Goal: Task Accomplishment & Management: Complete application form

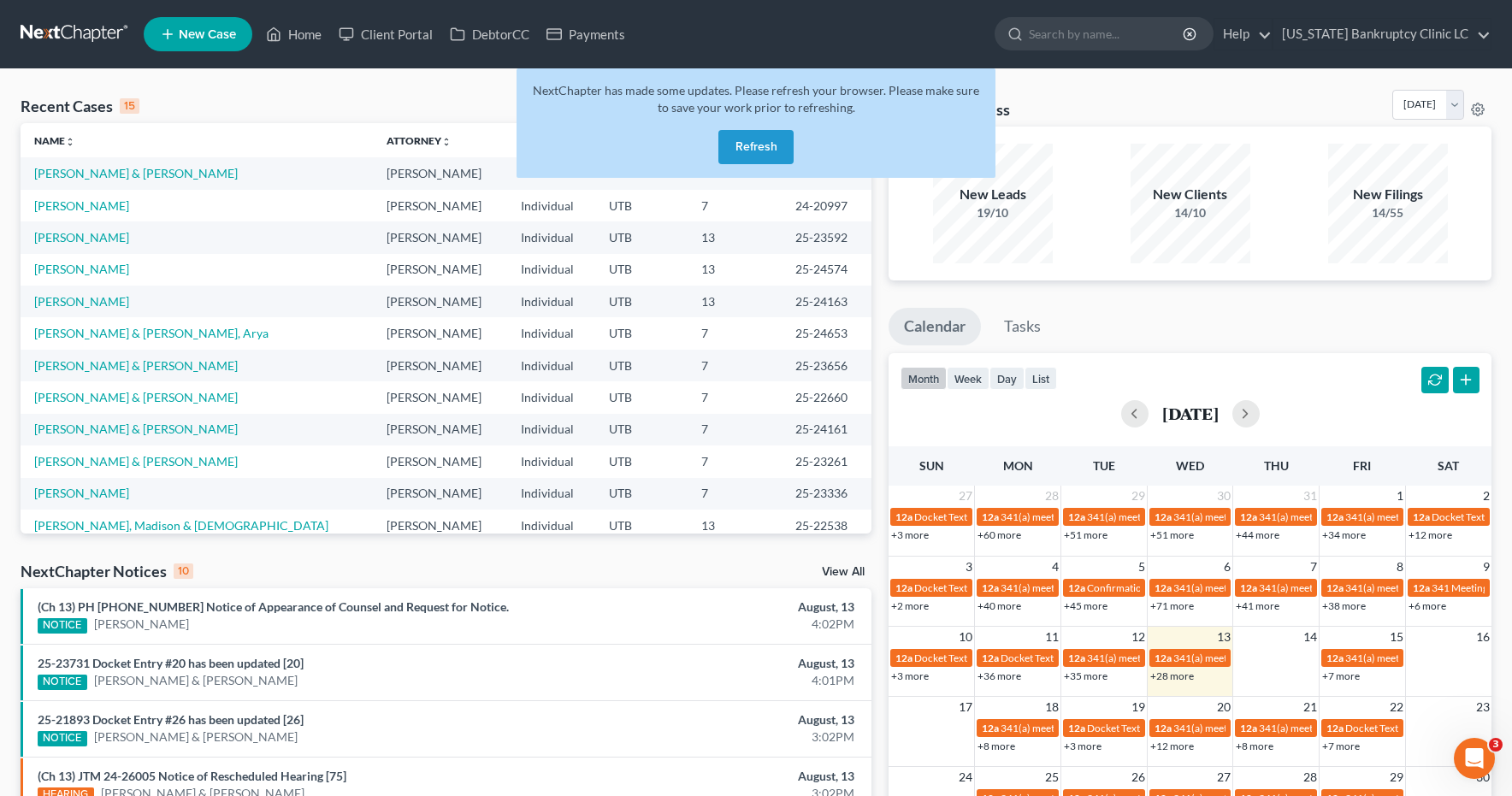
click at [440, 145] on button "Refresh" at bounding box center [756, 146] width 75 height 34
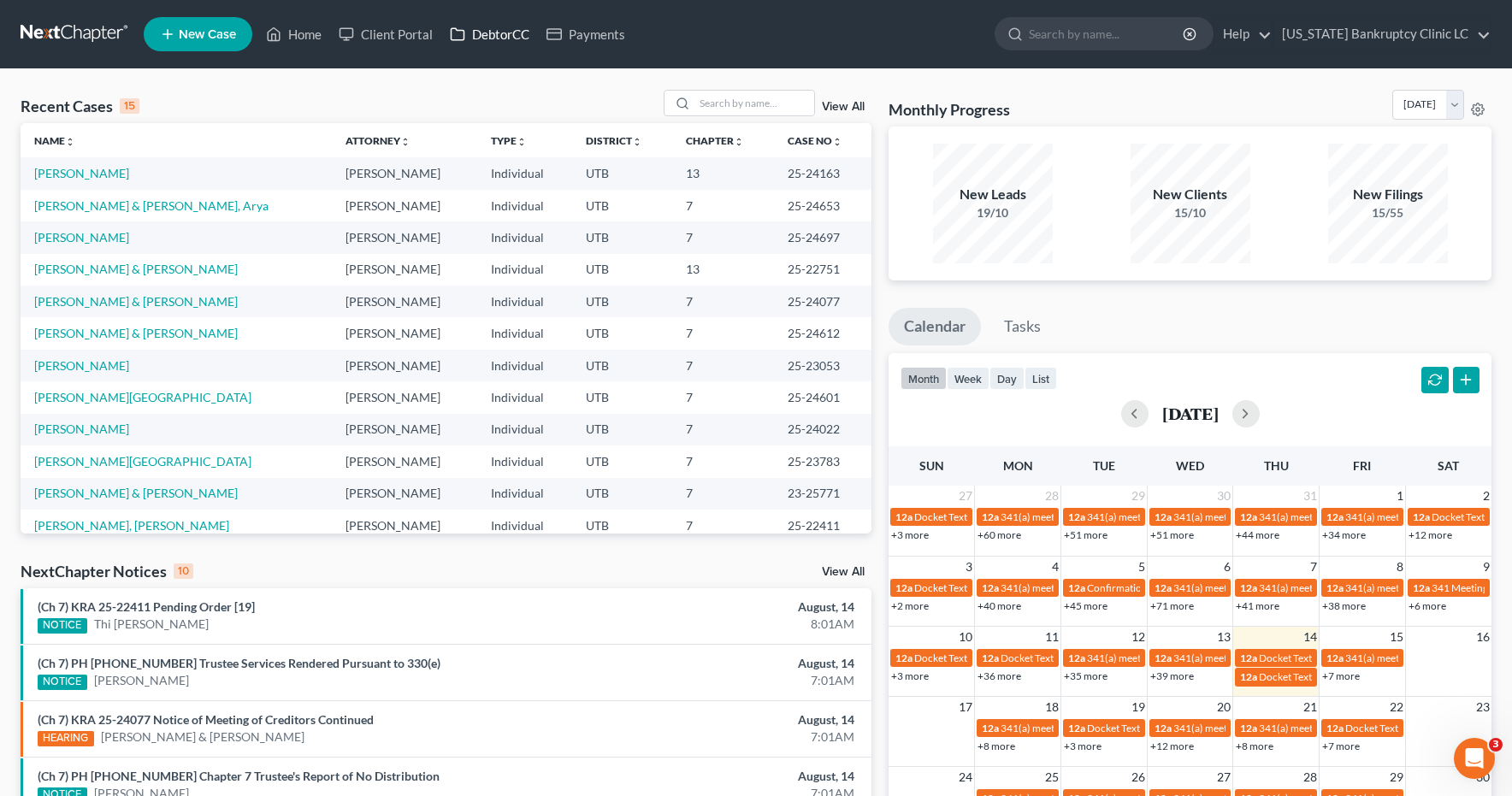
click at [487, 35] on link "DebtorCC" at bounding box center [489, 34] width 97 height 30
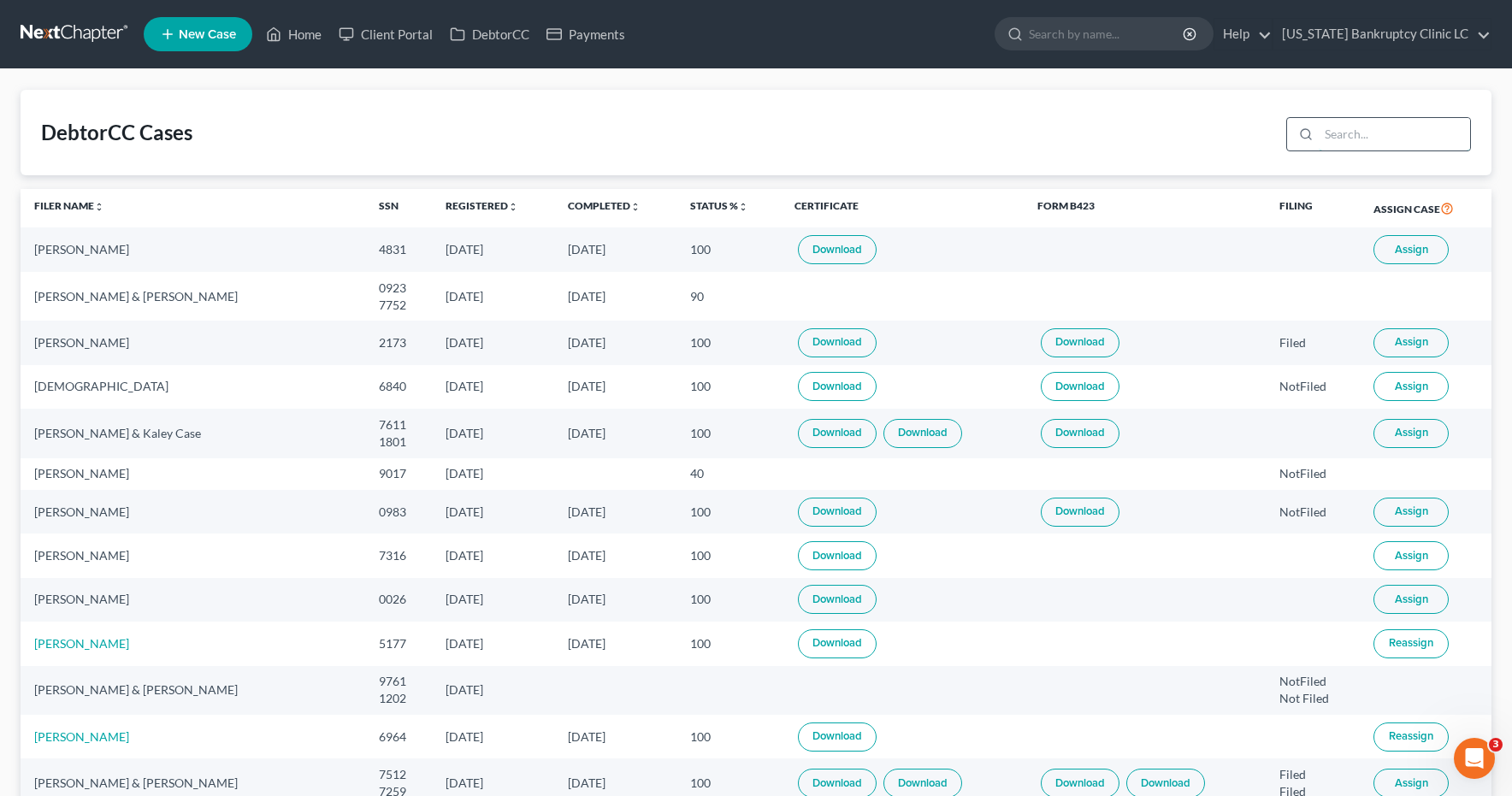
click at [1394, 133] on input "search" at bounding box center [1394, 134] width 152 height 32
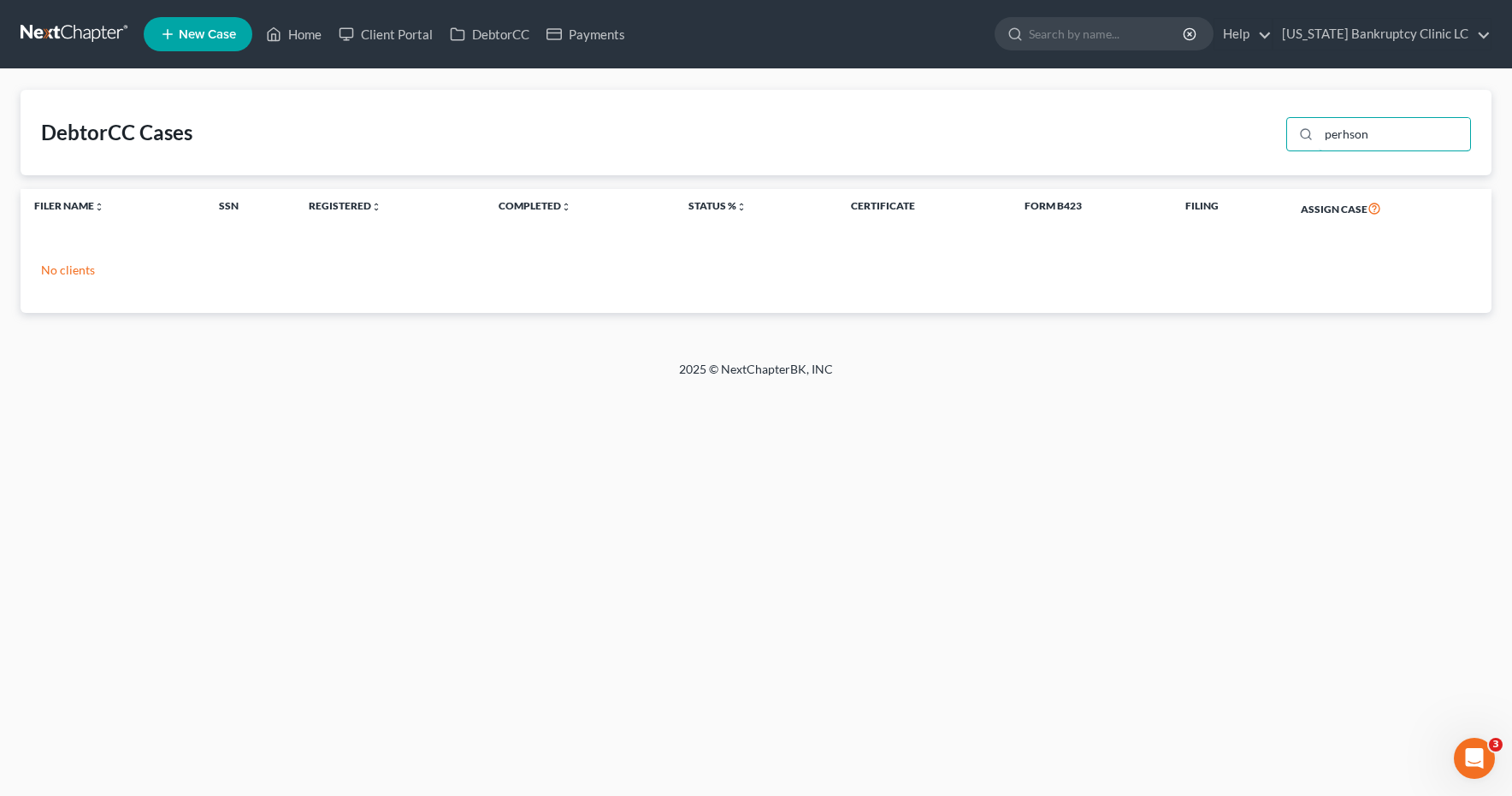
type input "perhson"
click at [80, 29] on link at bounding box center [76, 34] width 110 height 30
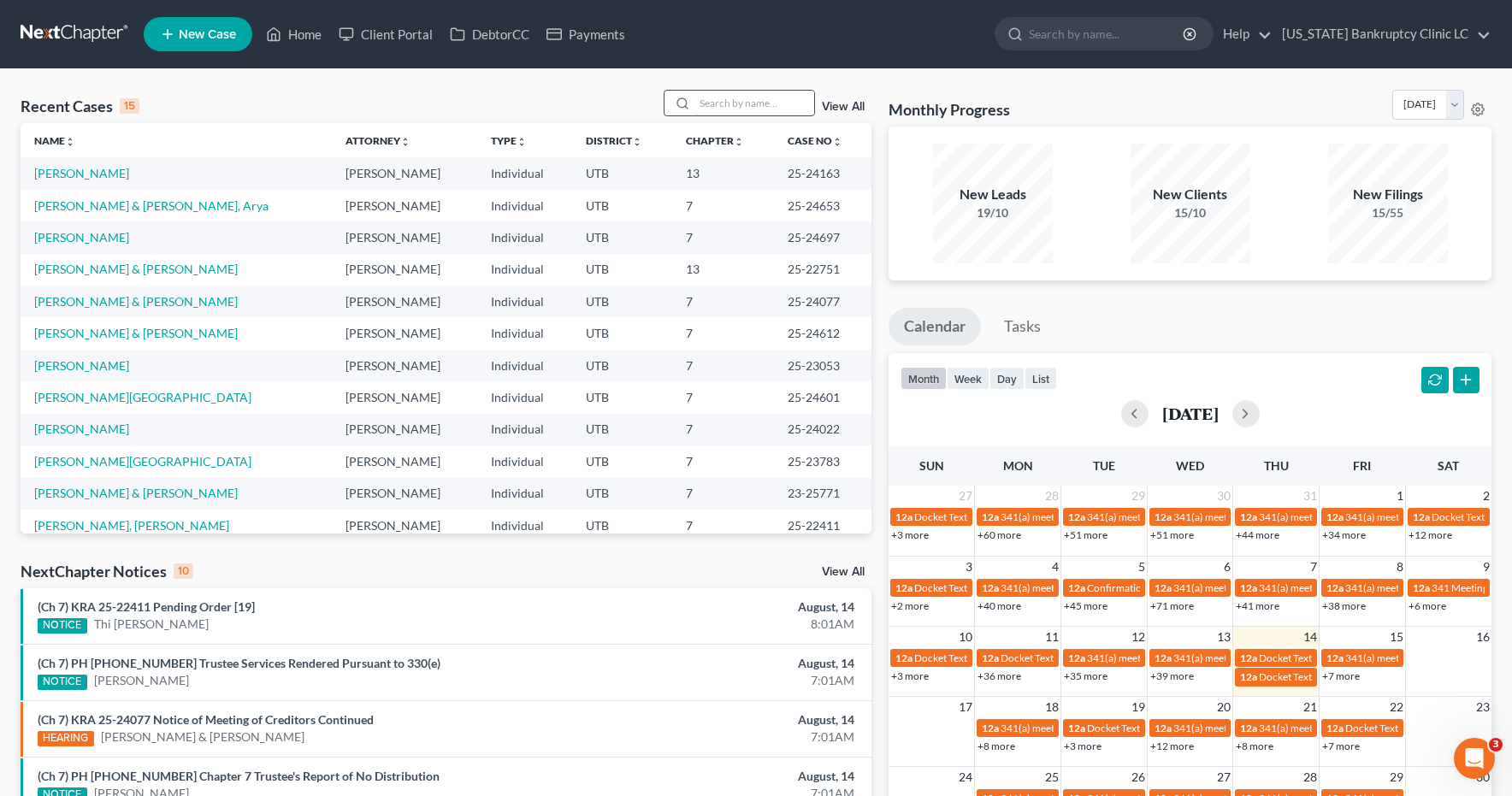
click at [732, 105] on input "search" at bounding box center [753, 103] width 119 height 24
type input "sweet"
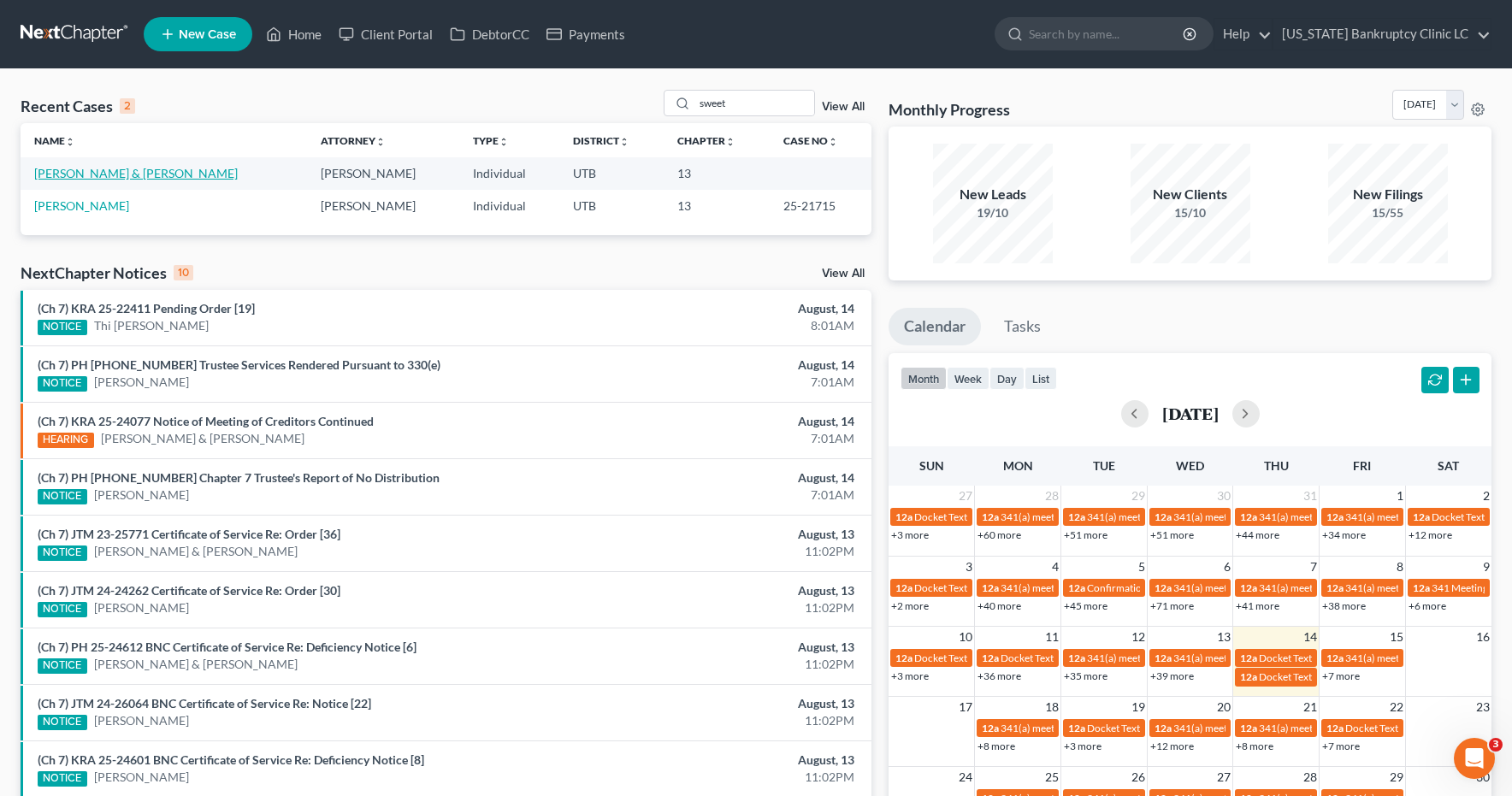
click at [118, 176] on link "Sweet, James & Candice" at bounding box center [136, 173] width 204 height 15
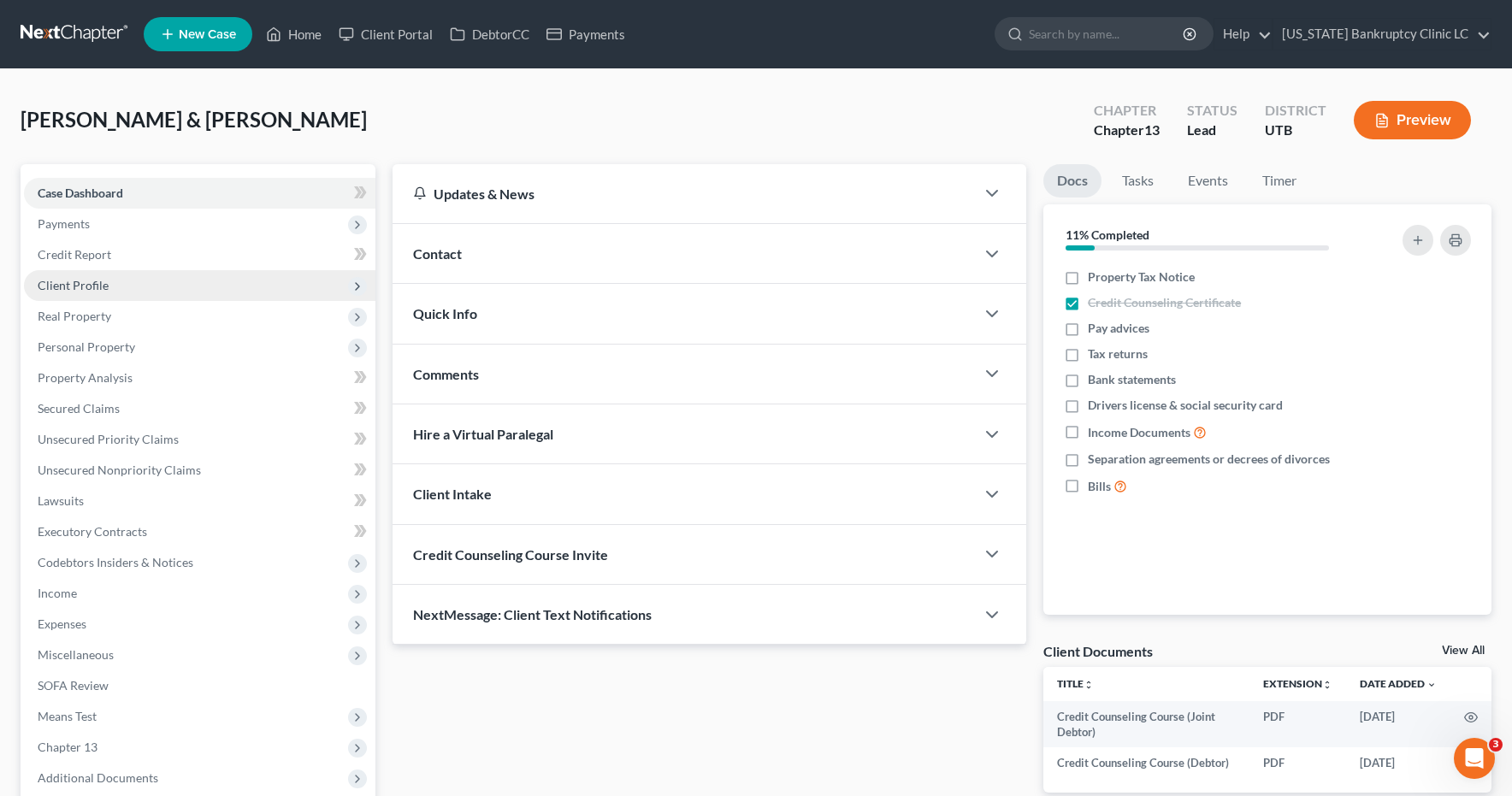
click at [51, 285] on span "Client Profile" at bounding box center [73, 285] width 71 height 15
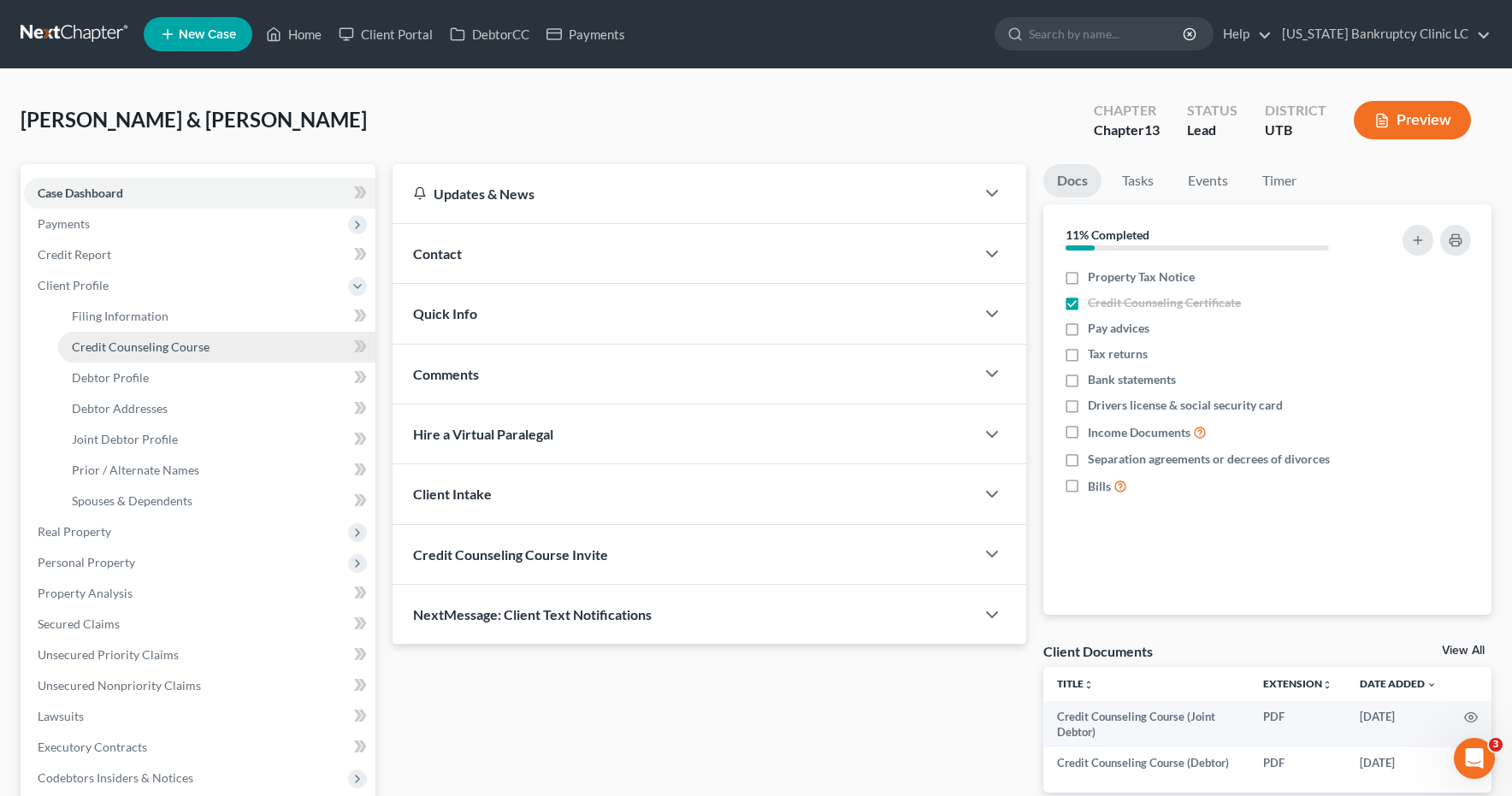
click at [102, 346] on span "Credit Counseling Course" at bounding box center [140, 347] width 138 height 15
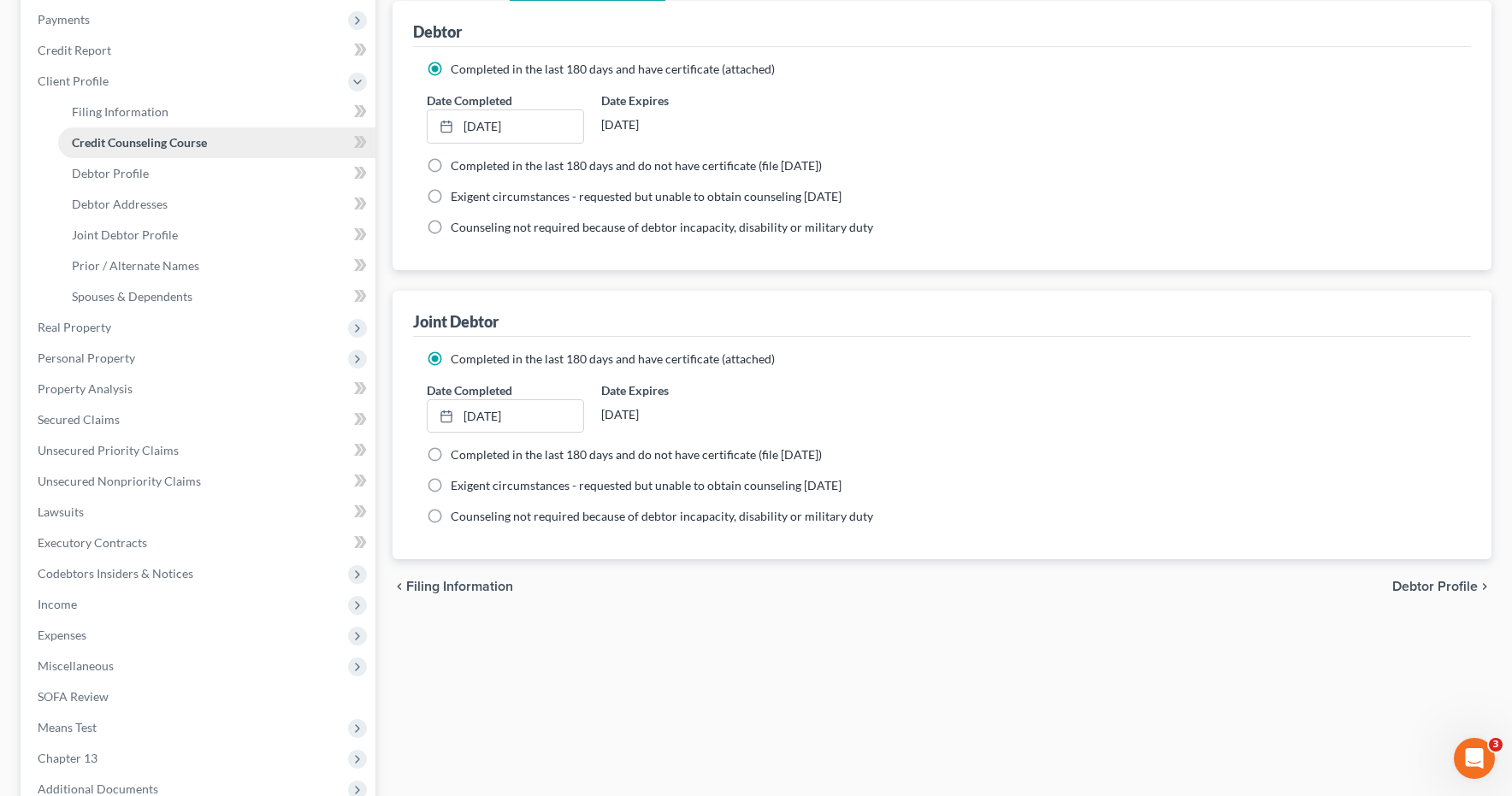
scroll to position [212, 0]
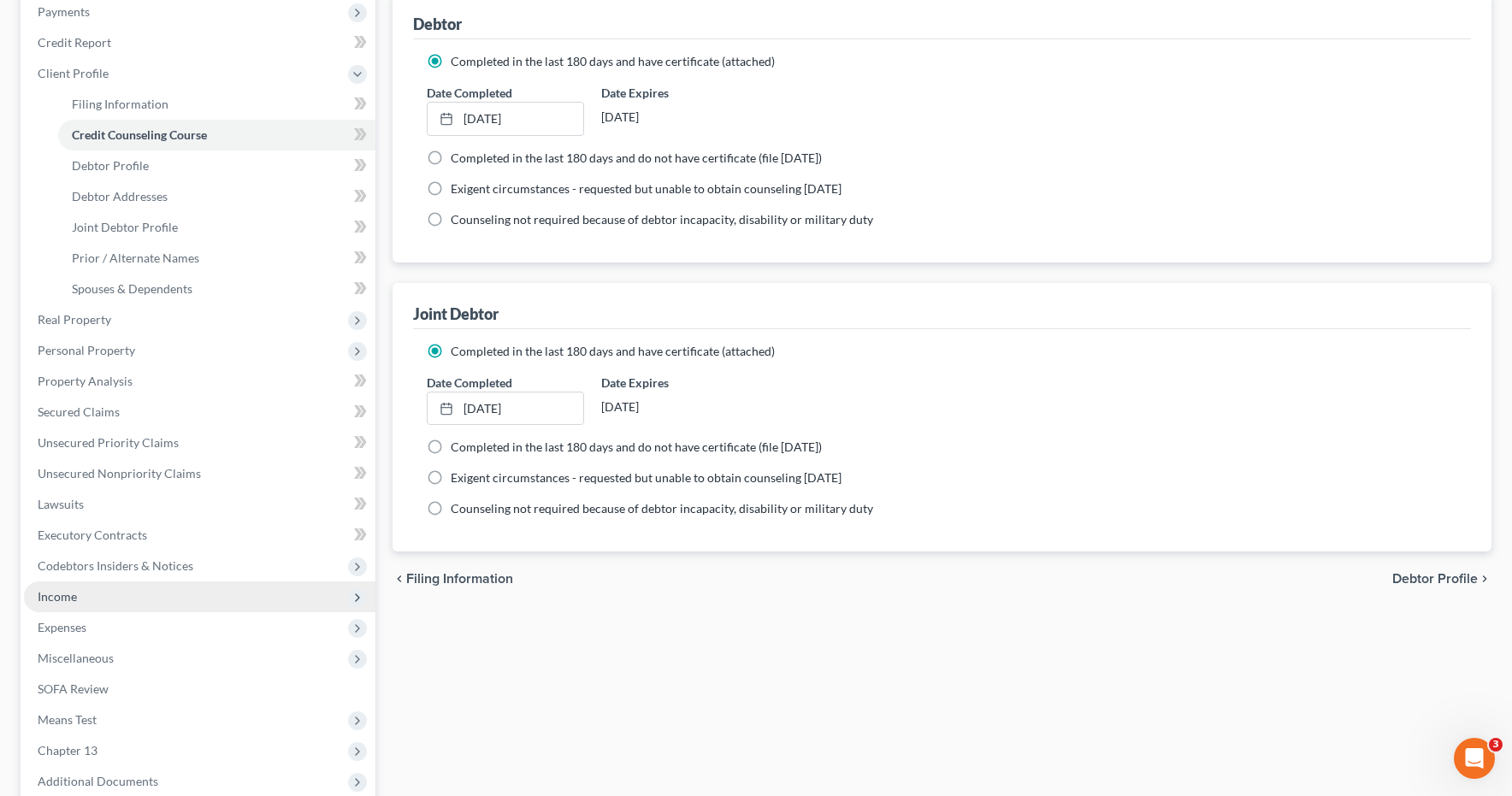
click at [47, 595] on span "Income" at bounding box center [57, 597] width 39 height 15
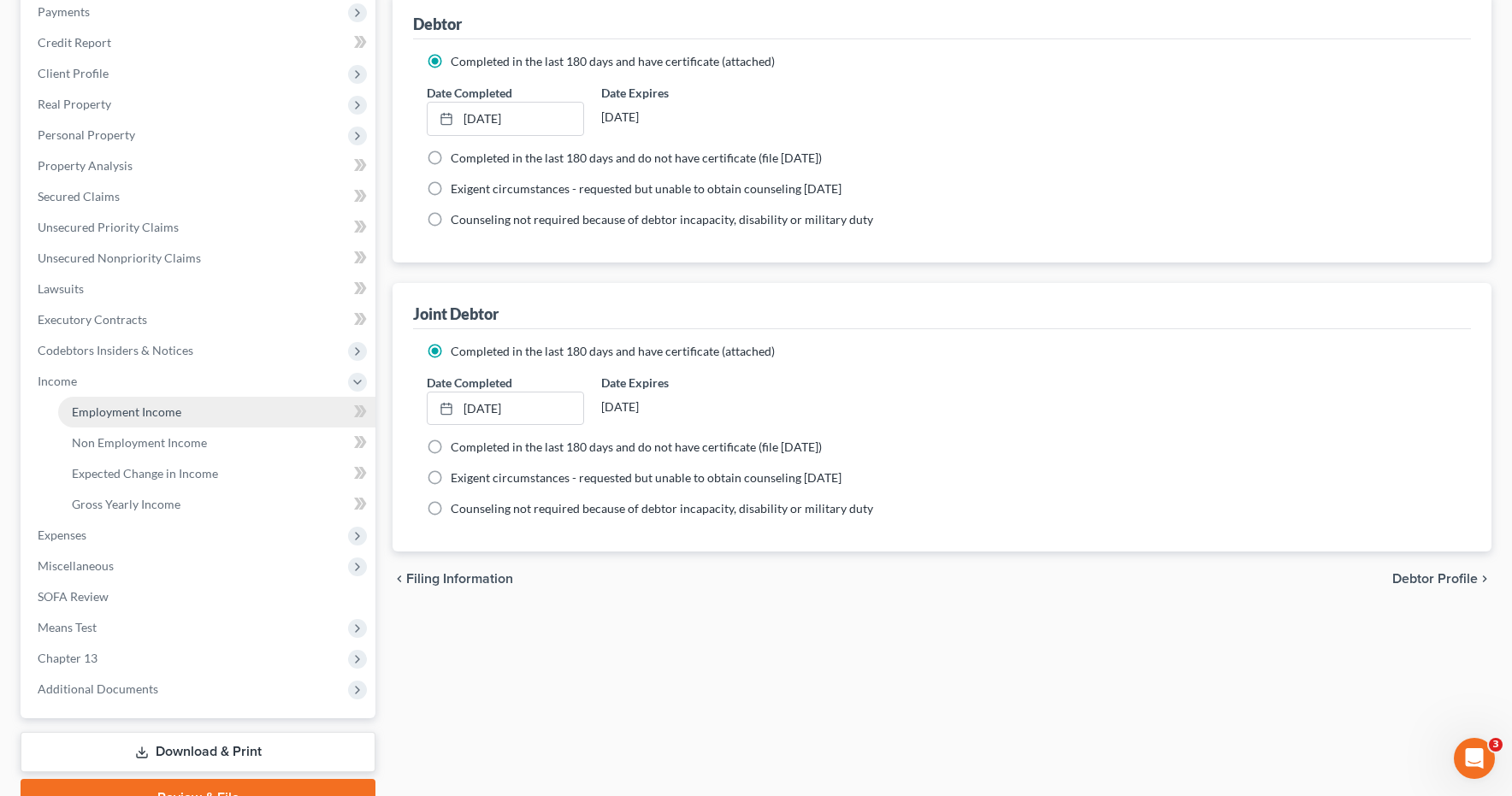
click at [120, 415] on span "Employment Income" at bounding box center [126, 412] width 110 height 15
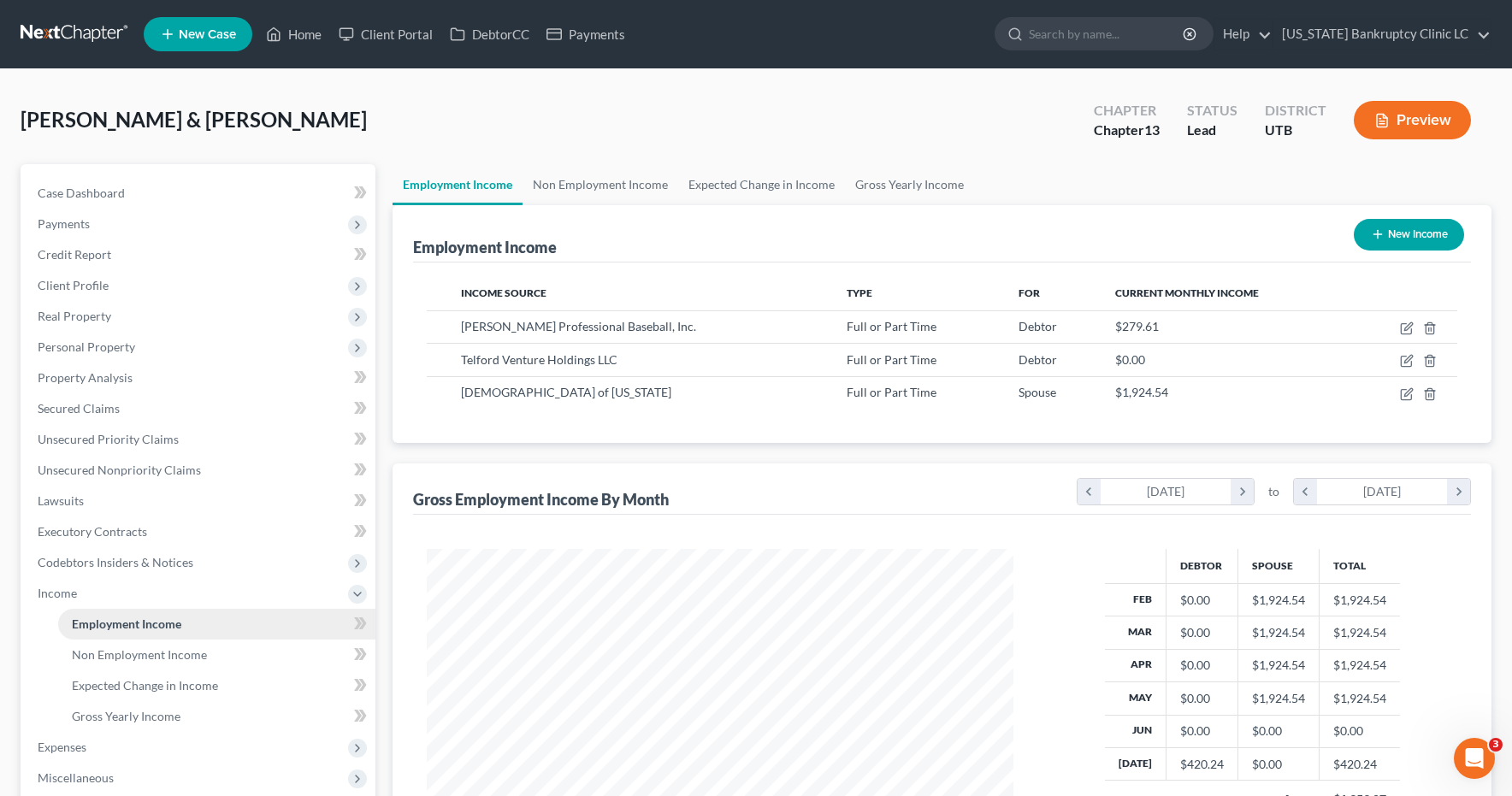
scroll to position [307, 622]
click at [1408, 360] on icon "button" at bounding box center [1407, 361] width 14 height 14
select select "0"
select select "46"
select select "0"
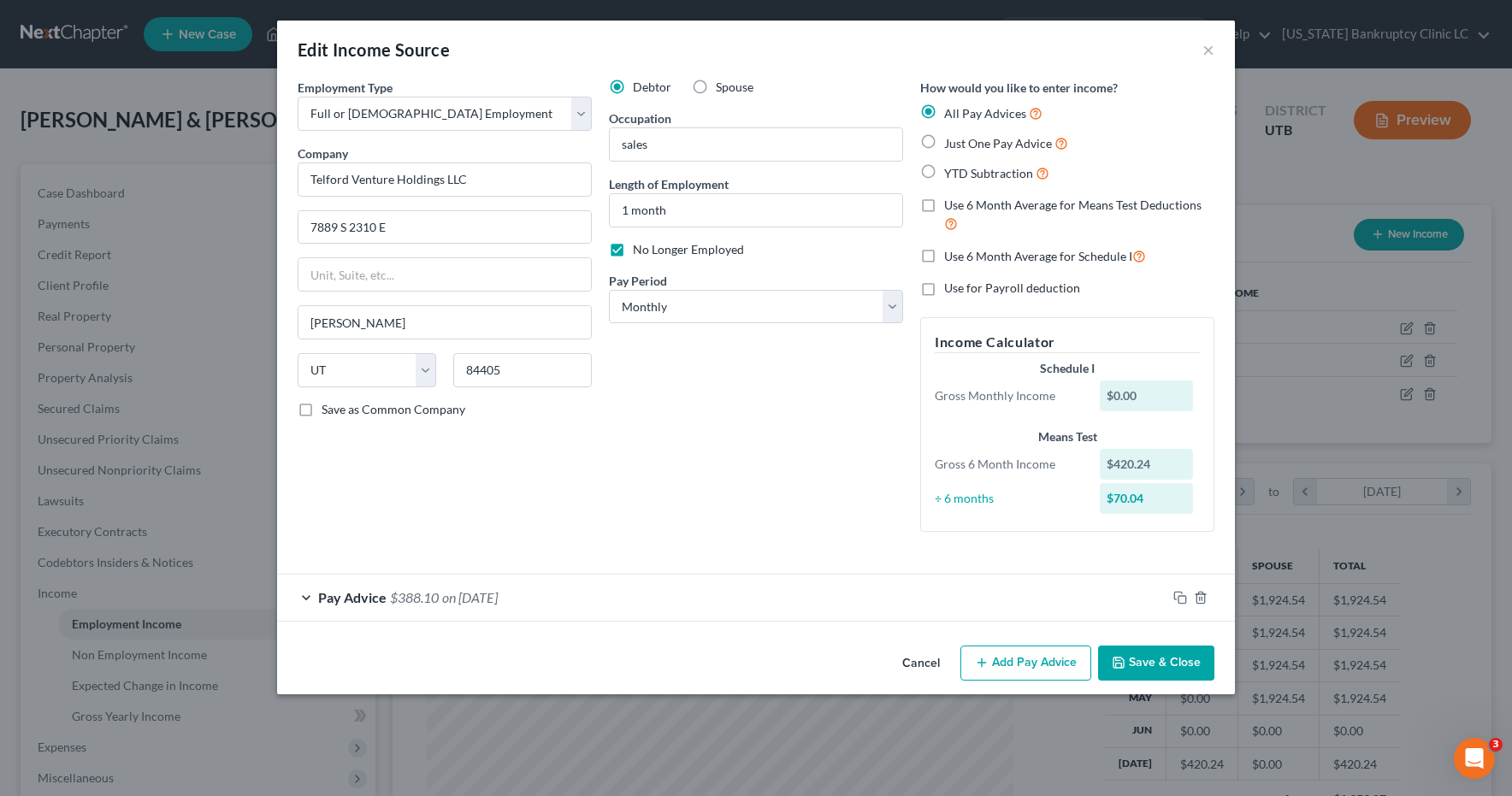
click at [307, 597] on div "Pay Advice $388.10 on 07/11/2025" at bounding box center [721, 597] width 889 height 45
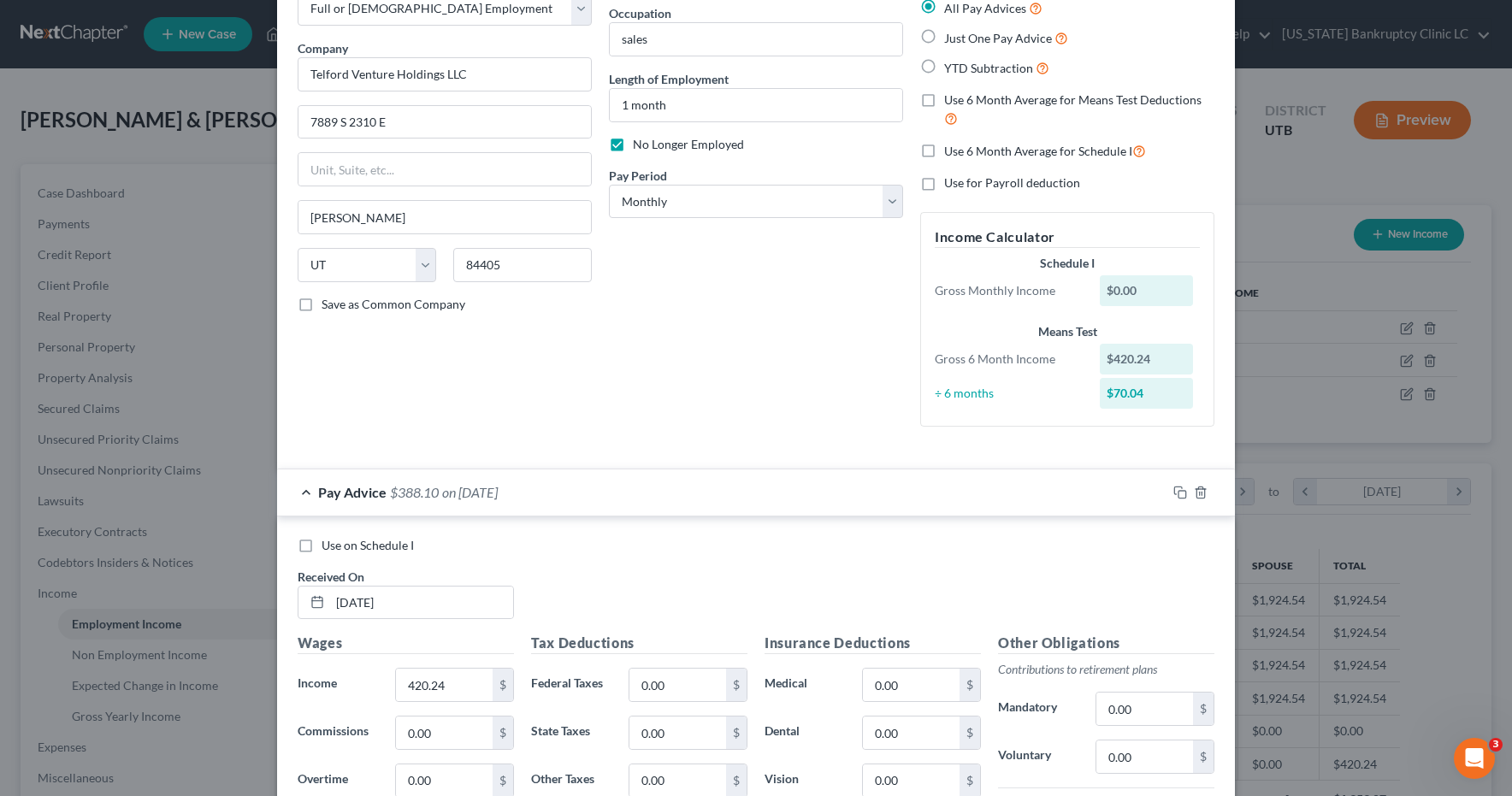
scroll to position [111, 0]
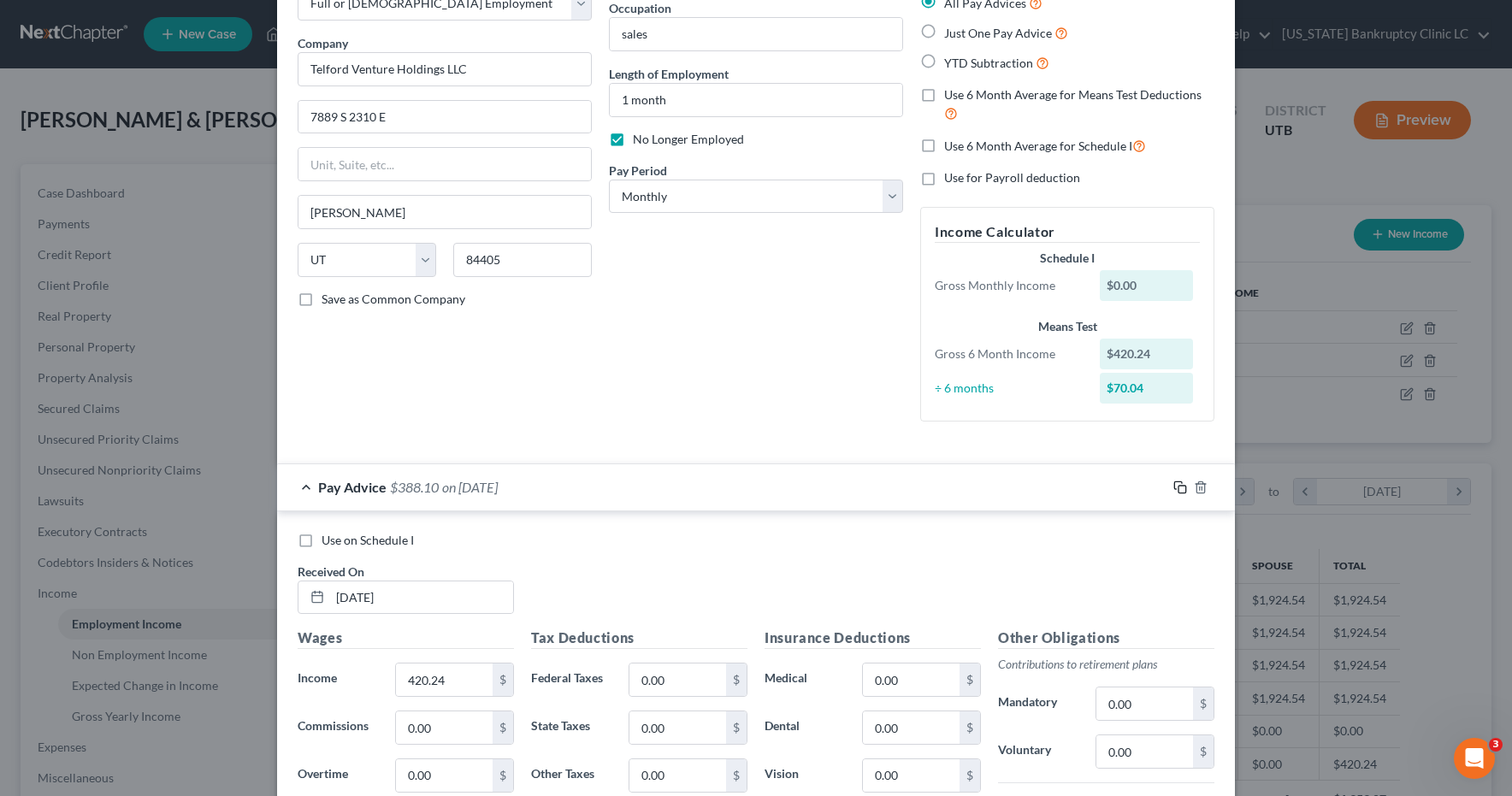
click at [1180, 488] on icon "button" at bounding box center [1180, 488] width 14 height 14
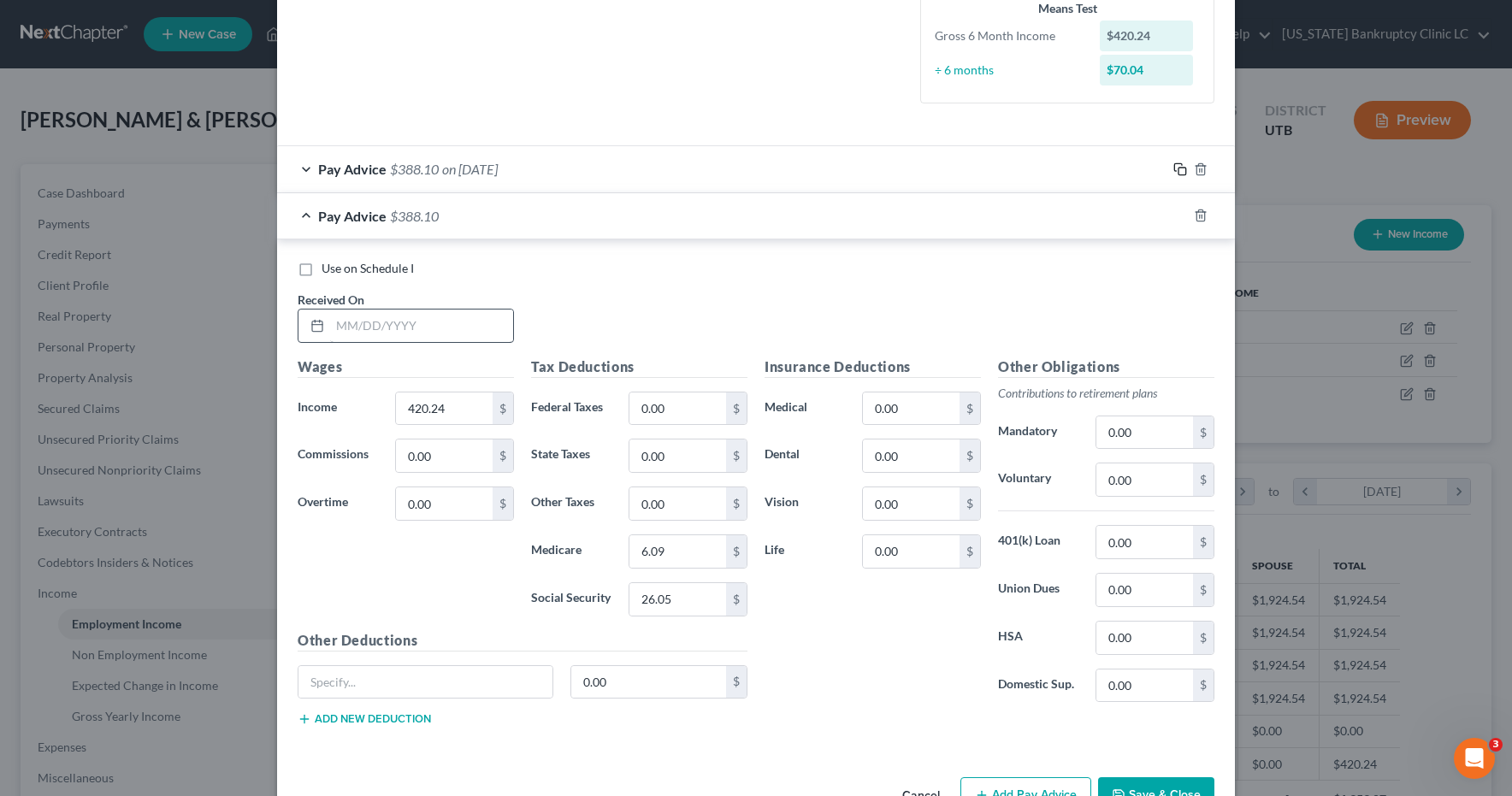
scroll to position [429, 0]
click at [430, 319] on input "text" at bounding box center [422, 325] width 183 height 32
type input "08/08/25"
type input "429.48"
type input "0"
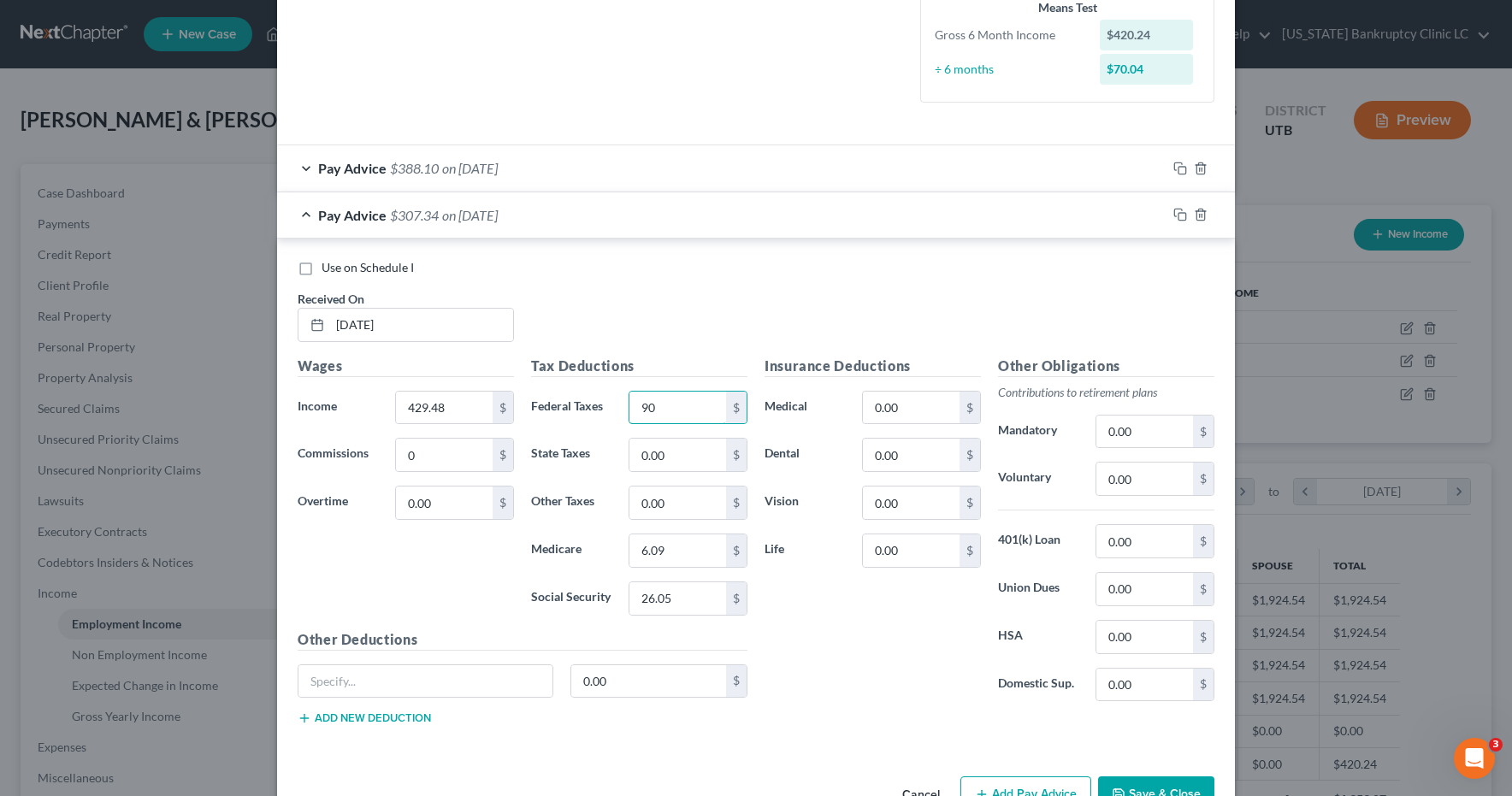
type input "90"
type input "0"
type input "6.23"
type input "26.63"
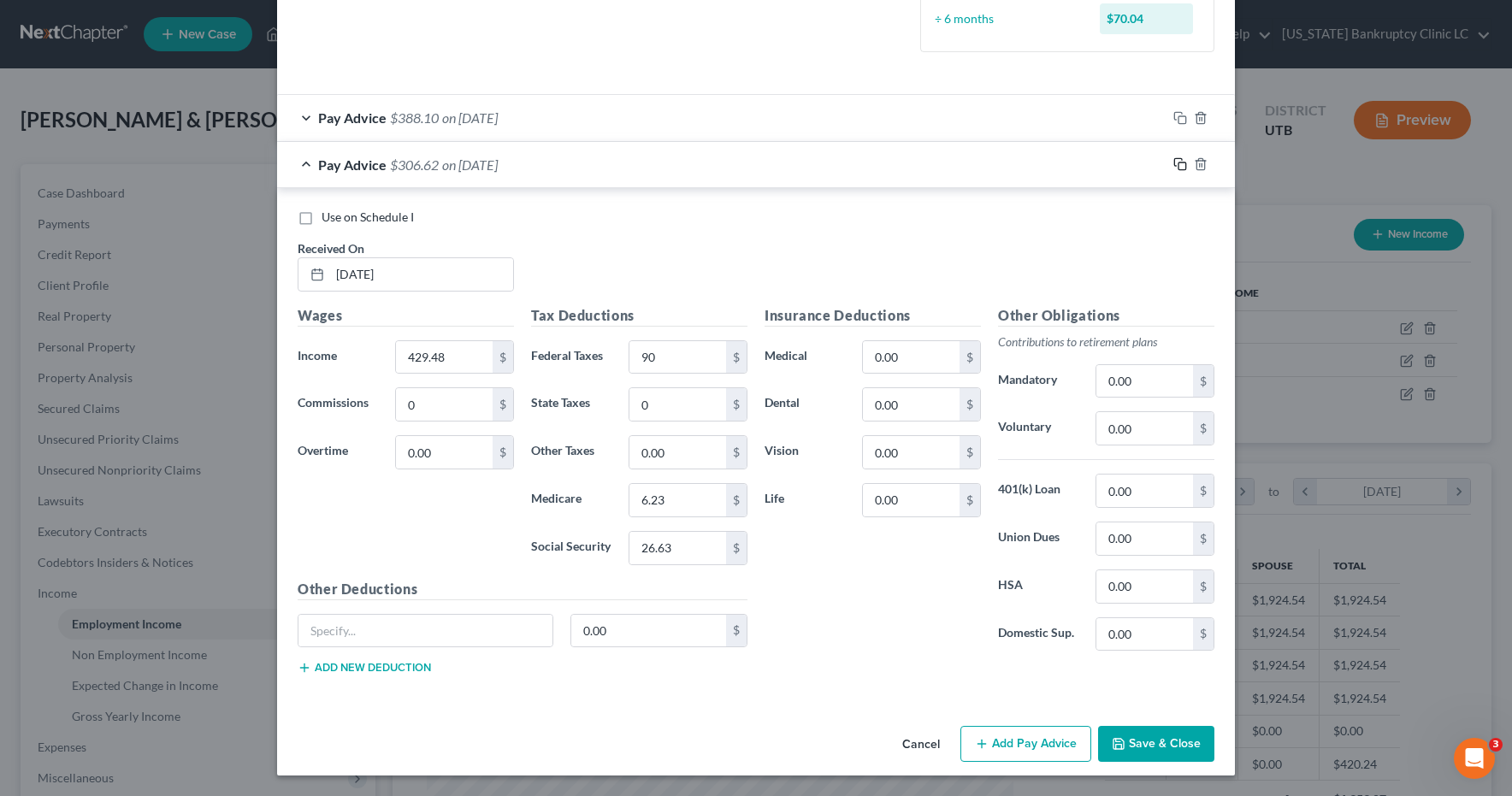
click at [1184, 164] on icon "button" at bounding box center [1180, 165] width 14 height 14
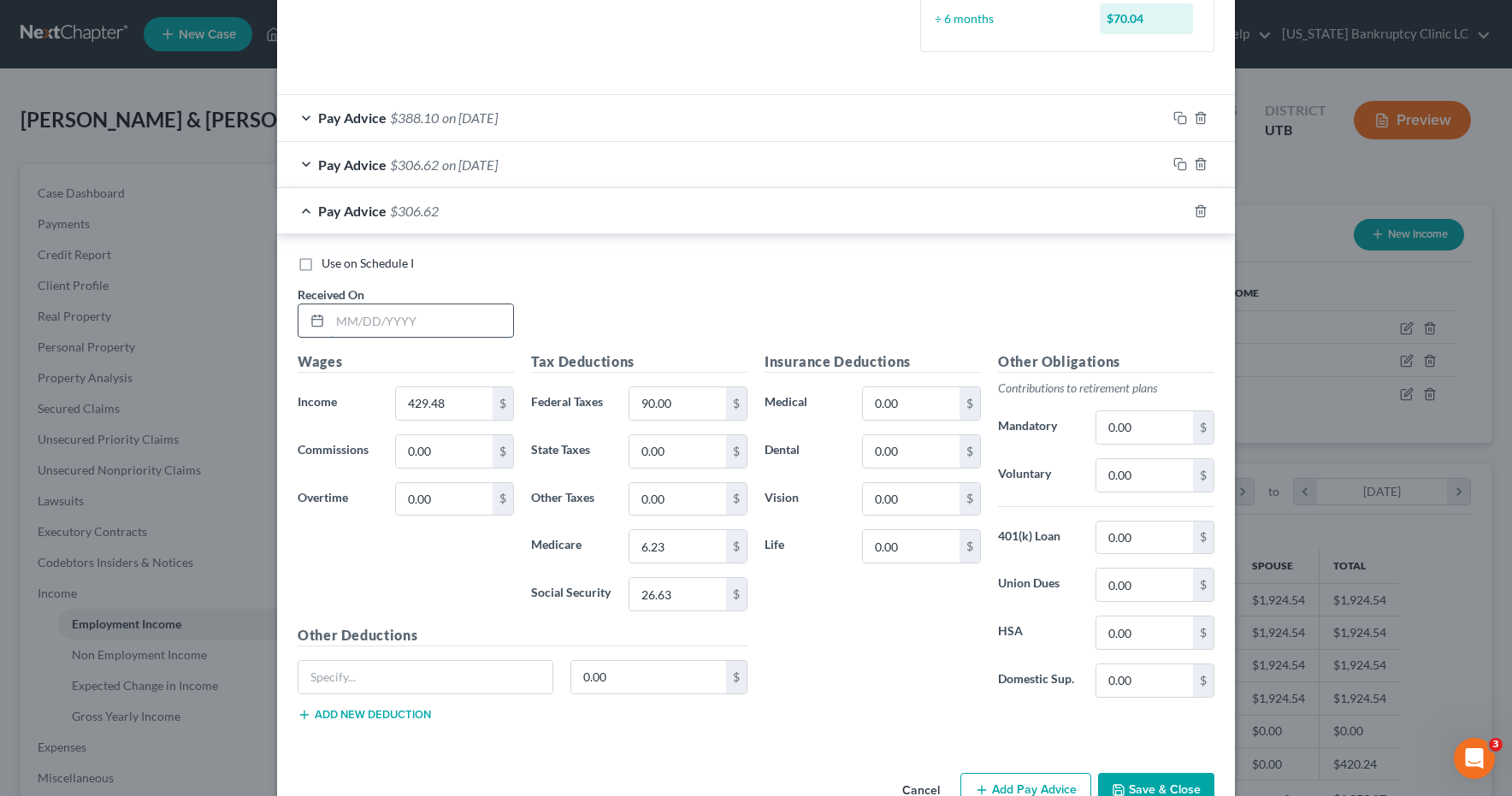
click at [494, 317] on input "text" at bounding box center [422, 320] width 183 height 32
type input "07/25/25"
type input "433.68"
type input "6.29"
type input "26.89"
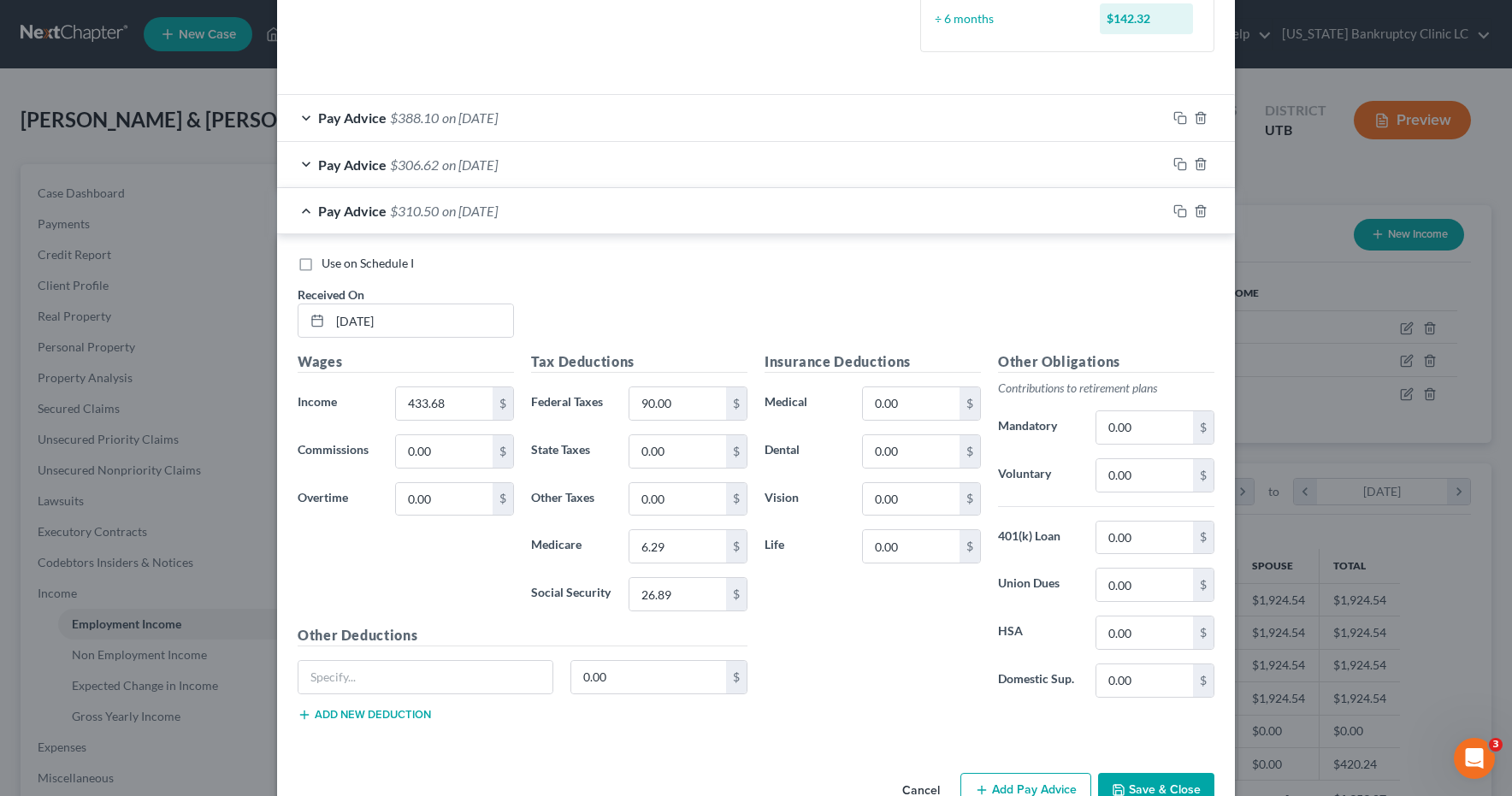
click at [1155, 787] on button "Save & Close" at bounding box center [1157, 791] width 117 height 36
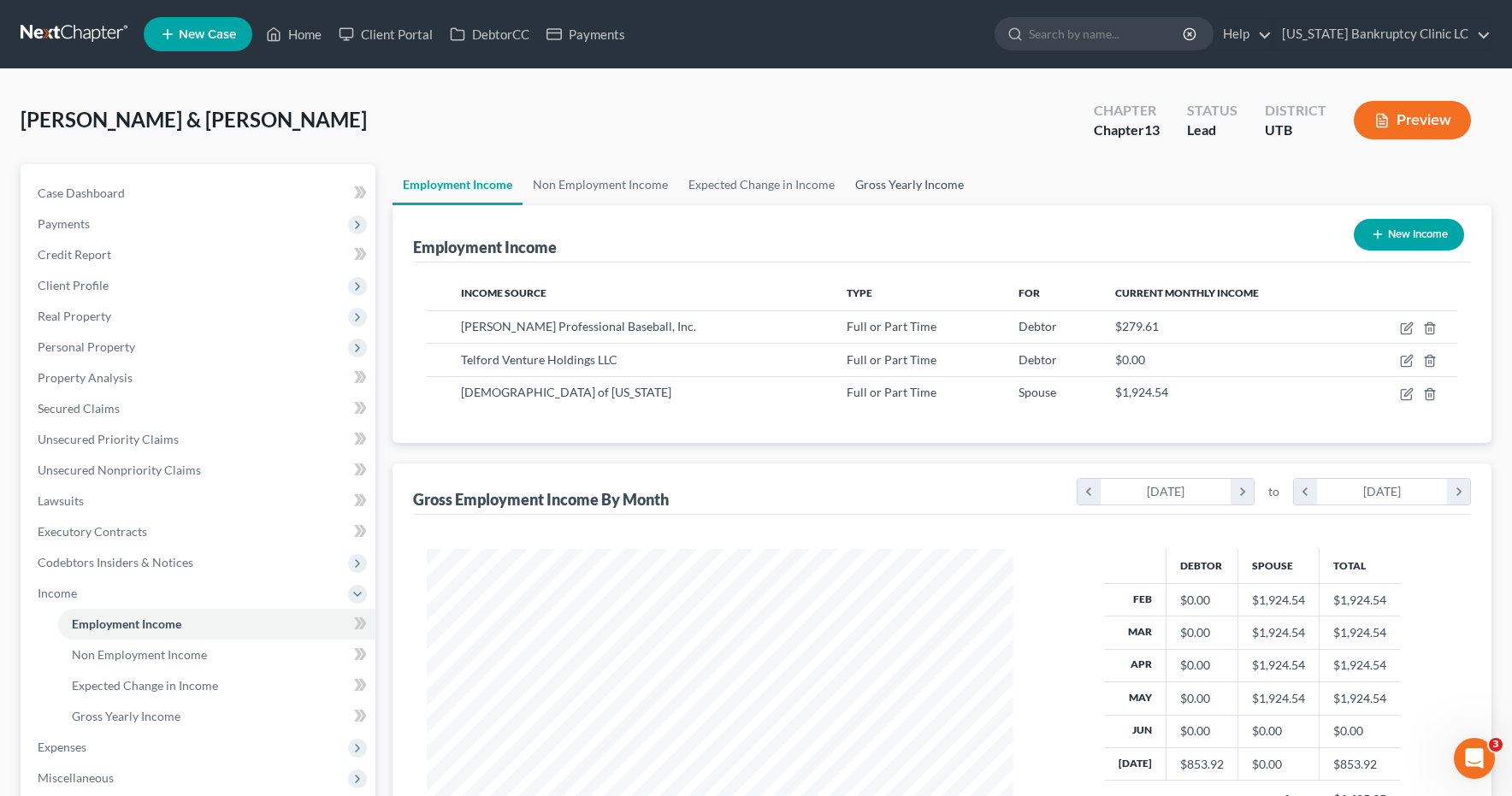
click at [922, 187] on link "Gross Yearly Income" at bounding box center [909, 185] width 129 height 41
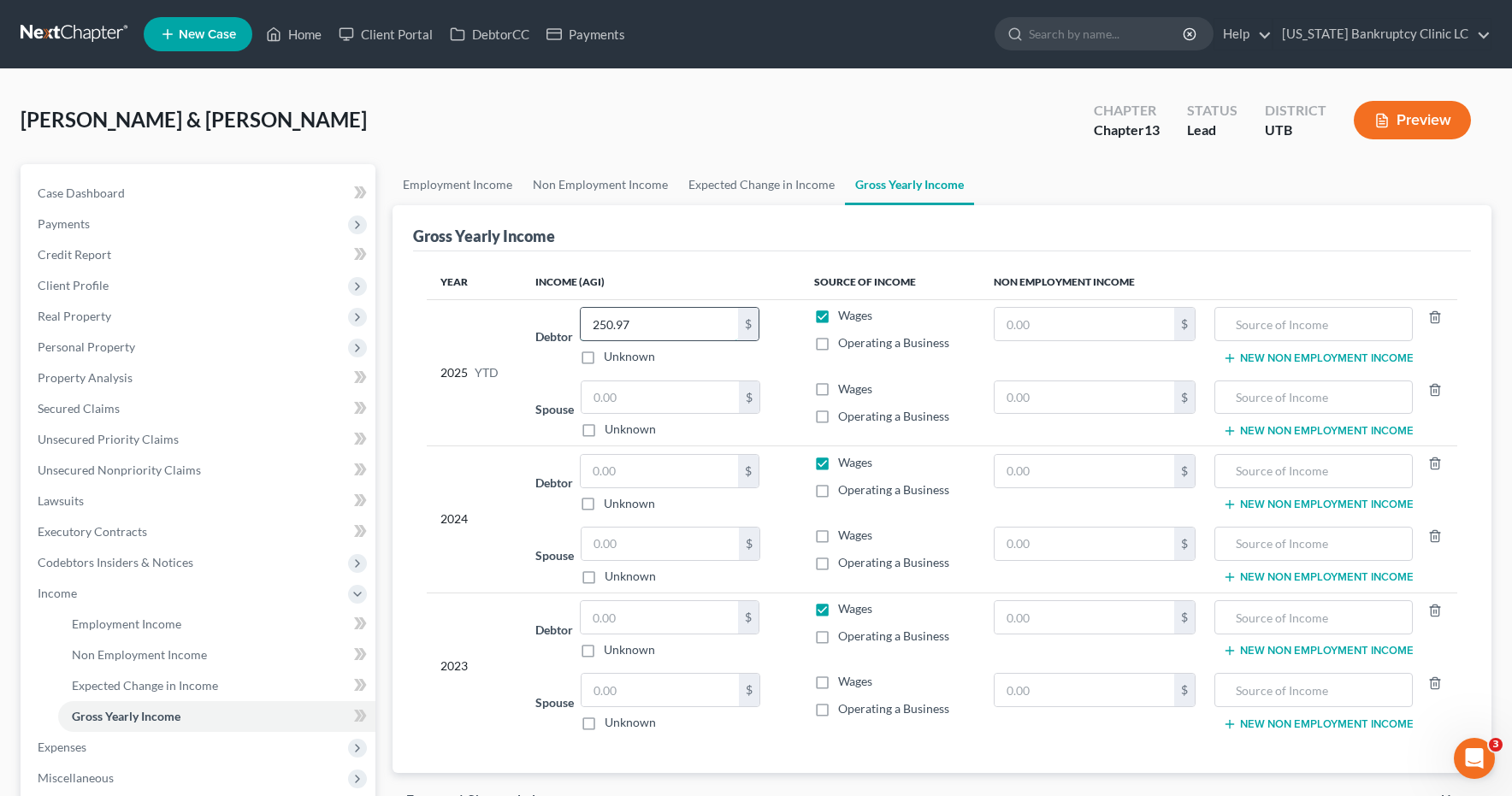
click at [666, 328] on input "250.97" at bounding box center [659, 324] width 158 height 32
type input "1,534.37"
click at [635, 398] on input "text" at bounding box center [660, 397] width 158 height 32
type input "28,434.28"
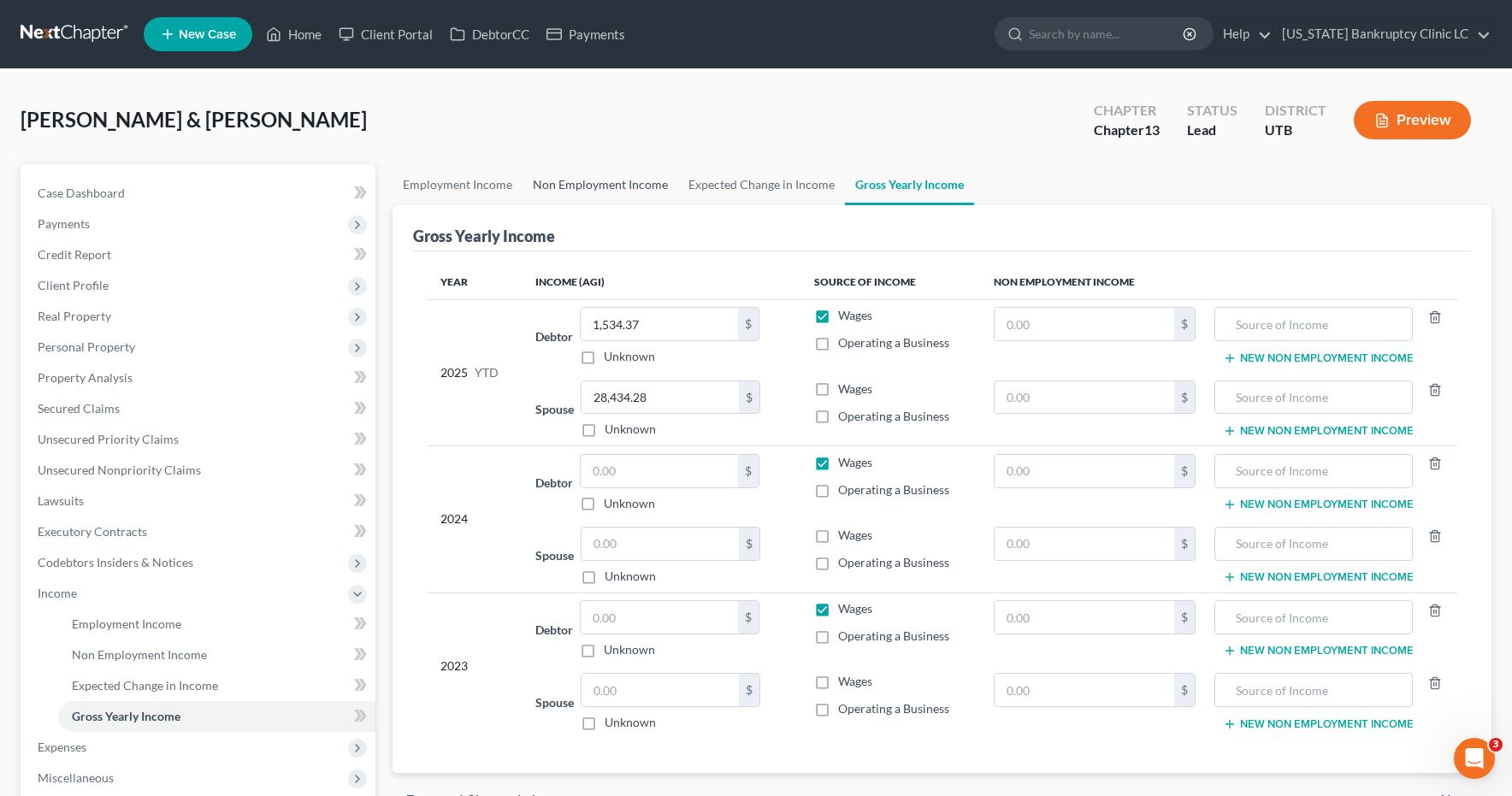
click at [598, 180] on link "Non Employment Income" at bounding box center [600, 185] width 156 height 41
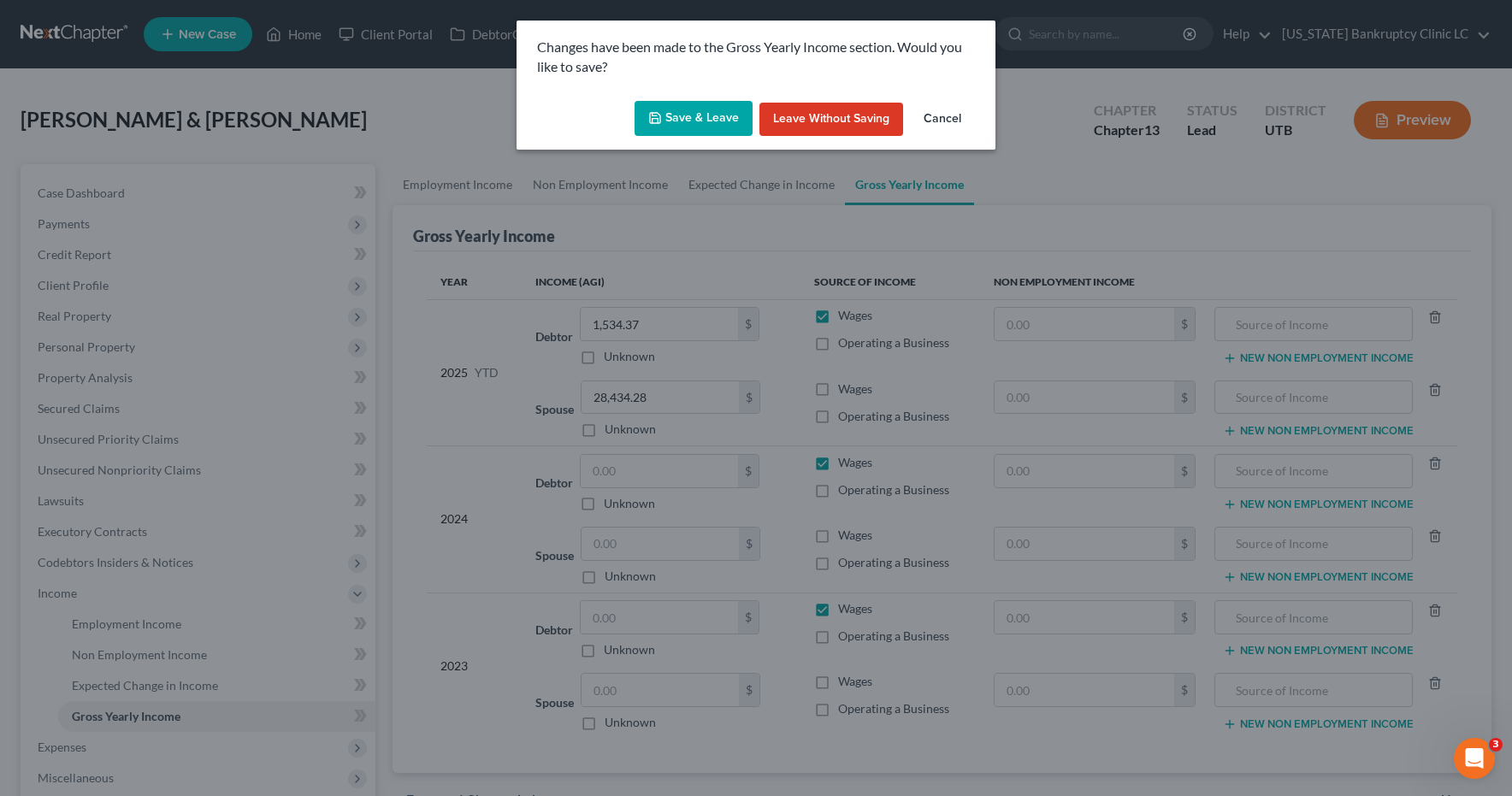
click at [662, 119] on icon "button" at bounding box center [655, 118] width 14 height 14
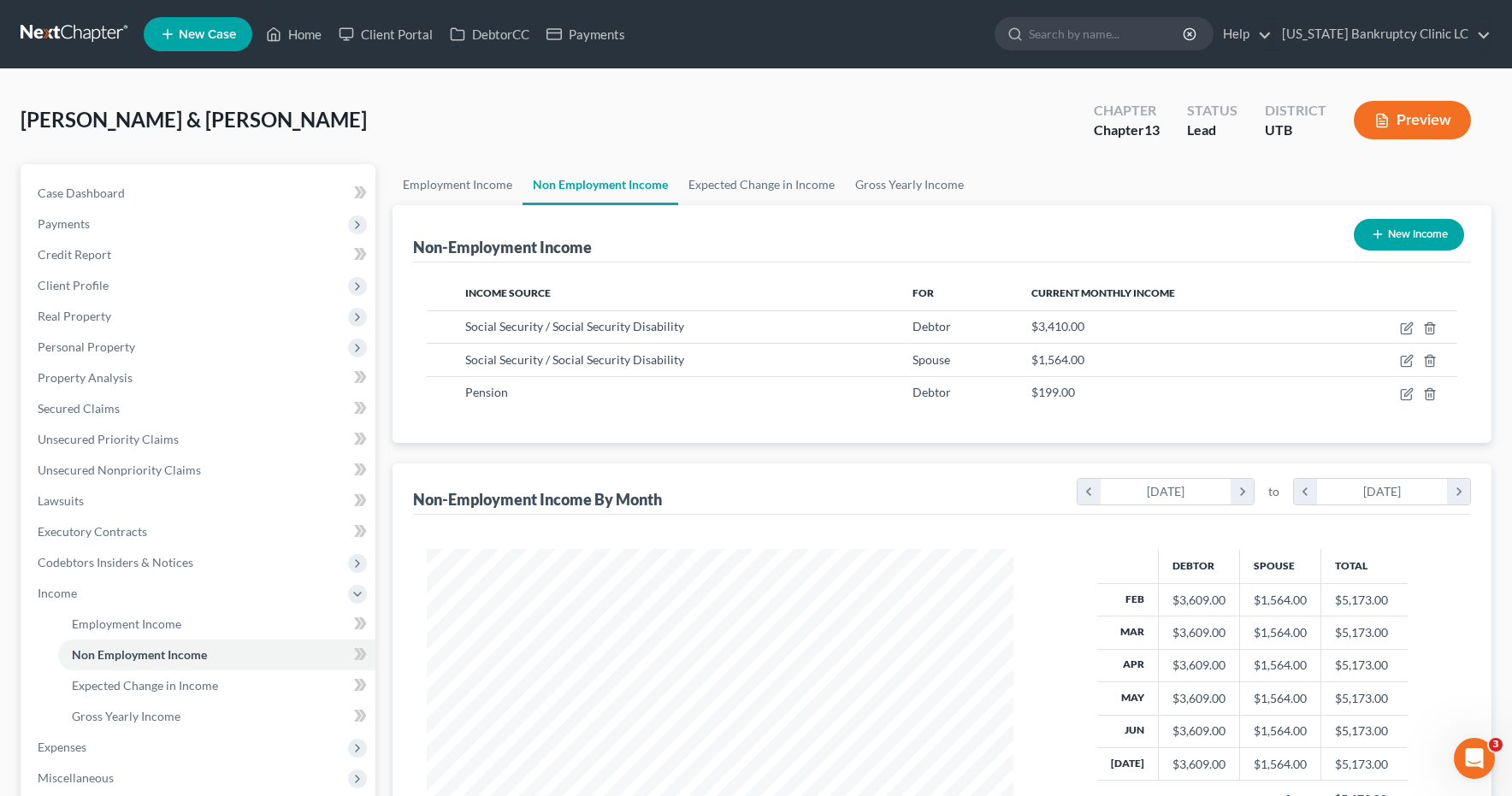
scroll to position [307, 622]
click at [436, 185] on link "Employment Income" at bounding box center [457, 185] width 130 height 41
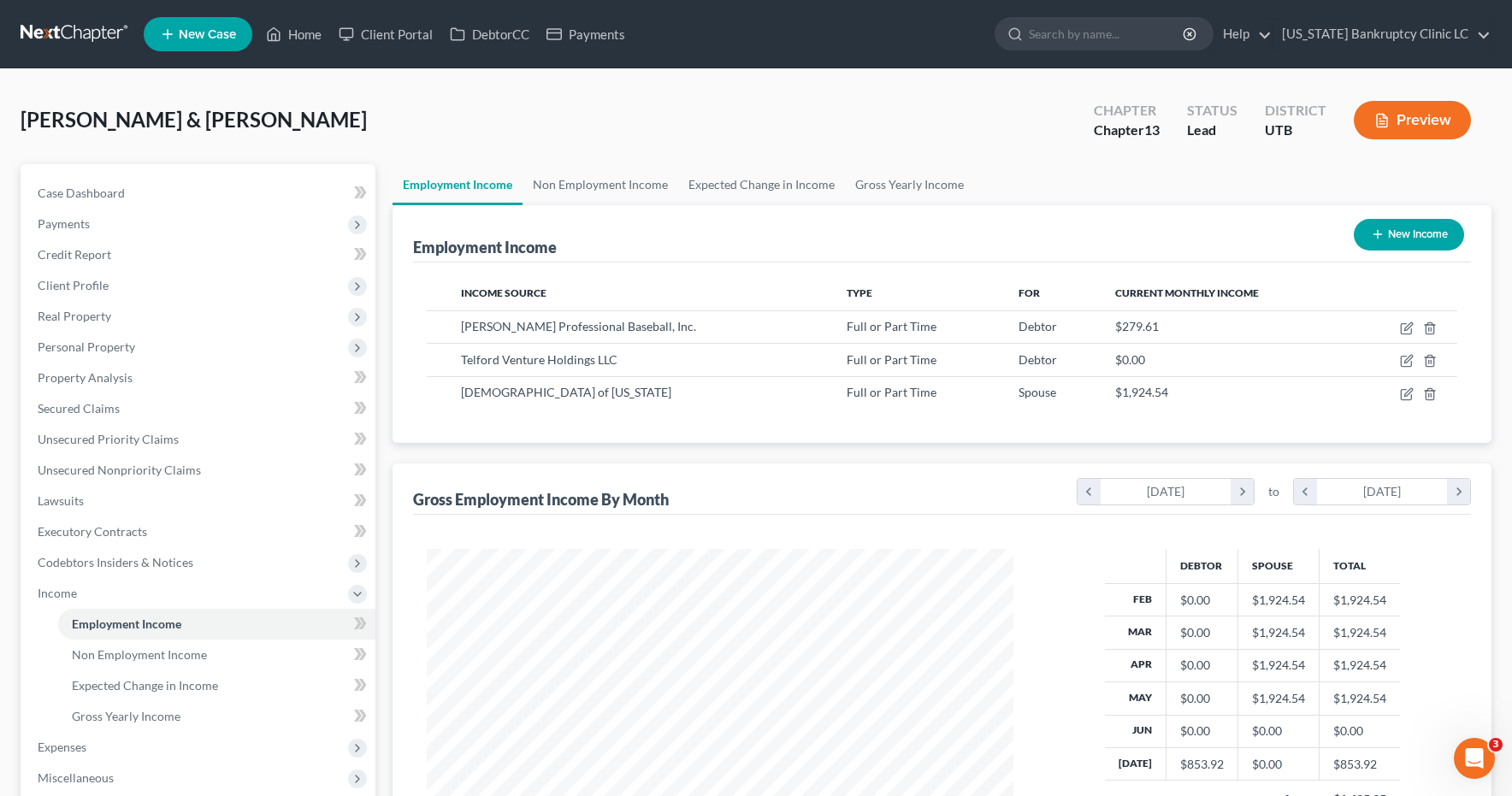
scroll to position [307, 622]
click at [1407, 393] on icon "button" at bounding box center [1408, 392] width 8 height 8
select select "0"
select select "46"
select select "0"
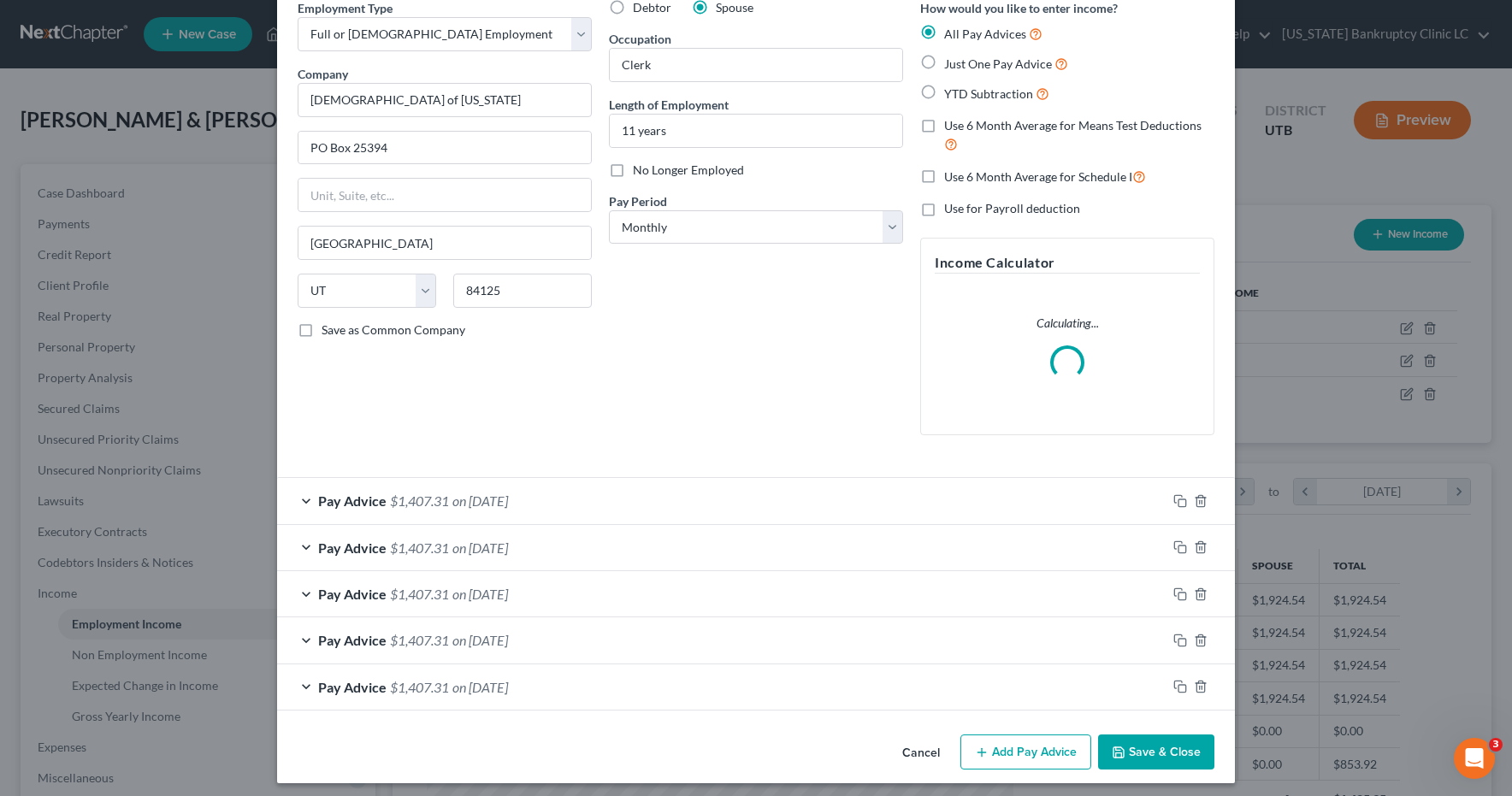
scroll to position [87, 0]
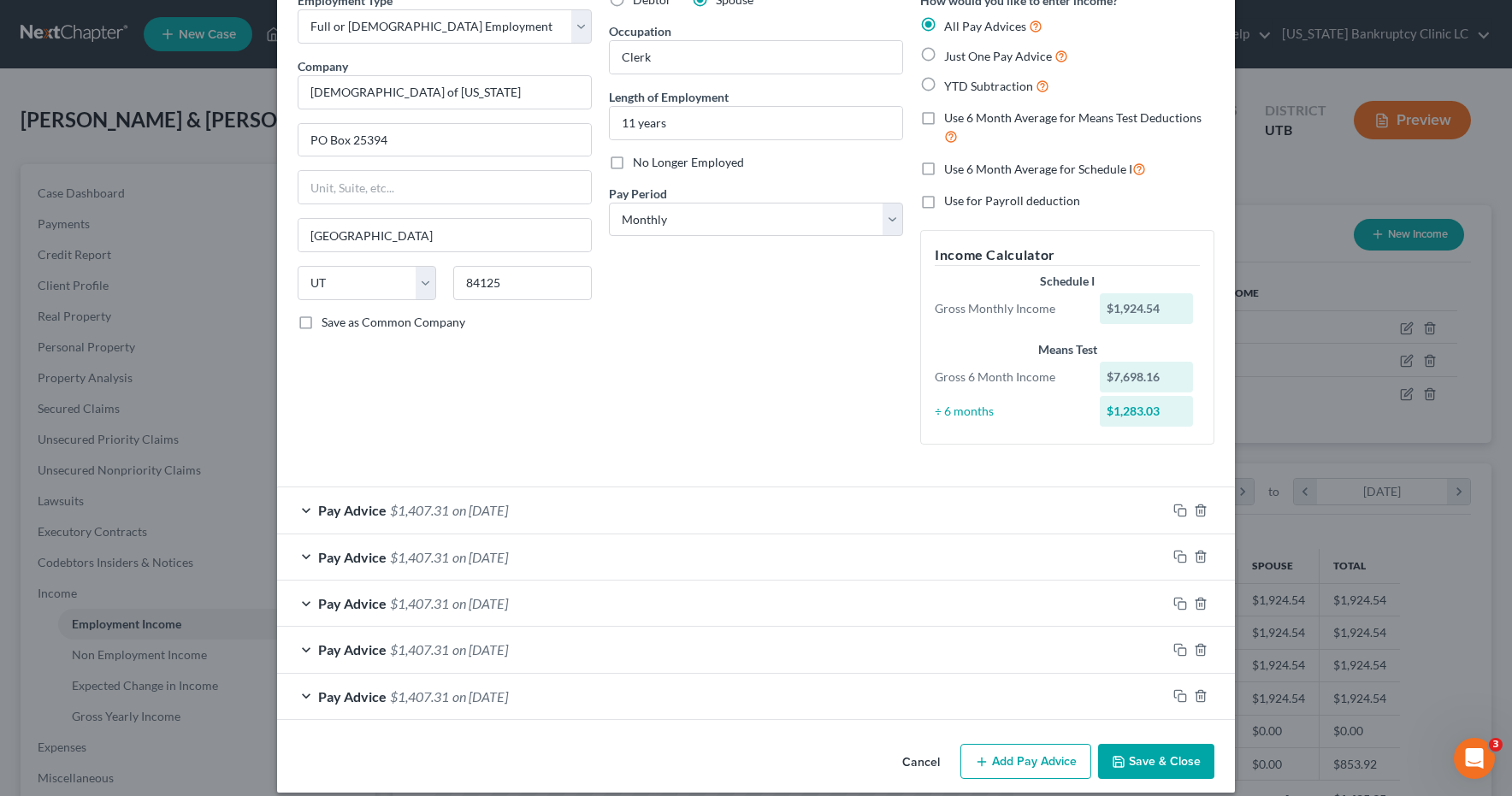
click at [306, 696] on div "Pay Advice $1,407.31 on 01/27/2025" at bounding box center [721, 697] width 889 height 45
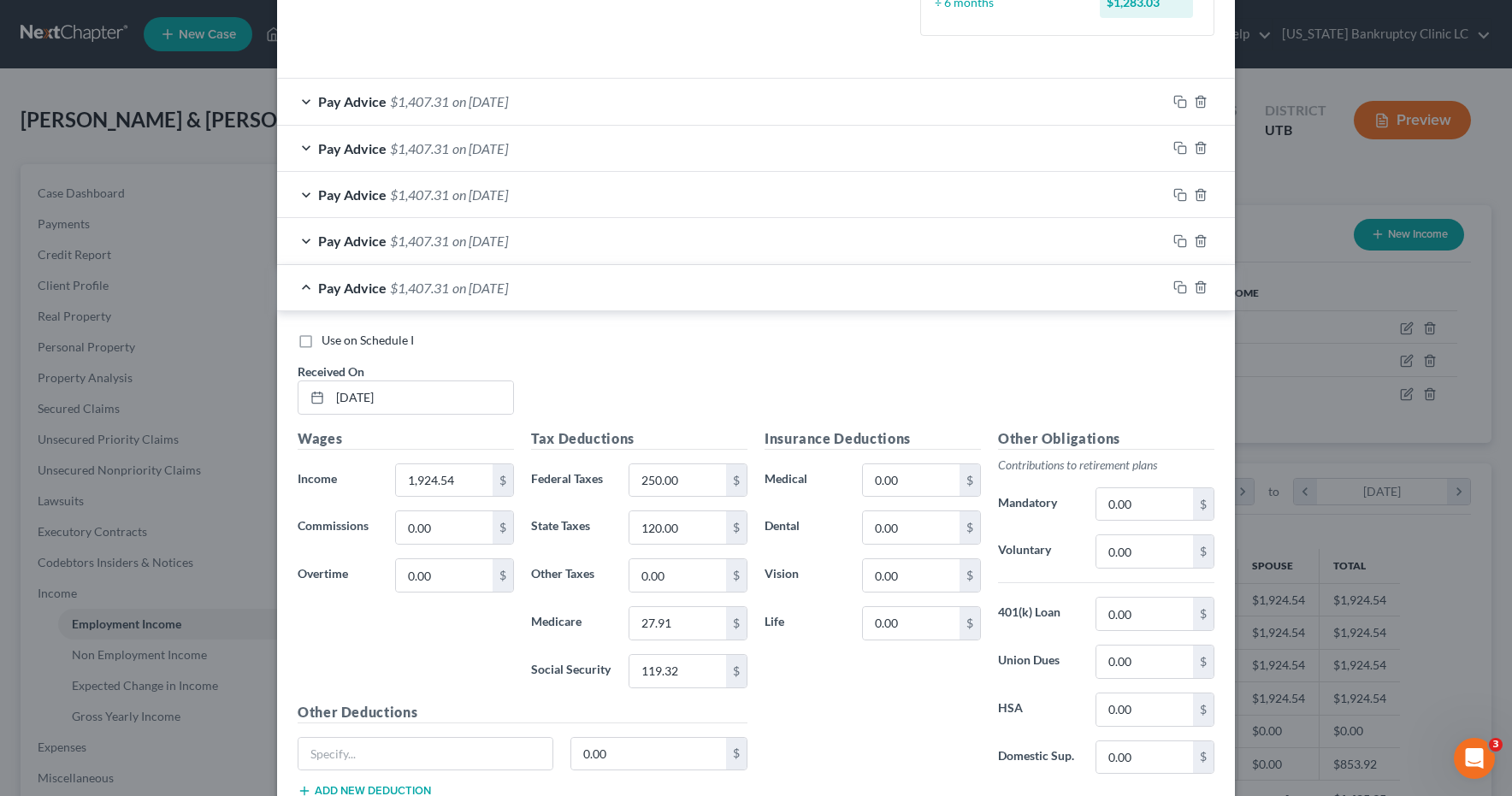
scroll to position [502, 0]
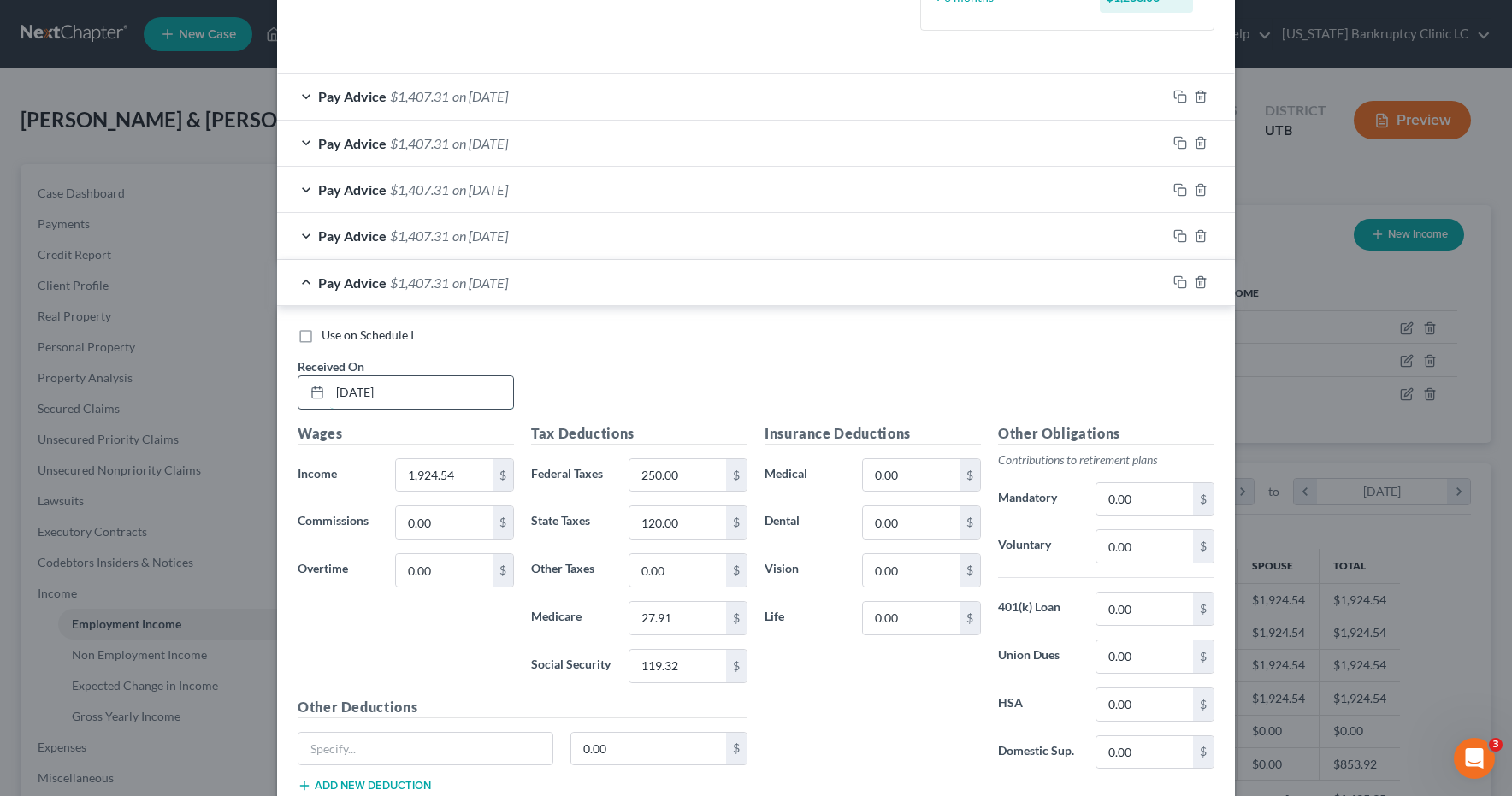
click at [424, 399] on input "01/27/2025" at bounding box center [422, 392] width 183 height 32
drag, startPoint x: 421, startPoint y: 393, endPoint x: 311, endPoint y: 388, distance: 110.1
click at [307, 388] on div "01/27/2025" at bounding box center [406, 392] width 216 height 34
type input "07/29/25"
click at [1179, 281] on icon "button" at bounding box center [1180, 282] width 14 height 14
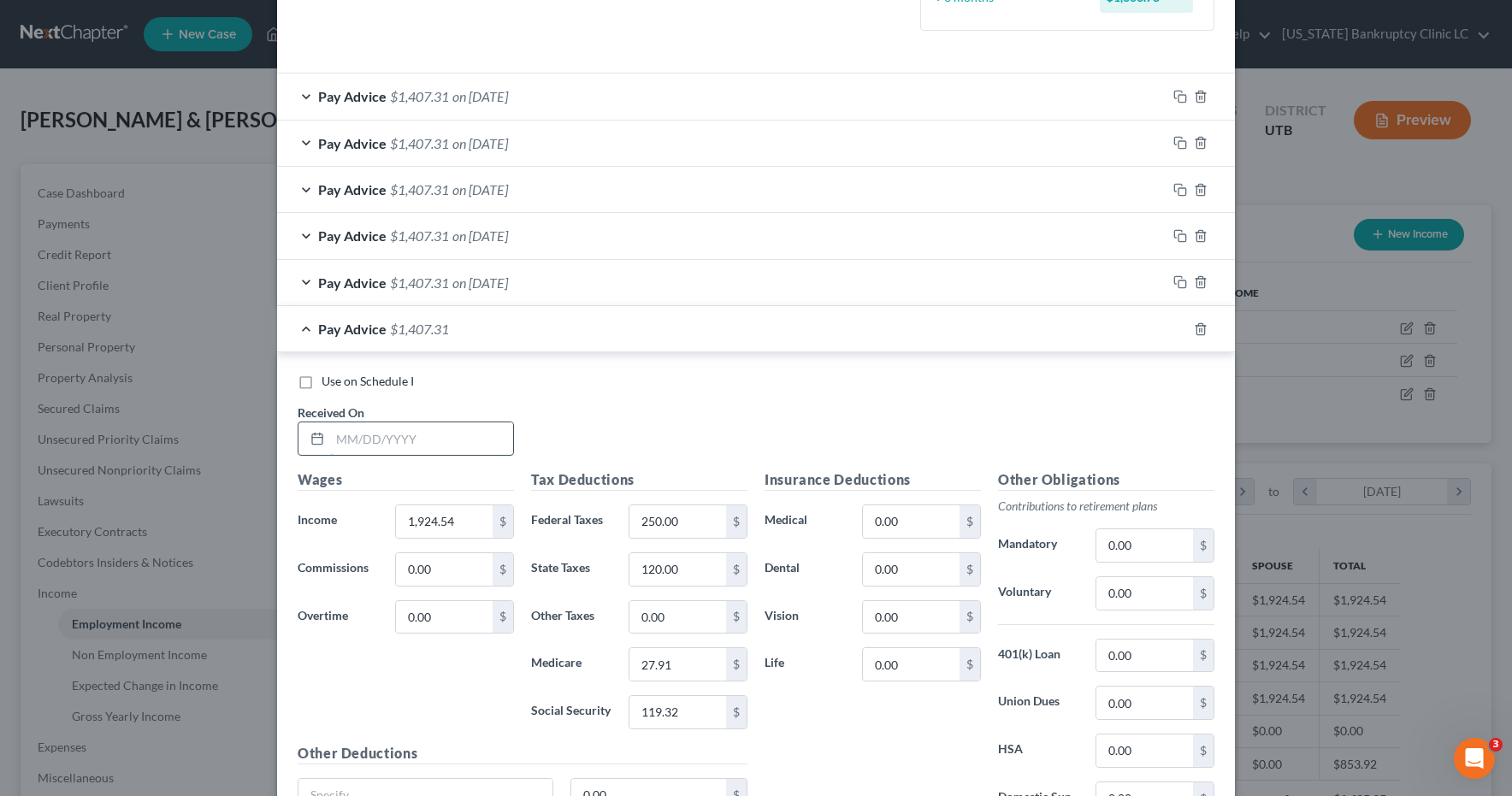
click at [405, 434] on input "text" at bounding box center [422, 438] width 183 height 32
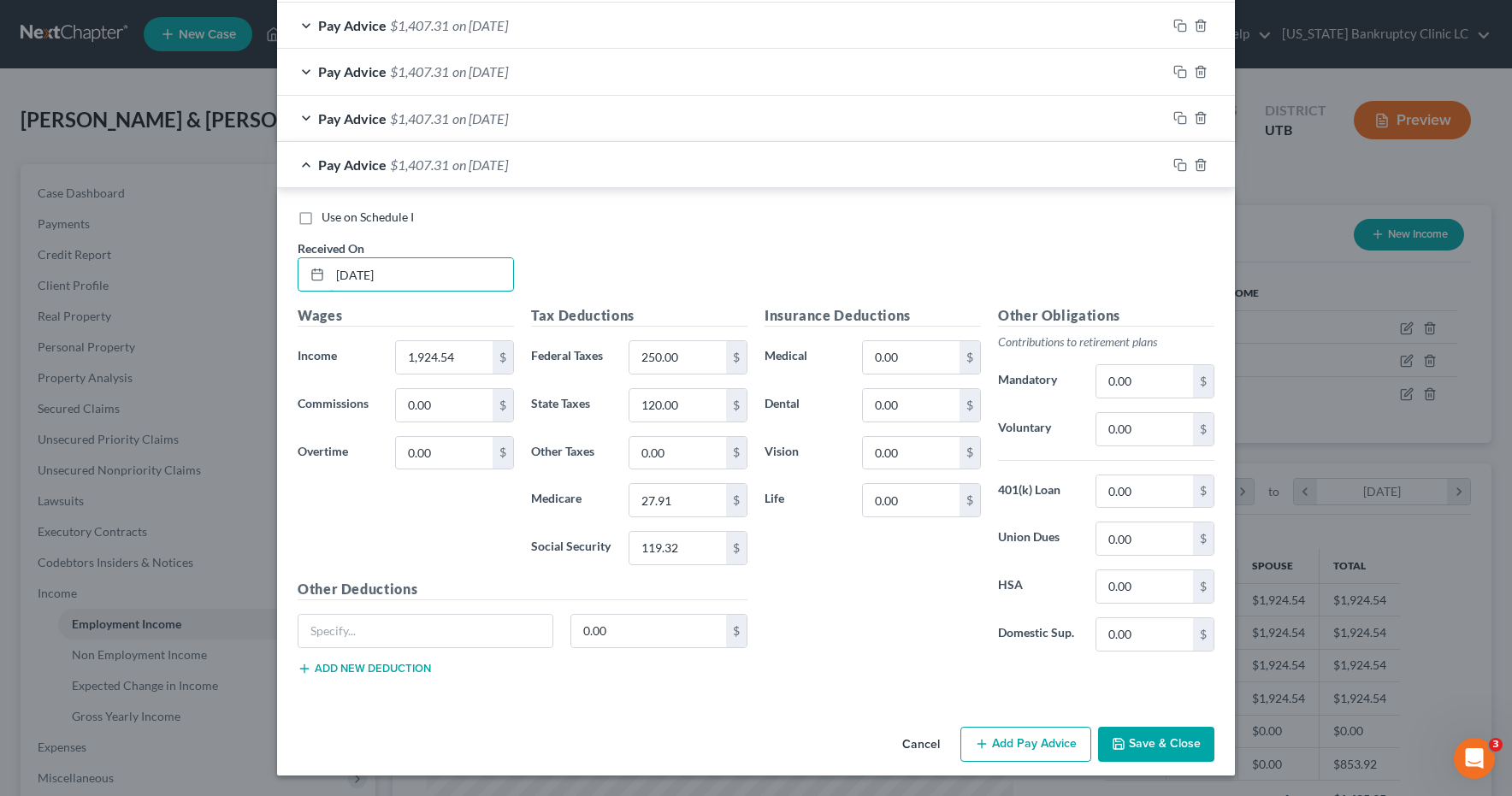
type input "06/30/25"
click at [1151, 740] on button "Save & Close" at bounding box center [1157, 745] width 117 height 36
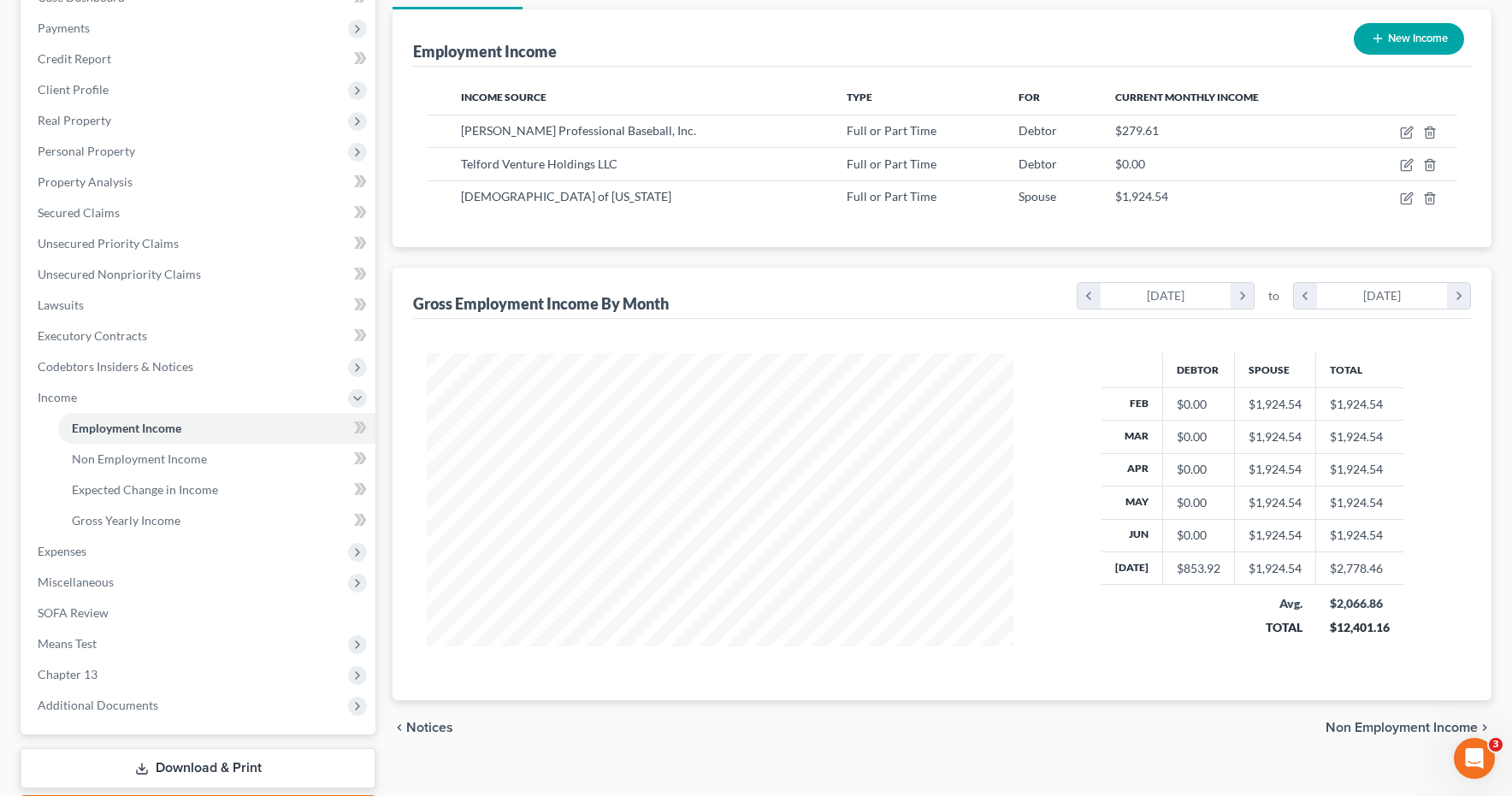
scroll to position [203, 0]
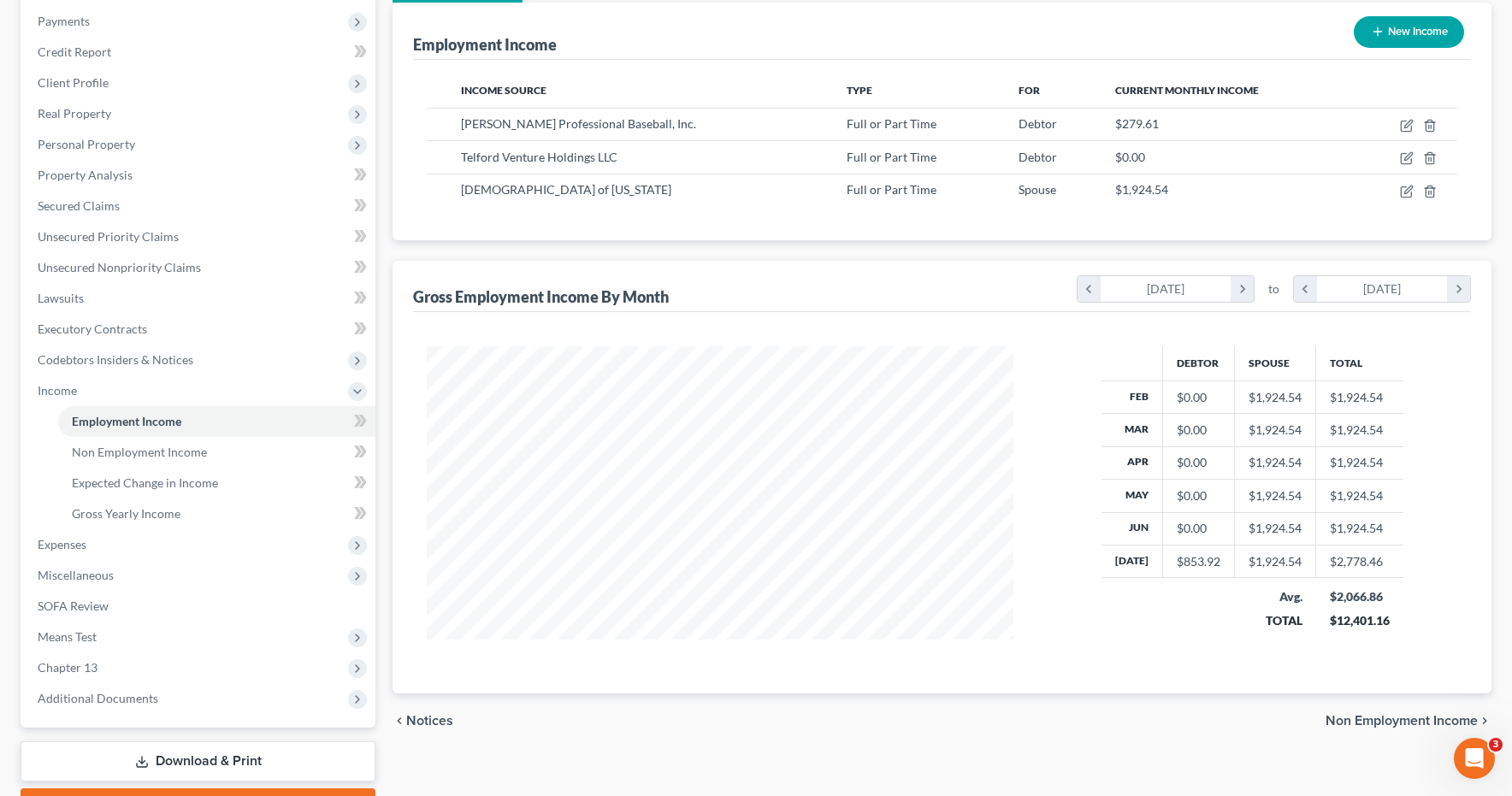
click at [1387, 33] on button "New Income" at bounding box center [1409, 32] width 111 height 31
select select "0"
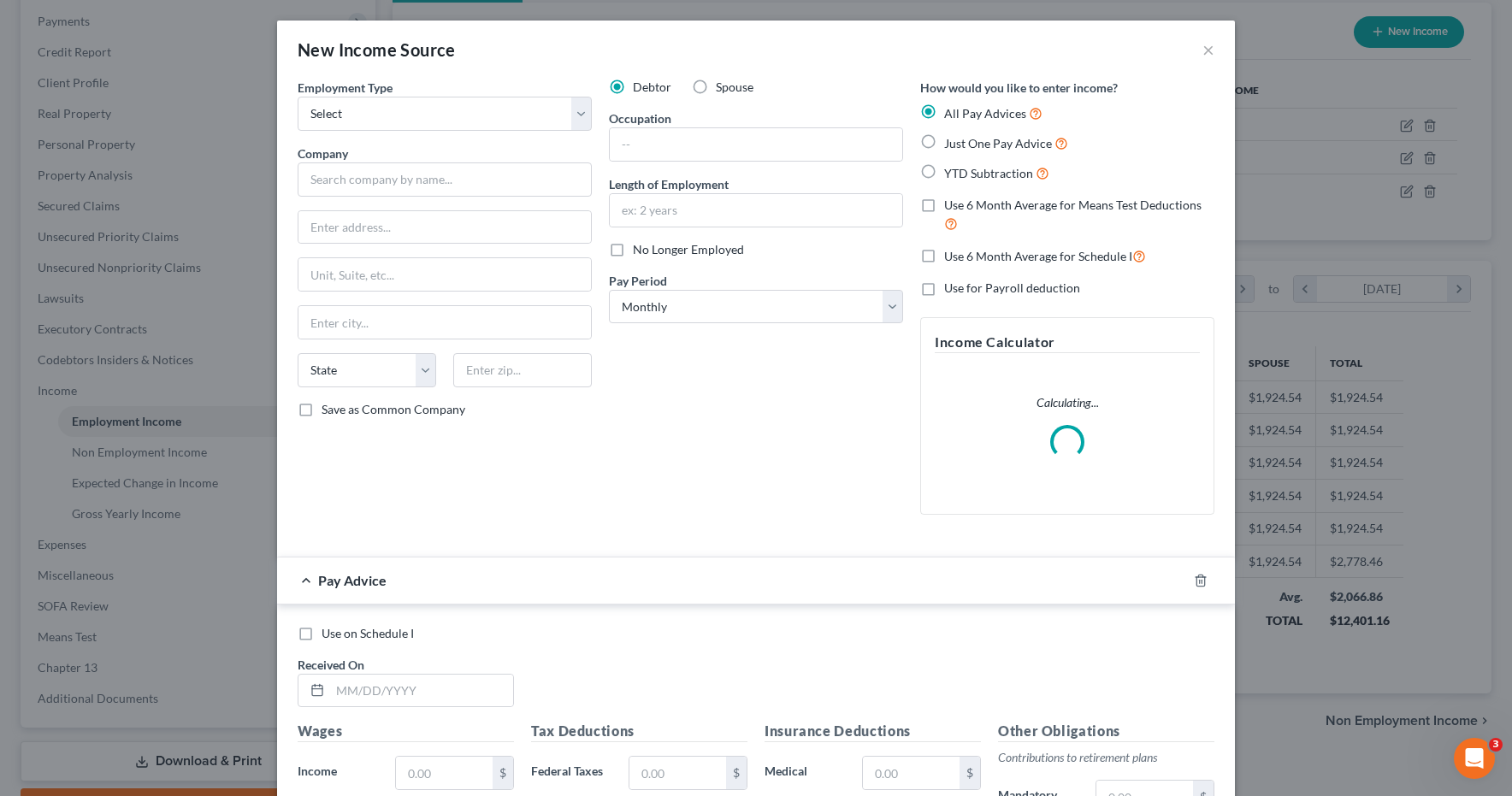
click at [716, 86] on label "Spouse" at bounding box center [734, 87] width 37 height 17
click at [723, 86] on input "Spouse" at bounding box center [728, 84] width 11 height 11
radio input "true"
click at [443, 115] on select "Select Full or Part Time Employment Self Employment" at bounding box center [445, 113] width 294 height 34
select select "0"
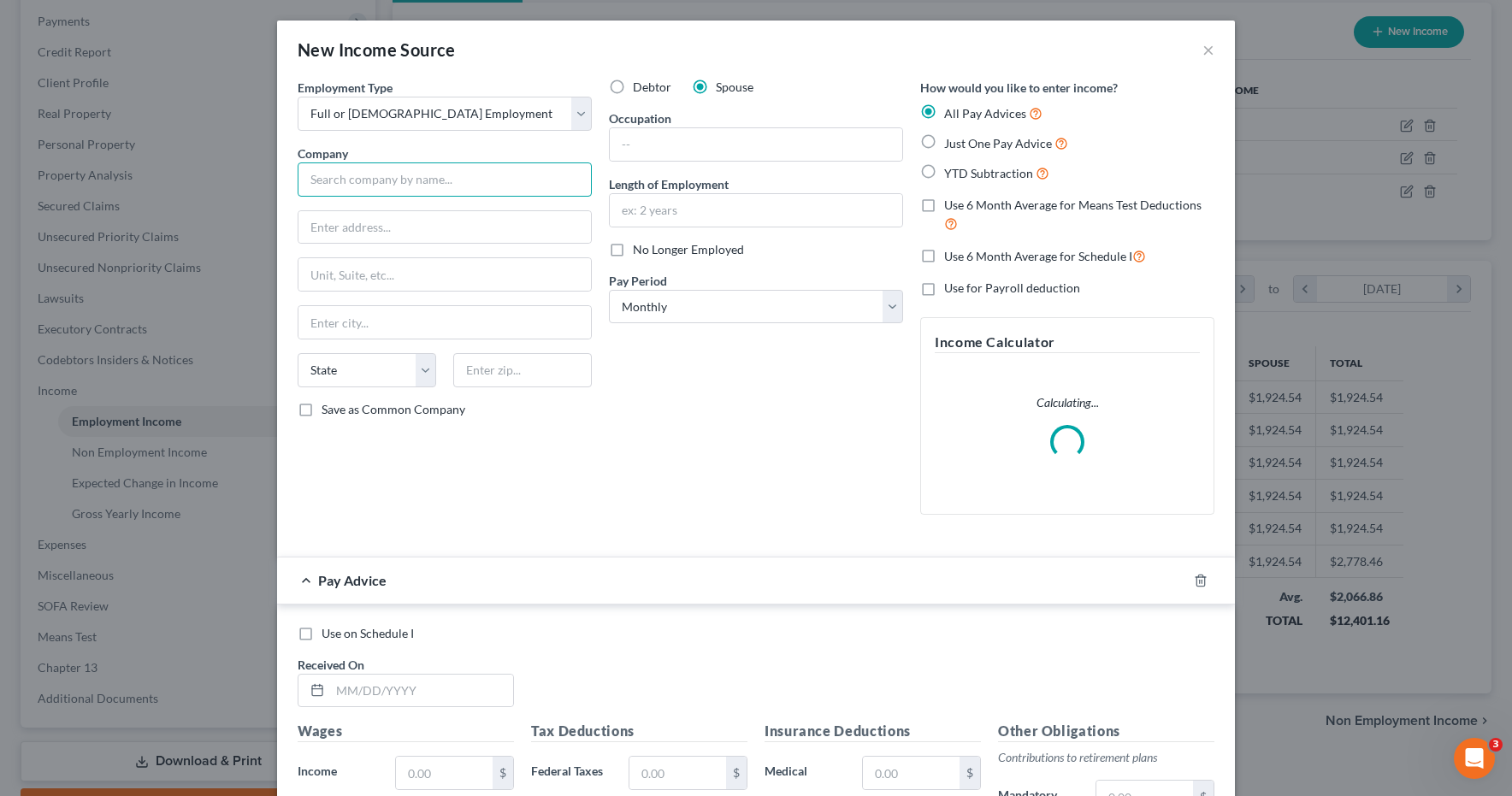
click at [429, 182] on input "text" at bounding box center [445, 179] width 294 height 34
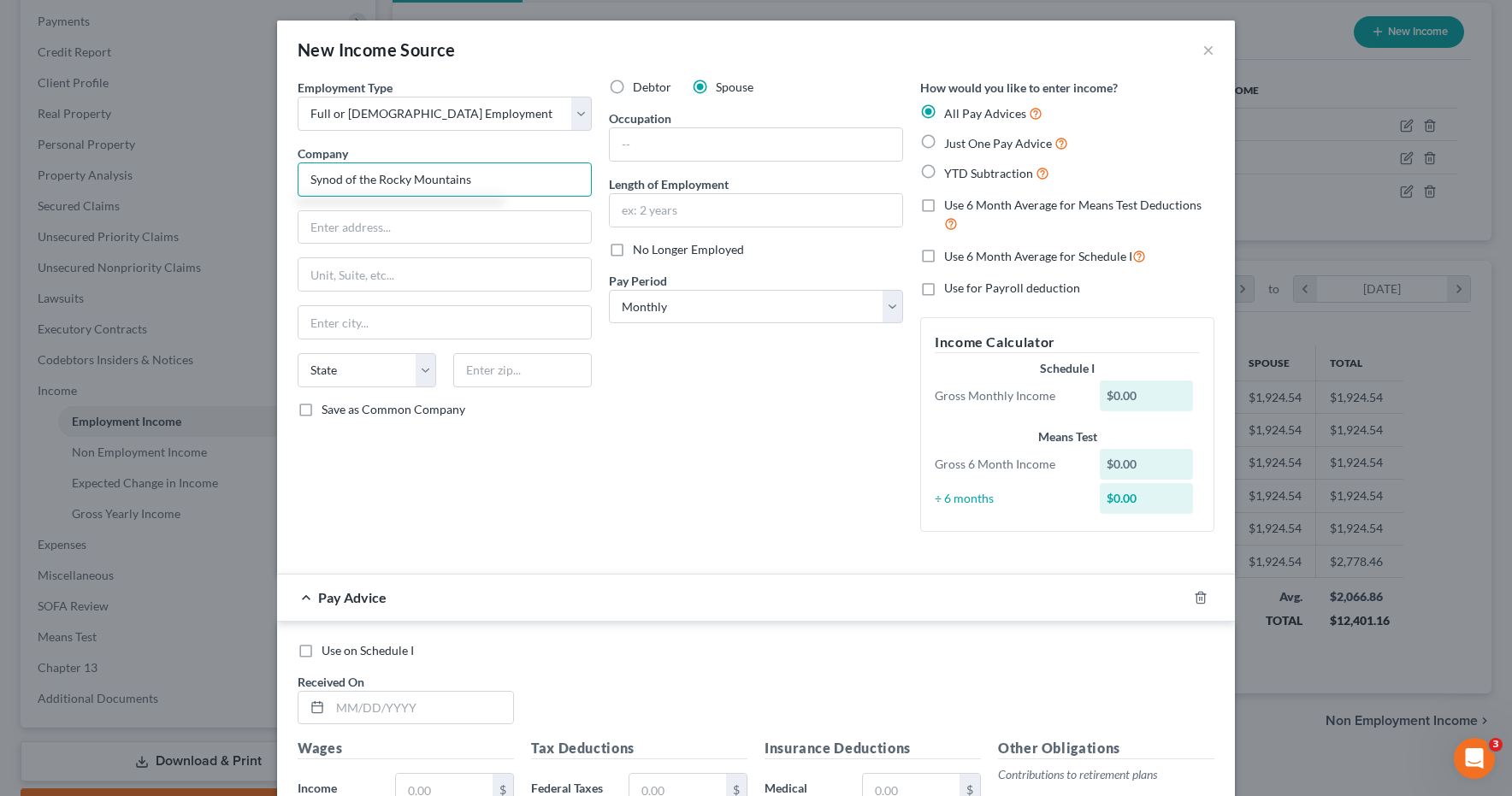
type input "Synod of the Rocky Mountains"
type input "1716 N Main Street"
type input "Suite A Box 107"
type input "Longmont"
select select "5"
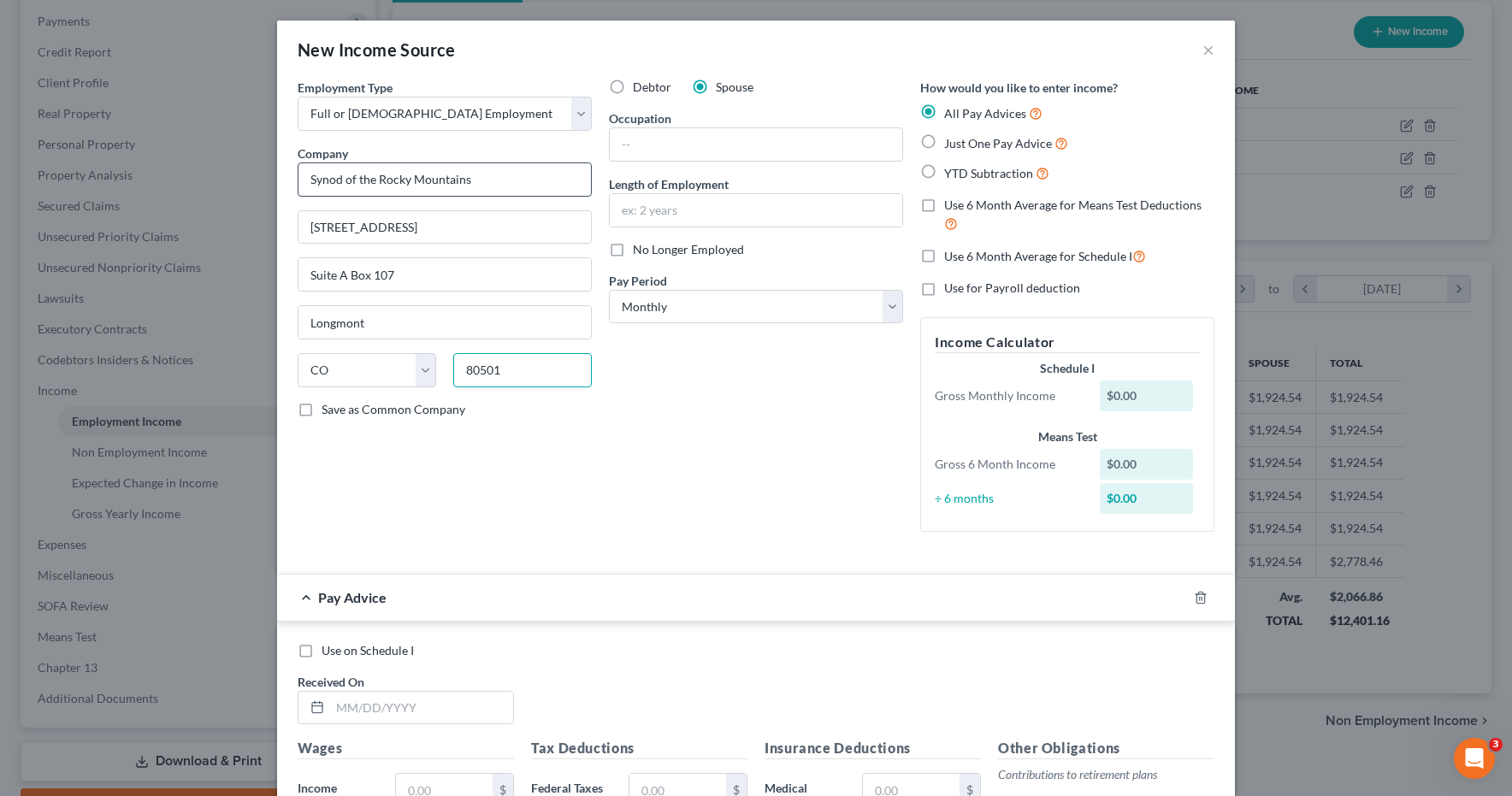
type input "80501"
click at [656, 141] on input "text" at bounding box center [756, 144] width 293 height 32
type input "Stated Clerk"
type input "2 years, 6 months"
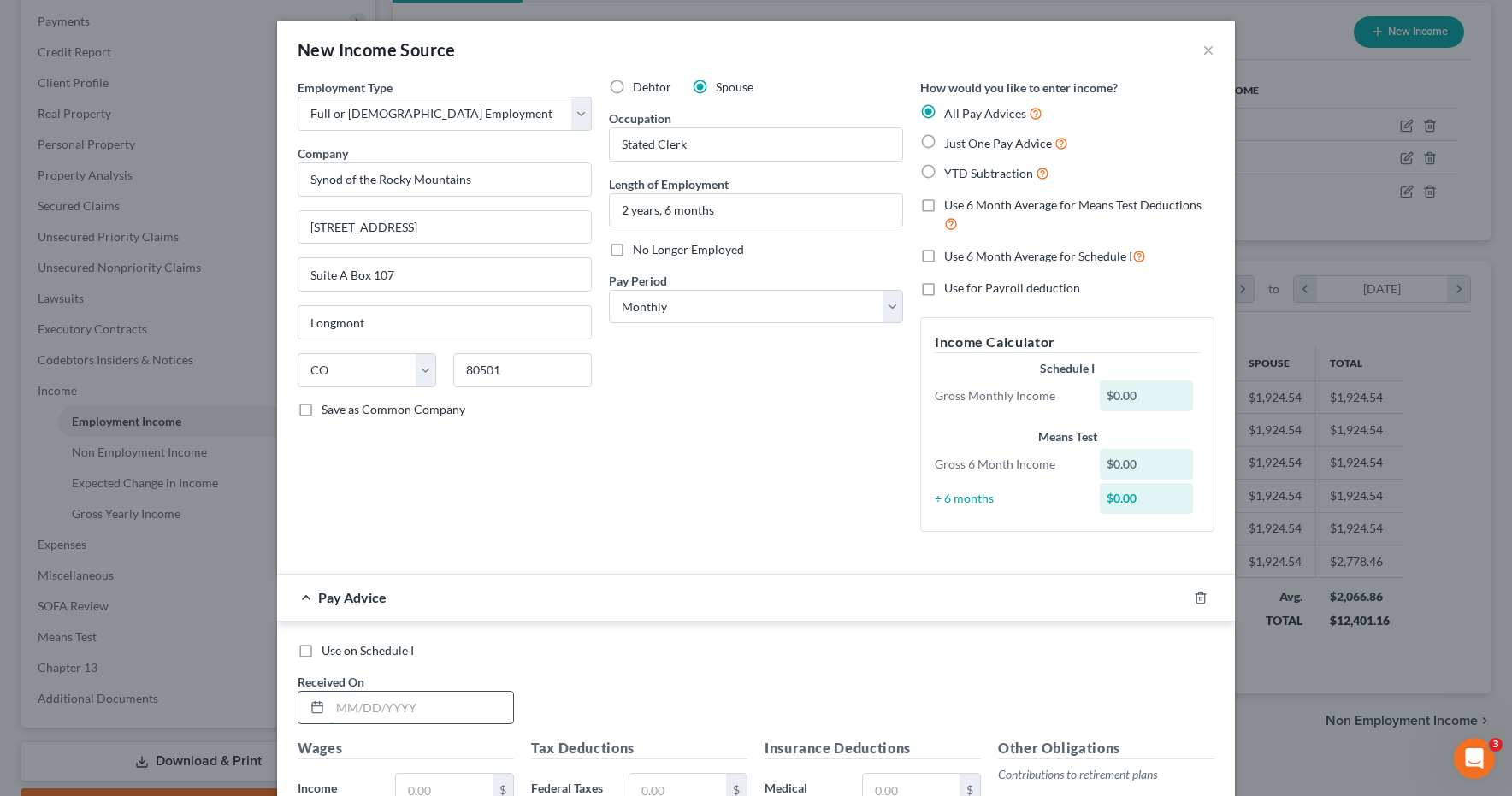
click at [343, 708] on input "text" at bounding box center [422, 708] width 183 height 32
type input "07/31/25"
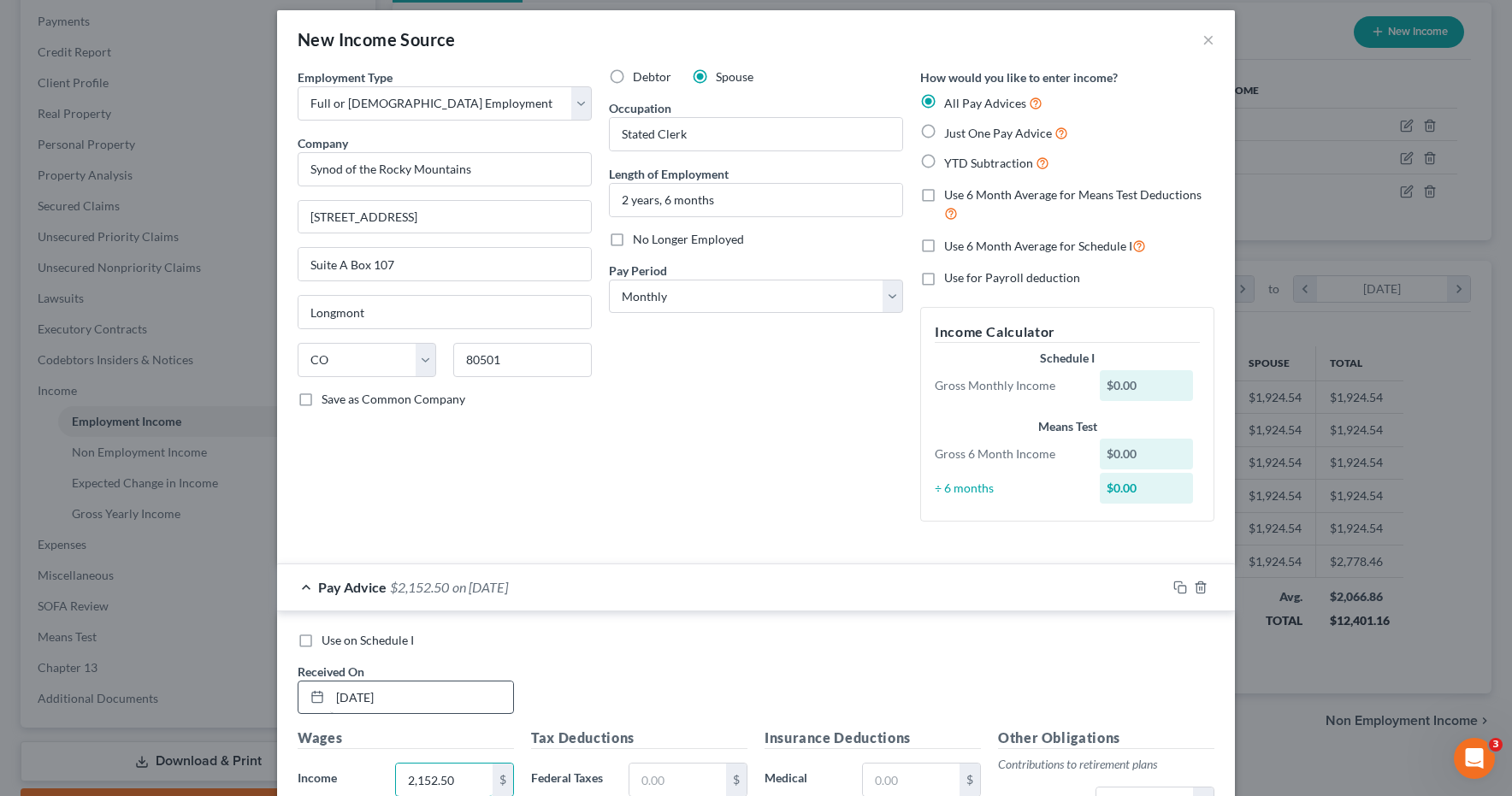
type input "2,152.50"
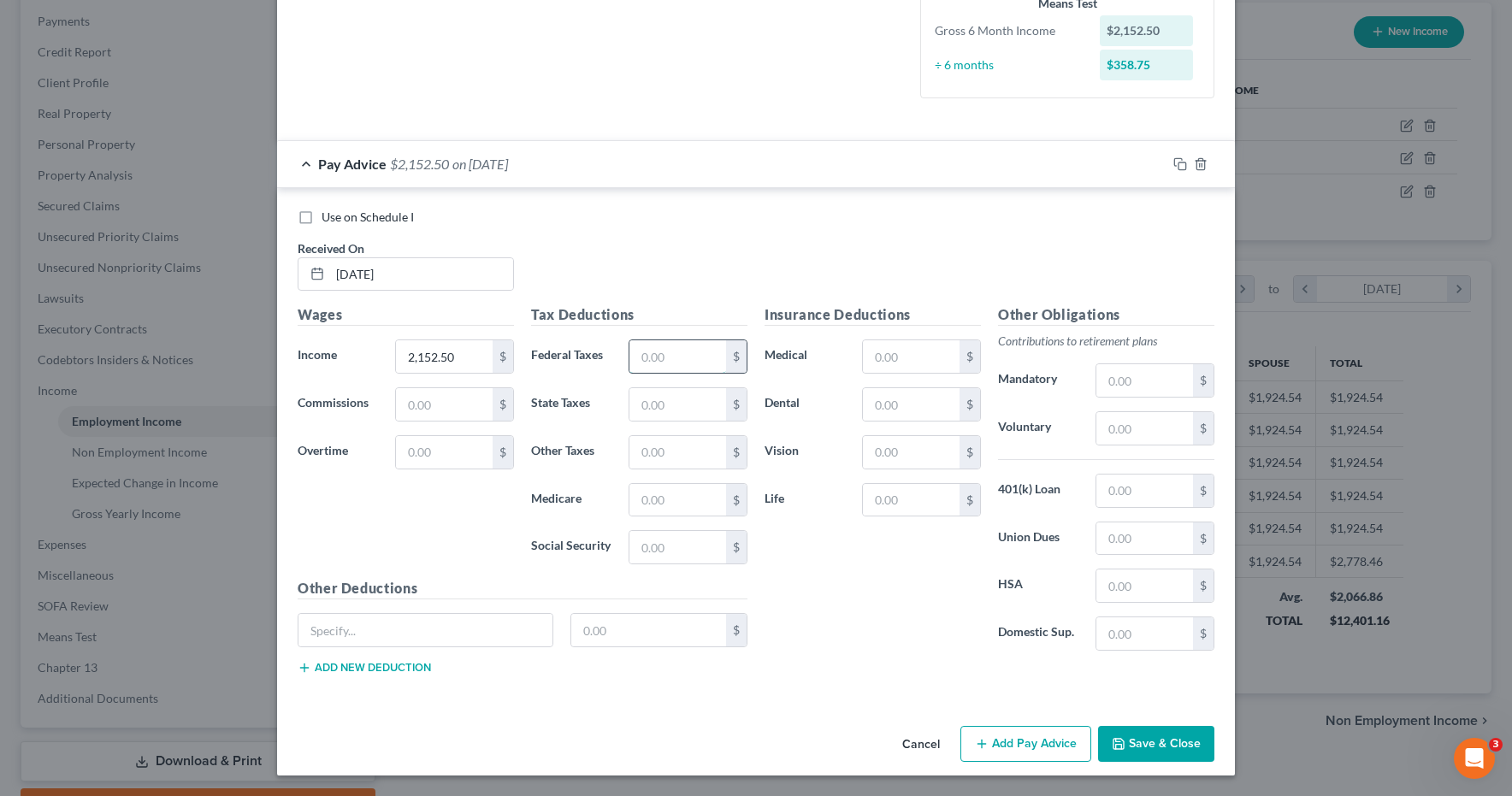
click at [678, 365] on input "text" at bounding box center [678, 356] width 97 height 32
type input "90.25"
type input "30.11"
type input "31.21"
type input "133.46"
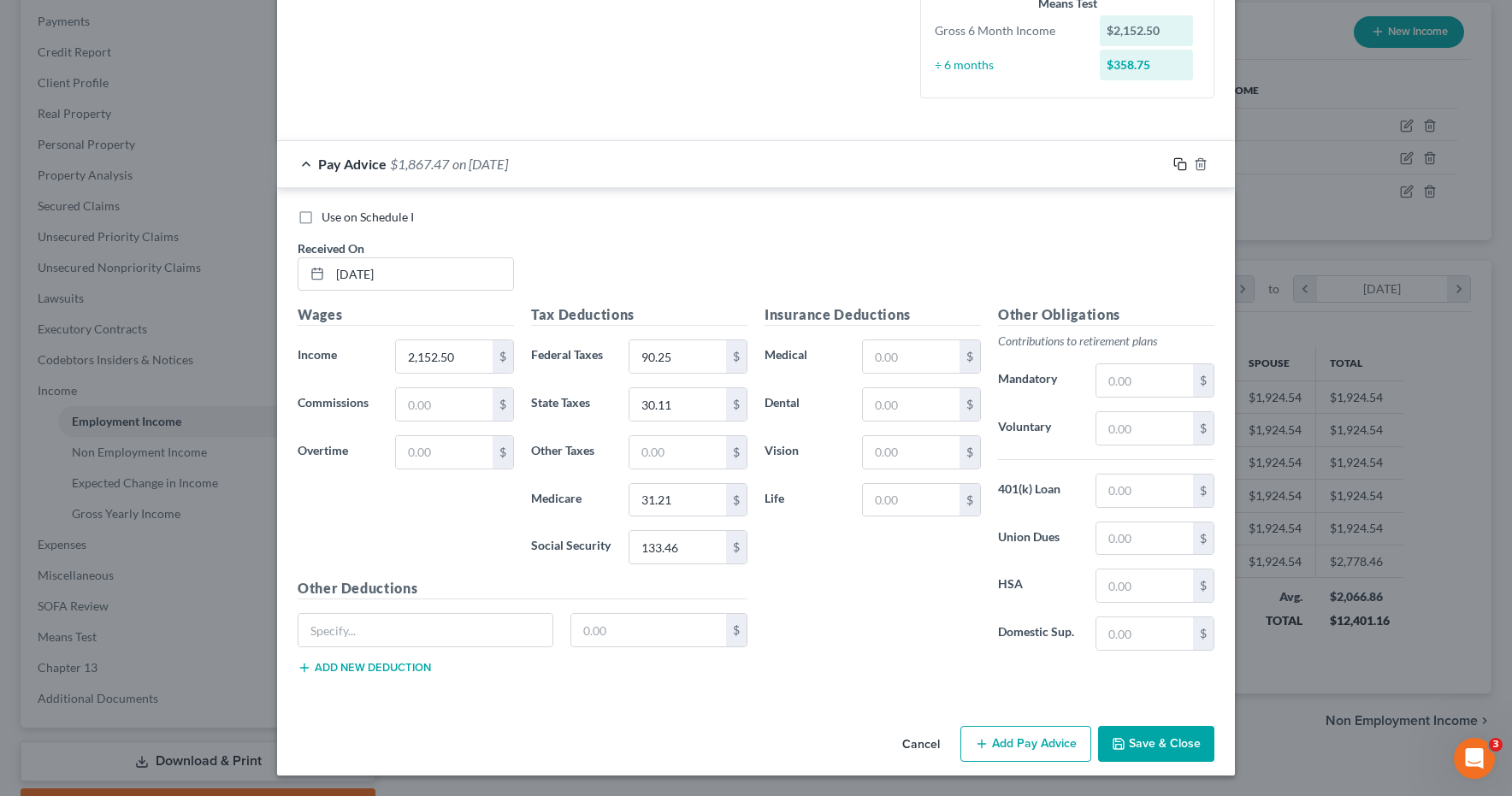
click at [1182, 163] on rect "button" at bounding box center [1182, 166] width 8 height 8
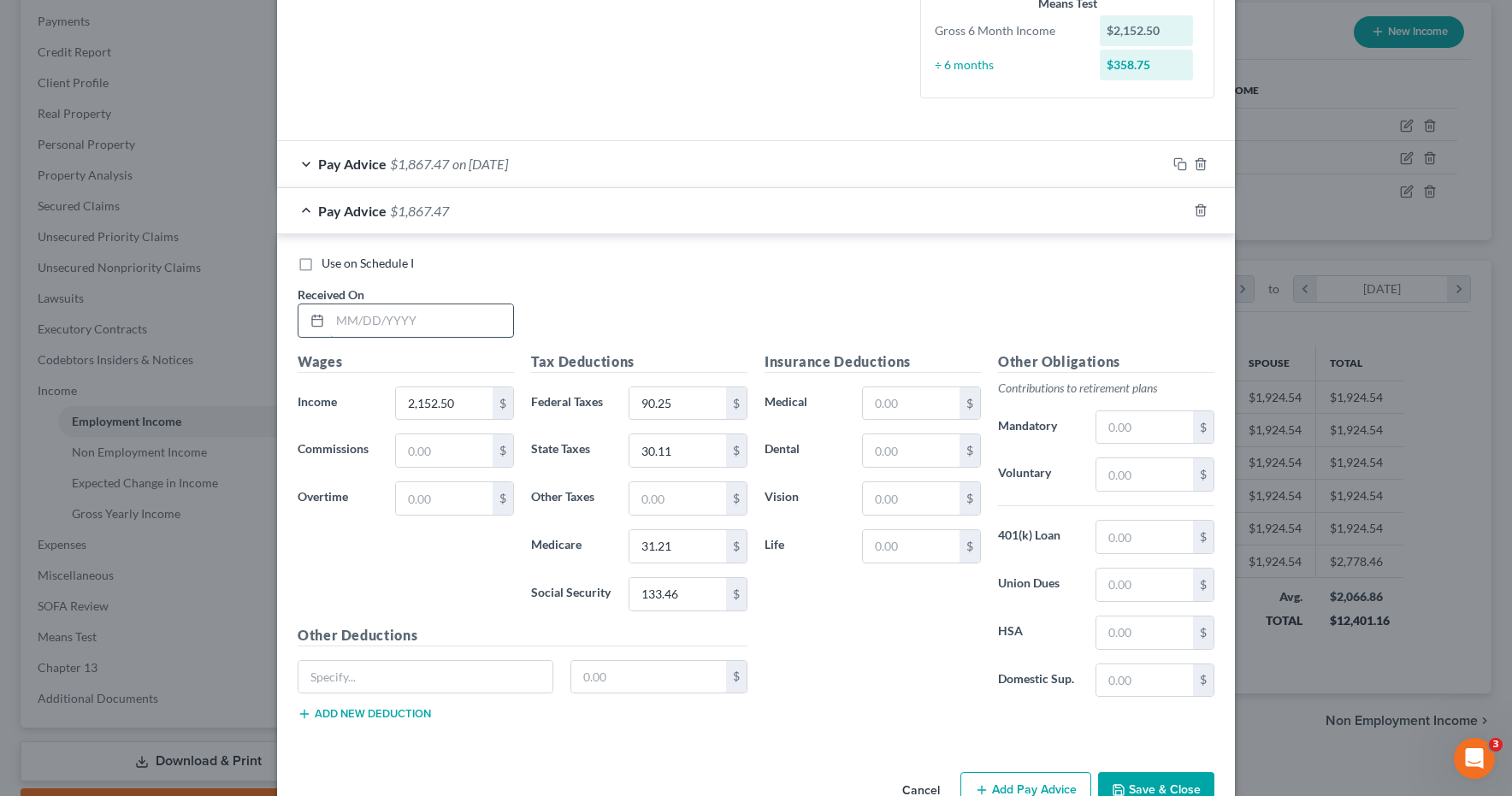
click at [356, 318] on input "text" at bounding box center [422, 320] width 183 height 32
type input "06/30/25"
type input "33.46"
type input "133.45"
click at [1179, 207] on icon "button" at bounding box center [1180, 211] width 14 height 14
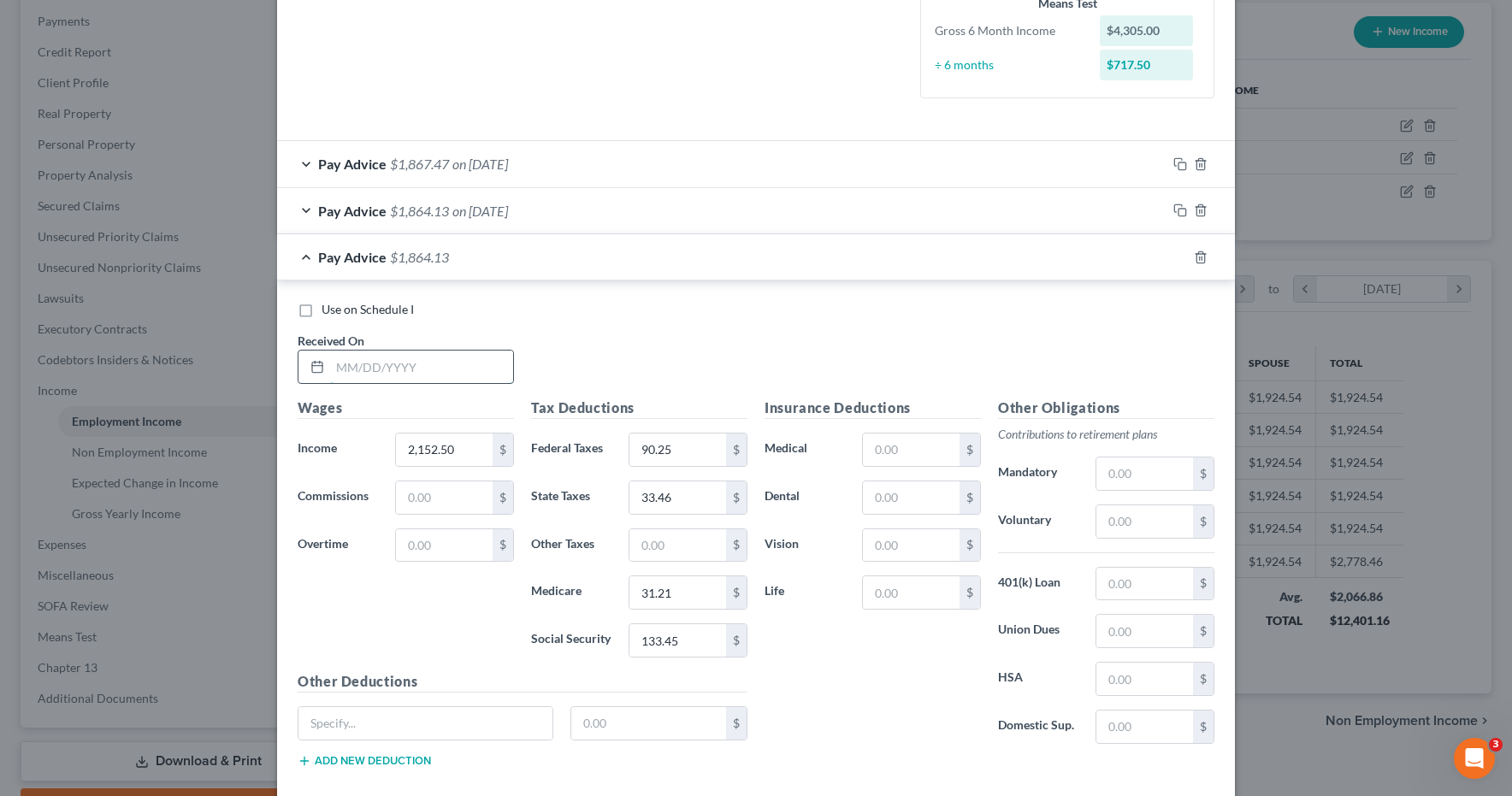
click at [396, 368] on input "text" at bounding box center [422, 367] width 183 height 32
type input "05/30/25"
click at [1180, 258] on icon "button" at bounding box center [1180, 258] width 14 height 14
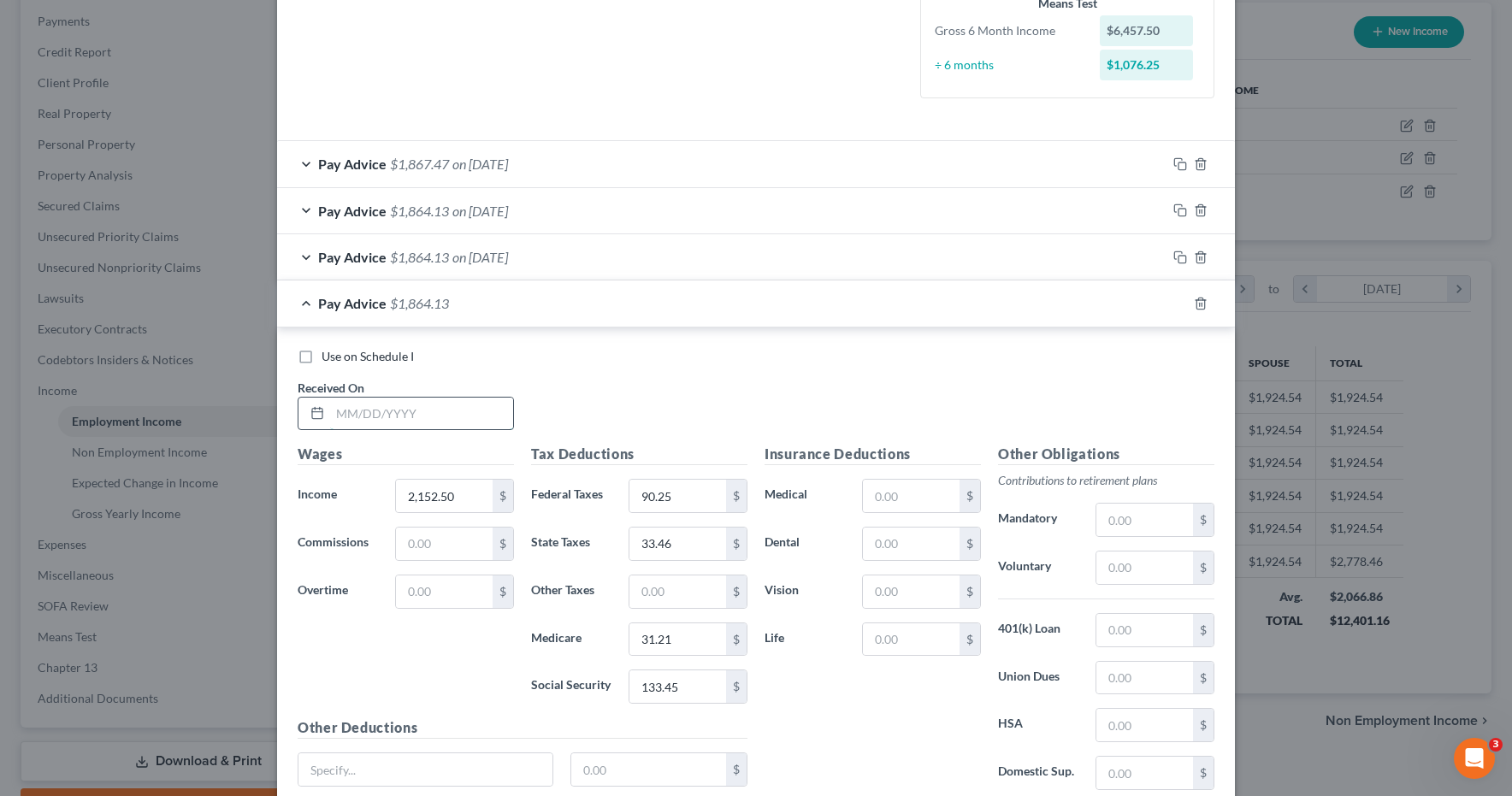
click at [435, 408] on input "text" at bounding box center [422, 414] width 183 height 32
type input "04/30/25"
click at [1179, 304] on icon "button" at bounding box center [1180, 304] width 14 height 14
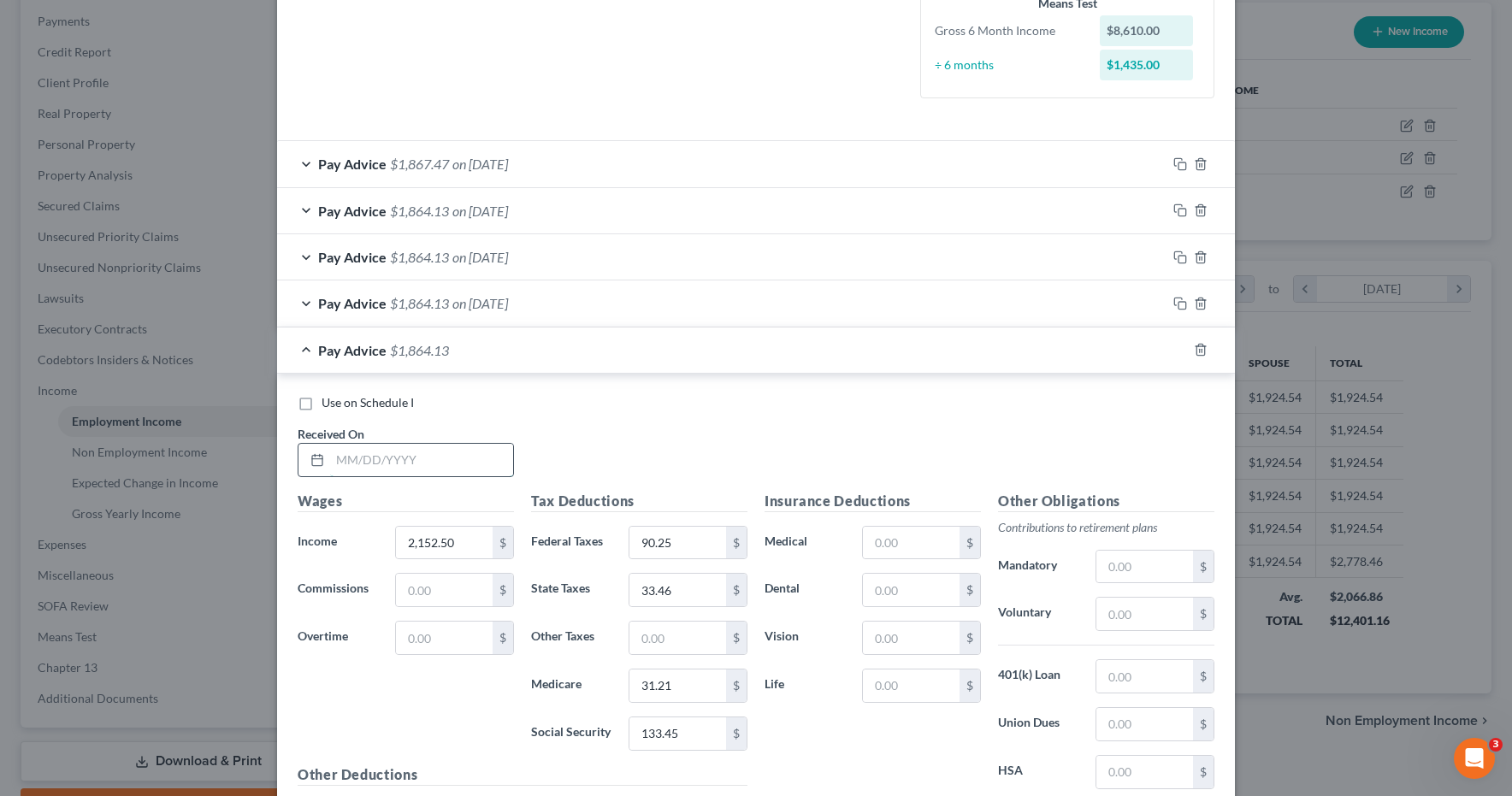
click at [358, 464] on input "text" at bounding box center [422, 460] width 183 height 32
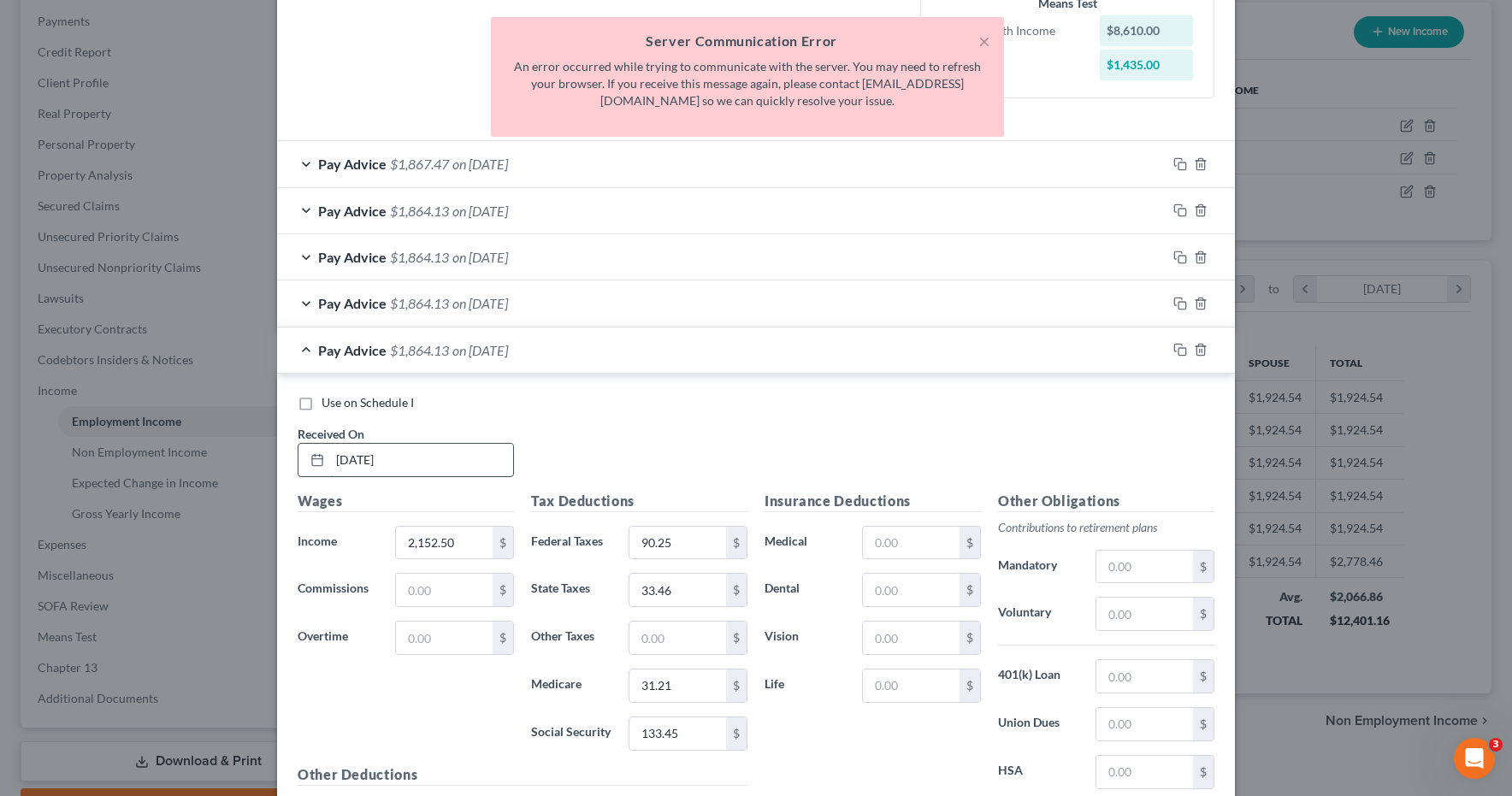
scroll to position [432, 0]
type input "03/30/25"
click at [988, 41] on button "×" at bounding box center [985, 41] width 12 height 21
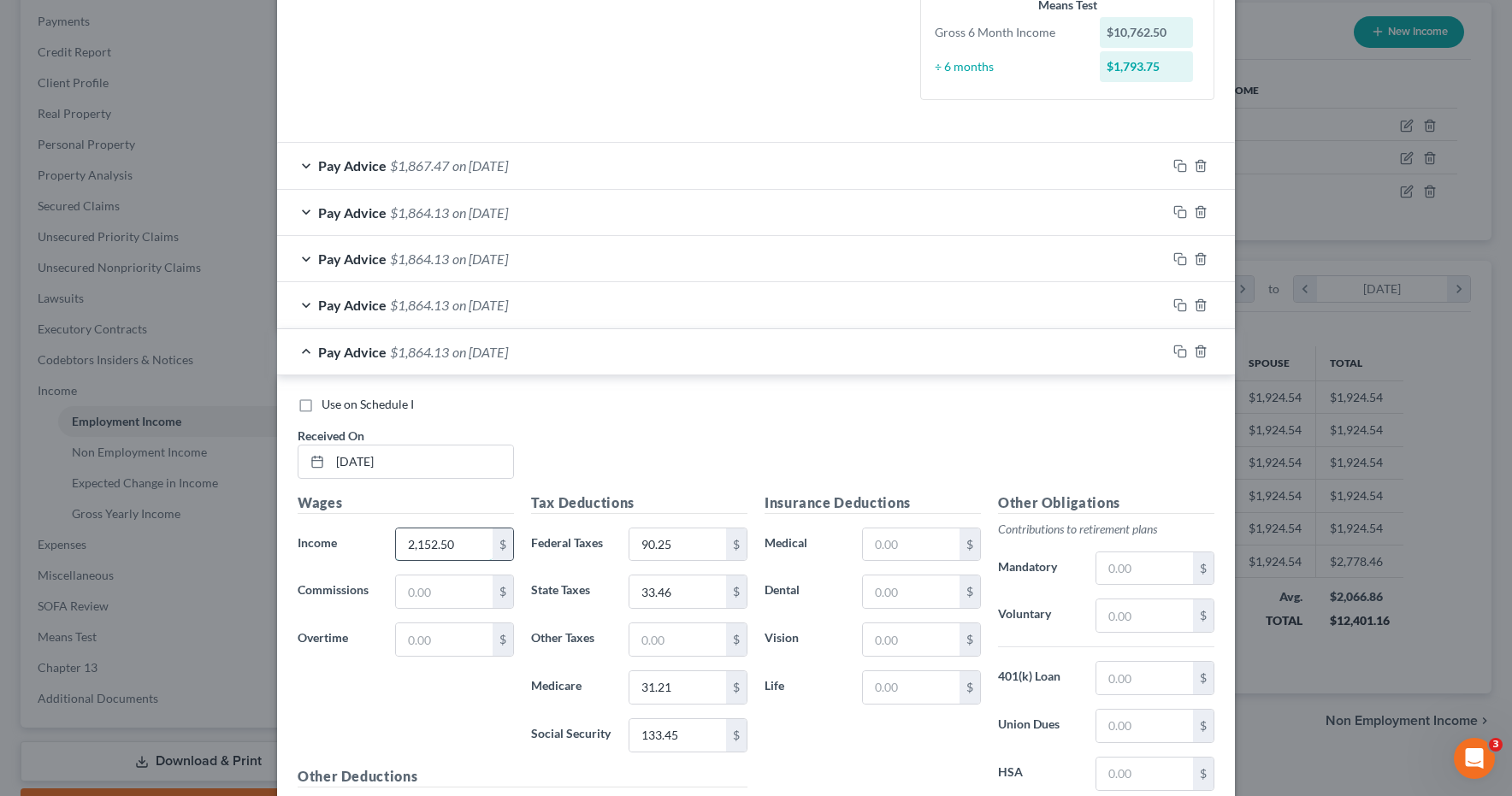
click at [457, 547] on input "2,152.50" at bounding box center [444, 544] width 97 height 32
type input "1"
type input "2,152.50"
click at [434, 597] on input "text" at bounding box center [444, 591] width 97 height 32
type input "105.00"
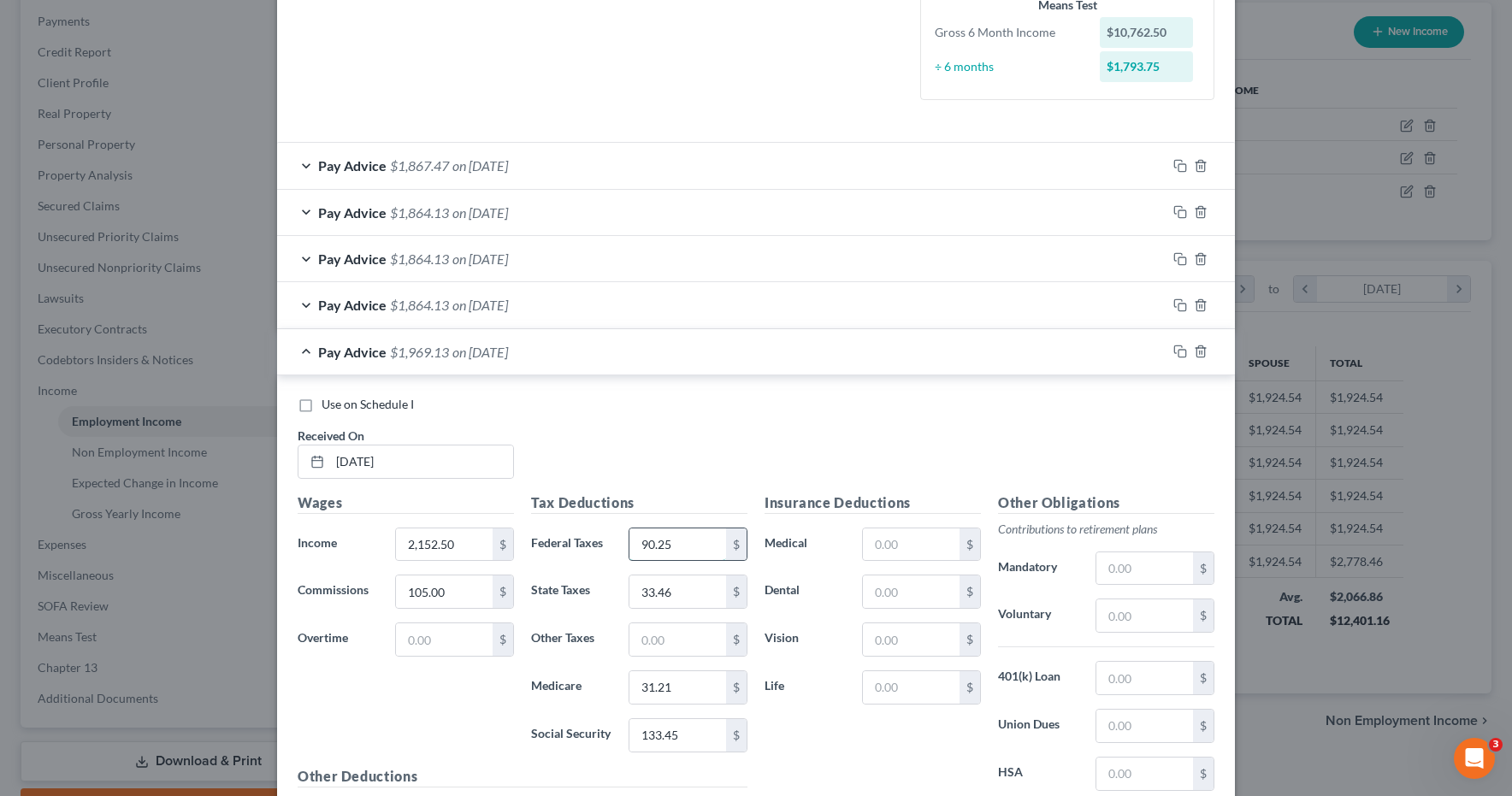
click at [712, 543] on input "90.25" at bounding box center [678, 544] width 97 height 32
type input "101.03"
click at [687, 585] on input "33.46" at bounding box center [678, 591] width 97 height 32
type input "39.61"
click at [683, 688] on input "31.21" at bounding box center [678, 687] width 97 height 32
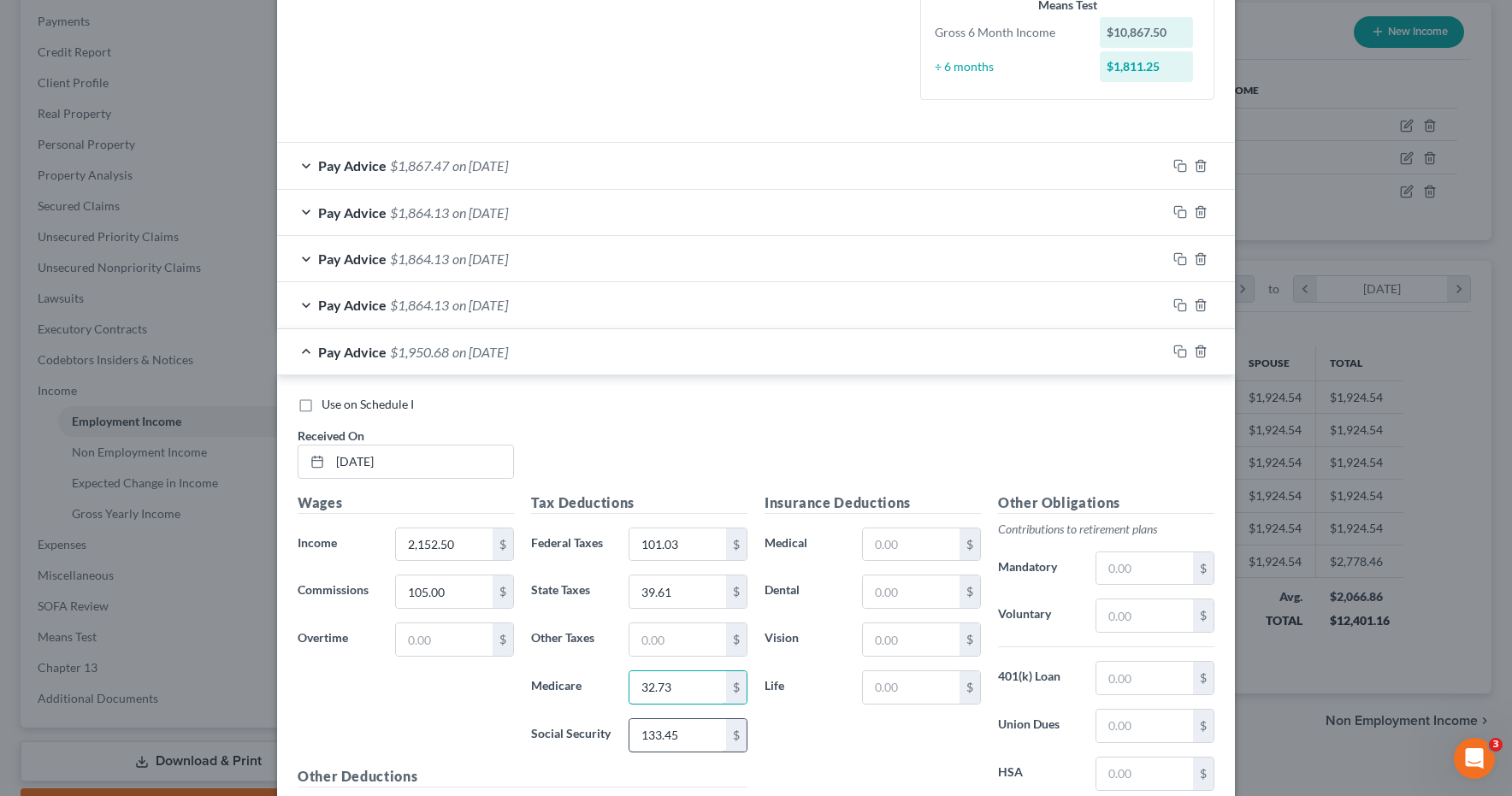
type input "32.73"
click at [694, 737] on input "133.45" at bounding box center [678, 735] width 97 height 32
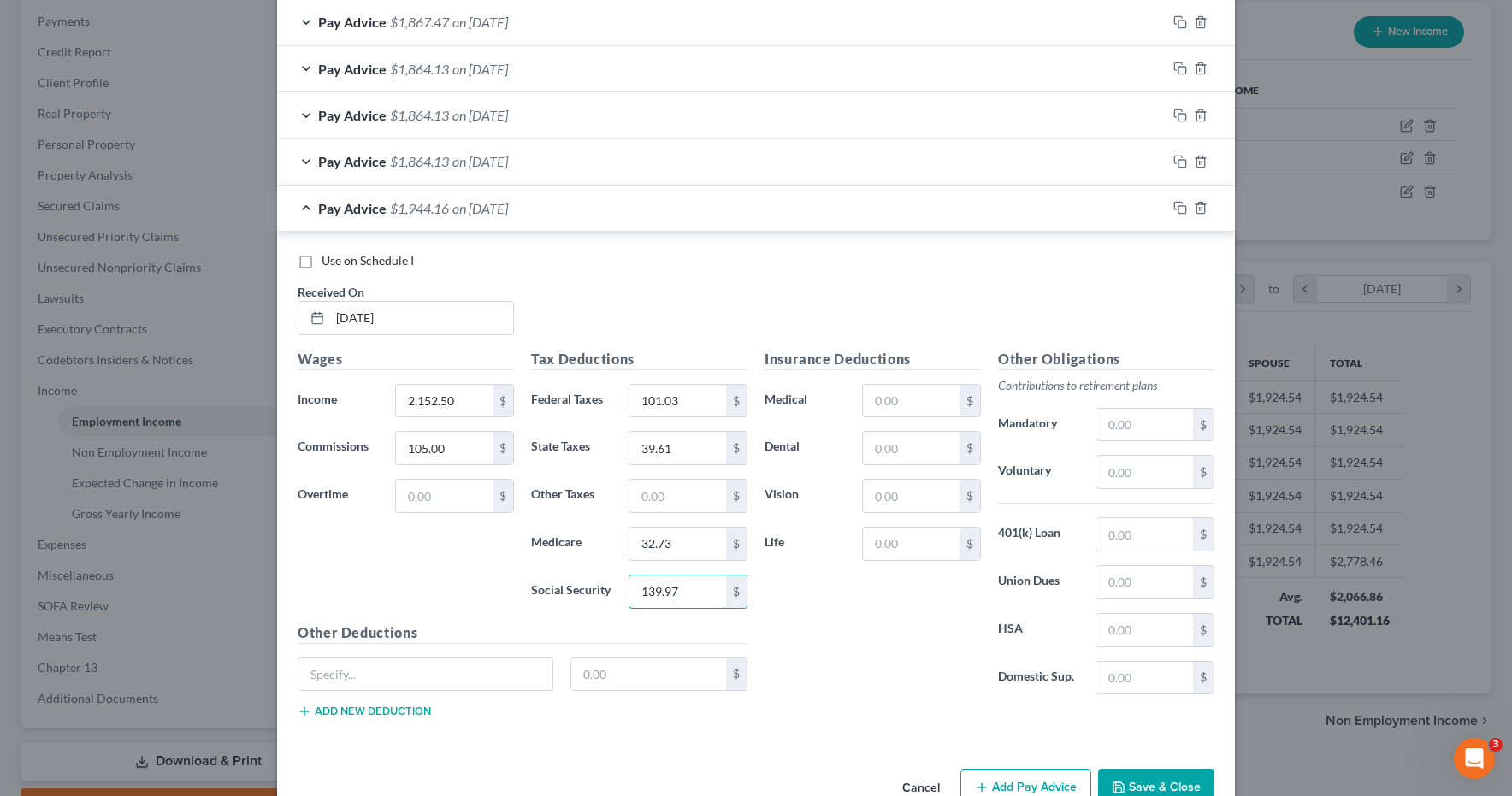
scroll to position [577, 0]
type input "139.97"
click at [1181, 206] on icon "button" at bounding box center [1180, 206] width 14 height 14
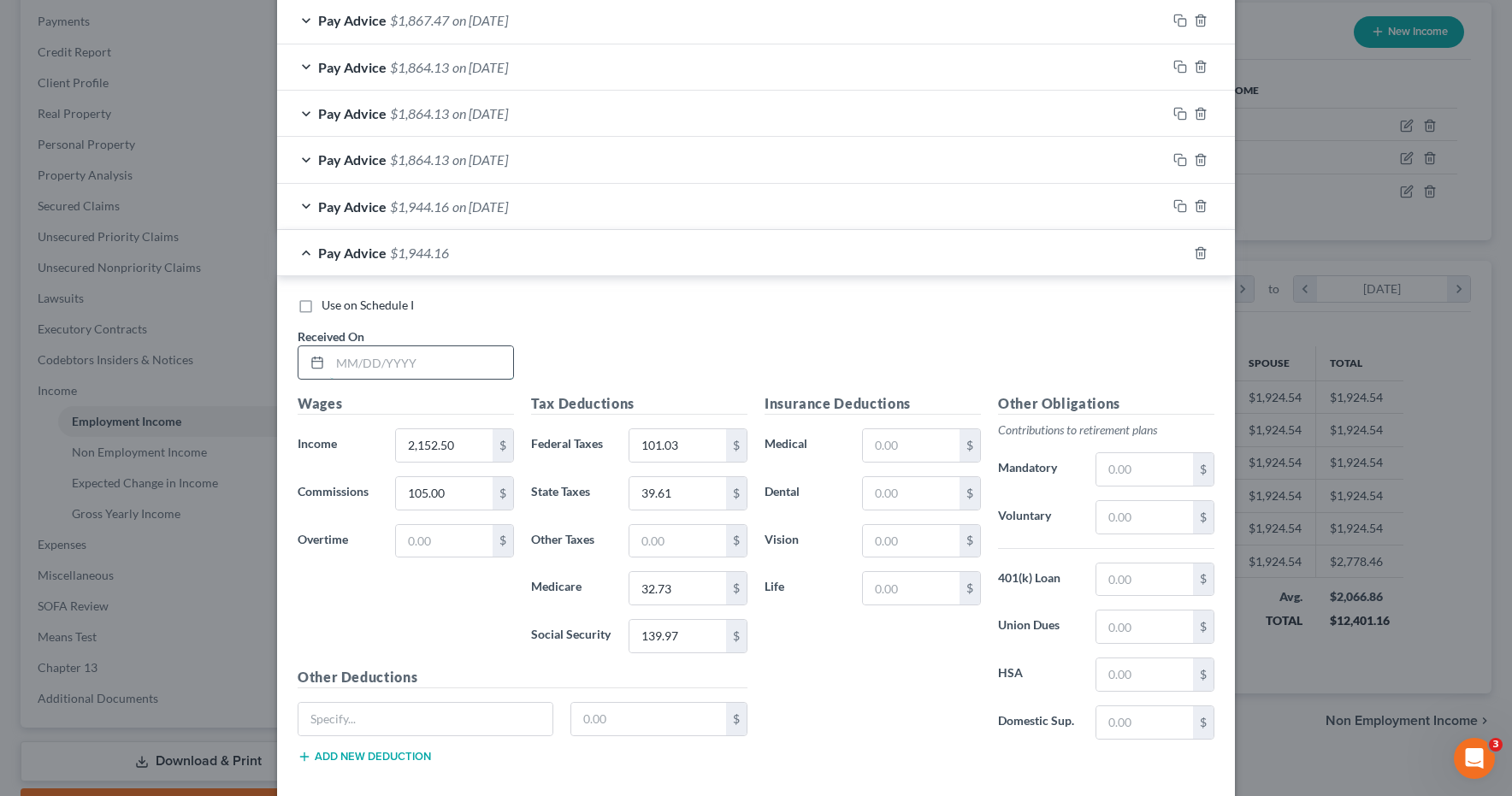
click at [402, 367] on input "text" at bounding box center [422, 362] width 183 height 32
type input "02/28/25"
type input "2,100.00"
type input "0"
type input "85.00"
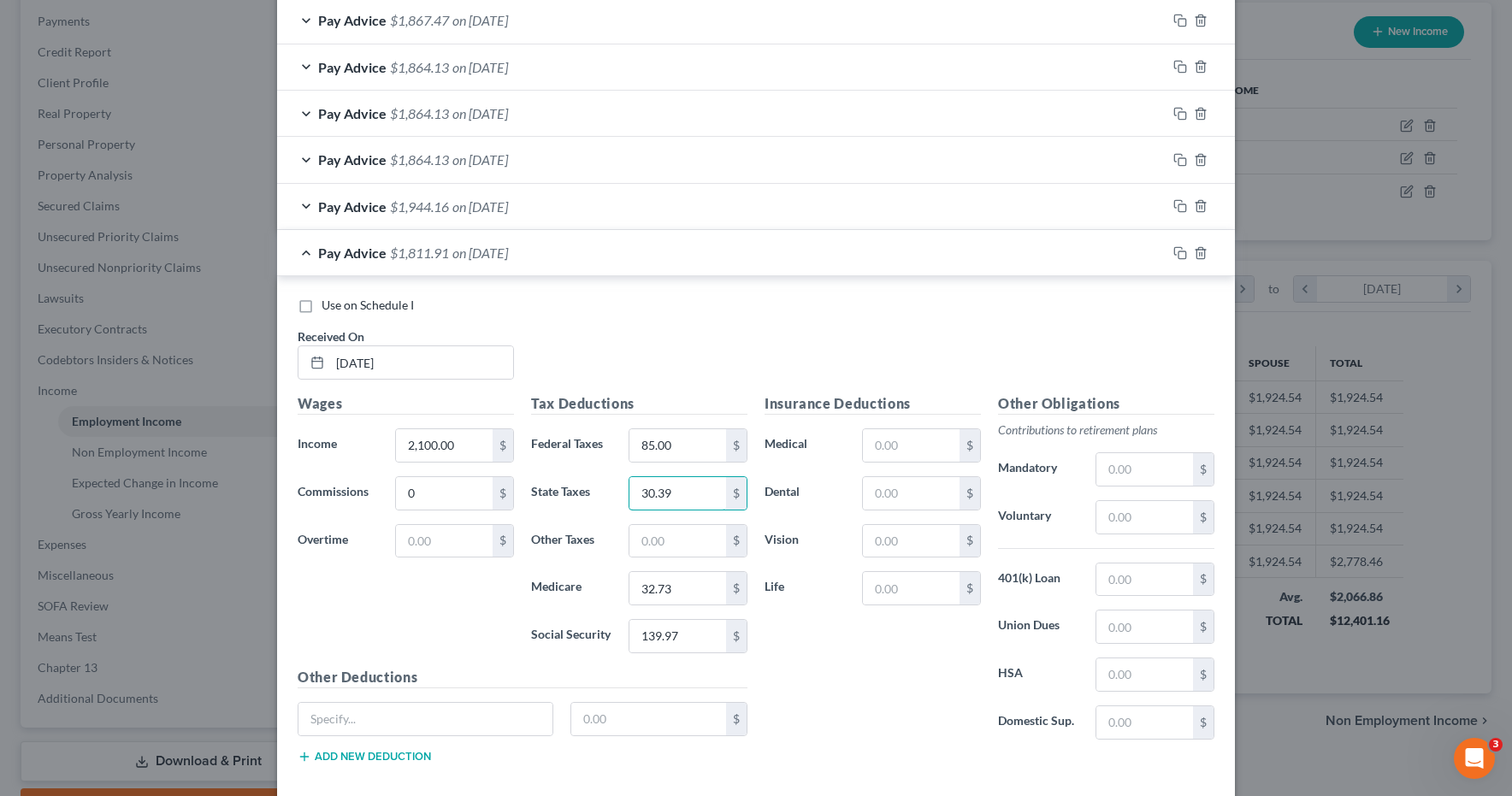
type input "30.39"
type input "30.45"
type input "130.20"
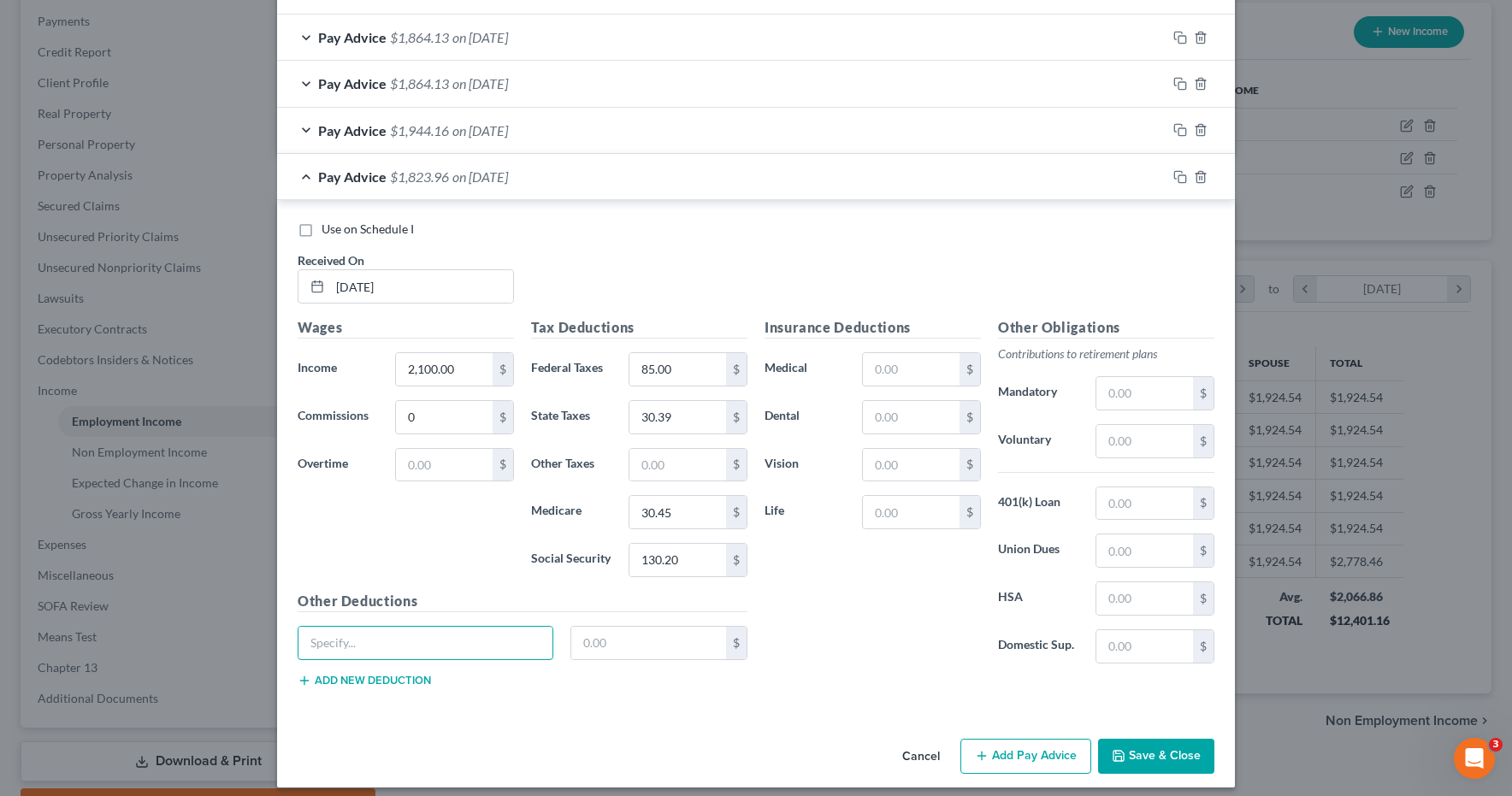
scroll to position [665, 0]
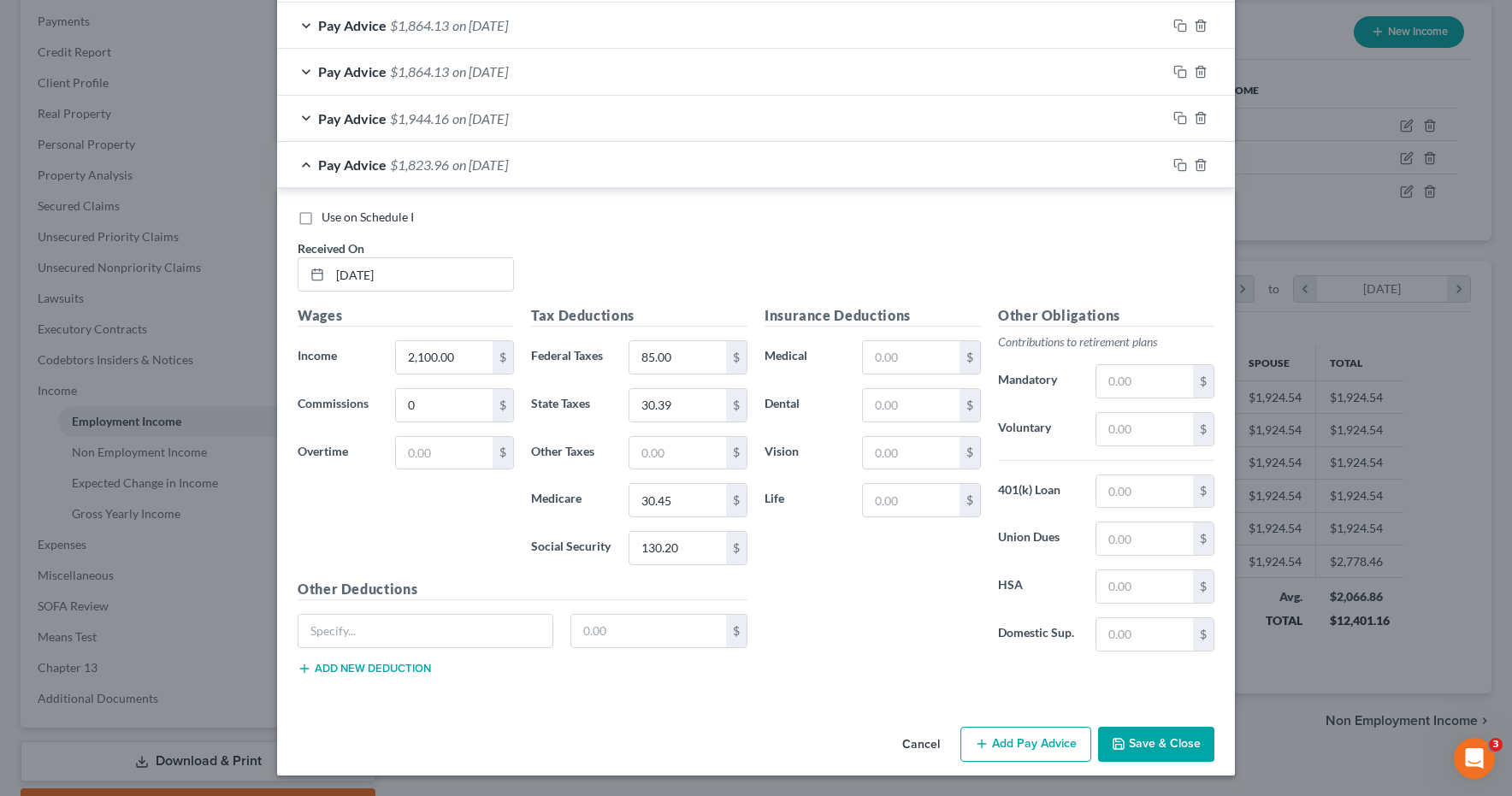
click at [1151, 743] on button "Save & Close" at bounding box center [1157, 745] width 117 height 36
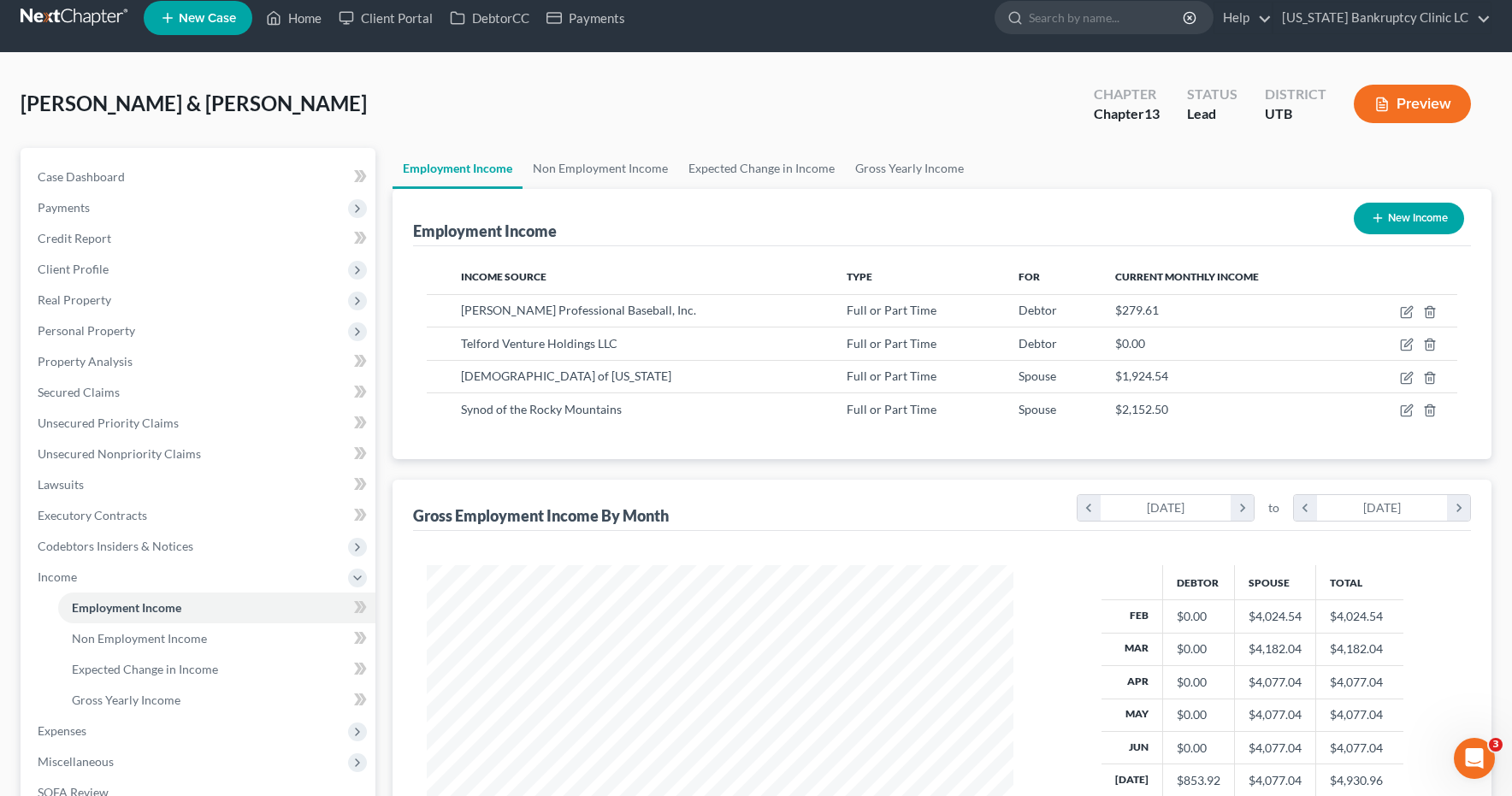
scroll to position [14, 0]
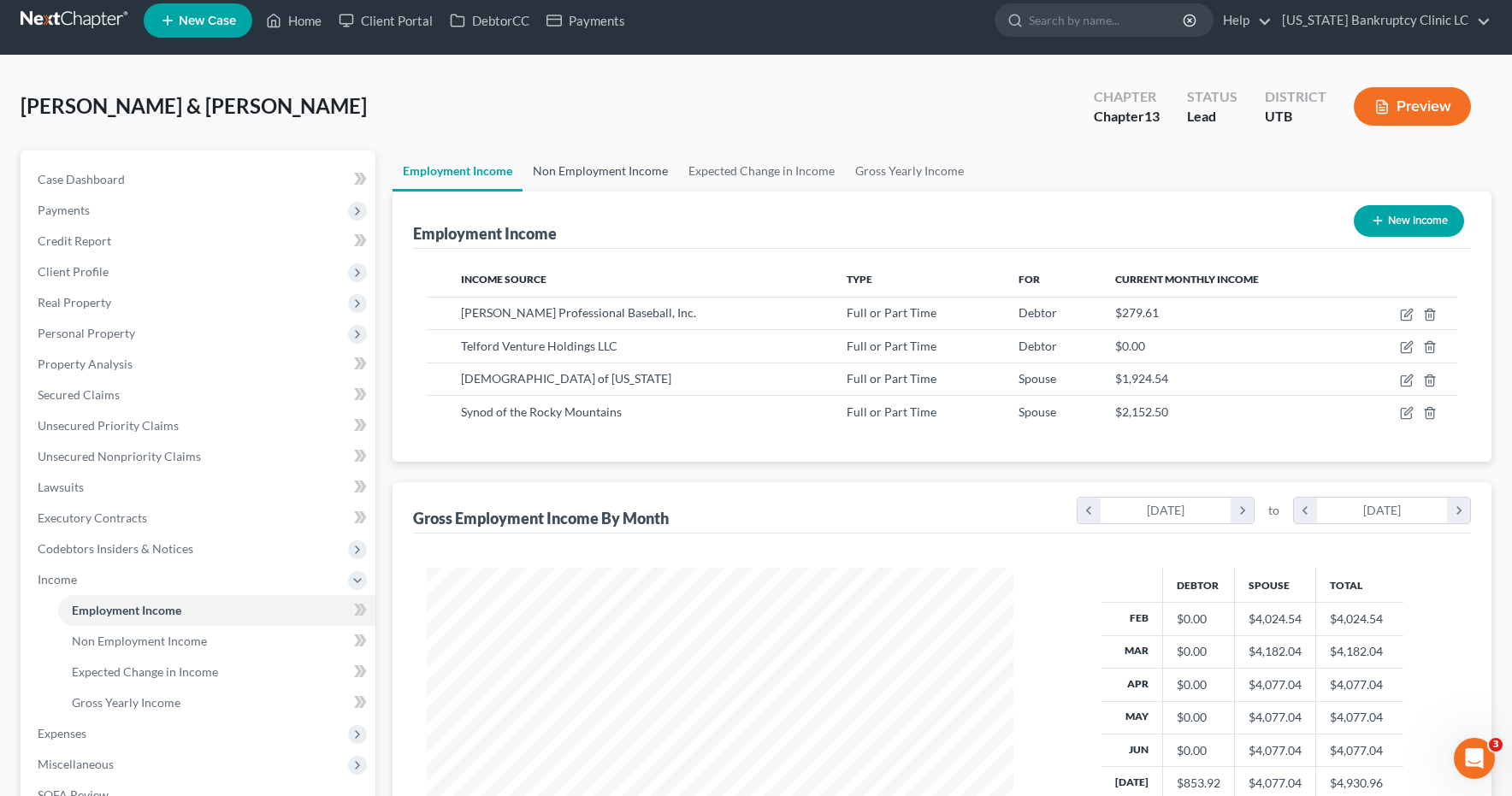
click at [614, 165] on link "Non Employment Income" at bounding box center [600, 171] width 156 height 41
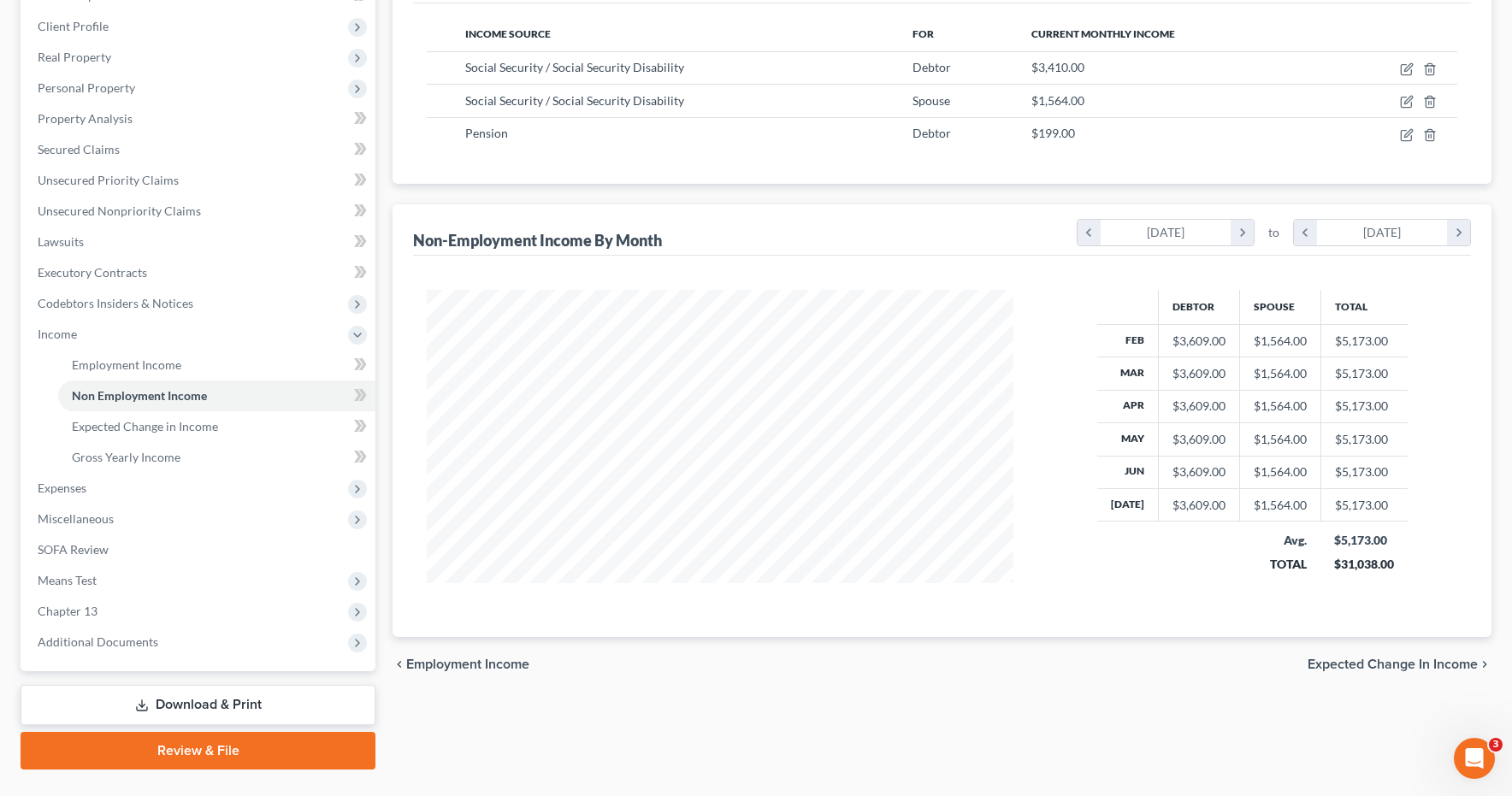
scroll to position [298, 0]
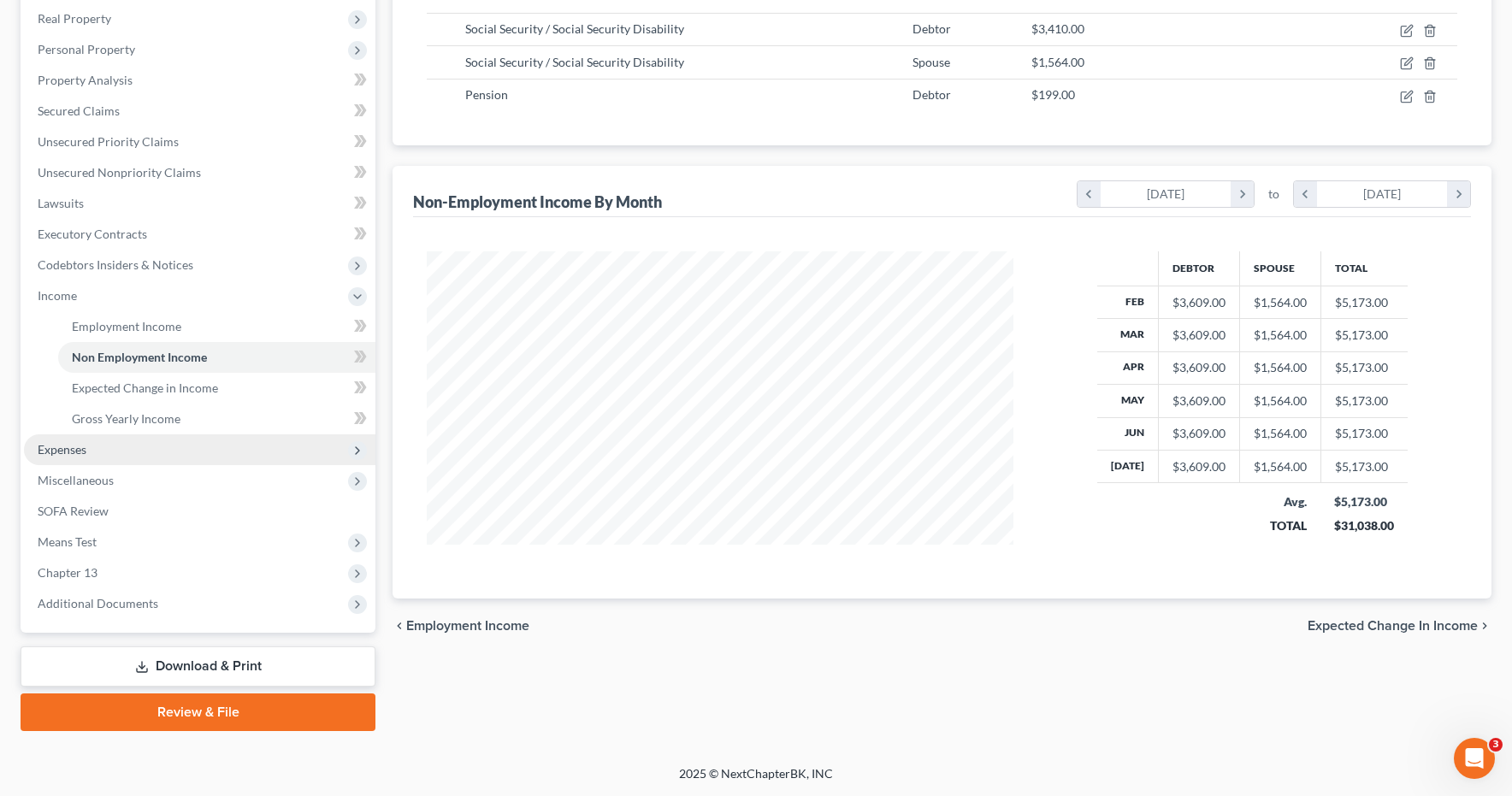
click at [73, 450] on span "Expenses" at bounding box center [62, 449] width 49 height 15
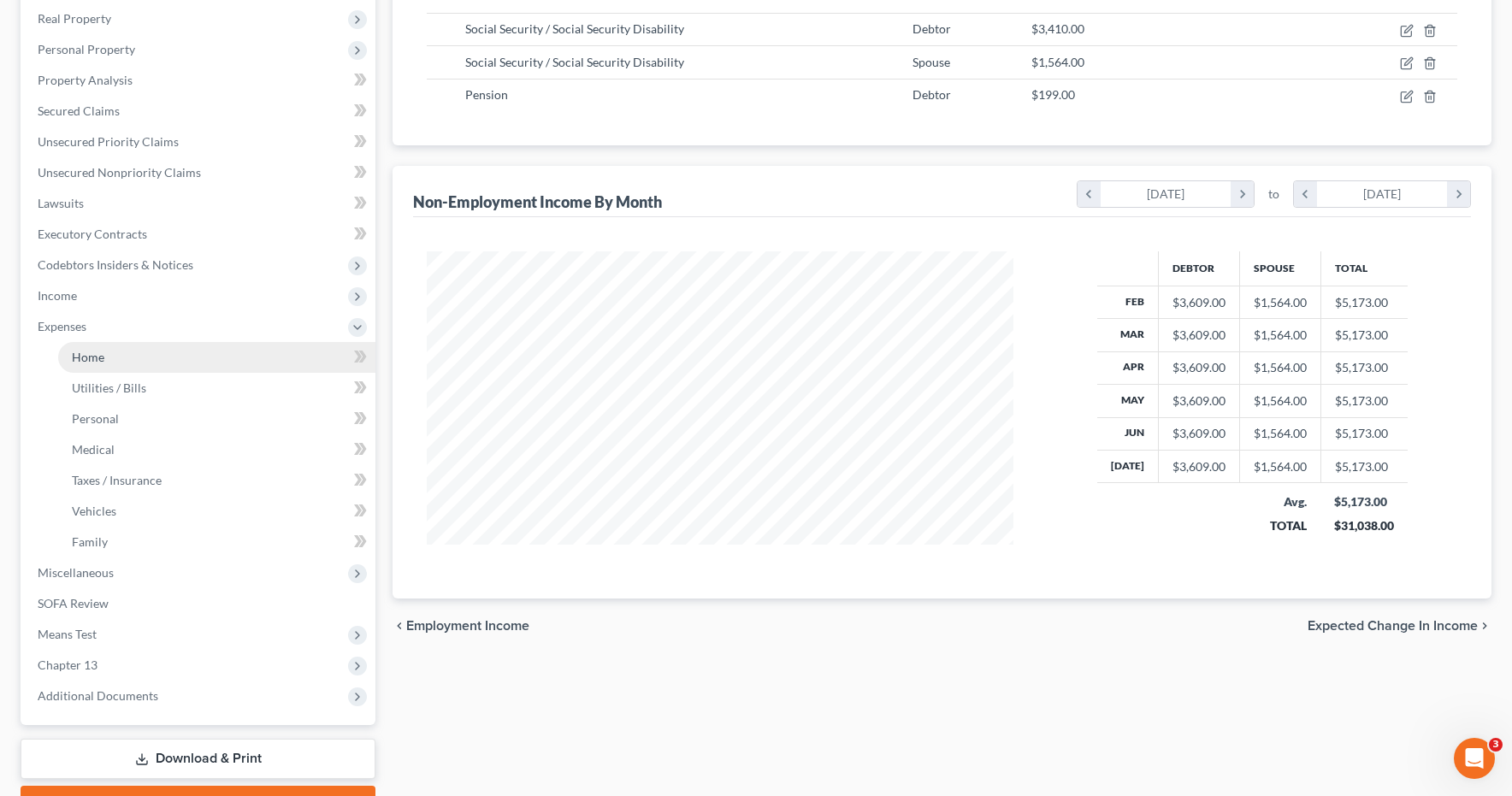
click at [96, 363] on span "Home" at bounding box center [87, 357] width 32 height 15
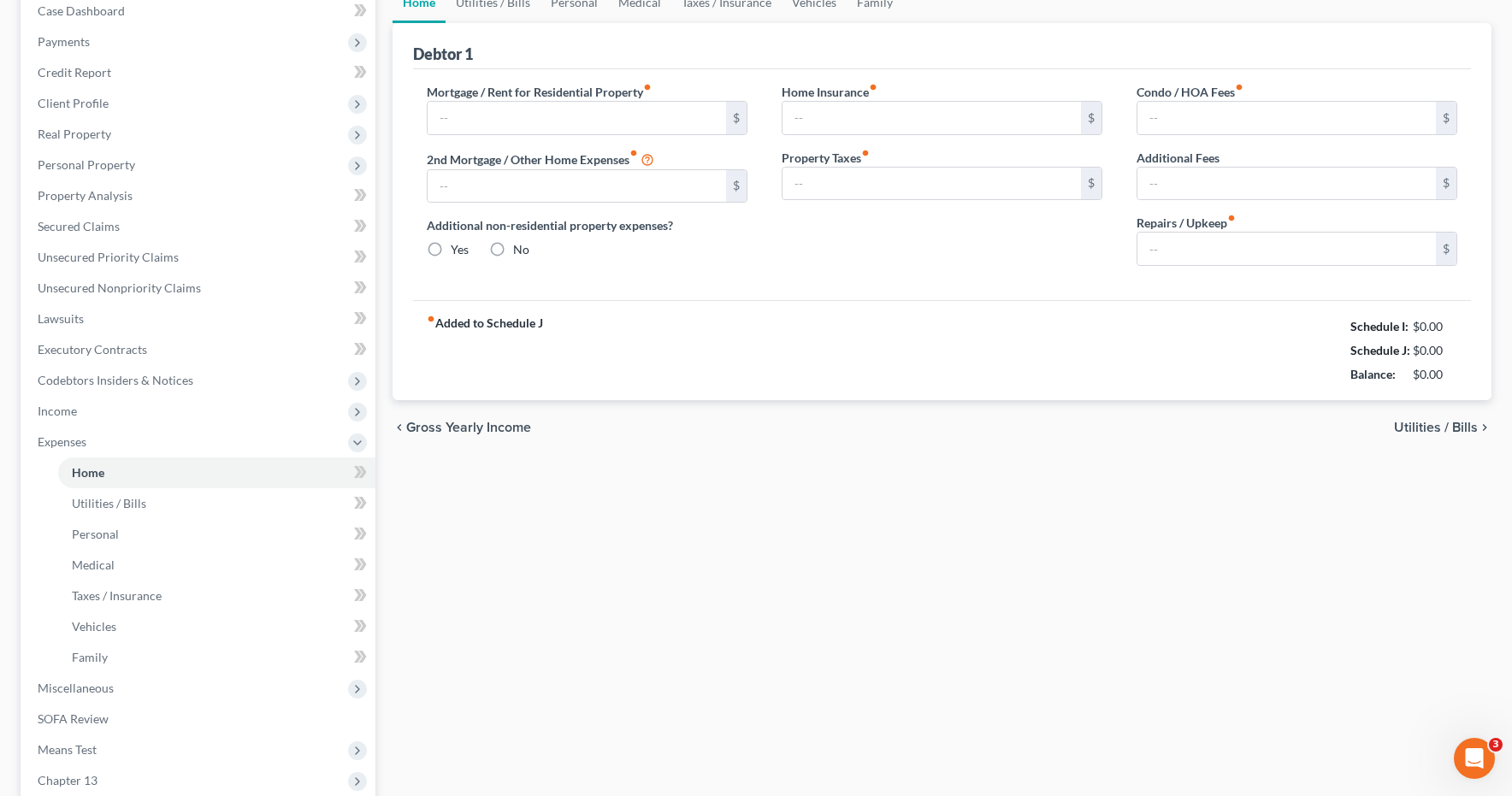
type input "1,675.00"
type input "655.00"
radio input "true"
type input "0.00"
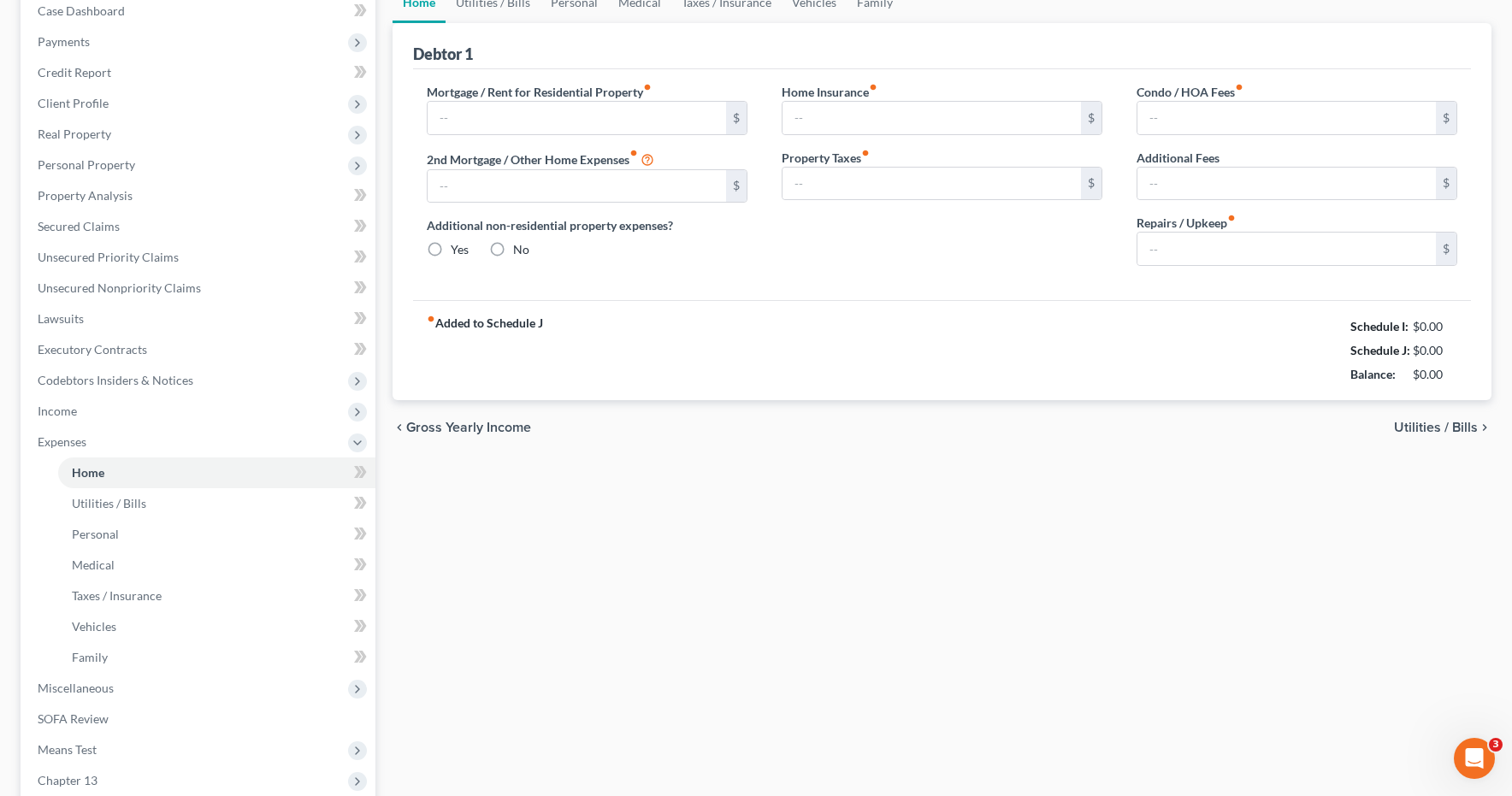
type input "0.00"
type input "200.00"
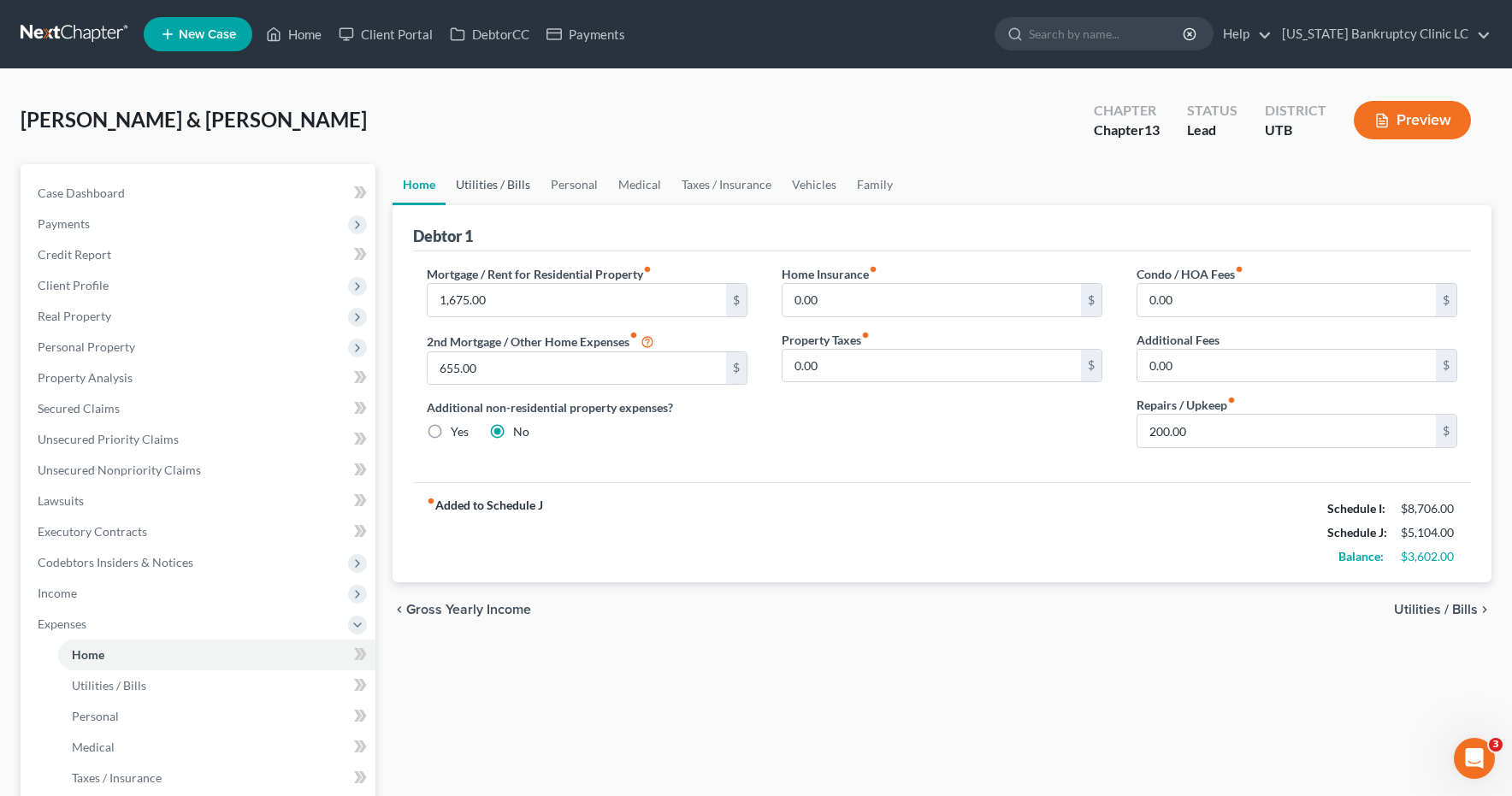
click at [503, 182] on link "Utilities / Bills" at bounding box center [493, 185] width 95 height 41
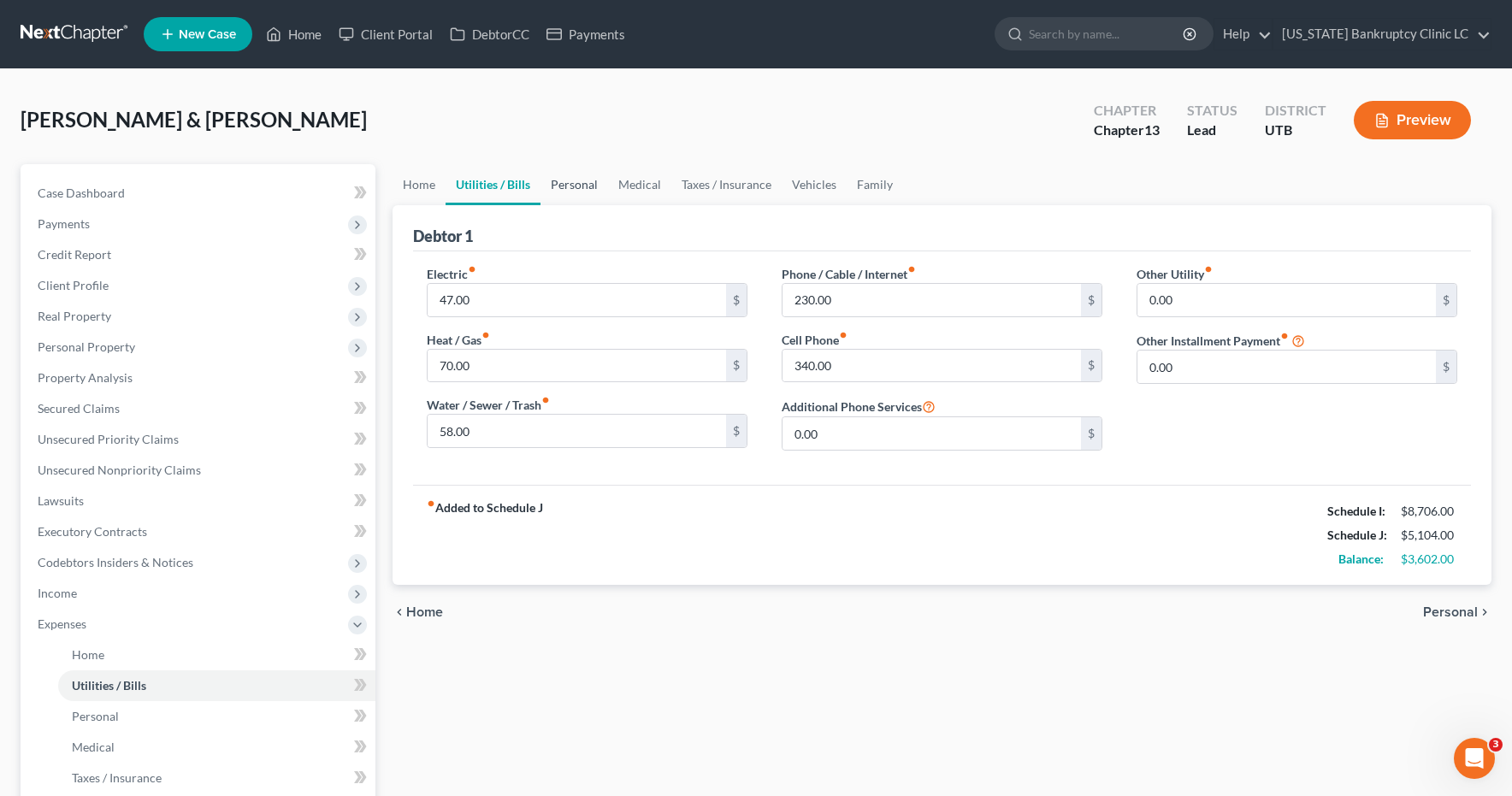
click at [569, 187] on link "Personal" at bounding box center [575, 185] width 68 height 41
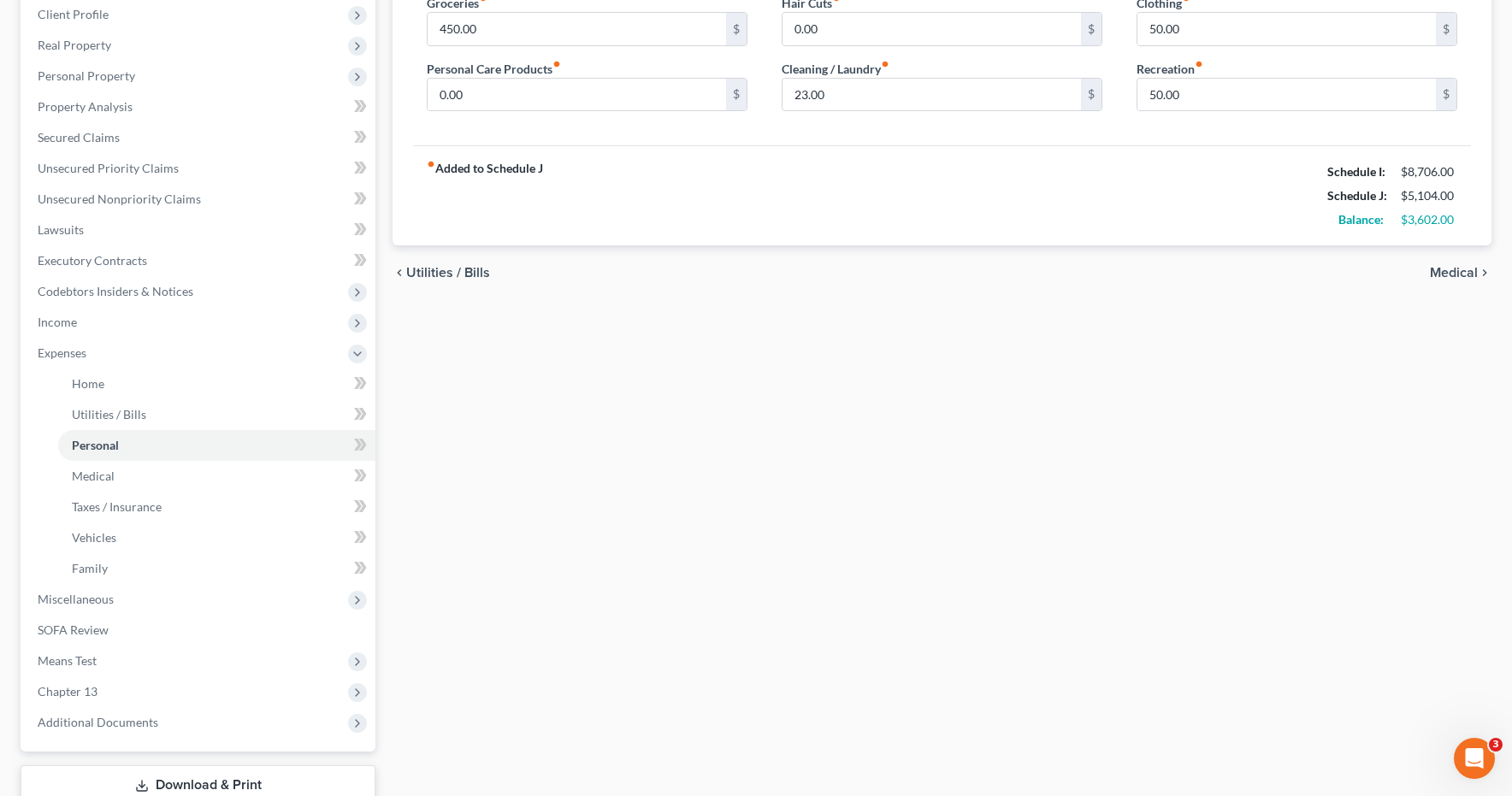
scroll to position [390, 0]
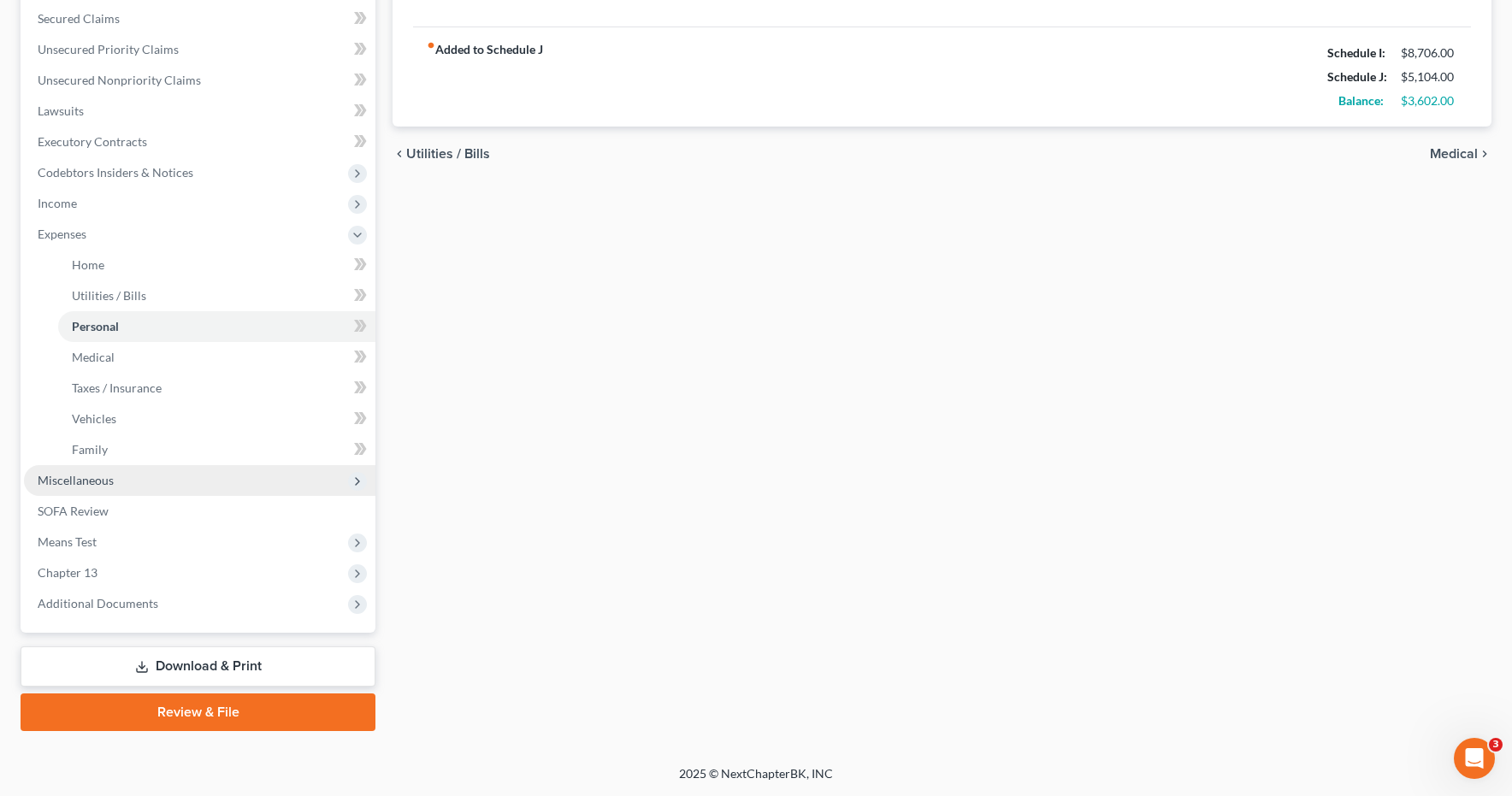
click at [78, 479] on span "Miscellaneous" at bounding box center [75, 480] width 76 height 15
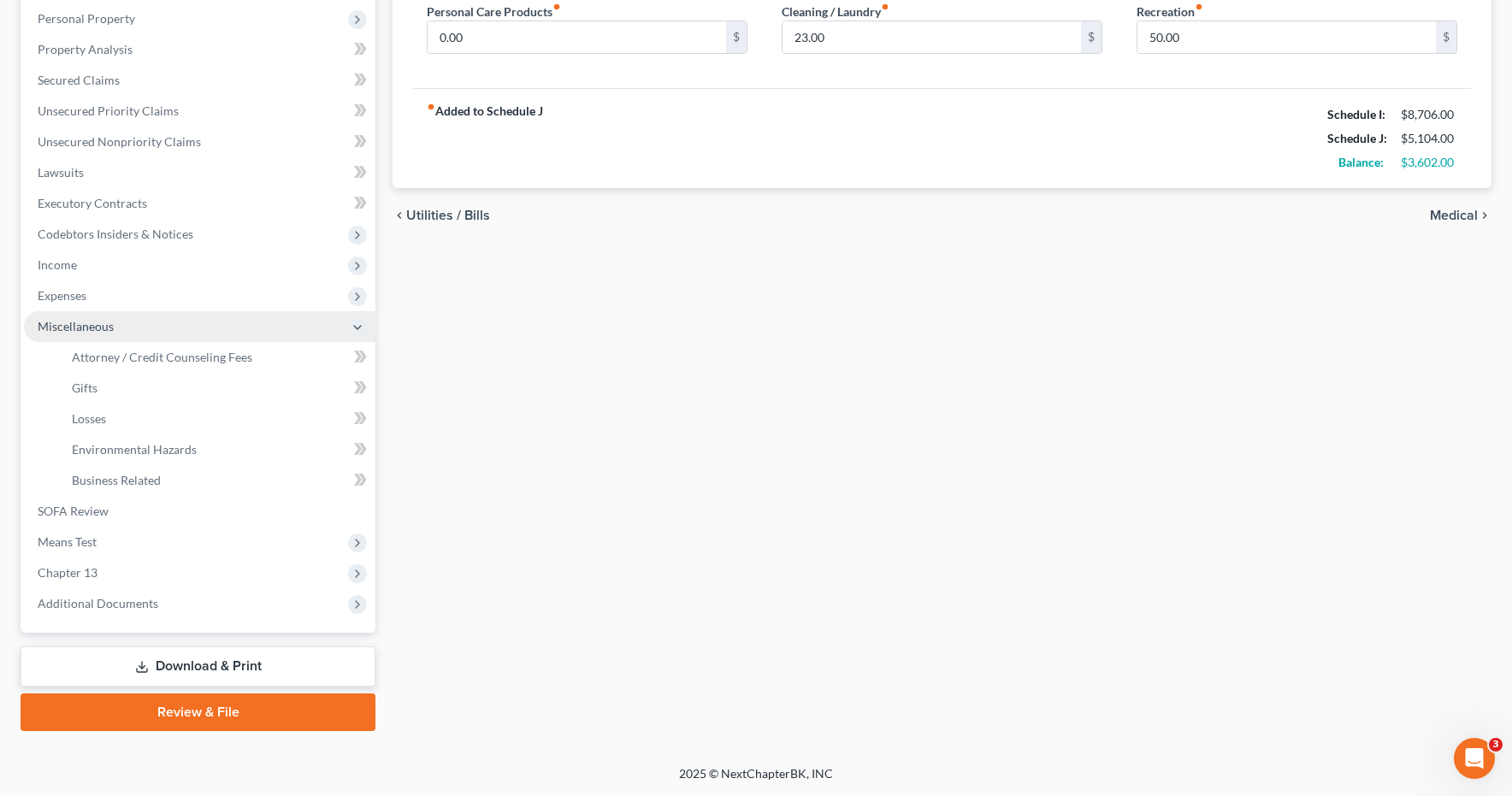
scroll to position [328, 0]
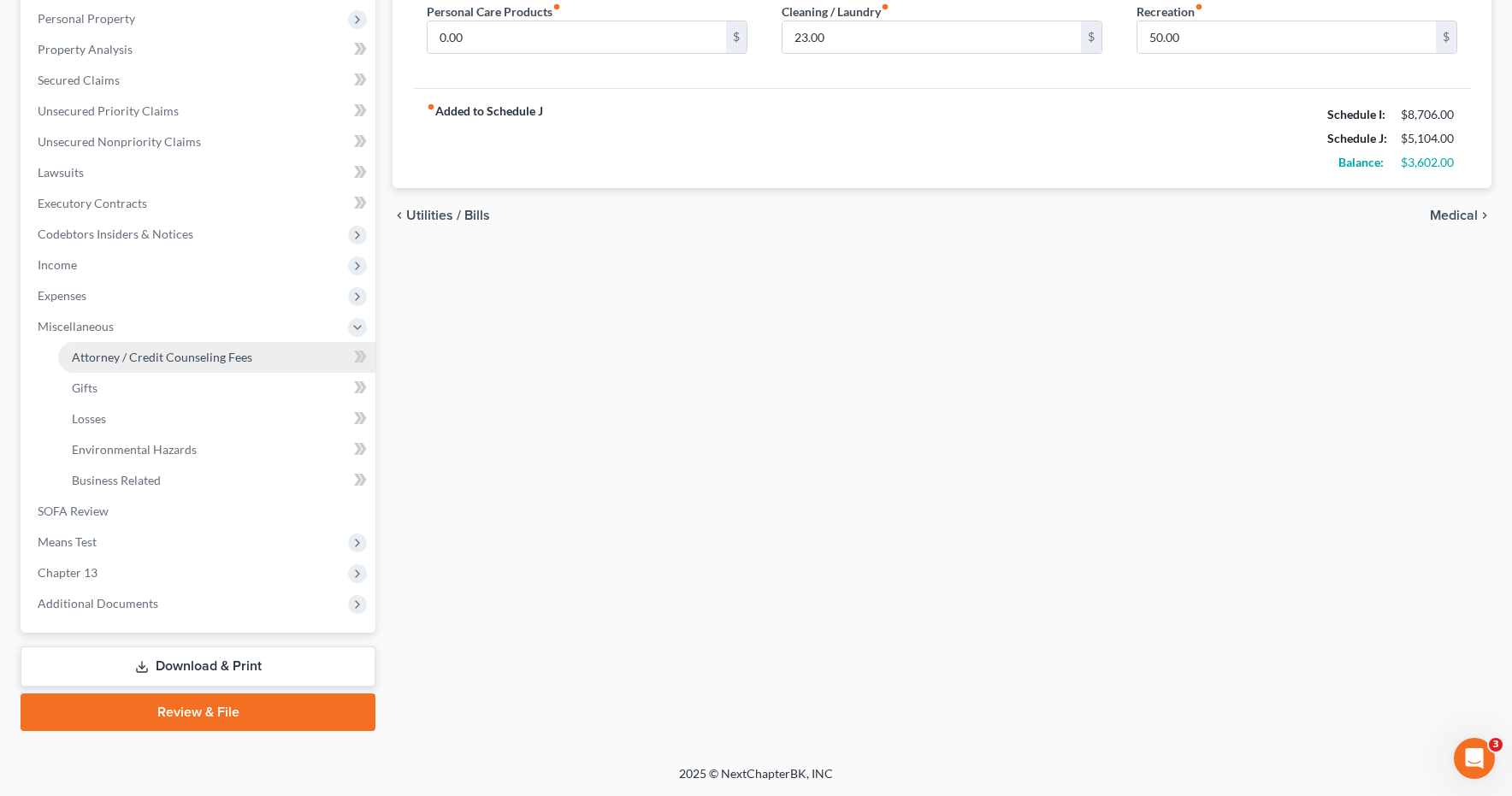
click at [124, 354] on span "Attorney / Credit Counseling Fees" at bounding box center [161, 357] width 180 height 15
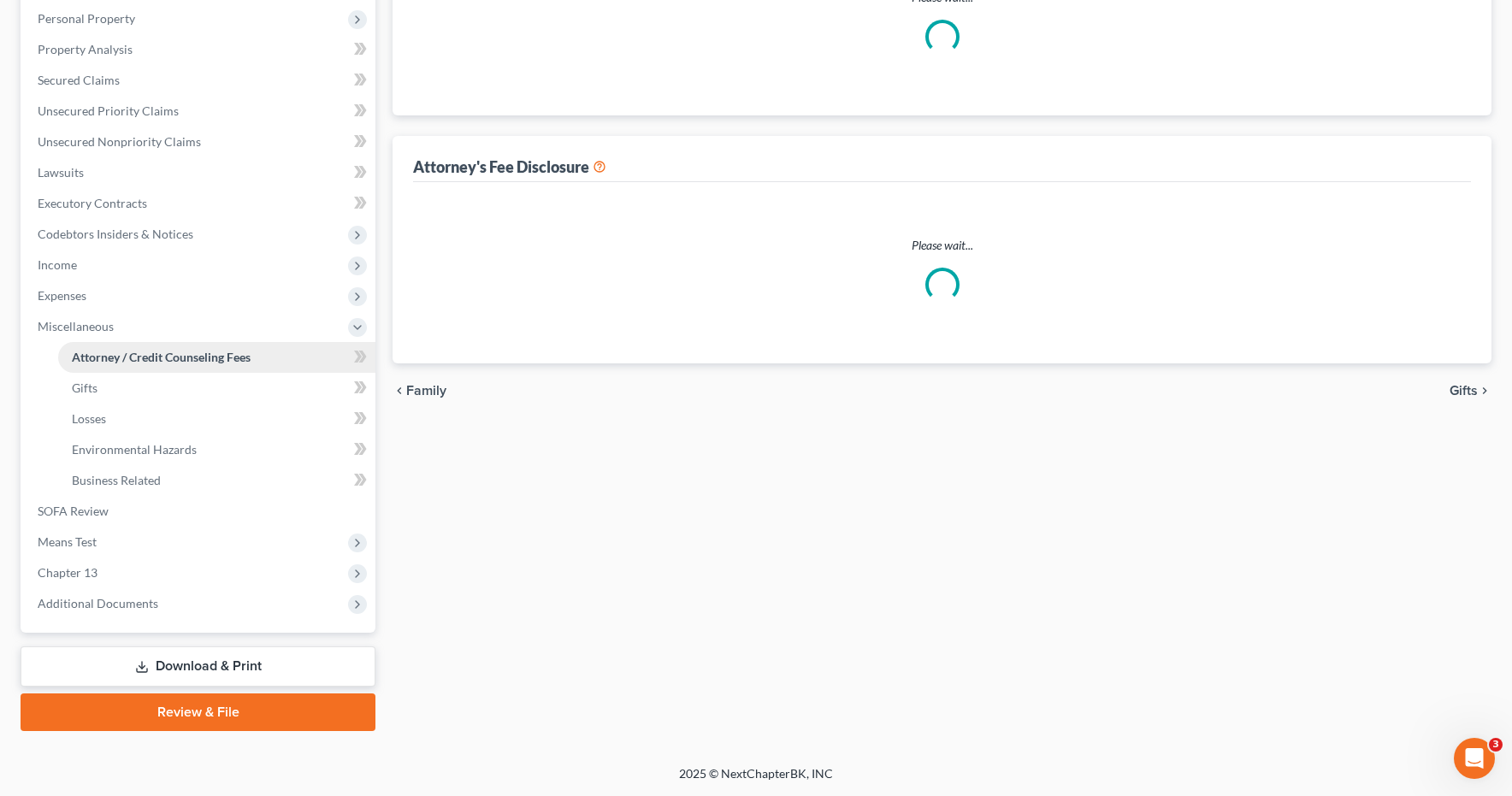
scroll to position [57, 0]
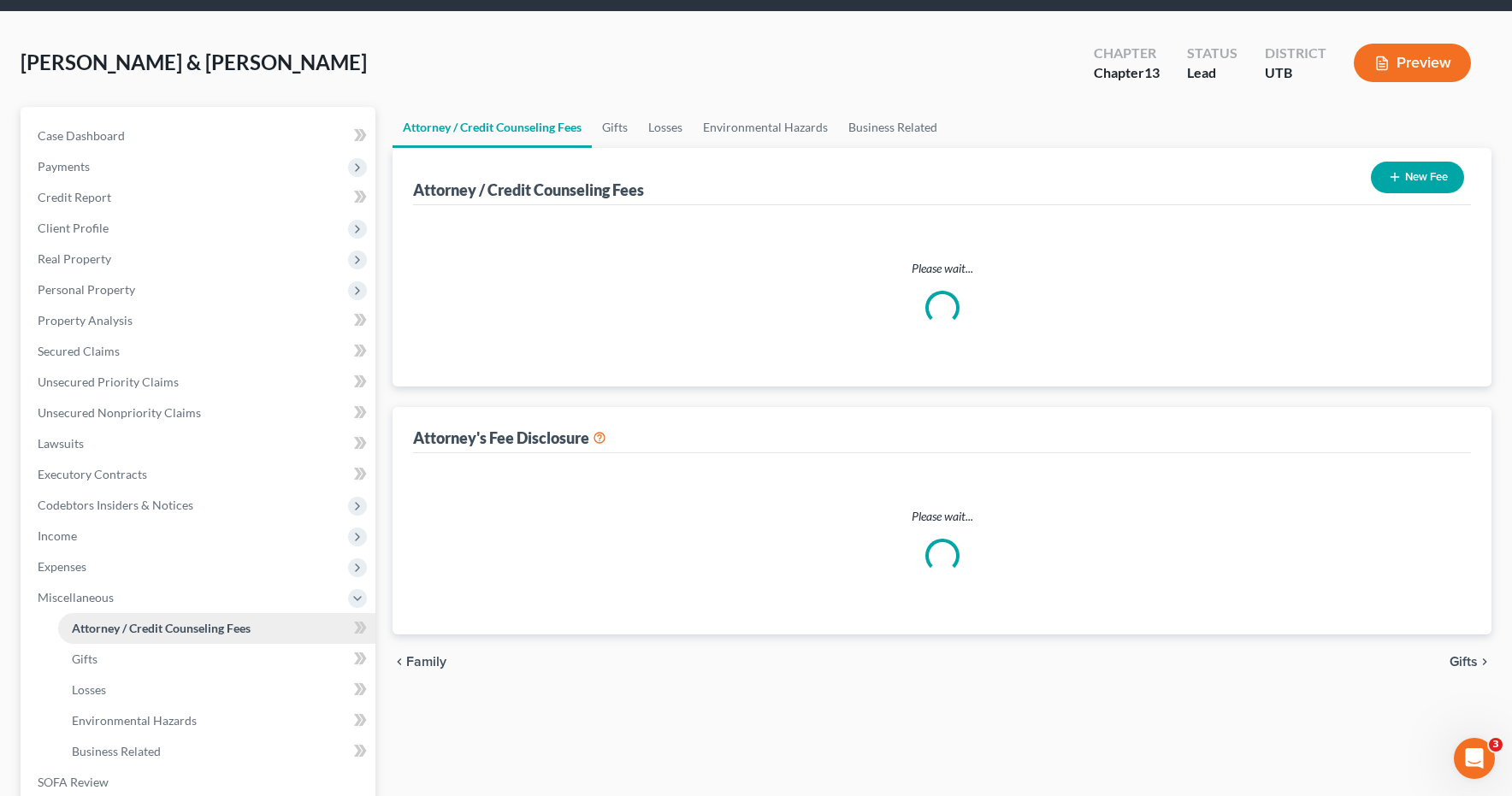
select select "3"
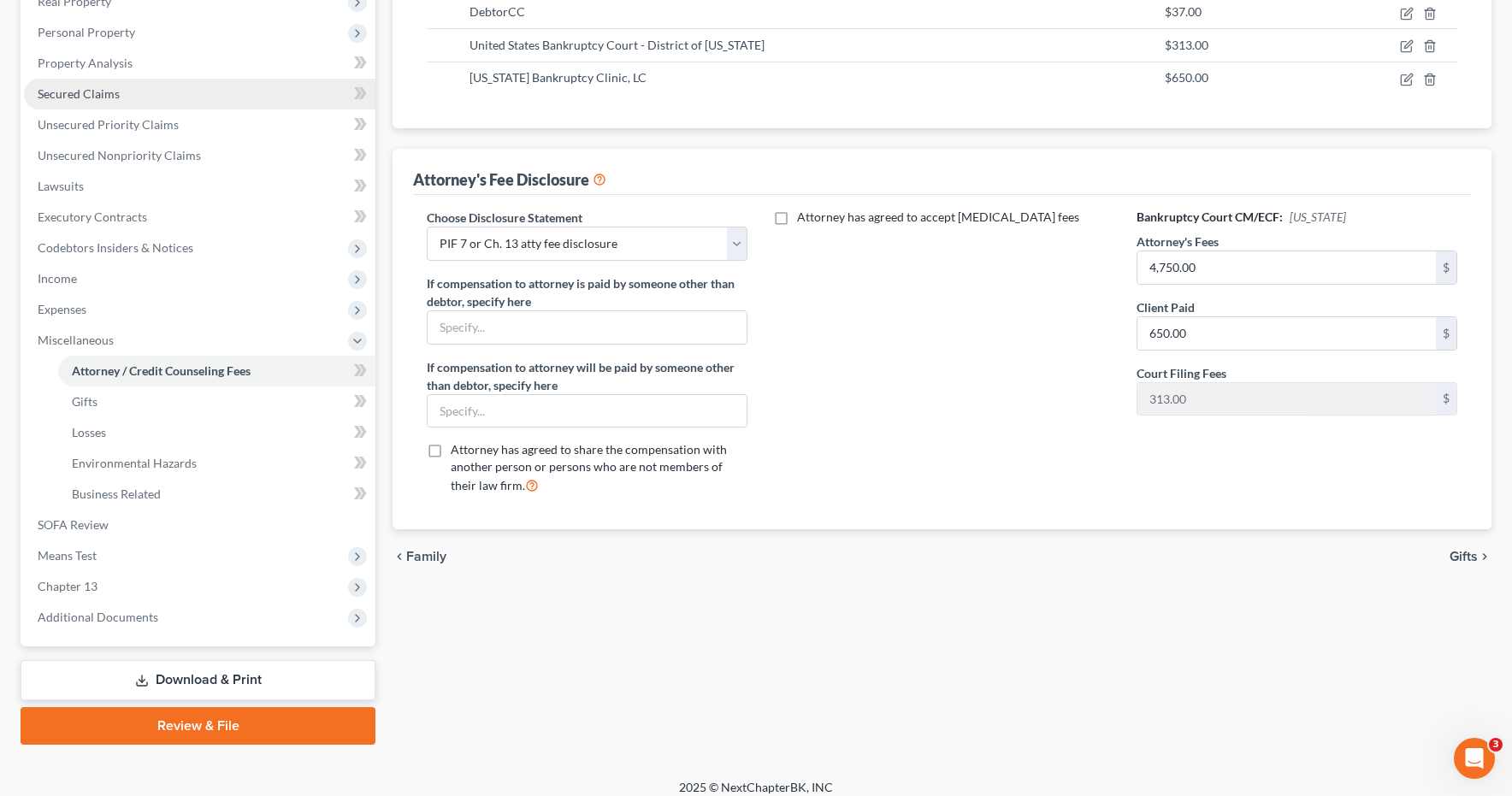
scroll to position [328, 0]
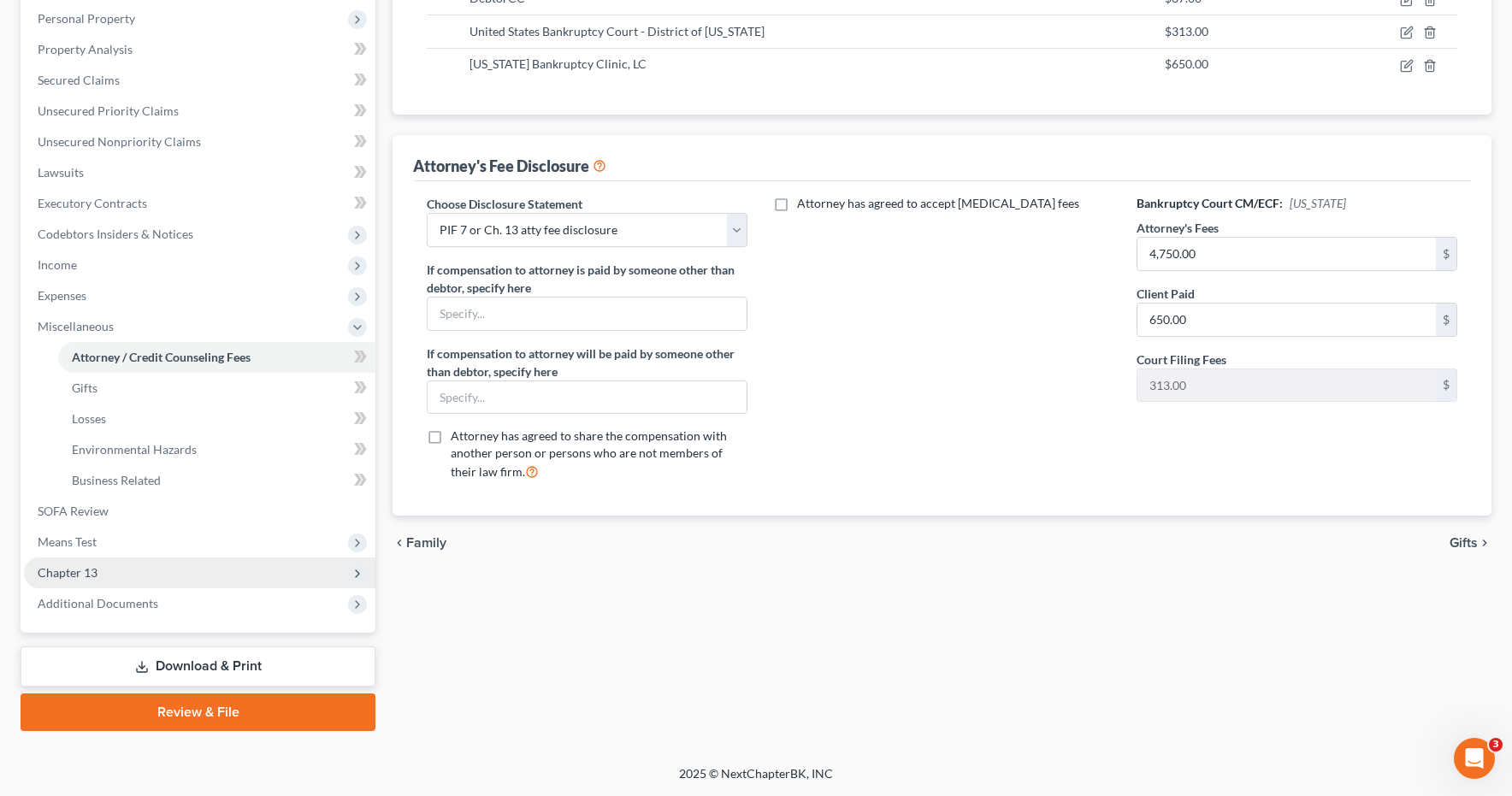
click at [71, 570] on span "Chapter 13" at bounding box center [67, 572] width 60 height 15
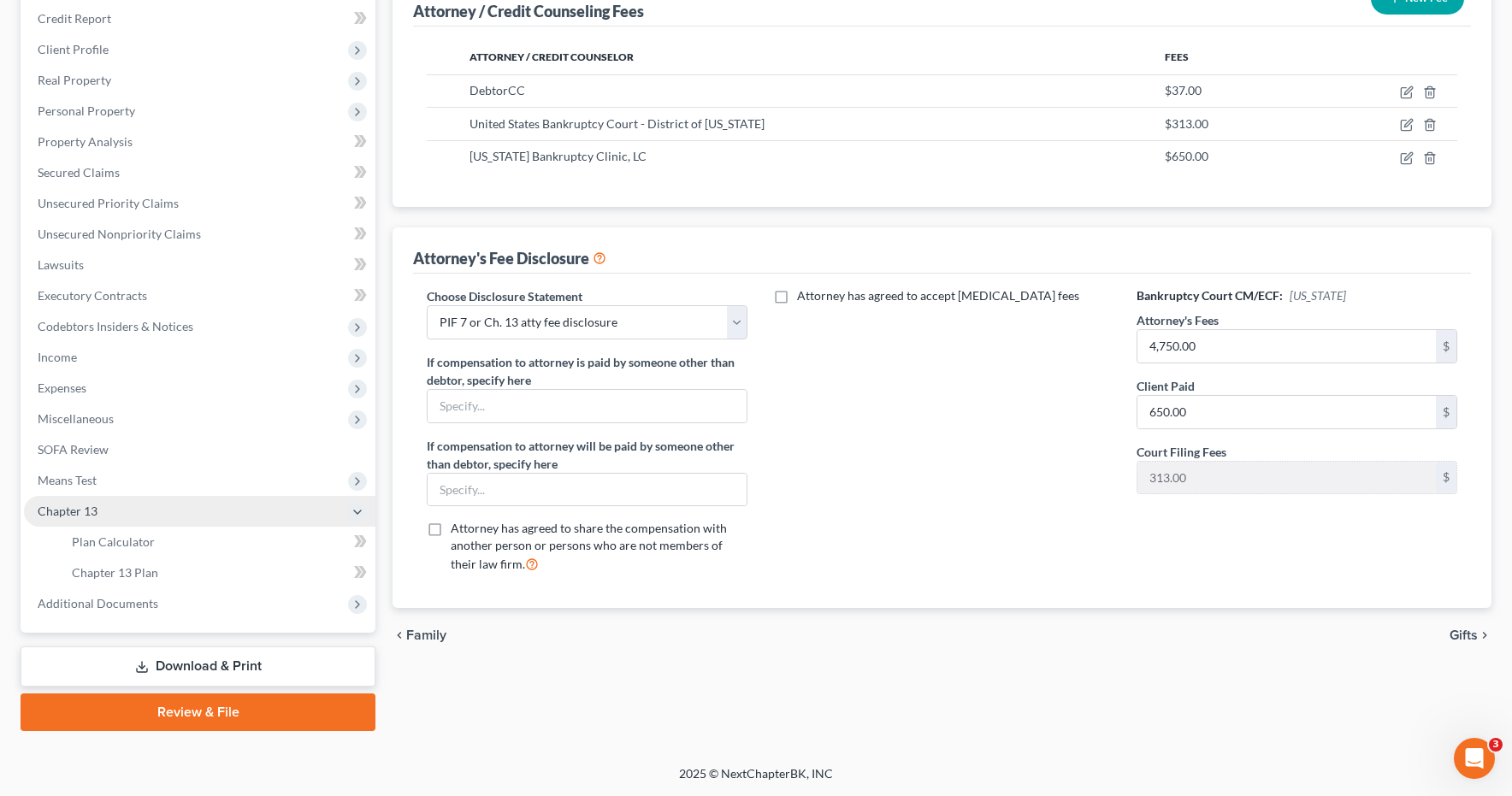
scroll to position [236, 0]
click at [91, 535] on span "Plan Calculator" at bounding box center [112, 542] width 83 height 15
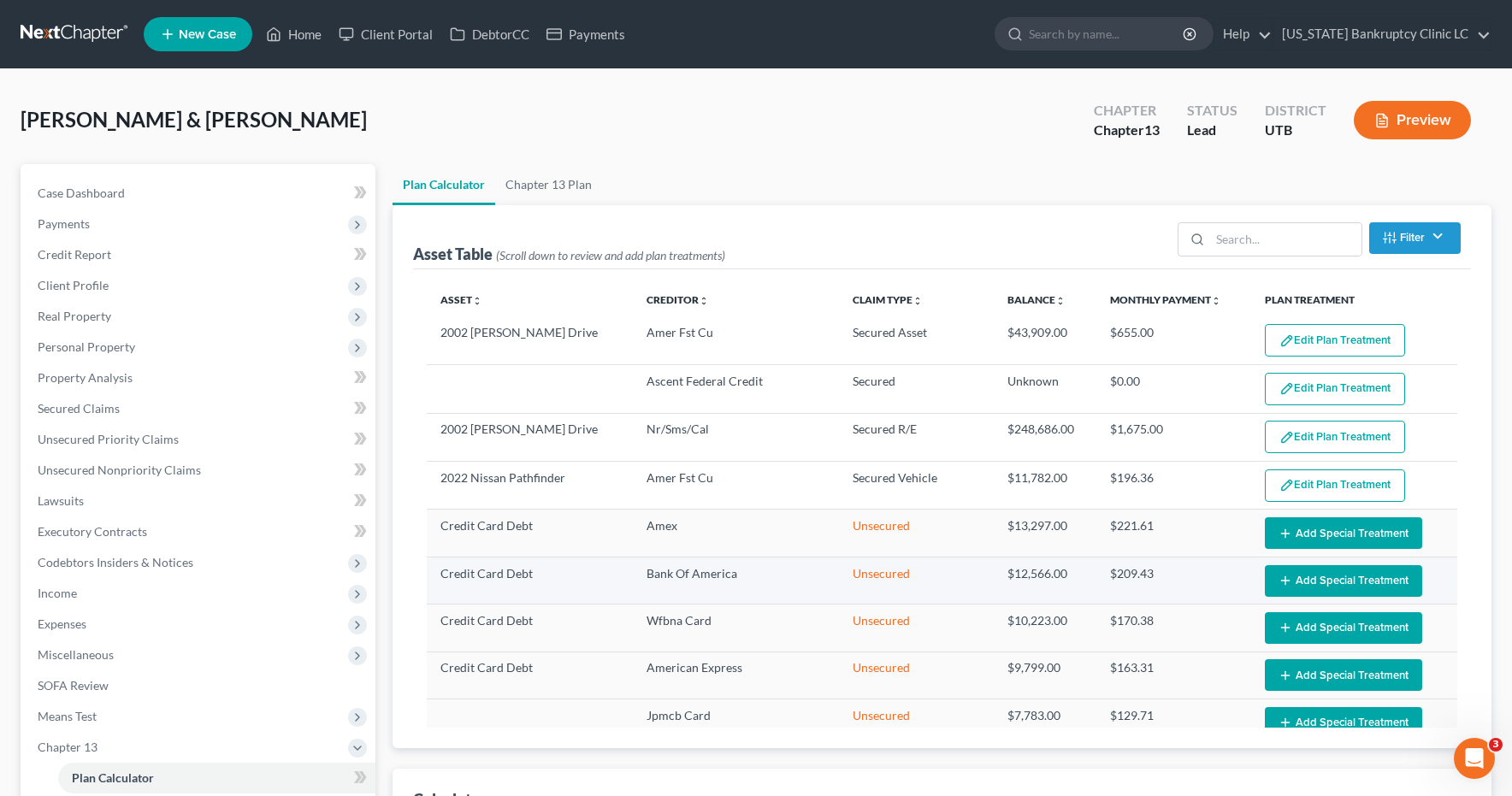
select select "59"
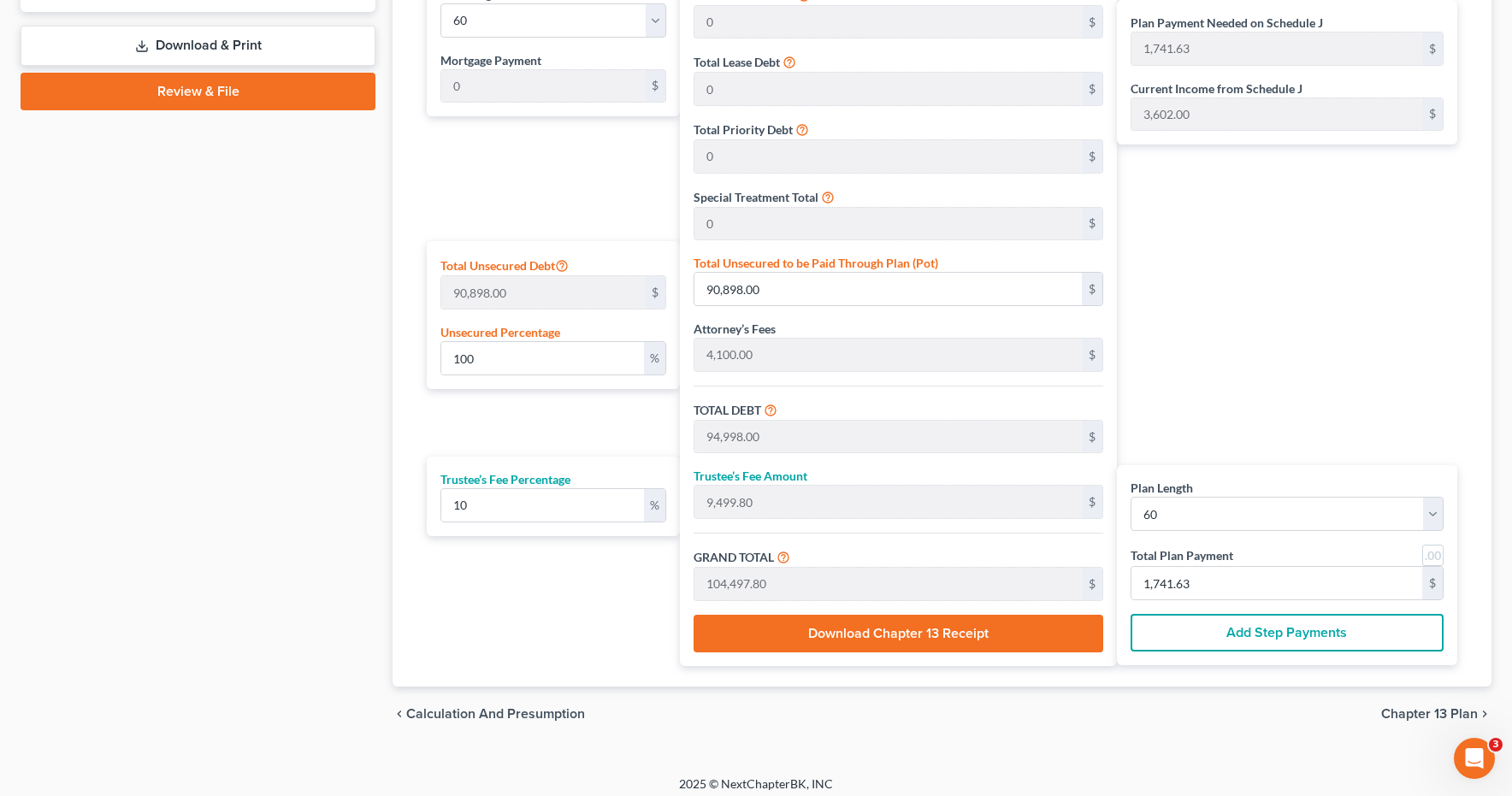
scroll to position [867, 0]
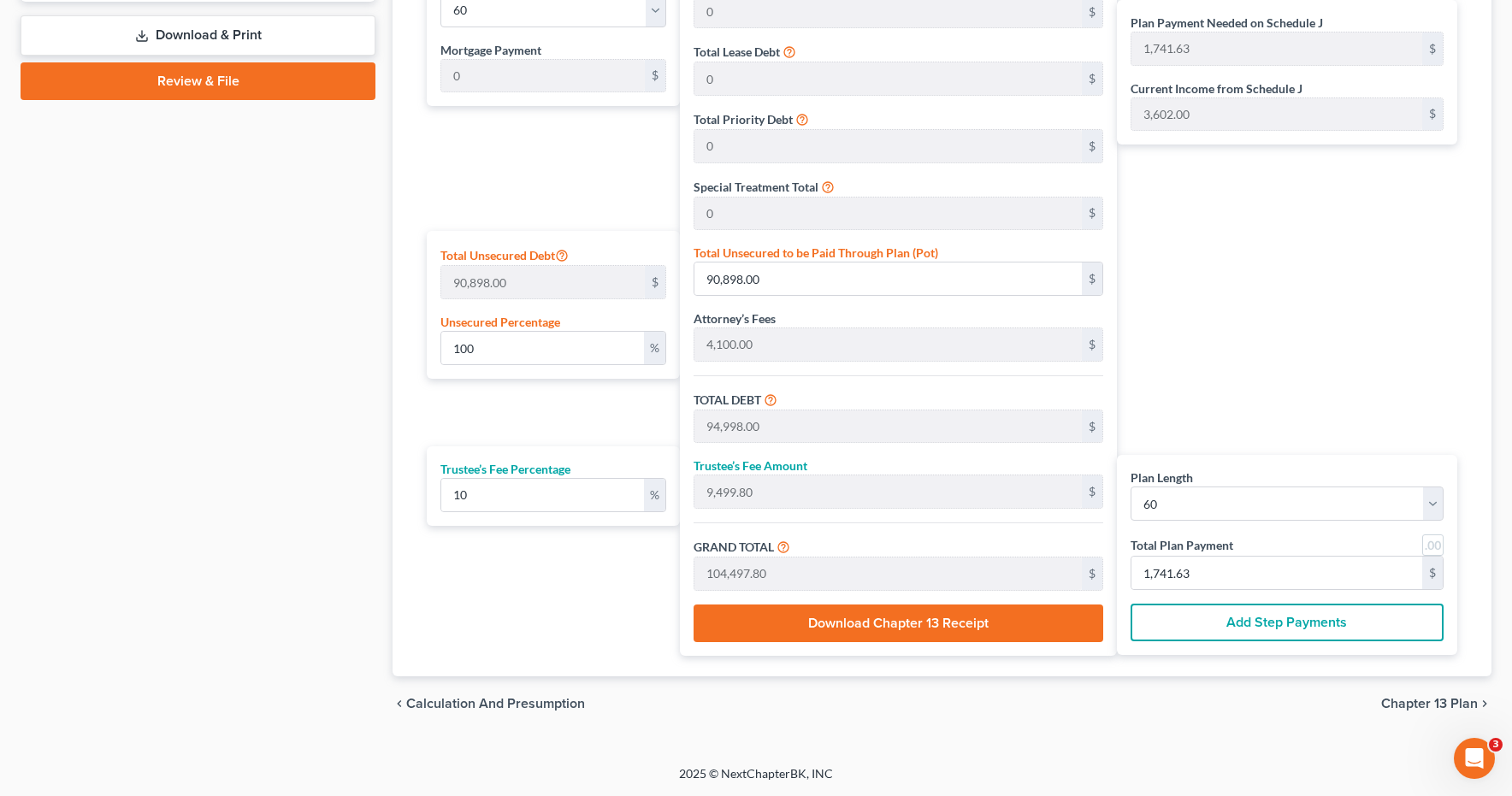
click at [1437, 550] on link at bounding box center [1433, 545] width 22 height 22
type input "1,742.00"
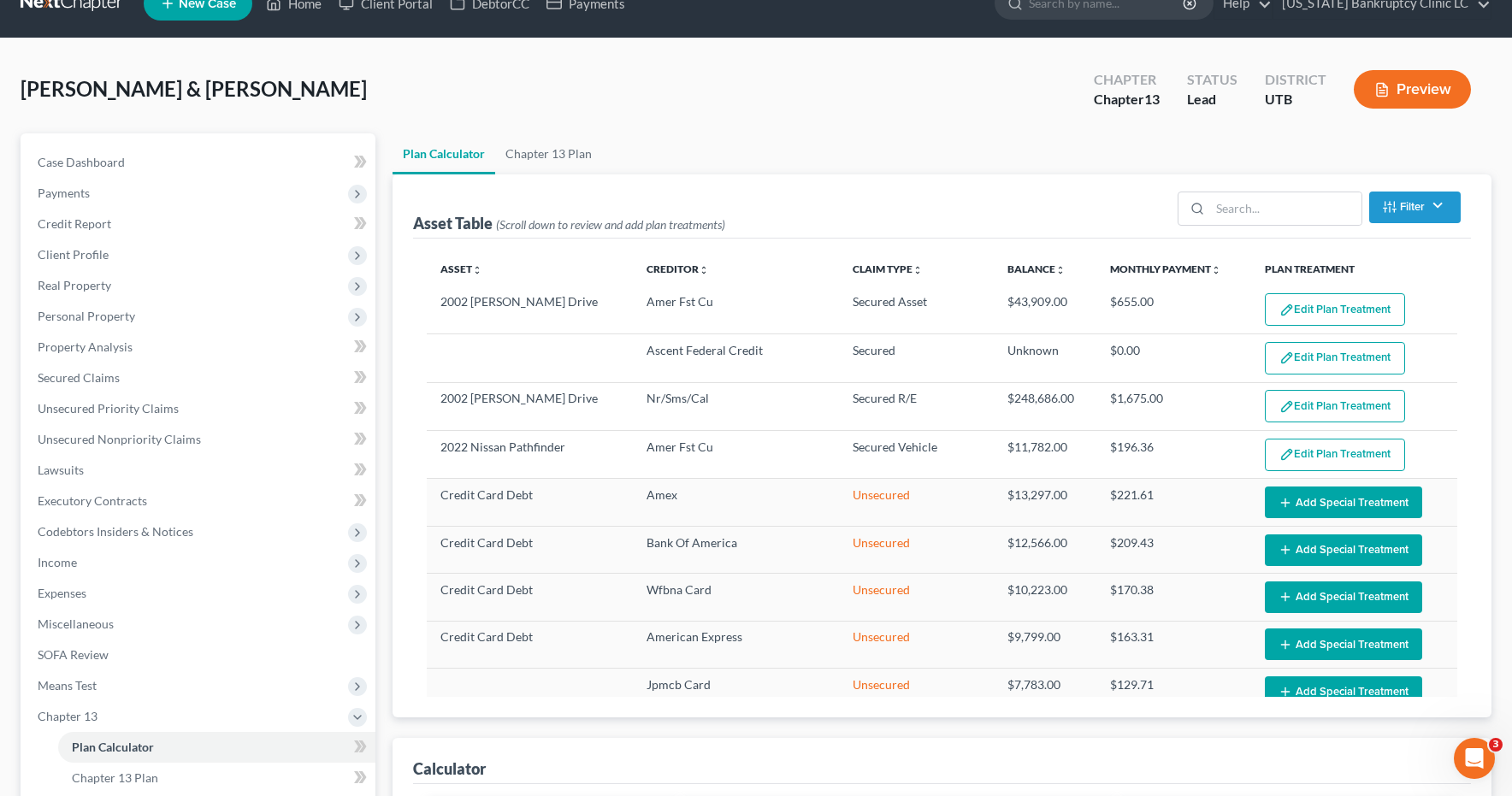
scroll to position [0, 0]
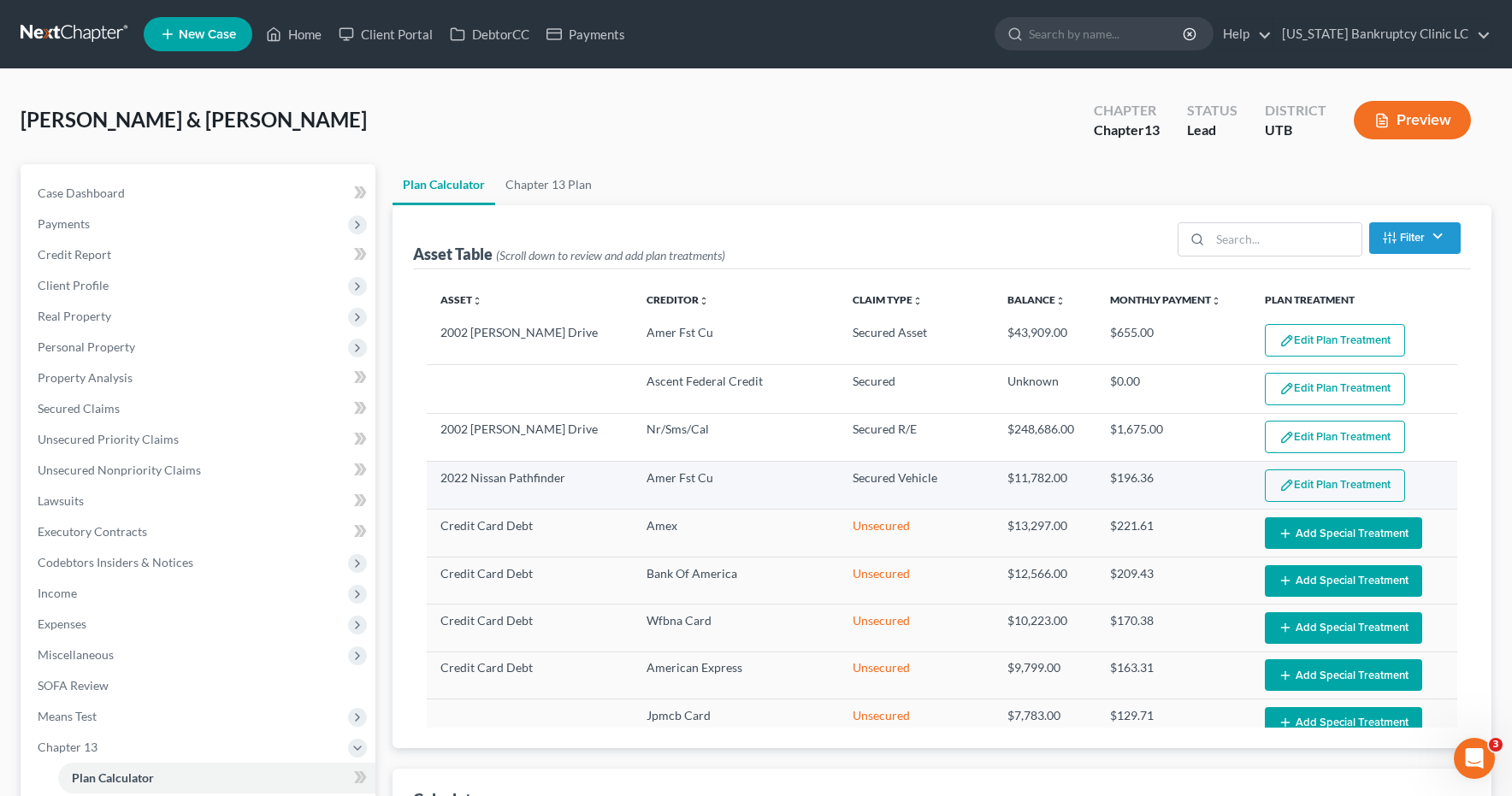
click at [1300, 494] on button "Edit Plan Treatment" at bounding box center [1335, 485] width 140 height 32
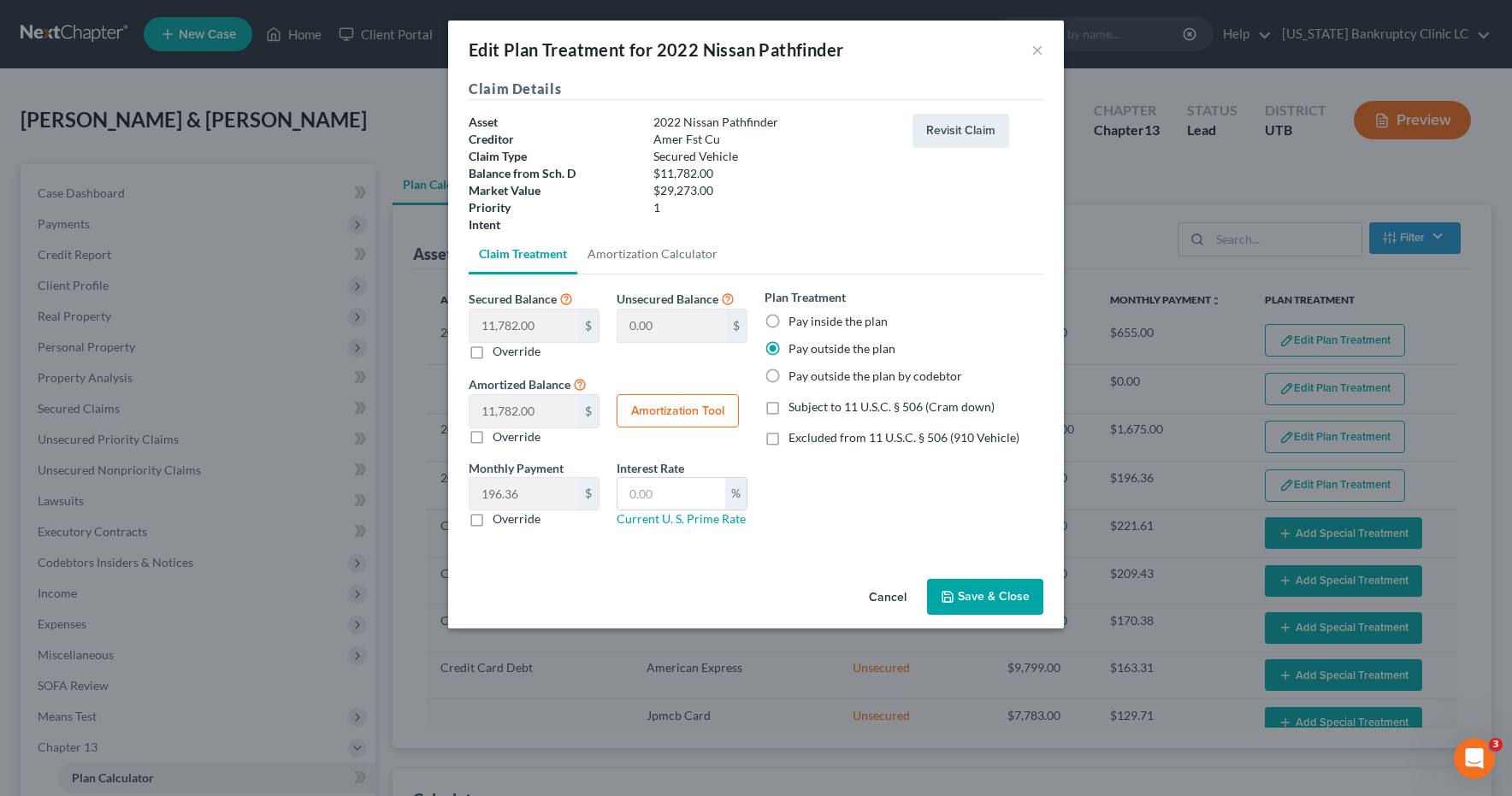
click at [969, 597] on button "Save & Close" at bounding box center [986, 597] width 117 height 36
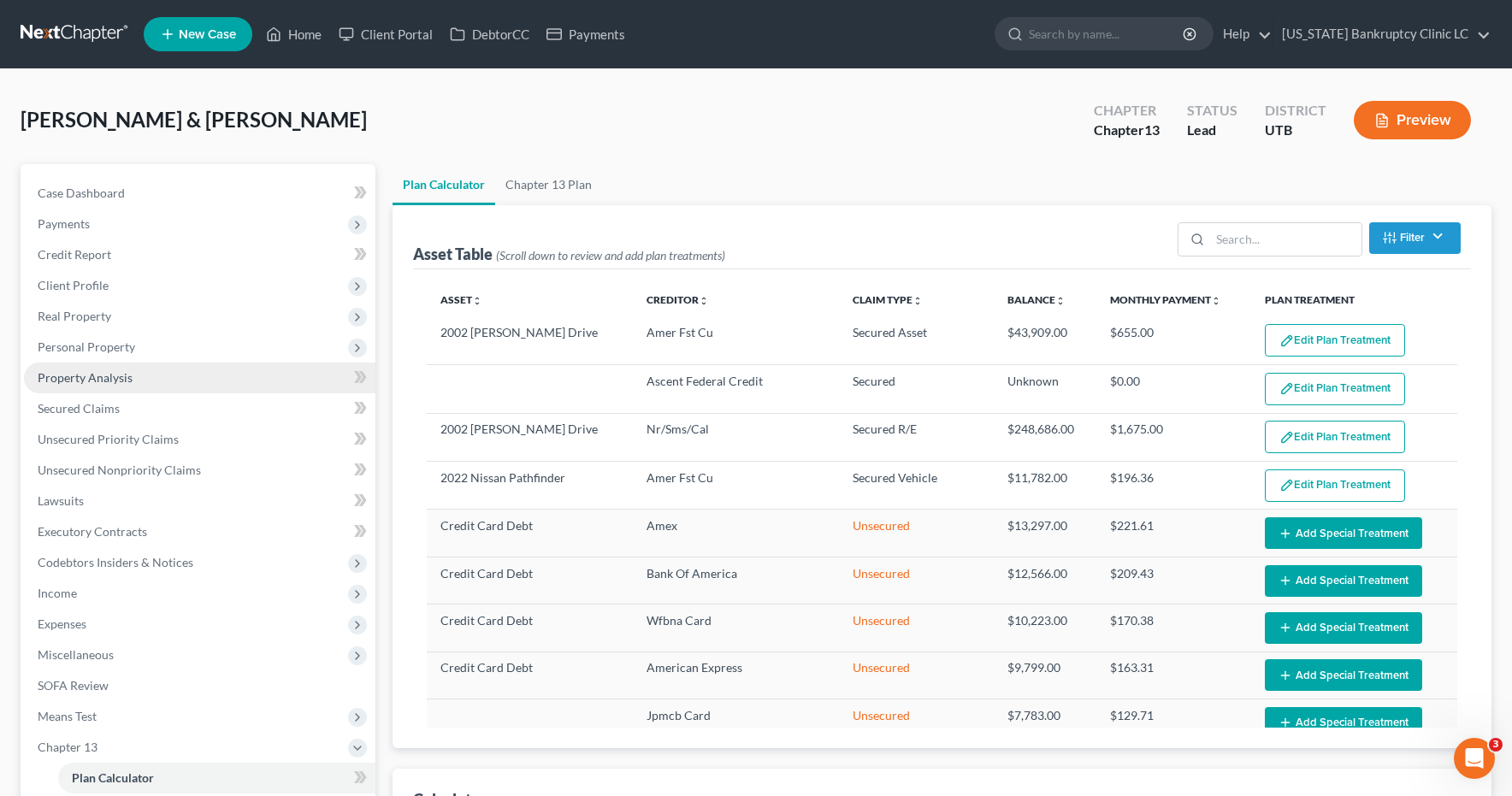
select select "59"
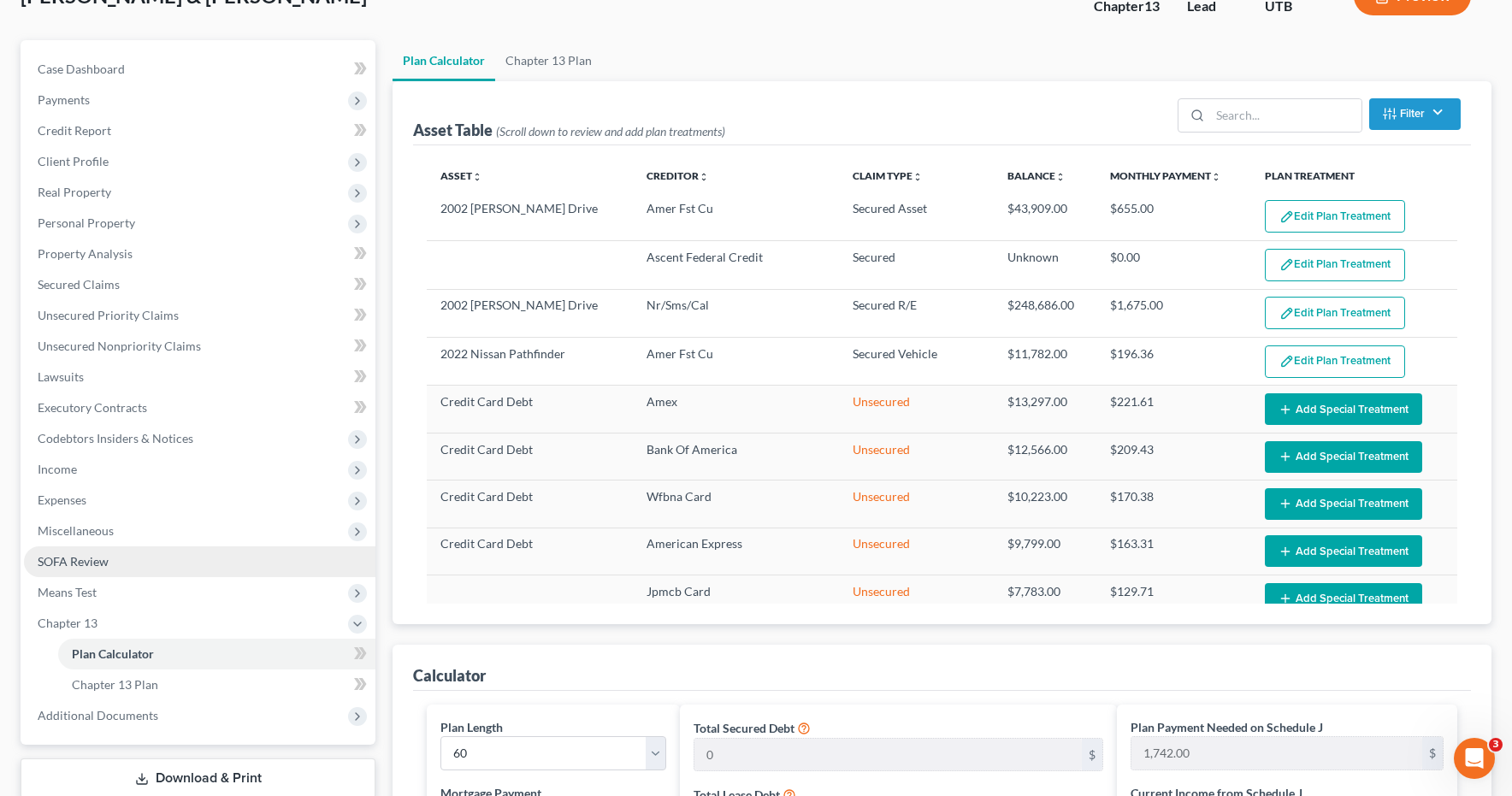
scroll to position [126, 0]
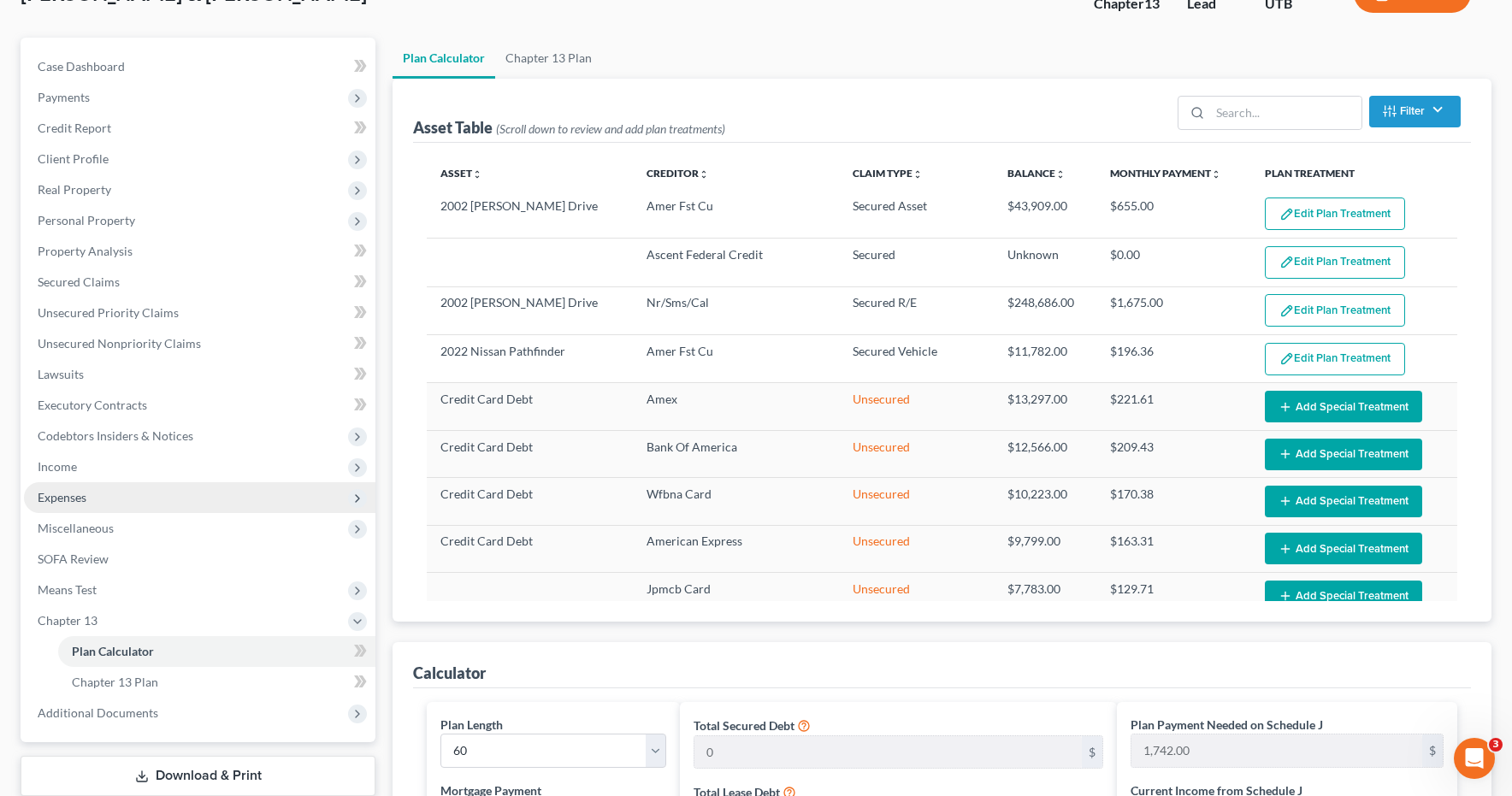
click at [62, 499] on span "Expenses" at bounding box center [62, 497] width 49 height 15
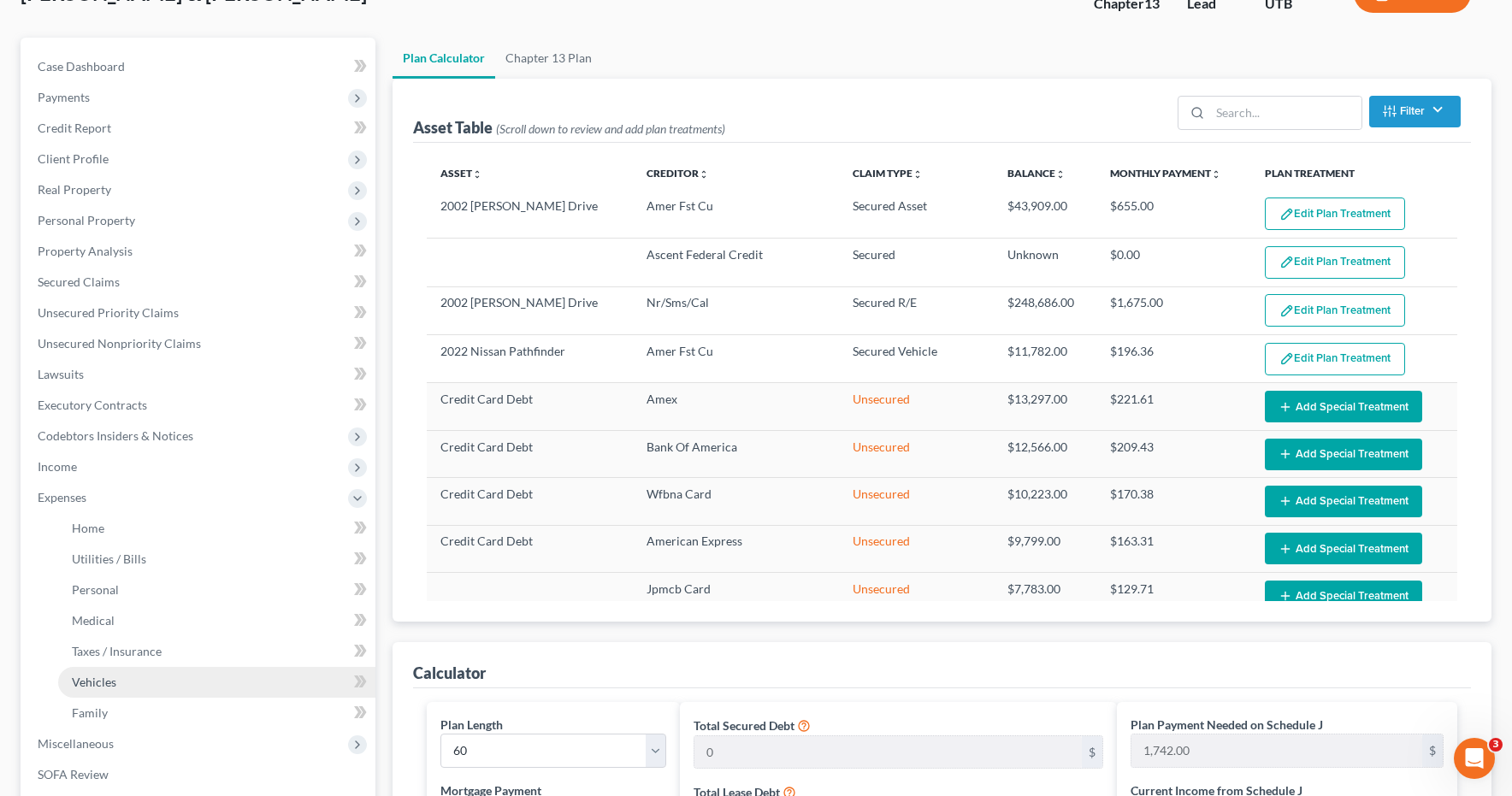
click at [98, 686] on span "Vehicles" at bounding box center [93, 682] width 44 height 15
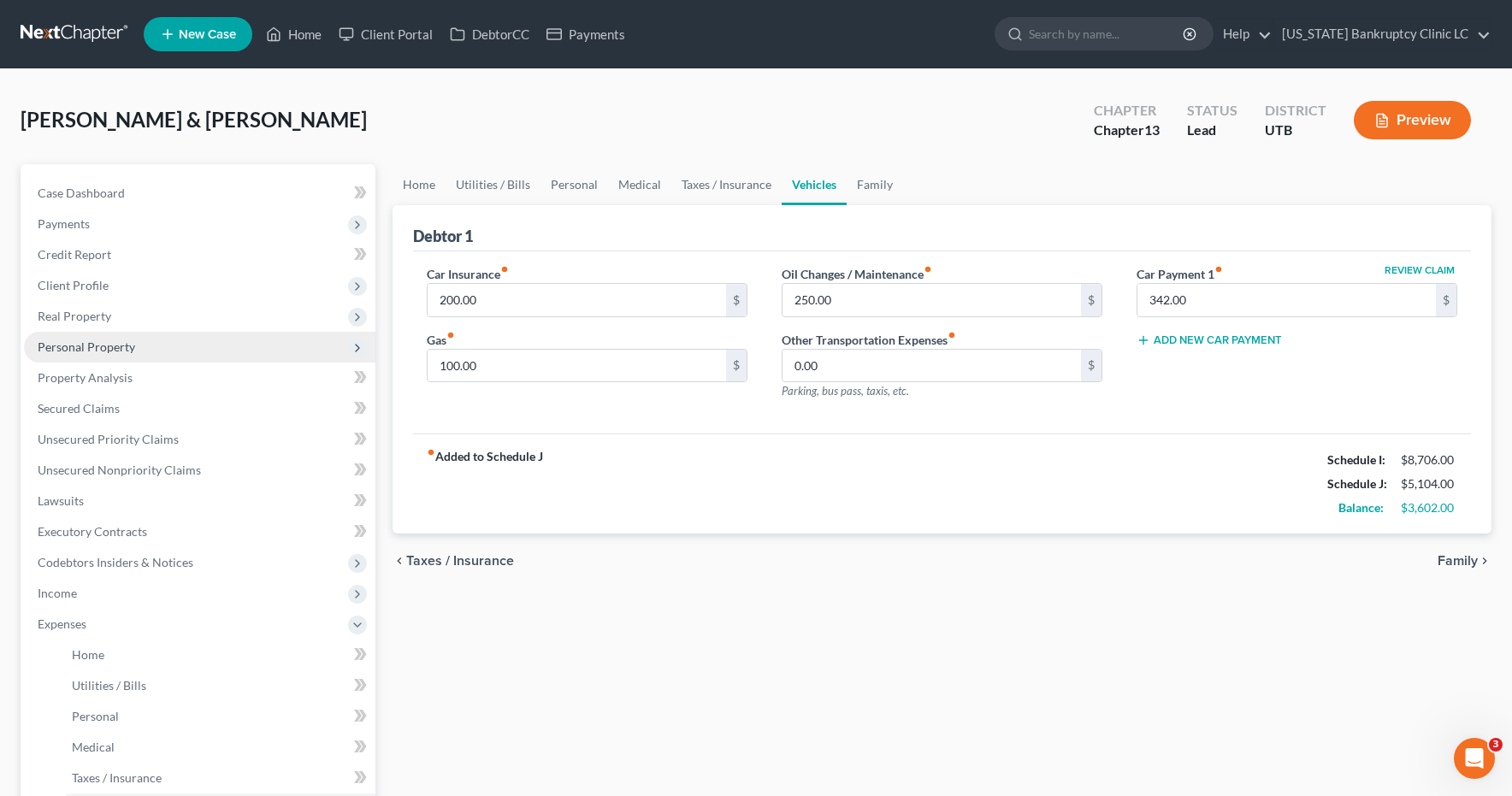
click at [87, 343] on span "Personal Property" at bounding box center [86, 347] width 98 height 15
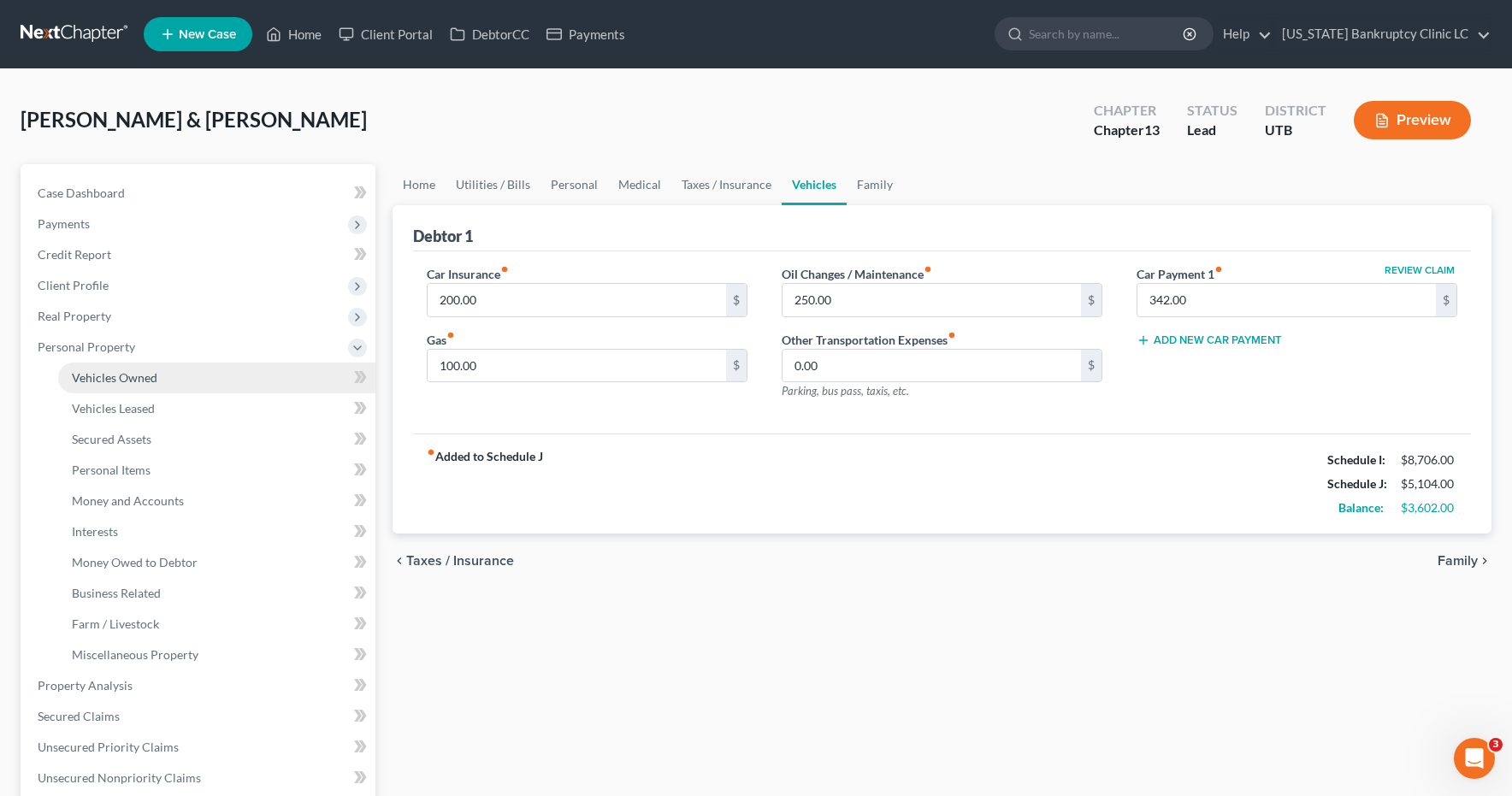
click at [104, 378] on span "Vehicles Owned" at bounding box center [114, 377] width 85 height 15
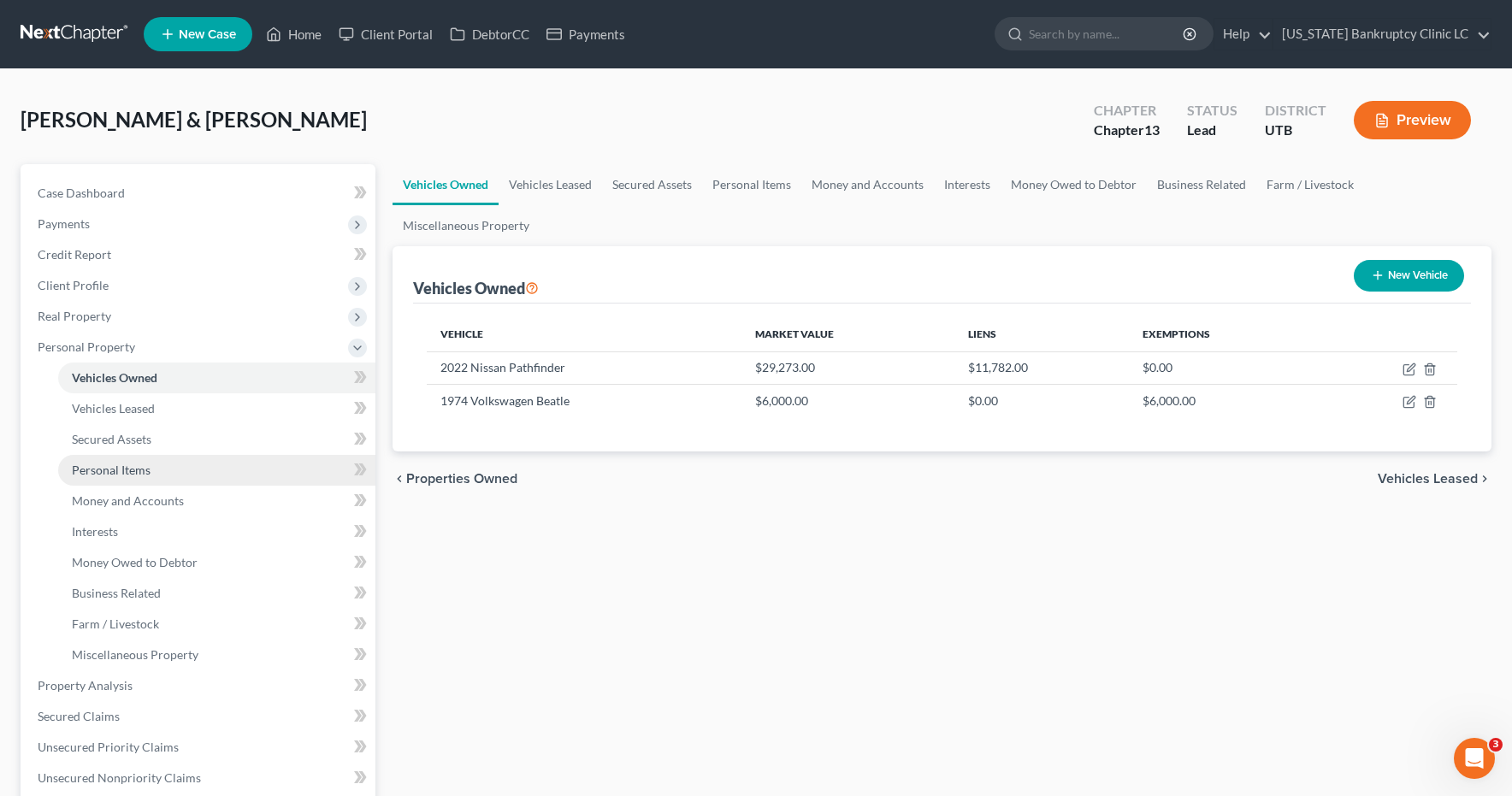
click at [100, 473] on span "Personal Items" at bounding box center [111, 469] width 78 height 15
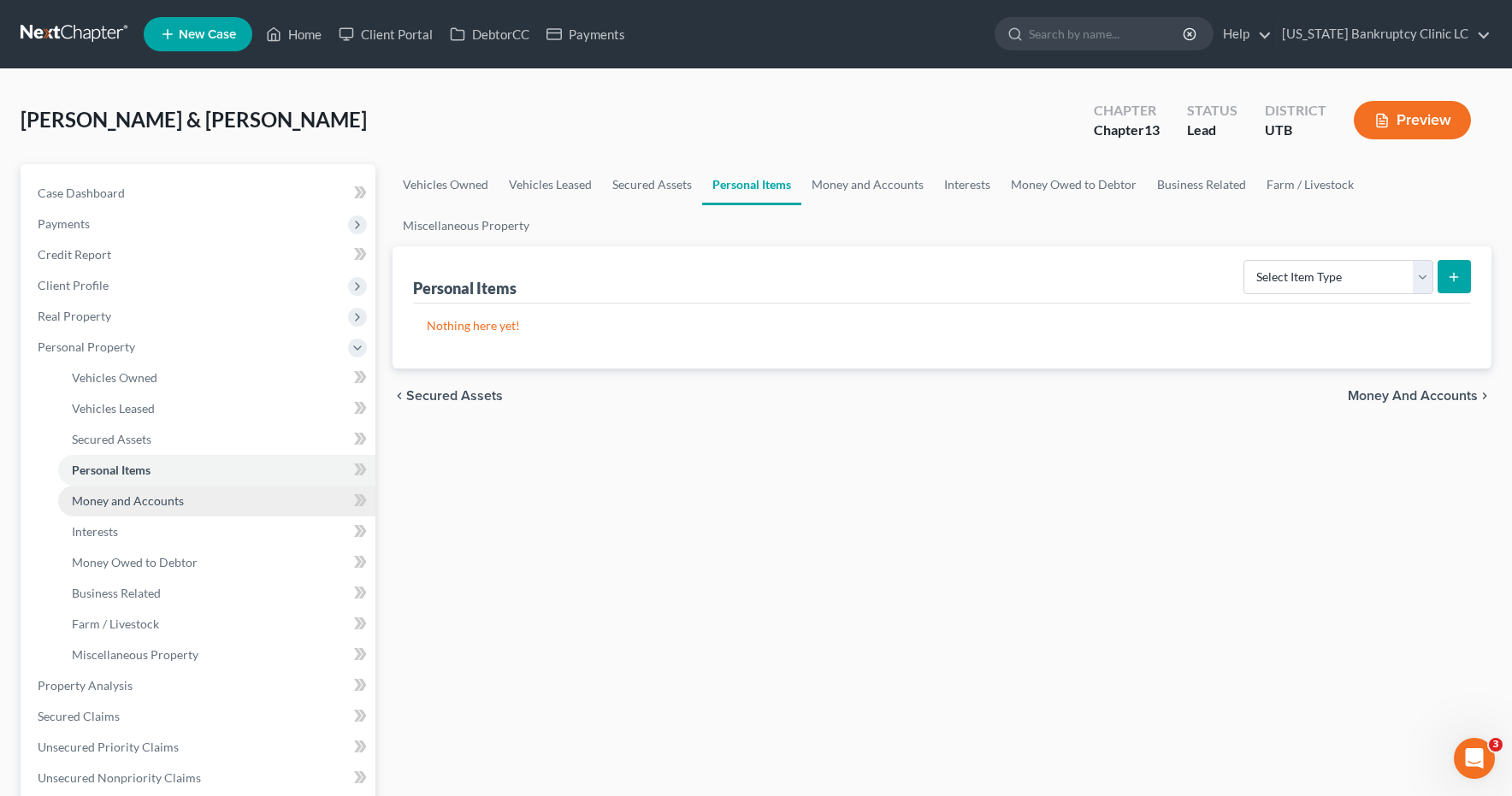
click at [99, 502] on span "Money and Accounts" at bounding box center [127, 501] width 112 height 15
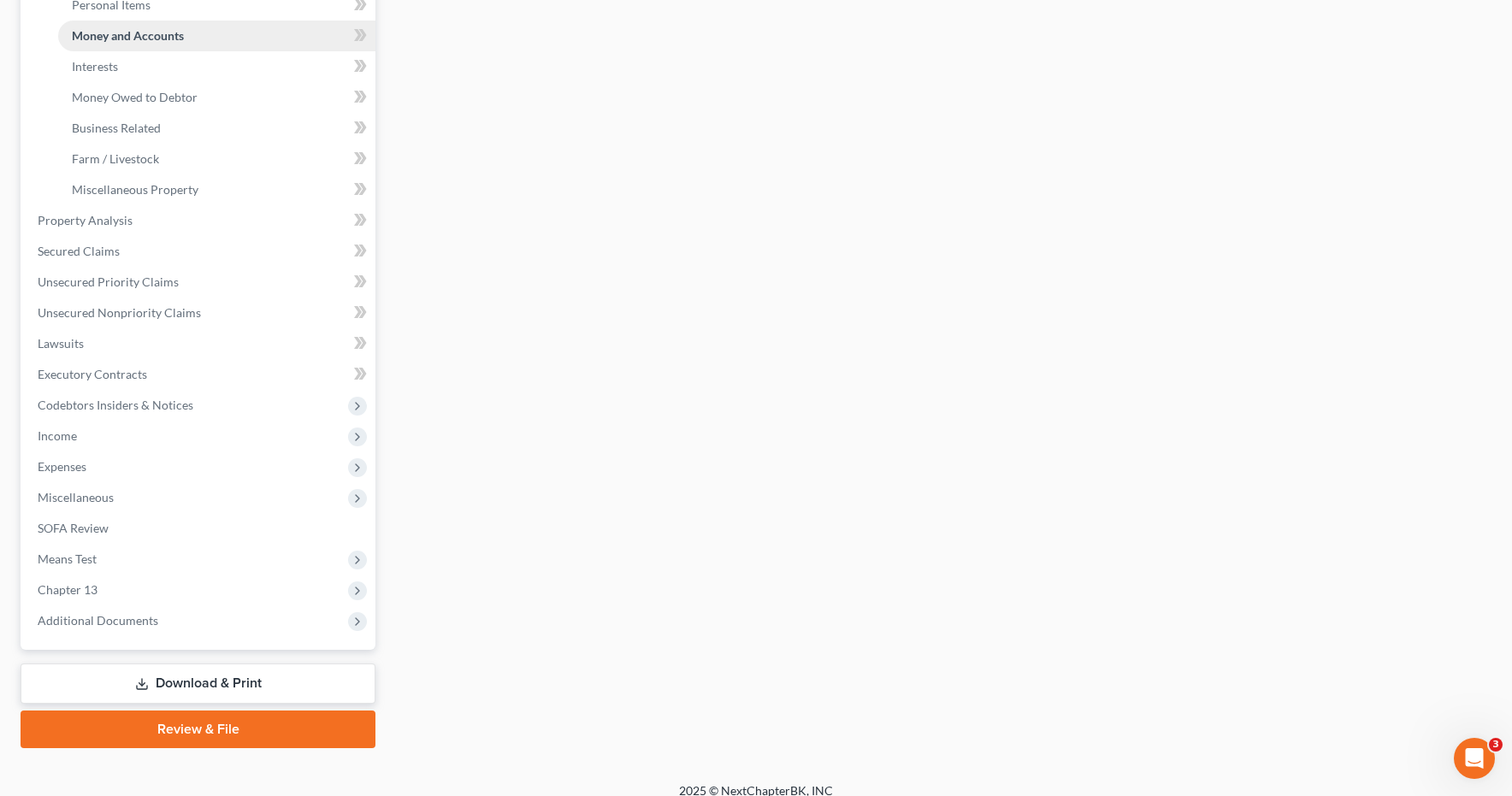
scroll to position [482, 0]
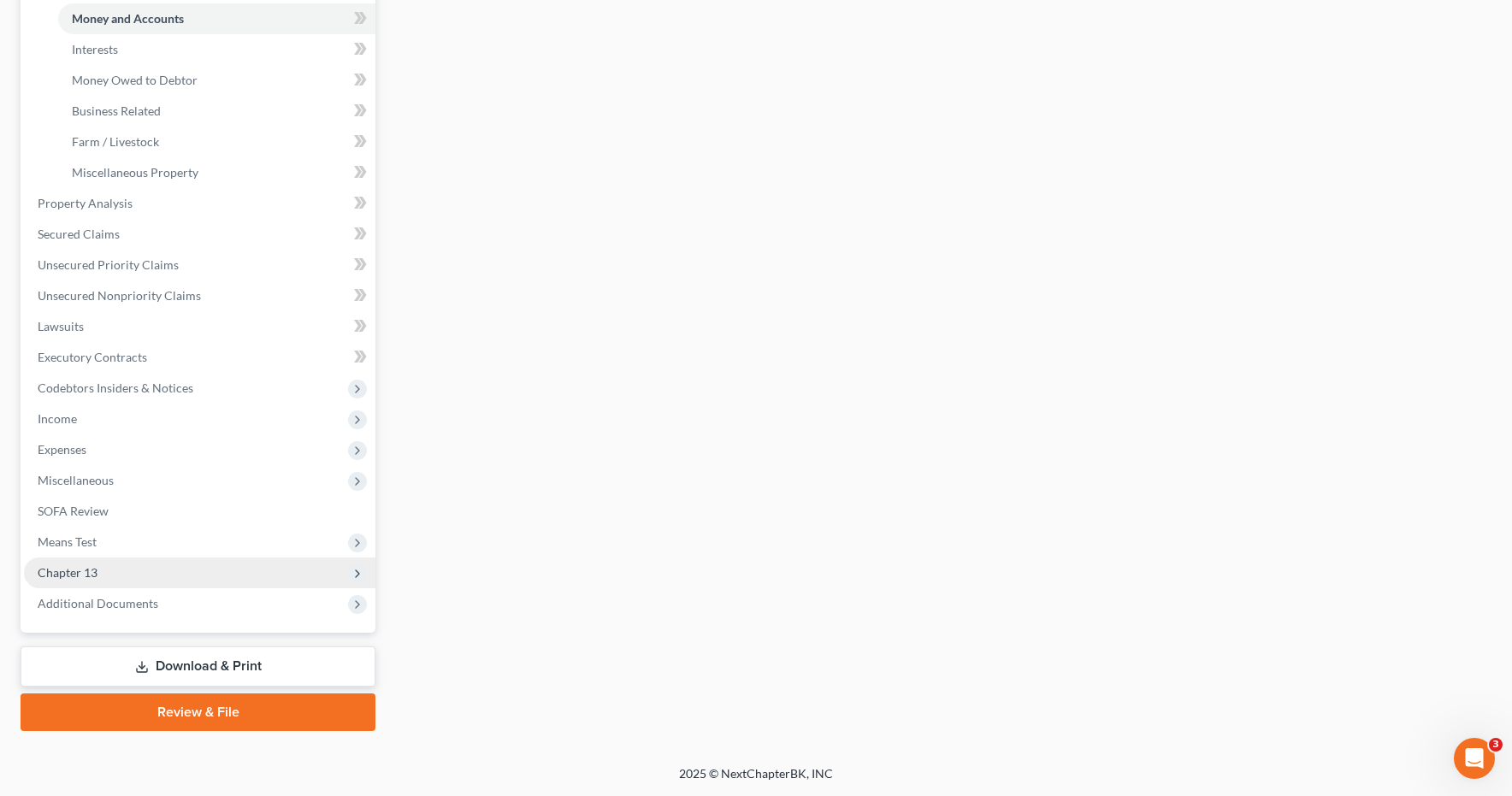
click at [82, 571] on span "Chapter 13" at bounding box center [67, 572] width 60 height 15
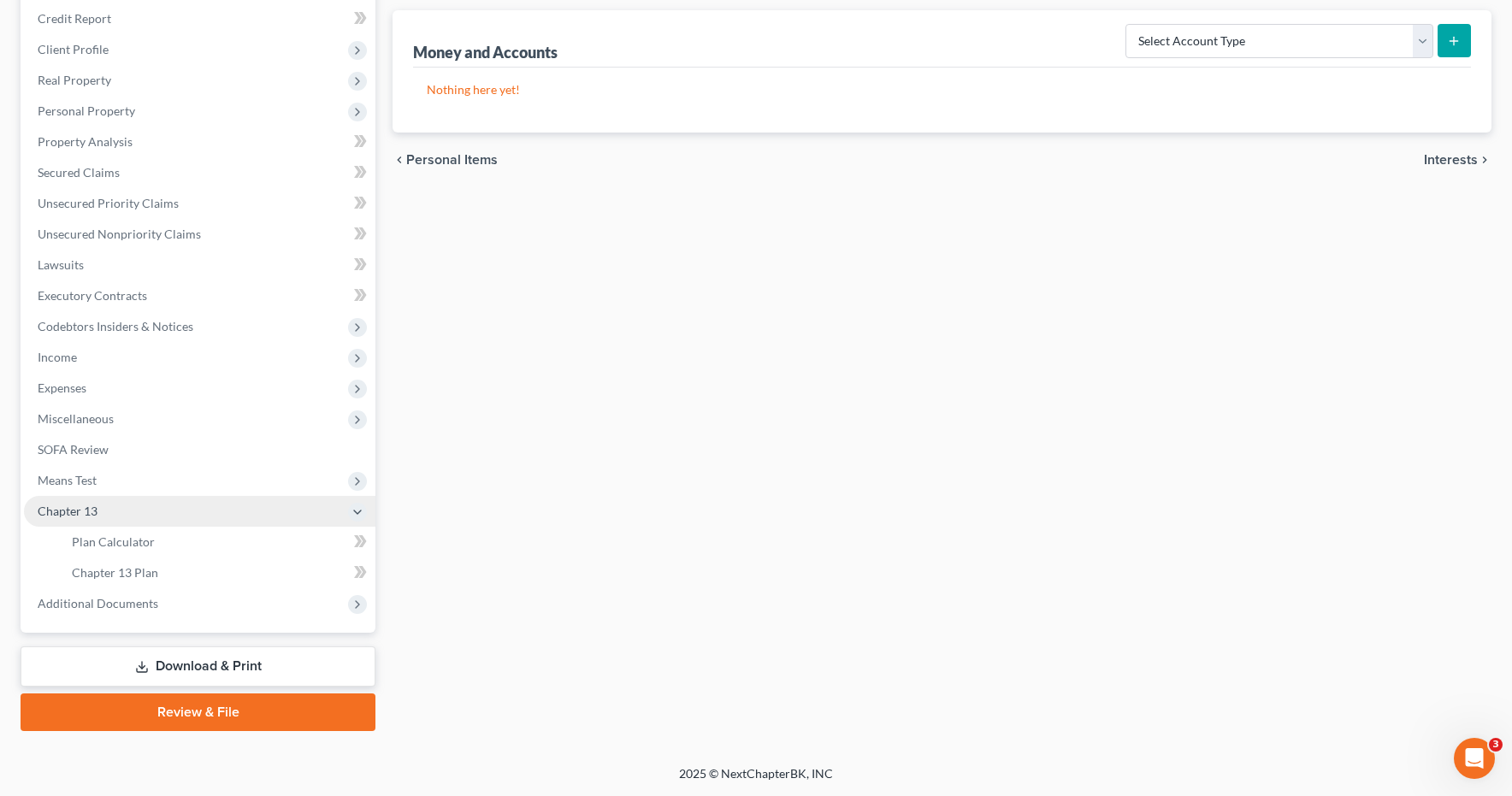
scroll to position [236, 0]
click at [122, 545] on span "Plan Calculator" at bounding box center [112, 542] width 83 height 15
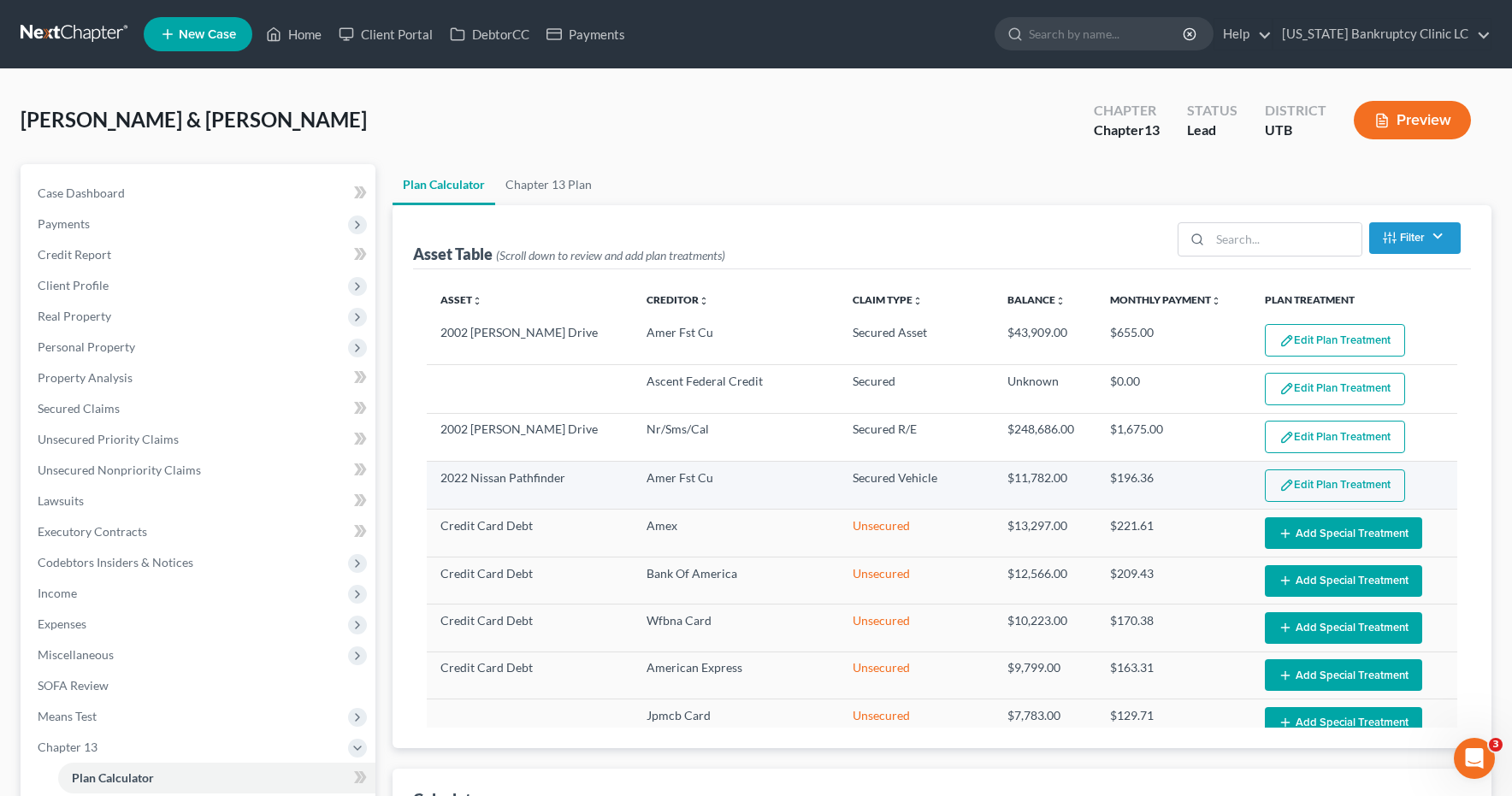
select select "59"
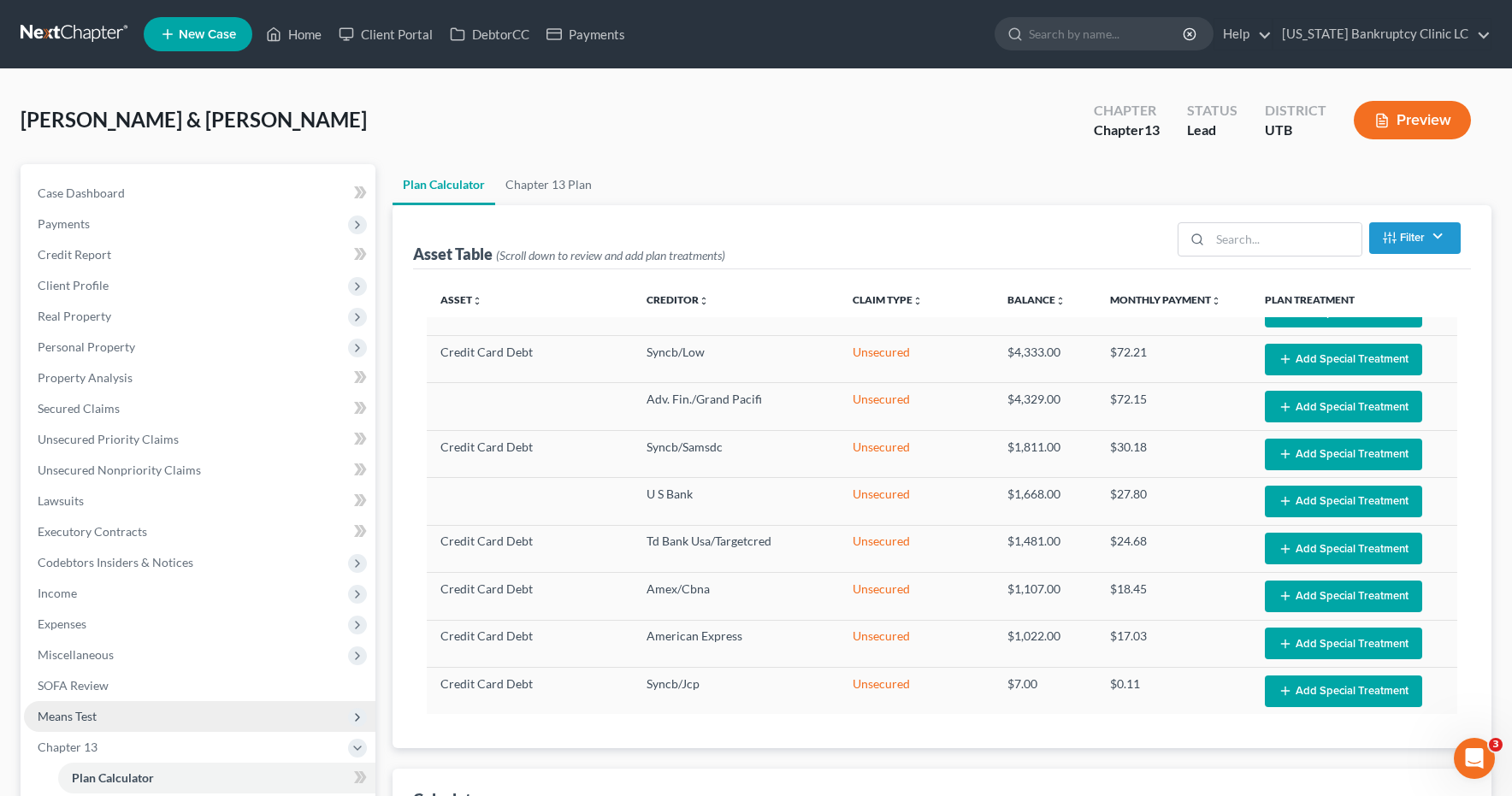
click at [89, 715] on span "Means Test" at bounding box center [67, 716] width 59 height 15
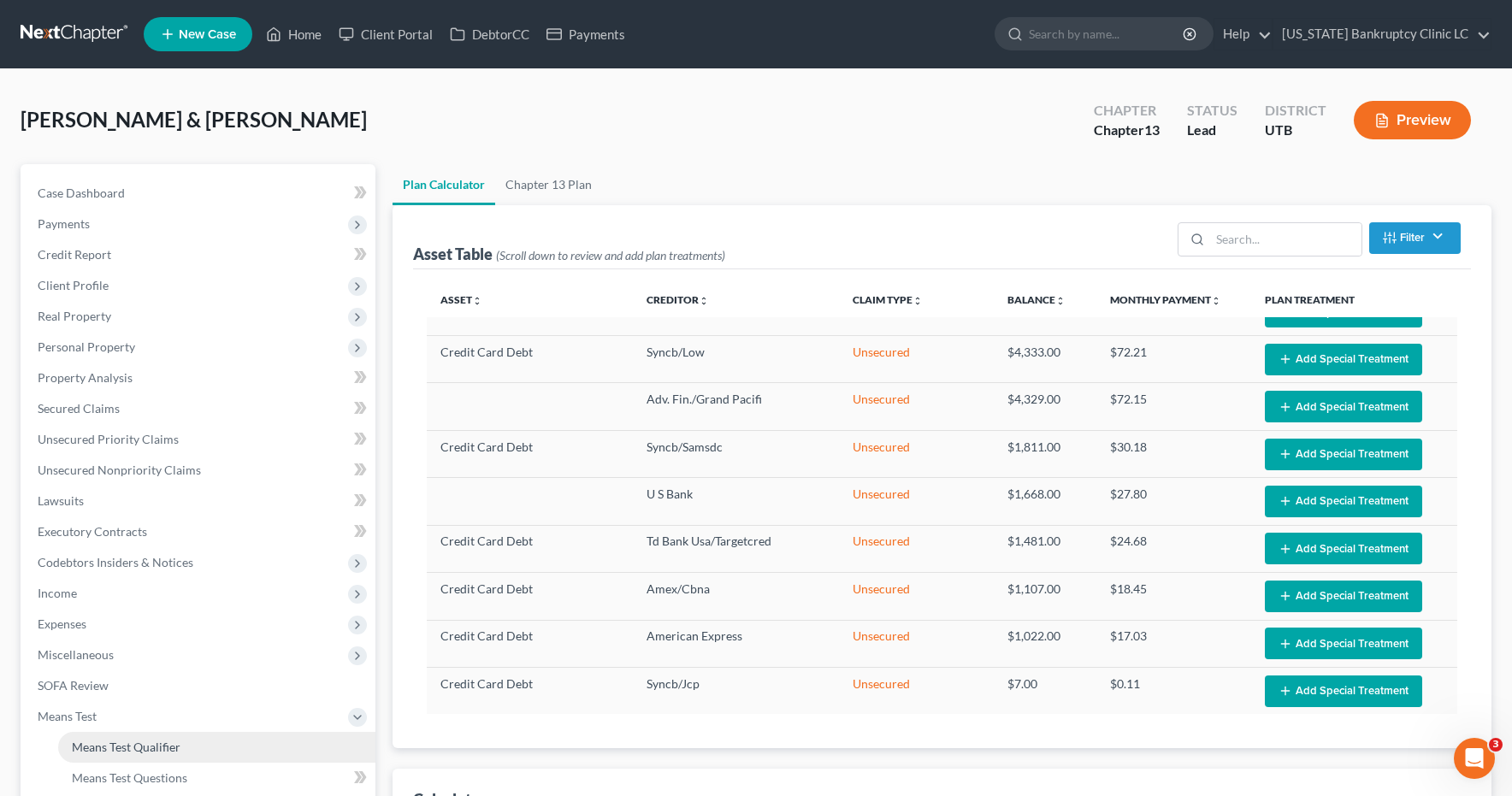
click at [179, 749] on link "Means Test Qualifier" at bounding box center [217, 747] width 317 height 30
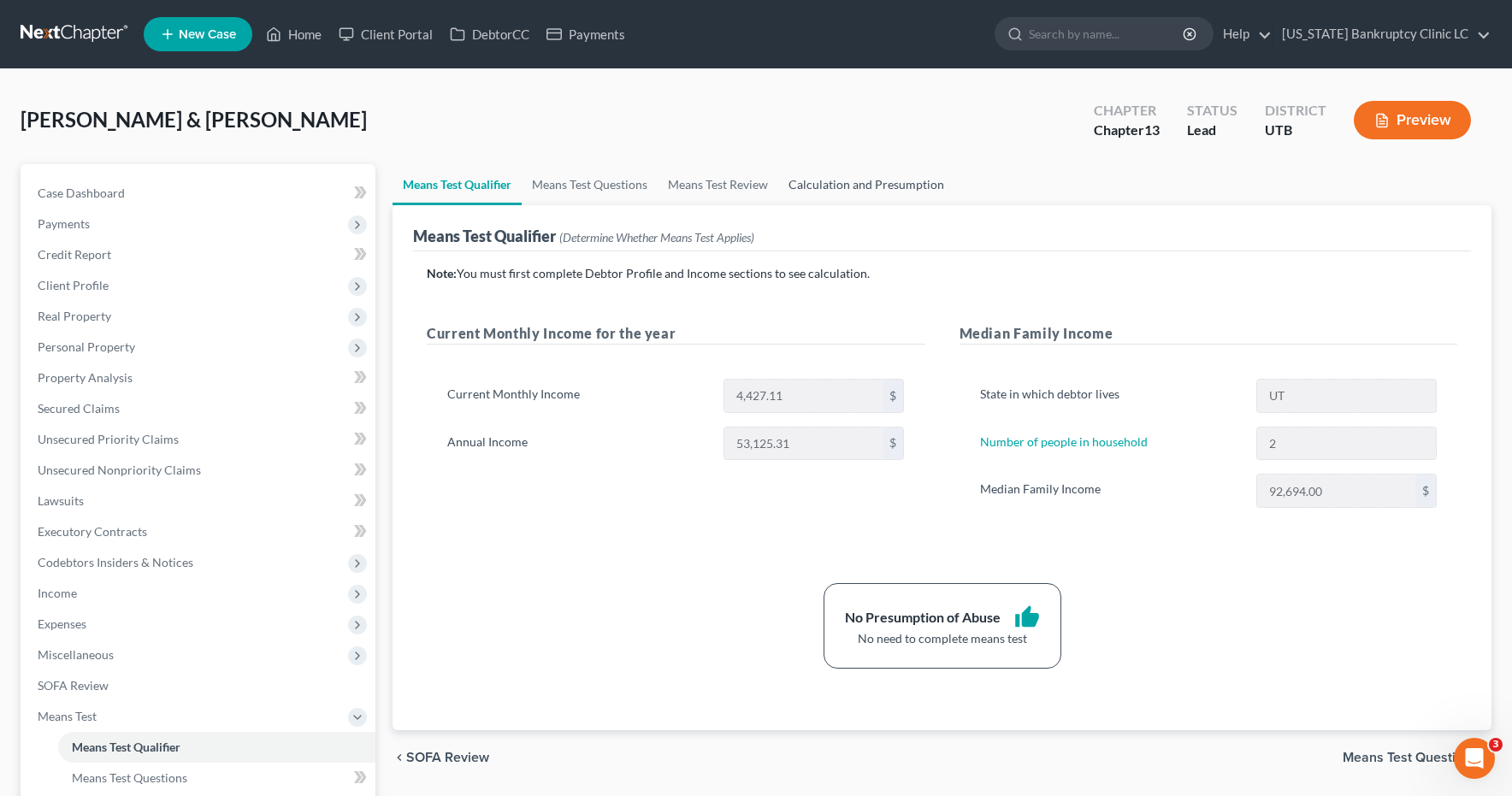
click at [890, 182] on link "Calculation and Presumption" at bounding box center [867, 185] width 176 height 41
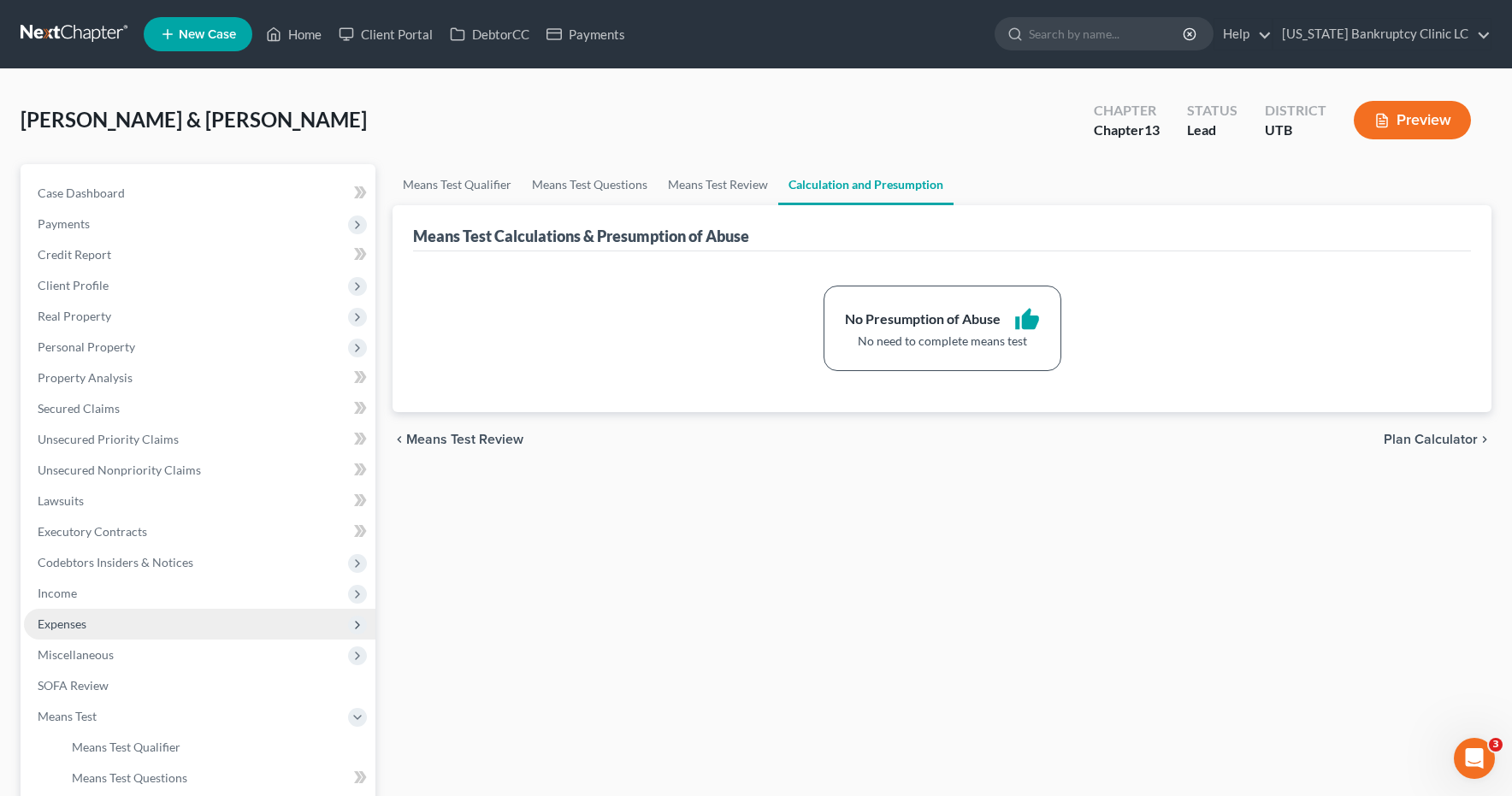
click at [50, 627] on span "Expenses" at bounding box center [62, 624] width 49 height 15
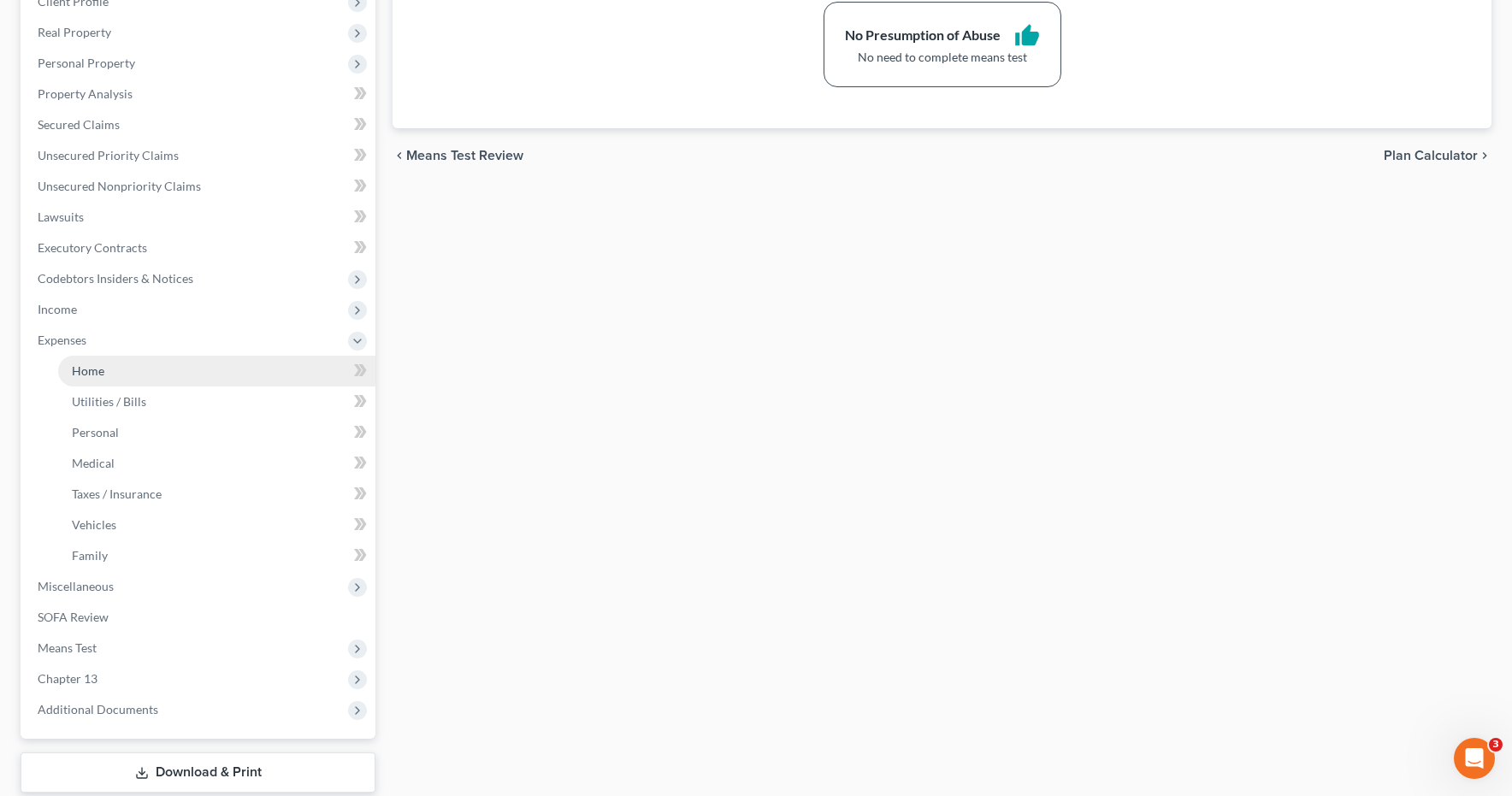
scroll to position [390, 0]
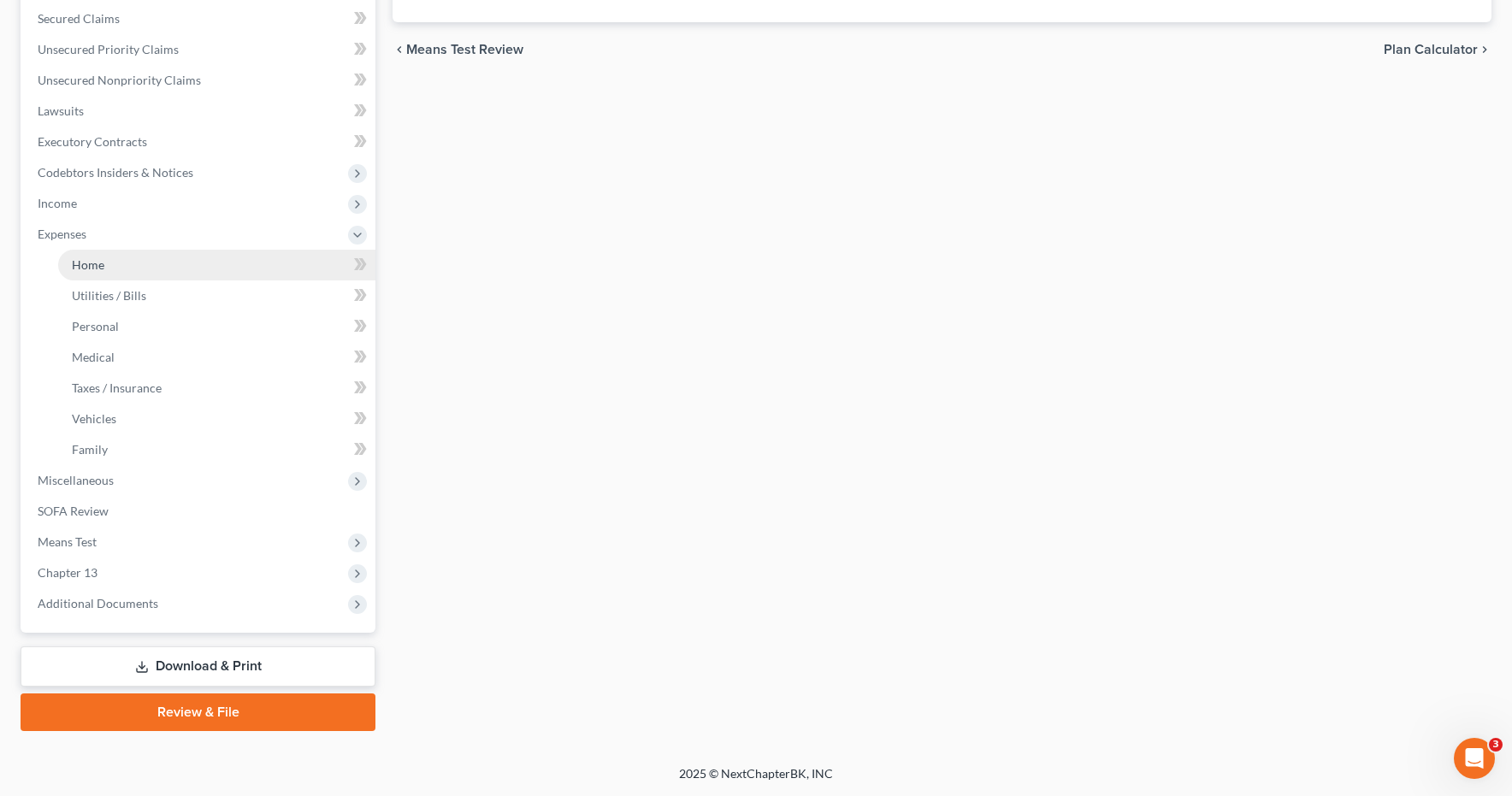
click at [96, 261] on span "Home" at bounding box center [87, 265] width 32 height 15
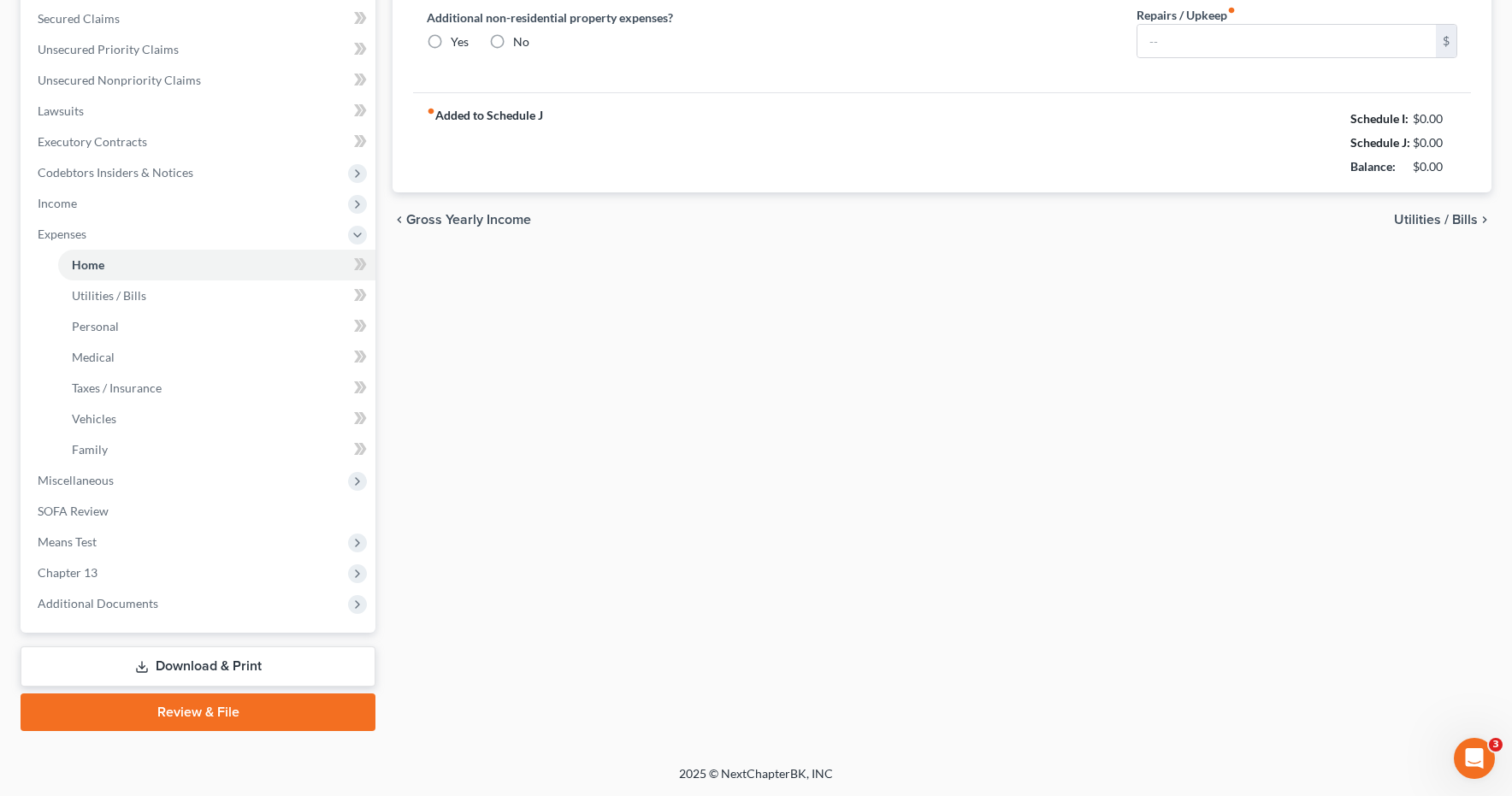
scroll to position [303, 0]
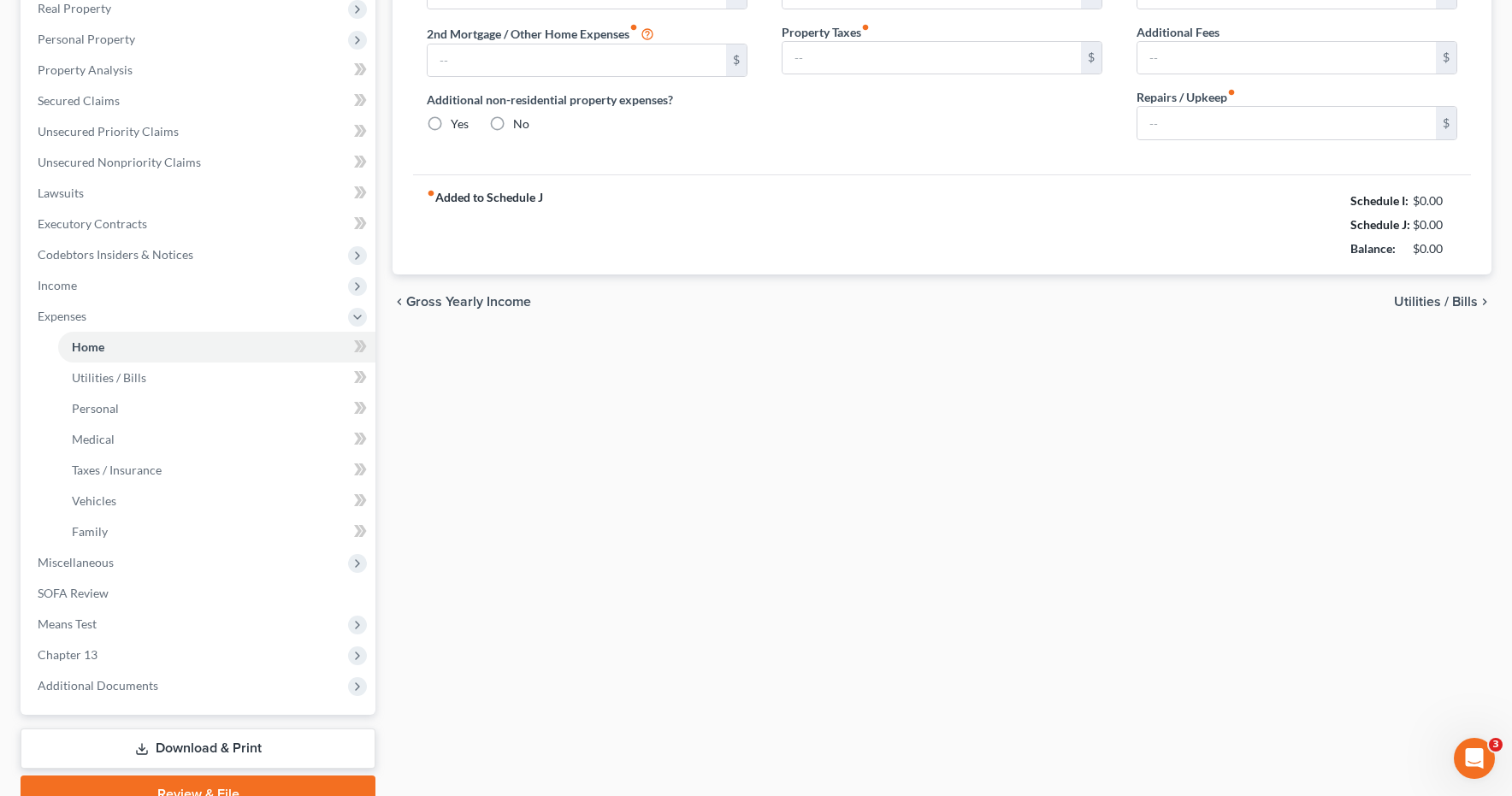
type input "1,675.00"
type input "655.00"
radio input "true"
type input "0.00"
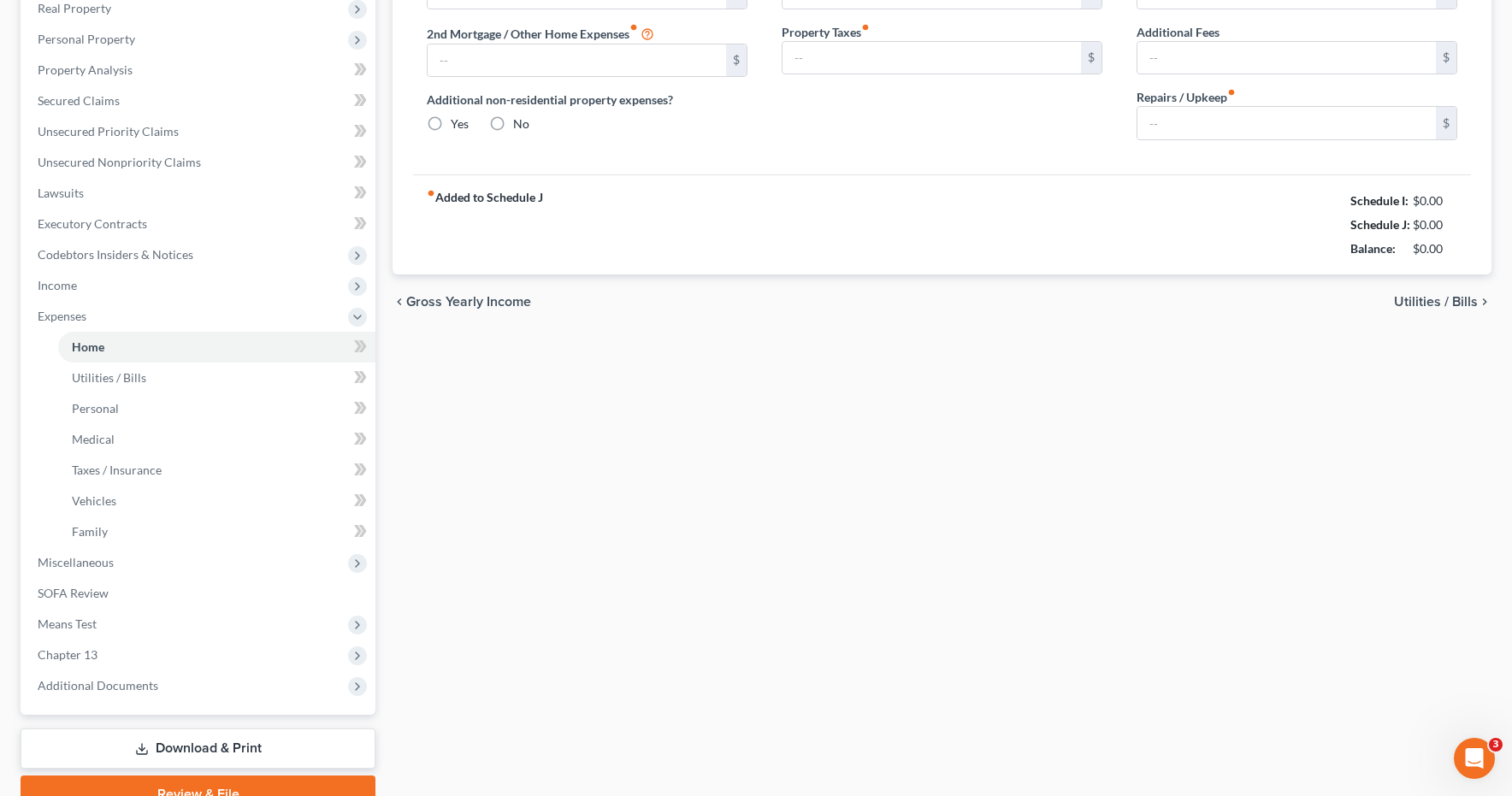
type input "0.00"
type input "200.00"
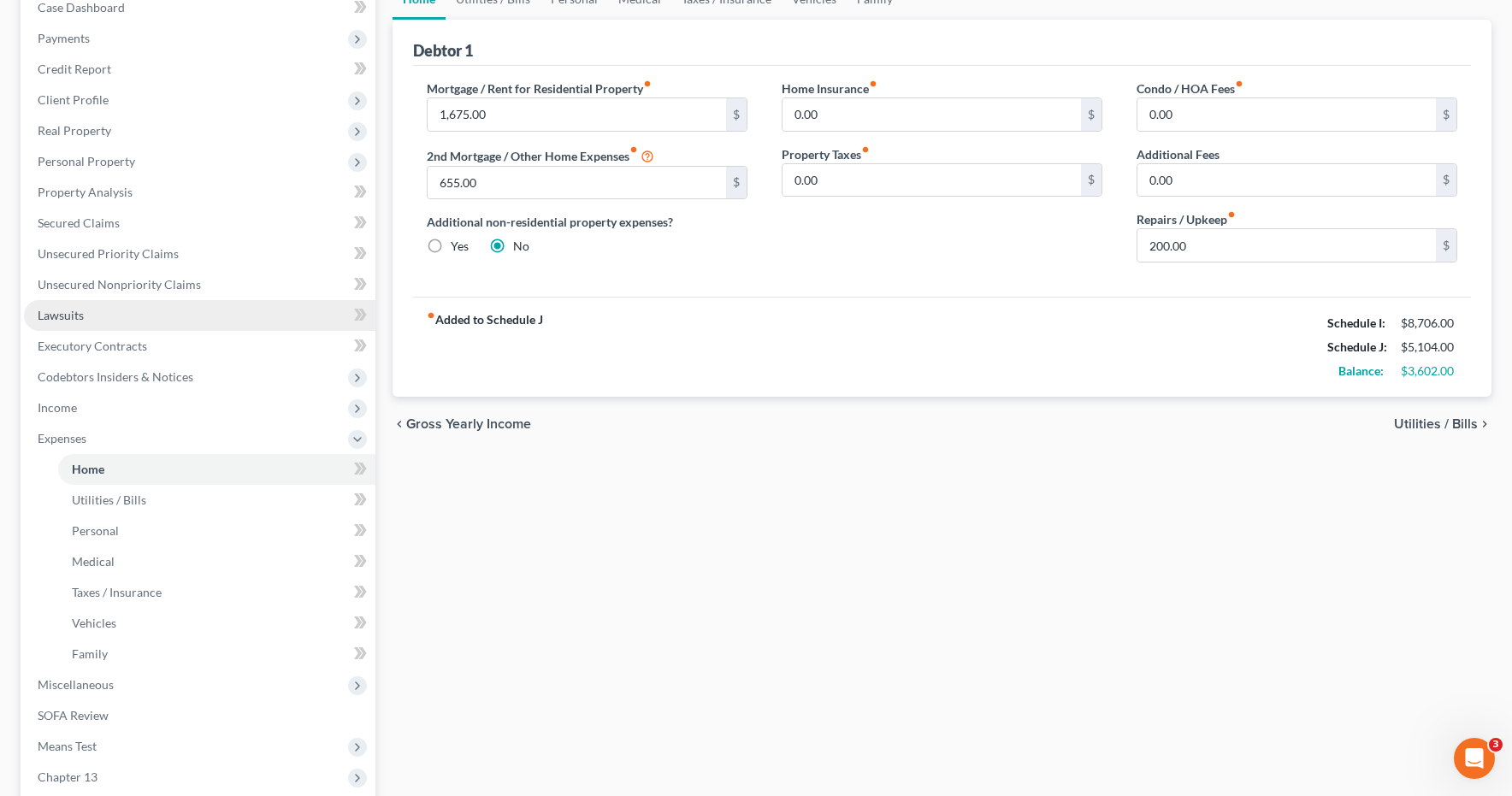
scroll to position [390, 0]
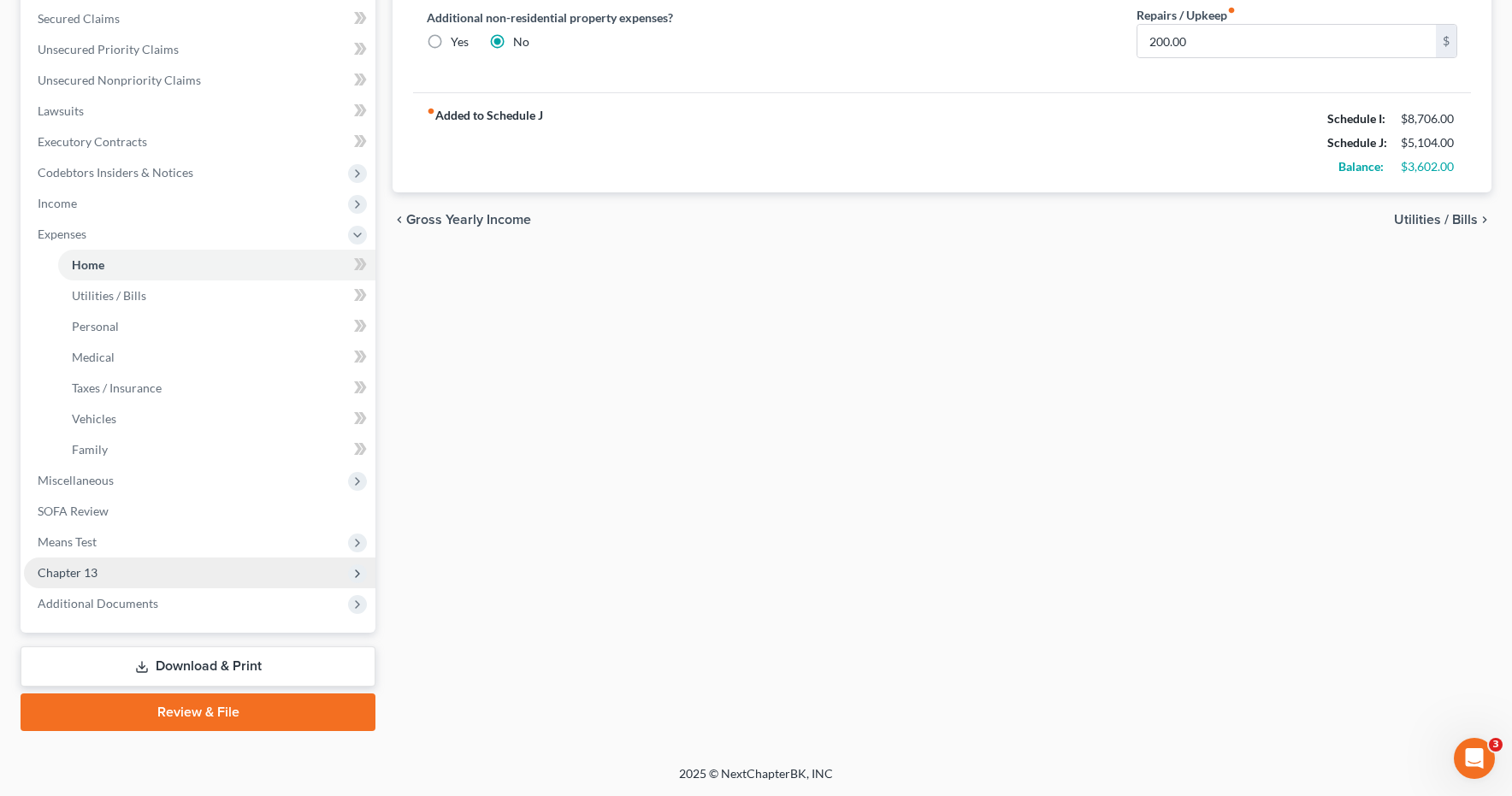
click at [57, 575] on span "Chapter 13" at bounding box center [67, 572] width 60 height 15
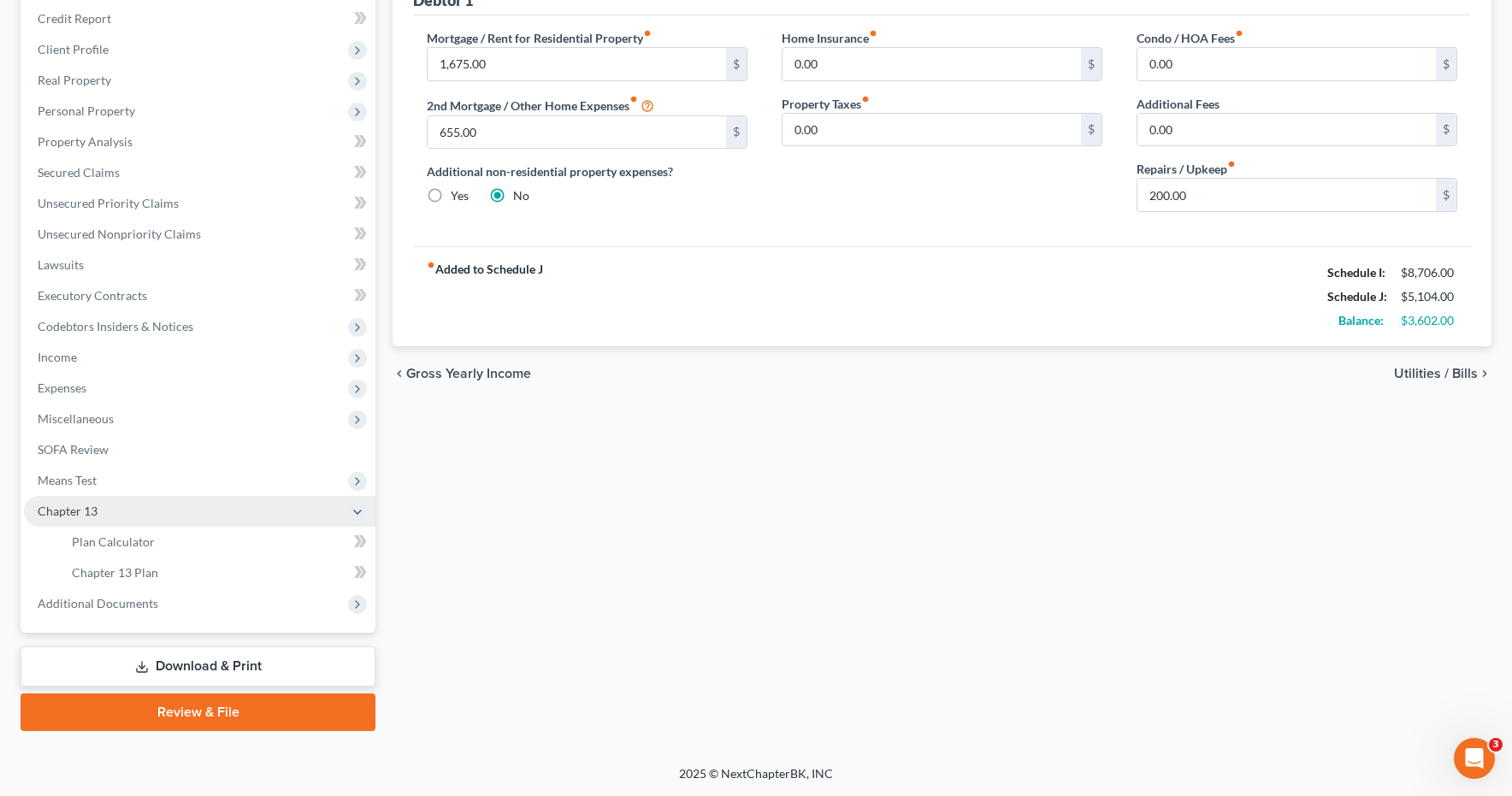
scroll to position [236, 0]
click at [102, 541] on span "Plan Calculator" at bounding box center [112, 542] width 83 height 15
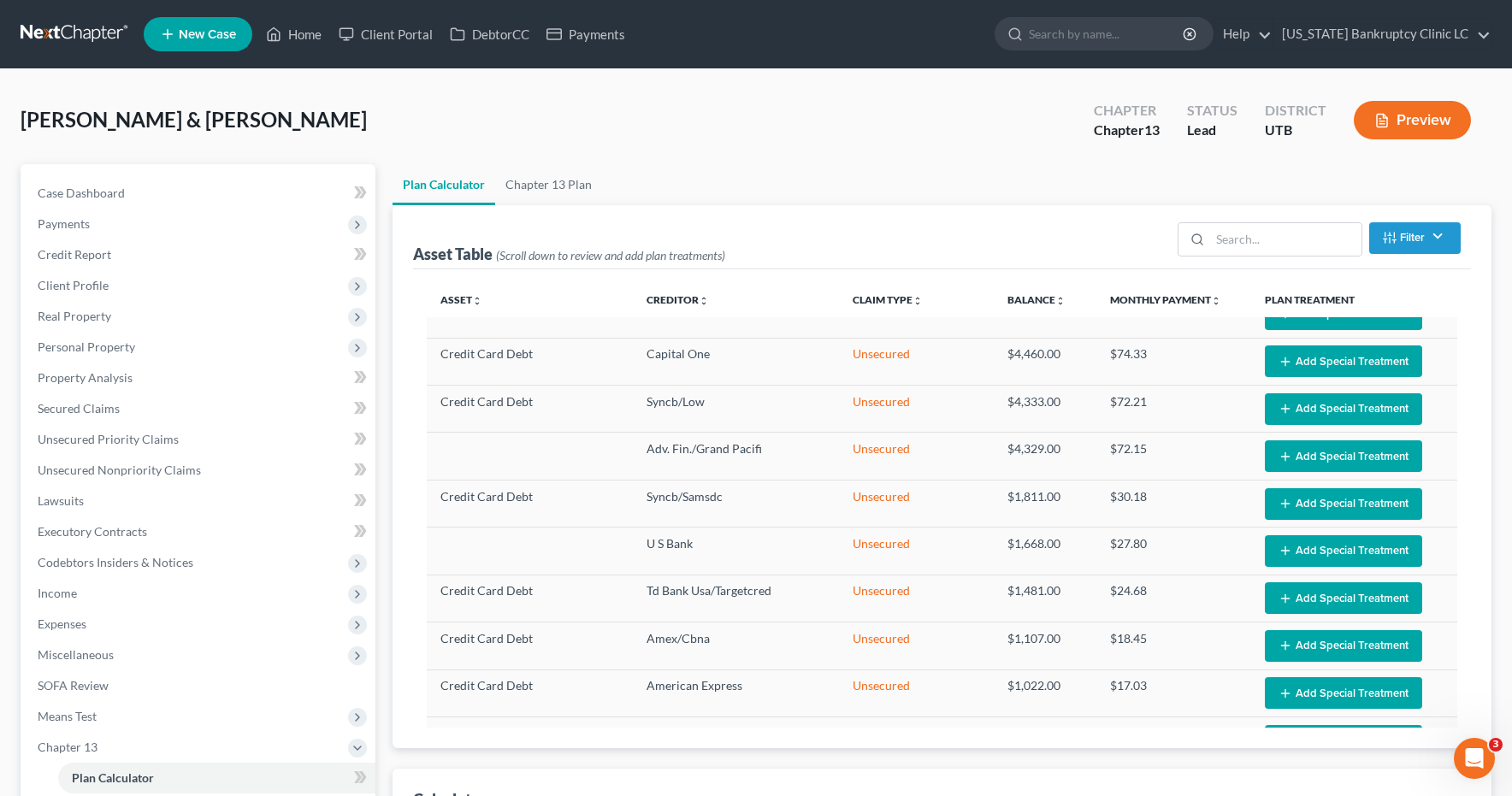
scroll to position [600, 0]
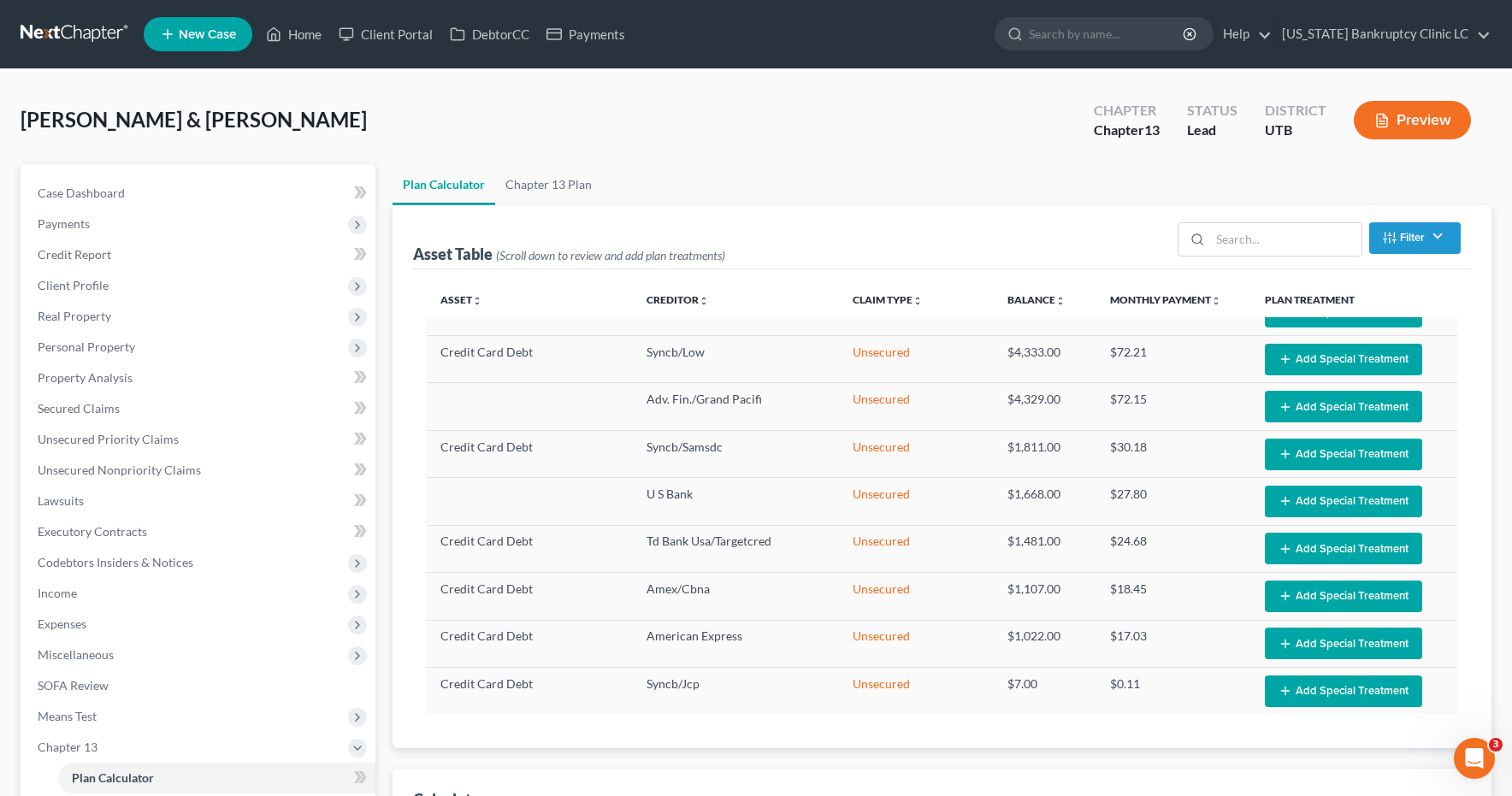
select select "59"
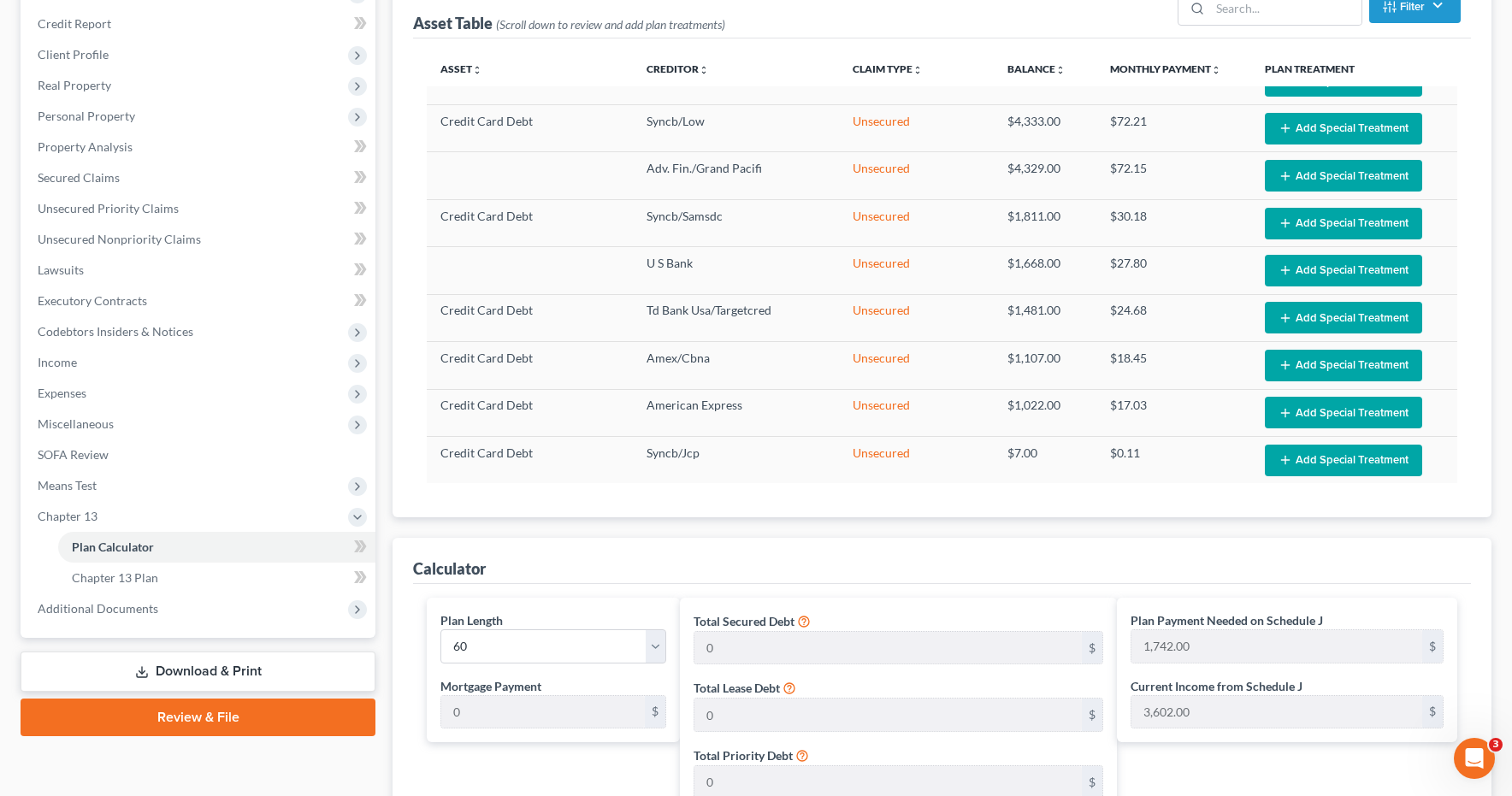
scroll to position [0, 0]
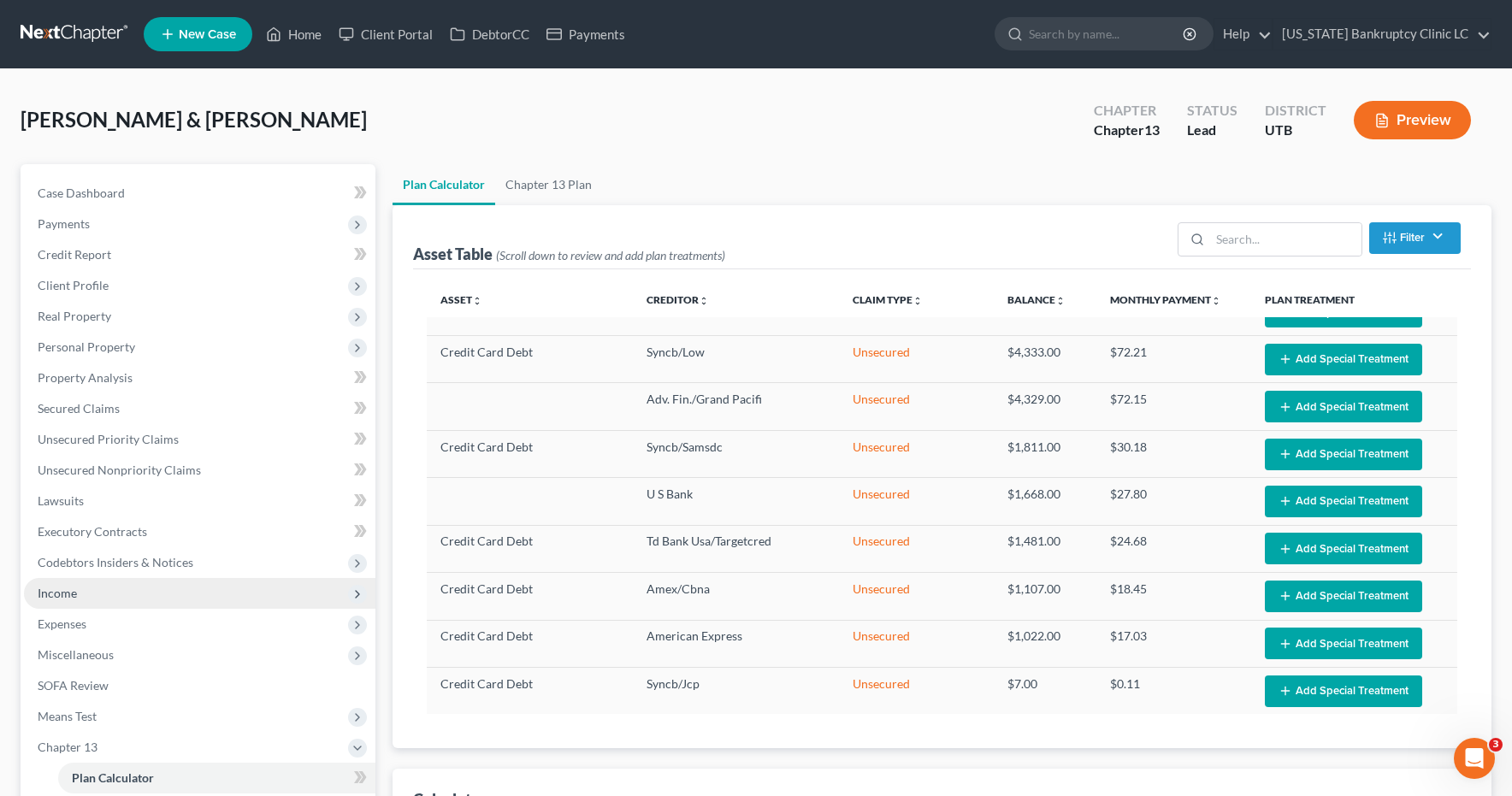
click at [67, 595] on span "Income" at bounding box center [57, 593] width 39 height 15
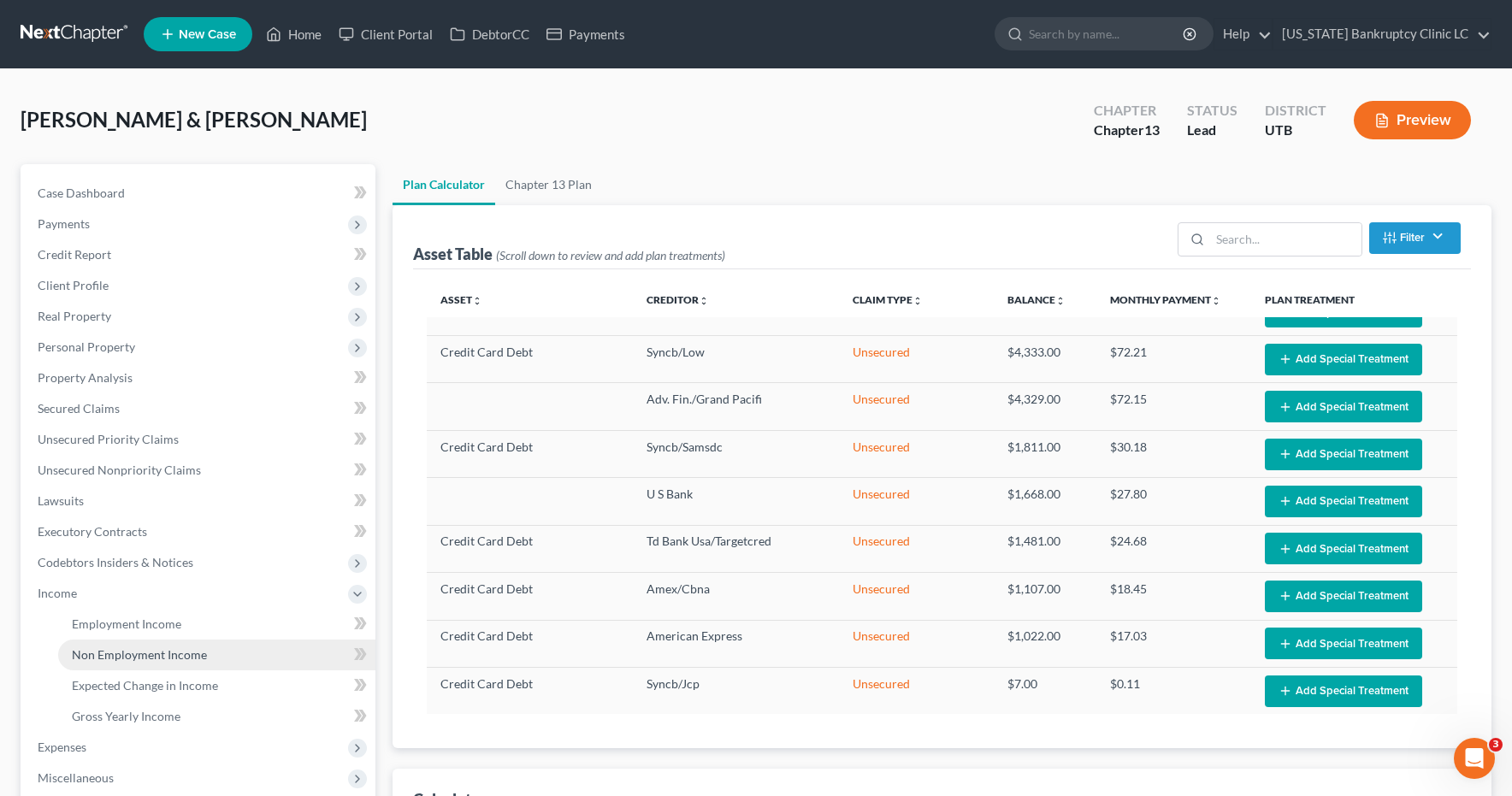
click at [105, 659] on span "Non Employment Income" at bounding box center [138, 654] width 135 height 15
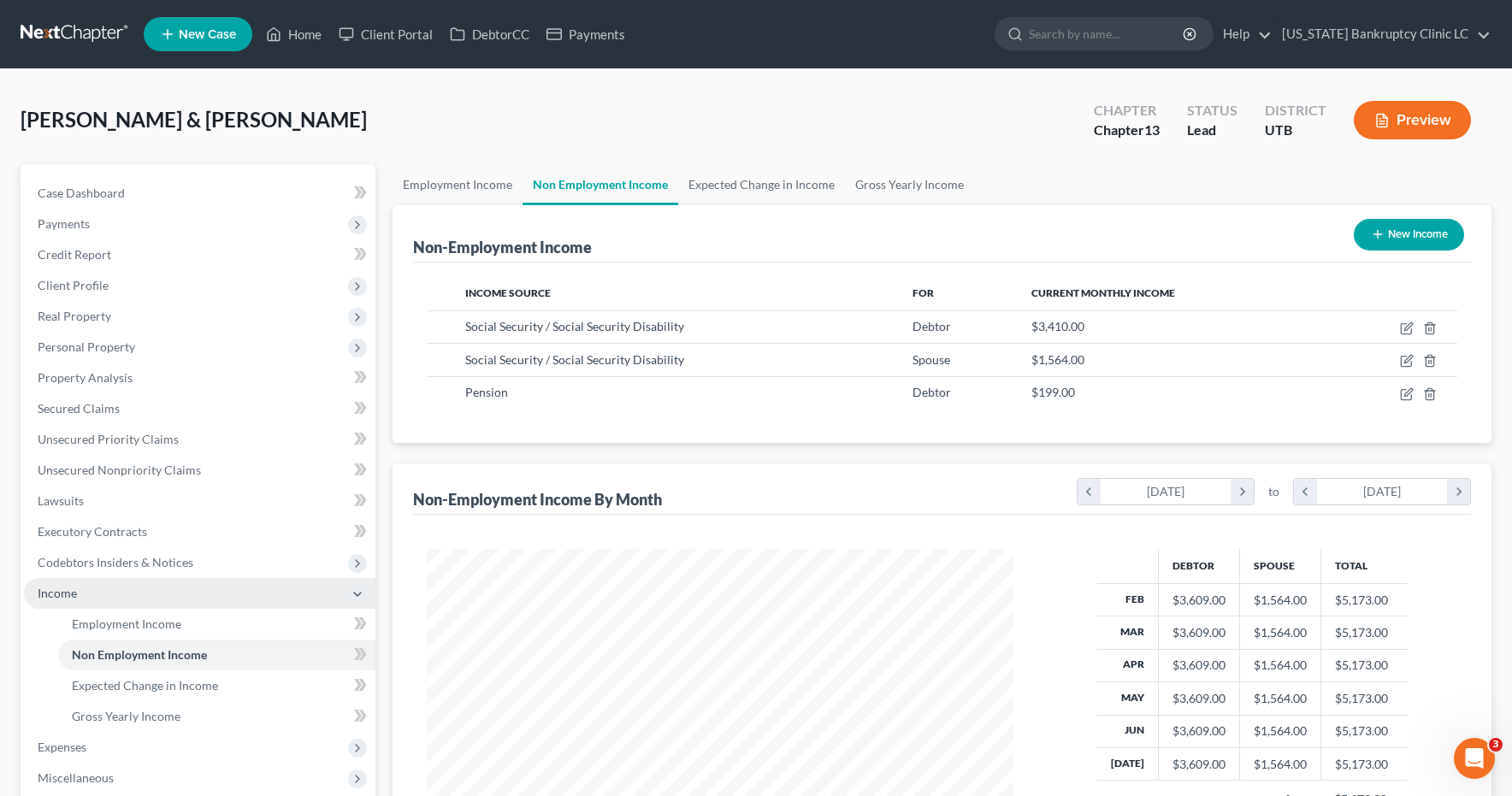
scroll to position [307, 622]
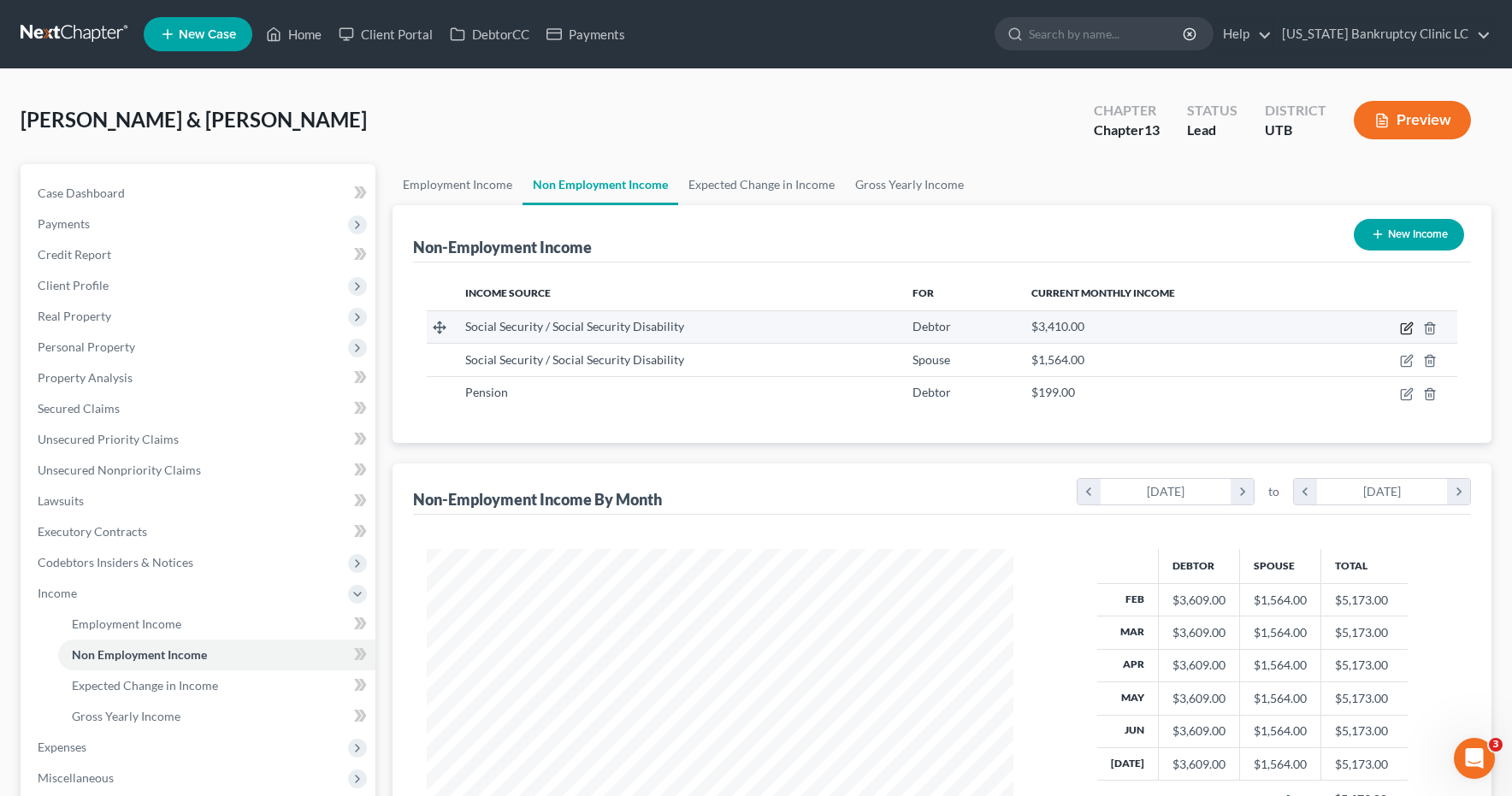
click at [1409, 327] on icon "button" at bounding box center [1407, 328] width 14 height 14
select select "4"
select select "0"
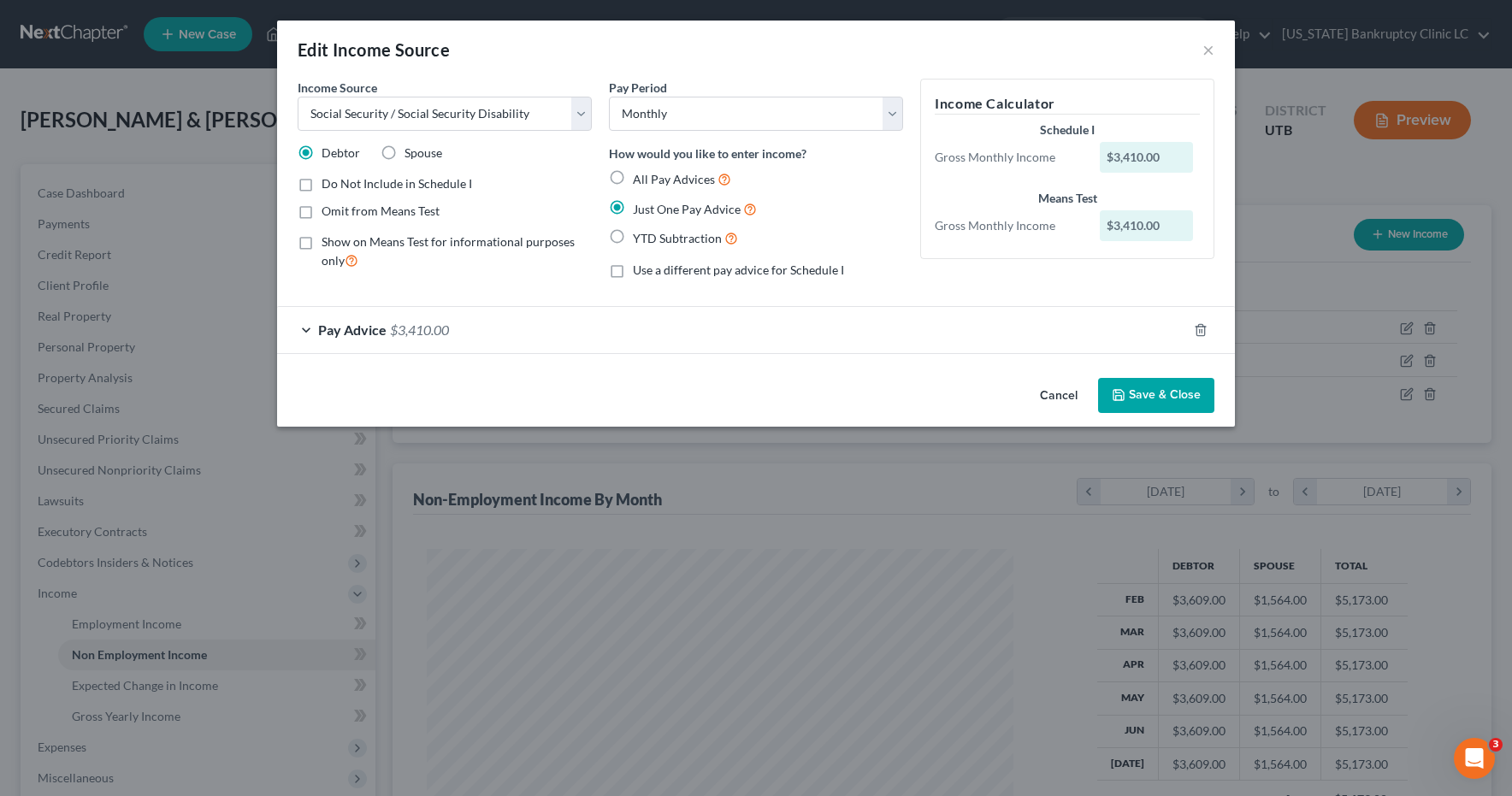
click at [307, 329] on div "Pay Advice $3,410.00" at bounding box center [732, 330] width 910 height 45
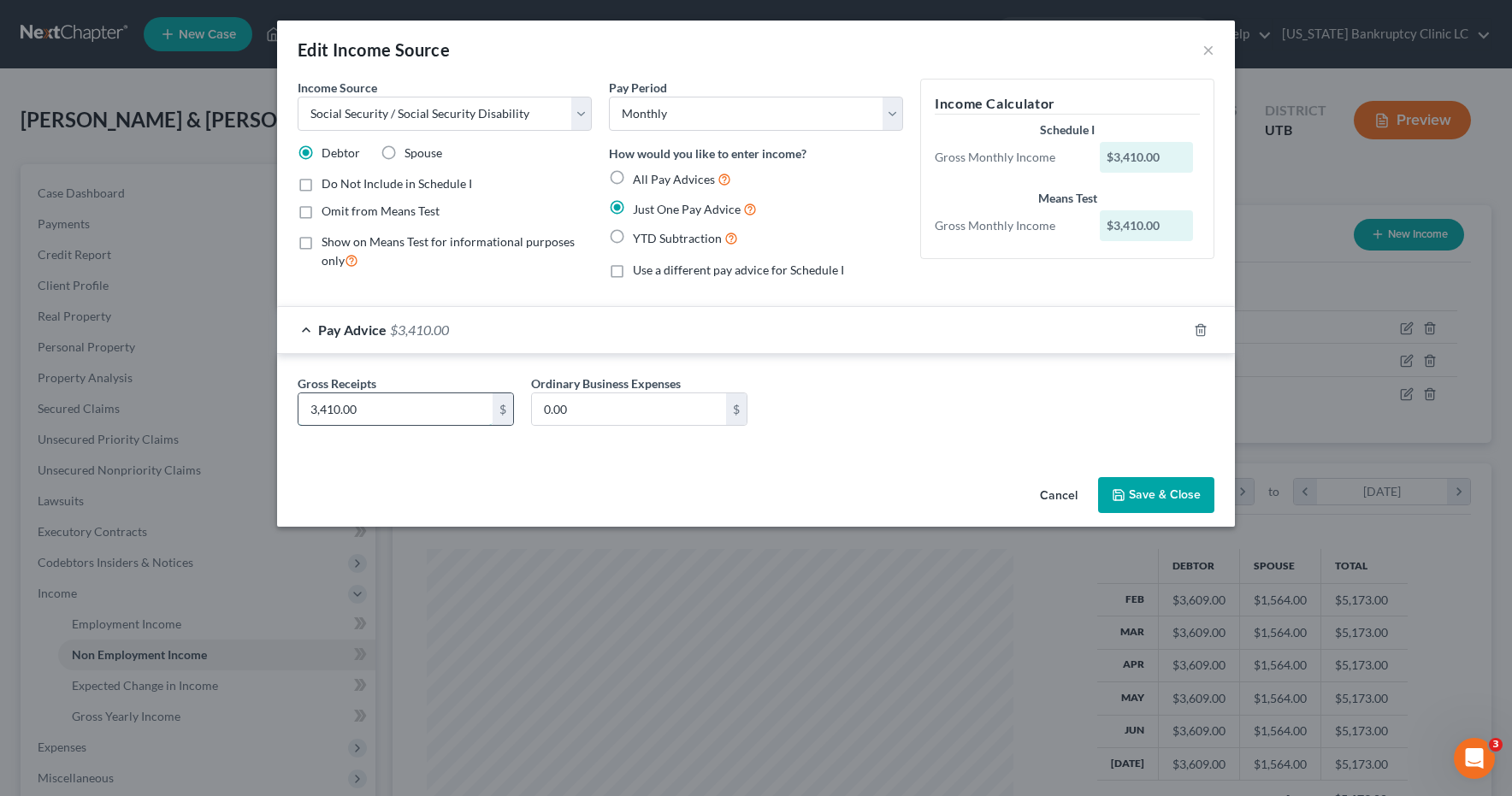
click at [393, 403] on input "3,410.00" at bounding box center [395, 409] width 194 height 32
type input "1,550.00"
click at [1167, 495] on button "Save & Close" at bounding box center [1157, 495] width 117 height 36
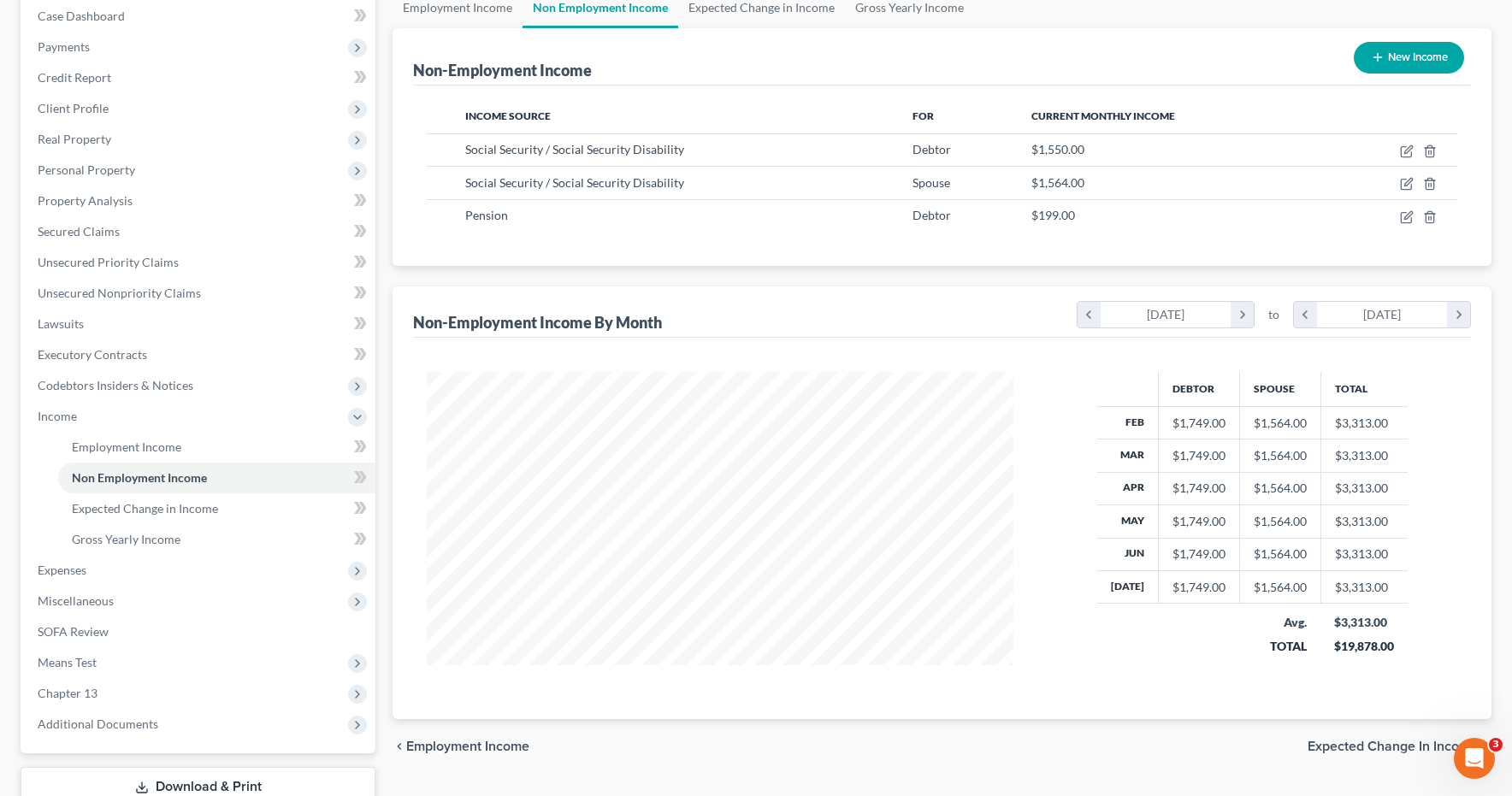
scroll to position [298, 0]
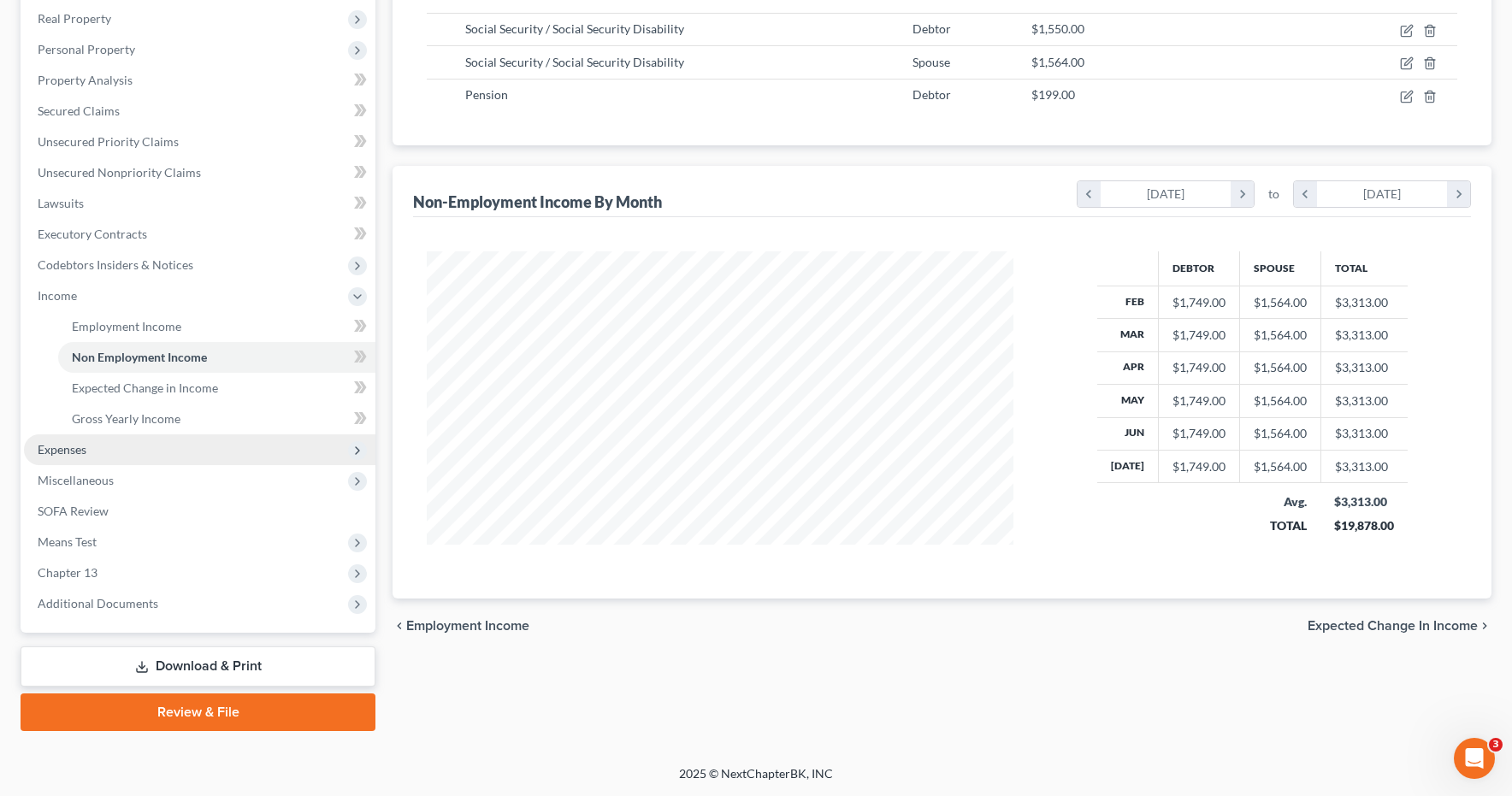
click at [63, 454] on span "Expenses" at bounding box center [62, 449] width 49 height 15
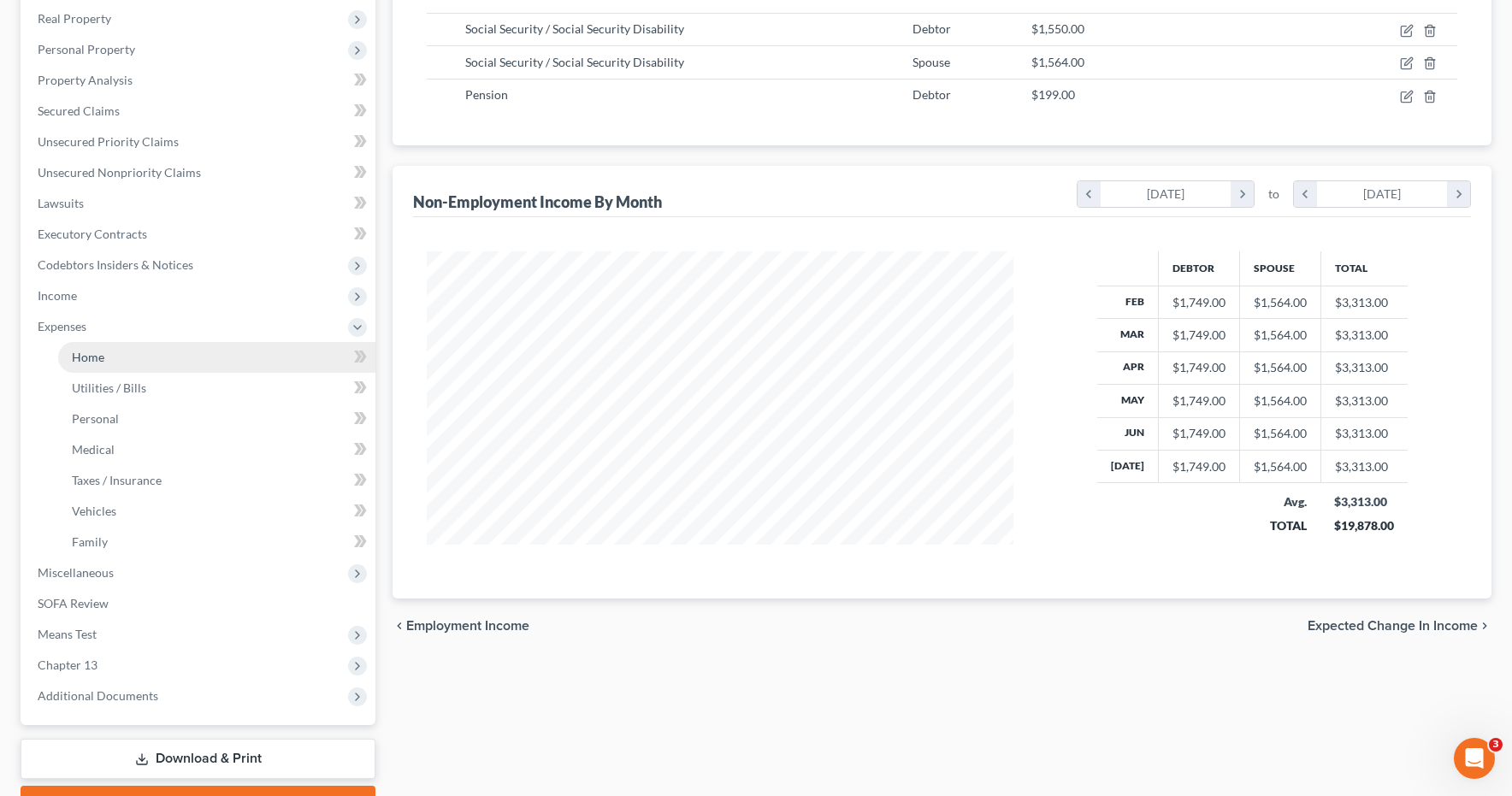
click at [79, 361] on span "Home" at bounding box center [87, 357] width 32 height 15
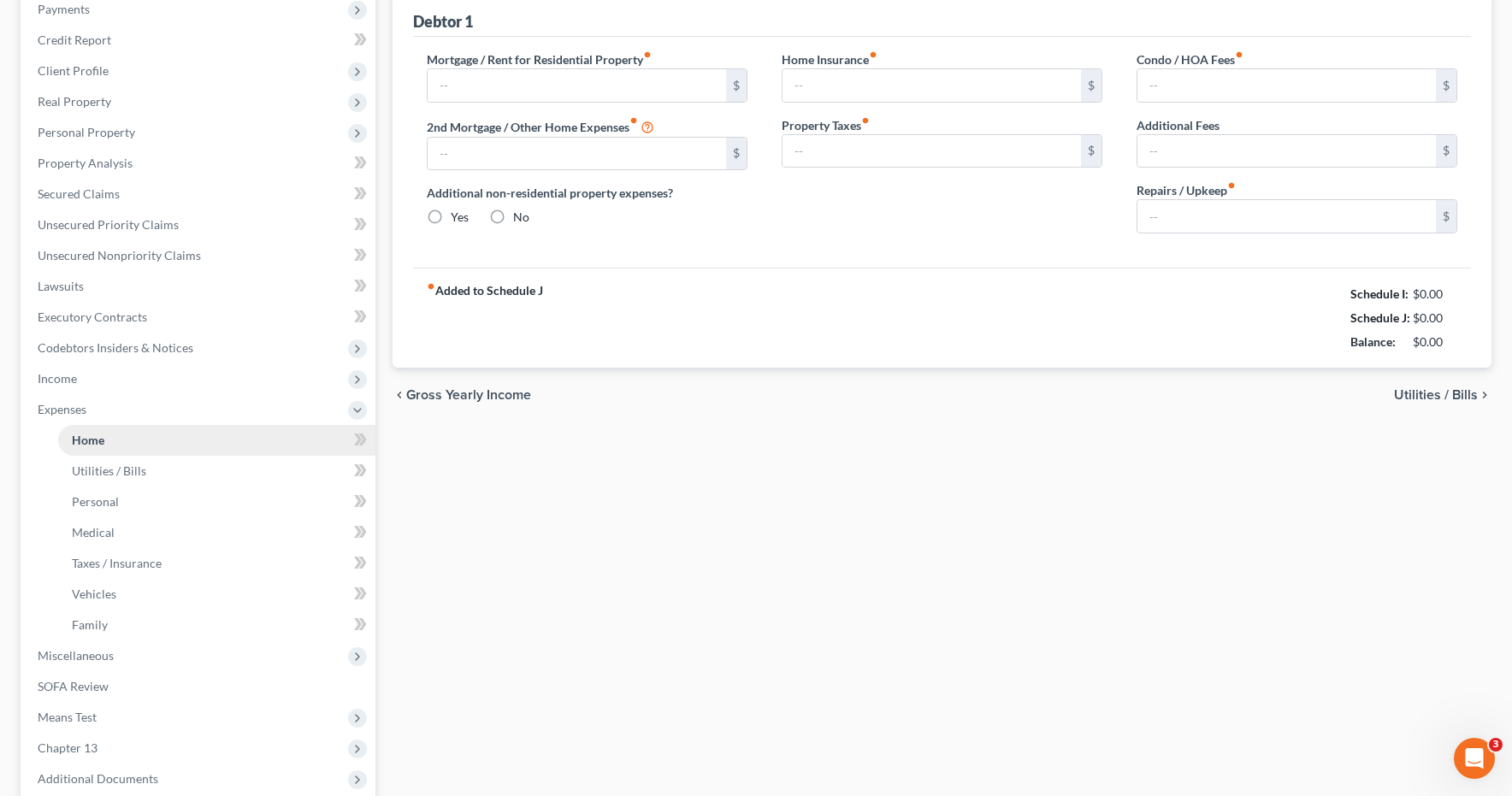
type input "1,675.00"
type input "655.00"
radio input "true"
type input "0.00"
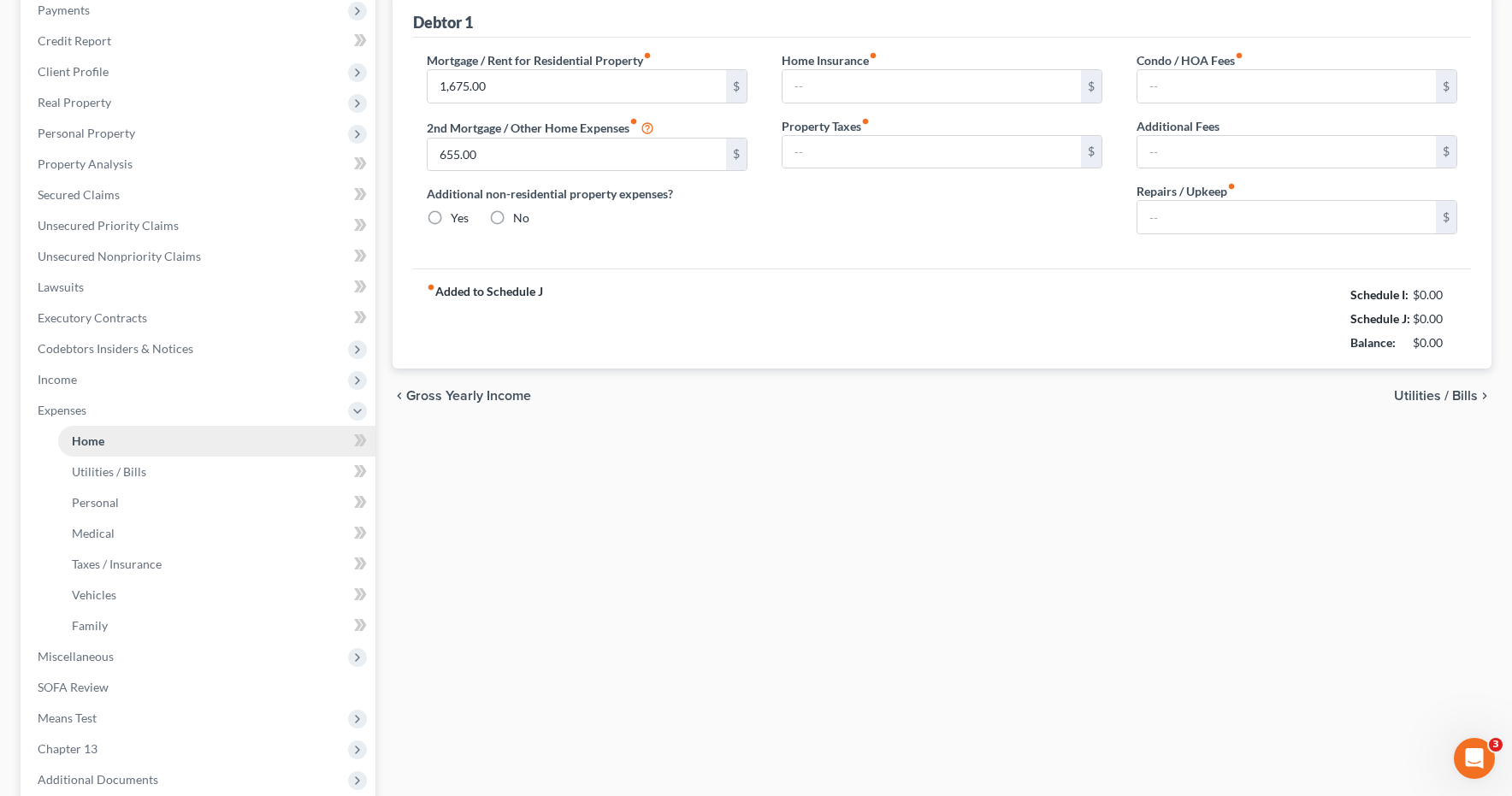
type input "0.00"
type input "200.00"
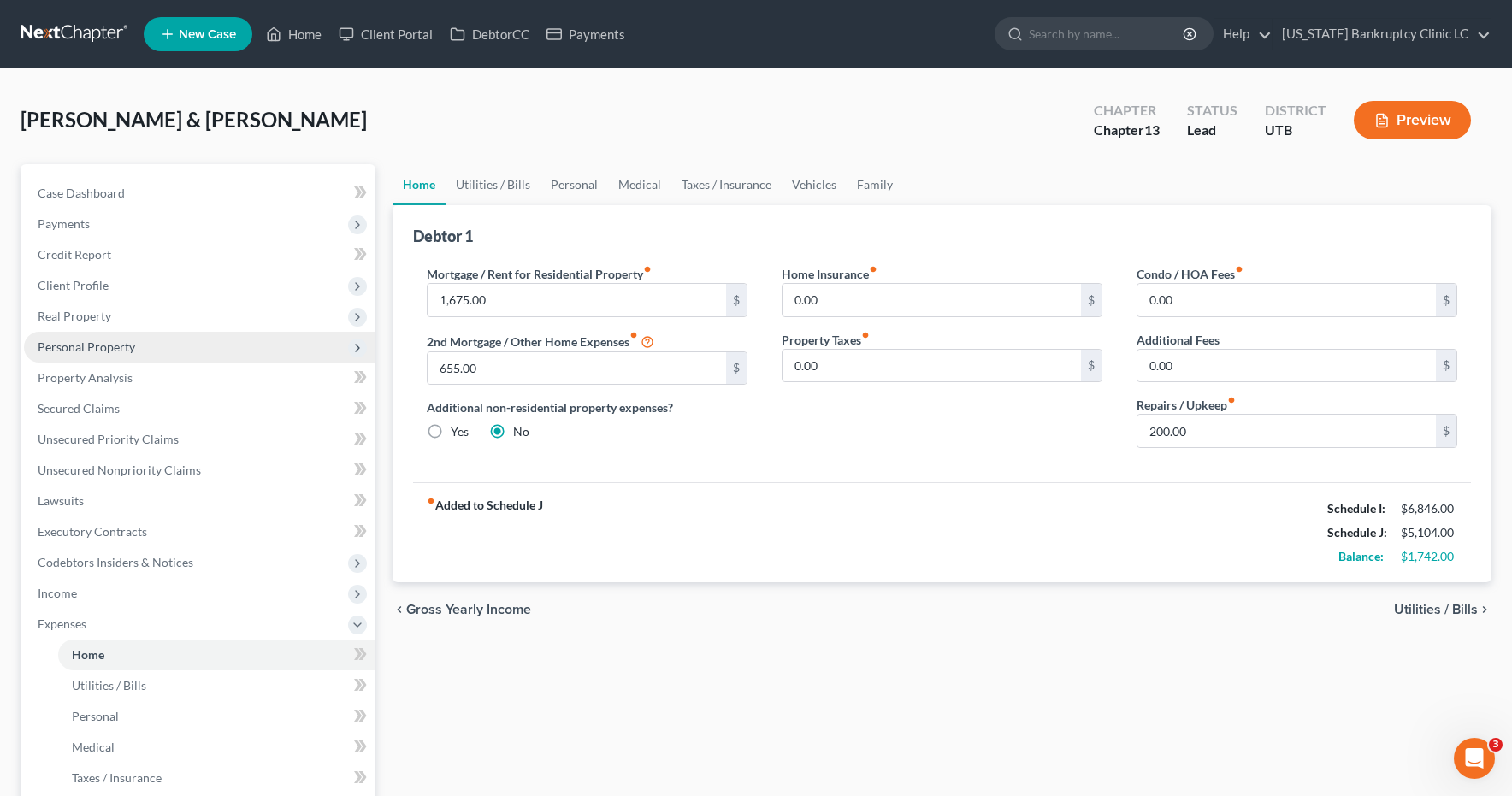
click at [81, 347] on span "Personal Property" at bounding box center [86, 347] width 98 height 15
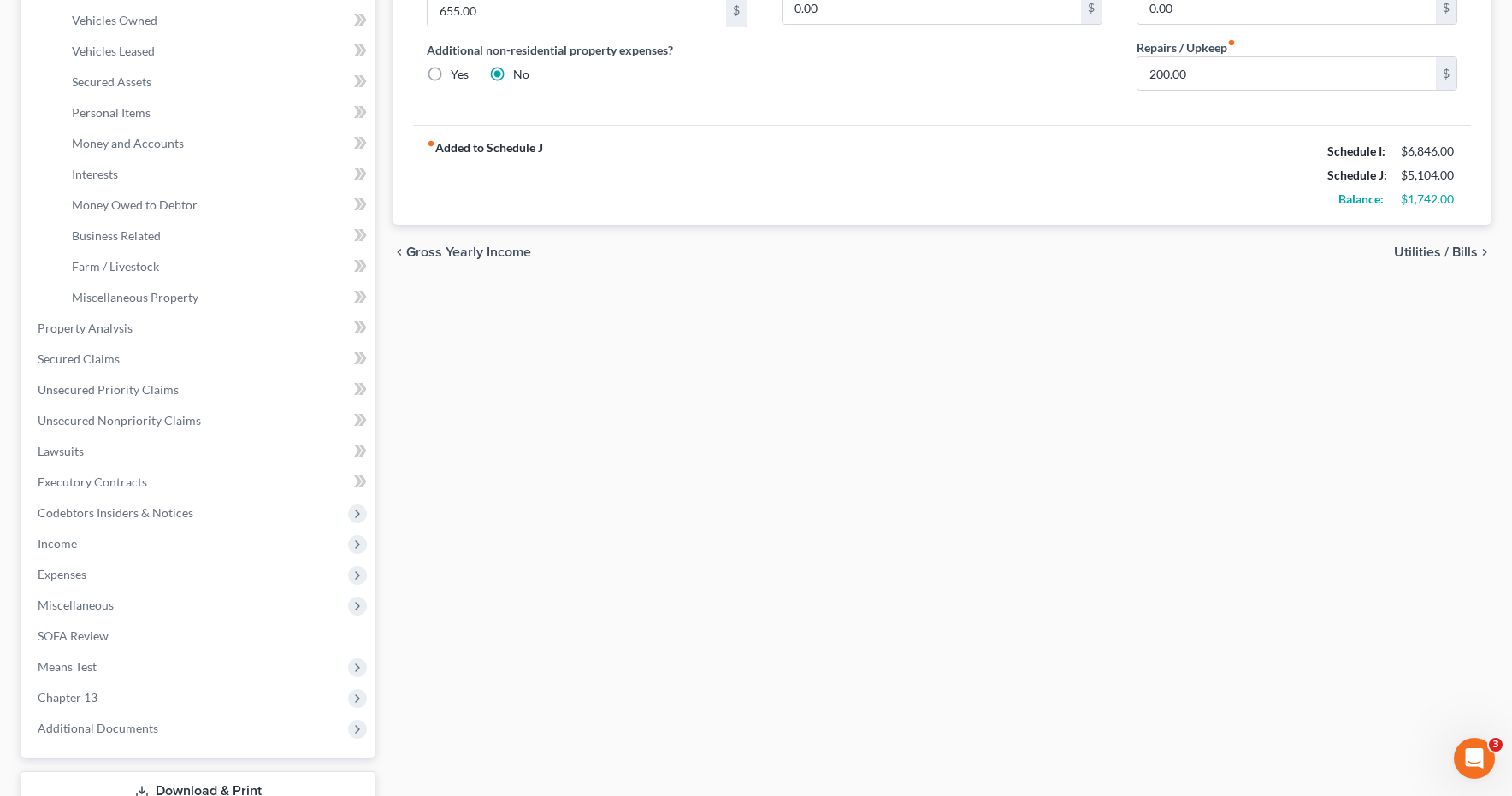
scroll to position [360, 0]
click at [55, 543] on span "Income" at bounding box center [57, 541] width 39 height 15
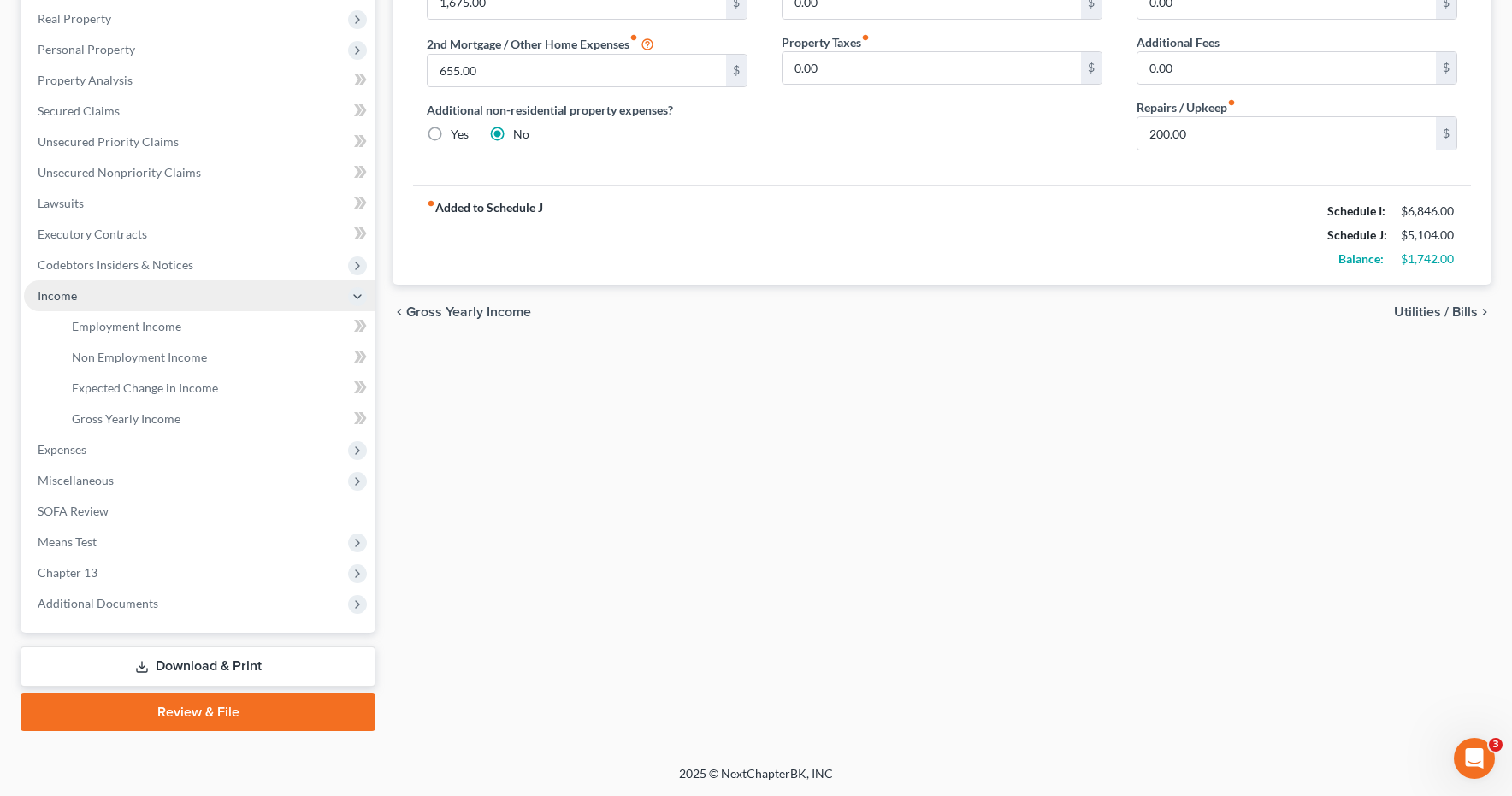
scroll to position [298, 0]
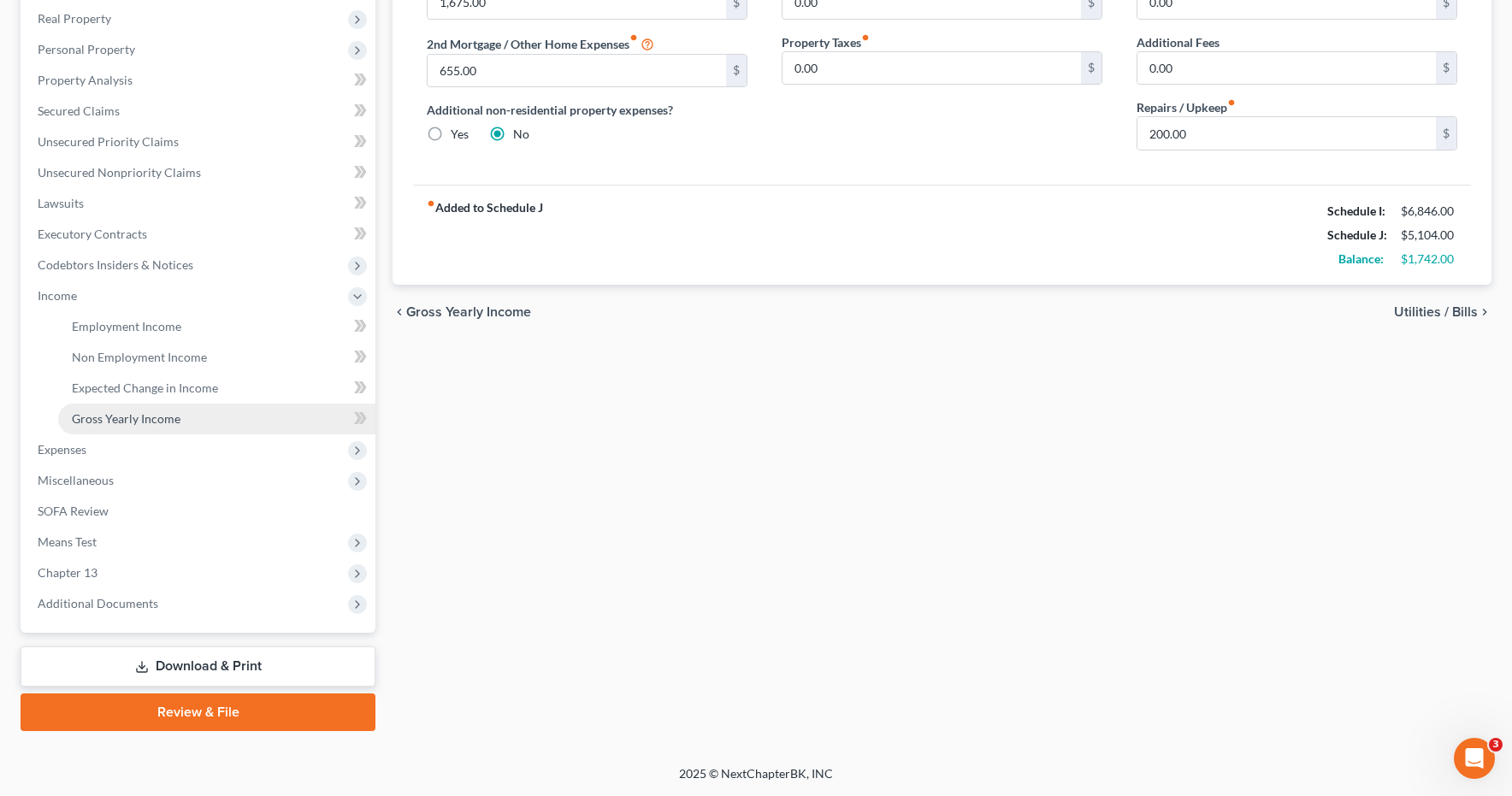
click at [124, 422] on span "Gross Yearly Income" at bounding box center [125, 418] width 109 height 15
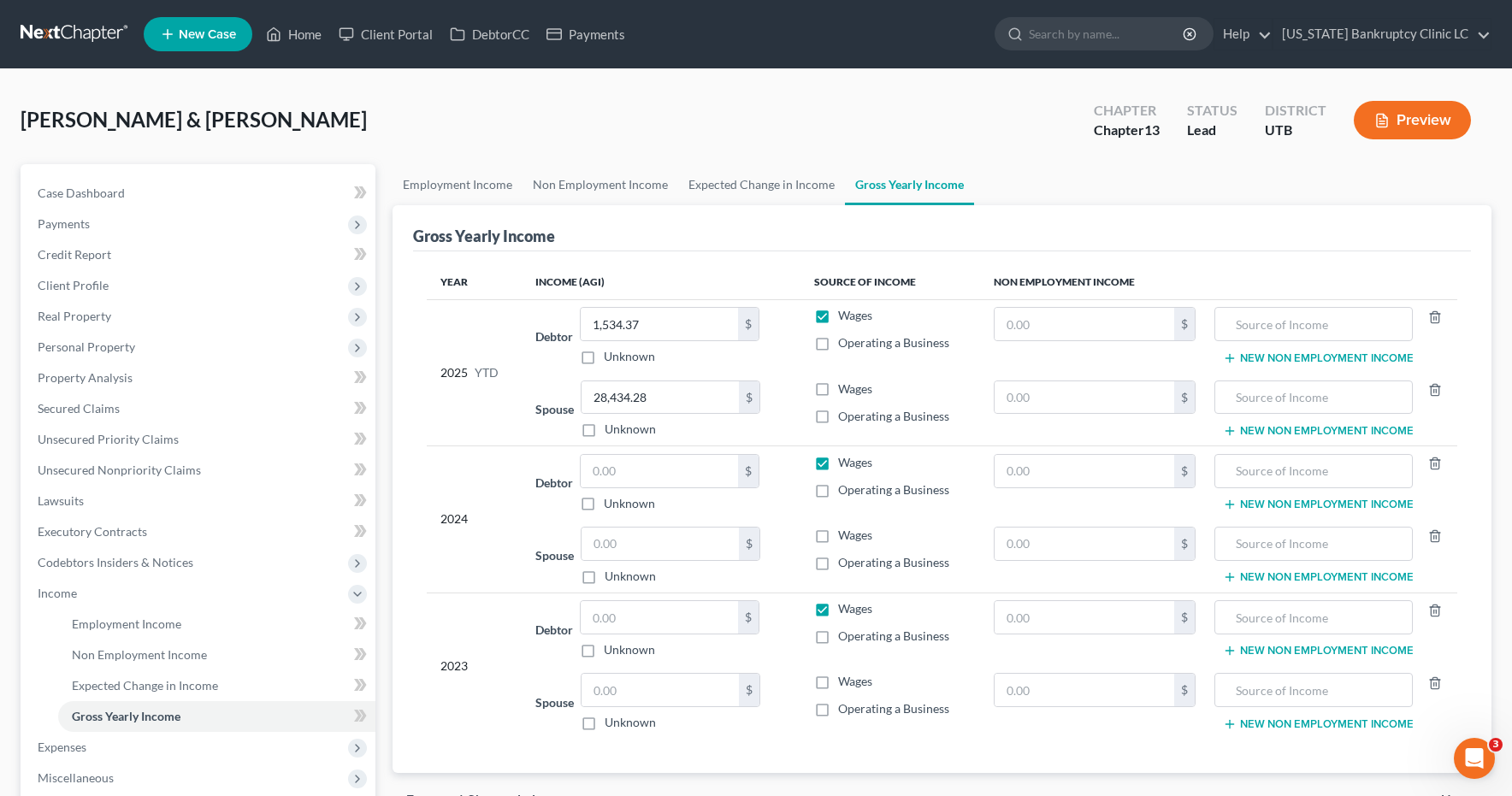
click at [838, 537] on label "Wages" at bounding box center [854, 536] width 34 height 17
click at [845, 537] on input "Wages" at bounding box center [850, 532] width 11 height 11
checkbox input "true"
click at [838, 683] on label "Wages" at bounding box center [854, 682] width 34 height 17
click at [845, 683] on input "Wages" at bounding box center [850, 678] width 11 height 11
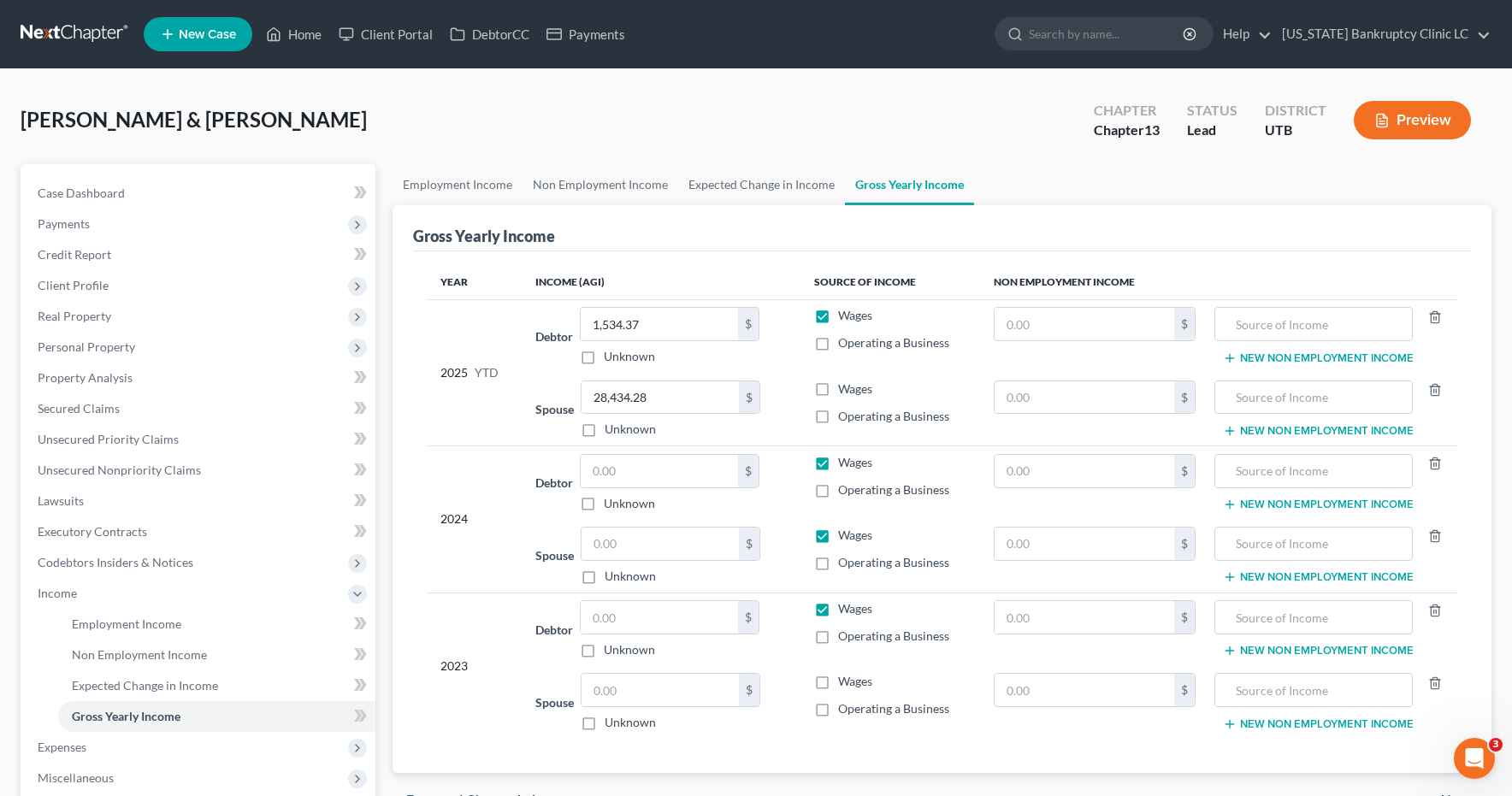
checkbox input "true"
click at [618, 481] on input "text" at bounding box center [659, 470] width 158 height 32
click at [638, 623] on input "text" at bounding box center [659, 617] width 158 height 32
drag, startPoint x: 651, startPoint y: 469, endPoint x: 714, endPoint y: 475, distance: 63.3
click at [714, 475] on input "48,424.00" at bounding box center [659, 470] width 158 height 32
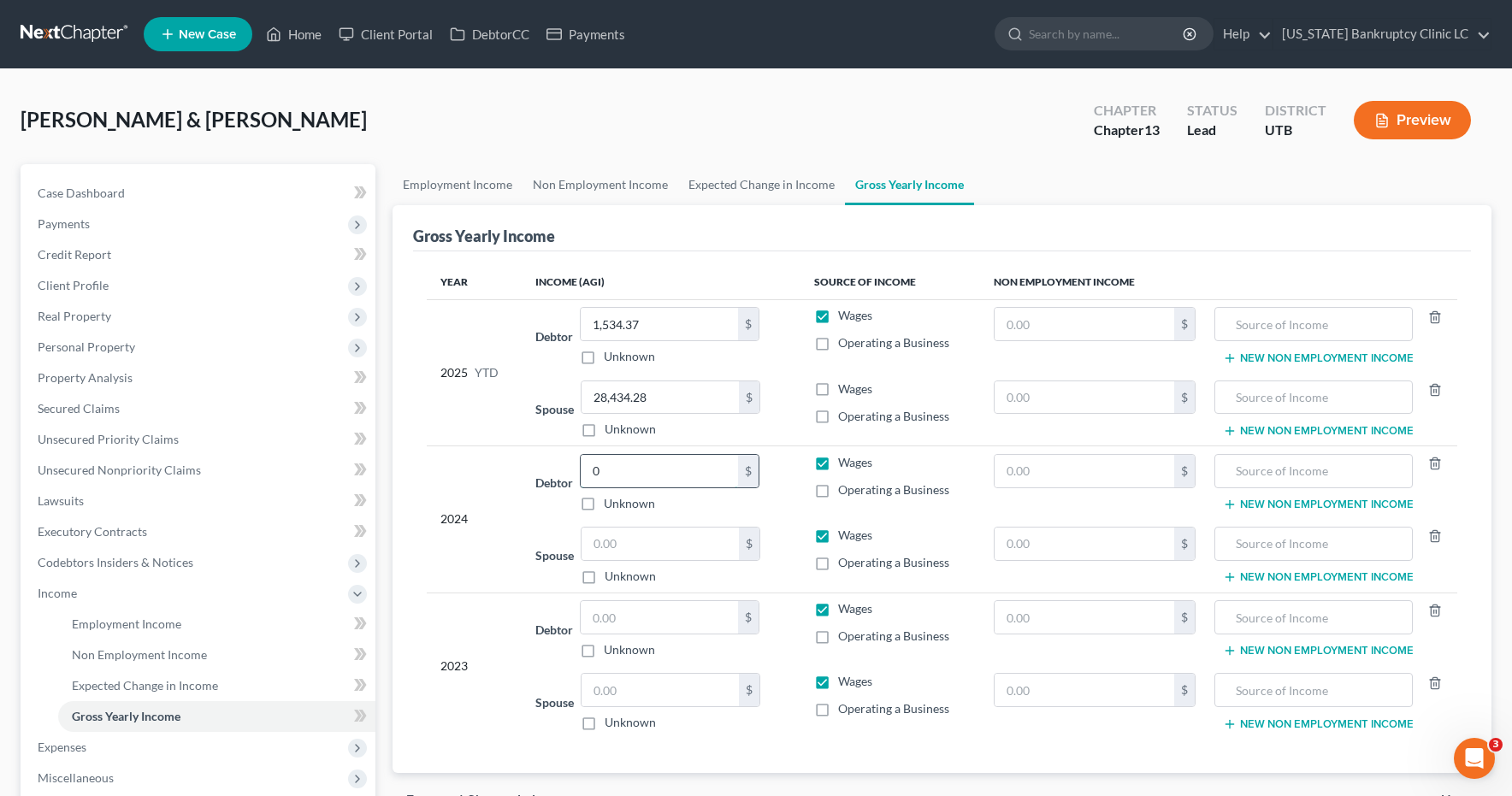
type input "0"
type input "48,424.00"
click at [611, 691] on input "text" at bounding box center [660, 690] width 158 height 32
type input "46,787.00"
click at [1055, 400] on input "text" at bounding box center [1084, 397] width 179 height 32
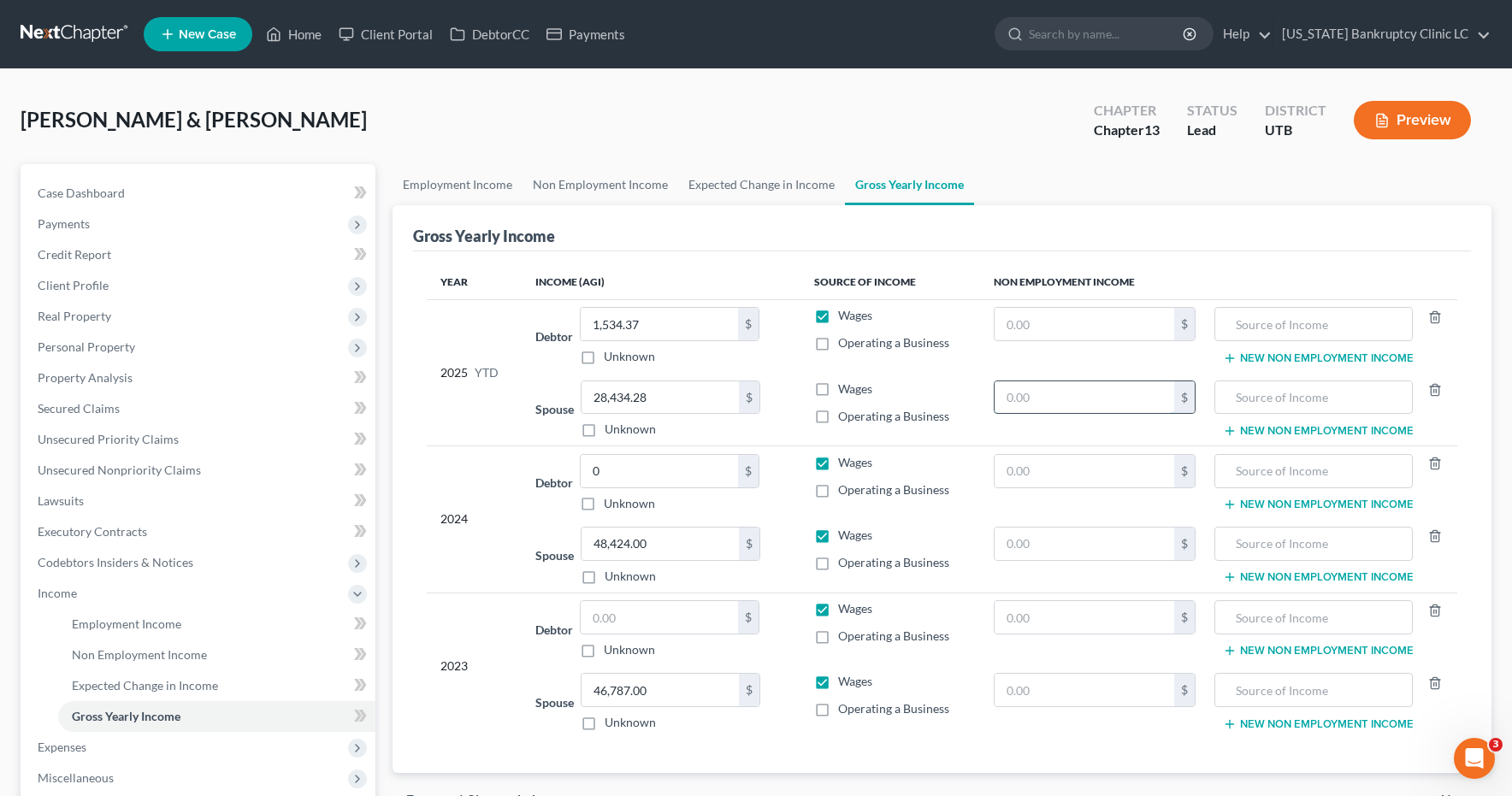
click at [1055, 400] on input "text" at bounding box center [1084, 397] width 179 height 32
type input "12,512.00"
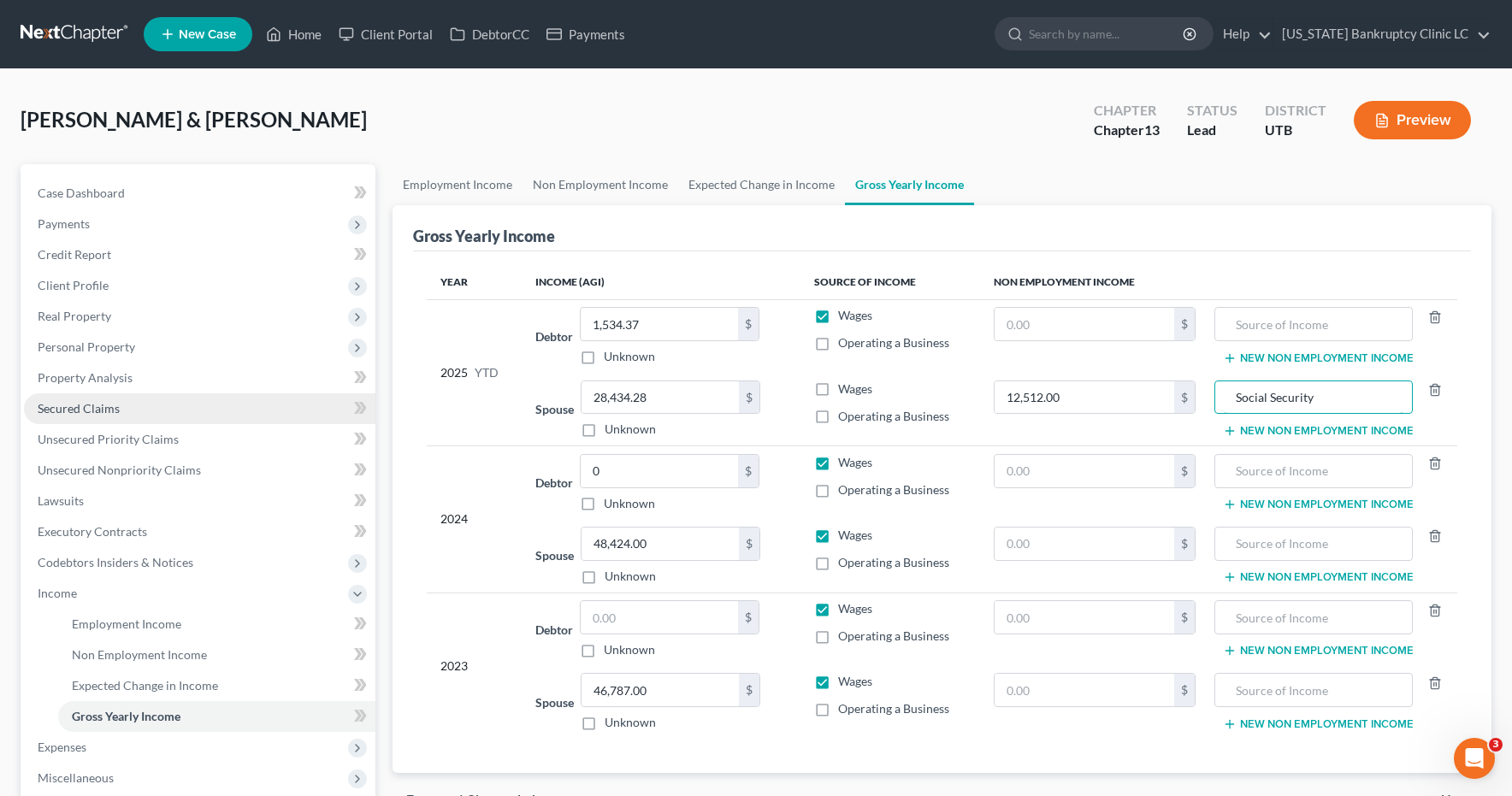
type input "Social Security"
click at [1078, 322] on input "text" at bounding box center [1084, 324] width 179 height 32
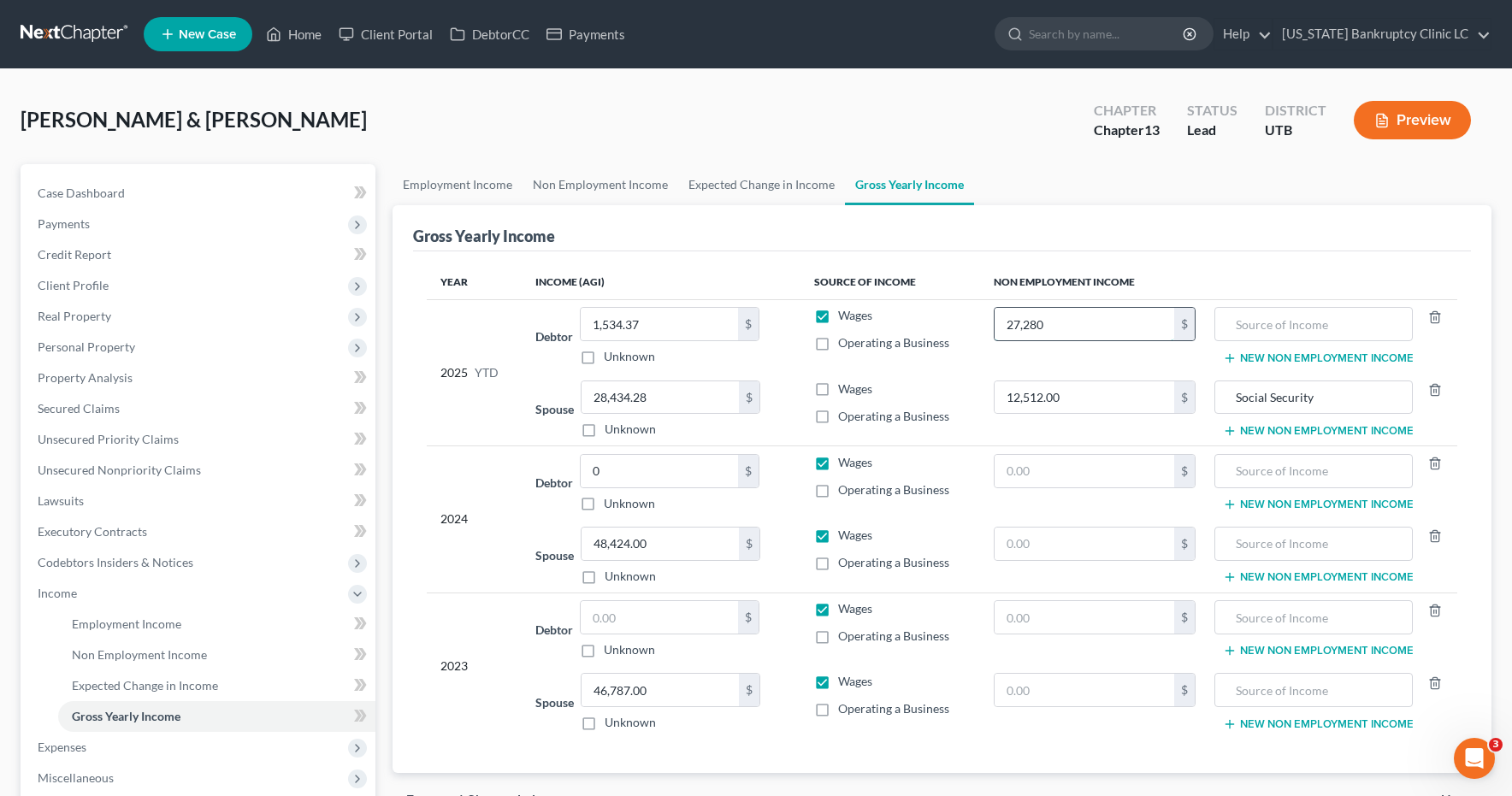
type input "27,280"
type input "Social Security"
click at [1307, 357] on button "New Non Employment Income" at bounding box center [1318, 359] width 191 height 14
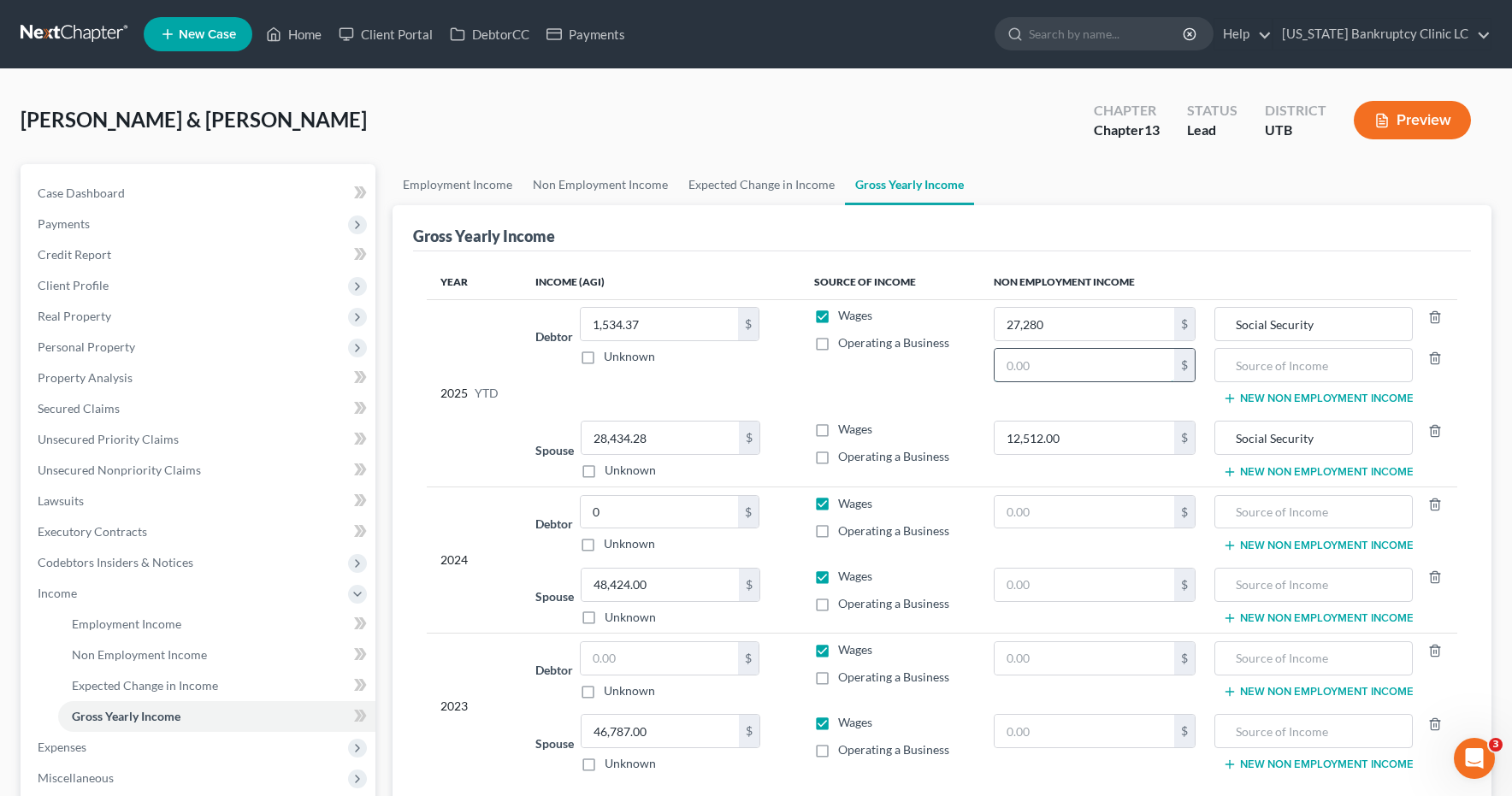
click at [1110, 370] on input "text" at bounding box center [1084, 365] width 179 height 32
type input "1,592"
type input "Catholic Svcs Pension"
click at [1049, 591] on input "text" at bounding box center [1084, 584] width 179 height 32
type input "18,768"
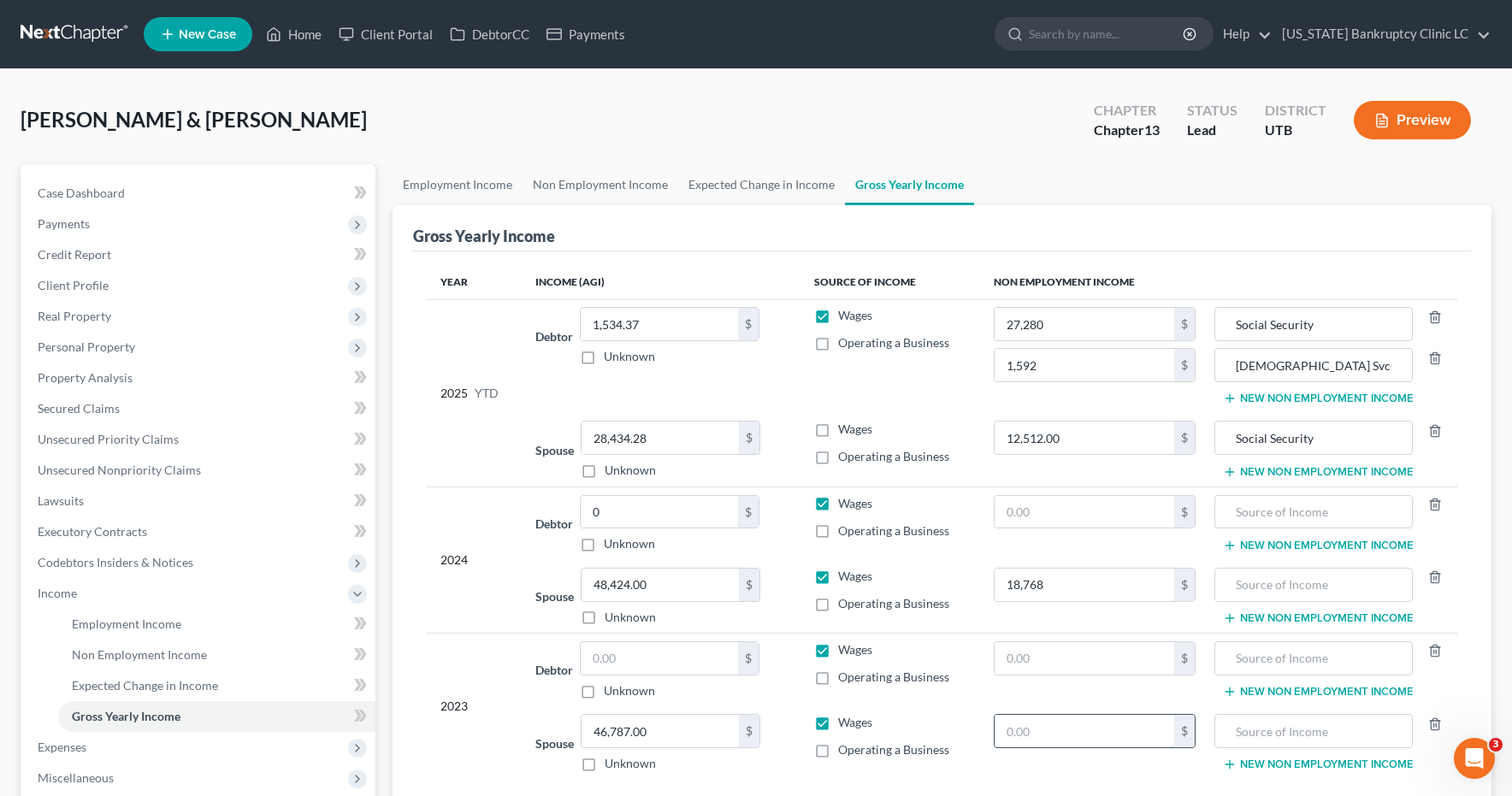
click at [1065, 727] on input "text" at bounding box center [1084, 731] width 179 height 32
type input "18,768"
click at [1072, 513] on input "text" at bounding box center [1084, 512] width 179 height 32
type input "40,920.00"
type input "Social Security"
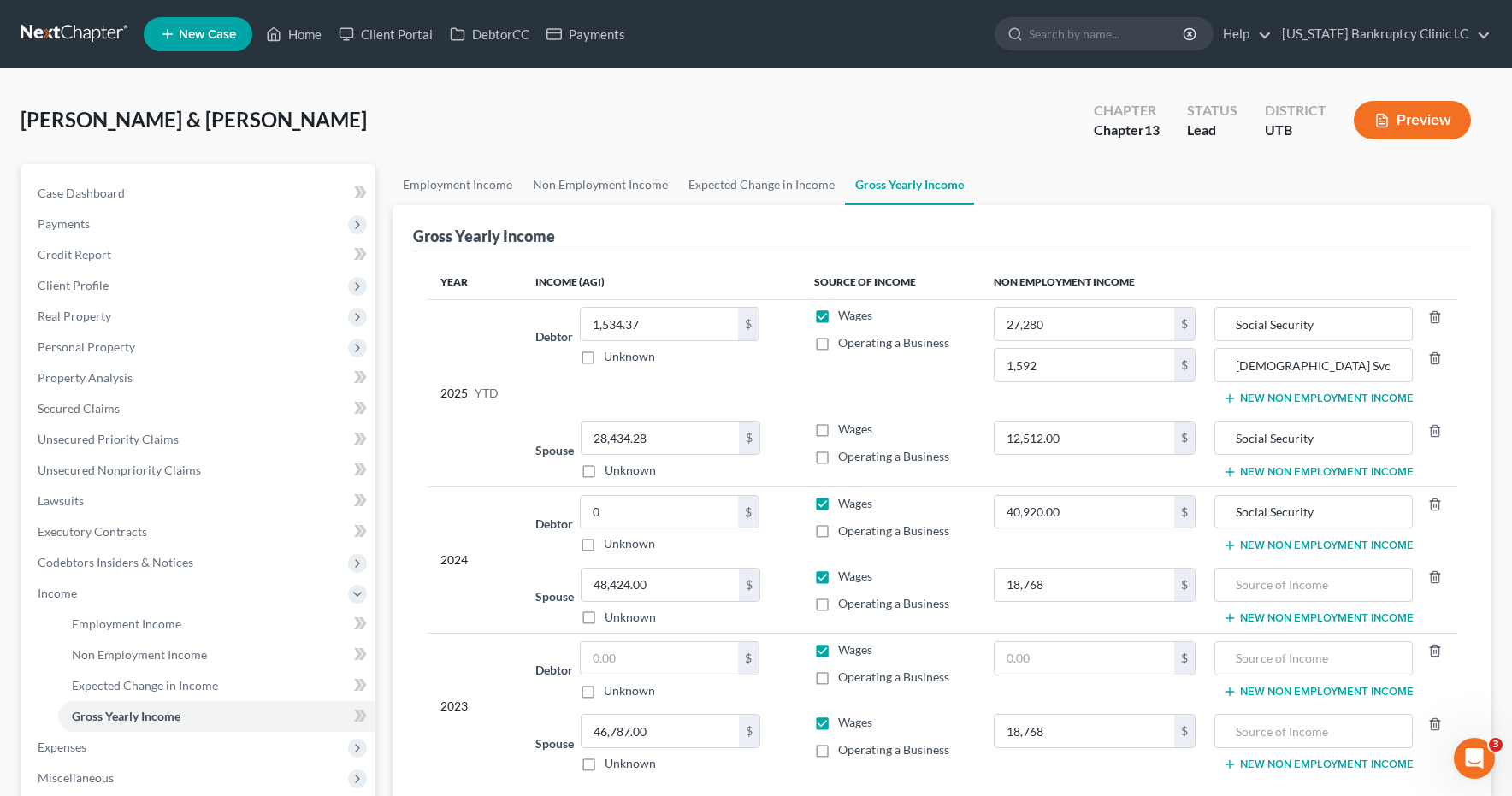
click at [1293, 547] on button "New Non Employment Income" at bounding box center [1318, 546] width 191 height 14
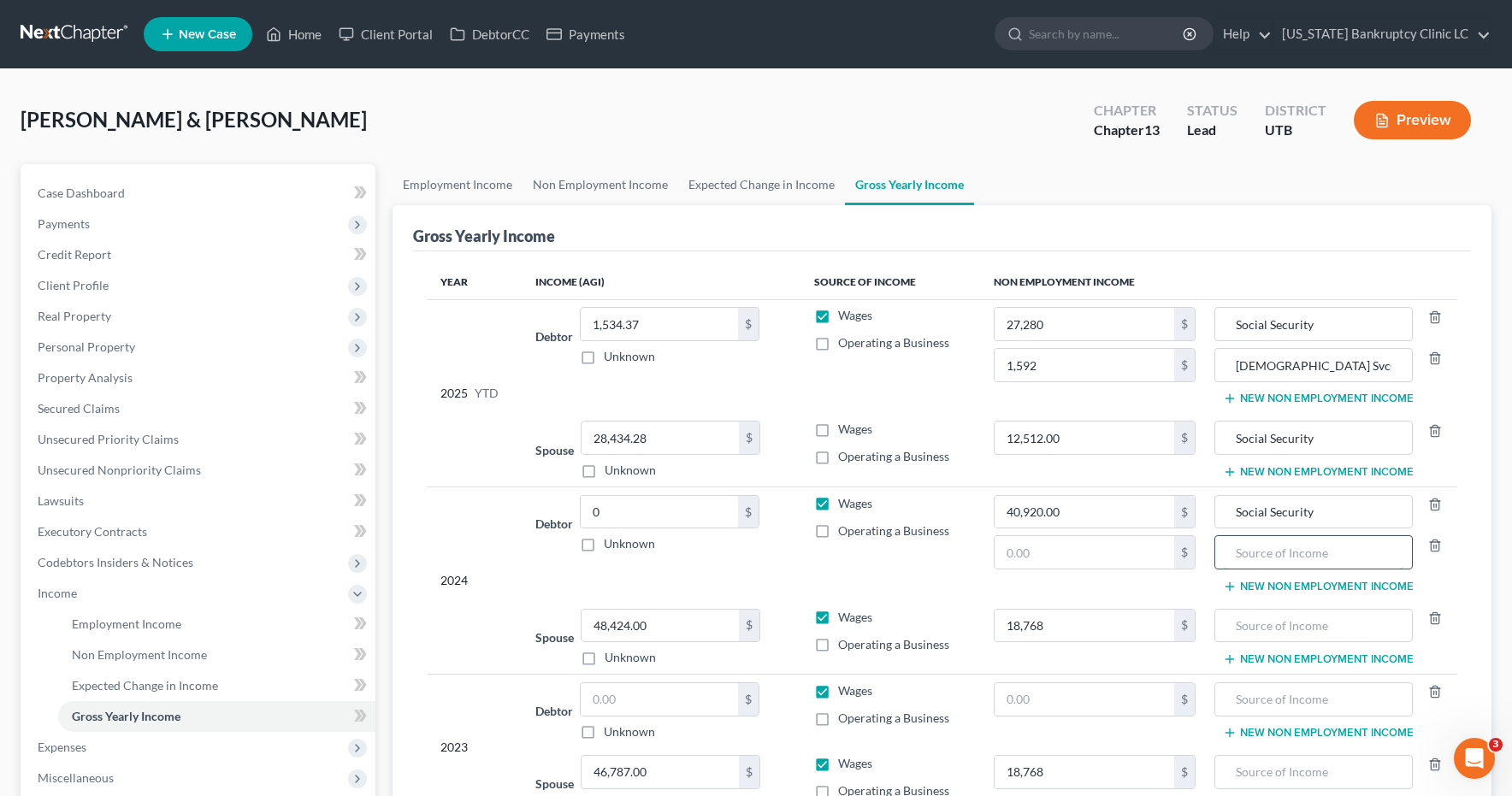
click at [1274, 557] on input "text" at bounding box center [1313, 552] width 179 height 32
type input "Catholic Svcs Pension"
click at [1057, 696] on input "text" at bounding box center [1084, 699] width 179 height 32
type input "40,920.00"
click at [1261, 731] on button "New Non Employment Income" at bounding box center [1318, 733] width 191 height 14
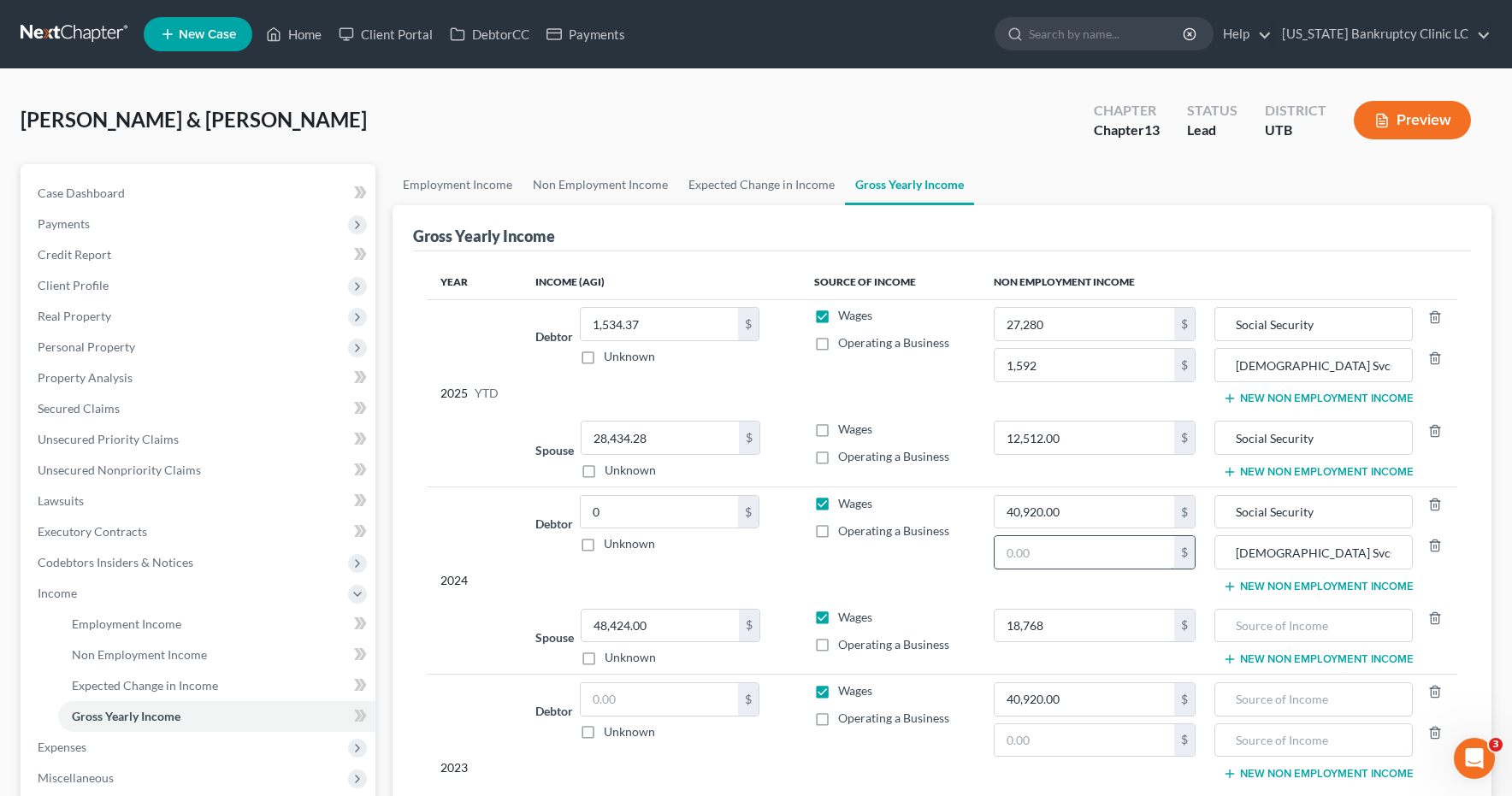
click at [1057, 556] on input "text" at bounding box center [1084, 552] width 179 height 32
type input "2,388"
click at [1079, 747] on input "text" at bounding box center [1084, 740] width 179 height 32
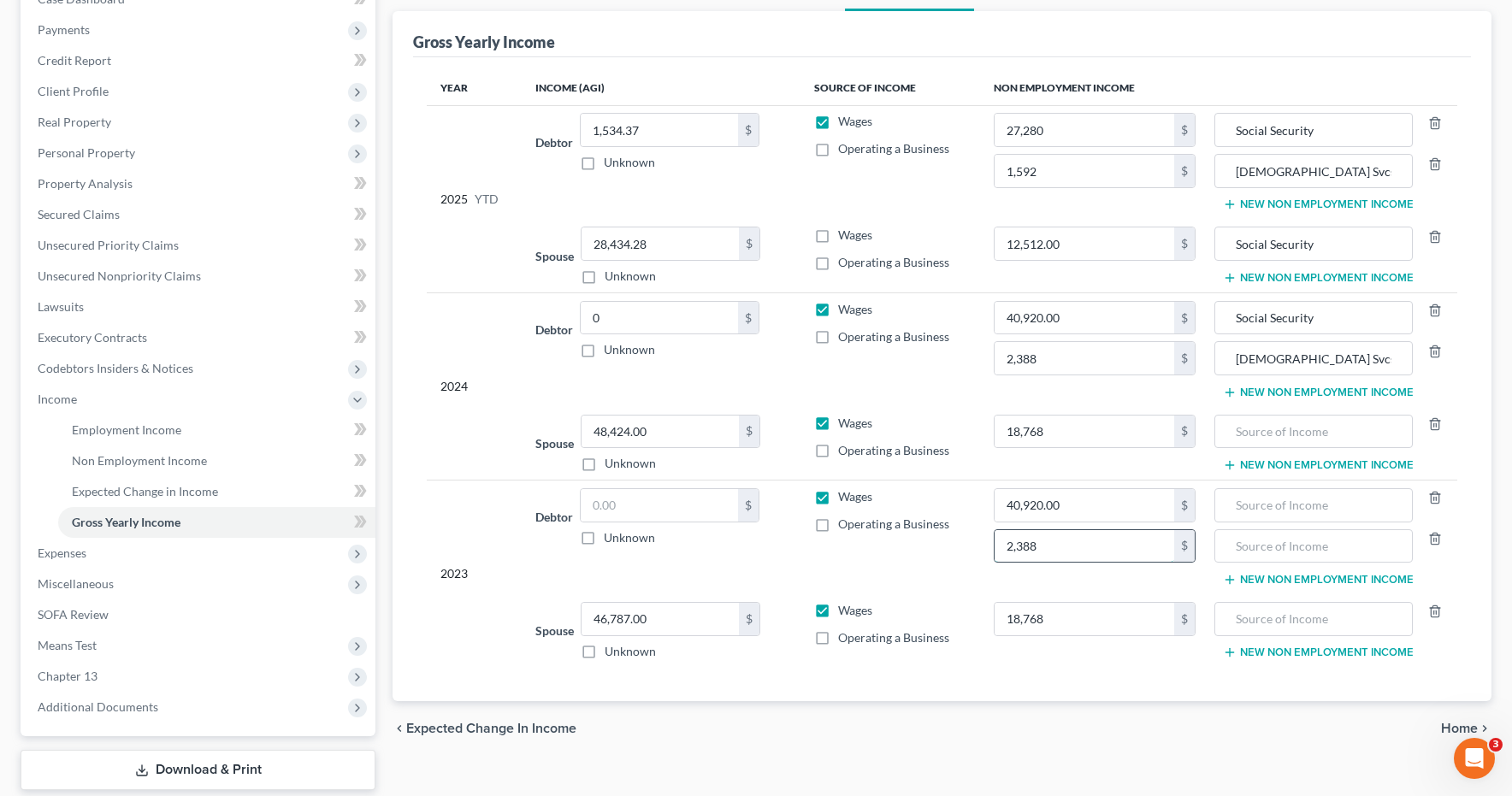
scroll to position [226, 0]
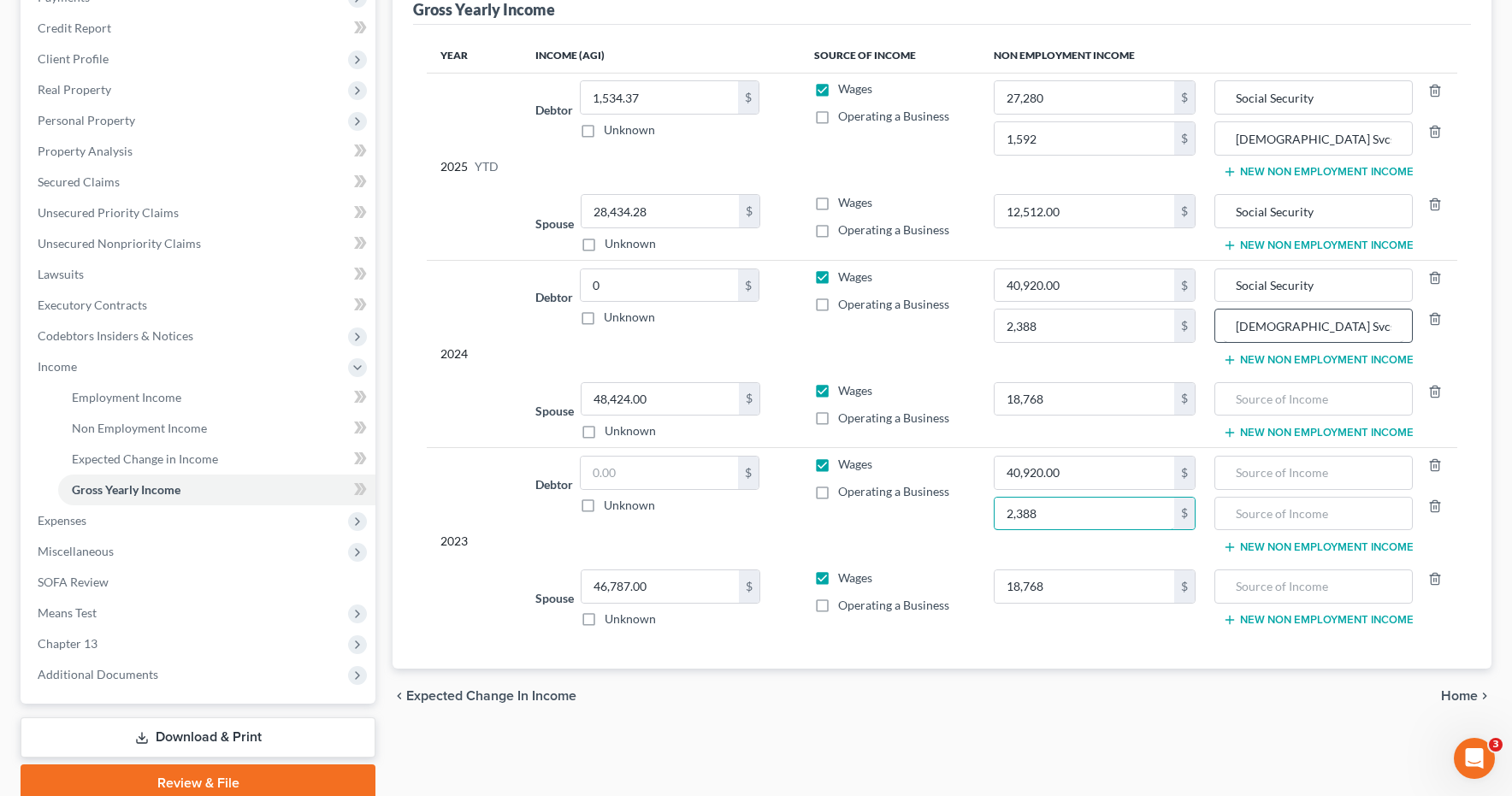
type input "2,388"
drag, startPoint x: 1356, startPoint y: 325, endPoint x: 1219, endPoint y: 333, distance: 137.2
click at [1219, 333] on div "Catholic Svcs Pension" at bounding box center [1314, 326] width 199 height 34
click at [1328, 514] on input "text" at bounding box center [1313, 514] width 179 height 32
paste input "Catholic Svcs Pension"
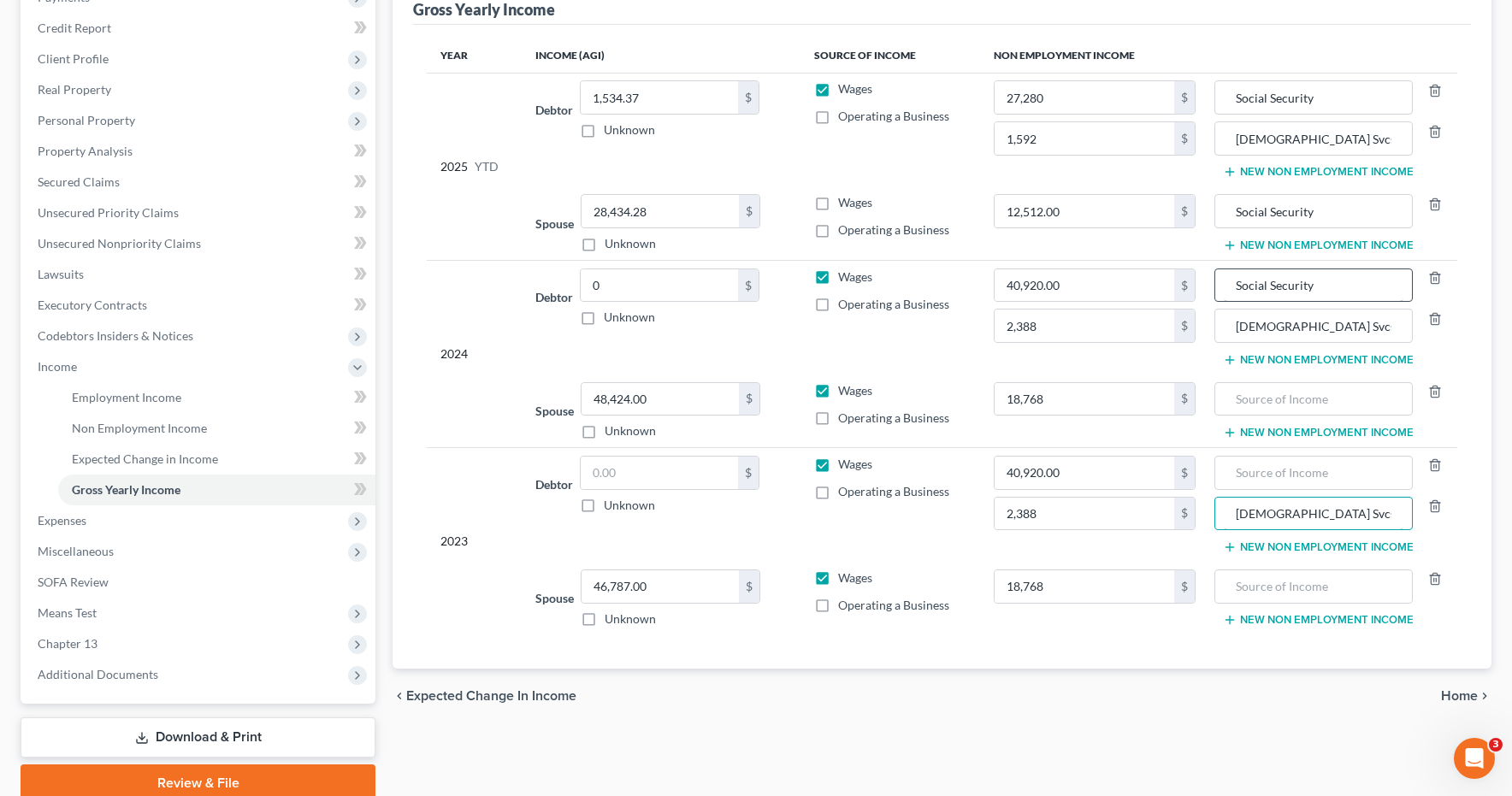
type input "Catholic Svcs Pension"
drag, startPoint x: 1317, startPoint y: 288, endPoint x: 1359, endPoint y: 324, distance: 55.3
click at [1236, 289] on input "Social Security" at bounding box center [1313, 285] width 179 height 32
click at [1366, 408] on input "text" at bounding box center [1313, 399] width 179 height 32
paste input "Social Security"
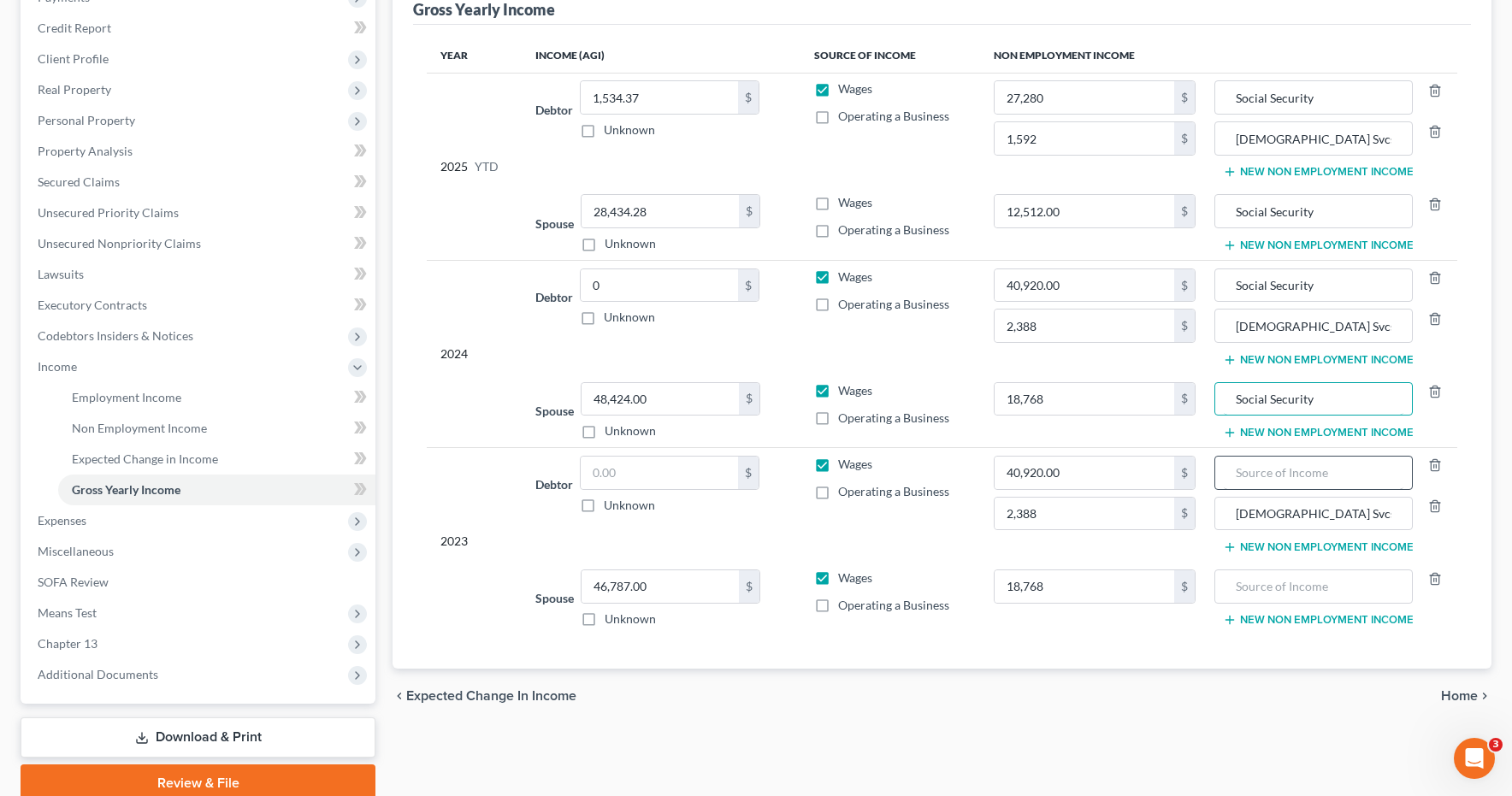
type input "Social Security"
click at [1341, 482] on input "text" at bounding box center [1313, 472] width 179 height 32
paste input "Social Security"
type input "Social Security"
click at [1318, 579] on input "text" at bounding box center [1313, 586] width 179 height 32
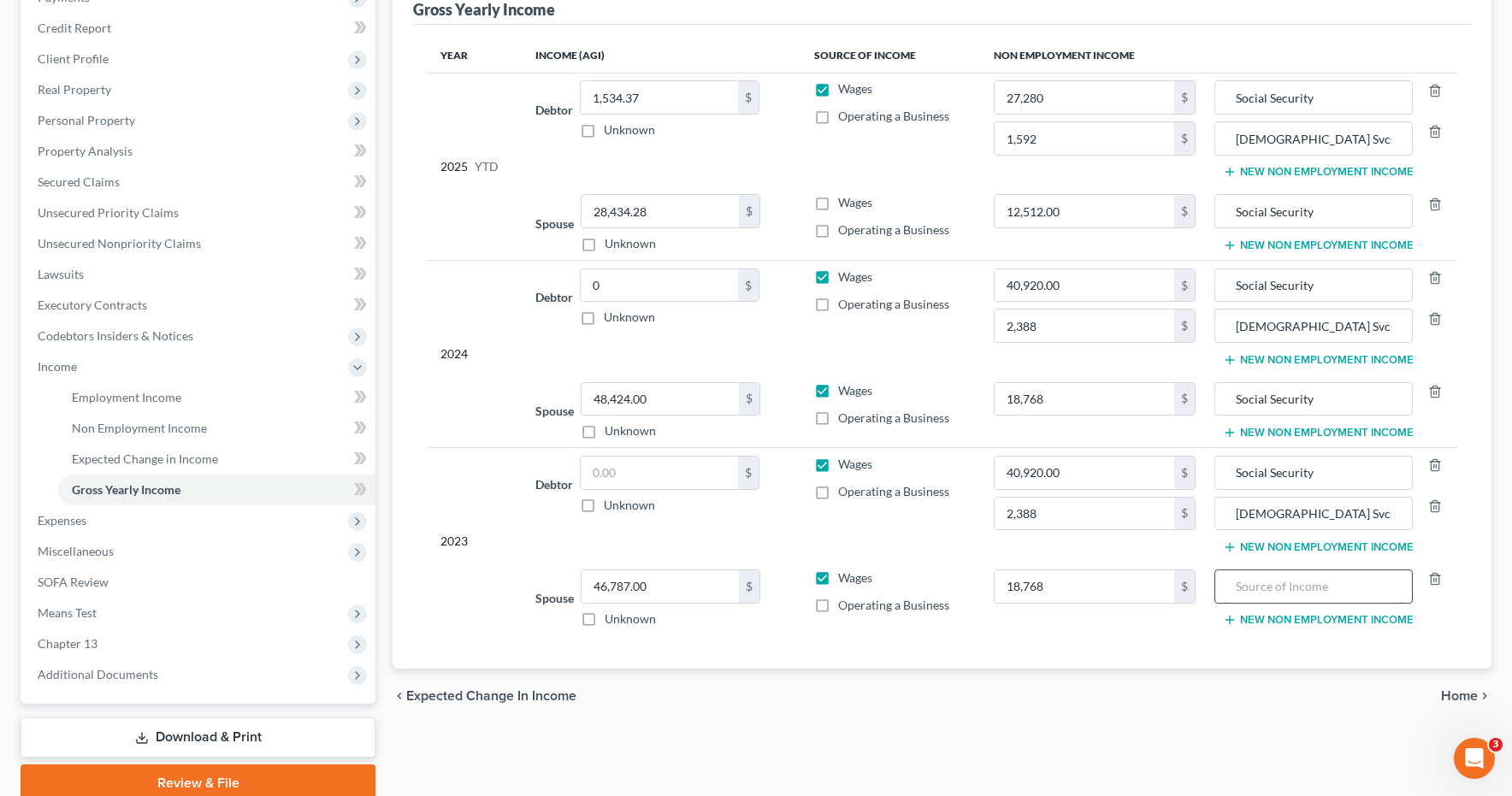
paste input "Social Security"
type input "Social Security"
click at [706, 473] on input "text" at bounding box center [659, 472] width 158 height 32
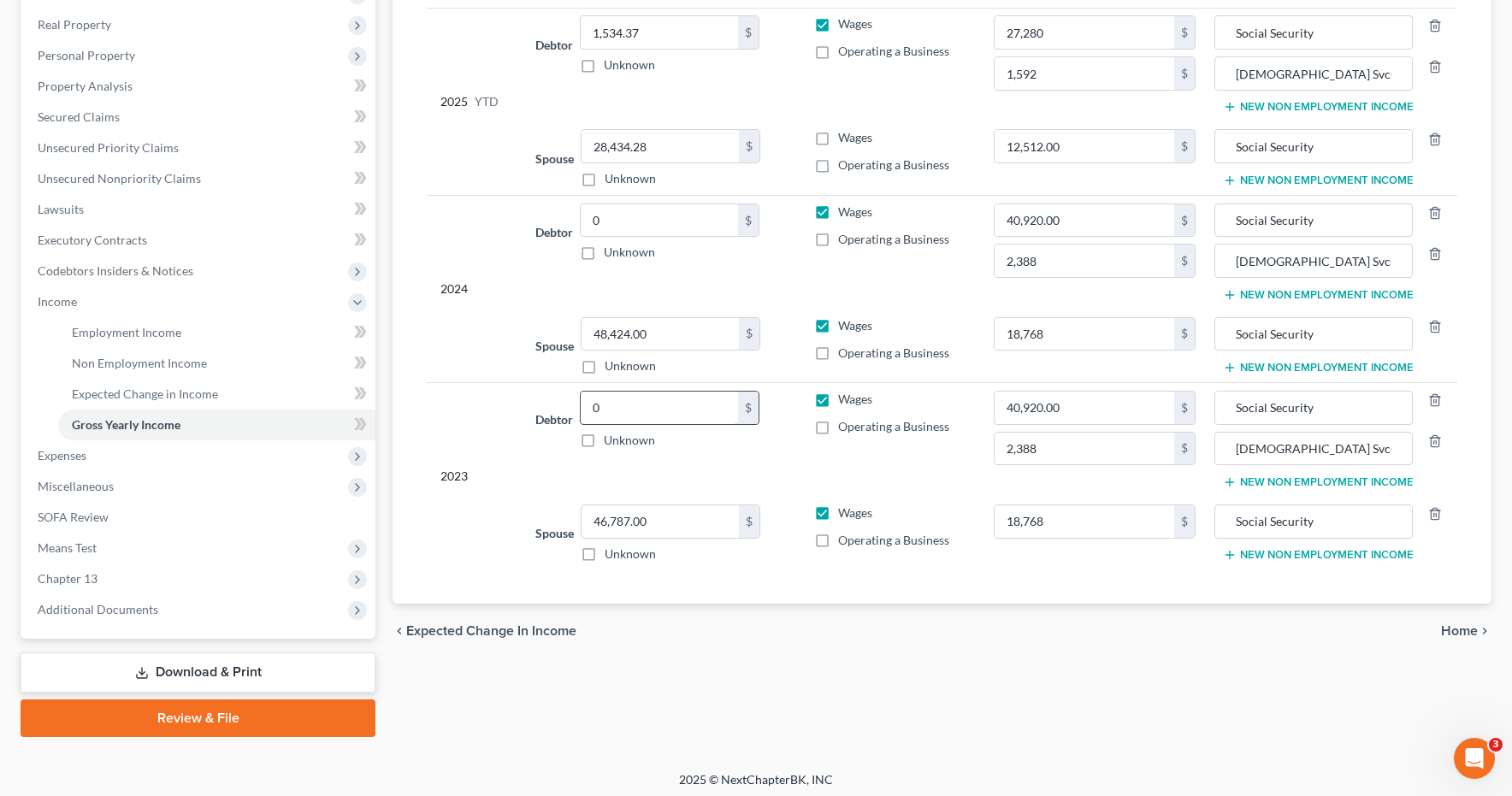
scroll to position [298, 0]
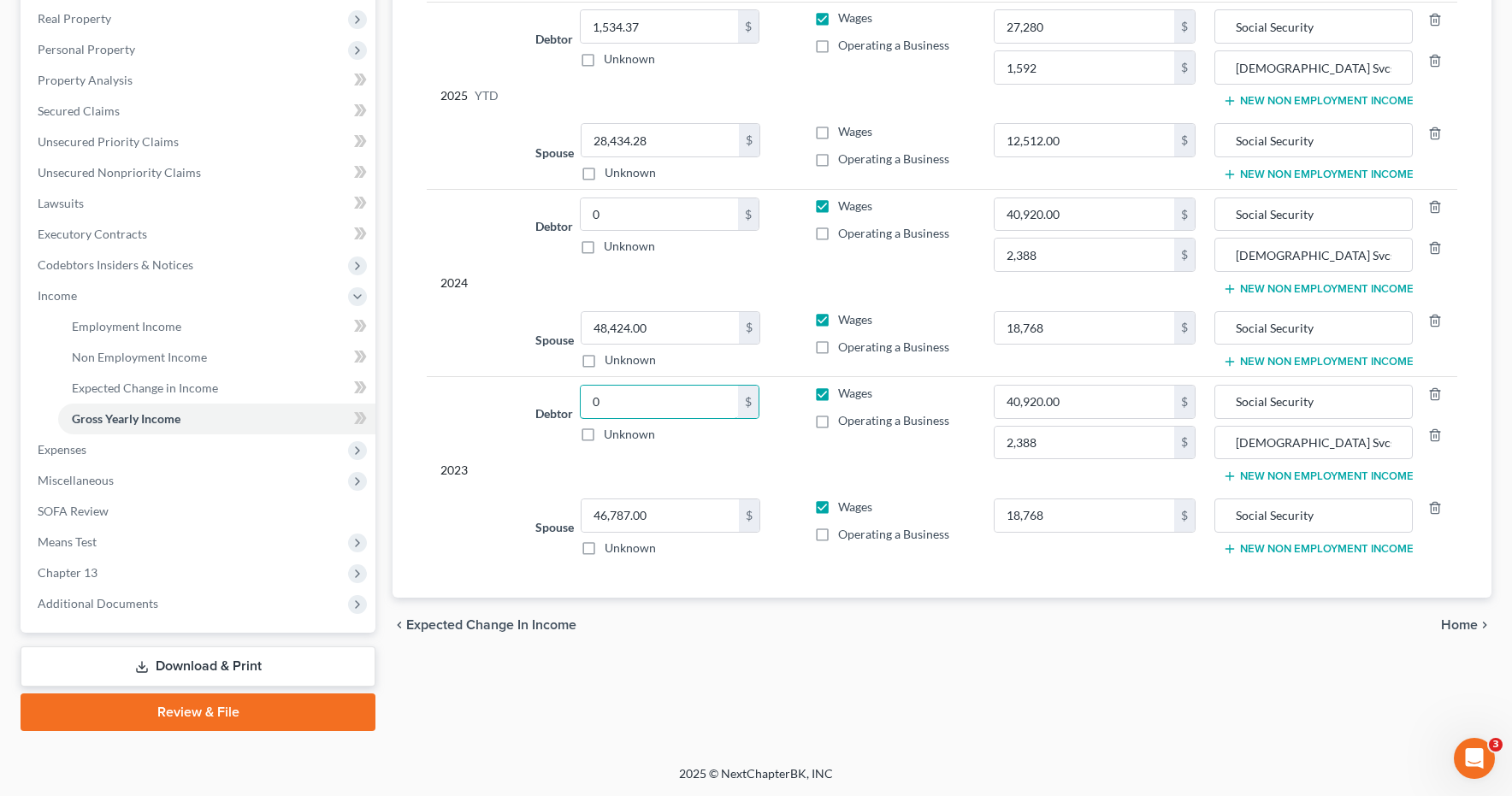
type input "0"
click at [1468, 624] on span "Home" at bounding box center [1460, 625] width 37 height 14
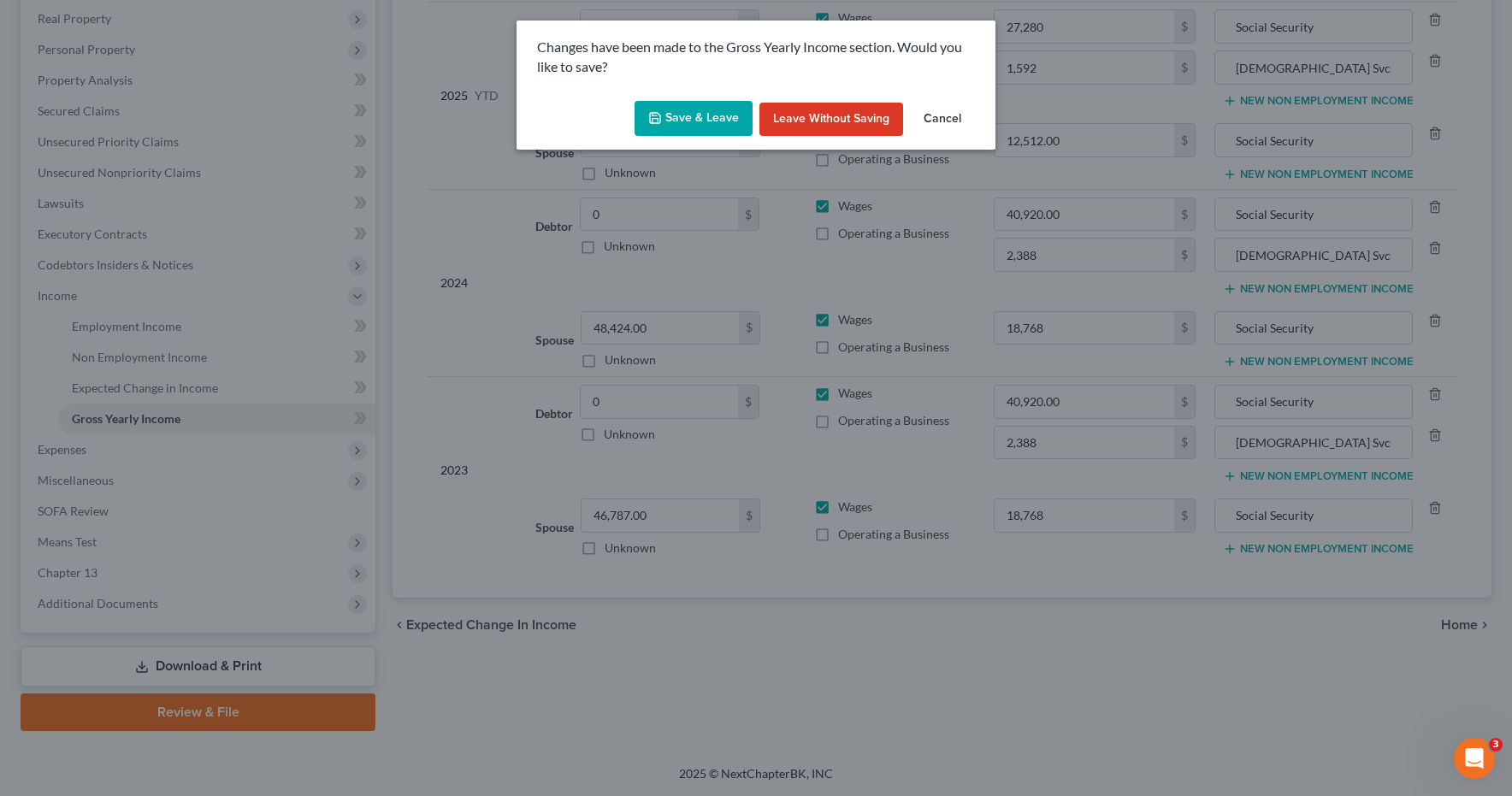
click at [686, 112] on button "Save & Leave" at bounding box center [694, 118] width 118 height 36
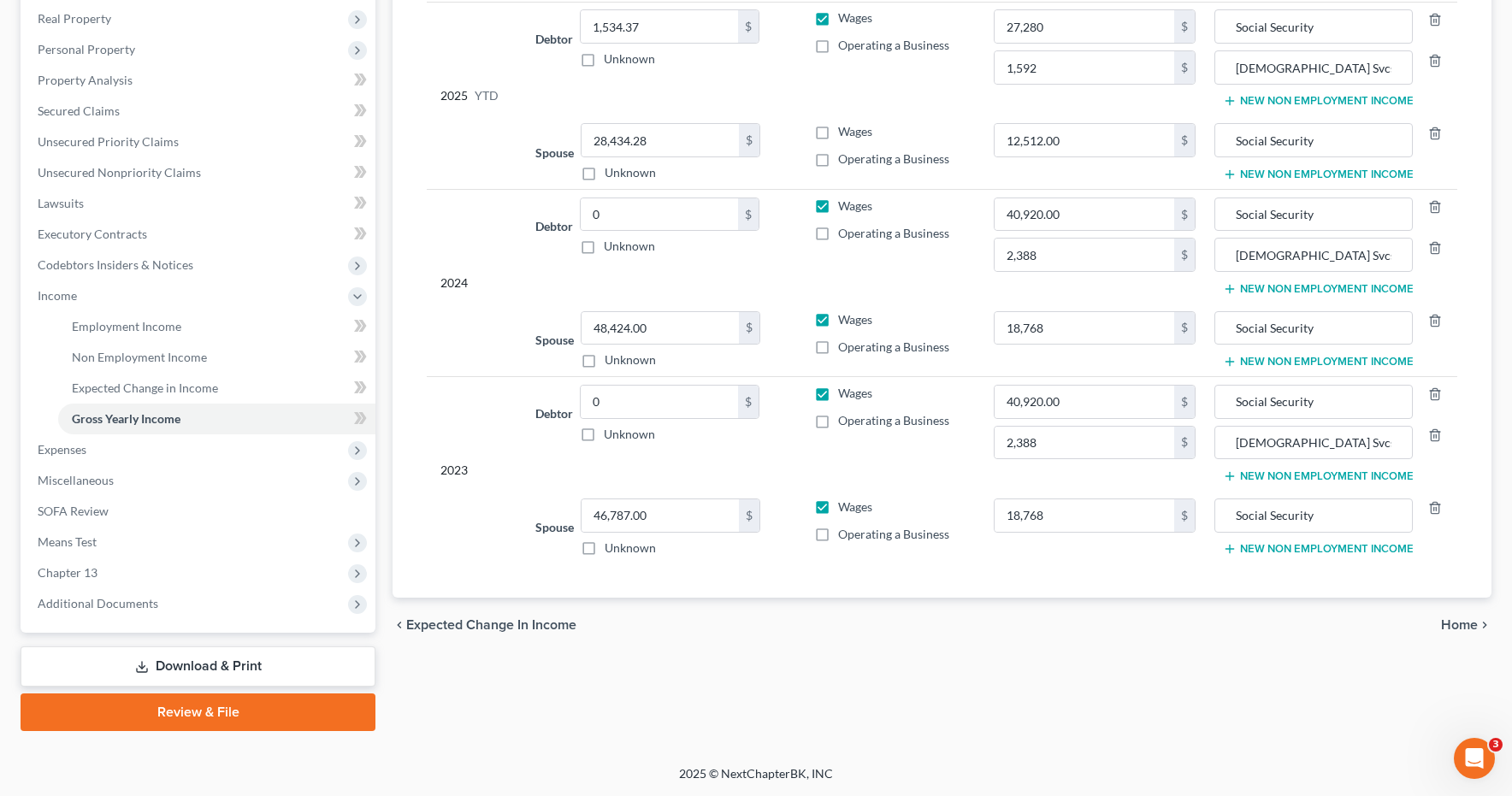
type input "27,280.00"
type input "1,592.00"
type input "18,768.00"
type input "2,388.00"
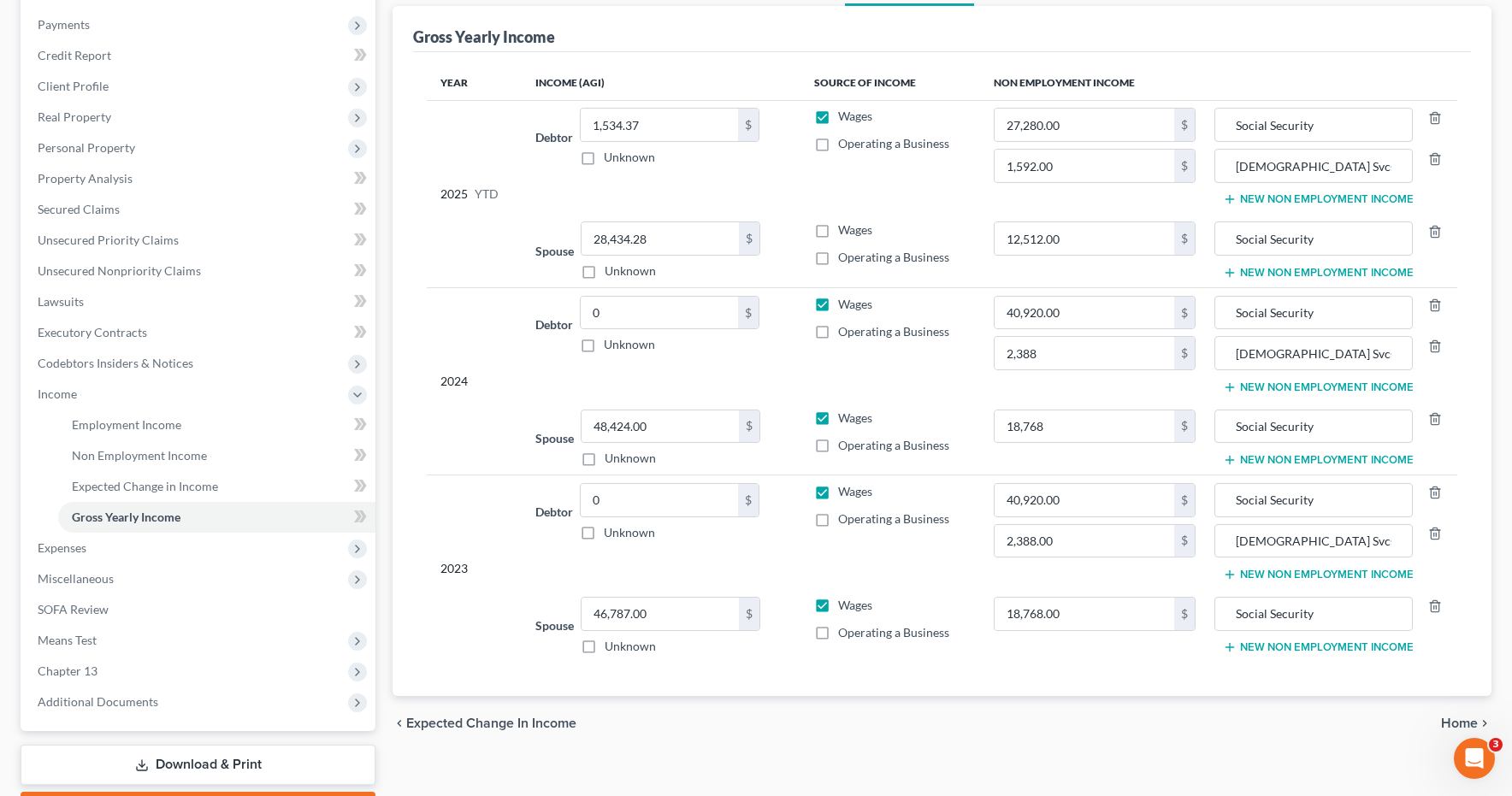
type input "18,768.00"
type input "2,388.00"
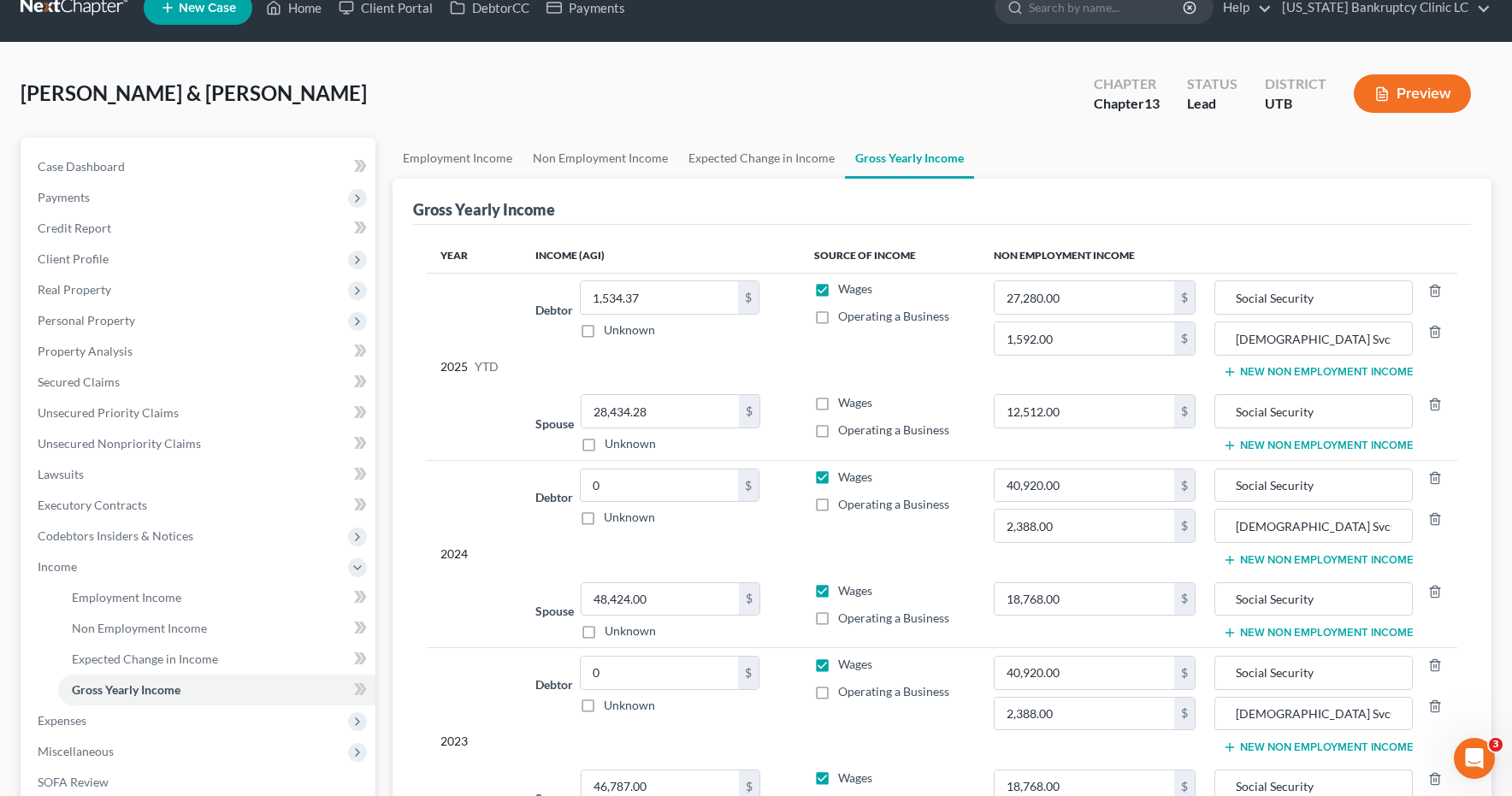
scroll to position [0, 0]
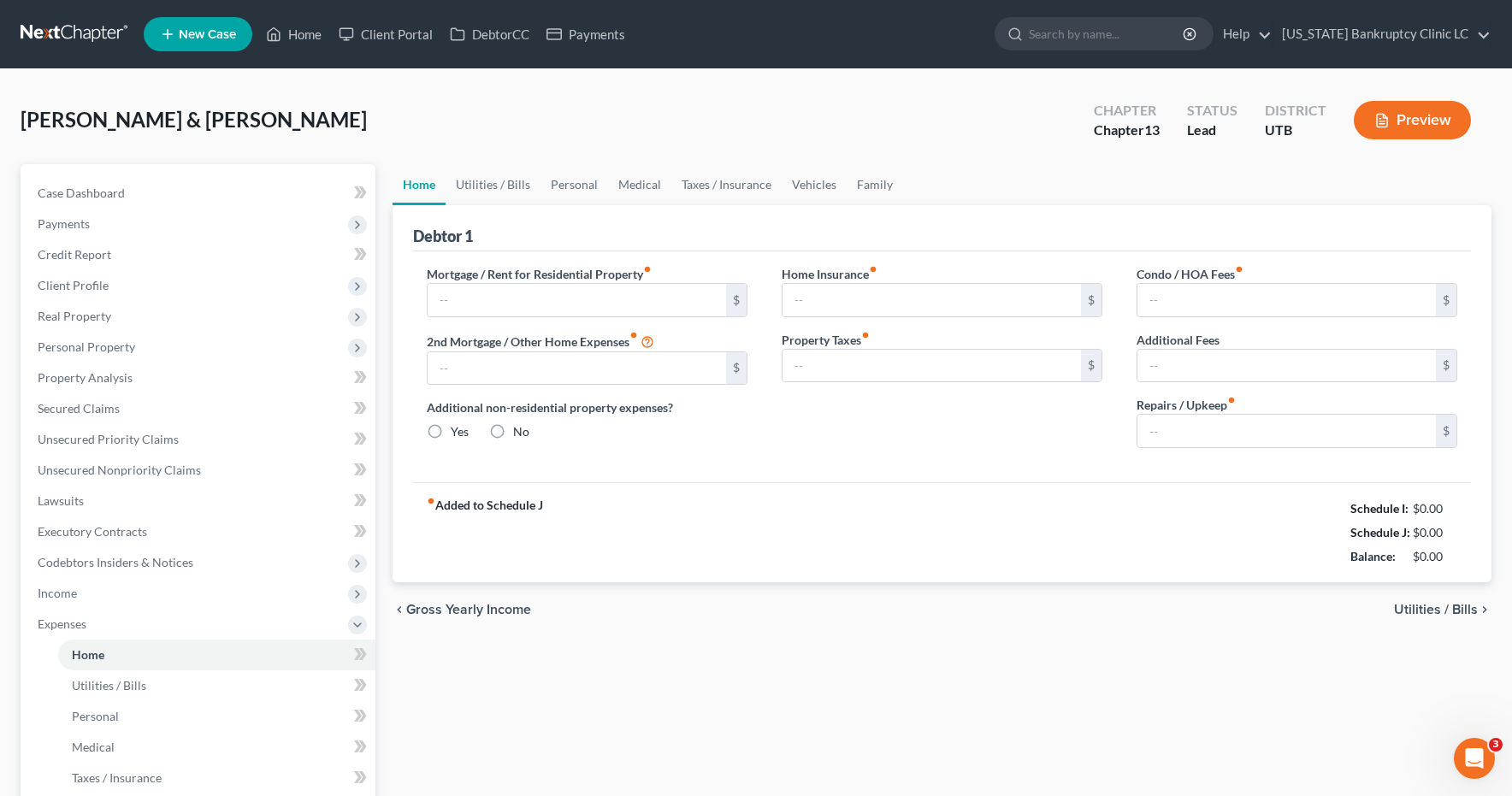
type input "1,675.00"
type input "655.00"
radio input "true"
type input "0.00"
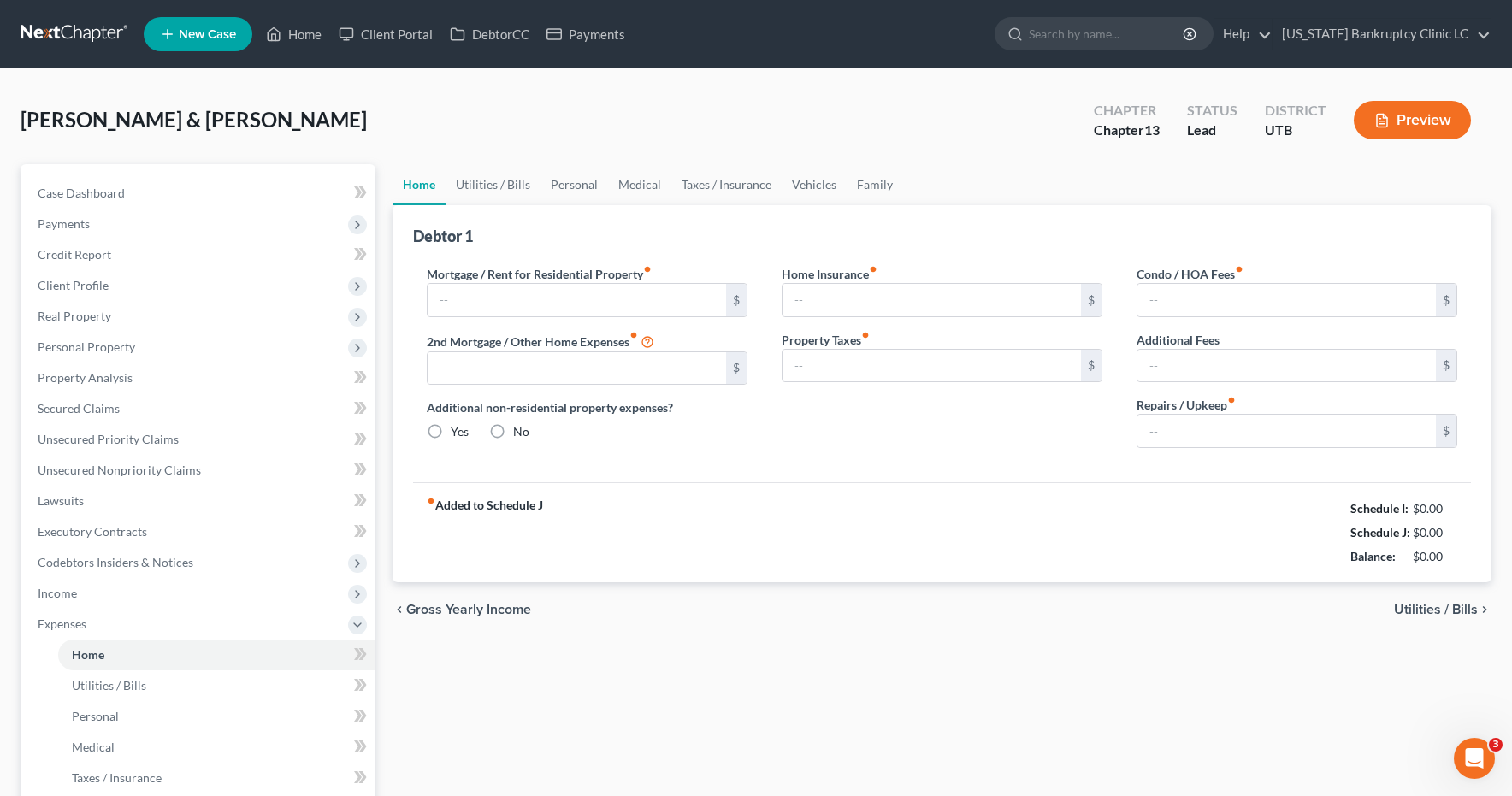
type input "0.00"
type input "200.00"
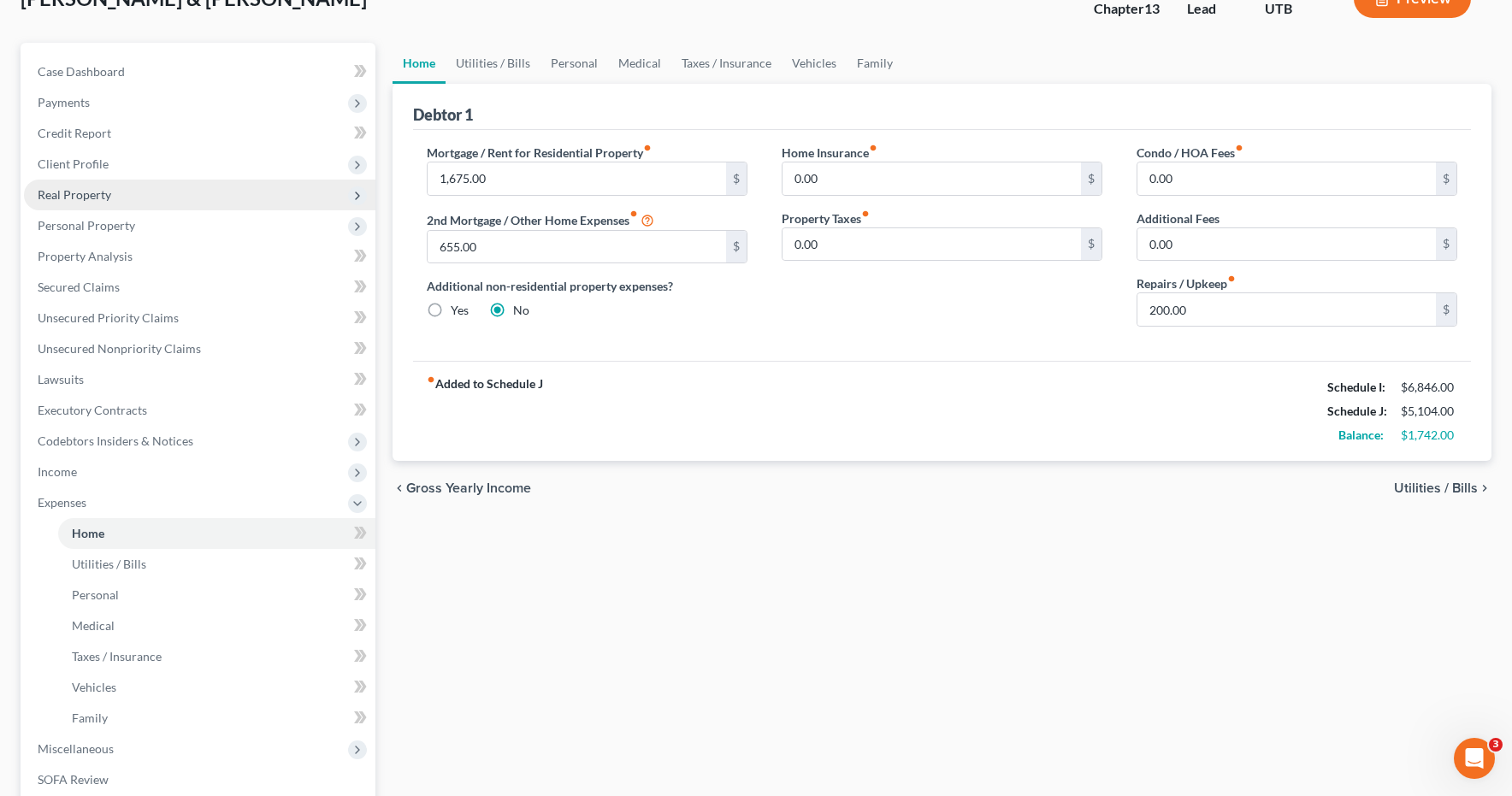
scroll to position [120, 0]
click at [74, 227] on span "Personal Property" at bounding box center [86, 226] width 98 height 15
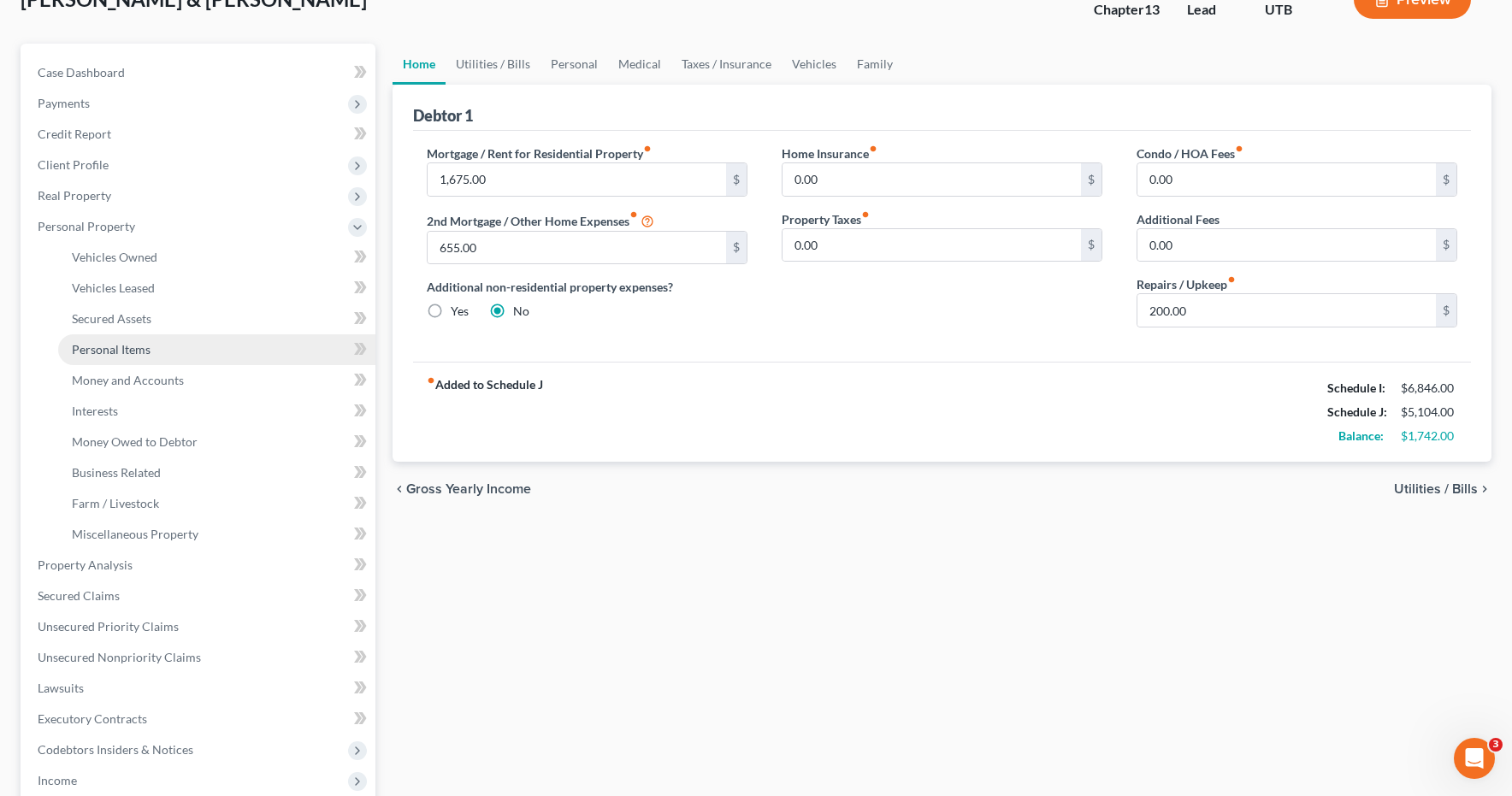
click at [116, 348] on span "Personal Items" at bounding box center [111, 349] width 78 height 15
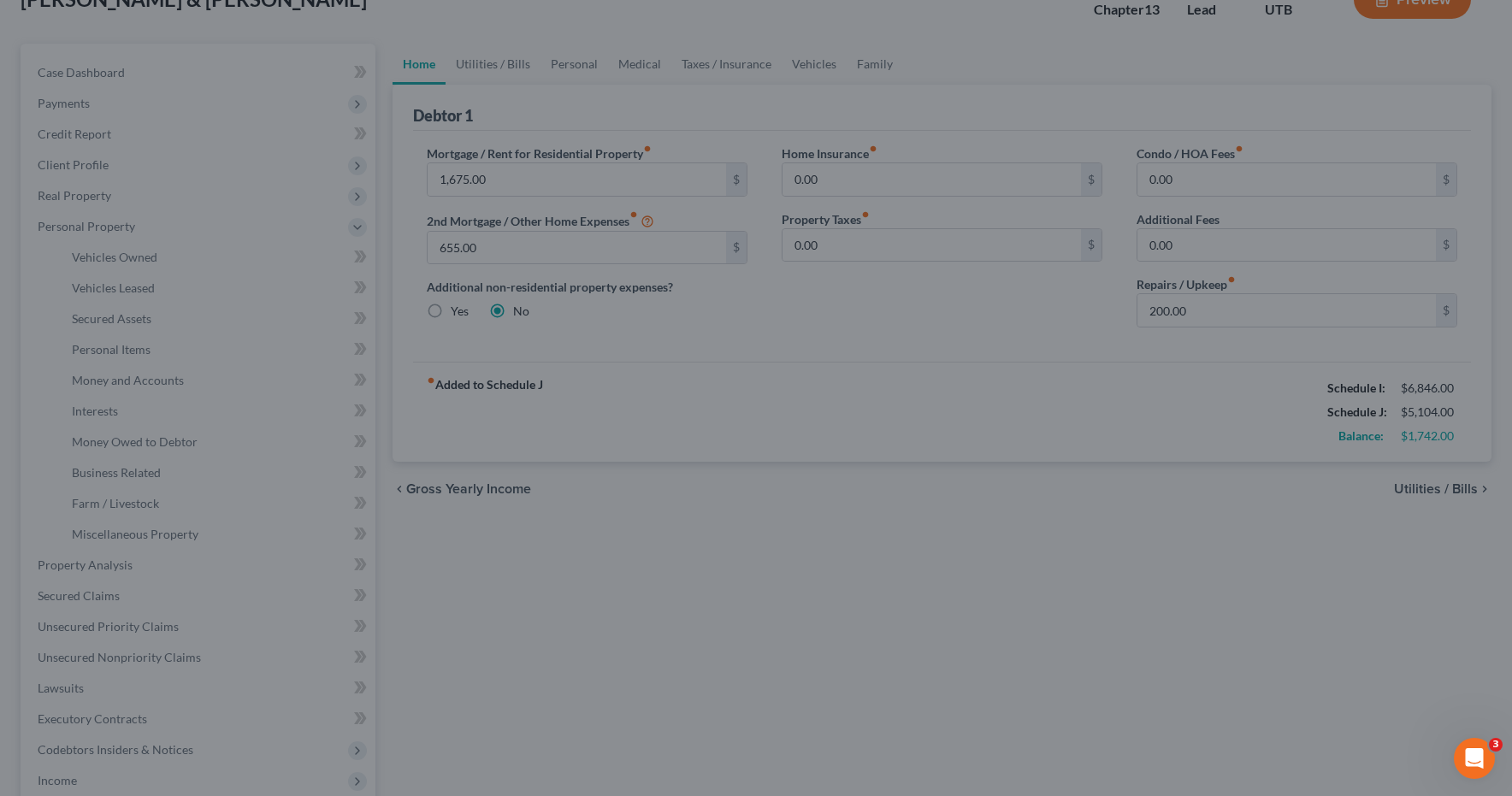
click at [648, 345] on div at bounding box center [756, 398] width 1512 height 796
click at [280, 444] on div at bounding box center [756, 398] width 1512 height 796
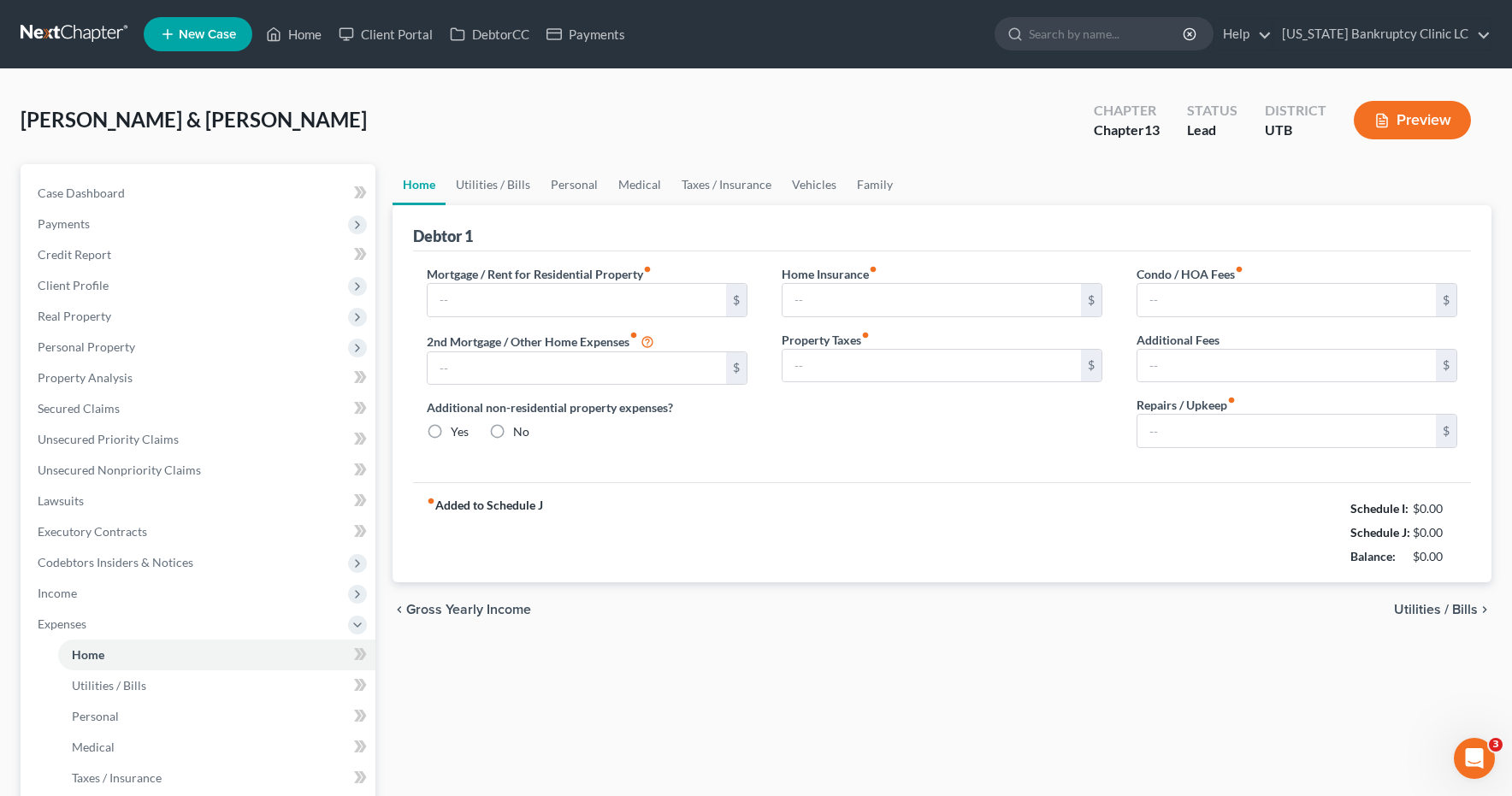
type input "1,675.00"
type input "655.00"
radio input "true"
type input "0.00"
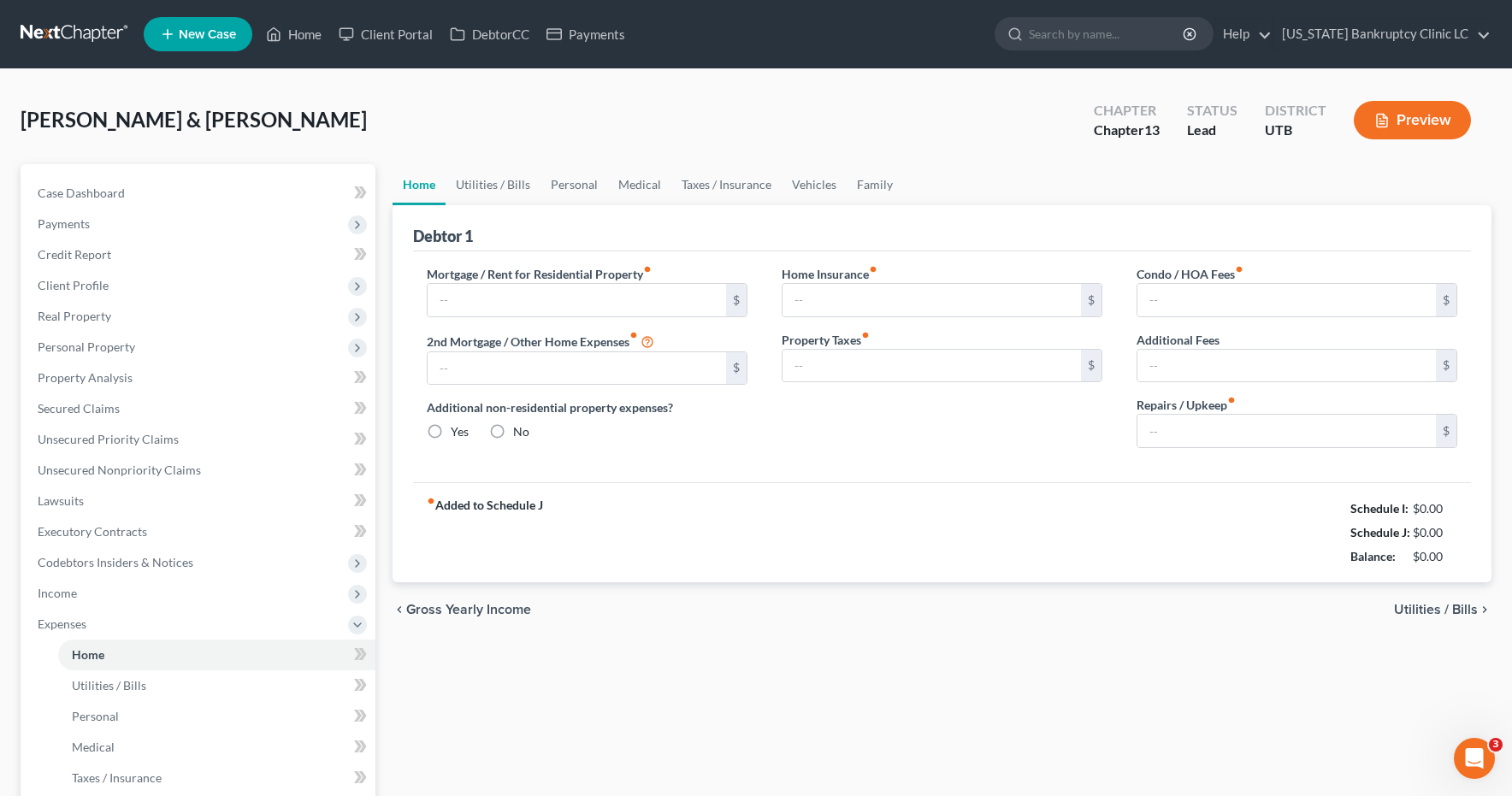
type input "0.00"
type input "200.00"
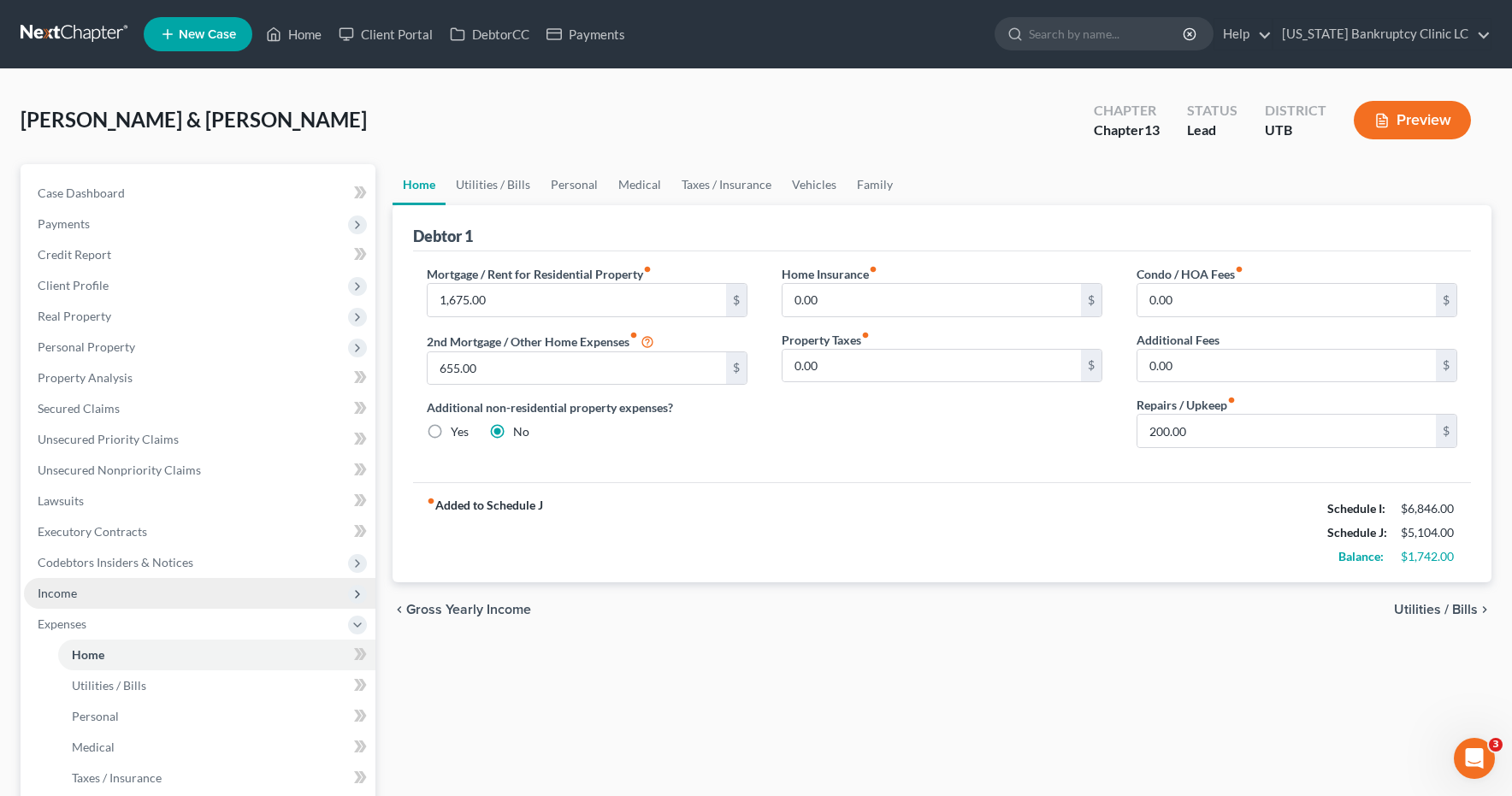
click at [71, 593] on span "Income" at bounding box center [57, 593] width 39 height 15
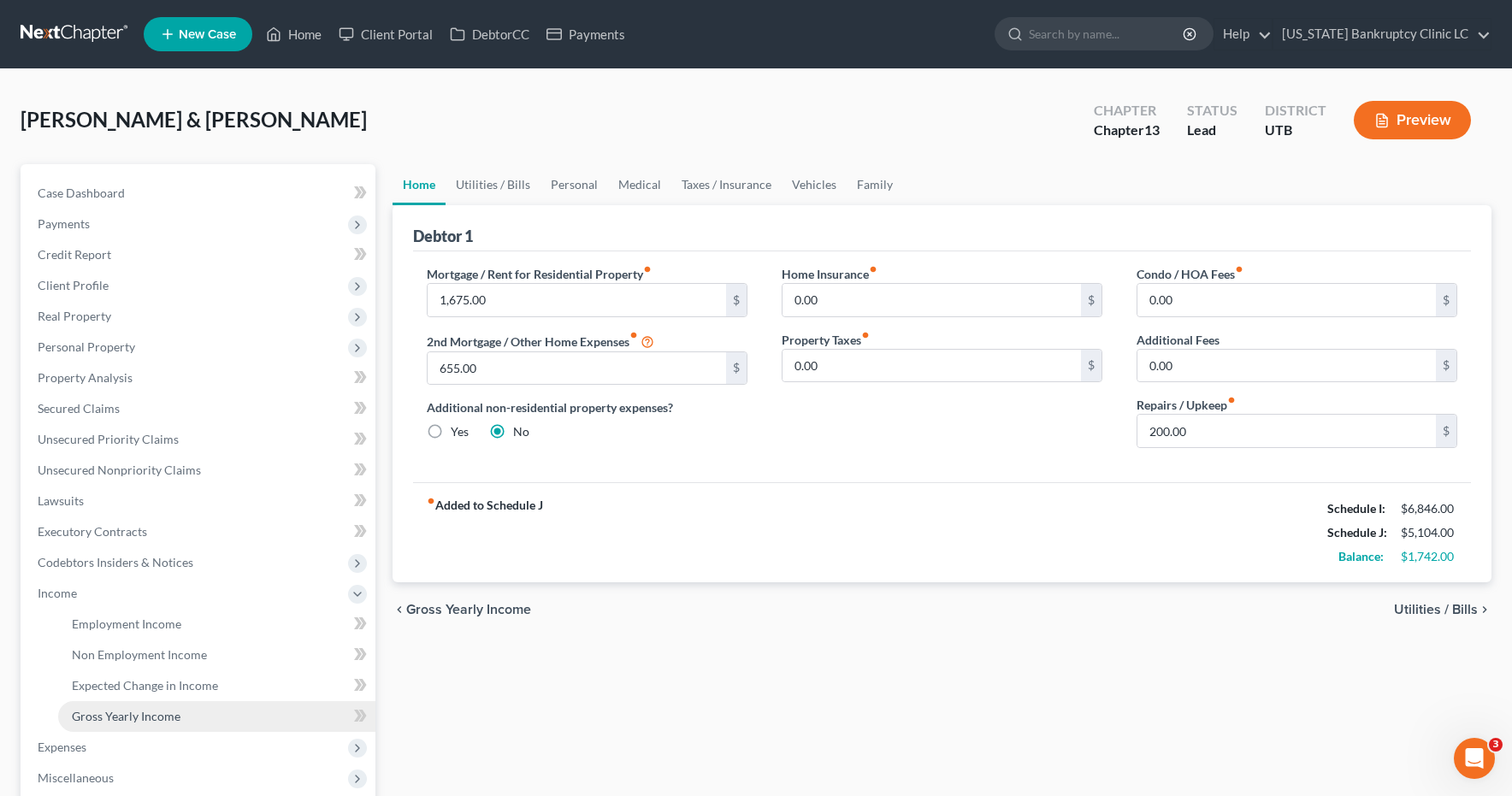
click at [130, 716] on span "Gross Yearly Income" at bounding box center [125, 716] width 109 height 15
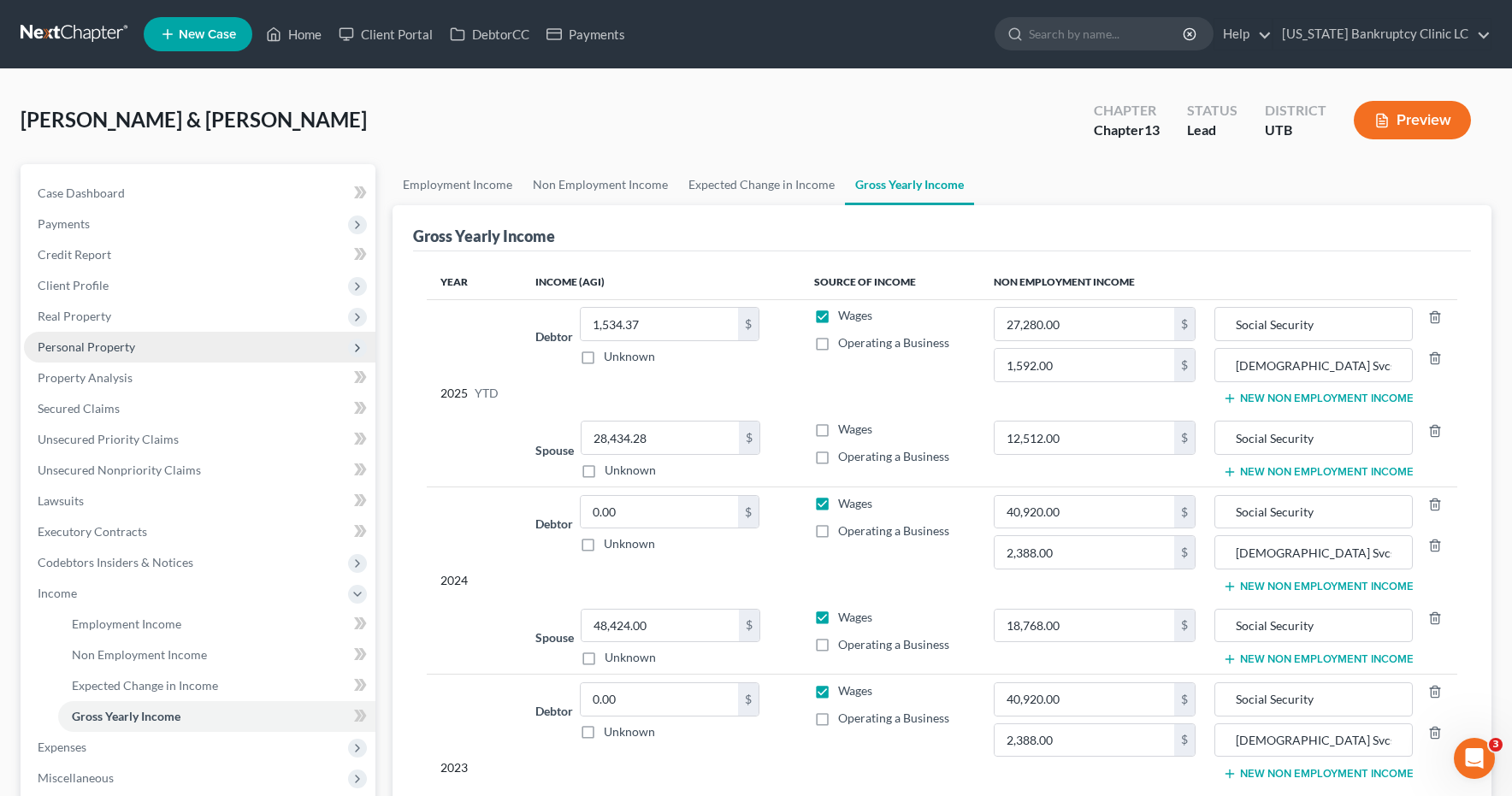
click at [92, 347] on span "Personal Property" at bounding box center [86, 347] width 98 height 15
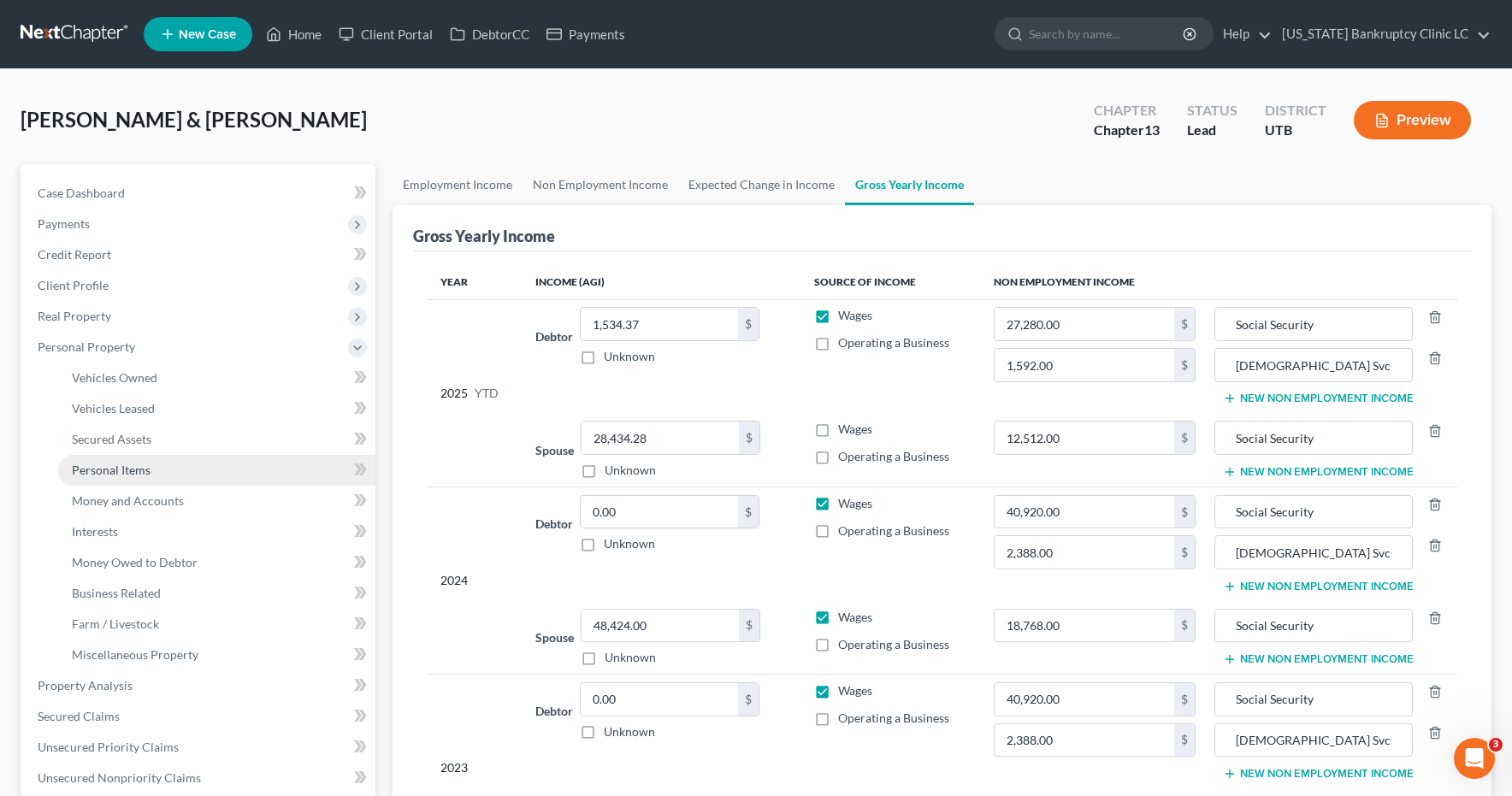
click at [121, 477] on link "Personal Items" at bounding box center [217, 469] width 317 height 30
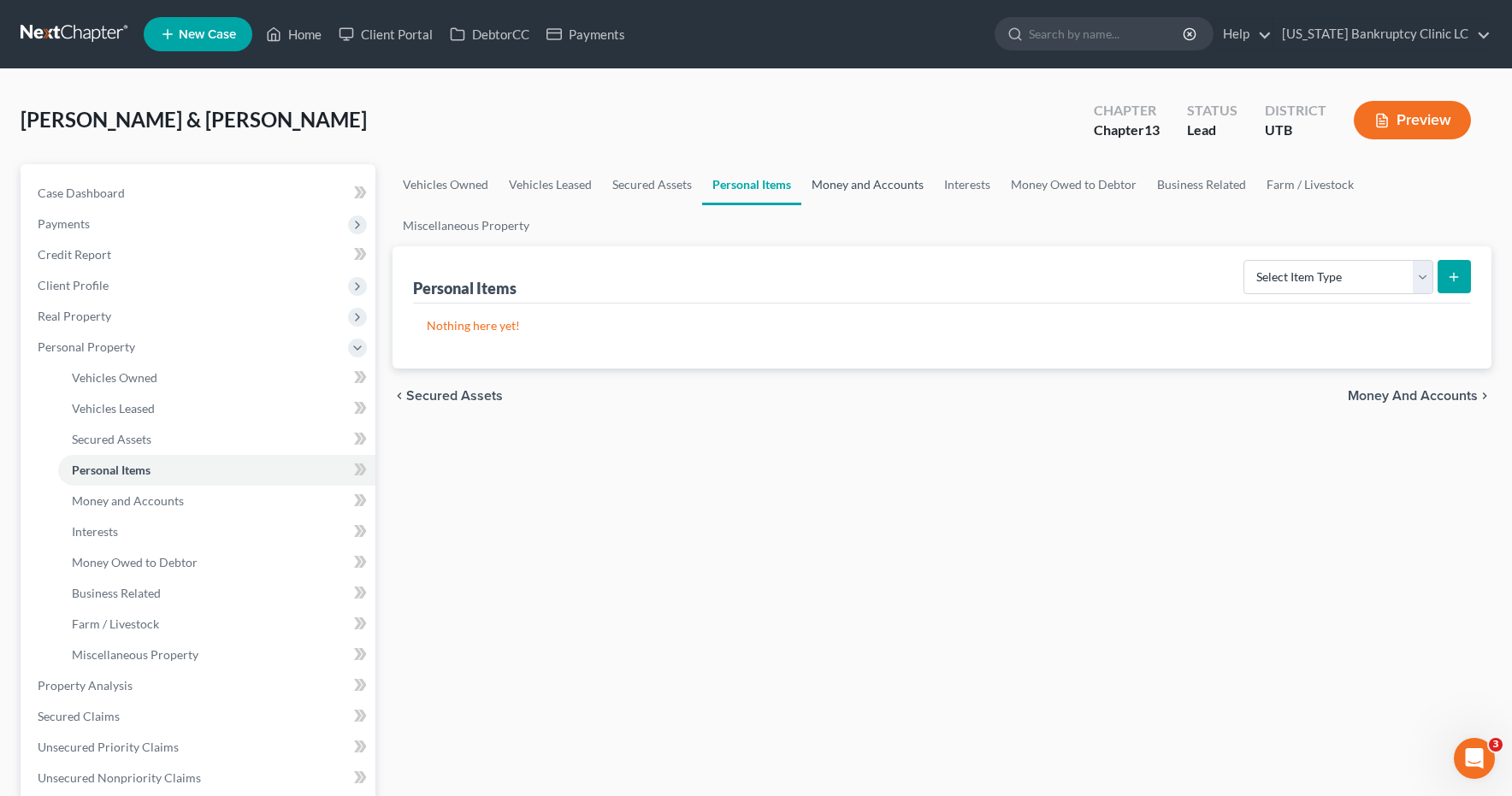
click at [868, 187] on link "Money and Accounts" at bounding box center [867, 185] width 132 height 41
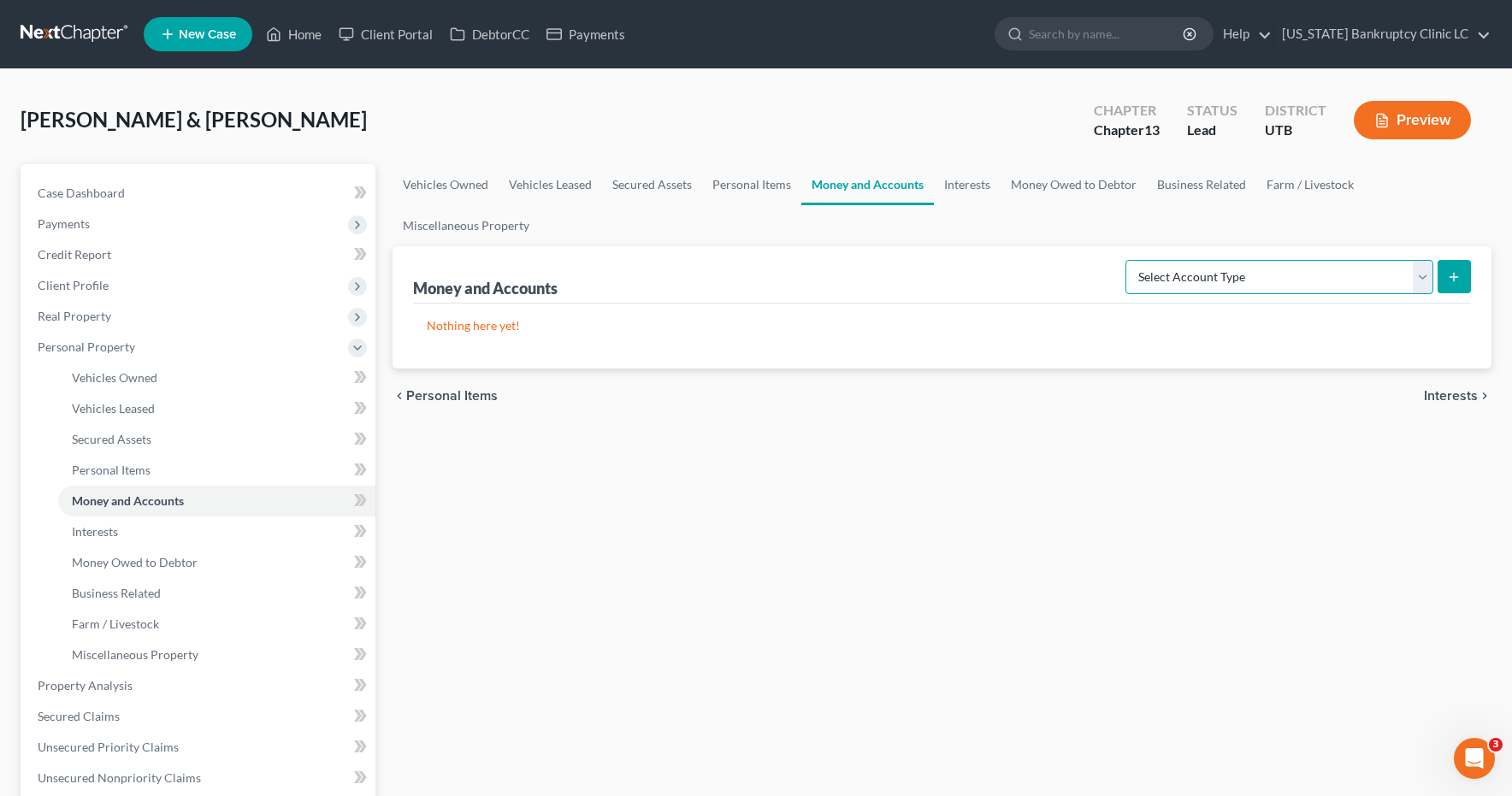
click at [1423, 276] on select "Select Account Type Brokerage Cash on Hand Certificates of Deposit Checking Acc…" at bounding box center [1279, 277] width 308 height 34
select select "checking"
click at [1455, 273] on icon "submit" at bounding box center [1455, 277] width 14 height 14
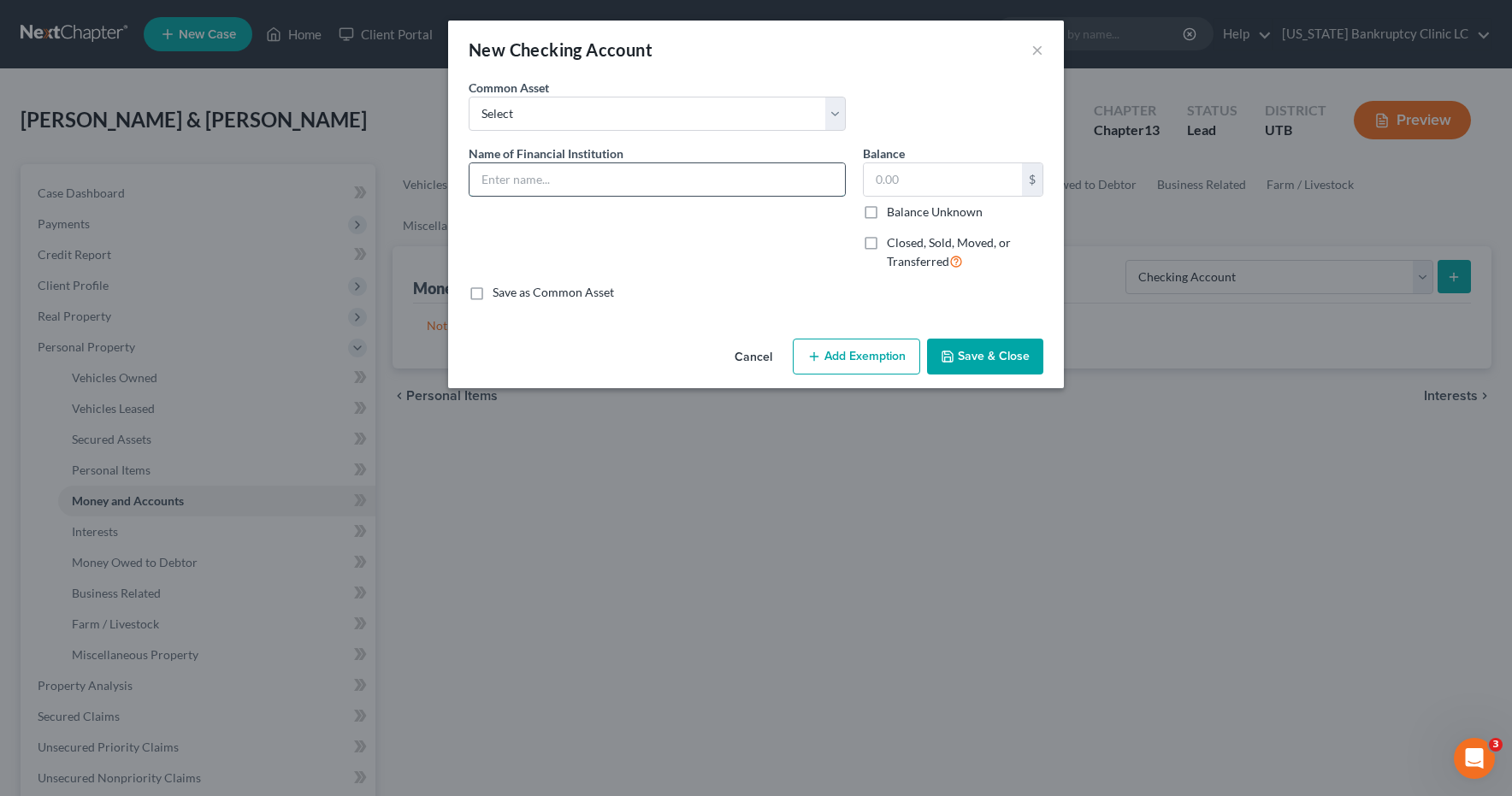
click at [582, 173] on input "text" at bounding box center [657, 179] width 375 height 32
type input "Wells Fargo Bank Account #0136"
type input "1,300.00"
click at [973, 357] on button "Save & Close" at bounding box center [986, 356] width 117 height 36
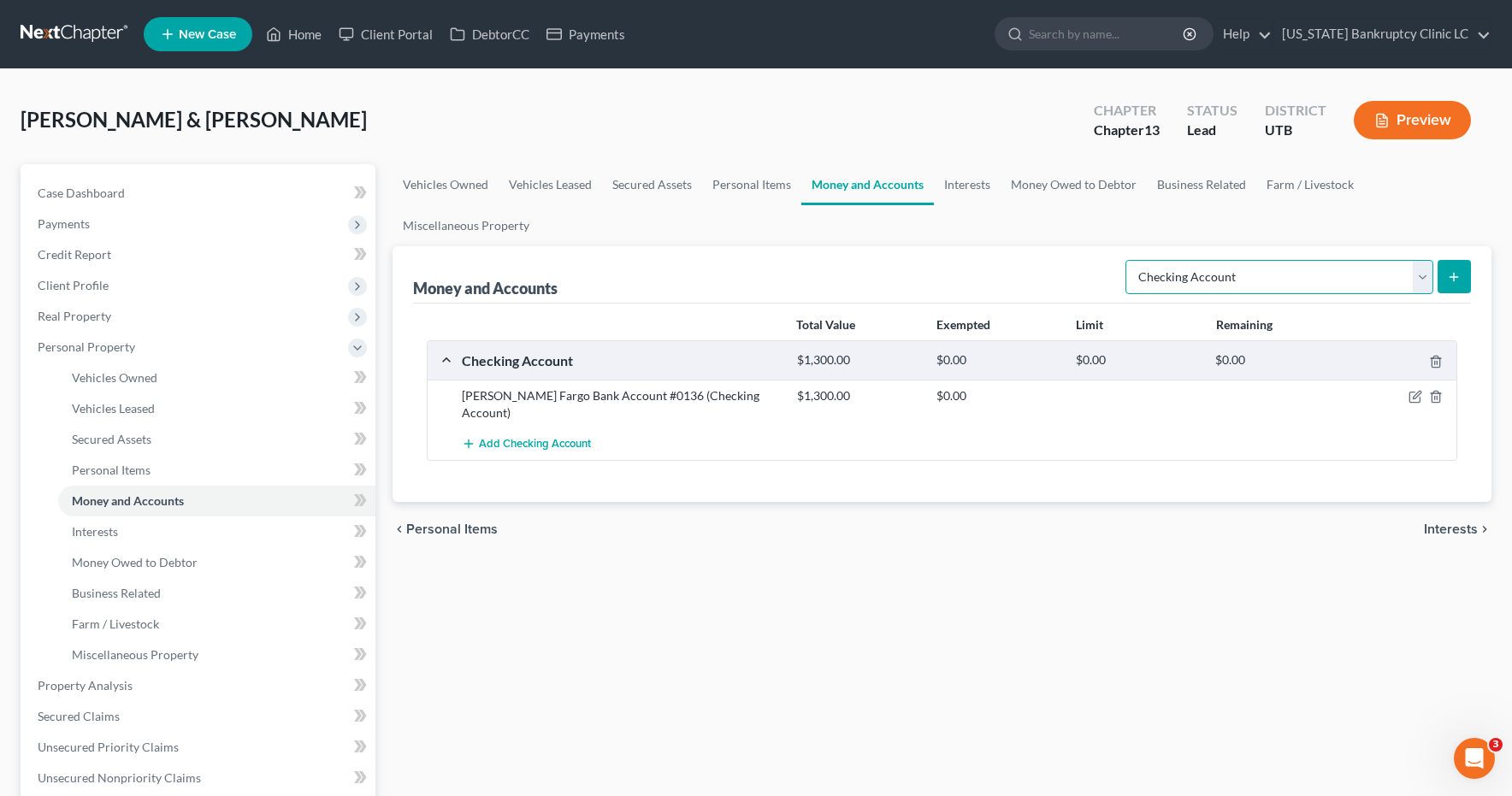
click at [1428, 267] on select "Select Account Type Brokerage Cash on Hand Certificates of Deposit Checking Acc…" at bounding box center [1279, 277] width 308 height 34
select select "savings"
click at [1458, 277] on line "submit" at bounding box center [1455, 277] width 8 height 0
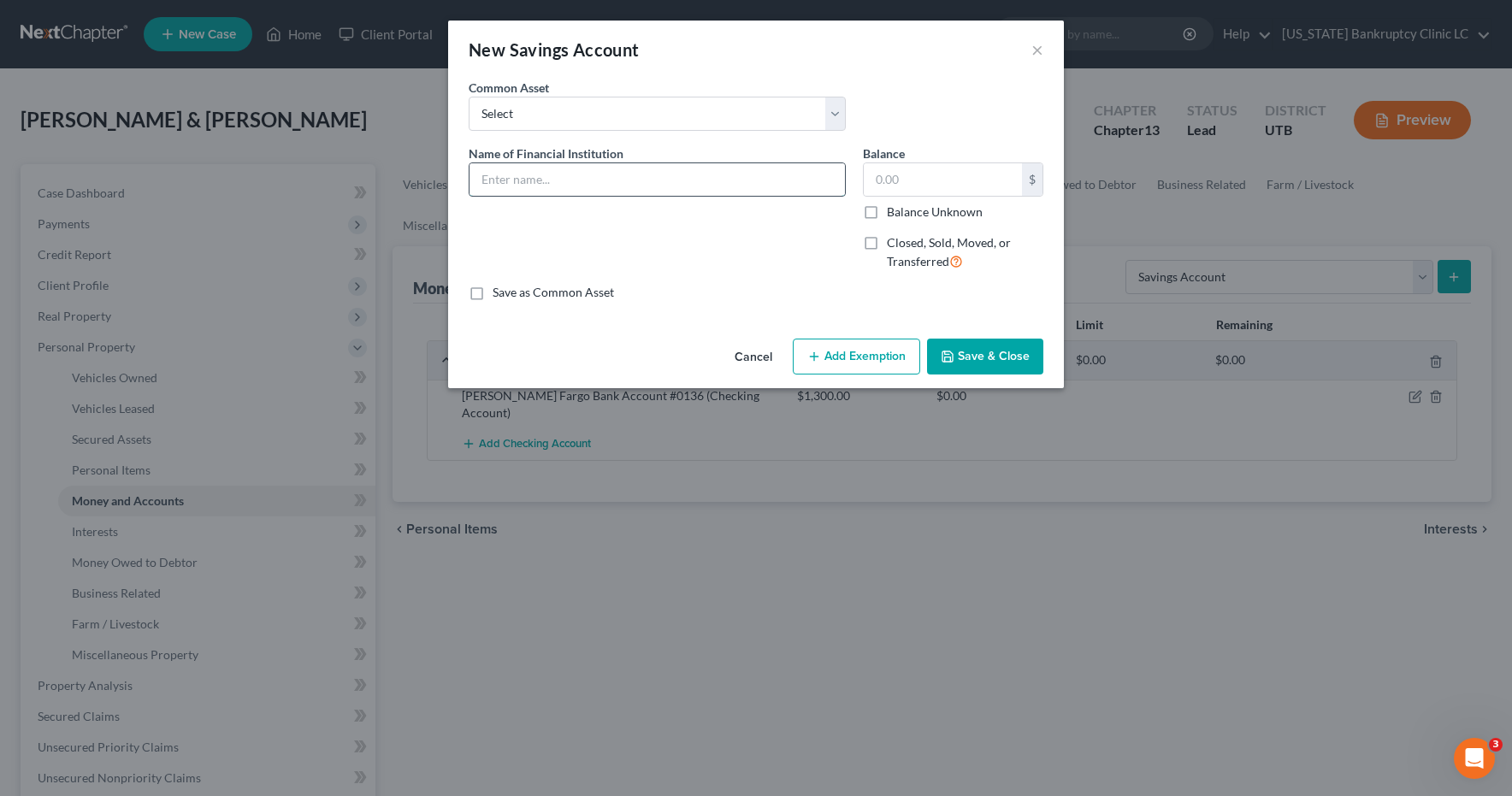
click at [584, 181] on input "text" at bounding box center [657, 179] width 375 height 32
type input "Wells Fargo Bank Account #5237"
type input "131.00"
click at [988, 354] on button "Save & Close" at bounding box center [986, 356] width 117 height 36
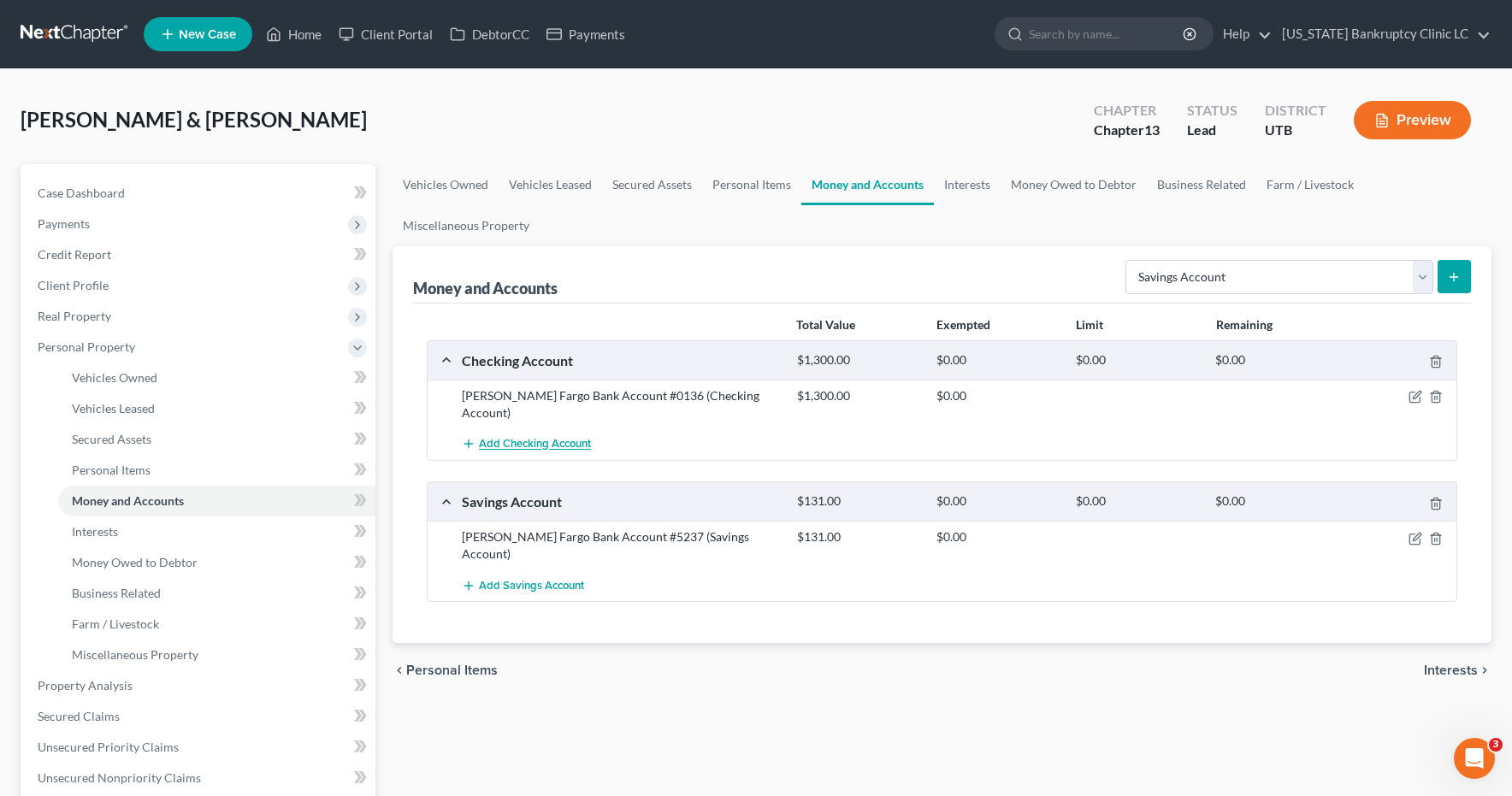
click at [560, 438] on span "Add Checking Account" at bounding box center [535, 445] width 112 height 14
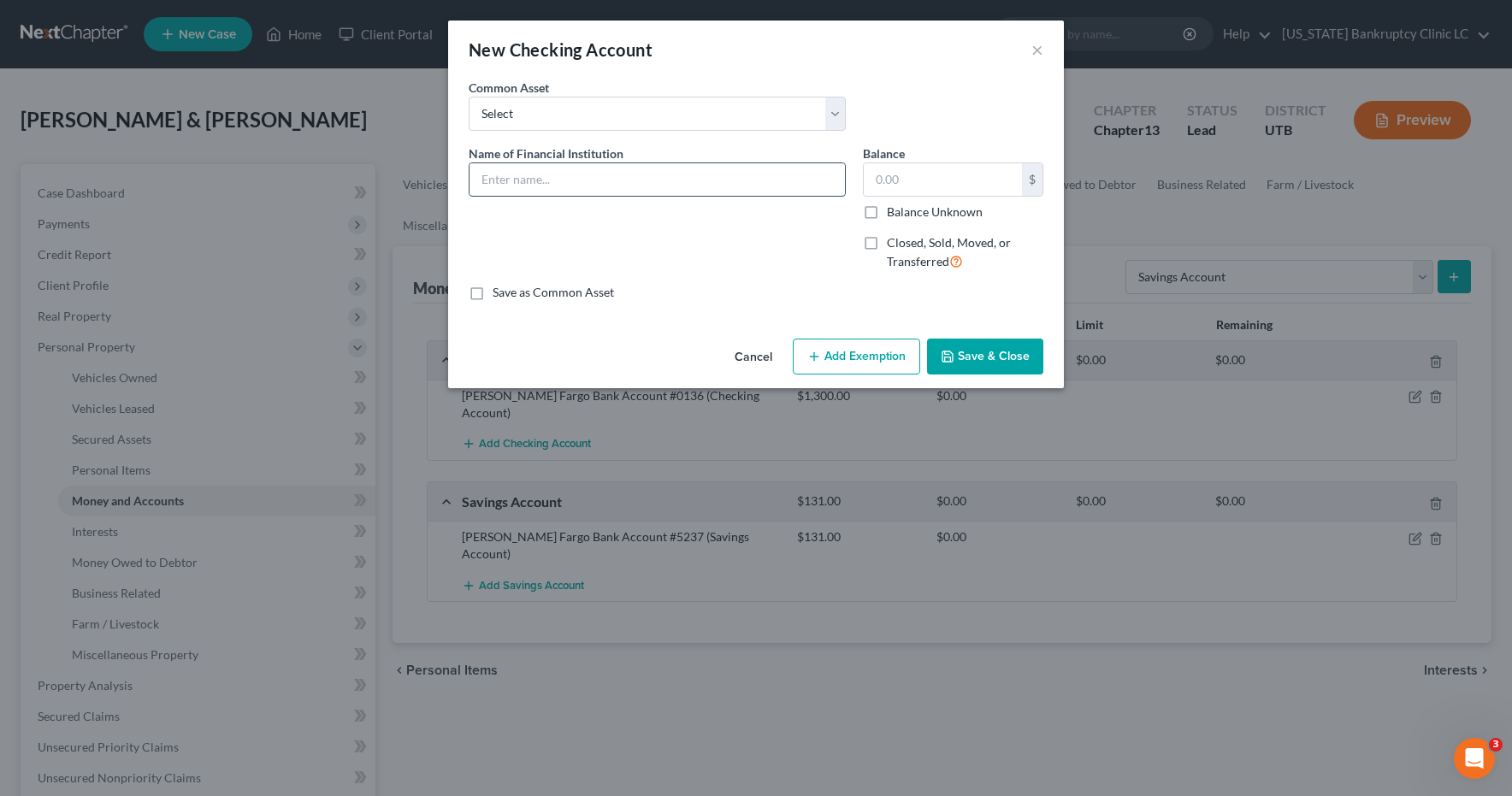
click at [628, 180] on input "text" at bounding box center [657, 179] width 375 height 32
type input "America First Credit Union Account #6981"
type input "194.00"
click at [1008, 362] on button "Save & Close" at bounding box center [986, 356] width 117 height 36
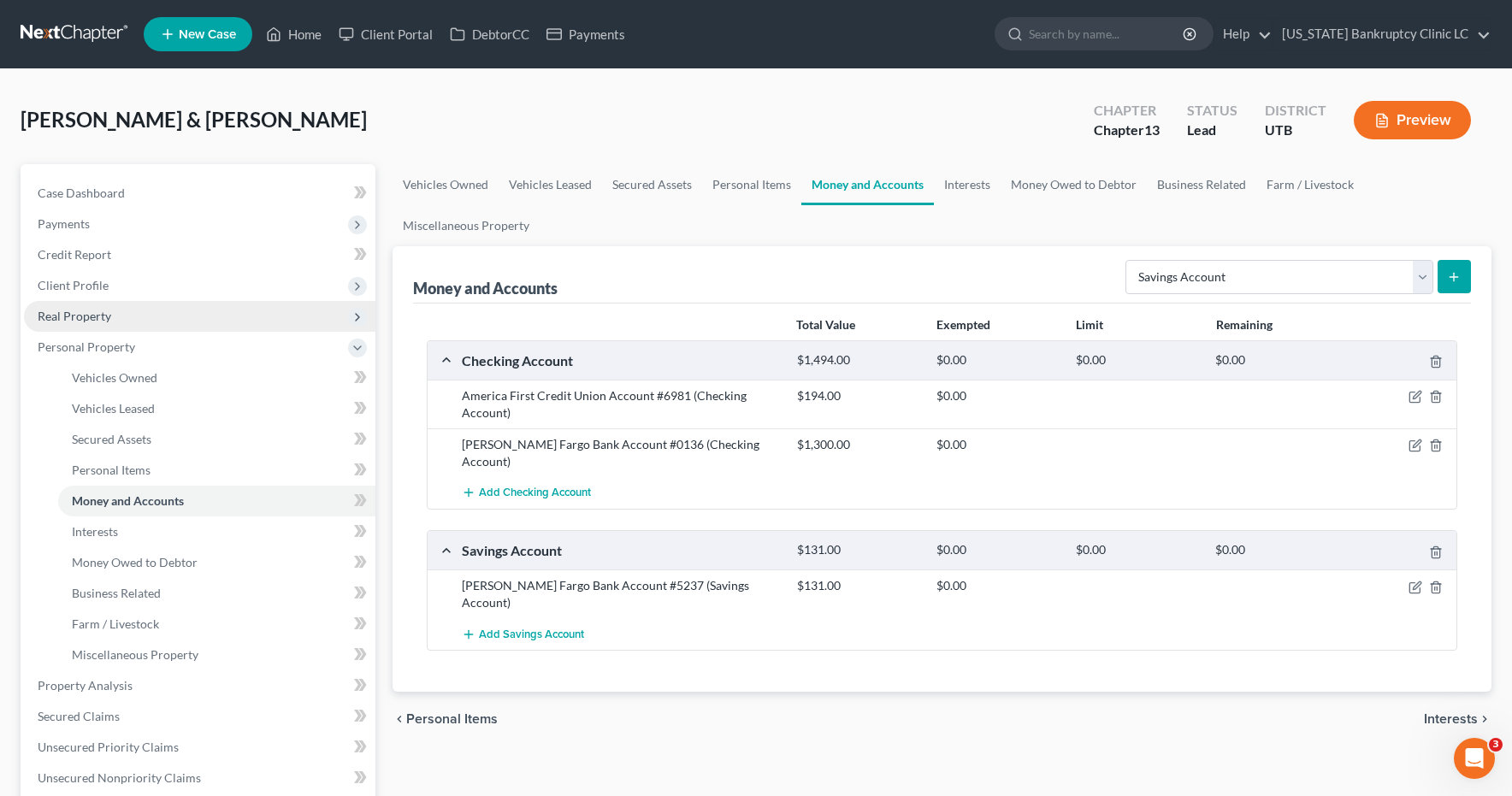
click at [88, 320] on span "Real Property" at bounding box center [74, 316] width 73 height 15
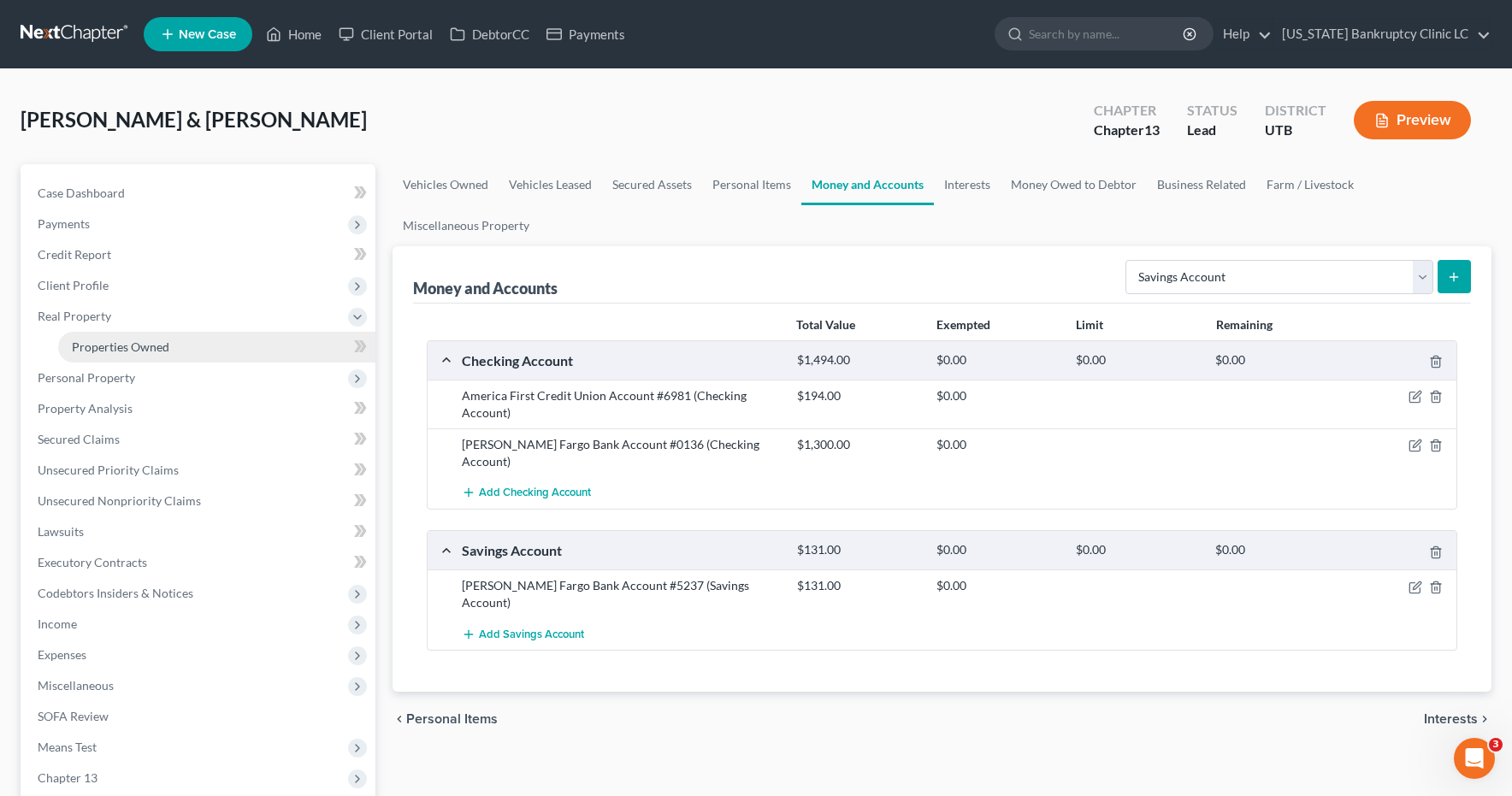
click at [99, 352] on span "Properties Owned" at bounding box center [120, 347] width 98 height 15
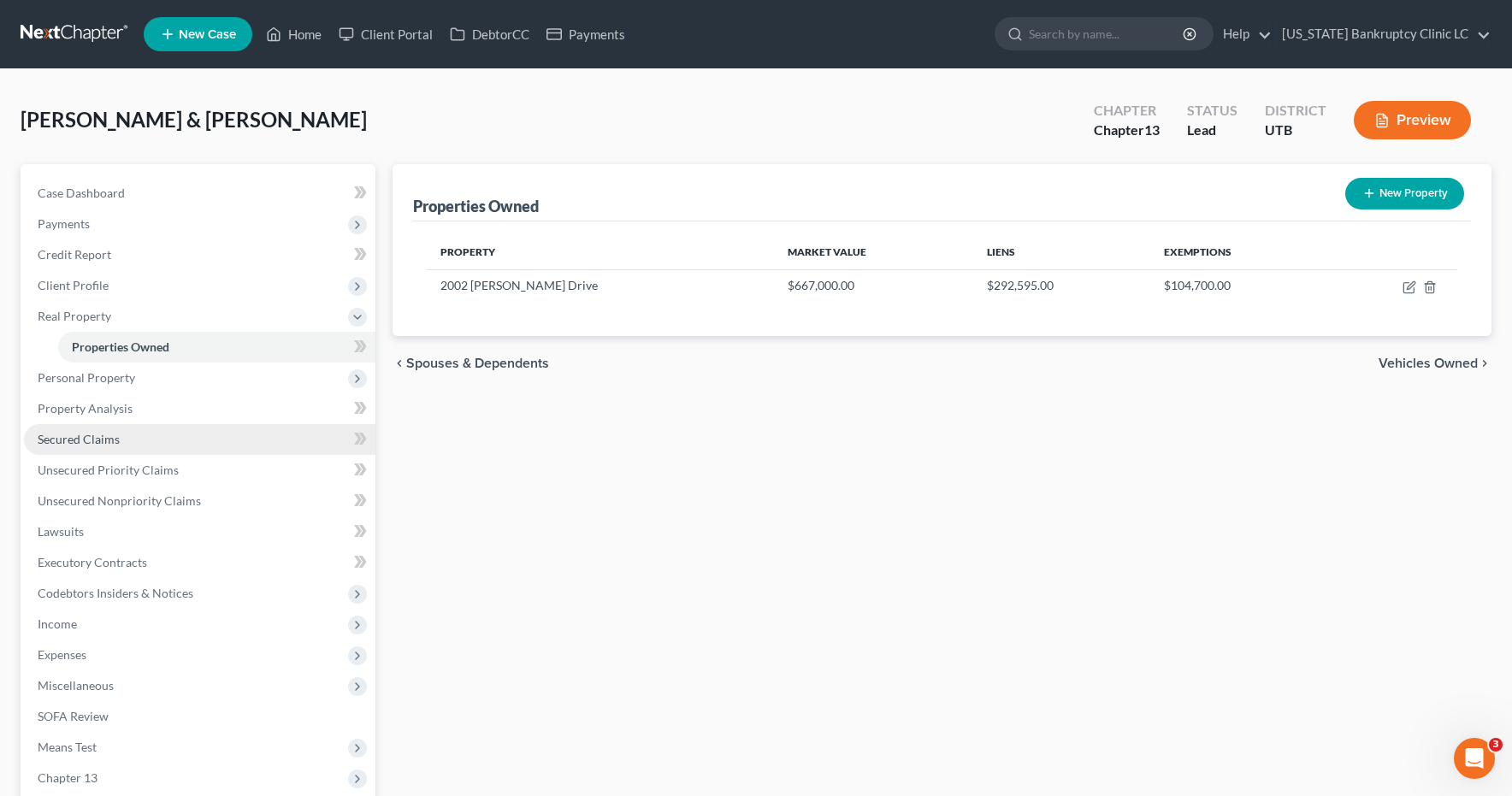
click at [84, 436] on span "Secured Claims" at bounding box center [78, 439] width 82 height 15
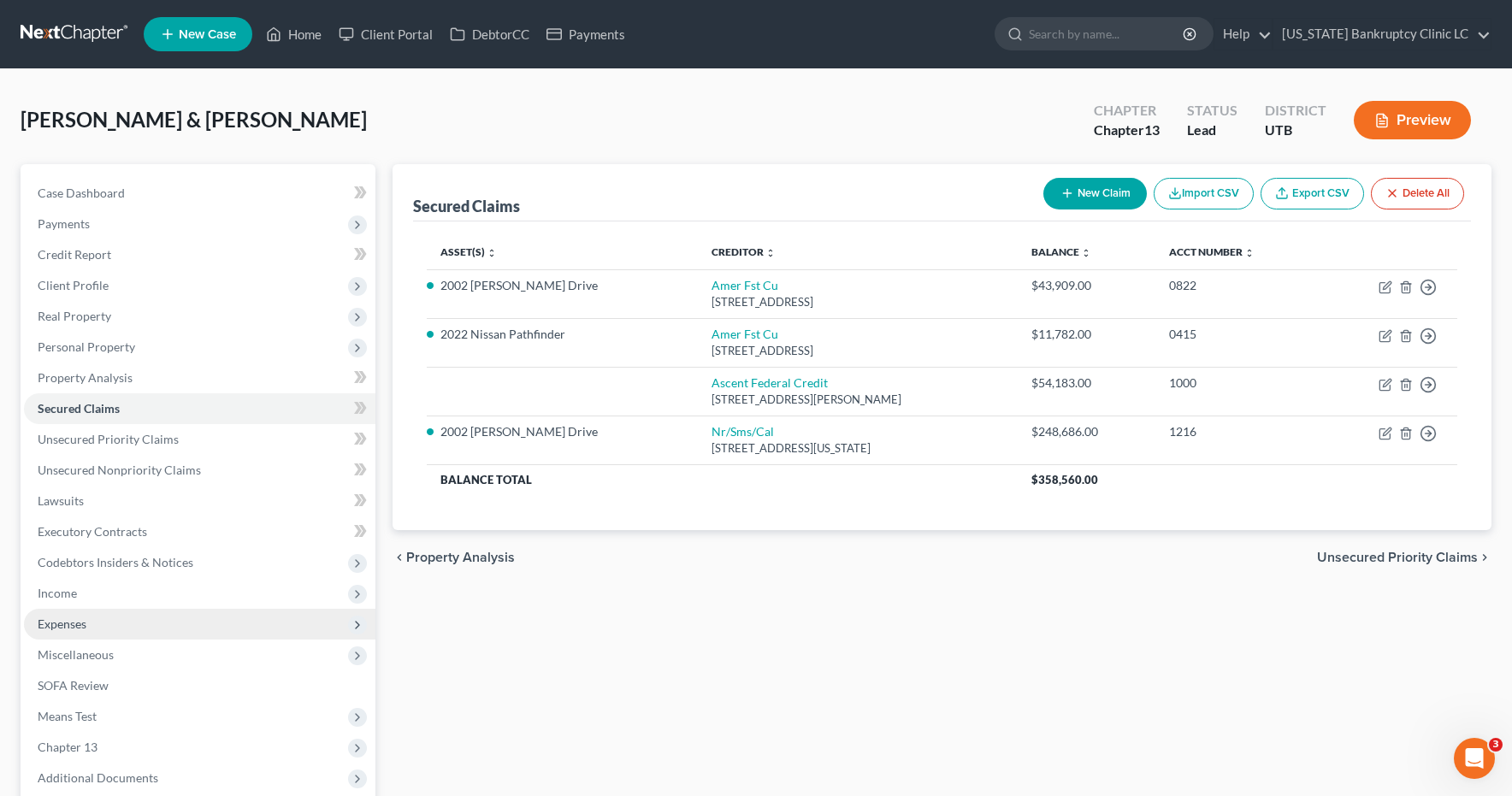
click at [68, 619] on span "Expenses" at bounding box center [62, 624] width 49 height 15
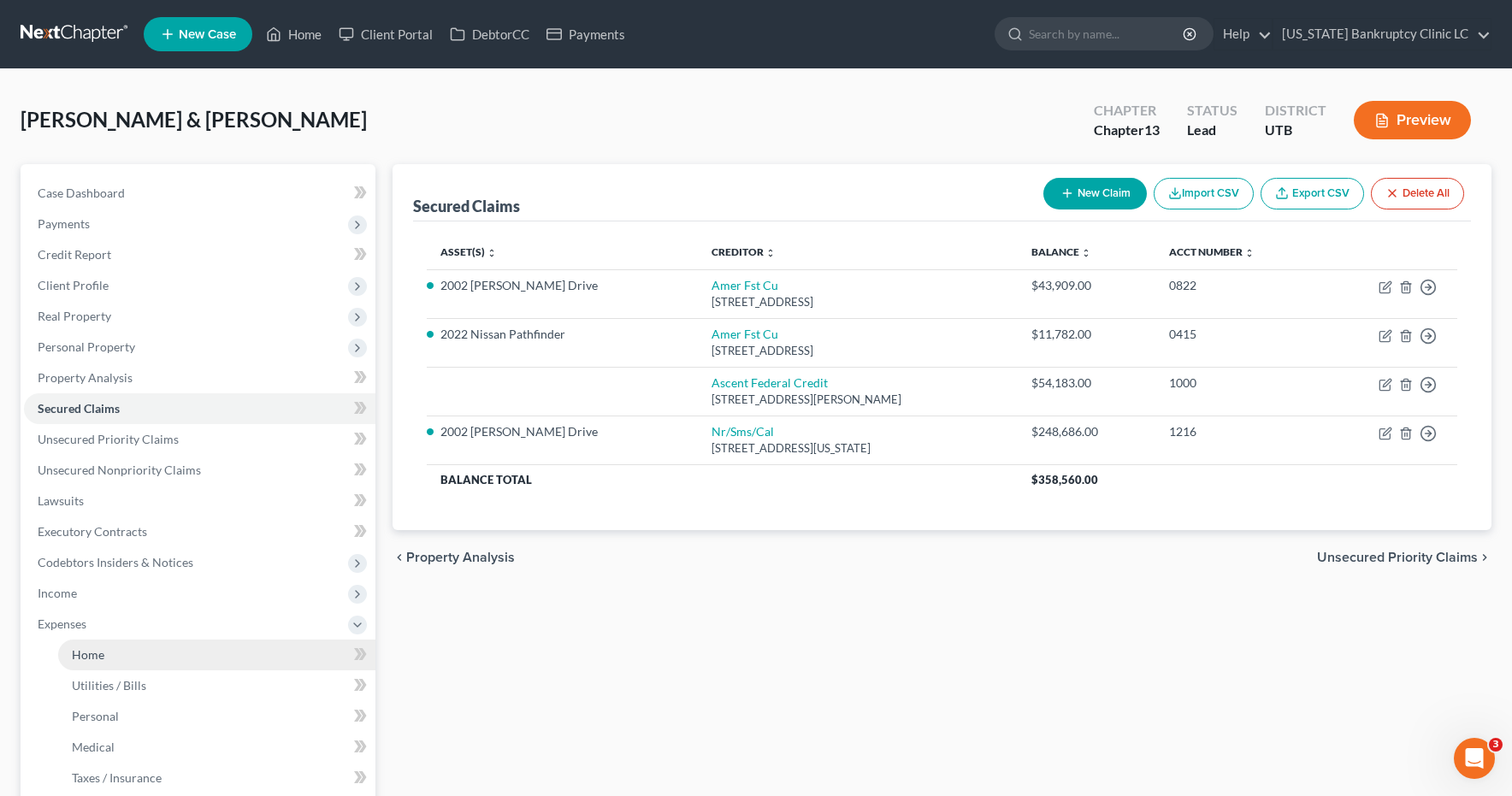
click at [77, 652] on span "Home" at bounding box center [87, 654] width 32 height 15
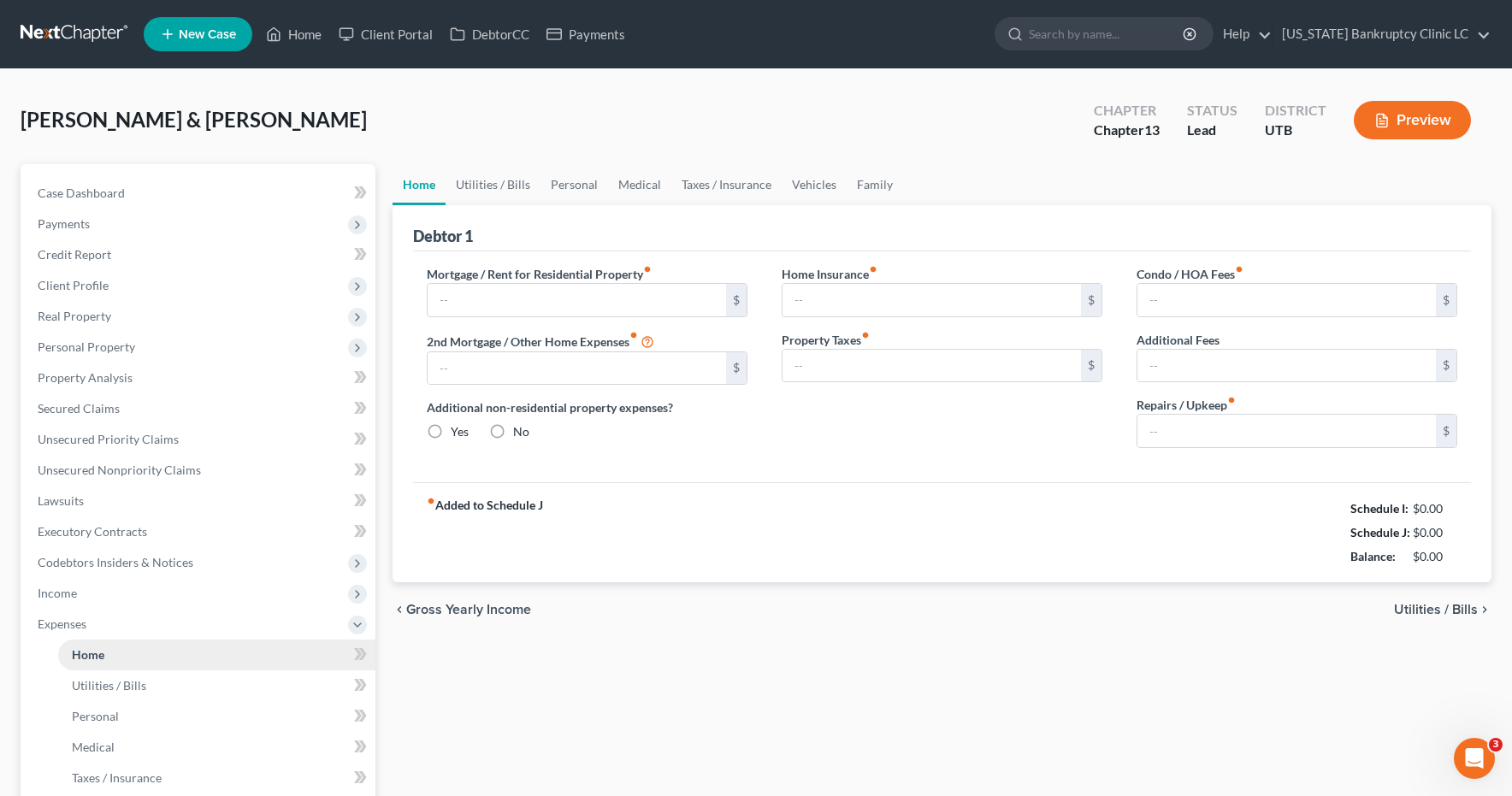
type input "1,675.00"
type input "655.00"
radio input "true"
type input "0.00"
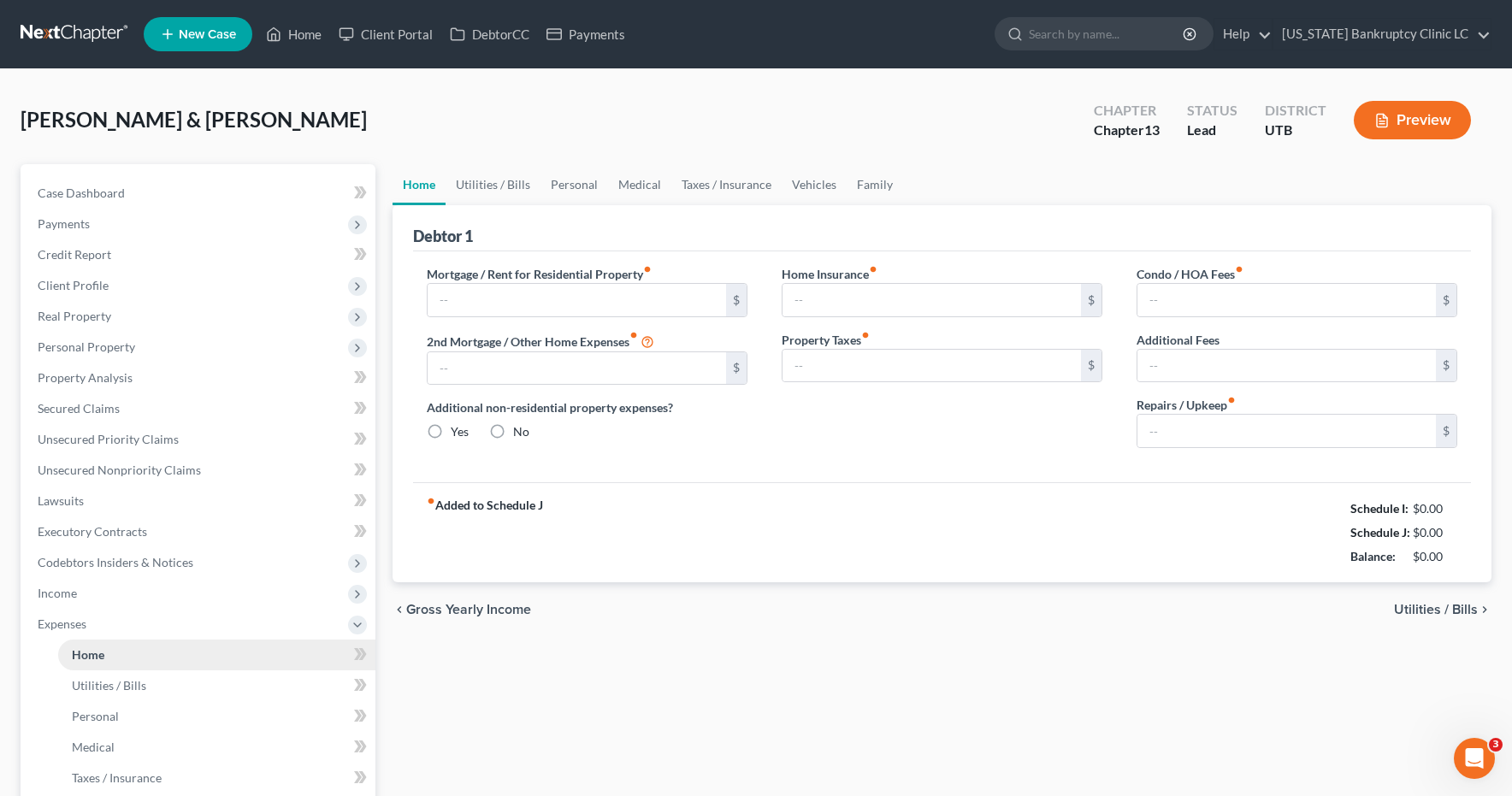
type input "0.00"
type input "200.00"
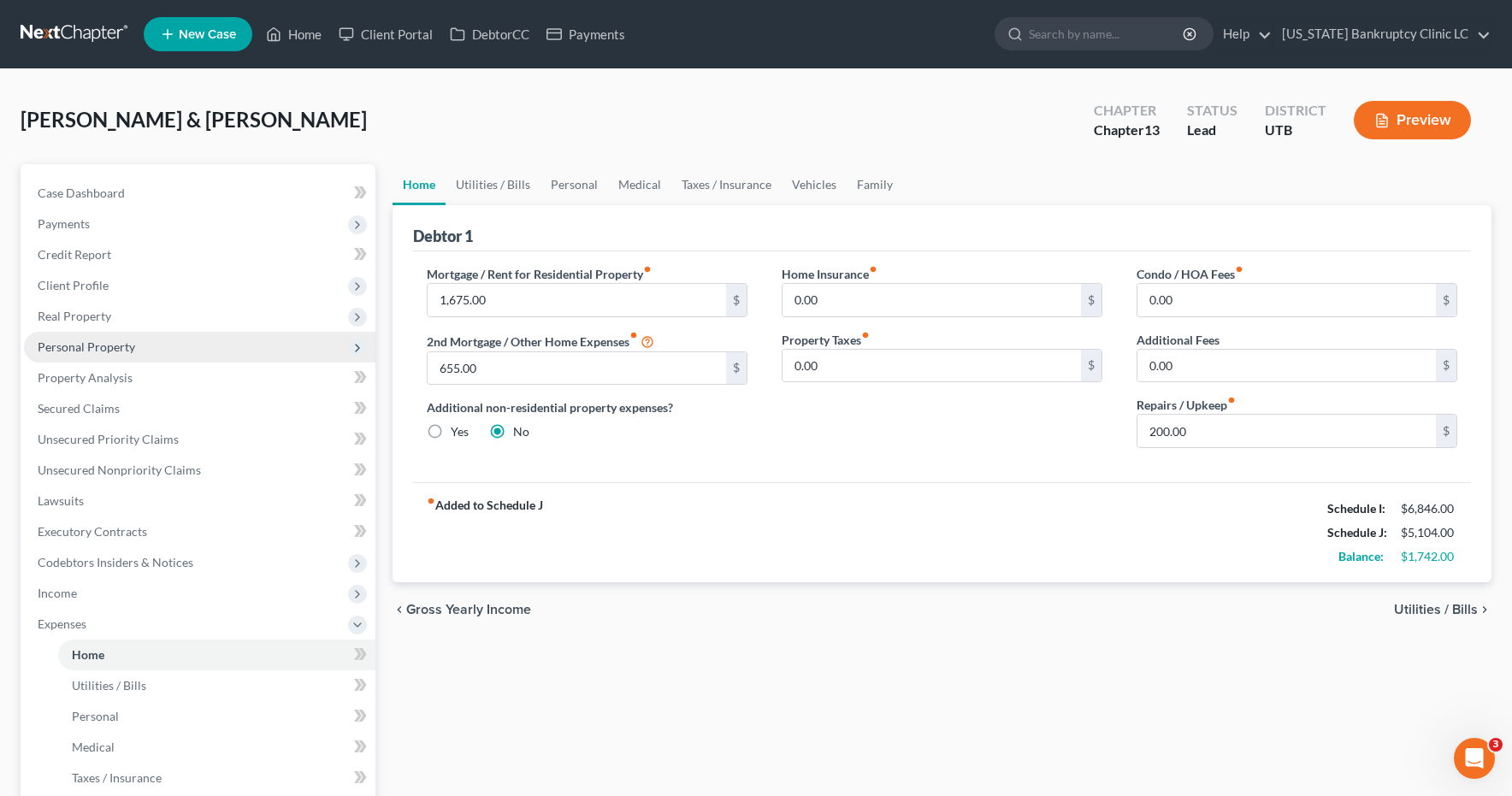
click at [90, 347] on span "Personal Property" at bounding box center [86, 347] width 98 height 15
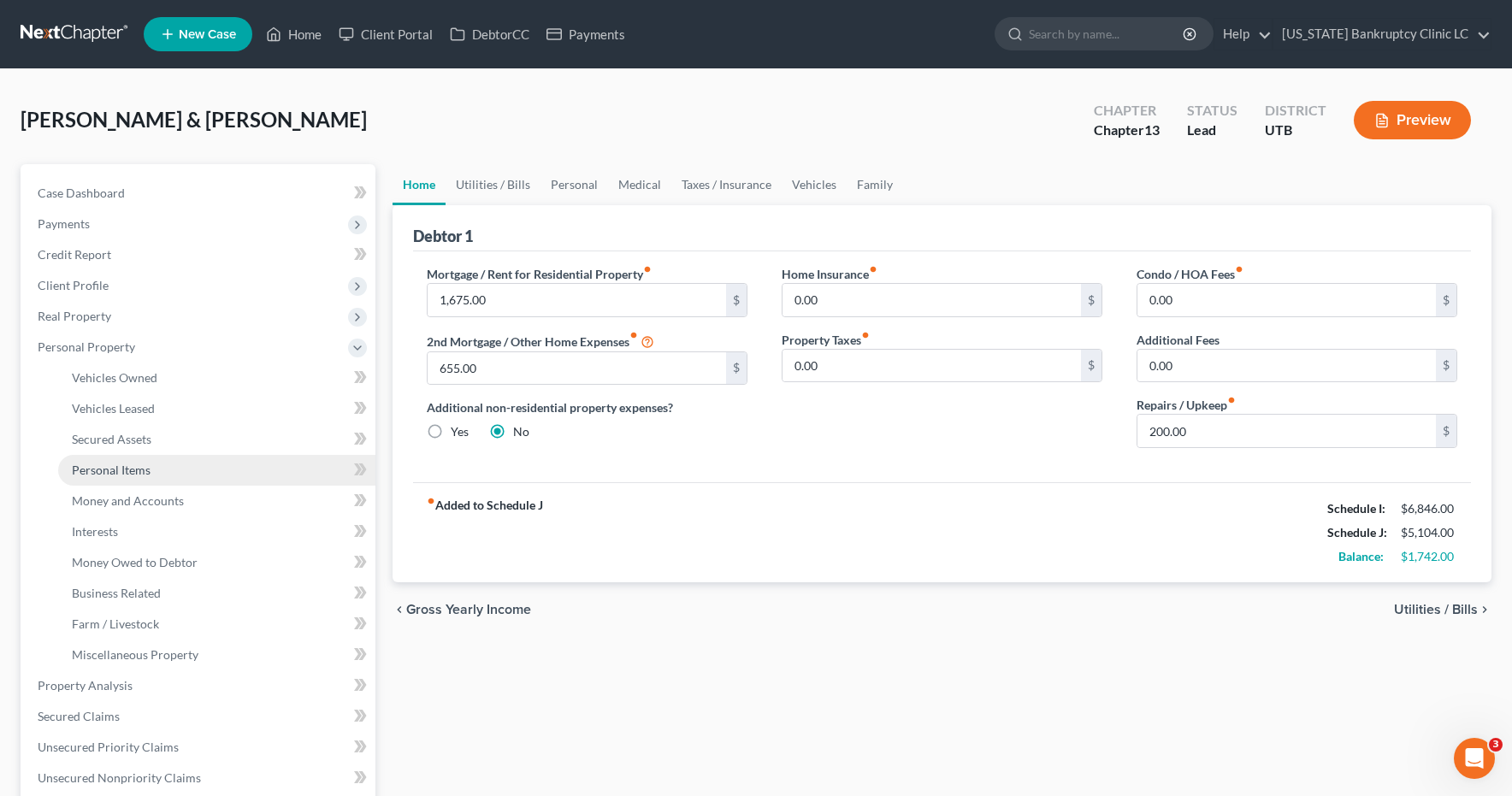
click at [106, 475] on span "Personal Items" at bounding box center [111, 469] width 78 height 15
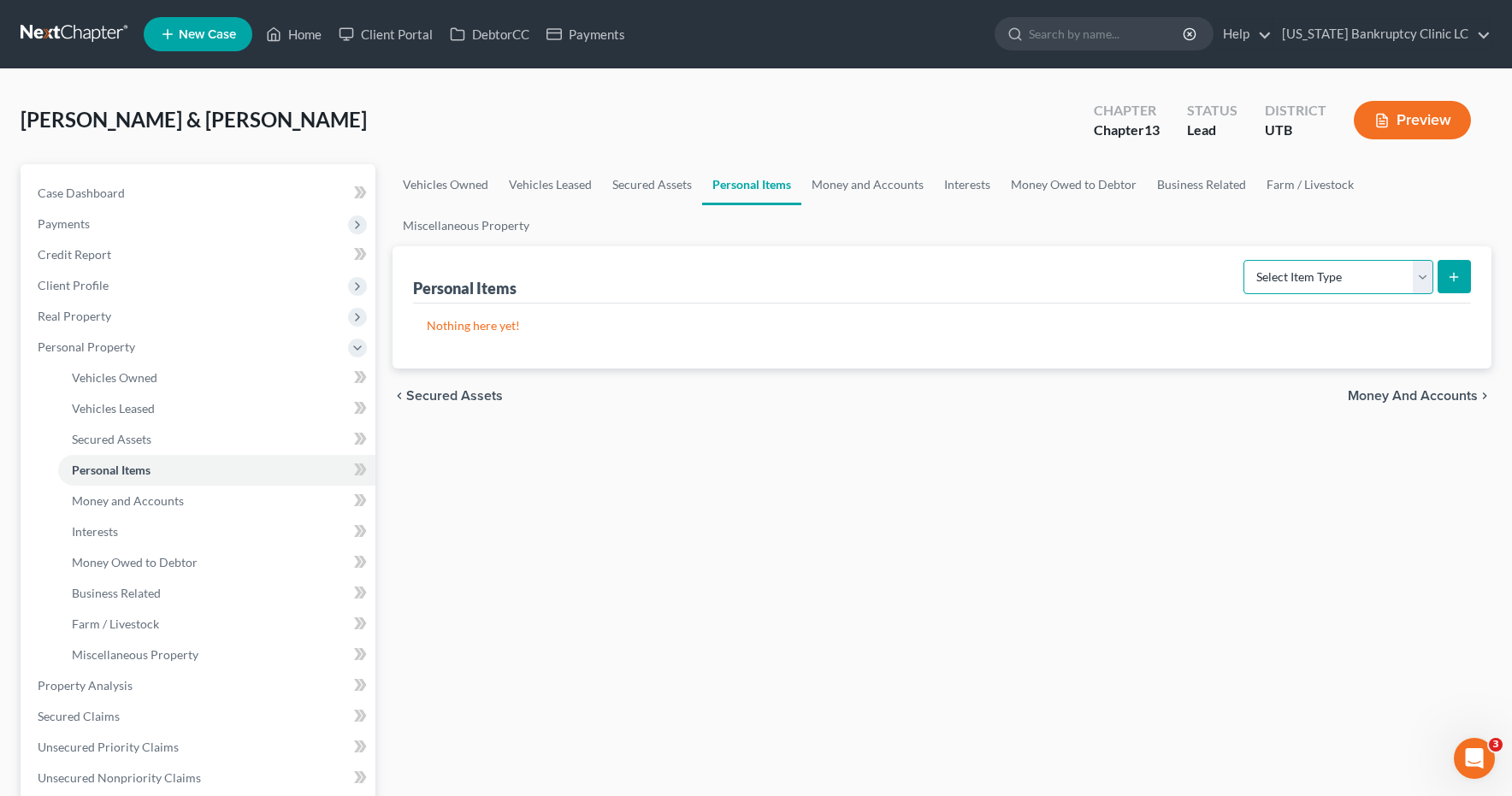
click at [1423, 274] on select "Select Item Type Clothing Collectibles Of Value Electronics Firearms Household …" at bounding box center [1339, 277] width 190 height 34
select select "household_goods"
click at [1451, 274] on icon "submit" at bounding box center [1455, 277] width 14 height 14
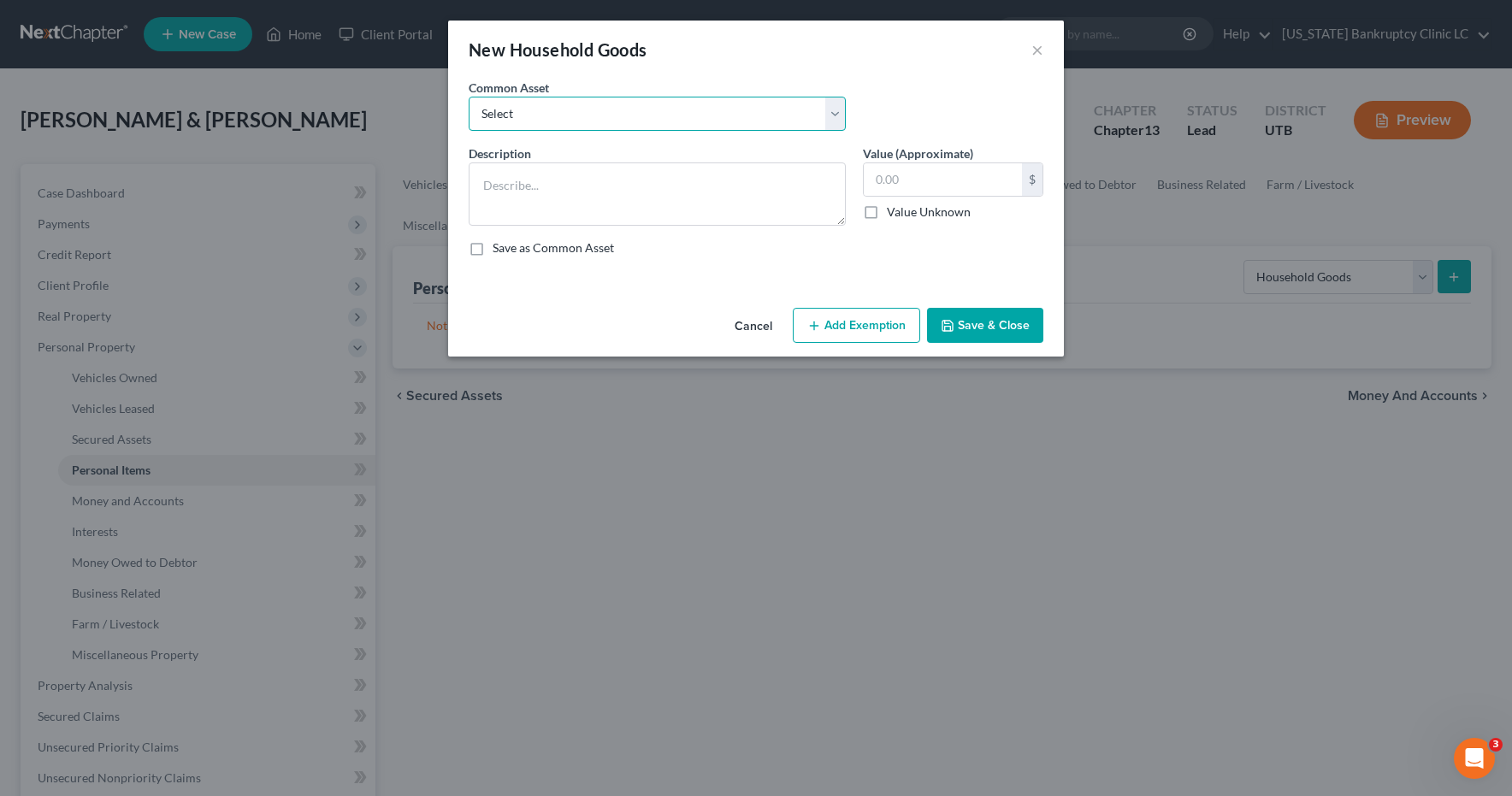
click at [837, 112] on select "Select Couch Chair Entertainment Center End/Coffee Table Stove/Cooking unit Sof…" at bounding box center [657, 113] width 377 height 34
select select "4"
type textarea "Stove/Cooking Unit Refrigerator Microwave Washer/Dryer"
type input "300.00"
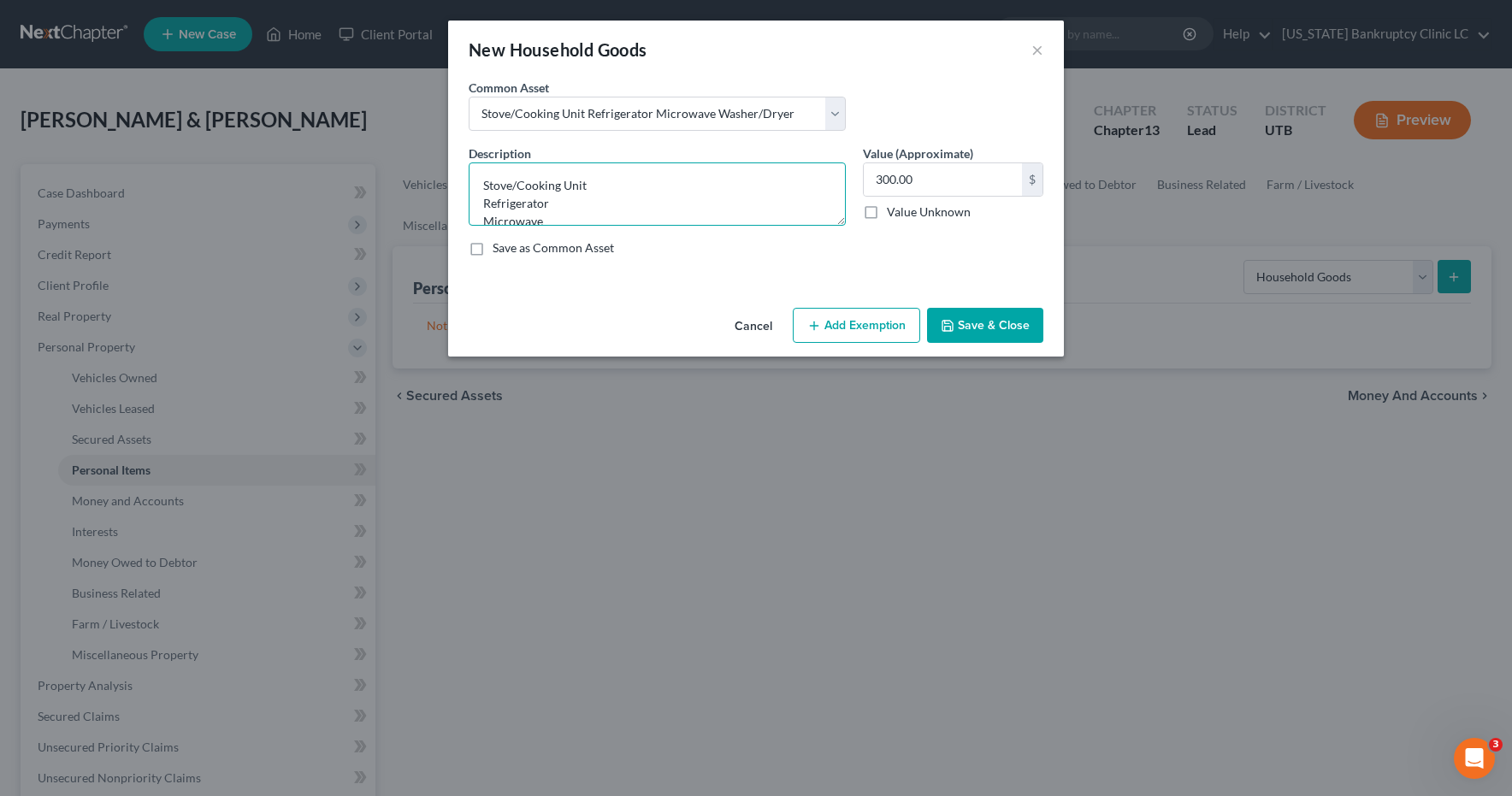
click at [554, 205] on textarea "Stove/Cooking Unit Refrigerator Microwave Washer/Dryer" at bounding box center [657, 194] width 377 height 64
type textarea "Stove/Cooking Unit Refrigerator Dishwasher Microwave Washer/Dryer"
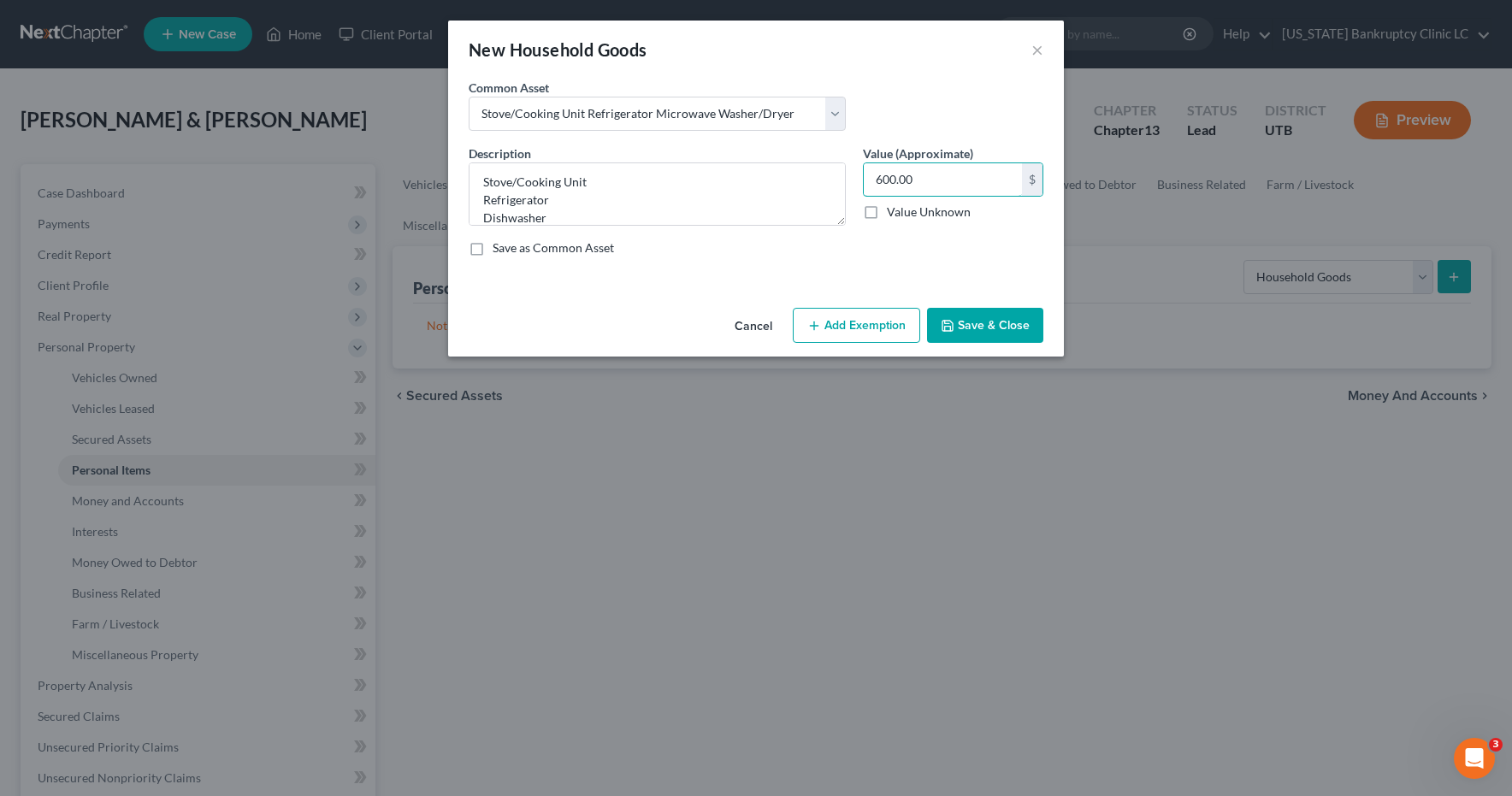
type input "600.00"
click at [867, 329] on button "Add Exemption" at bounding box center [856, 326] width 127 height 36
select select "2"
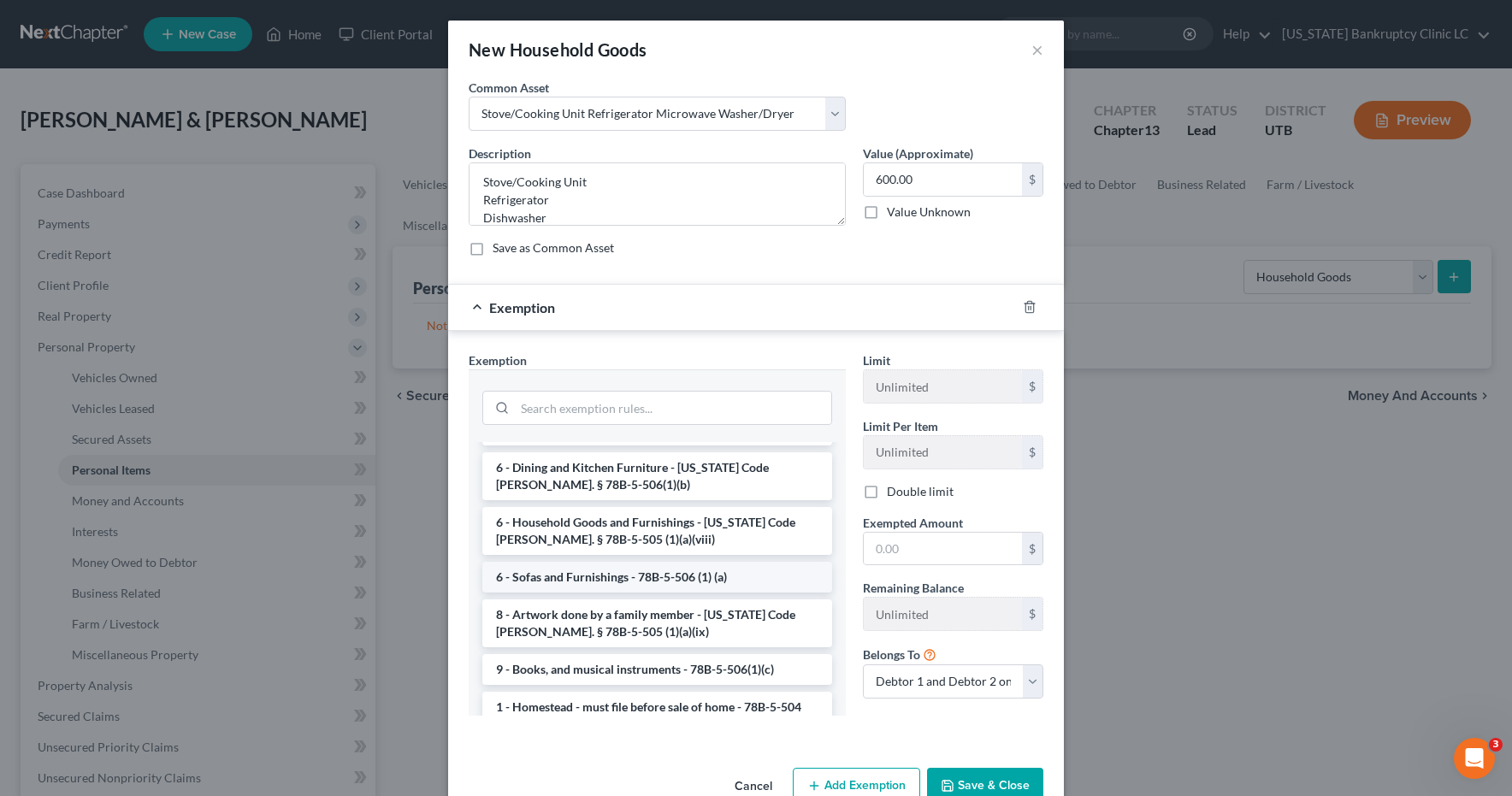
scroll to position [231, 0]
click at [628, 519] on li "6 - Household Goods and Furnishings - Utah Code Ann. § 78B-5-505 (1)(a)(viii)" at bounding box center [658, 529] width 350 height 48
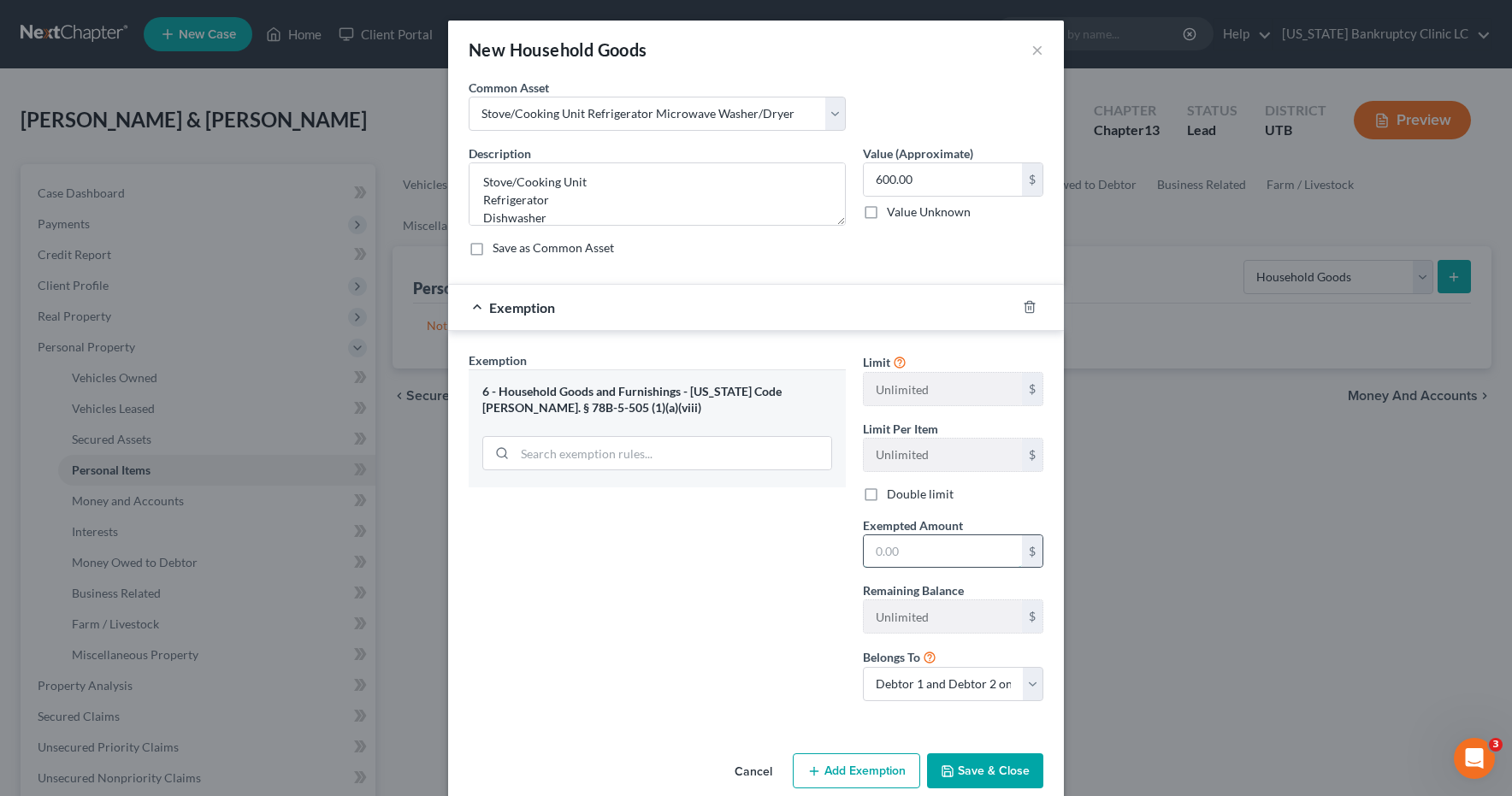
click at [932, 550] on input "text" at bounding box center [943, 551] width 159 height 32
type input "600.00"
click at [970, 771] on button "Save & Close" at bounding box center [986, 771] width 117 height 36
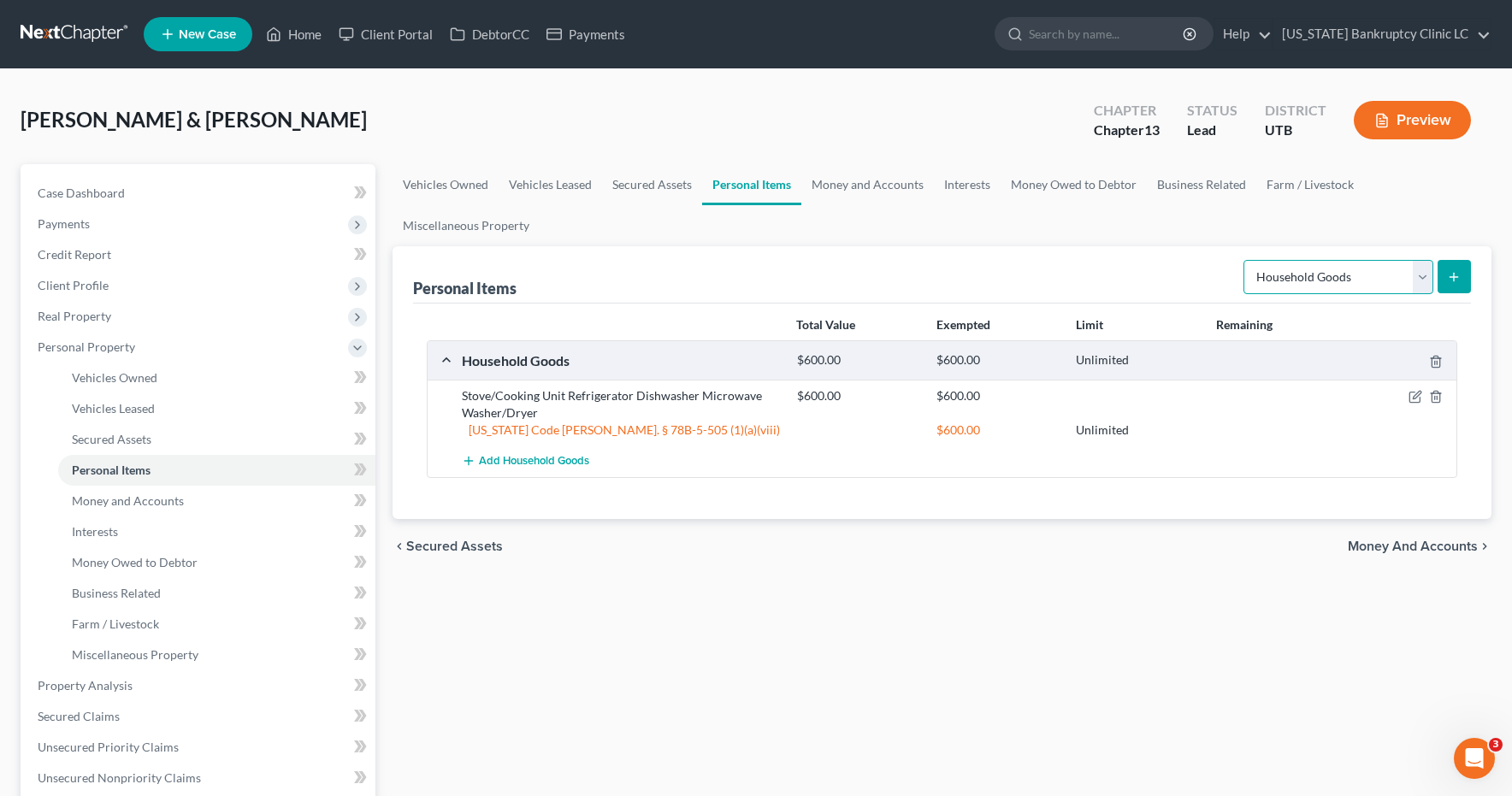
click at [1425, 275] on select "Select Item Type Clothing Collectibles Of Value Electronics Firearms Household …" at bounding box center [1339, 277] width 190 height 34
click at [1457, 274] on icon "submit" at bounding box center [1455, 277] width 14 height 14
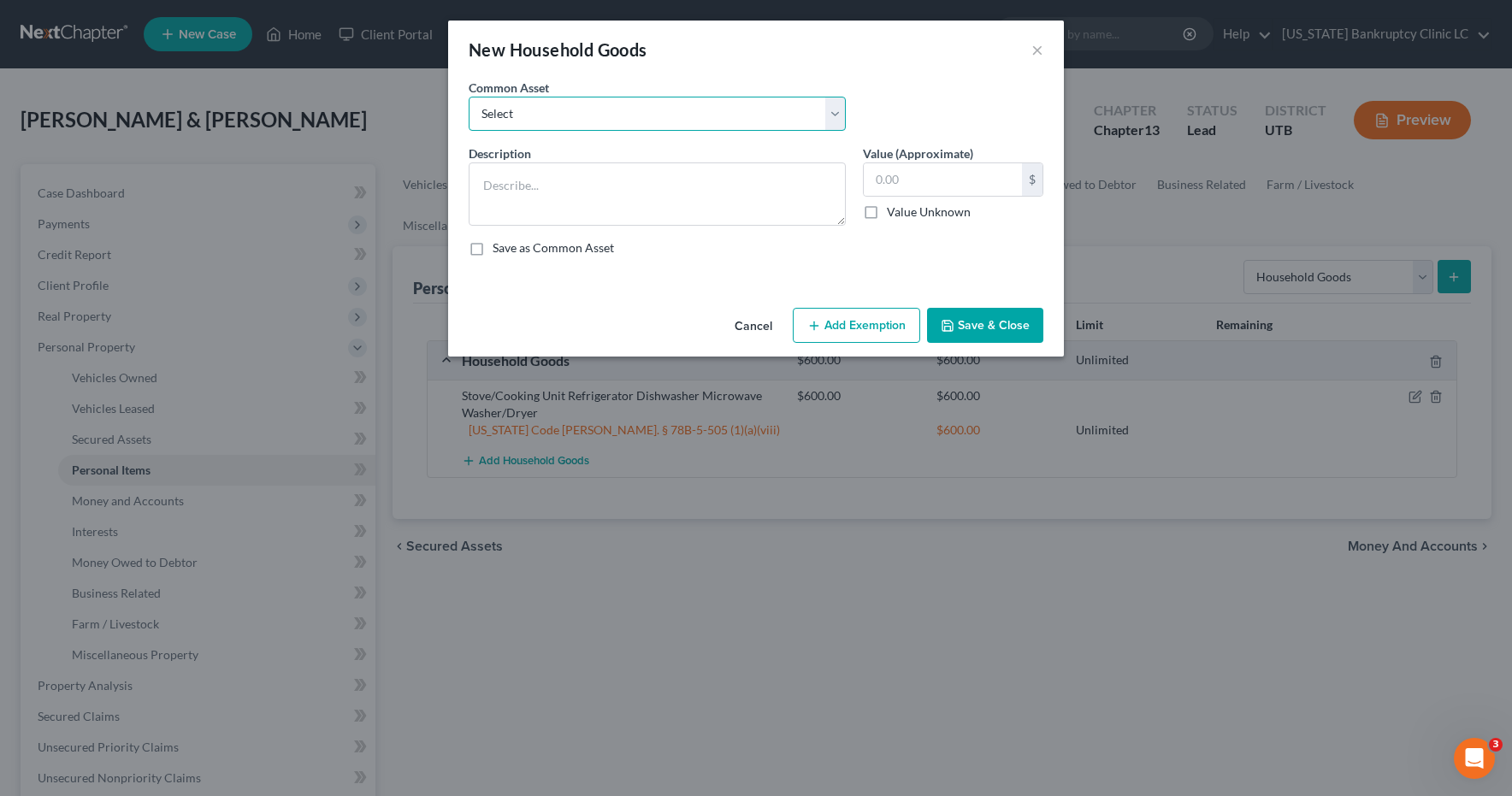
click at [836, 109] on select "Select Couch Chair Entertainment Center End/Coffee Table Stove/Cooking unit Sof…" at bounding box center [657, 113] width 377 height 34
select select "6"
type textarea "Small Kitchen Appliances Cooking Utensils & Cookware Silverware/Flatware"
click at [948, 194] on input "550.00" at bounding box center [943, 179] width 159 height 32
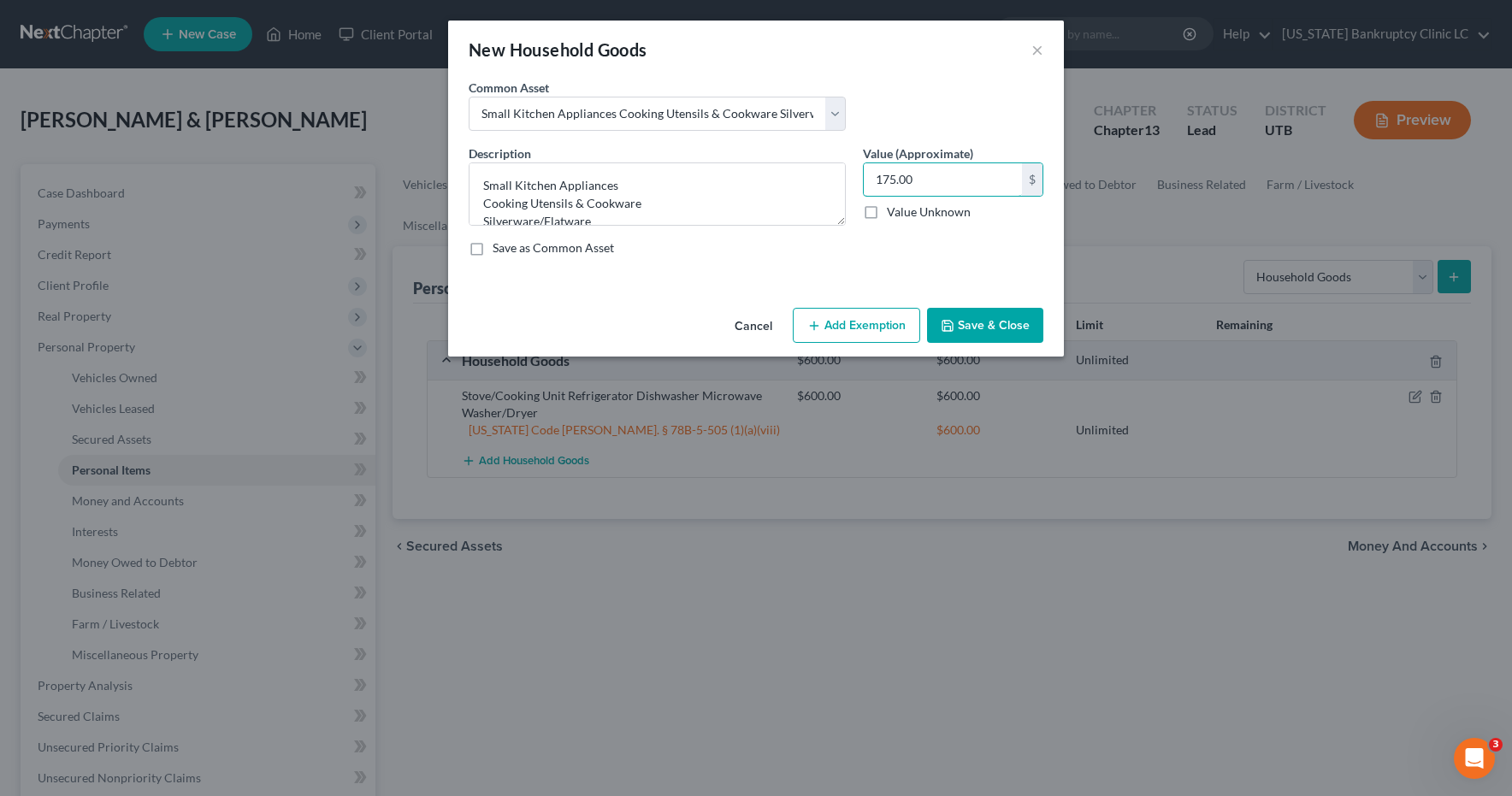
type input "175.00"
click at [841, 322] on button "Add Exemption" at bounding box center [856, 326] width 127 height 36
select select "2"
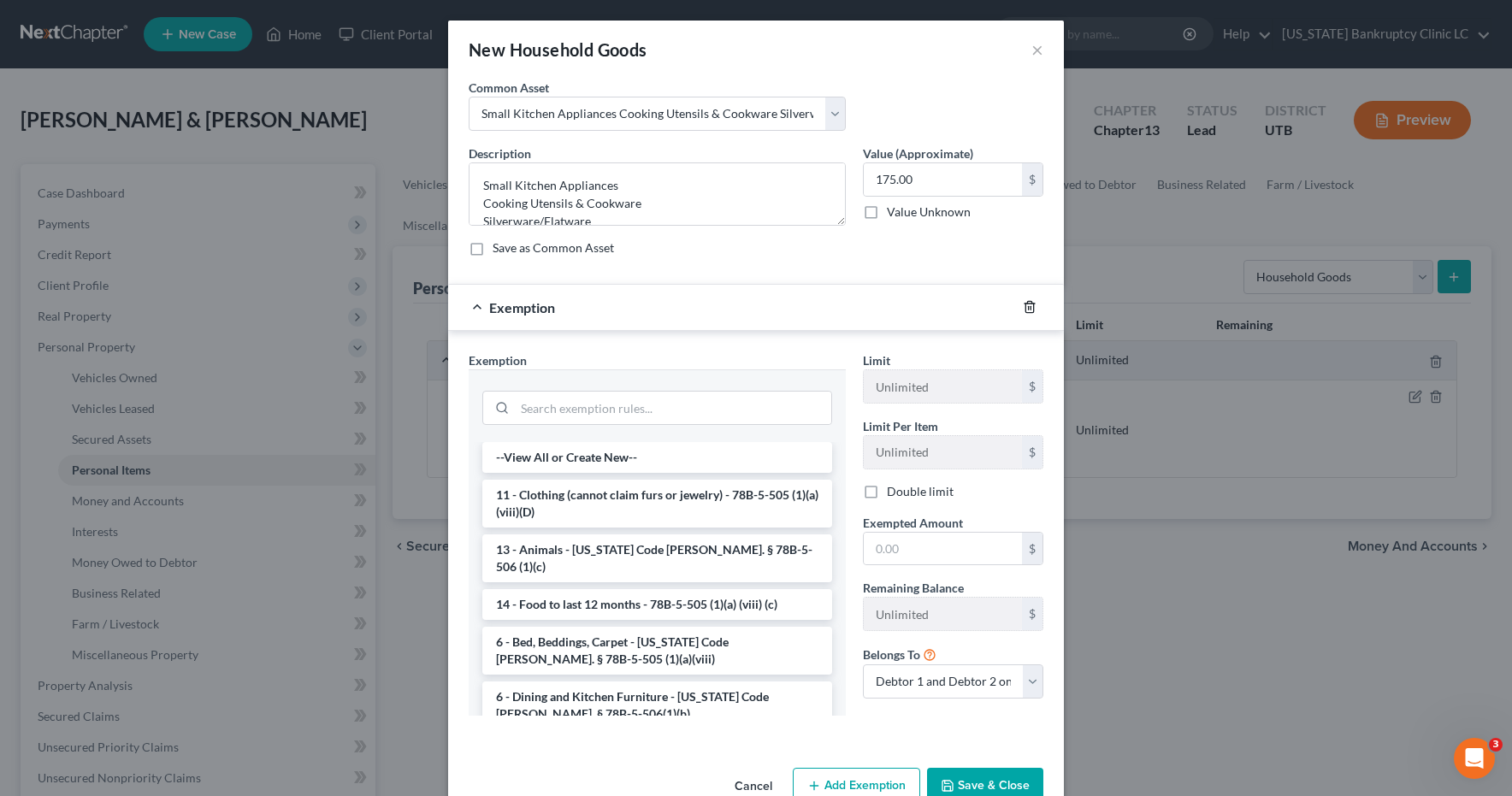
click at [1029, 307] on icon "button" at bounding box center [1030, 307] width 14 height 14
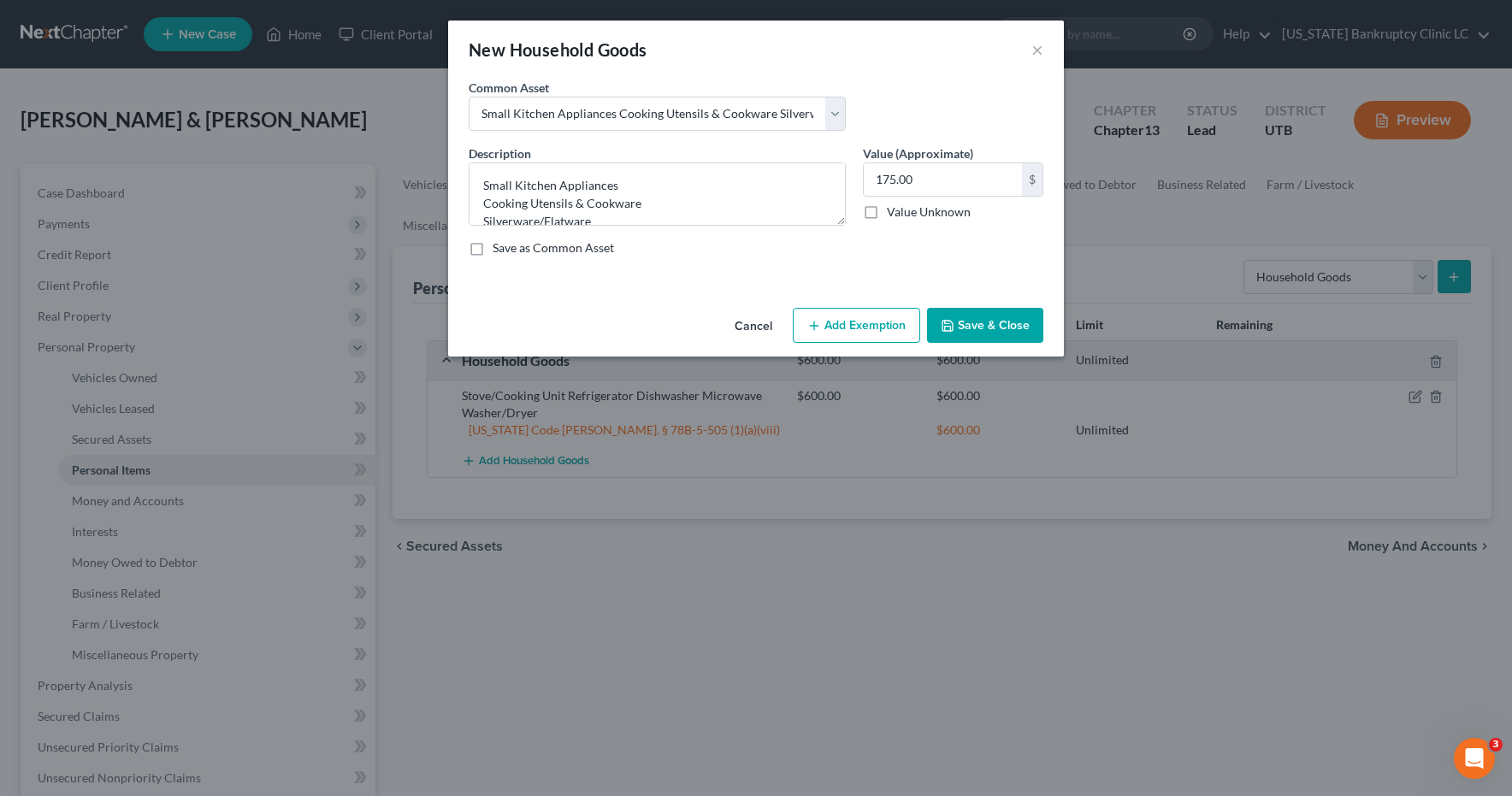
click at [995, 328] on button "Save & Close" at bounding box center [986, 326] width 117 height 36
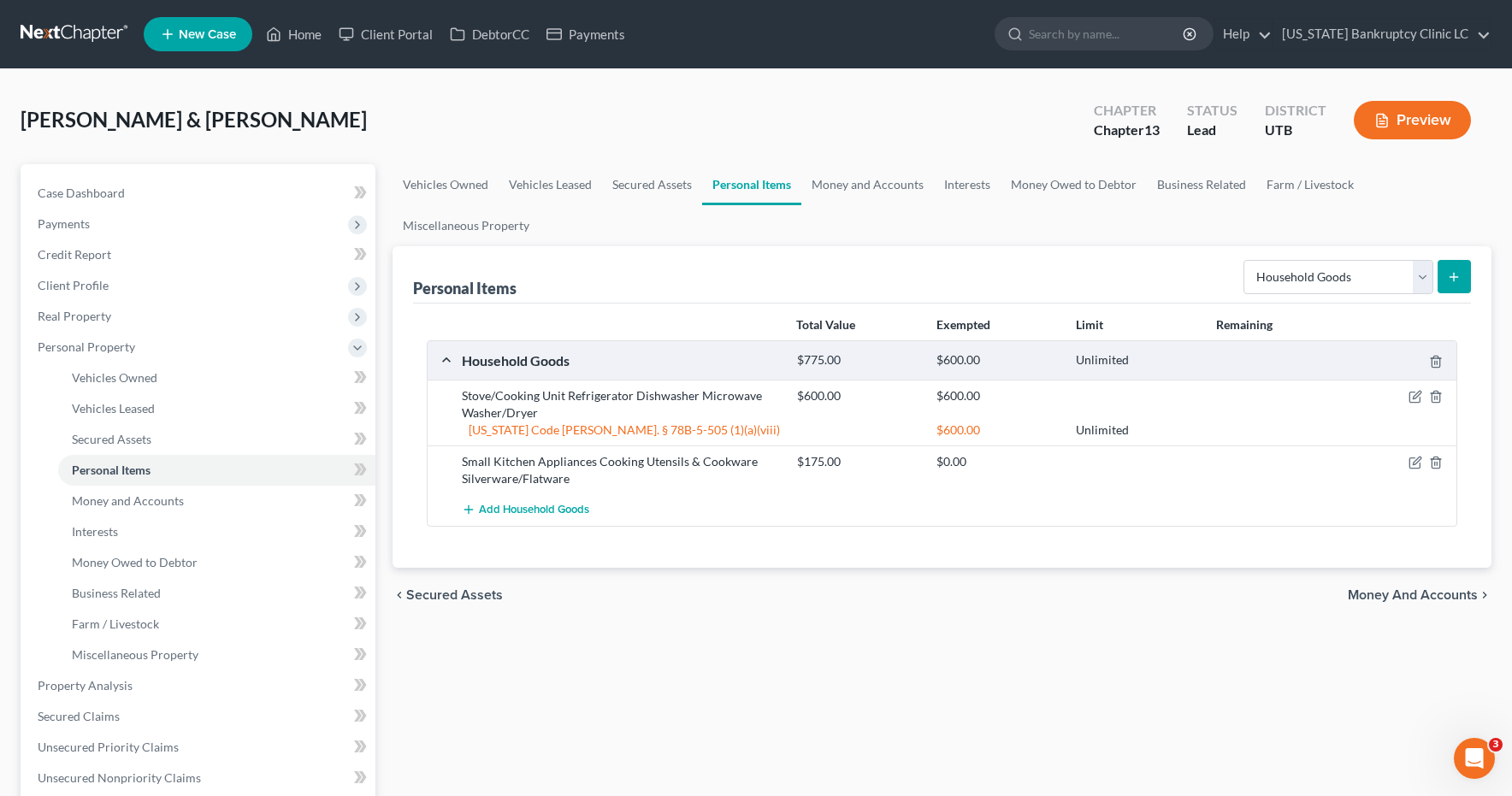
click at [1458, 273] on icon "submit" at bounding box center [1455, 277] width 14 height 14
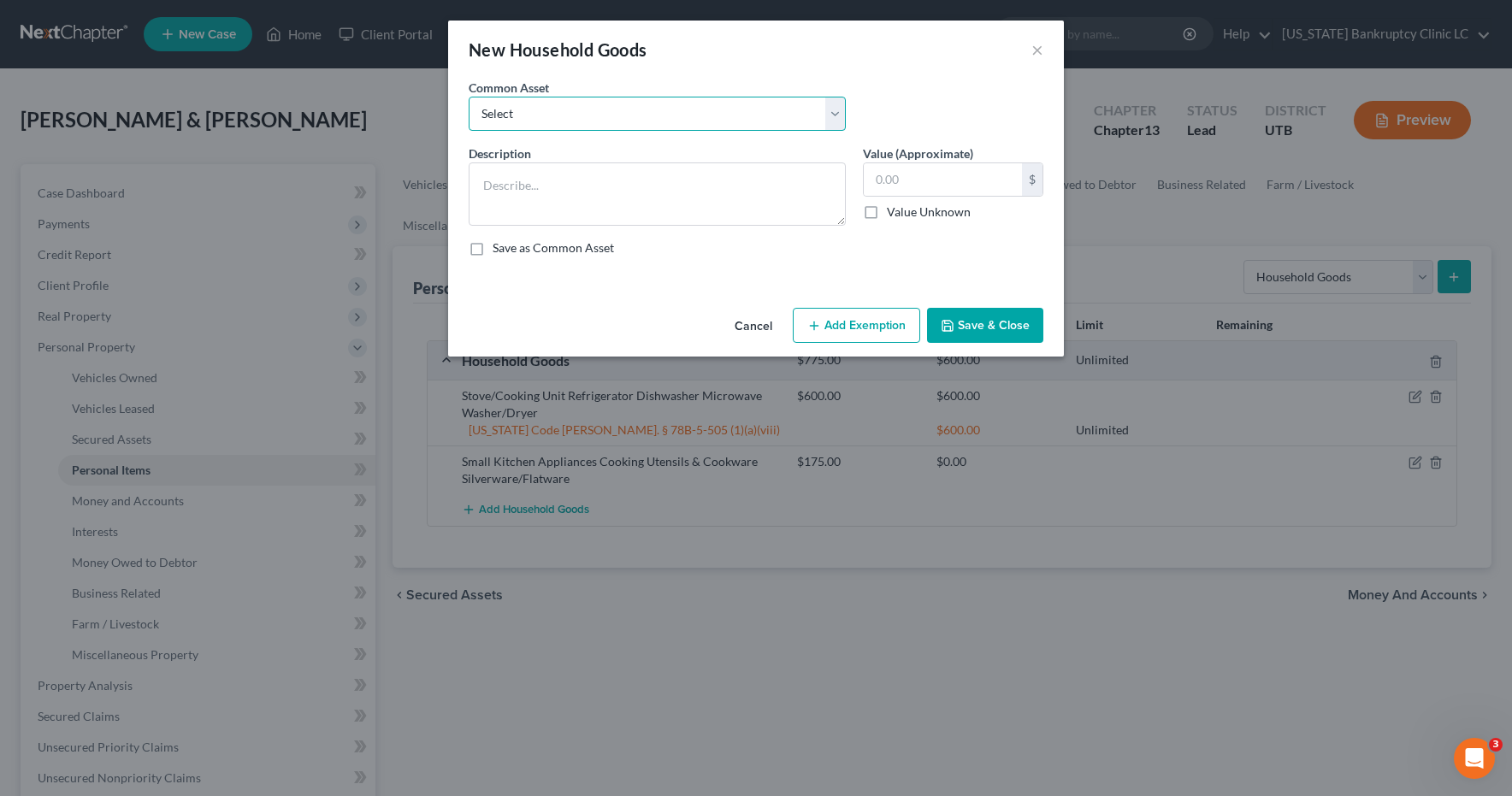
click at [836, 115] on select "Select Couch Chair Entertainment Center End/Coffee Table Stove/Cooking unit Sof…" at bounding box center [657, 113] width 377 height 34
select select "13"
type textarea "Kitchen Table & Chairs"
click at [921, 188] on input "50.00" at bounding box center [943, 179] width 159 height 32
type input "150.00"
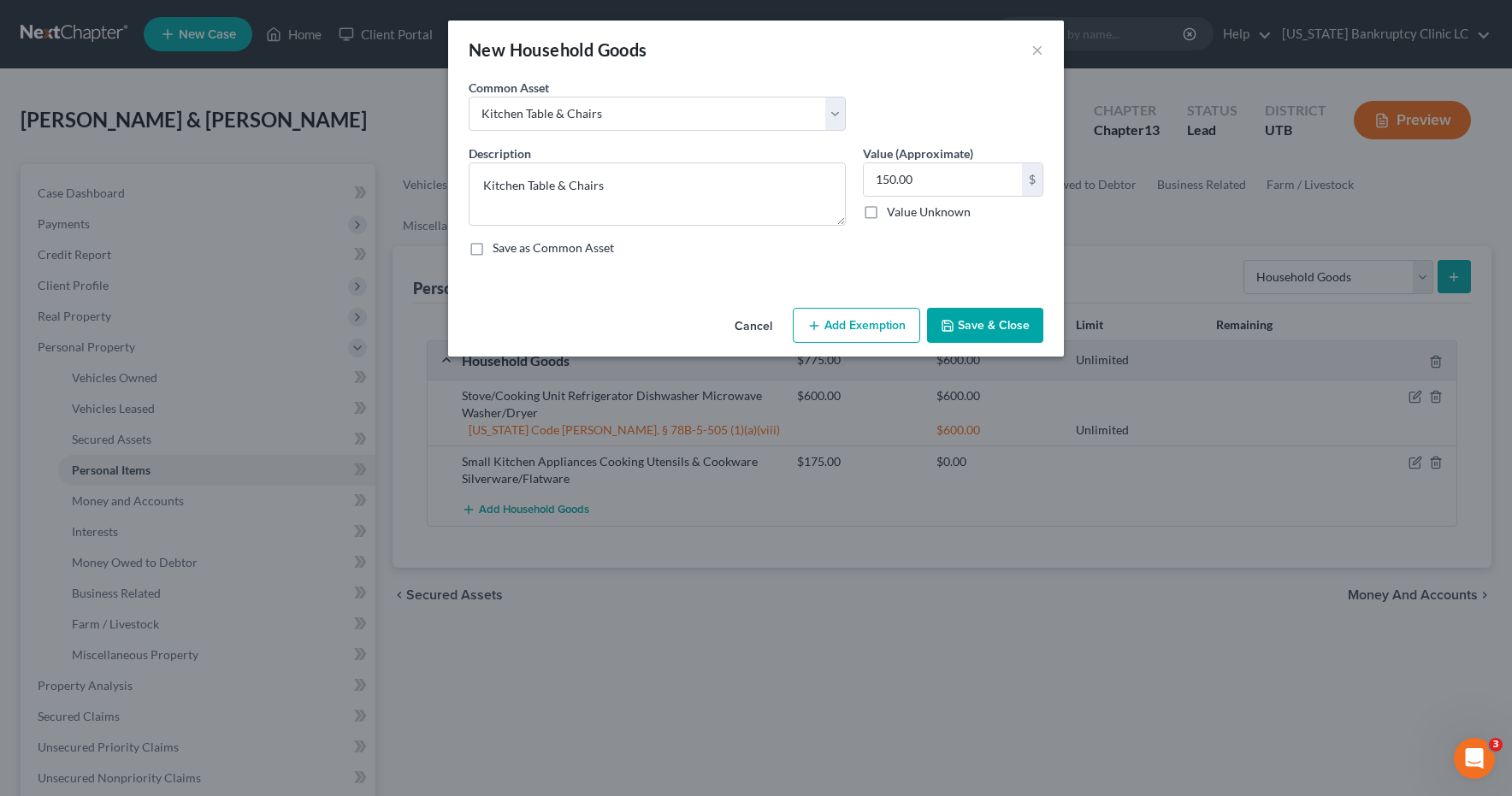
click at [875, 319] on button "Add Exemption" at bounding box center [856, 326] width 127 height 36
select select "2"
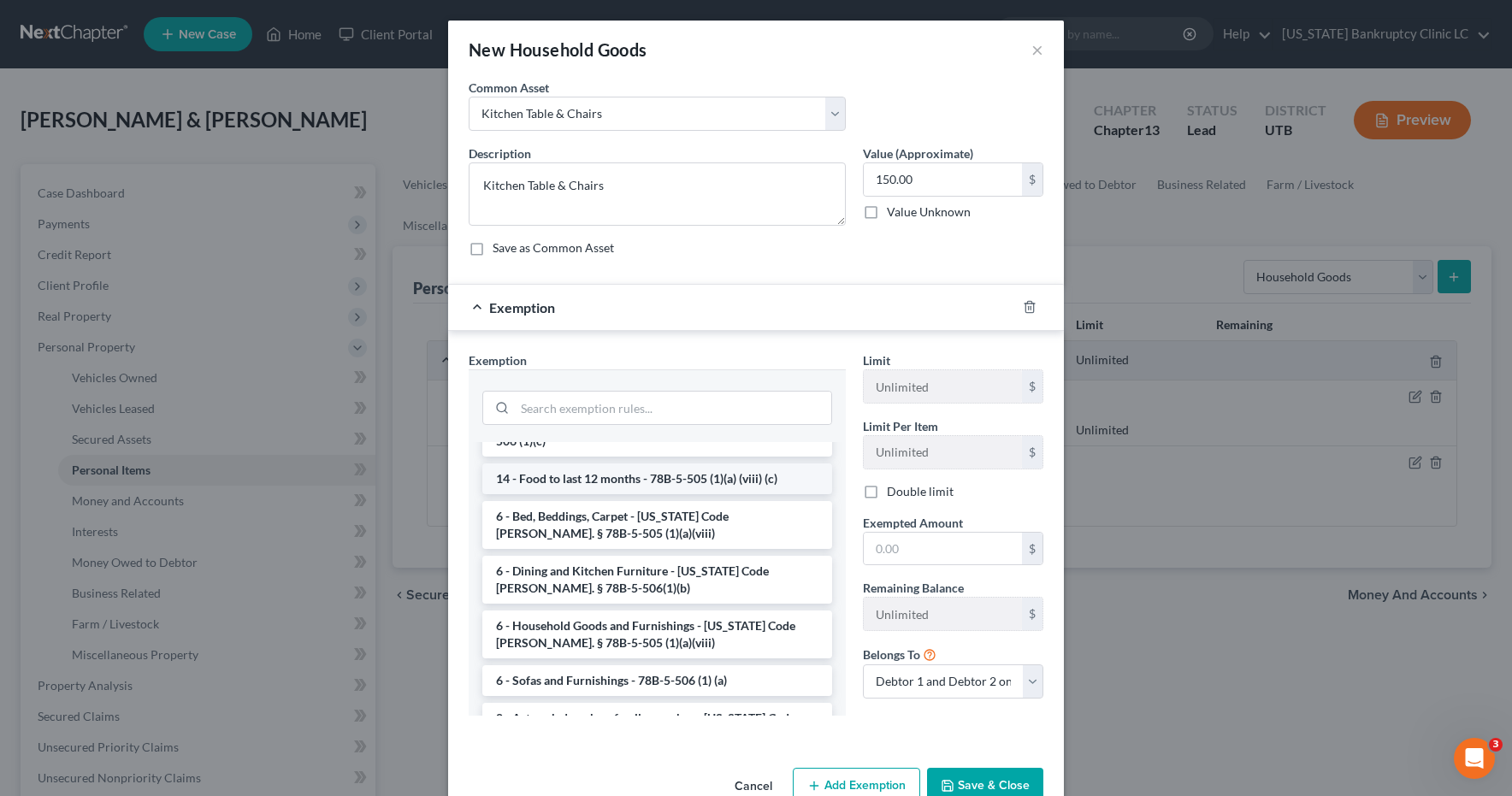
scroll to position [138, 0]
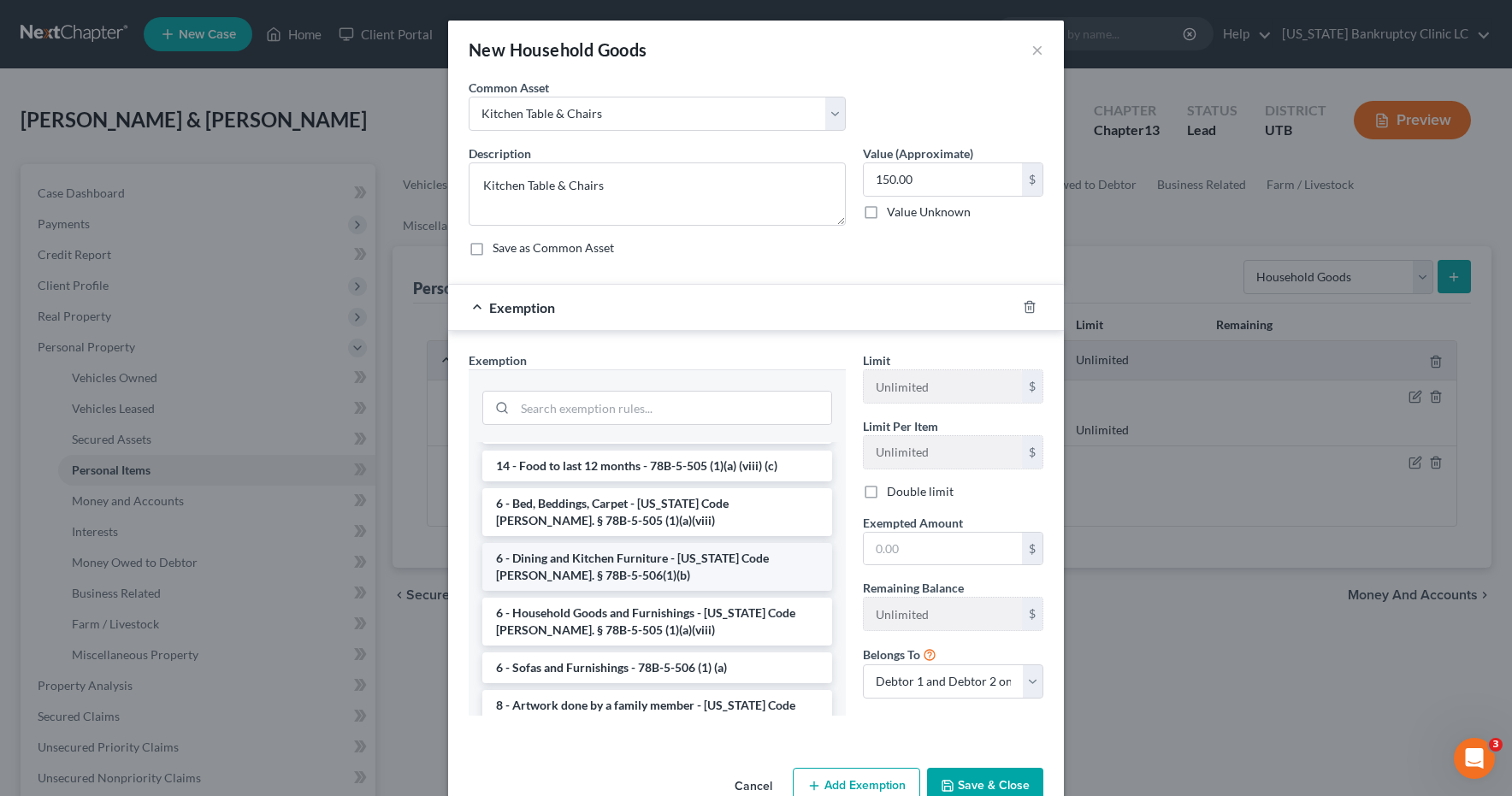
click at [586, 543] on li "6 - Dining and Kitchen Furniture - Utah Code Ann. § 78B-5-506(1)(b)" at bounding box center [658, 567] width 350 height 48
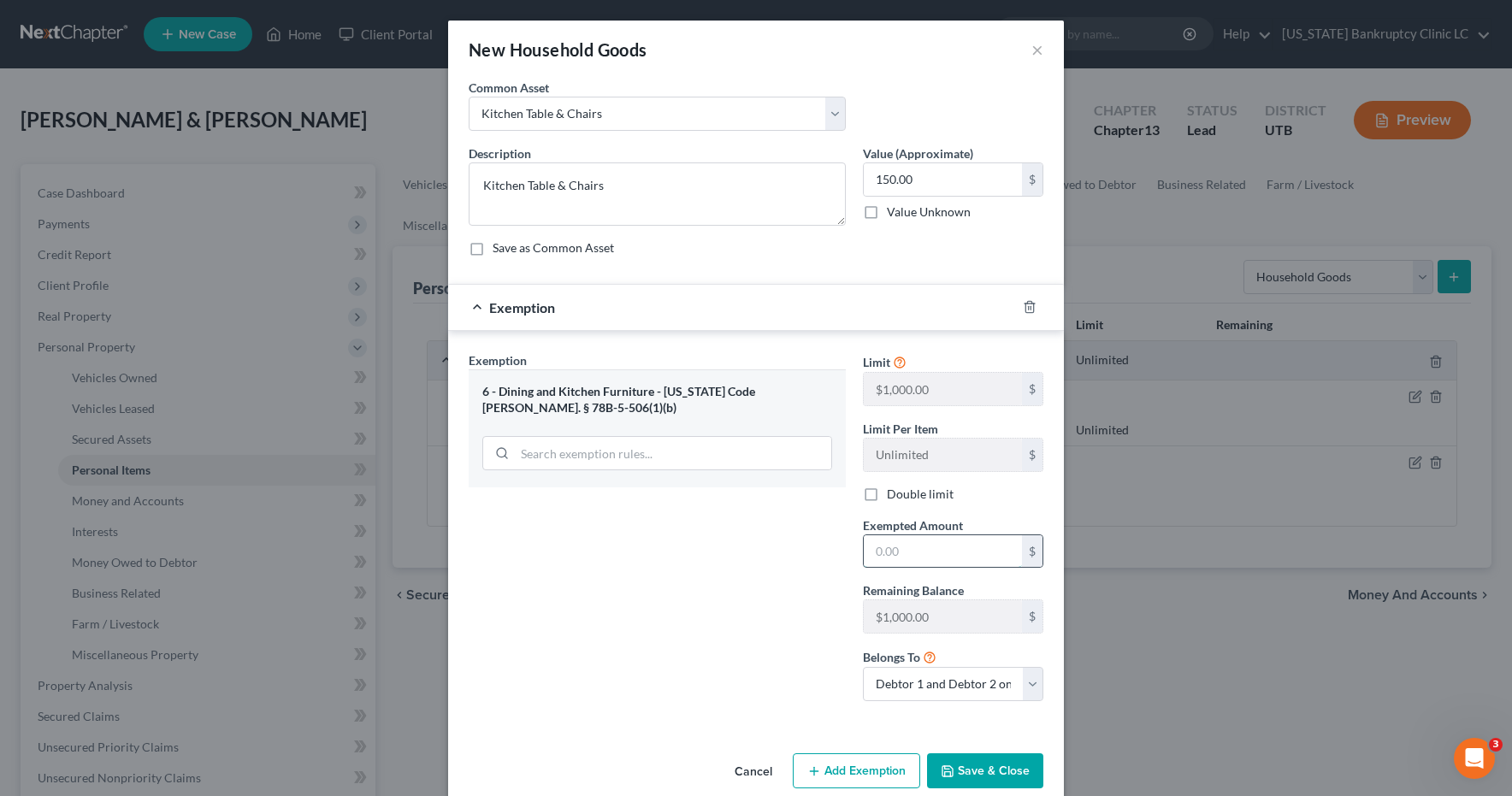
click at [935, 557] on input "text" at bounding box center [943, 551] width 159 height 32
type input "150.00"
click at [975, 776] on button "Save & Close" at bounding box center [986, 771] width 117 height 36
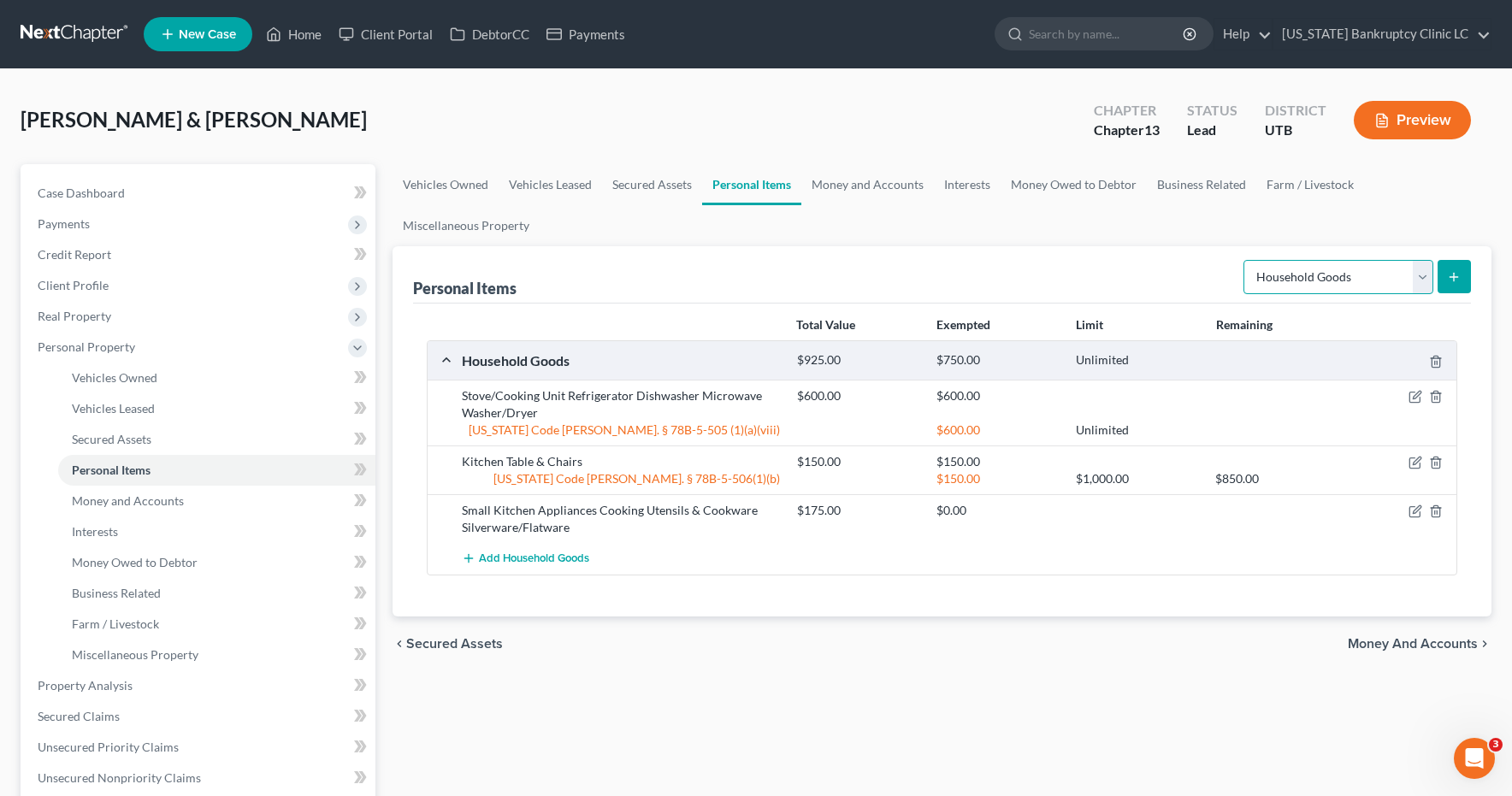
click at [1417, 275] on select "Select Item Type Clothing Collectibles Of Value Electronics Firearms Household …" at bounding box center [1339, 277] width 190 height 34
click at [554, 561] on span "Add Household Goods" at bounding box center [534, 559] width 111 height 14
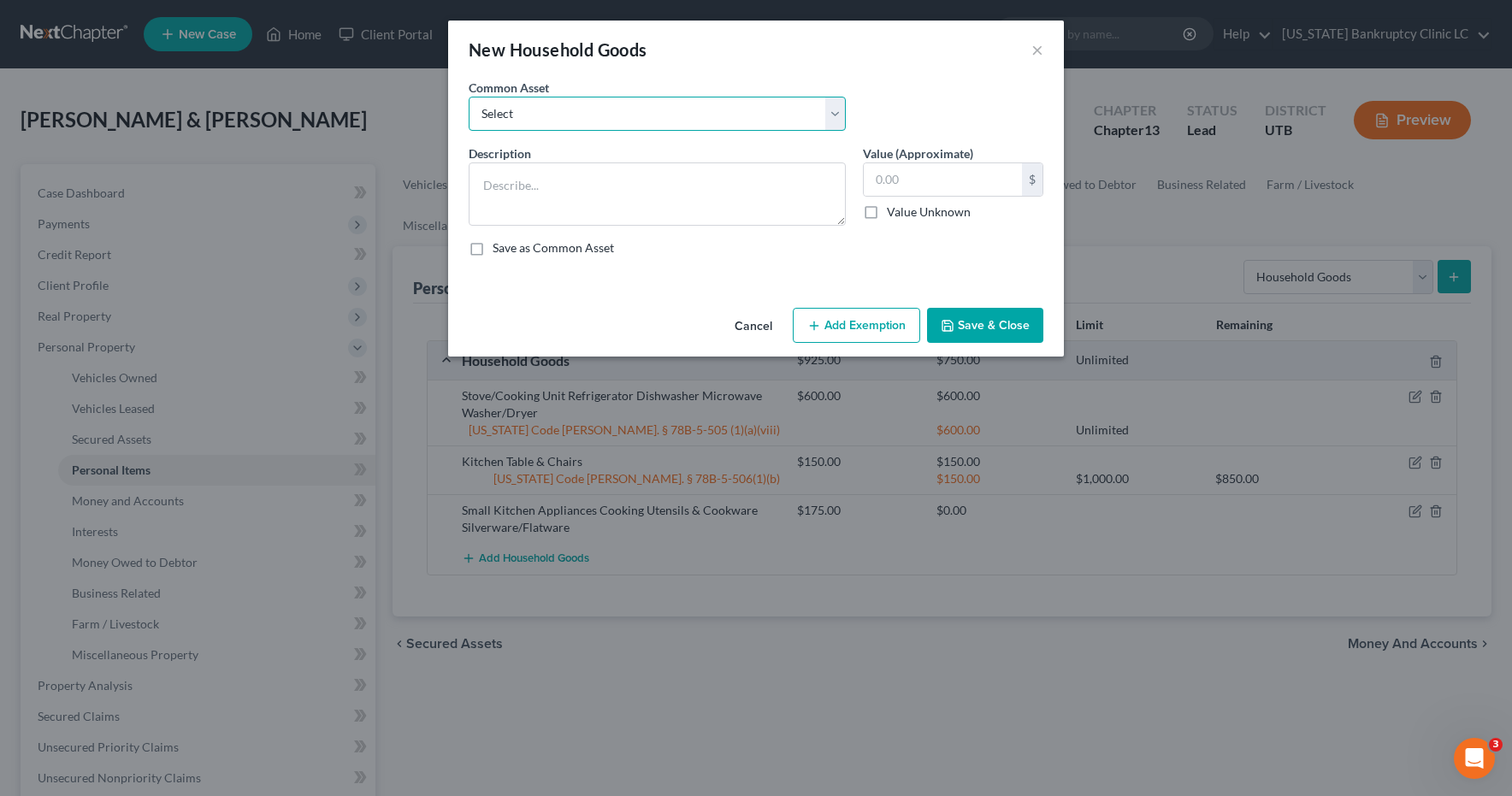
click at [836, 107] on select "Select Couch Chair Entertainment Center End/Coffee Table Stove/Cooking unit Sof…" at bounding box center [657, 113] width 377 height 34
select select "2"
type textarea "Sofa End/Coffee Table Lamps & Accessories Desk/Office Furniture"
type input "150.00"
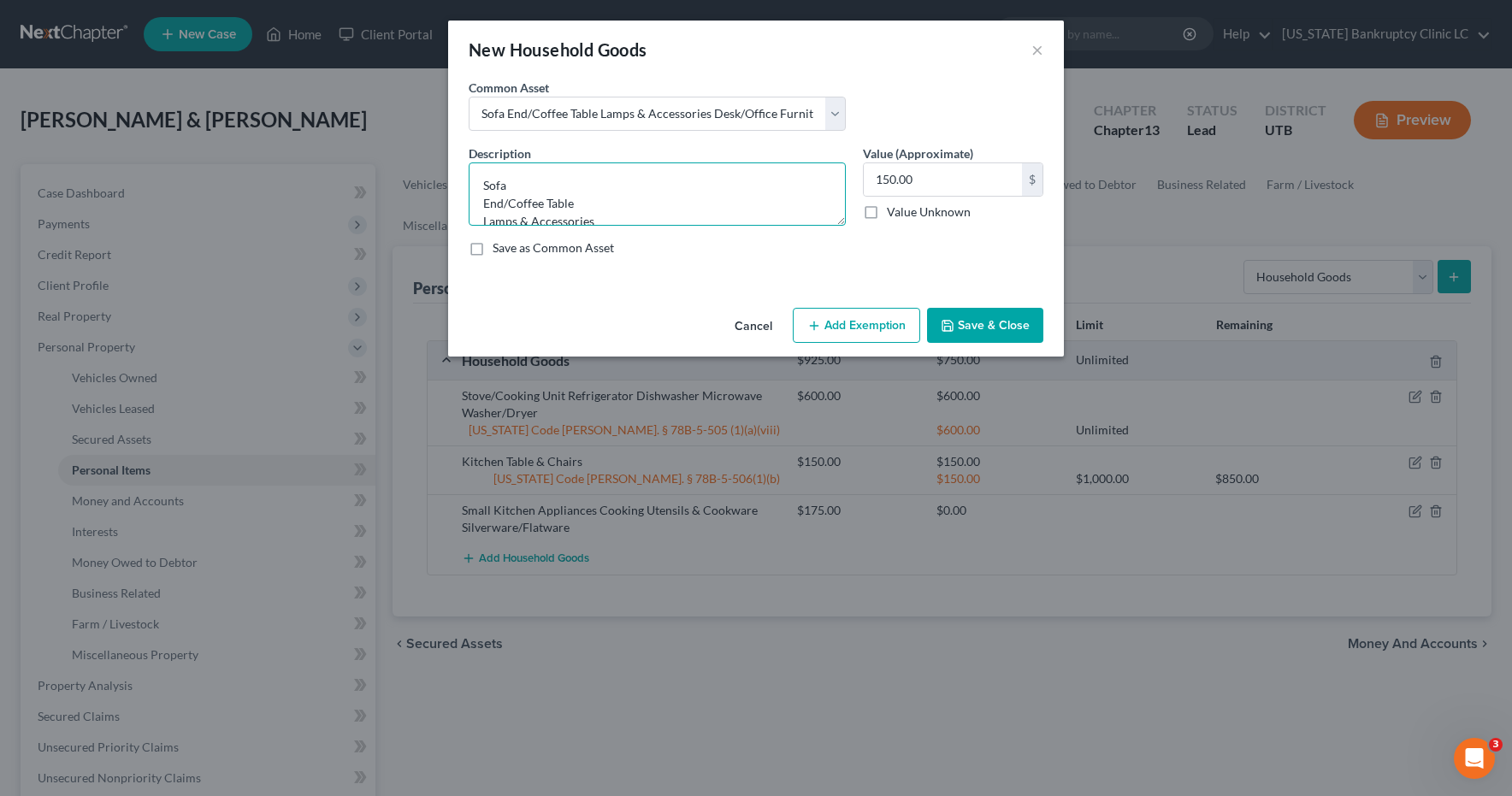
click at [573, 172] on textarea "Sofa End/Coffee Table Lamps & Accessories Desk/Office Furniture" at bounding box center [657, 194] width 377 height 64
click at [544, 178] on textarea "Sofa End/Coffee Table Lamps & Accessories Desk/Office Furniture" at bounding box center [657, 194] width 377 height 64
type textarea "Sofa Chair End/Coffee Table Lamps & Accessories Desk/Office Furniture"
click at [946, 178] on input "150.00" at bounding box center [943, 179] width 159 height 32
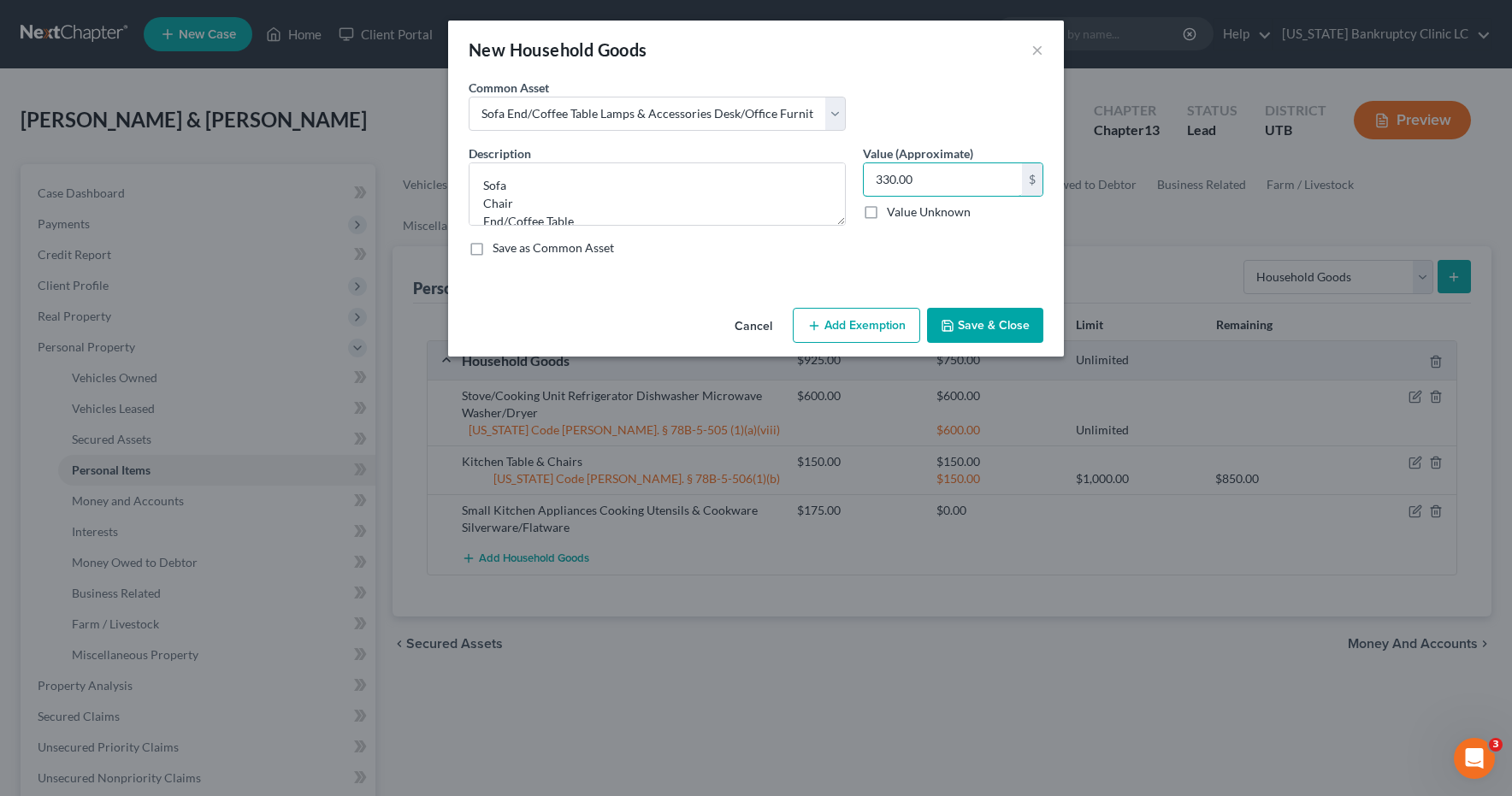
type input "330.00"
click at [848, 327] on button "Add Exemption" at bounding box center [856, 326] width 127 height 36
select select "2"
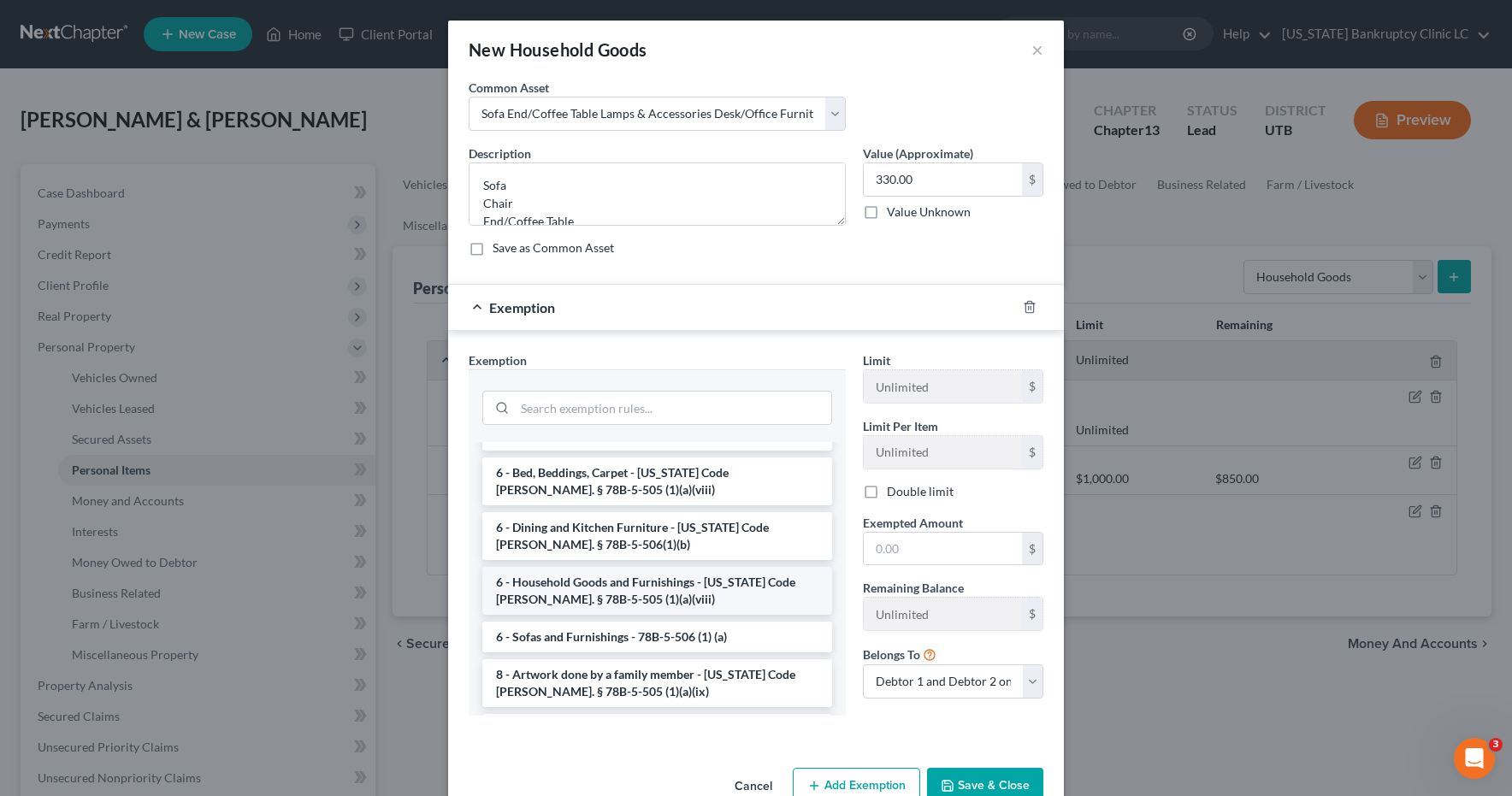
scroll to position [173, 0]
click at [540, 624] on li "6 - Sofas and Furnishings - 78B-5-506 (1) (a)" at bounding box center [658, 632] width 350 height 30
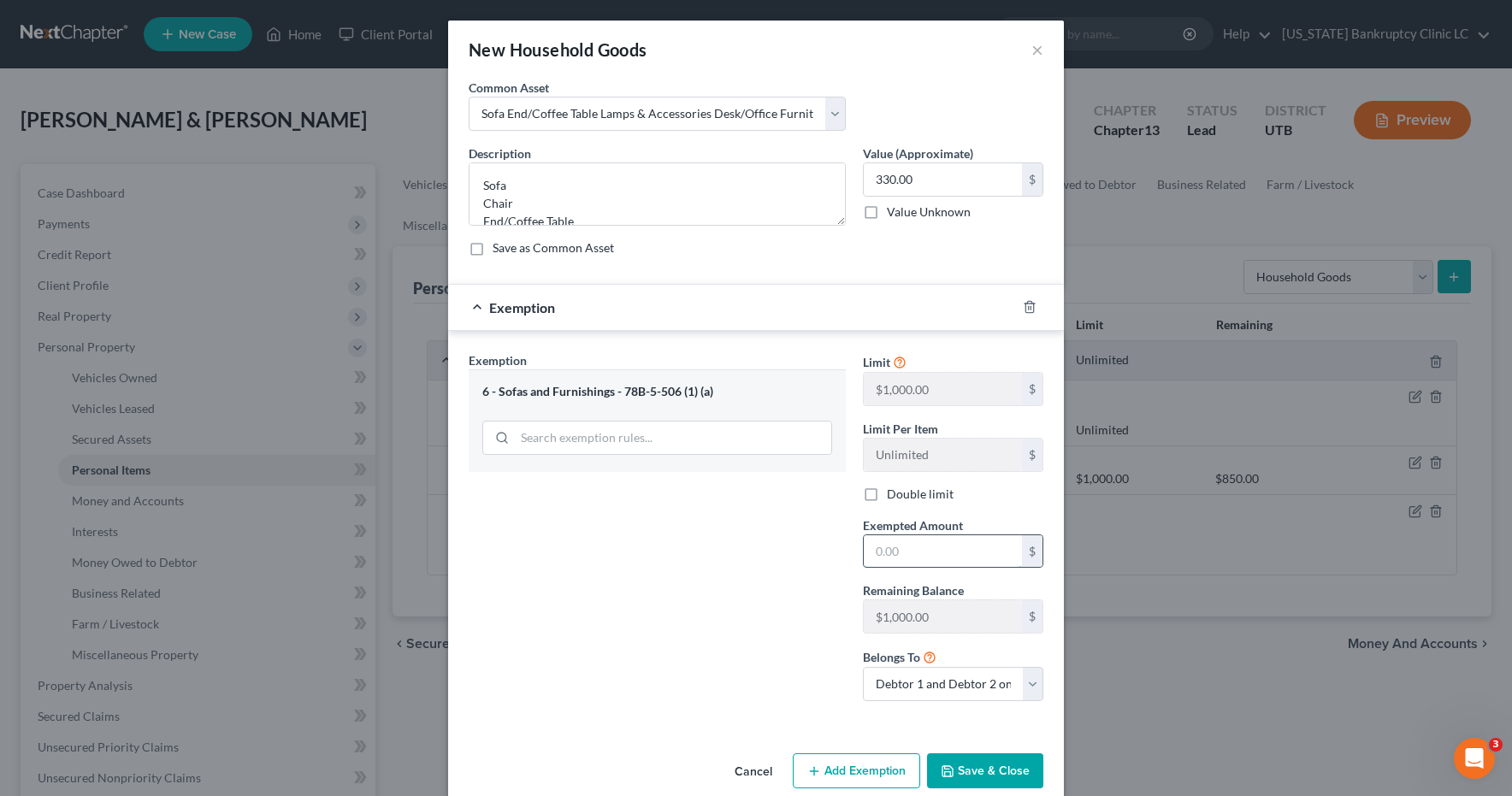
click at [936, 557] on input "text" at bounding box center [943, 551] width 159 height 32
type input "2"
drag, startPoint x: 936, startPoint y: 557, endPoint x: 935, endPoint y: 597, distance: 40.0
click at [936, 559] on input "330.00" at bounding box center [943, 551] width 159 height 32
type input "330.00"
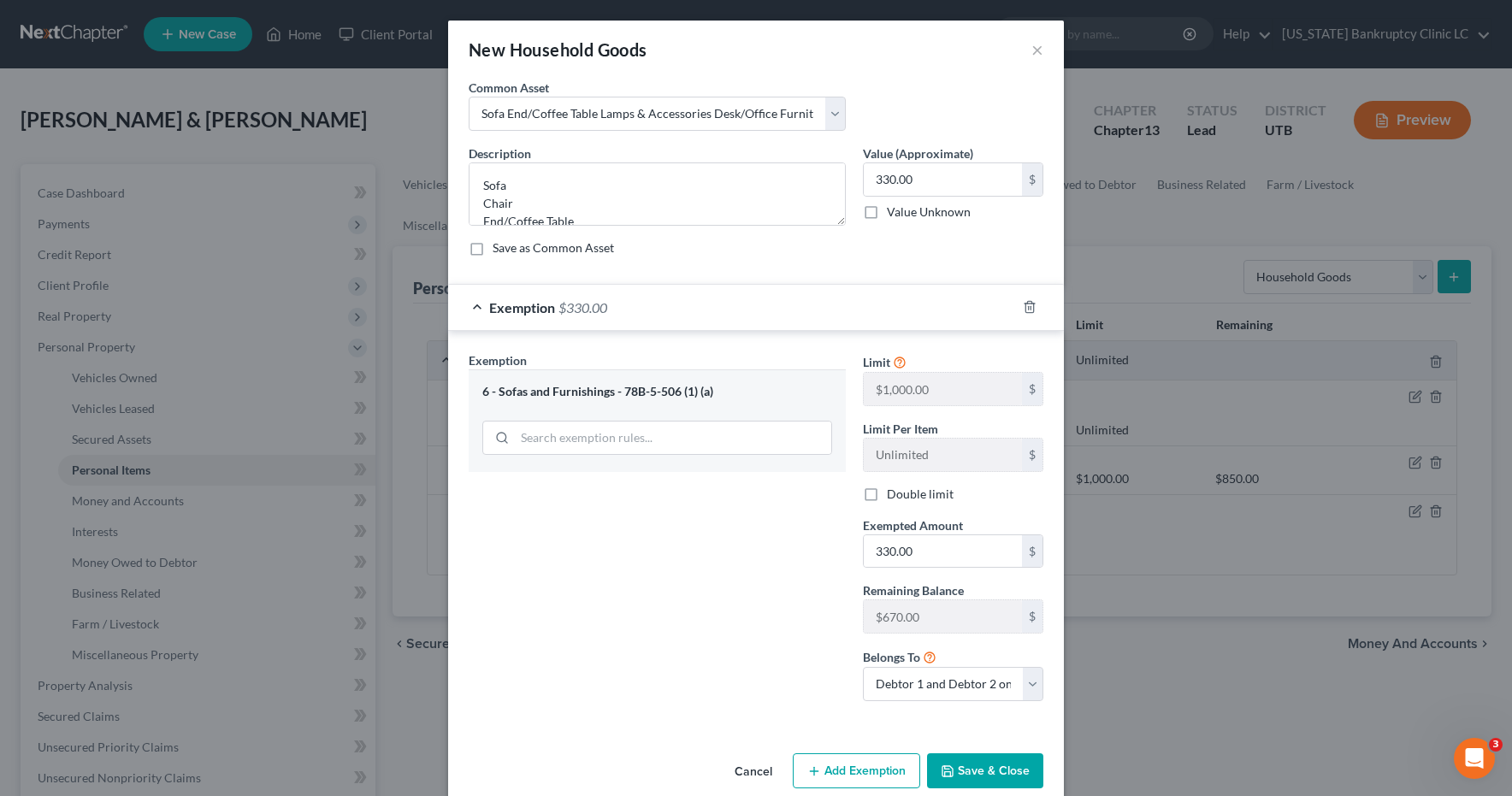
click at [957, 769] on button "Save & Close" at bounding box center [986, 771] width 117 height 36
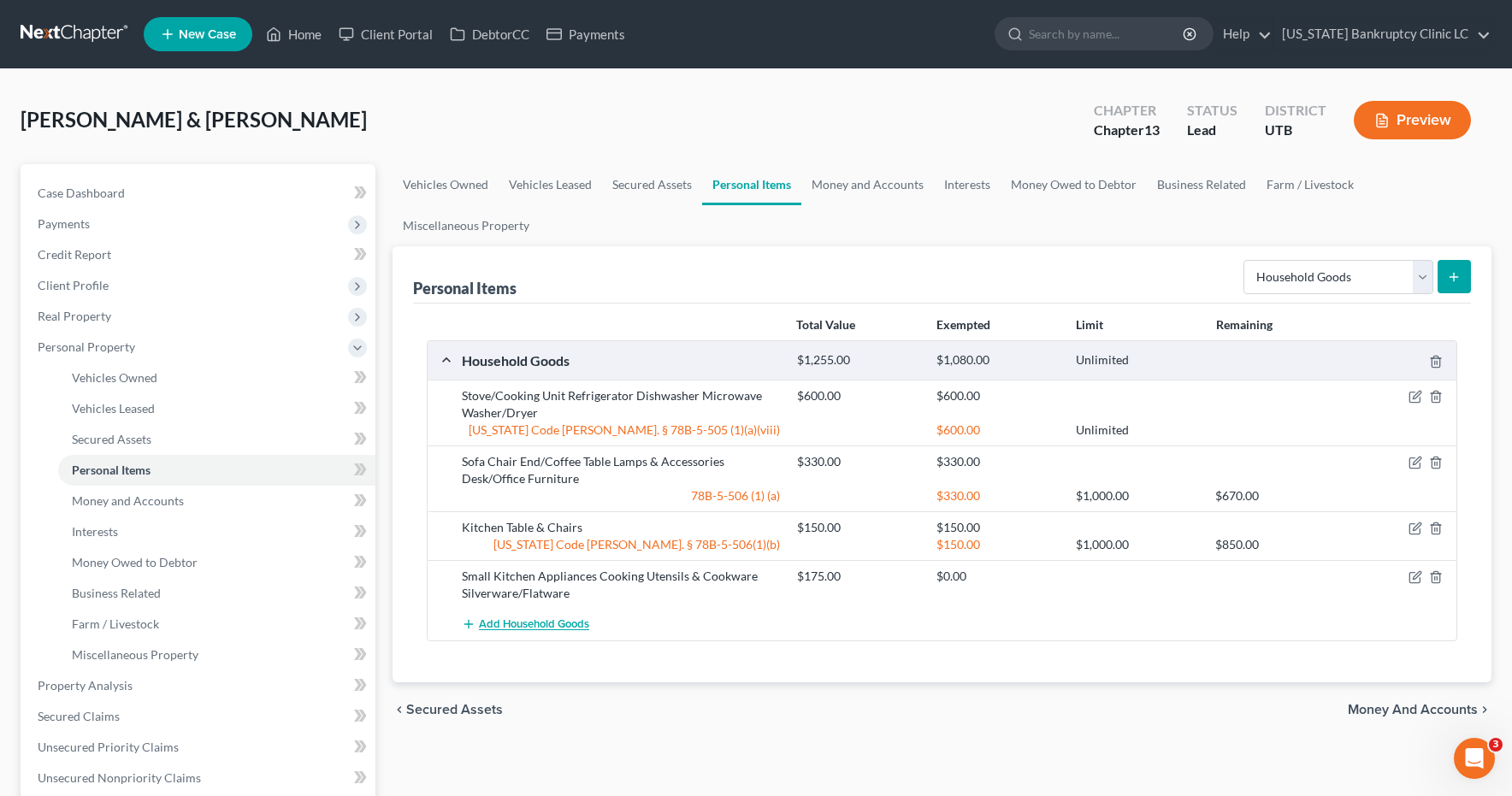
click at [543, 625] on span "Add Household Goods" at bounding box center [534, 625] width 111 height 14
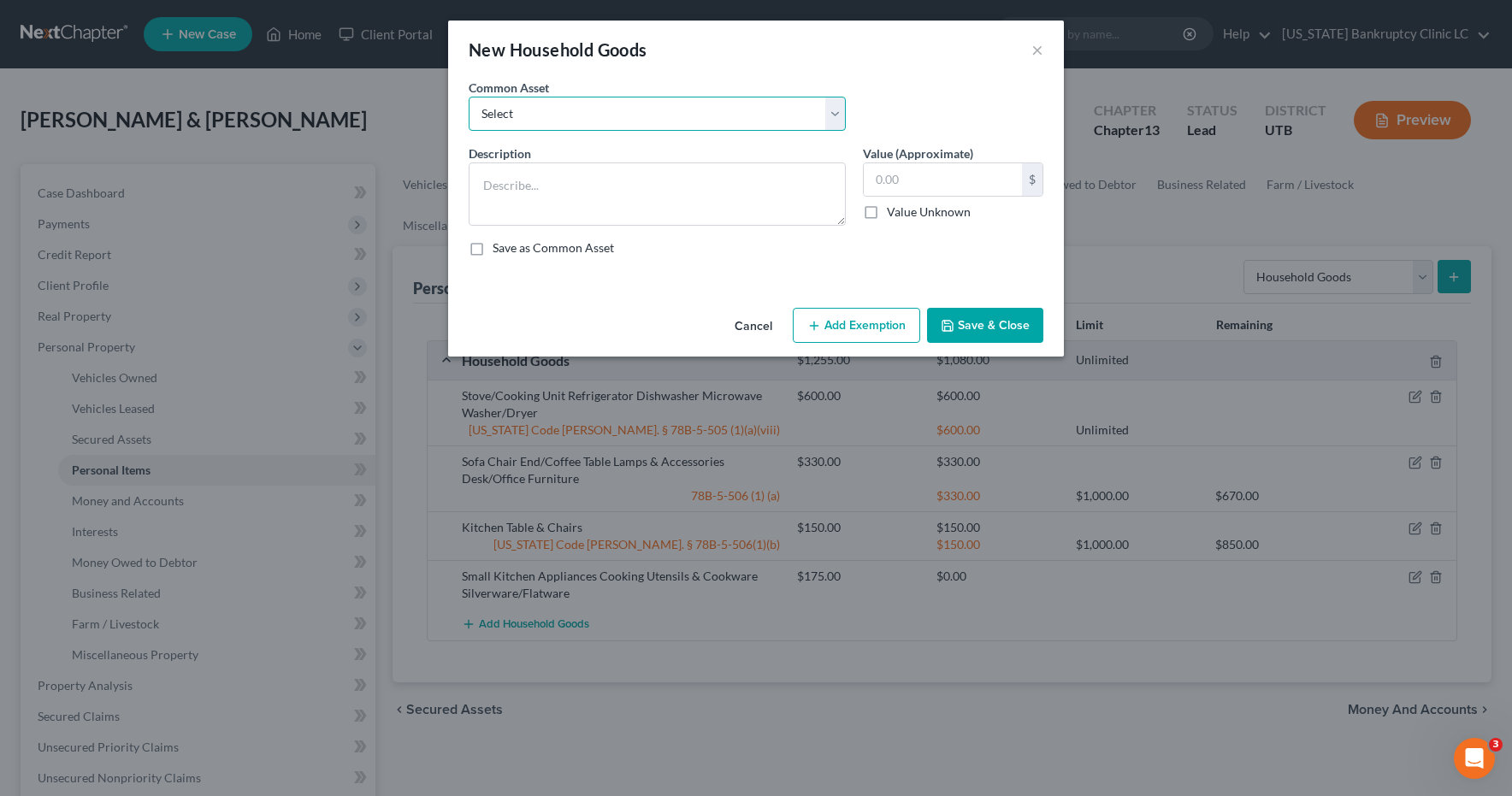
click at [834, 111] on select "Select Couch Chair Entertainment Center End/Coffee Table Stove/Cooking unit Sof…" at bounding box center [657, 113] width 377 height 34
select select "9"
type textarea "Bed(s) Bedding"
click at [914, 179] on input "550.00" at bounding box center [943, 179] width 159 height 32
type input "350.00"
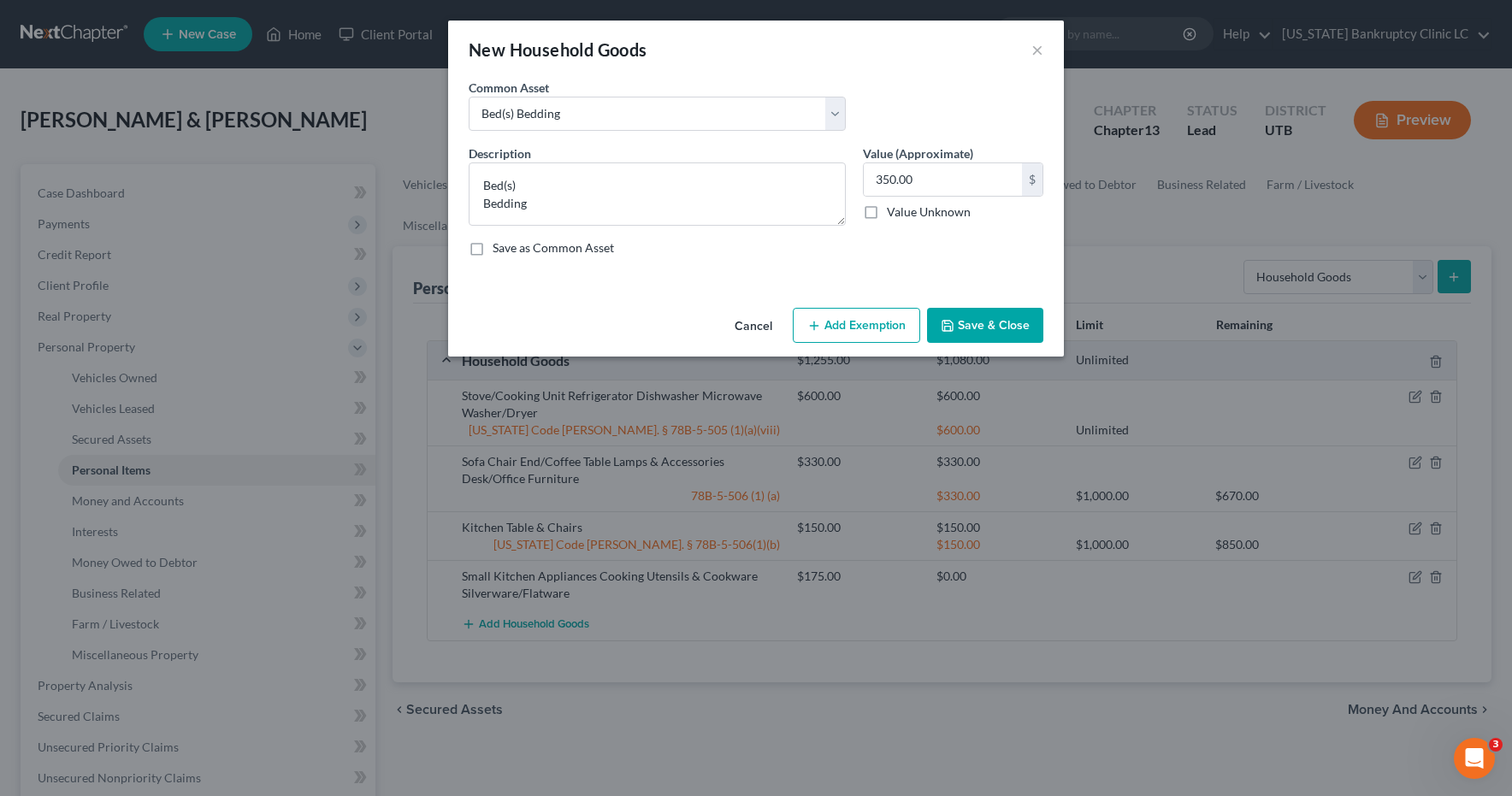
click at [854, 331] on button "Add Exemption" at bounding box center [856, 326] width 127 height 36
select select "2"
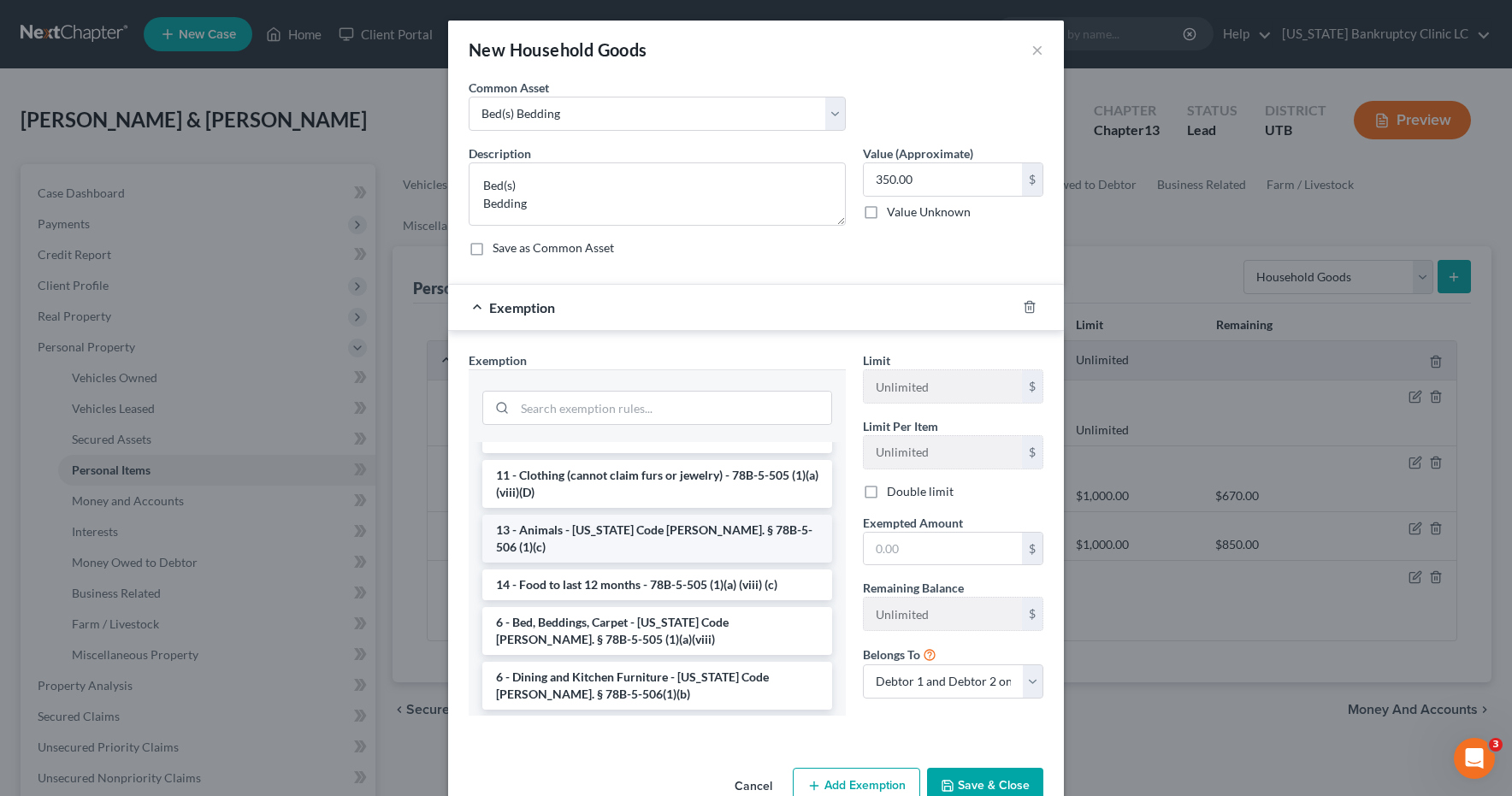
scroll to position [14, 0]
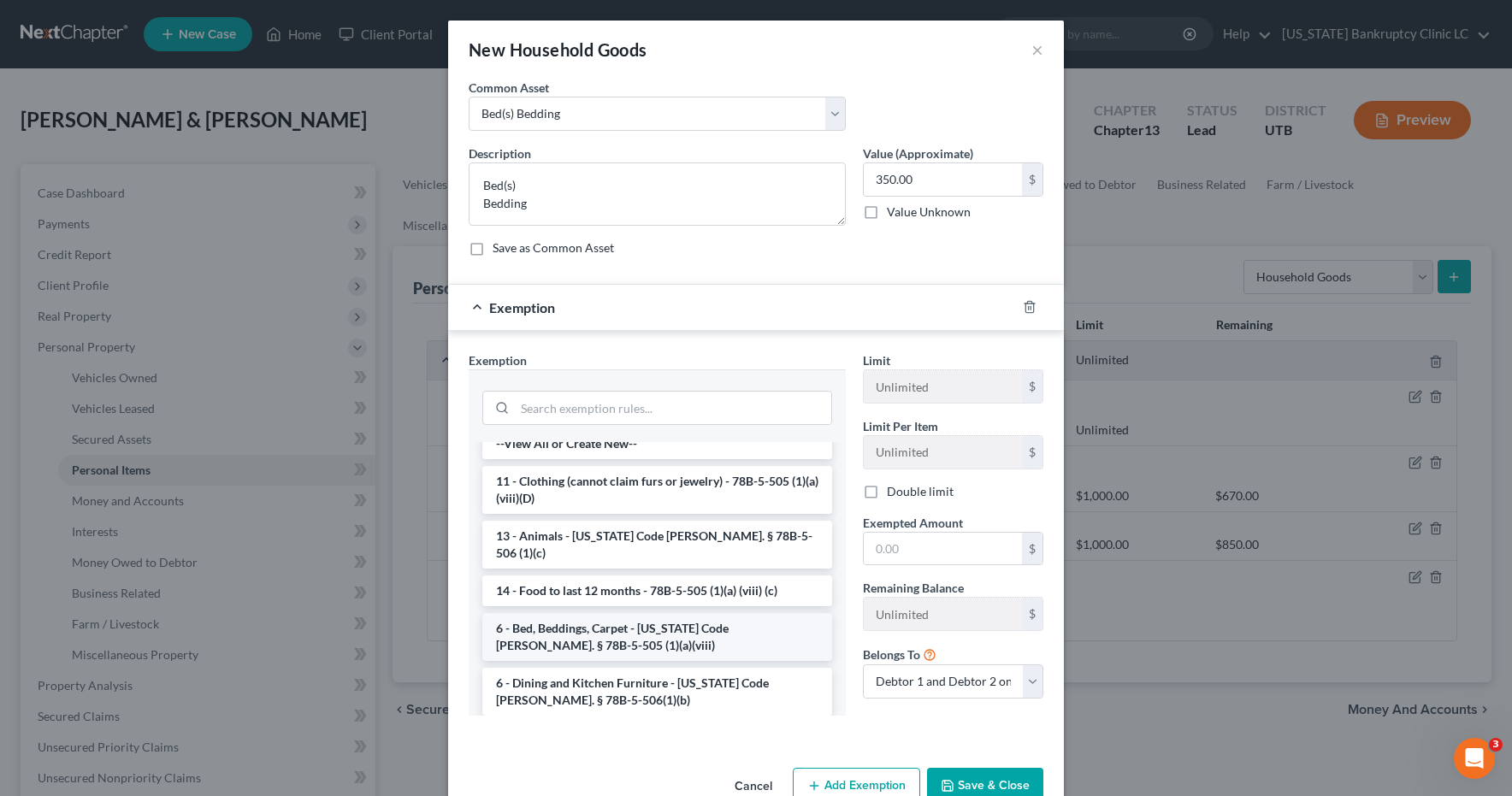
click at [596, 613] on li "6 - Bed, Beddings, Carpet - Utah Code Ann. § 78B-5-505 (1)(a)(viii)" at bounding box center [658, 637] width 350 height 48
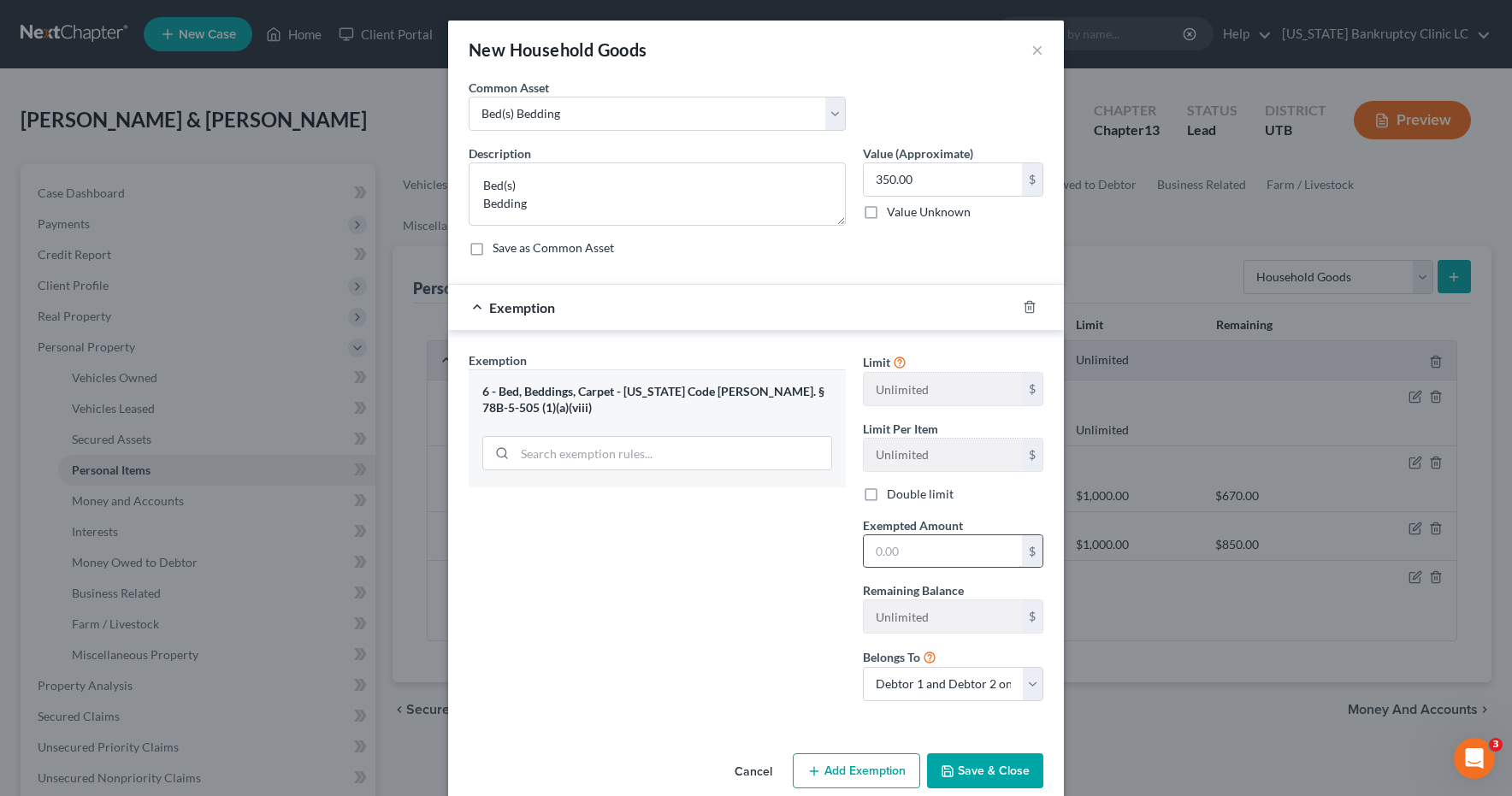
click at [946, 558] on input "text" at bounding box center [943, 551] width 159 height 32
type input "350.00"
click at [996, 781] on button "Save & Close" at bounding box center [986, 771] width 117 height 36
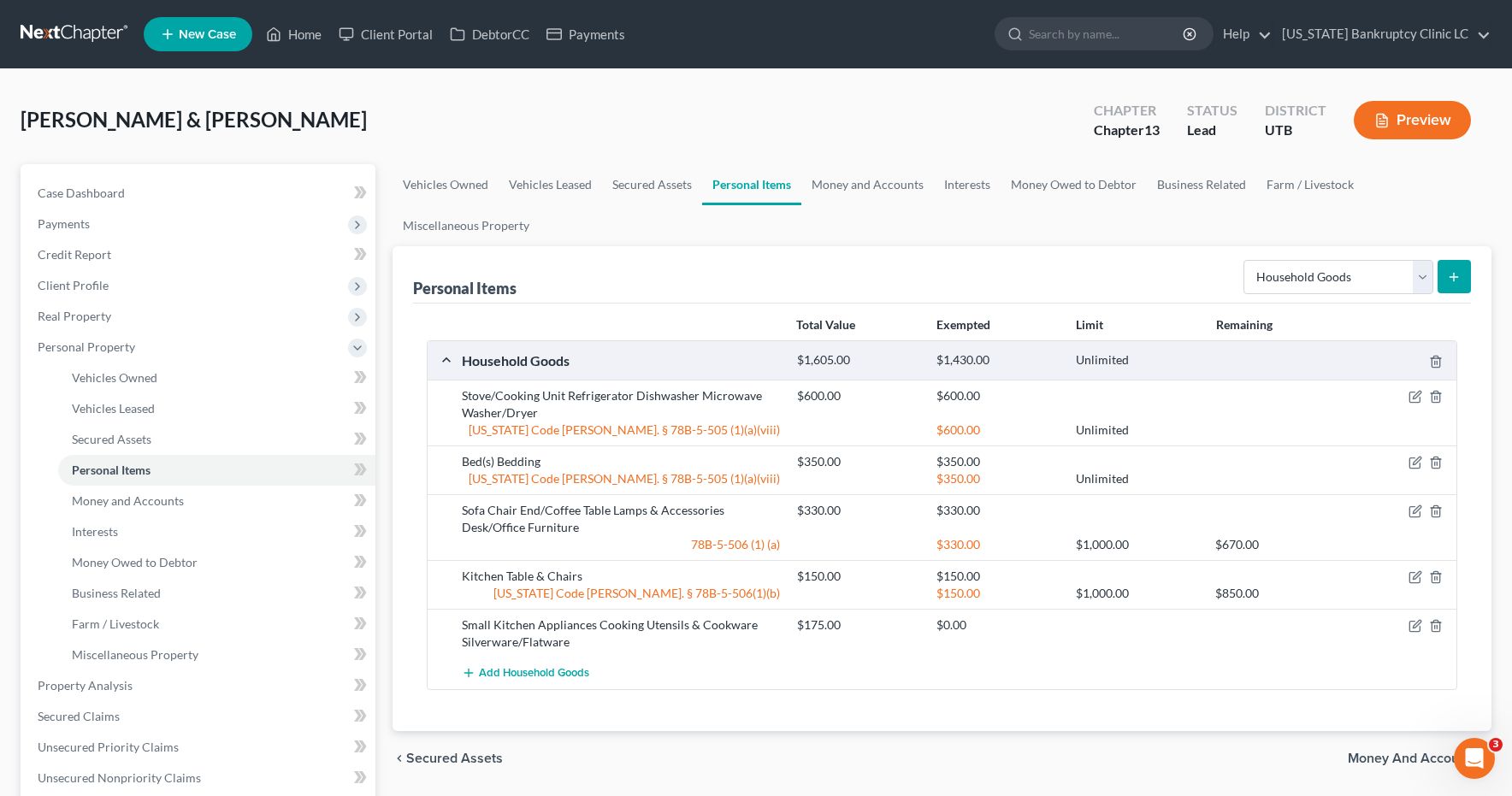
click at [1457, 272] on icon "submit" at bounding box center [1455, 277] width 14 height 14
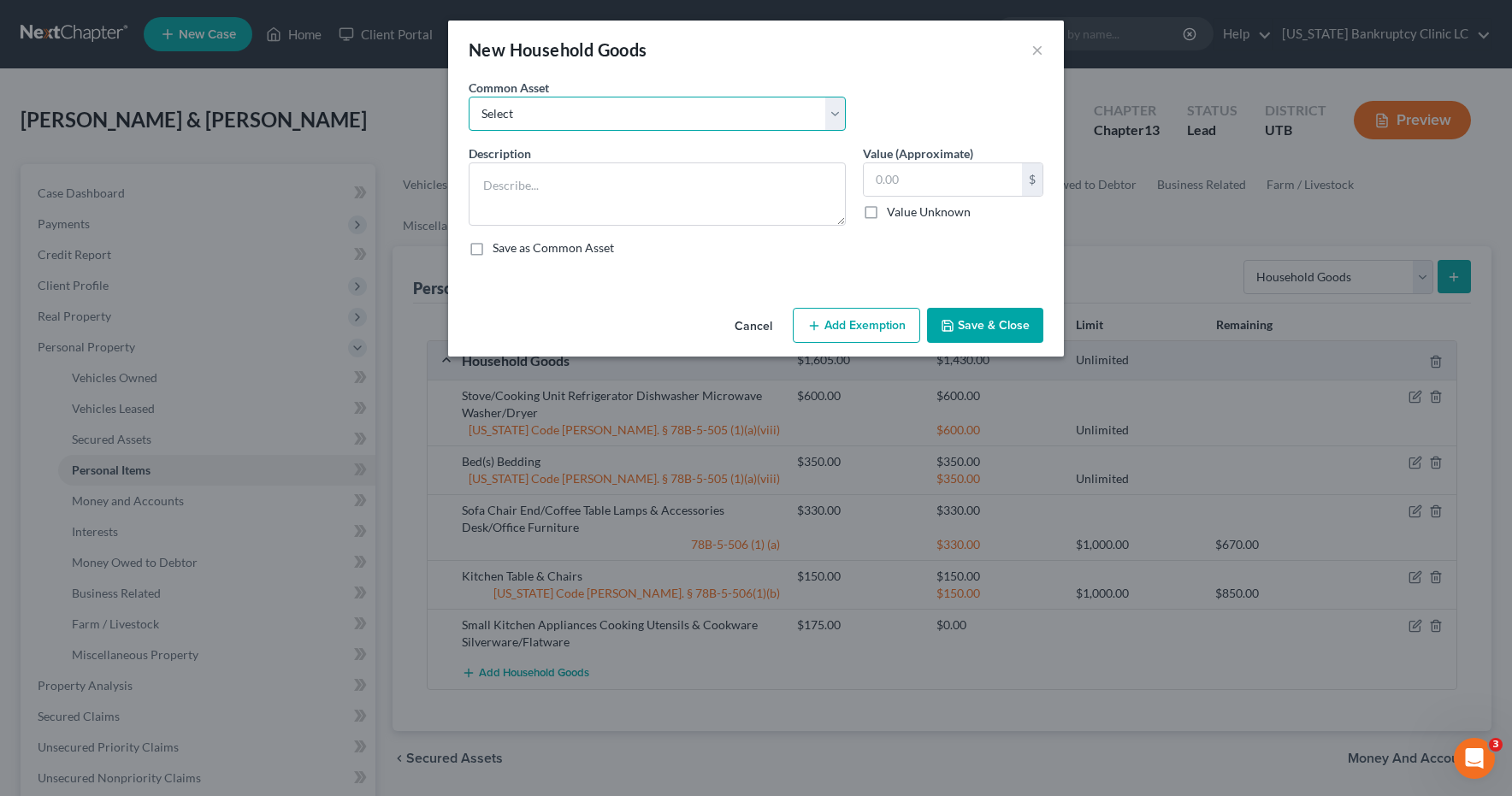
click at [835, 112] on select "Select Couch Chair Entertainment Center End/Coffee Table Stove/Cooking unit Sof…" at bounding box center [657, 113] width 377 height 34
select select "12"
type textarea "Nightstand(s) Dresser(s)"
click at [920, 182] on input "210.00" at bounding box center [943, 179] width 159 height 32
type input "60.00"
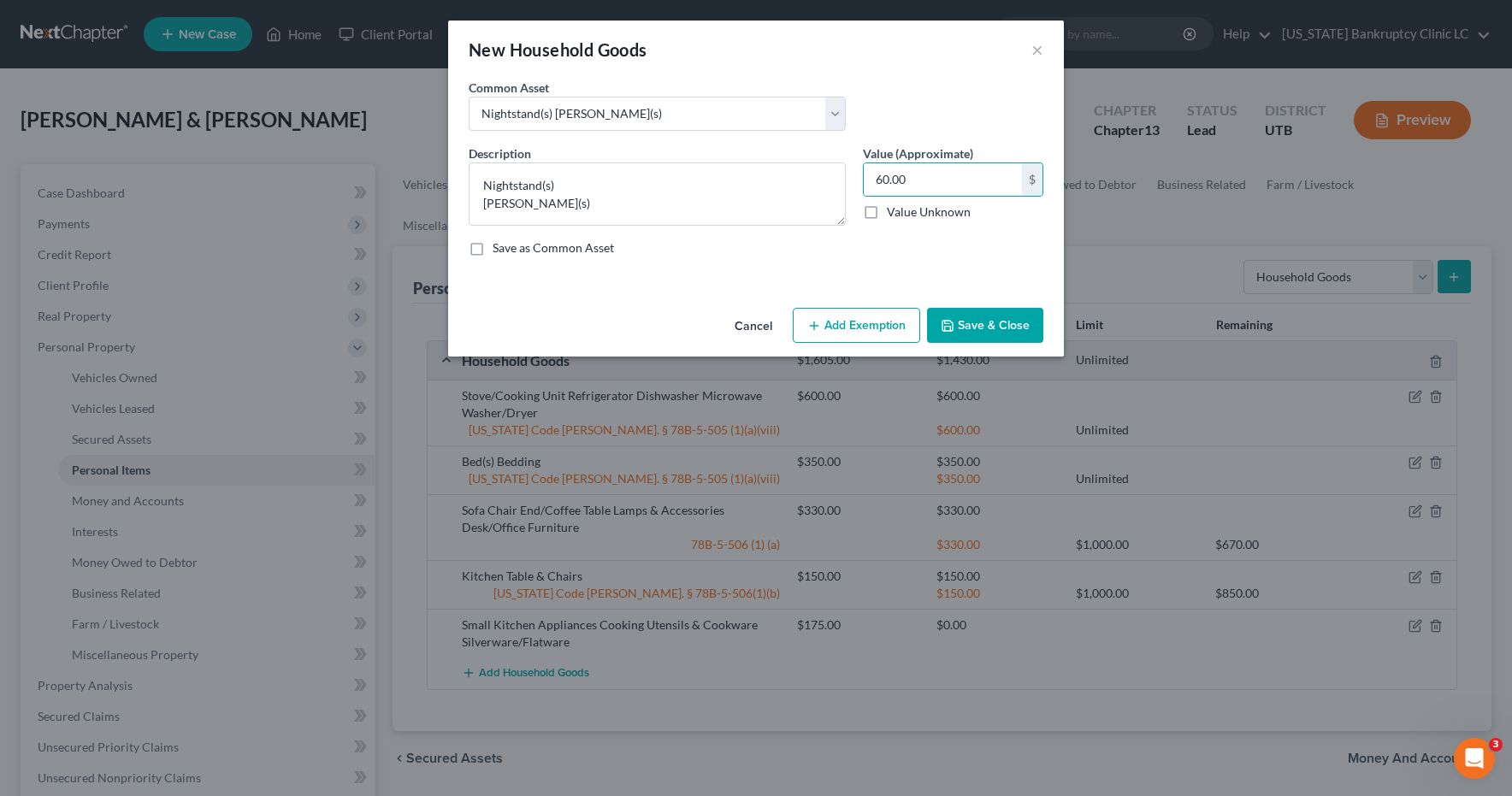
click at [856, 321] on button "Add Exemption" at bounding box center [856, 326] width 127 height 36
select select "2"
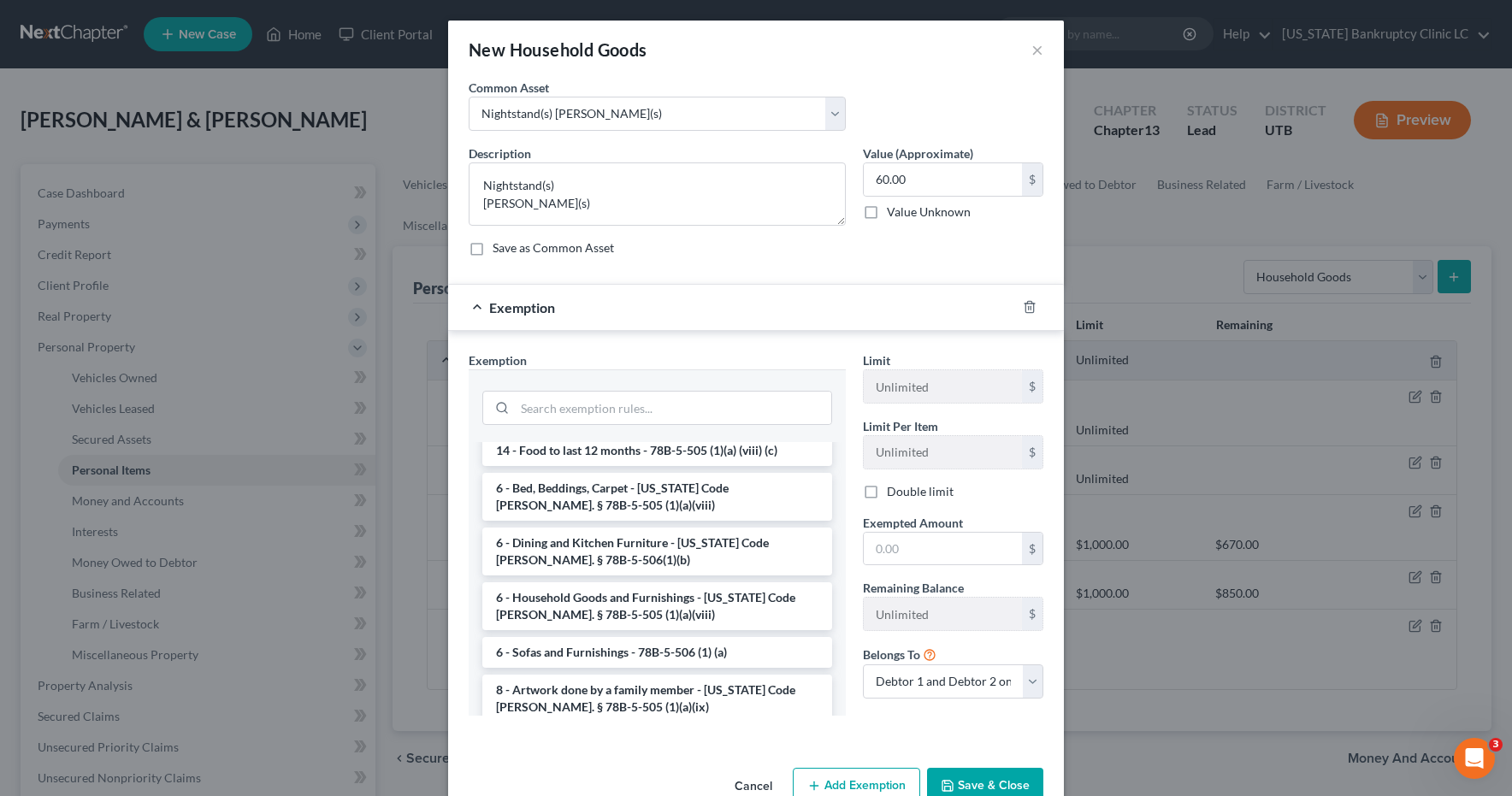
scroll to position [168, 0]
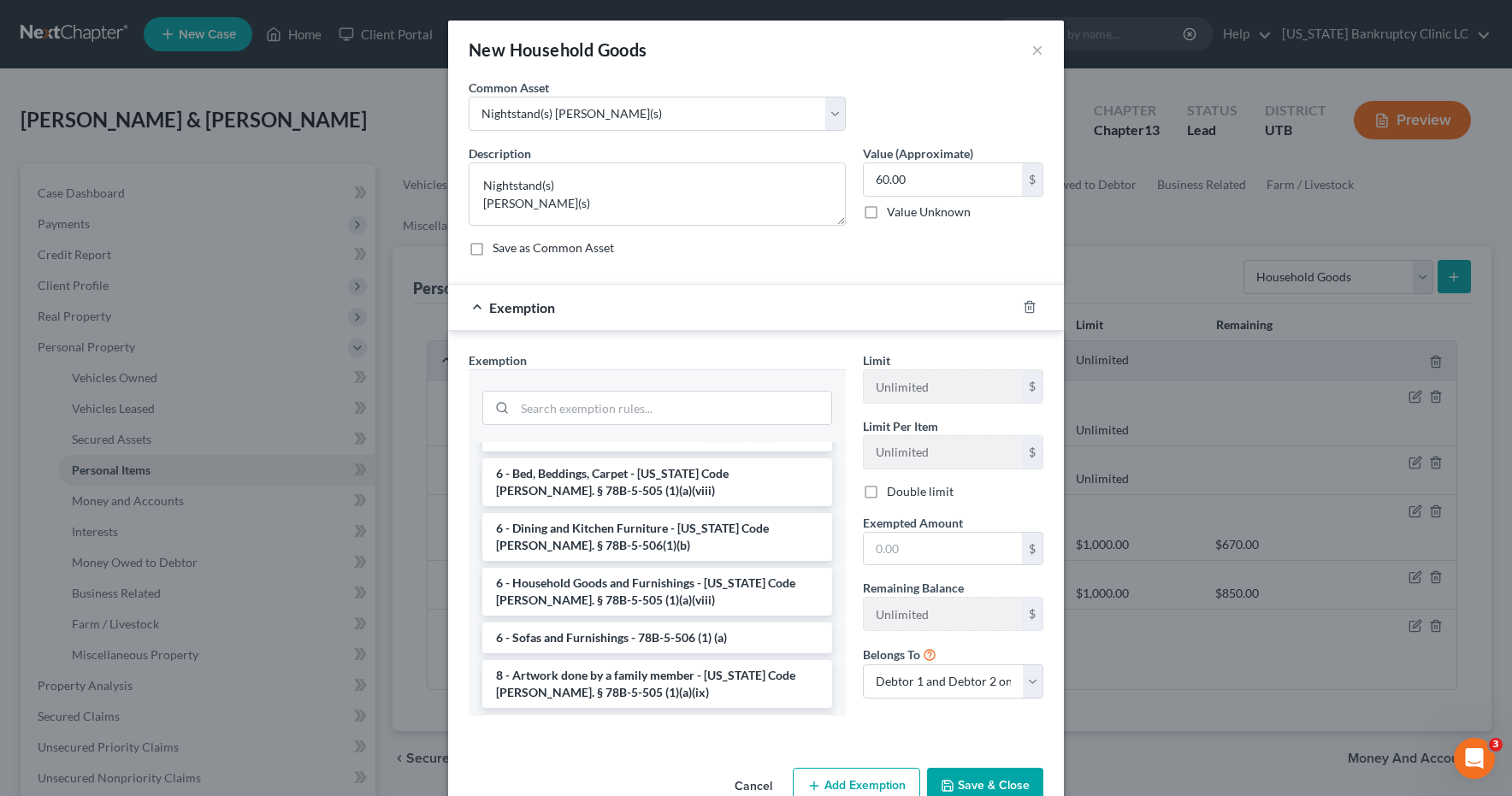
drag, startPoint x: 599, startPoint y: 573, endPoint x: 689, endPoint y: 570, distance: 90.0
click at [600, 573] on li "6 - Household Goods and Furnishings - Utah Code Ann. § 78B-5-505 (1)(a)(viii)" at bounding box center [658, 591] width 350 height 48
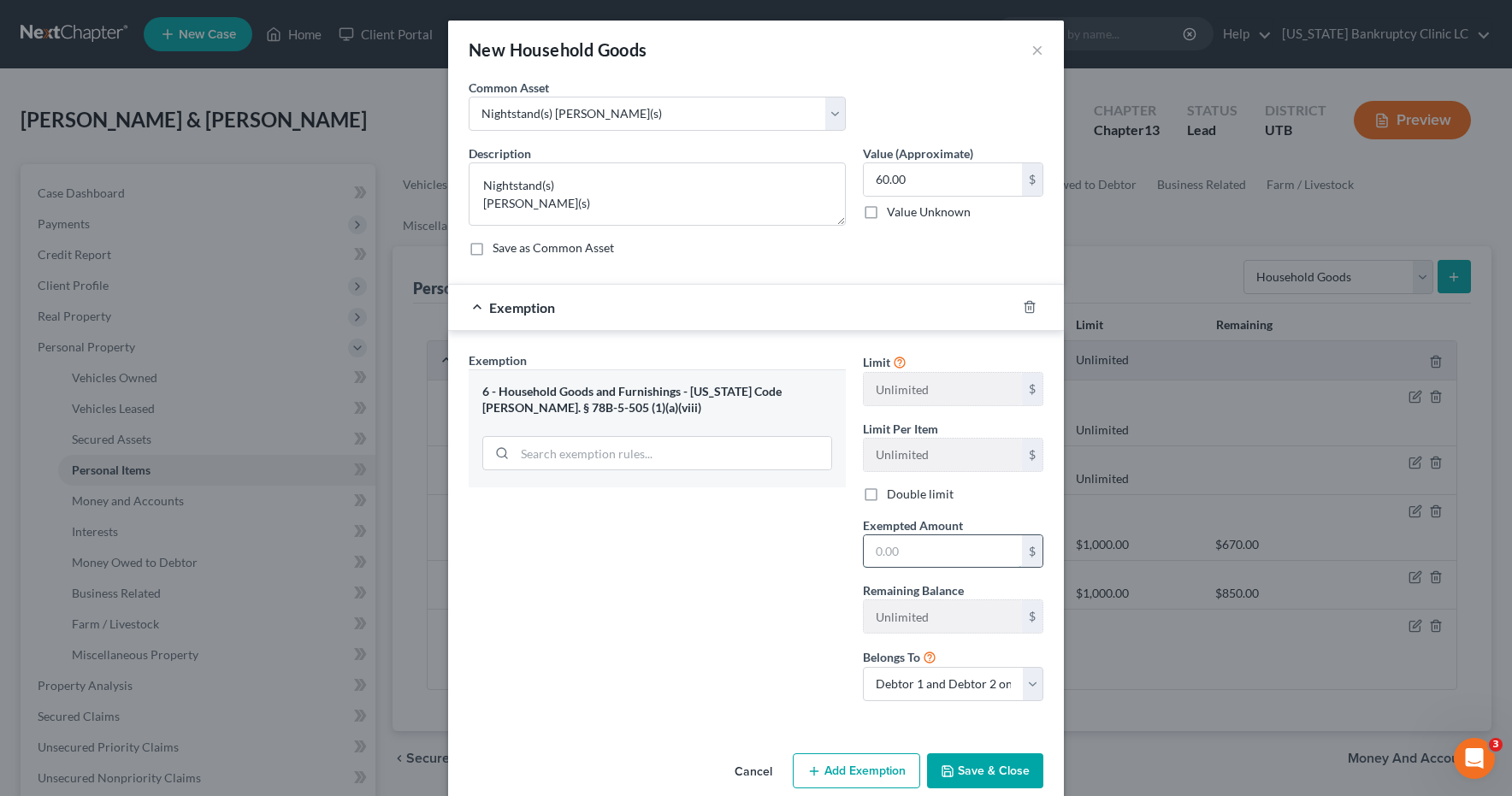
click at [908, 547] on input "text" at bounding box center [943, 551] width 159 height 32
type input "60.00"
click at [953, 772] on icon "button" at bounding box center [948, 772] width 10 height 10
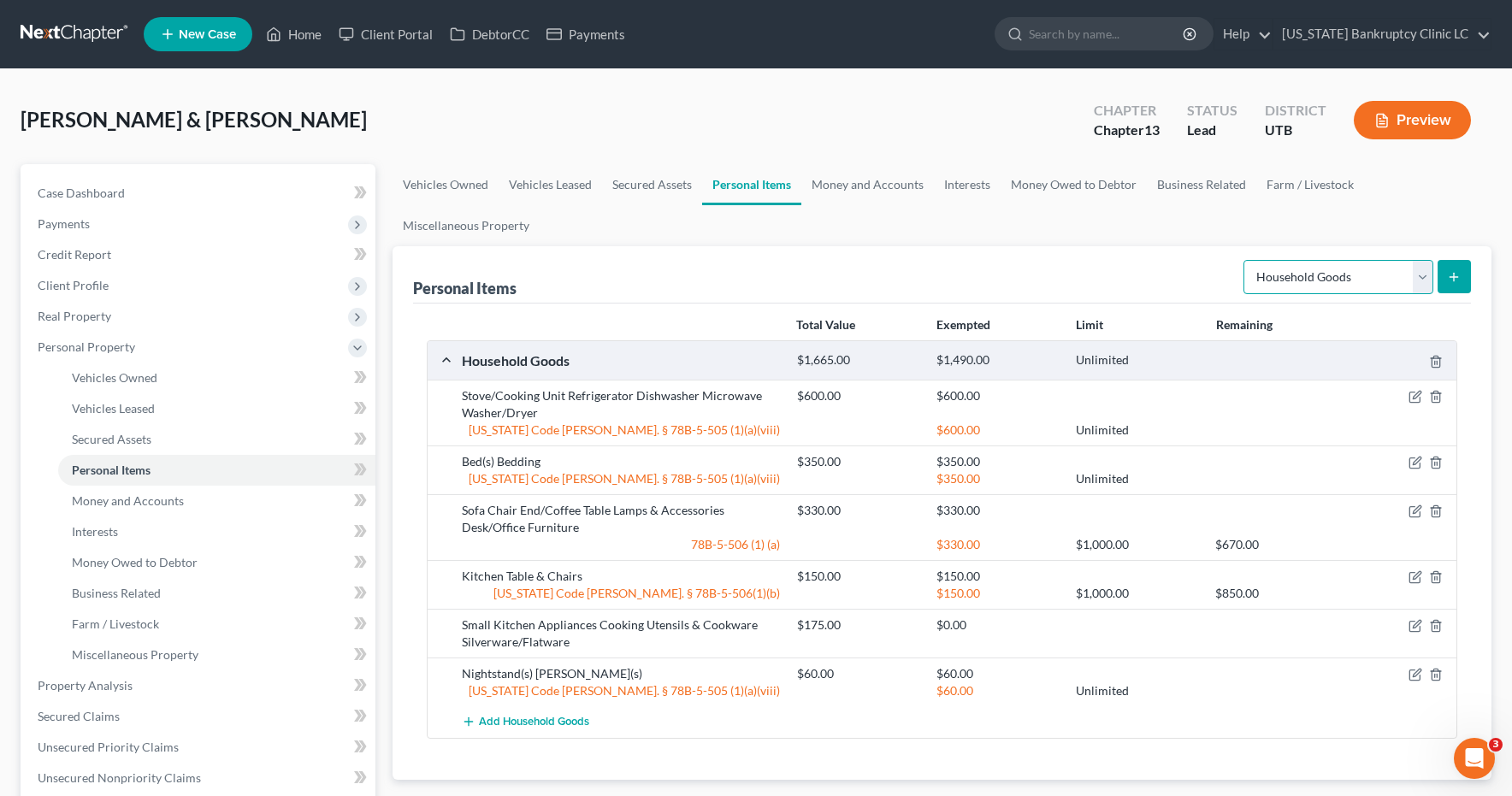
click at [1421, 271] on select "Select Item Type Clothing Collectibles Of Value Electronics Firearms Household …" at bounding box center [1339, 277] width 190 height 34
select select "clothing"
click at [1452, 274] on icon "submit" at bounding box center [1455, 277] width 14 height 14
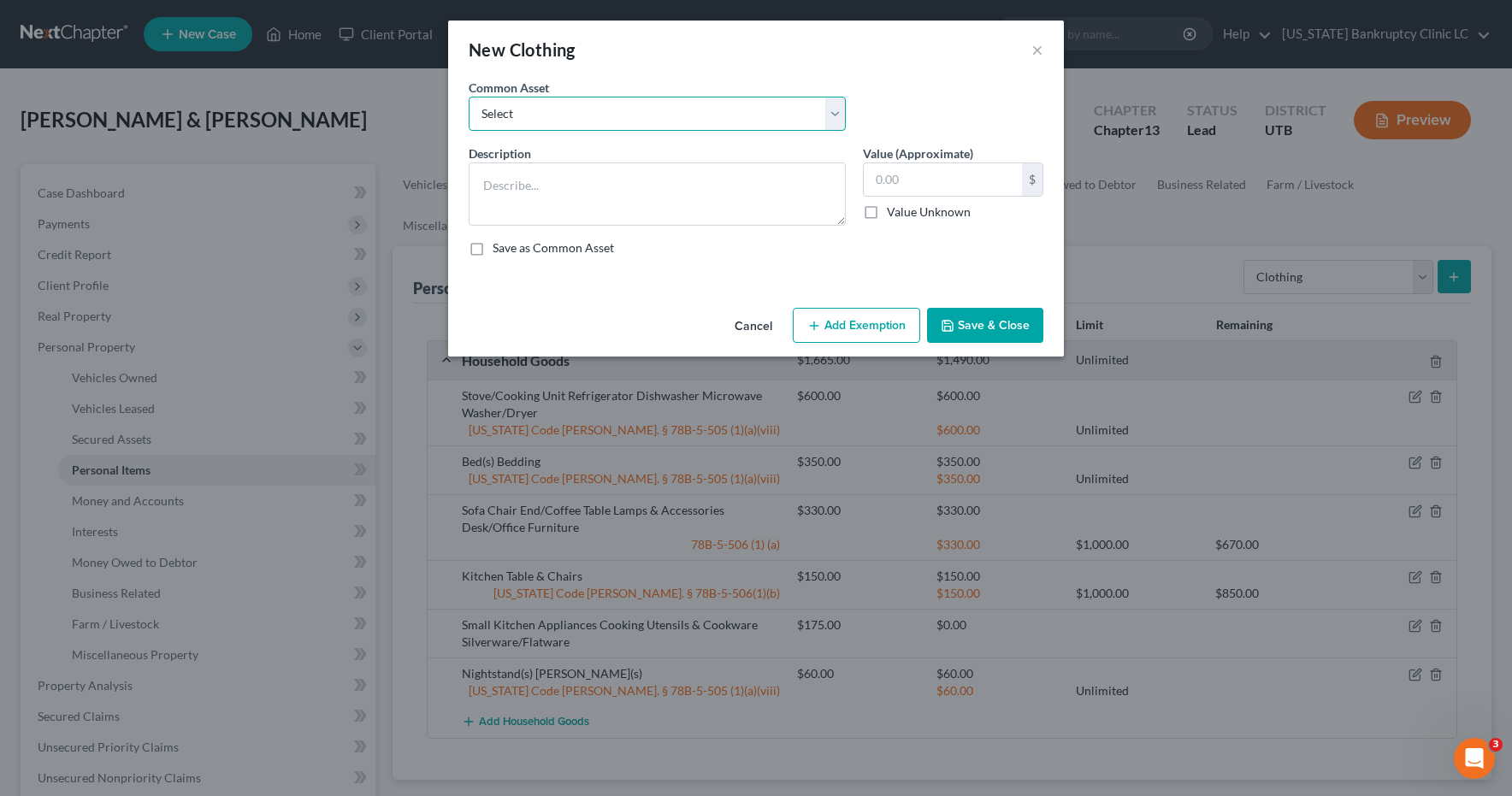
click at [836, 111] on select "Select All Clothing" at bounding box center [657, 113] width 377 height 34
select select "0"
type textarea "All Clothing"
click at [976, 186] on input "500.00" at bounding box center [943, 179] width 159 height 32
type input "250.00"
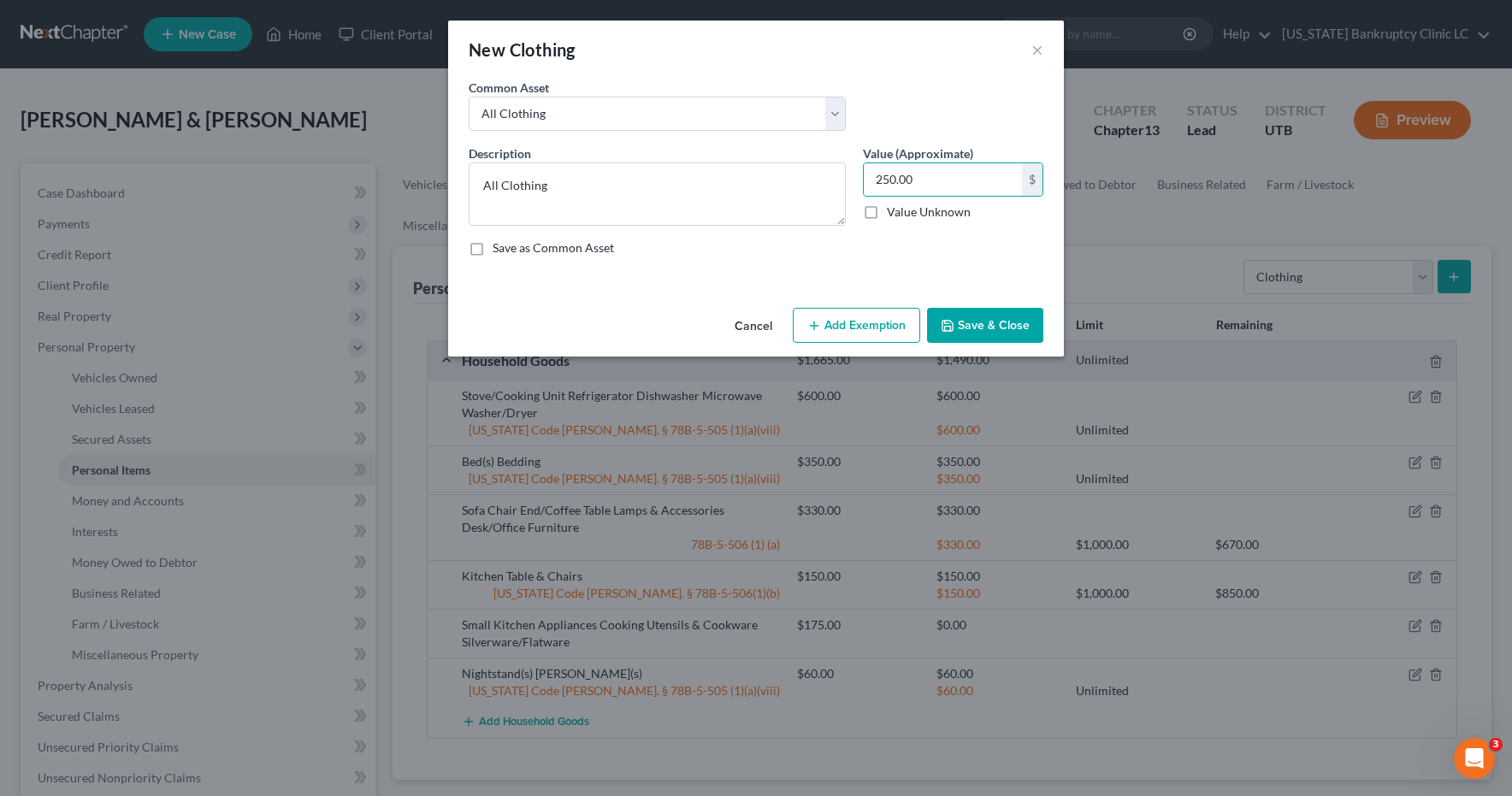
click at [861, 327] on button "Add Exemption" at bounding box center [856, 326] width 127 height 36
select select "2"
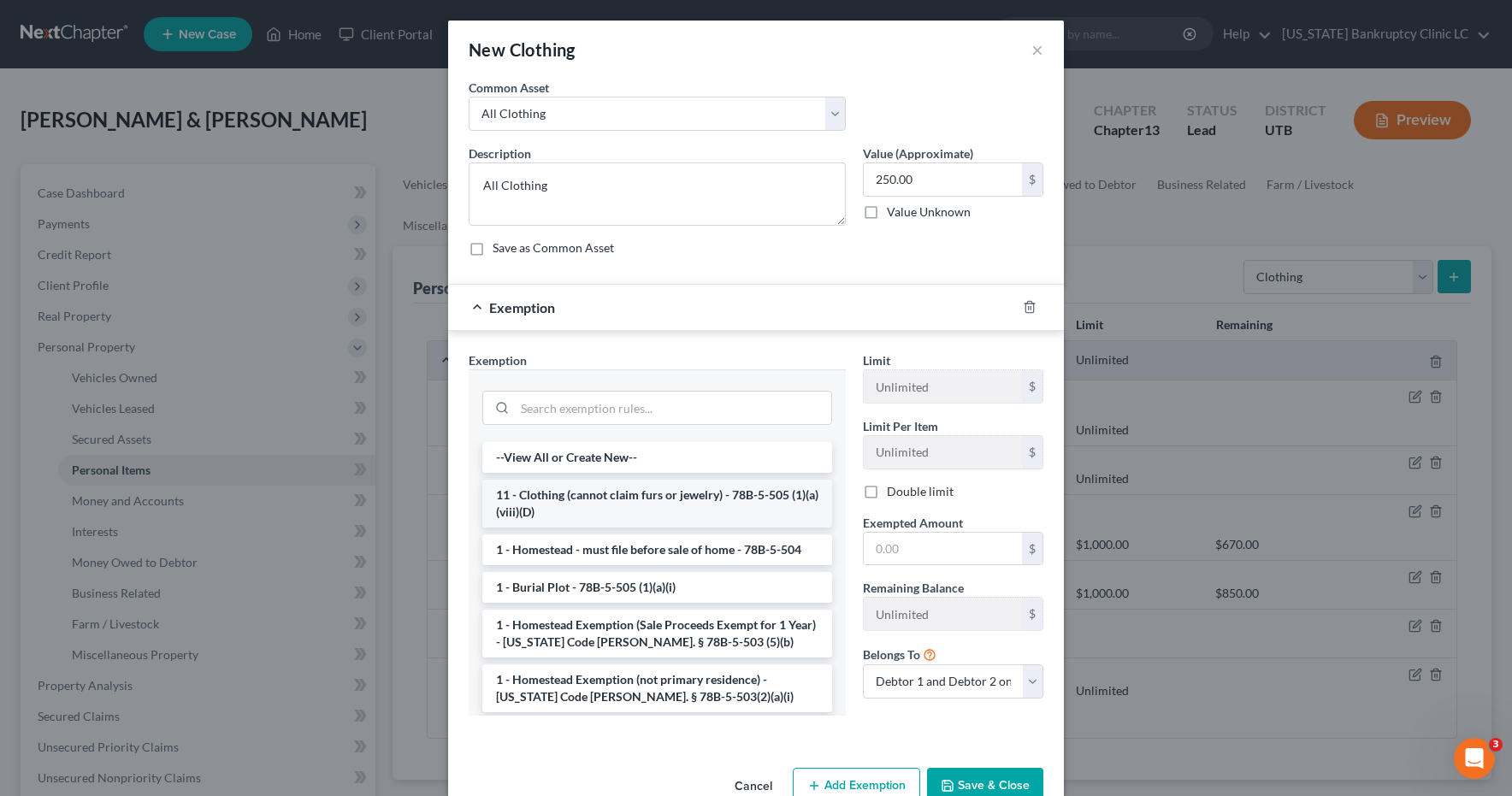
click at [584, 503] on li "11 - Clothing (cannot claim furs or jewelry) - 78B-5-505 (1)(a)(viii)(D)" at bounding box center [658, 503] width 350 height 48
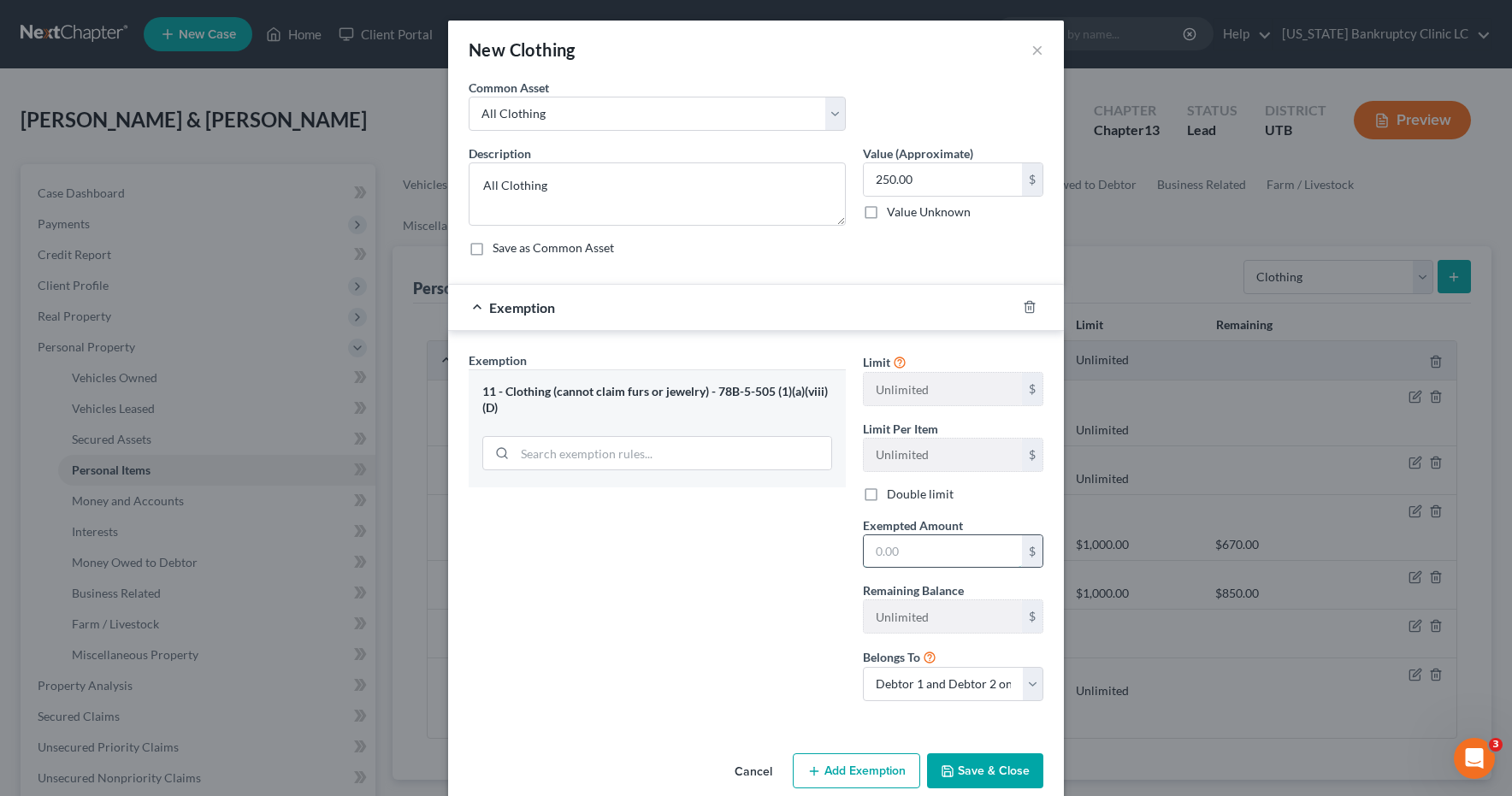
click at [915, 557] on input "text" at bounding box center [943, 551] width 159 height 32
type input "250.00"
click at [982, 767] on button "Save & Close" at bounding box center [986, 771] width 117 height 36
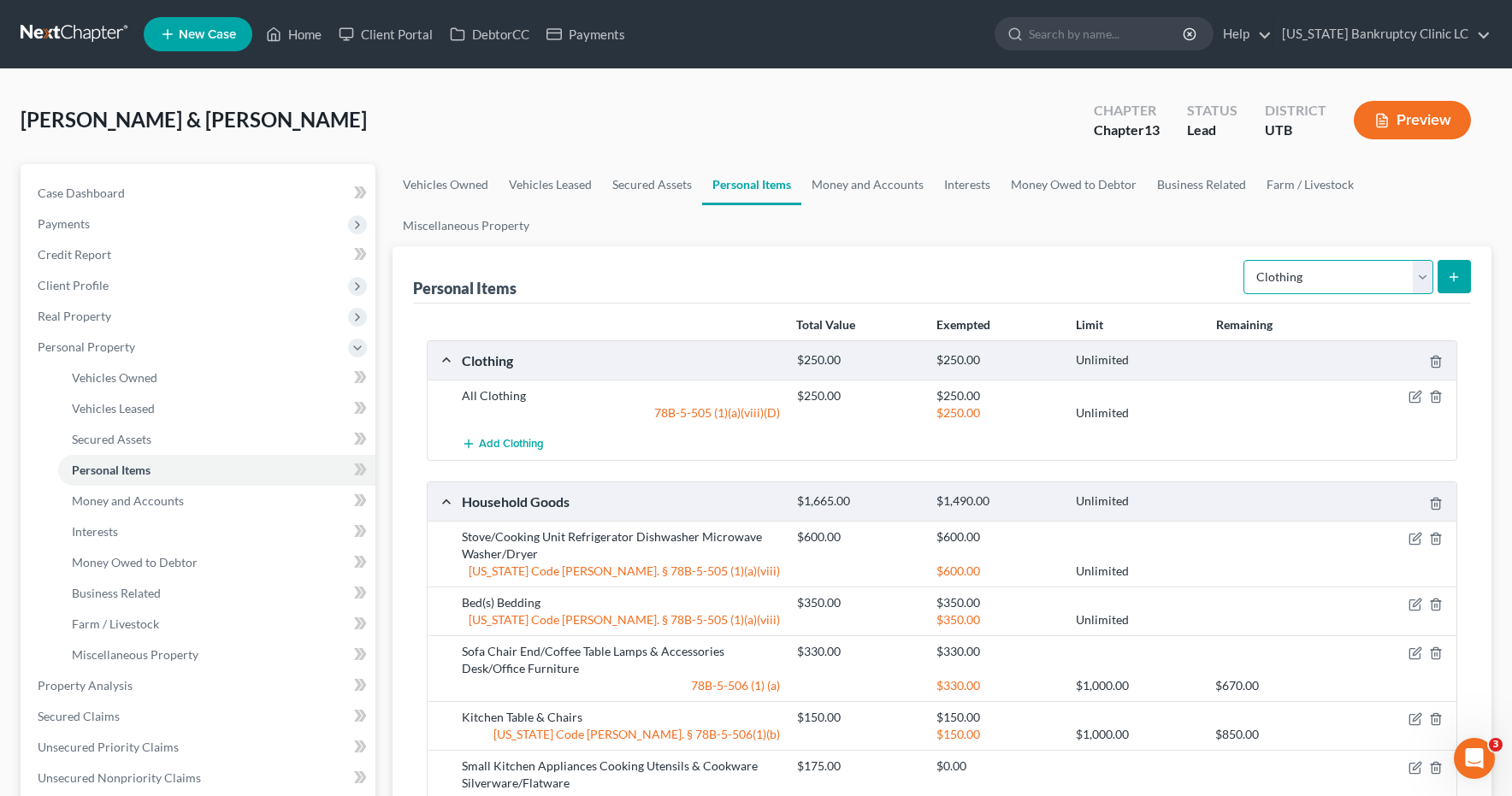
click at [1428, 273] on select "Select Item Type Clothing Collectibles Of Value Electronics Firearms Household …" at bounding box center [1339, 277] width 190 height 34
select select "electronics"
click at [1456, 272] on icon "submit" at bounding box center [1455, 277] width 14 height 14
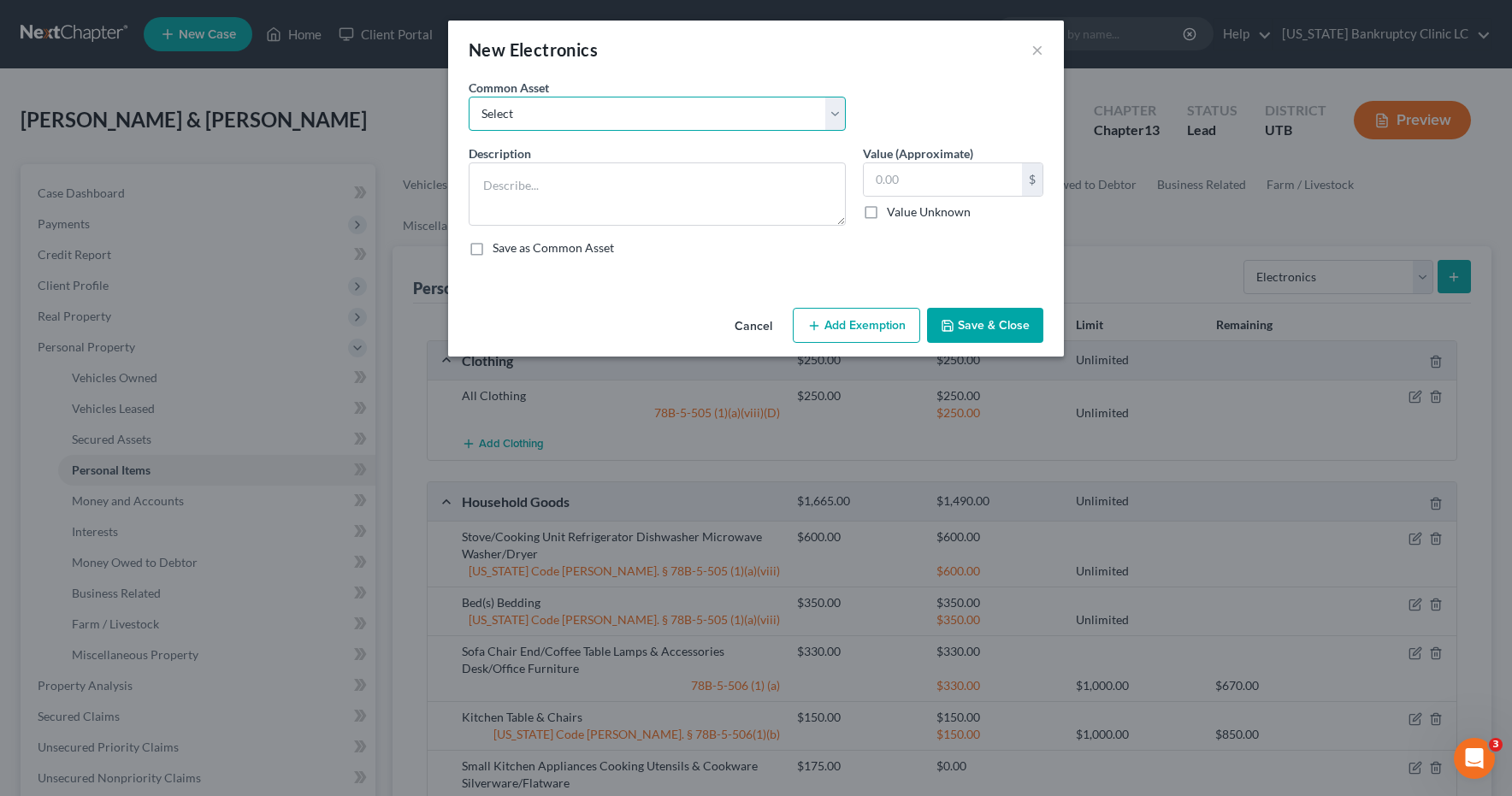
click at [832, 108] on select "Select Television Tablet Computer Printer Cell Phone Gaming Console Smart Watch…" at bounding box center [657, 113] width 377 height 34
select select "0"
type textarea "Television Tablet Computer Printer Cell Phone Gaming Console Smart Watch Drone"
click at [946, 173] on input "300.00" at bounding box center [943, 179] width 159 height 32
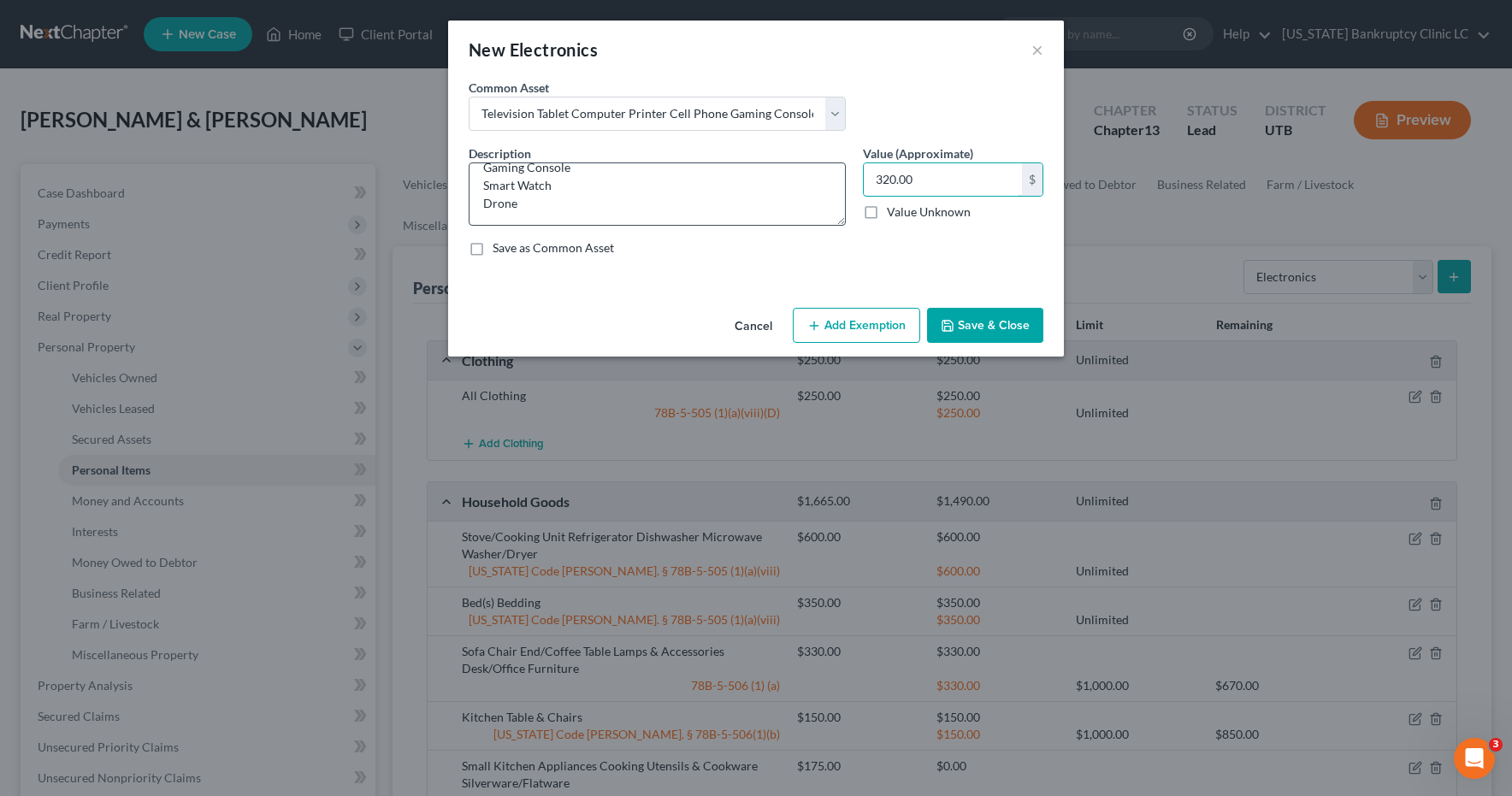
type input "320.00"
drag, startPoint x: 521, startPoint y: 210, endPoint x: 441, endPoint y: 212, distance: 80.0
click at [441, 212] on div "New Electronics × An exemption set must first be selected from the Filing Infor…" at bounding box center [756, 398] width 1512 height 796
type textarea "Television Tablet Computer Printer Cell Phone Gaming Console Smart Watch"
click at [1002, 334] on button "Save & Close" at bounding box center [986, 326] width 117 height 36
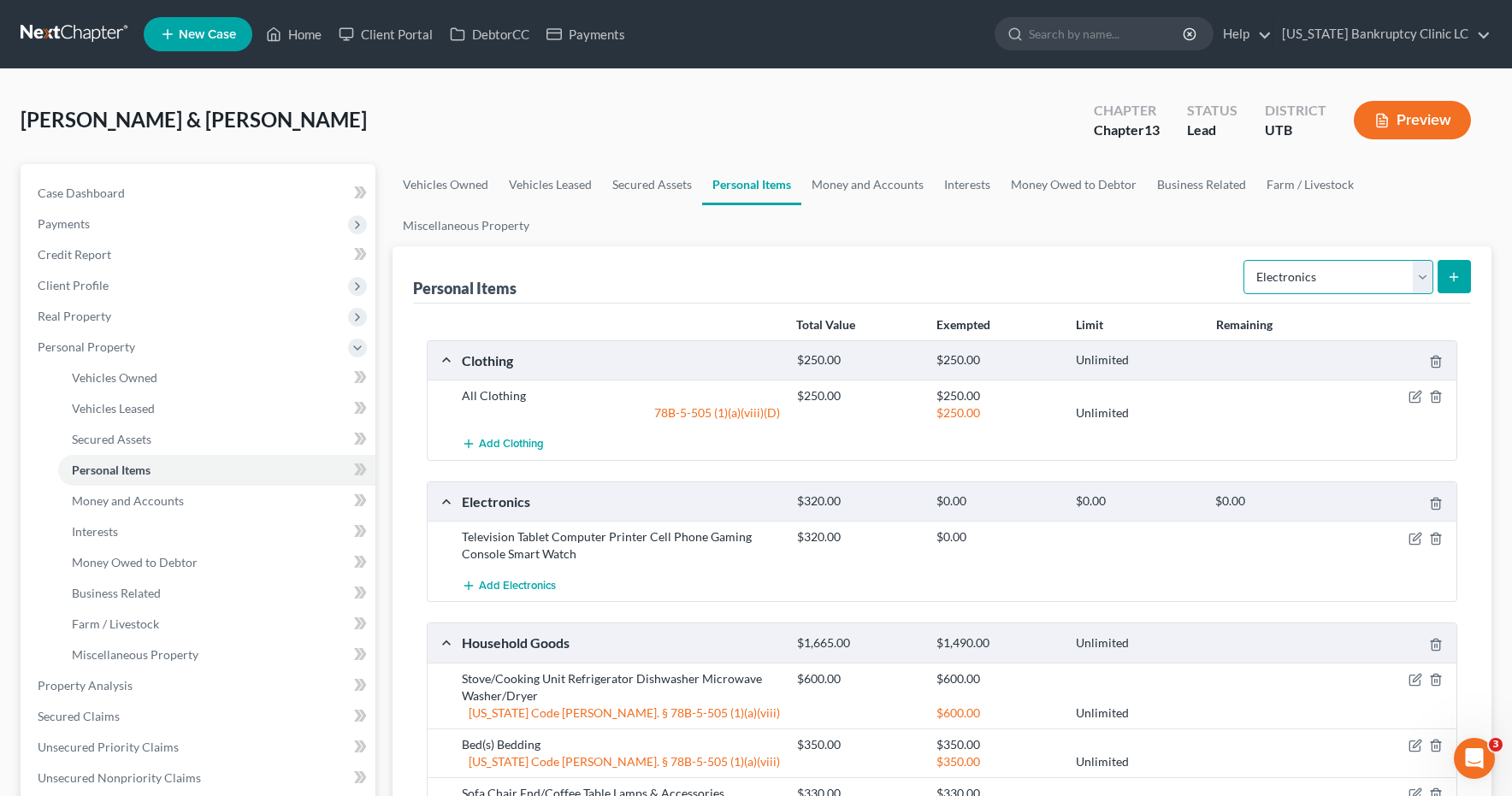
click at [1421, 274] on select "Select Item Type Clothing Collectibles Of Value Electronics Firearms Household …" at bounding box center [1339, 277] width 190 height 34
select select "jewelry"
click at [1446, 283] on button "submit" at bounding box center [1455, 277] width 33 height 33
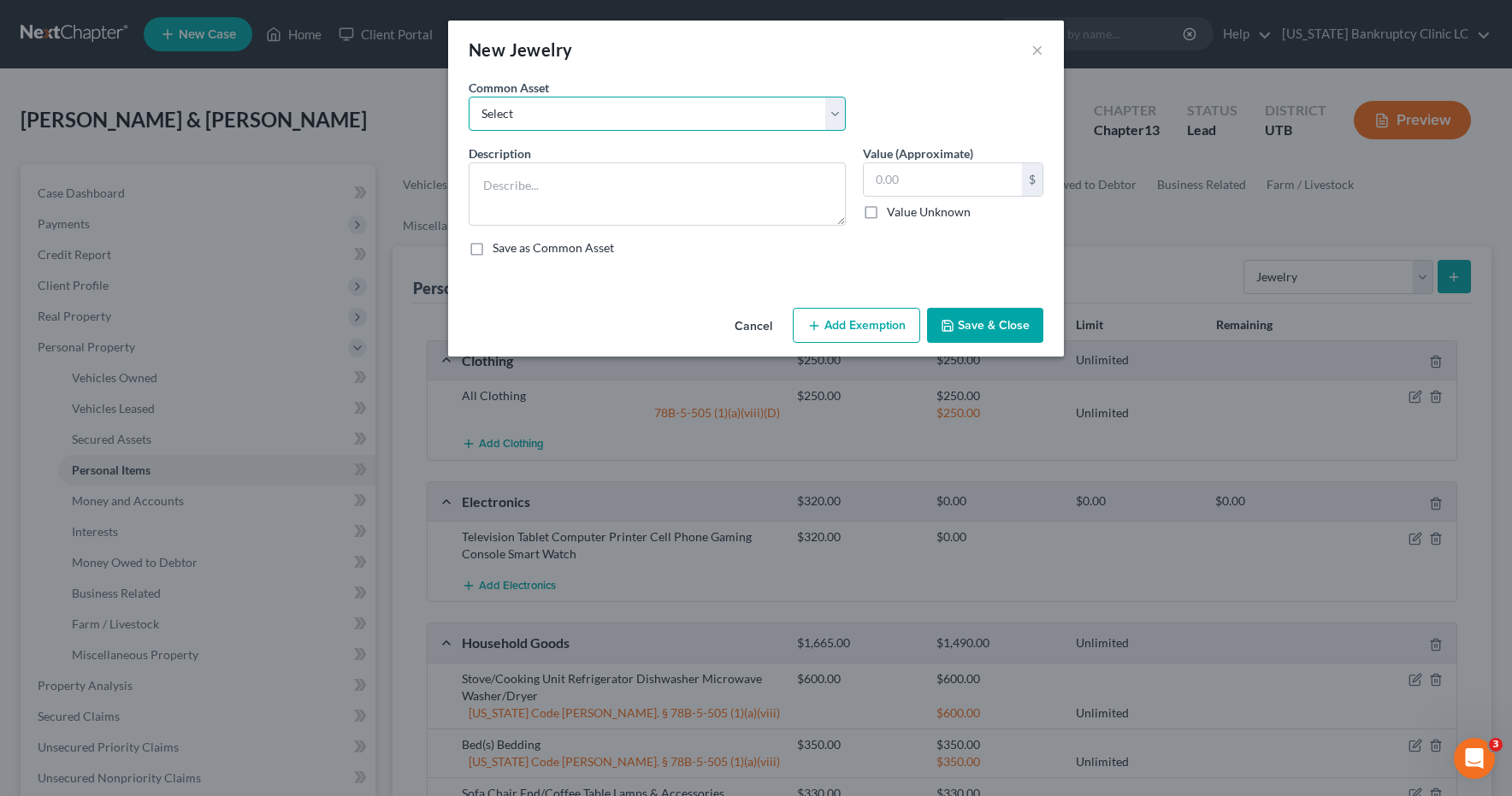
click at [833, 106] on select "Select Jewelry, Watches & Accessories Jewelry, Watches & Accessories Wedding Ri…" at bounding box center [657, 113] width 377 height 34
select select "2"
type textarea "Wedding Rings"
click at [930, 177] on input "300.00" at bounding box center [943, 179] width 159 height 32
type input "50.00"
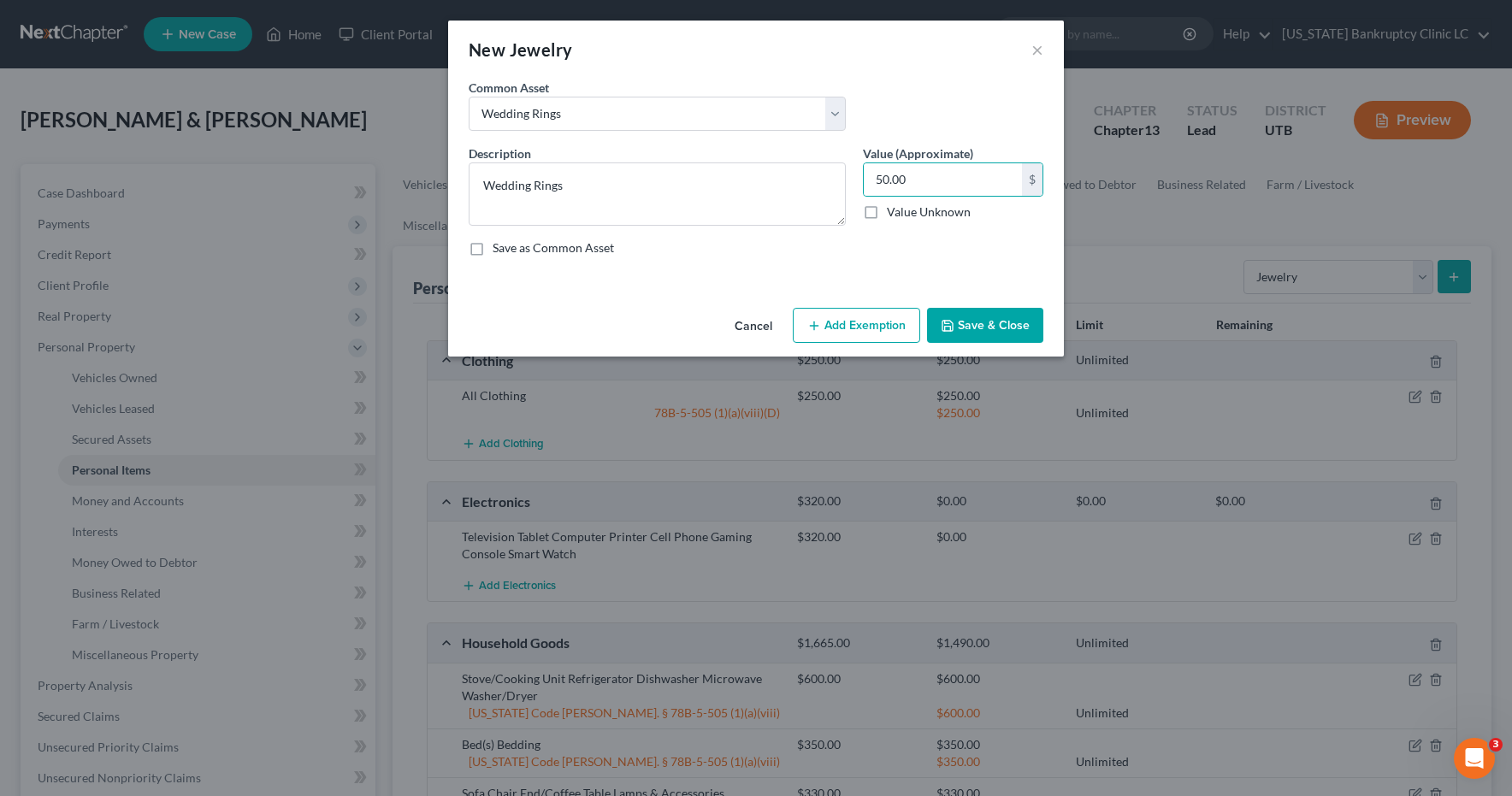
click at [866, 323] on button "Add Exemption" at bounding box center [856, 326] width 127 height 36
select select "2"
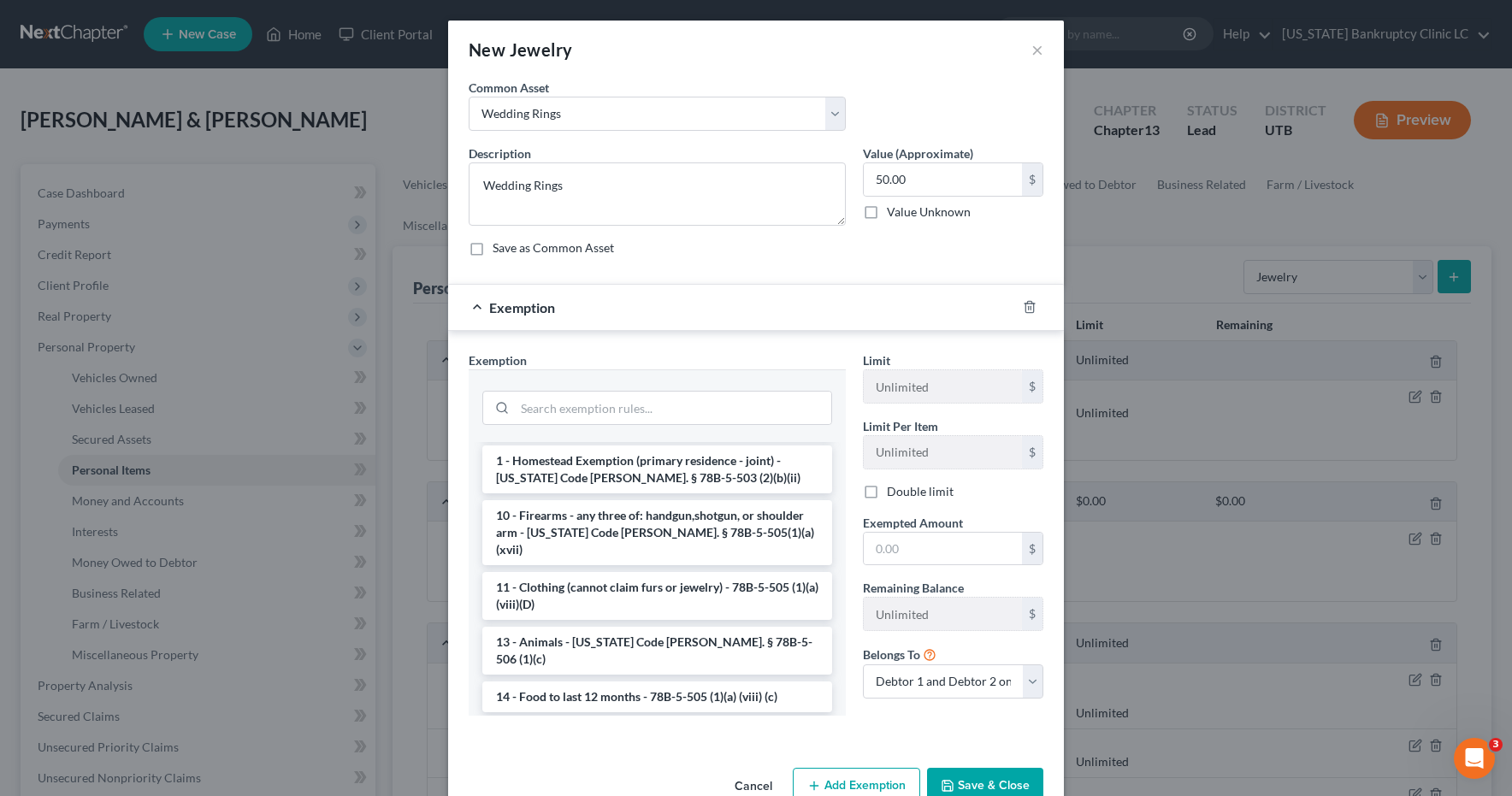
scroll to position [334, 0]
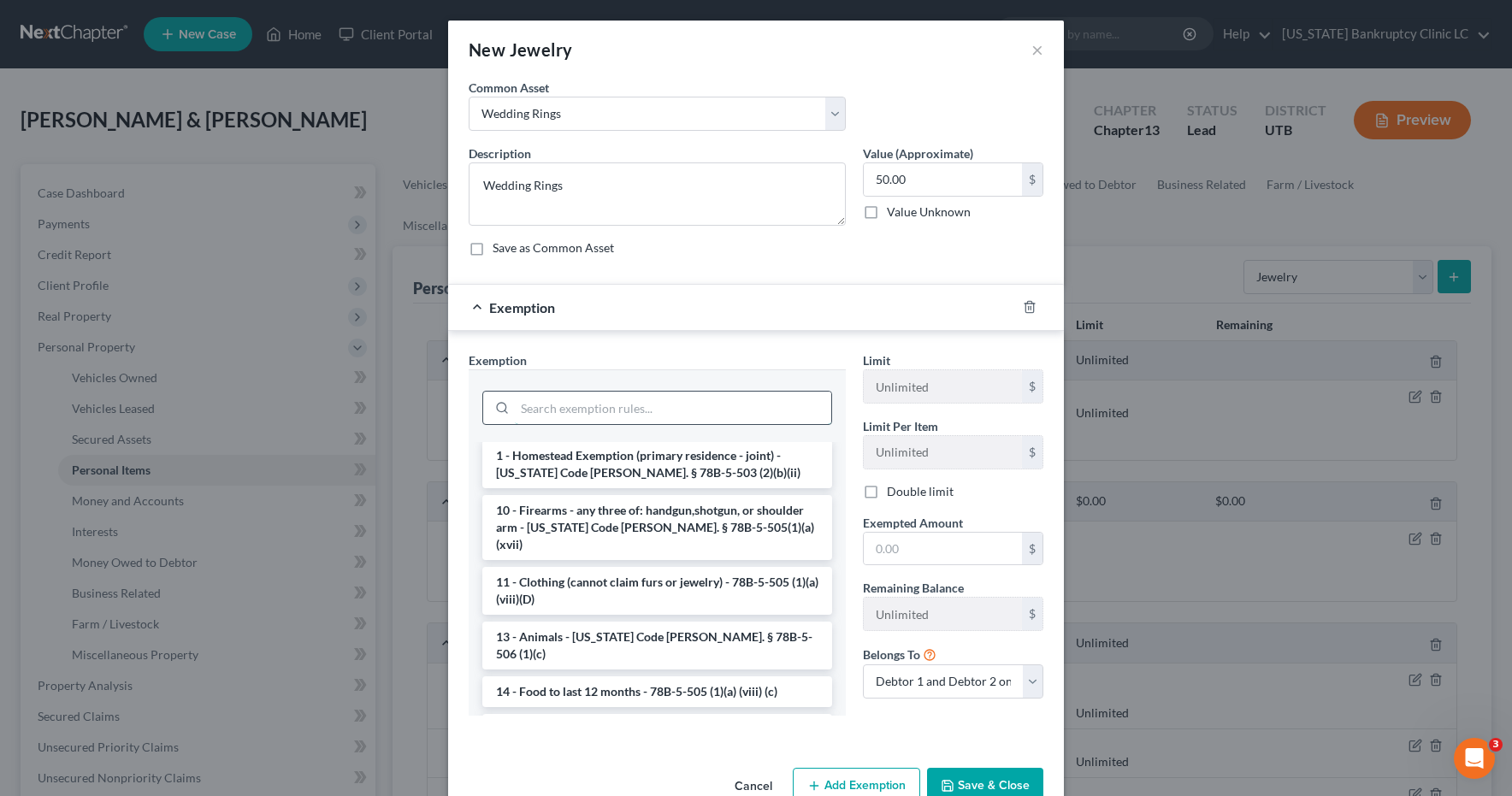
click at [599, 406] on input "search" at bounding box center [672, 408] width 316 height 32
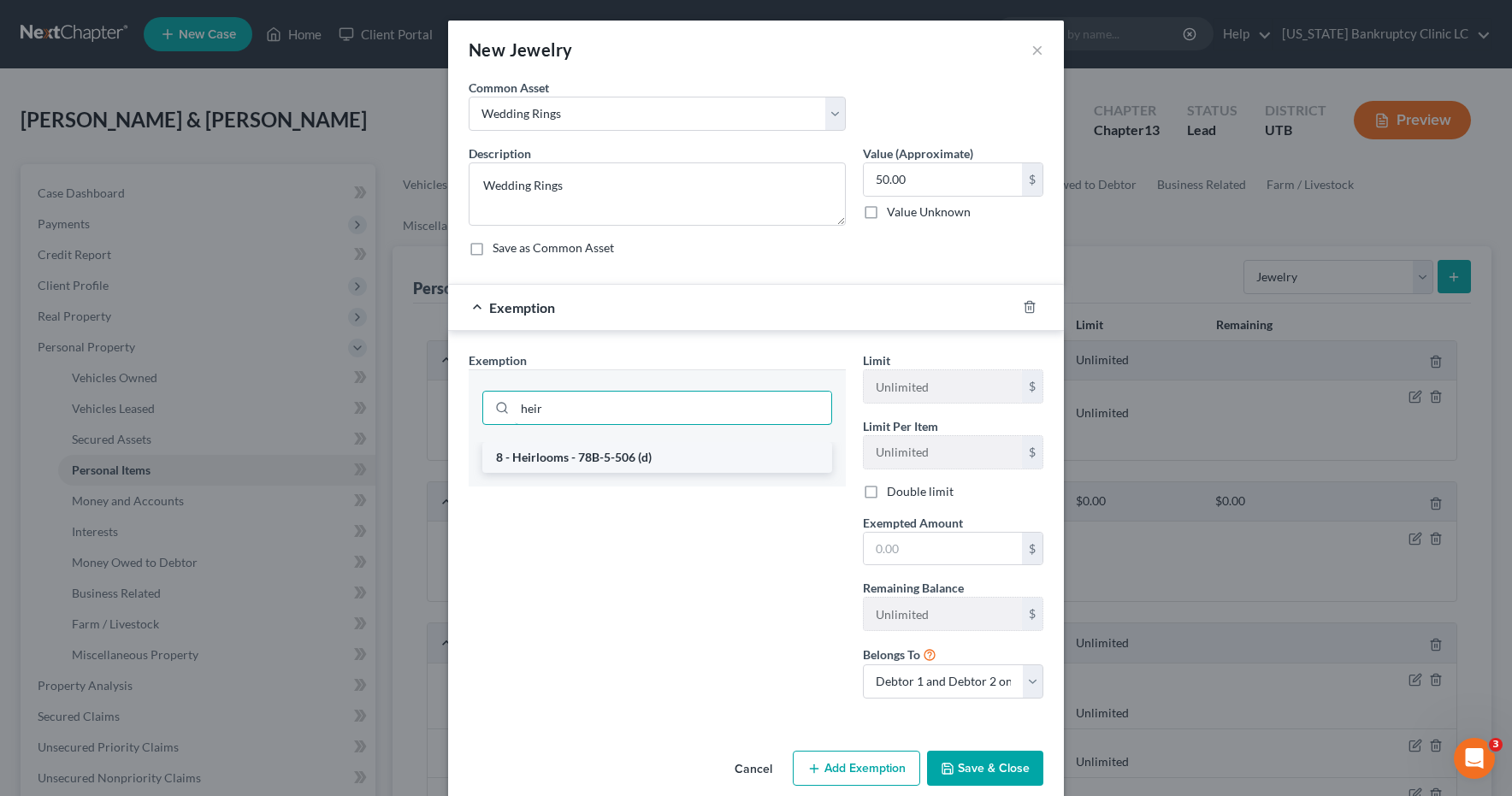
type input "heir"
click at [584, 462] on li "8 - Heirlooms - 78B-5-506 (d)" at bounding box center [658, 457] width 350 height 30
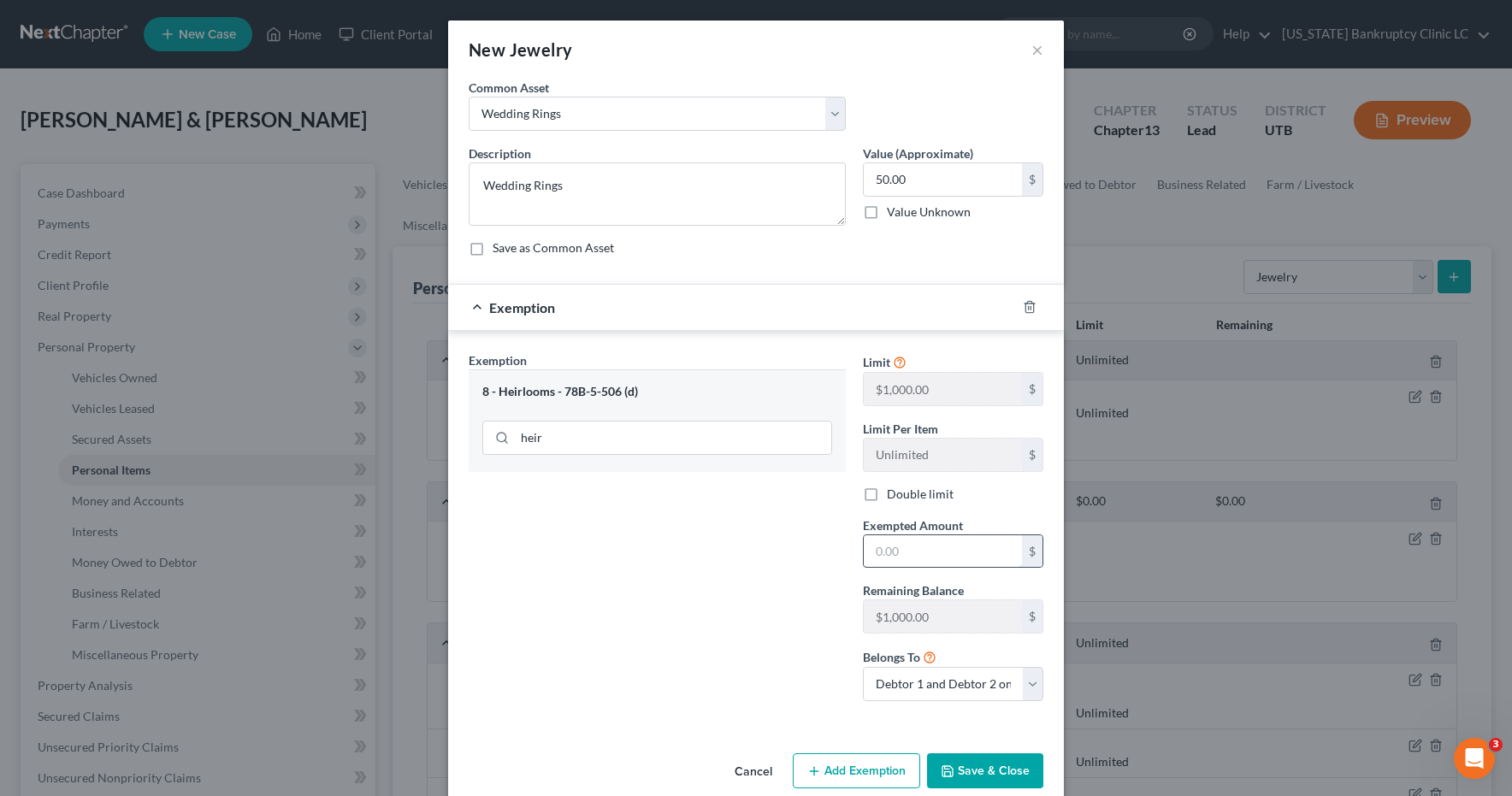
click at [934, 557] on input "text" at bounding box center [943, 551] width 159 height 32
type input "50.00"
click at [996, 770] on button "Save & Close" at bounding box center [986, 771] width 117 height 36
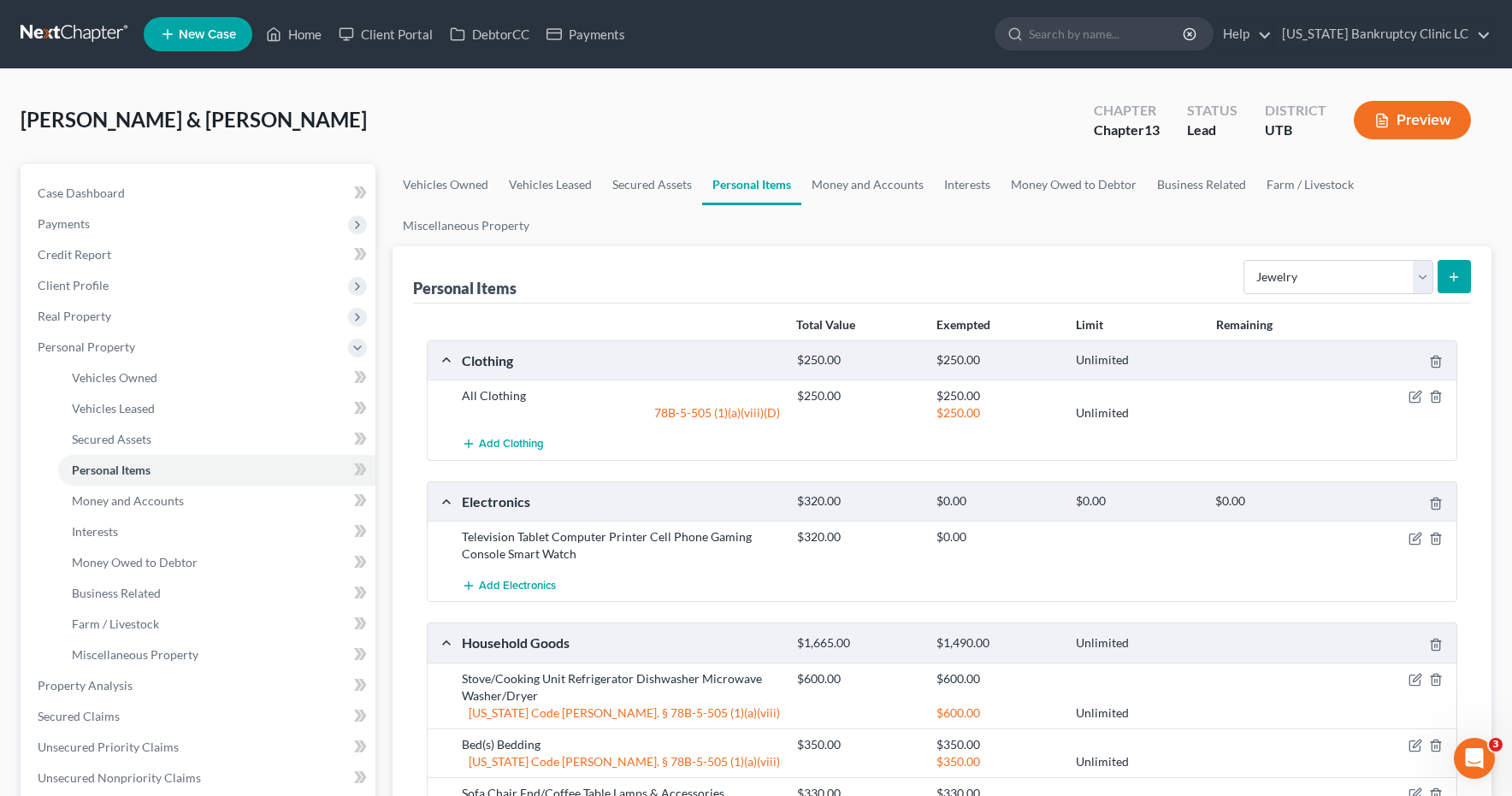
click at [1460, 278] on icon "submit" at bounding box center [1455, 277] width 14 height 14
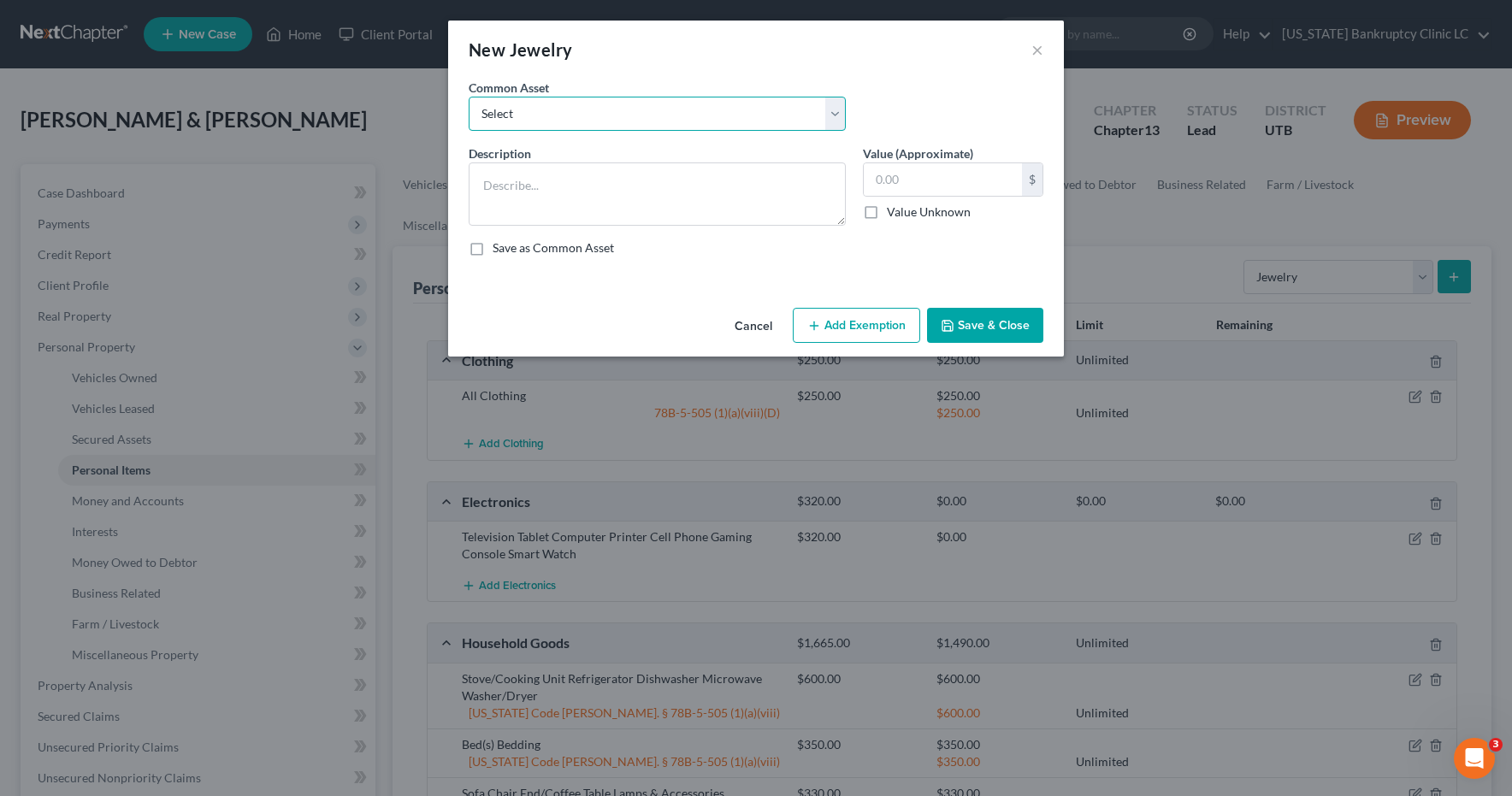
click at [841, 116] on select "Select Jewelry, Watches & Accessories Jewelry, Watches & Accessories Wedding Ri…" at bounding box center [657, 113] width 377 height 34
select select "0"
type textarea "Jewelry, Watches & Accessories"
click at [929, 174] on input "200.00" at bounding box center [943, 179] width 159 height 32
type input "50.00"
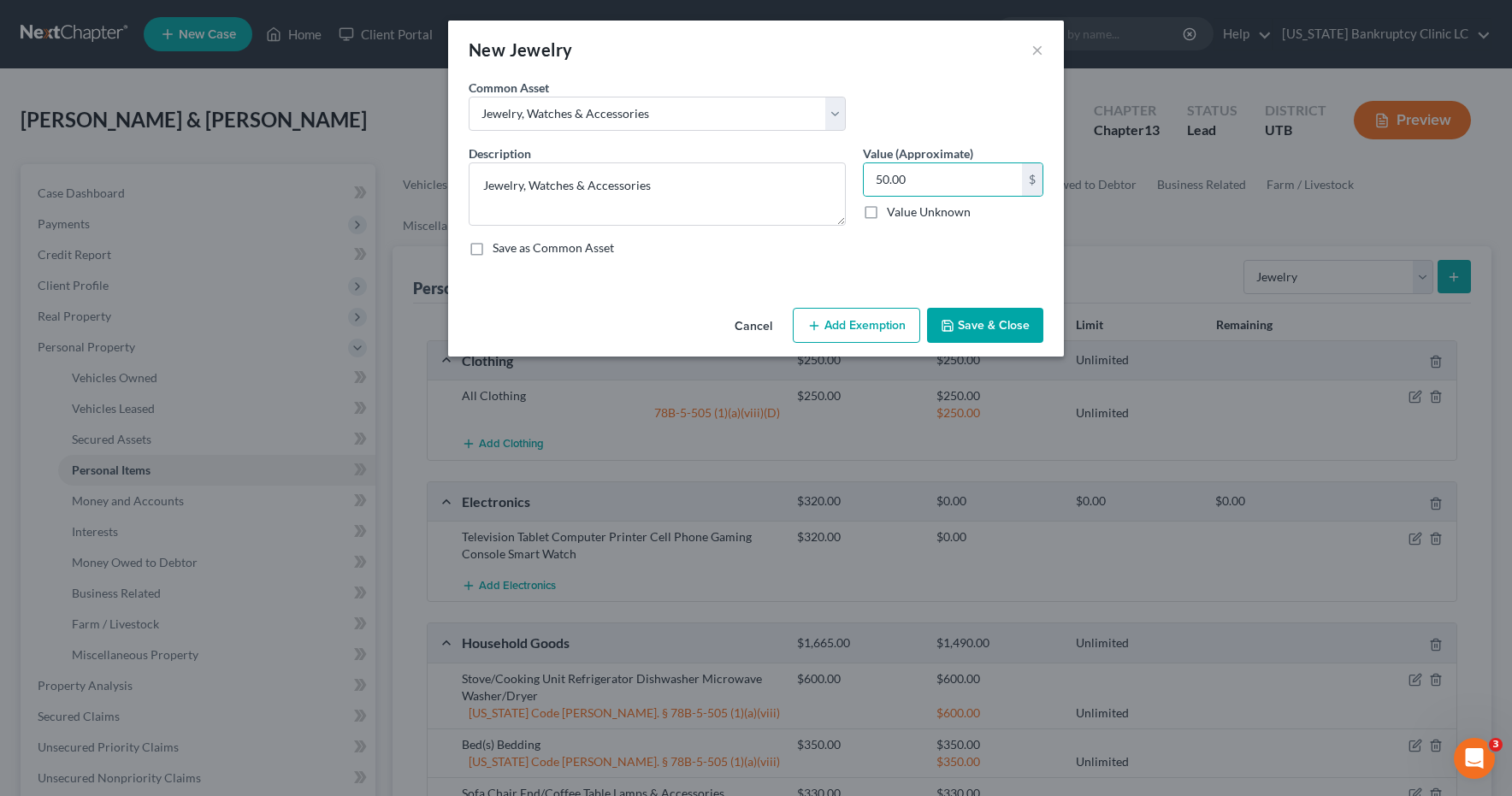
click at [858, 321] on button "Add Exemption" at bounding box center [856, 326] width 127 height 36
select select "2"
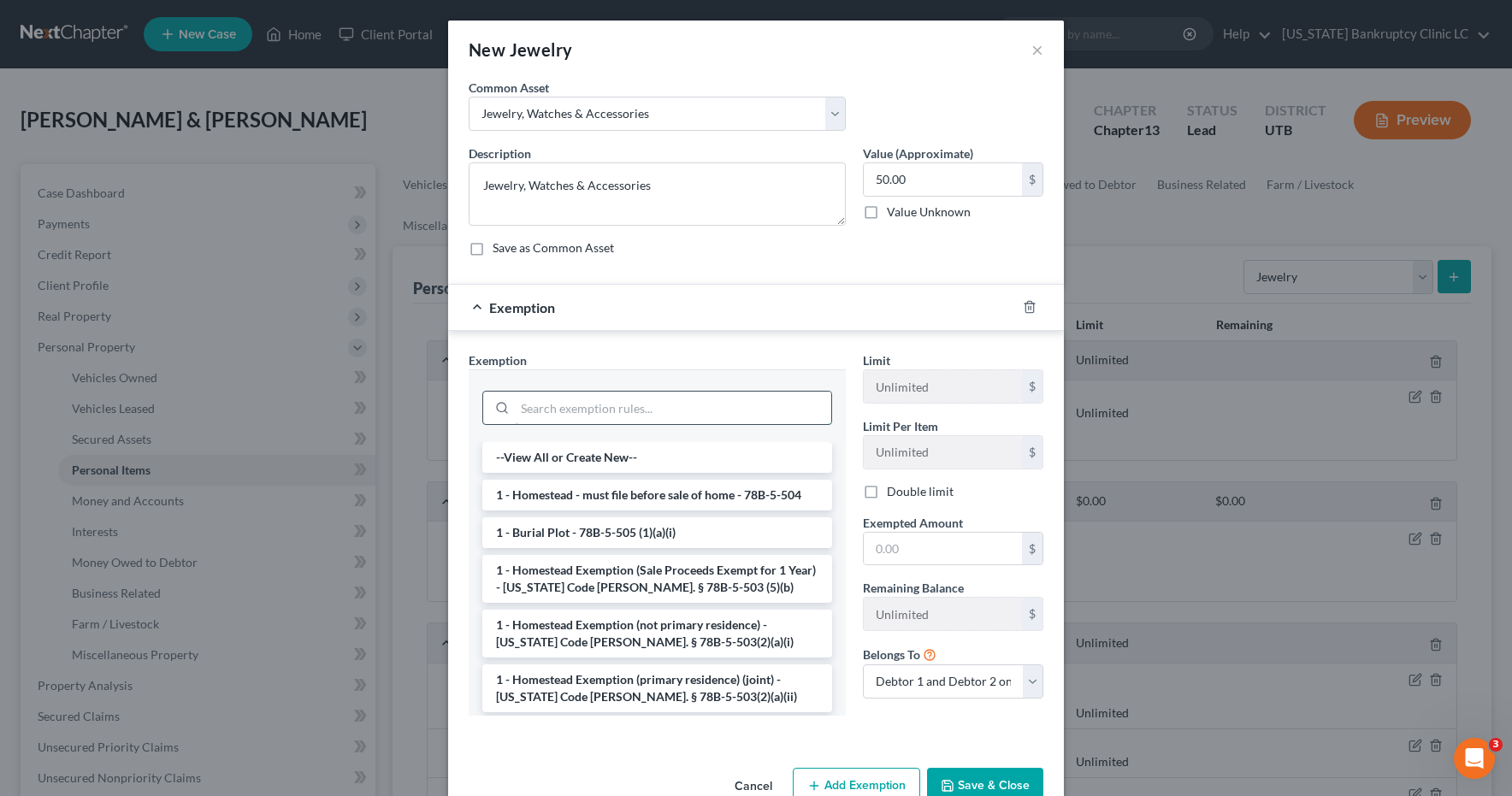
click at [631, 410] on input "search" at bounding box center [672, 408] width 316 height 32
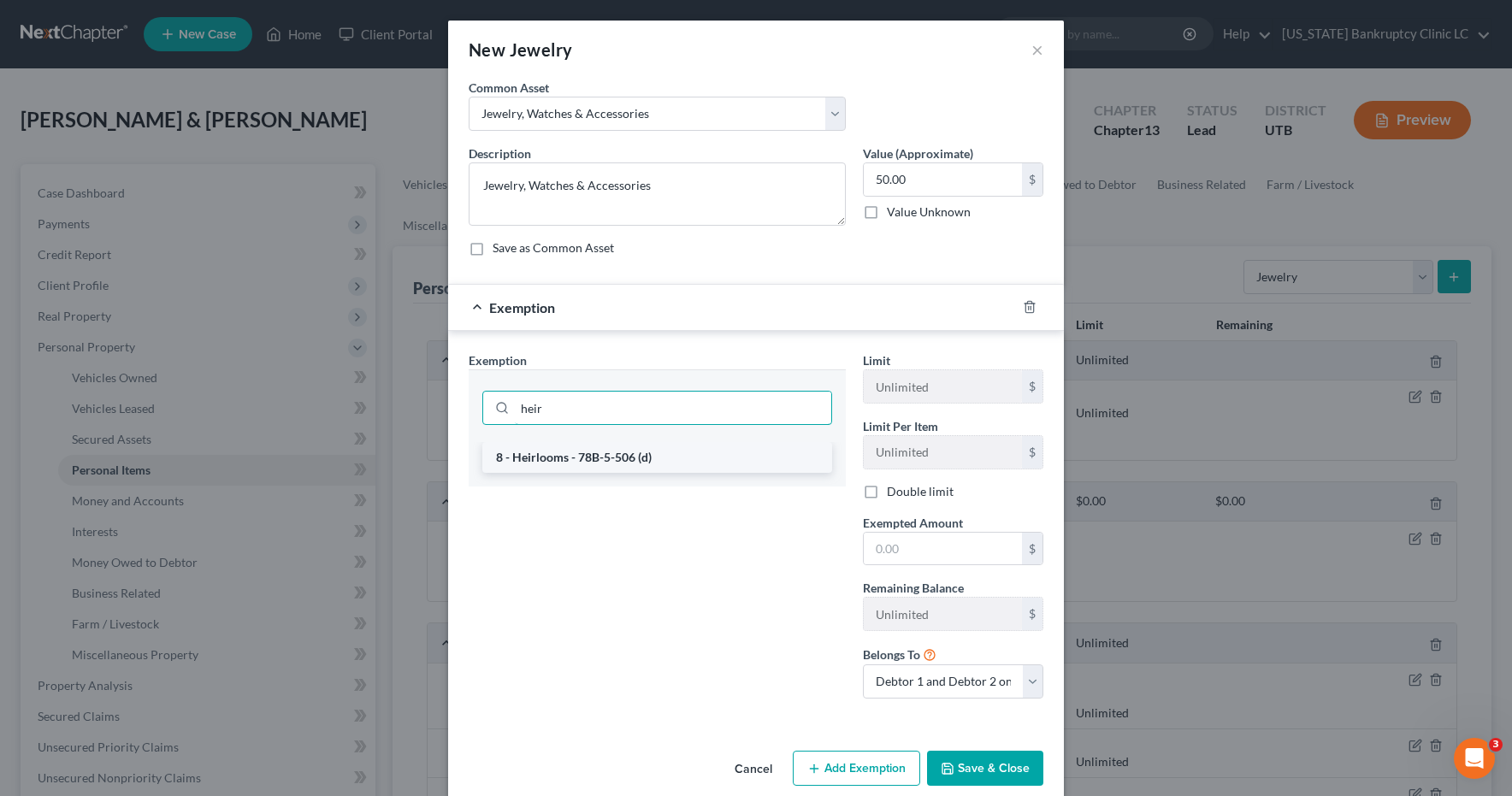
type input "heir"
click at [614, 456] on li "8 - Heirlooms - 78B-5-506 (d)" at bounding box center [658, 457] width 350 height 30
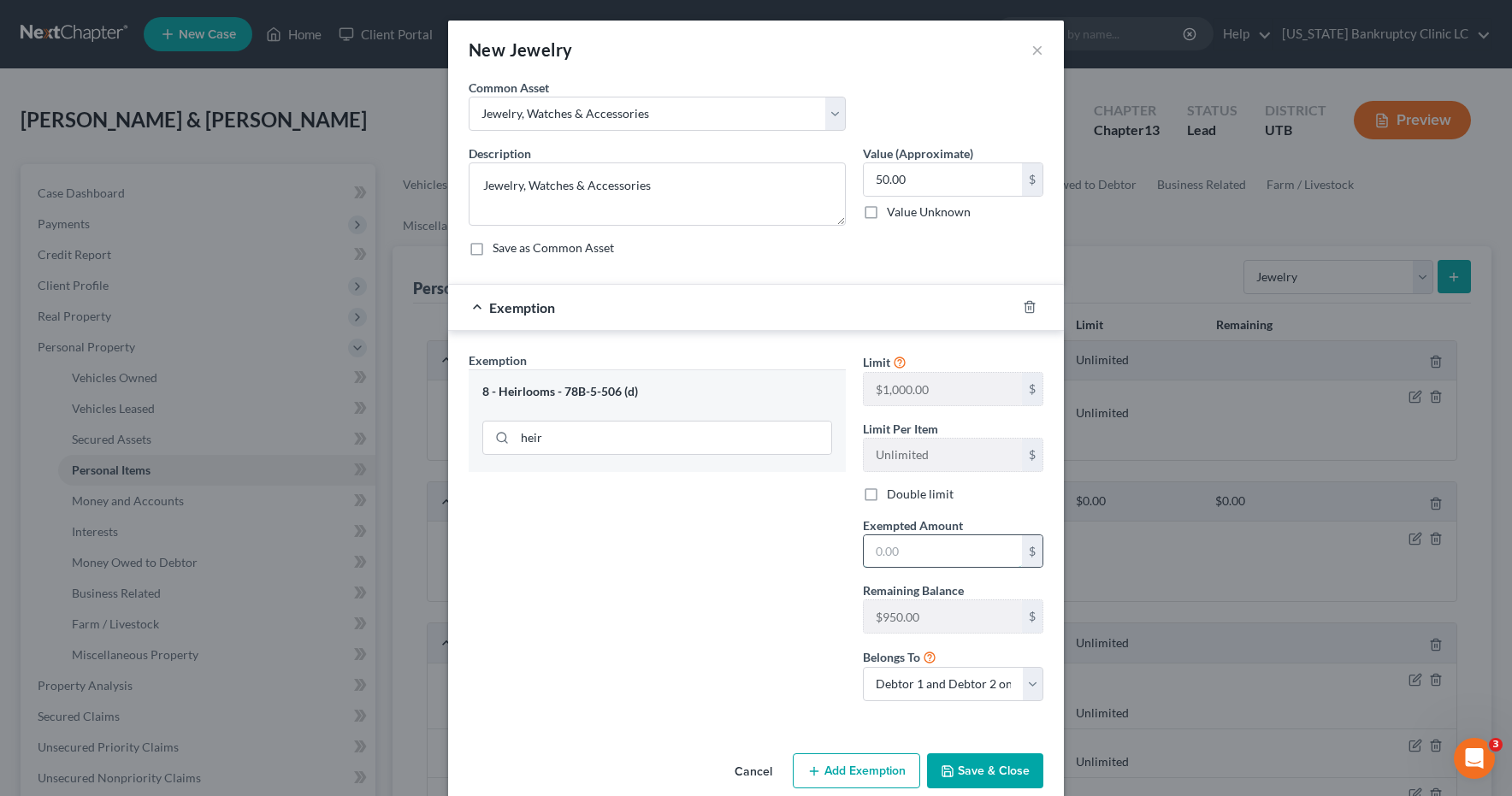
click at [955, 549] on input "text" at bounding box center [943, 551] width 159 height 32
type input "50.00"
click at [953, 770] on icon "button" at bounding box center [948, 772] width 10 height 10
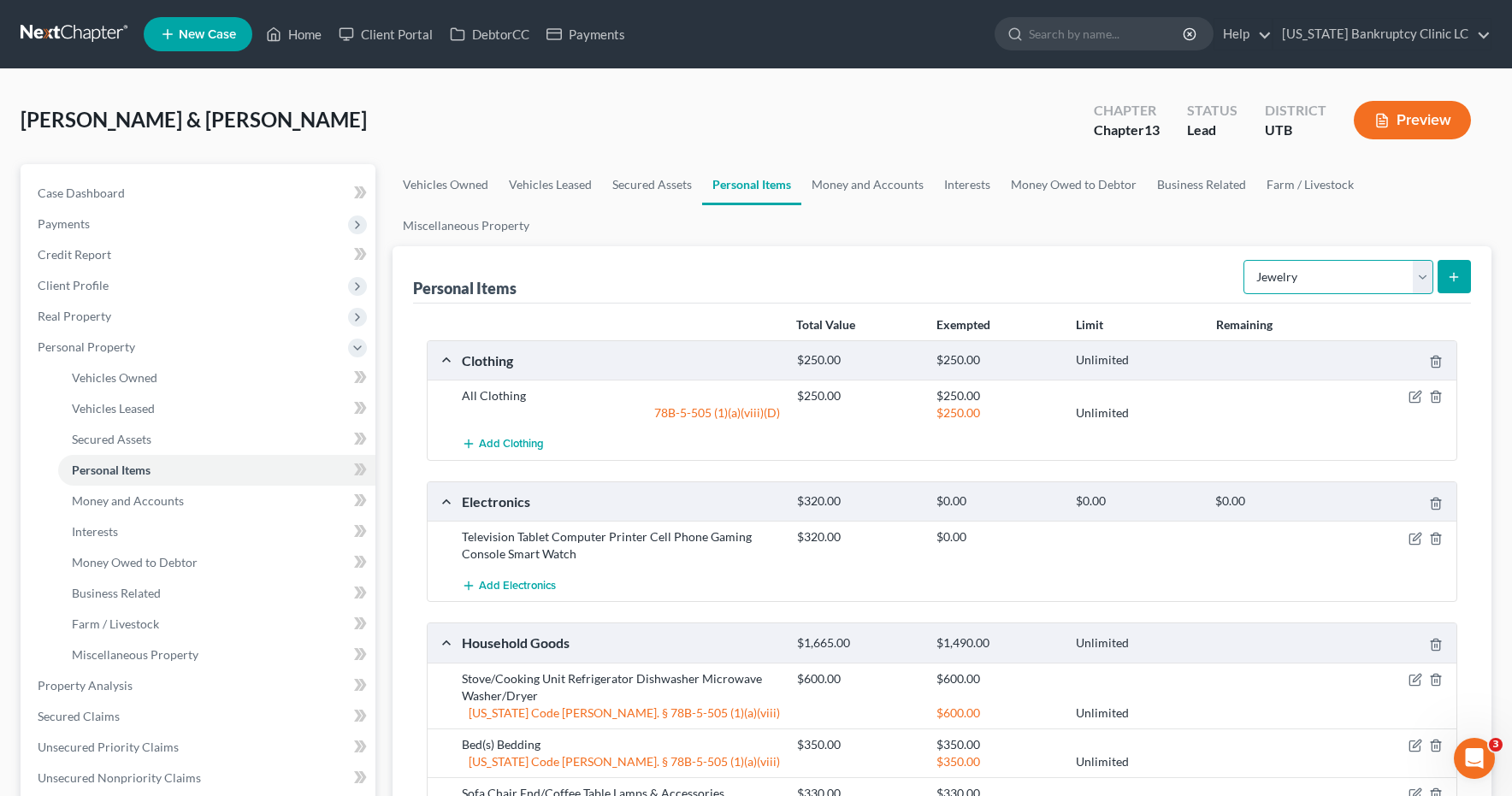
click at [1425, 278] on select "Select Item Type Clothing Collectibles Of Value Electronics Firearms Household …" at bounding box center [1339, 277] width 190 height 34
select select "collectibles_of_value"
click at [1452, 278] on icon "submit" at bounding box center [1455, 277] width 14 height 14
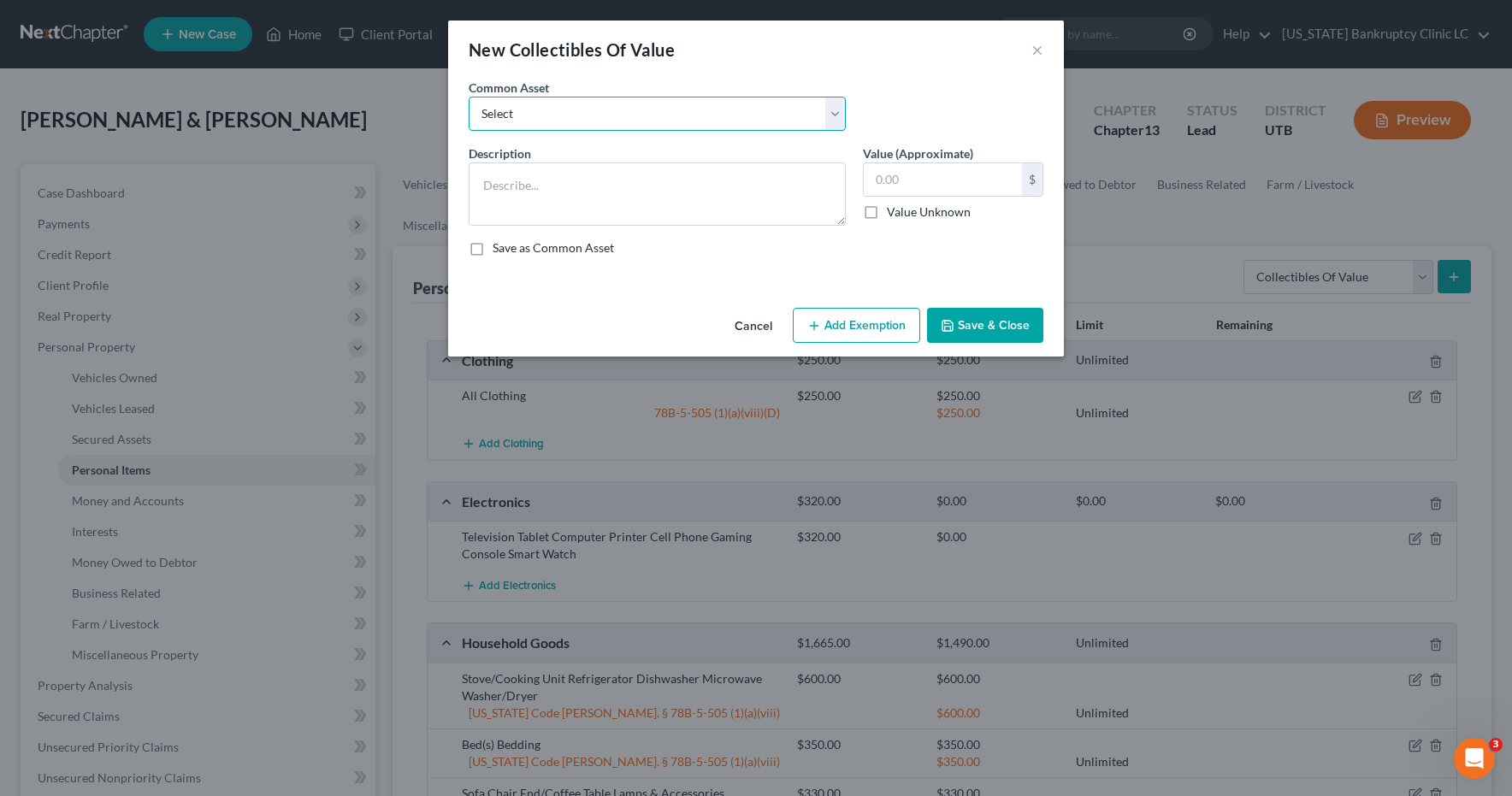
click at [835, 111] on select "Select Prints/Paintings/Art Collectibles" at bounding box center [657, 113] width 377 height 34
select select "1"
type textarea "Collectibles"
click at [942, 188] on input "35.00" at bounding box center [943, 179] width 159 height 32
type input "100.00"
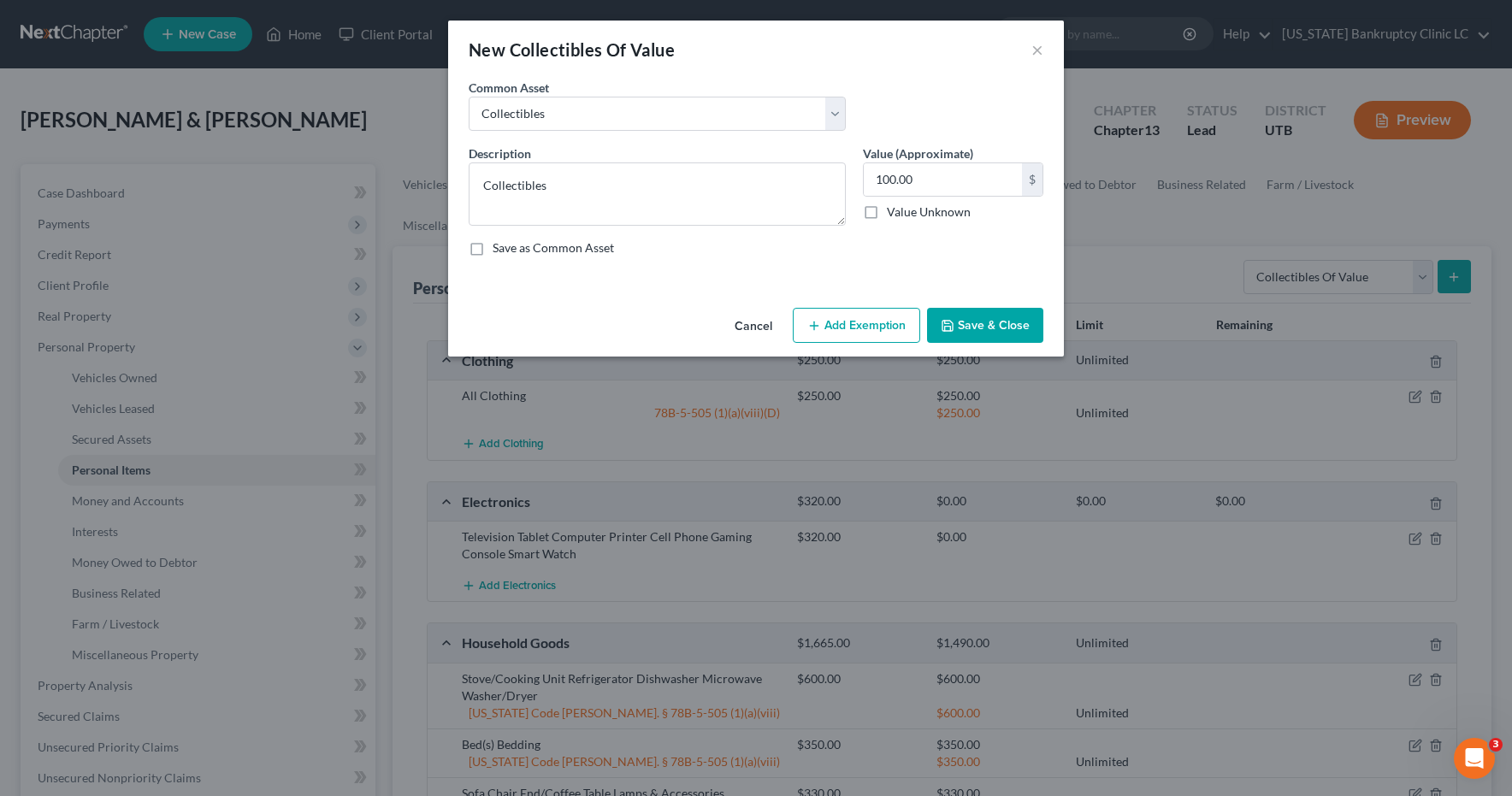
click at [866, 335] on button "Add Exemption" at bounding box center [856, 326] width 127 height 36
select select "2"
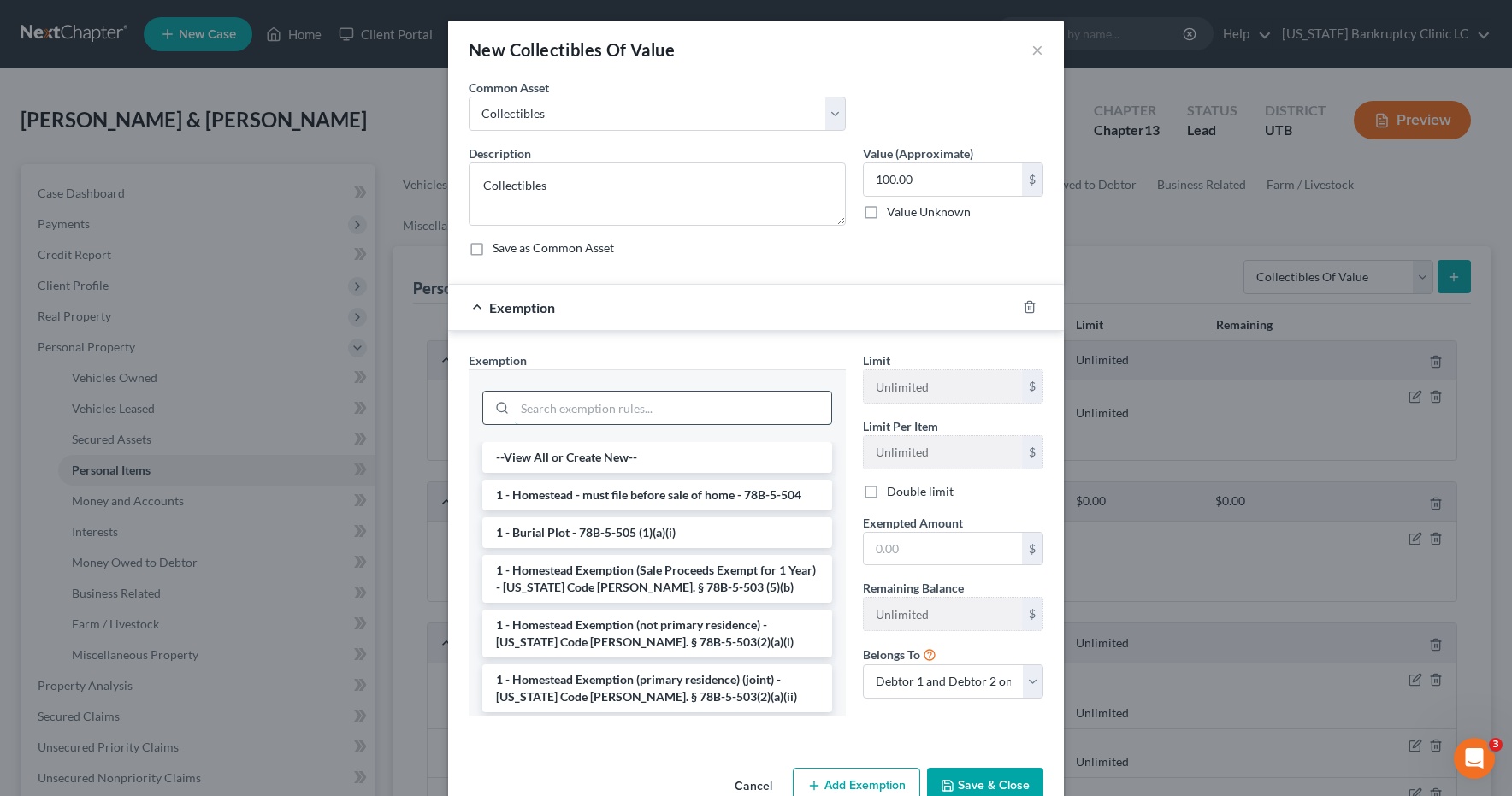
click at [559, 401] on input "search" at bounding box center [672, 408] width 316 height 32
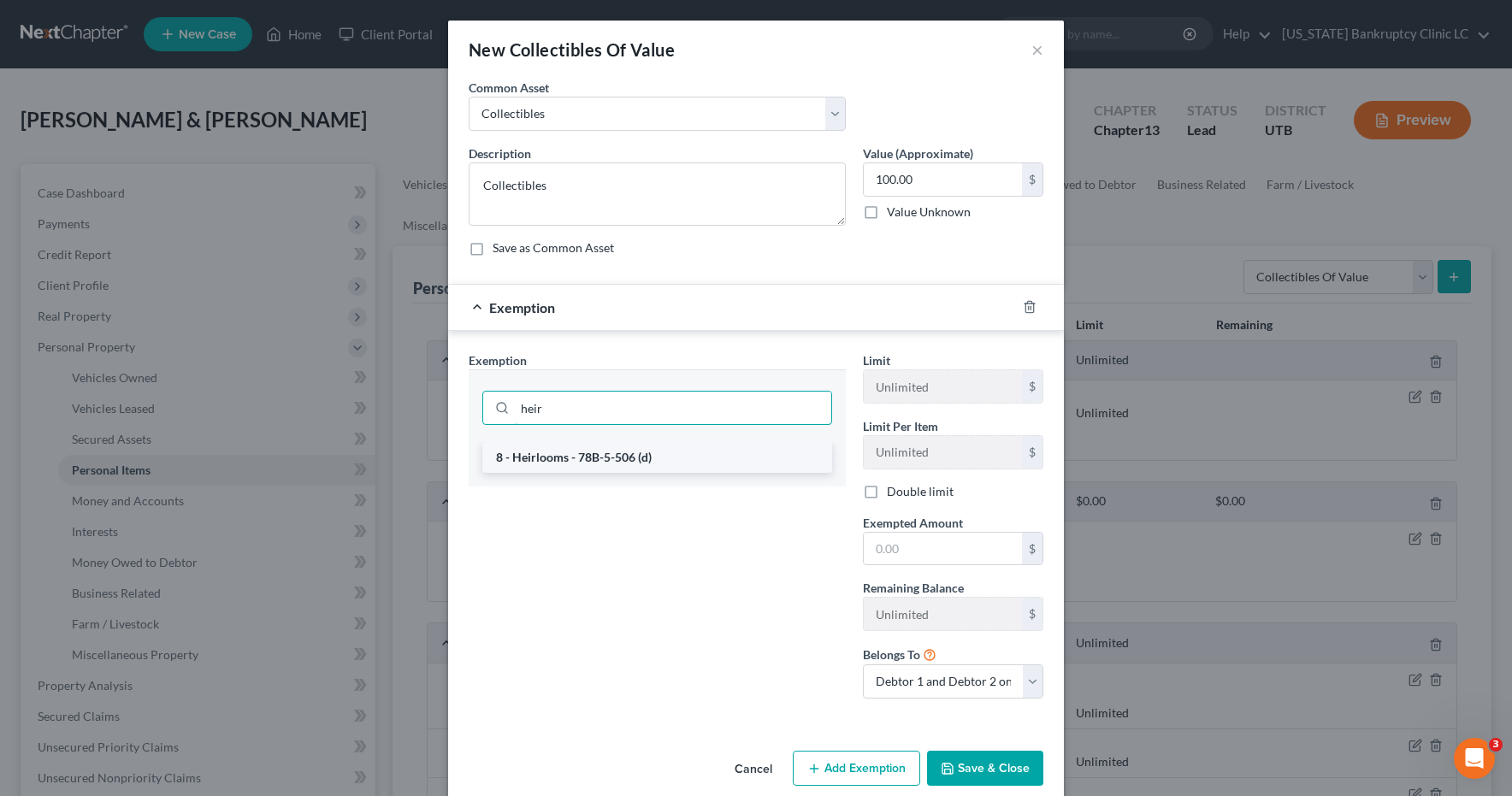
type input "heir"
click at [537, 456] on li "8 - Heirlooms - 78B-5-506 (d)" at bounding box center [658, 457] width 350 height 30
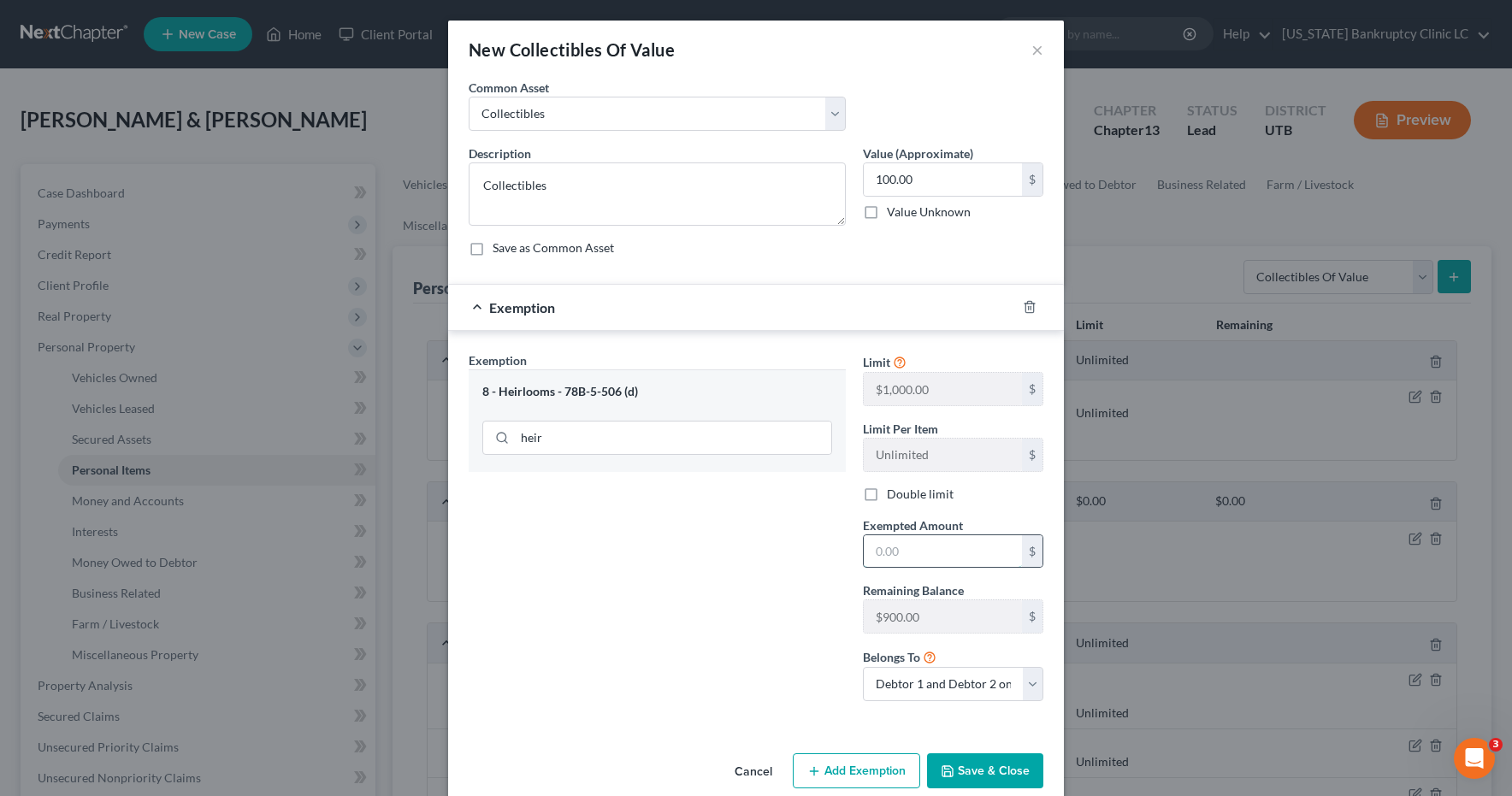
click at [924, 543] on input "text" at bounding box center [943, 551] width 159 height 32
type input "100.00"
click at [966, 779] on button "Save & Close" at bounding box center [986, 771] width 117 height 36
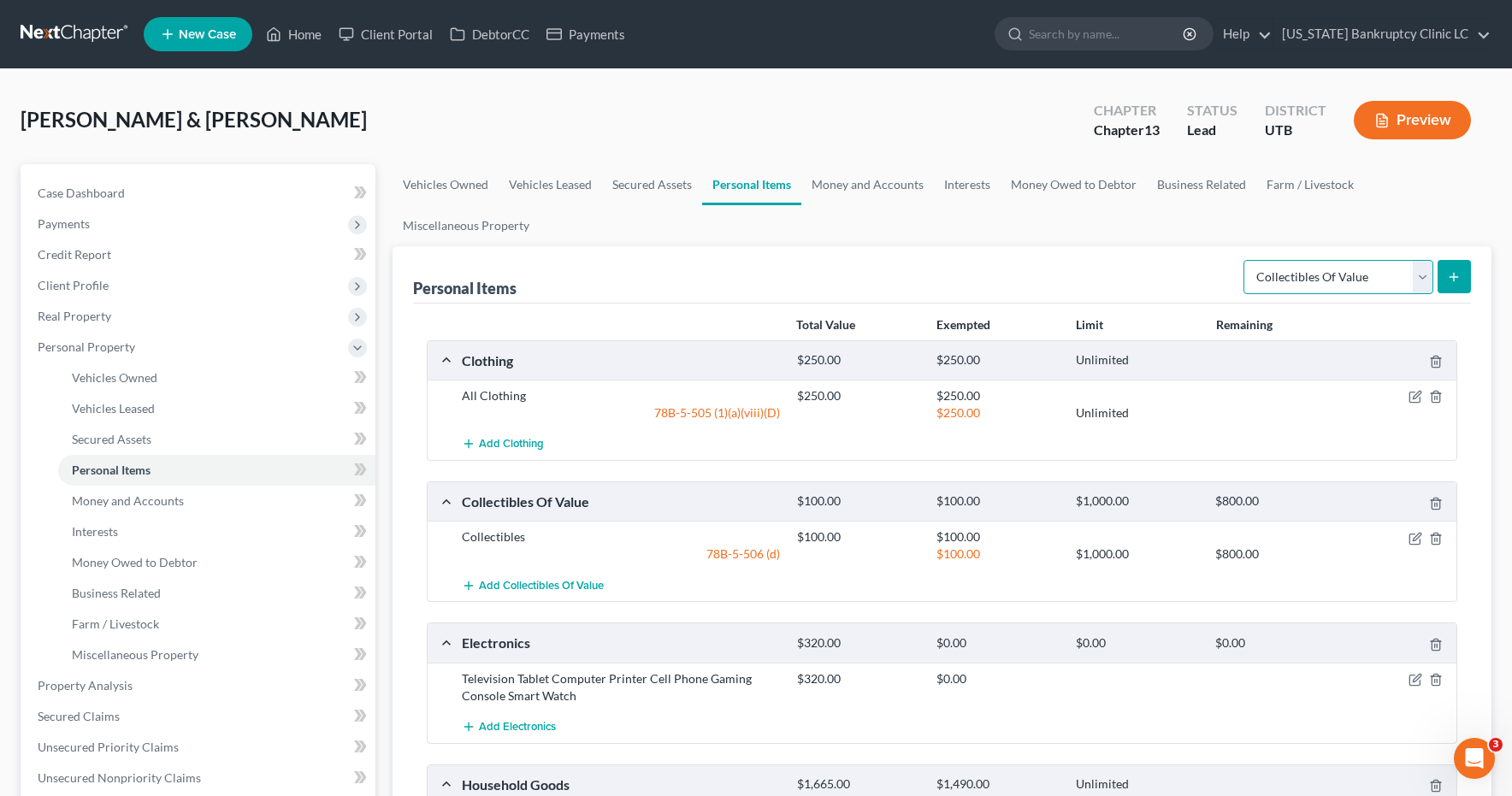
click at [1419, 270] on select "Select Item Type Clothing Collectibles Of Value Electronics Firearms Household …" at bounding box center [1339, 277] width 190 height 34
select select "sports_and_hobby_equipment"
click at [1455, 275] on icon "submit" at bounding box center [1455, 277] width 14 height 14
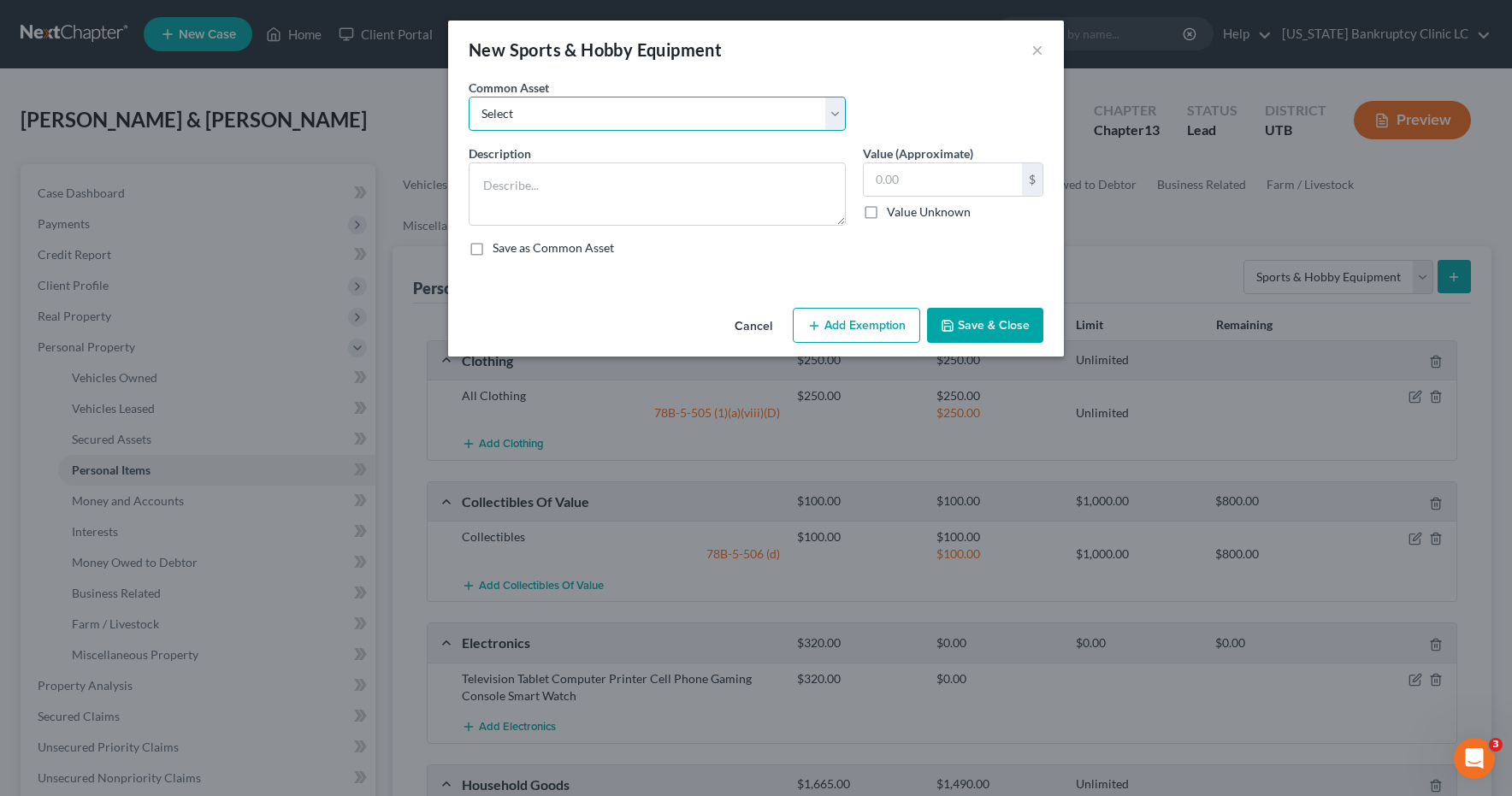
click at [834, 108] on select "Select Snowboard Golf Clubs Fishing Poles and tac Camera Sports/Hobby Equipment…" at bounding box center [657, 113] width 377 height 34
select select "3"
type textarea "Camera"
click at [952, 179] on input "40.00" at bounding box center [943, 179] width 159 height 32
type input "50.00"
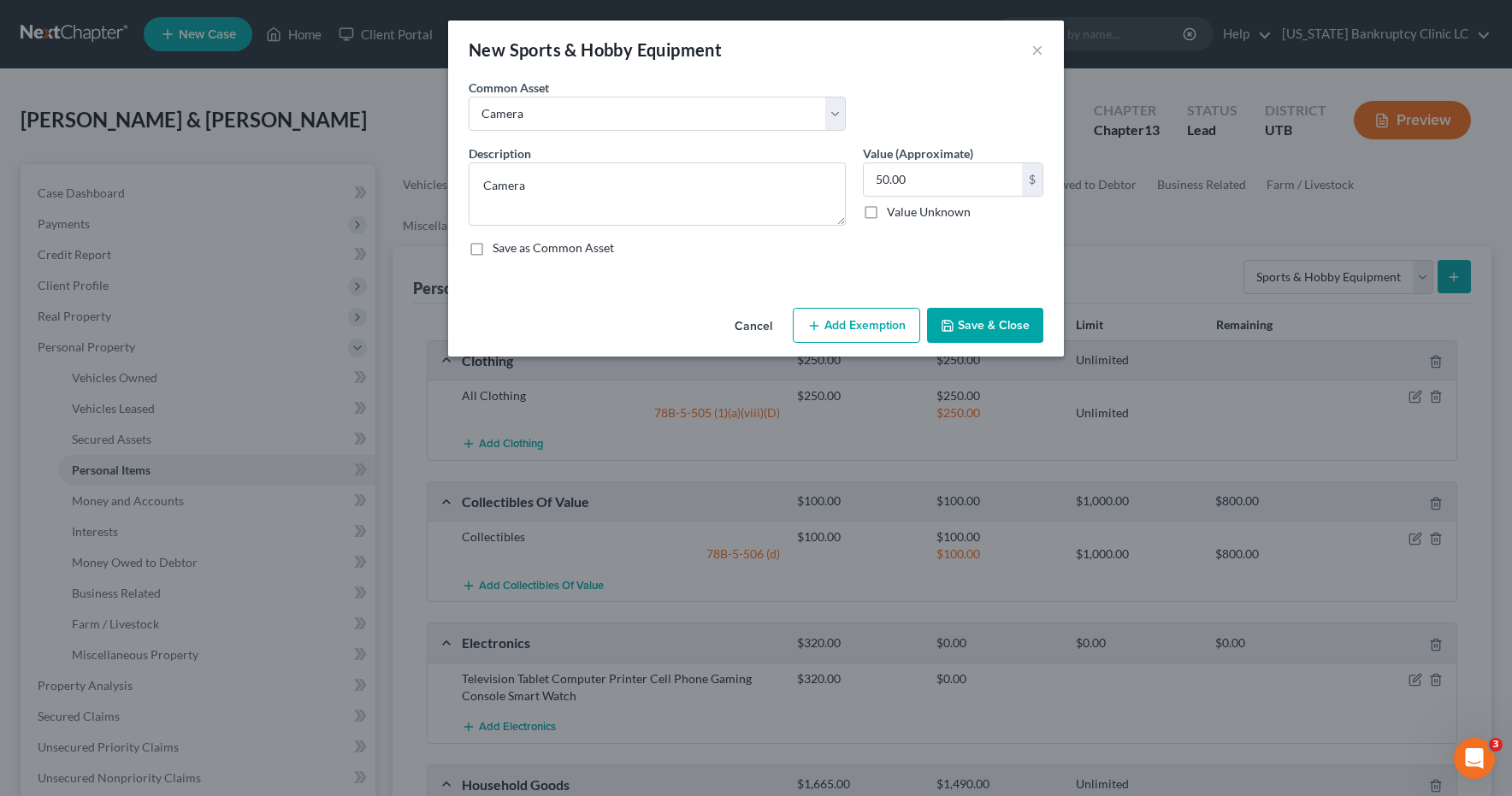
click at [985, 333] on button "Save & Close" at bounding box center [986, 326] width 117 height 36
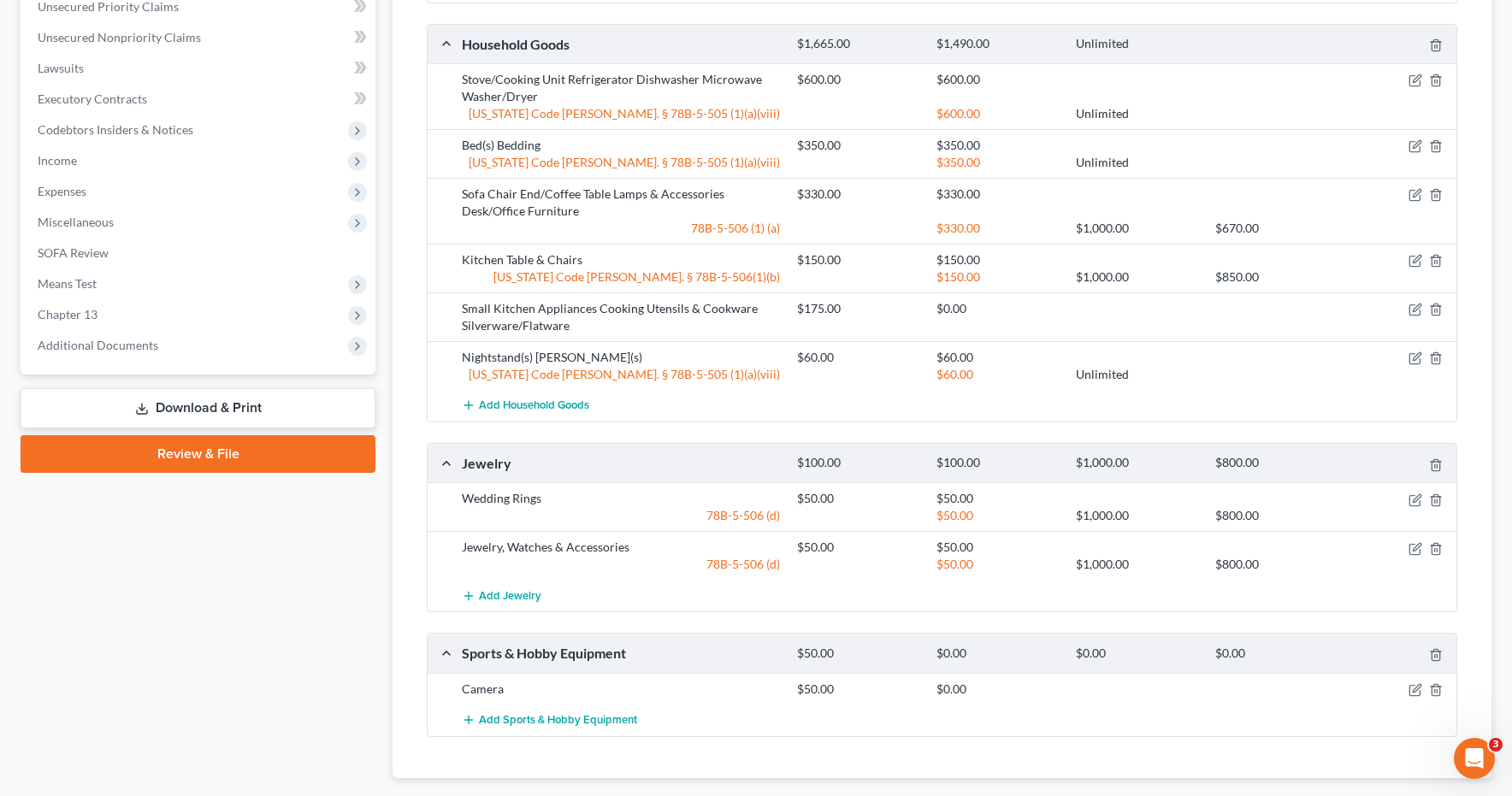
scroll to position [749, 0]
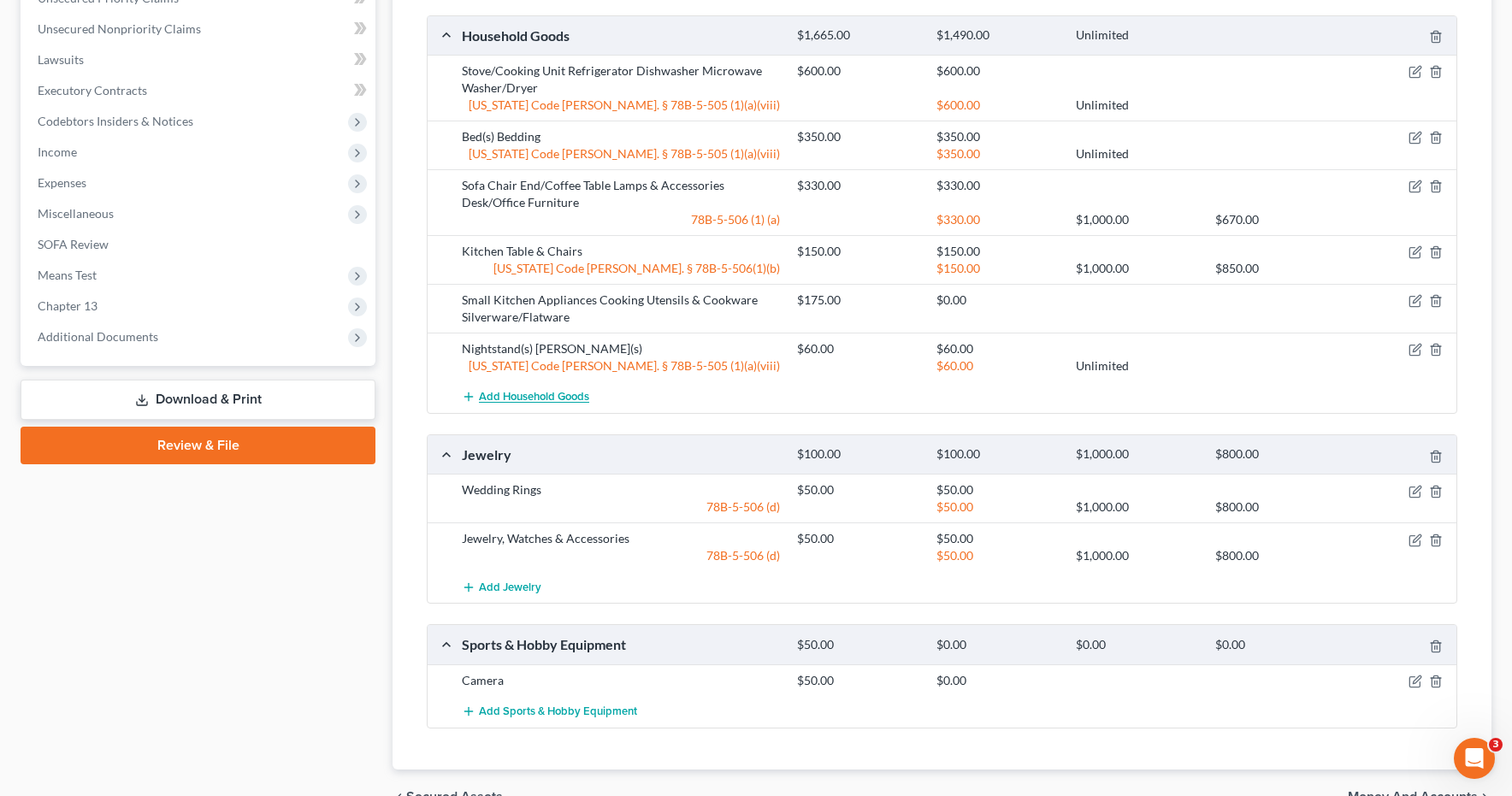
click at [527, 401] on span "Add Household Goods" at bounding box center [534, 398] width 111 height 14
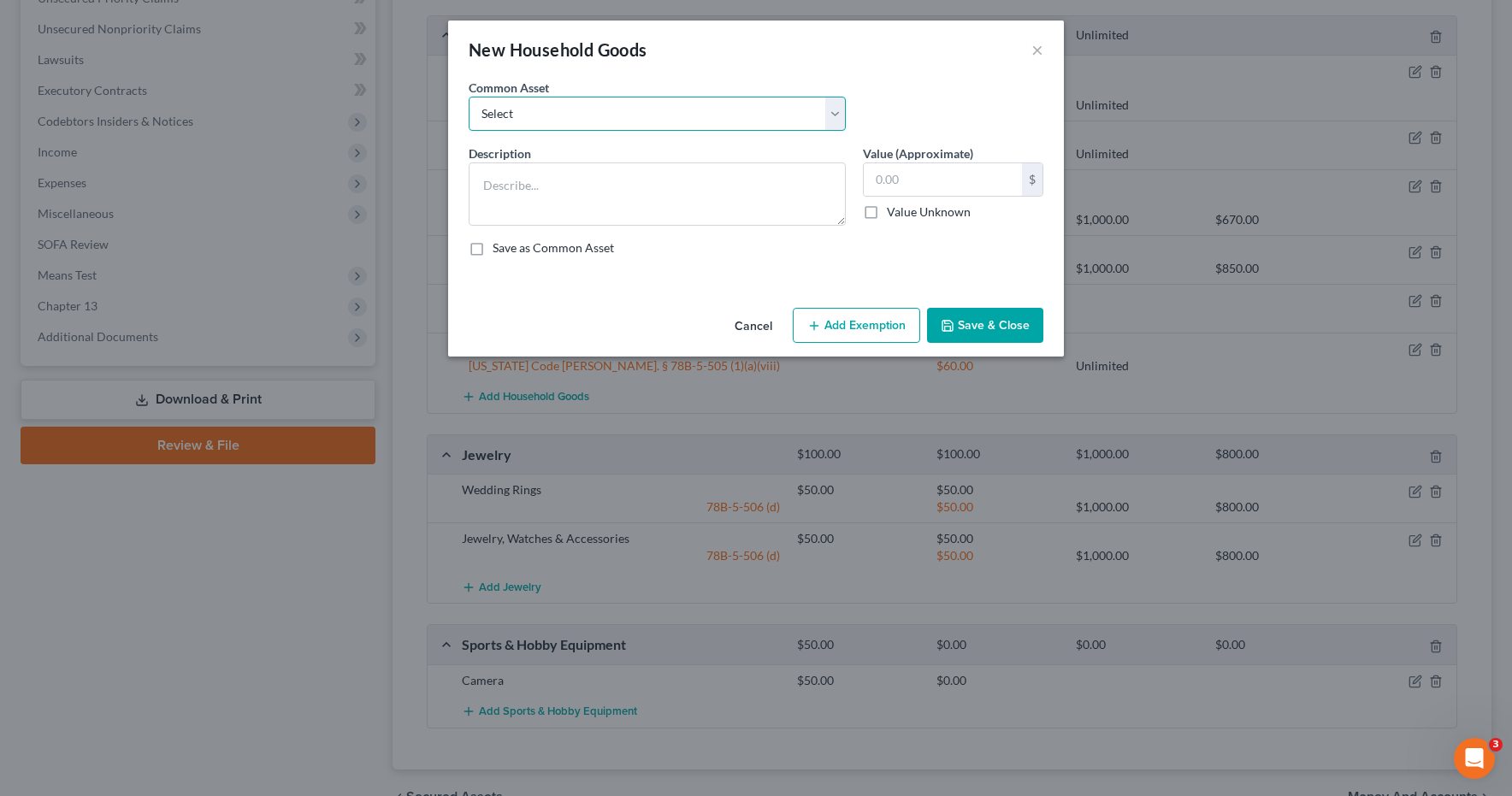
click at [838, 105] on select "Select Couch Chair Entertainment Center End/Coffee Table Stove/Cooking unit Sof…" at bounding box center [657, 113] width 377 height 34
select select "7"
type textarea "Lawnmower Yard Tools/Equipment Snow Blower Household Tools"
type input "345.00"
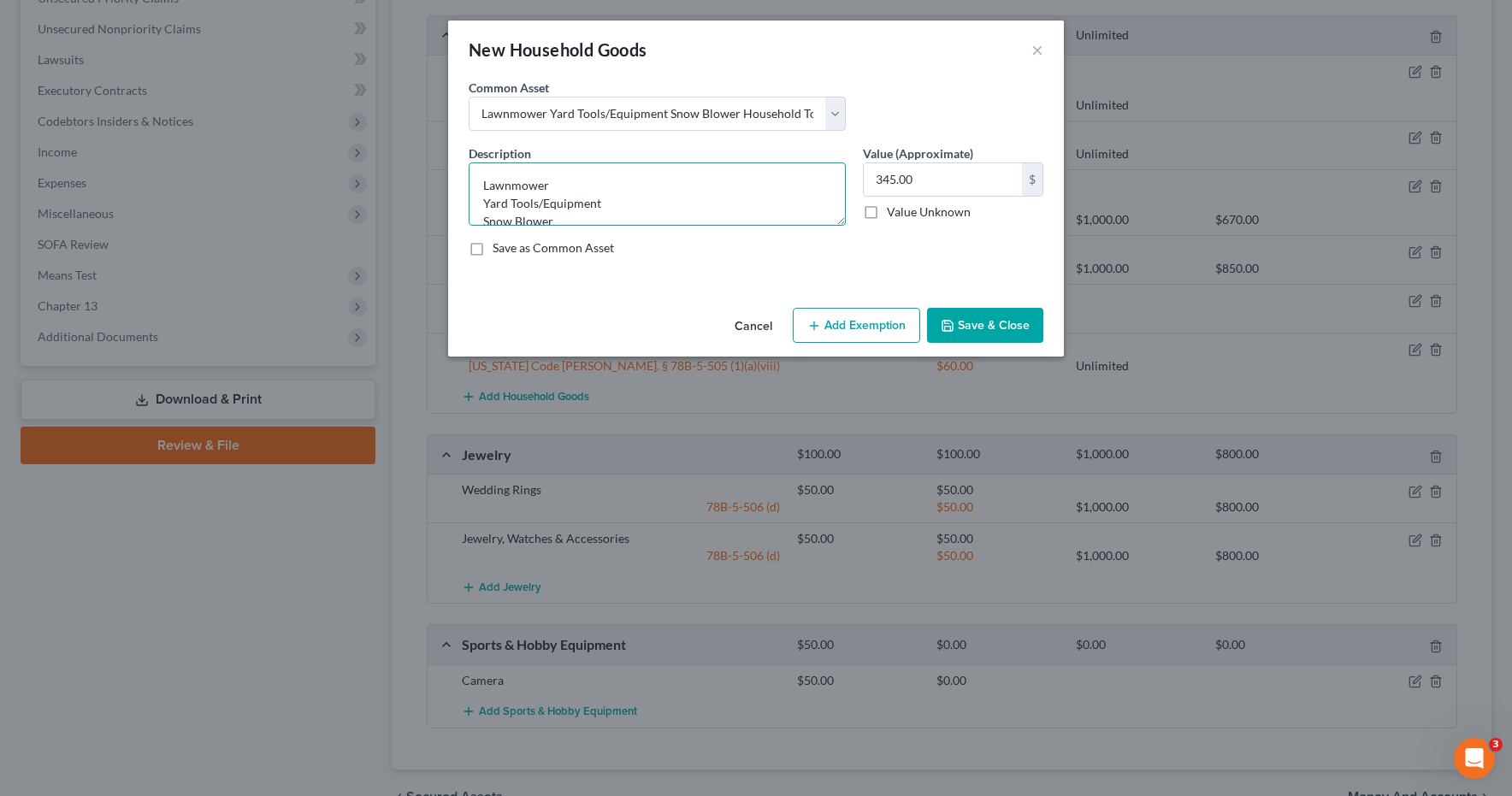
drag, startPoint x: 560, startPoint y: 183, endPoint x: 395, endPoint y: 172, distance: 165.4
click at [395, 172] on div "New Household Goods × An exemption set must first be selected from the Filing I…" at bounding box center [756, 398] width 1512 height 796
type textarea "Yard Tools/Equipment Snow Blower Household Tools"
click at [930, 181] on input "345.00" at bounding box center [943, 179] width 159 height 32
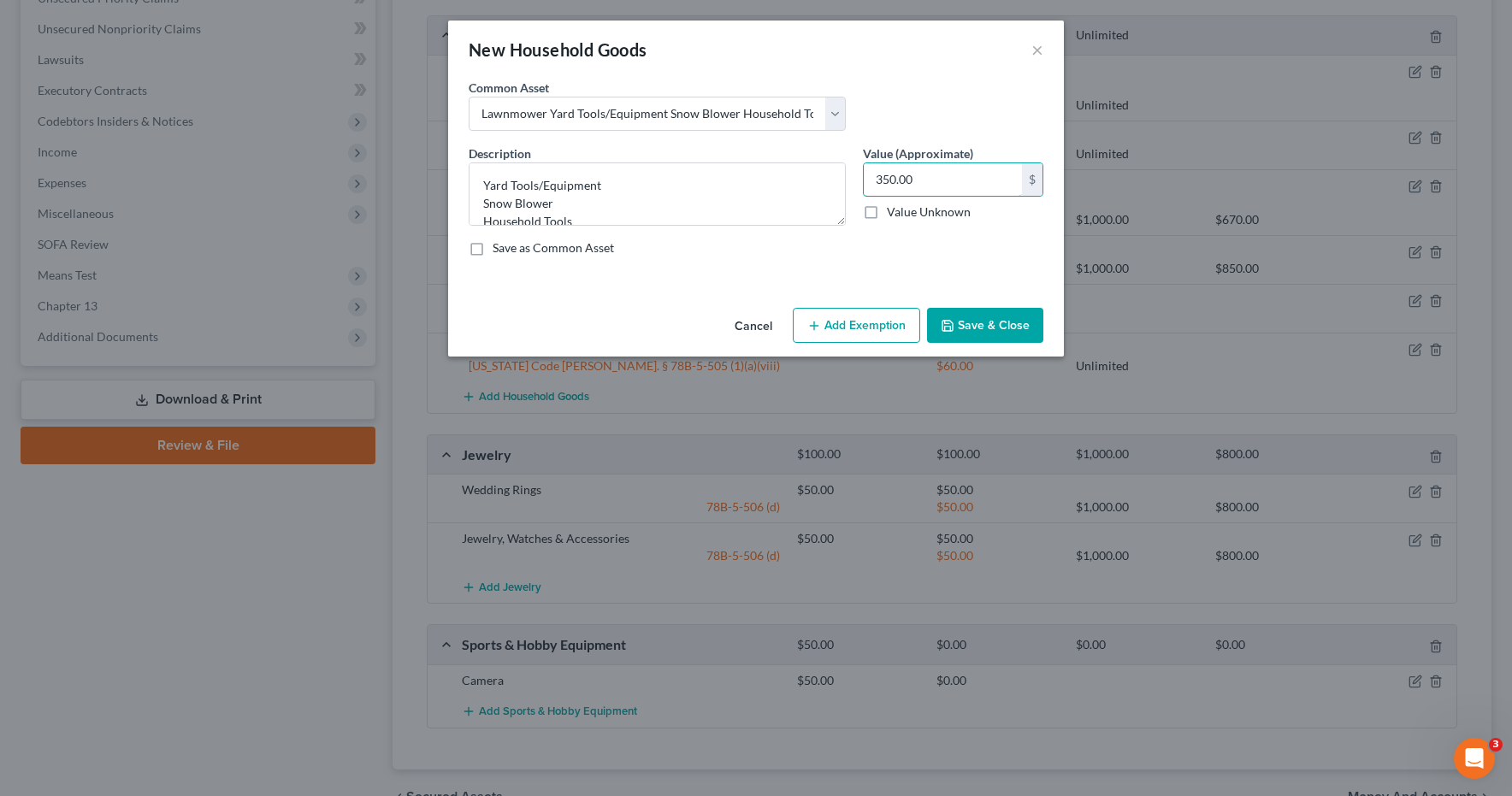
type input "350.00"
click at [996, 330] on button "Save & Close" at bounding box center [986, 326] width 117 height 36
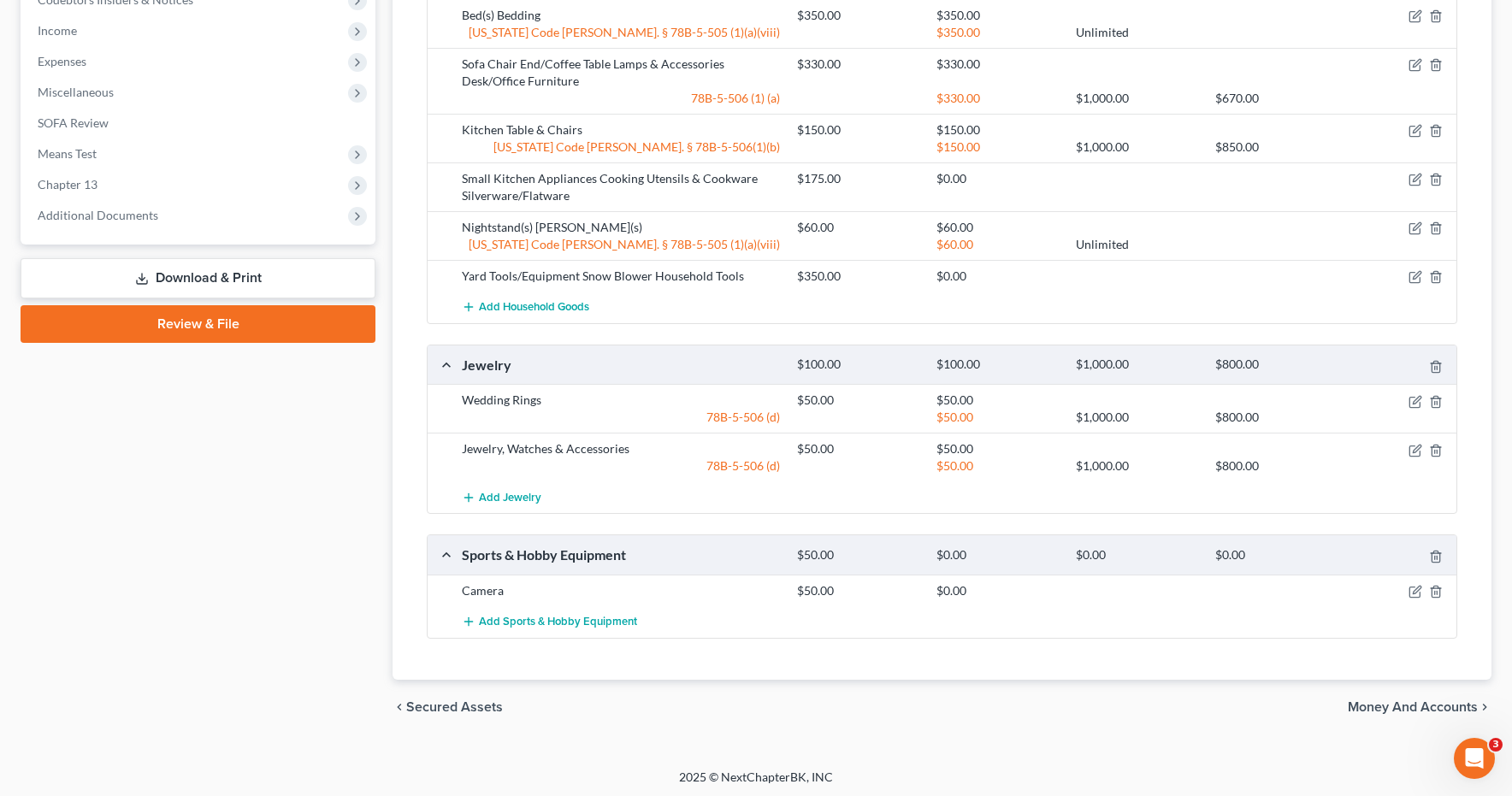
scroll to position [874, 0]
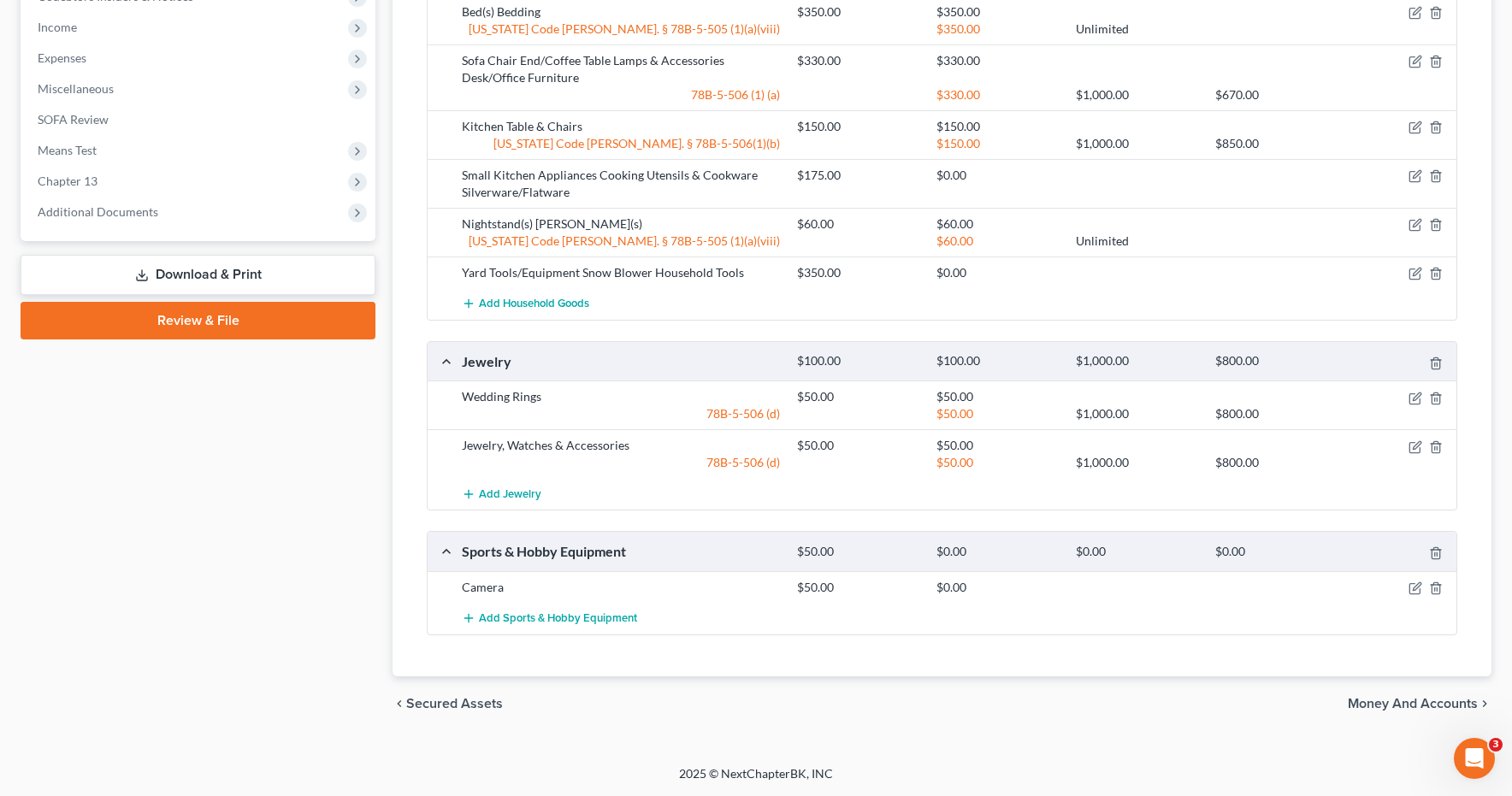
click at [240, 277] on link "Download & Print" at bounding box center [199, 275] width 355 height 40
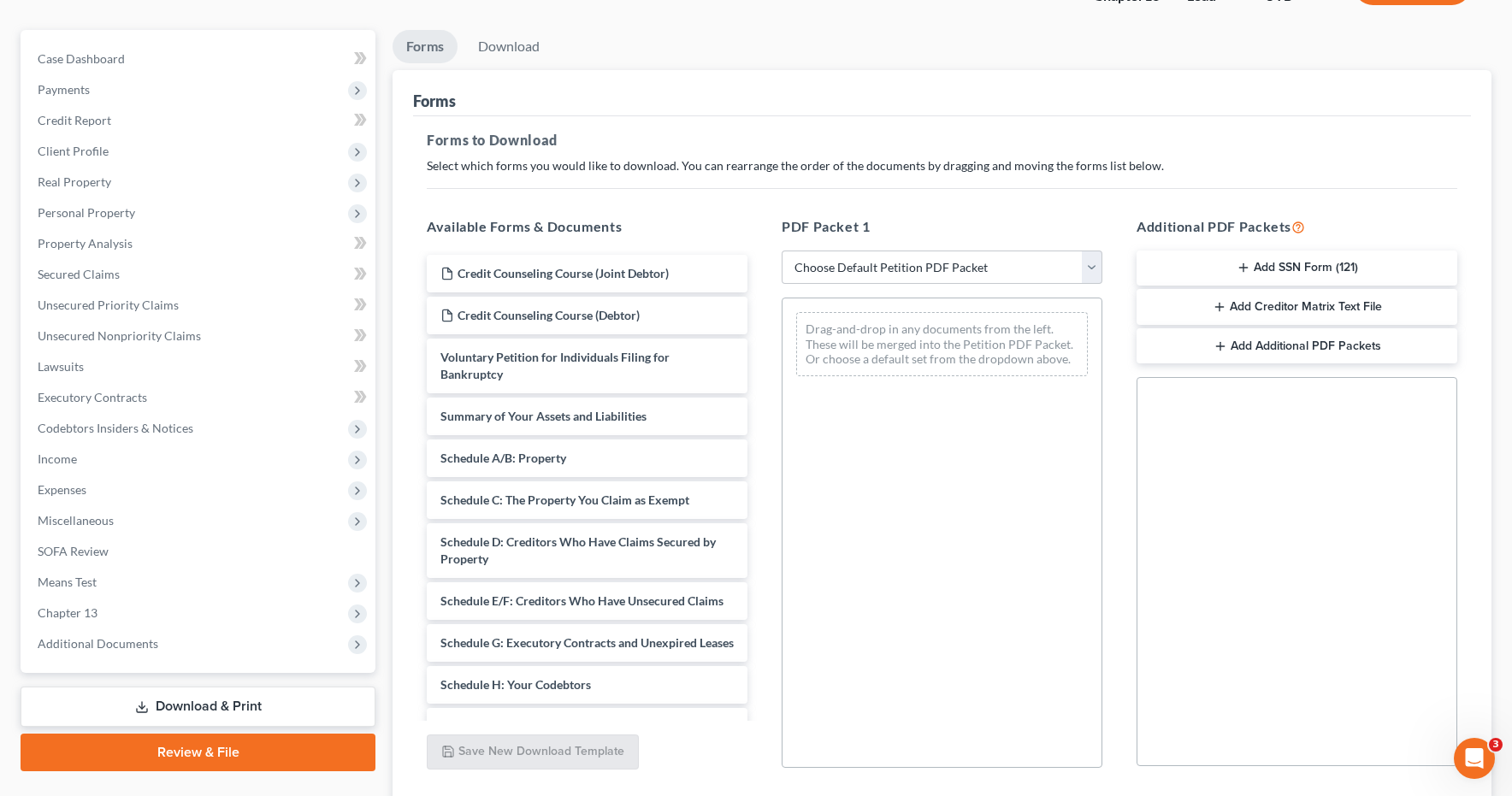
scroll to position [260, 0]
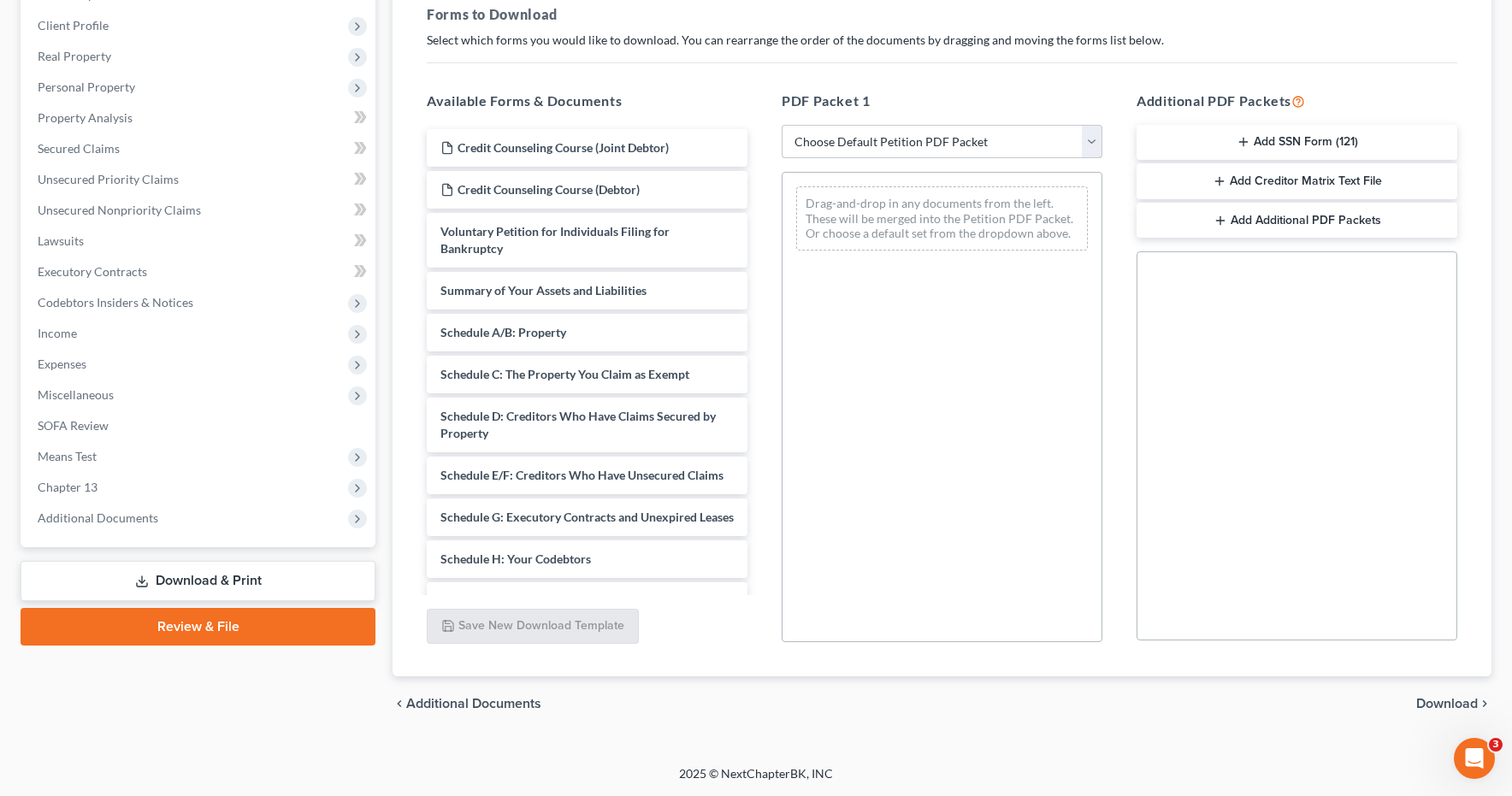
click at [1089, 141] on select "Choose Default Petition PDF Packet Complete Bankruptcy Petition (all forms and …" at bounding box center [942, 141] width 321 height 34
select select "0"
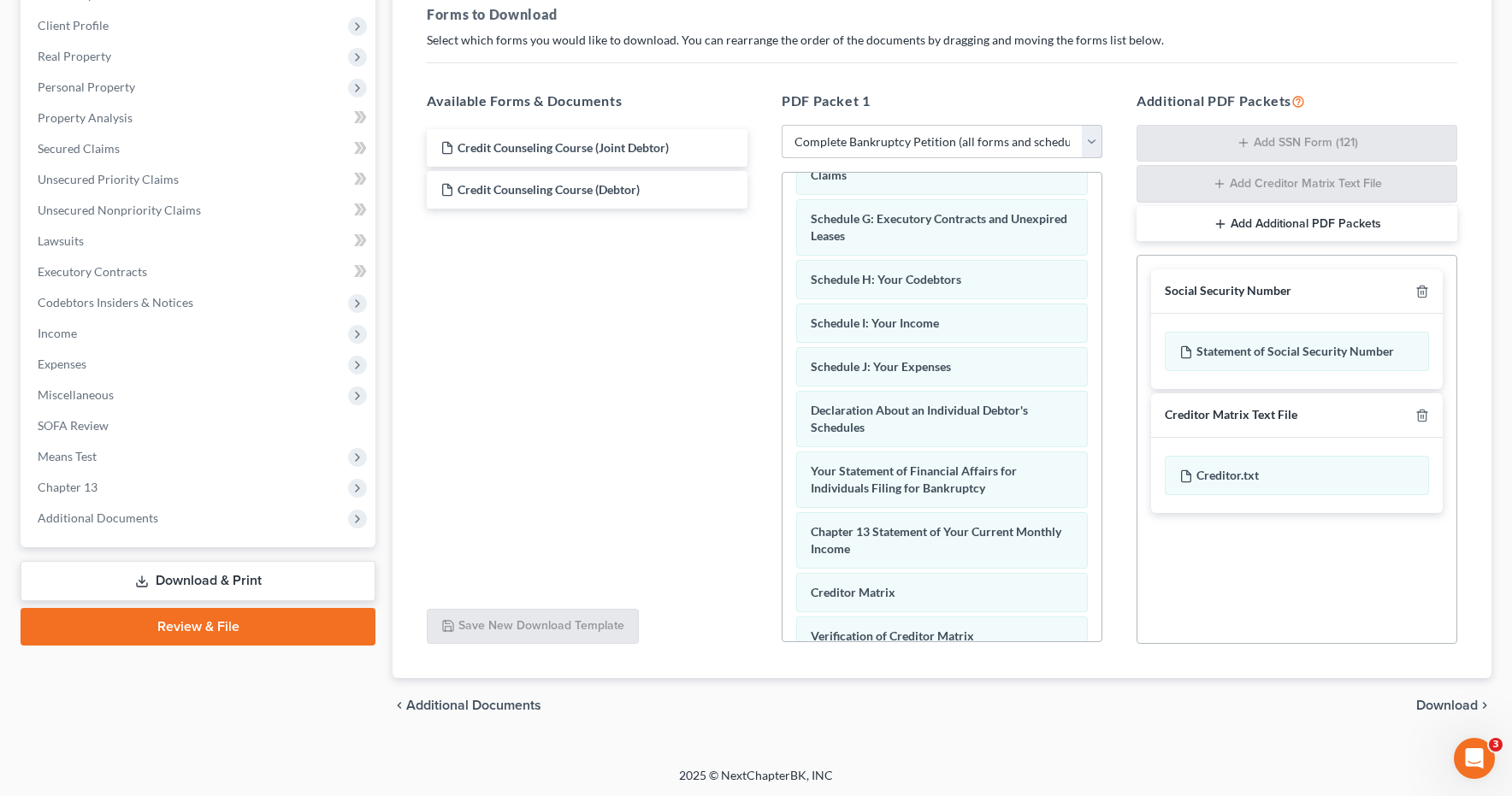
scroll to position [311, 0]
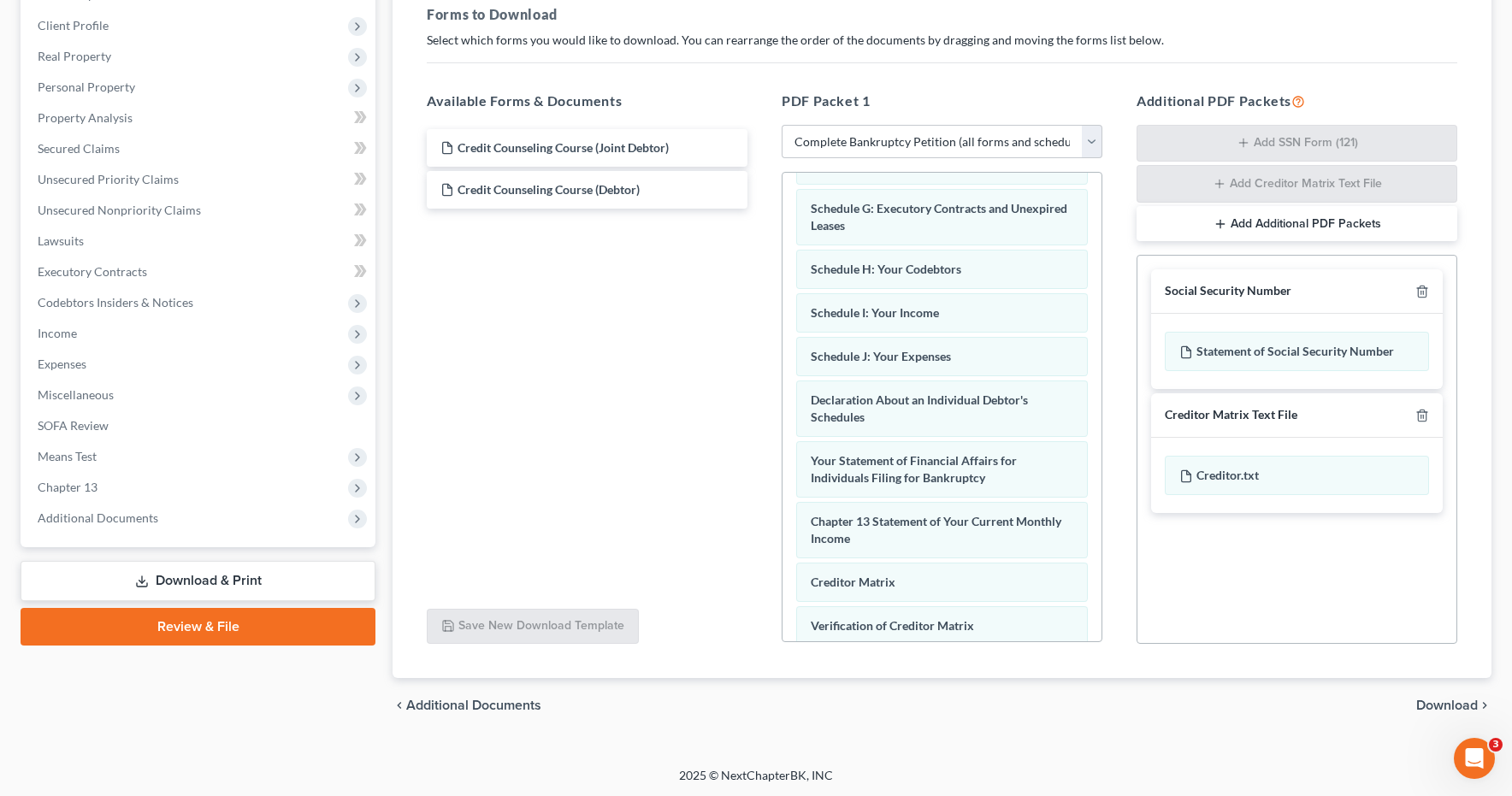
click at [1436, 707] on span "Download" at bounding box center [1447, 705] width 62 height 14
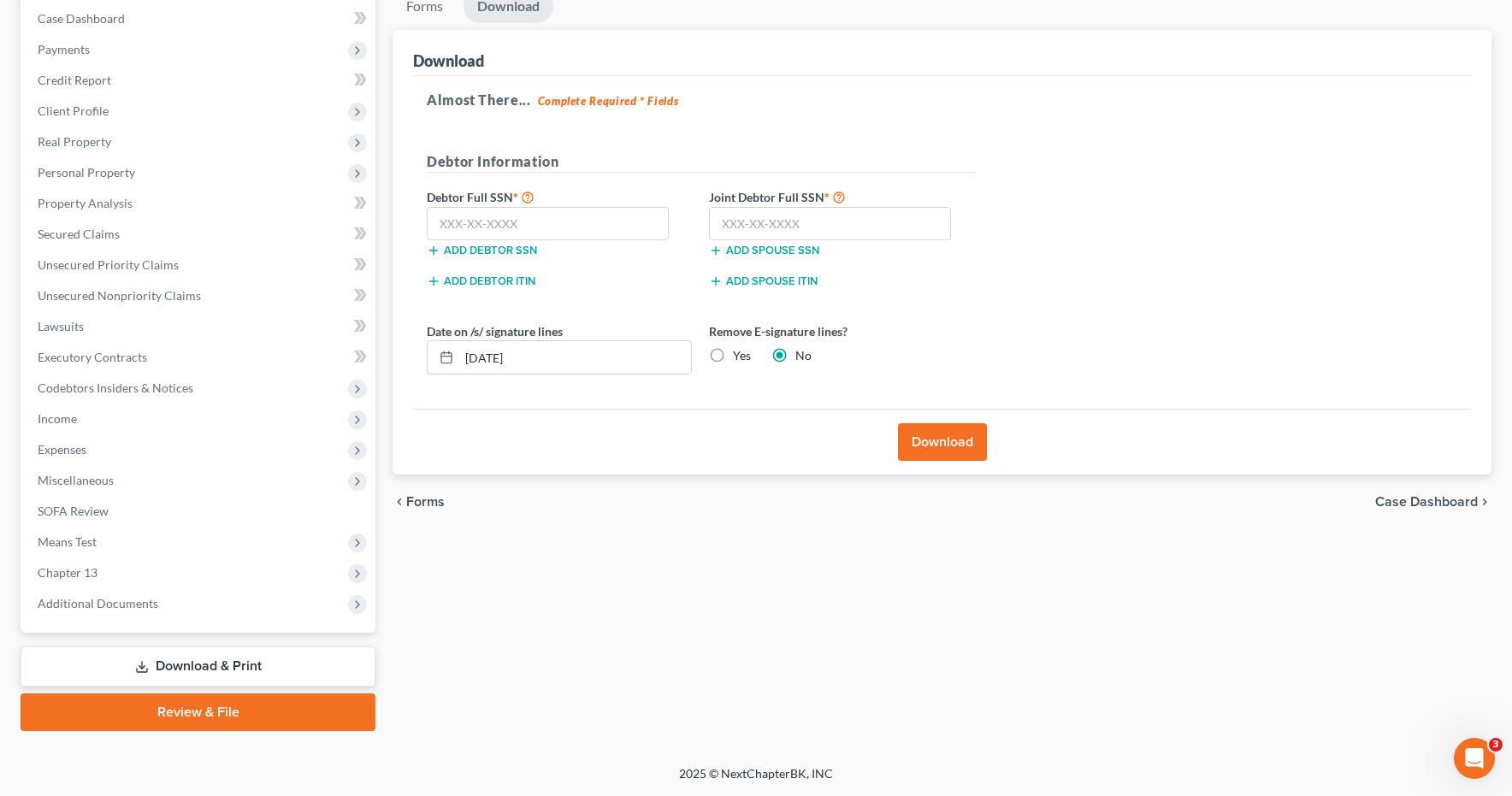
scroll to position [174, 0]
click at [488, 218] on input "text" at bounding box center [548, 224] width 242 height 34
type input "558-68-1480"
click at [740, 226] on input "text" at bounding box center [830, 224] width 242 height 34
type input "569-96-5755"
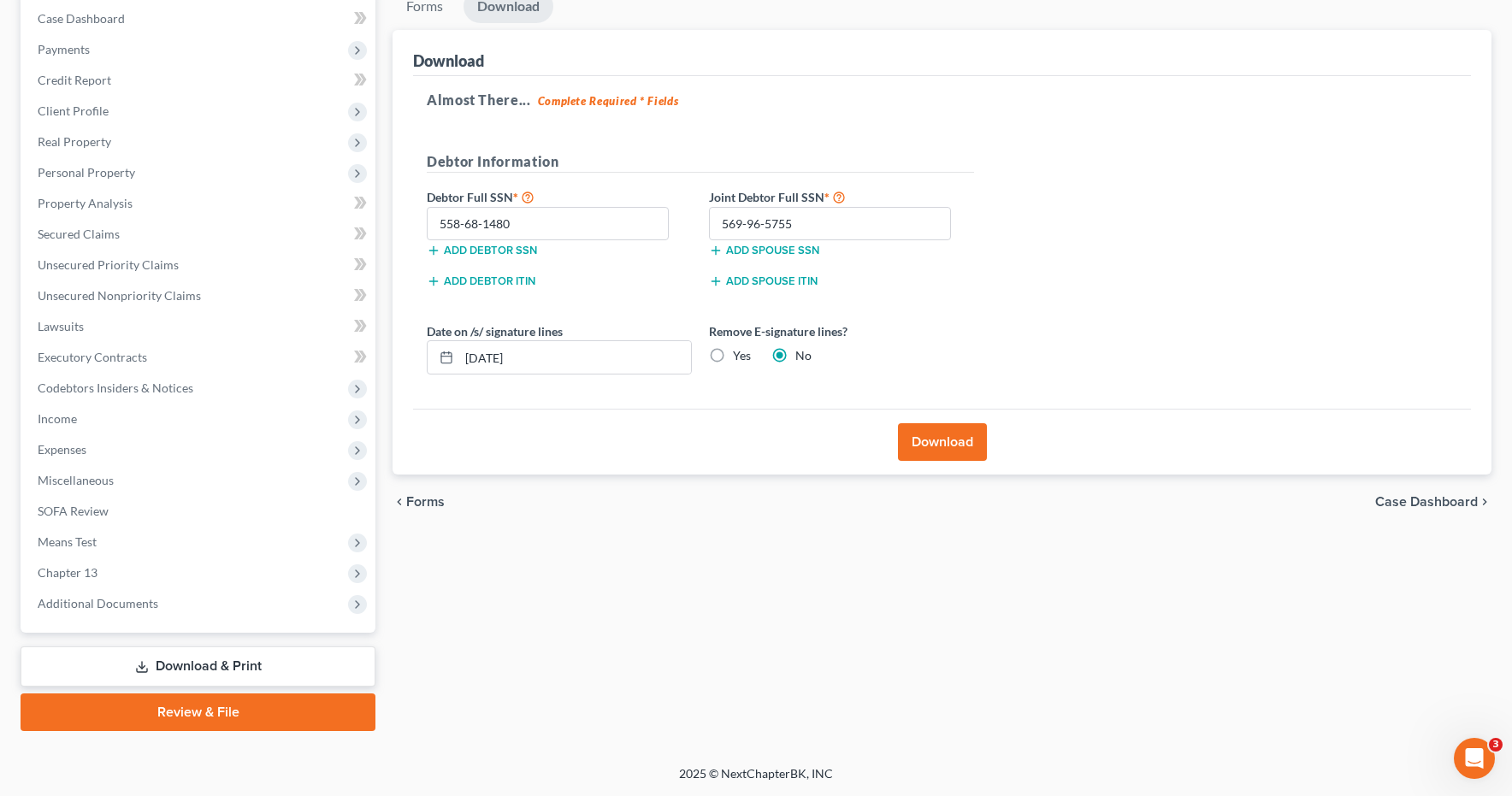
click at [934, 442] on button "Download" at bounding box center [942, 442] width 89 height 37
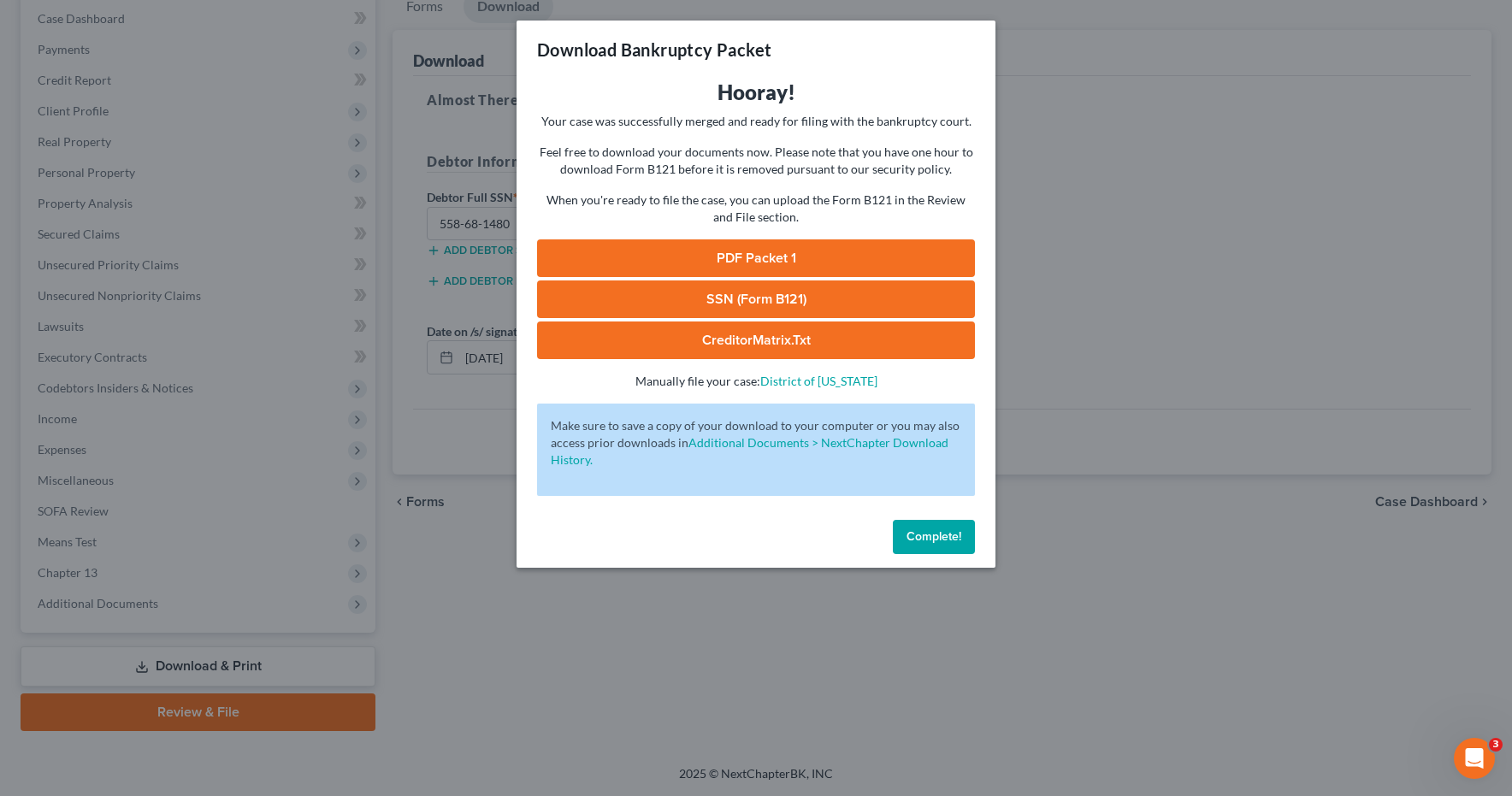
click at [673, 263] on link "PDF Packet 1" at bounding box center [756, 258] width 438 height 37
click at [748, 307] on link "SSN (Form B121)" at bounding box center [756, 299] width 438 height 37
click at [940, 539] on span "Complete!" at bounding box center [934, 536] width 55 height 15
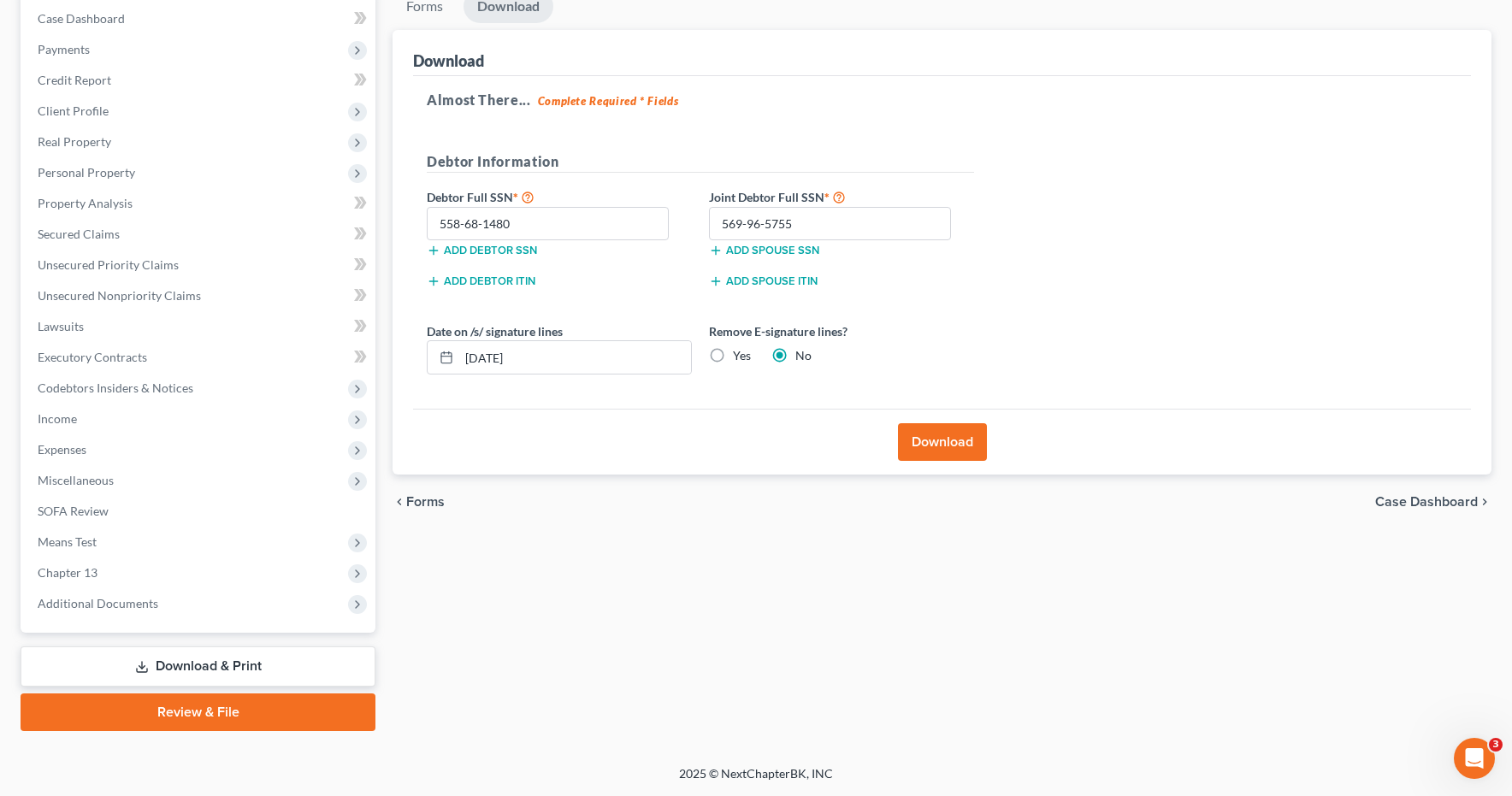
scroll to position [0, 0]
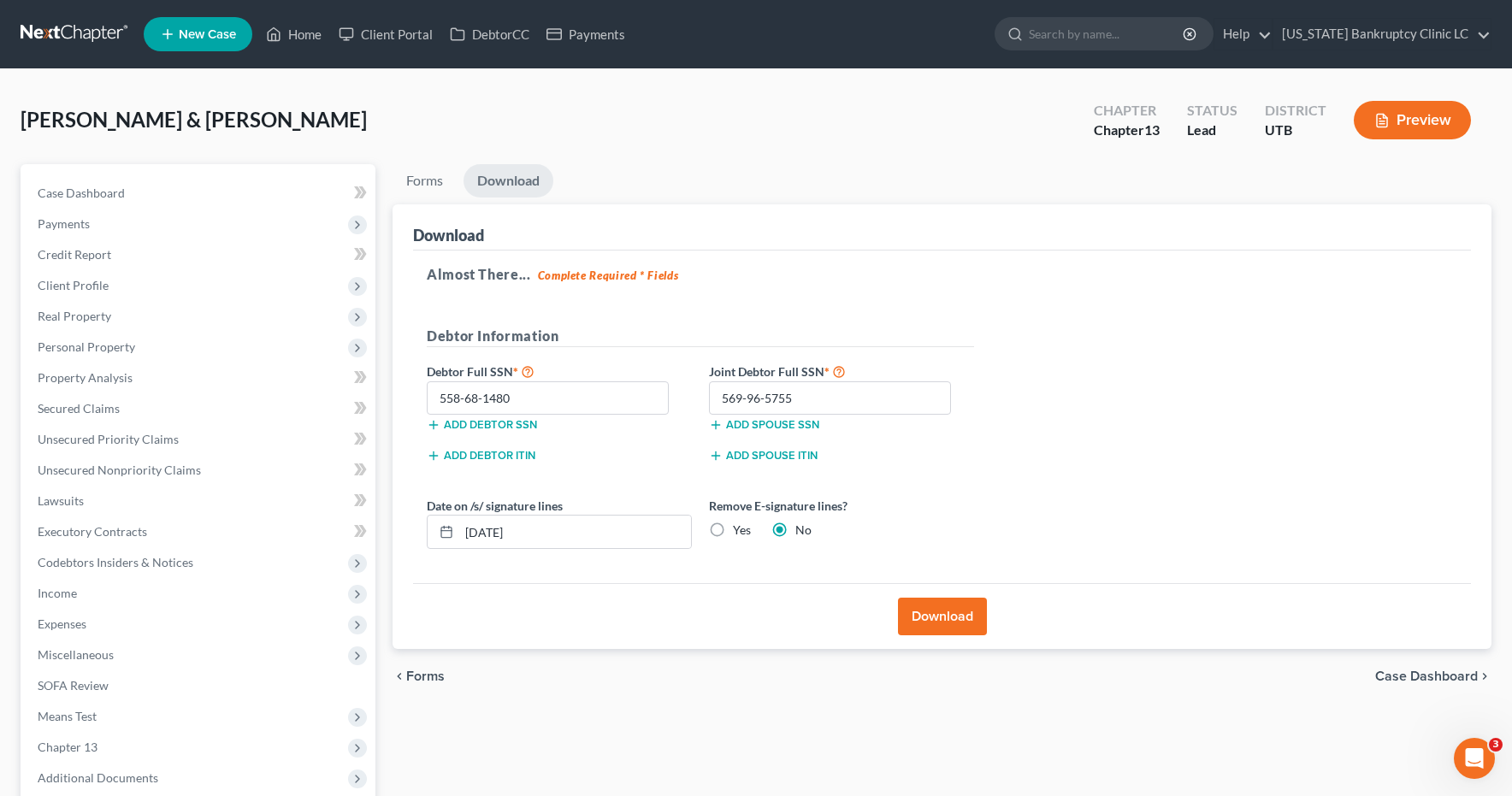
click at [68, 25] on link at bounding box center [76, 34] width 110 height 30
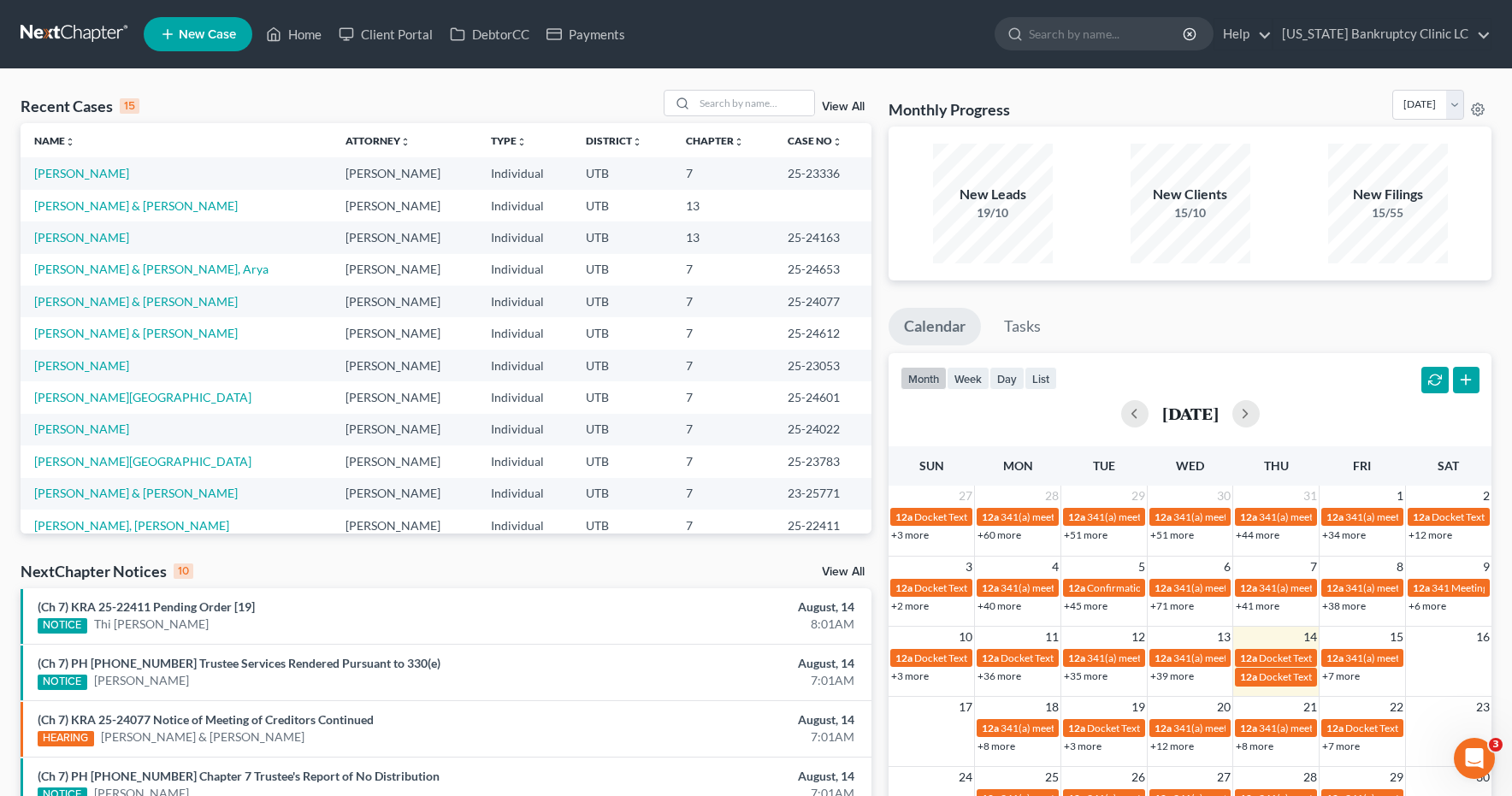
click at [176, 31] on link "New Case" at bounding box center [198, 34] width 109 height 34
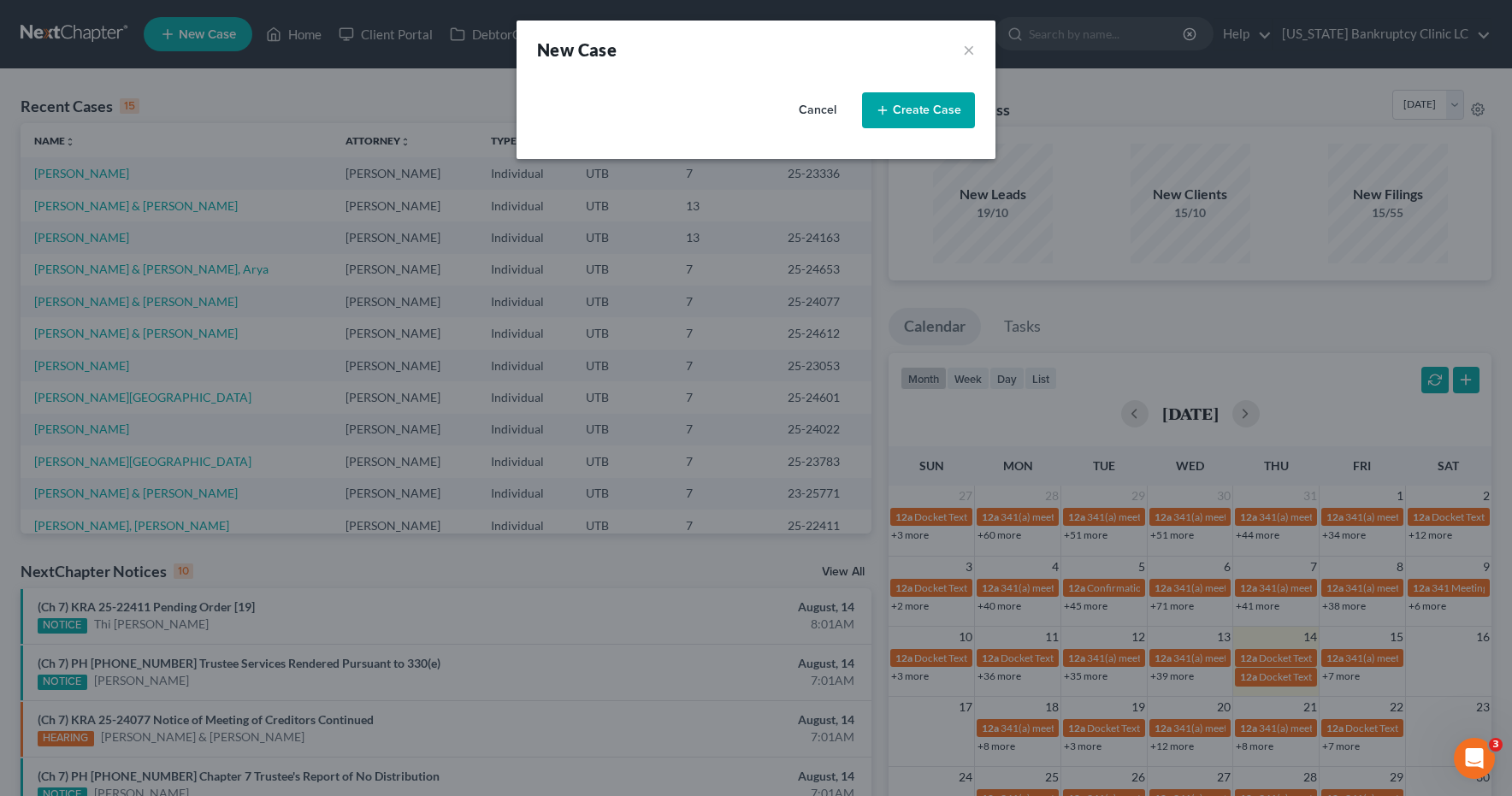
select select "81"
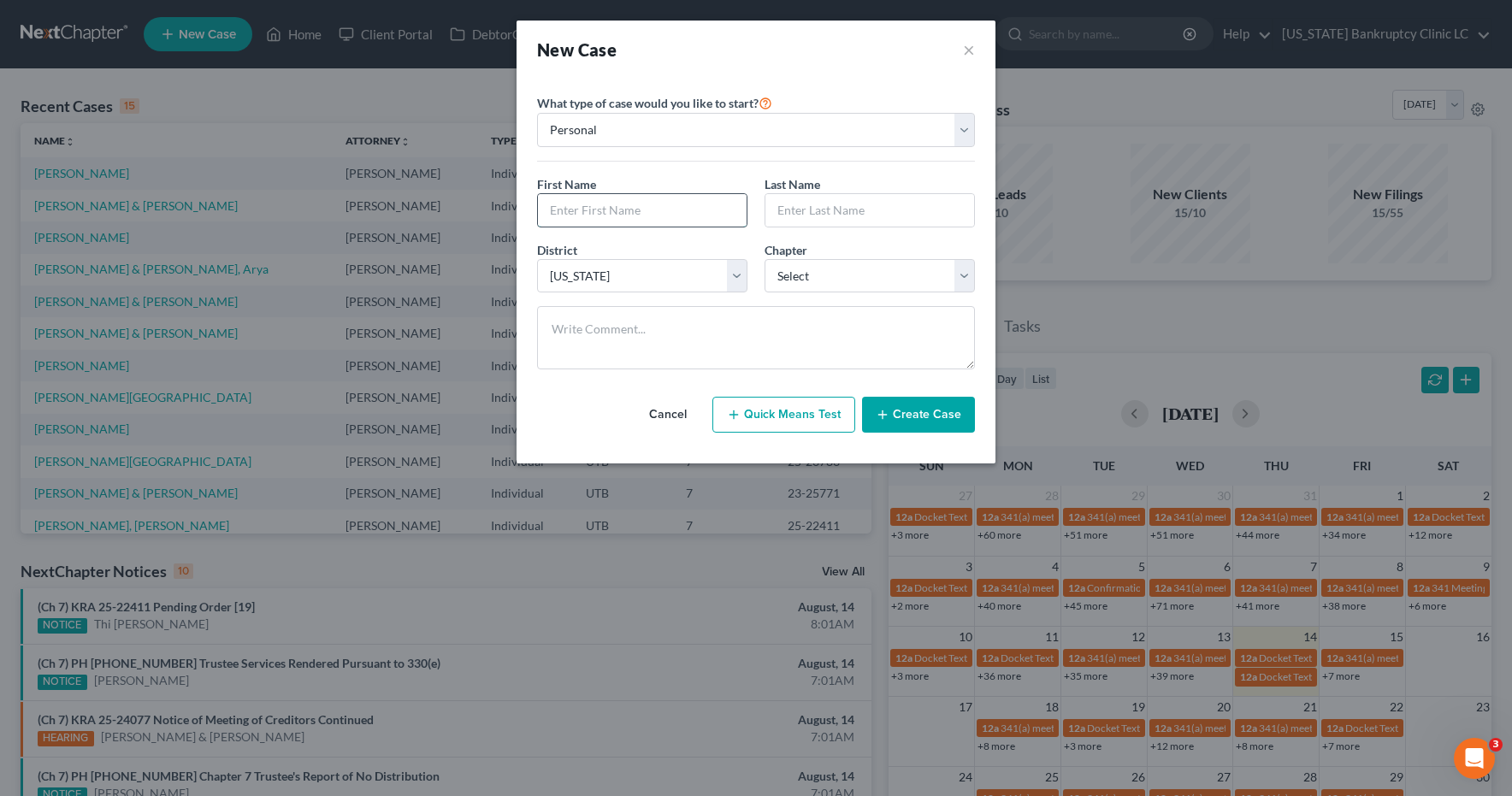
click at [560, 210] on input "text" at bounding box center [643, 210] width 209 height 32
type input "Brandywynn"
type input "[PERSON_NAME]"
click at [968, 273] on select "Select 7 11 12 13" at bounding box center [870, 276] width 211 height 34
select select "3"
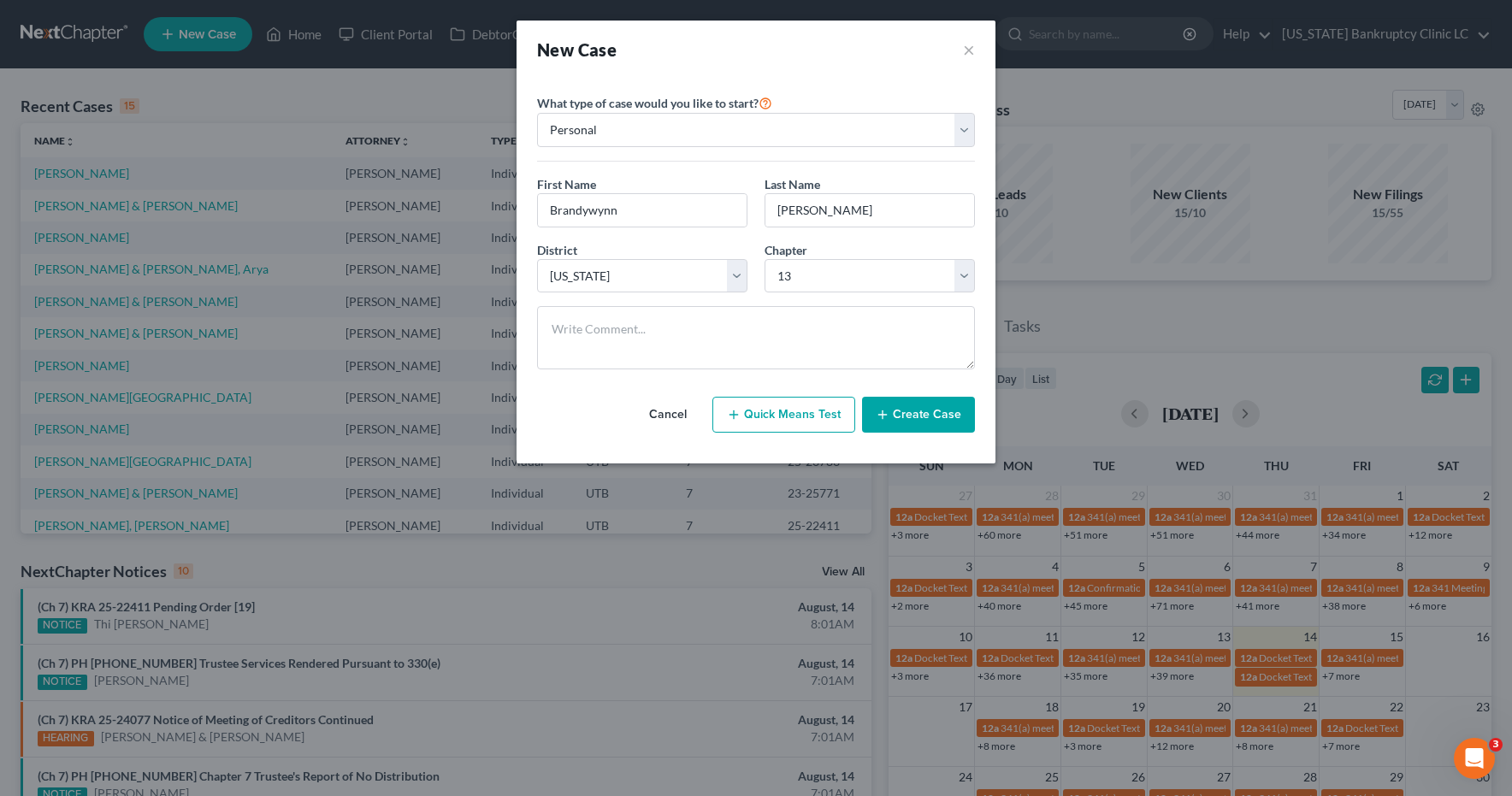
click at [911, 414] on button "Create Case" at bounding box center [919, 415] width 113 height 36
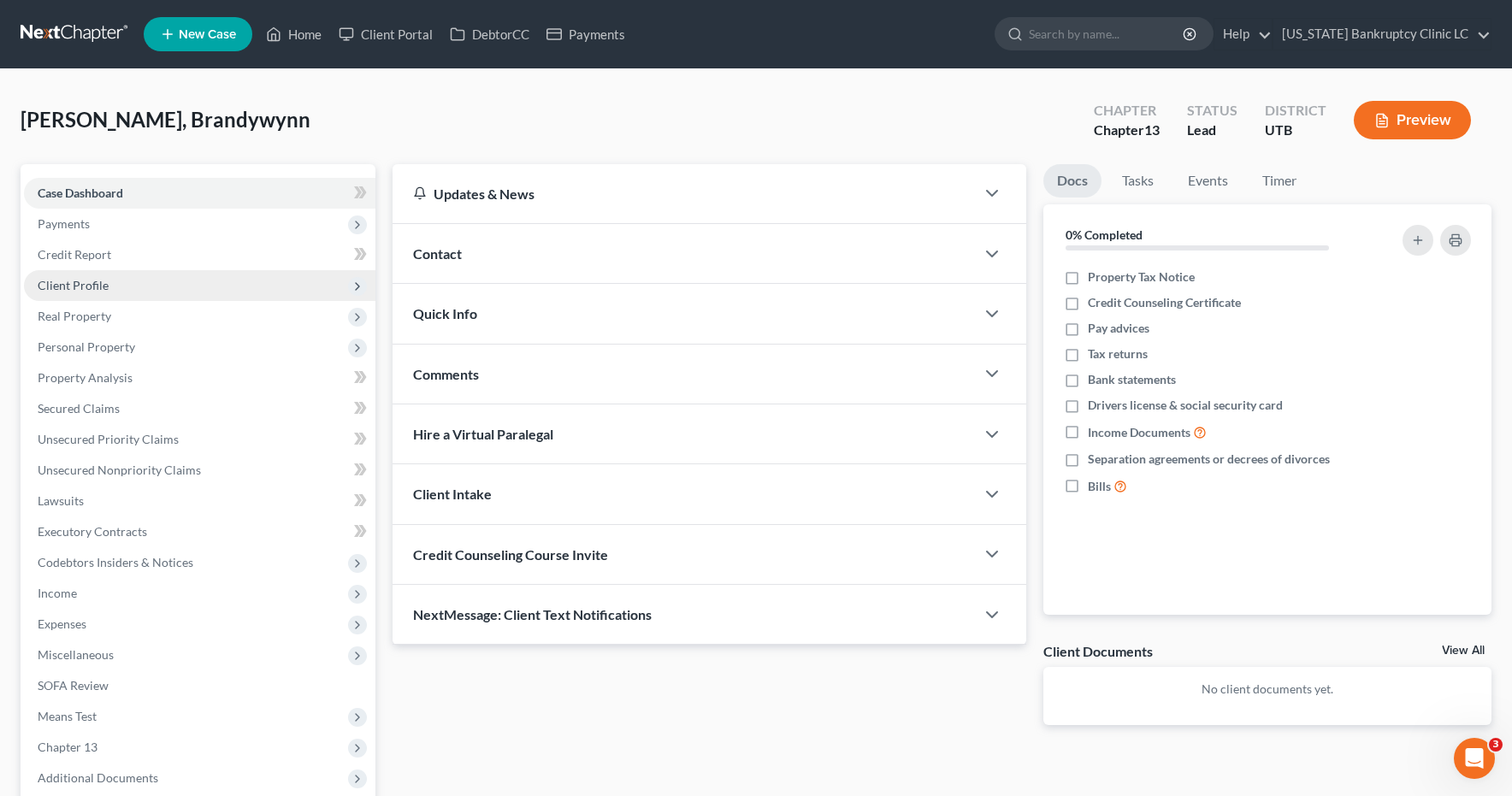
click at [74, 286] on span "Client Profile" at bounding box center [73, 285] width 71 height 15
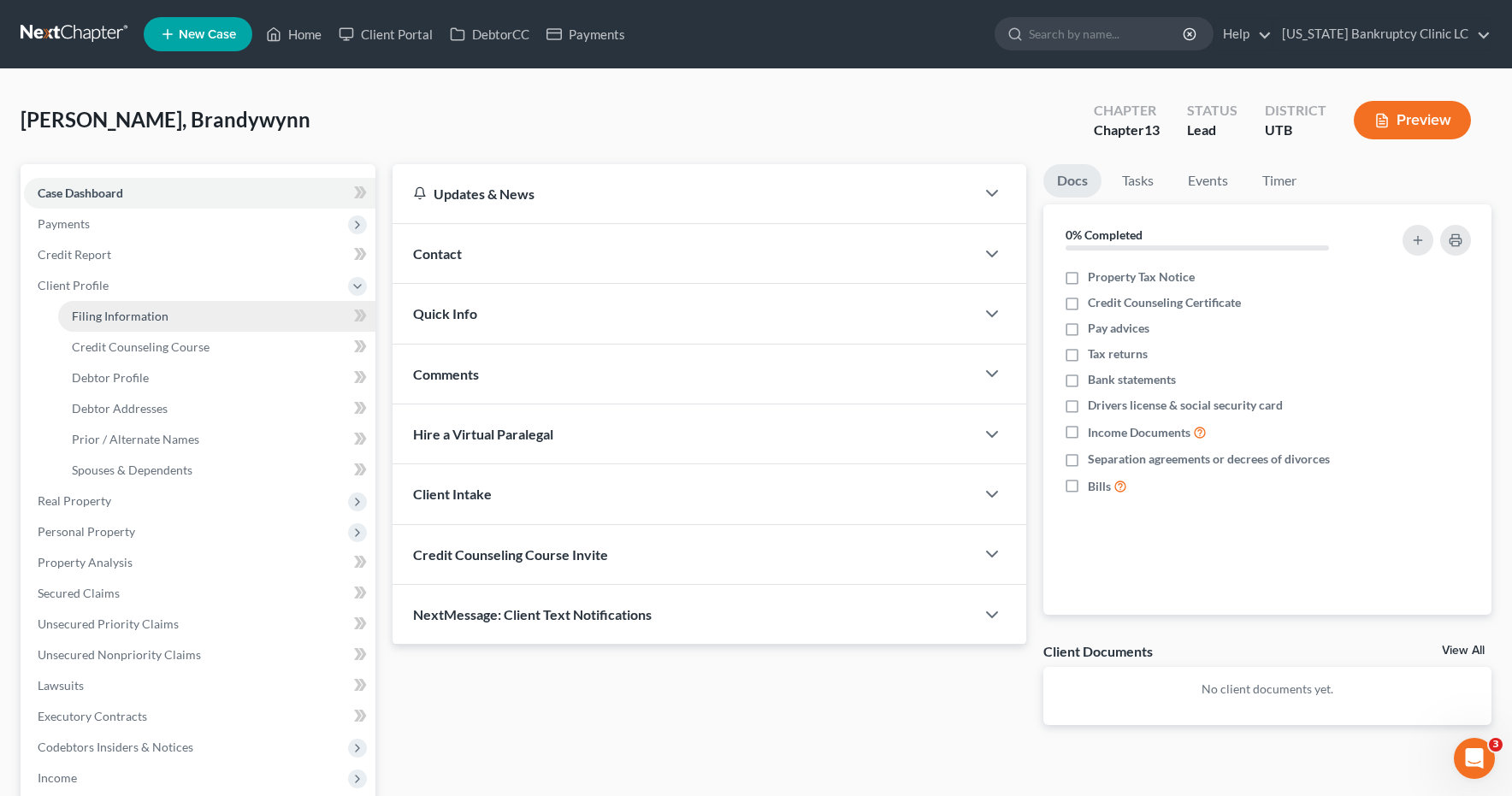
click at [92, 314] on span "Filing Information" at bounding box center [119, 316] width 97 height 15
select select "1"
select select "0"
select select "3"
select select "81"
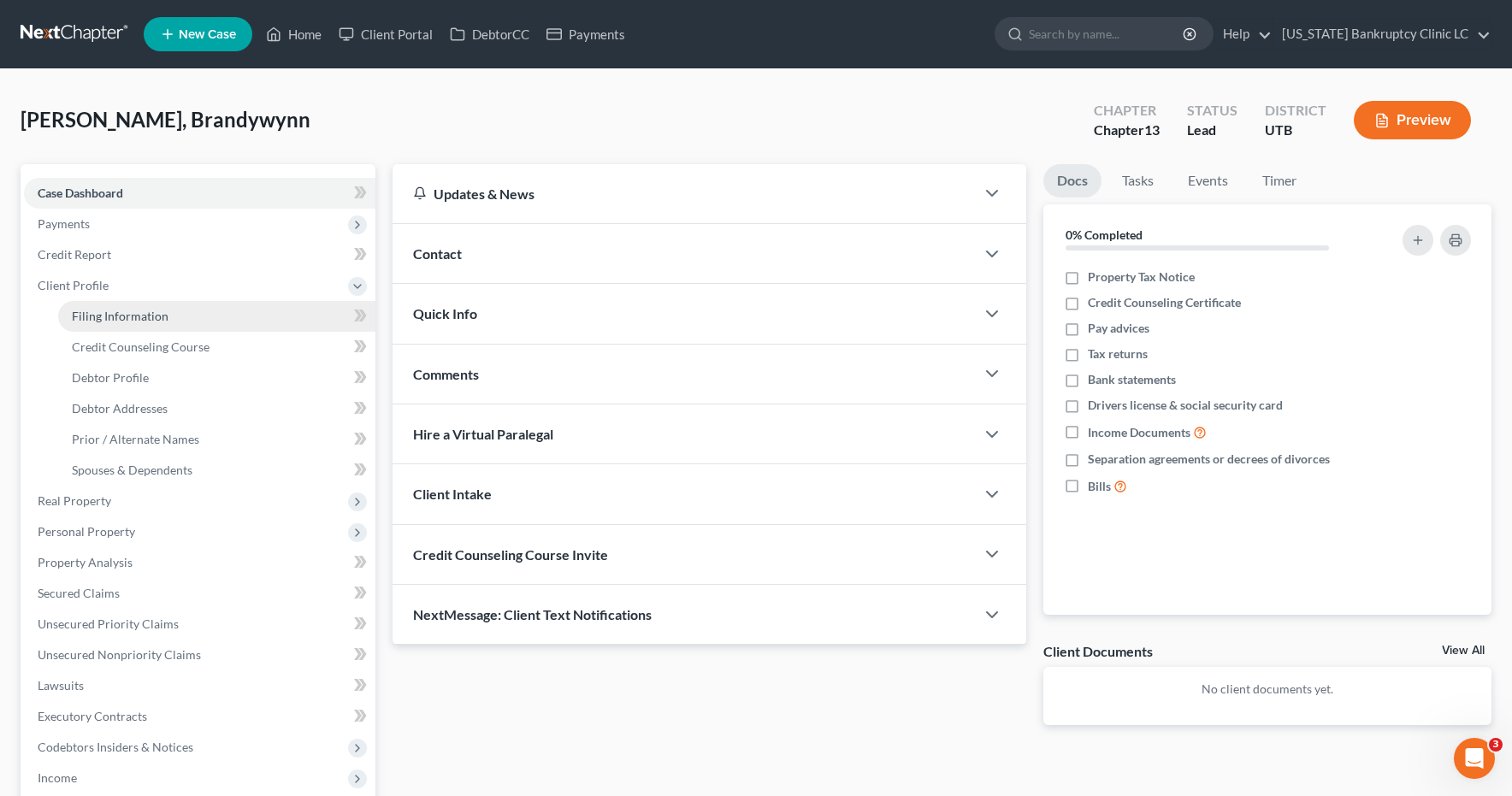
select select "46"
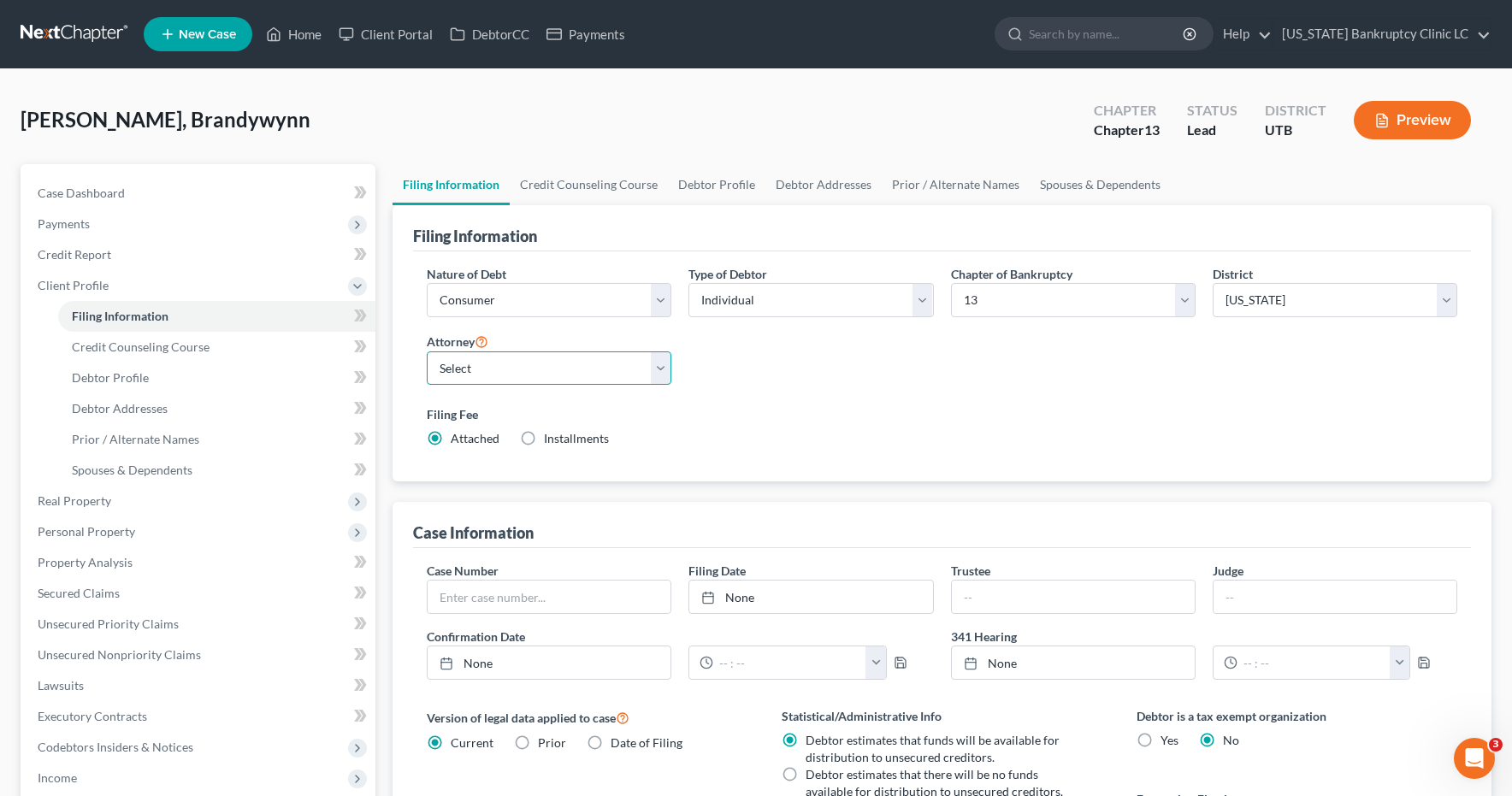
click at [658, 368] on select "Select Aaron Nilsen - UTB Evelyn Shaw - UT" at bounding box center [549, 368] width 245 height 34
select select "0"
click at [932, 182] on link "Prior / Alternate Names" at bounding box center [956, 185] width 148 height 41
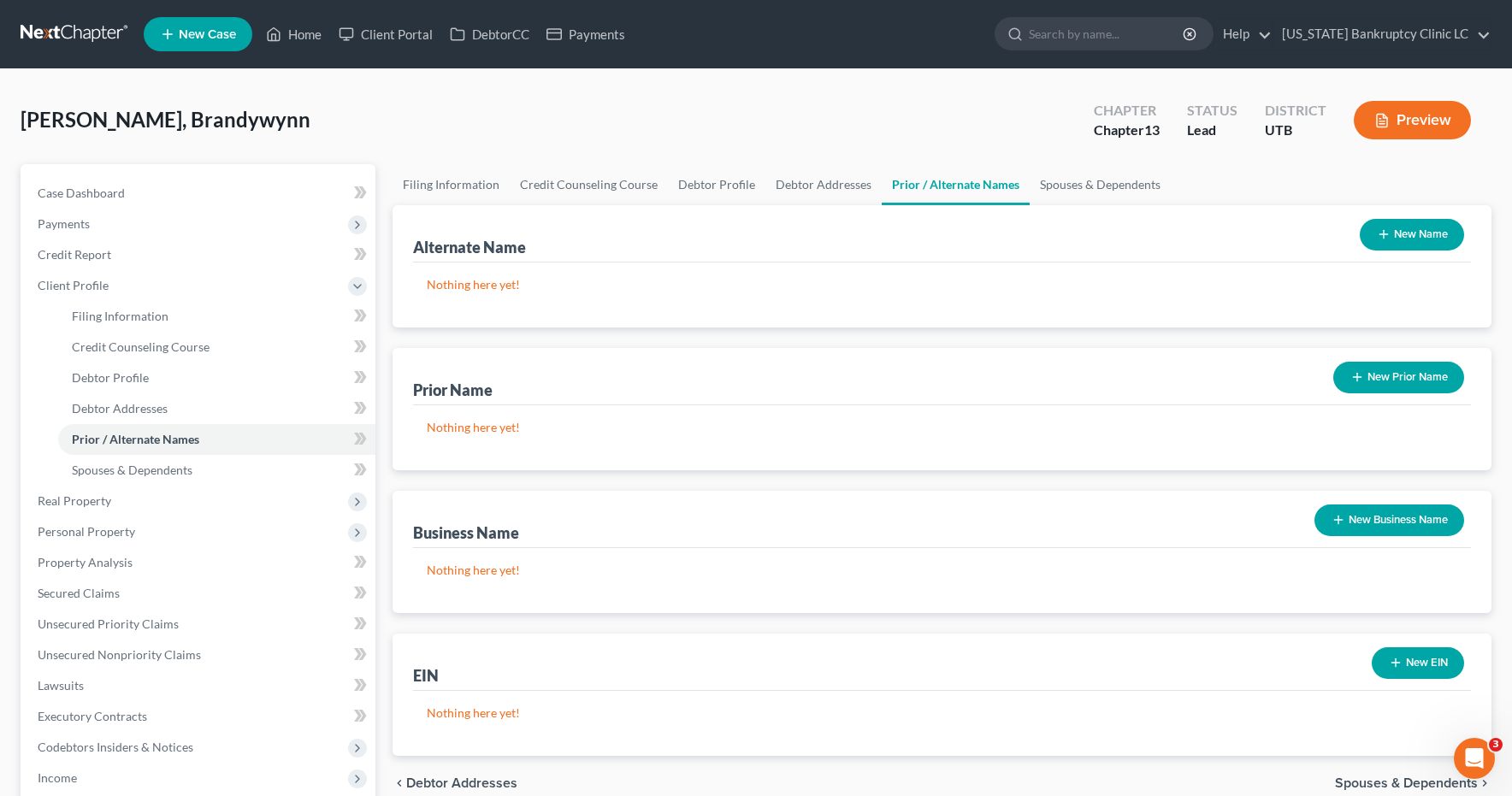
click at [1406, 239] on button "New Name" at bounding box center [1413, 234] width 105 height 31
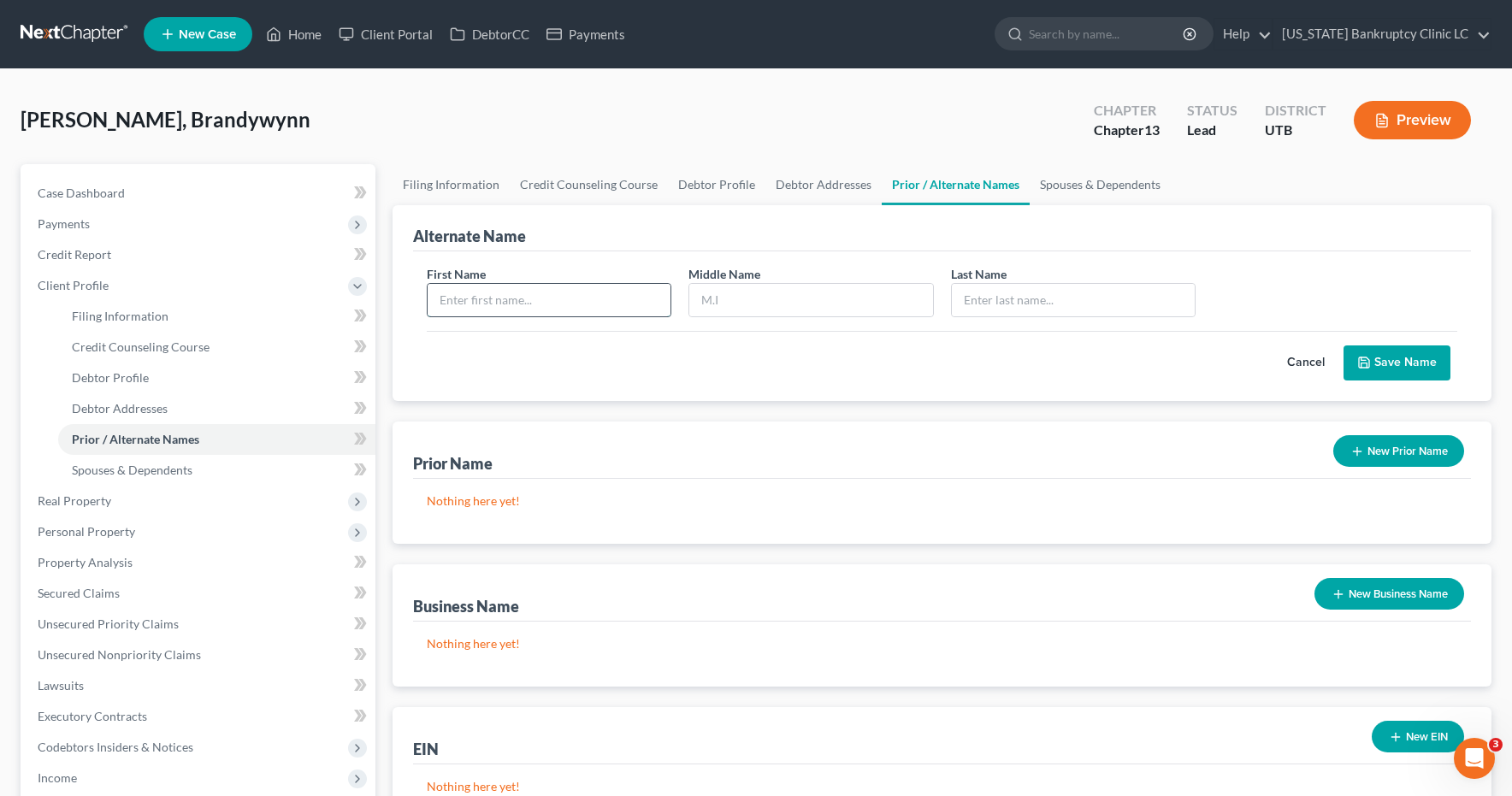
click at [554, 309] on input "text" at bounding box center [549, 300] width 243 height 32
type input "Brandy"
type input "Pehrson"
click at [1410, 363] on button "Save Name" at bounding box center [1397, 363] width 107 height 36
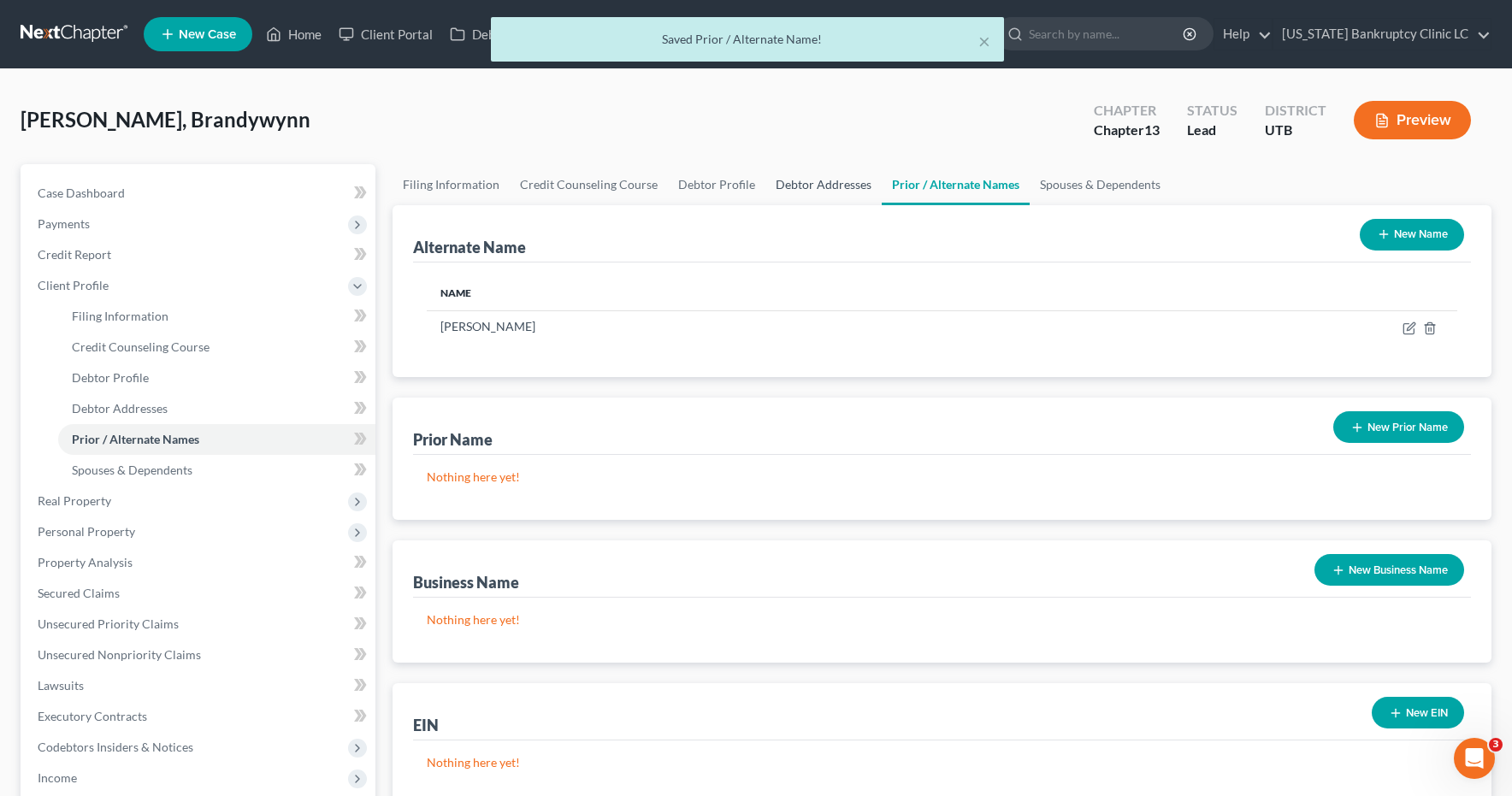
click at [838, 186] on link "Debtor Addresses" at bounding box center [824, 185] width 117 height 41
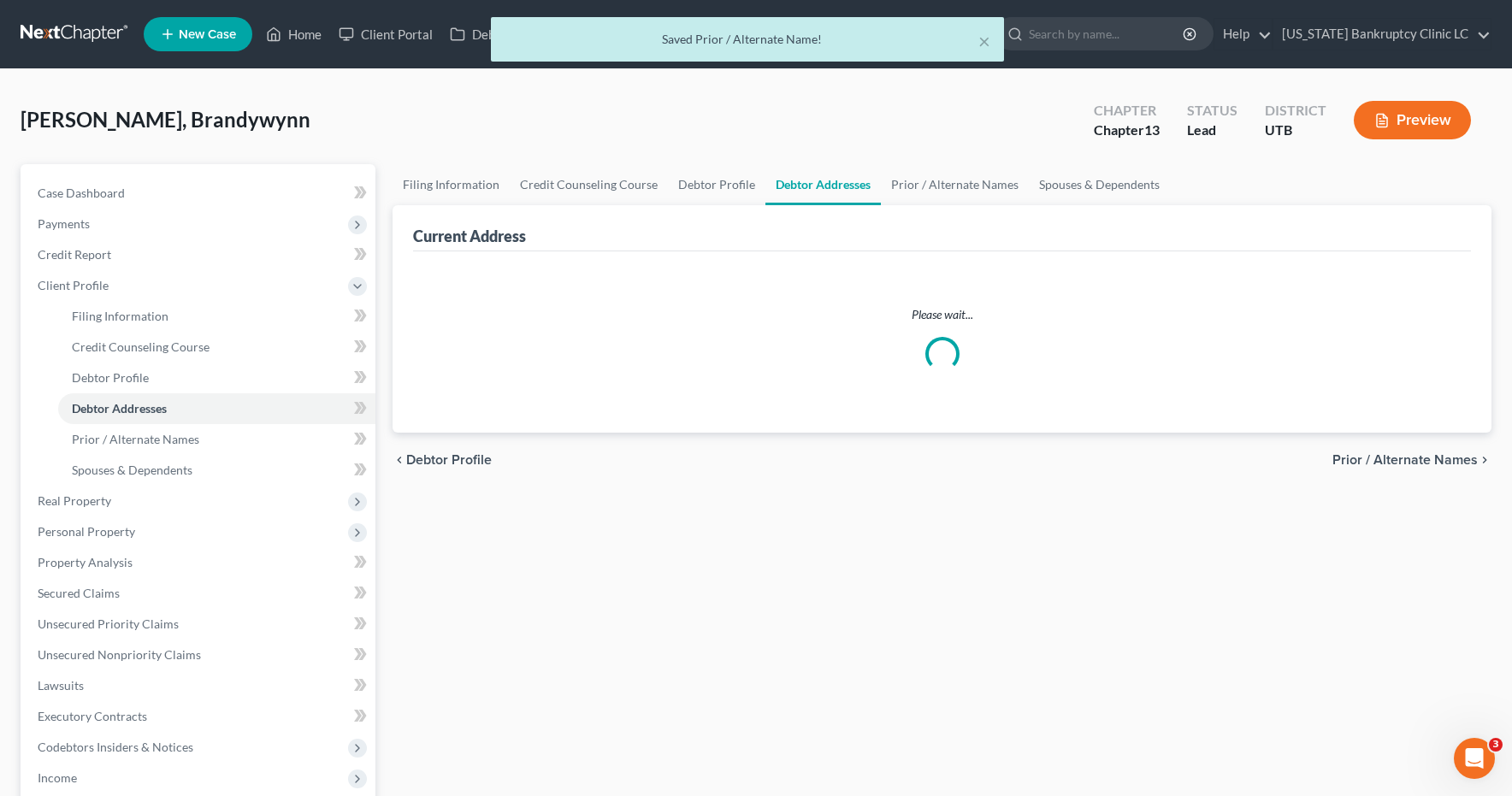
select select "0"
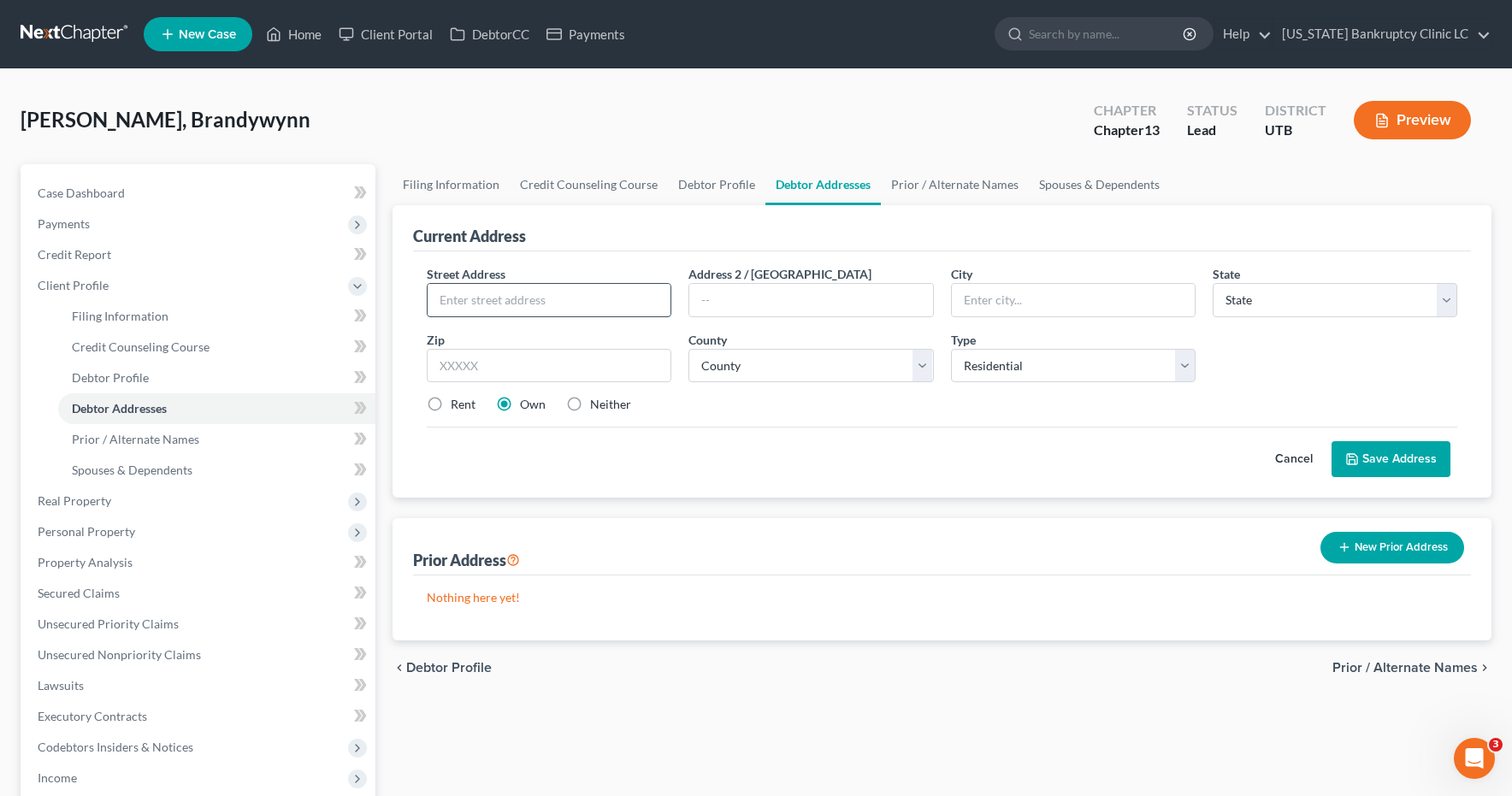
click at [525, 298] on input "text" at bounding box center [549, 300] width 243 height 32
type input "426 Dixie Ave"
type input "Layton"
select select "46"
type input "84041"
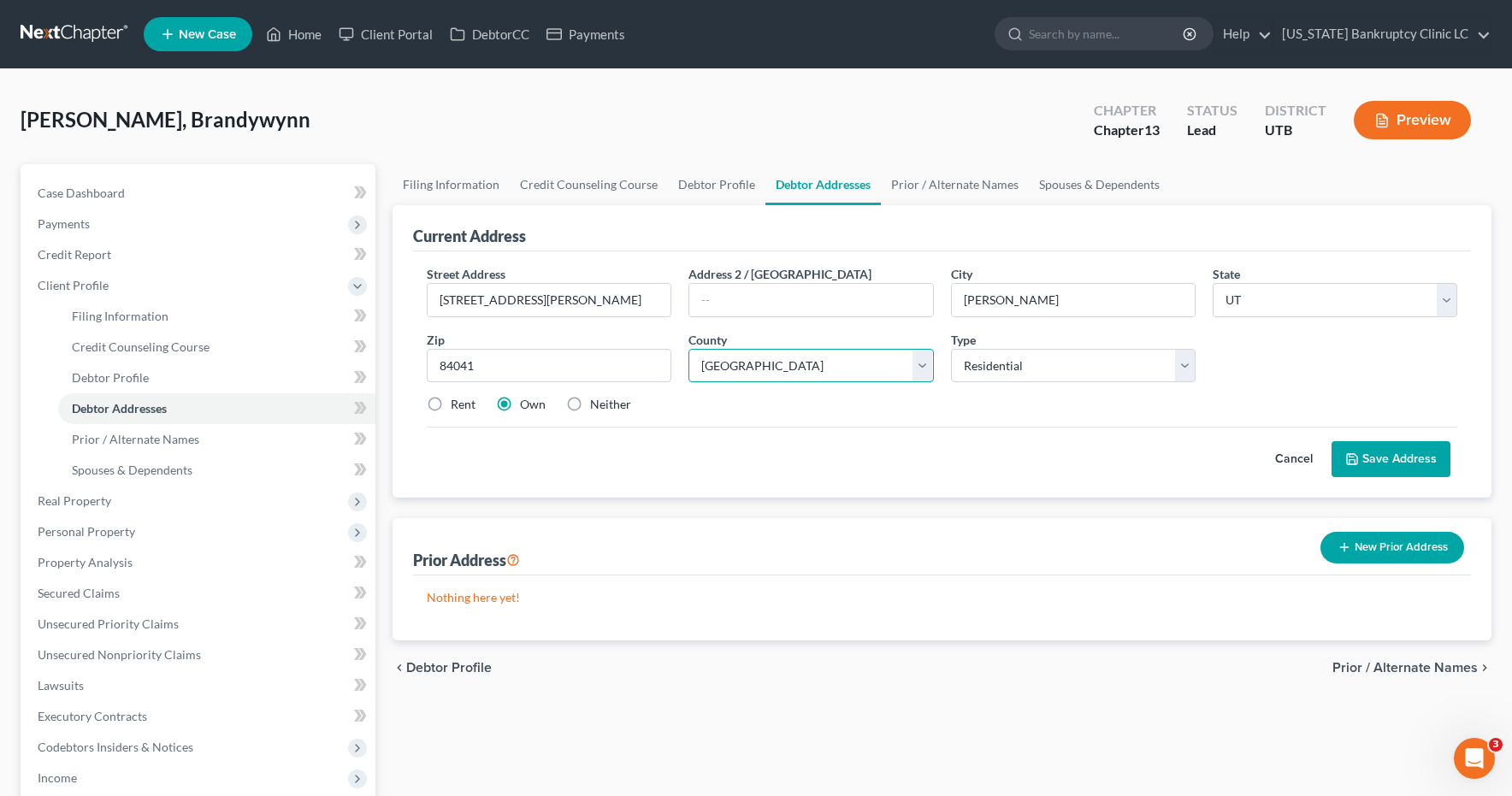
select select "5"
click at [451, 405] on label "Rent" at bounding box center [463, 405] width 24 height 17
click at [457, 405] on input "Rent" at bounding box center [462, 401] width 11 height 11
radio input "true"
click at [1374, 462] on button "Save Address" at bounding box center [1391, 459] width 119 height 36
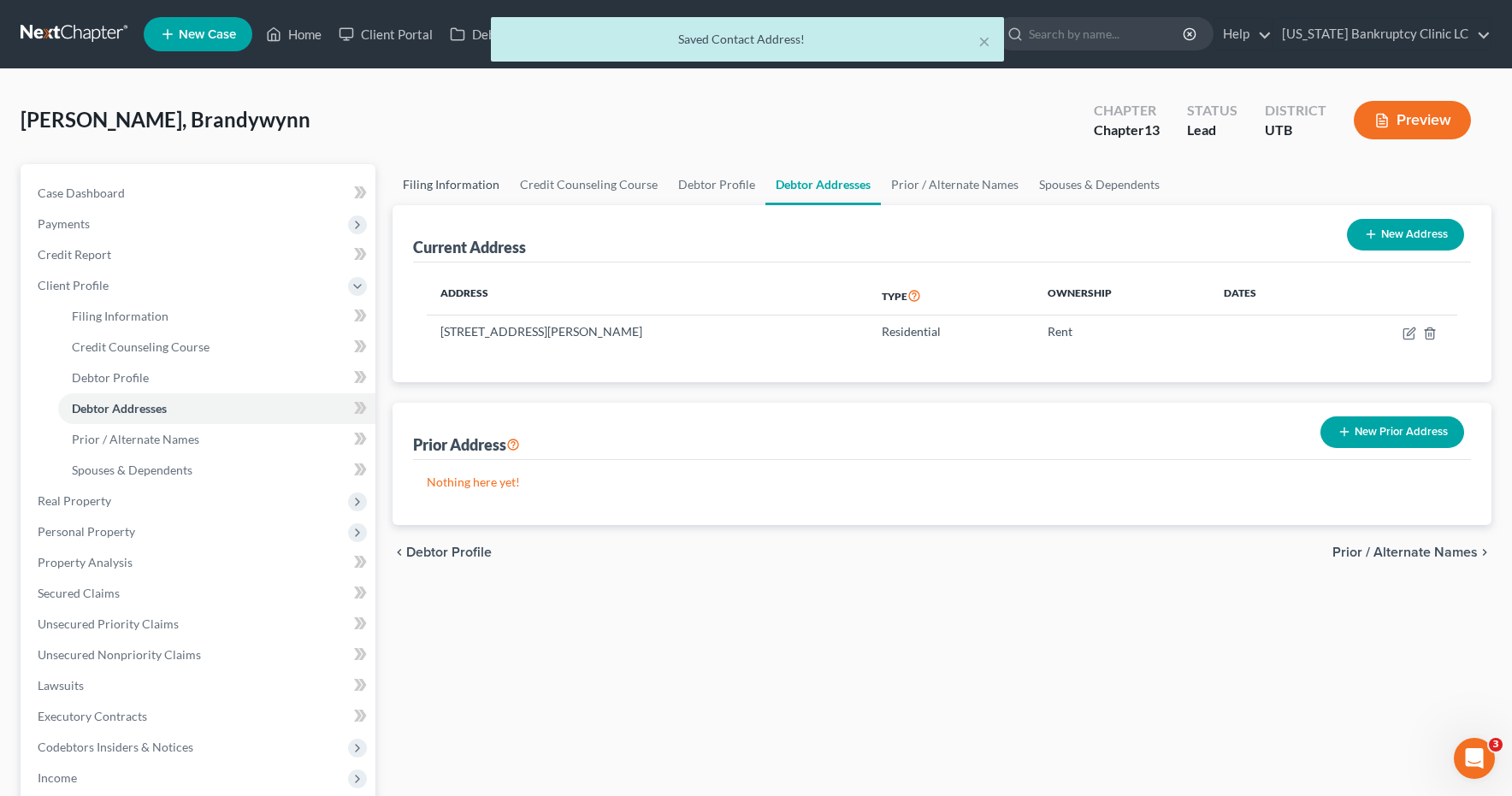
click at [429, 184] on link "Filing Information" at bounding box center [451, 185] width 118 height 41
select select "1"
select select "0"
select select "3"
select select "81"
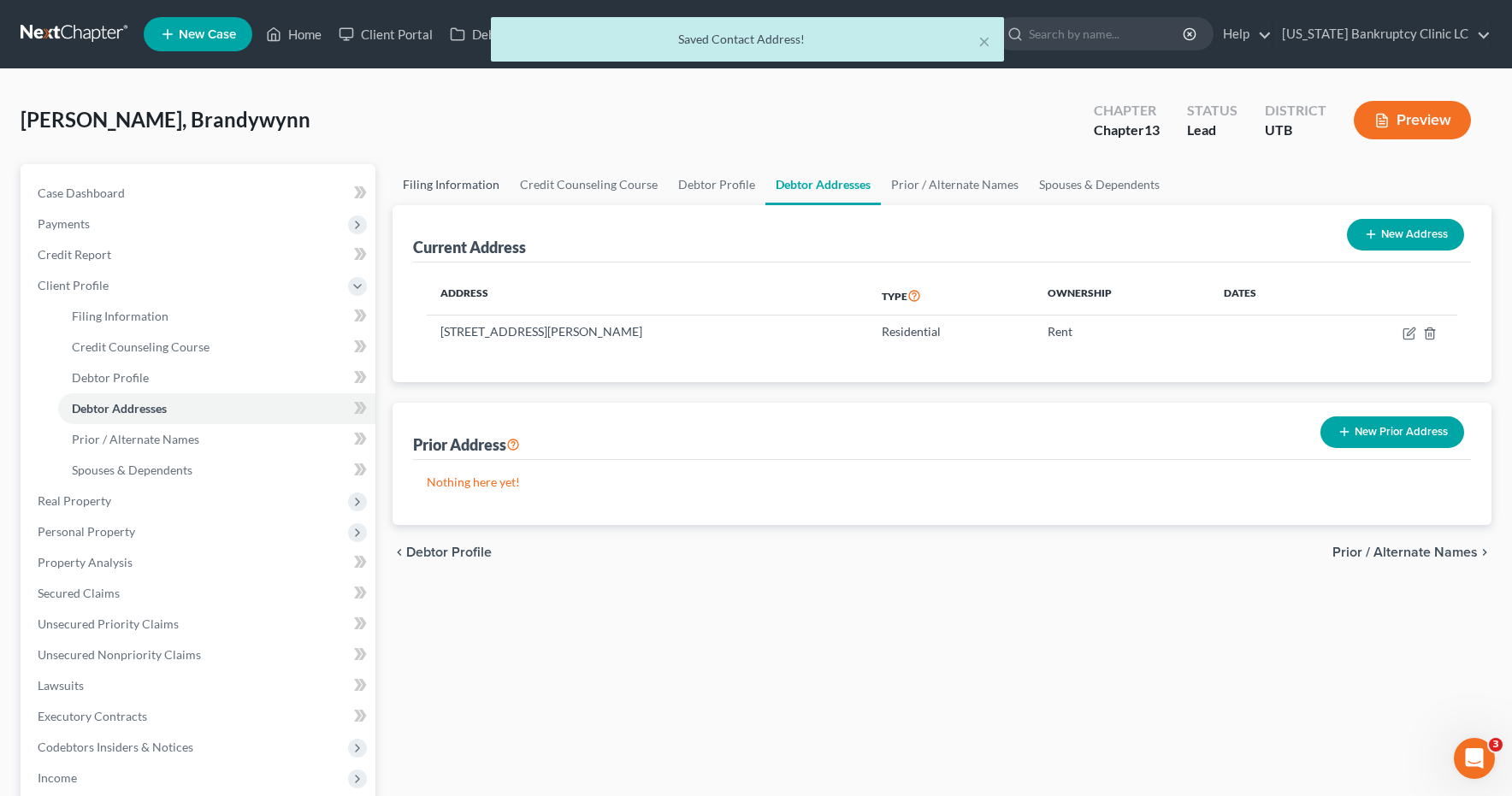
select select "0"
select select "46"
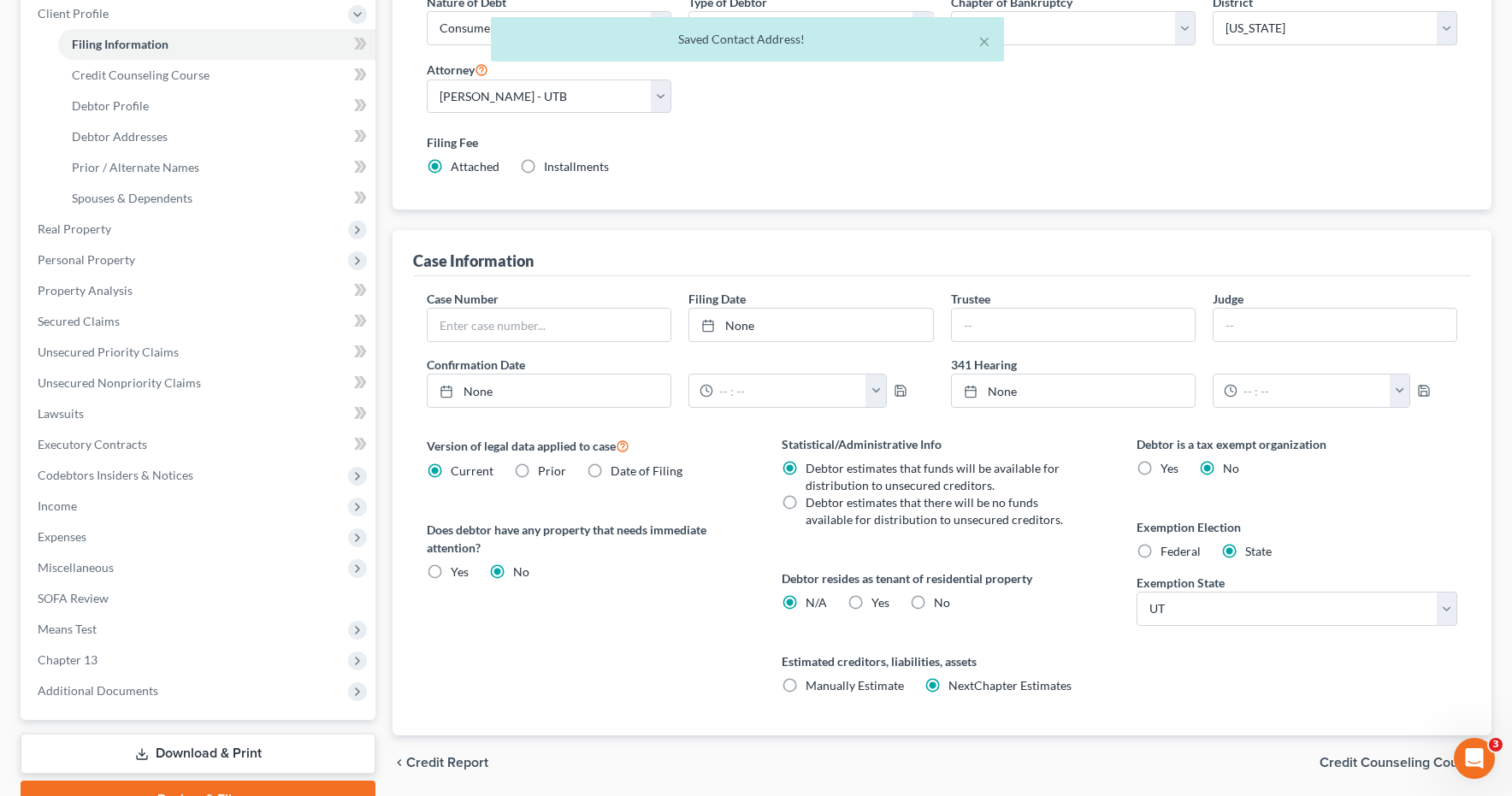
scroll to position [359, 0]
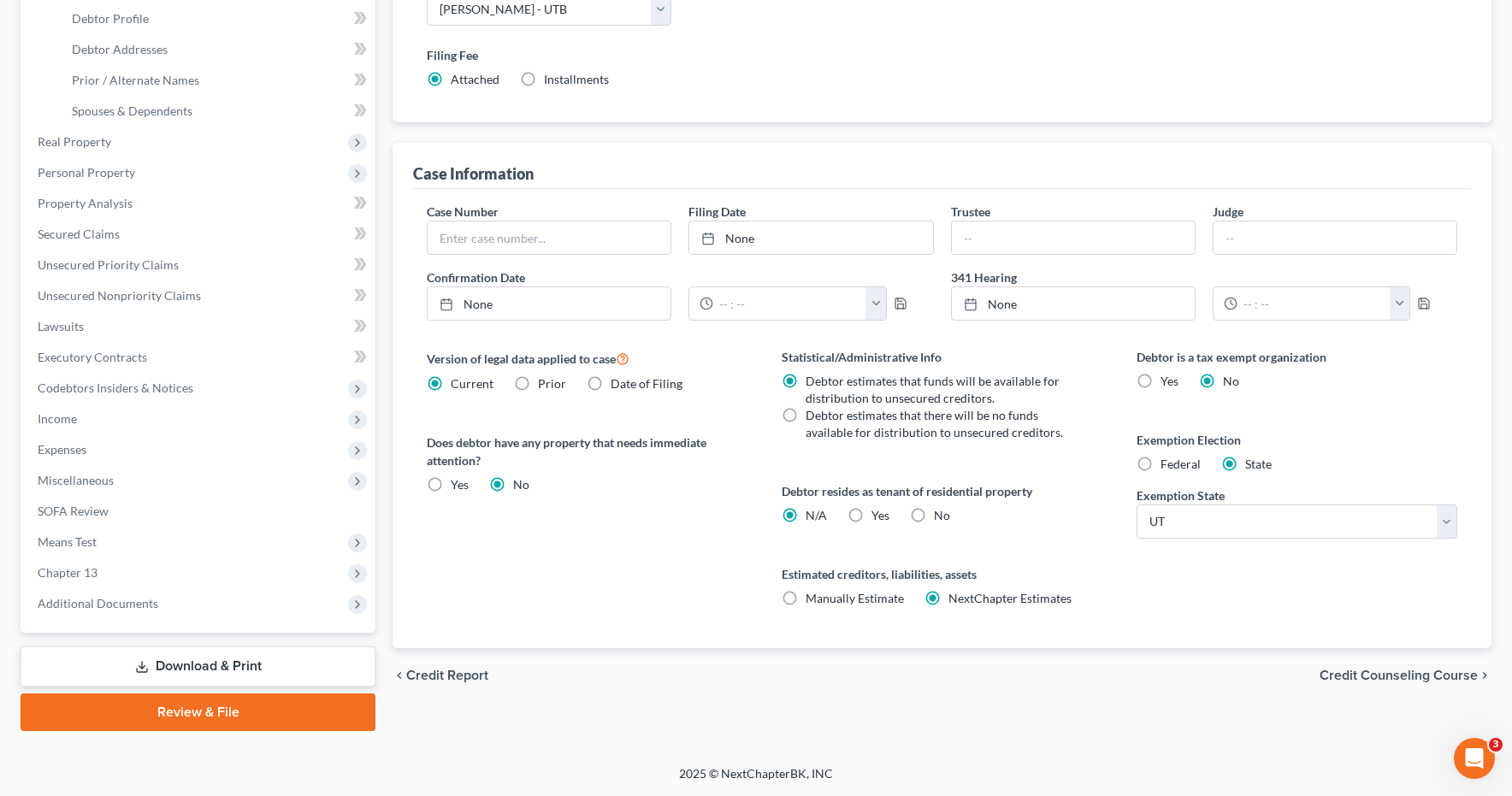
click at [872, 514] on label "Yes Yes" at bounding box center [881, 516] width 18 height 17
click at [879, 514] on input "Yes Yes" at bounding box center [884, 512] width 11 height 11
radio input "true"
radio input "false"
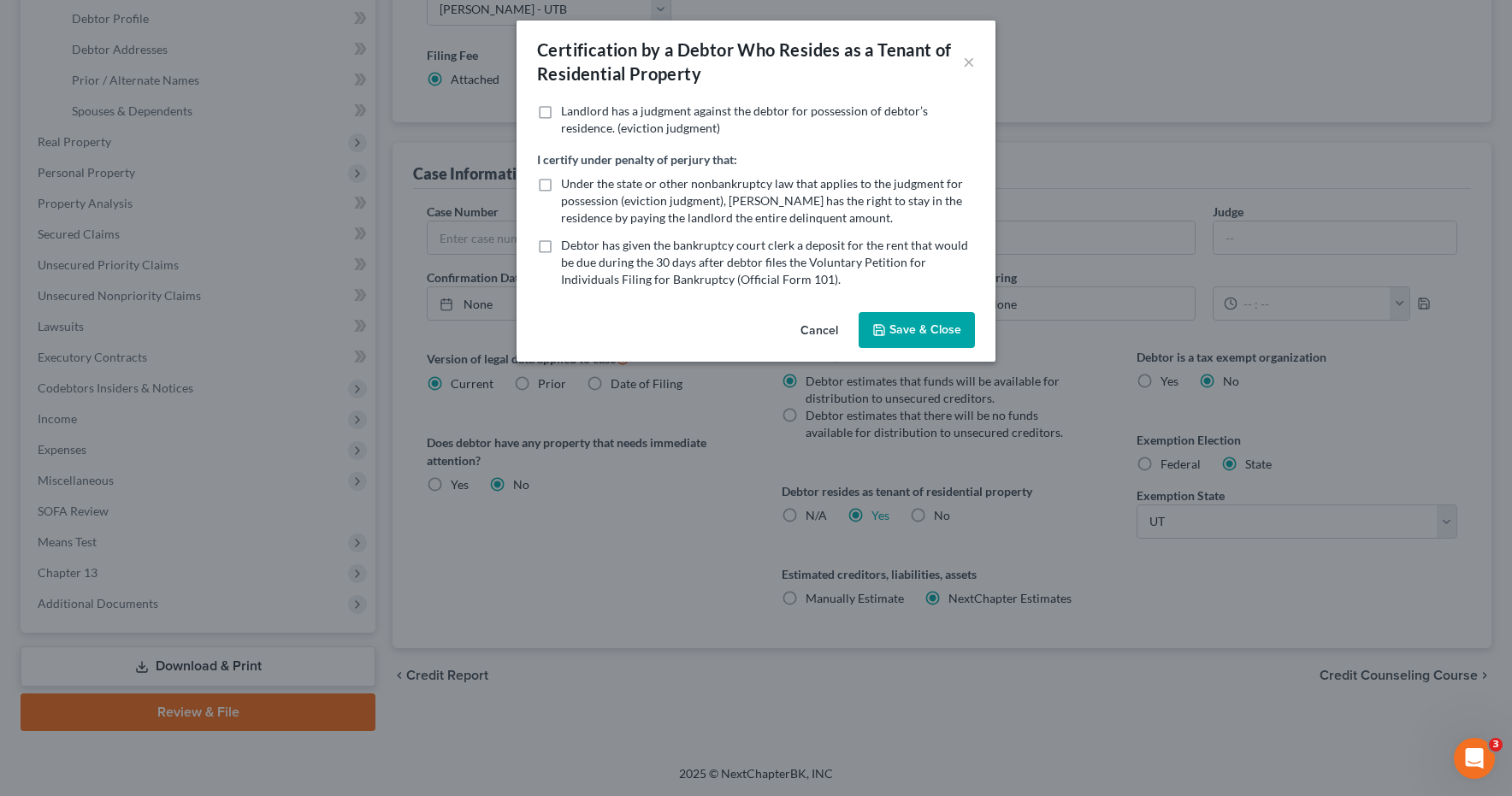
click at [937, 319] on button "Save & Close" at bounding box center [917, 329] width 117 height 36
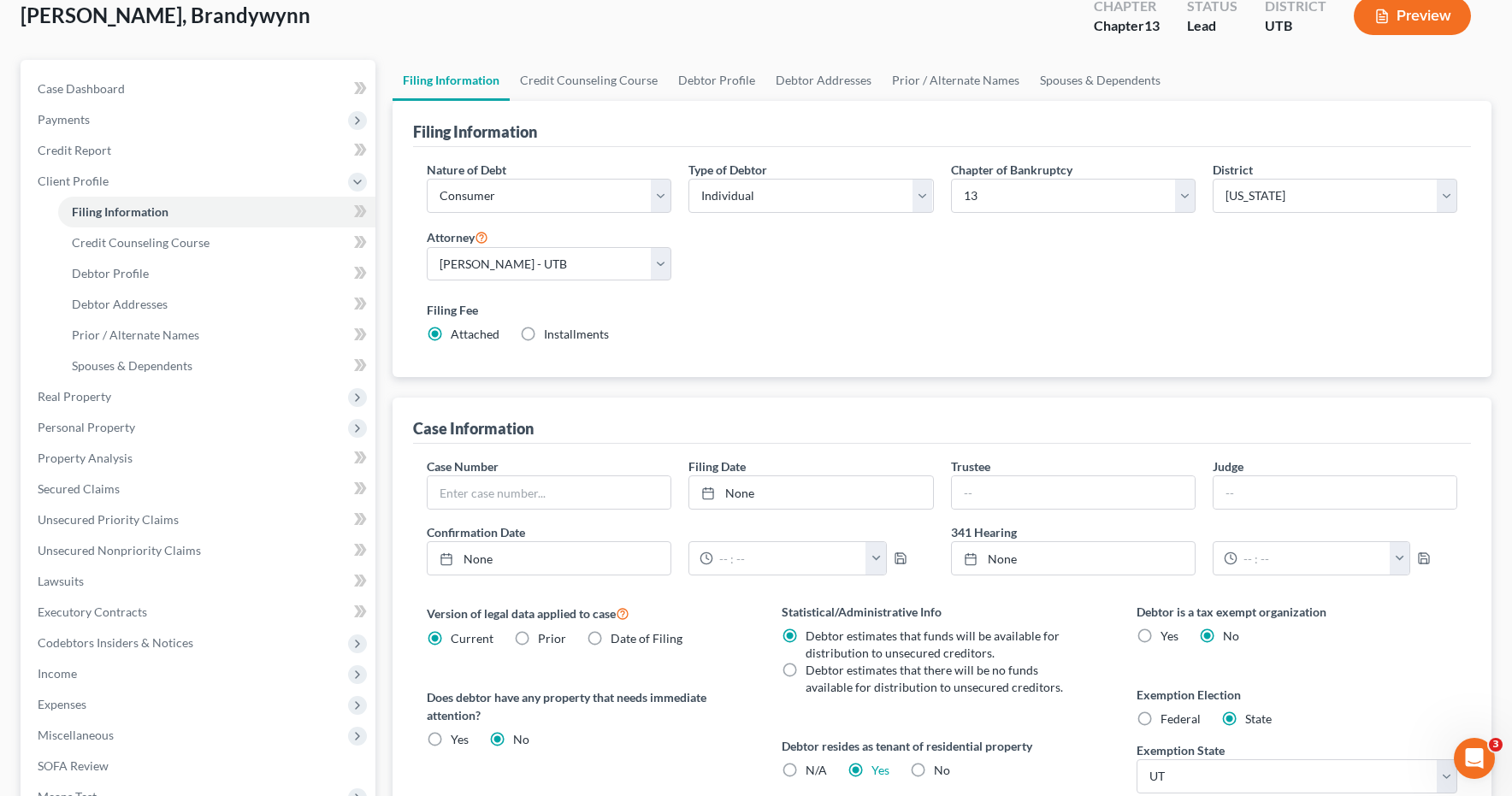
scroll to position [0, 0]
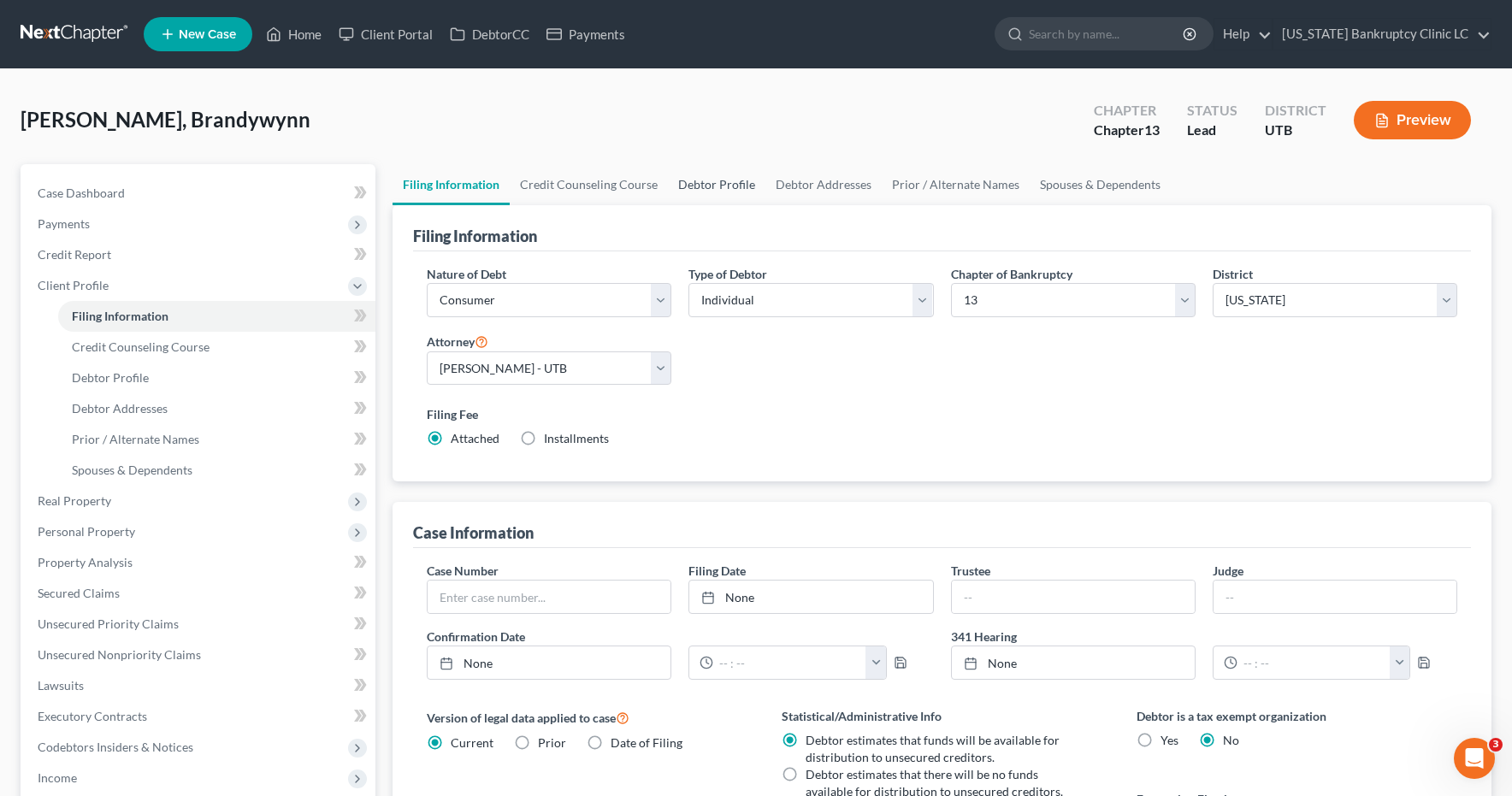
click at [726, 183] on link "Debtor Profile" at bounding box center [717, 185] width 98 height 41
select select "0"
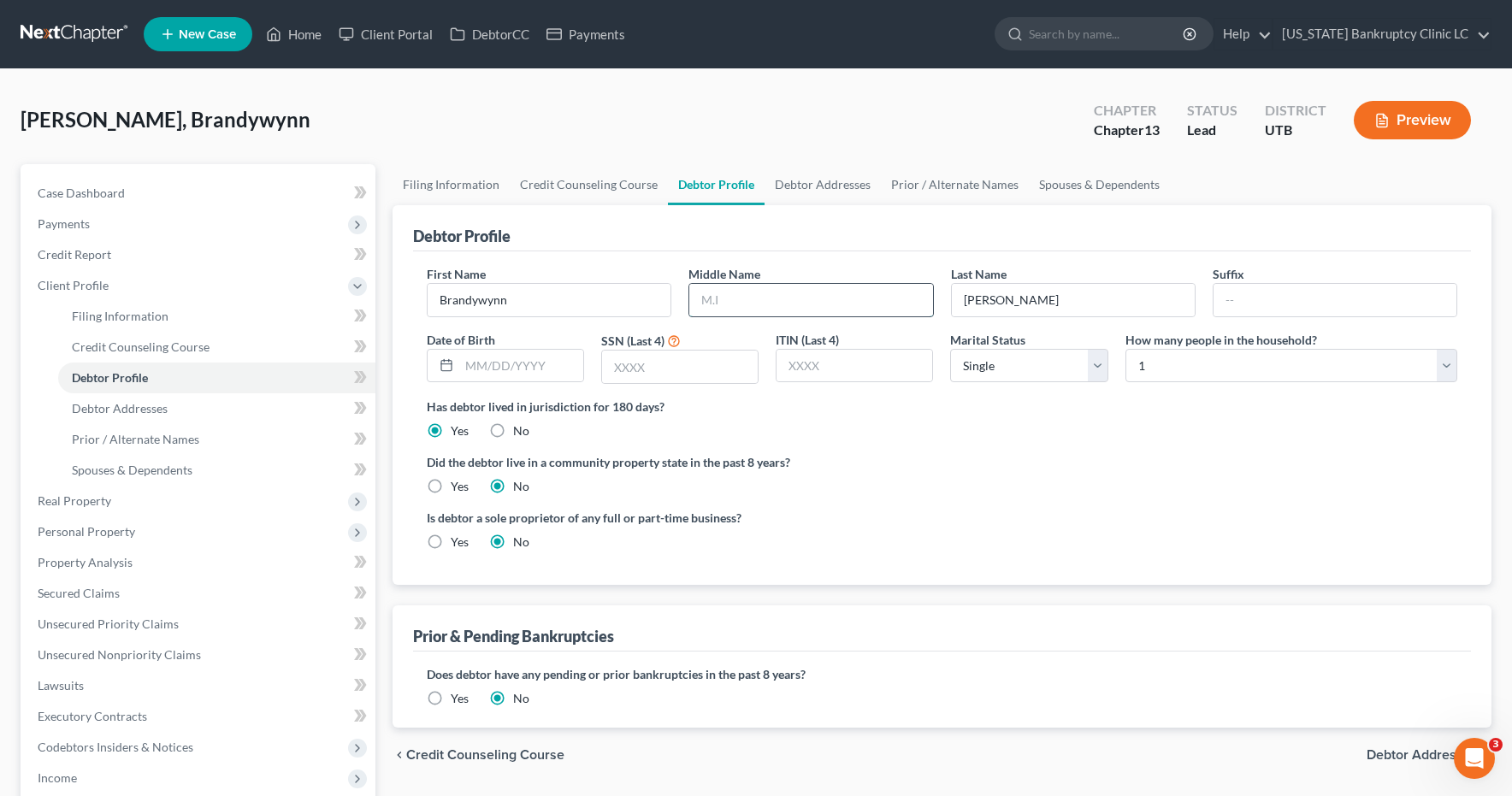
click at [778, 293] on input "text" at bounding box center [811, 300] width 243 height 32
type input "Michelle"
type input "09/28/1981"
type input "1938"
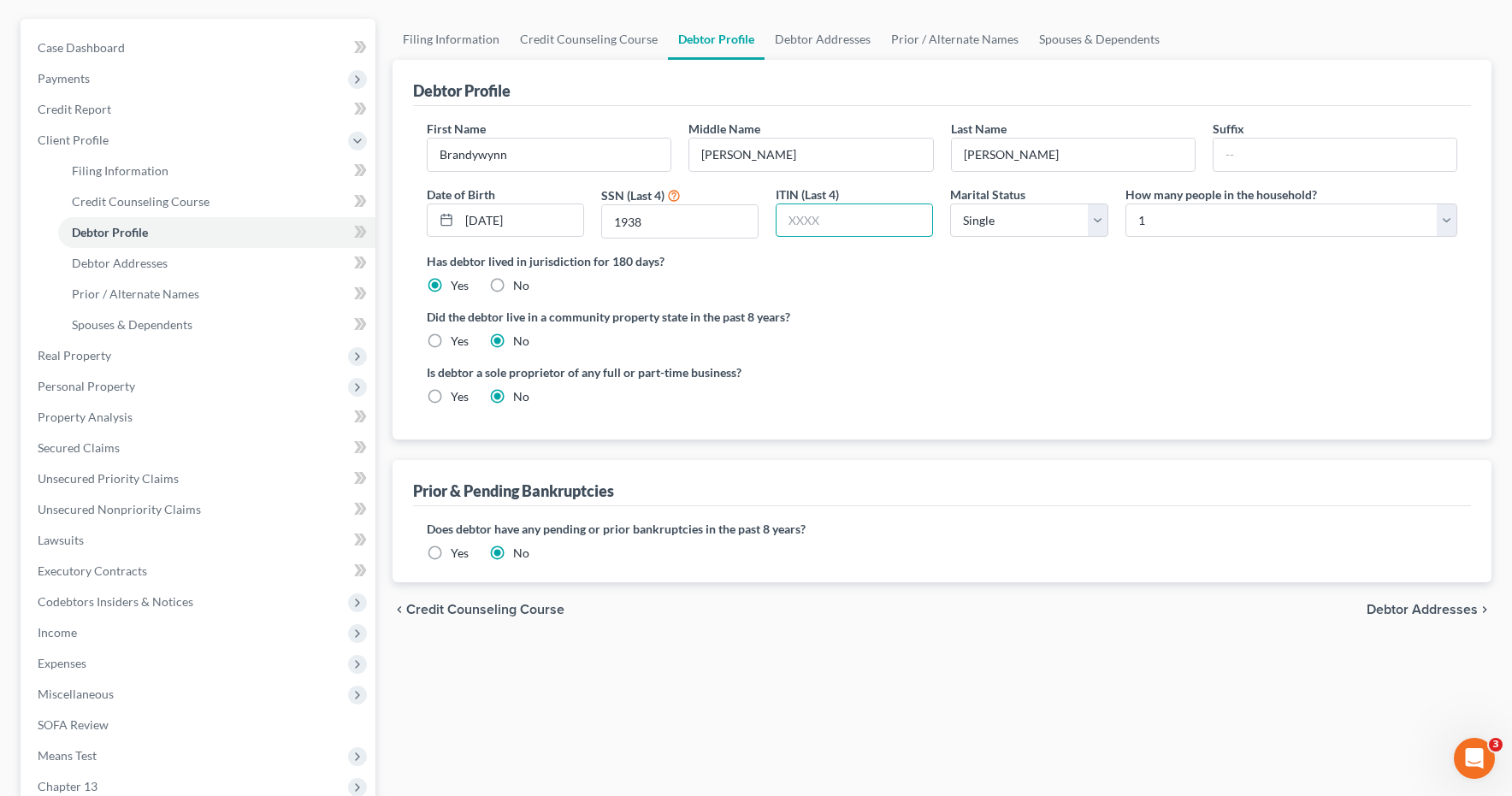
scroll to position [150, 0]
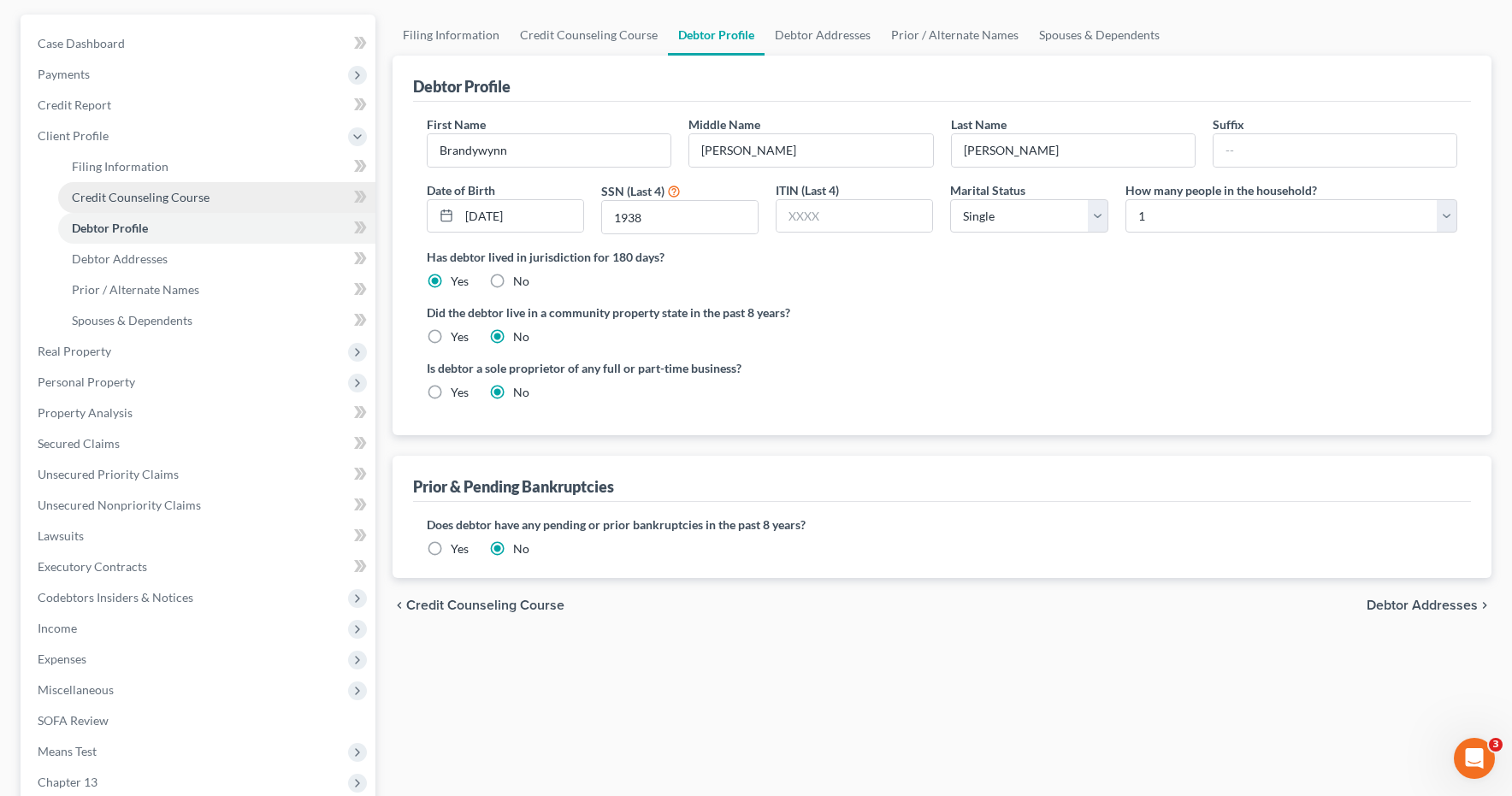
click at [139, 196] on span "Credit Counseling Course" at bounding box center [140, 197] width 138 height 15
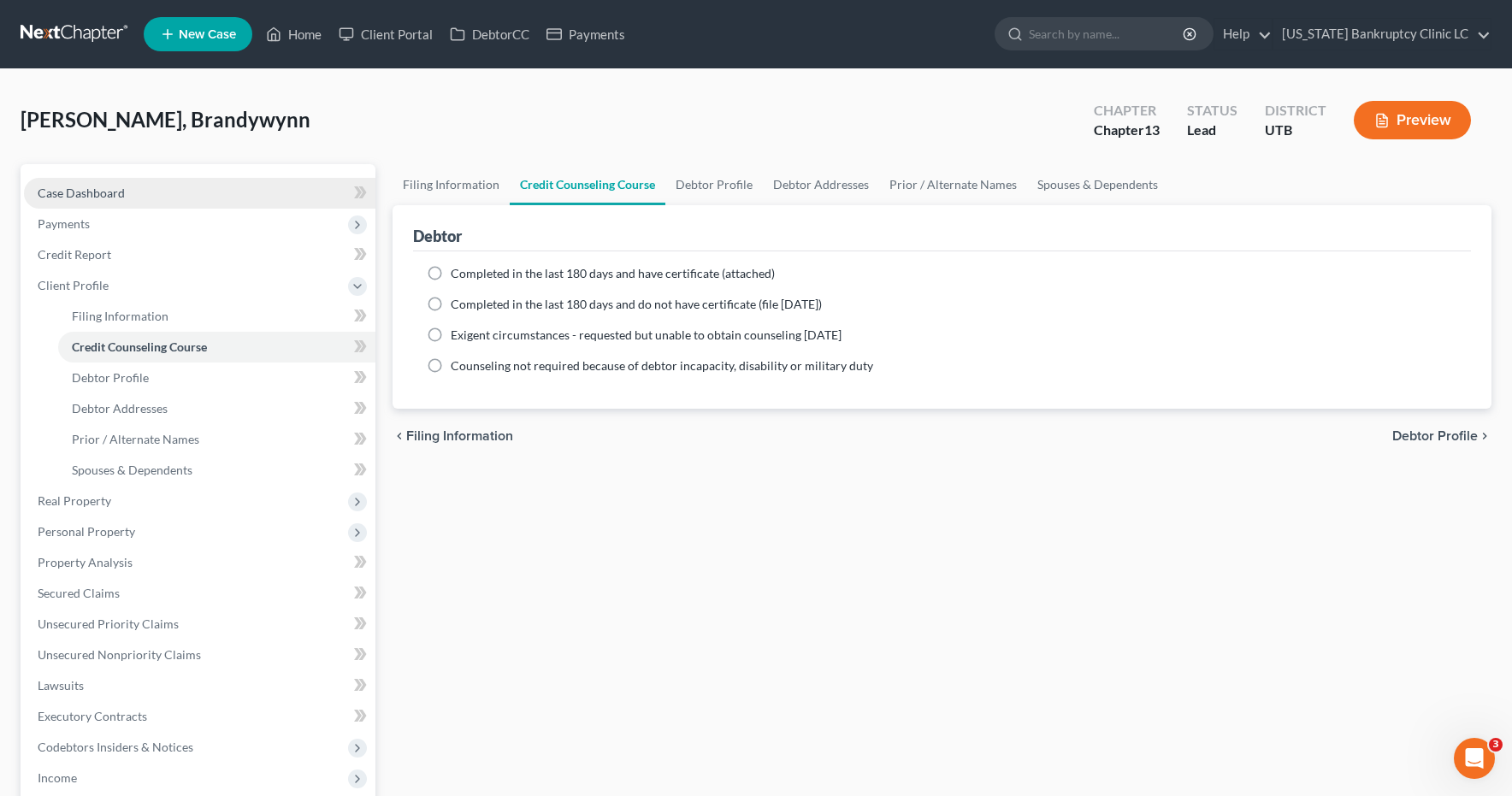
click at [67, 186] on span "Case Dashboard" at bounding box center [81, 192] width 87 height 15
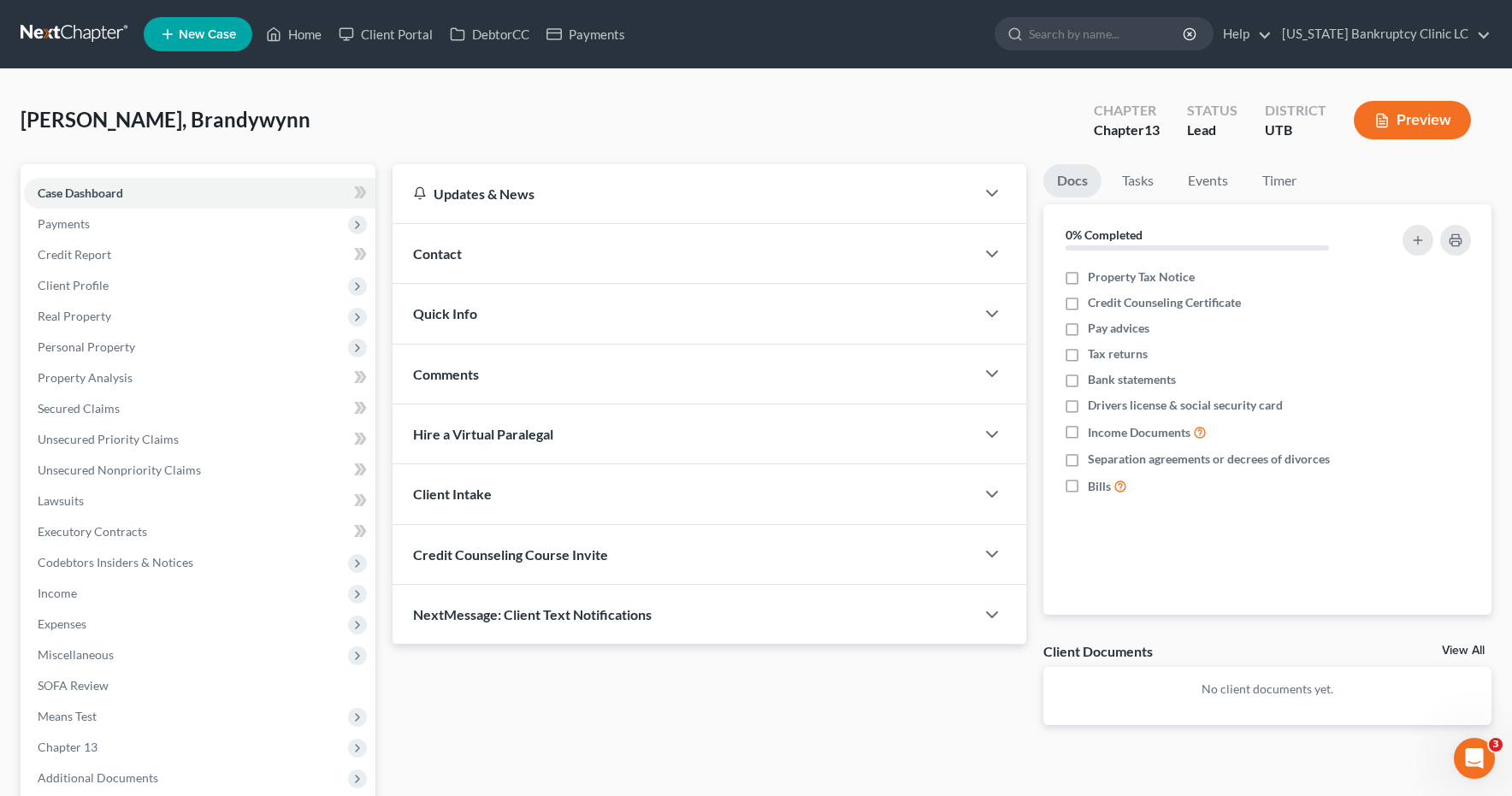
click at [537, 557] on span "Credit Counseling Course Invite" at bounding box center [510, 555] width 195 height 17
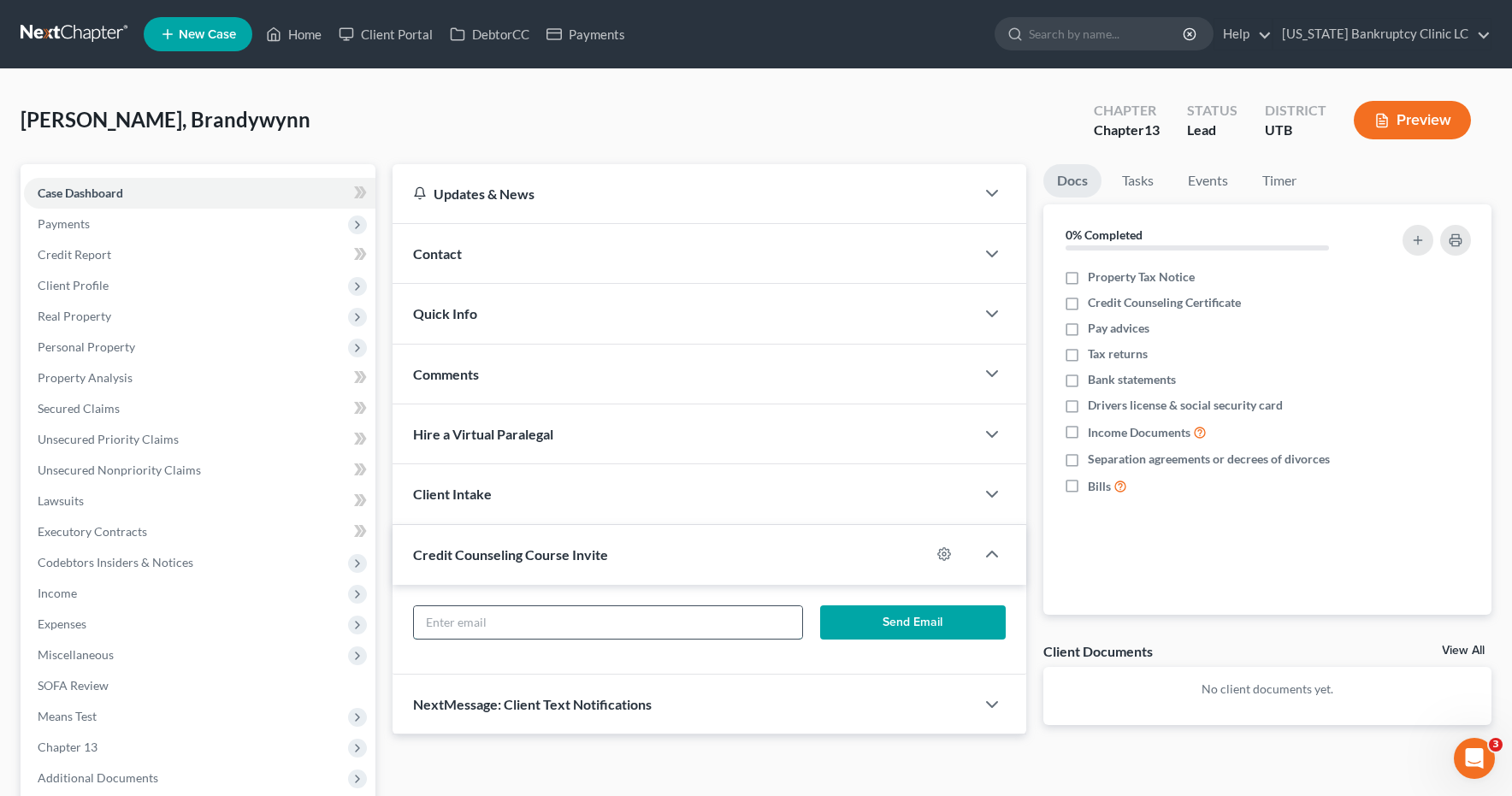
click at [493, 619] on input "text" at bounding box center [608, 622] width 388 height 32
type input "b"
type input "801brandy@gmail.com"
click at [854, 617] on button "Send Email" at bounding box center [914, 622] width 186 height 34
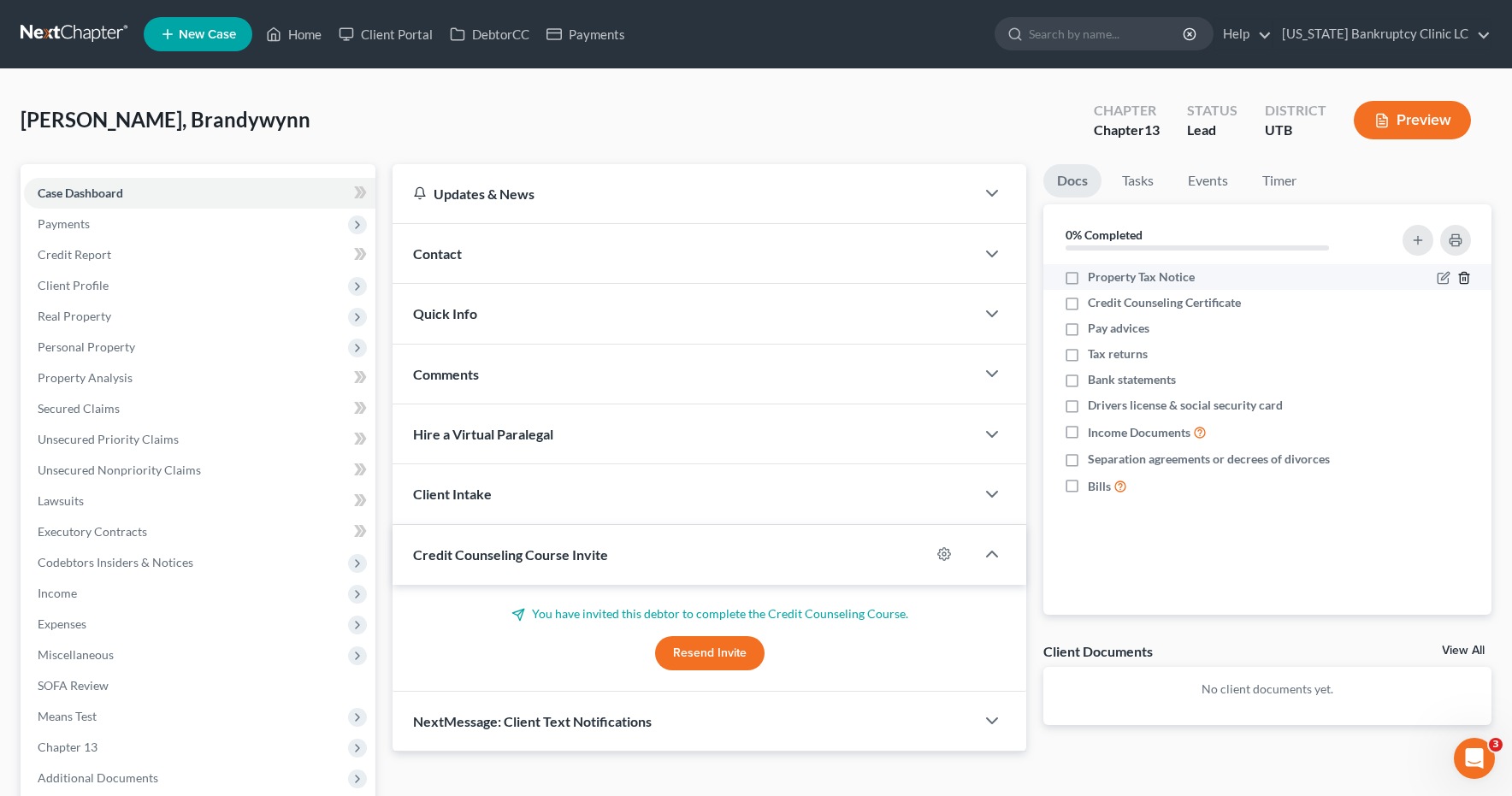
click at [1467, 277] on icon "button" at bounding box center [1464, 278] width 14 height 14
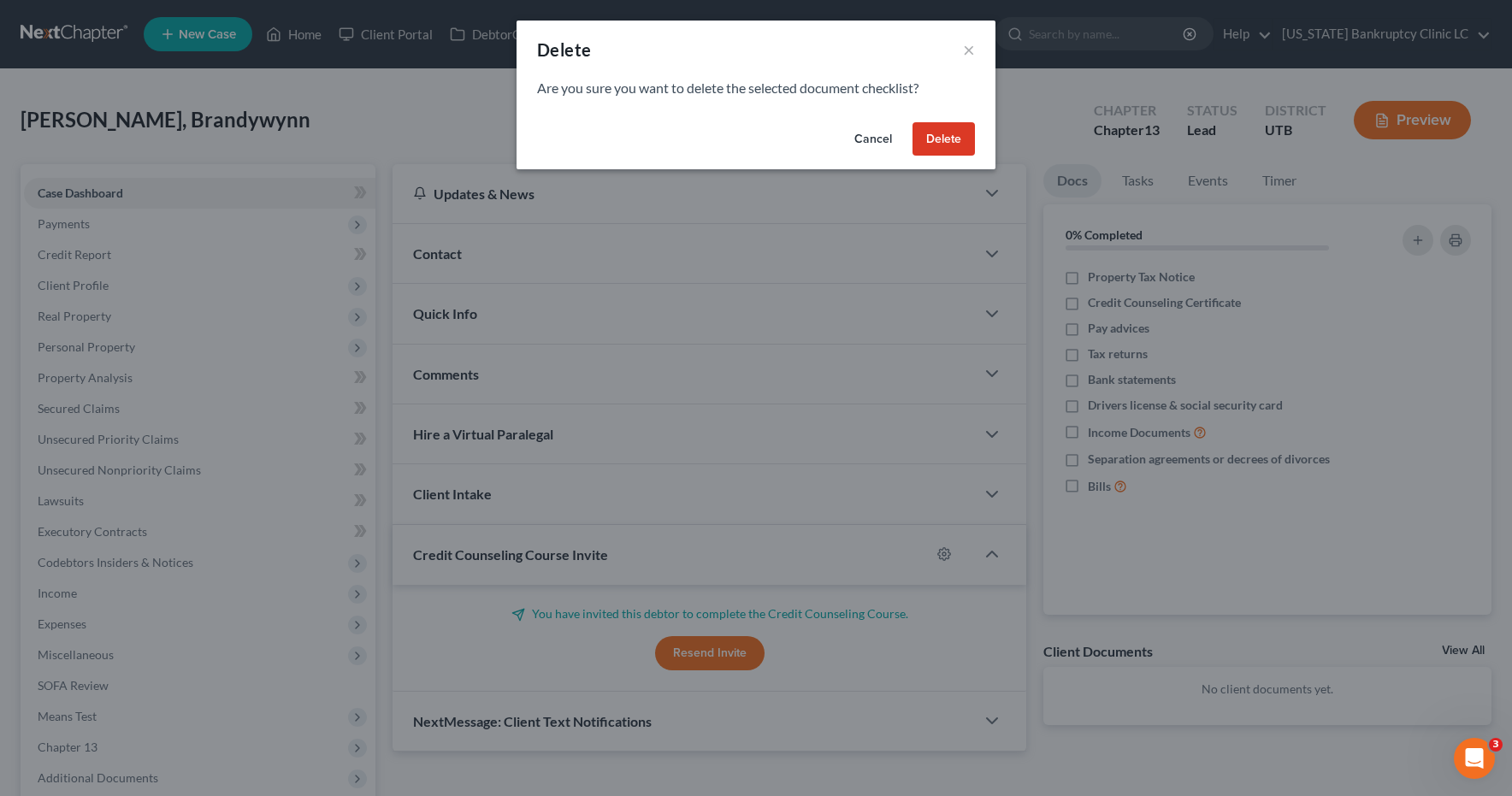
click at [966, 142] on button "Delete" at bounding box center [944, 138] width 63 height 34
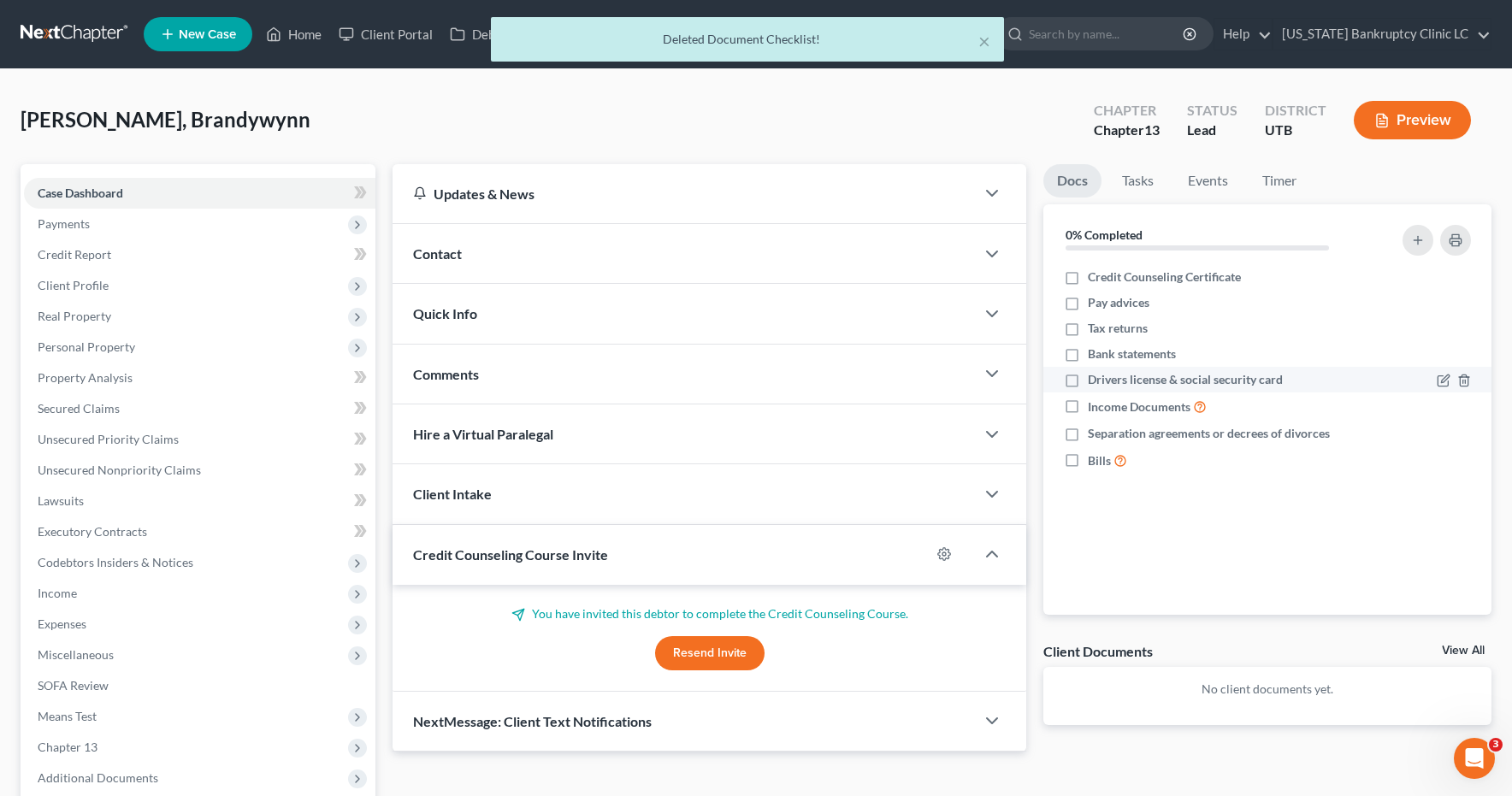
scroll to position [1, 0]
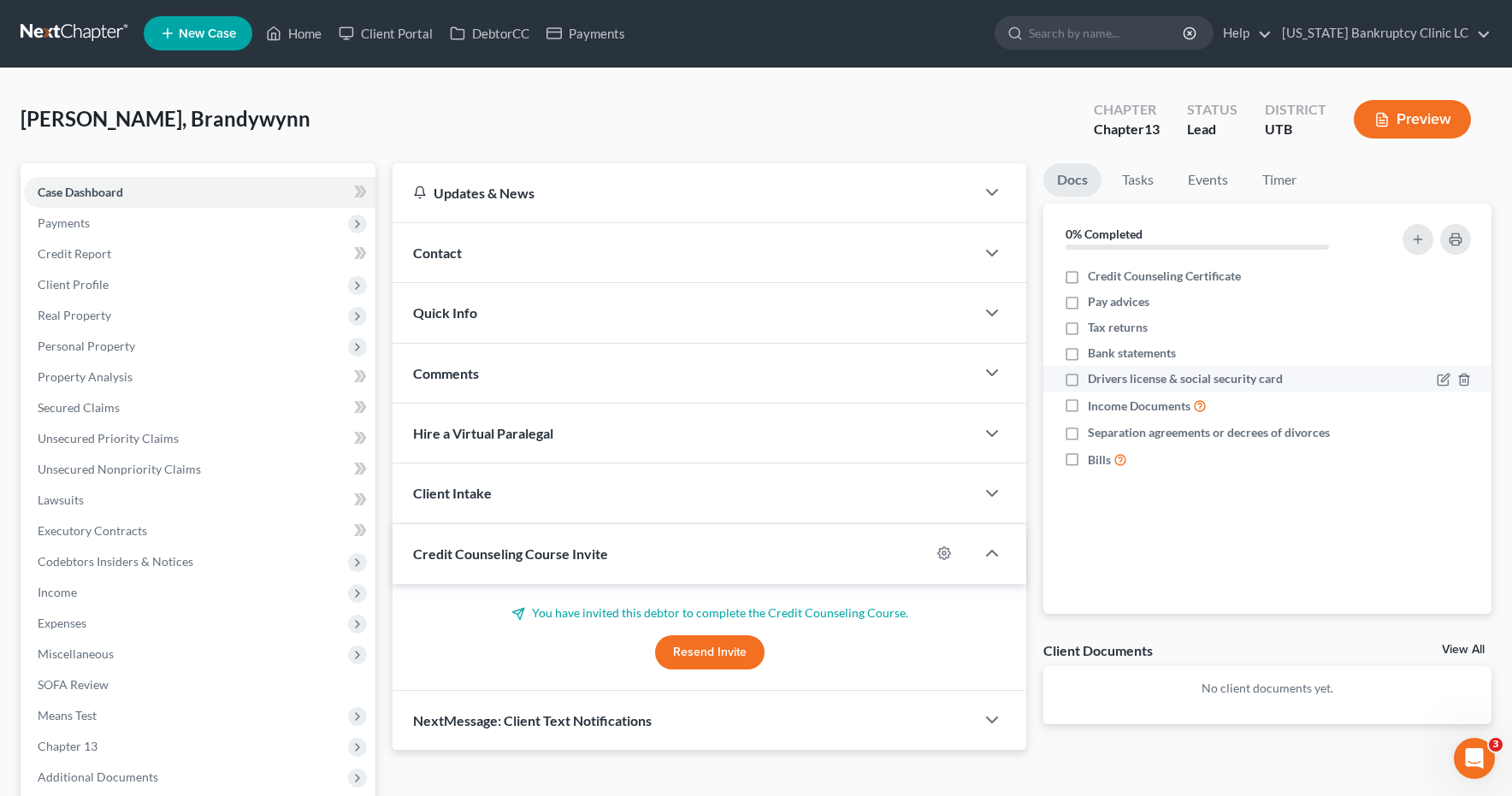
click at [1088, 382] on label "Drivers license & social security card" at bounding box center [1185, 379] width 195 height 17
click at [1095, 381] on input "Drivers license & social security card" at bounding box center [1100, 375] width 11 height 11
checkbox input "true"
click at [1467, 408] on icon "button" at bounding box center [1464, 406] width 14 height 14
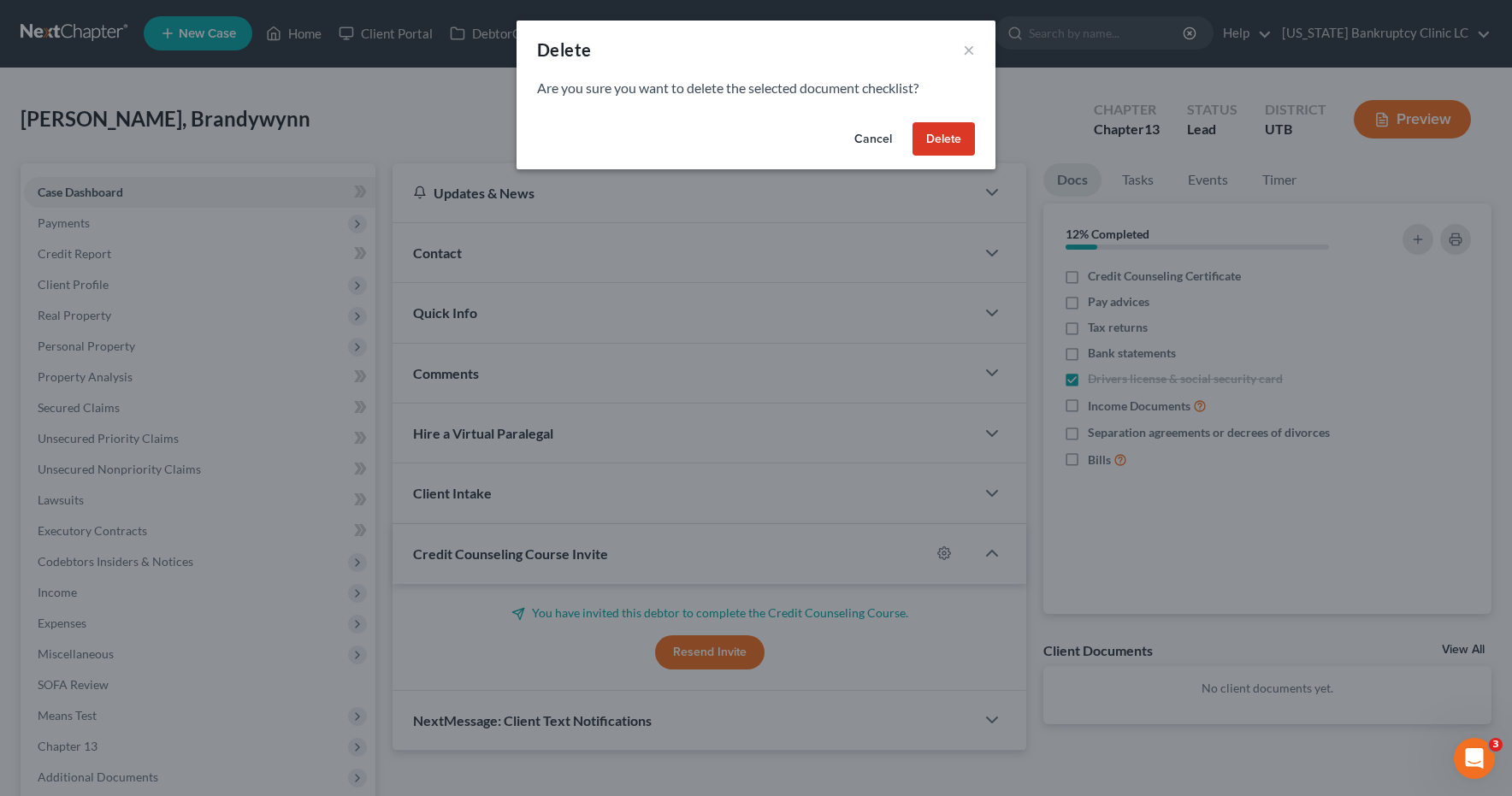
click at [931, 132] on button "Delete" at bounding box center [944, 138] width 63 height 34
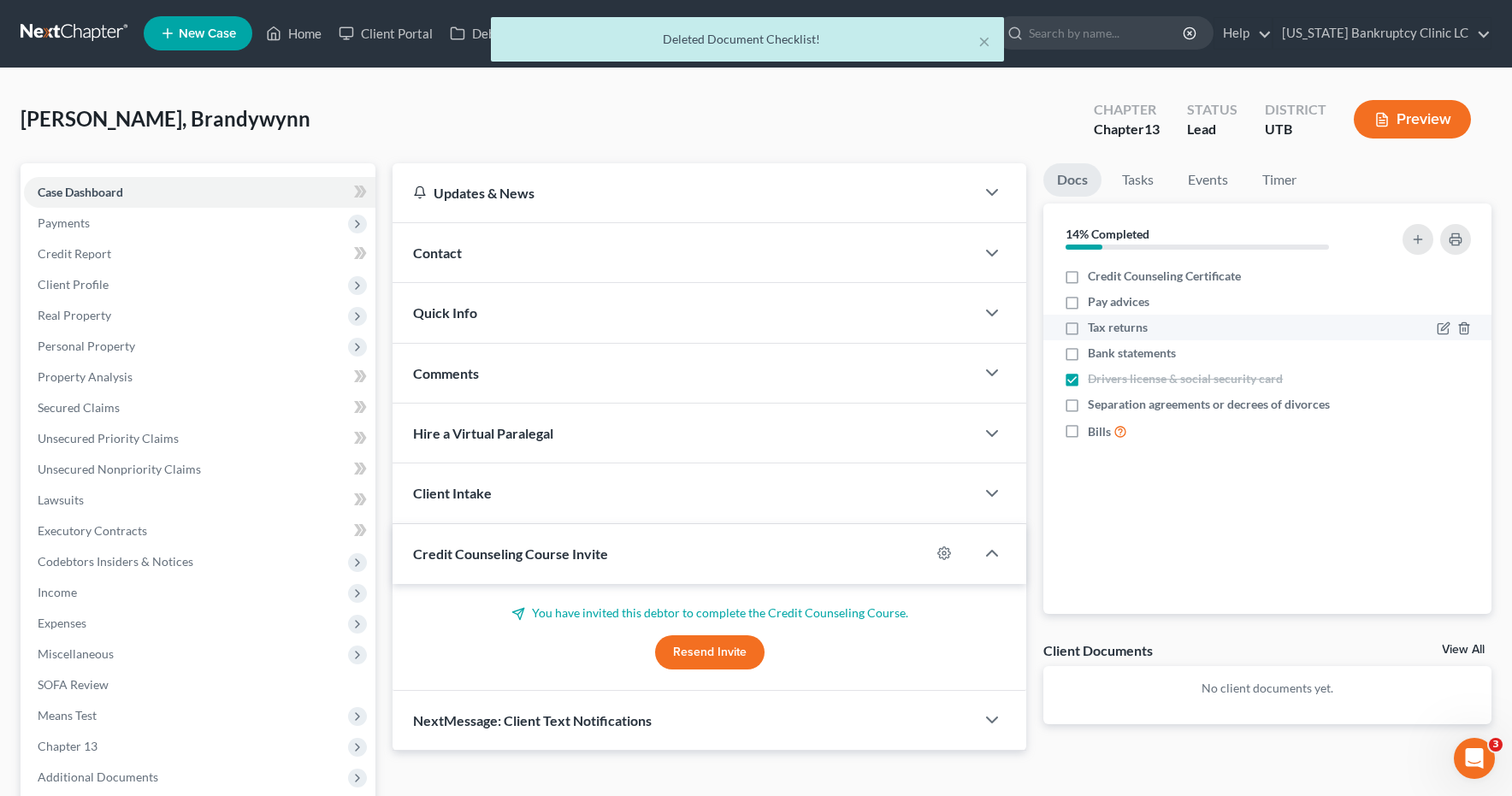
click at [1088, 332] on label "Tax returns" at bounding box center [1117, 327] width 60 height 17
click at [1095, 330] on input "Tax returns" at bounding box center [1100, 324] width 11 height 11
checkbox input "true"
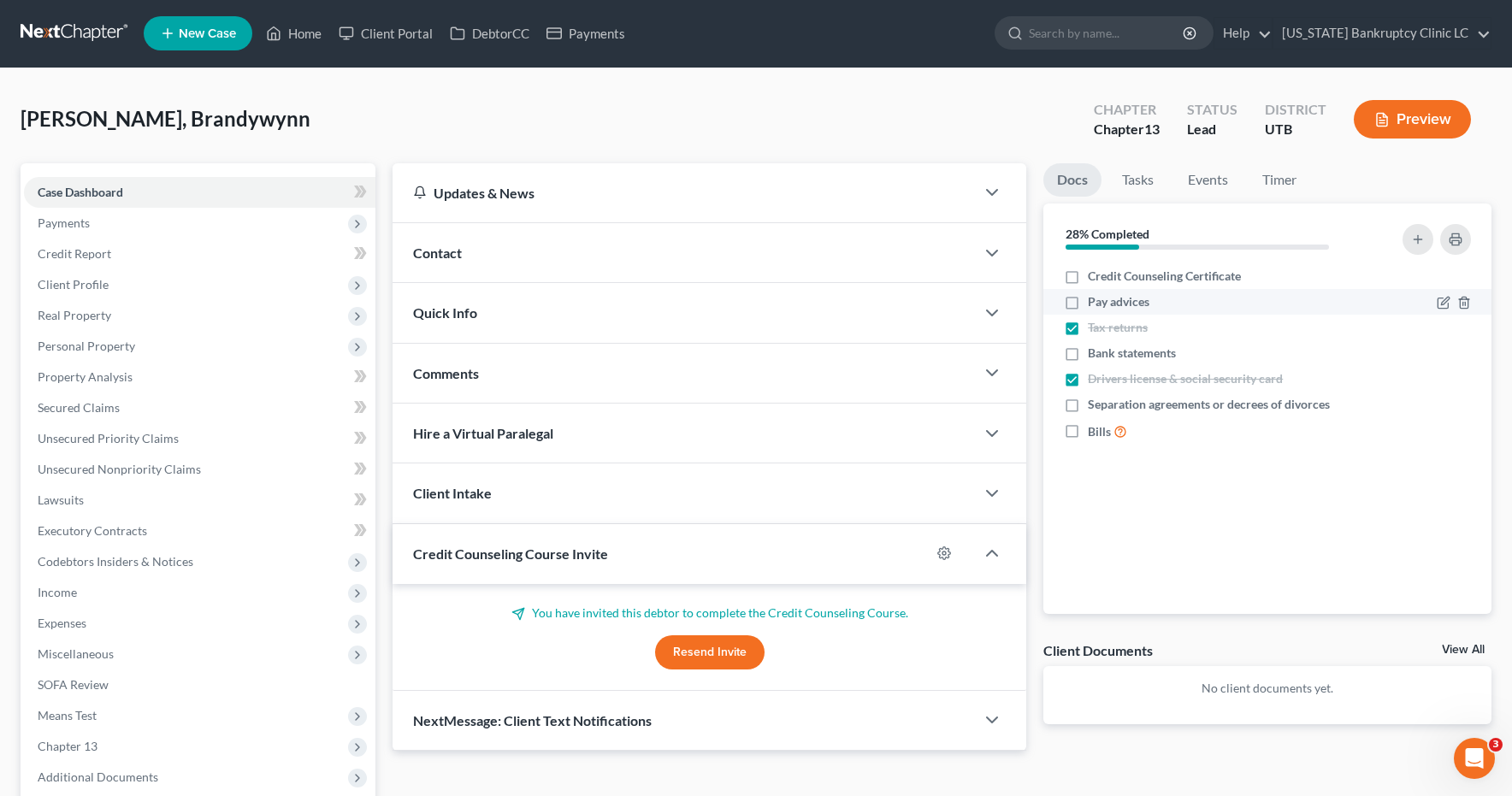
click at [1088, 301] on label "Pay advices" at bounding box center [1118, 302] width 62 height 17
click at [1095, 301] on input "Pay advices" at bounding box center [1100, 299] width 11 height 11
checkbox input "true"
click at [1466, 406] on icon "button" at bounding box center [1464, 406] width 14 height 14
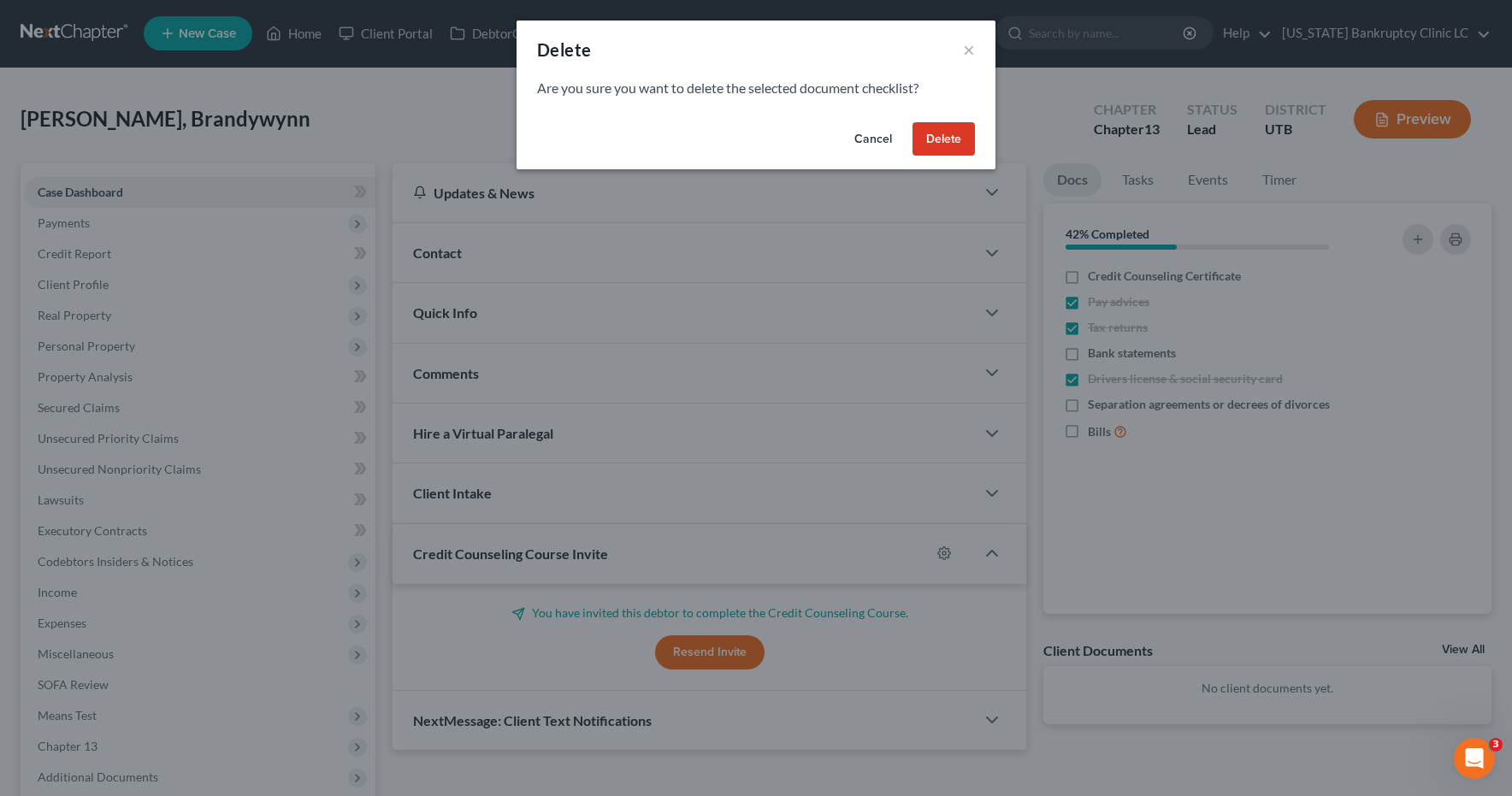
click at [954, 138] on button "Delete" at bounding box center [944, 138] width 63 height 34
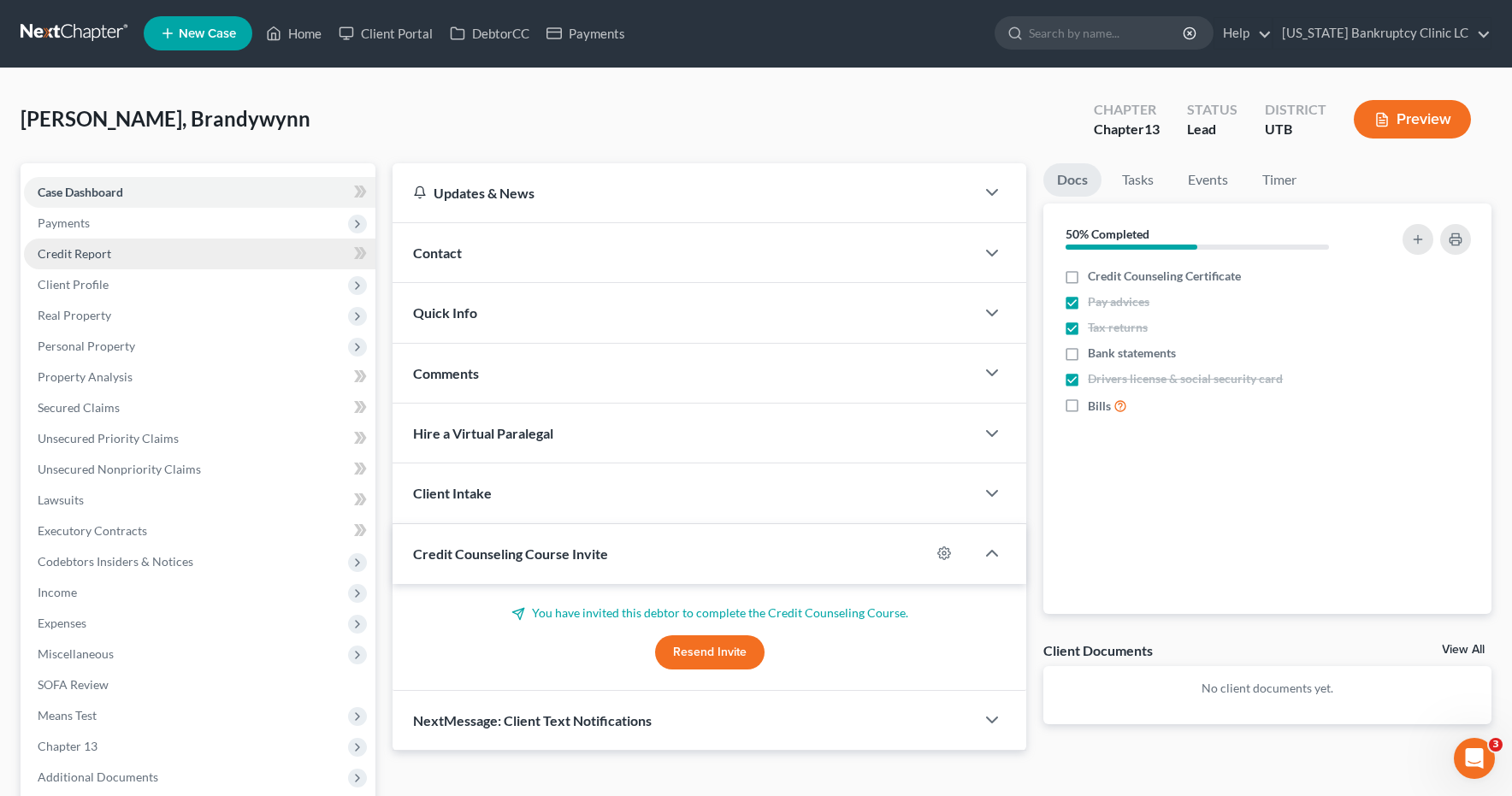
click at [77, 259] on span "Credit Report" at bounding box center [74, 253] width 73 height 15
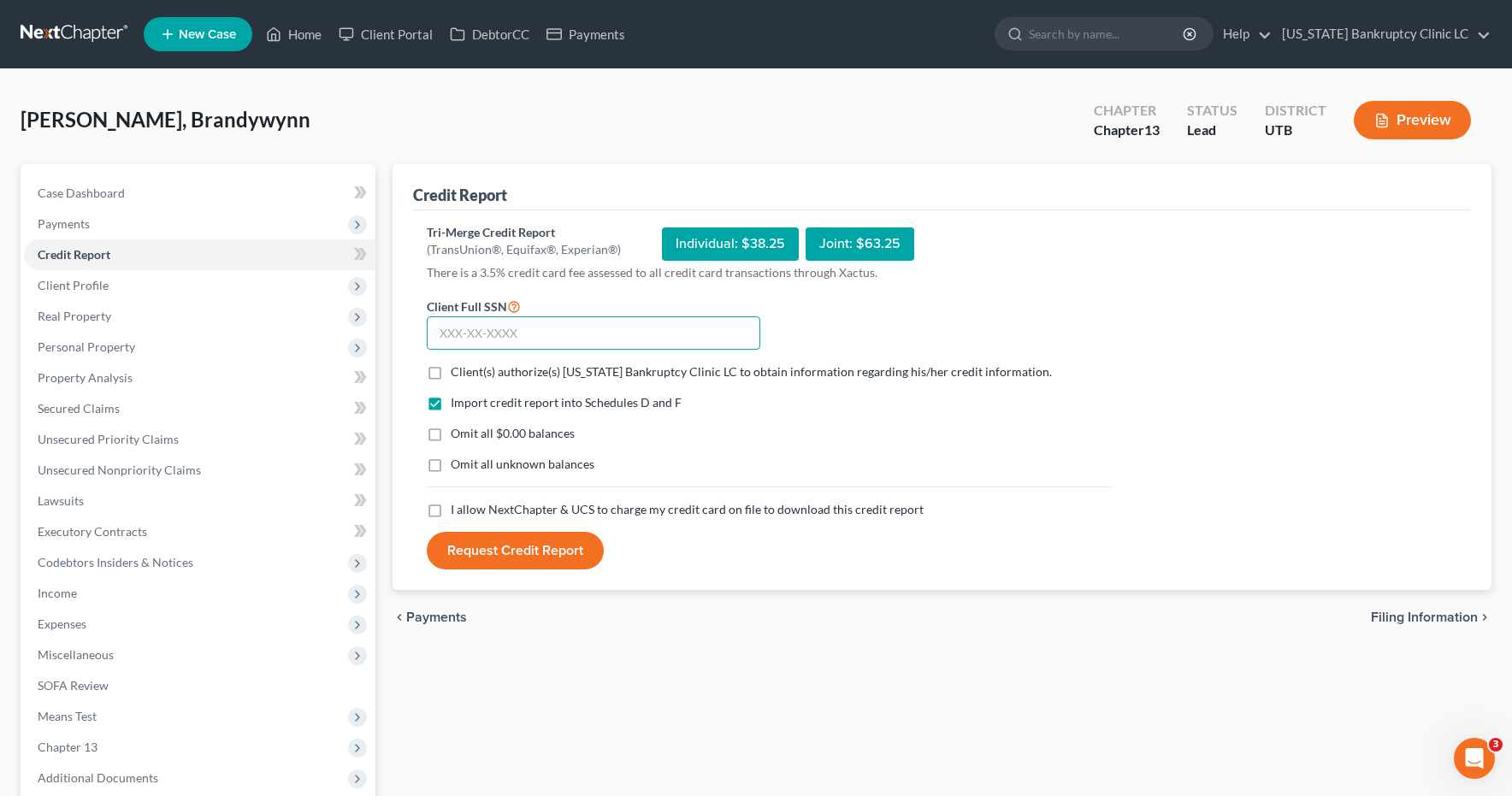
click at [472, 332] on input "text" at bounding box center [593, 333] width 334 height 34
type input "549-95-1938"
click at [451, 368] on label "Client(s) authorize(s) Utah Bankruptcy Clinic LC to obtain information regardin…" at bounding box center [752, 372] width 601 height 17
click at [457, 368] on input "Client(s) authorize(s) Utah Bankruptcy Clinic LC to obtain information regardin…" at bounding box center [462, 368] width 11 height 11
checkbox input "true"
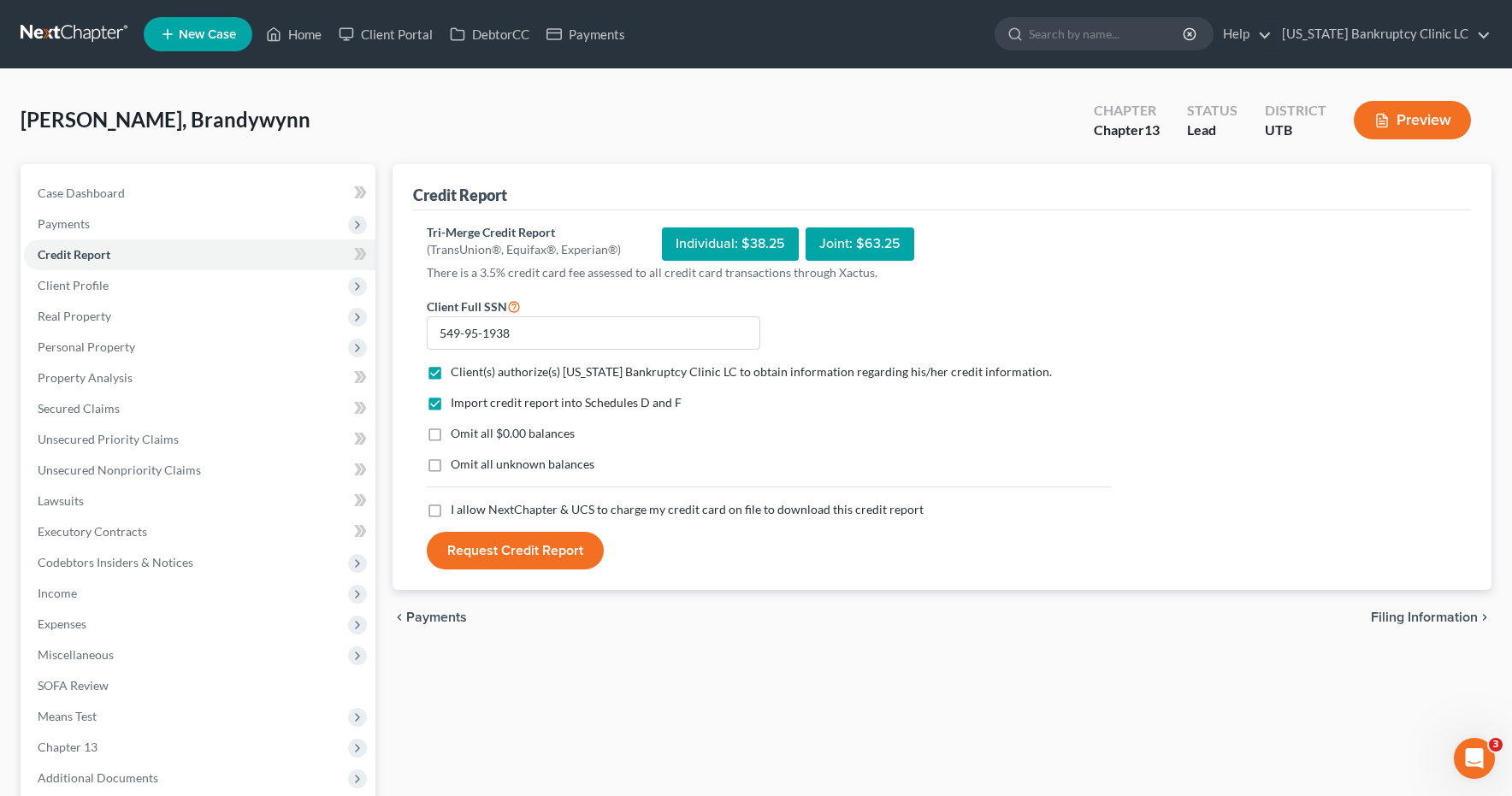
drag, startPoint x: 430, startPoint y: 435, endPoint x: 428, endPoint y: 455, distance: 20.1
click at [451, 435] on label "Omit all $0.00 balances" at bounding box center [513, 434] width 124 height 17
click at [457, 435] on input "Omit all $0.00 balances" at bounding box center [462, 430] width 11 height 11
checkbox input "true"
click at [451, 468] on label "Omit all unknown balances" at bounding box center [523, 464] width 144 height 17
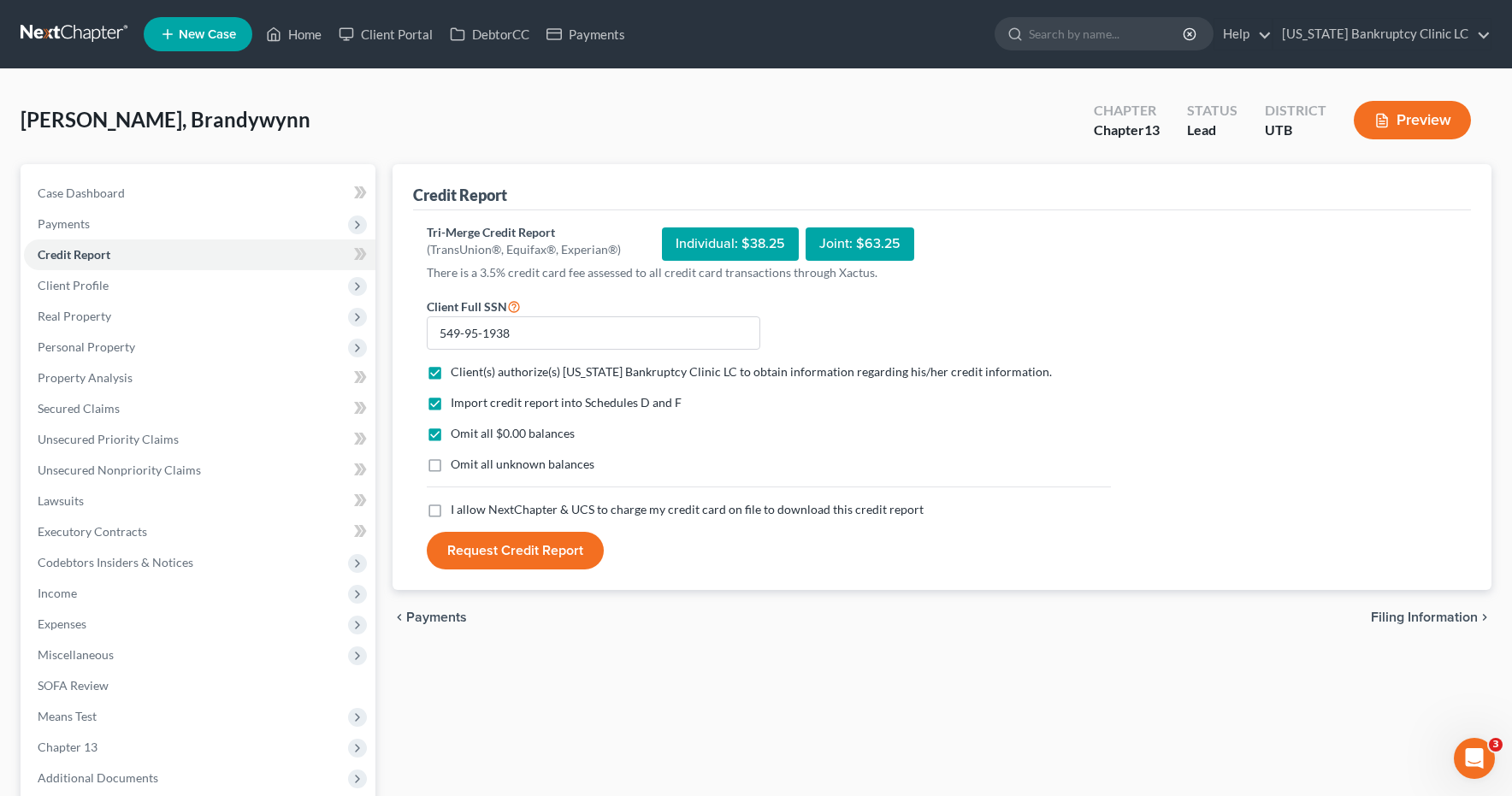
click at [457, 467] on input "Omit all unknown balances" at bounding box center [462, 461] width 11 height 11
checkbox input "true"
click at [451, 510] on label "I allow NextChapter & UCS to charge my credit card on file to download this cre…" at bounding box center [687, 510] width 473 height 17
click at [457, 510] on input "I allow NextChapter & UCS to charge my credit card on file to download this cre…" at bounding box center [462, 507] width 11 height 11
checkbox input "true"
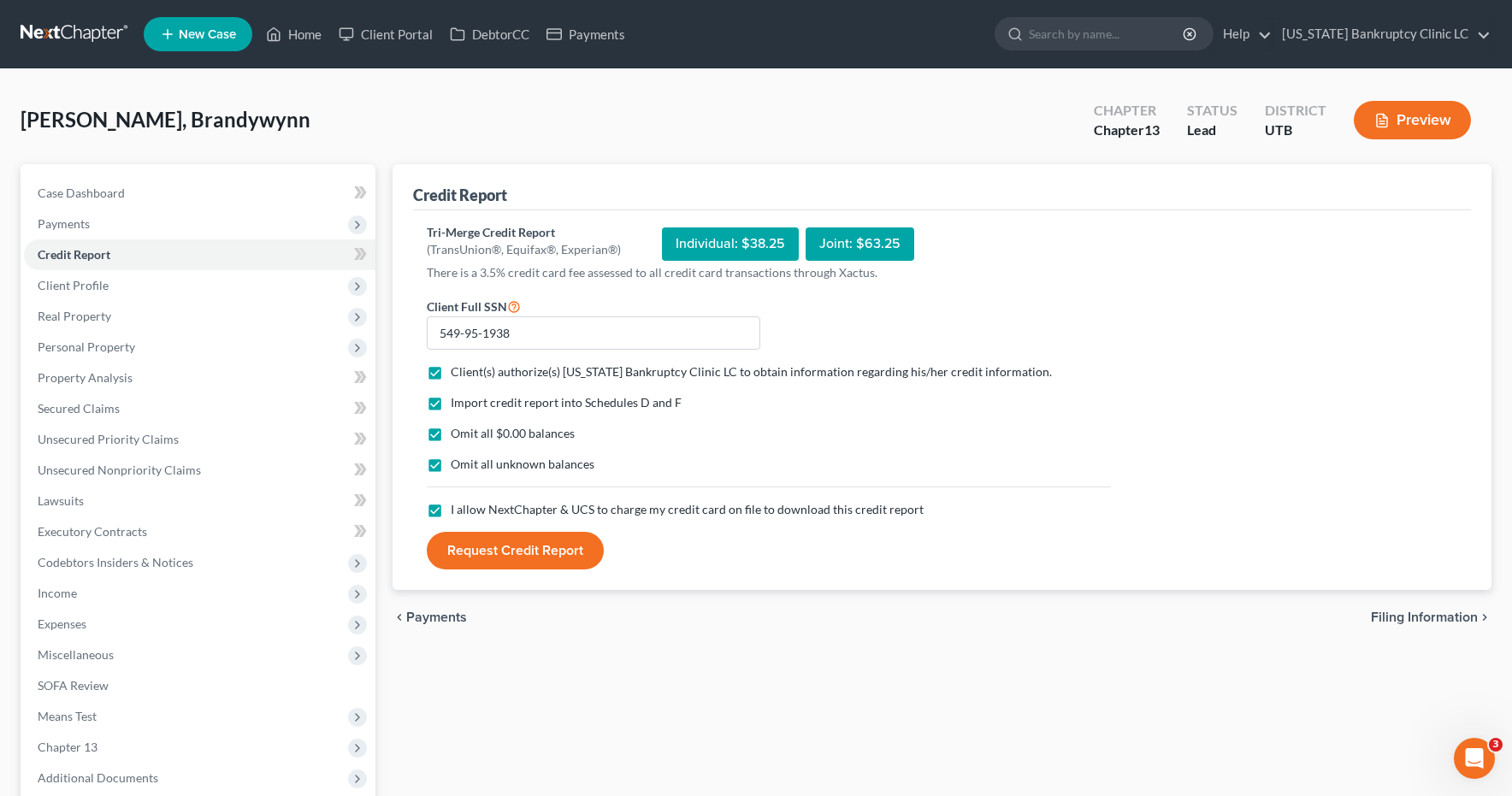
click at [472, 549] on button "Request Credit Report" at bounding box center [515, 550] width 177 height 37
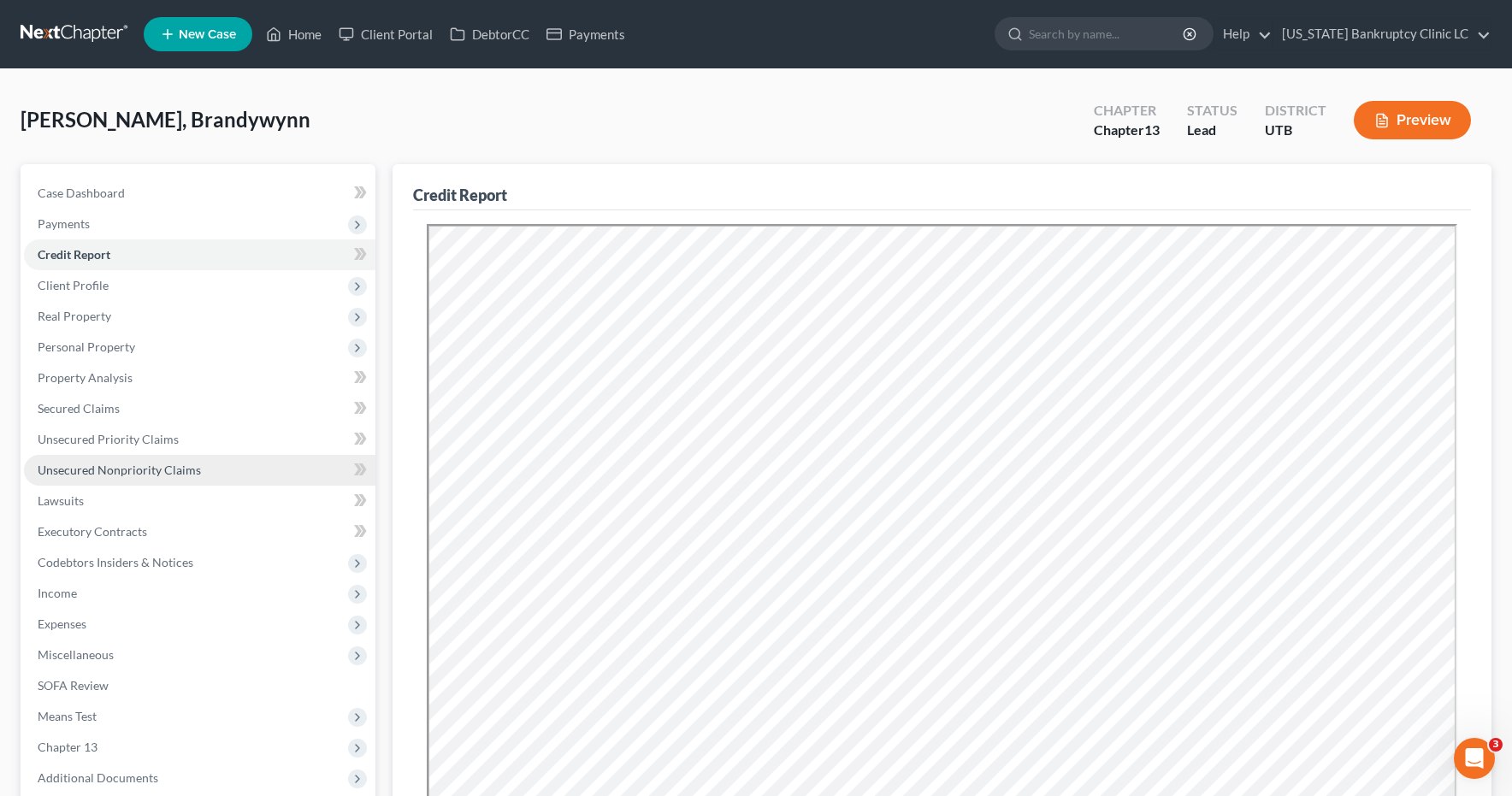
click at [113, 466] on span "Unsecured Nonpriority Claims" at bounding box center [119, 469] width 164 height 15
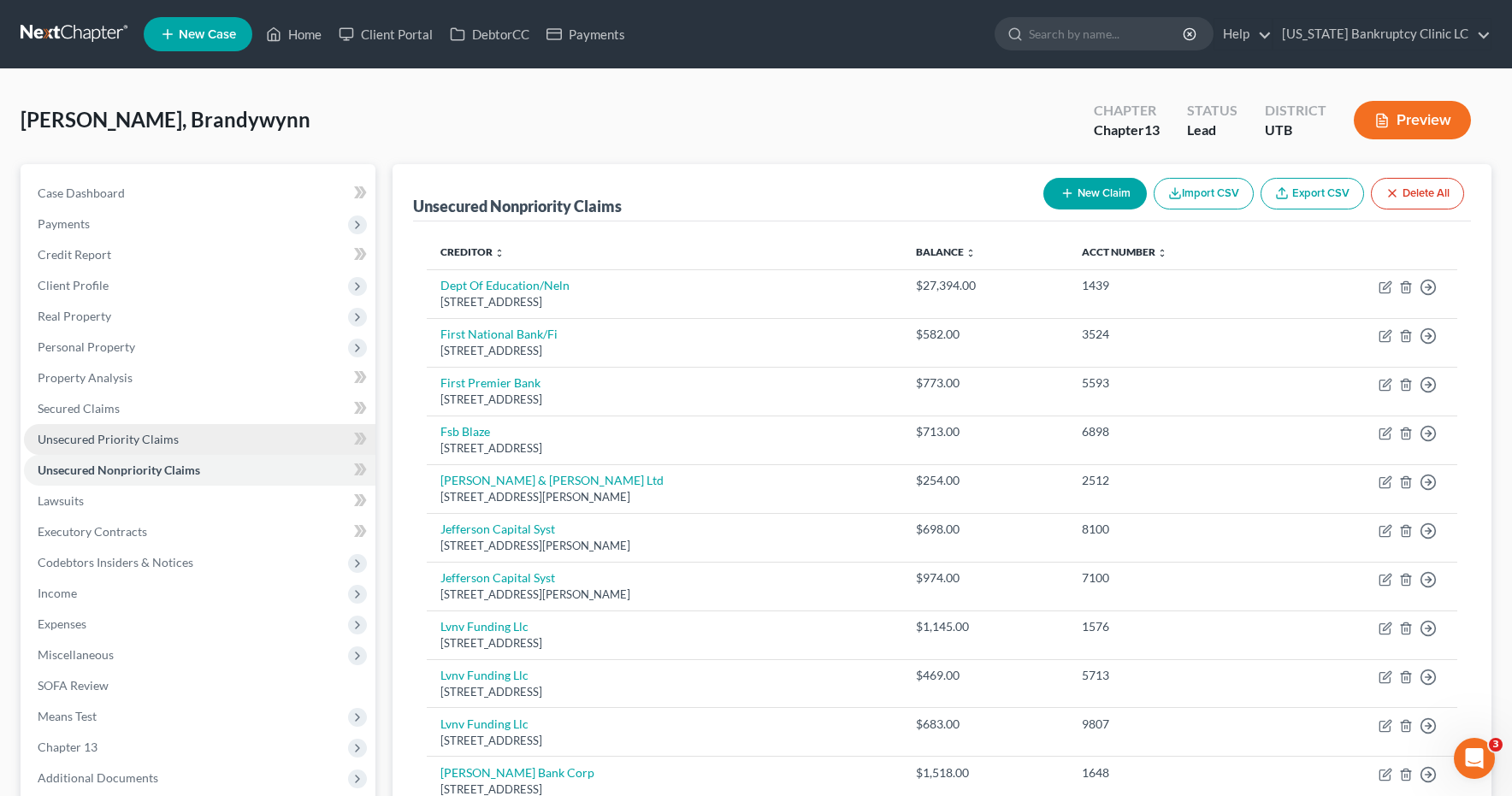
click at [121, 442] on span "Unsecured Priority Claims" at bounding box center [108, 439] width 141 height 15
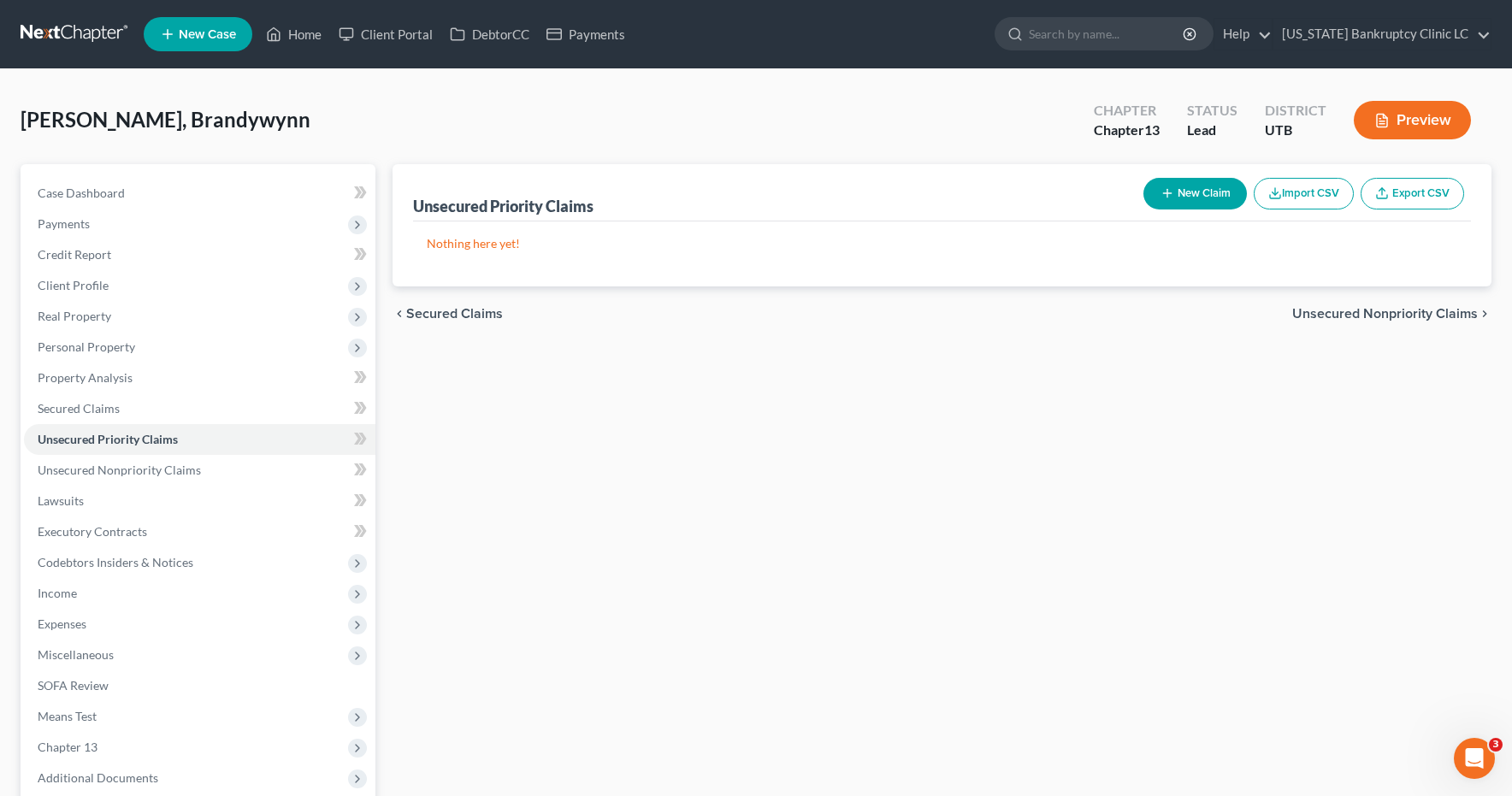
click at [1188, 196] on button "New Claim" at bounding box center [1195, 193] width 104 height 31
select select "0"
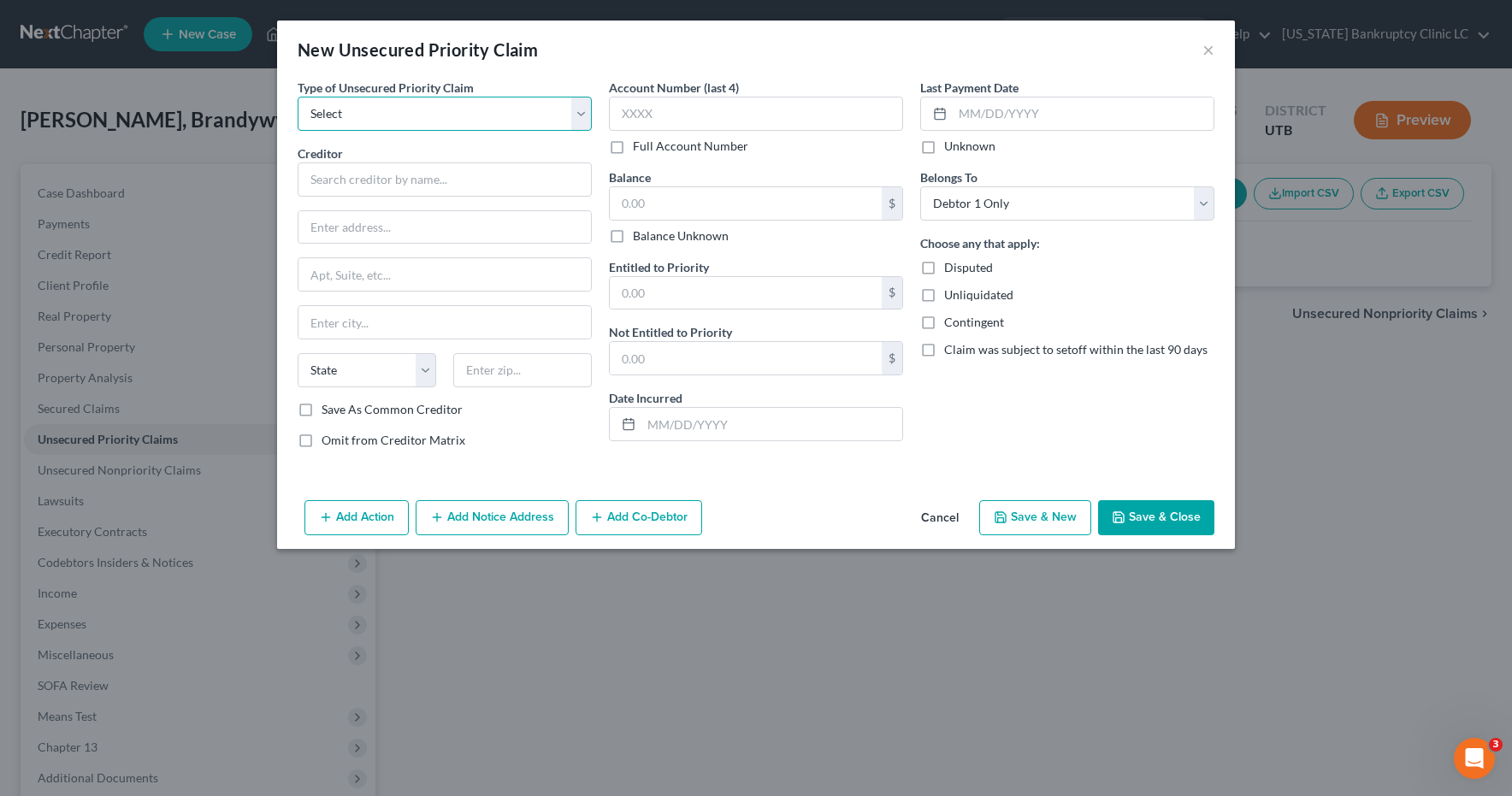
click at [580, 111] on select "Select Taxes & Other Government Units Domestic Support Obligations Extensions o…" at bounding box center [445, 113] width 294 height 34
select select "0"
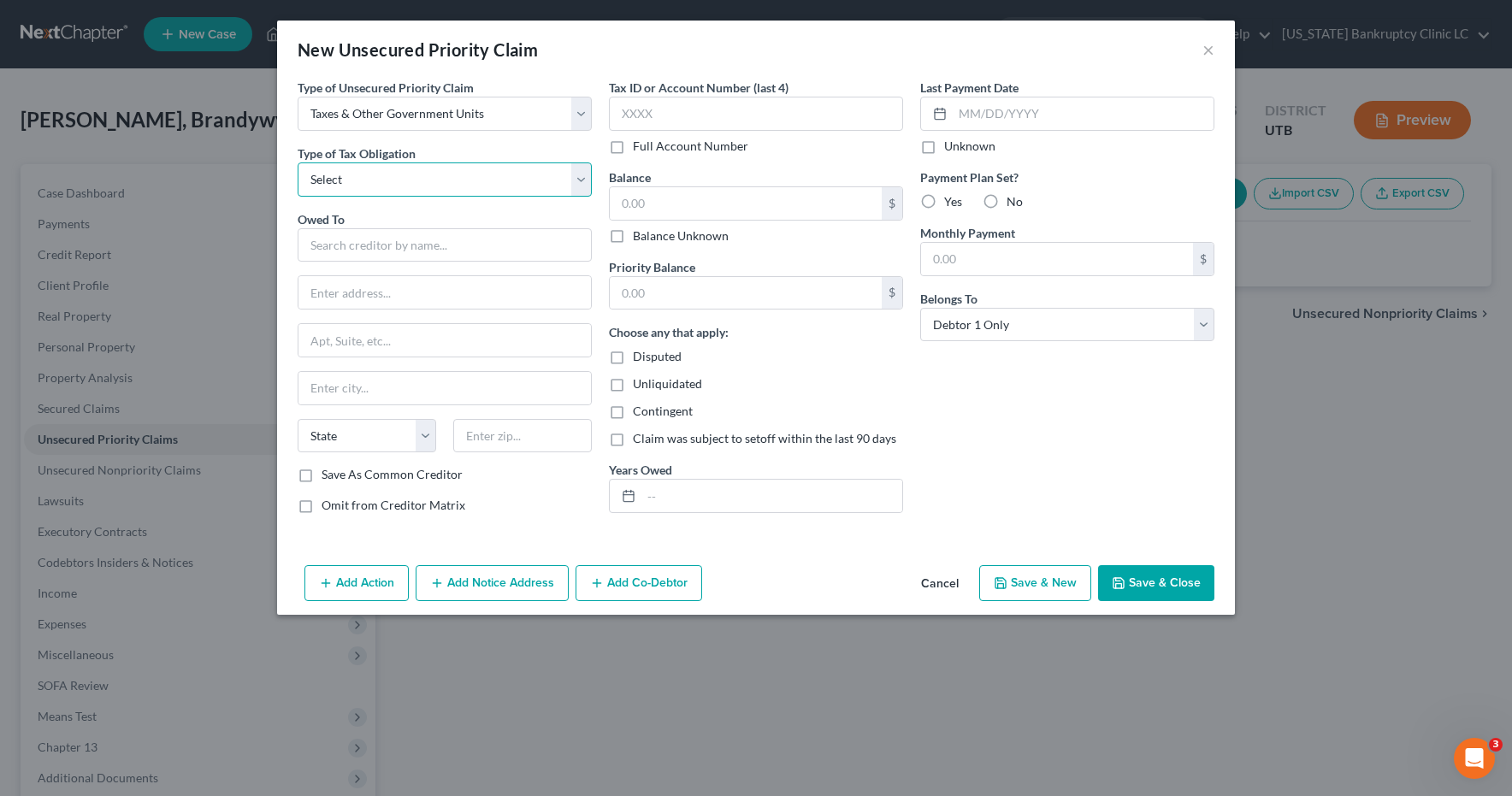
click at [583, 173] on select "Select Federal City State Franchise Tax Board Other" at bounding box center [445, 179] width 294 height 34
select select "0"
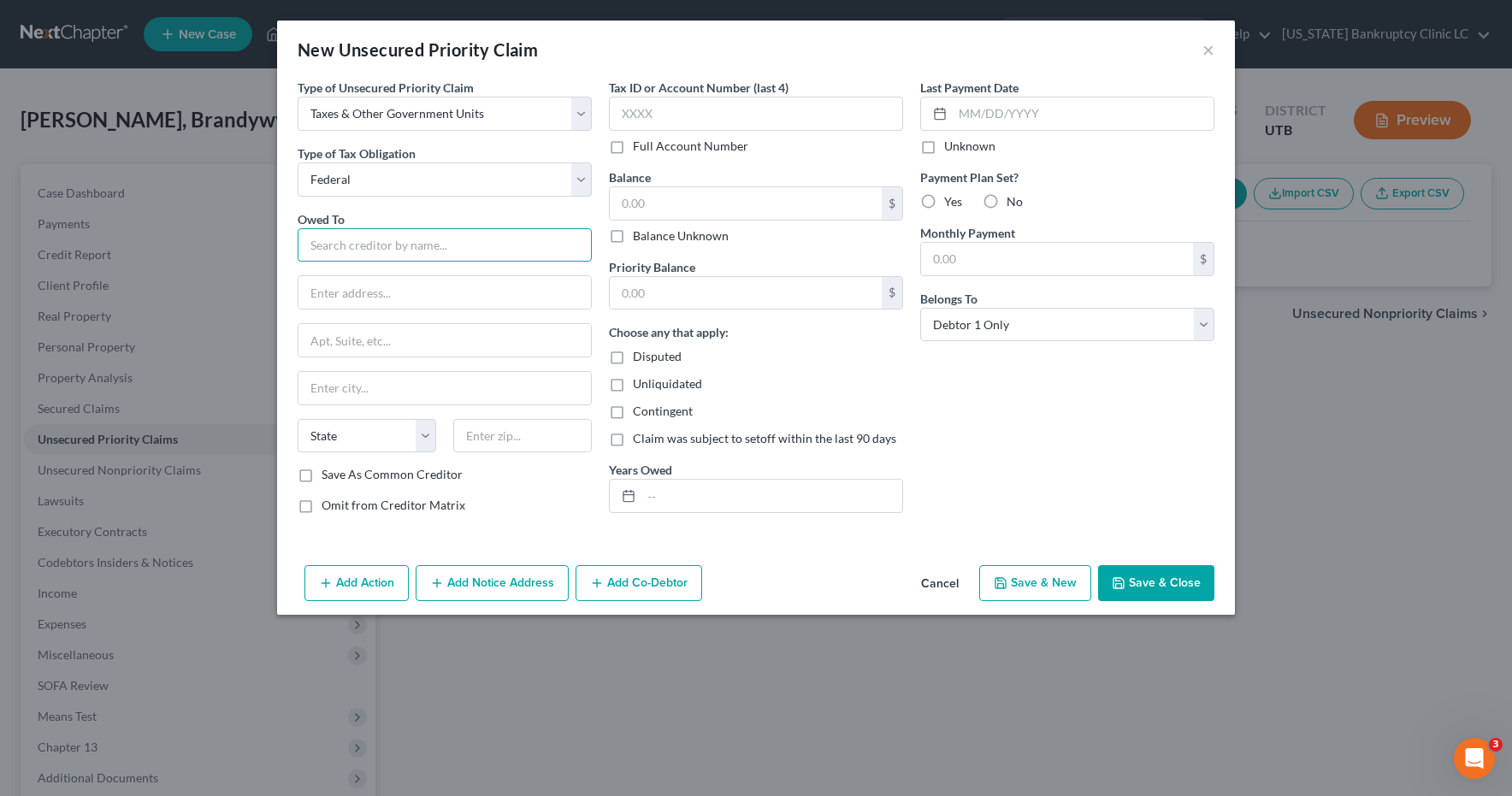
click at [503, 233] on input "text" at bounding box center [445, 245] width 294 height 34
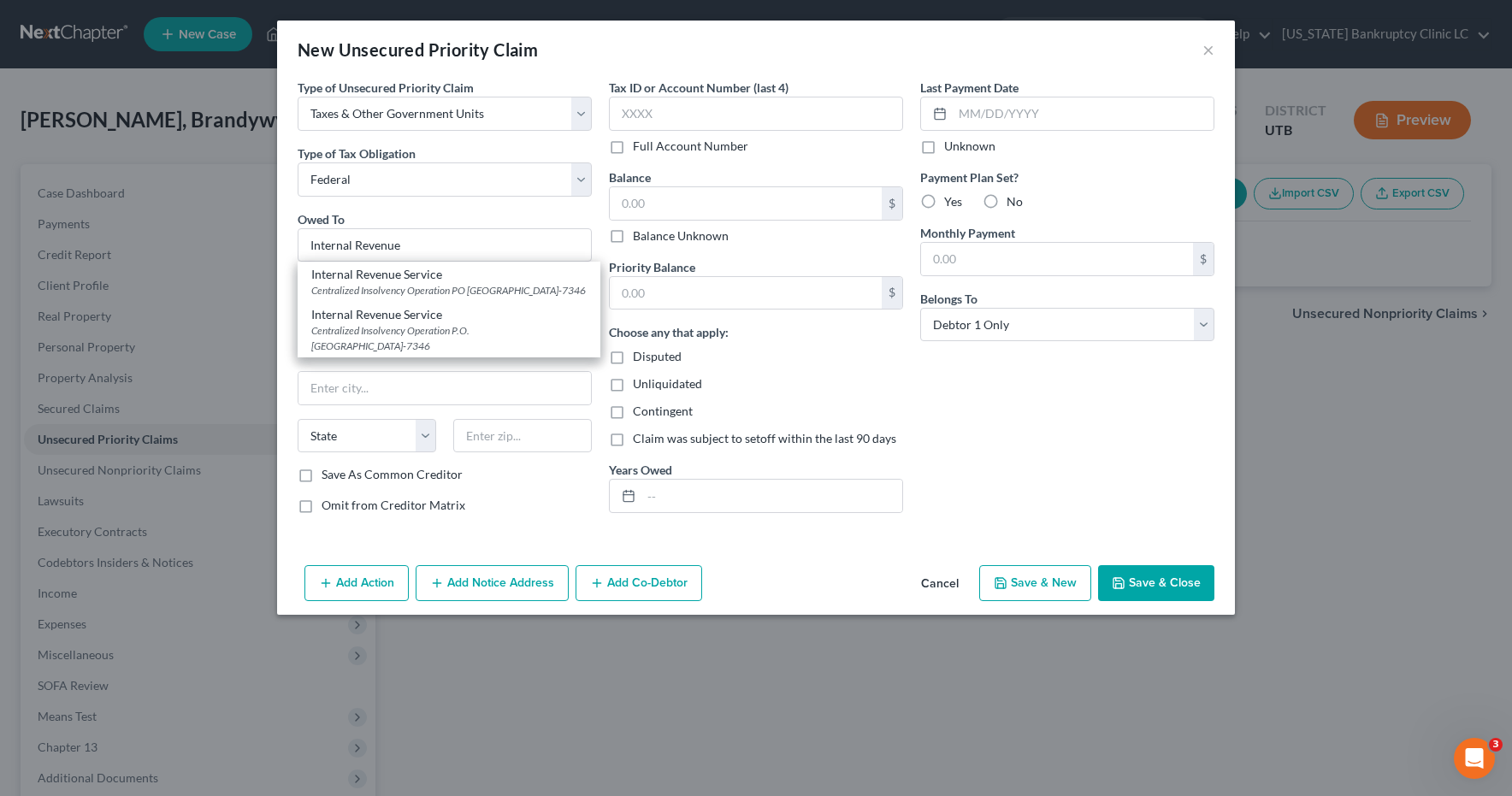
drag, startPoint x: 418, startPoint y: 280, endPoint x: 466, endPoint y: 272, distance: 48.7
click at [418, 280] on div "Internal Revenue Service" at bounding box center [449, 274] width 275 height 17
type input "Internal Revenue Service"
type input "Centralized Insolvency Operation"
type input "PO Box 7346"
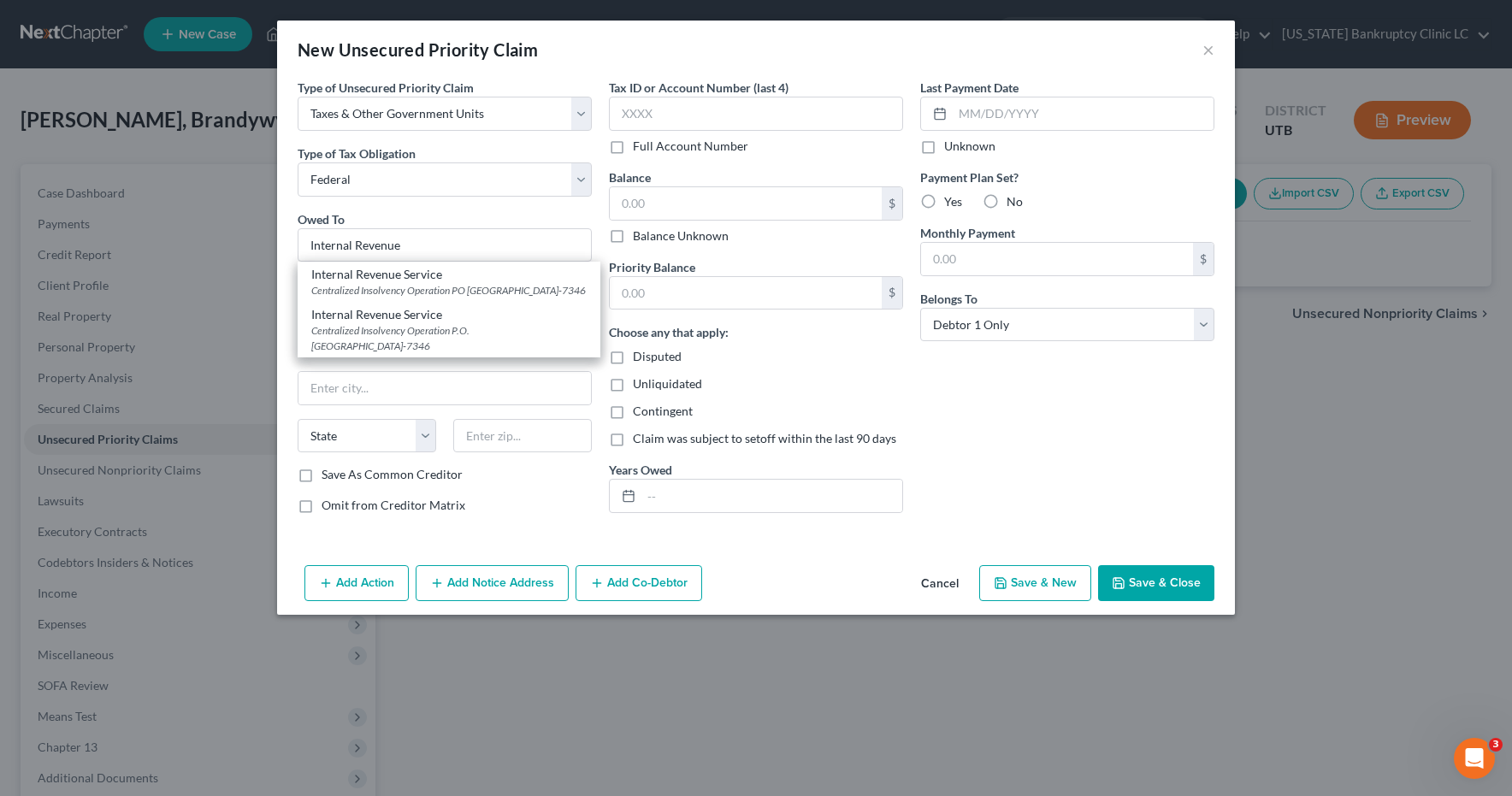
type input "Philadelphia"
select select "39"
type input "19101-7346"
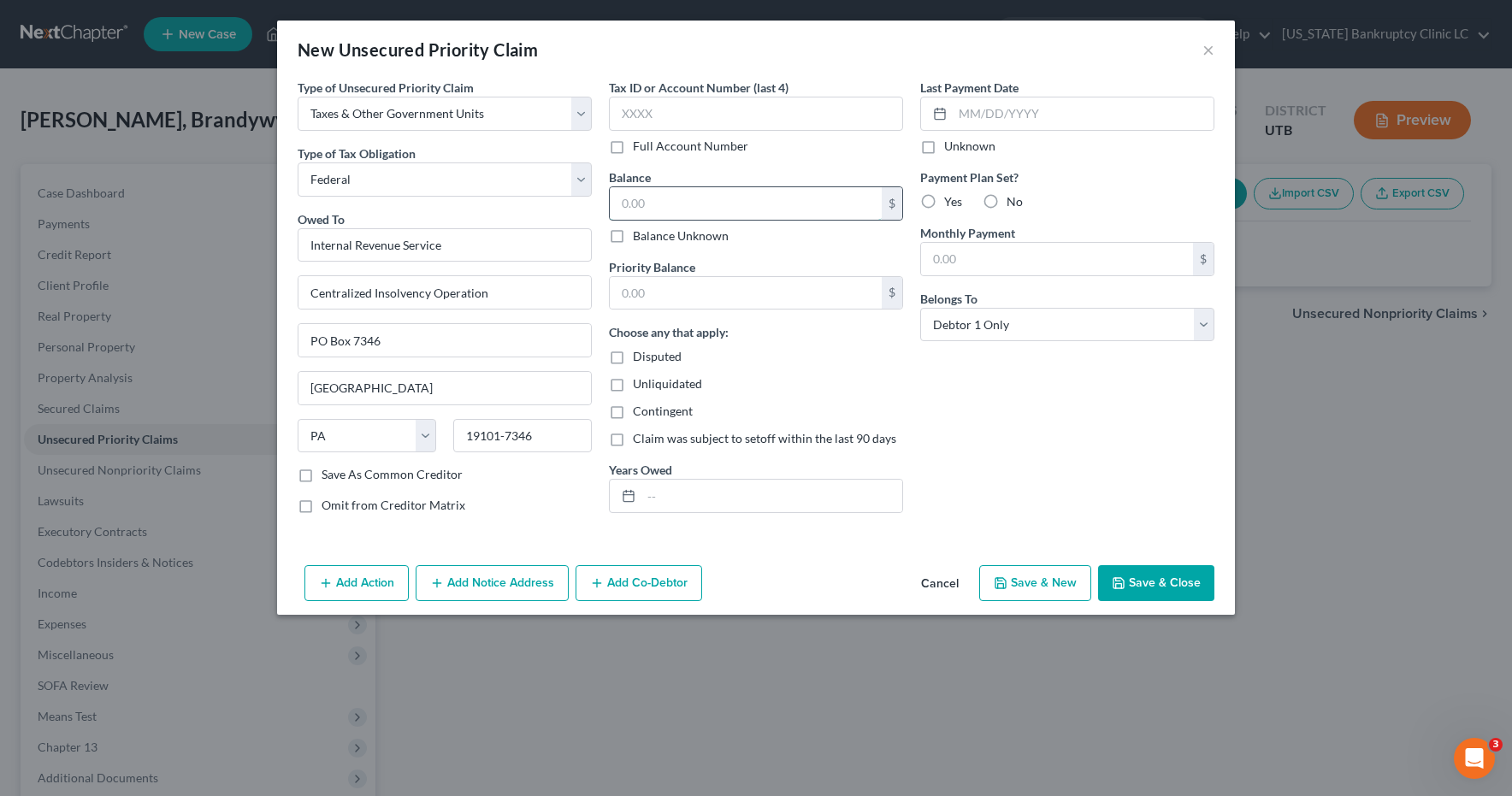
click at [668, 208] on input "text" at bounding box center [746, 203] width 272 height 32
type input "43,588.00"
type input "28,400.00"
click at [1018, 586] on button "Save & New" at bounding box center [1036, 583] width 112 height 36
select select "0"
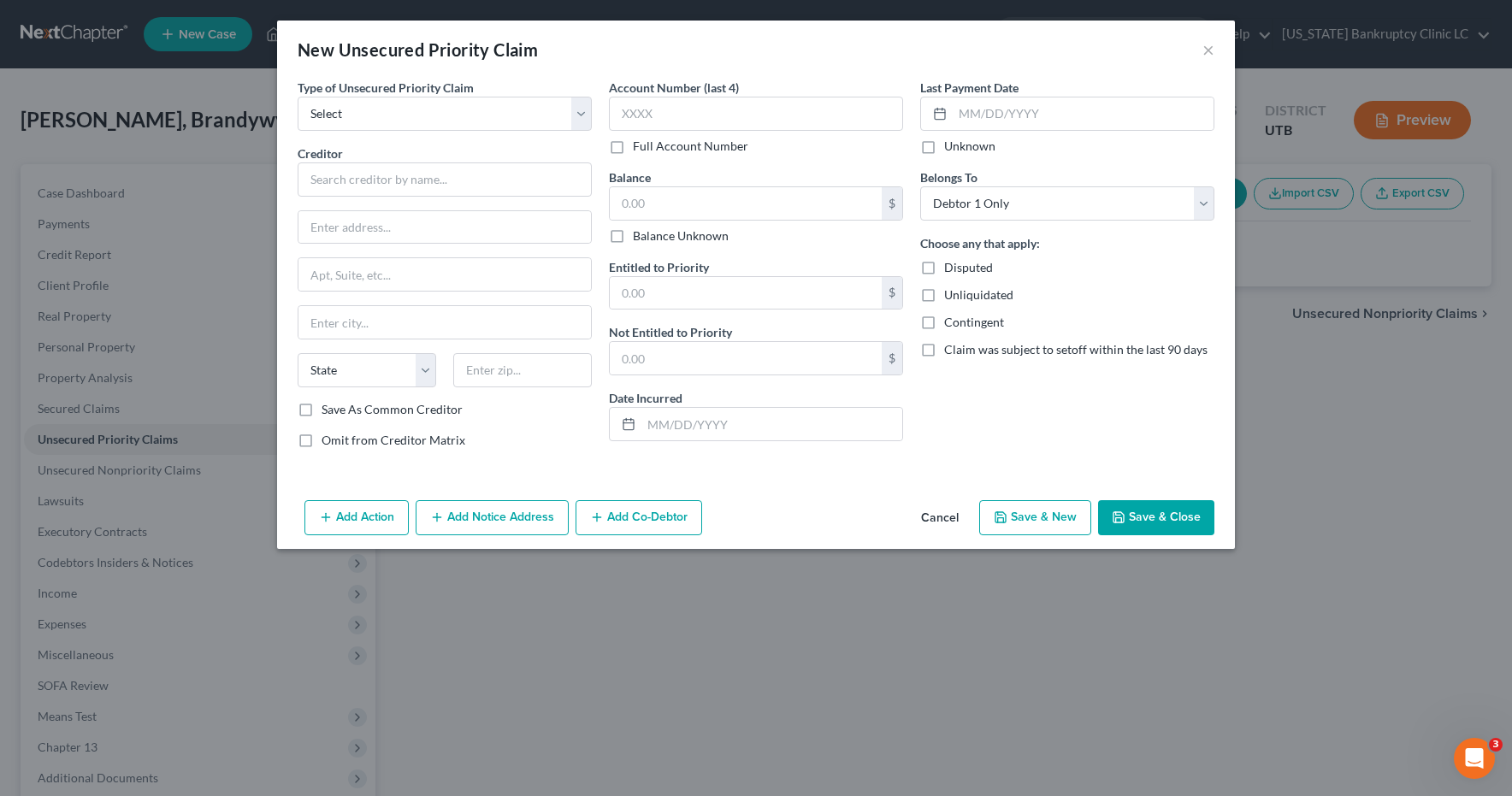
type input "0.00"
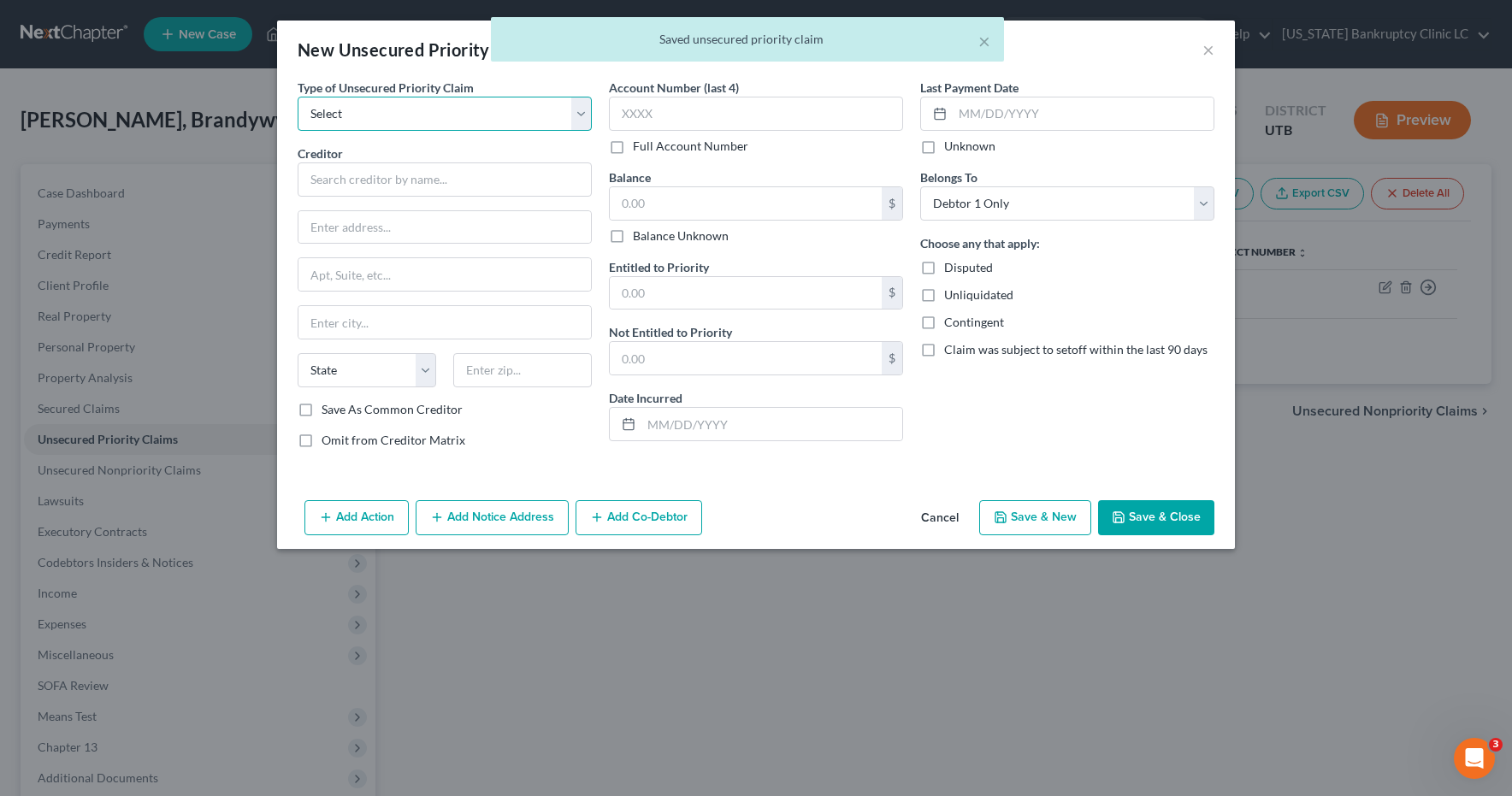
click at [580, 112] on select "Select Taxes & Other Government Units Domestic Support Obligations Extensions o…" at bounding box center [445, 113] width 294 height 34
select select "0"
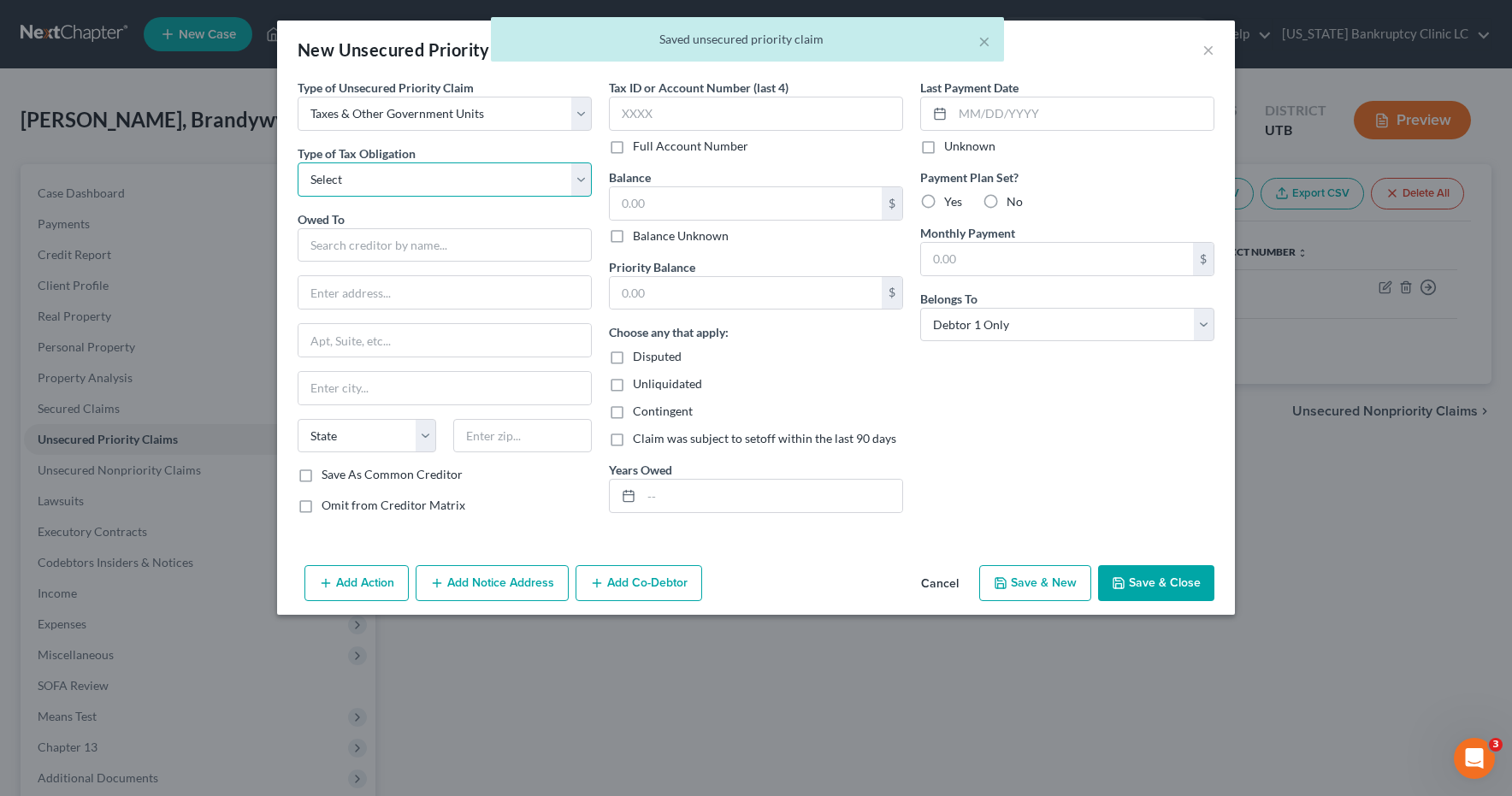
click at [579, 176] on select "Select Federal City State Franchise Tax Board Other" at bounding box center [445, 179] width 294 height 34
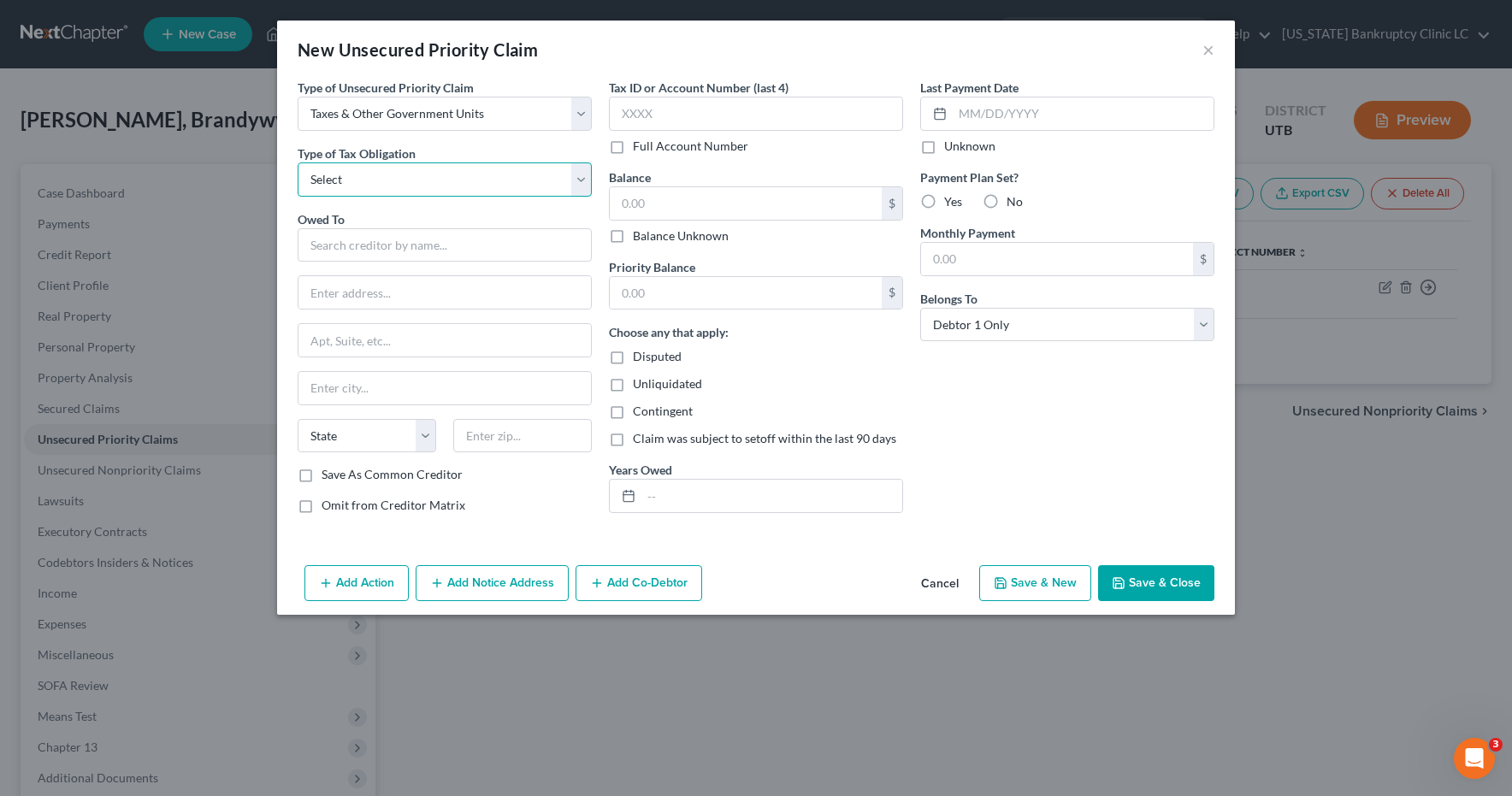
select select "2"
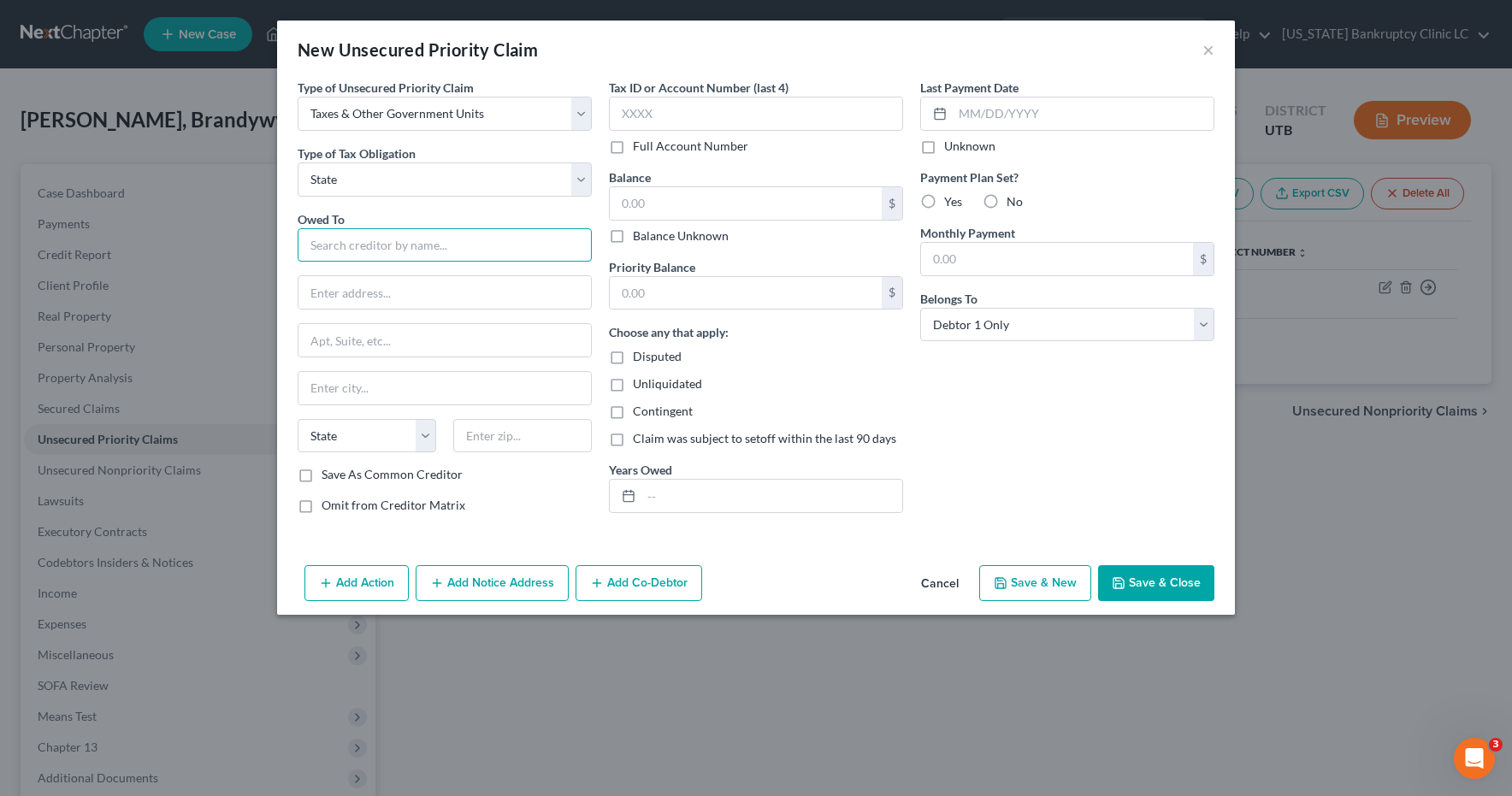
click at [502, 243] on input "text" at bounding box center [445, 245] width 294 height 34
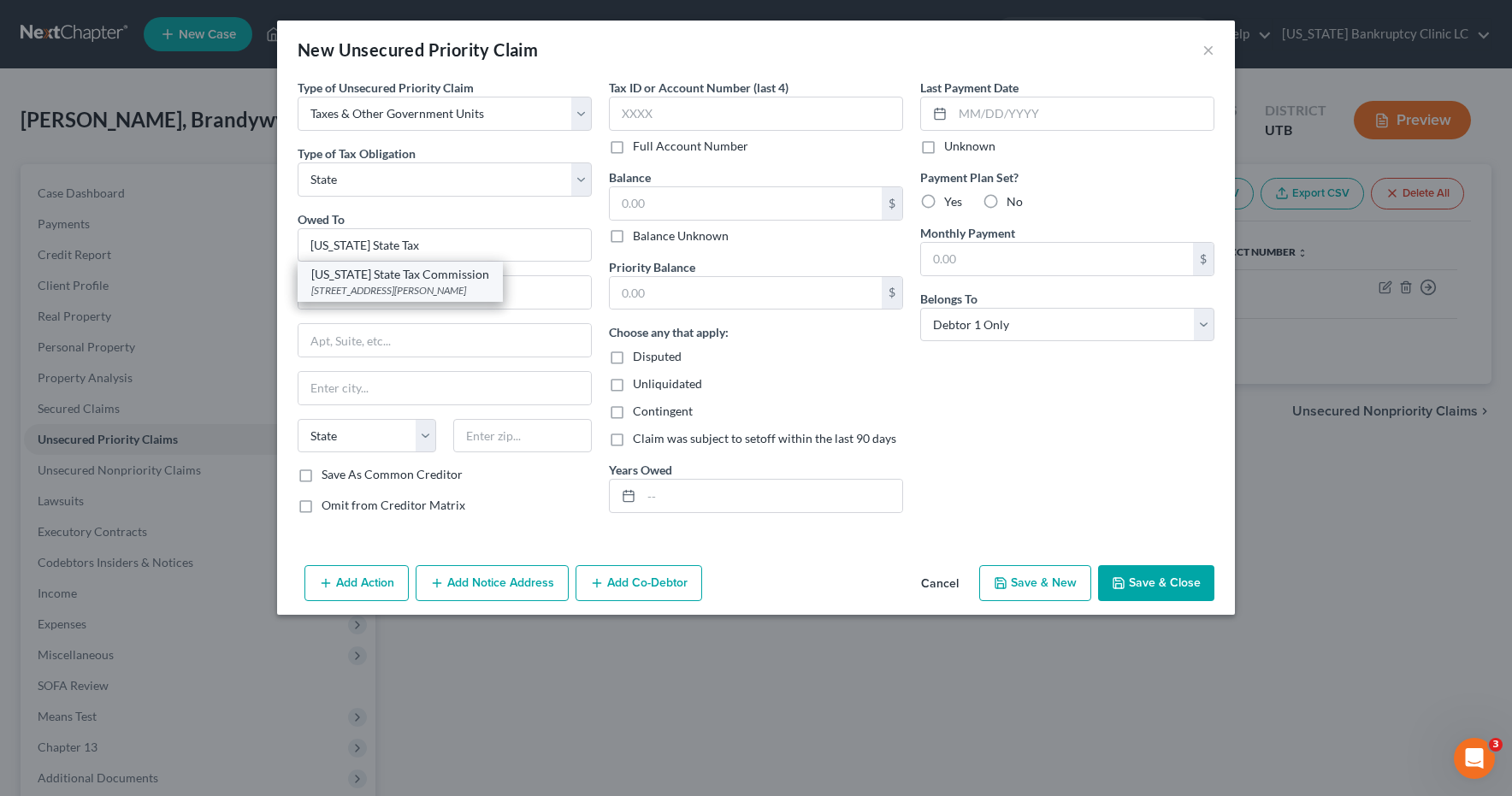
click at [484, 297] on div "210 North 1950 West Special Services Division, Michelle Riggs, Salt Lake City, …" at bounding box center [400, 290] width 178 height 15
type input "Utah State Tax Commission"
type input "210 North 1950 West"
type input "Special Services Division, Michelle Riggs"
type input "Salt Lake City"
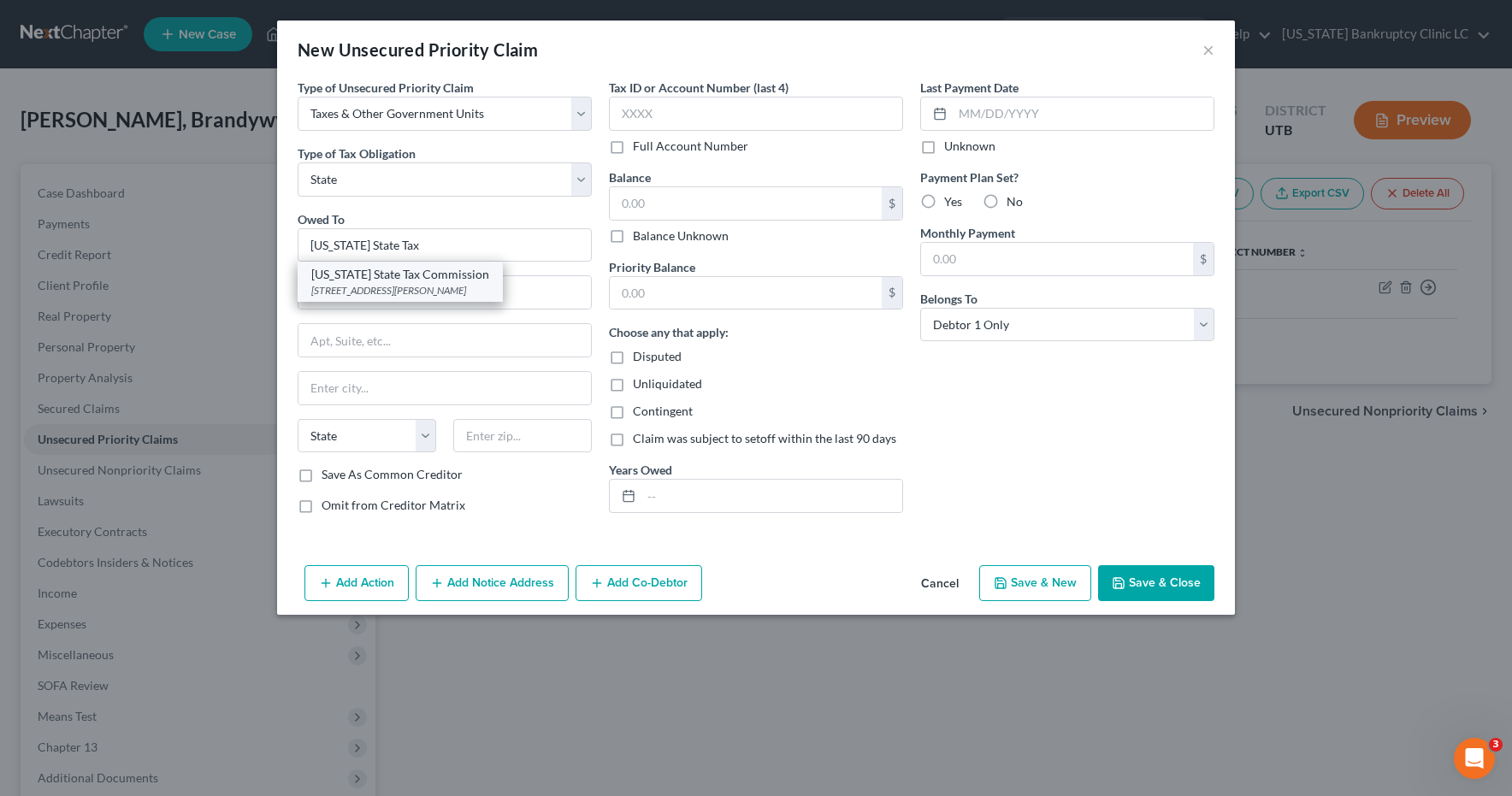
select select "46"
type input "84134"
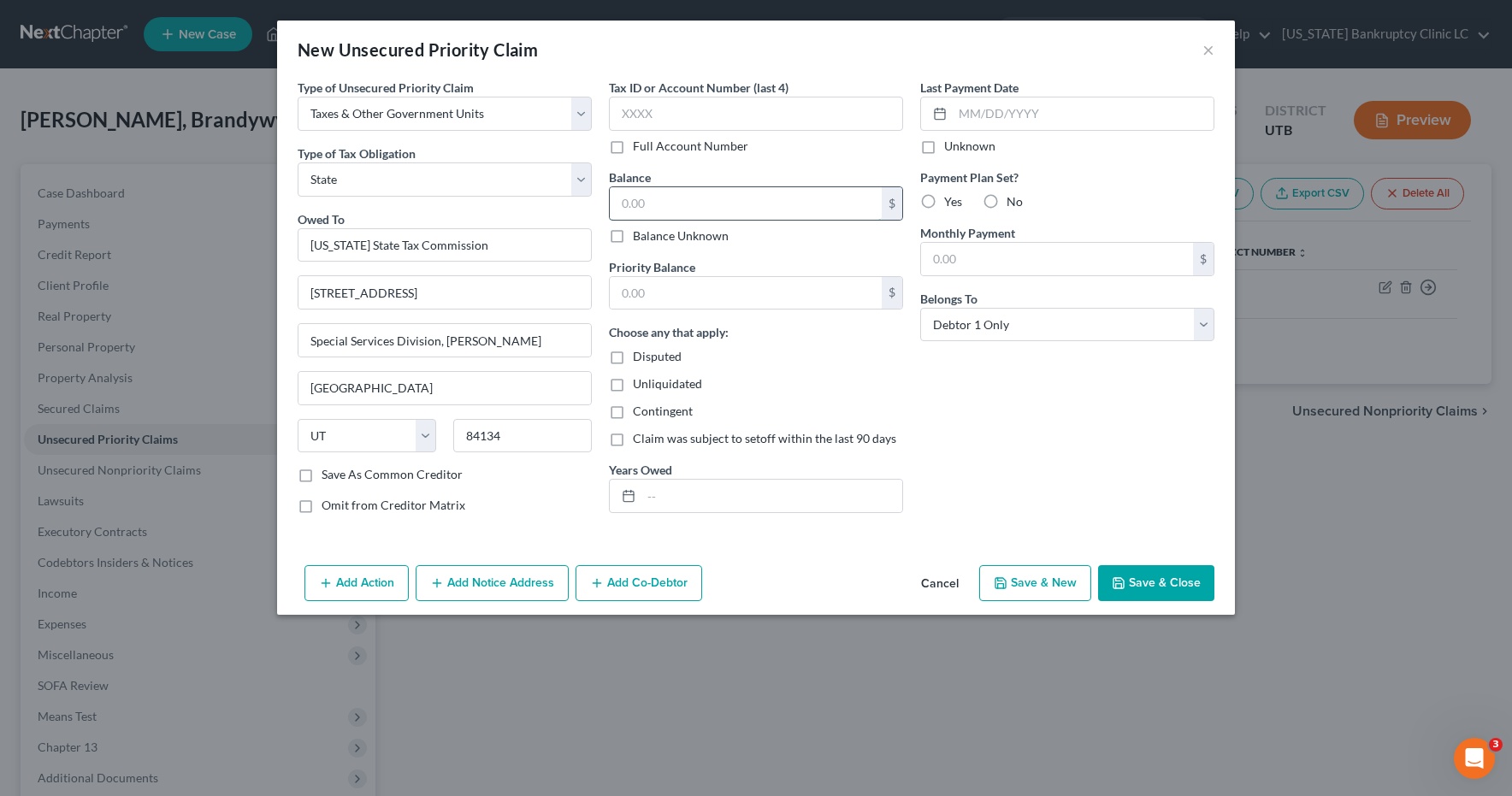
click at [676, 212] on input "text" at bounding box center [746, 203] width 272 height 32
type input "7,000"
click at [1159, 584] on button "Save & Close" at bounding box center [1157, 583] width 117 height 36
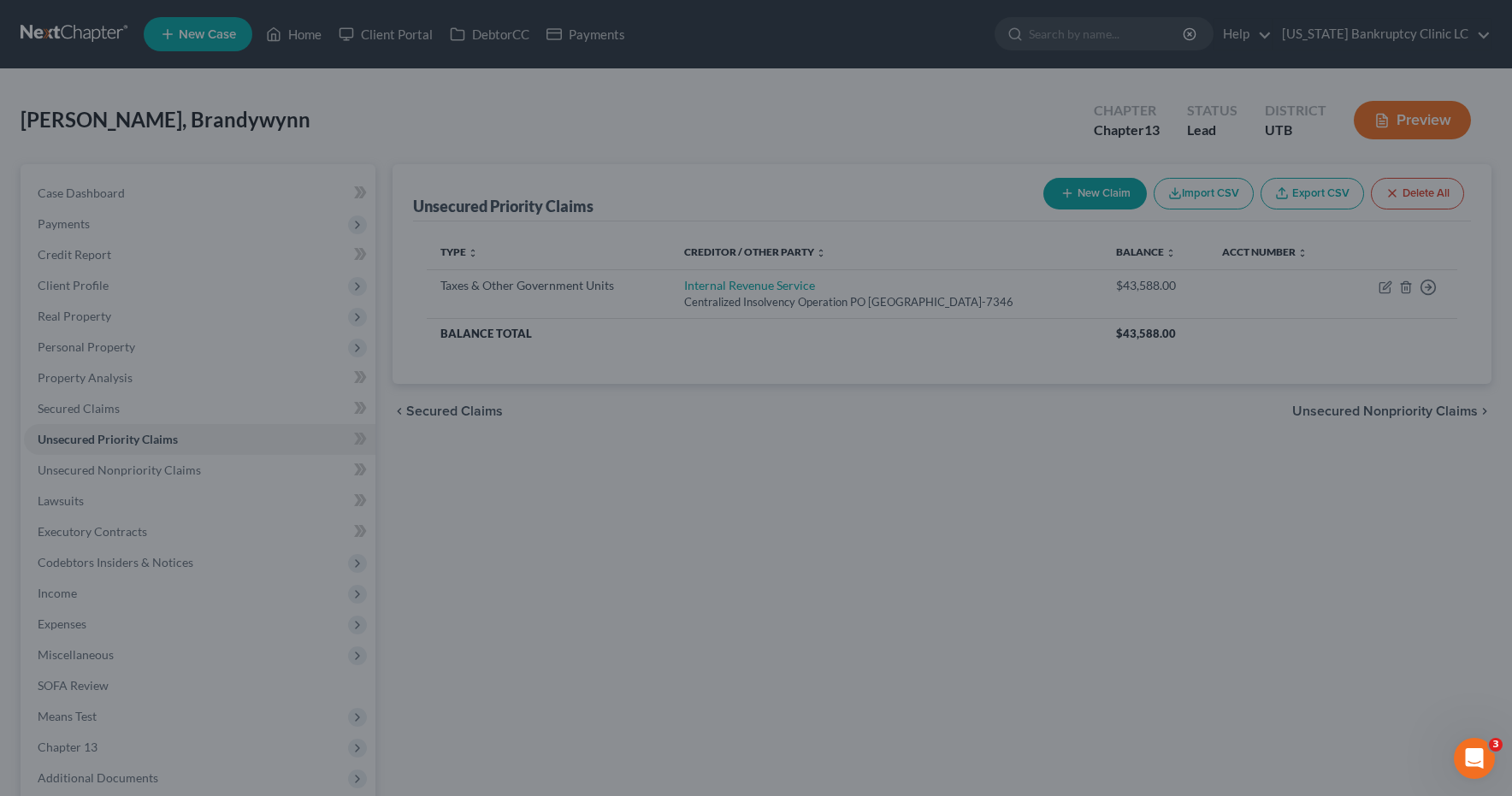
type input "7,000.00"
type input "0.00"
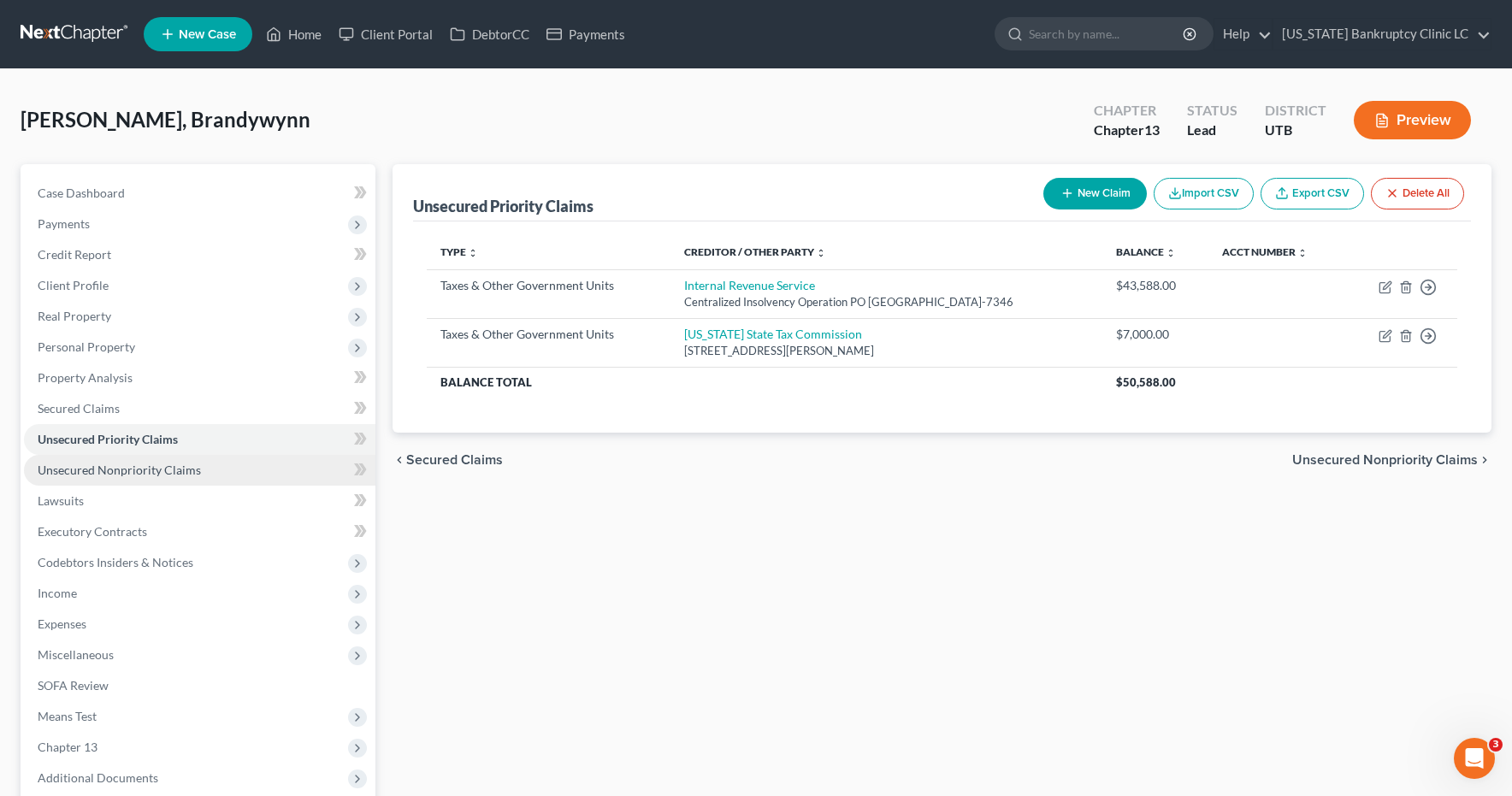
click at [105, 474] on span "Unsecured Nonpriority Claims" at bounding box center [119, 469] width 164 height 15
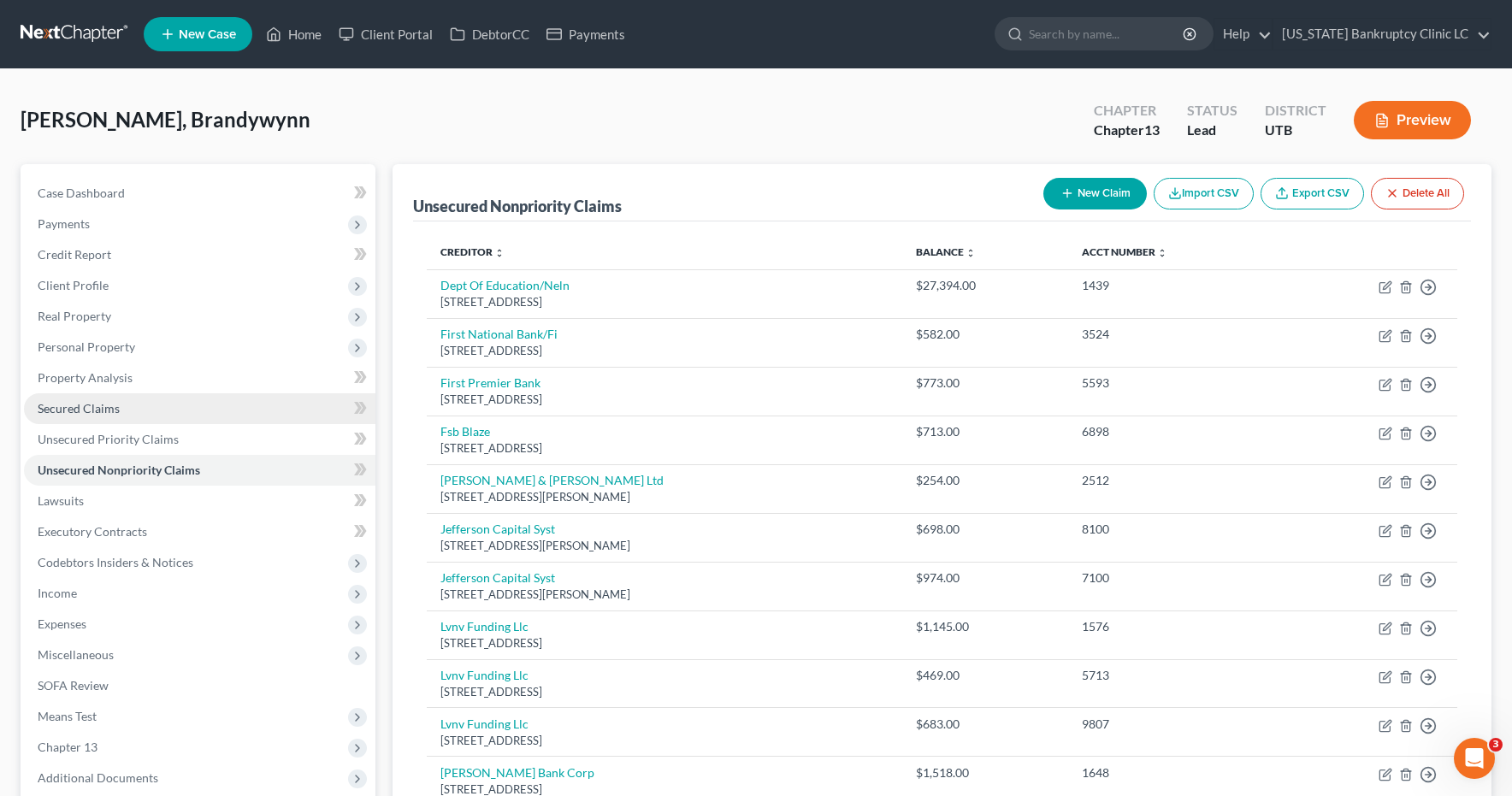
click at [53, 408] on span "Secured Claims" at bounding box center [78, 408] width 82 height 15
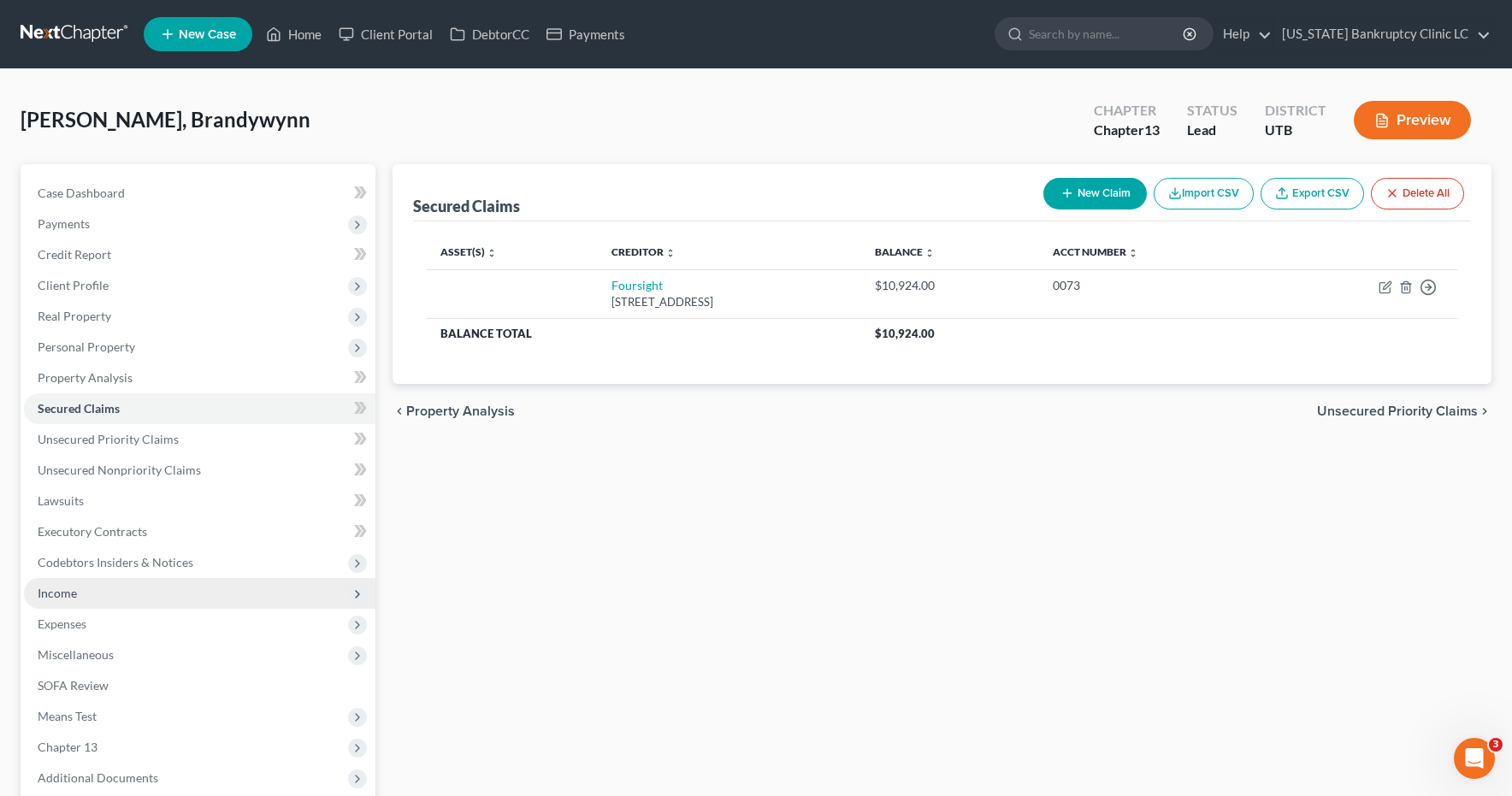
click at [71, 597] on span "Income" at bounding box center [57, 593] width 39 height 15
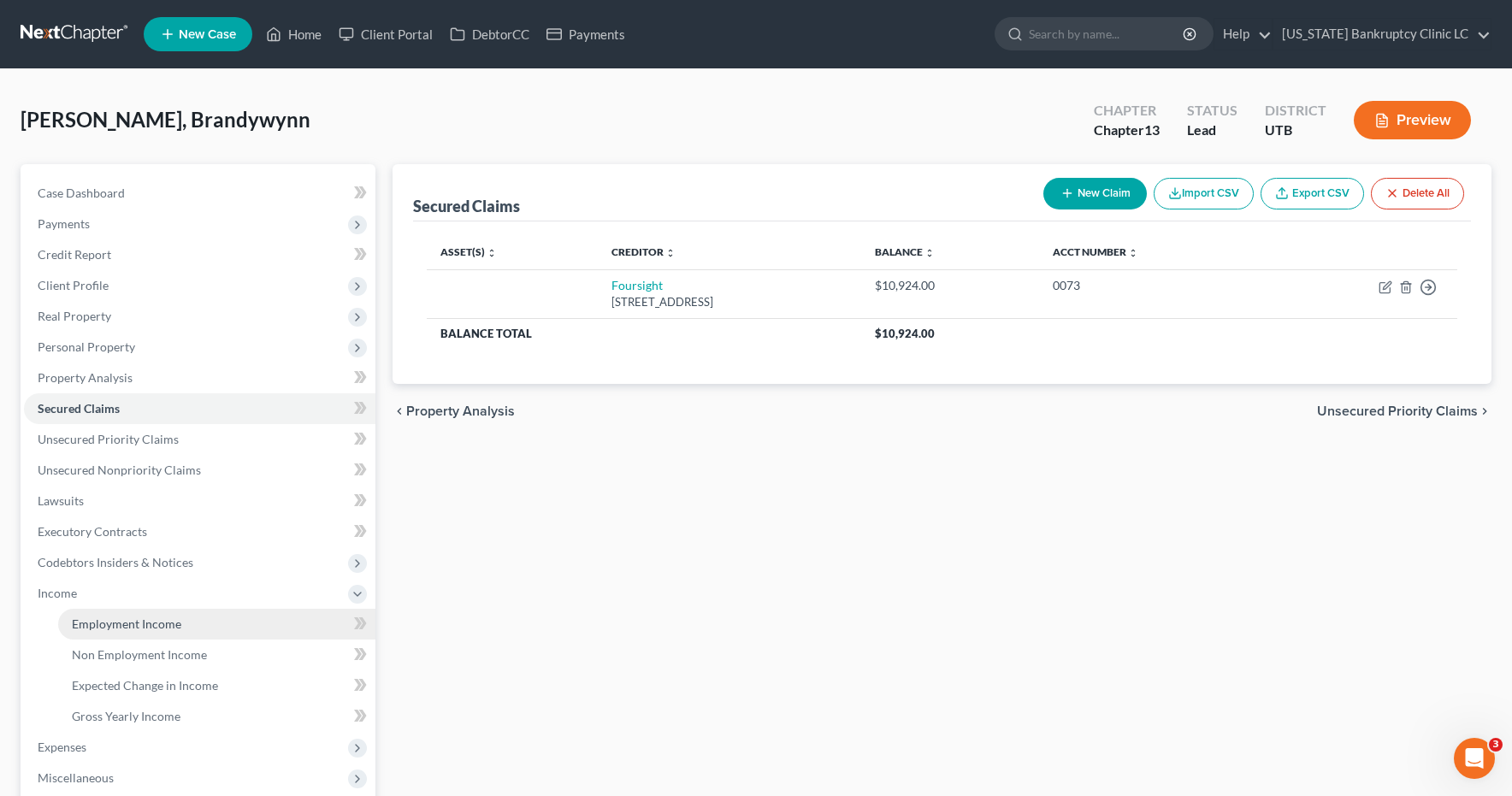
click at [85, 623] on span "Employment Income" at bounding box center [126, 624] width 110 height 15
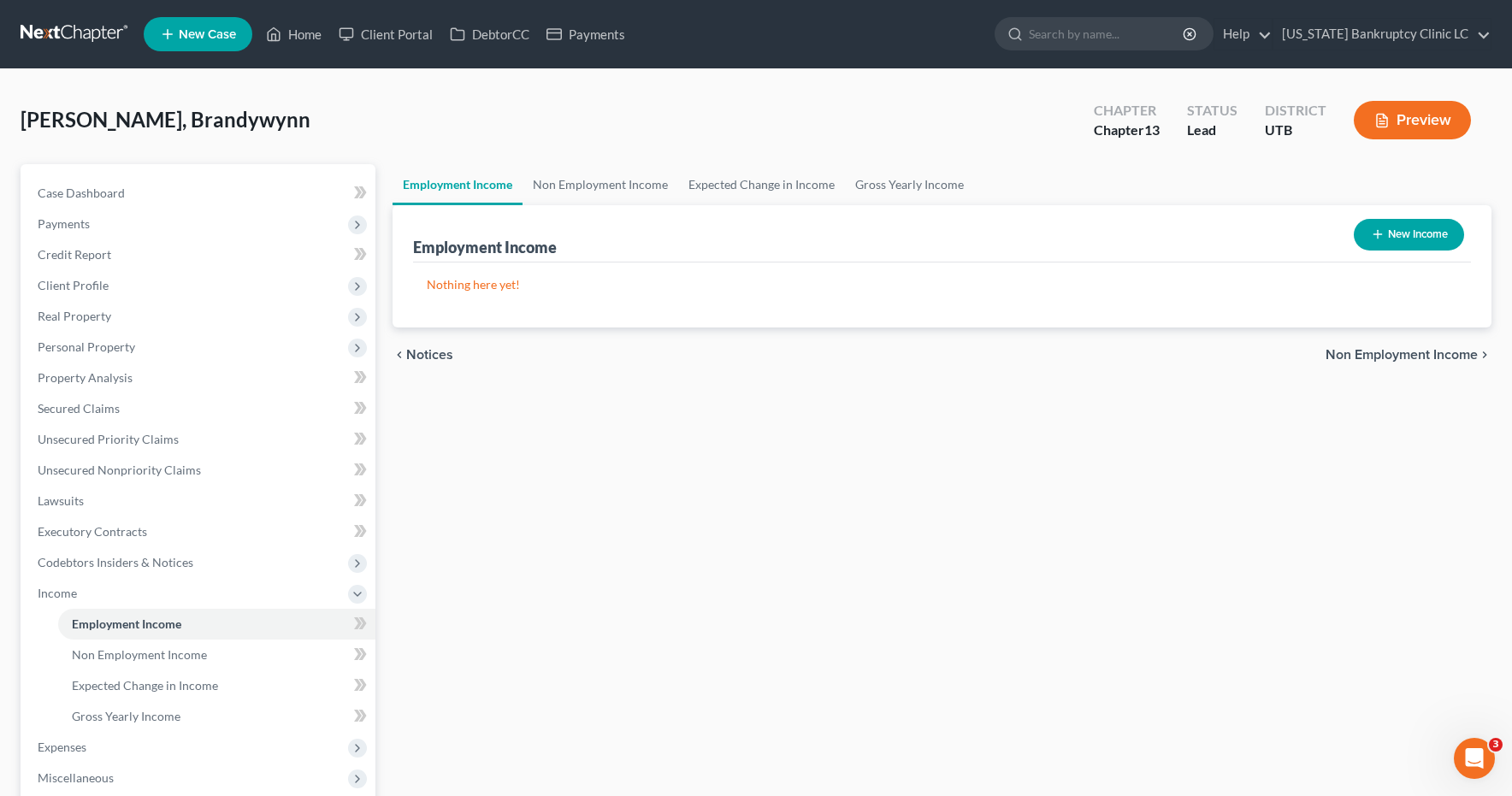
click at [1399, 233] on button "New Income" at bounding box center [1409, 234] width 111 height 31
select select "0"
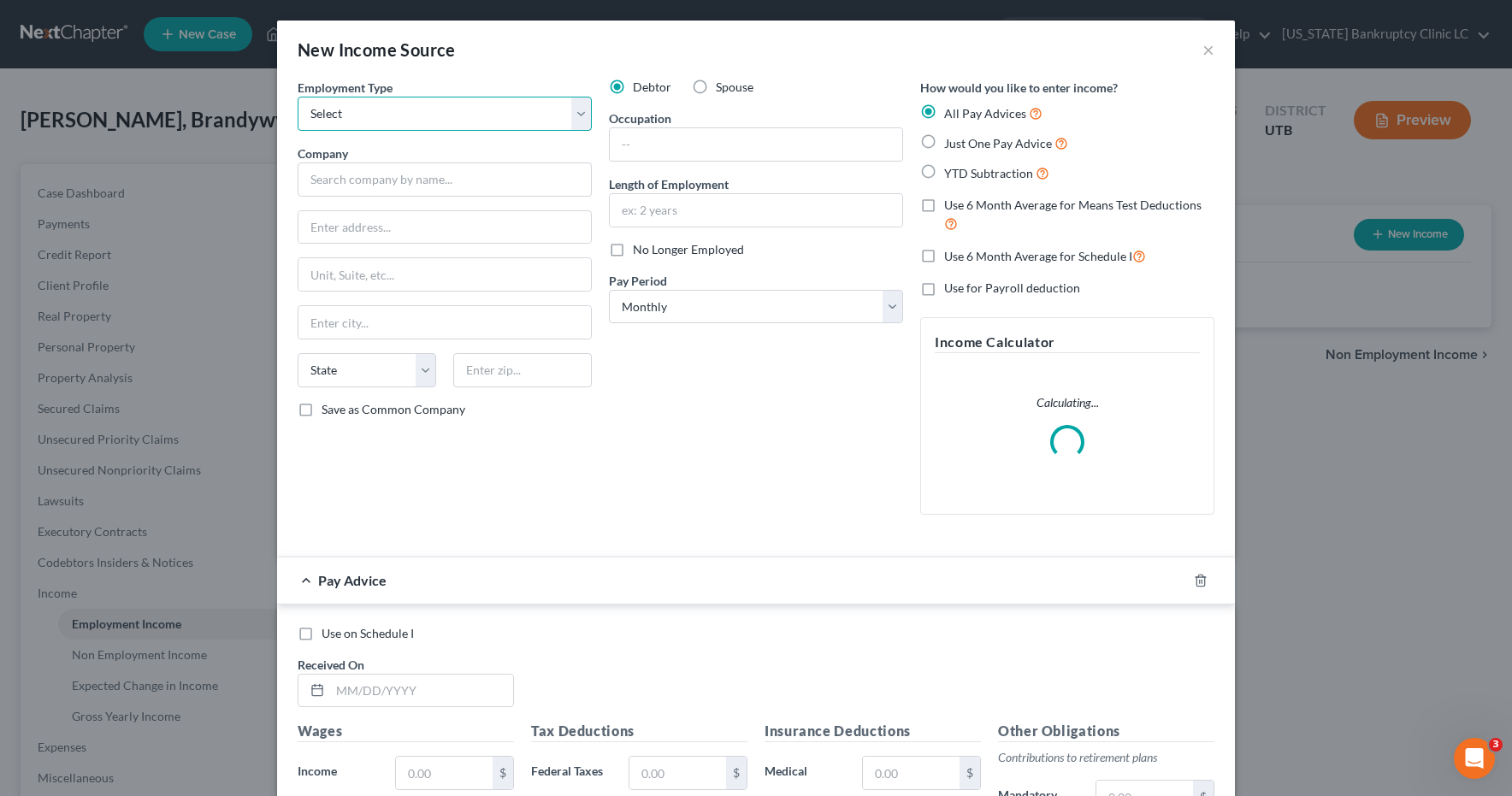
click at [578, 108] on select "Select Full or Part Time Employment Self Employment" at bounding box center [445, 113] width 294 height 34
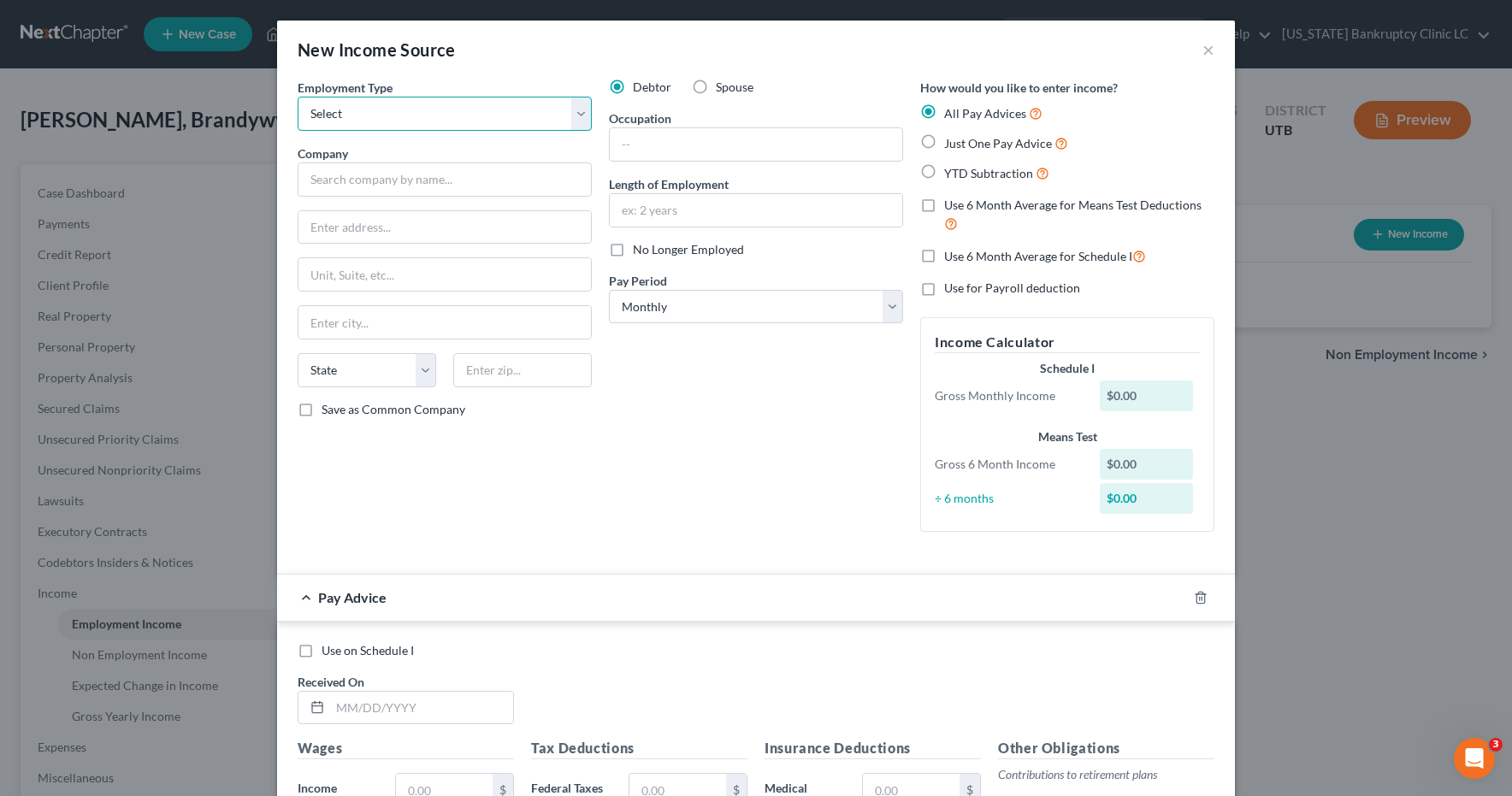
select select "0"
click at [565, 183] on input "text" at bounding box center [445, 179] width 294 height 34
type input "Seekwell Group LLC"
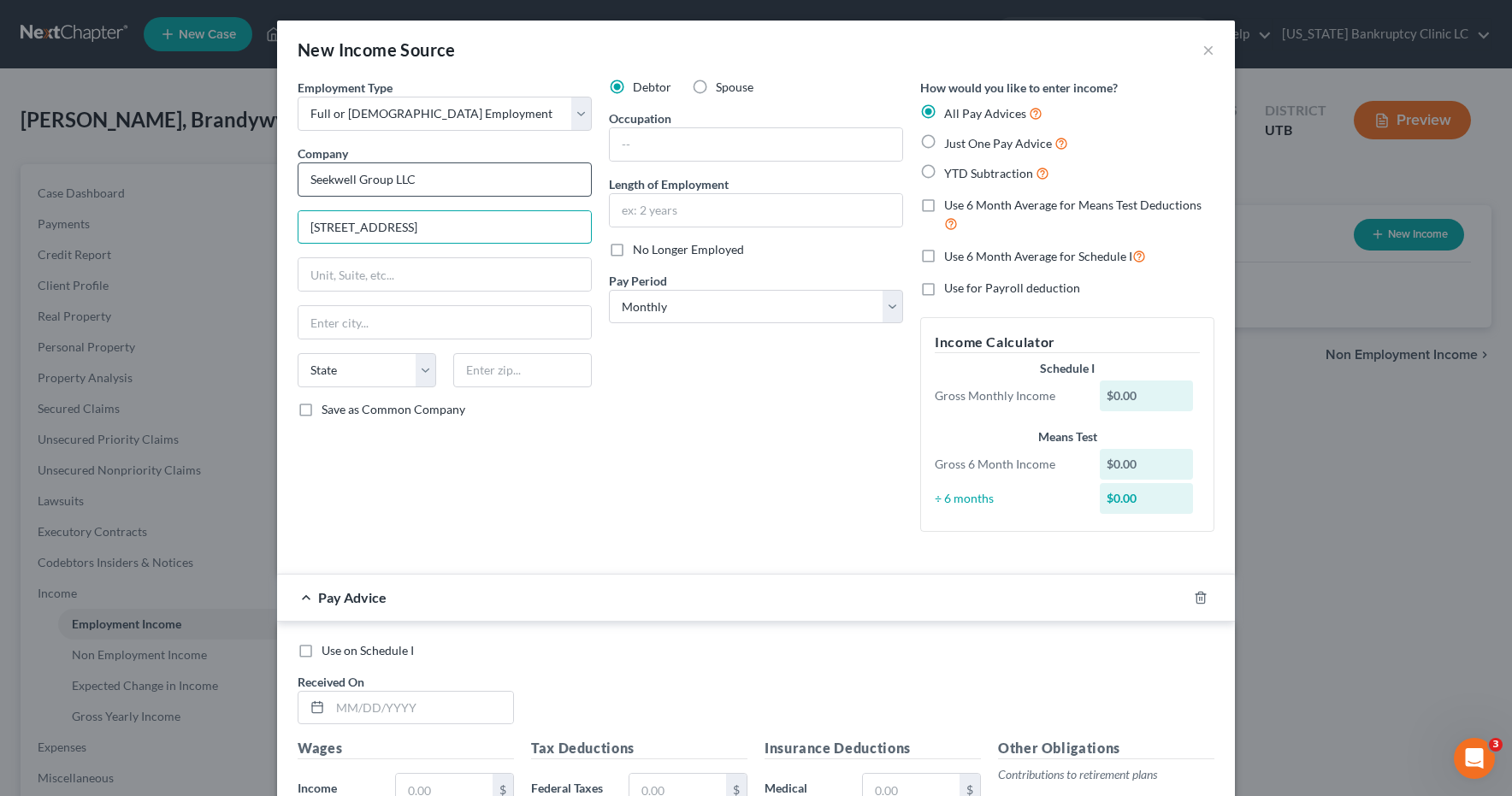
type input "261 W Data Drive"
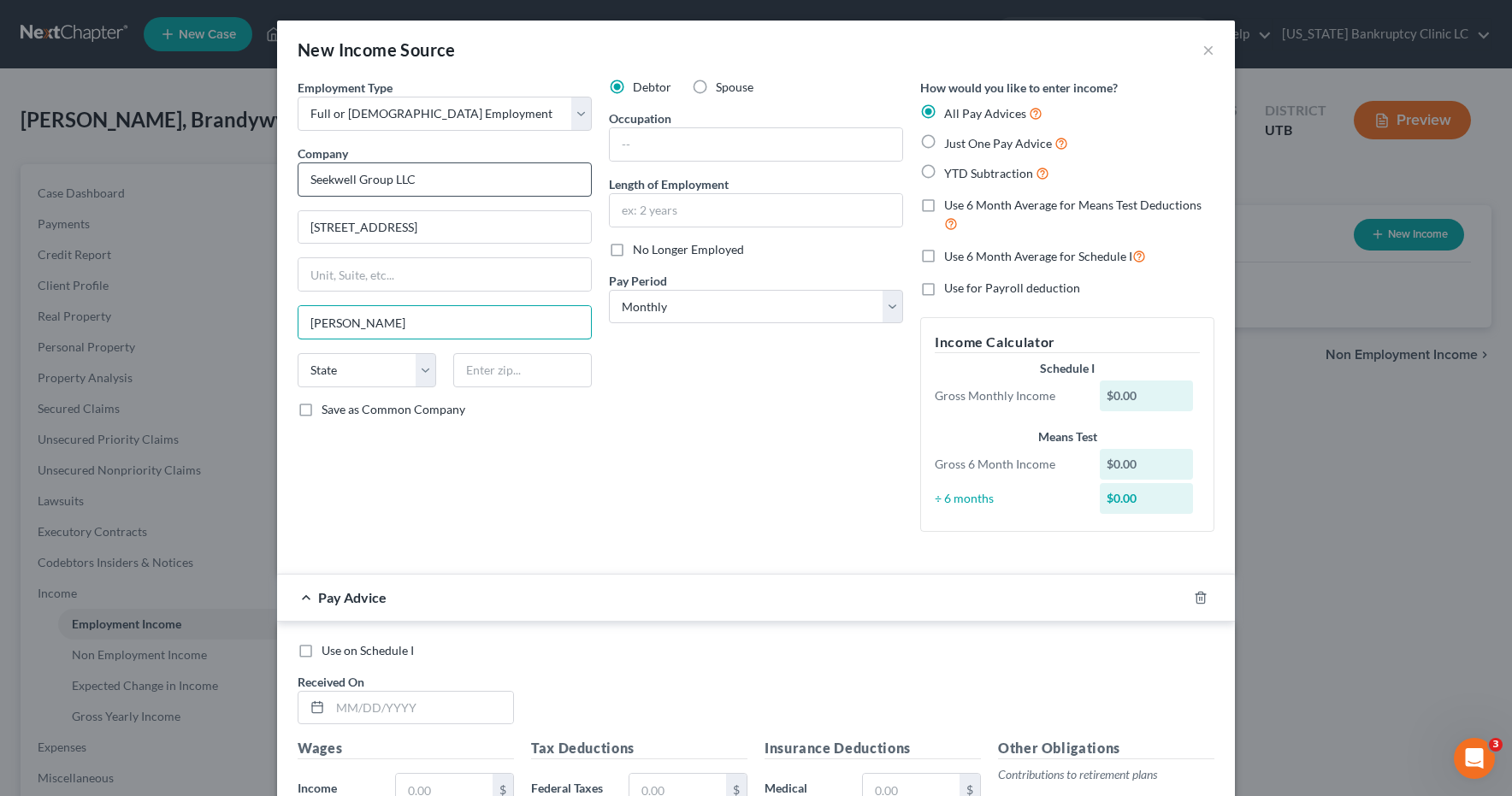
type input "Draper"
select select "46"
type input "84020"
click at [692, 149] on input "text" at bounding box center [756, 144] width 293 height 32
type input "Sales & Service Manager One"
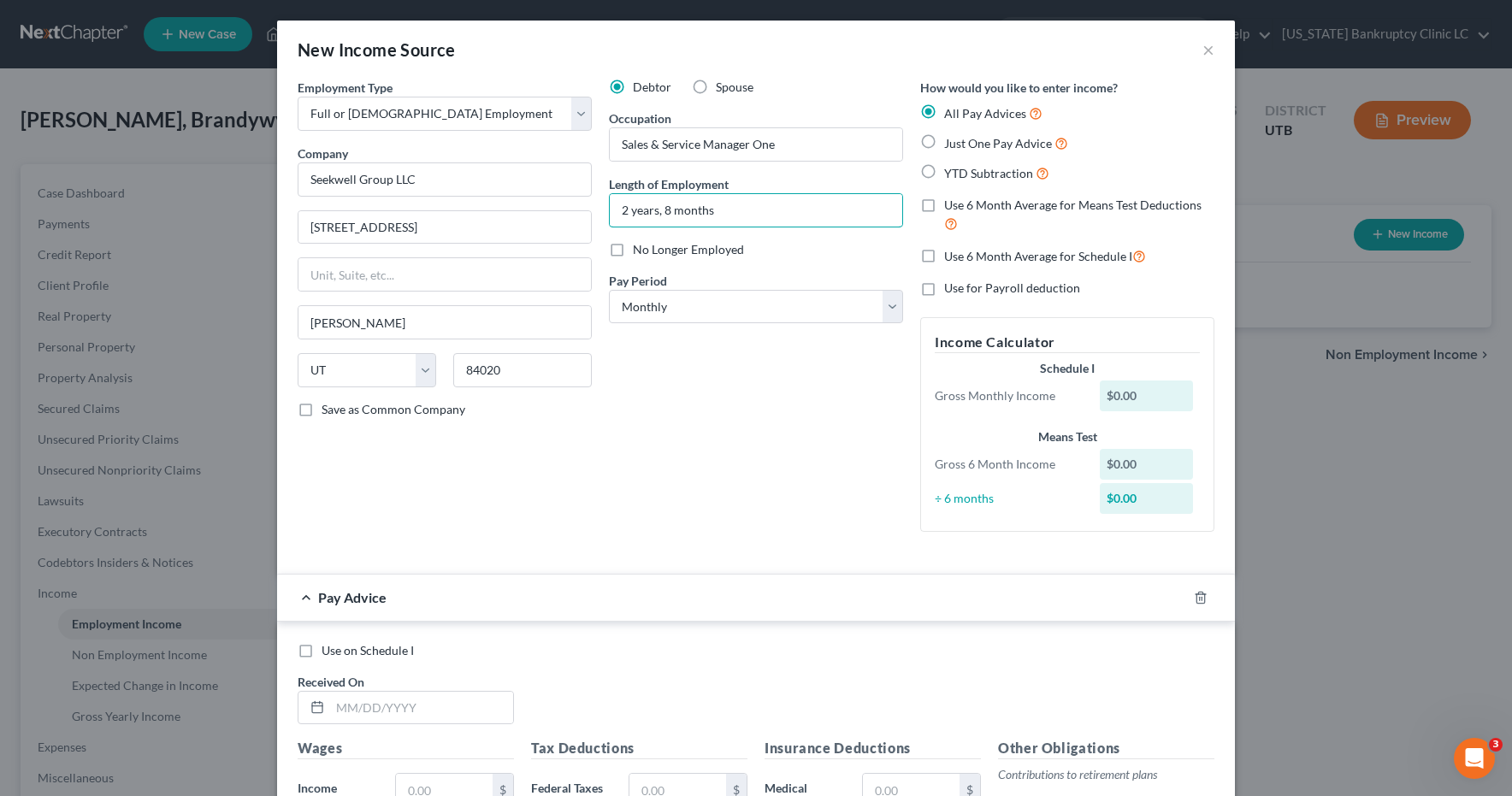
type input "2 years, 8 months"
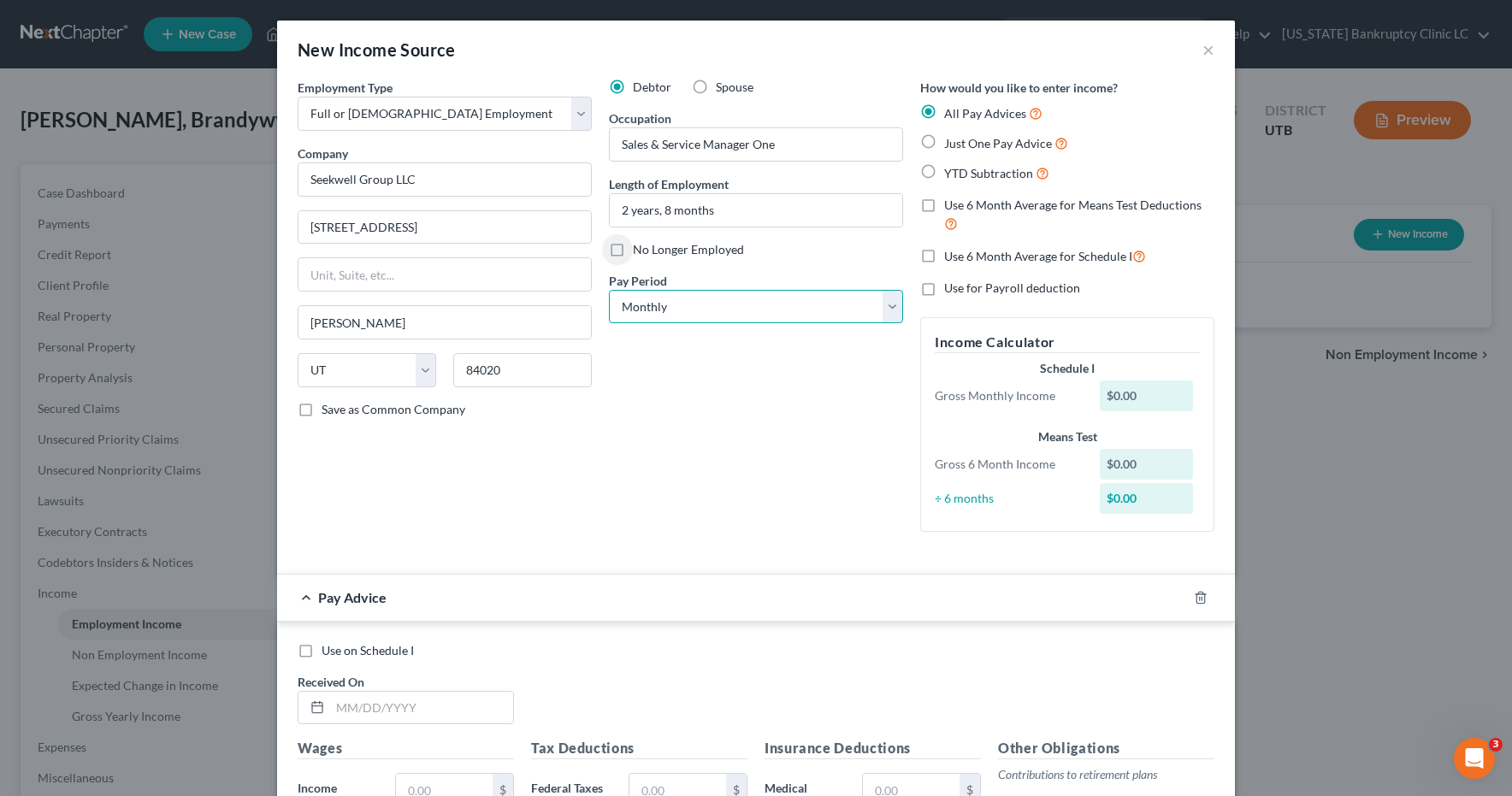
click at [885, 307] on select "Select Monthly Twice Monthly Every Other Week Weekly" at bounding box center [756, 307] width 294 height 34
select select "2"
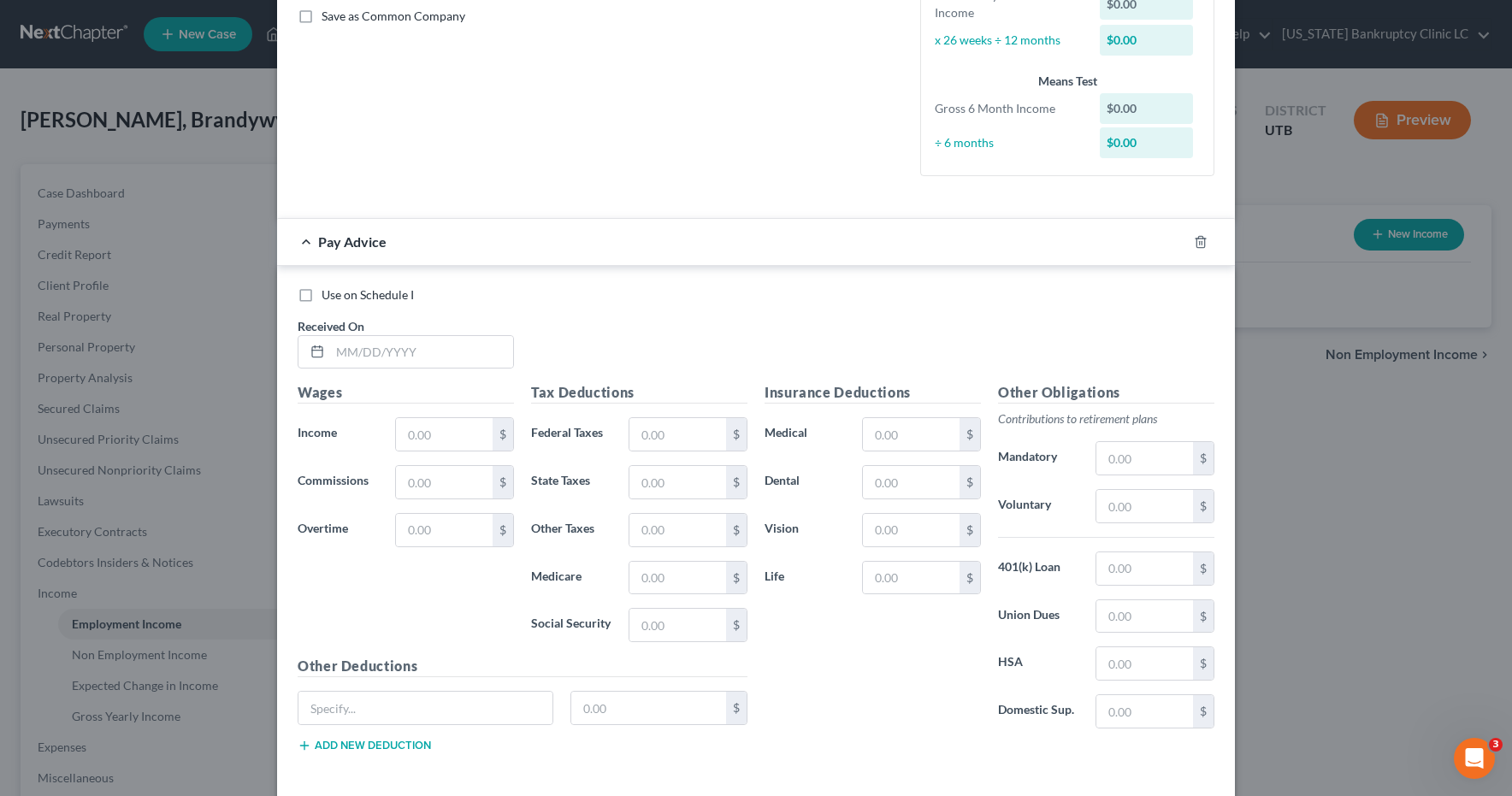
scroll to position [471, 0]
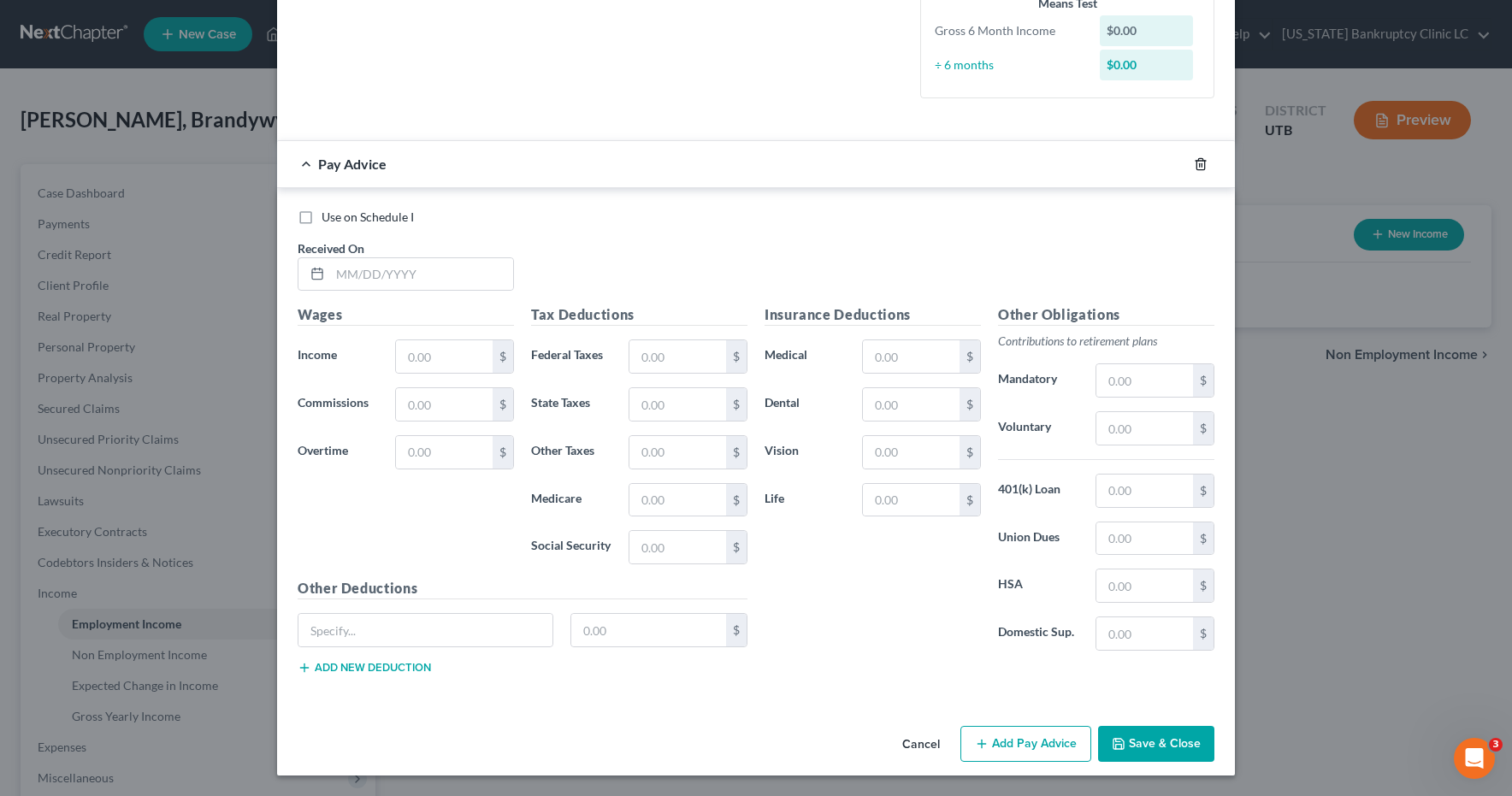
click at [1202, 164] on line "button" at bounding box center [1202, 165] width 0 height 3
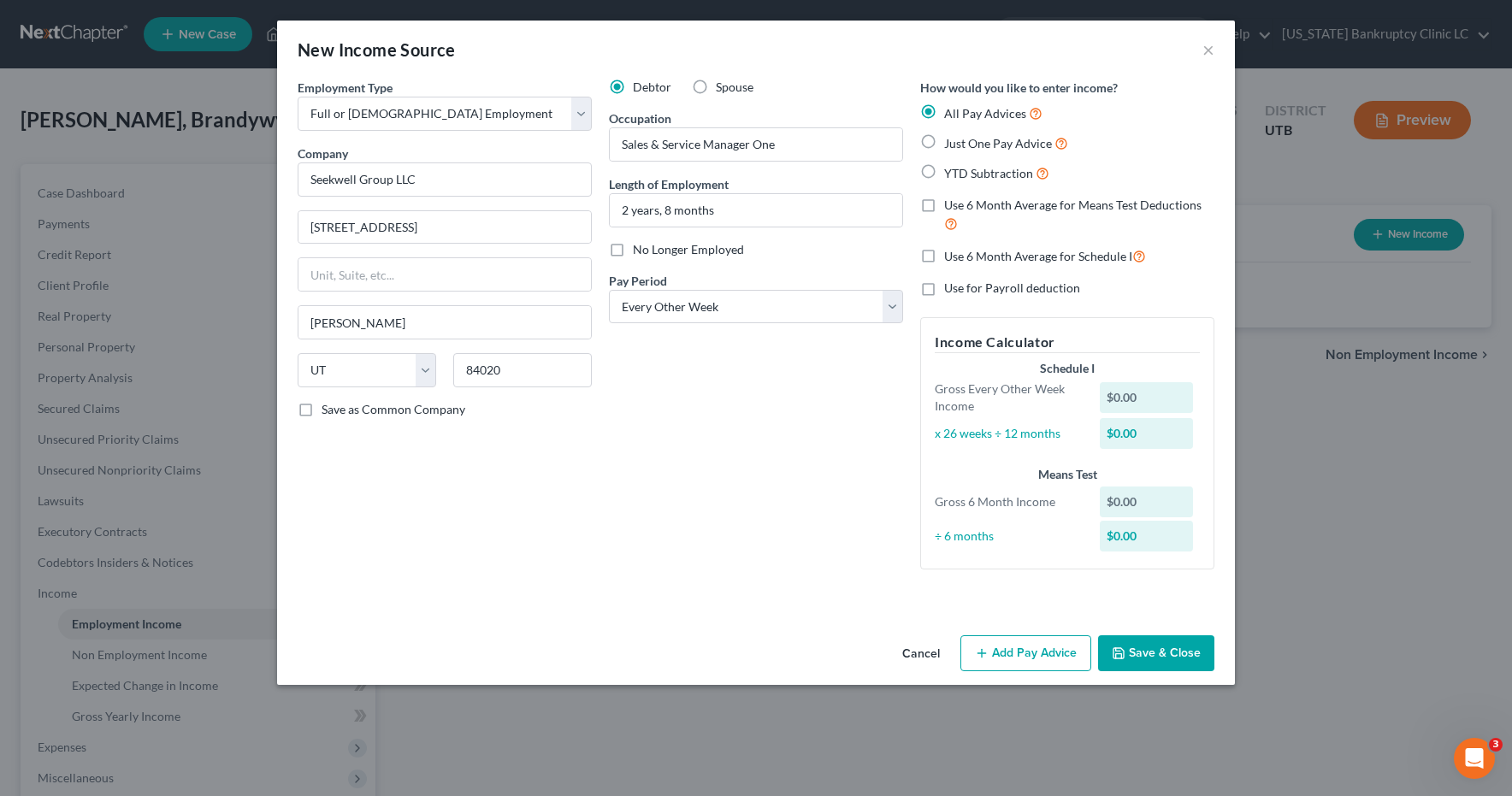
scroll to position [0, 0]
click at [1148, 647] on button "Save & Close" at bounding box center [1157, 653] width 117 height 36
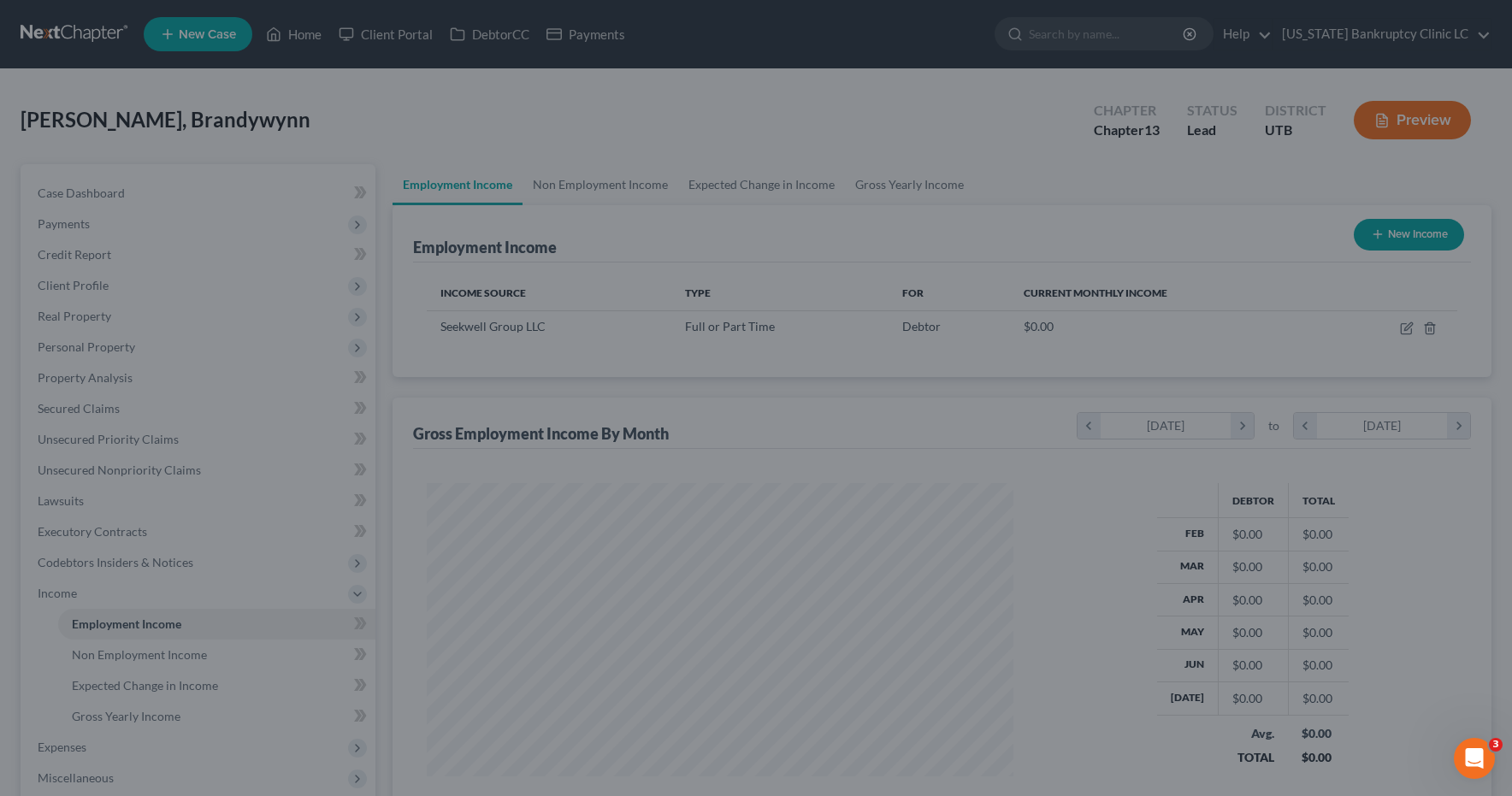
scroll to position [307, 622]
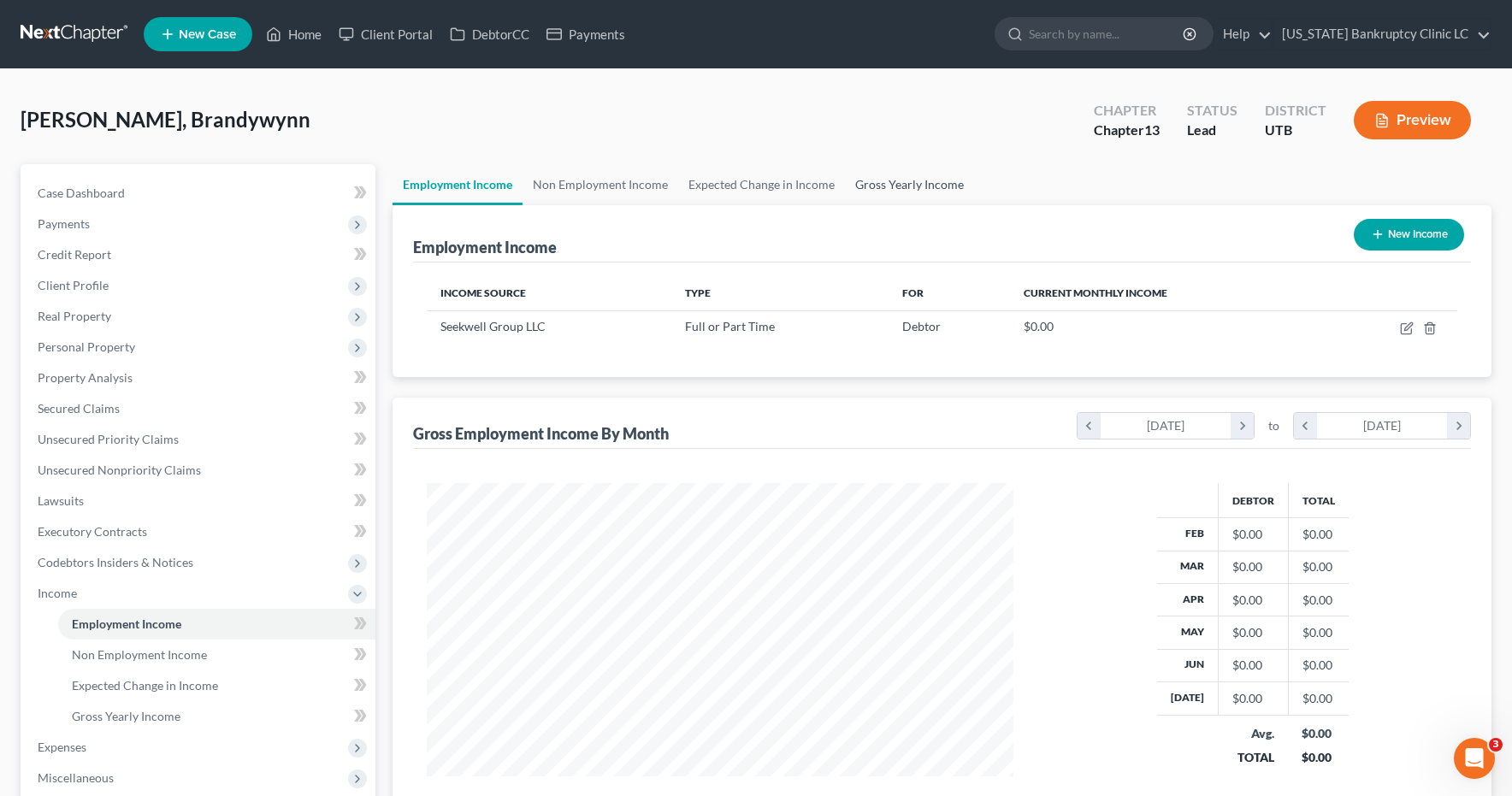
click at [936, 186] on link "Gross Yearly Income" at bounding box center [909, 185] width 129 height 41
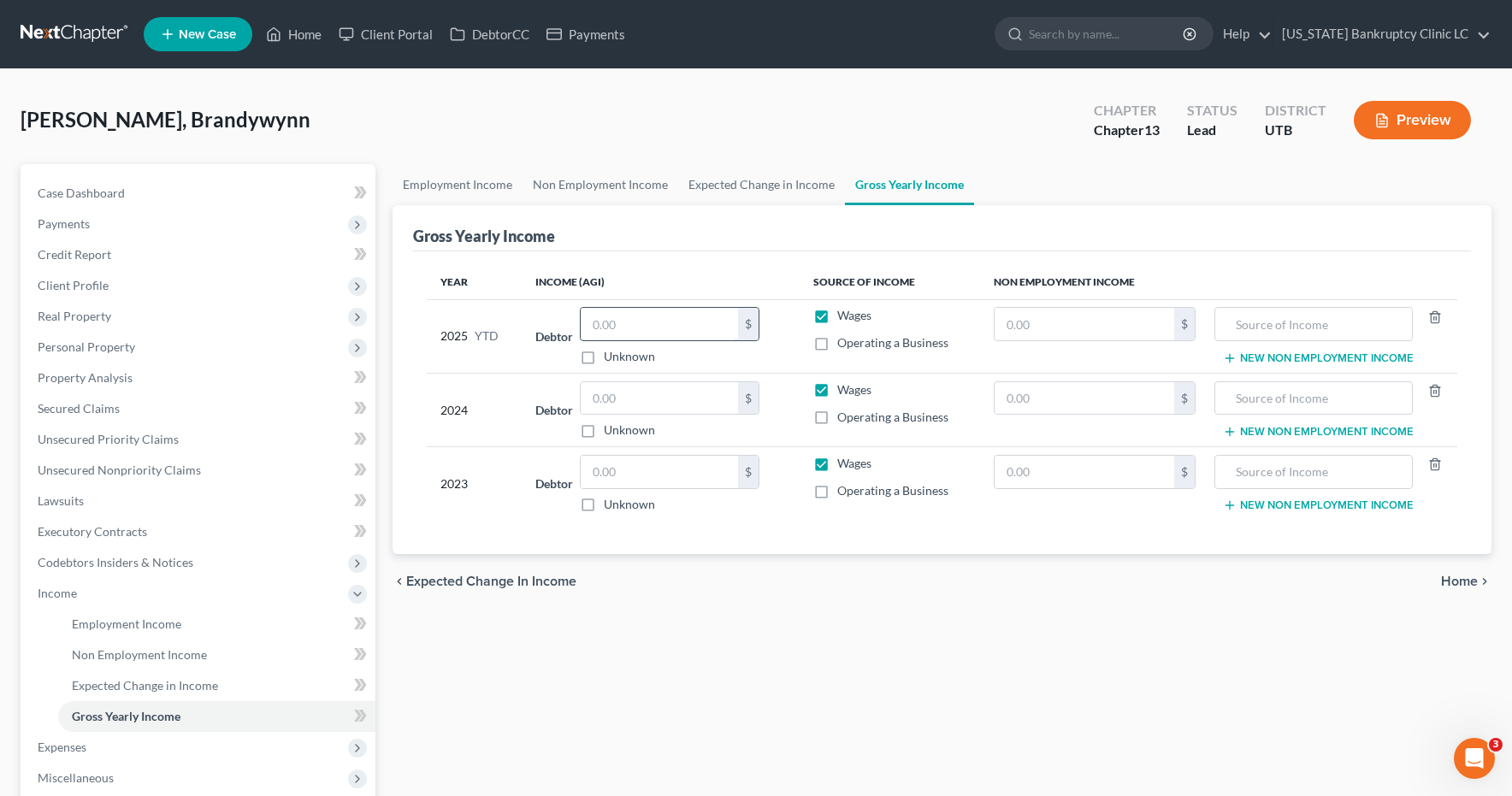
click at [661, 327] on input "text" at bounding box center [659, 324] width 158 height 32
type input "51,980.82"
click at [417, 184] on link "Employment Income" at bounding box center [457, 185] width 130 height 41
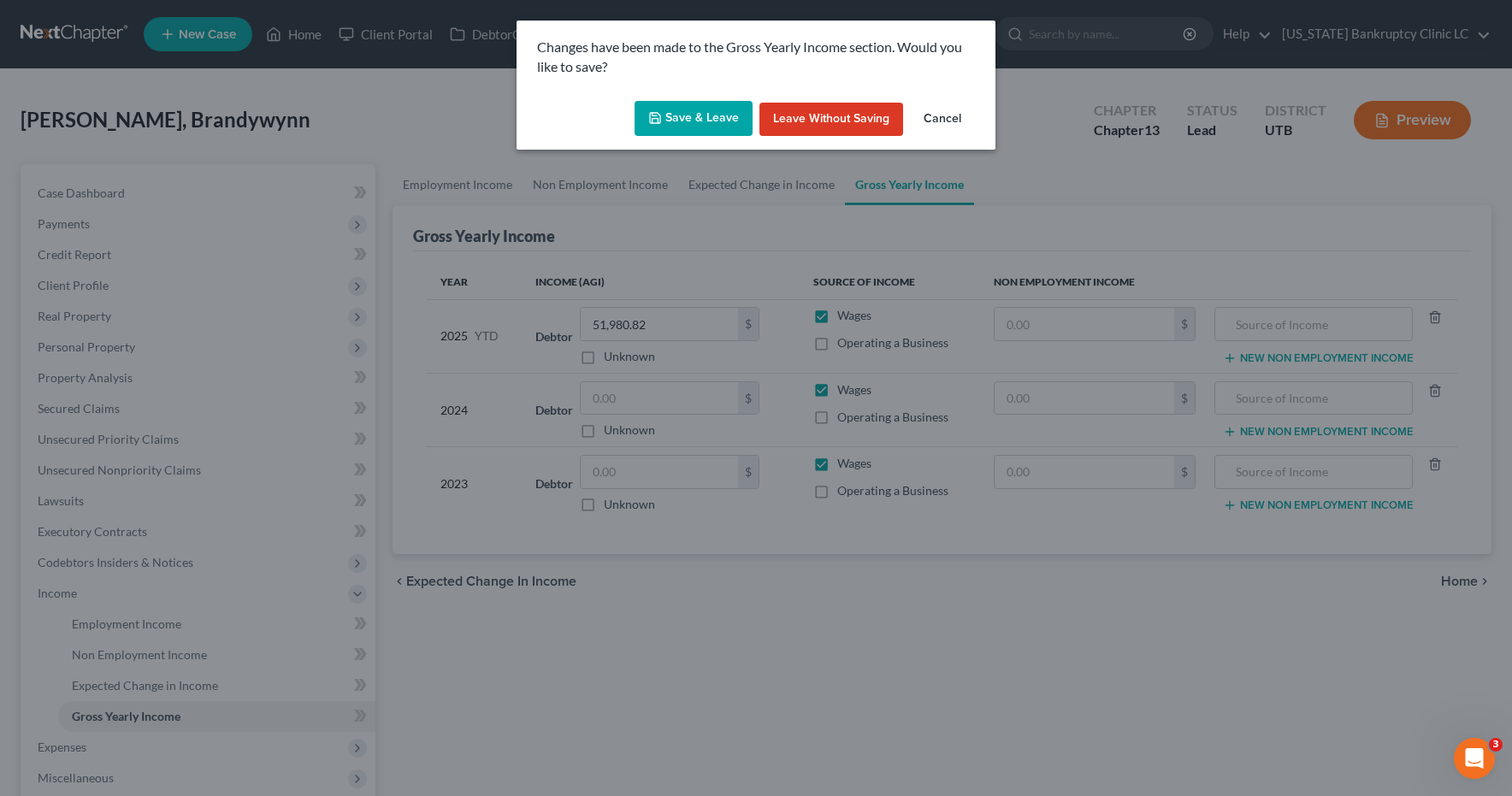
click at [705, 118] on button "Save & Leave" at bounding box center [694, 118] width 118 height 36
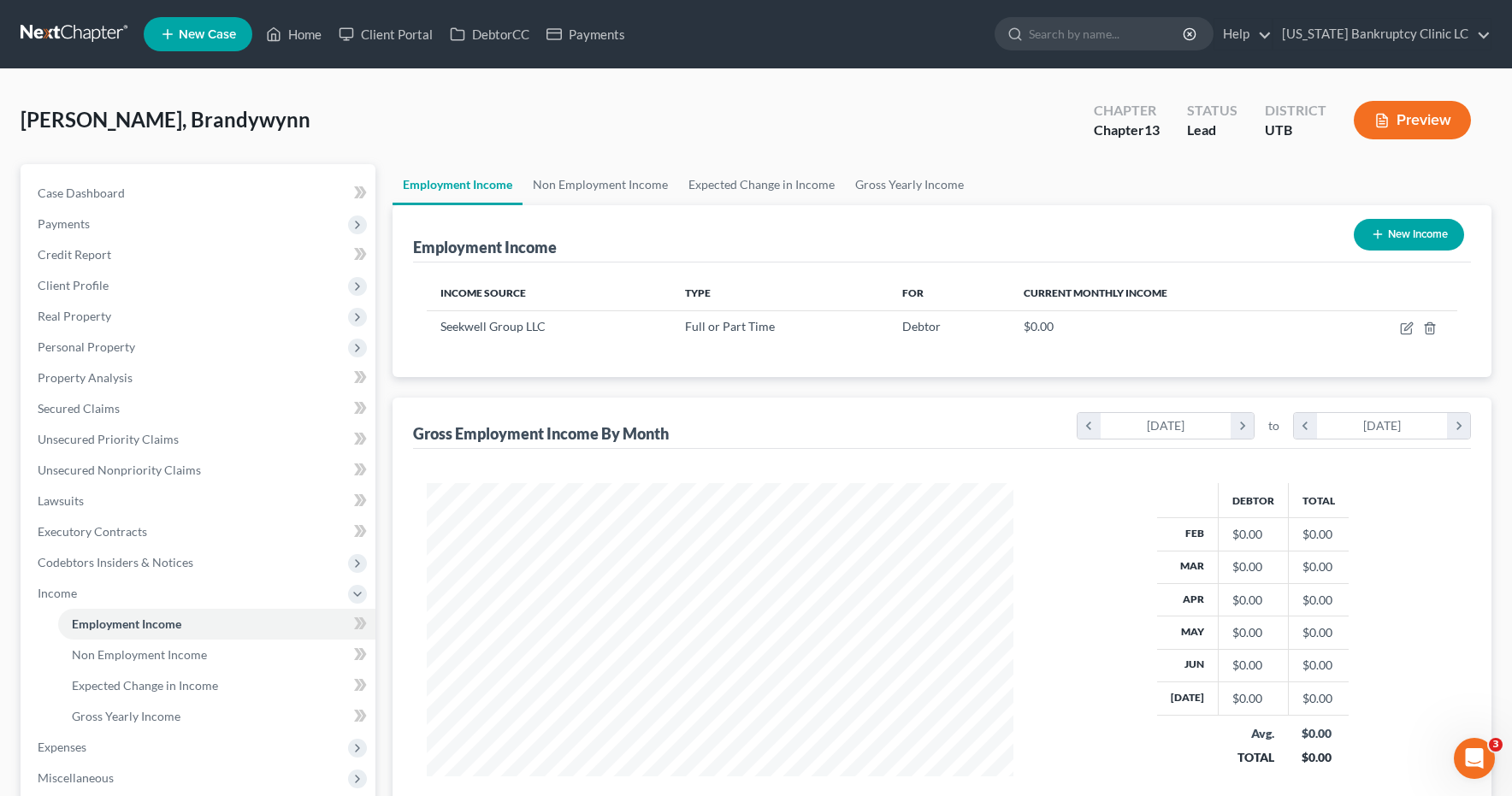
scroll to position [307, 622]
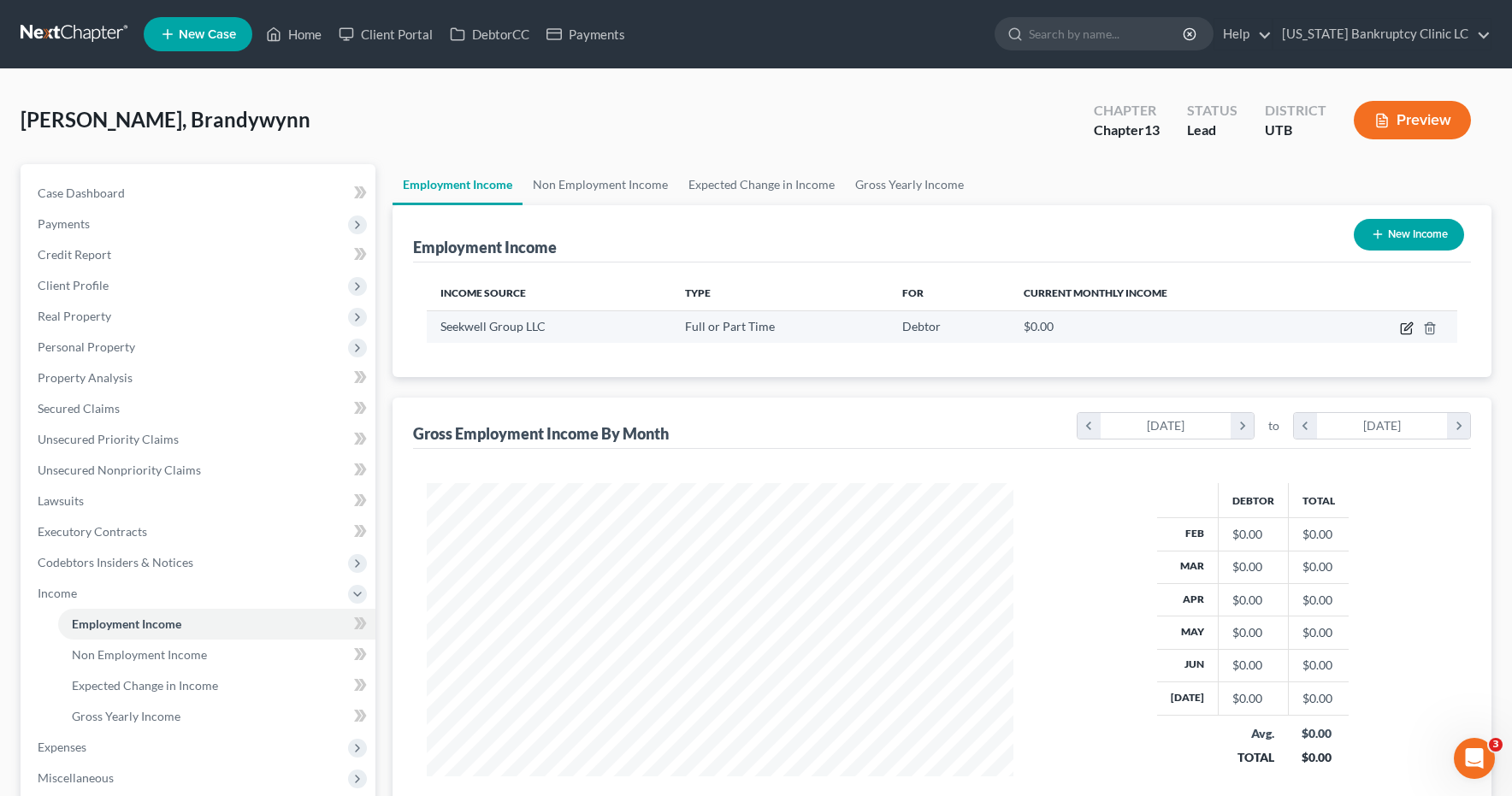
click at [1407, 329] on icon "button" at bounding box center [1408, 326] width 8 height 8
select select "0"
select select "46"
select select "2"
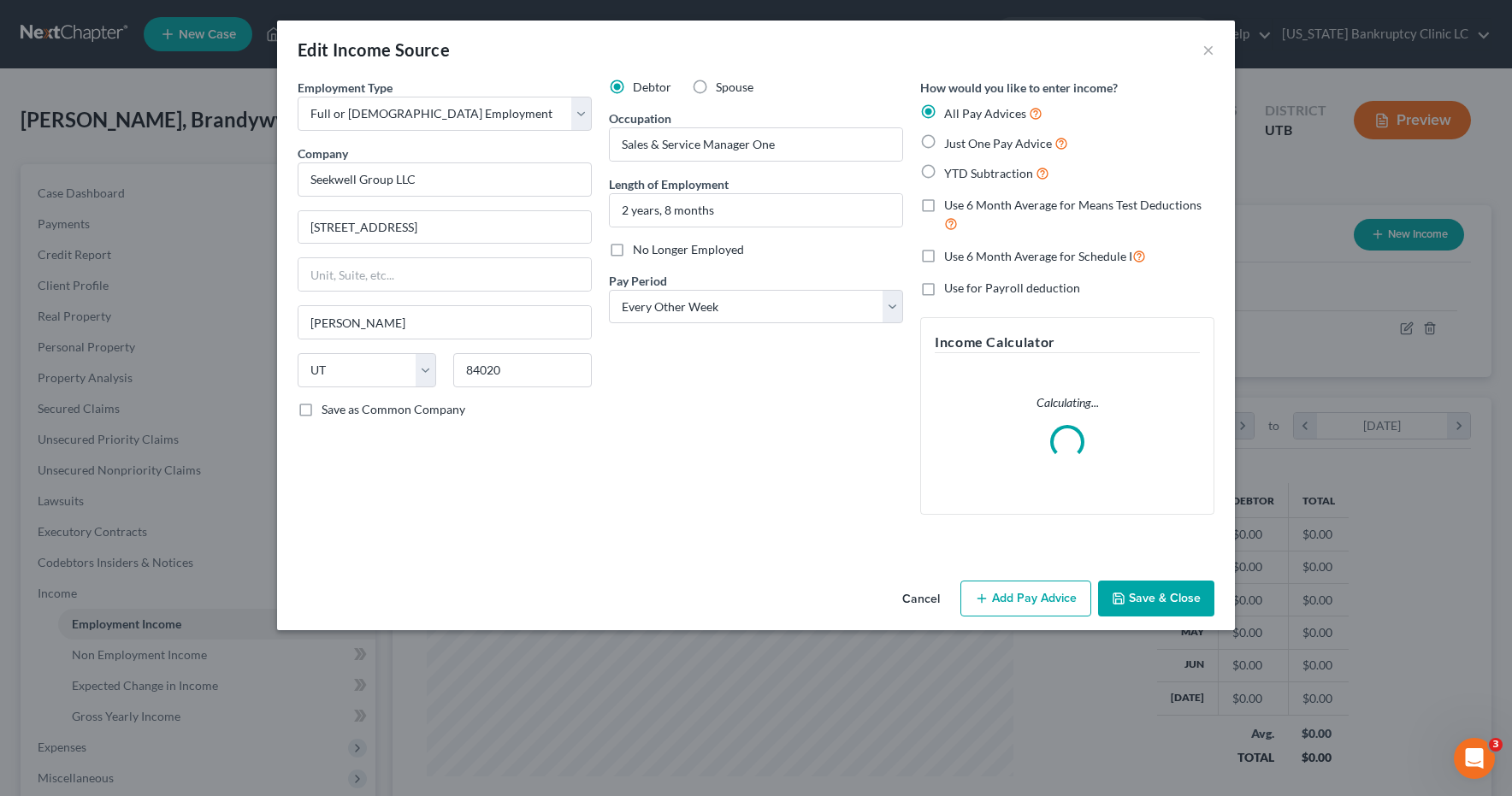
click at [944, 140] on label "Just One Pay Advice" at bounding box center [1006, 143] width 124 height 20
click at [951, 140] on input "Just One Pay Advice" at bounding box center [956, 138] width 11 height 11
radio input "true"
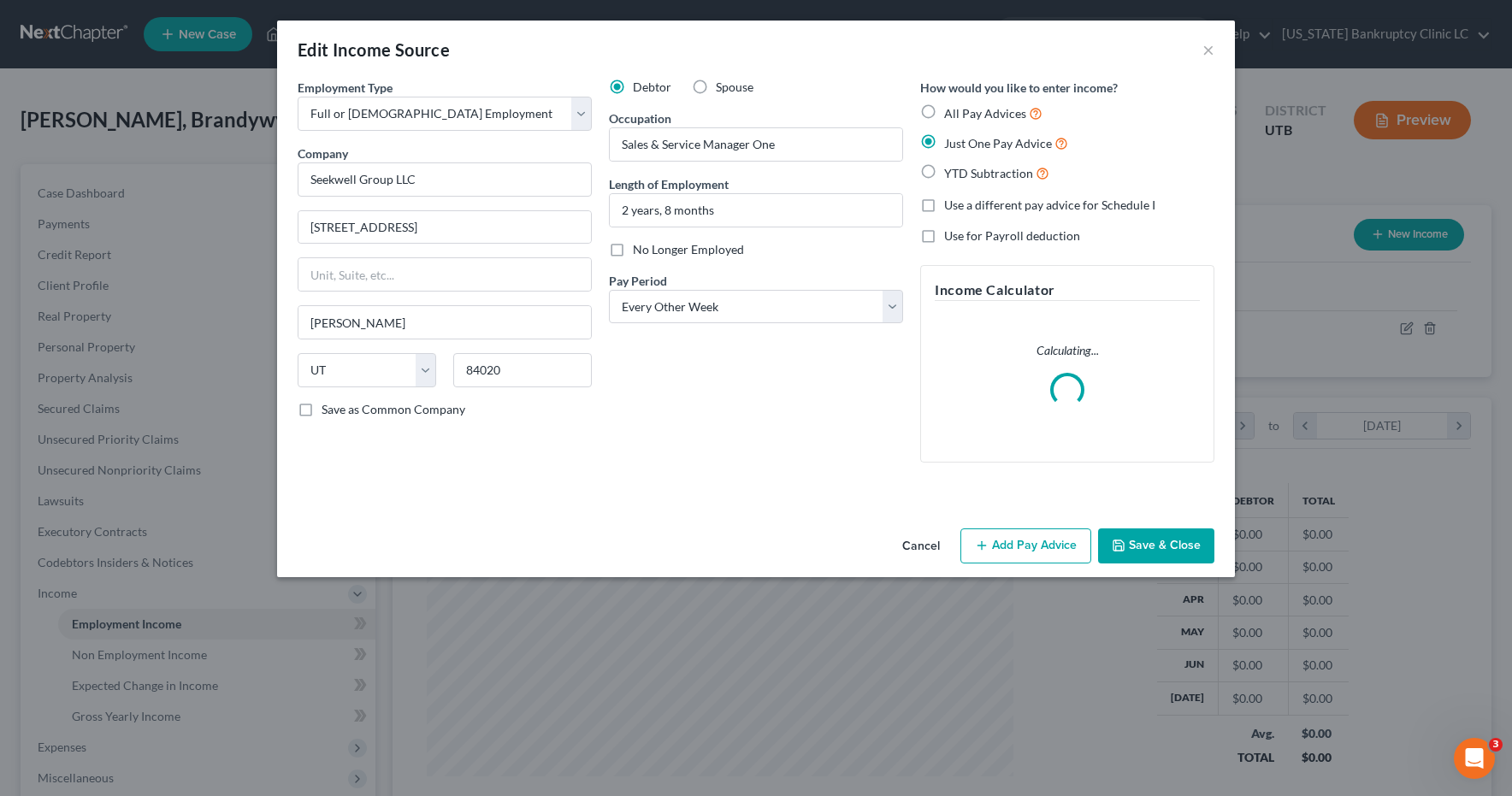
click at [1003, 545] on button "Add Pay Advice" at bounding box center [1026, 546] width 131 height 36
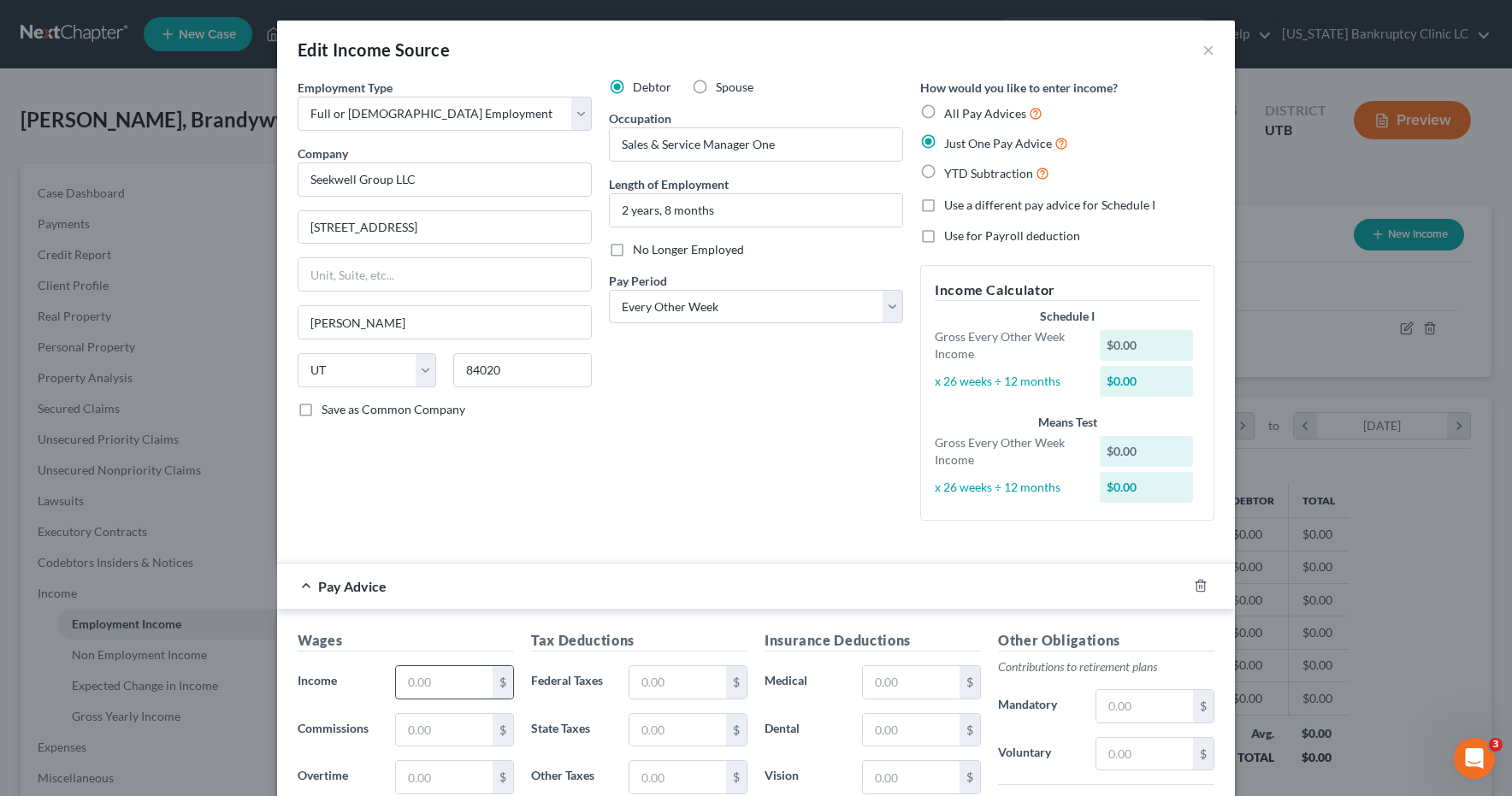
click at [426, 677] on input "text" at bounding box center [444, 682] width 97 height 32
type input "2,942.31"
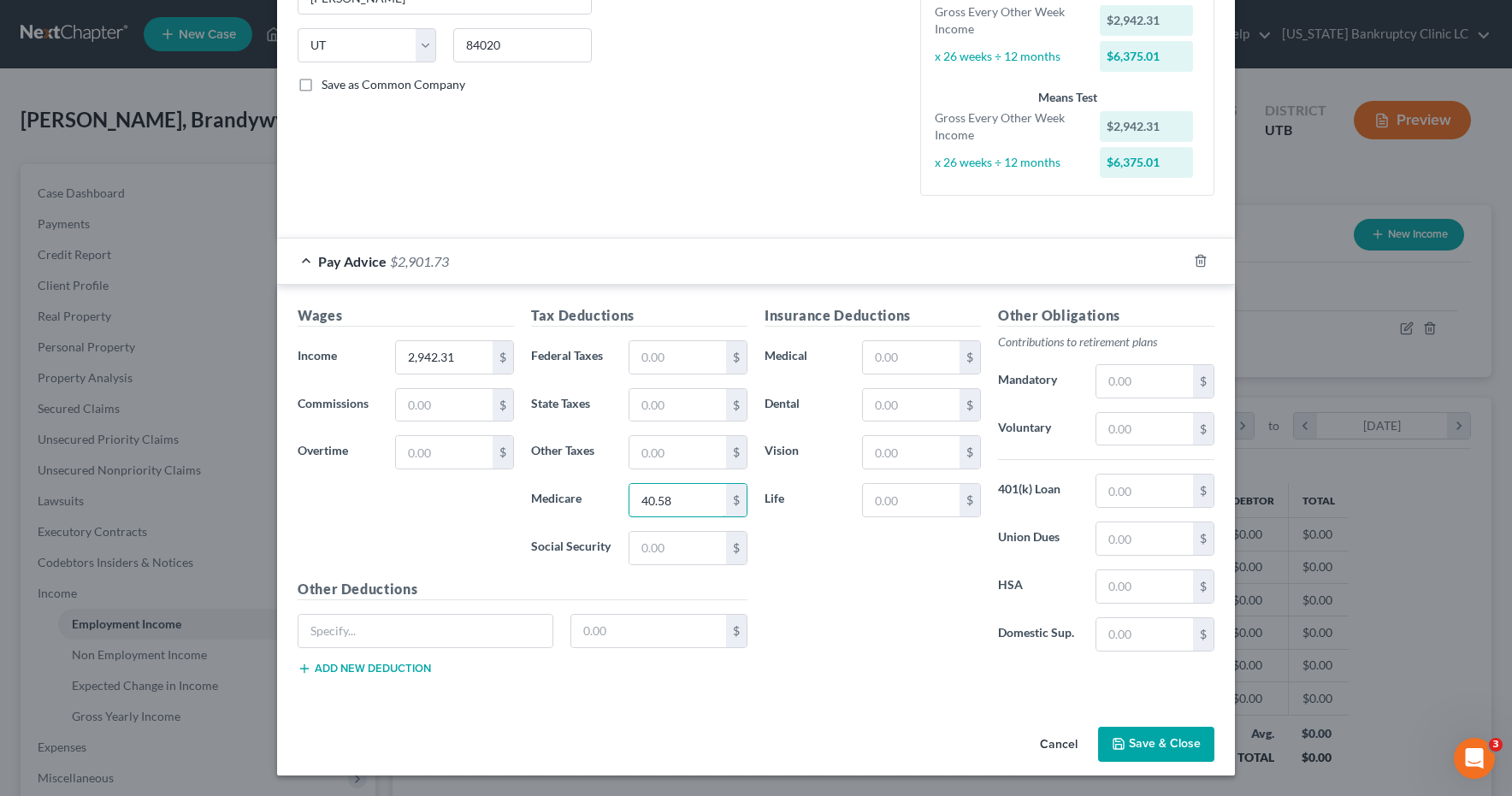
type input "40.58"
type input "173.56"
type input "27.50"
click at [920, 368] on input "text" at bounding box center [911, 357] width 97 height 32
type input "116.75"
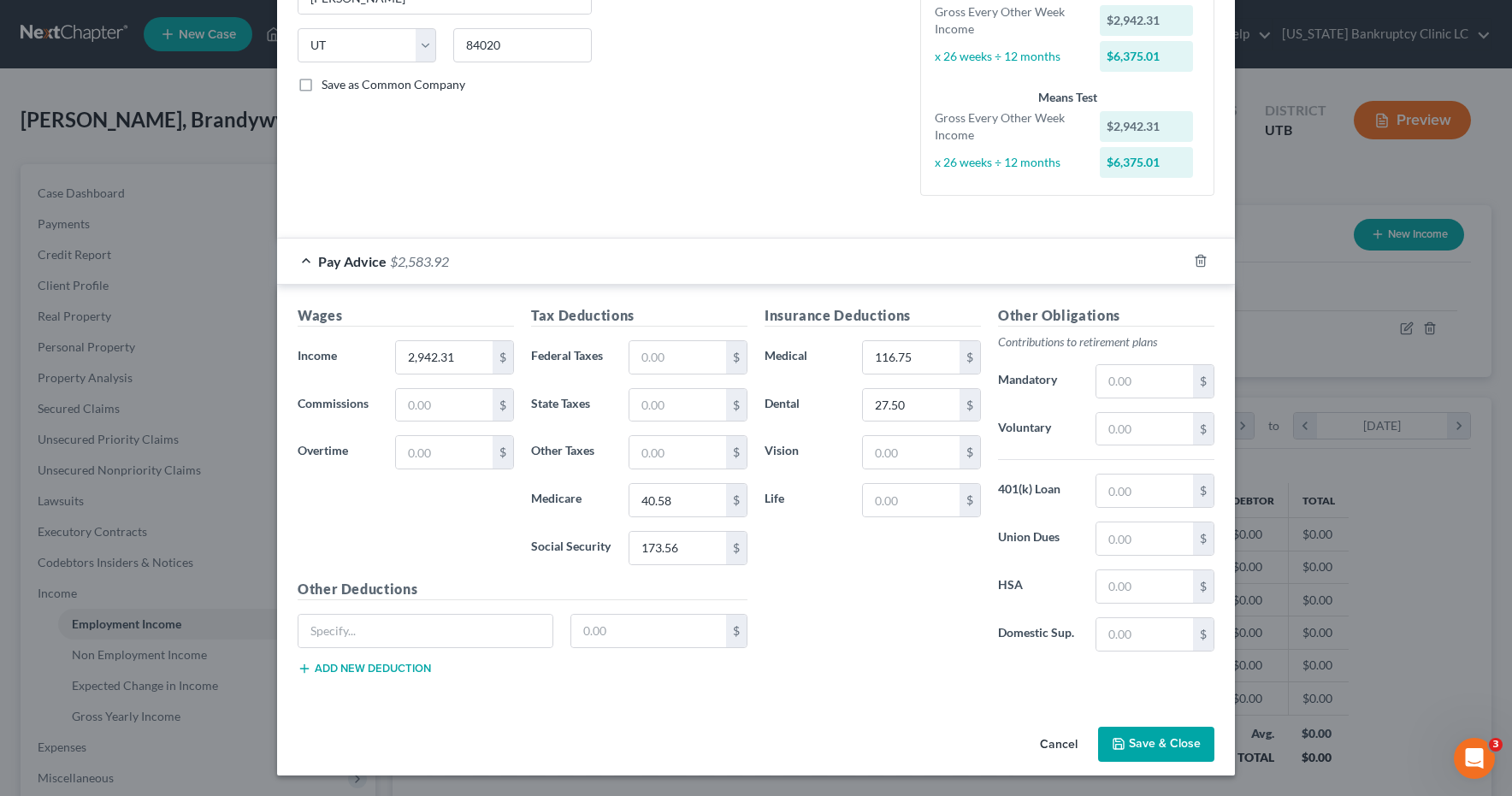
click at [1151, 746] on button "Save & Close" at bounding box center [1157, 745] width 117 height 36
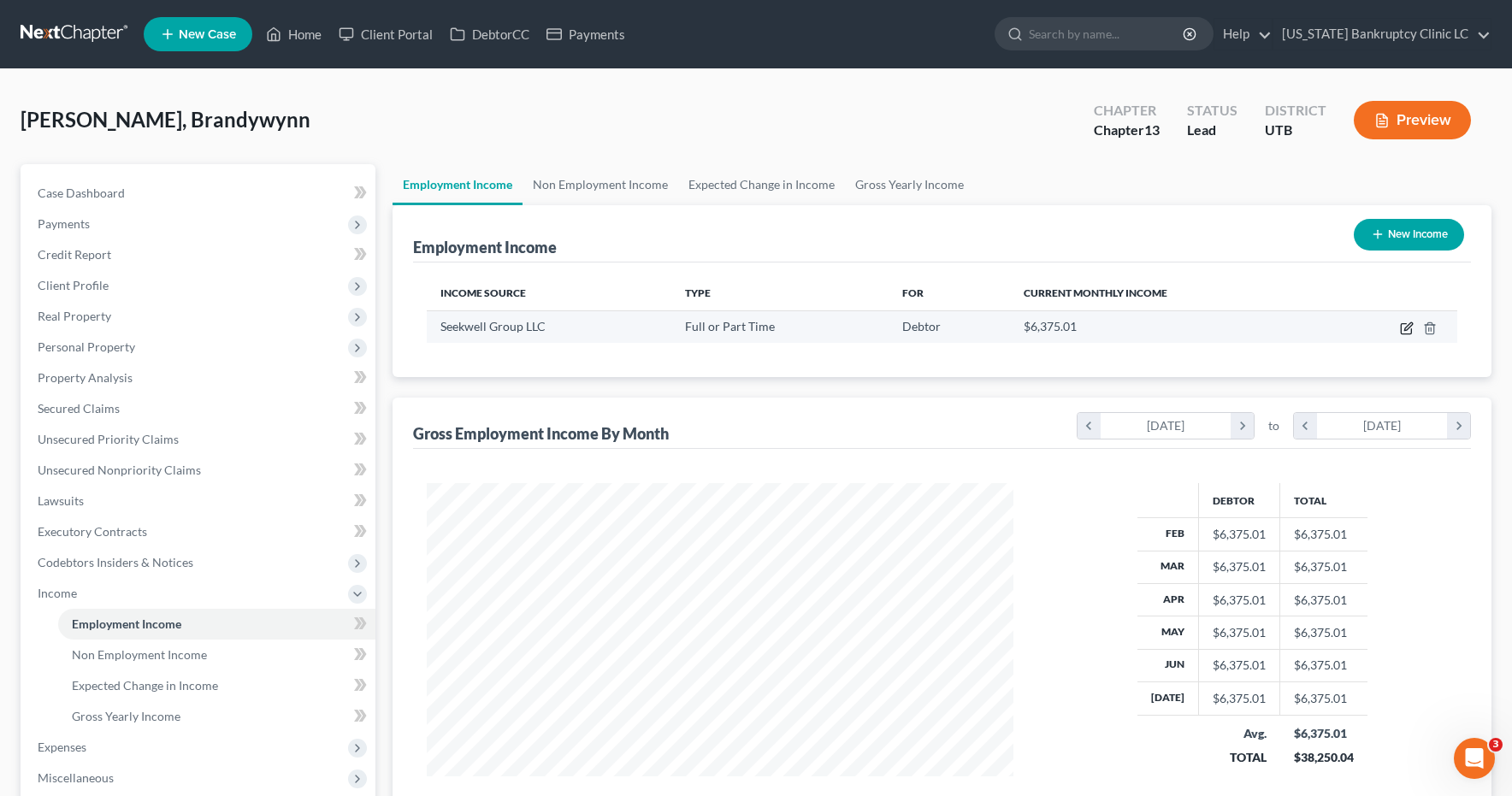
click at [1407, 328] on icon "button" at bounding box center [1407, 328] width 14 height 14
select select "0"
select select "46"
select select "2"
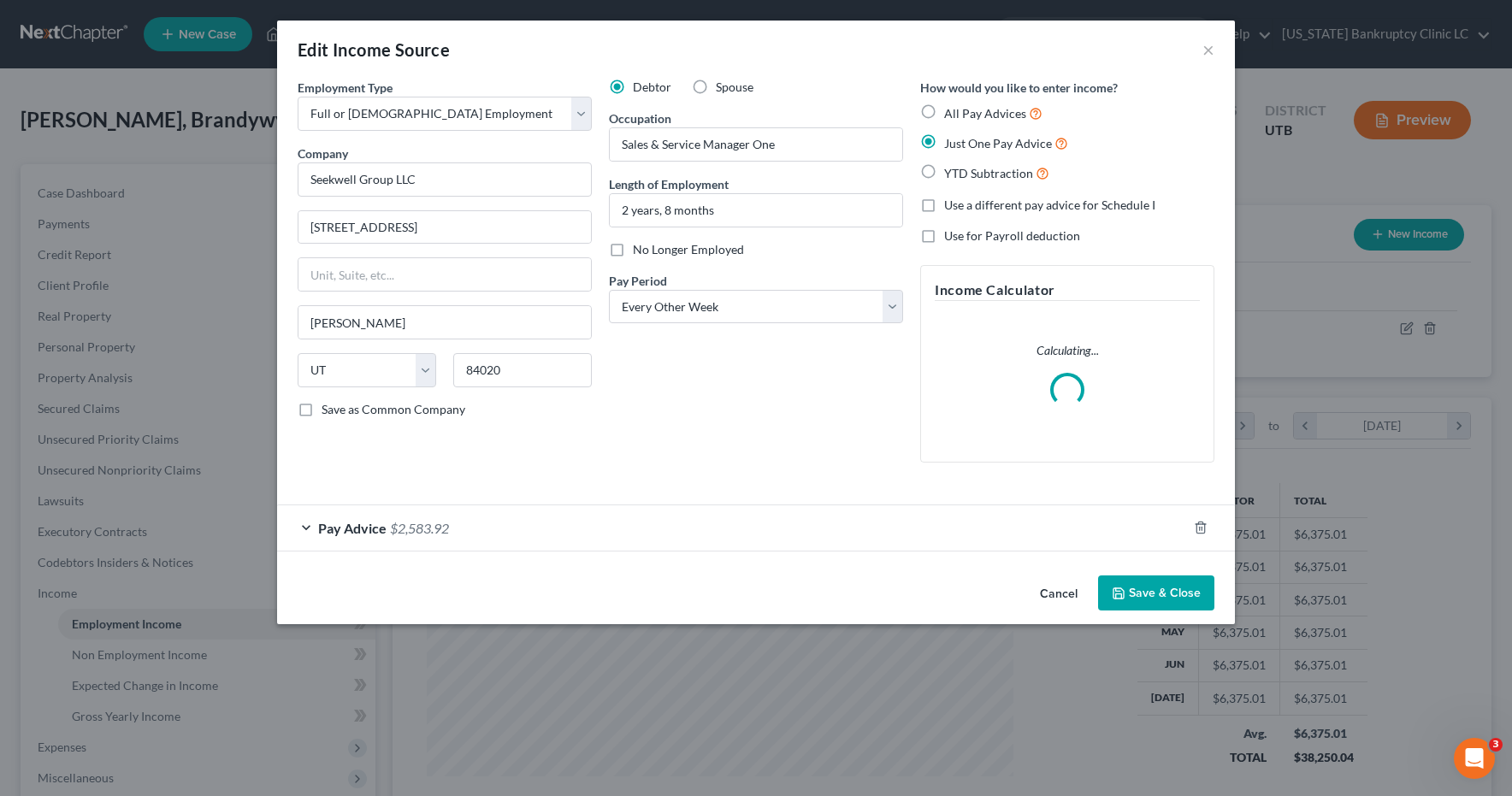
click at [321, 408] on label "Save as Common Company" at bounding box center [393, 410] width 144 height 17
click at [328, 408] on input "Save as Common Company" at bounding box center [334, 407] width 11 height 11
checkbox input "true"
click at [1139, 592] on button "Save & Close" at bounding box center [1157, 593] width 117 height 36
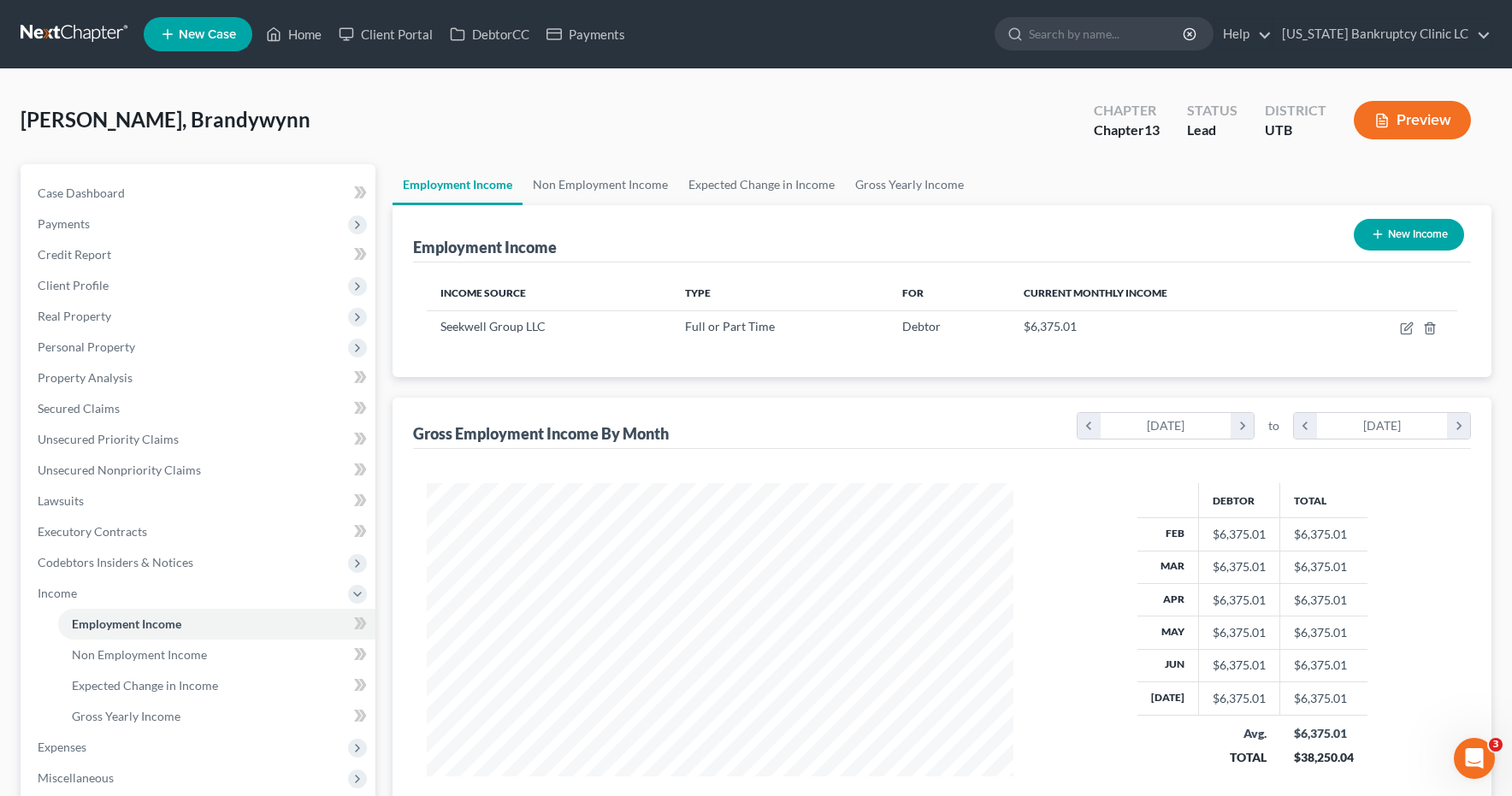
click at [1408, 237] on button "New Income" at bounding box center [1409, 234] width 111 height 31
select select "0"
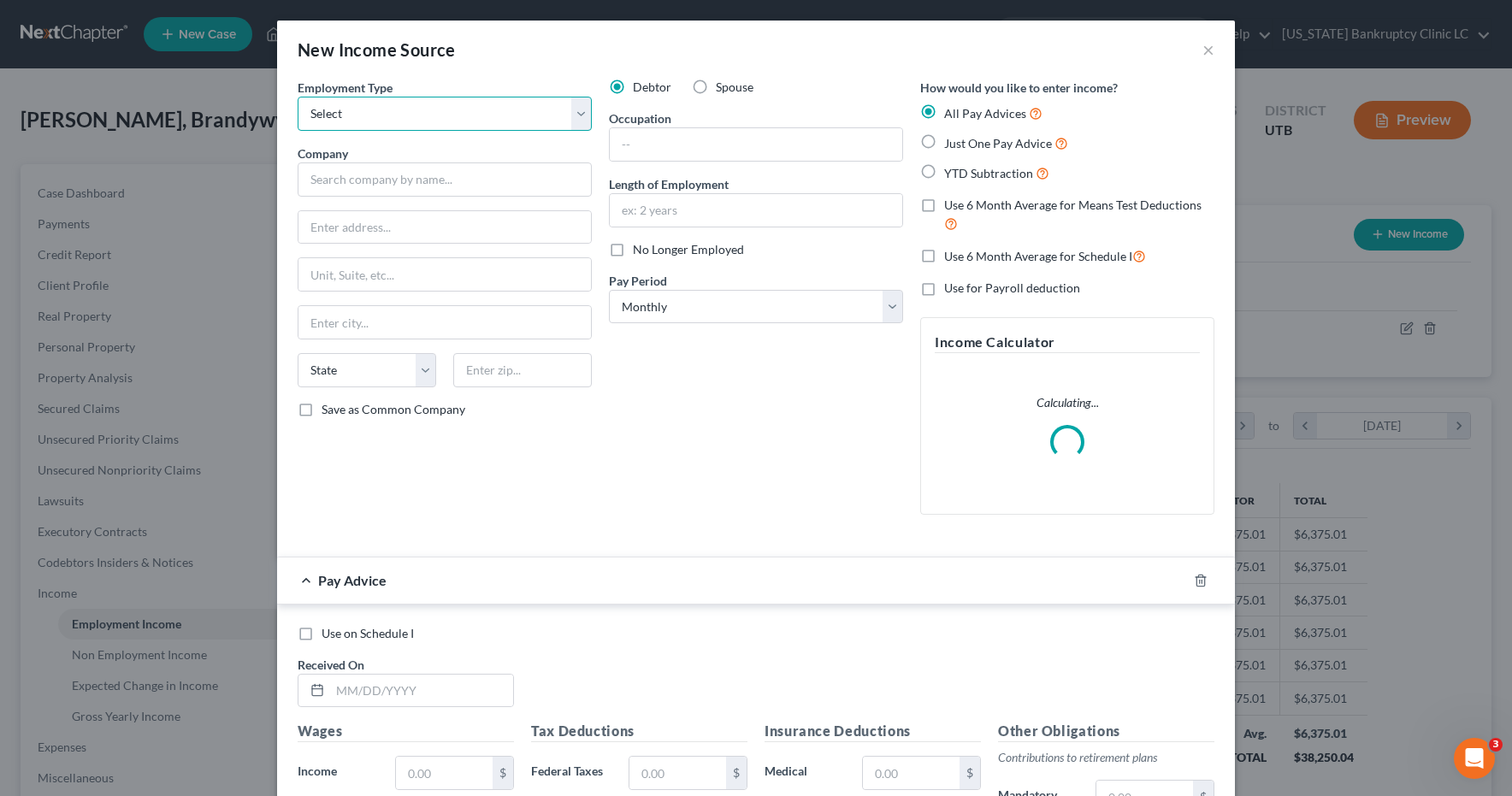
click at [583, 108] on select "Select Full or Part Time Employment Self Employment" at bounding box center [445, 113] width 294 height 34
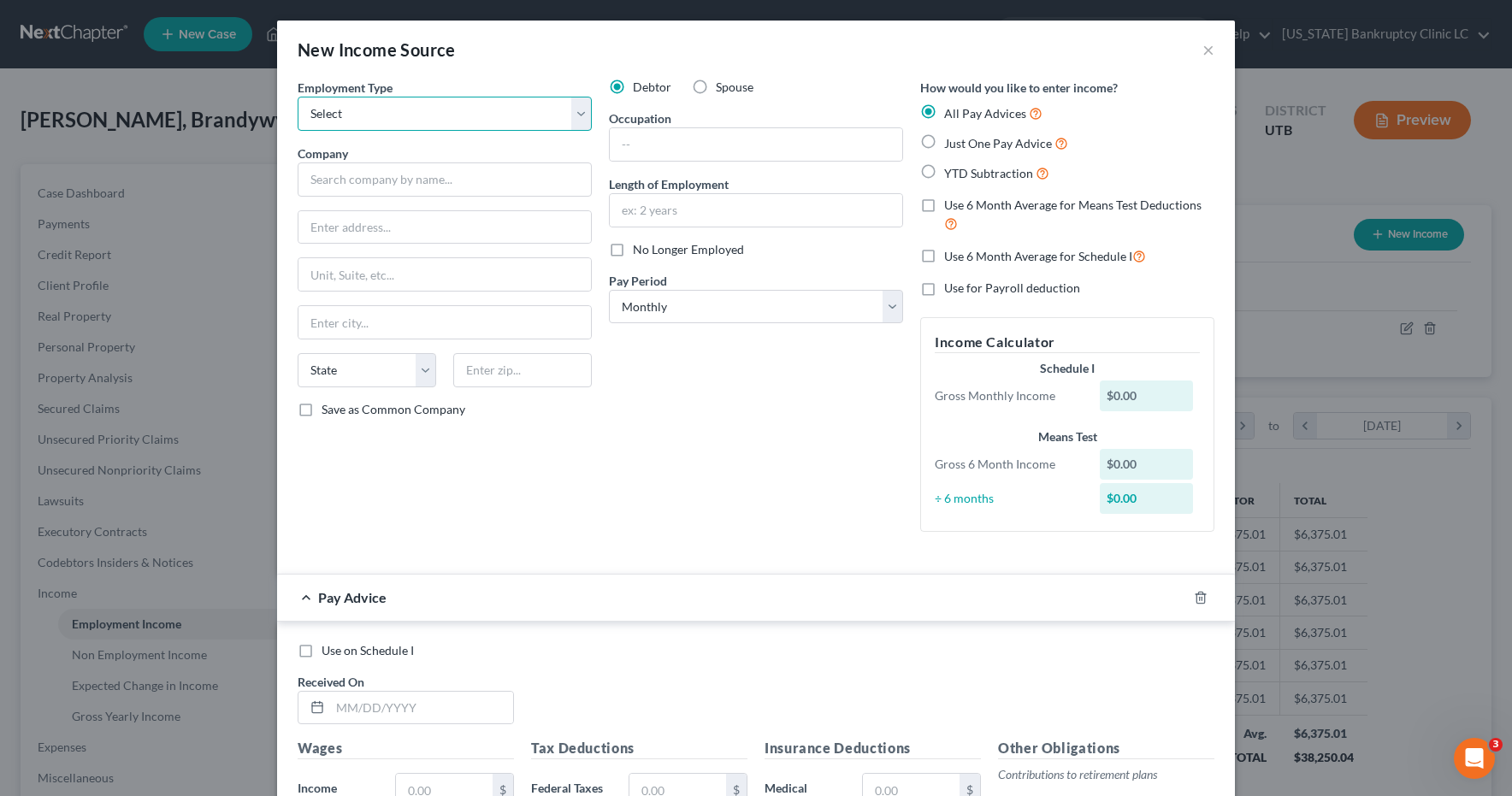
select select "0"
click at [672, 131] on input "text" at bounding box center [756, 144] width 293 height 32
type input "Dividends annual pay"
type input "2 years 8 months"
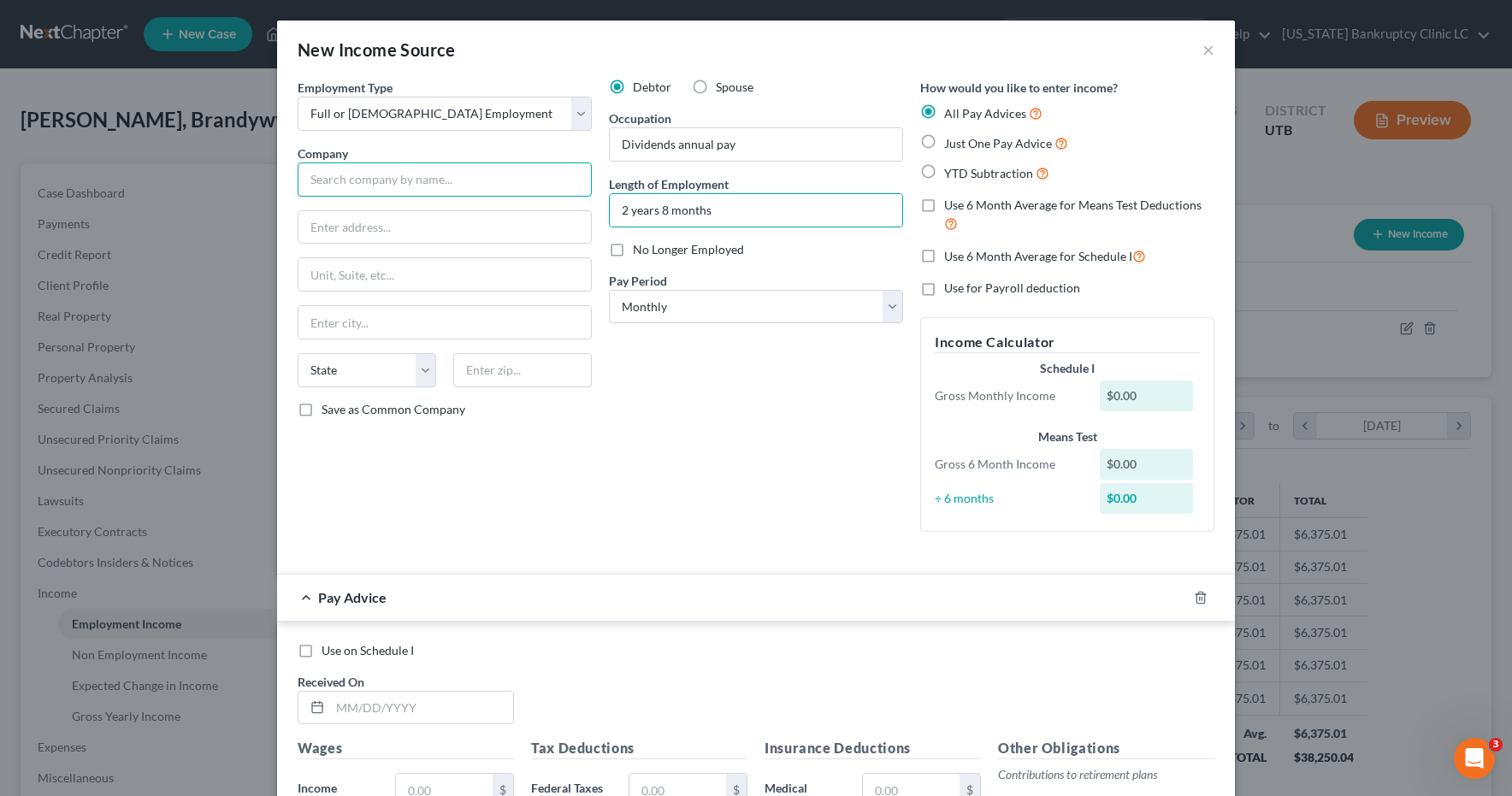
click at [465, 192] on input "text" at bounding box center [445, 179] width 294 height 34
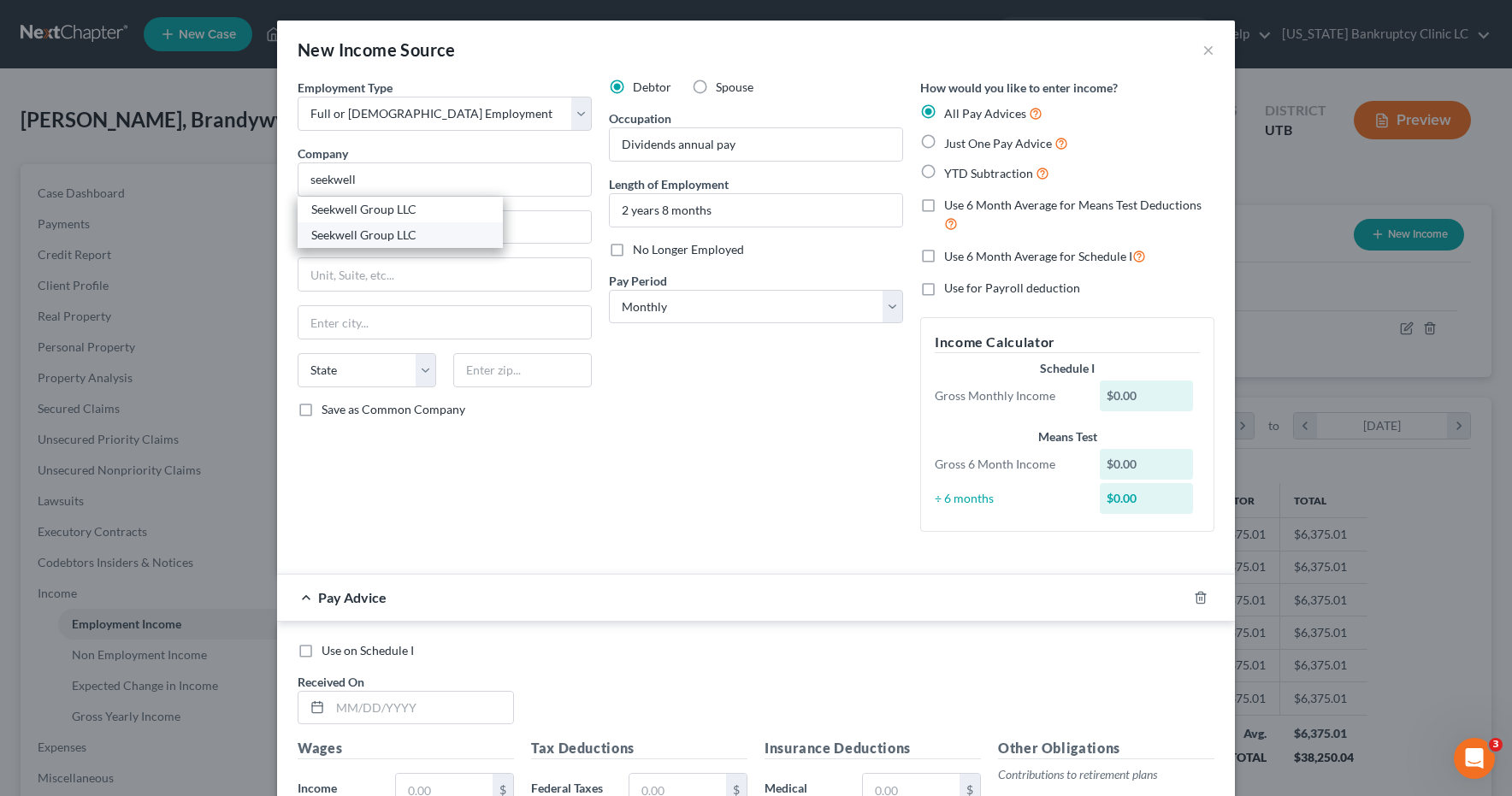
click at [405, 237] on div "Seekwell Group LLC" at bounding box center [400, 235] width 178 height 17
type input "Seekwell Group LLC"
type input "261 W Data Drive"
type input "Draper"
select select "46"
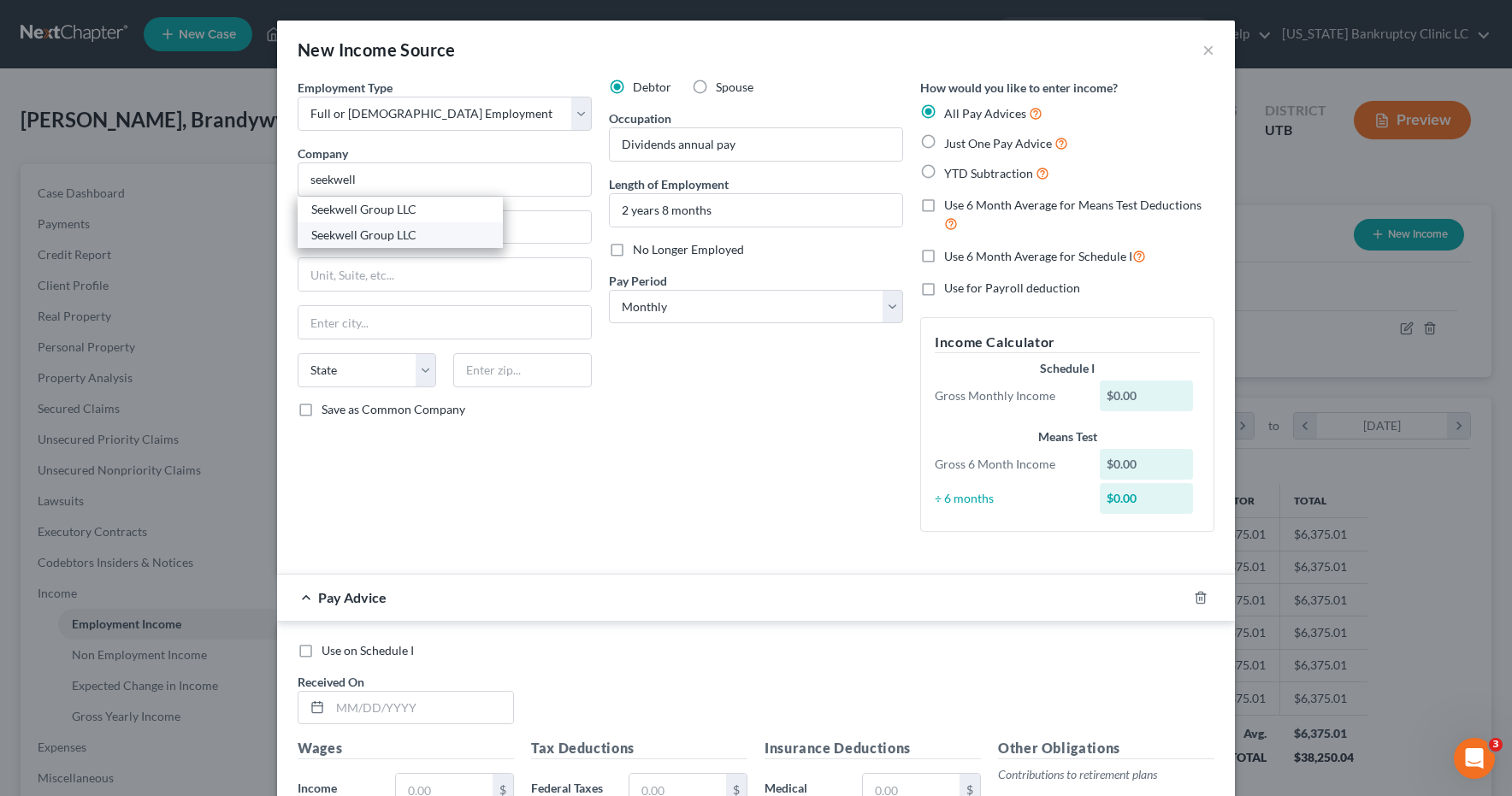
type input "84020"
click at [944, 139] on label "Just One Pay Advice" at bounding box center [1006, 143] width 124 height 20
click at [951, 139] on input "Just One Pay Advice" at bounding box center [956, 138] width 11 height 11
radio input "true"
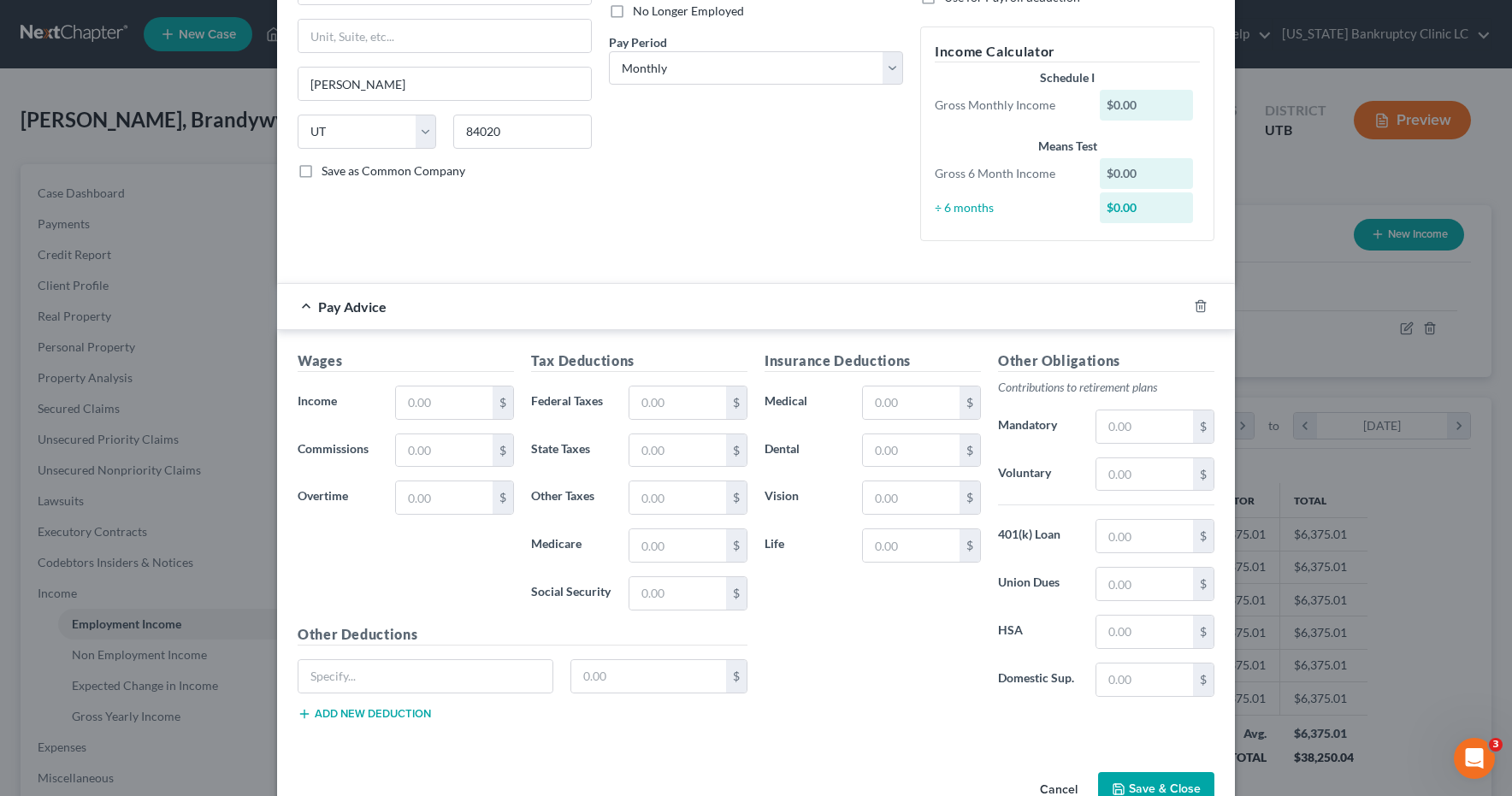
scroll to position [243, 0]
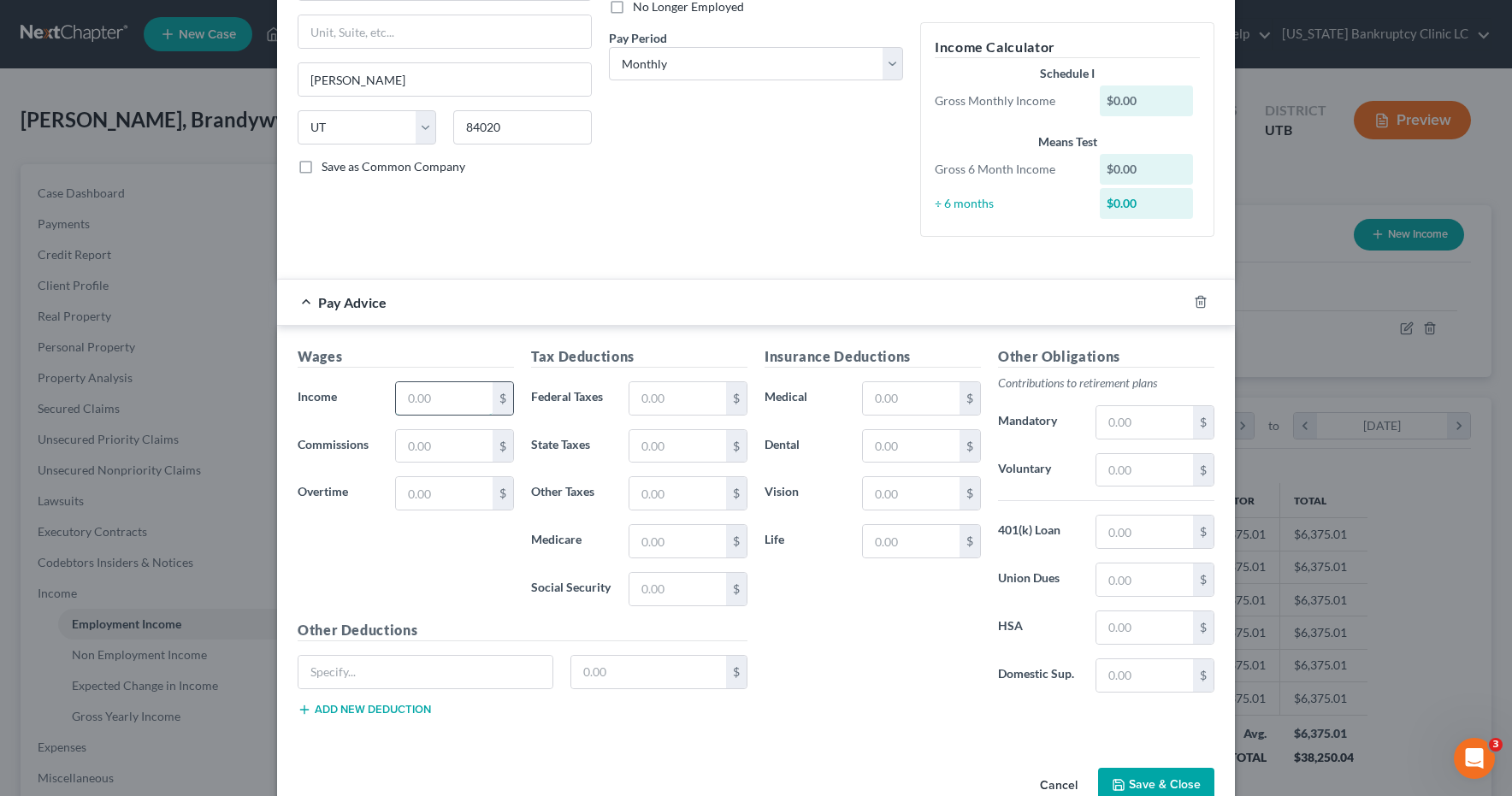
drag, startPoint x: 456, startPoint y: 394, endPoint x: 484, endPoint y: 381, distance: 30.9
click at [456, 393] on input "text" at bounding box center [444, 398] width 97 height 32
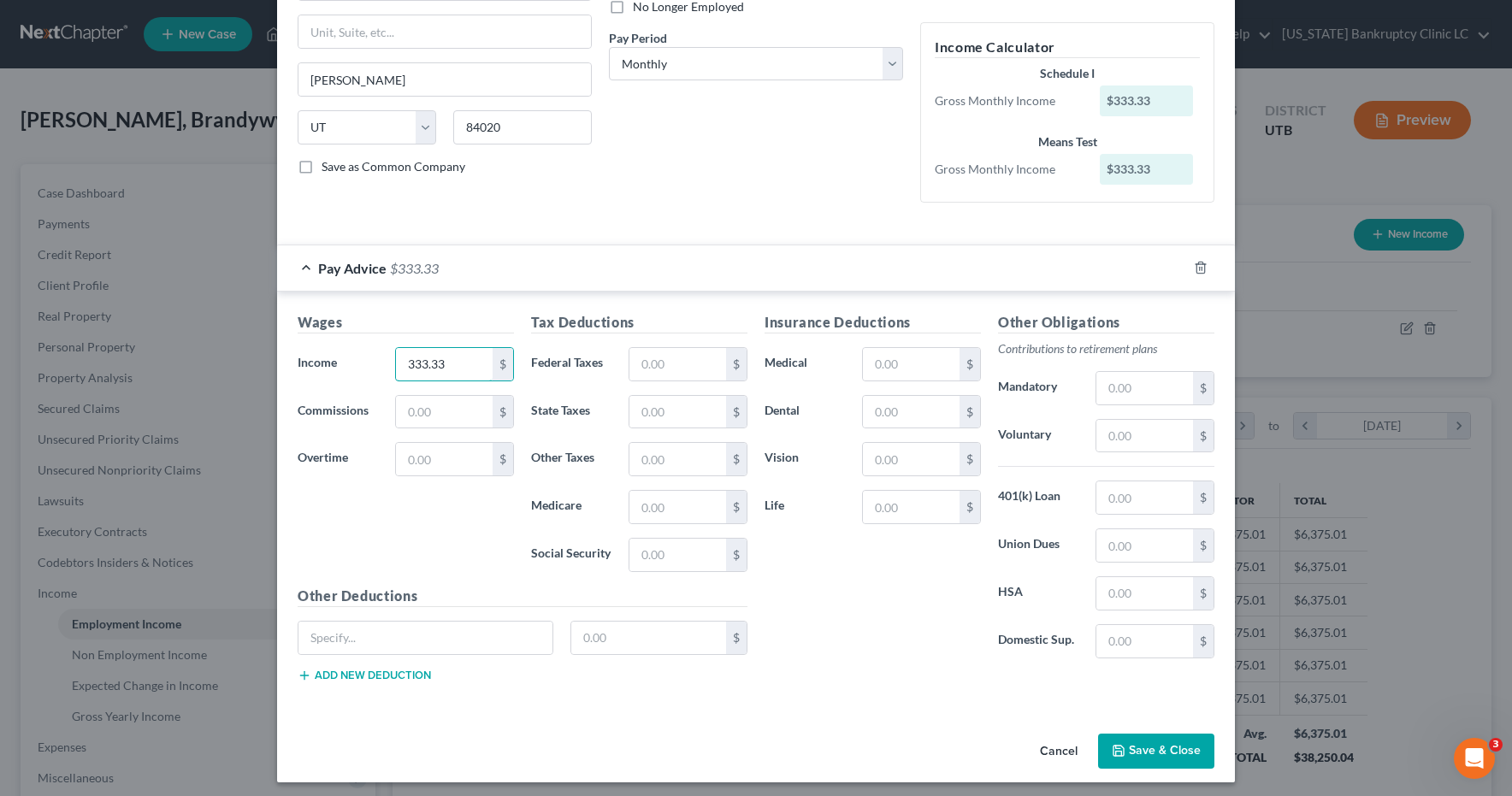
type input "333.33"
click at [662, 557] on input "text" at bounding box center [678, 555] width 97 height 32
type input "20.66"
click at [662, 510] on input "text" at bounding box center [678, 507] width 97 height 32
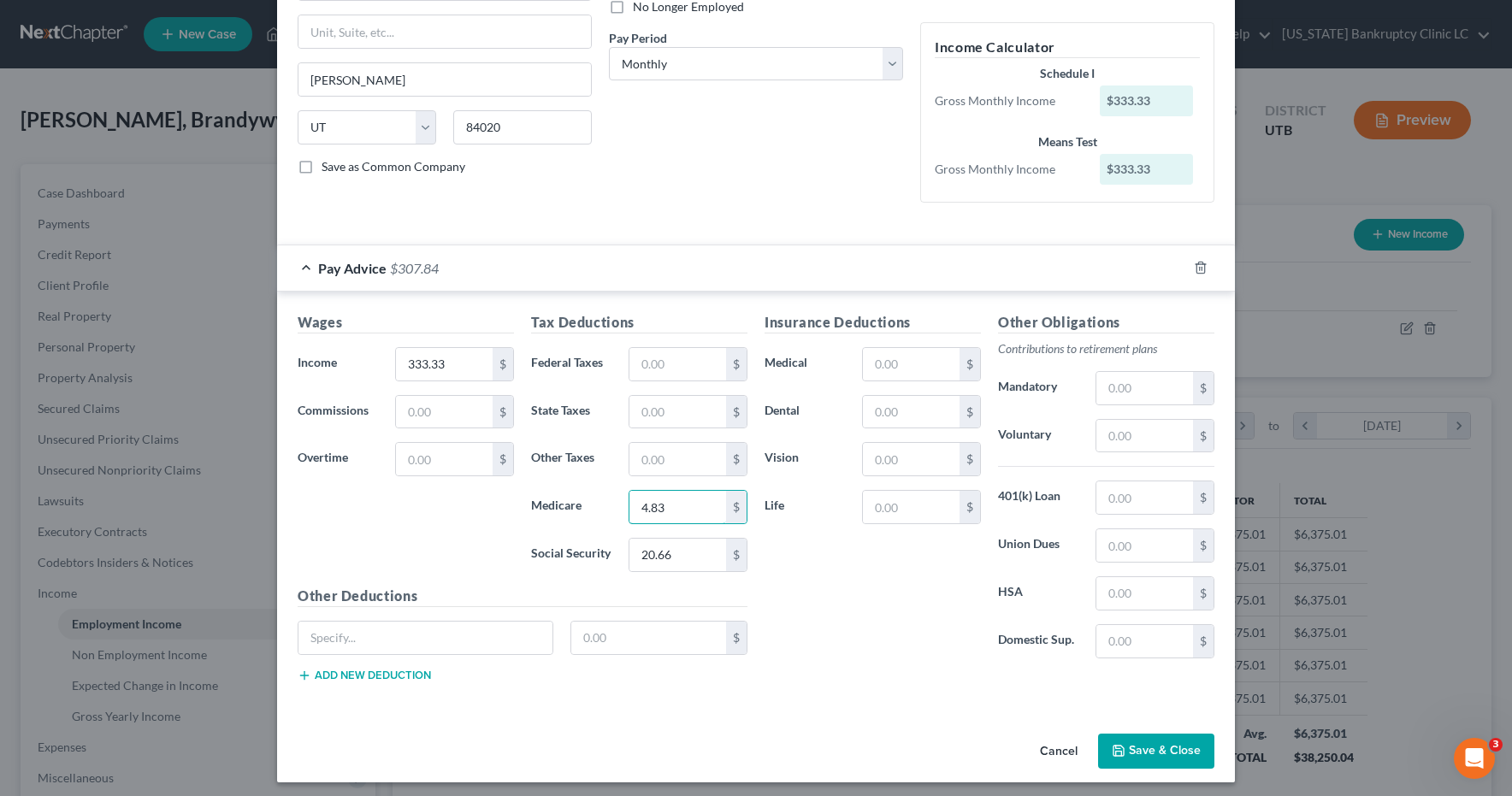
type input "4.83"
click at [1131, 752] on button "Save & Close" at bounding box center [1157, 752] width 117 height 36
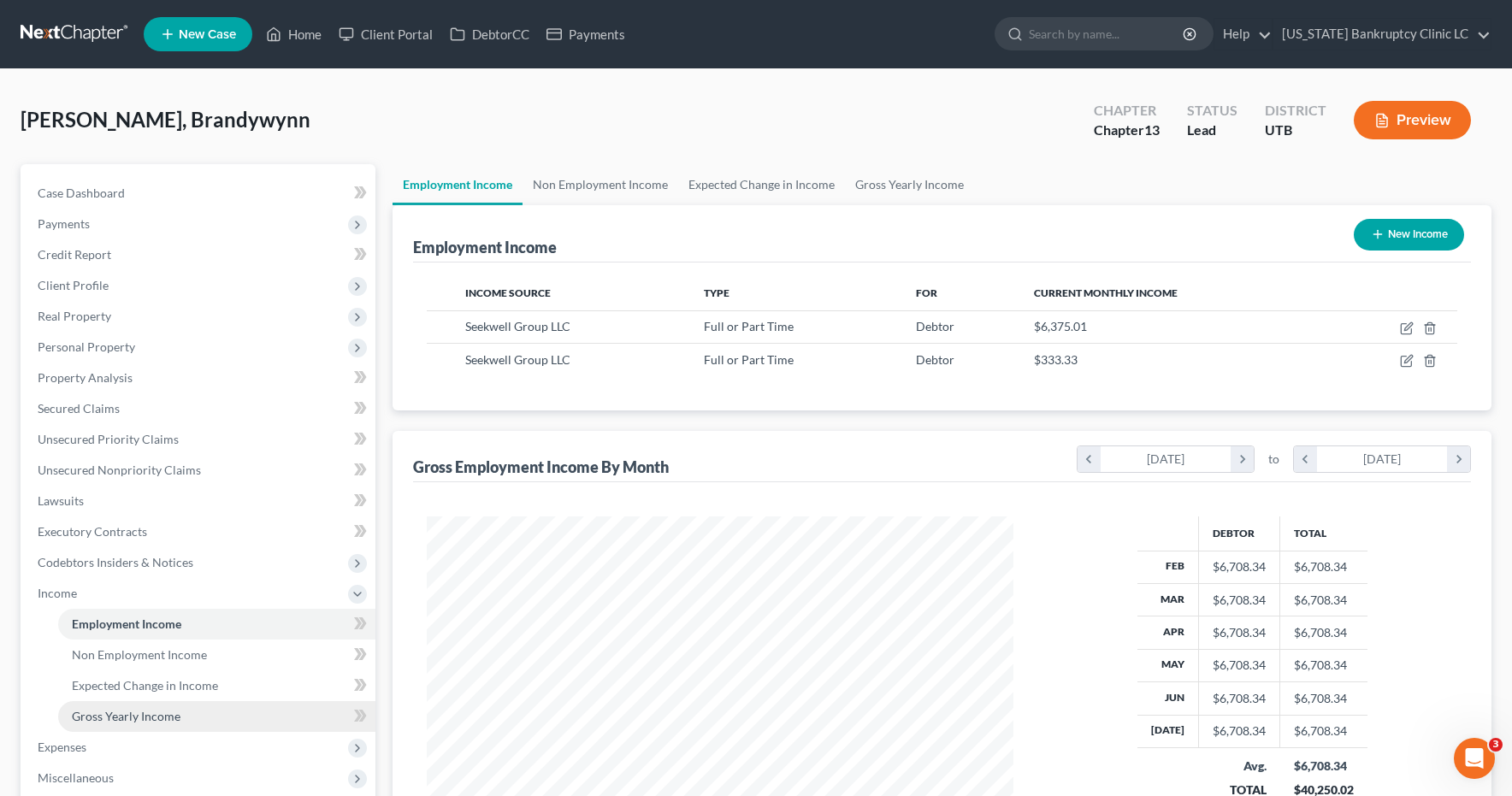
click at [111, 722] on span "Gross Yearly Income" at bounding box center [125, 716] width 109 height 15
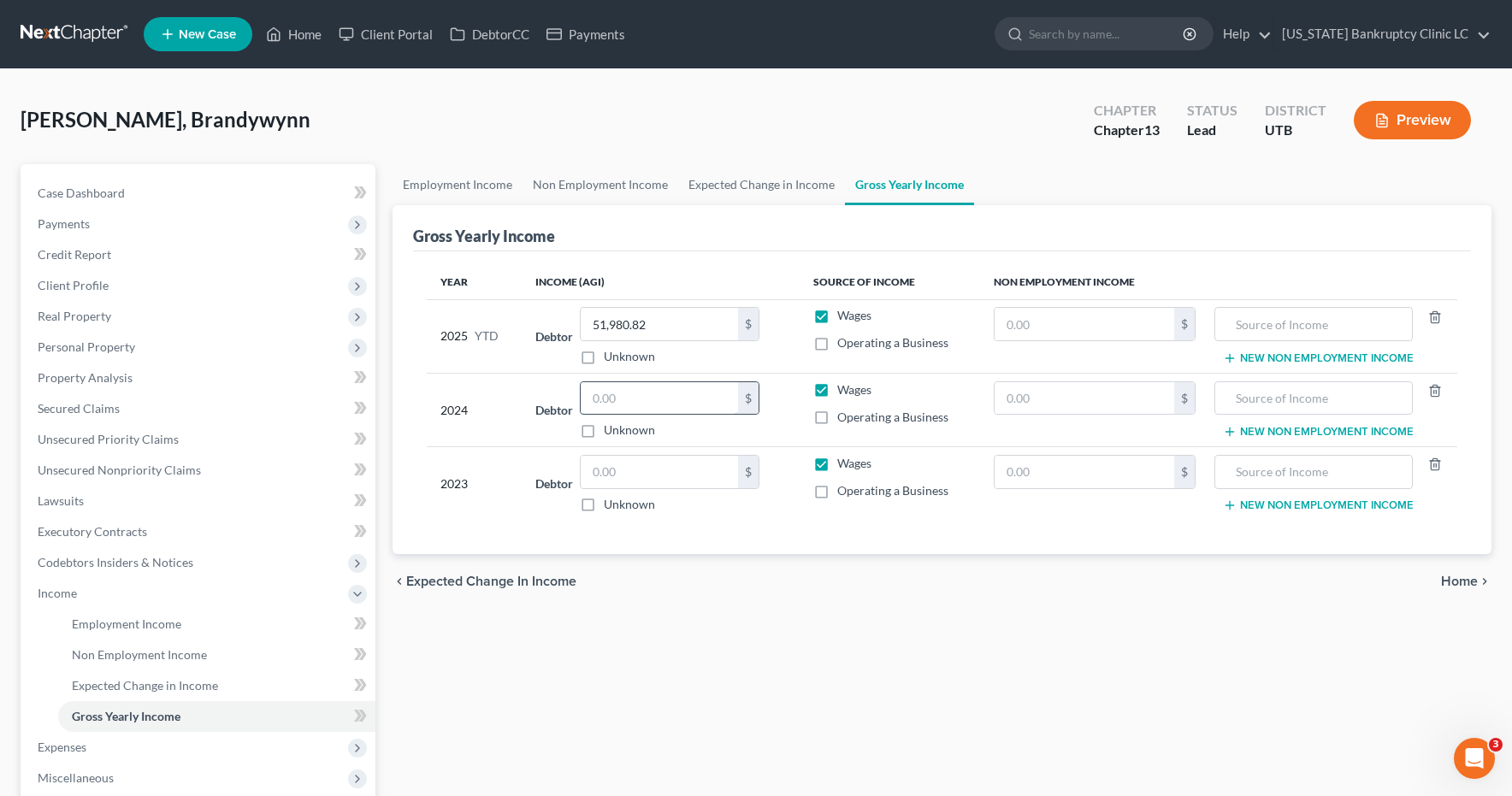
click at [630, 397] on input "text" at bounding box center [659, 398] width 158 height 32
type input "76,848.00"
click at [633, 475] on input "text" at bounding box center [659, 471] width 158 height 32
type input "83,504.00"
click at [47, 751] on span "Expenses" at bounding box center [62, 747] width 49 height 15
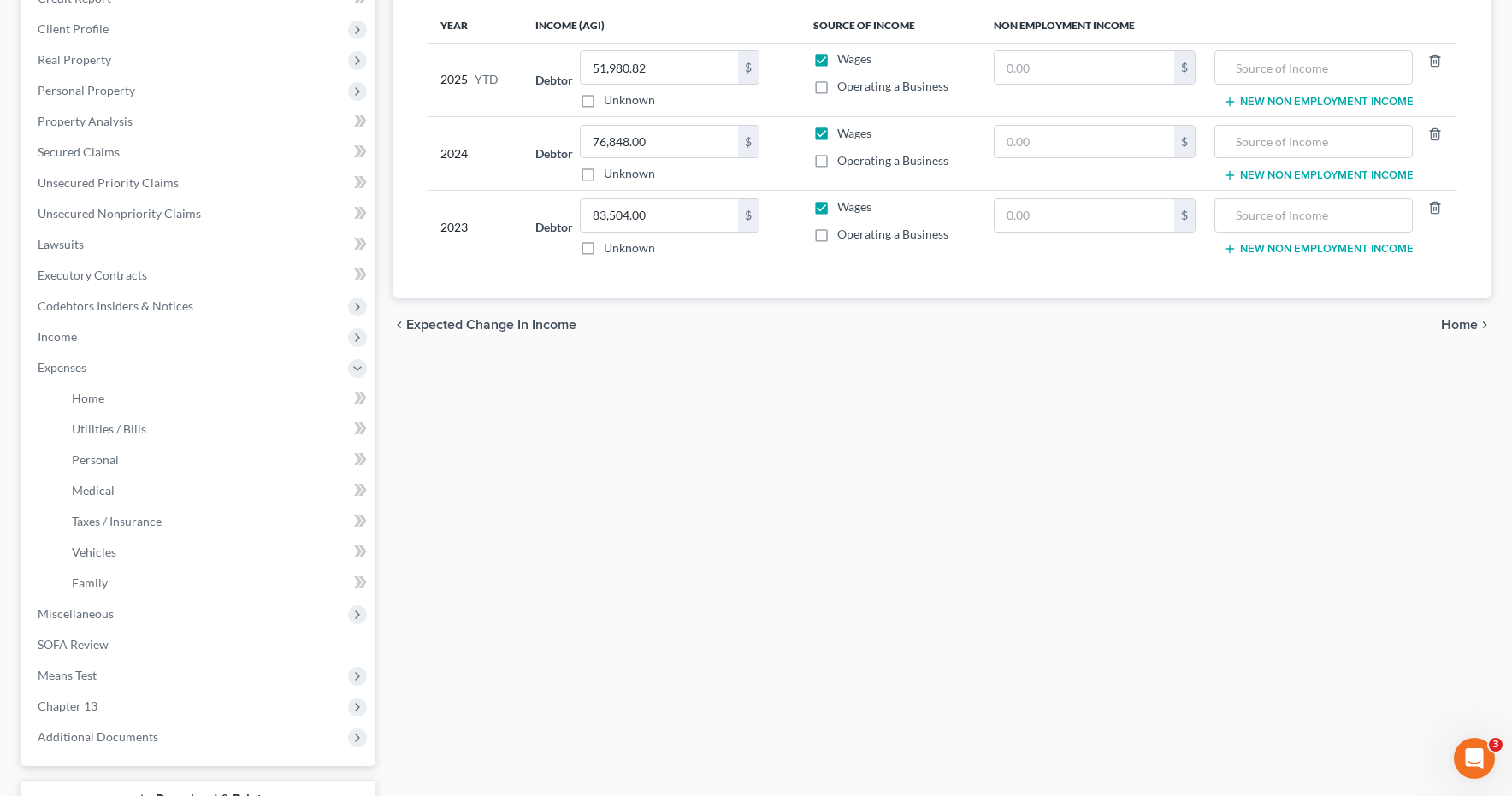
scroll to position [390, 0]
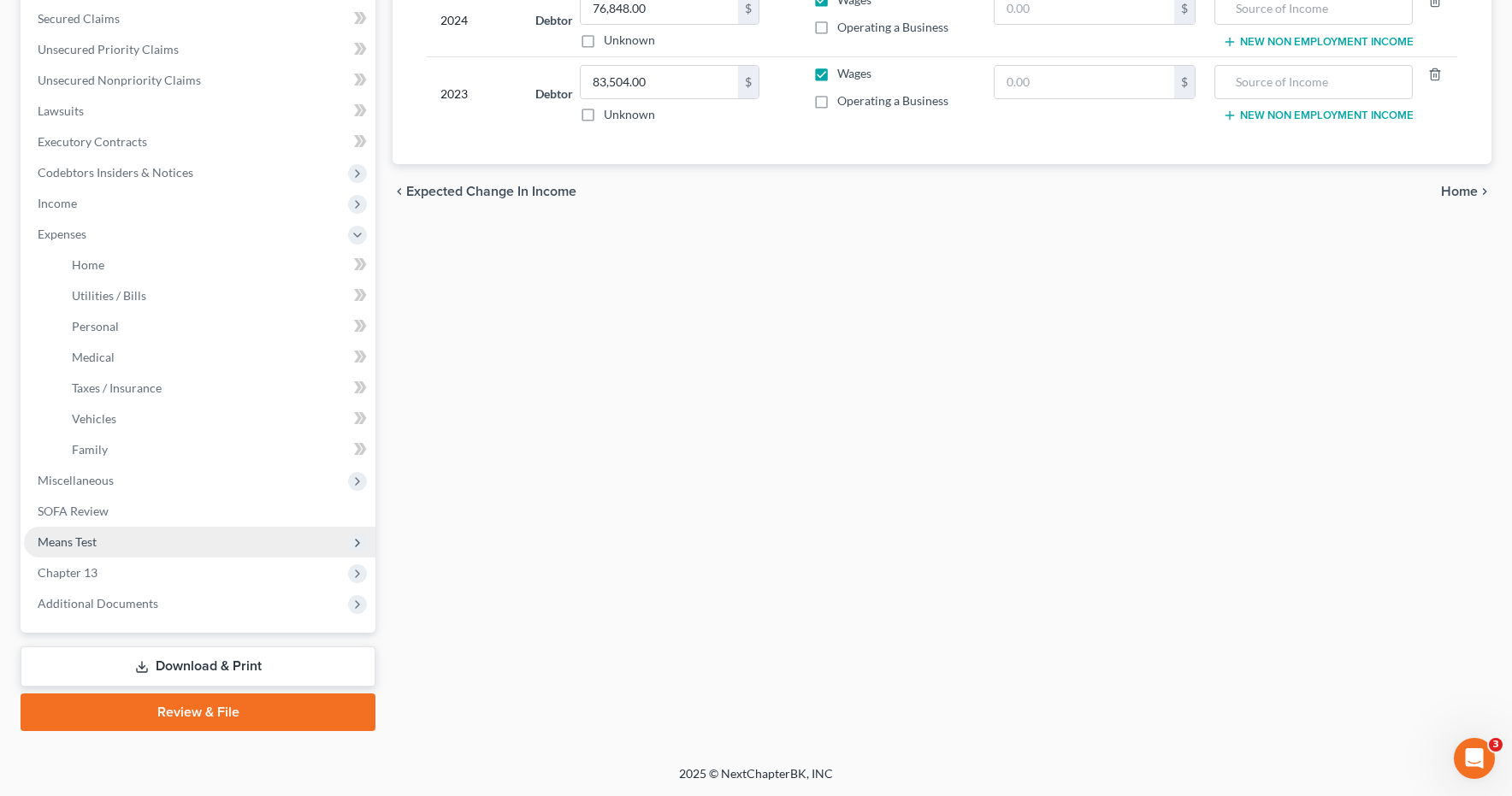
click at [71, 544] on span "Means Test" at bounding box center [67, 542] width 59 height 15
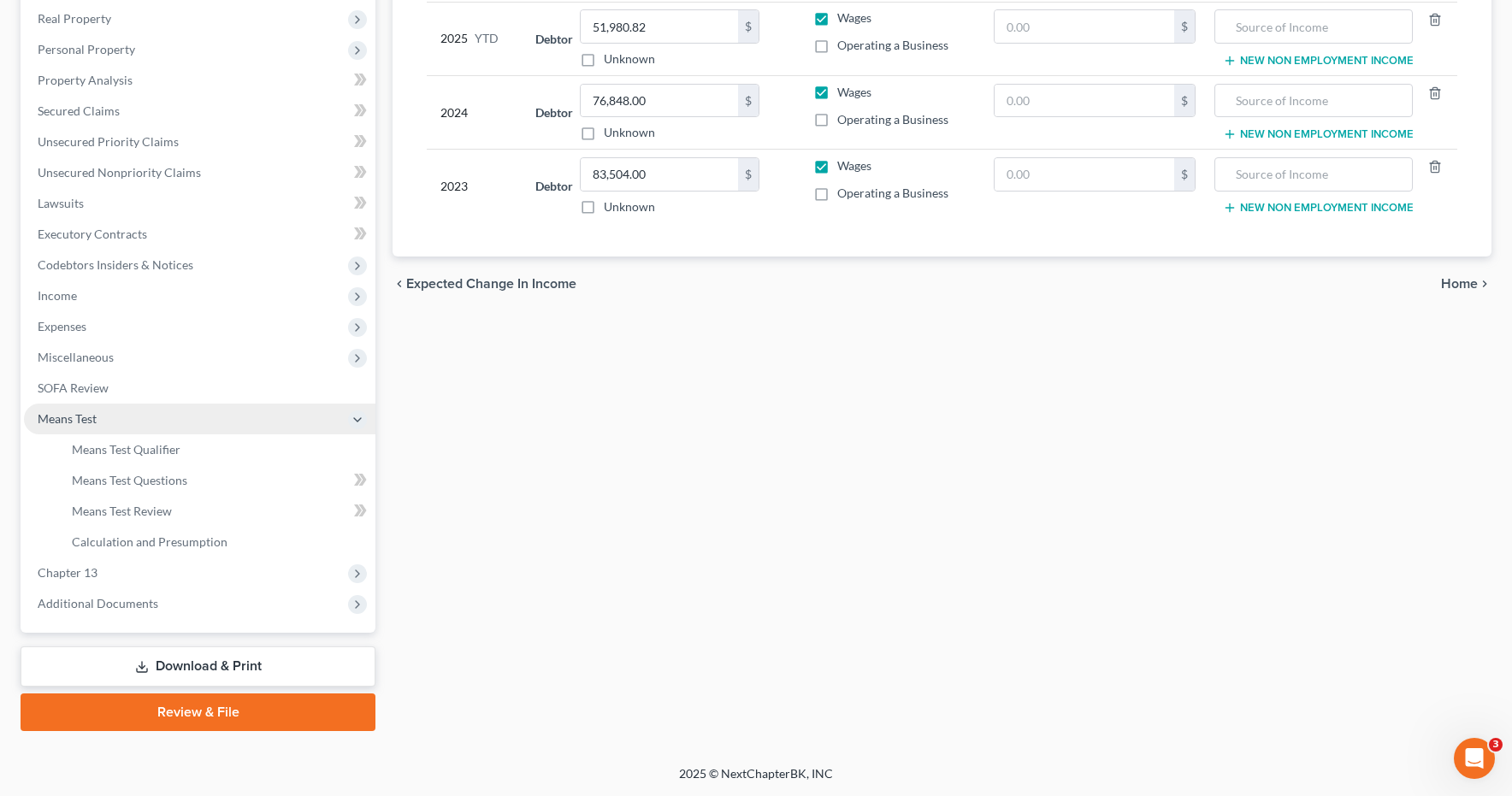
scroll to position [298, 0]
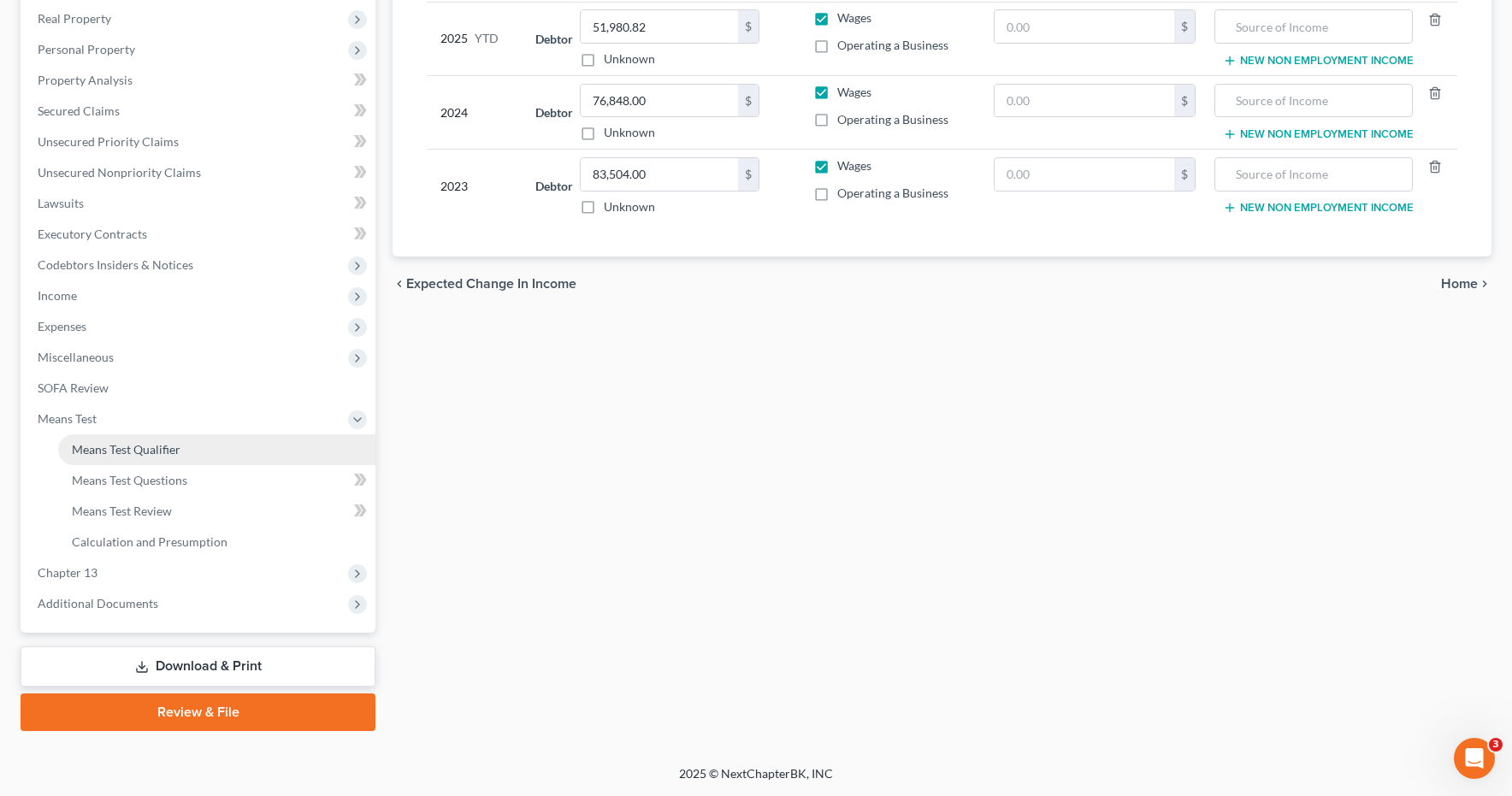
click at [132, 457] on link "Means Test Qualifier" at bounding box center [217, 449] width 317 height 30
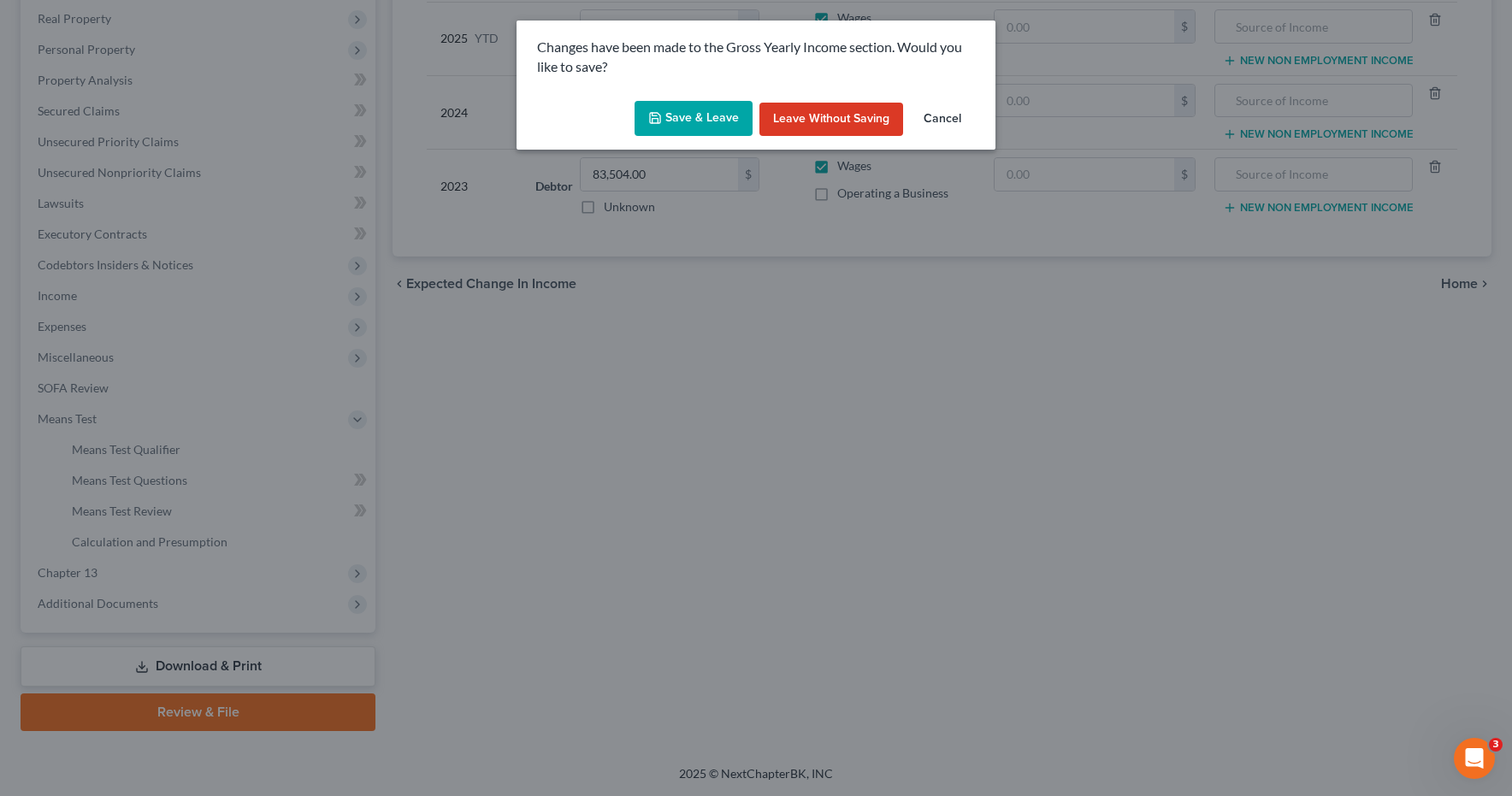
click at [687, 120] on button "Save & Leave" at bounding box center [694, 118] width 118 height 36
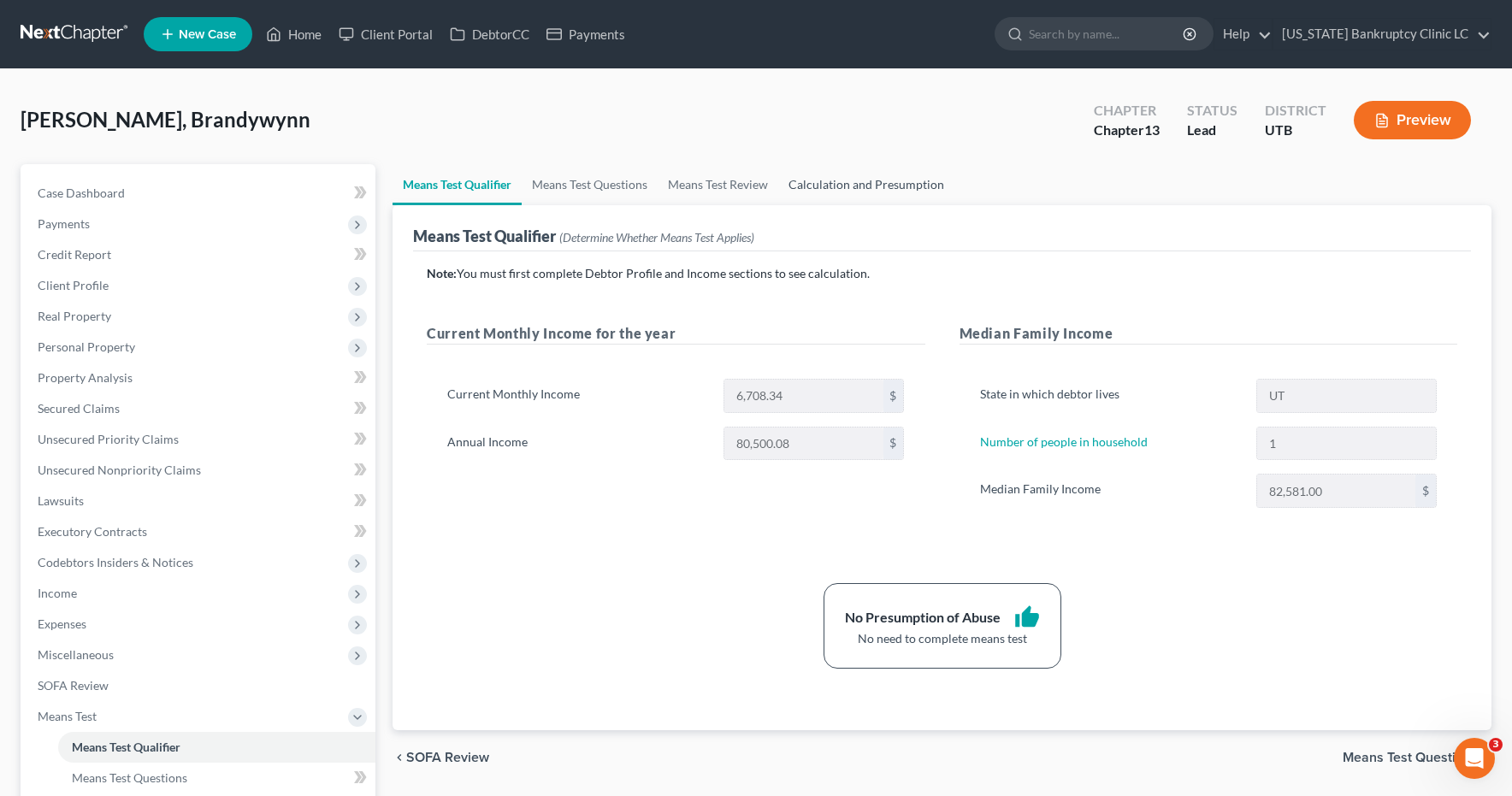
click at [887, 183] on link "Calculation and Presumption" at bounding box center [867, 185] width 176 height 41
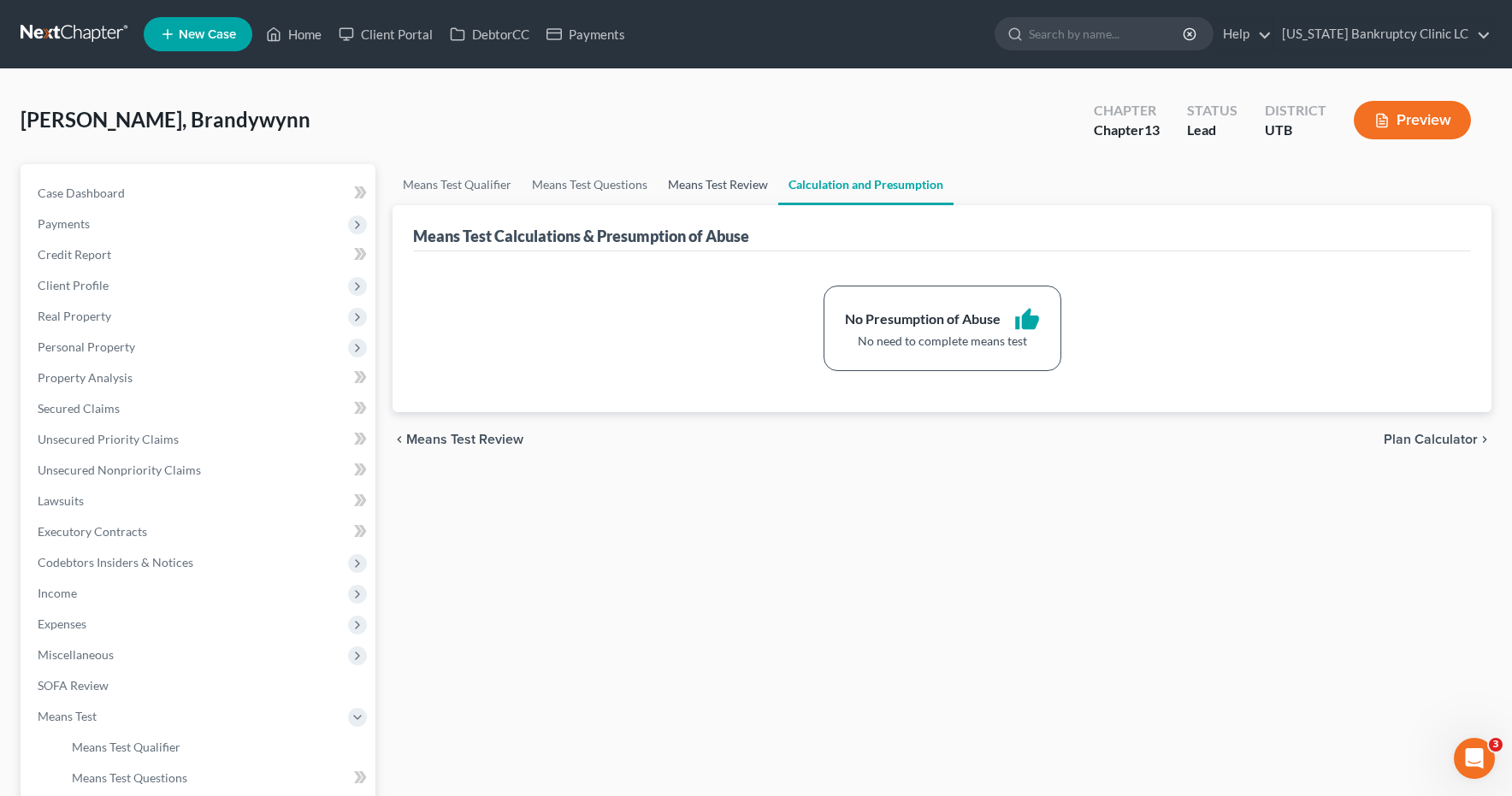
click at [726, 184] on link "Means Test Review" at bounding box center [718, 185] width 120 height 41
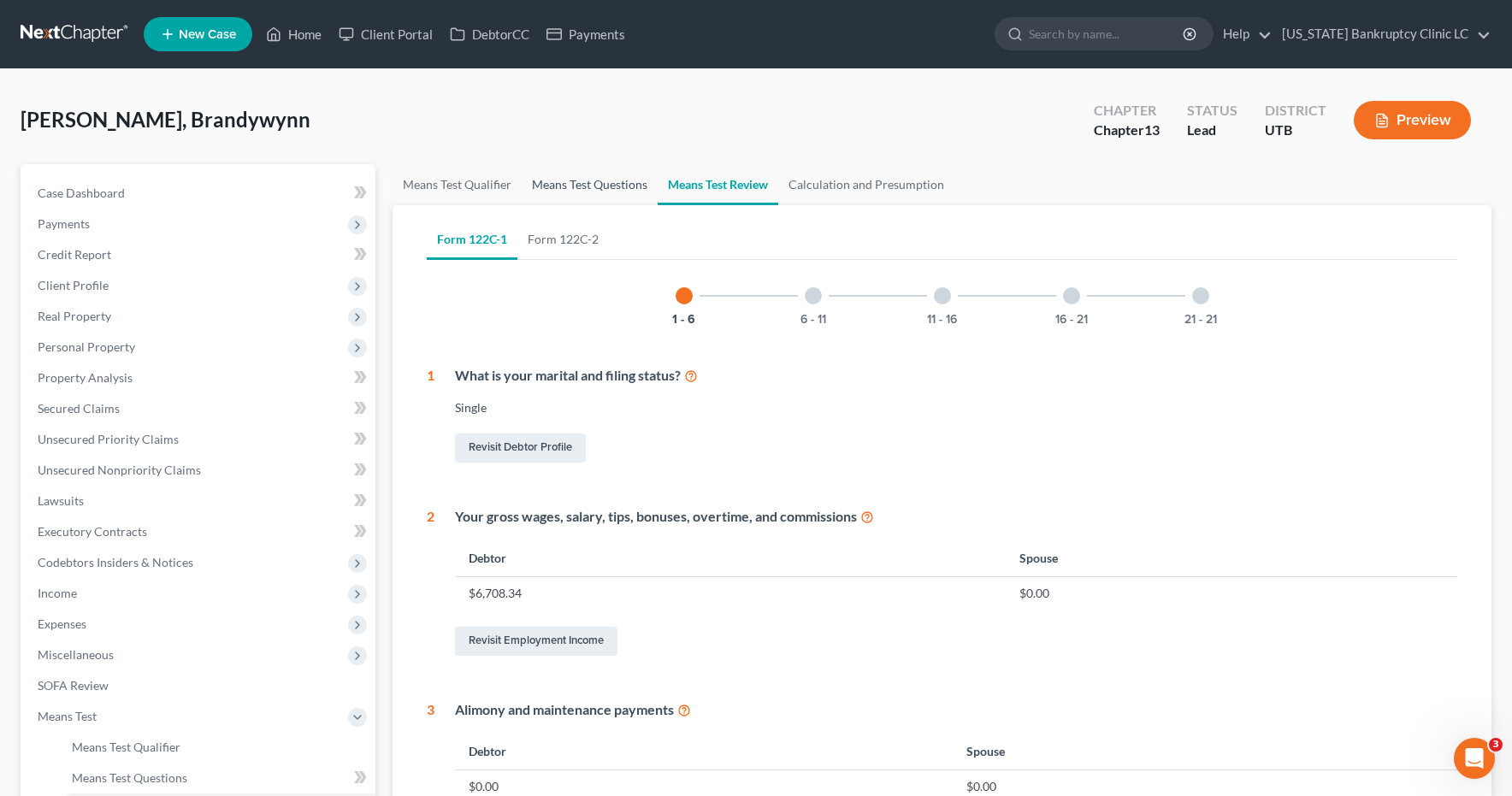
click at [612, 189] on link "Means Test Questions" at bounding box center [590, 185] width 136 height 41
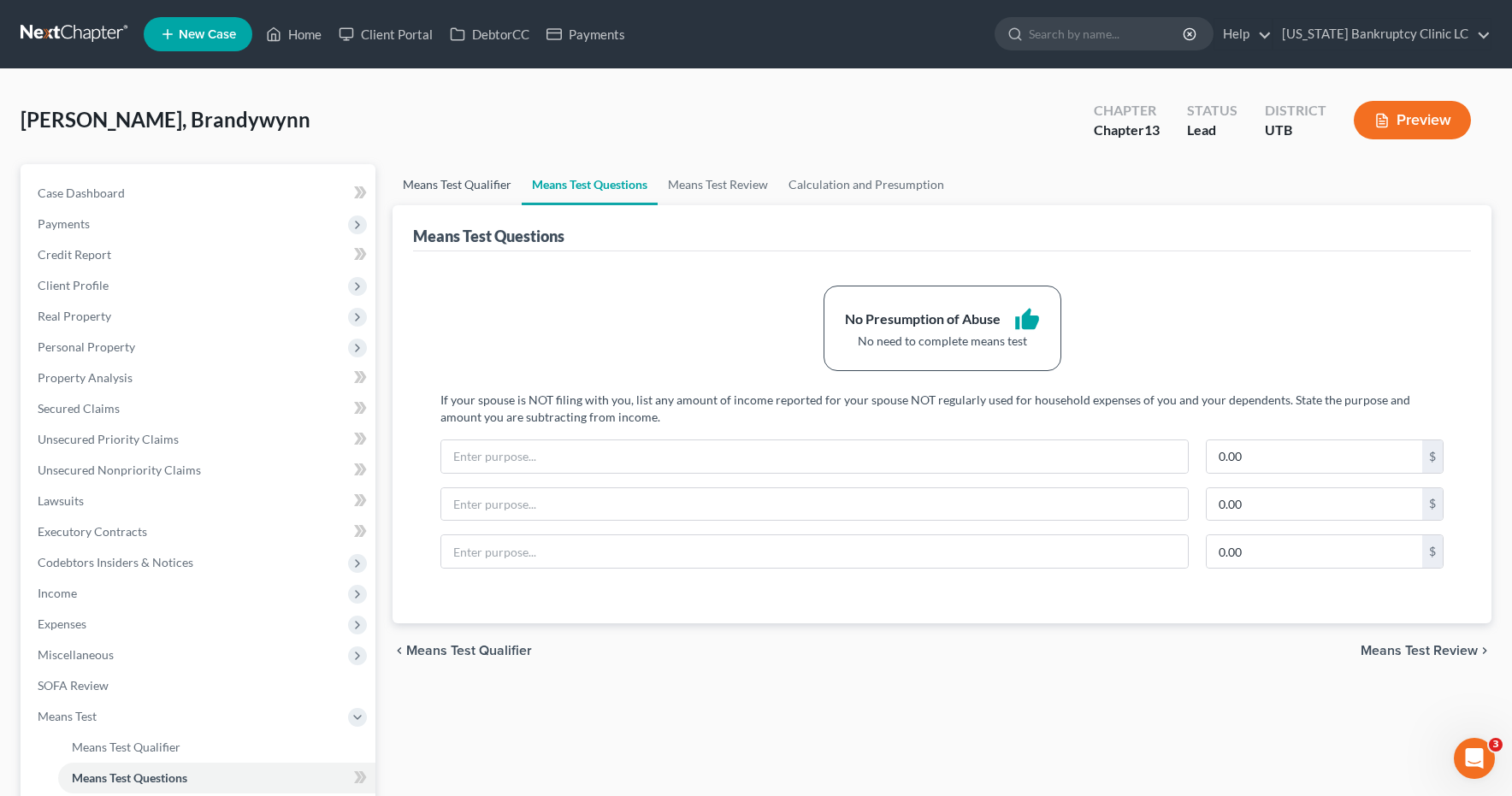
click at [474, 189] on link "Means Test Qualifier" at bounding box center [457, 185] width 129 height 41
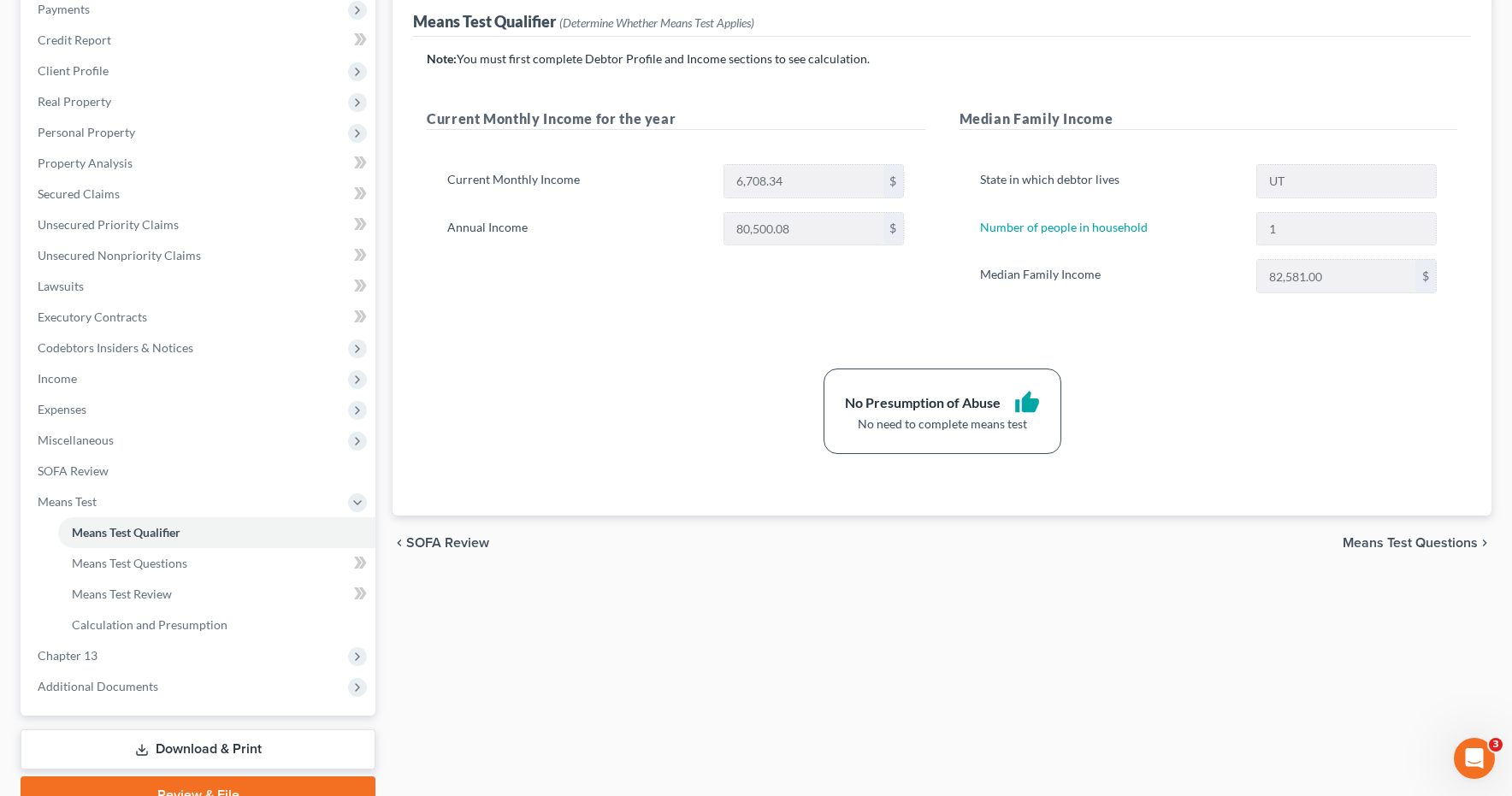
scroll to position [298, 0]
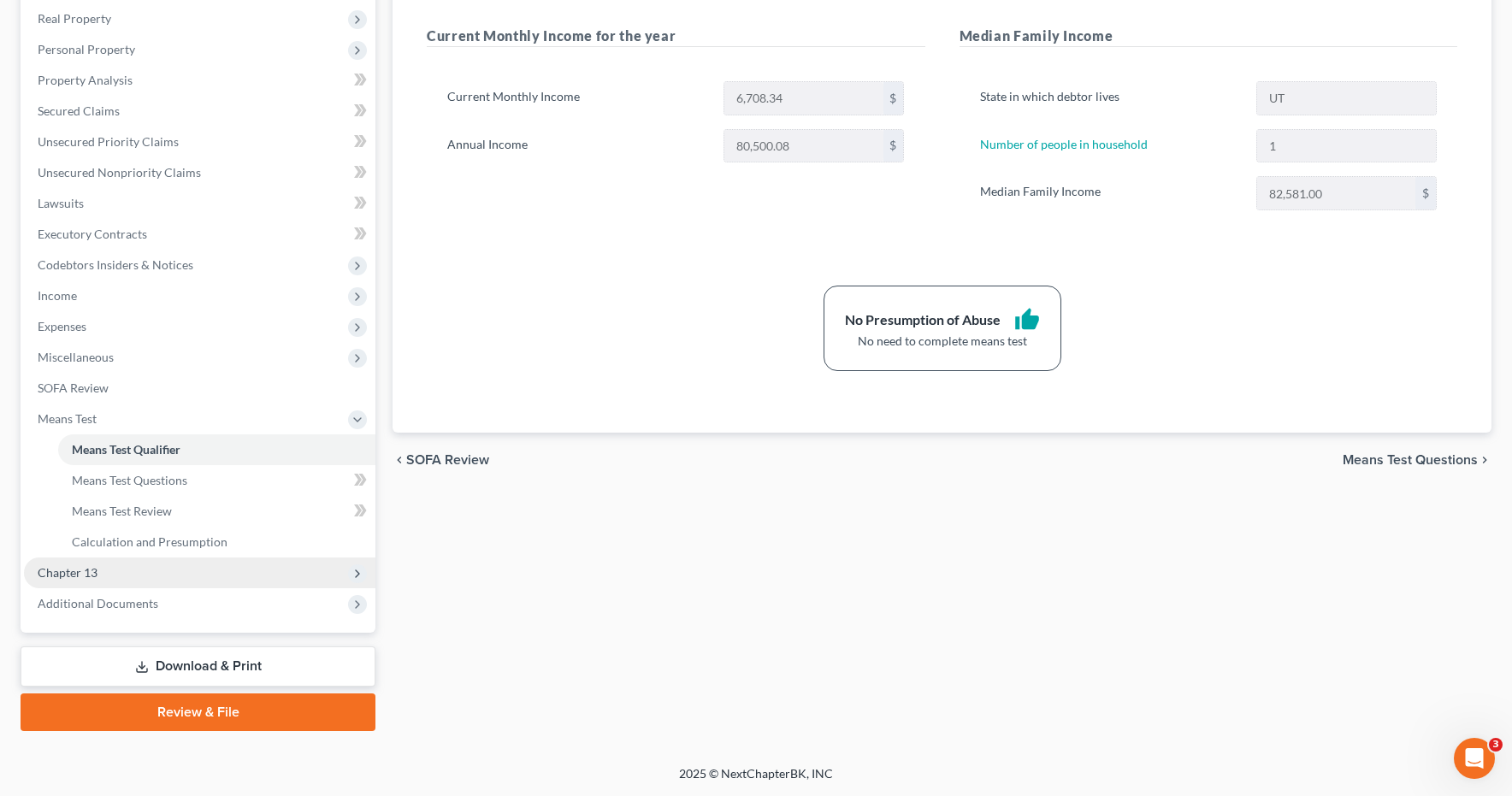
click at [78, 574] on span "Chapter 13" at bounding box center [67, 572] width 60 height 15
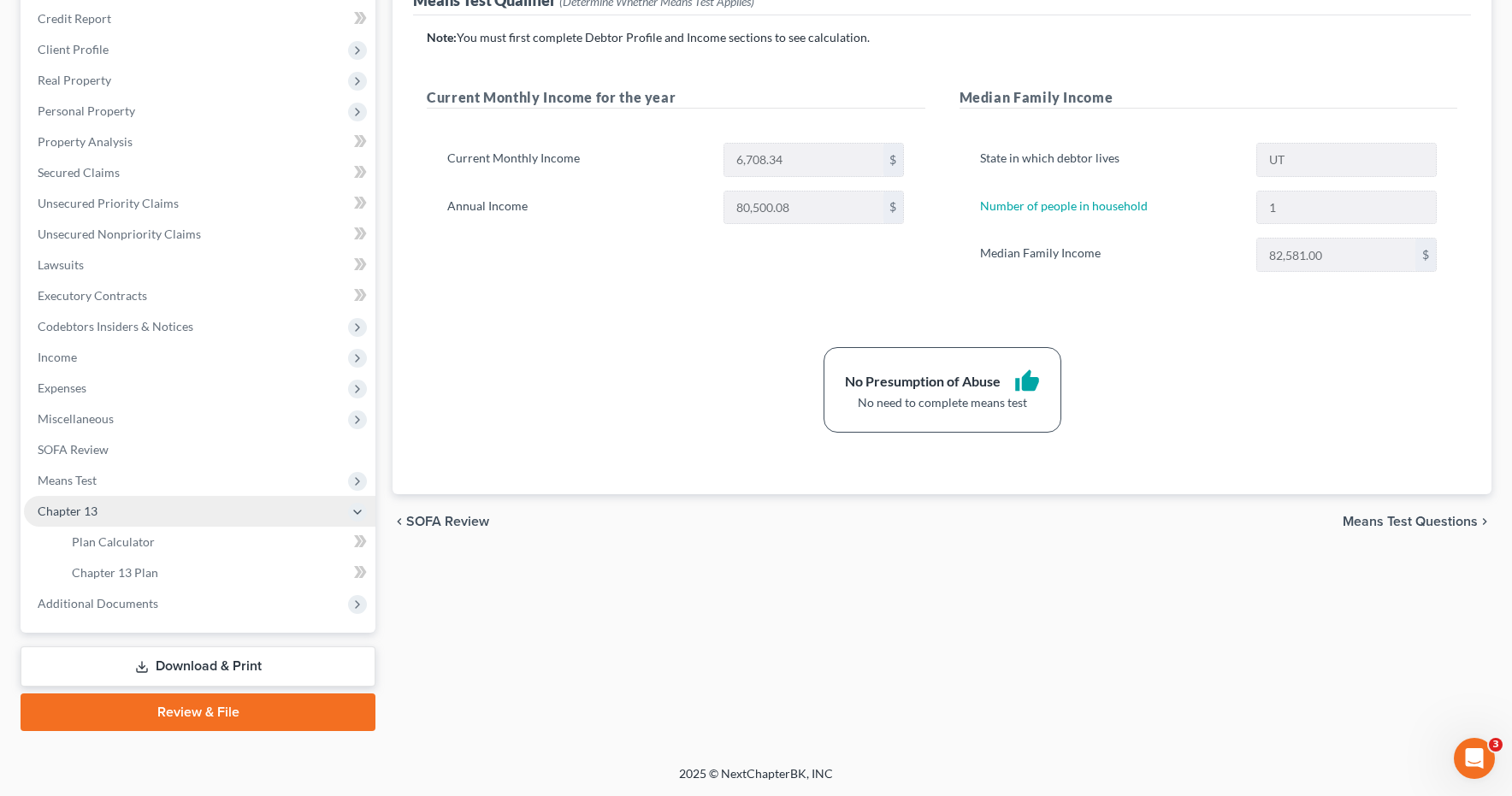
scroll to position [236, 0]
click at [98, 542] on span "Plan Calculator" at bounding box center [112, 542] width 83 height 15
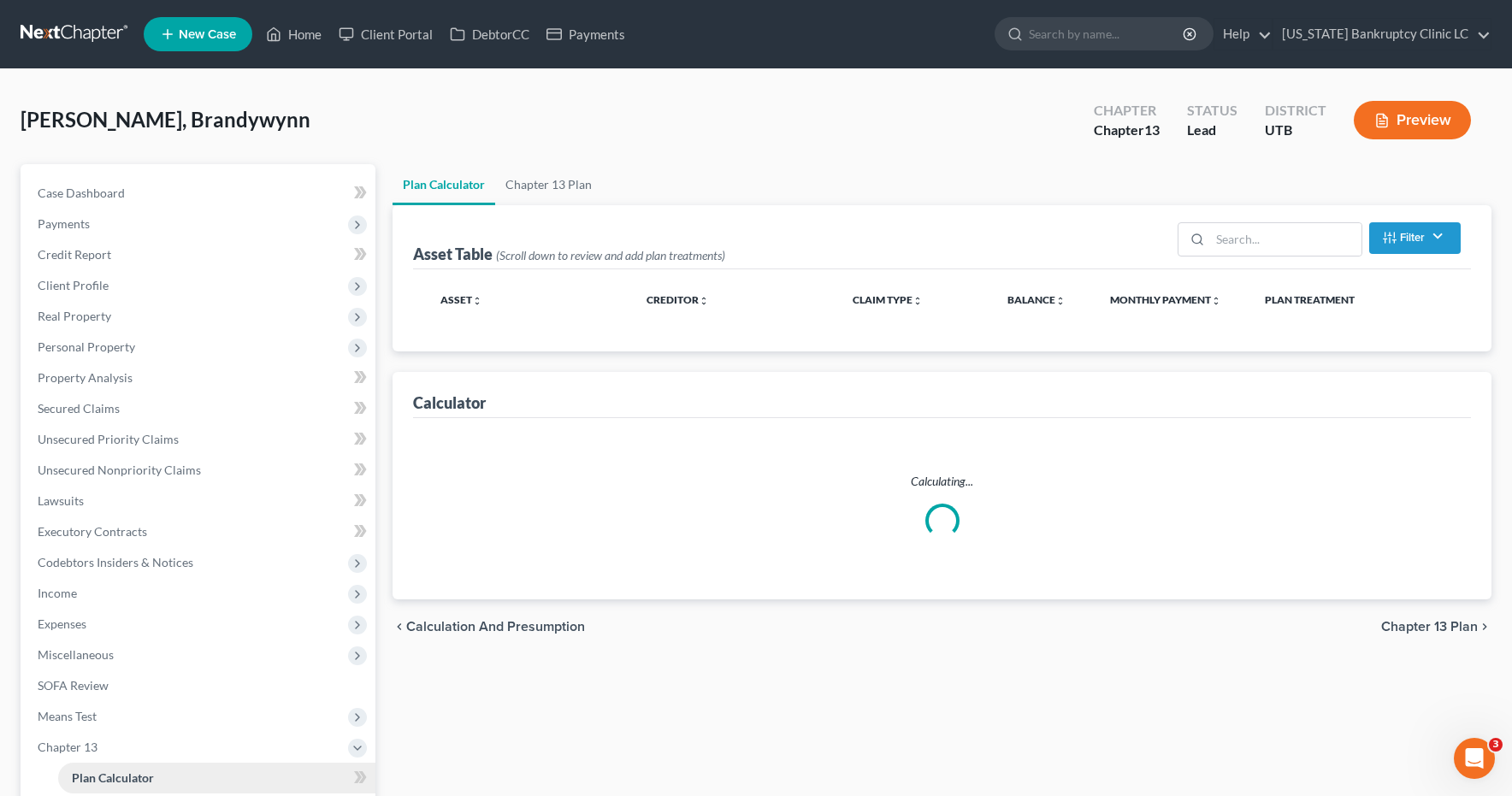
select select "59"
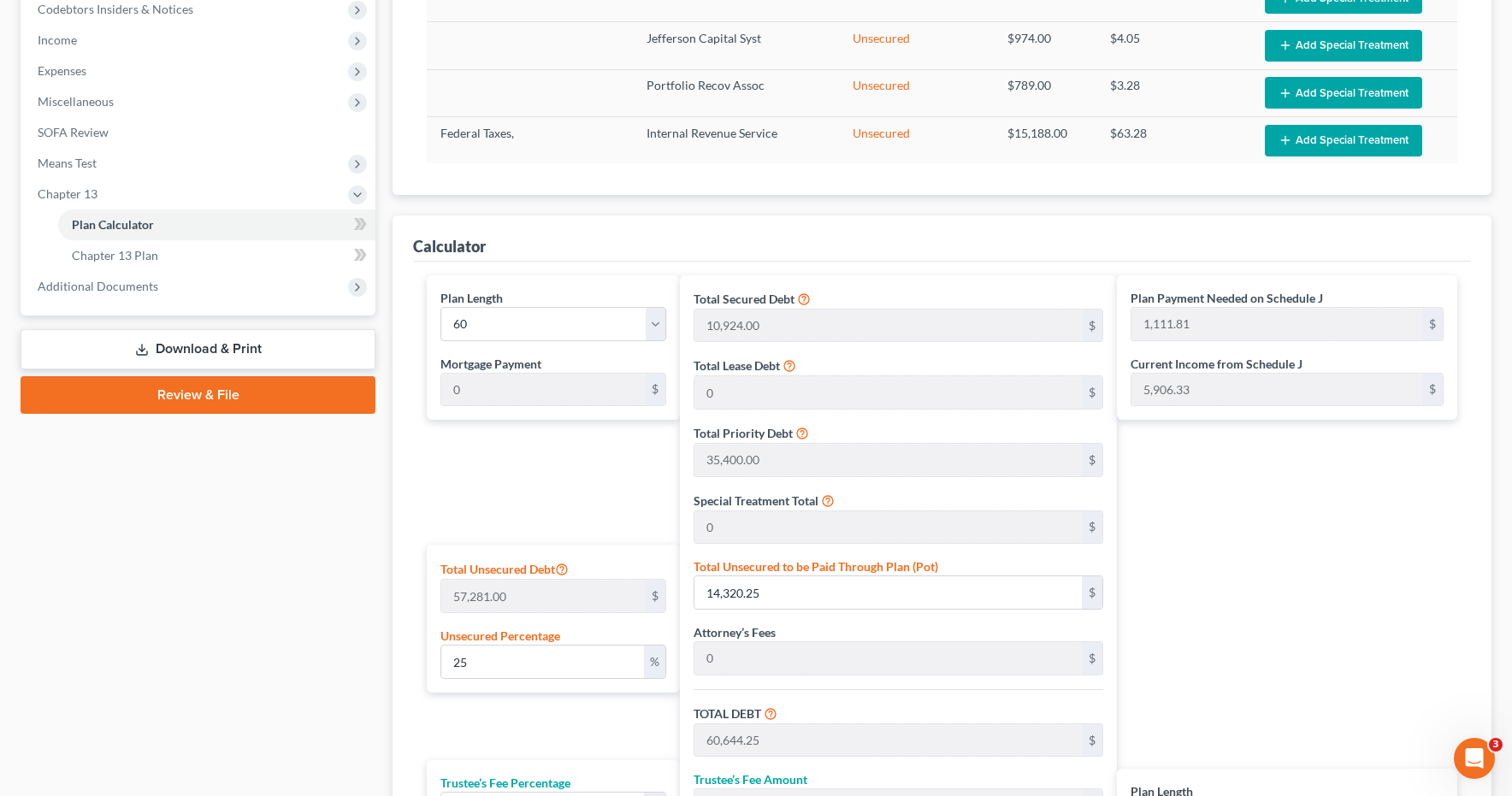
scroll to position [557, 0]
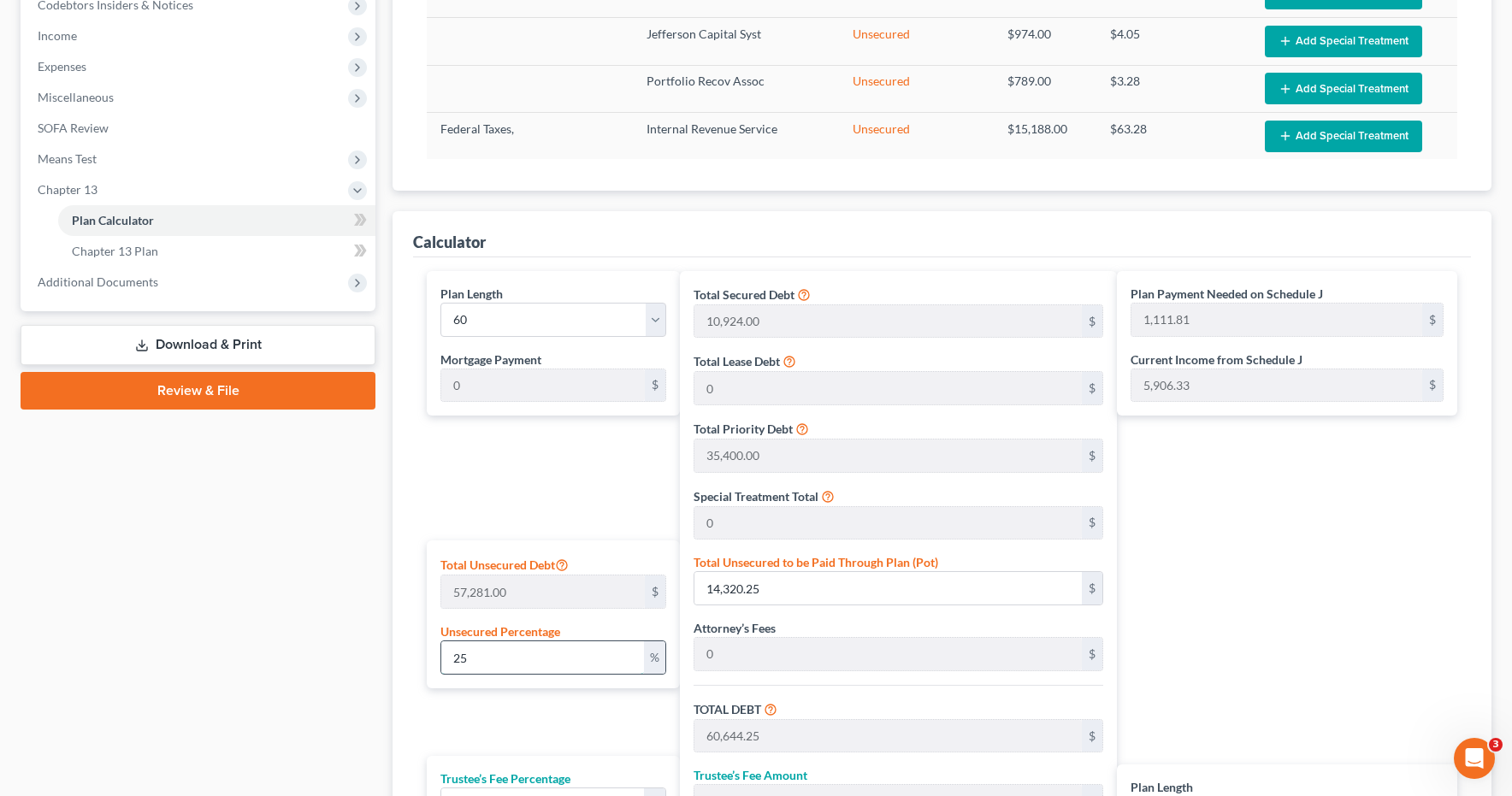
click at [484, 647] on input "25" at bounding box center [543, 658] width 203 height 32
drag, startPoint x: 482, startPoint y: 657, endPoint x: 449, endPoint y: 638, distance: 38.1
click at [428, 651] on div "Total Unsecured Debt 57,281.00 $ Unsecured Percentage 25 %" at bounding box center [553, 615] width 253 height 148
type input "1"
type input "572.81"
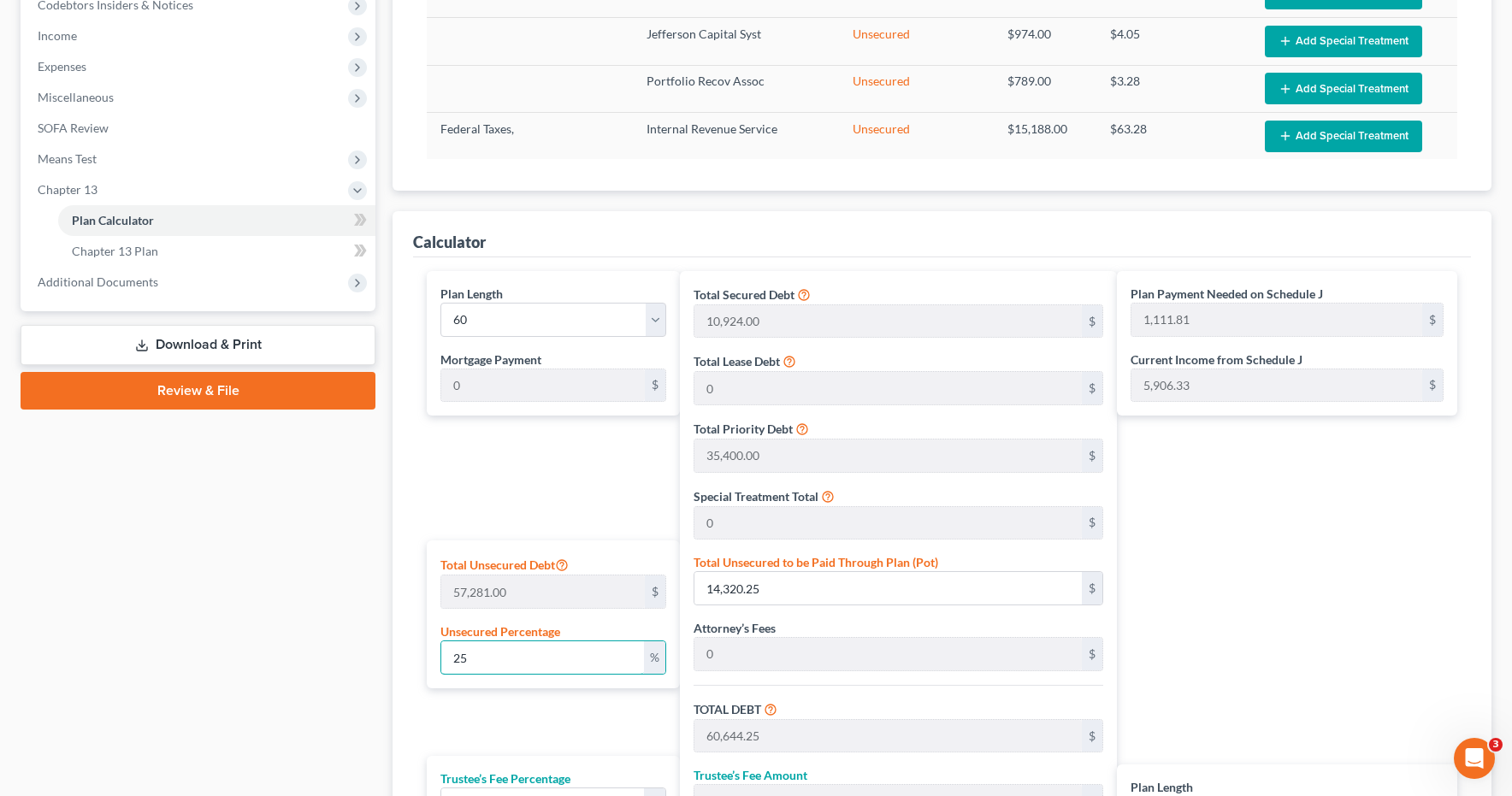
type input "46,896.81"
type input "4,689.68"
type input "51,586.49"
type input "859.77"
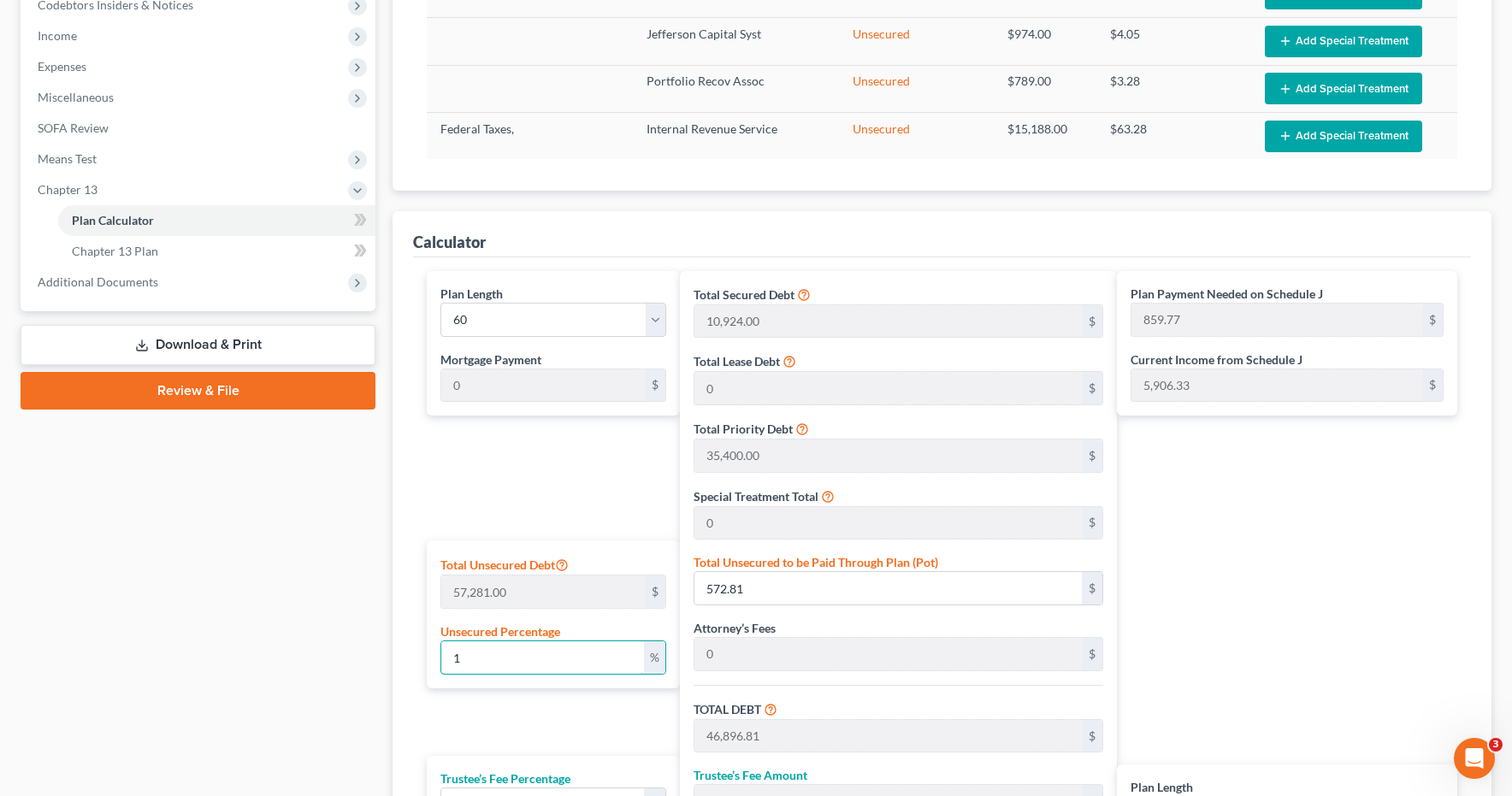
type input "1"
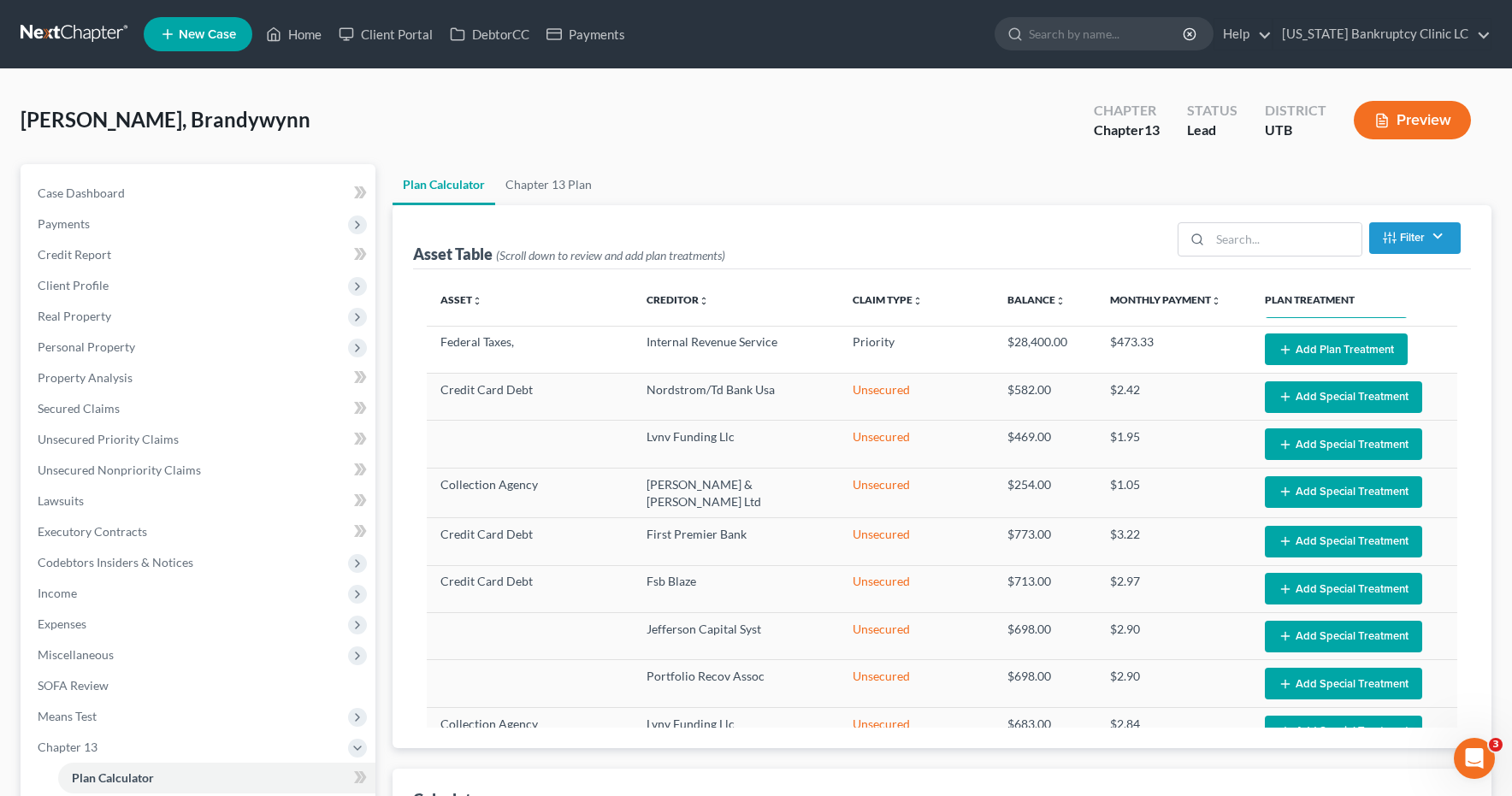
scroll to position [0, 0]
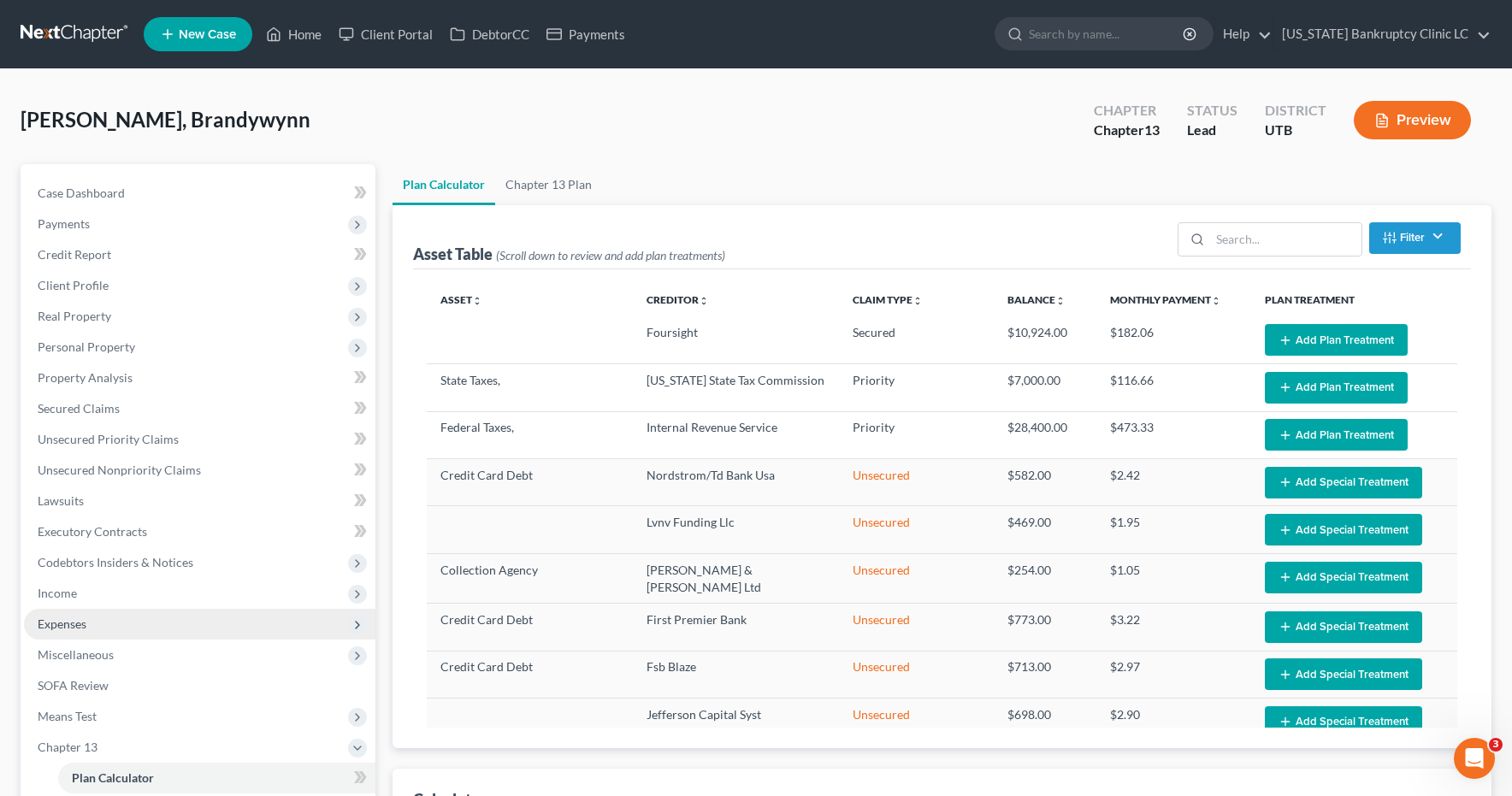
click at [51, 631] on span "Expenses" at bounding box center [199, 624] width 352 height 30
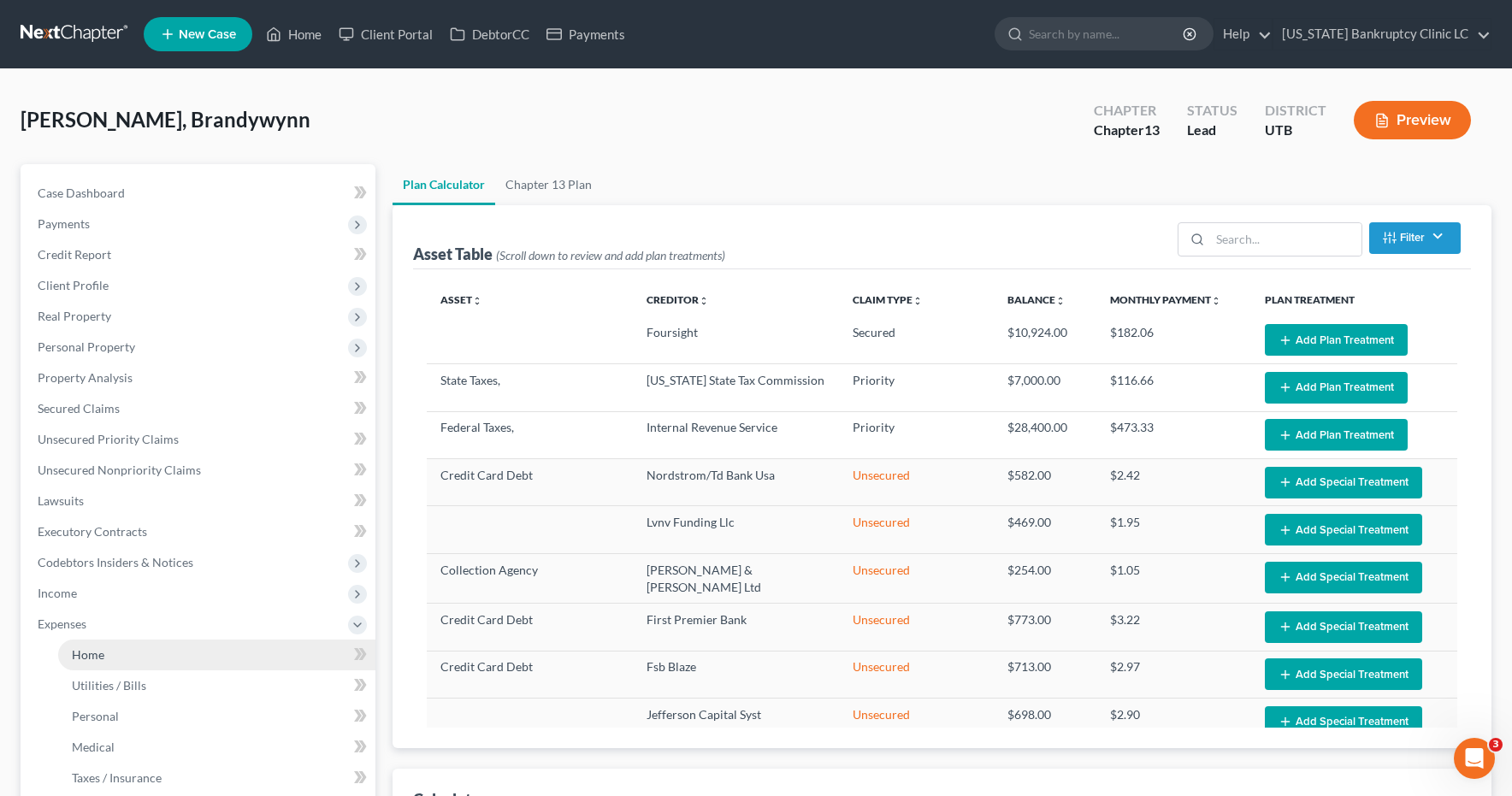
click at [114, 663] on link "Home" at bounding box center [217, 655] width 317 height 30
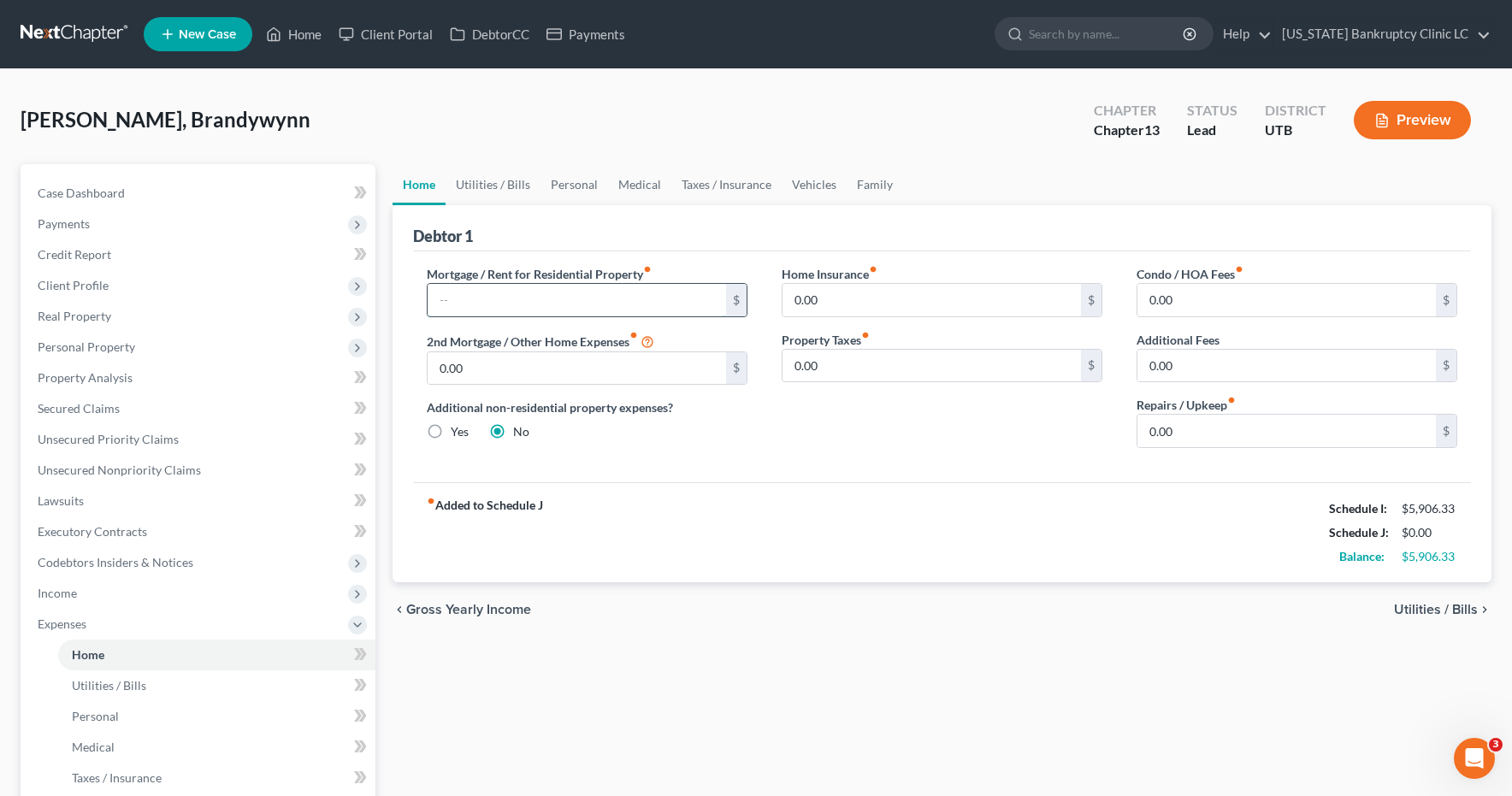
click at [448, 295] on input "text" at bounding box center [577, 300] width 299 height 32
type input "1,350.00"
click at [827, 186] on link "Vehicles" at bounding box center [814, 185] width 65 height 41
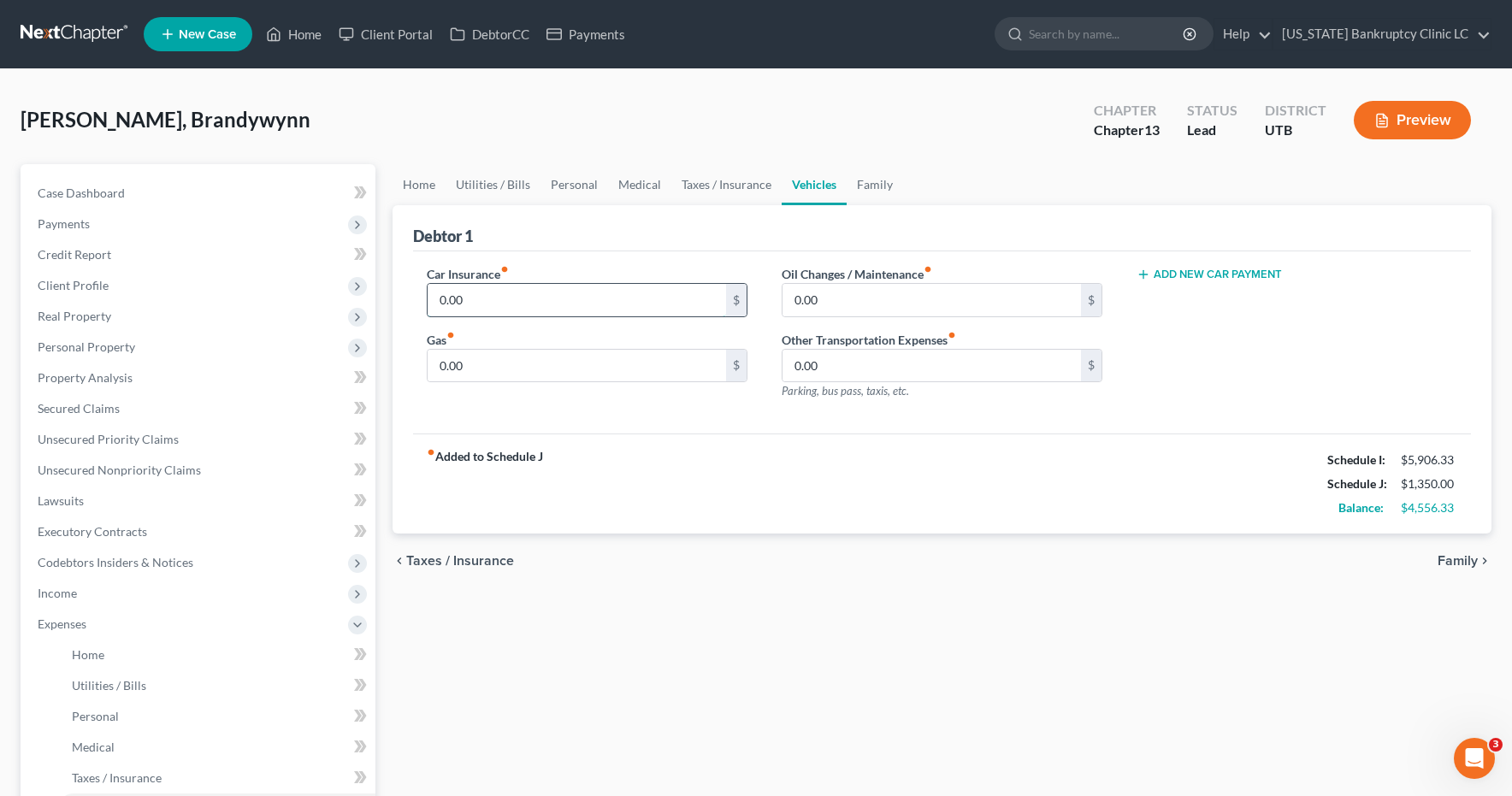
click at [502, 294] on input "0.00" at bounding box center [577, 300] width 299 height 32
type input "125.00"
click at [486, 191] on link "Utilities / Bills" at bounding box center [493, 185] width 95 height 41
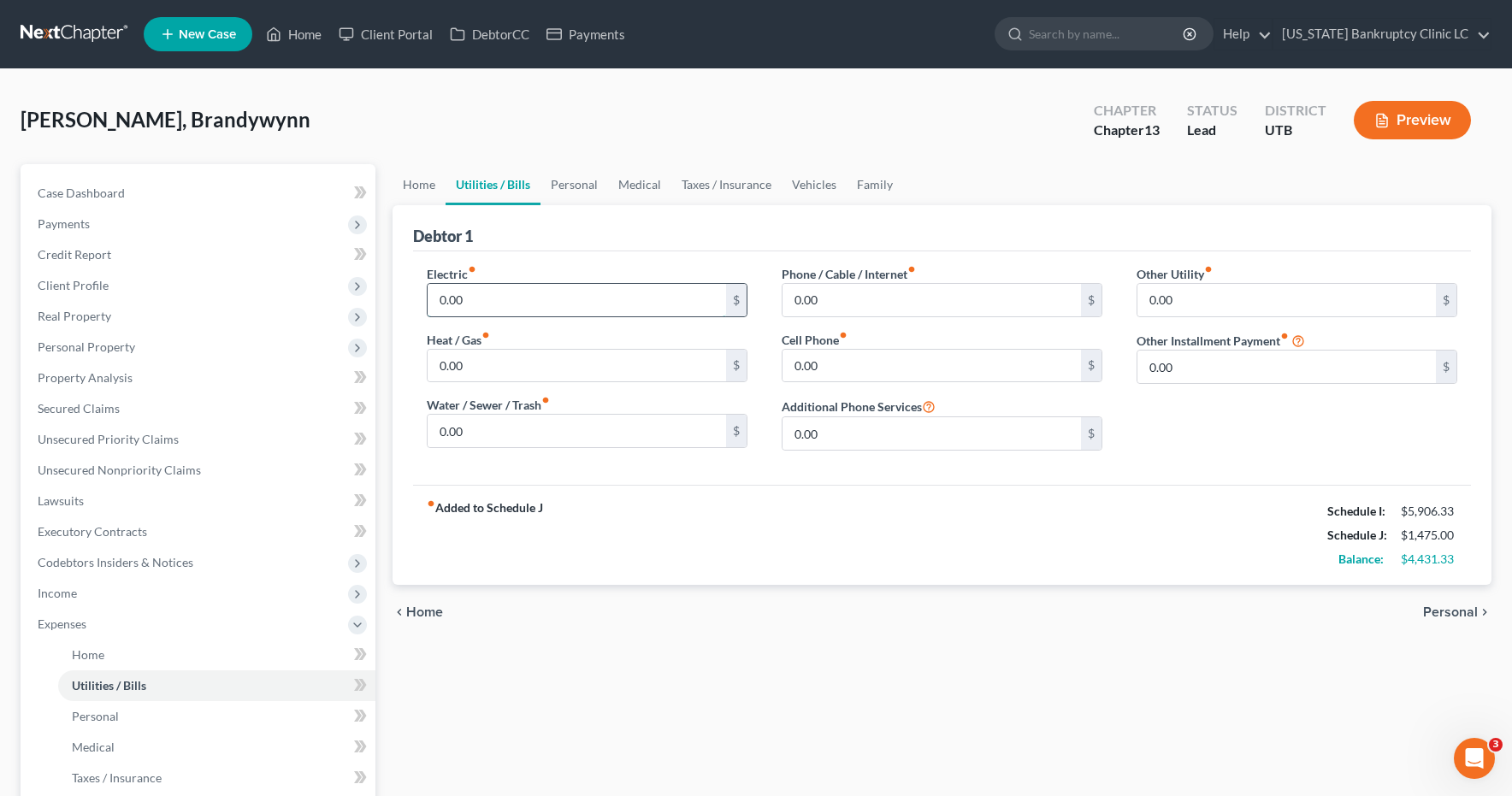
click at [532, 297] on input "0.00" at bounding box center [577, 300] width 299 height 32
type input "160.00"
click at [574, 361] on input "0.00" at bounding box center [577, 366] width 299 height 32
type input "80.00"
click at [523, 432] on input "0.00" at bounding box center [577, 430] width 299 height 32
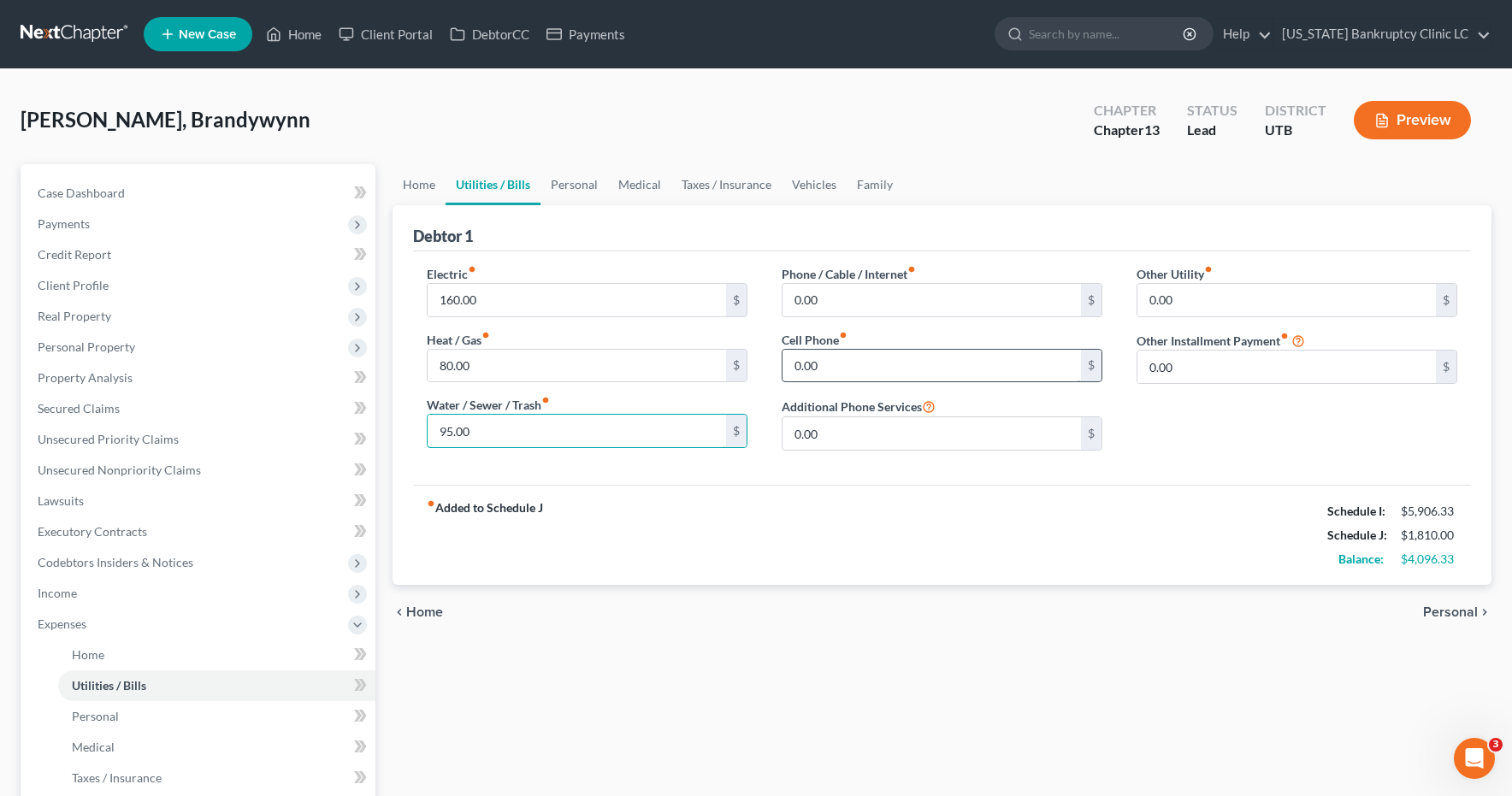
type input "95.00"
click at [853, 367] on input "0.00" at bounding box center [932, 366] width 299 height 32
type input "185.00"
click at [874, 305] on input "0.00" at bounding box center [932, 300] width 299 height 32
type input "240.00"
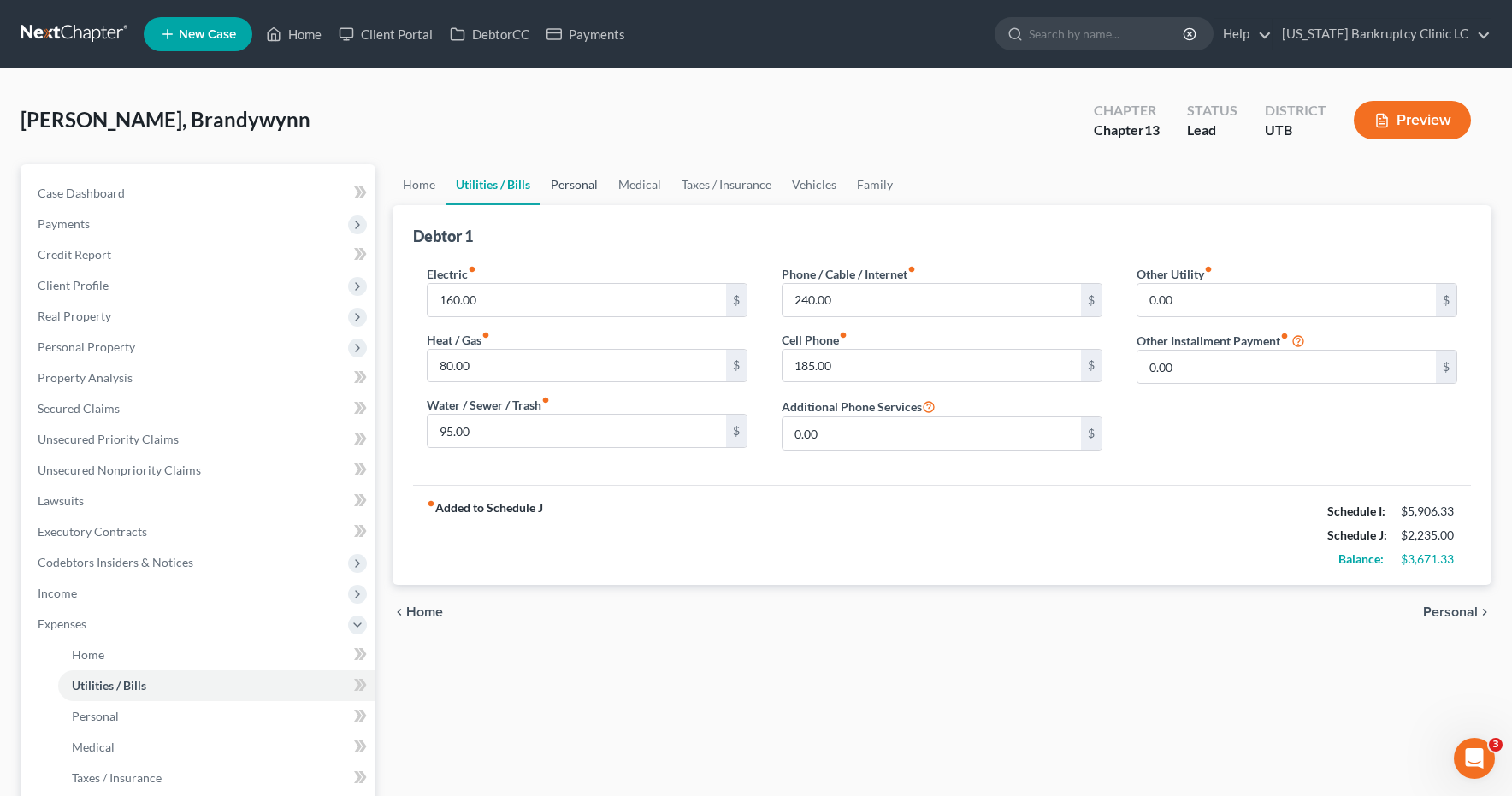
click at [583, 180] on link "Personal" at bounding box center [575, 185] width 68 height 41
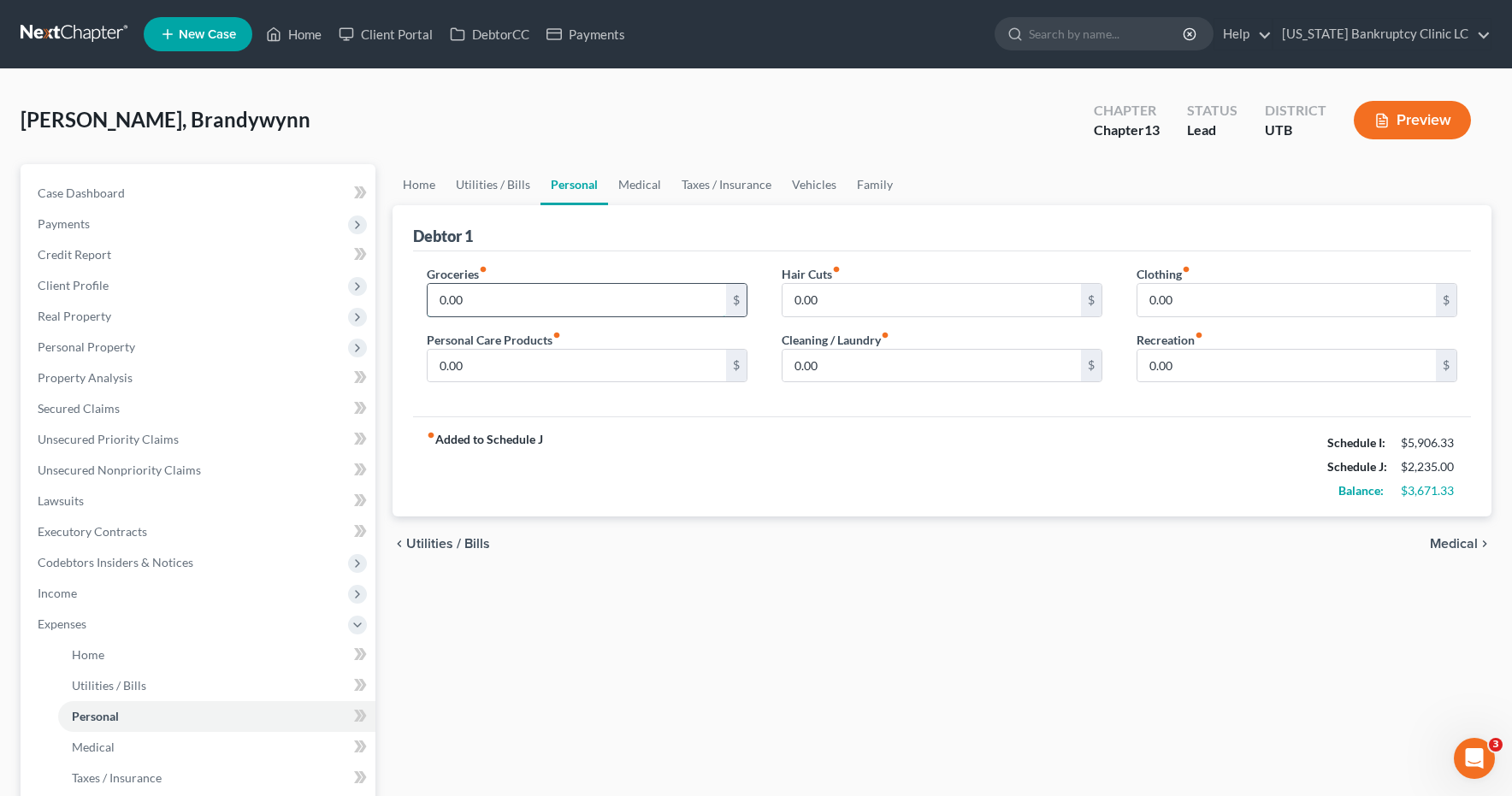
click at [494, 307] on input "0.00" at bounding box center [577, 300] width 299 height 32
type input "400.00"
click at [1213, 300] on input "0.00" at bounding box center [1286, 300] width 299 height 32
type input "100.00"
click at [635, 358] on input "0.00" at bounding box center [577, 366] width 299 height 32
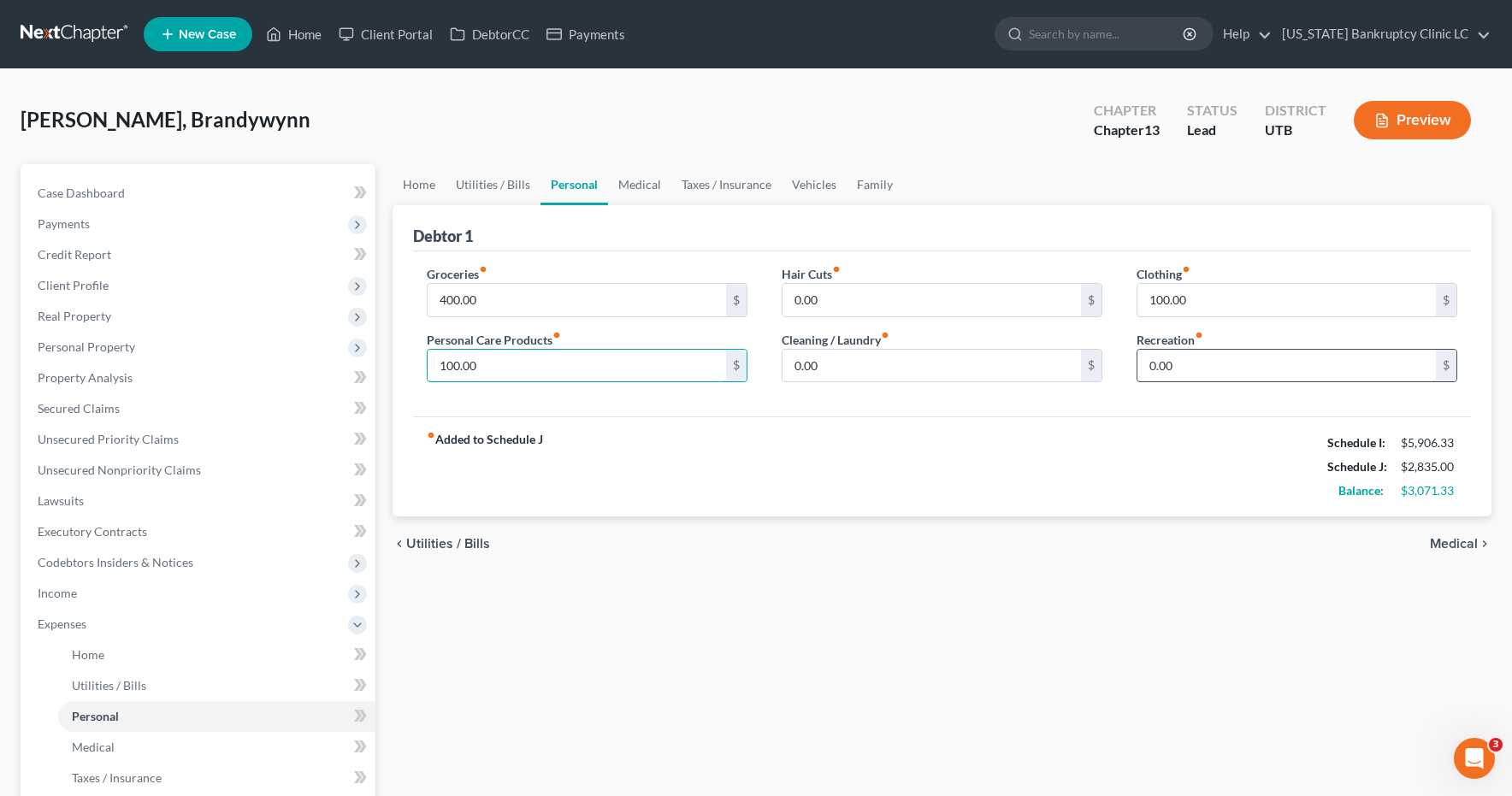
type input "100.00"
click at [1307, 369] on input "0.00" at bounding box center [1286, 366] width 299 height 32
type input "235.00"
click at [898, 361] on input "0.00" at bounding box center [932, 366] width 299 height 32
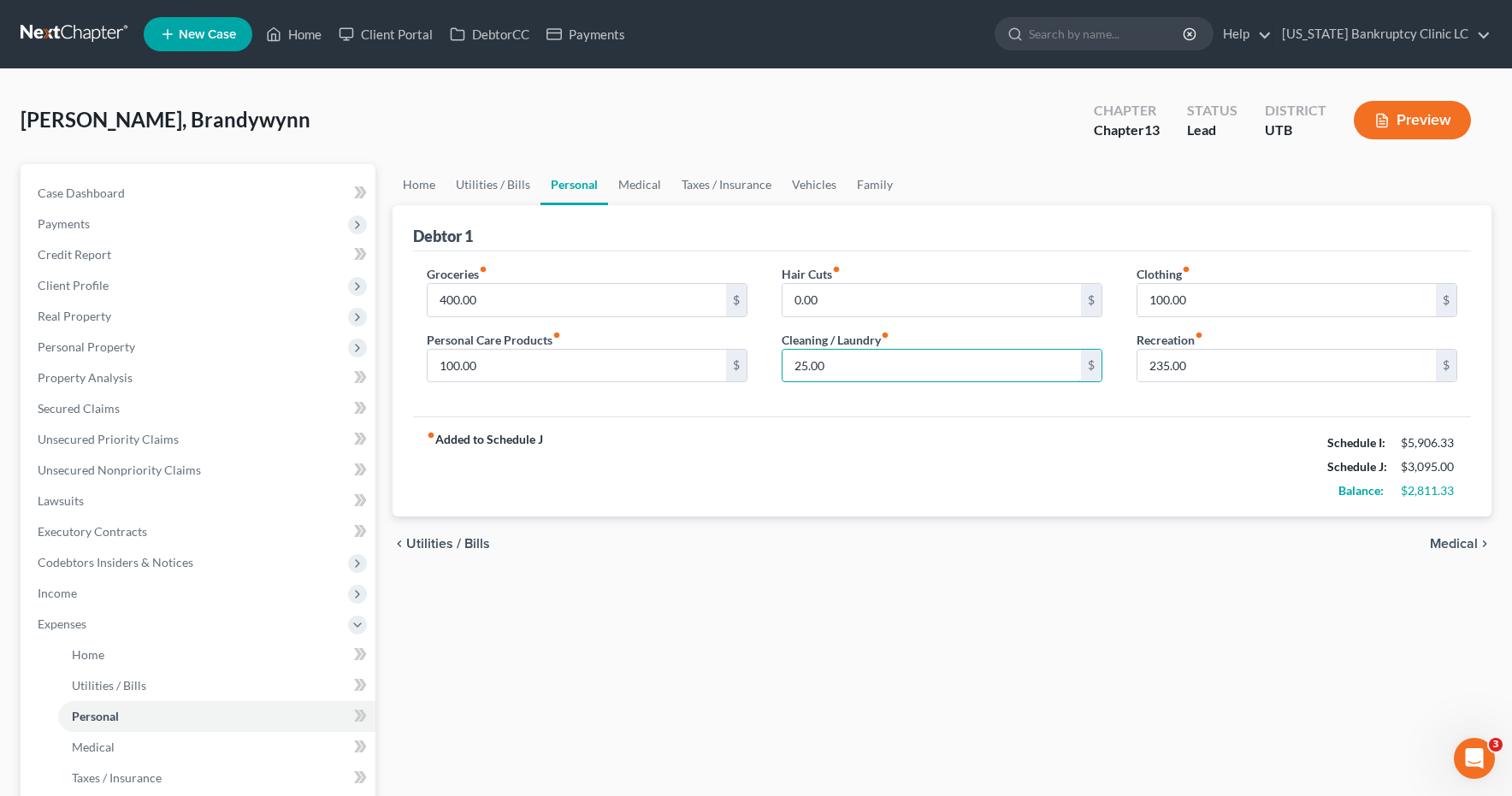
type input "25.00"
click at [1190, 368] on input "235.00" at bounding box center [1286, 366] width 299 height 32
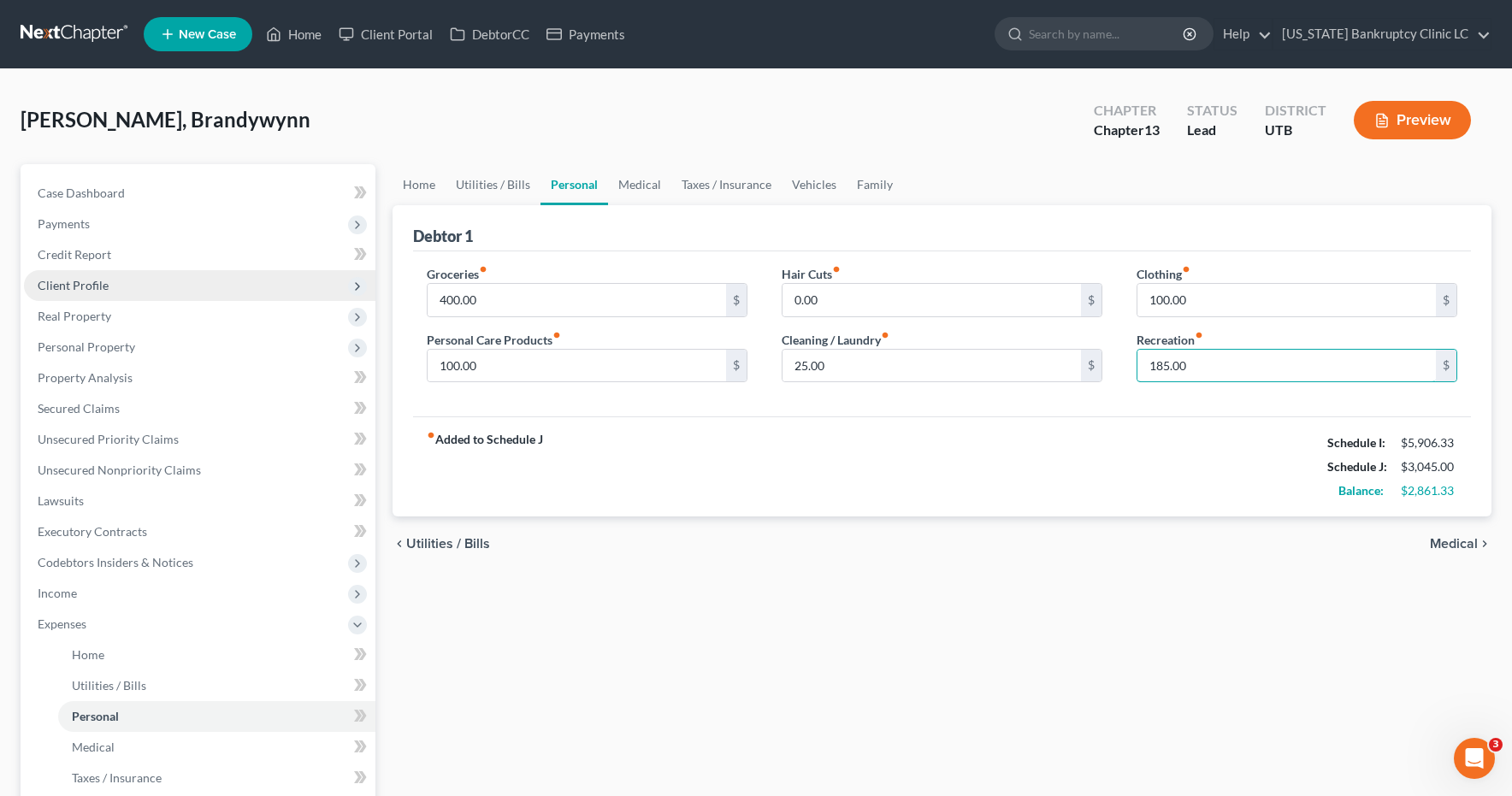
type input "185.00"
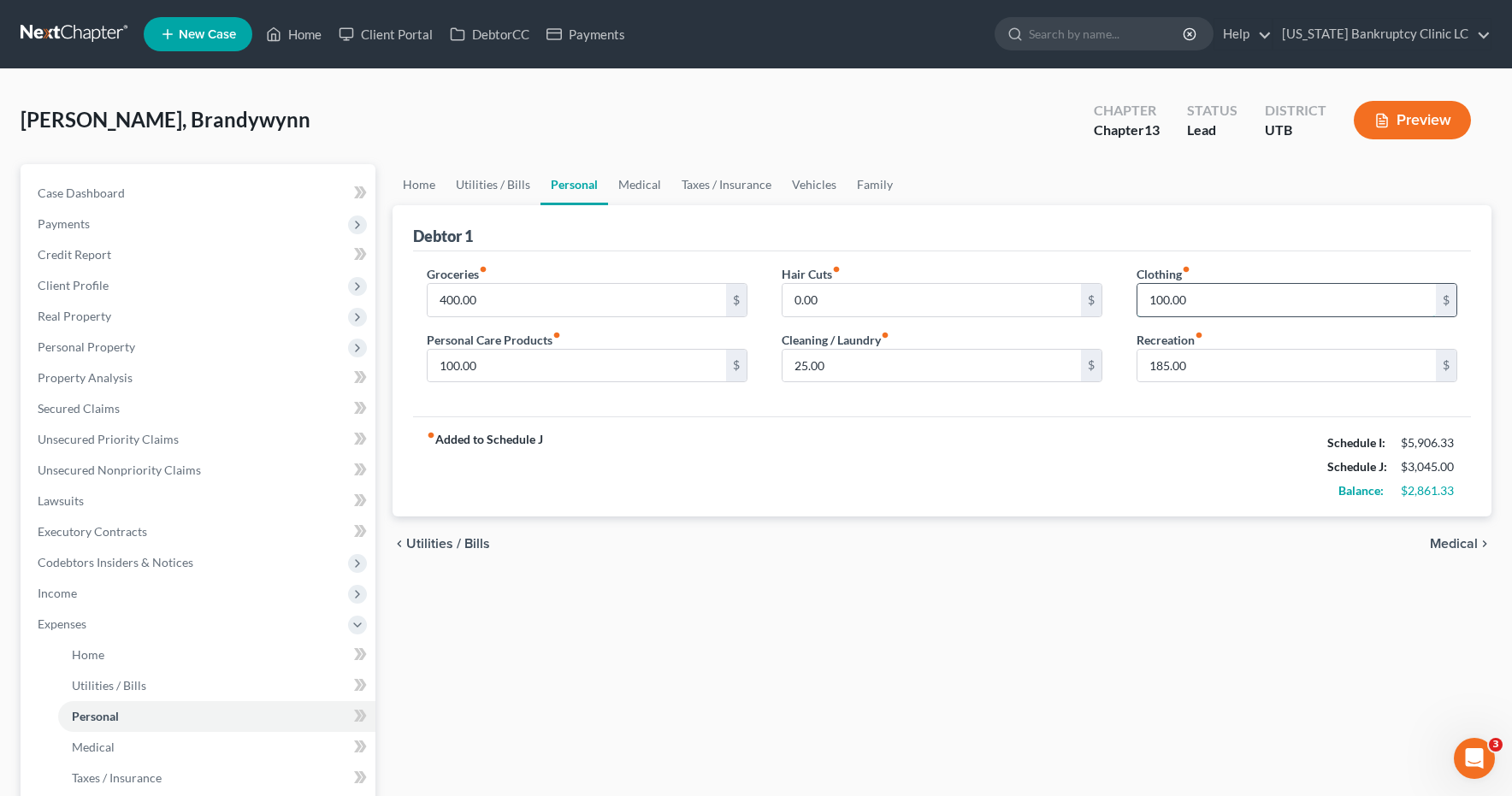
click at [1200, 300] on input "100.00" at bounding box center [1286, 300] width 299 height 32
type input "87.00"
click at [629, 183] on link "Medical" at bounding box center [639, 185] width 64 height 41
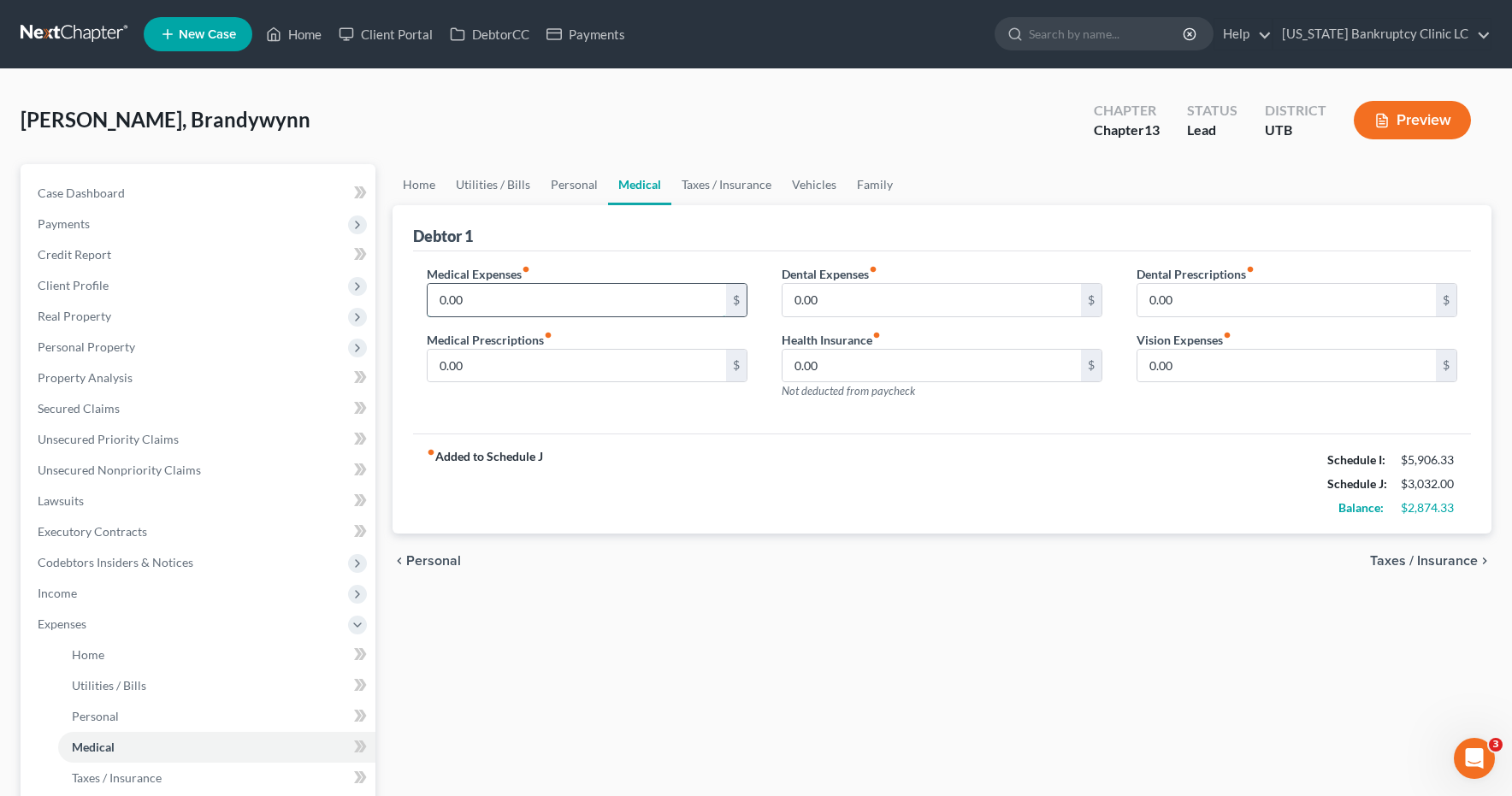
click at [510, 303] on input "0.00" at bounding box center [577, 300] width 299 height 32
type input "83.00"
click at [422, 183] on link "Home" at bounding box center [419, 185] width 53 height 41
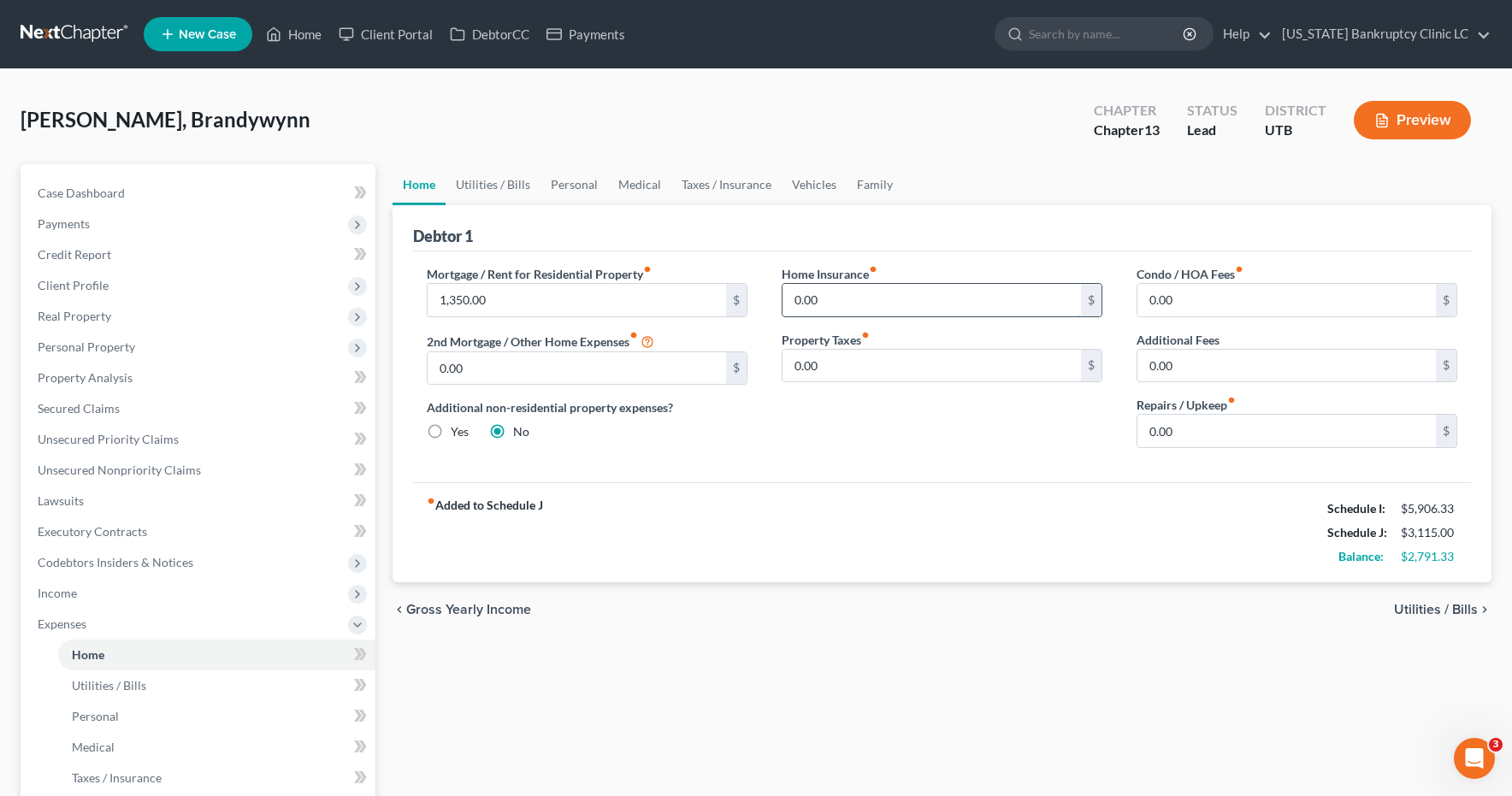
click at [873, 307] on input "0.00" at bounding box center [932, 300] width 299 height 32
type input "32.00"
click at [806, 185] on link "Vehicles" at bounding box center [814, 185] width 65 height 41
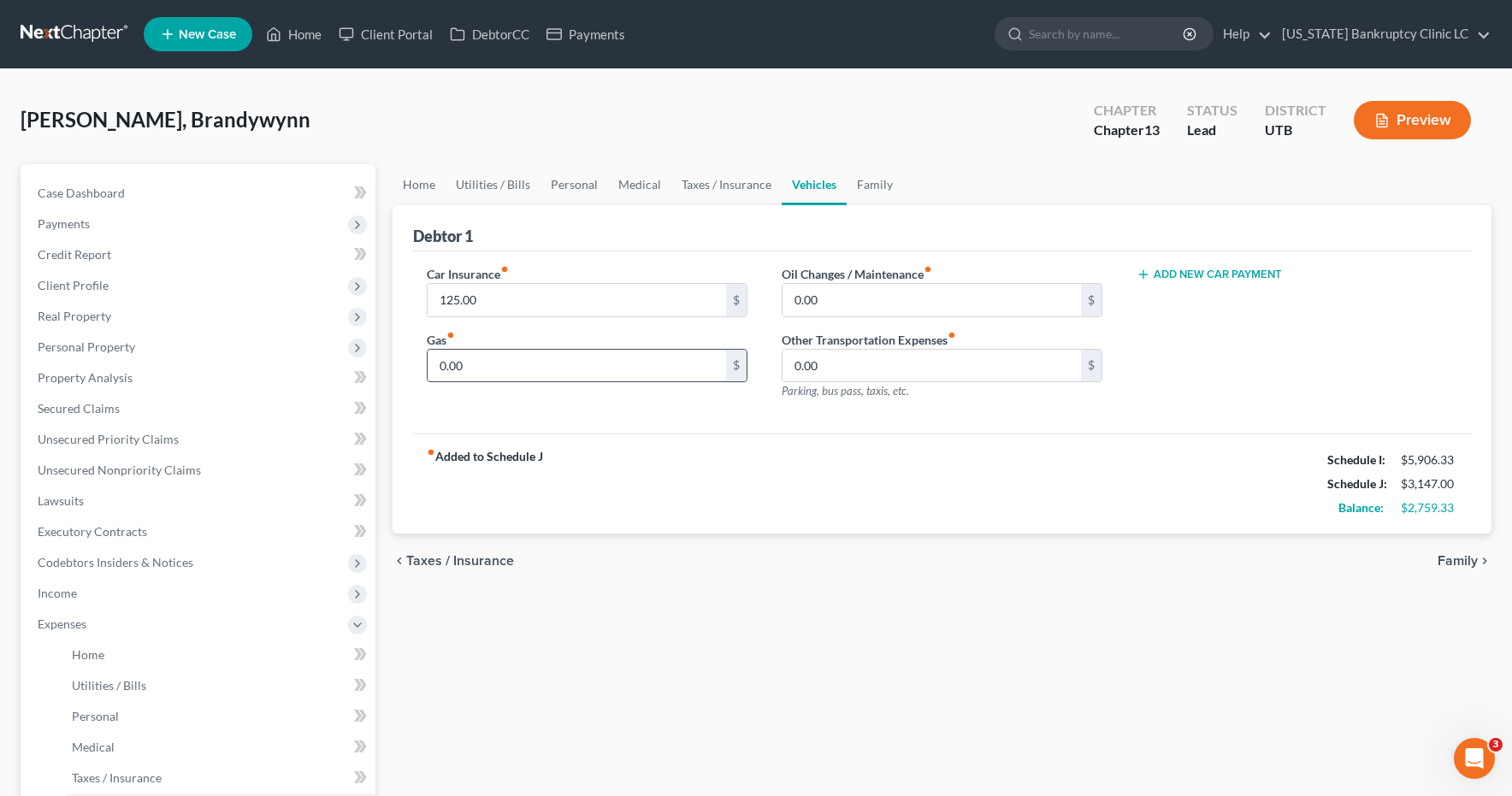
click at [537, 357] on input "0.00" at bounding box center [577, 366] width 299 height 32
type input "240.00"
click at [867, 180] on link "Family" at bounding box center [874, 185] width 57 height 41
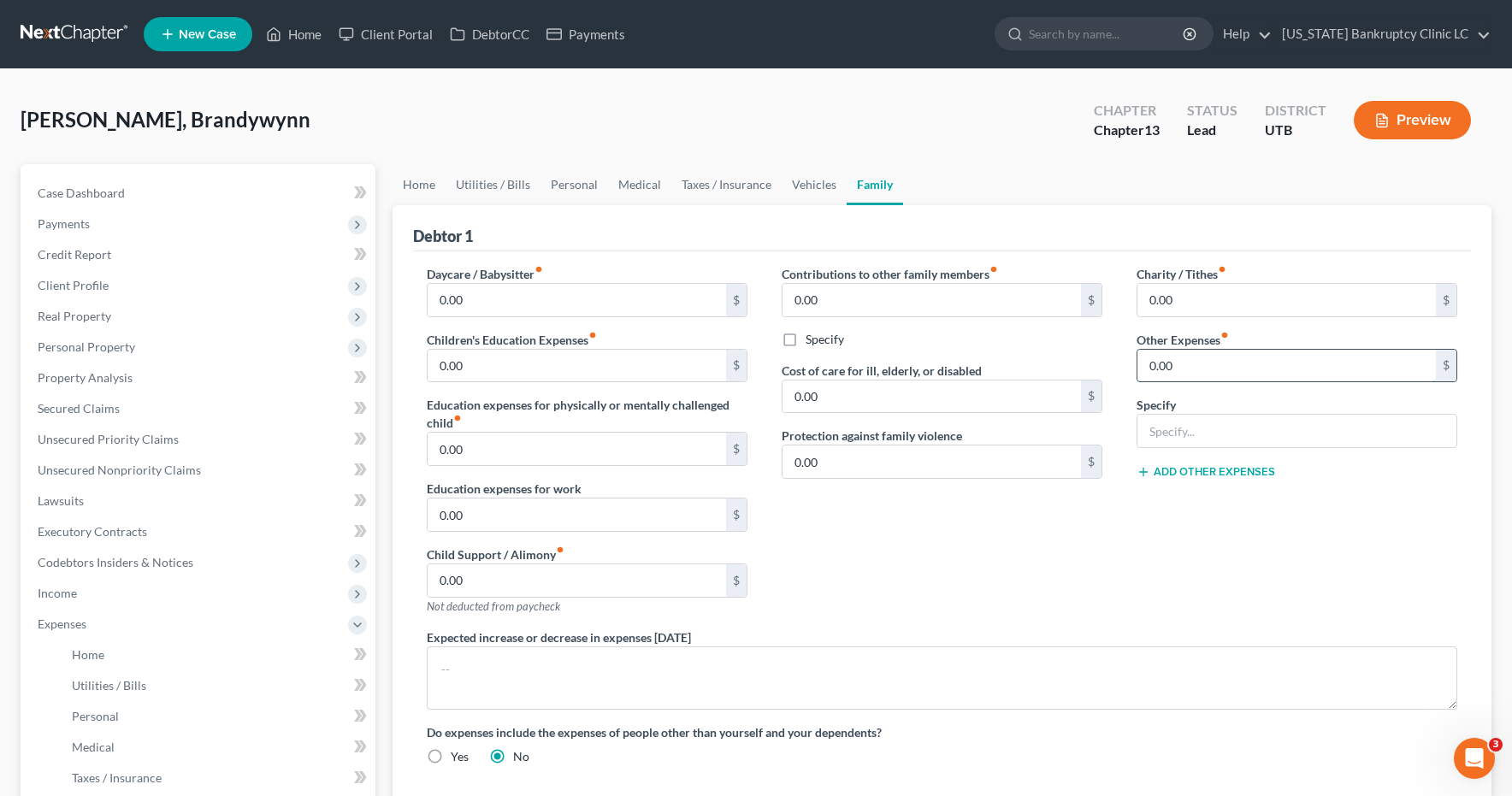
click at [1258, 350] on input "0.00" at bounding box center [1286, 366] width 299 height 32
type input "50"
type input "Pet Expenses"
click at [66, 596] on span "Income" at bounding box center [57, 593] width 39 height 15
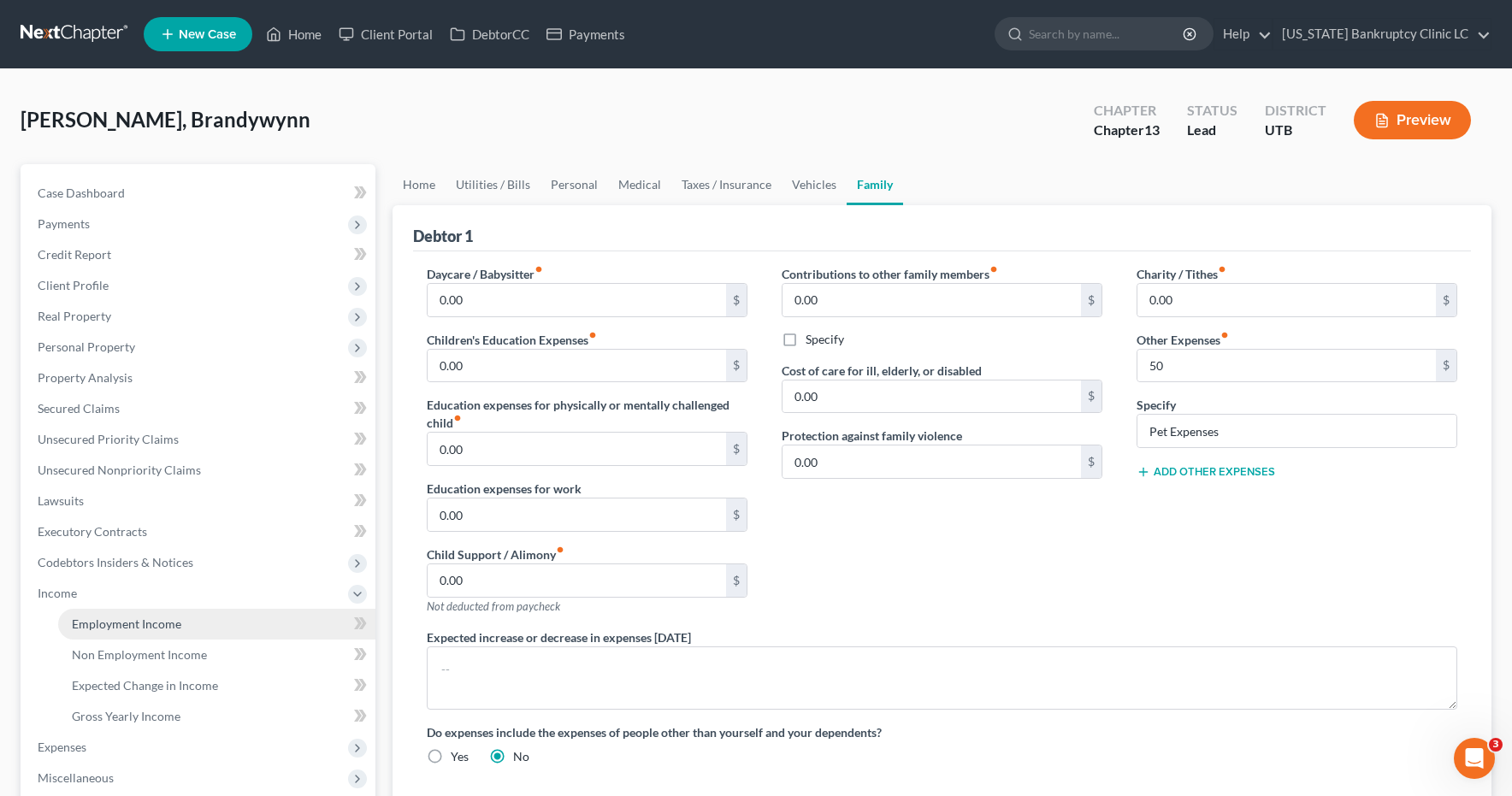
click at [92, 627] on span "Employment Income" at bounding box center [126, 624] width 110 height 15
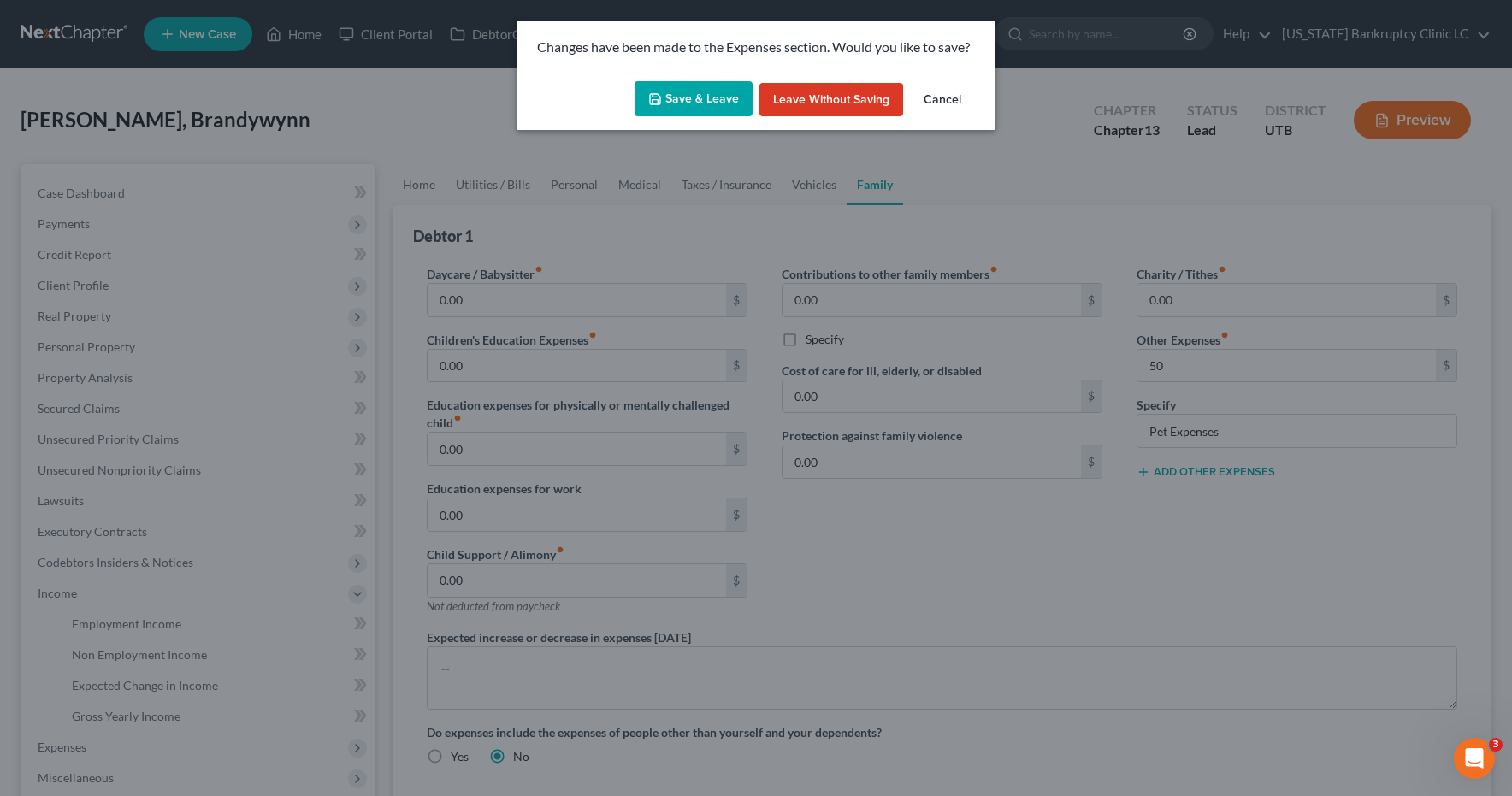
click at [682, 100] on button "Save & Leave" at bounding box center [694, 98] width 118 height 36
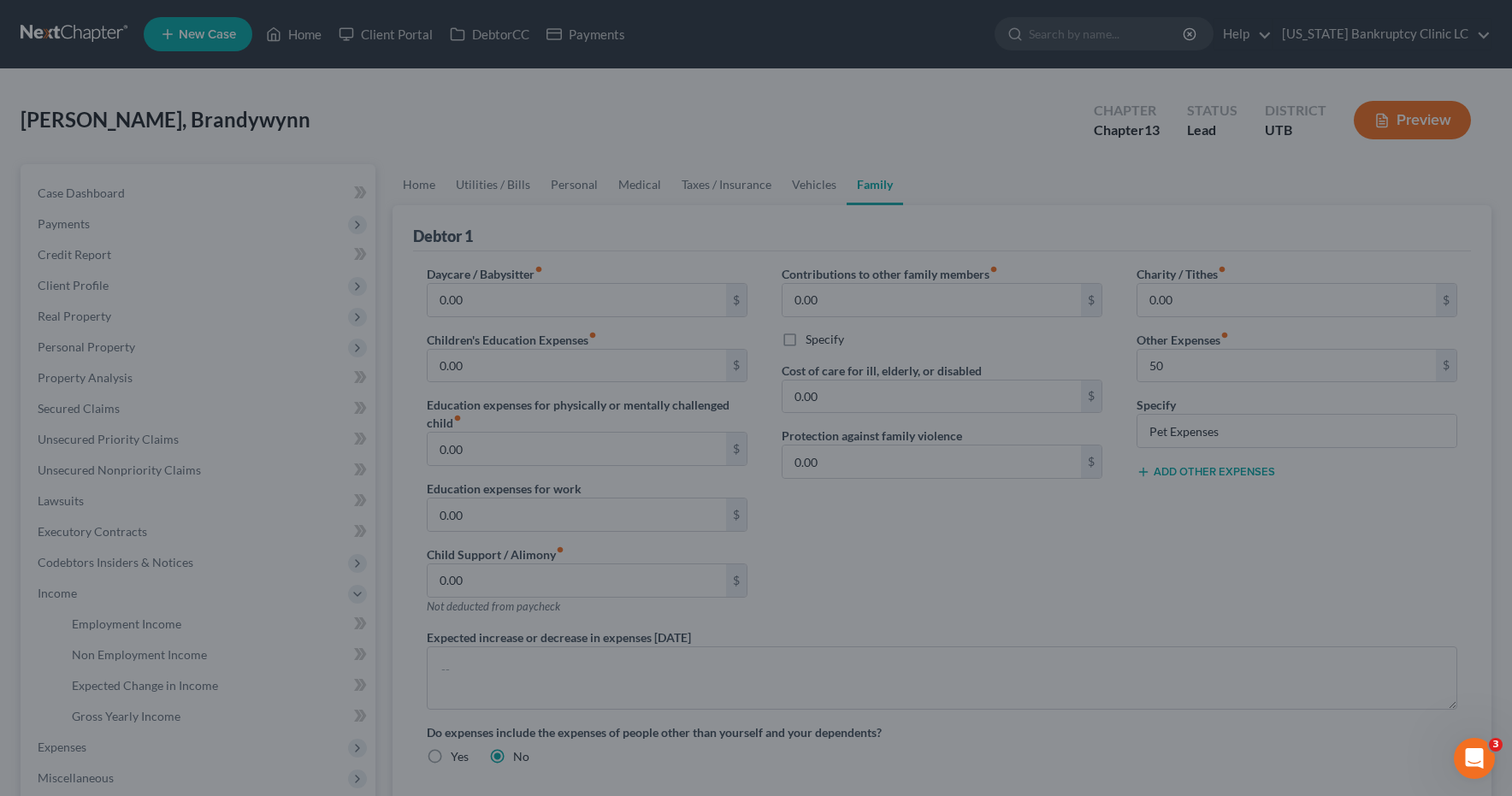
type input "50.00"
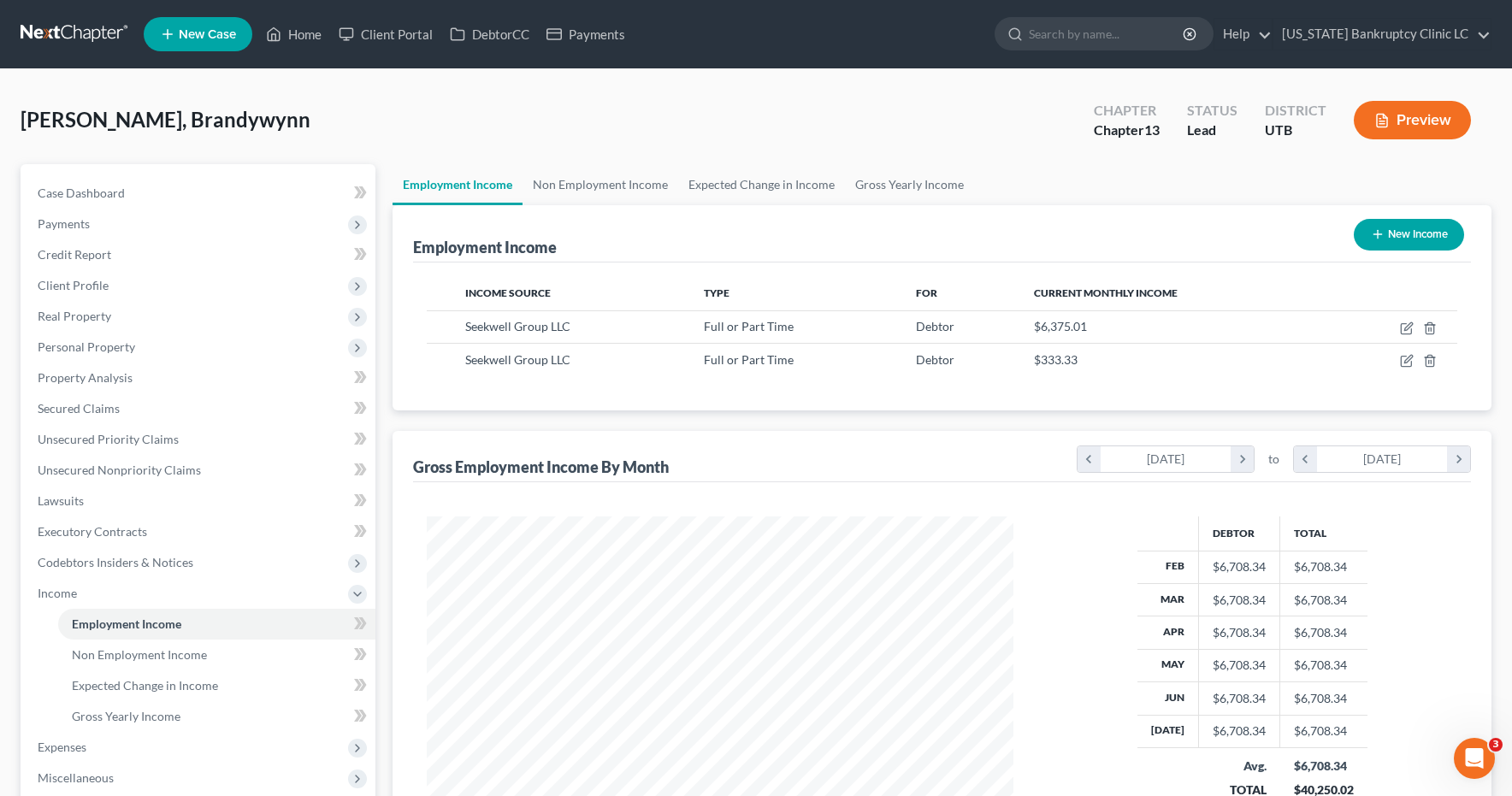
scroll to position [307, 622]
click at [1411, 327] on icon "button" at bounding box center [1407, 328] width 14 height 14
select select "0"
select select "46"
select select "2"
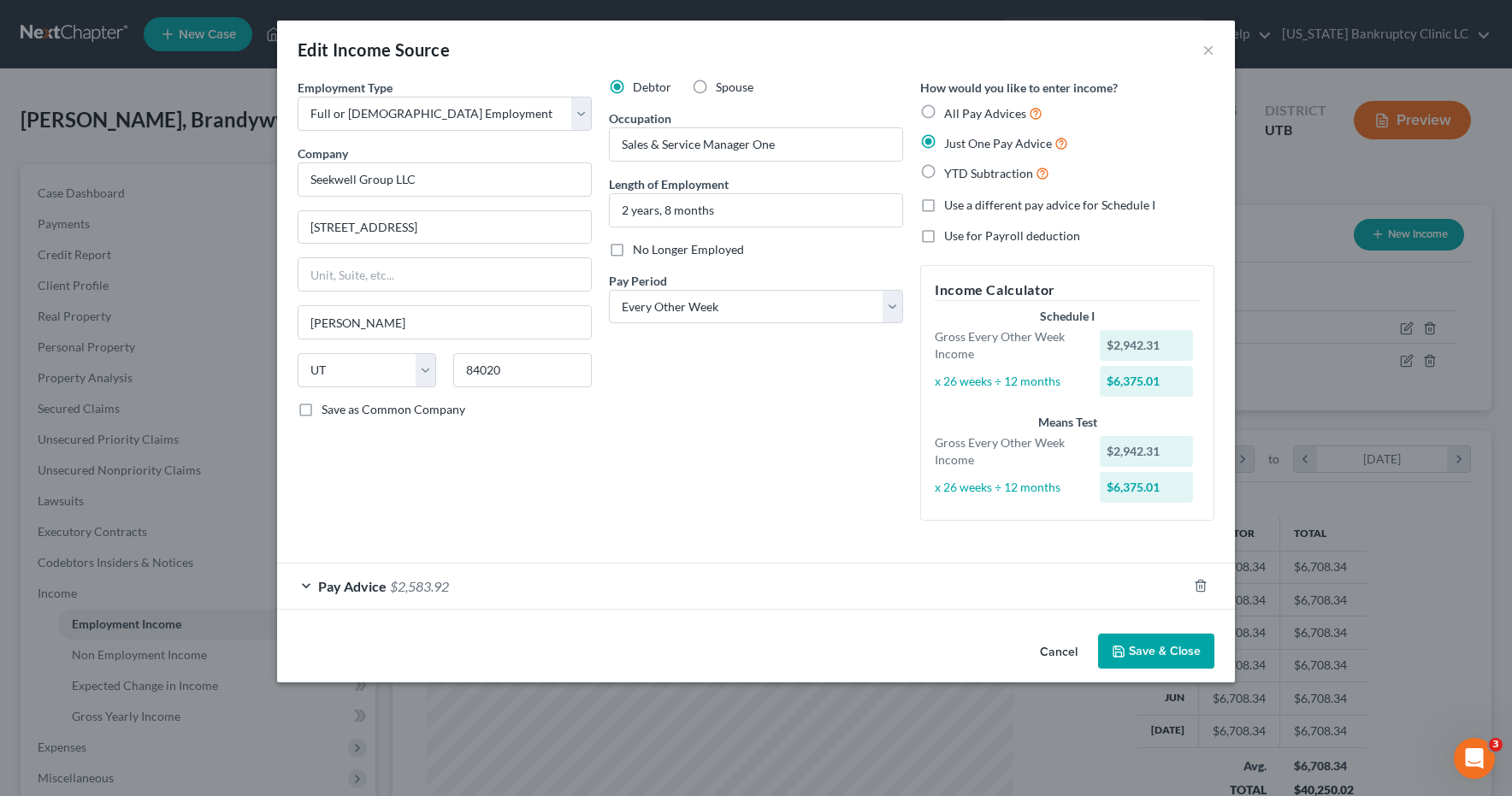
click at [306, 524] on div "Employment Type * Select Full or Part Time Employment Self Employment Company *…" at bounding box center [444, 306] width 311 height 455
click at [308, 587] on div "Pay Advice $2,583.92" at bounding box center [732, 586] width 910 height 45
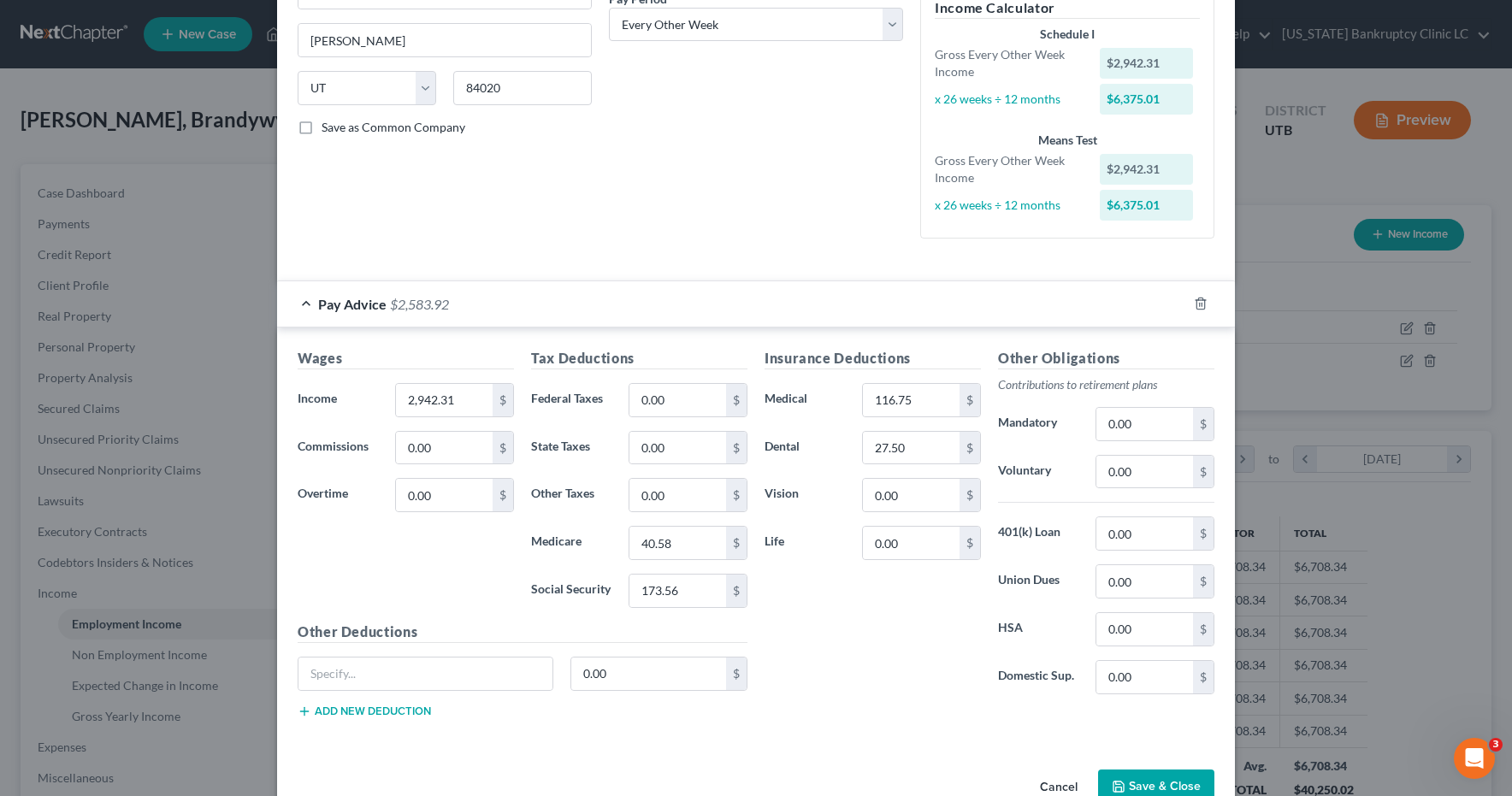
scroll to position [287, 0]
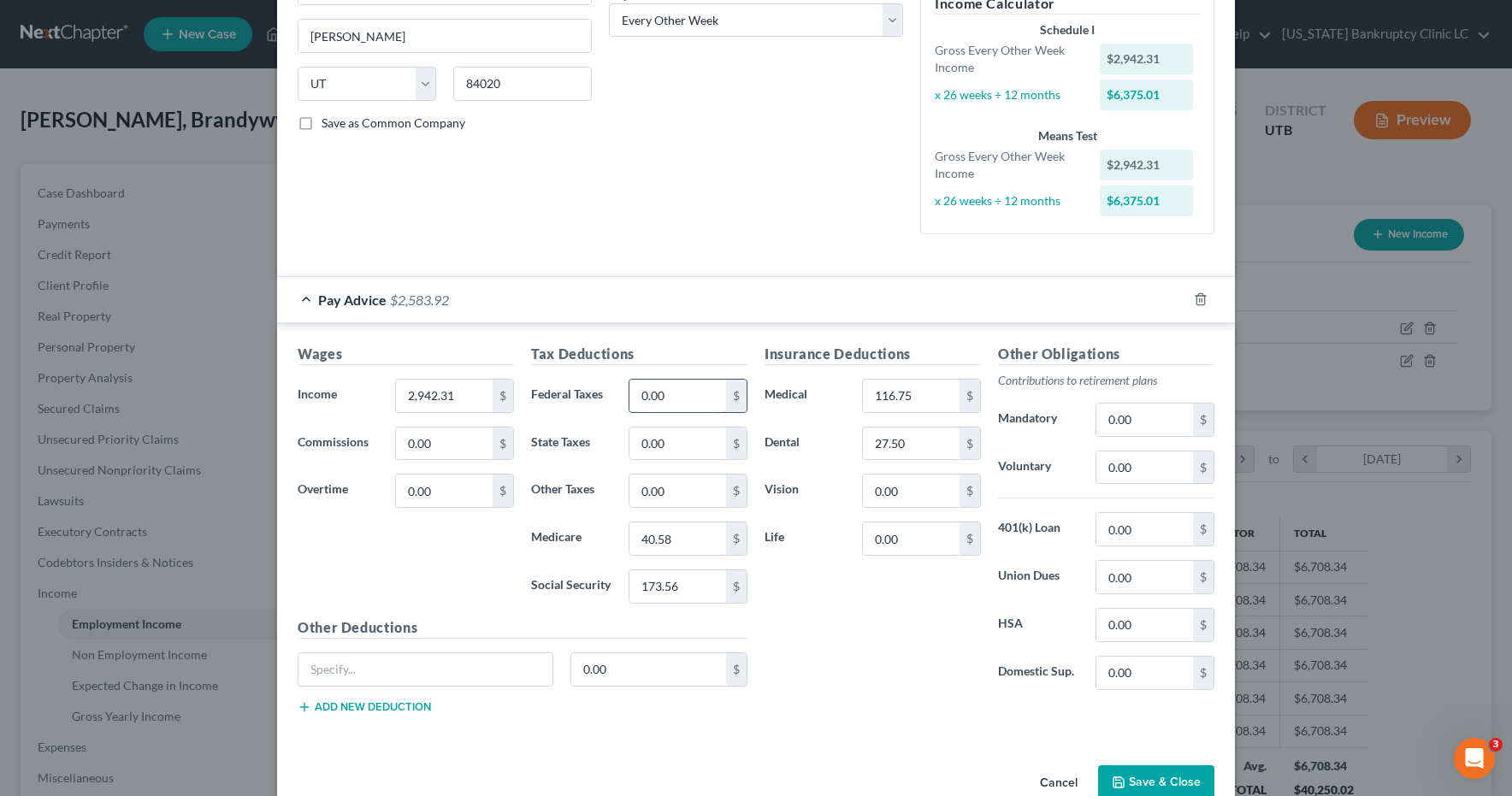
click at [674, 397] on input "0.00" at bounding box center [678, 395] width 97 height 32
type input "133.20"
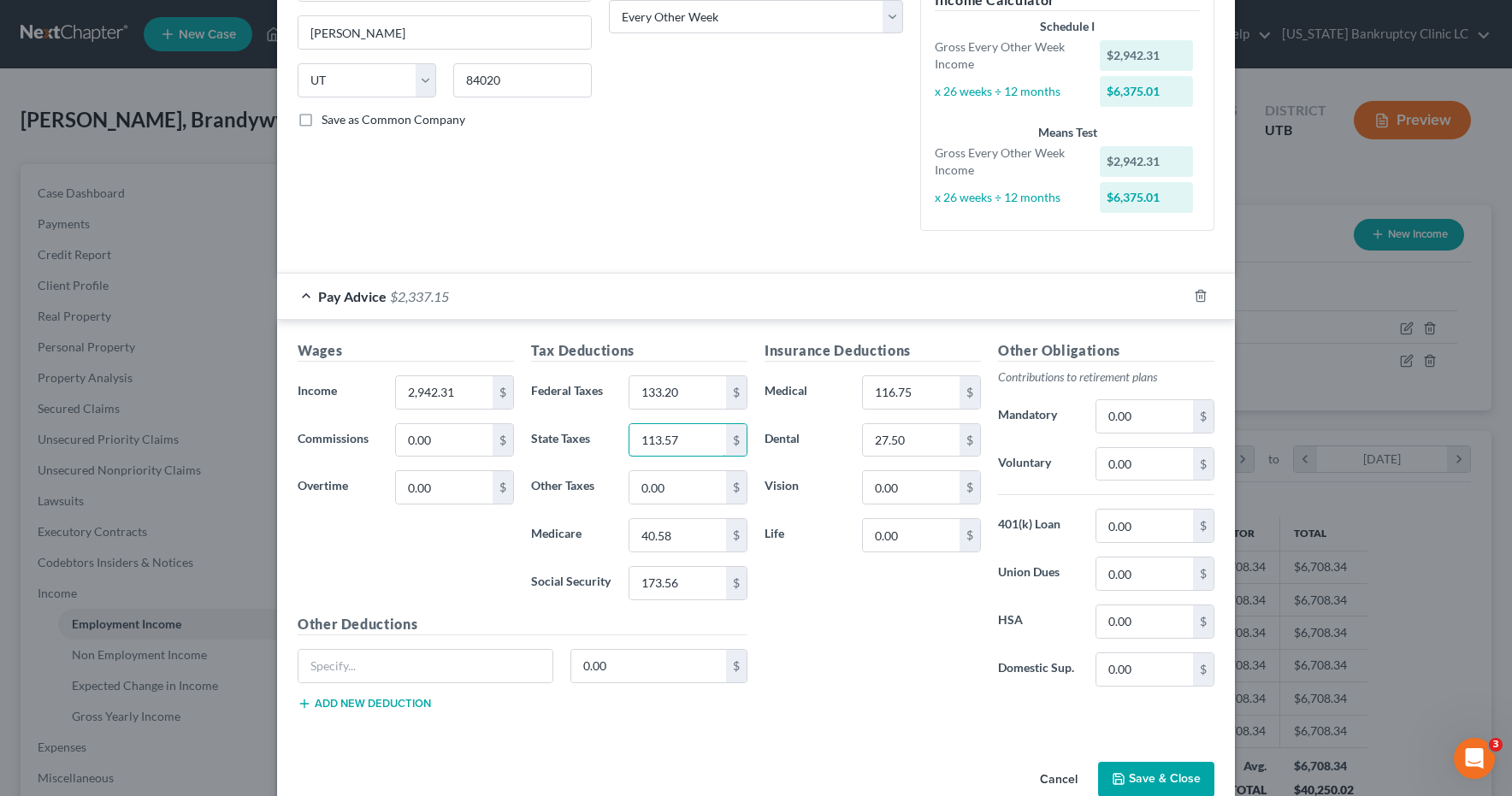
type input "113.57"
click at [1164, 779] on button "Save & Close" at bounding box center [1157, 779] width 117 height 36
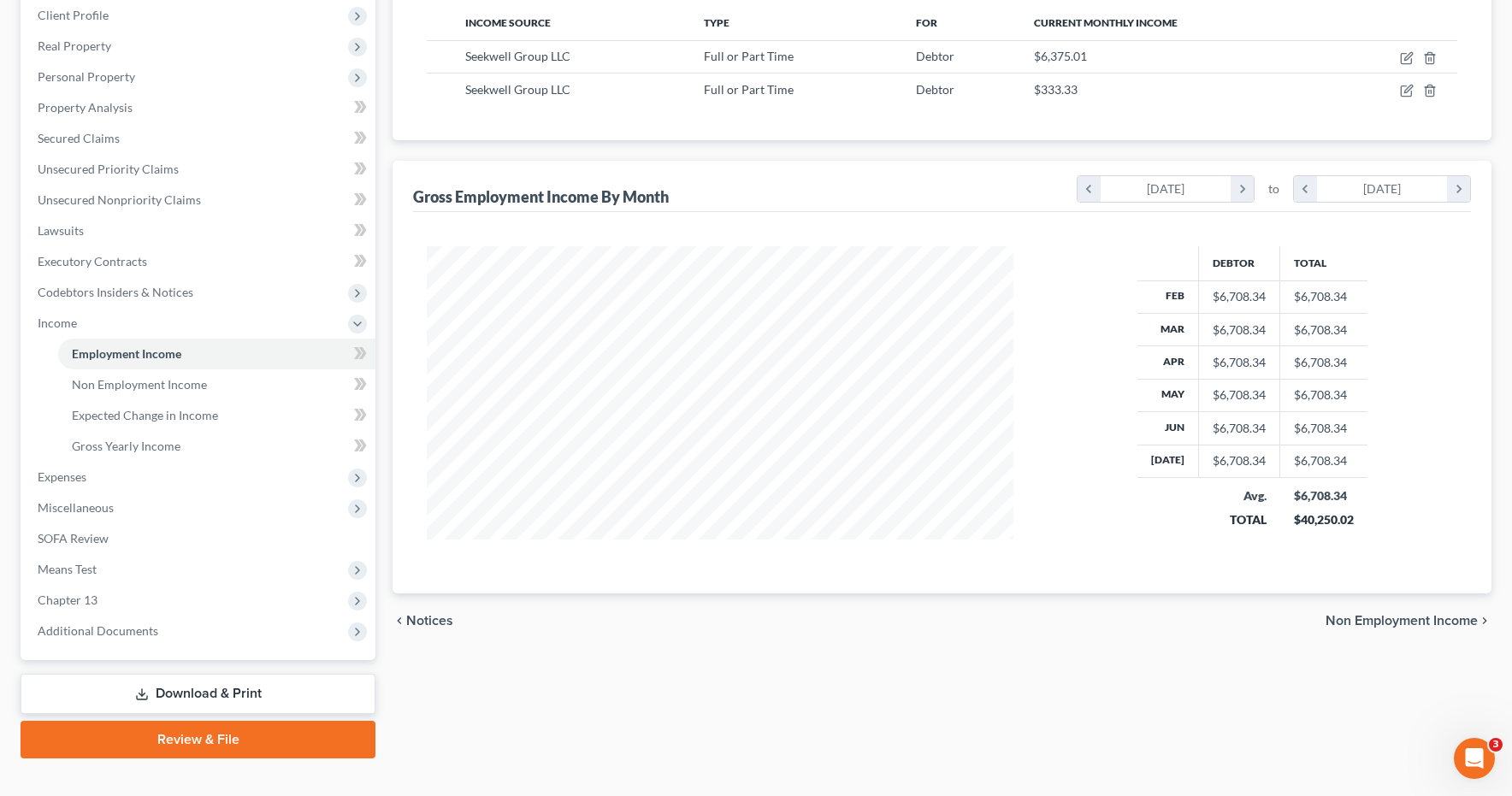
scroll to position [298, 0]
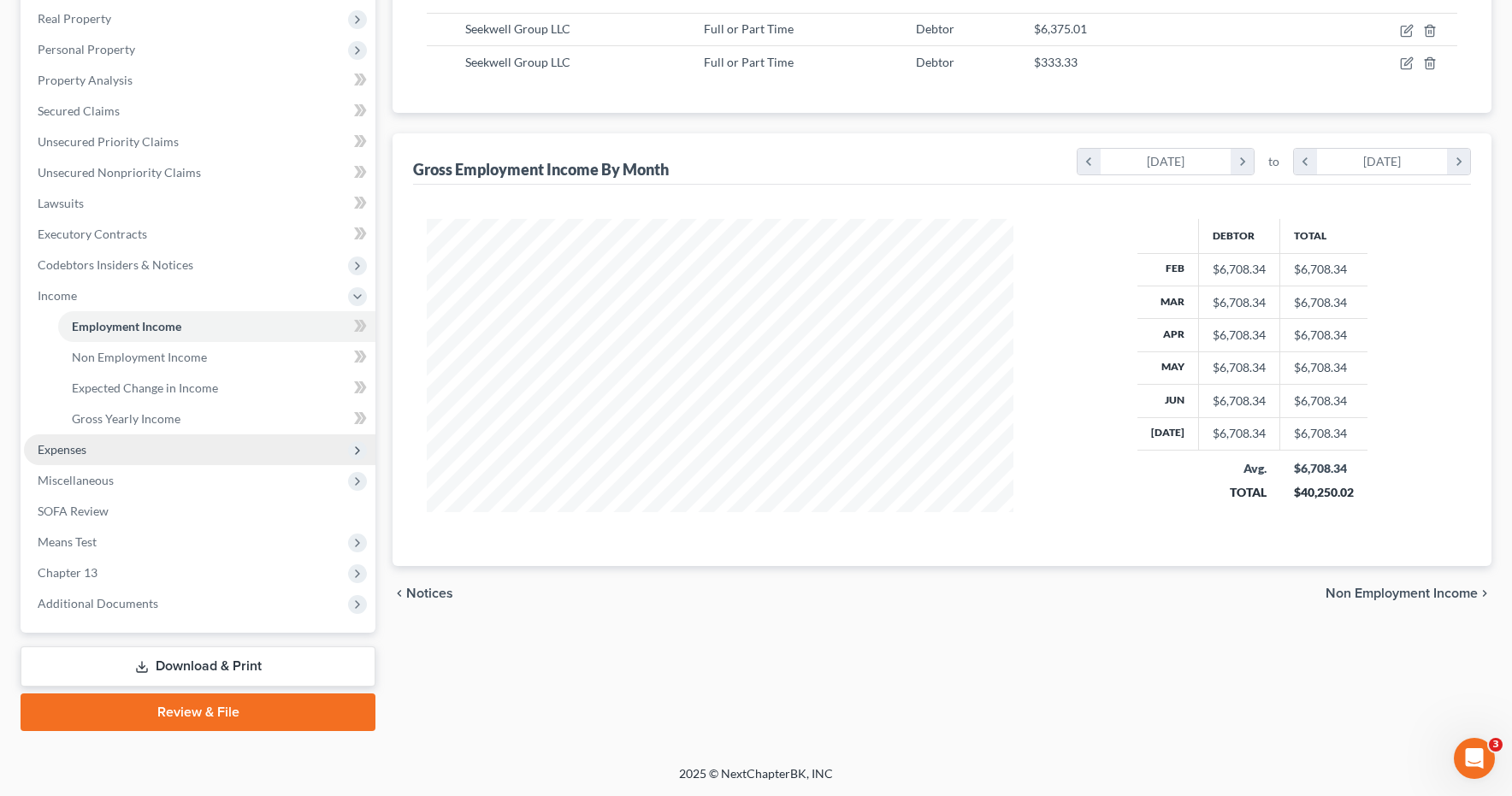
click at [62, 453] on span "Expenses" at bounding box center [62, 449] width 49 height 15
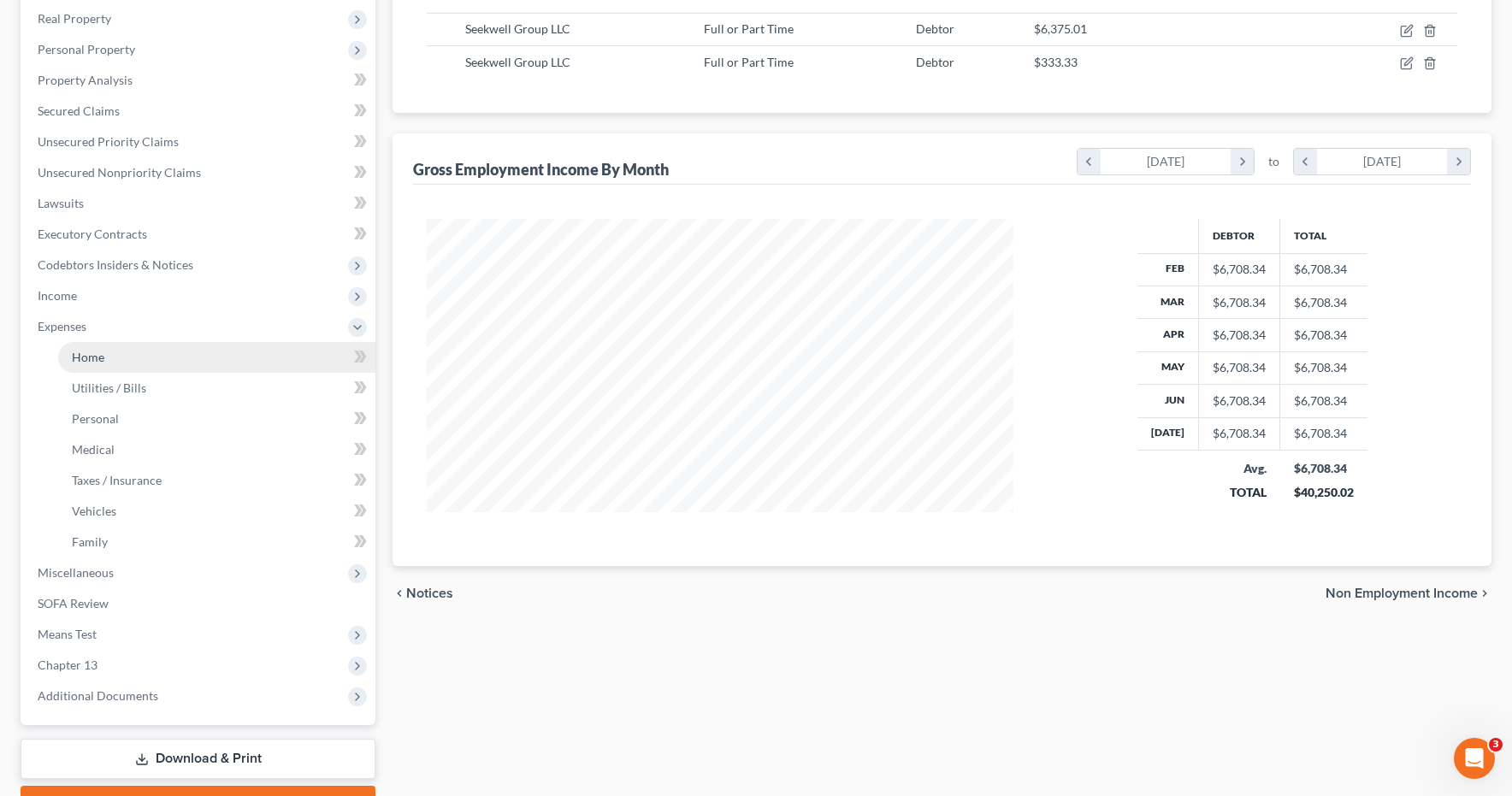
click at [86, 361] on span "Home" at bounding box center [87, 357] width 32 height 15
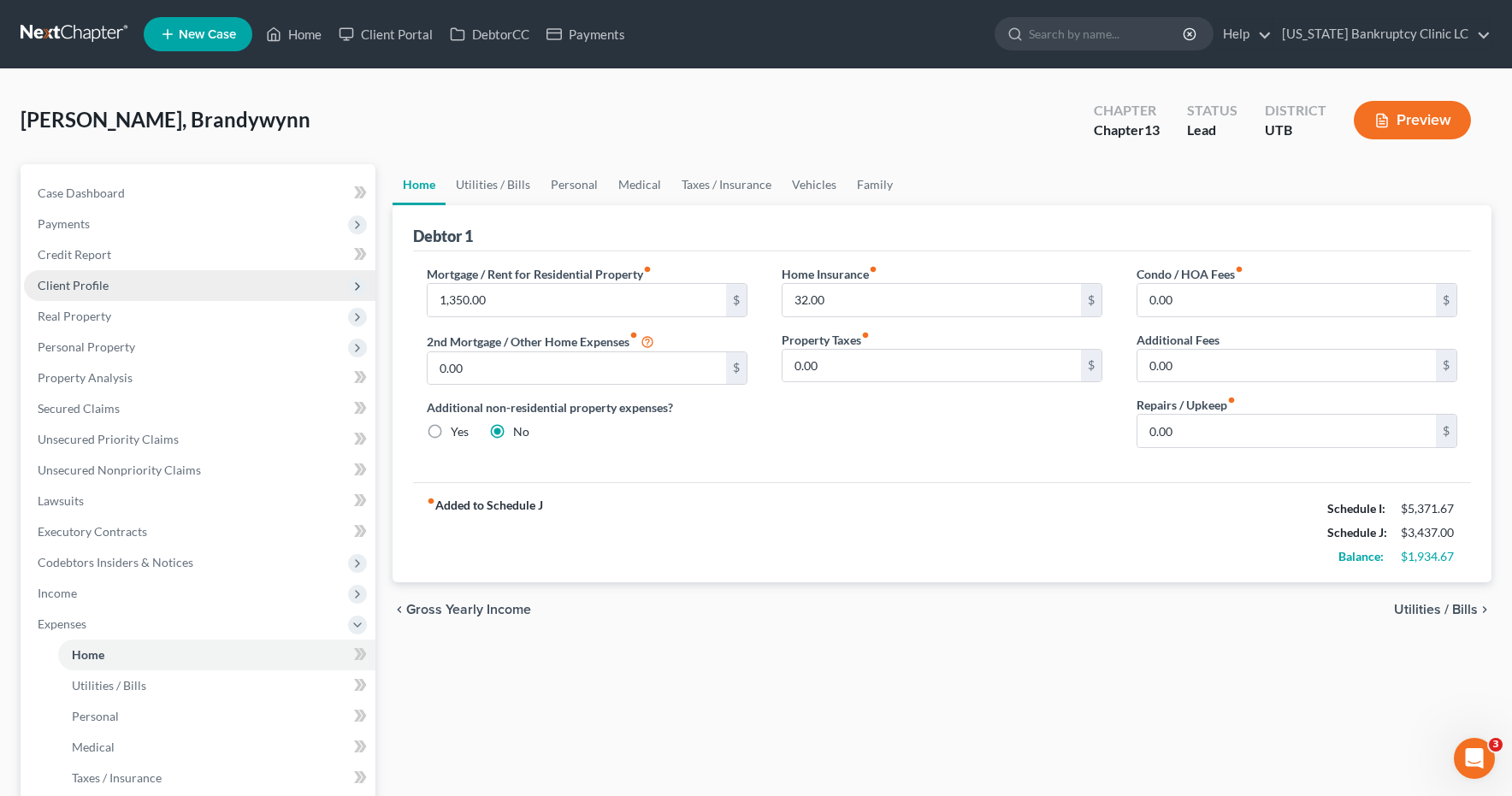
click at [52, 285] on span "Client Profile" at bounding box center [73, 285] width 71 height 15
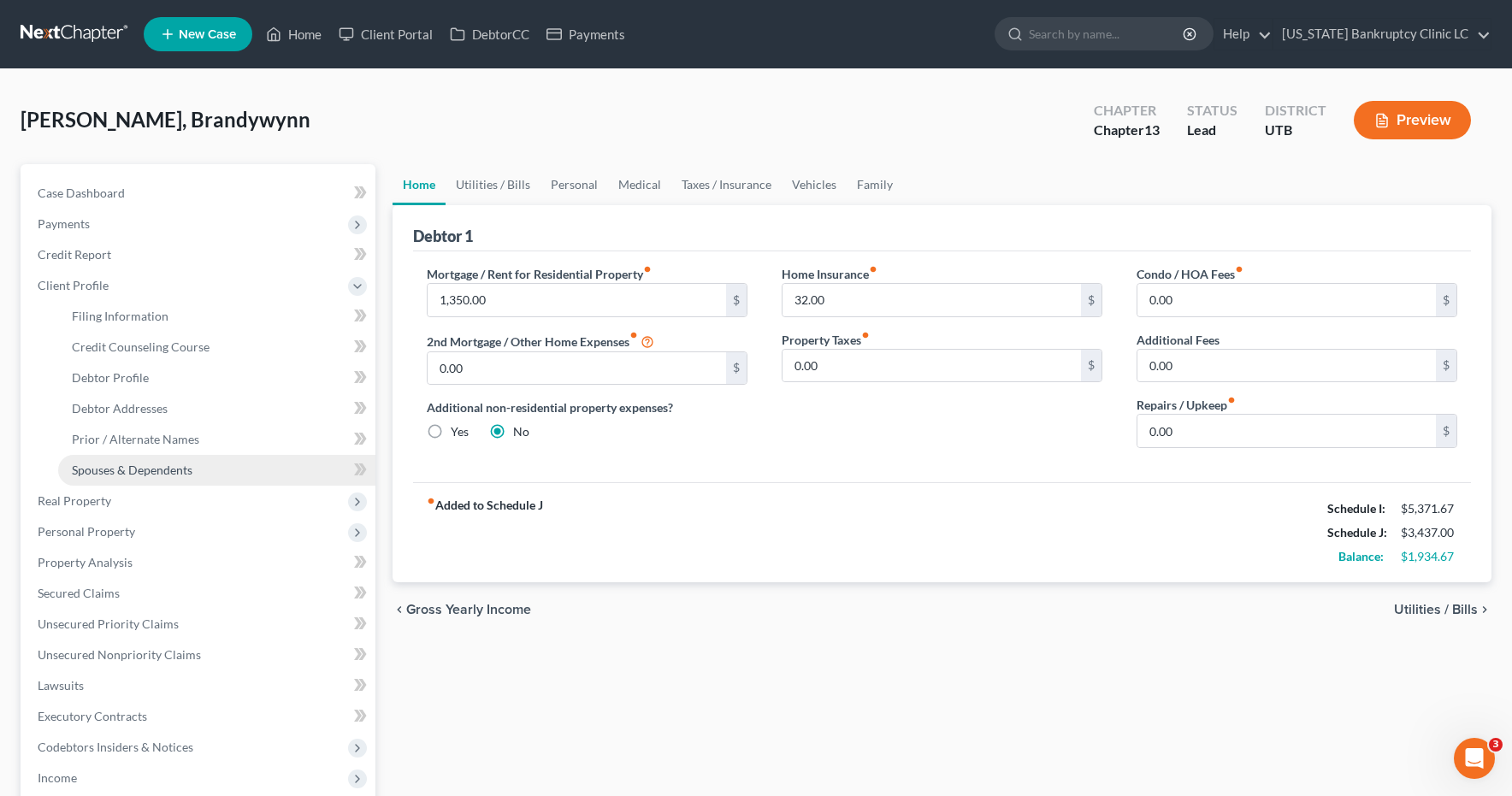
click at [89, 467] on span "Spouses & Dependents" at bounding box center [132, 469] width 120 height 15
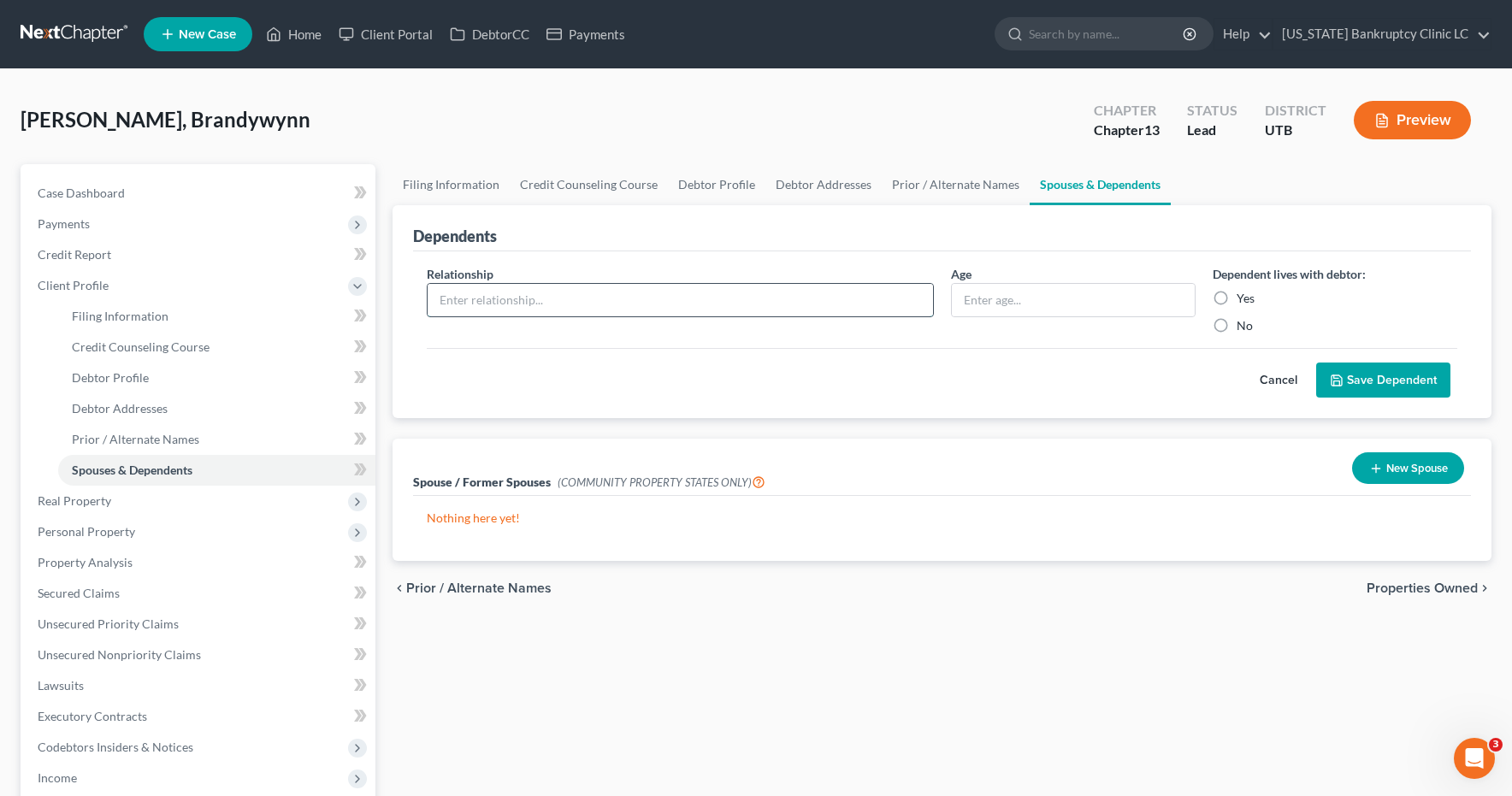
click at [561, 298] on input "text" at bounding box center [680, 300] width 505 height 32
type input "dependent child"
click at [1237, 300] on label "Yes" at bounding box center [1245, 299] width 18 height 17
click at [1244, 300] on input "Yes" at bounding box center [1249, 295] width 11 height 11
radio input "true"
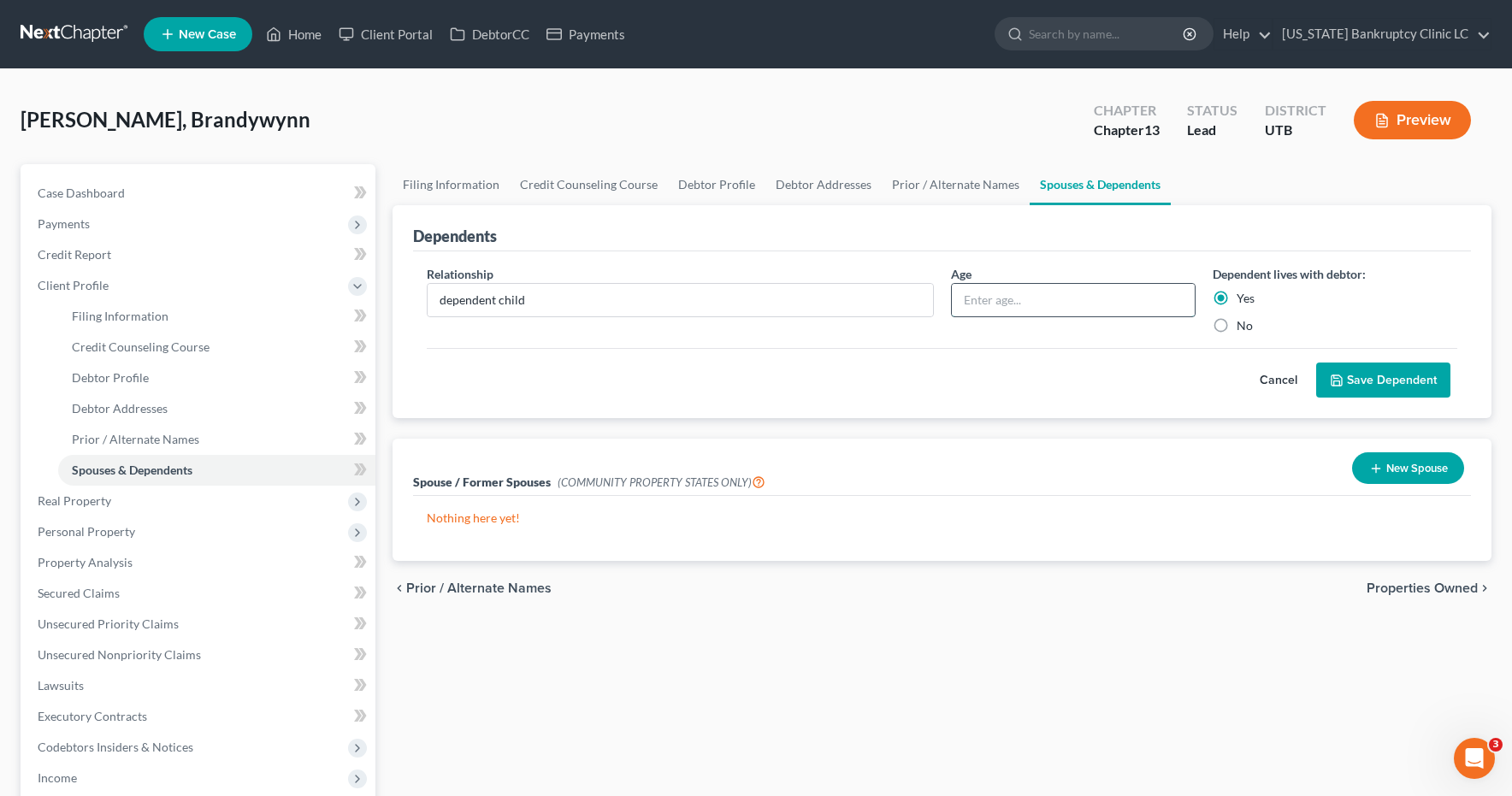
click at [1127, 302] on input "text" at bounding box center [1073, 300] width 243 height 32
type input "20"
click at [1371, 385] on button "Save Dependent" at bounding box center [1383, 380] width 134 height 36
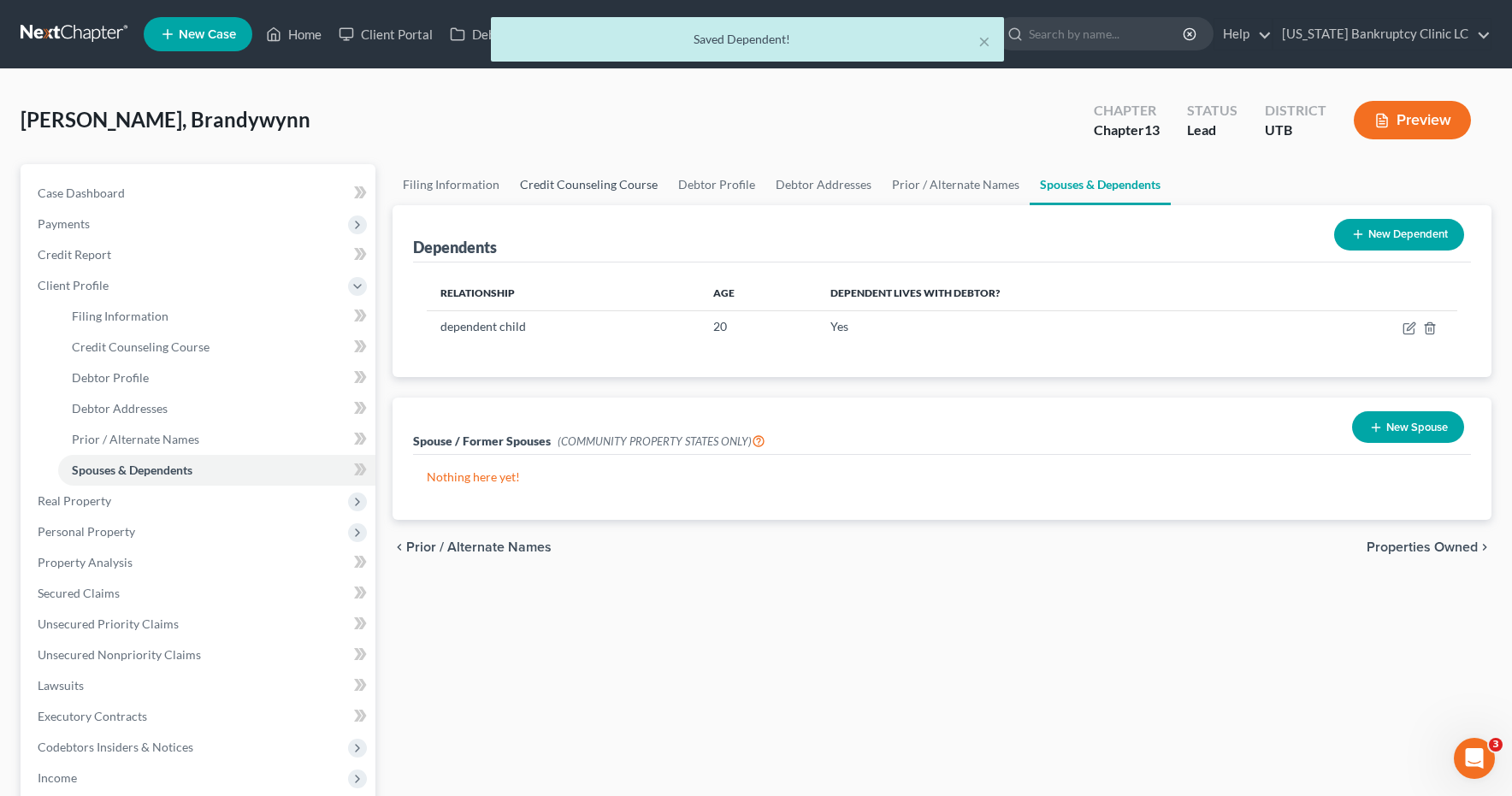
click at [599, 188] on link "Credit Counseling Course" at bounding box center [589, 185] width 159 height 41
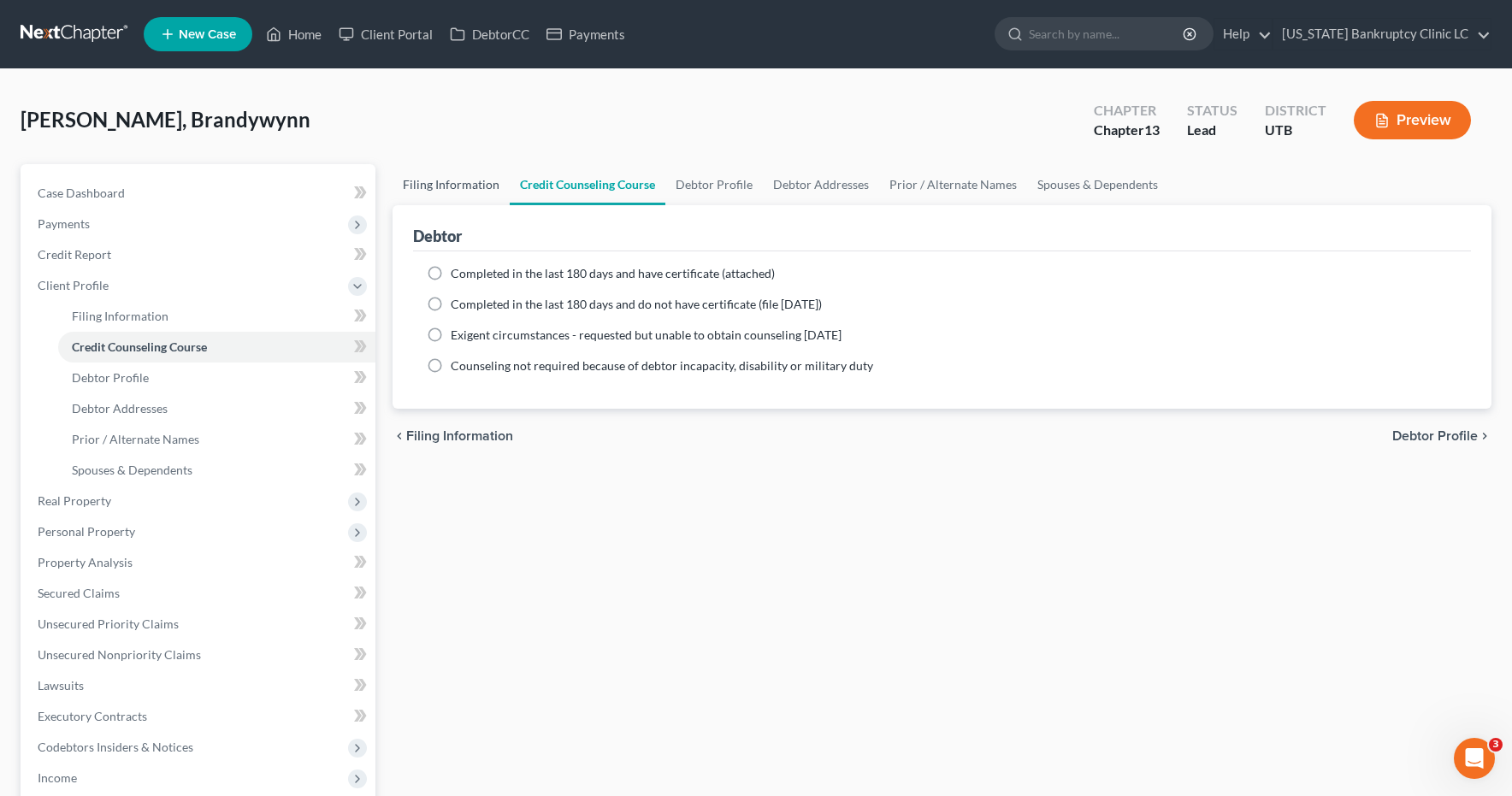
click at [446, 186] on link "Filing Information" at bounding box center [451, 185] width 118 height 41
select select "1"
select select "0"
select select "3"
select select "81"
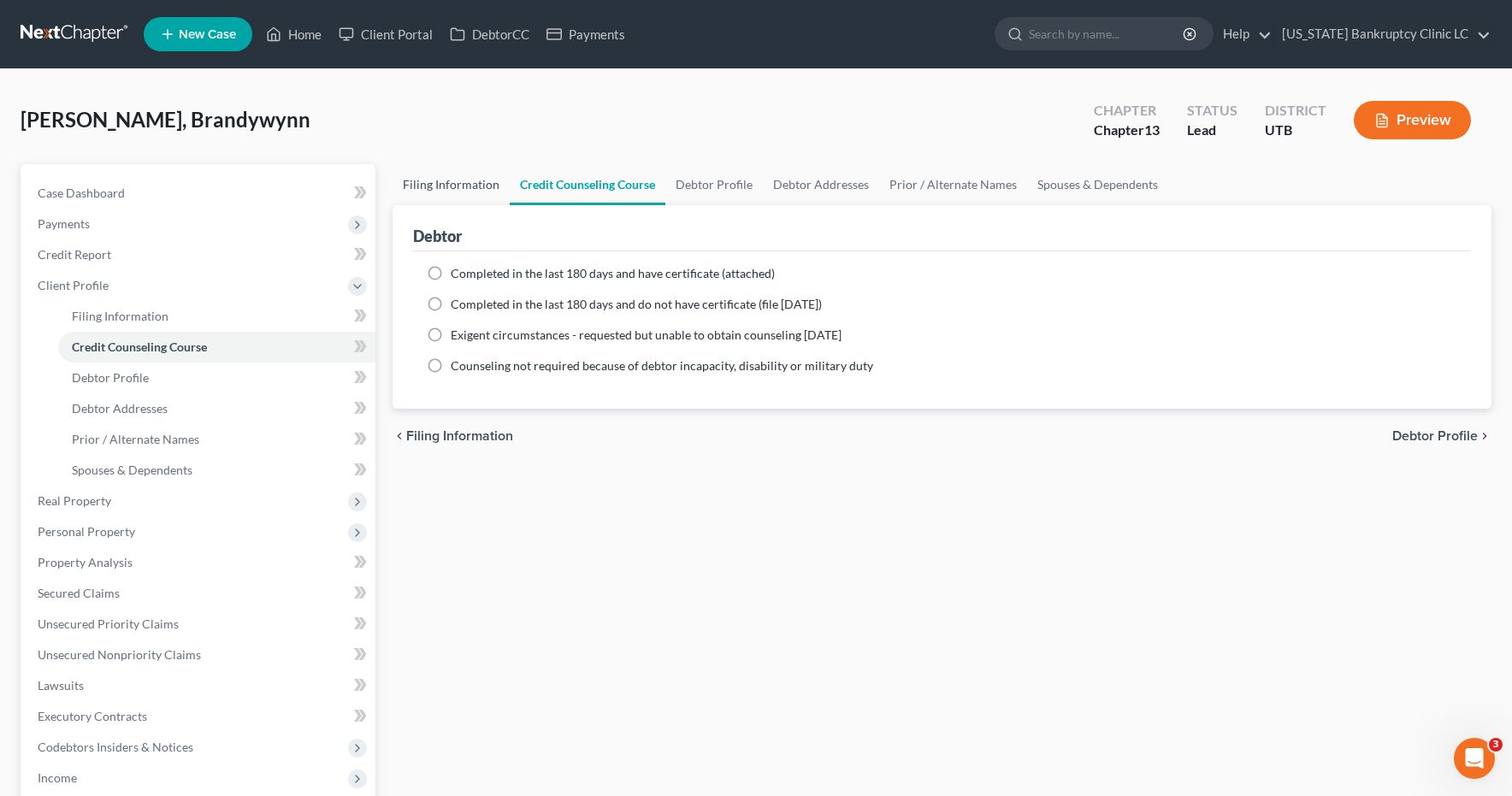
select select "0"
select select "46"
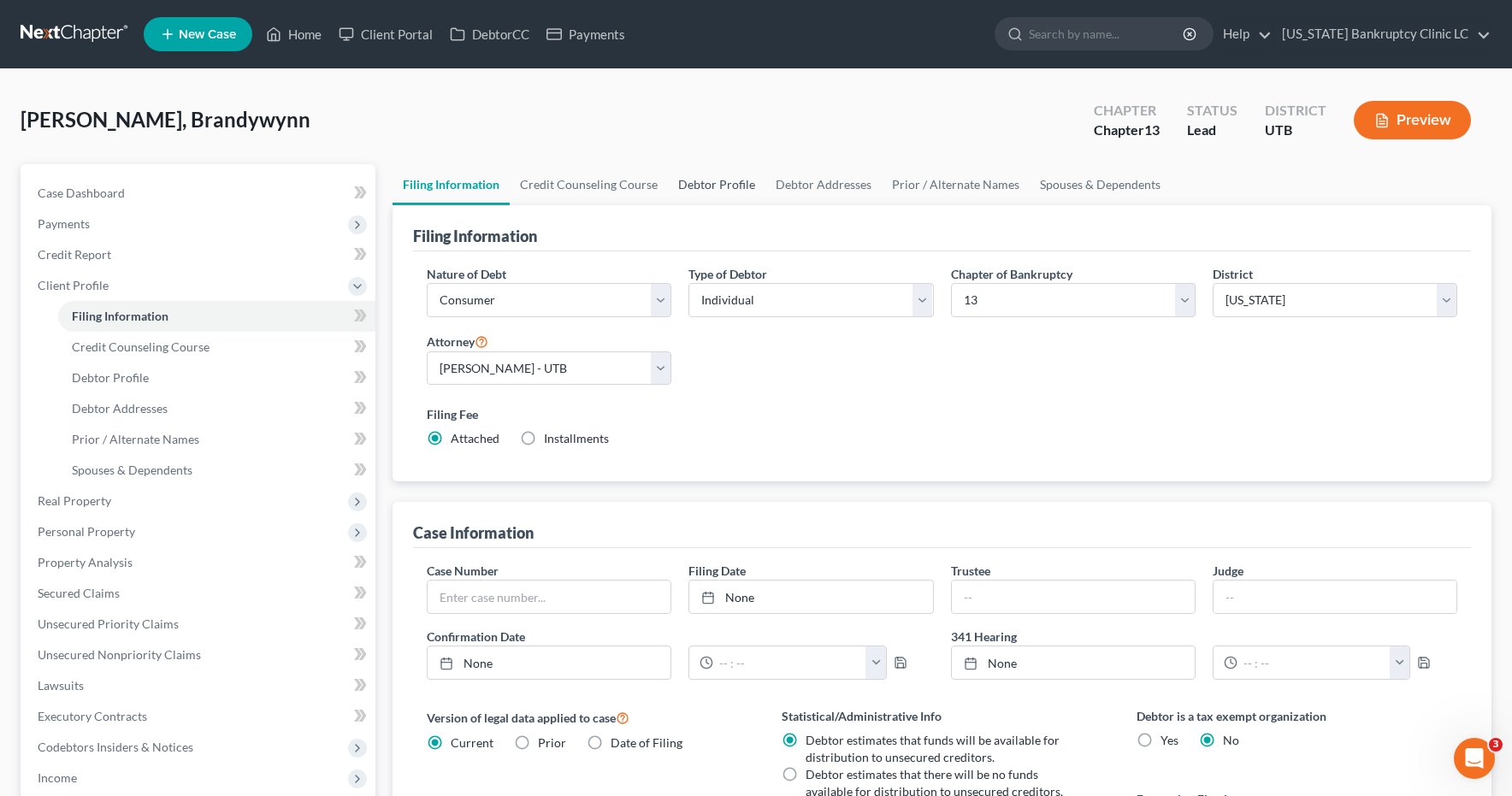
click at [701, 189] on link "Debtor Profile" at bounding box center [717, 185] width 98 height 41
select select "0"
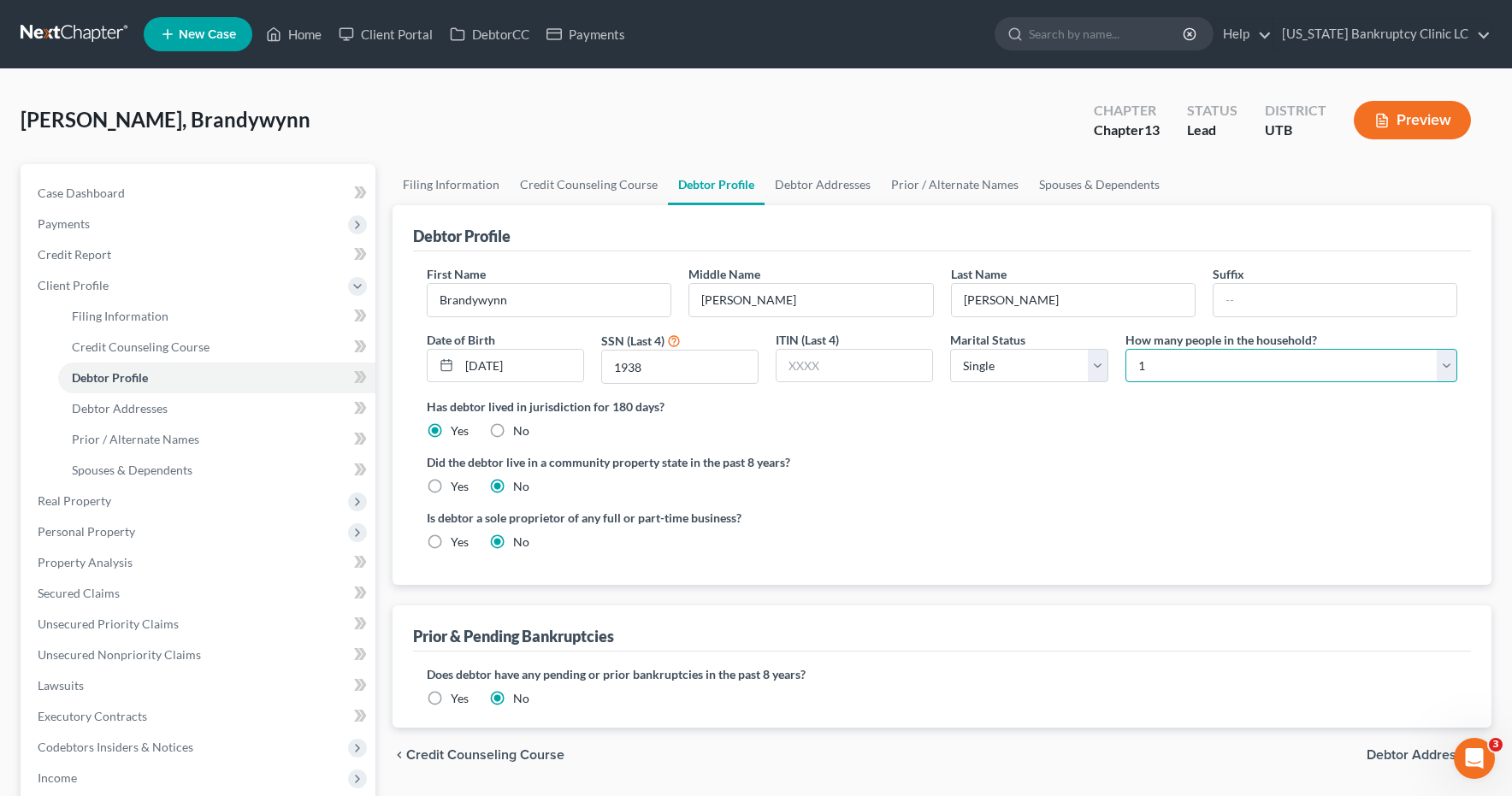
click at [1448, 358] on select "Select 1 2 3 4 5 6 7 8 9 10 11 12 13 14 15 16 17 18 19 20" at bounding box center [1291, 366] width 332 height 34
select select "1"
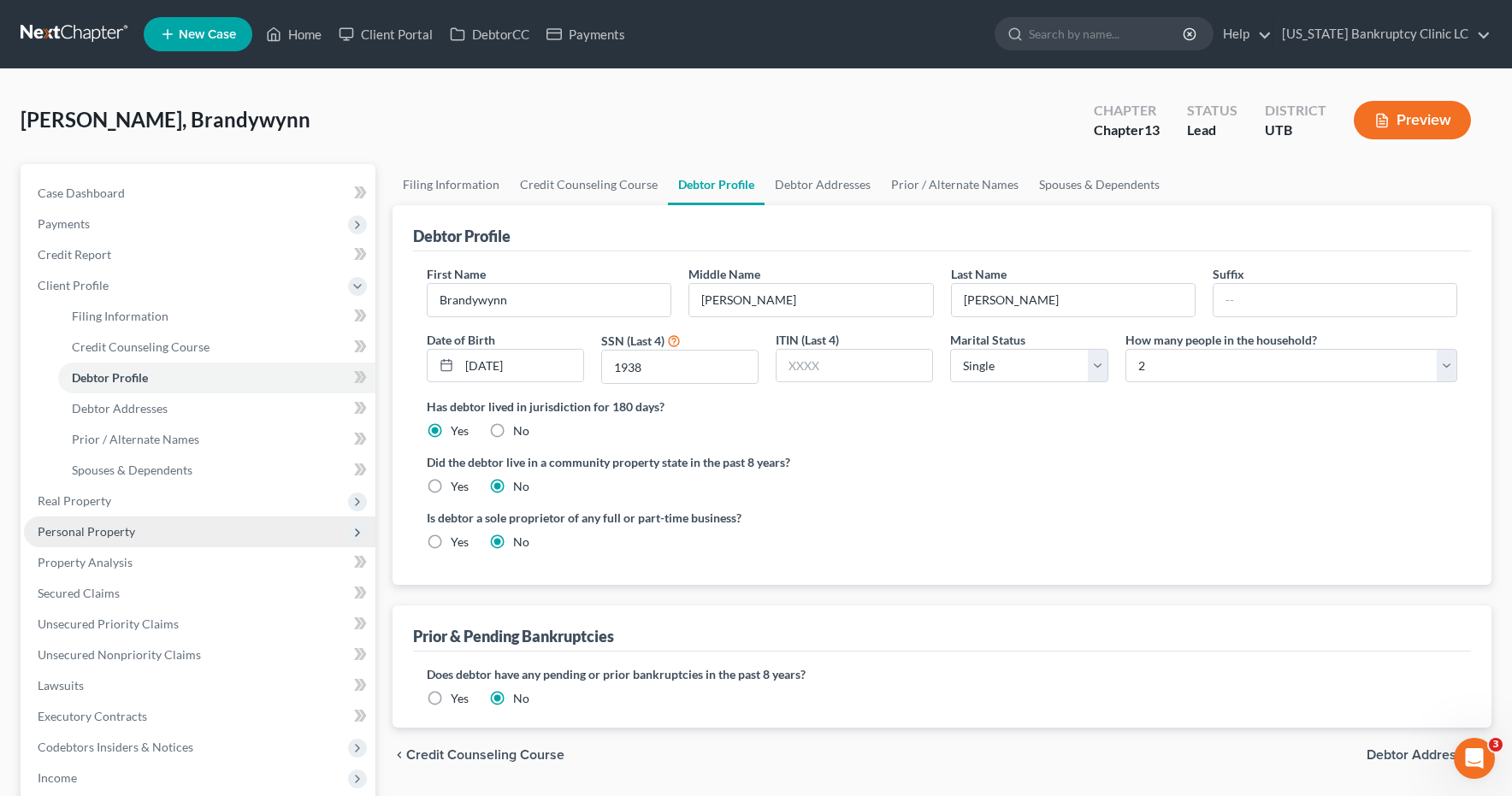
click at [66, 533] on span "Personal Property" at bounding box center [86, 531] width 98 height 15
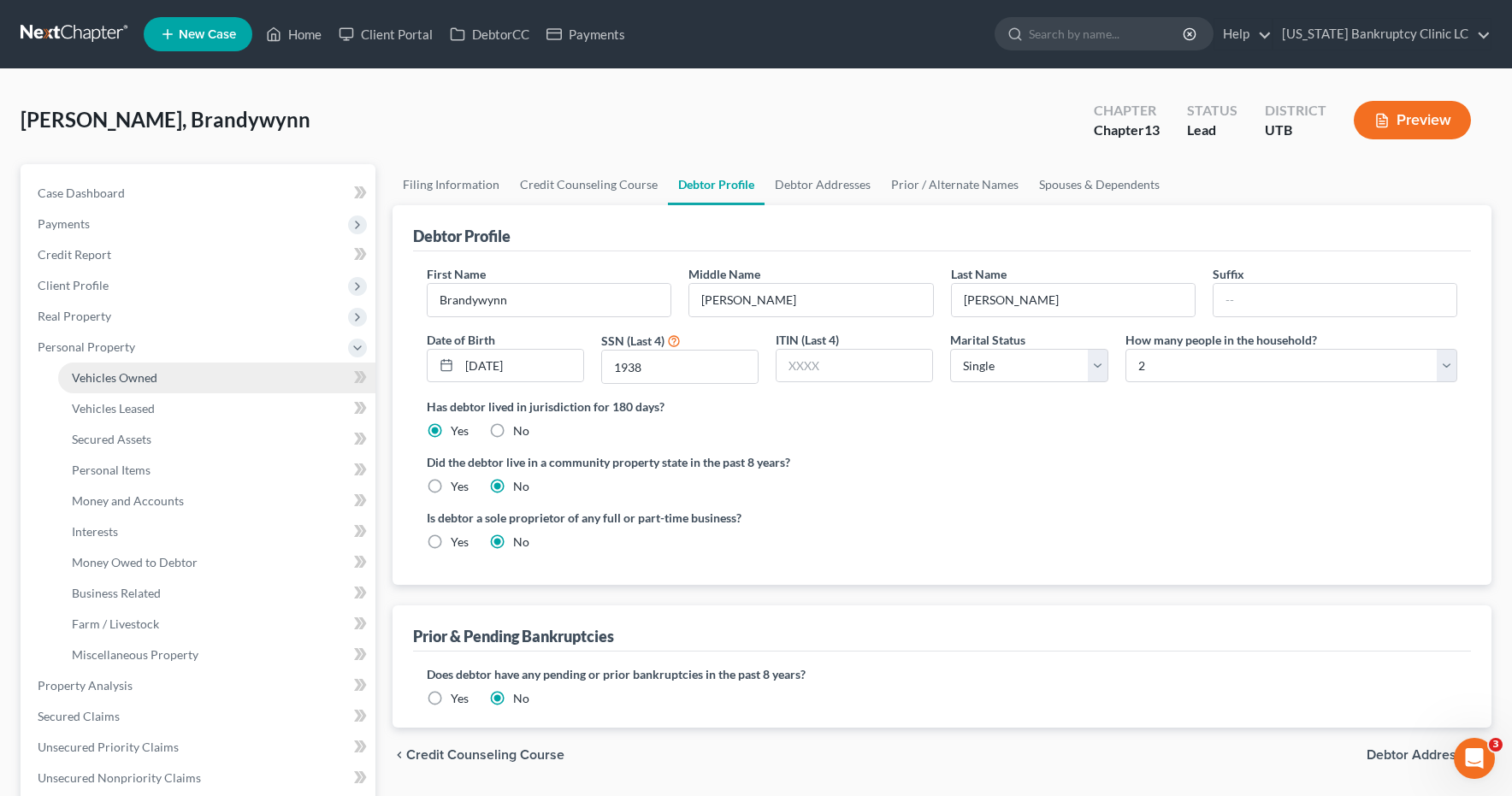
click at [128, 381] on span "Vehicles Owned" at bounding box center [114, 377] width 85 height 15
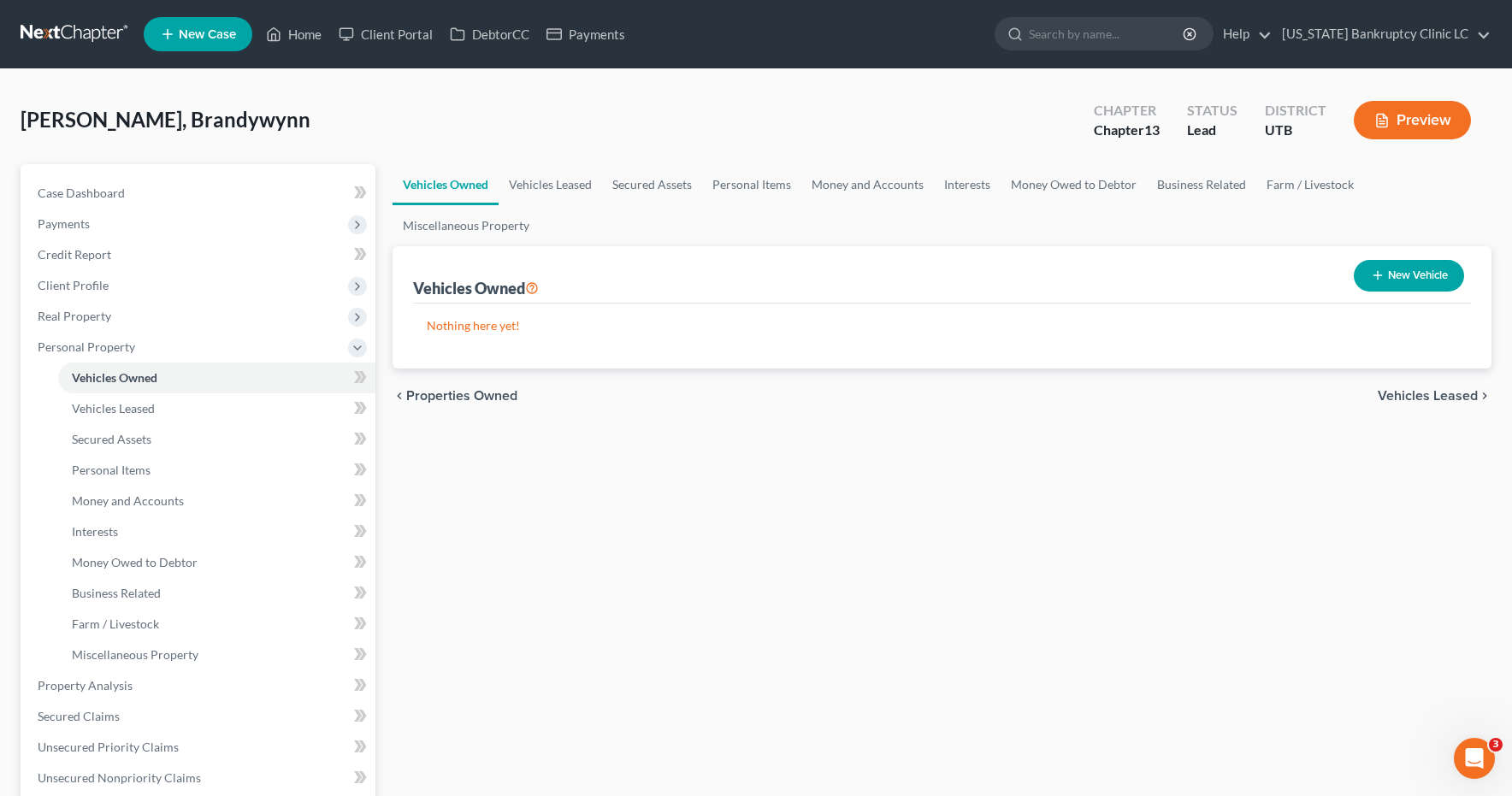
click at [1400, 273] on button "New Vehicle" at bounding box center [1409, 276] width 111 height 31
select select "0"
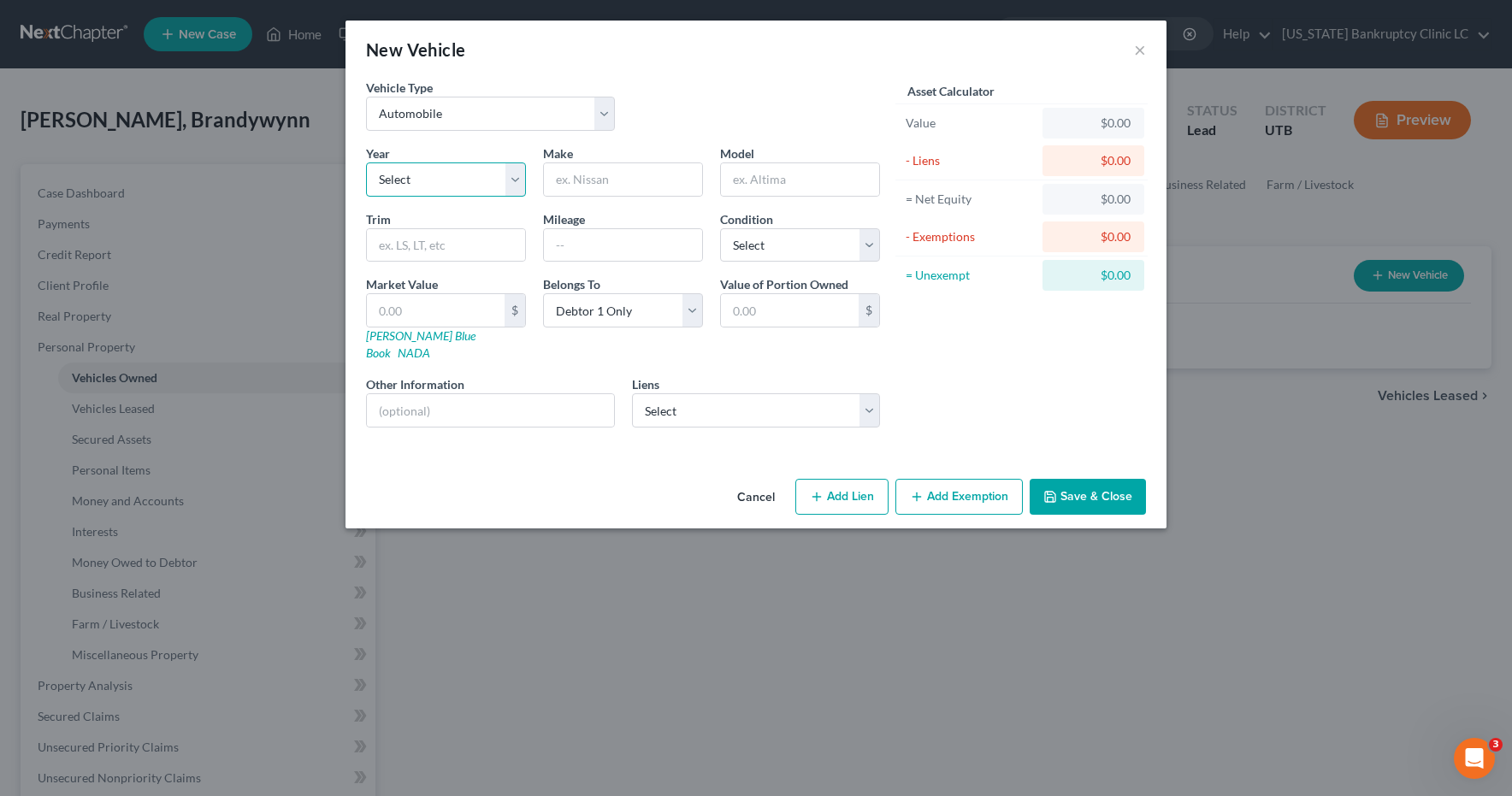
click at [517, 177] on select "Select 2026 2025 2024 2023 2022 2021 2020 2019 2018 2017 2016 2015 2014 2013 20…" at bounding box center [446, 179] width 160 height 34
select select "14"
click at [631, 182] on input "text" at bounding box center [624, 179] width 159 height 32
type input "Jeep"
type input "Wrangler"
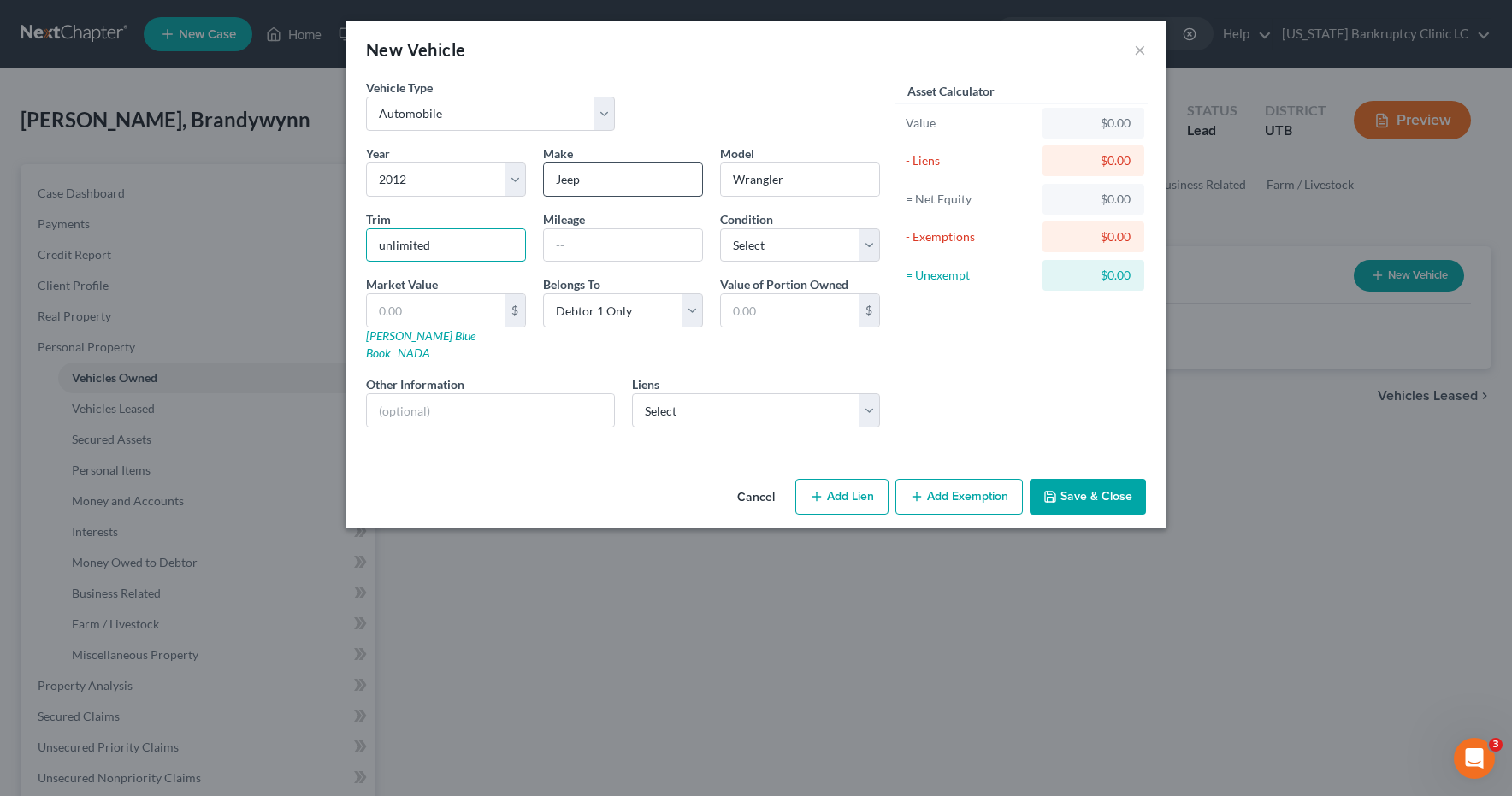
type input "unlimited"
type input "162000"
select select "2"
click at [430, 346] on link "NADA" at bounding box center [414, 353] width 32 height 15
click at [869, 396] on select "Select Foursight - $10,924.00" at bounding box center [757, 410] width 249 height 34
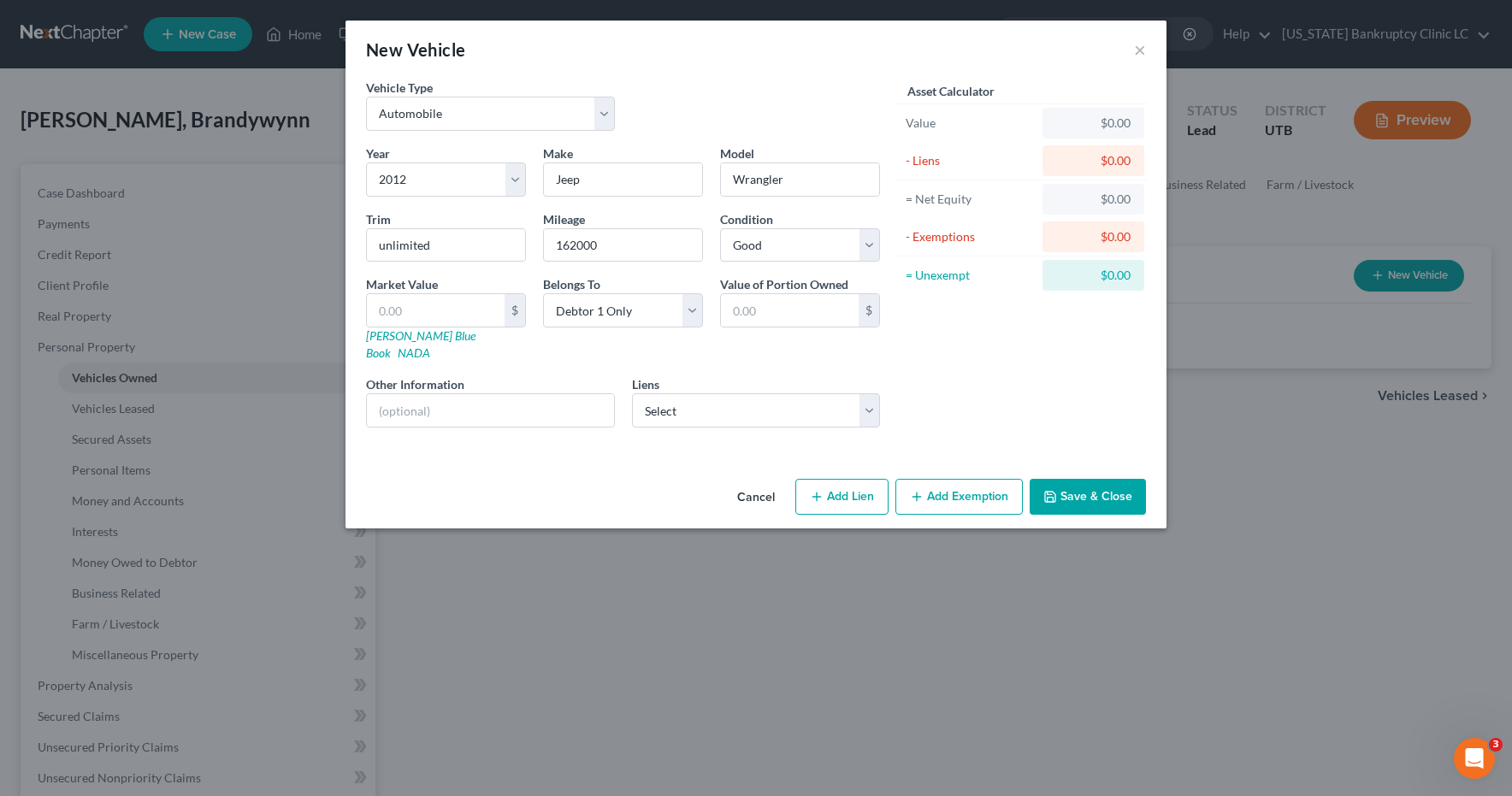
select select "15"
select select "0"
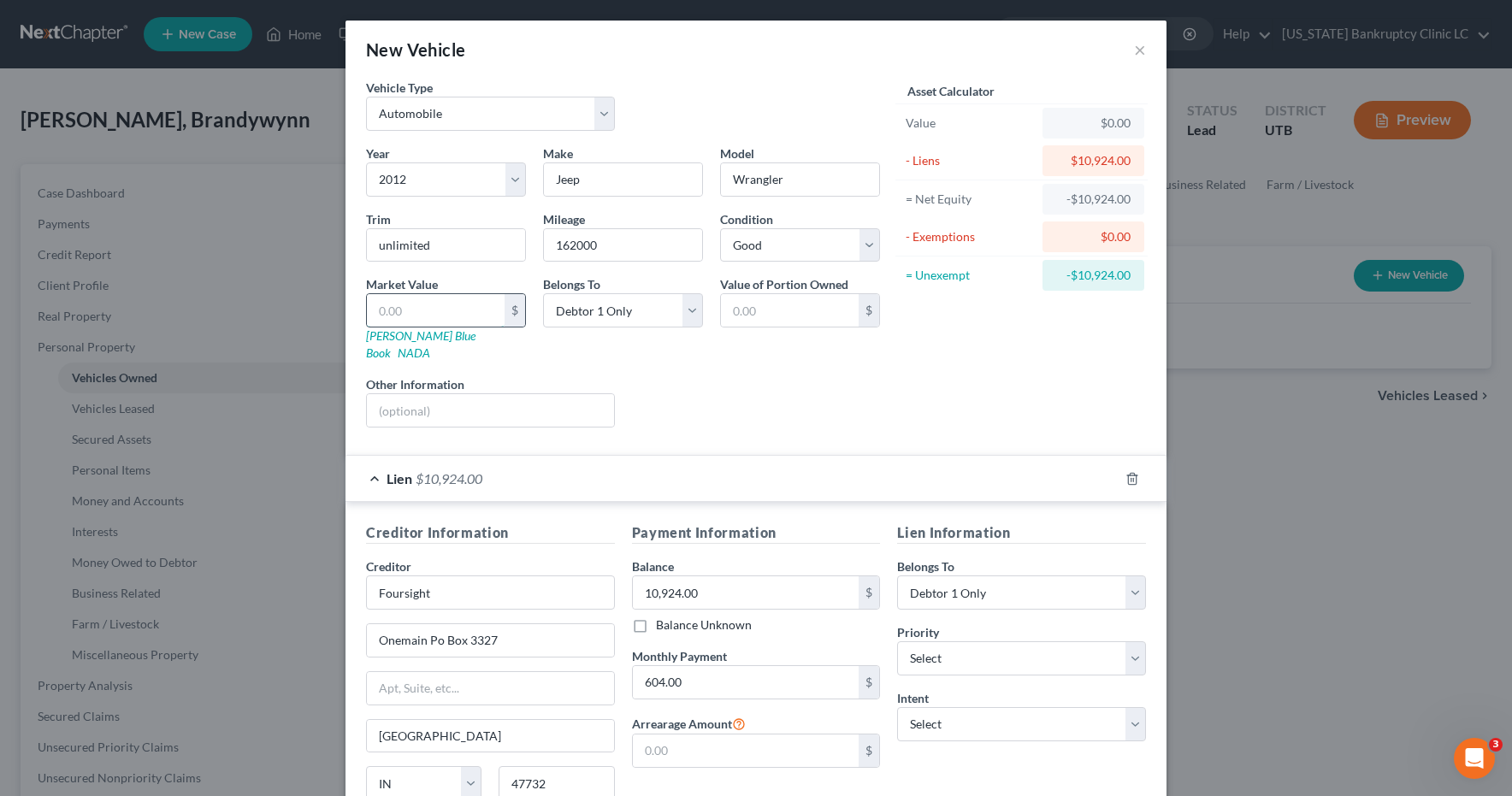
click at [376, 302] on input "text" at bounding box center [435, 310] width 138 height 32
type input "1"
type input "1.00"
type input "10"
type input "10.00"
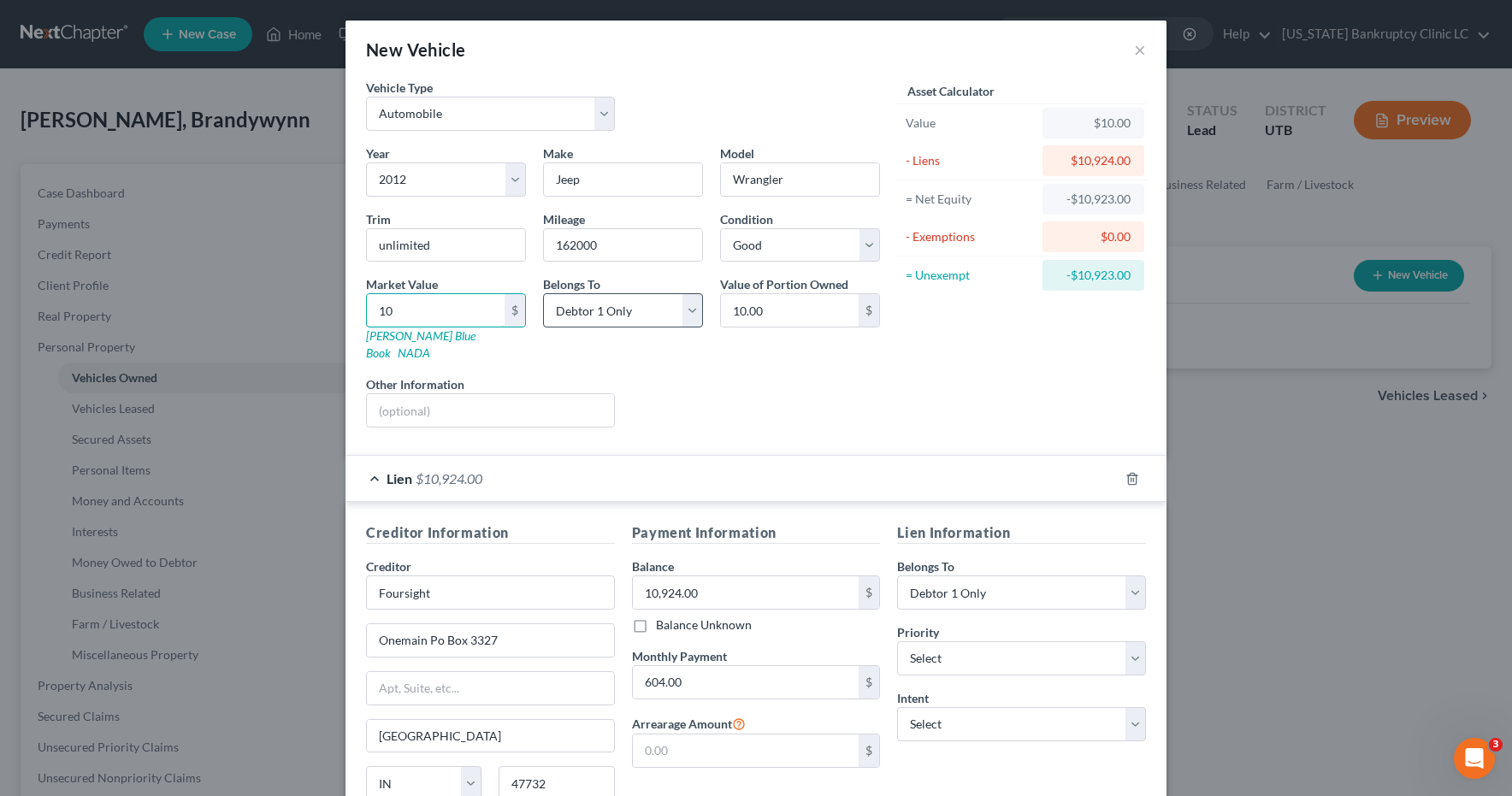
type input "109"
type input "109.00"
type input "1092"
type input "1,092.00"
type input "1,0924"
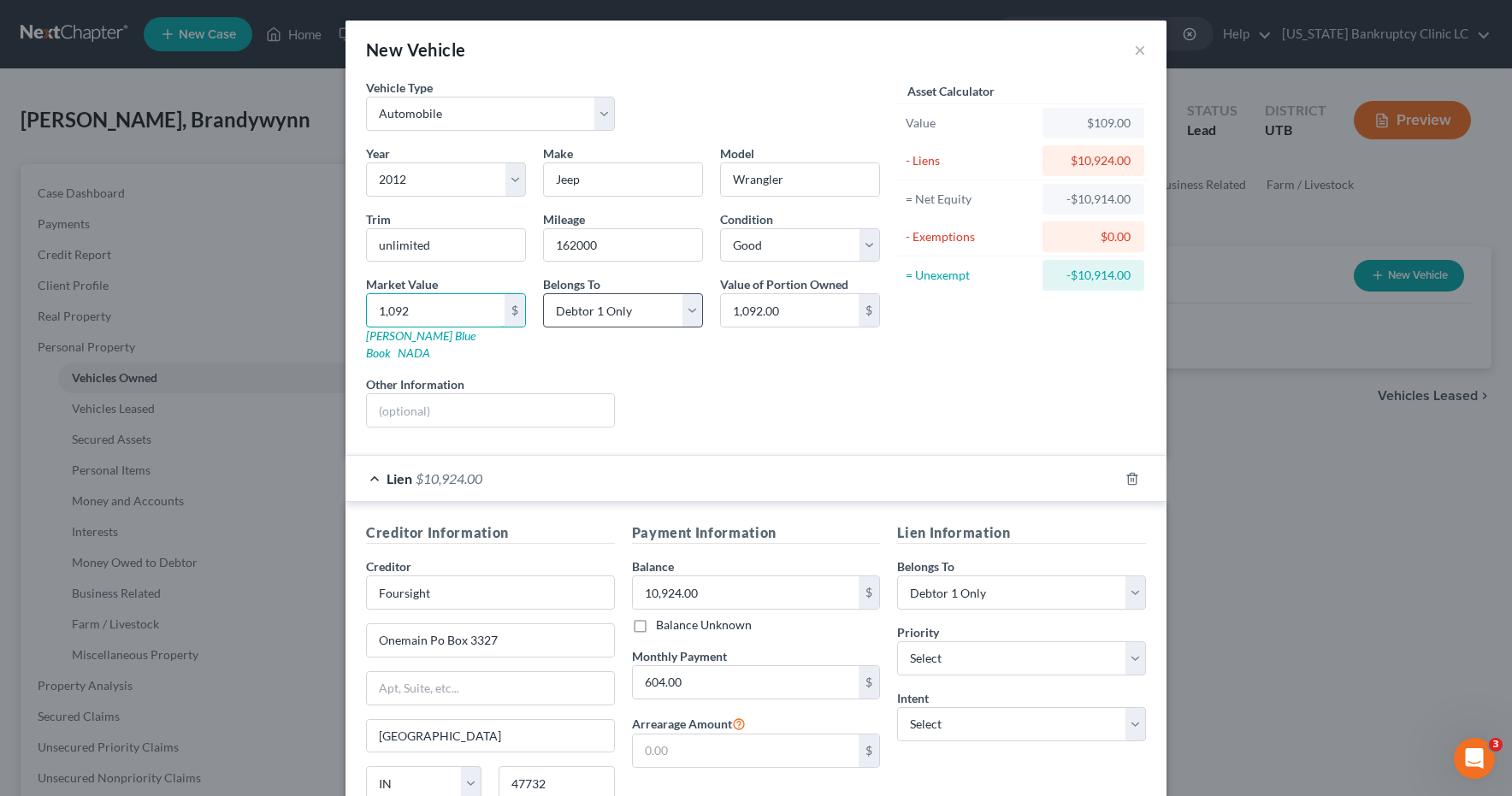
type input "10,924.00"
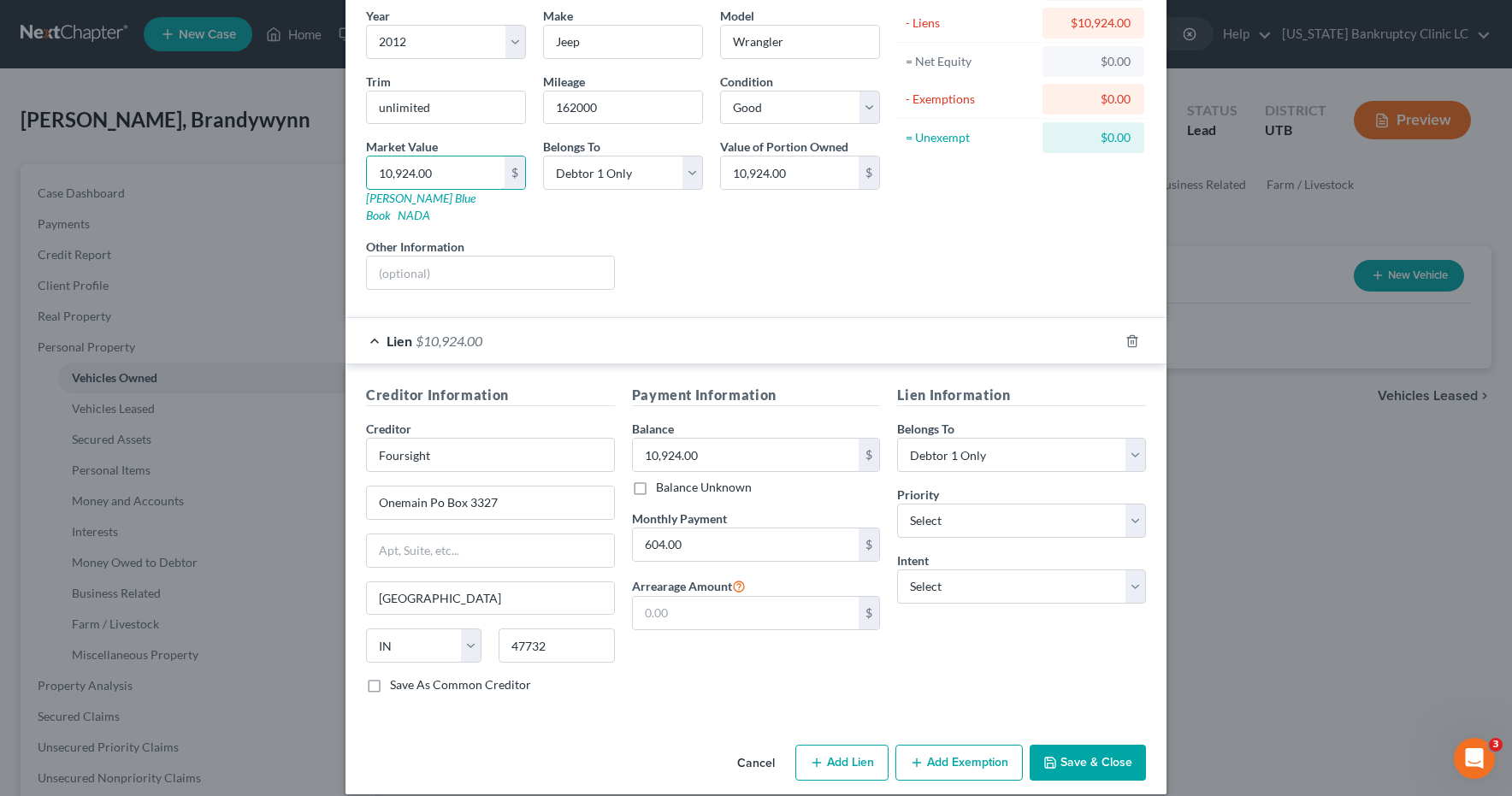
scroll to position [139, 0]
type input "10,924.00"
click at [981, 744] on button "Add Exemption" at bounding box center [959, 760] width 127 height 36
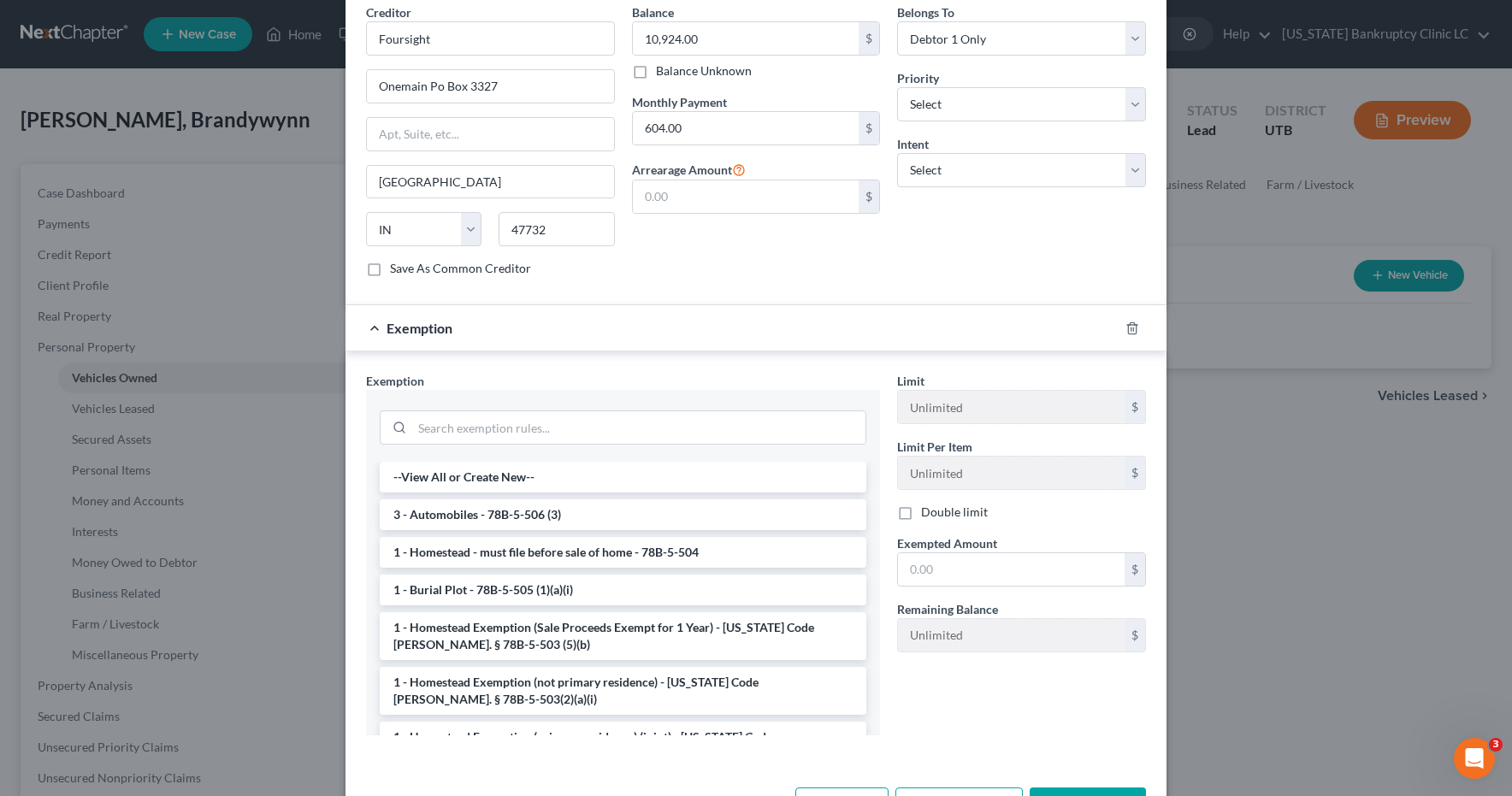
scroll to position [598, 0]
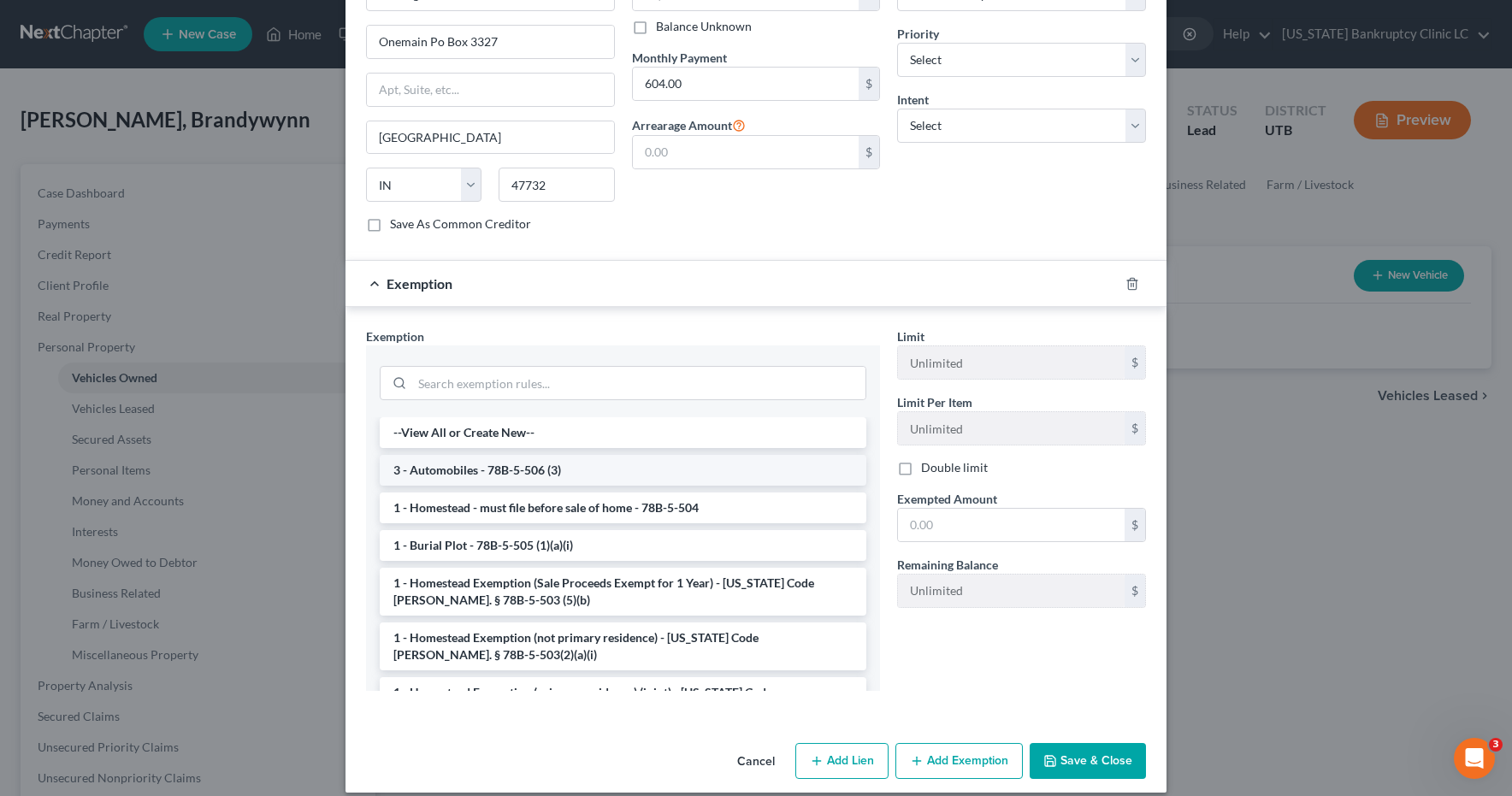
click at [587, 455] on li "3 - Automobiles - 78B-5-506 (3)" at bounding box center [623, 469] width 487 height 30
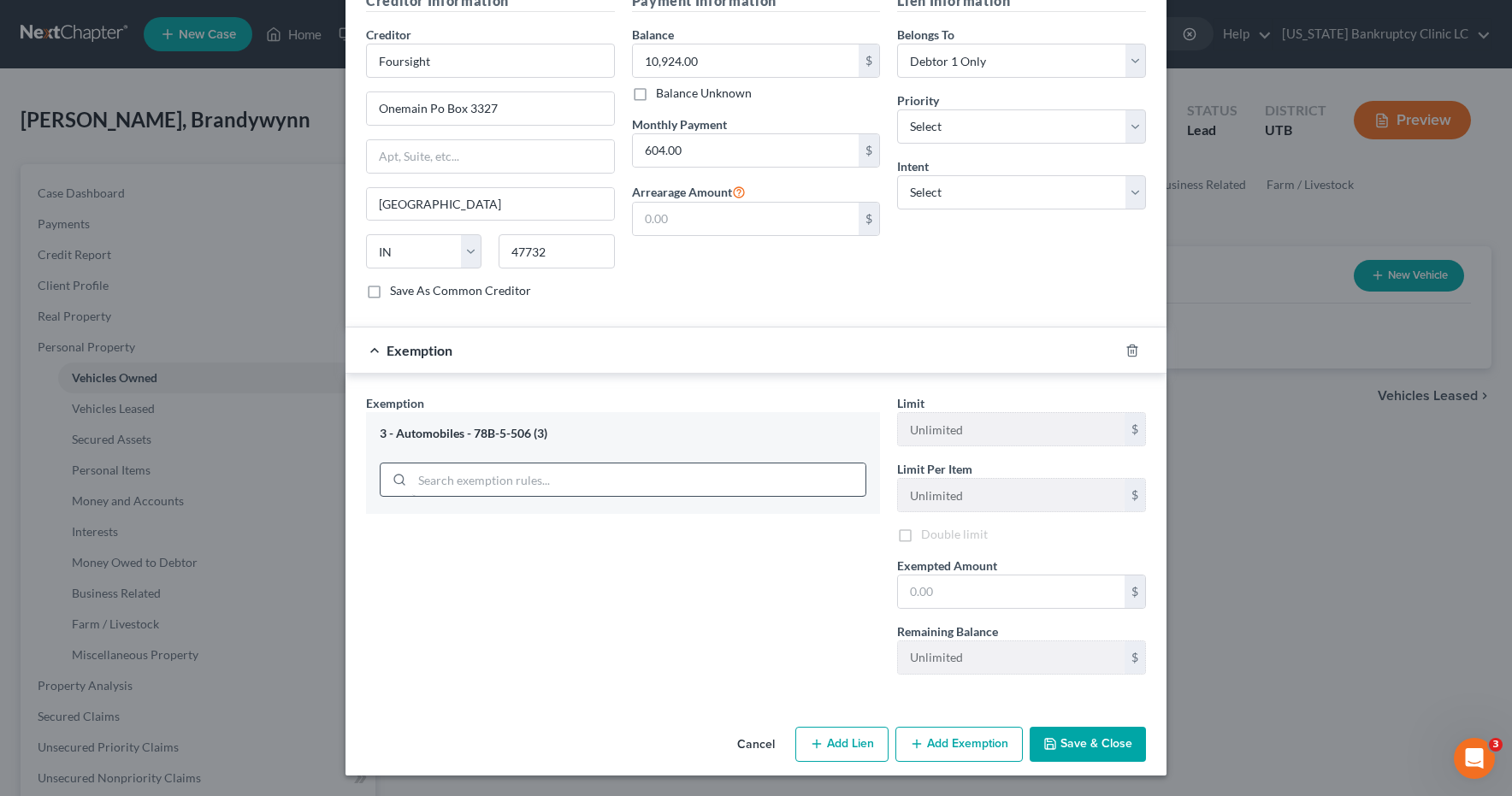
scroll to position [517, 0]
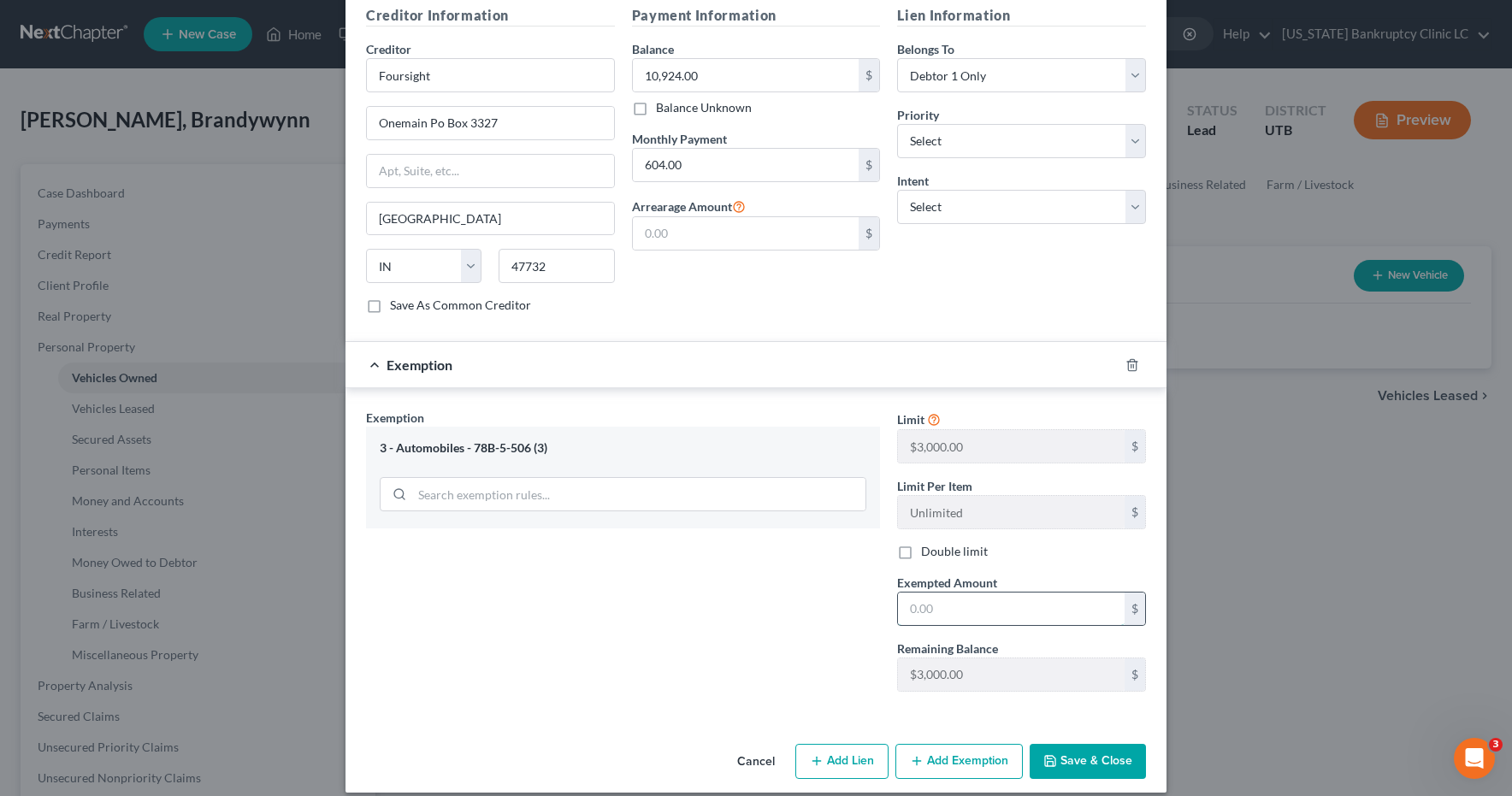
click at [1025, 593] on input "text" at bounding box center [1011, 609] width 226 height 32
type input "3,000.00"
click at [1085, 744] on button "Save & Close" at bounding box center [1088, 761] width 117 height 36
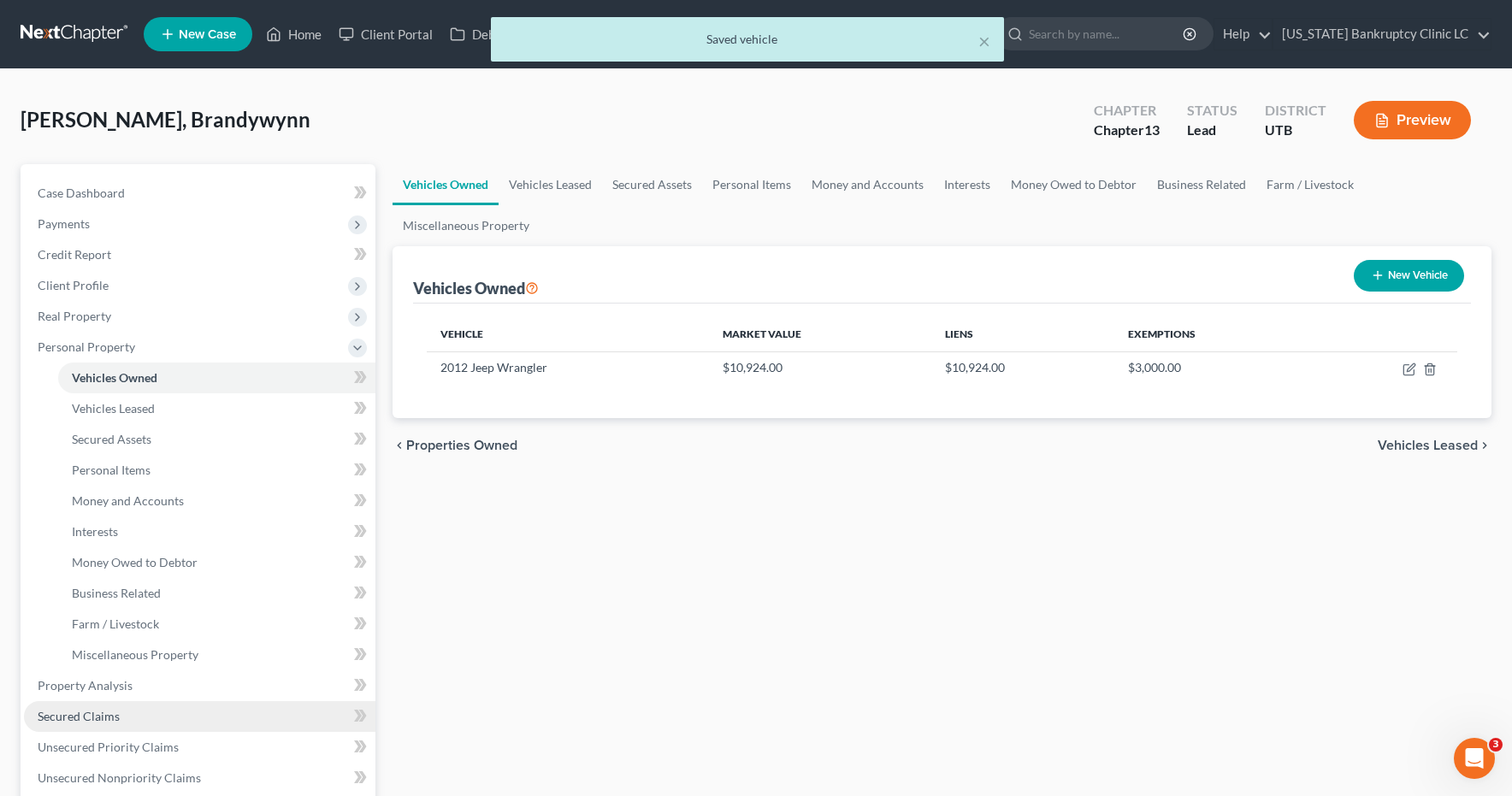
click at [71, 722] on span "Secured Claims" at bounding box center [78, 716] width 82 height 15
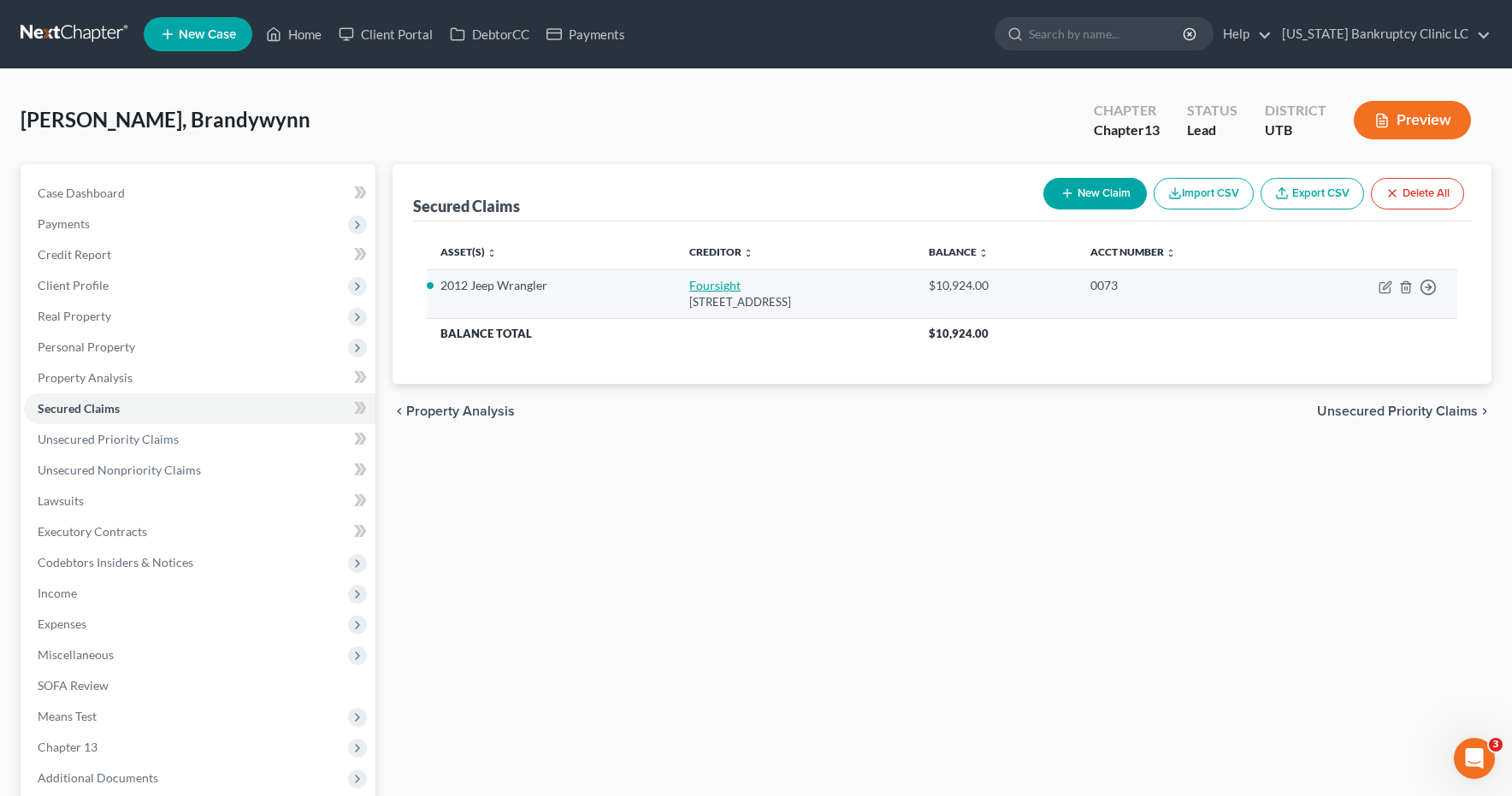
click at [690, 282] on link "Foursight" at bounding box center [715, 285] width 51 height 15
select select "15"
select select "0"
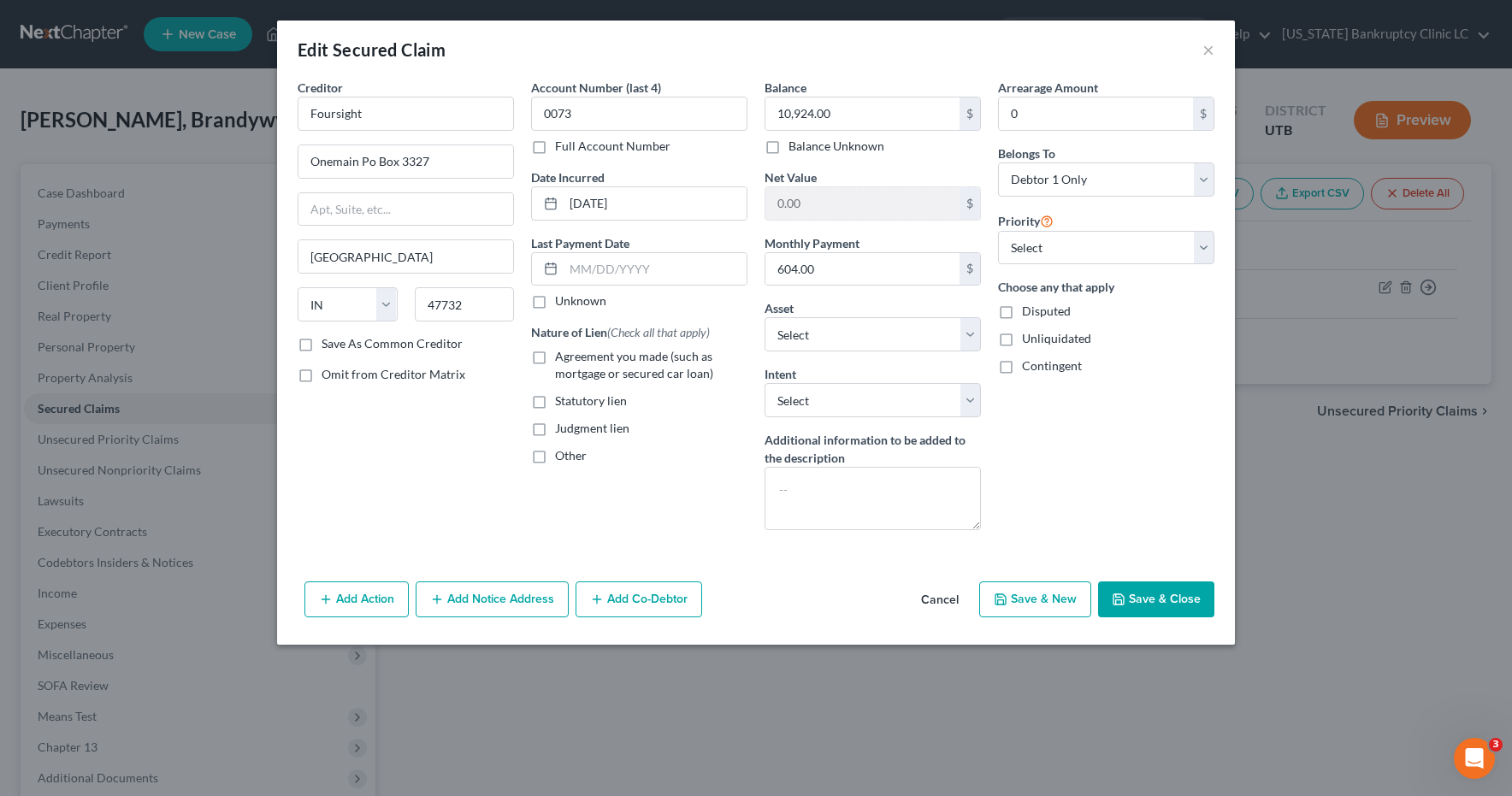
click at [1136, 603] on button "Save & Close" at bounding box center [1157, 599] width 117 height 36
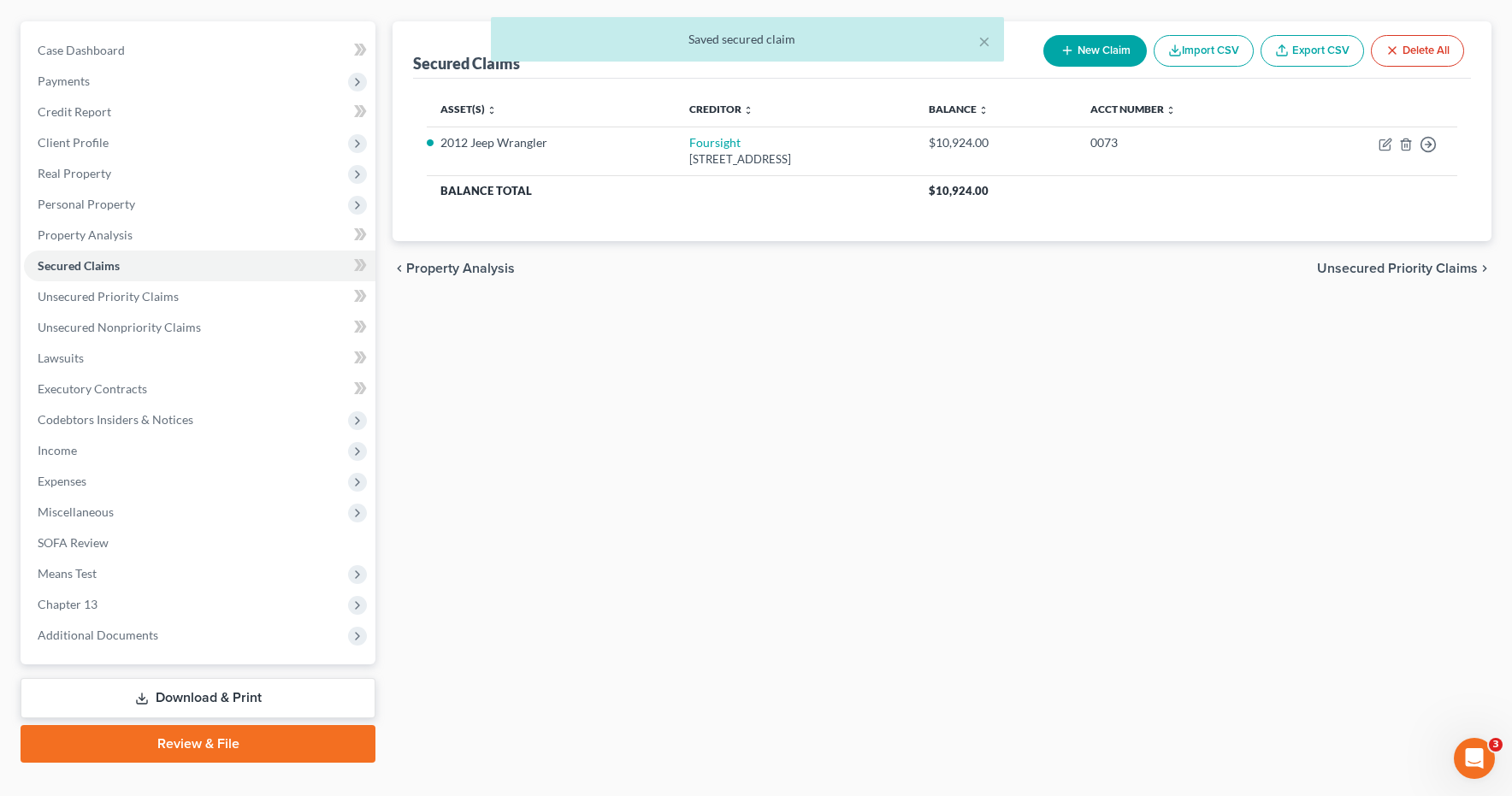
scroll to position [174, 0]
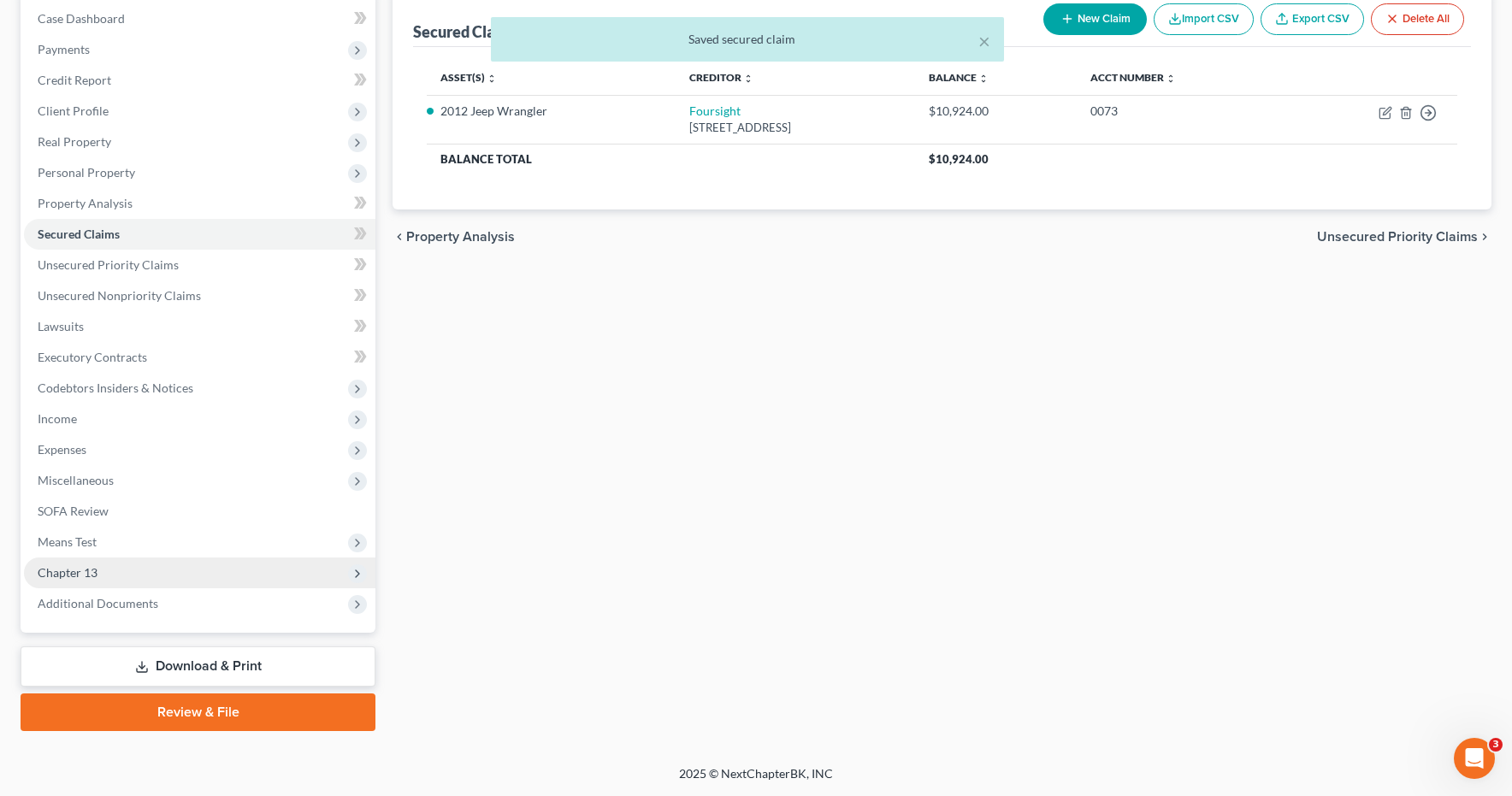
click at [54, 572] on span "Chapter 13" at bounding box center [67, 572] width 60 height 15
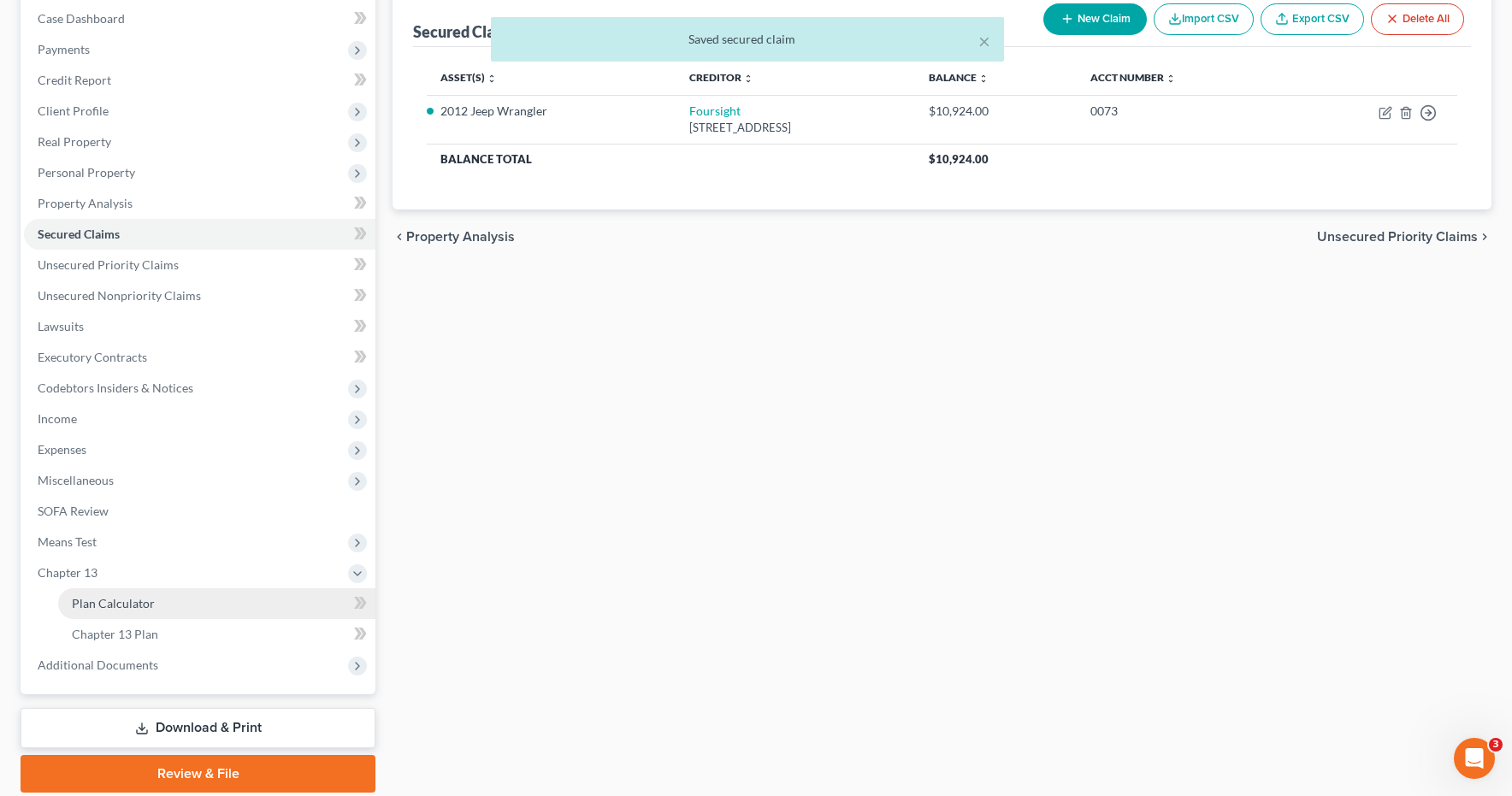
click at [125, 602] on span "Plan Calculator" at bounding box center [112, 604] width 83 height 15
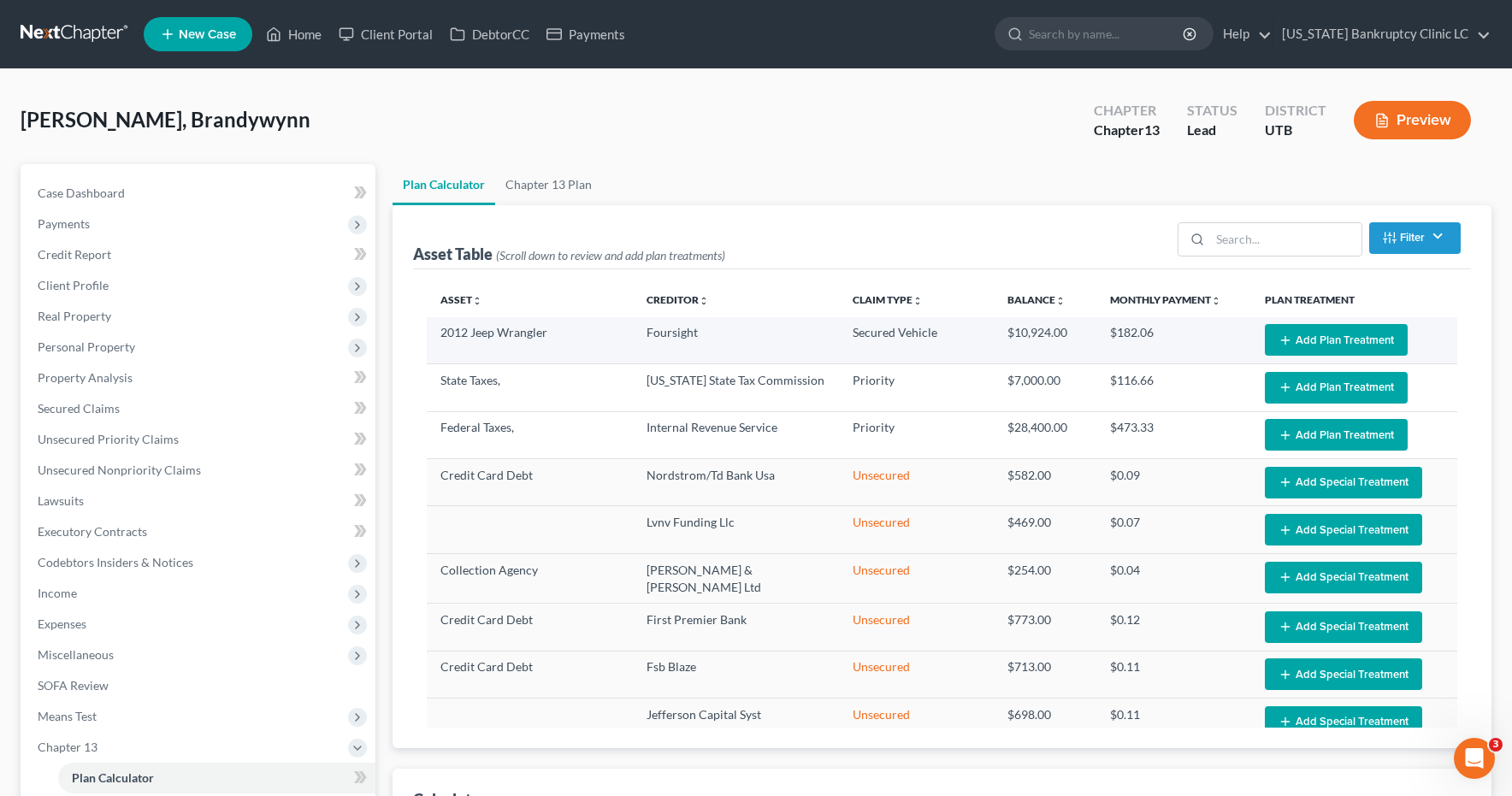
select select "59"
click at [1309, 338] on button "Add Plan Treatment" at bounding box center [1337, 340] width 143 height 31
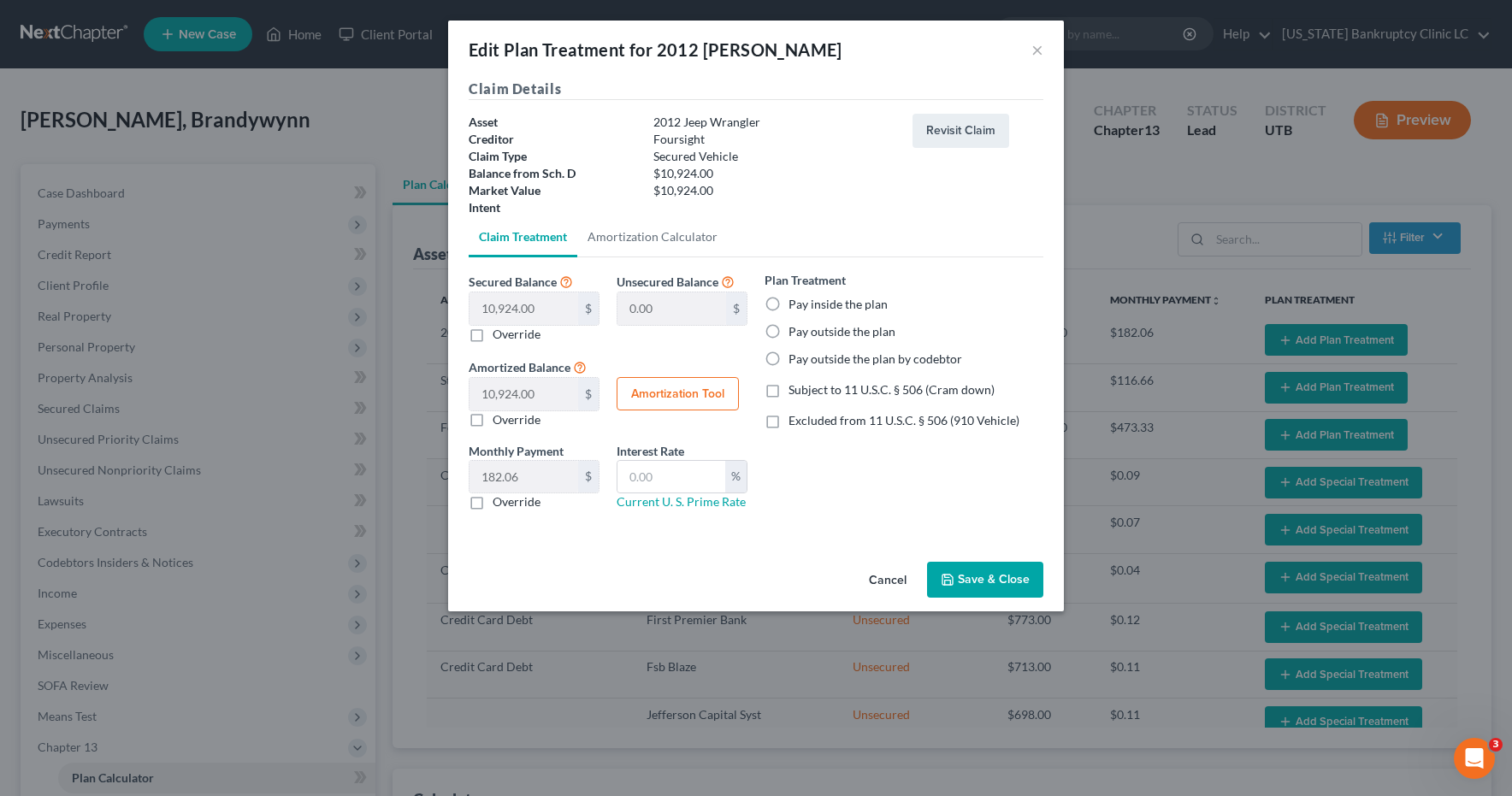
click at [788, 303] on label "Pay inside the plan" at bounding box center [838, 305] width 99 height 17
click at [795, 303] on input "Pay inside the plan" at bounding box center [800, 301] width 11 height 11
radio input "true"
click at [788, 394] on label "Subject to 11 U.S.C. § 506 (Cram down)" at bounding box center [891, 390] width 206 height 17
click at [795, 393] on input "Subject to 11 U.S.C. § 506 (Cram down)" at bounding box center [800, 387] width 11 height 11
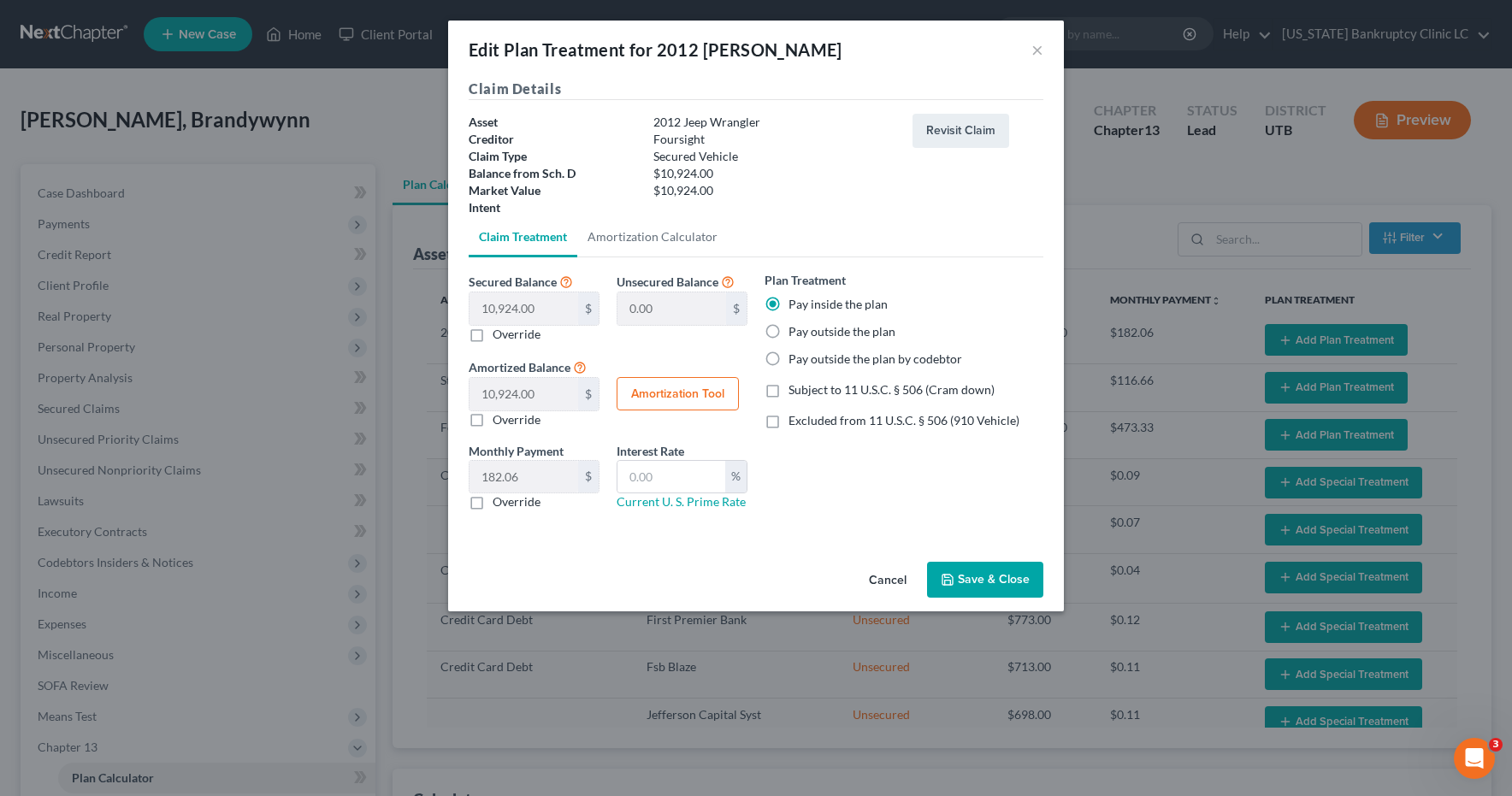
checkbox input "true"
click at [696, 474] on input "text" at bounding box center [672, 476] width 108 height 32
type input "9.0"
click at [664, 391] on button "Amortization Tool" at bounding box center [678, 394] width 122 height 34
type input "10,924.00"
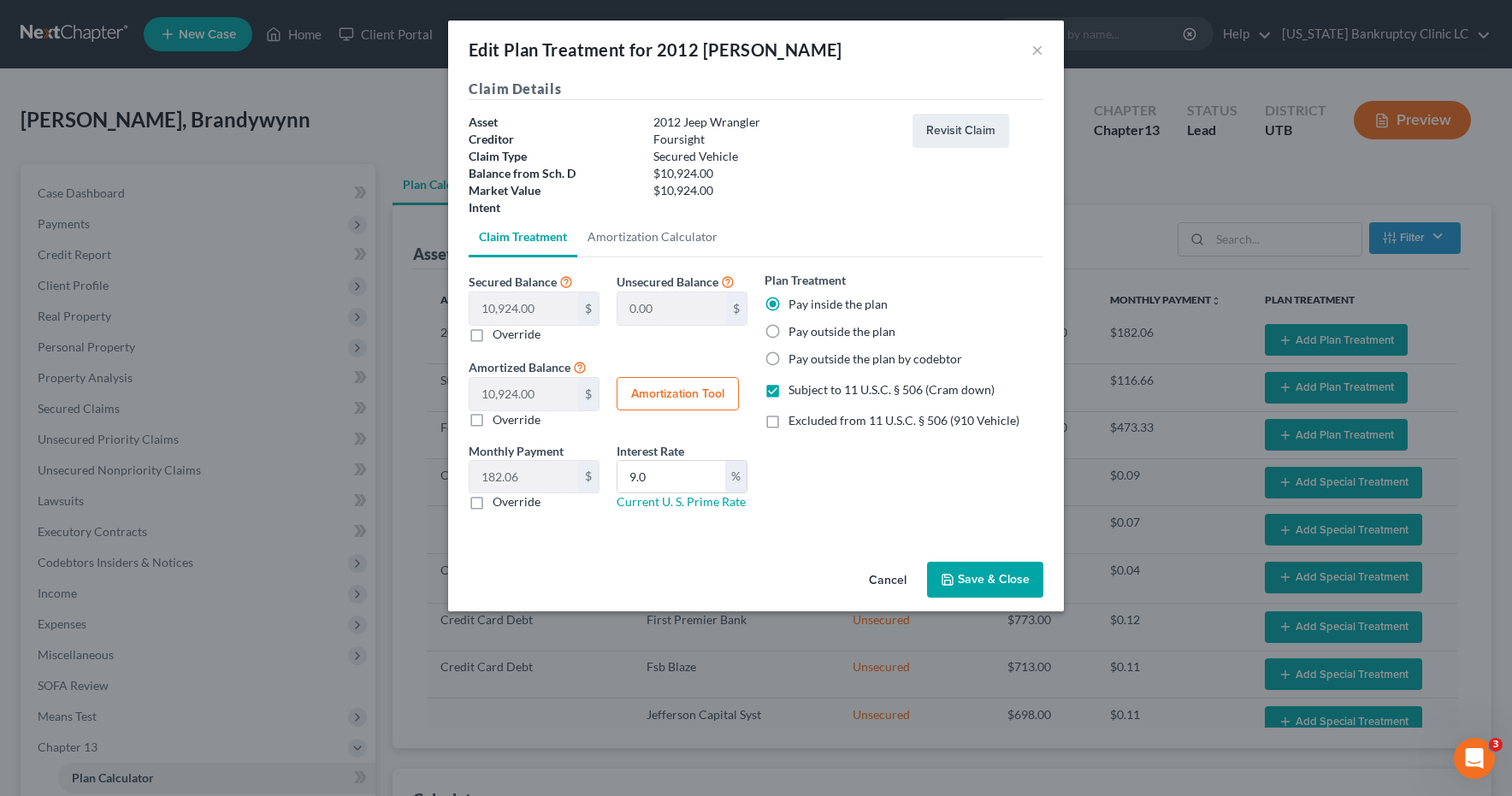
type input "9.0"
type input "60"
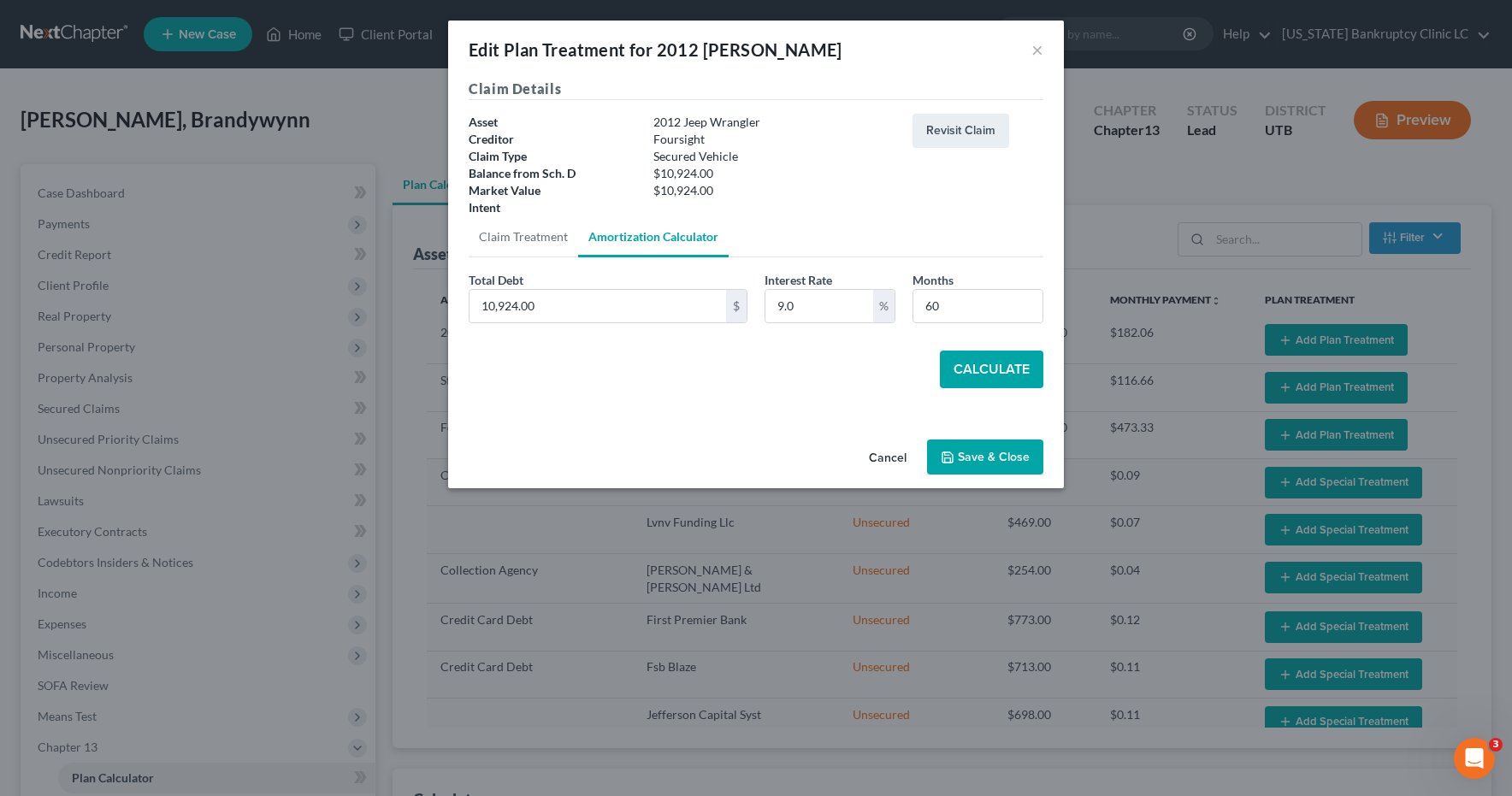
click at [980, 364] on button "Calculate" at bounding box center [991, 369] width 104 height 37
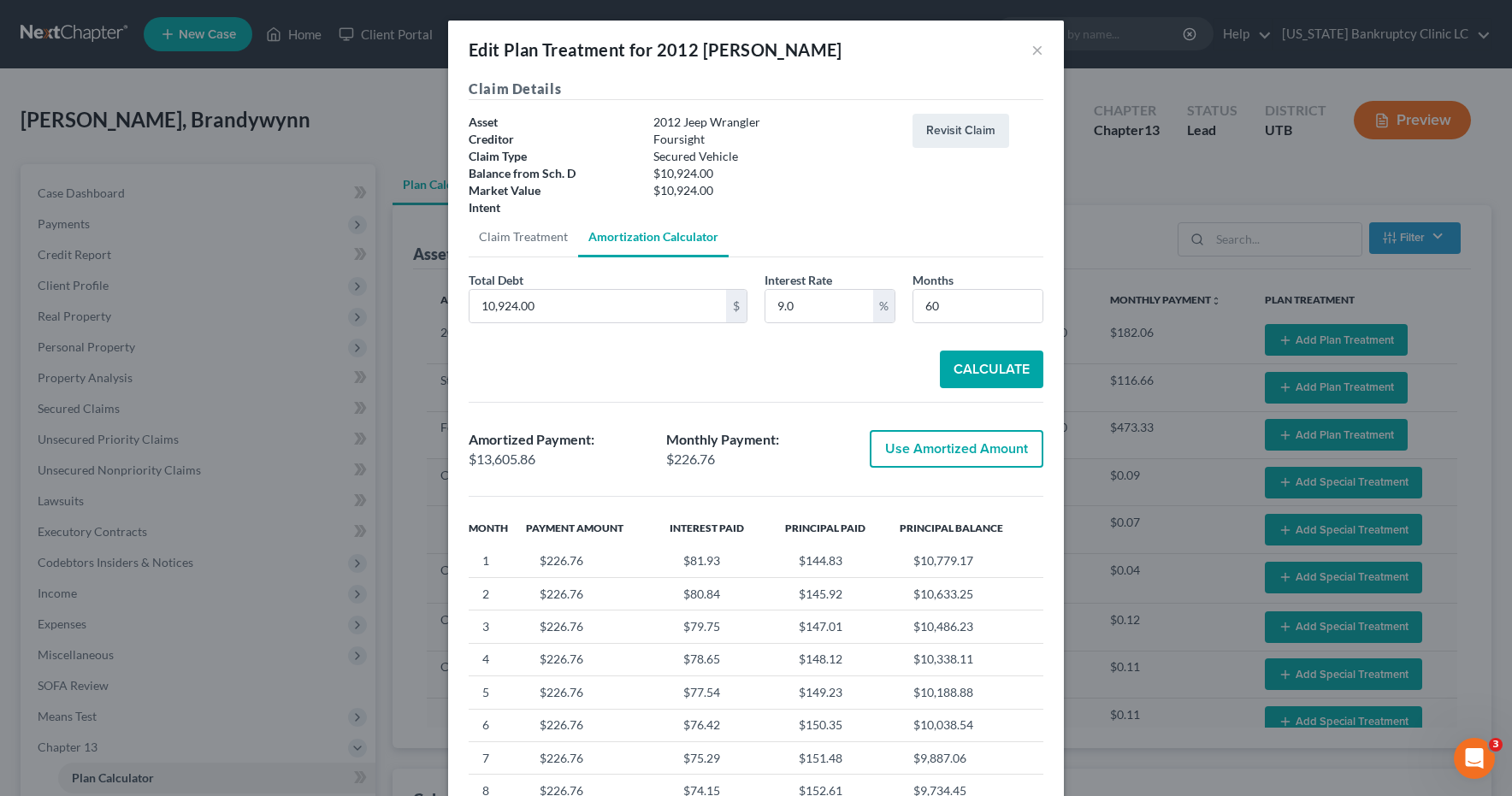
click at [955, 449] on button "Use Amortized Amount" at bounding box center [956, 449] width 173 height 37
type input "13,605.85"
checkbox input "true"
type input "226.76"
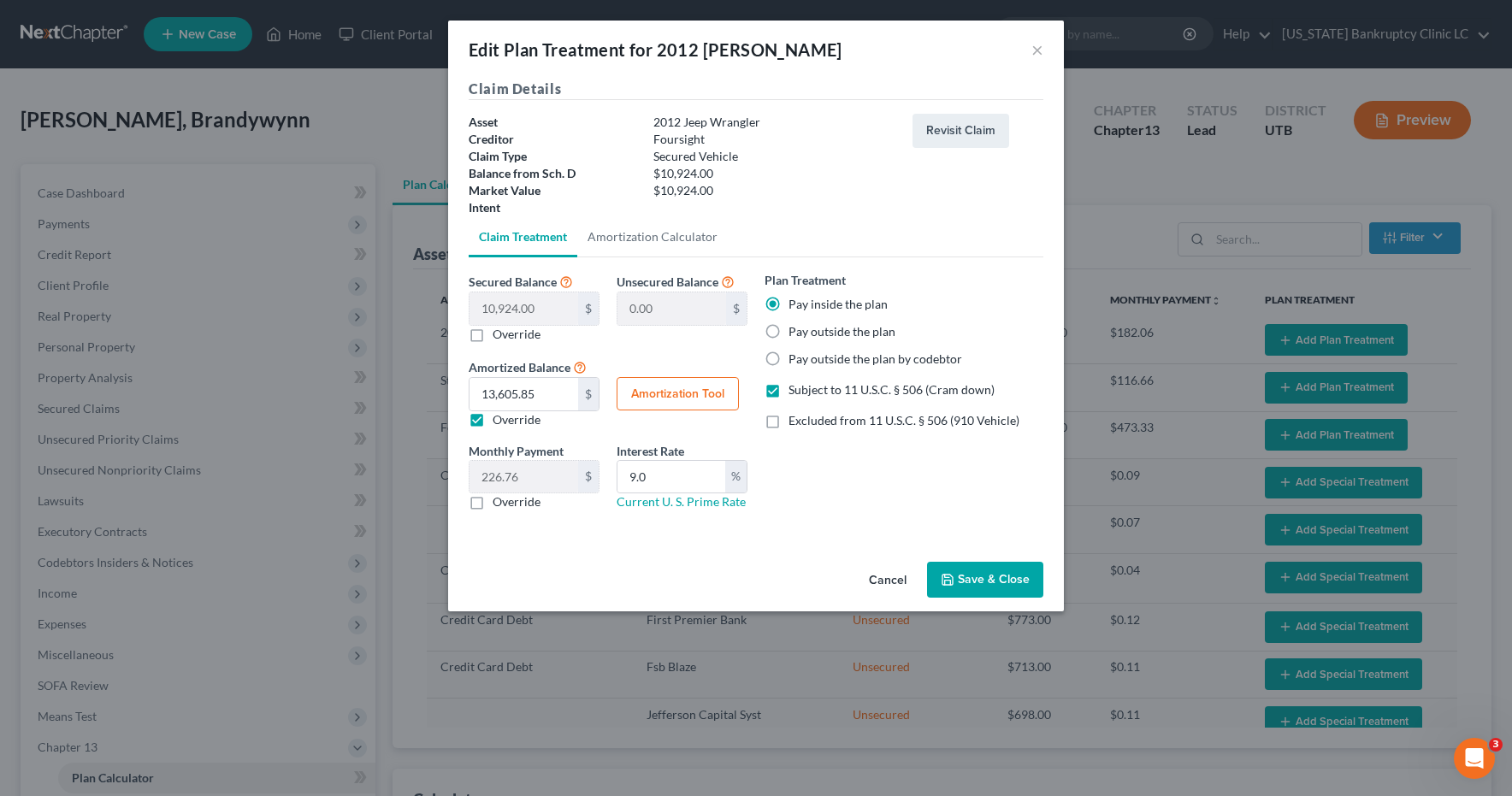
click at [975, 587] on button "Save & Close" at bounding box center [986, 579] width 117 height 36
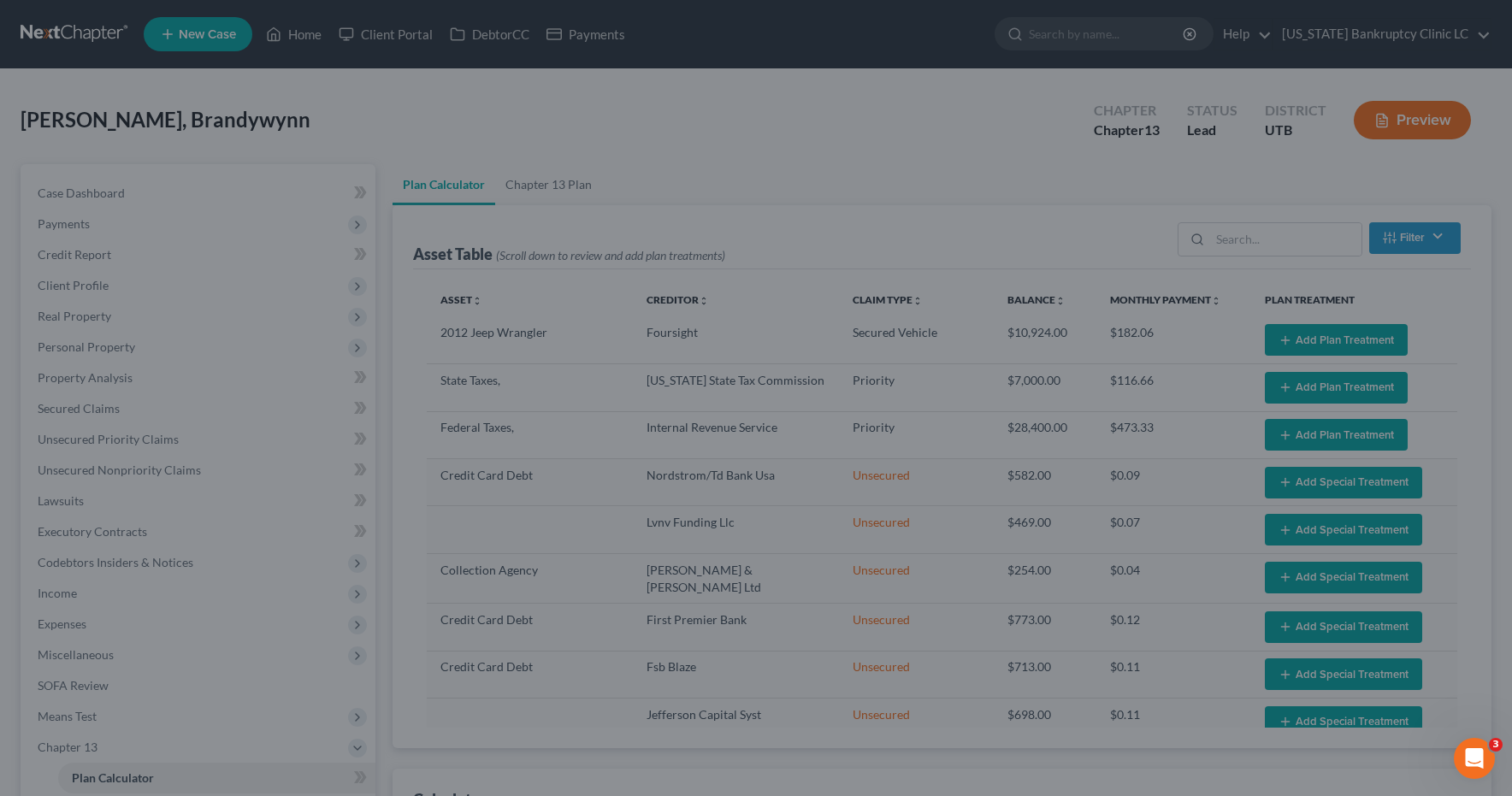
select select "59"
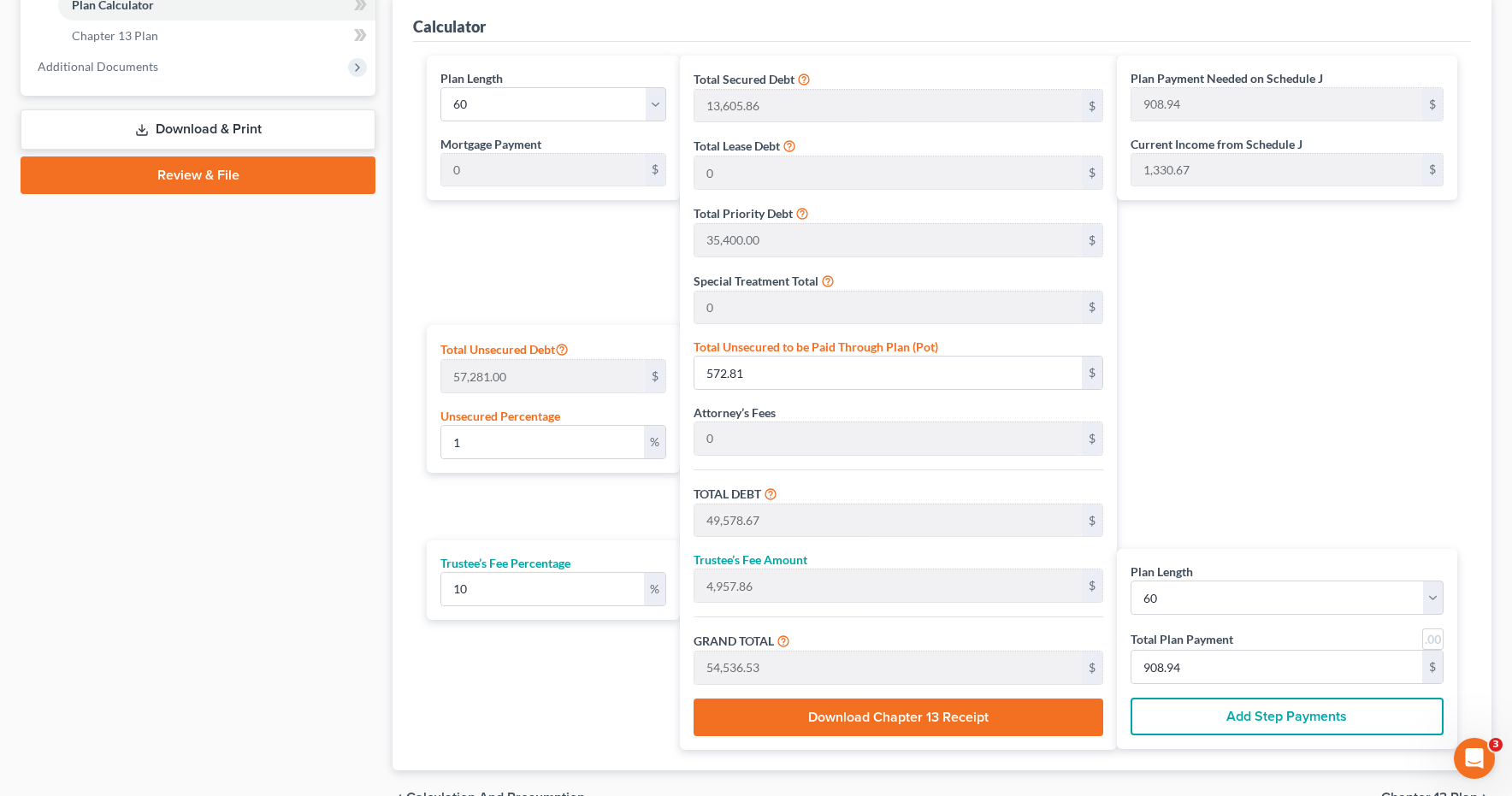
scroll to position [776, 0]
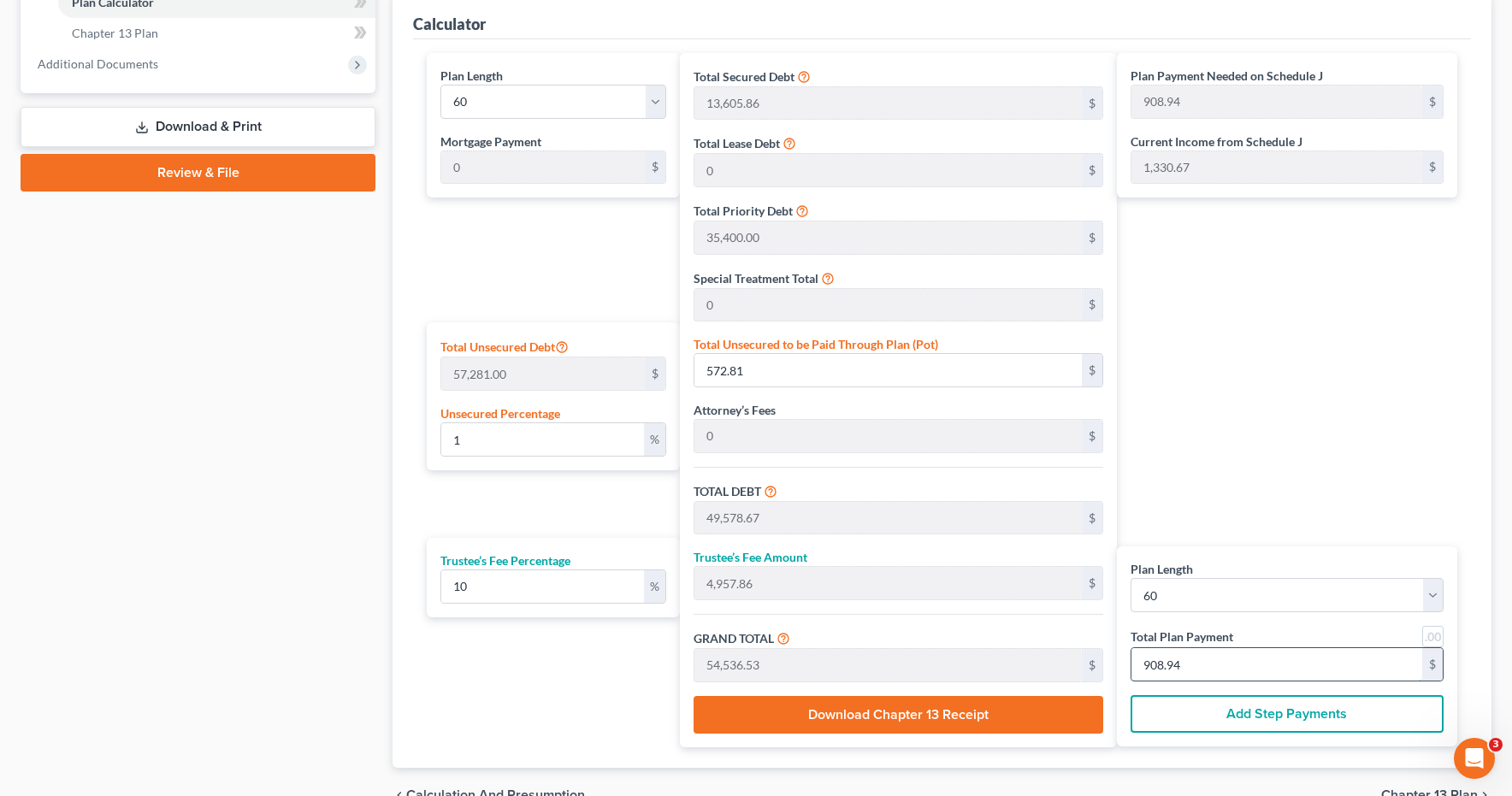
click at [1185, 664] on input "908.94" at bounding box center [1277, 664] width 291 height 32
type input "0"
type input "490.90"
type input "49.09"
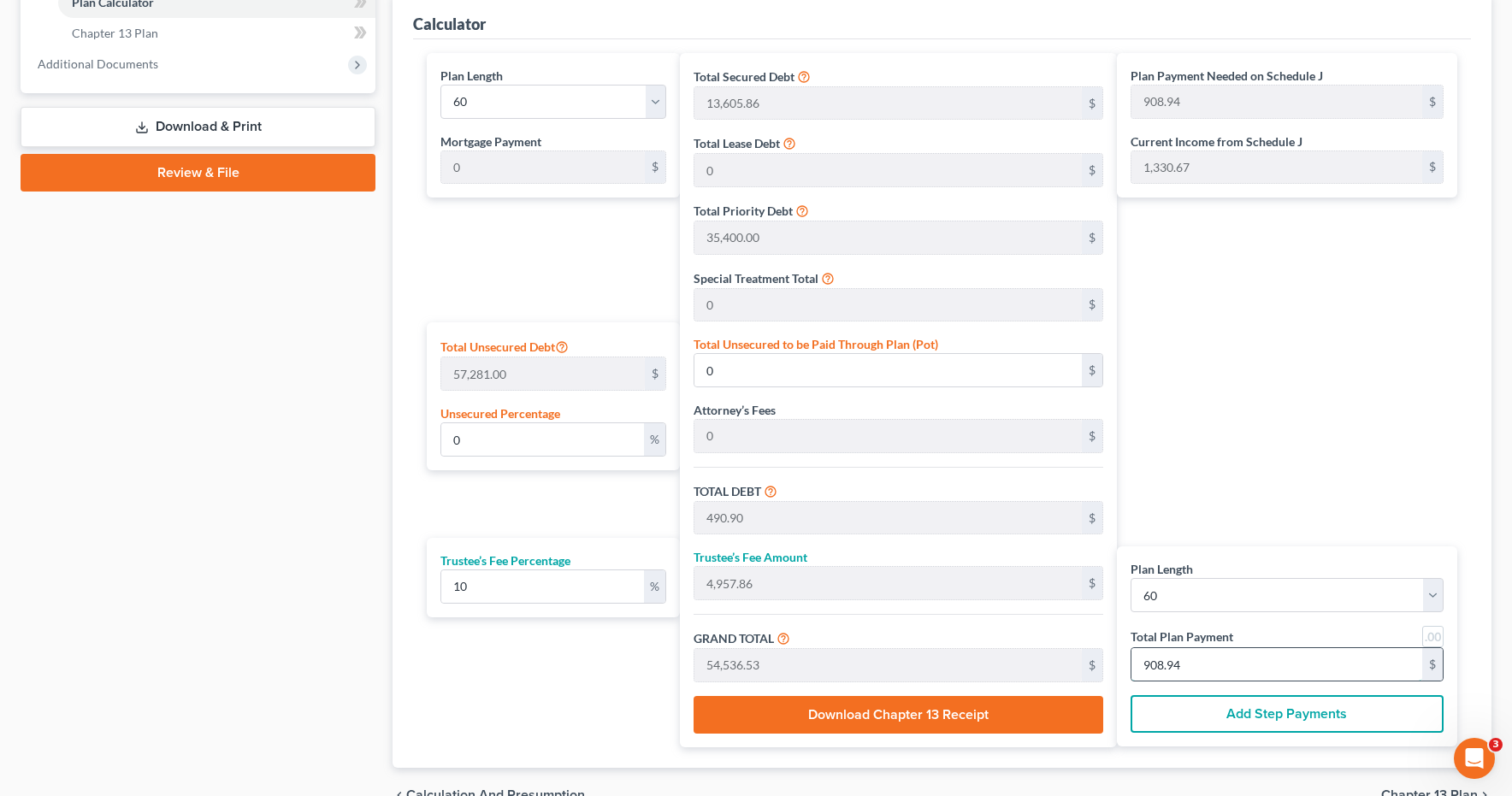
type input "540.00"
type input "9"
type input "5,290.90"
type input "529.09"
type input "5,820.00"
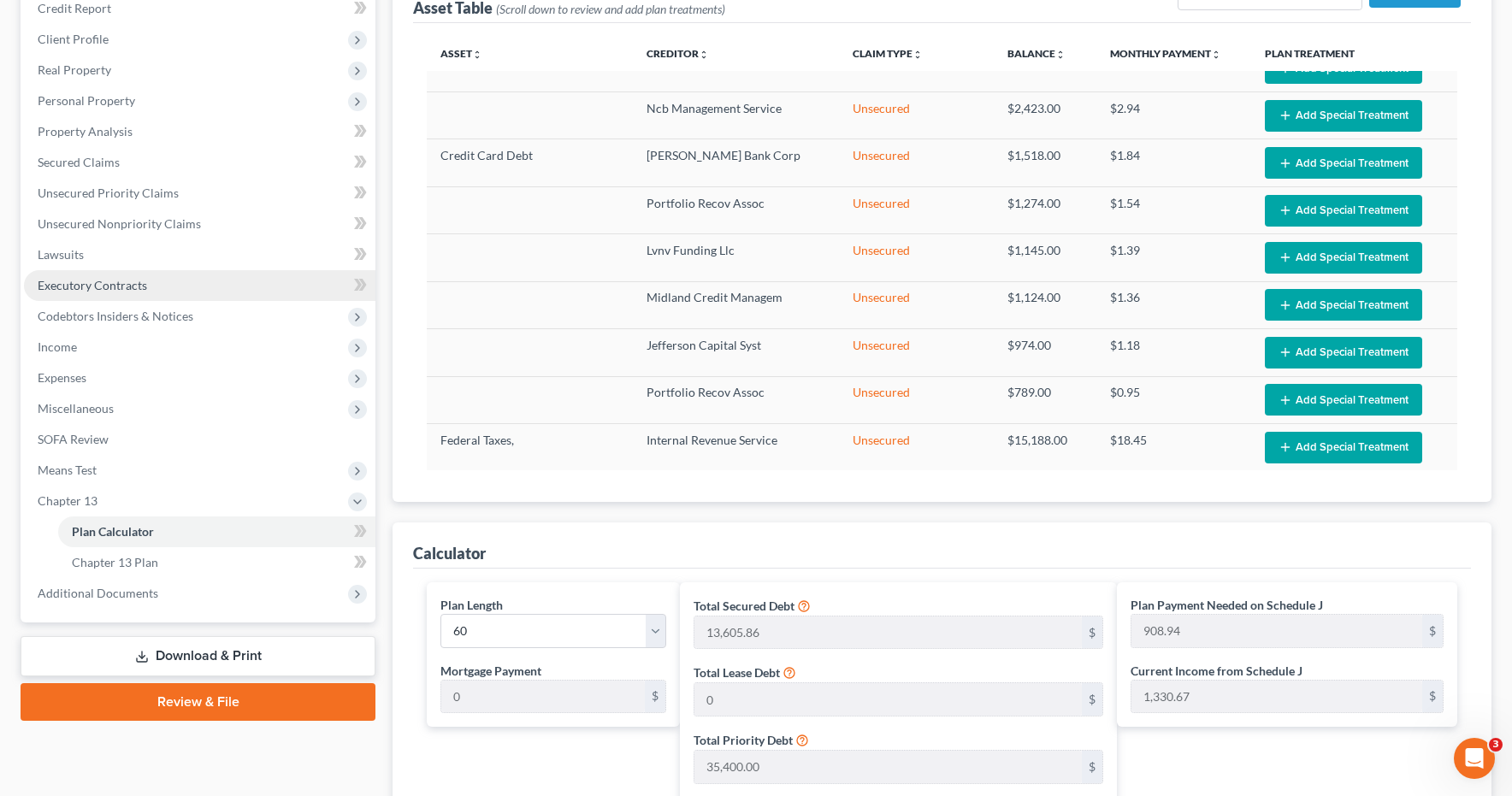
scroll to position [227, 0]
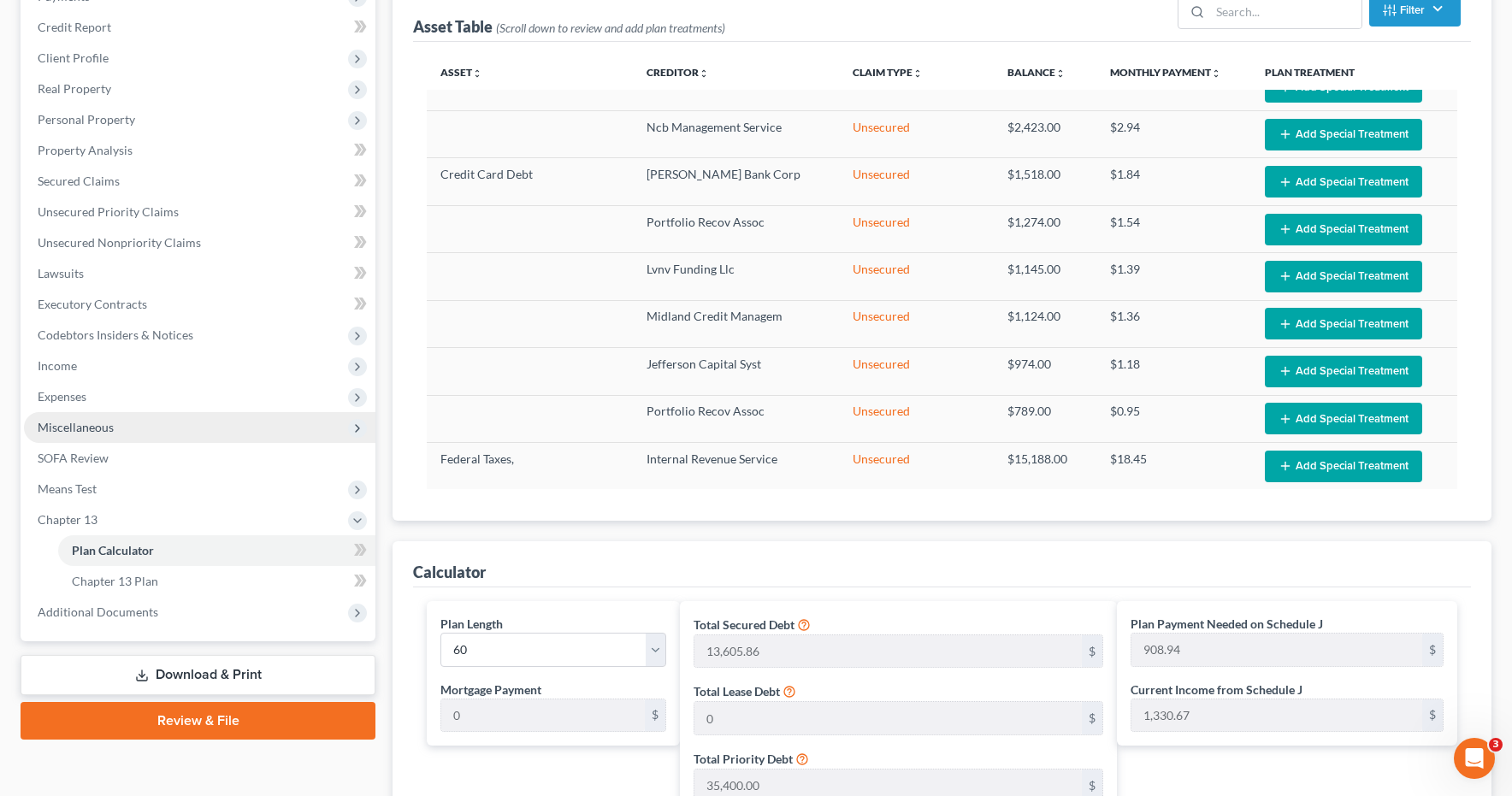
click at [98, 428] on span "Miscellaneous" at bounding box center [75, 427] width 76 height 15
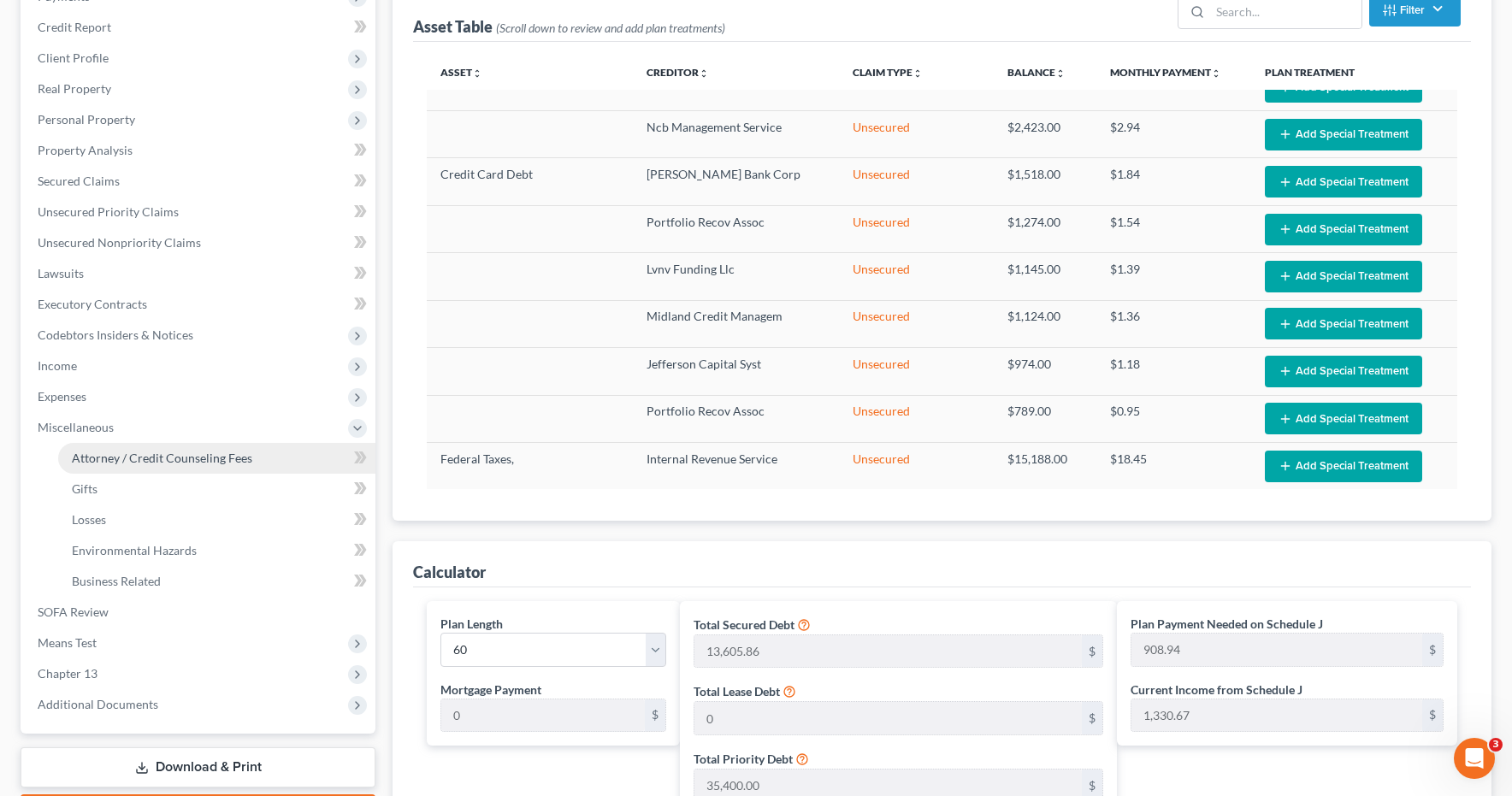
click at [98, 461] on span "Attorney / Credit Counseling Fees" at bounding box center [161, 458] width 180 height 15
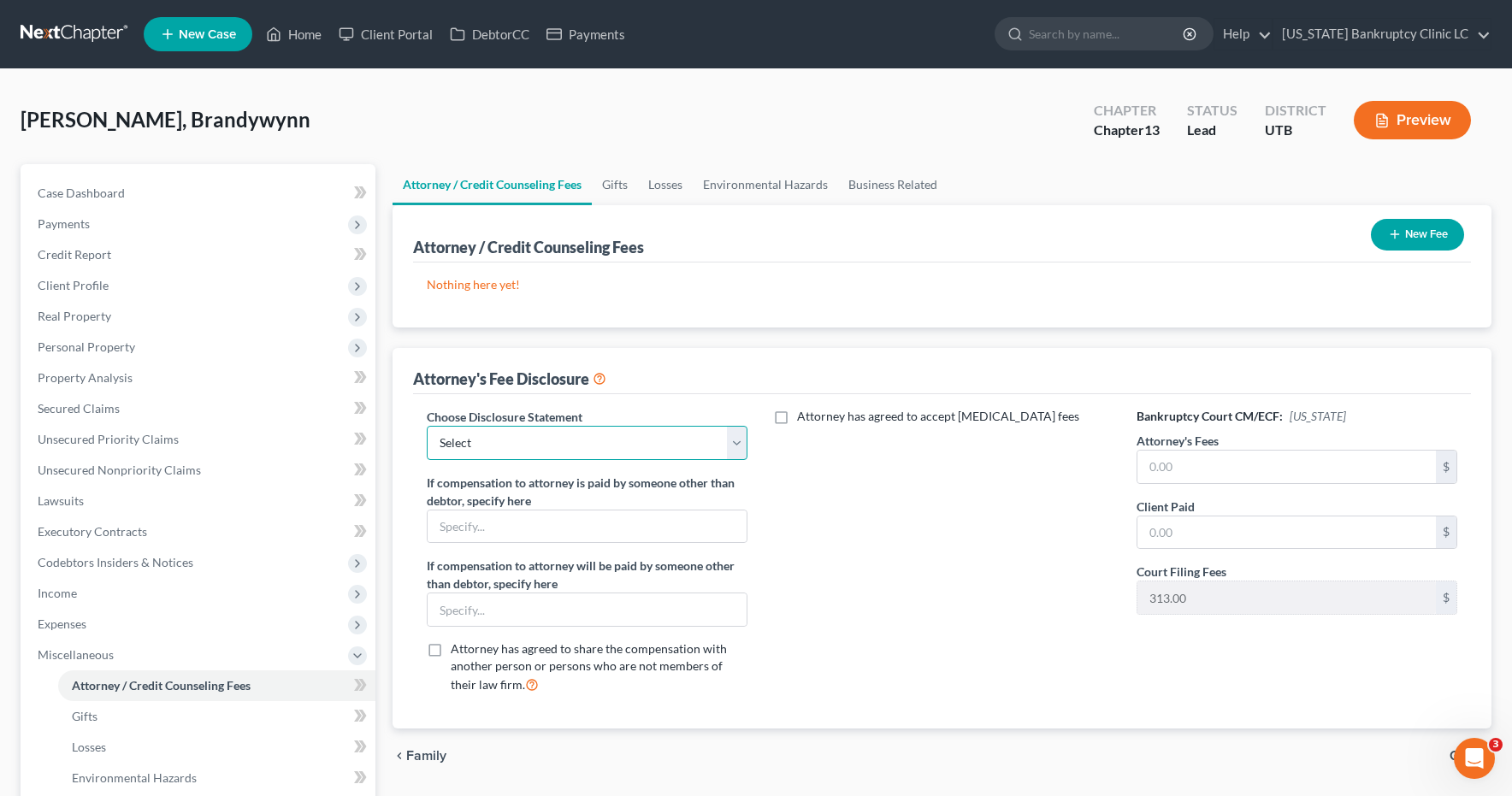
click at [739, 439] on select "Select Installment Chapter 7 Cases Salt Lake Custom Disclosure Fresh Start Fund…" at bounding box center [587, 442] width 321 height 34
click at [1168, 470] on input "text" at bounding box center [1286, 467] width 299 height 32
click at [1171, 527] on input "text" at bounding box center [1286, 532] width 299 height 32
click at [1425, 226] on button "New Fee" at bounding box center [1417, 234] width 93 height 31
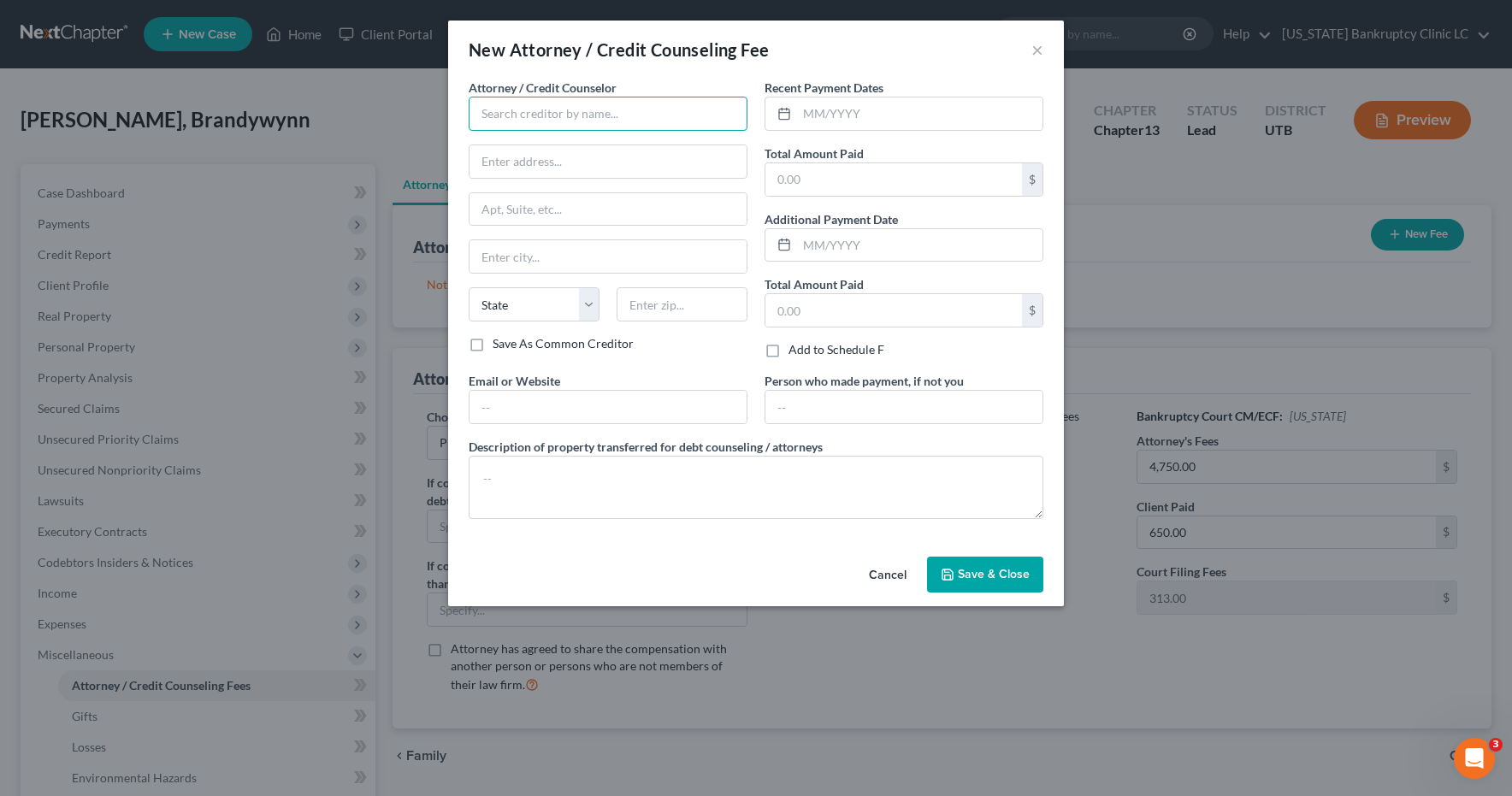
click at [647, 114] on input "text" at bounding box center [608, 113] width 279 height 34
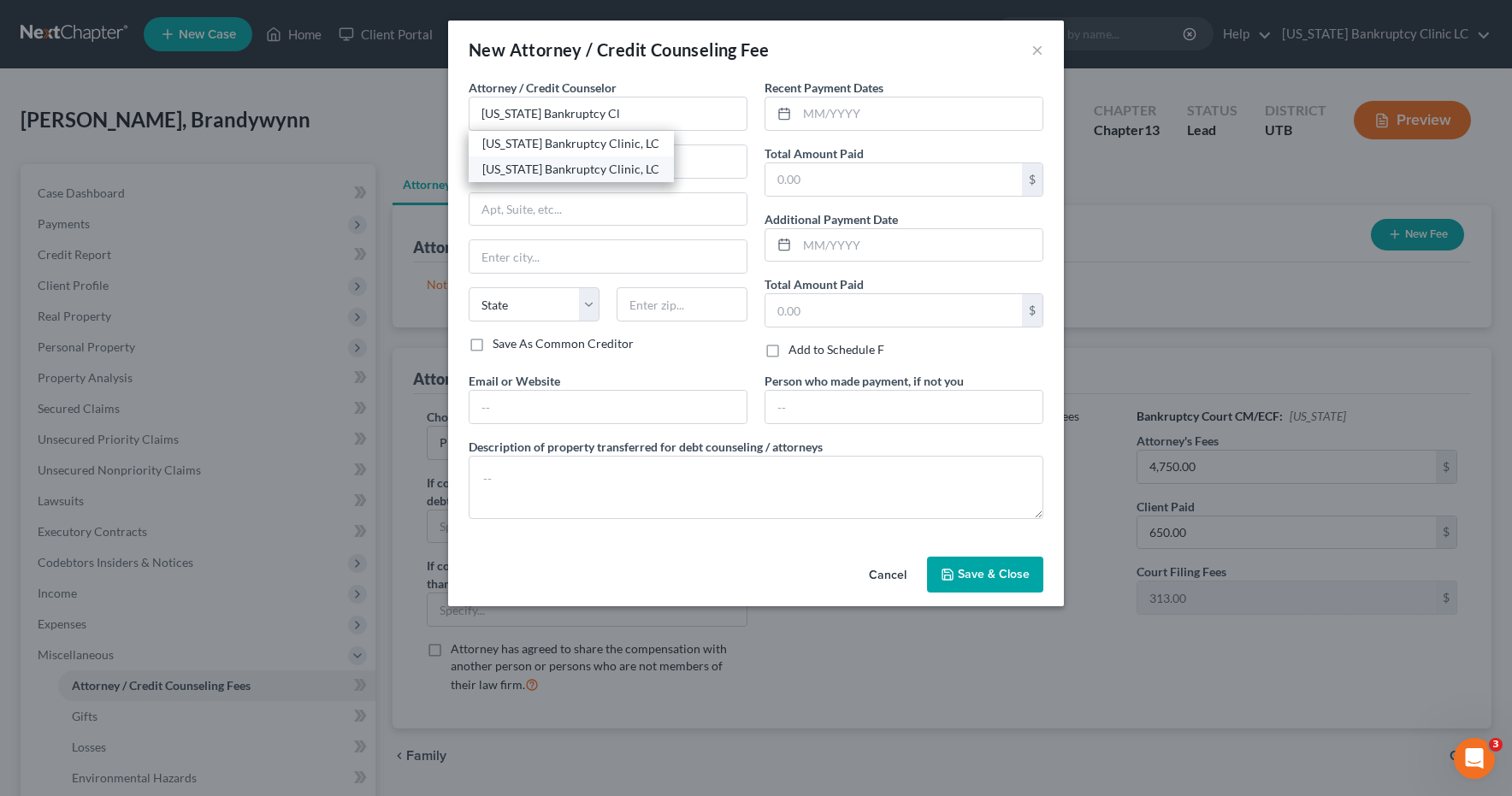
click at [620, 172] on div "Utah Bankruptcy Clinic, LC" at bounding box center [571, 170] width 178 height 17
click at [861, 118] on input "text" at bounding box center [920, 113] width 246 height 32
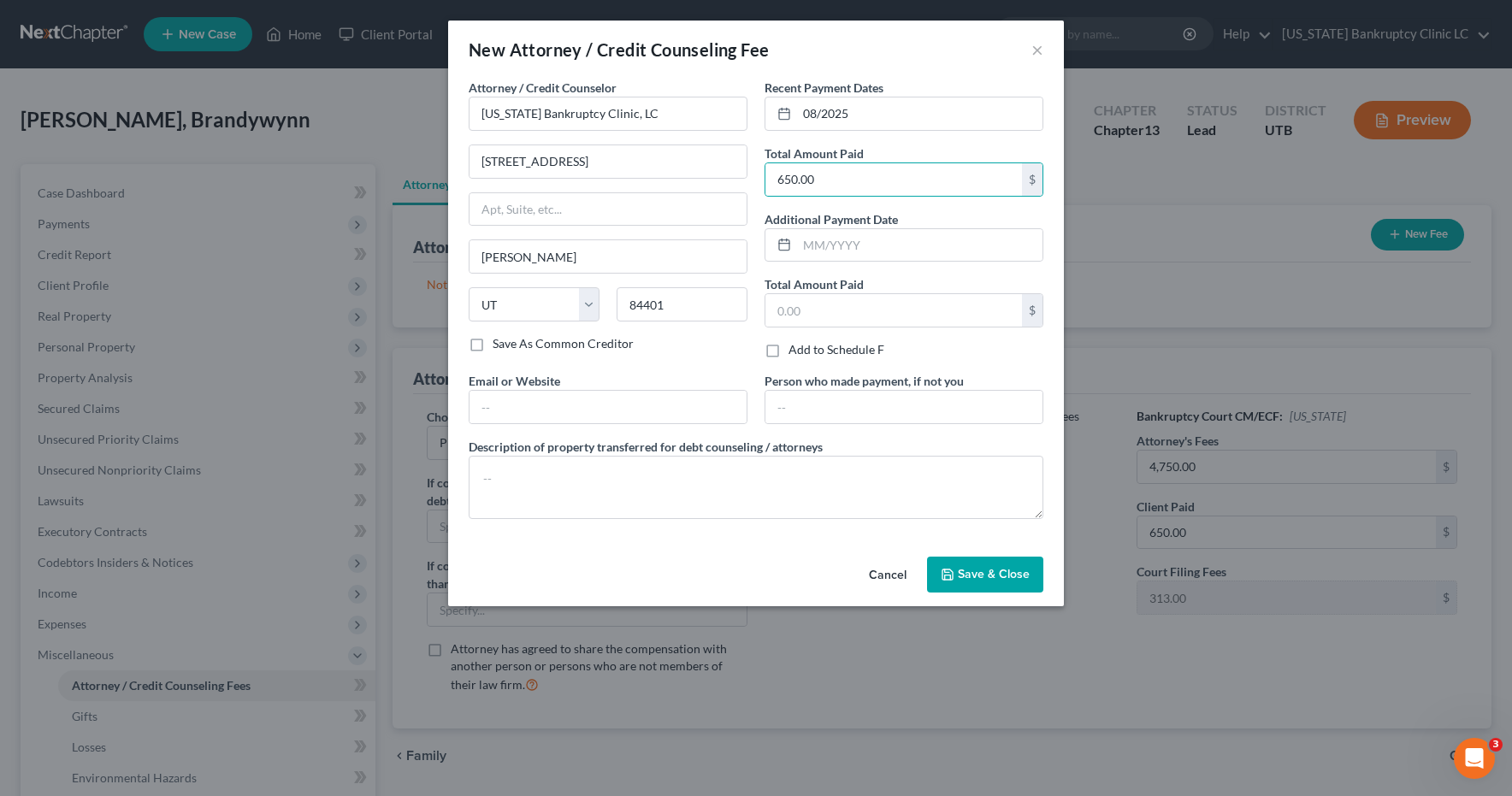
click at [992, 578] on span "Save & Close" at bounding box center [994, 574] width 71 height 15
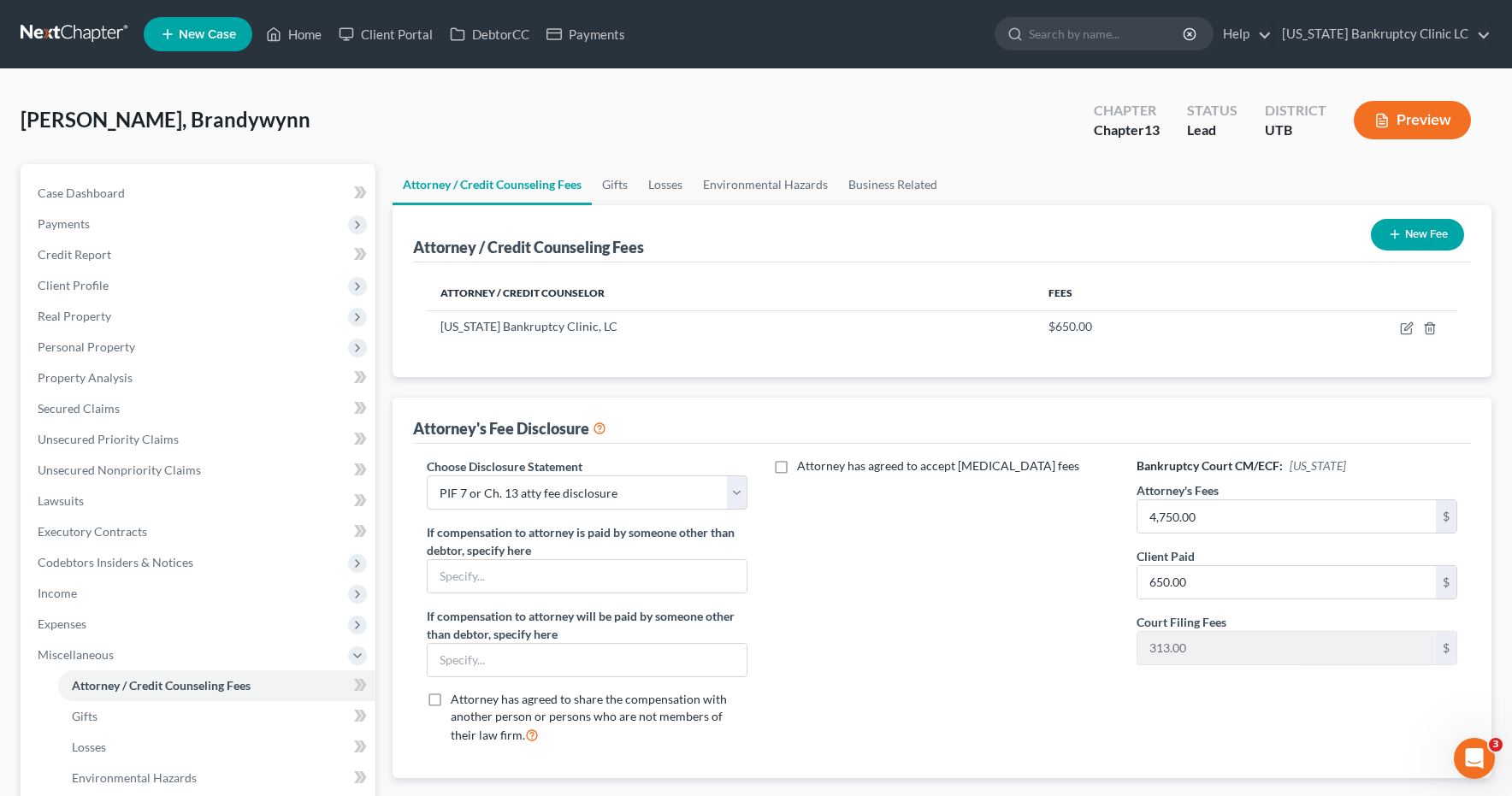
click at [1422, 226] on button "New Fee" at bounding box center [1417, 234] width 93 height 31
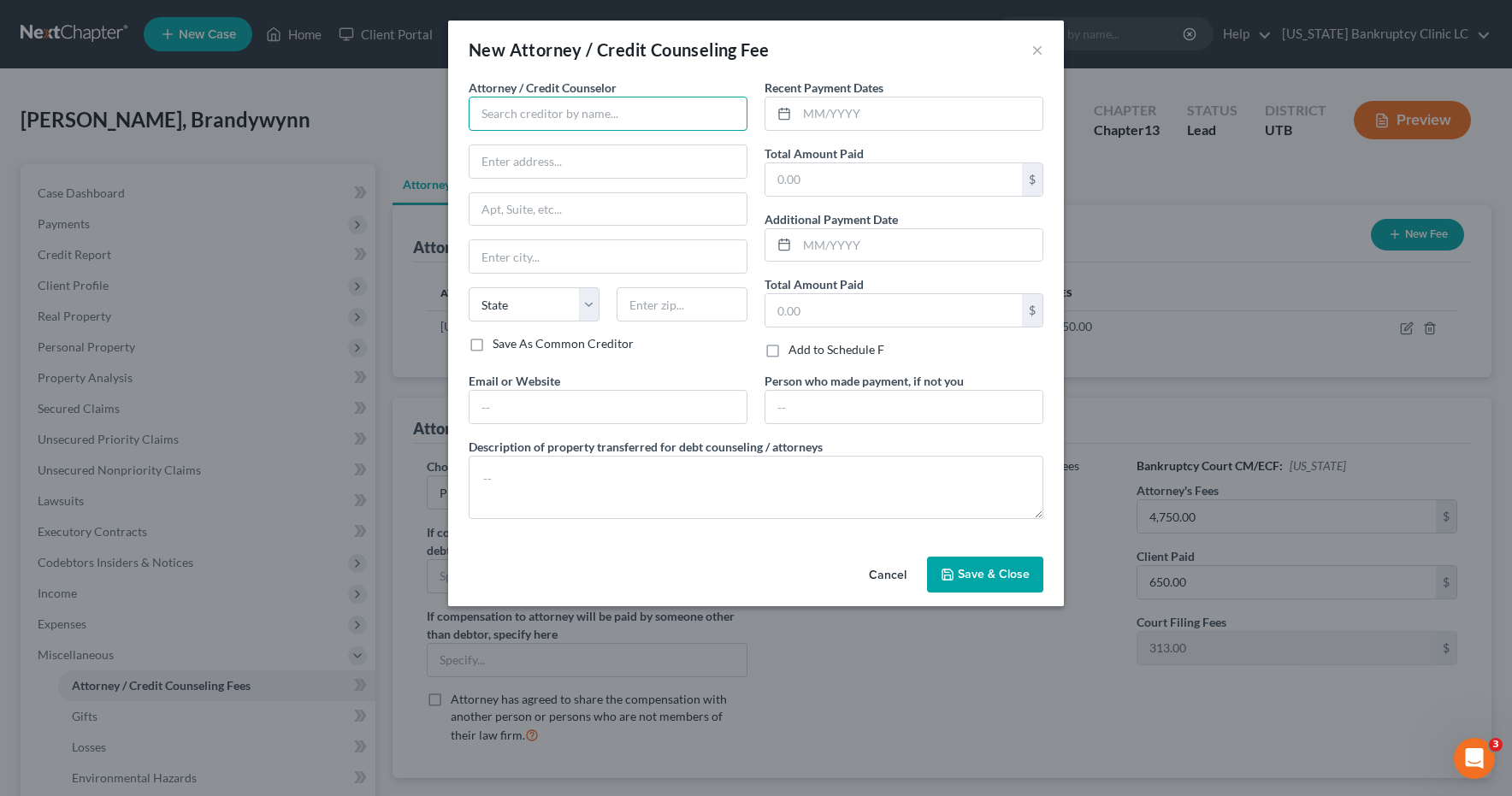
click at [522, 123] on input "text" at bounding box center [608, 113] width 279 height 34
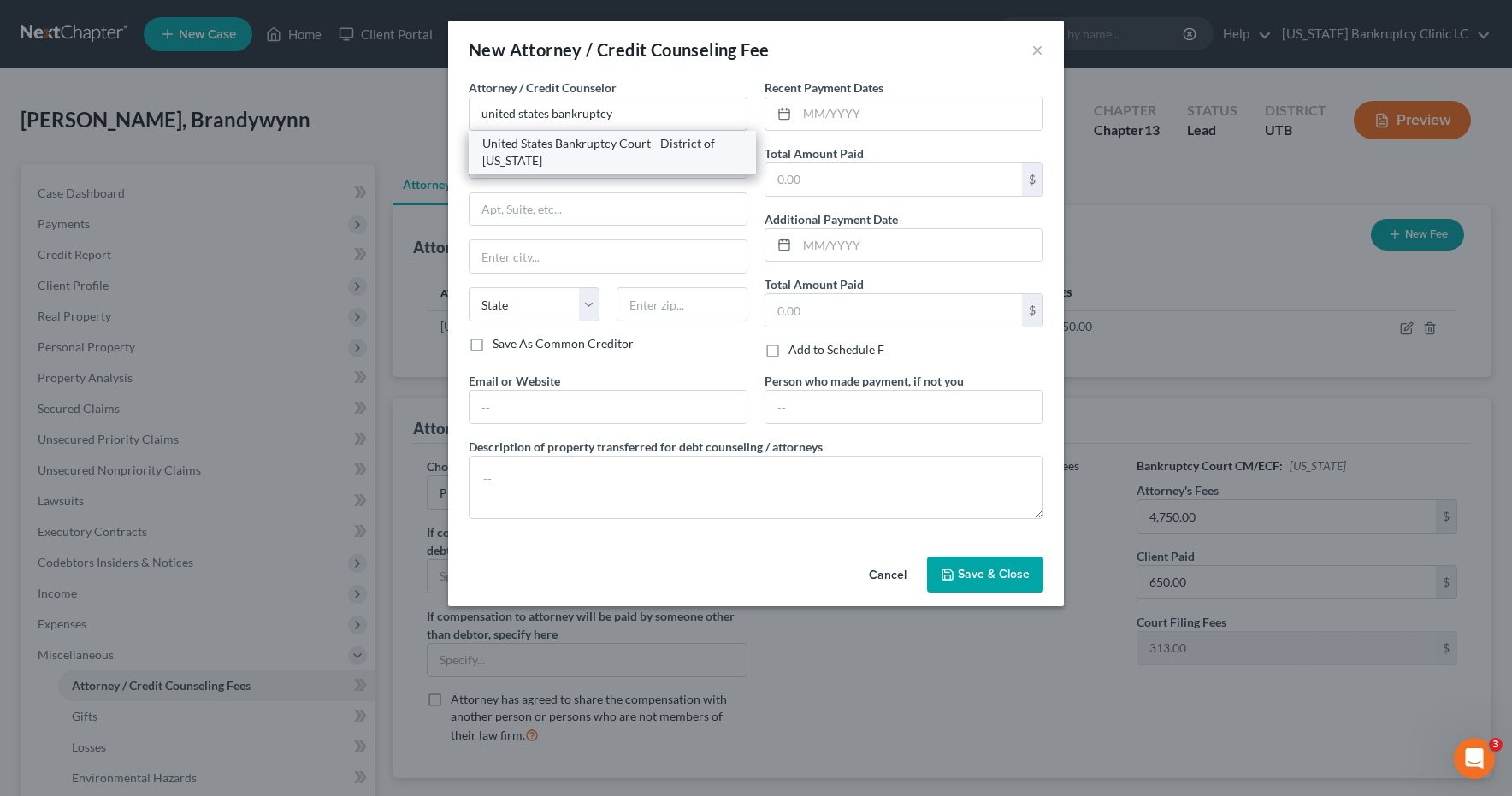
click at [550, 146] on div "United States Bankruptcy Court - District of Utah" at bounding box center [612, 152] width 260 height 34
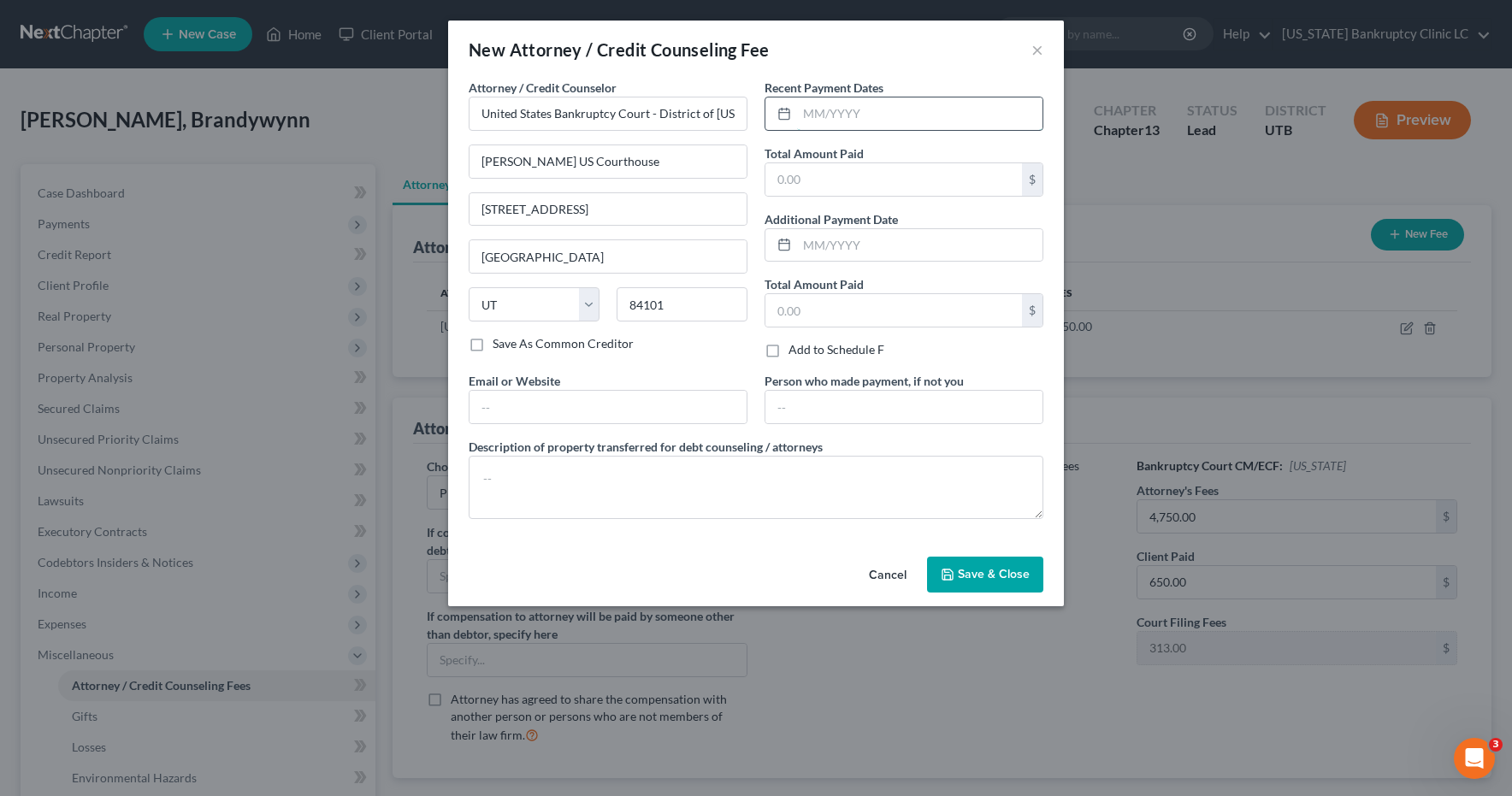
click at [839, 114] on input "text" at bounding box center [920, 113] width 246 height 32
click at [962, 570] on span "Save & Close" at bounding box center [994, 574] width 71 height 15
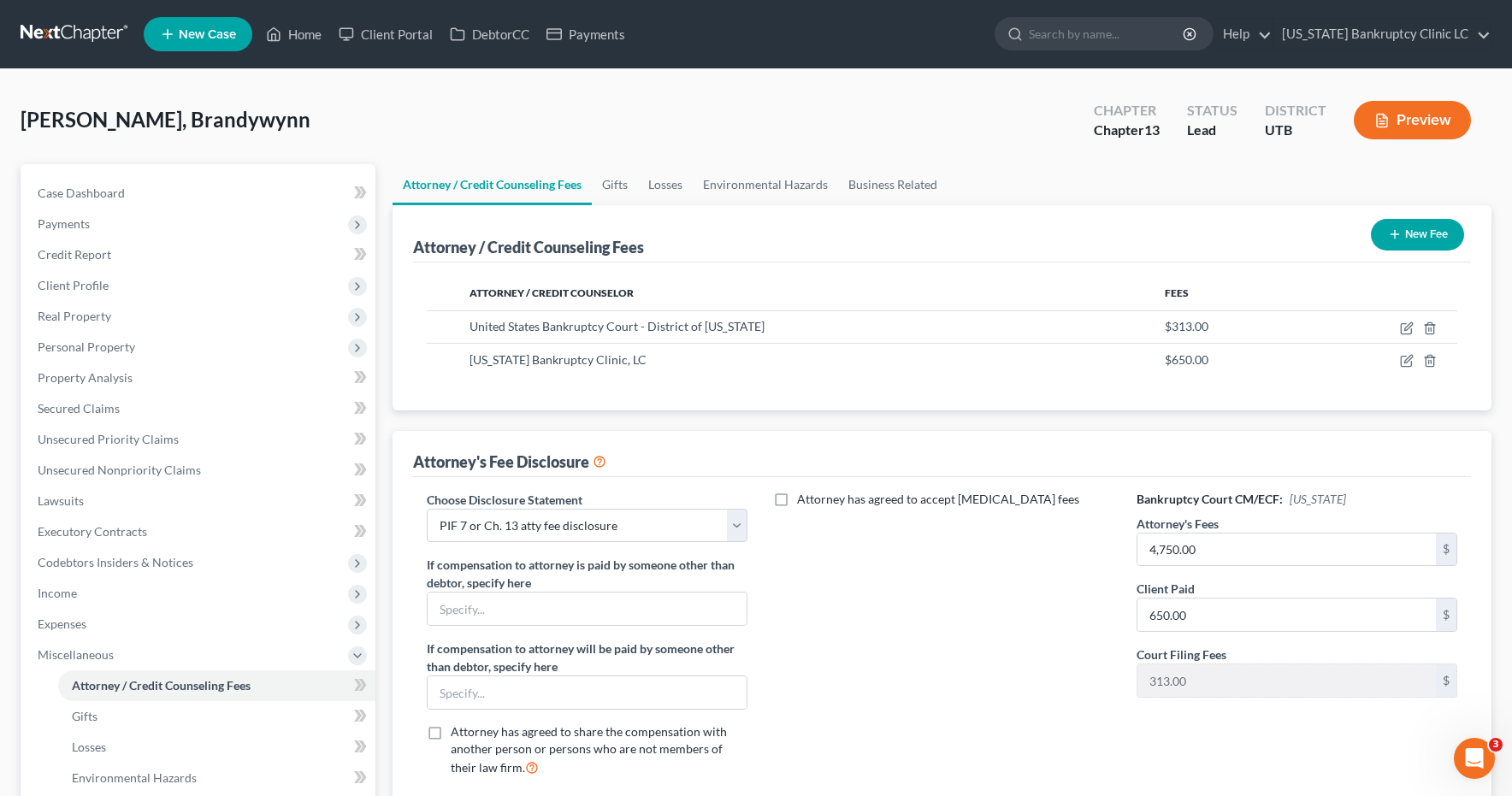
click at [1426, 234] on button "New Fee" at bounding box center [1417, 234] width 93 height 31
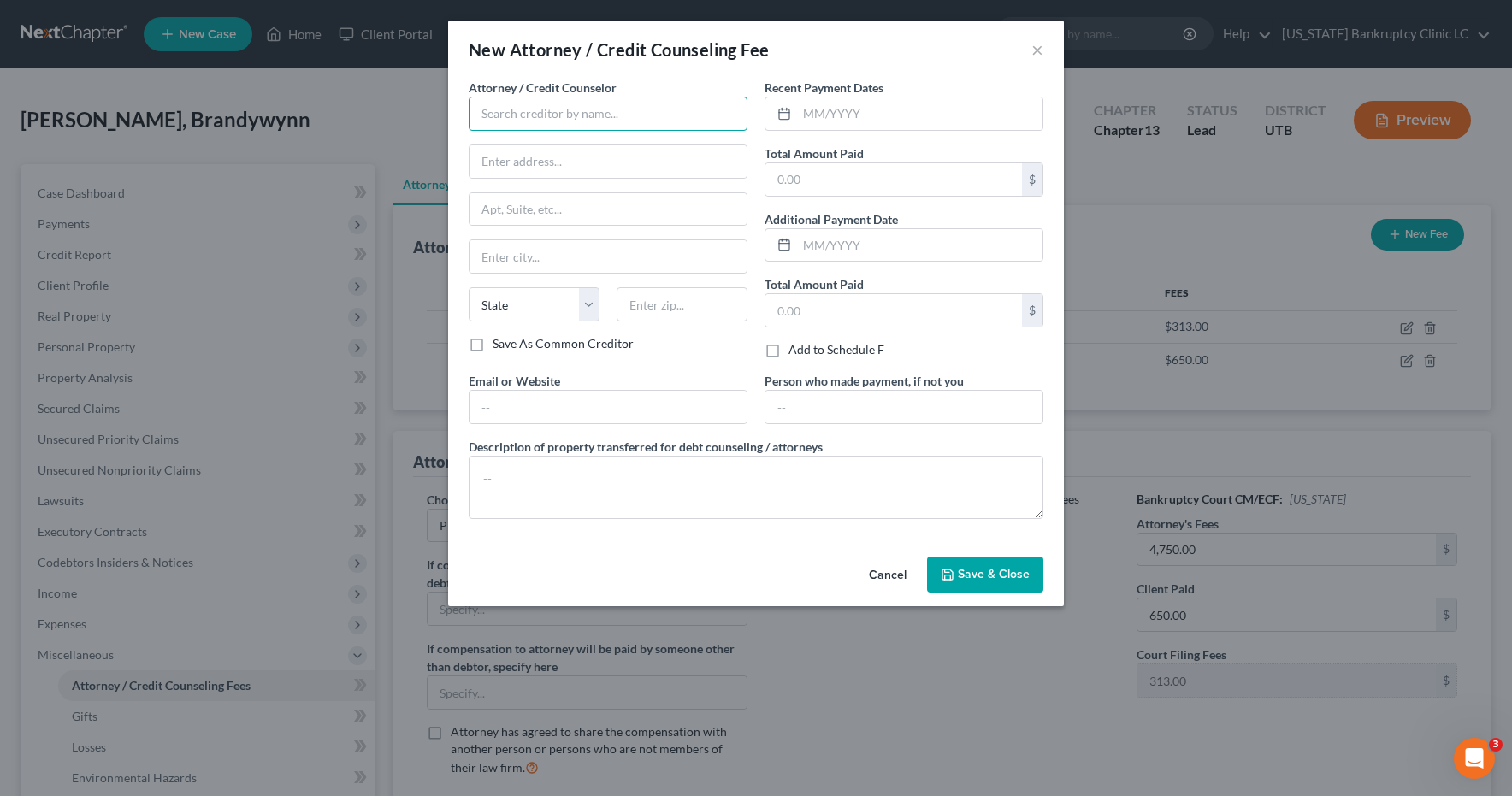
click at [566, 118] on input "text" at bounding box center [608, 113] width 279 height 34
click at [526, 149] on div "Xactus" at bounding box center [571, 144] width 178 height 17
click at [863, 107] on input "text" at bounding box center [920, 113] width 246 height 32
click at [970, 589] on button "Save & Close" at bounding box center [986, 574] width 117 height 36
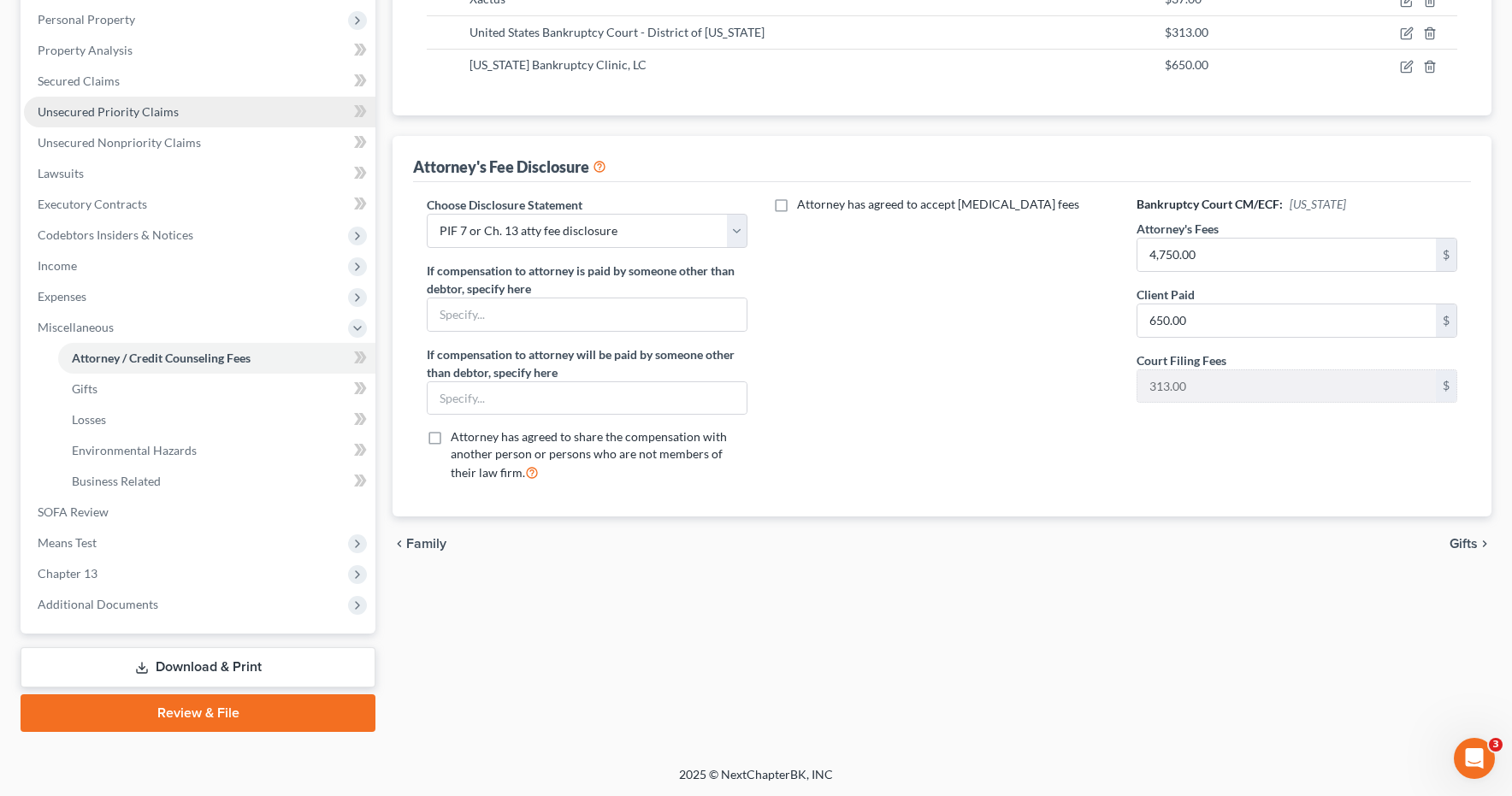
scroll to position [328, 0]
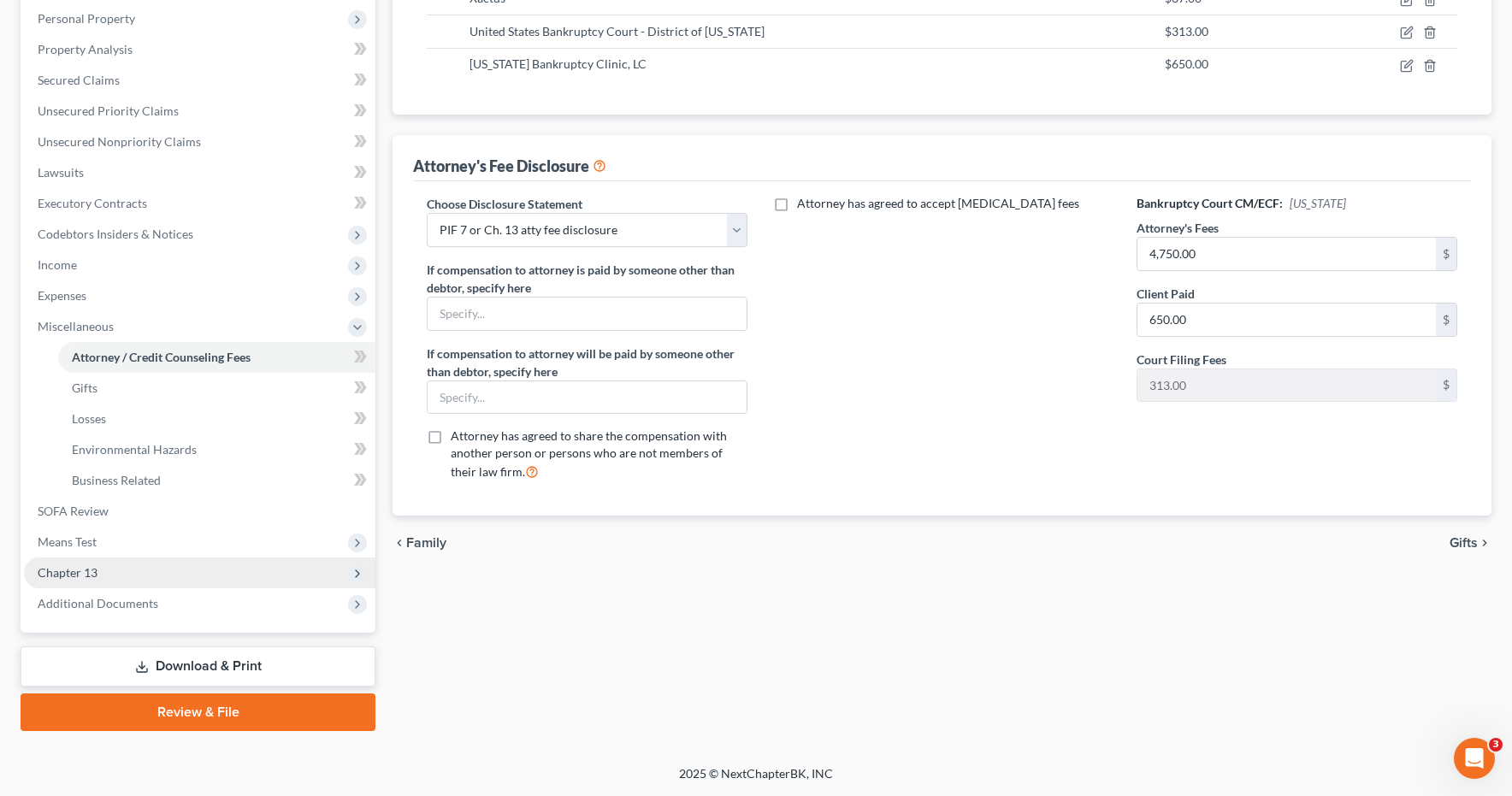
click at [97, 574] on span "Chapter 13" at bounding box center [199, 572] width 352 height 30
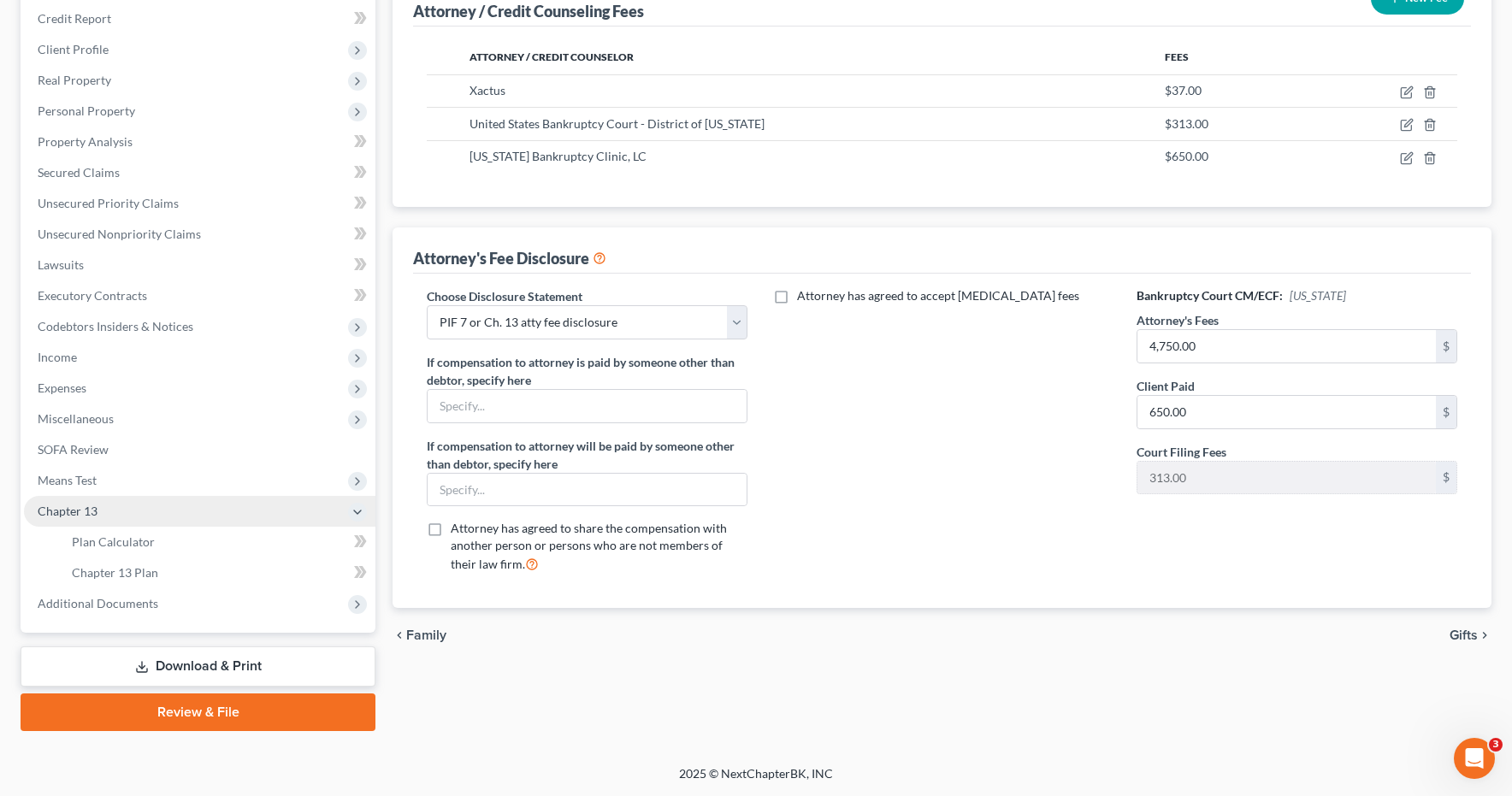
scroll to position [236, 0]
click at [120, 537] on span "Plan Calculator" at bounding box center [112, 542] width 83 height 15
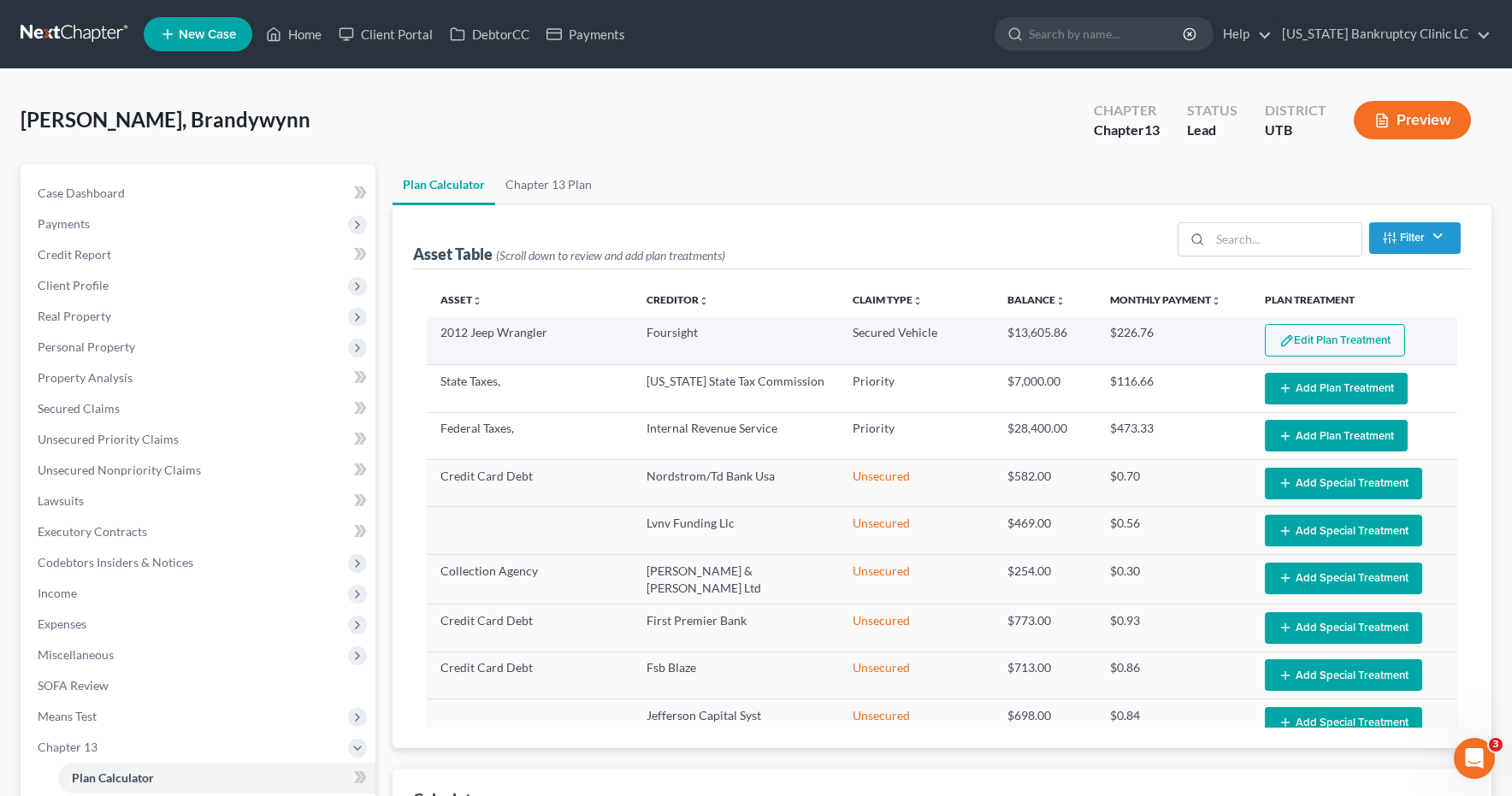
click at [1351, 338] on button "Edit Plan Treatment" at bounding box center [1335, 340] width 140 height 32
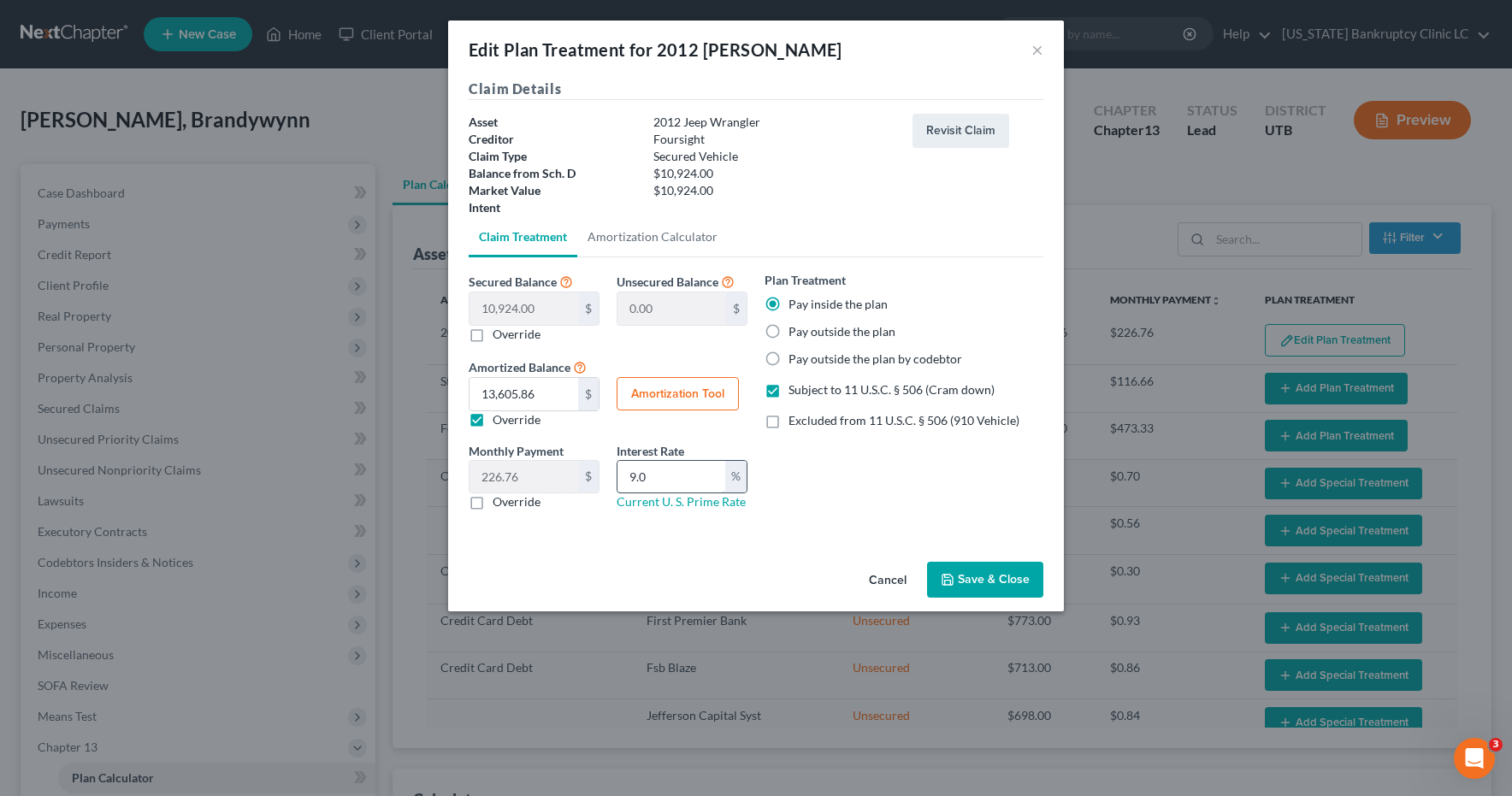
click at [657, 478] on input "9.0" at bounding box center [672, 476] width 108 height 32
drag, startPoint x: 657, startPoint y: 478, endPoint x: 608, endPoint y: 475, distance: 49.1
click at [608, 475] on div "Interest Rate 9.0 % Current U. S. Prime Rate" at bounding box center [682, 477] width 148 height 70
click at [683, 393] on button "Amortization Tool" at bounding box center [678, 394] width 122 height 34
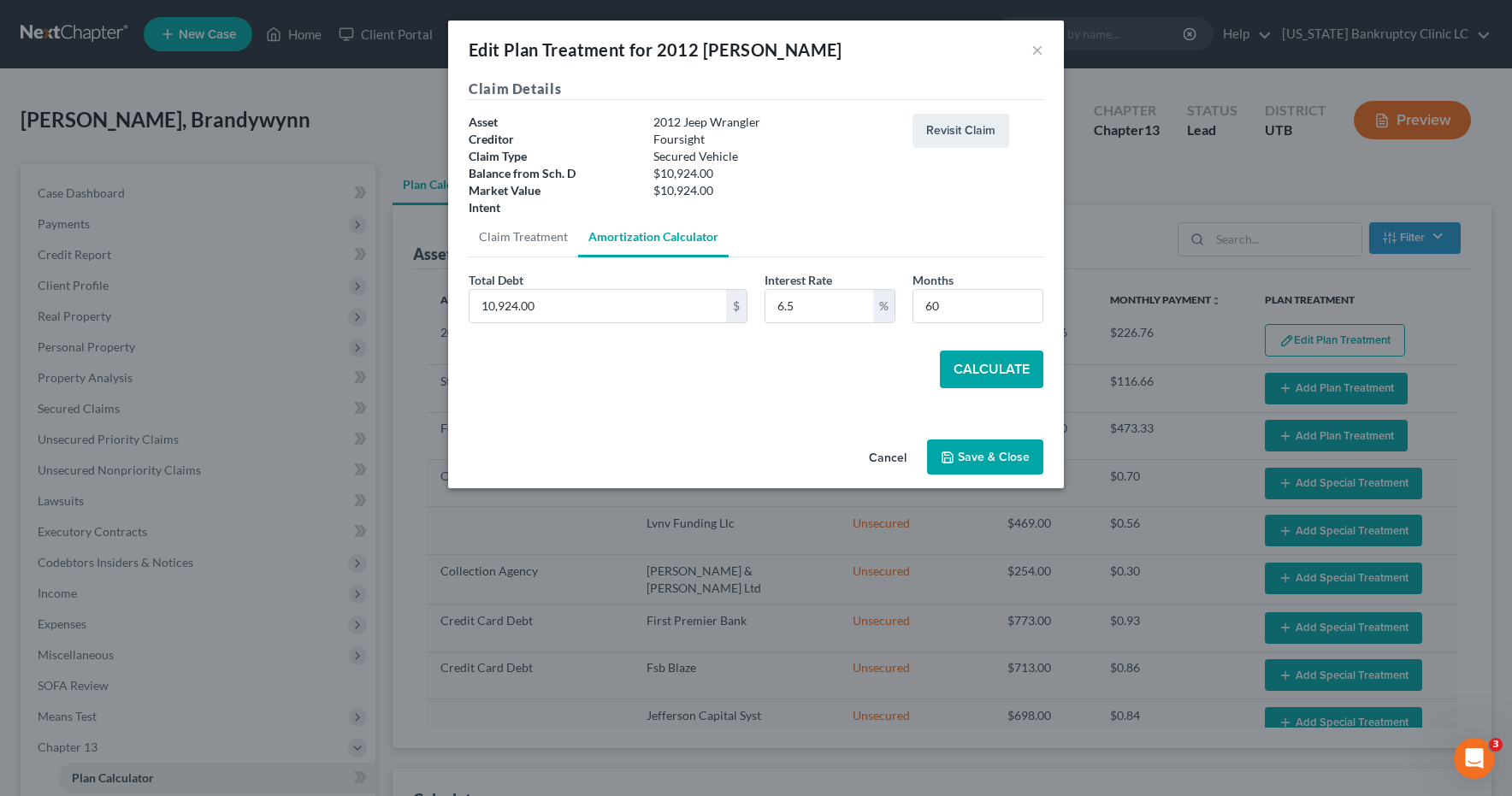
click at [1014, 374] on button "Calculate" at bounding box center [991, 369] width 104 height 37
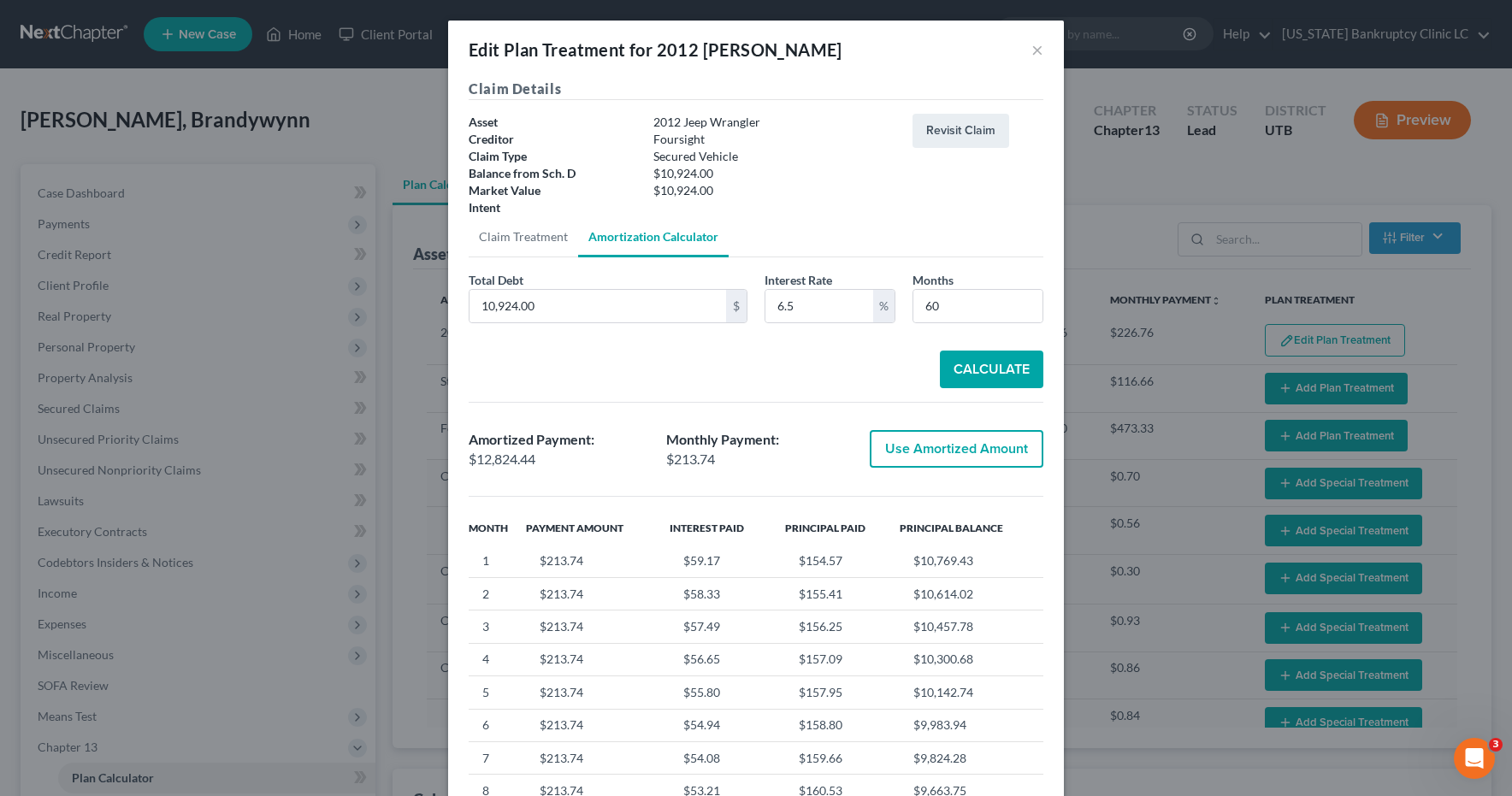
click at [962, 448] on button "Use Amortized Amount" at bounding box center [956, 449] width 173 height 37
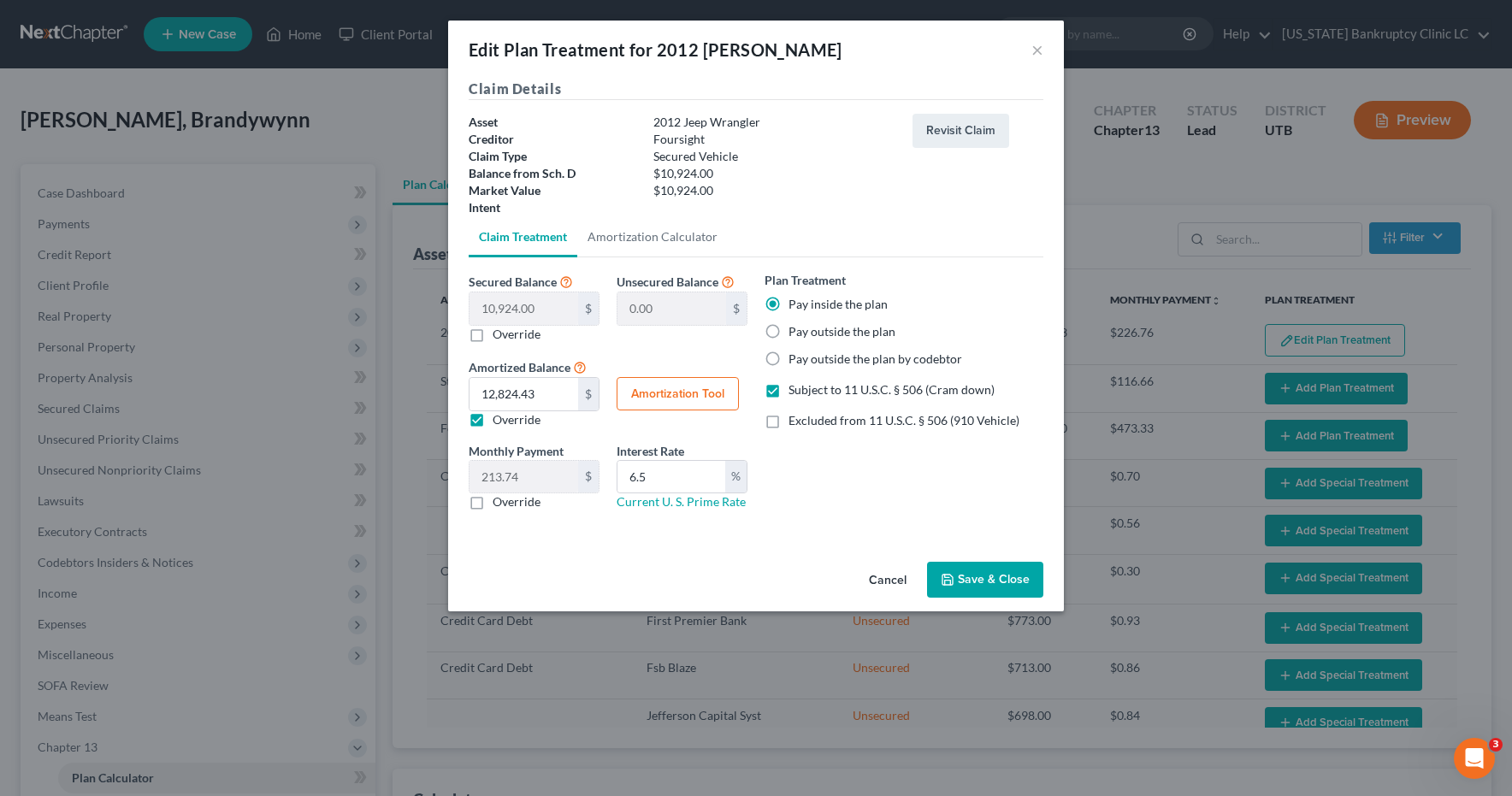
click at [973, 582] on button "Save & Close" at bounding box center [986, 579] width 117 height 36
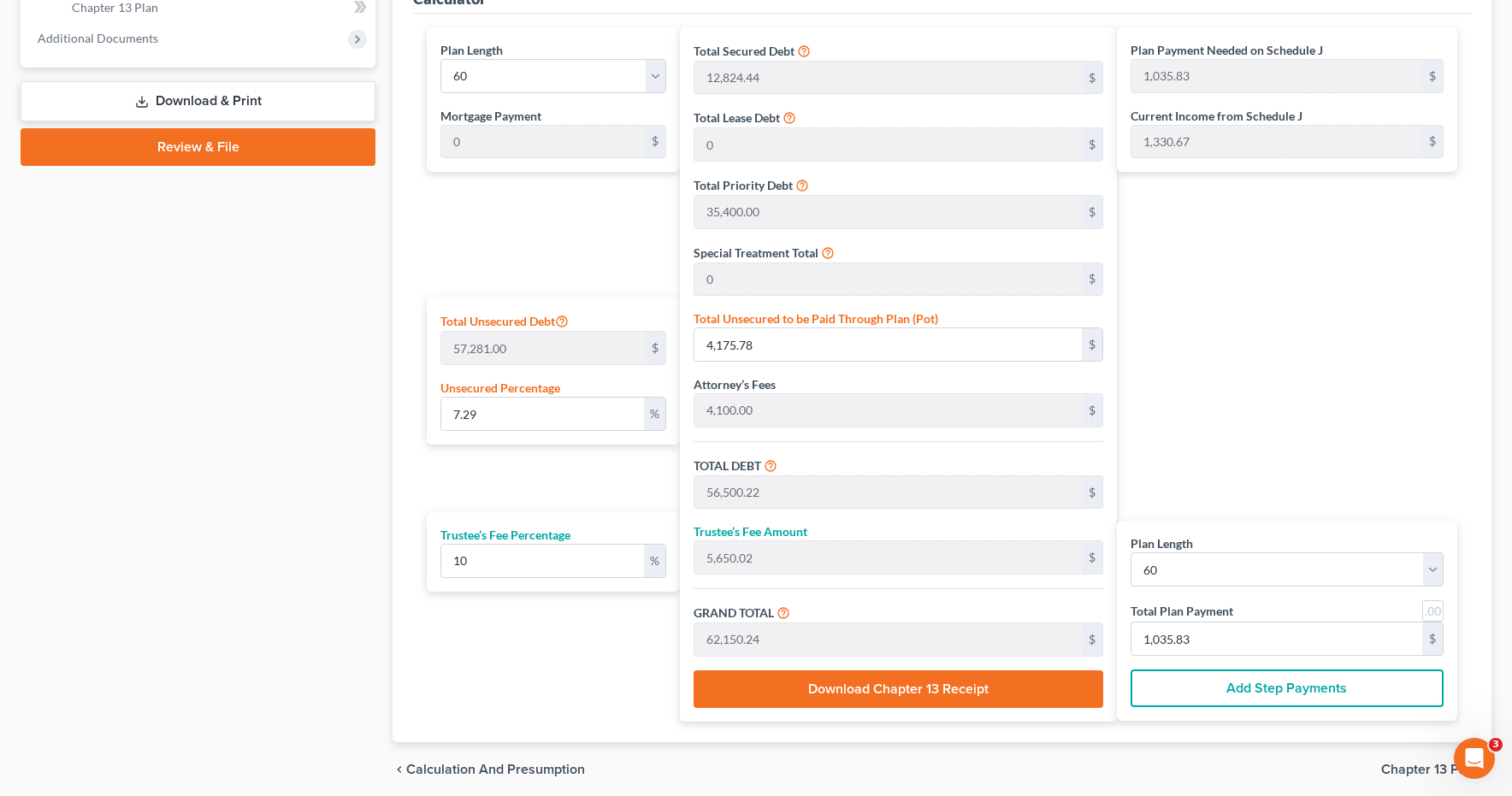
scroll to position [806, 0]
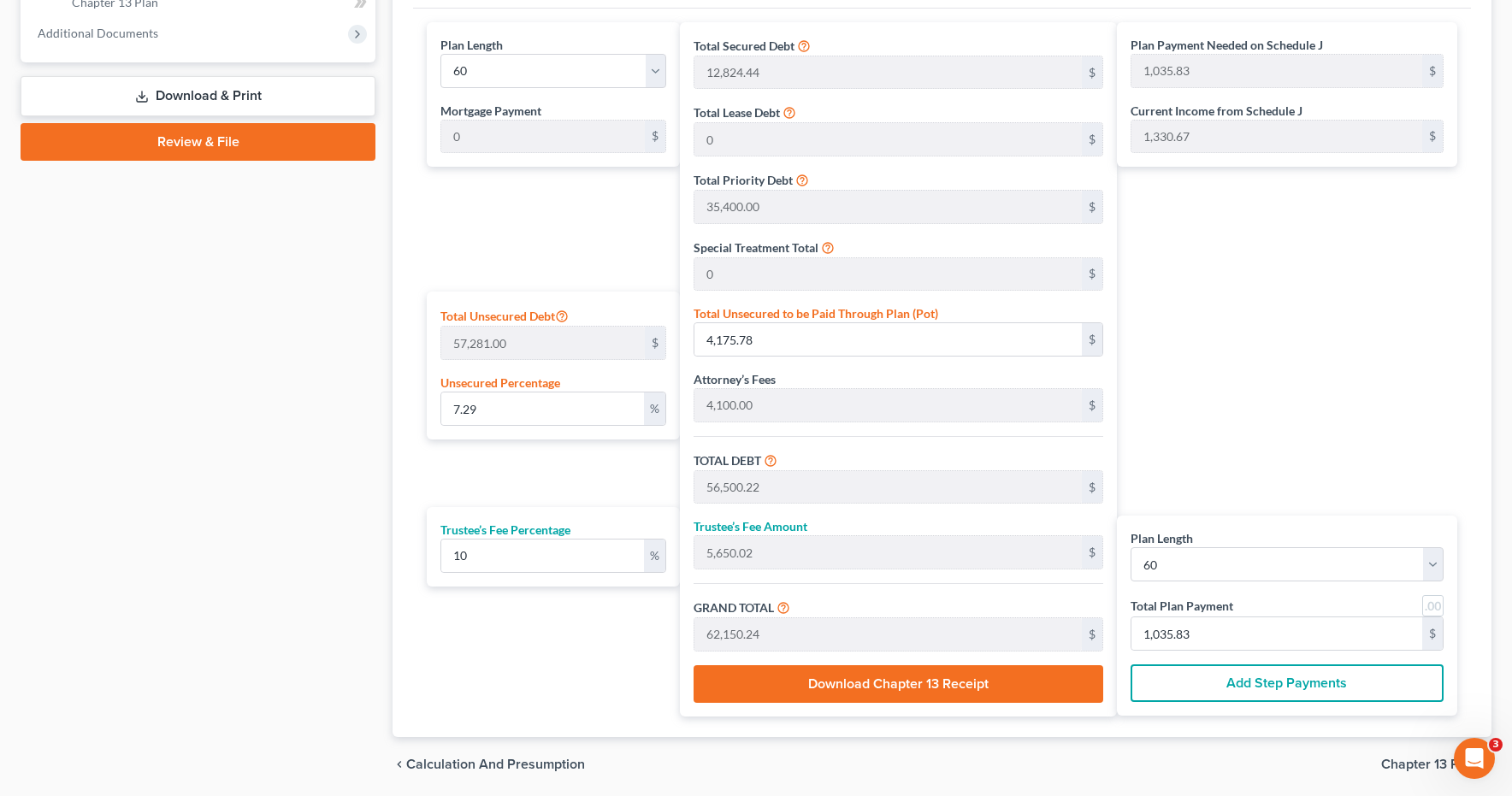
click at [1432, 607] on link at bounding box center [1433, 606] width 22 height 22
click at [519, 406] on input "7.29" at bounding box center [543, 408] width 203 height 32
drag, startPoint x: 519, startPoint y: 406, endPoint x: 445, endPoint y: 409, distance: 74.1
click at [445, 409] on input "7.29" at bounding box center [543, 408] width 203 height 32
click at [1224, 631] on input "970.00" at bounding box center [1277, 633] width 291 height 32
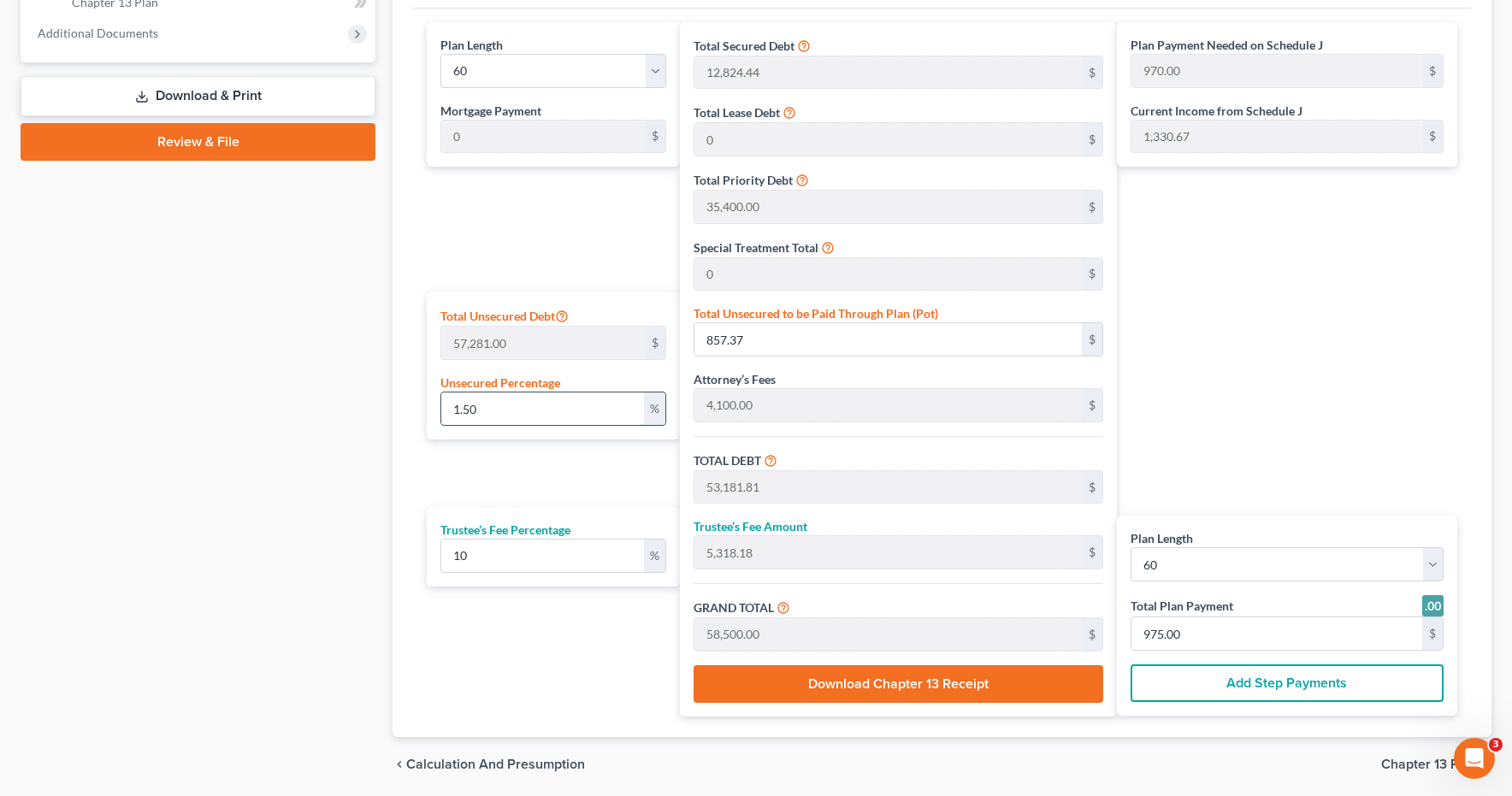
click at [542, 411] on input "1.50" at bounding box center [543, 408] width 203 height 32
click at [1161, 634] on input "970.00" at bounding box center [1277, 633] width 291 height 32
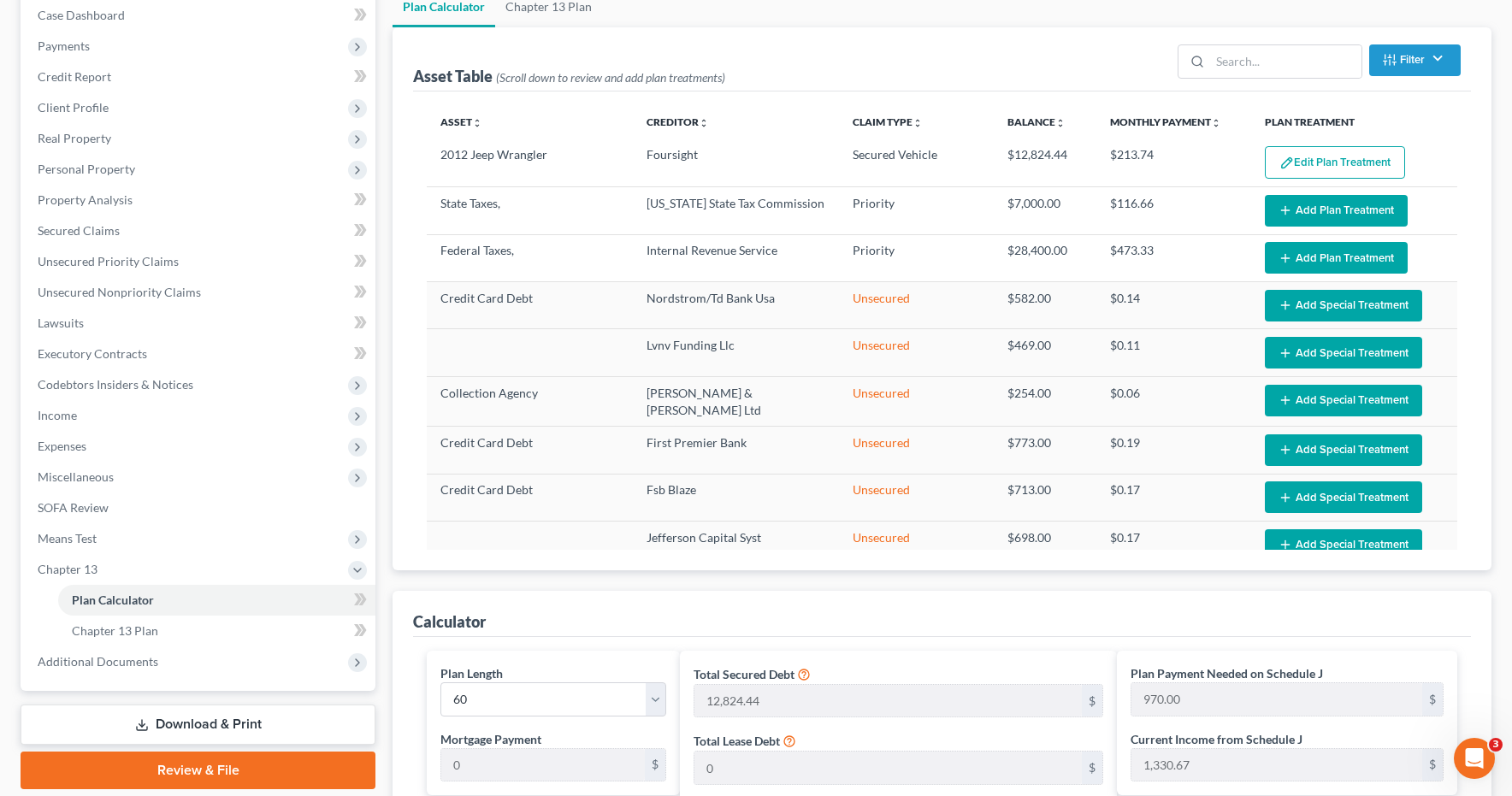
scroll to position [0, 0]
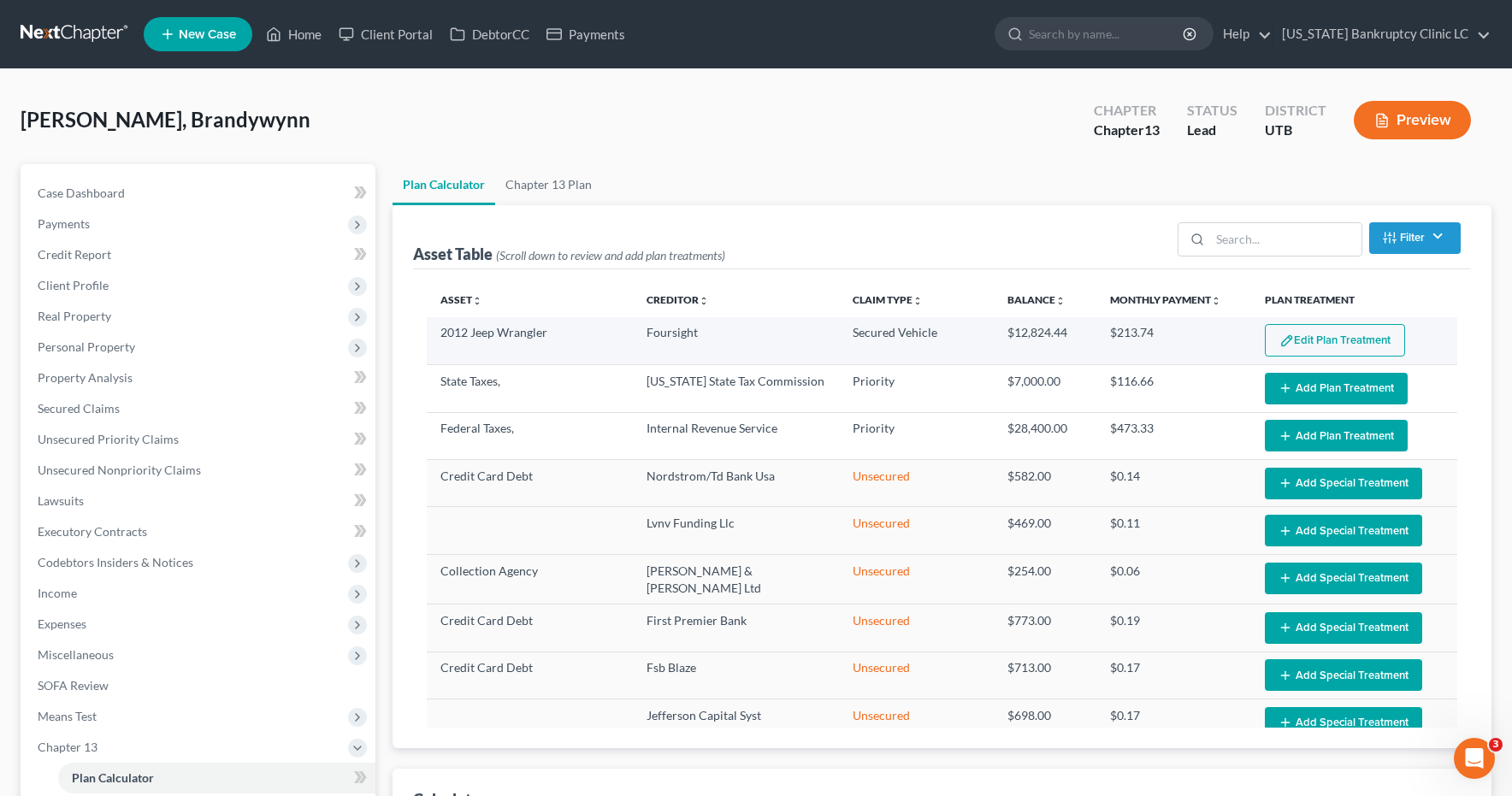
click at [1325, 336] on button "Edit Plan Treatment" at bounding box center [1335, 340] width 140 height 32
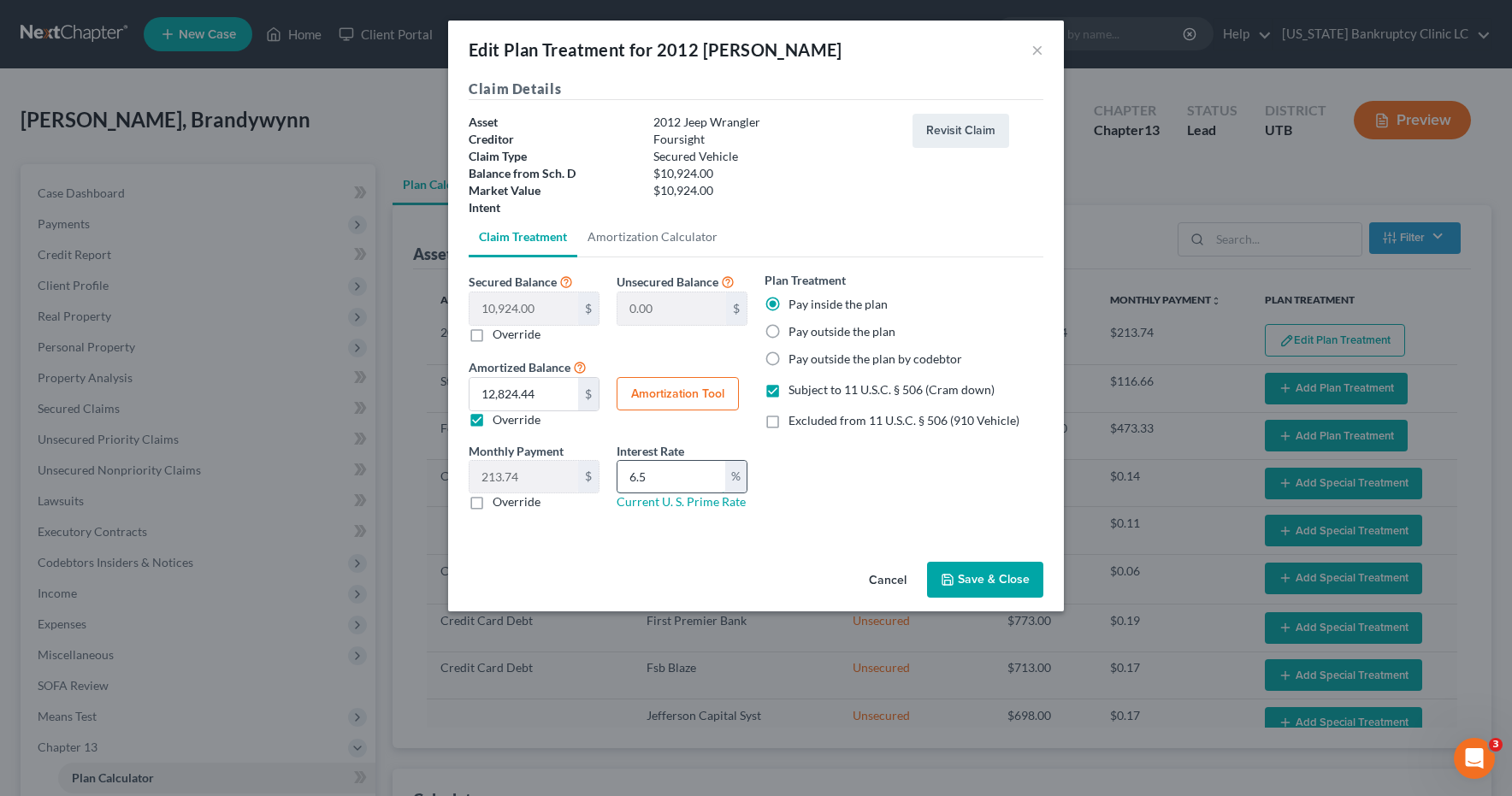
click at [684, 472] on input "6.5" at bounding box center [672, 476] width 108 height 32
drag, startPoint x: 684, startPoint y: 472, endPoint x: 598, endPoint y: 474, distance: 86.0
click at [598, 474] on div "Monthly Payment 213.74 $ 0.00 $ Override Interest Rate 6.5 % Current U. S. Prim…" at bounding box center [608, 483] width 296 height 83
click at [691, 388] on button "Amortization Tool" at bounding box center [678, 394] width 122 height 34
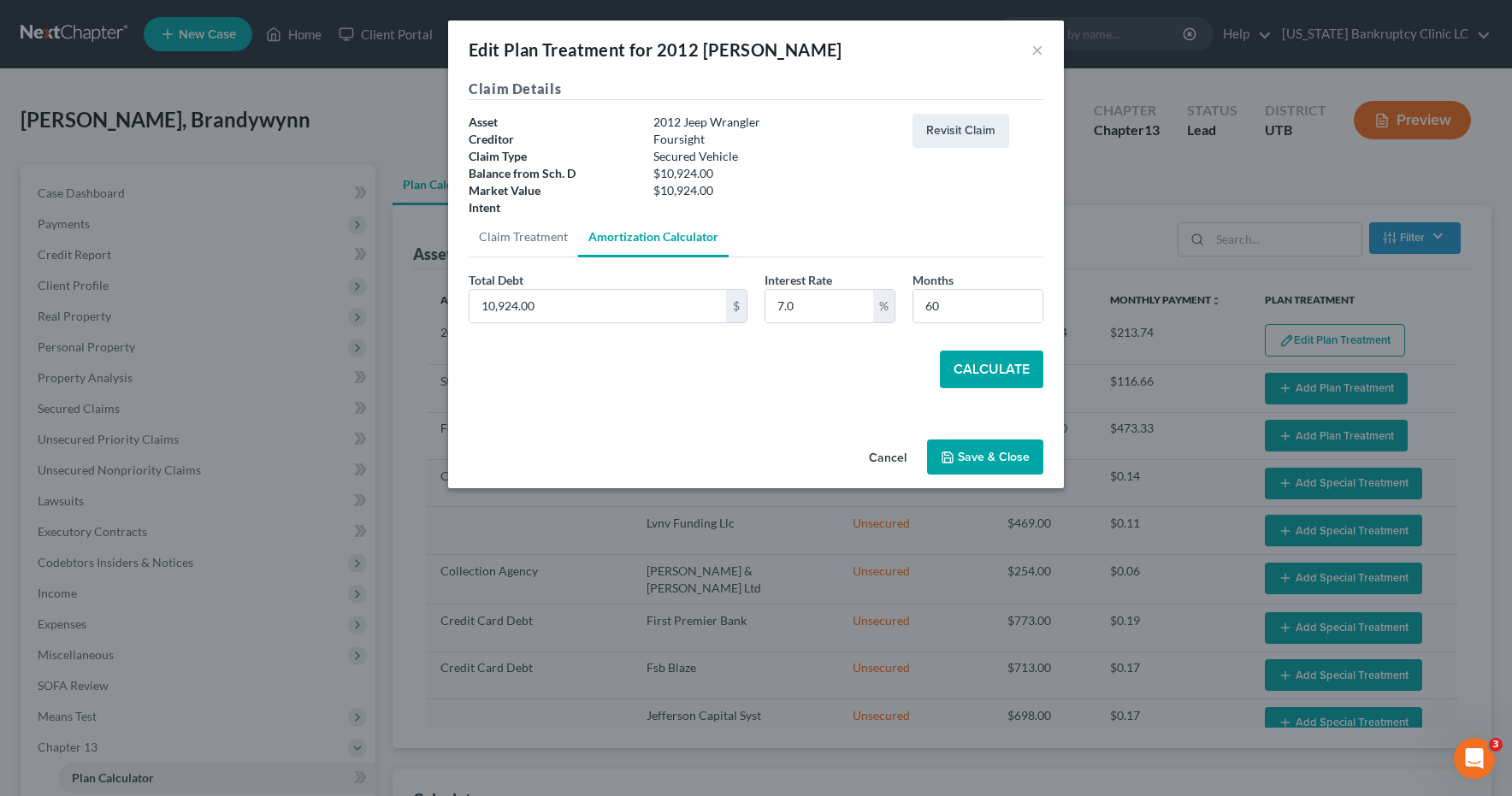
click at [1009, 377] on button "Calculate" at bounding box center [991, 369] width 104 height 37
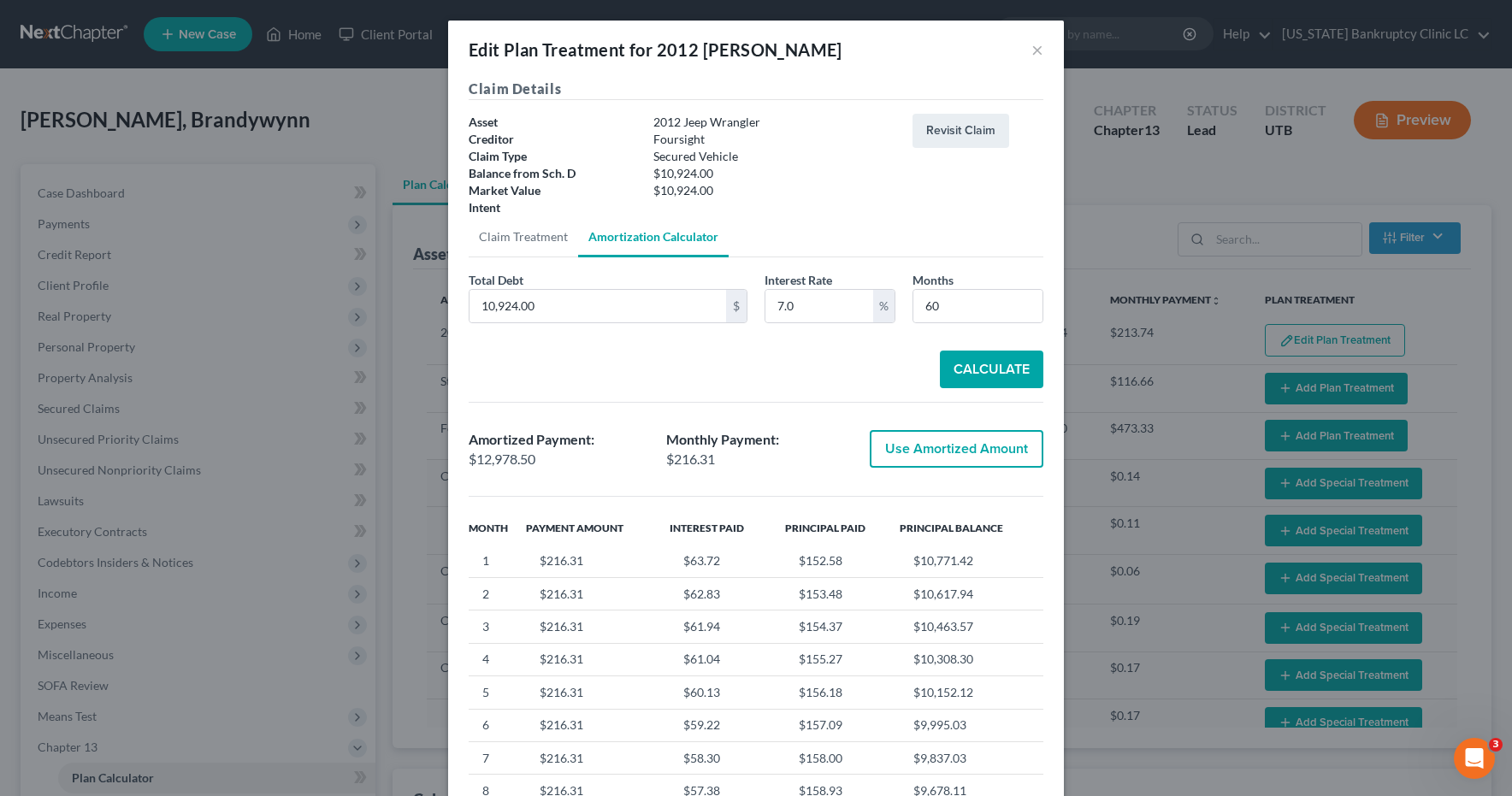
click at [989, 447] on button "Use Amortized Amount" at bounding box center [956, 449] width 173 height 37
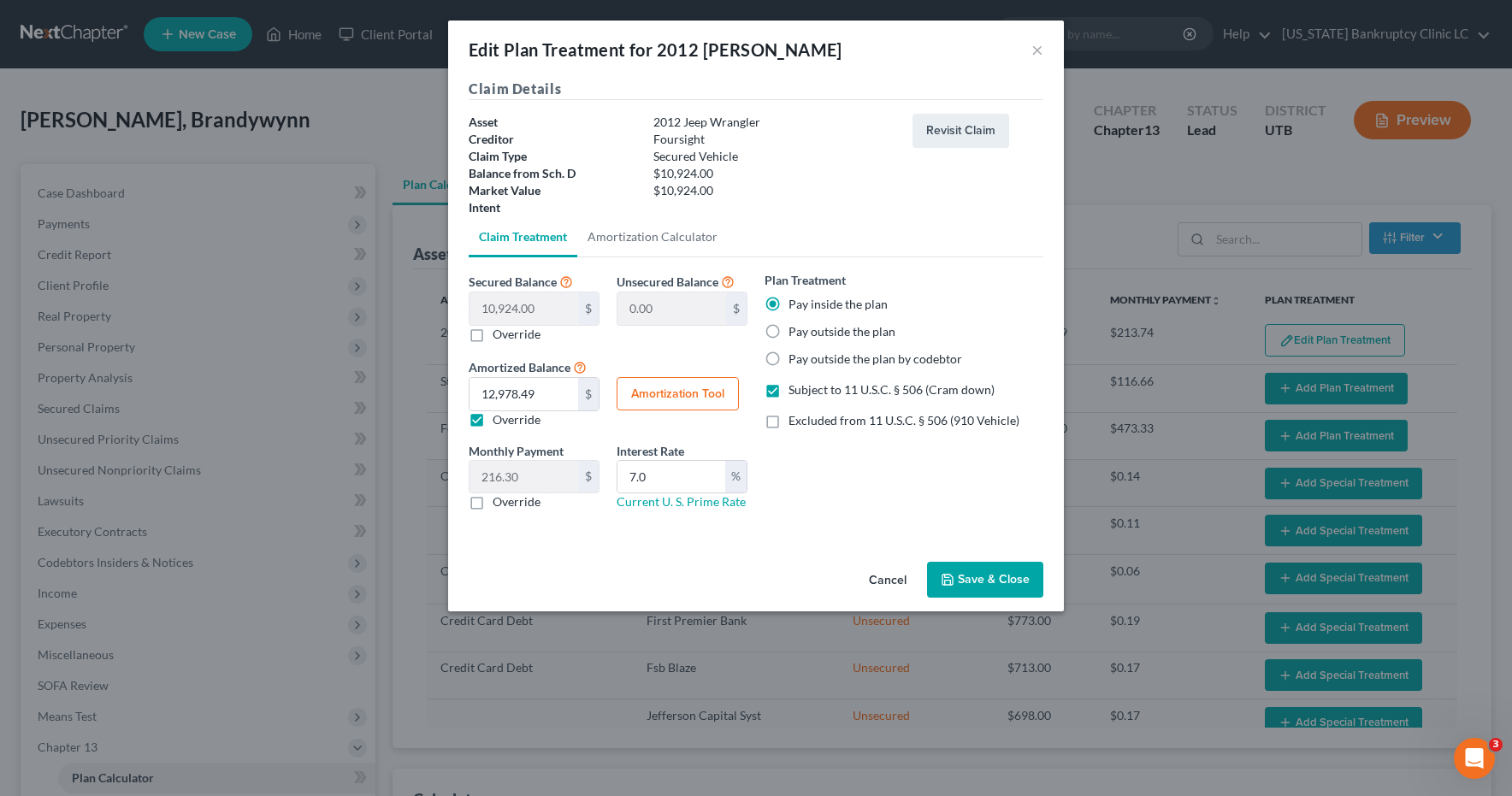
click at [970, 582] on button "Save & Close" at bounding box center [986, 579] width 117 height 36
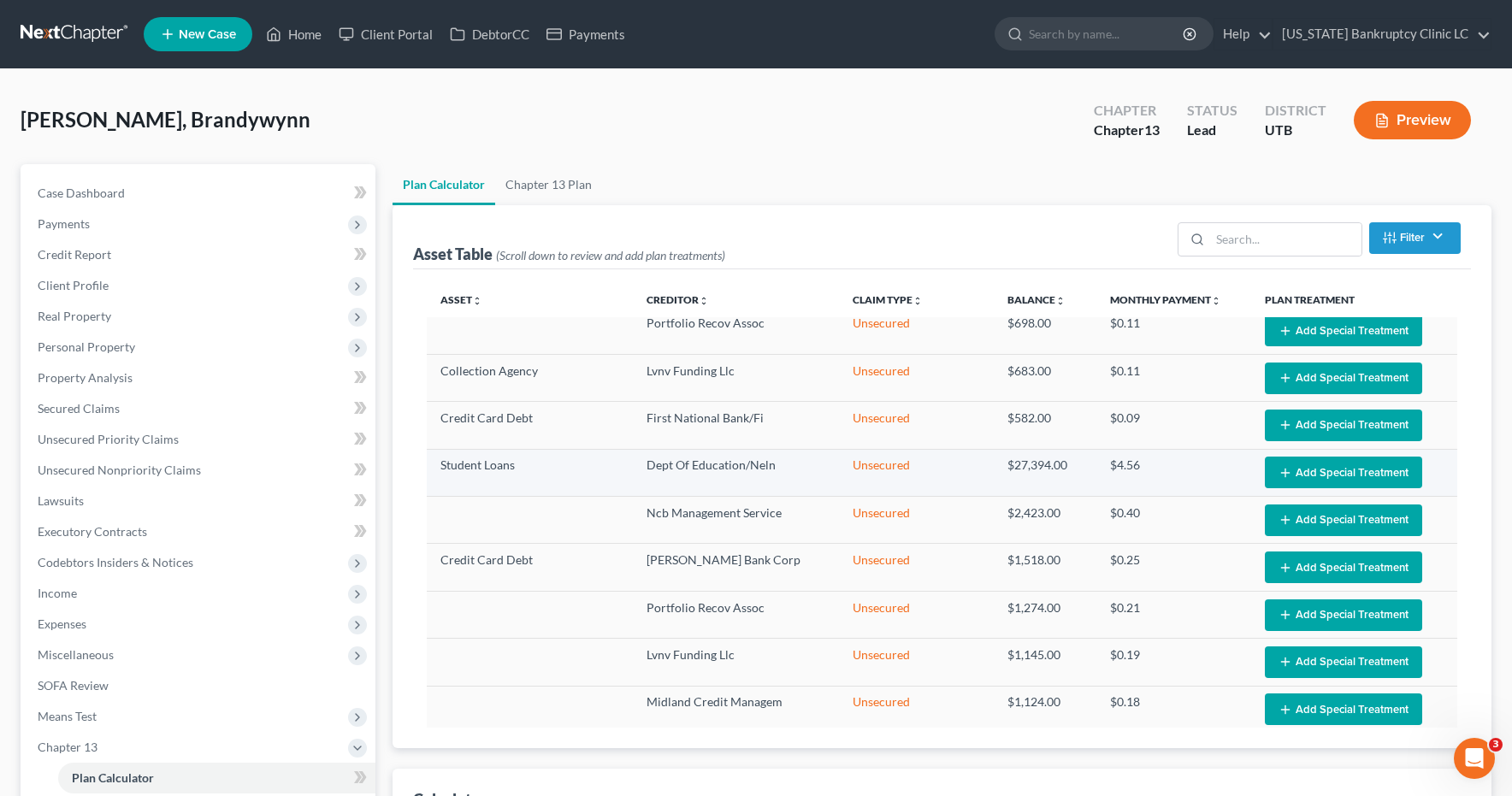
scroll to position [445, 0]
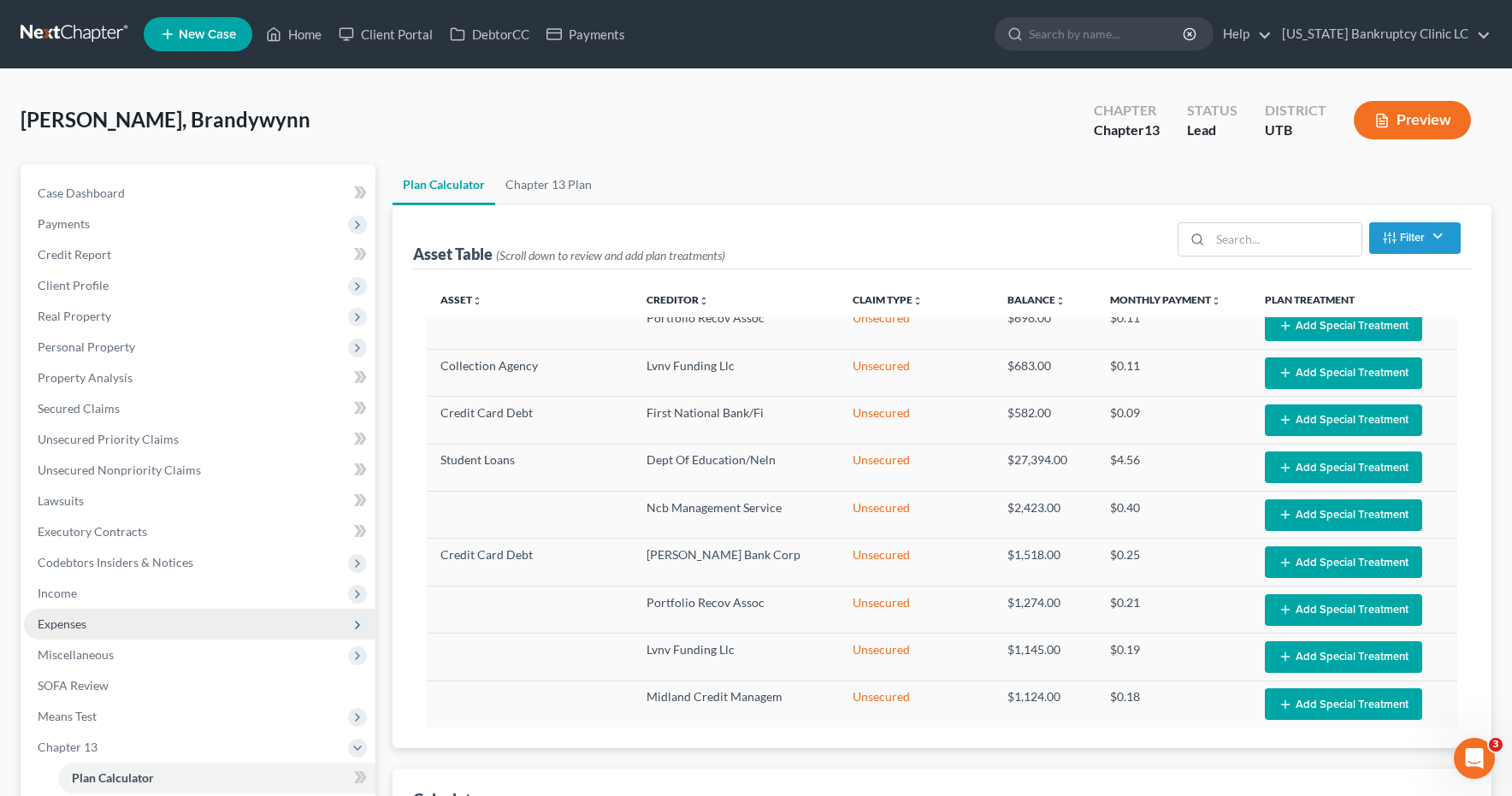
click at [51, 625] on span "Expenses" at bounding box center [62, 624] width 49 height 15
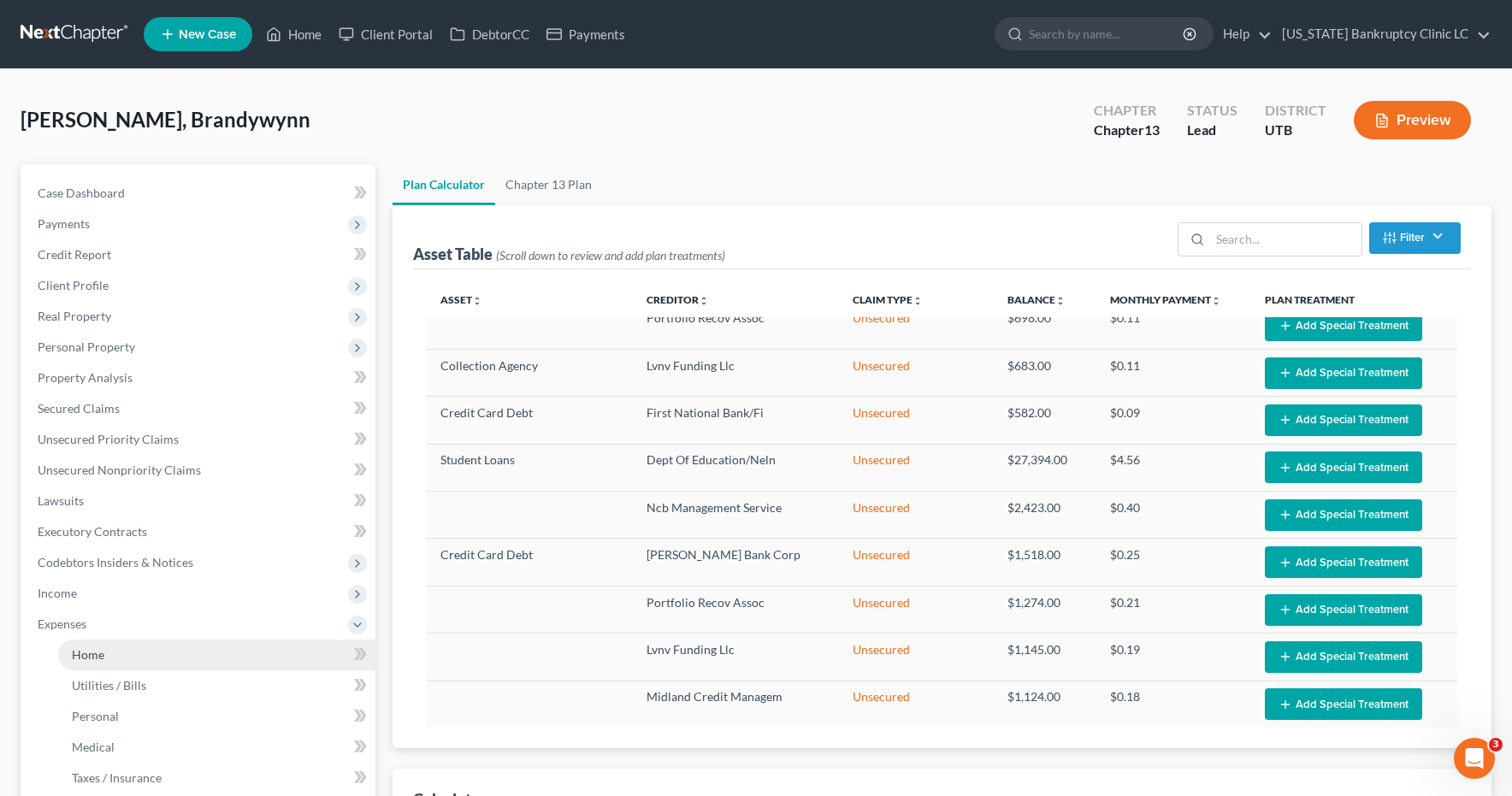
click at [99, 658] on span "Home" at bounding box center [87, 654] width 32 height 15
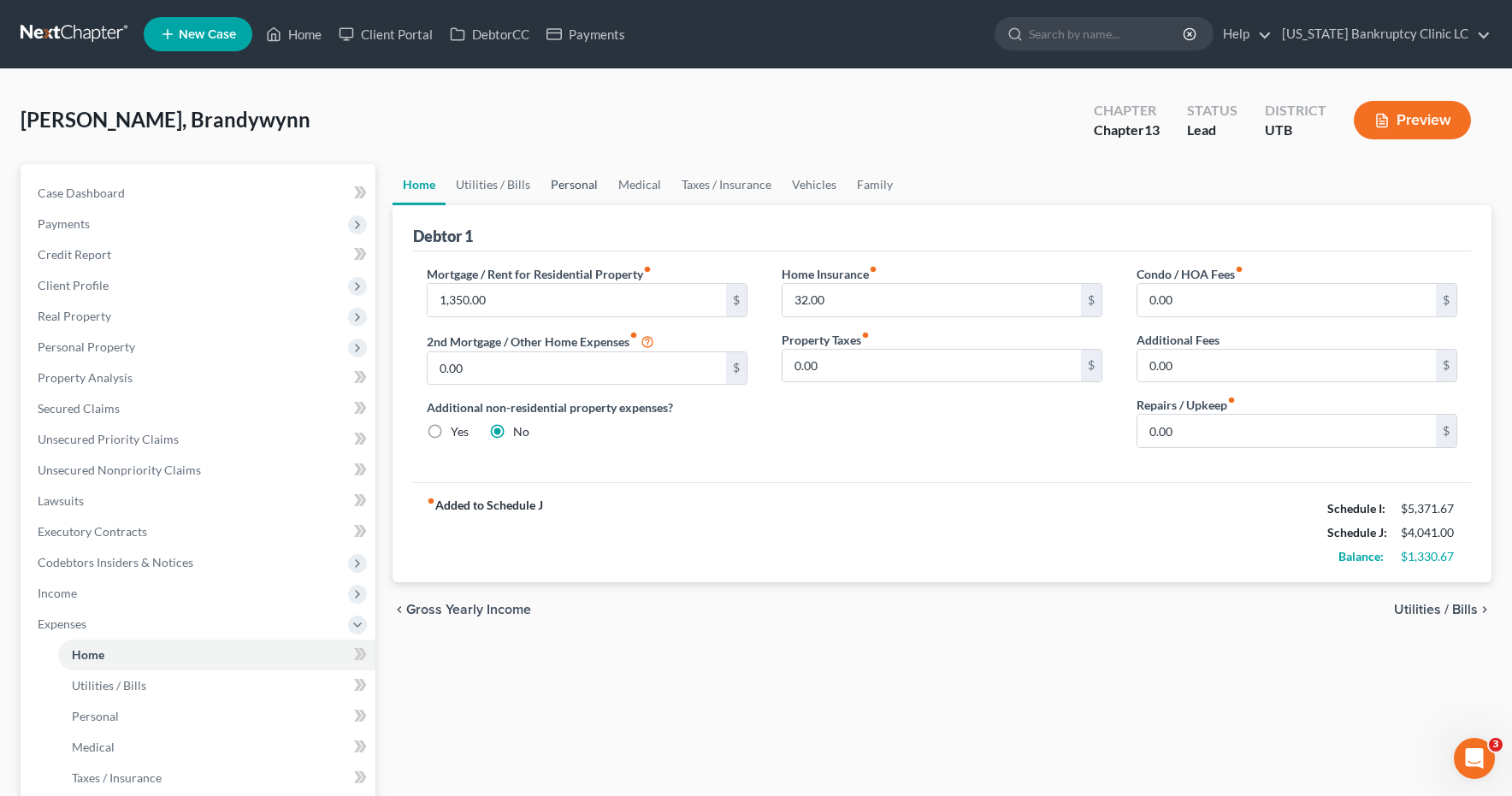
click at [579, 181] on link "Personal" at bounding box center [575, 185] width 68 height 41
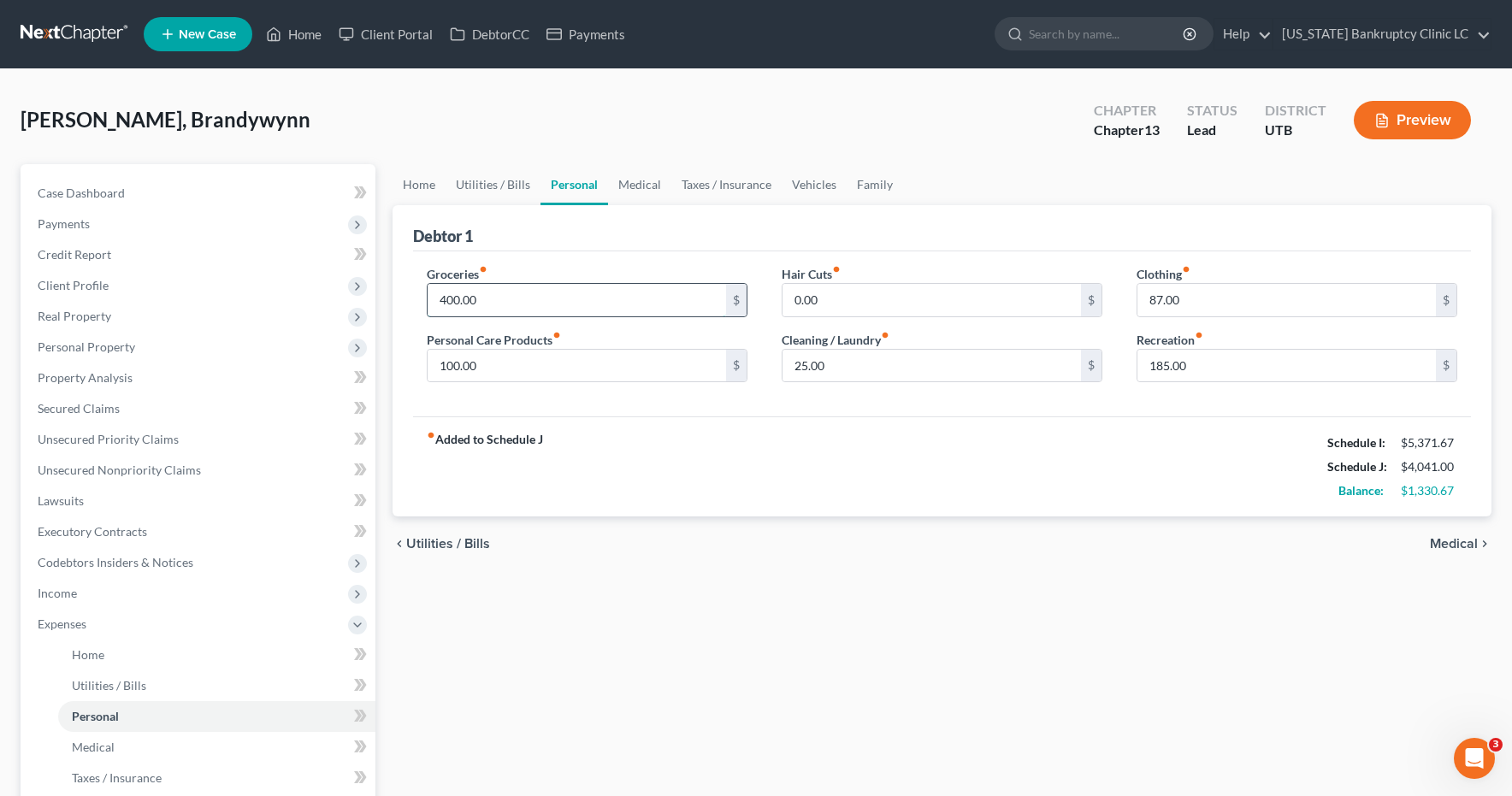
click at [507, 295] on input "400.00" at bounding box center [577, 300] width 299 height 32
click at [1203, 369] on input "185.00" at bounding box center [1286, 366] width 299 height 32
click at [567, 294] on input "800.00" at bounding box center [577, 300] width 299 height 32
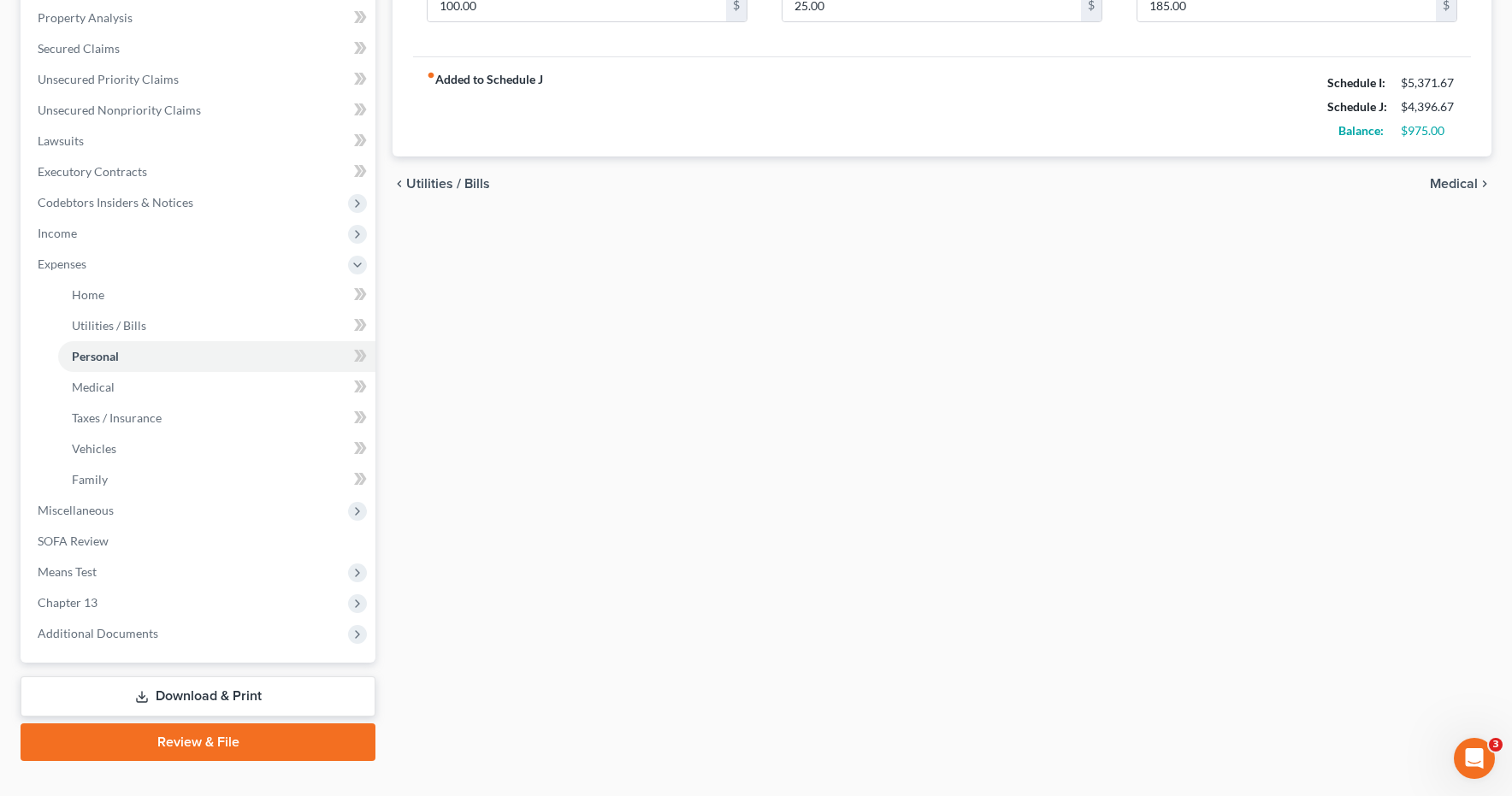
scroll to position [373, 0]
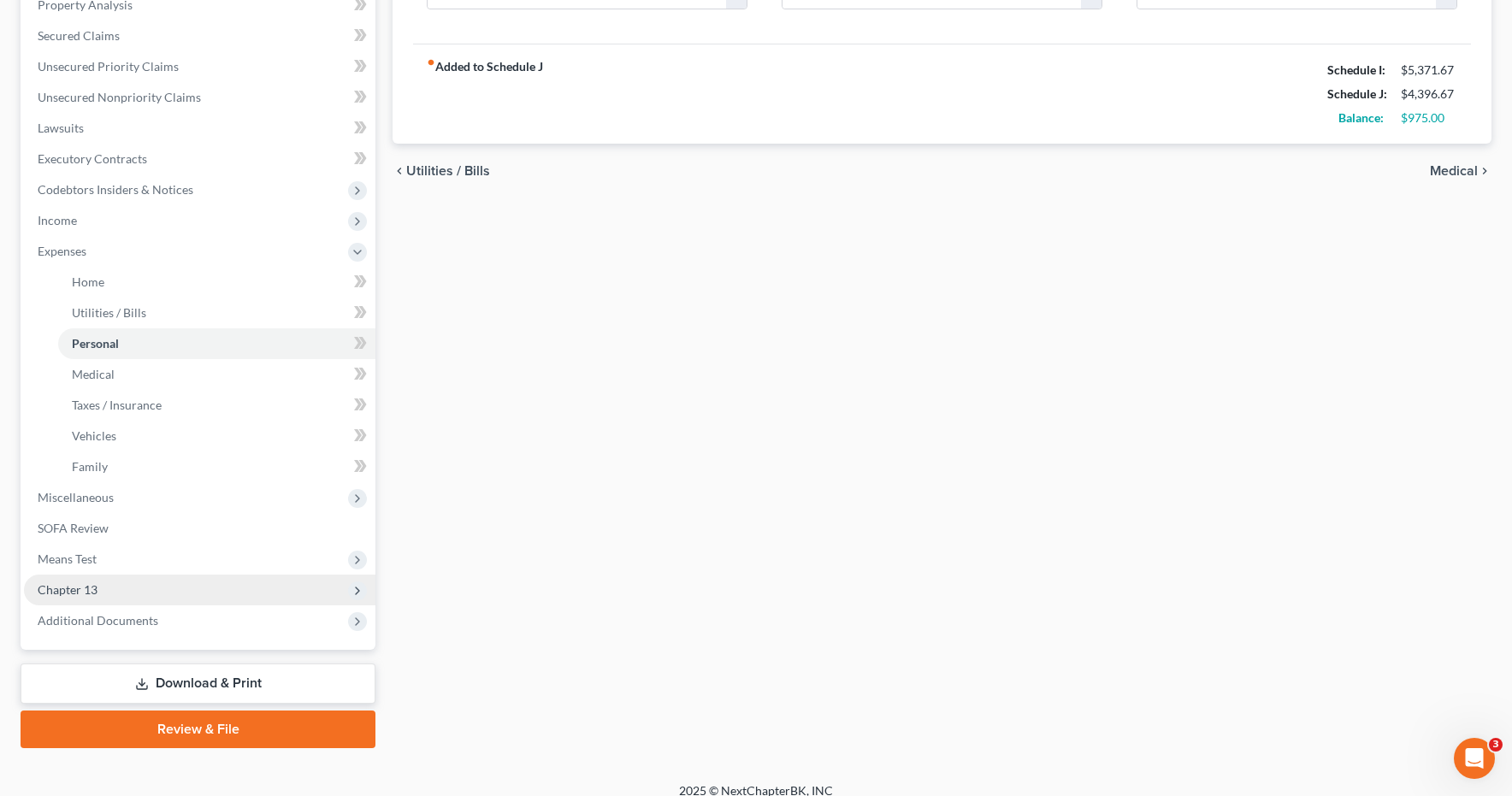
click at [79, 591] on span "Chapter 13" at bounding box center [67, 590] width 60 height 15
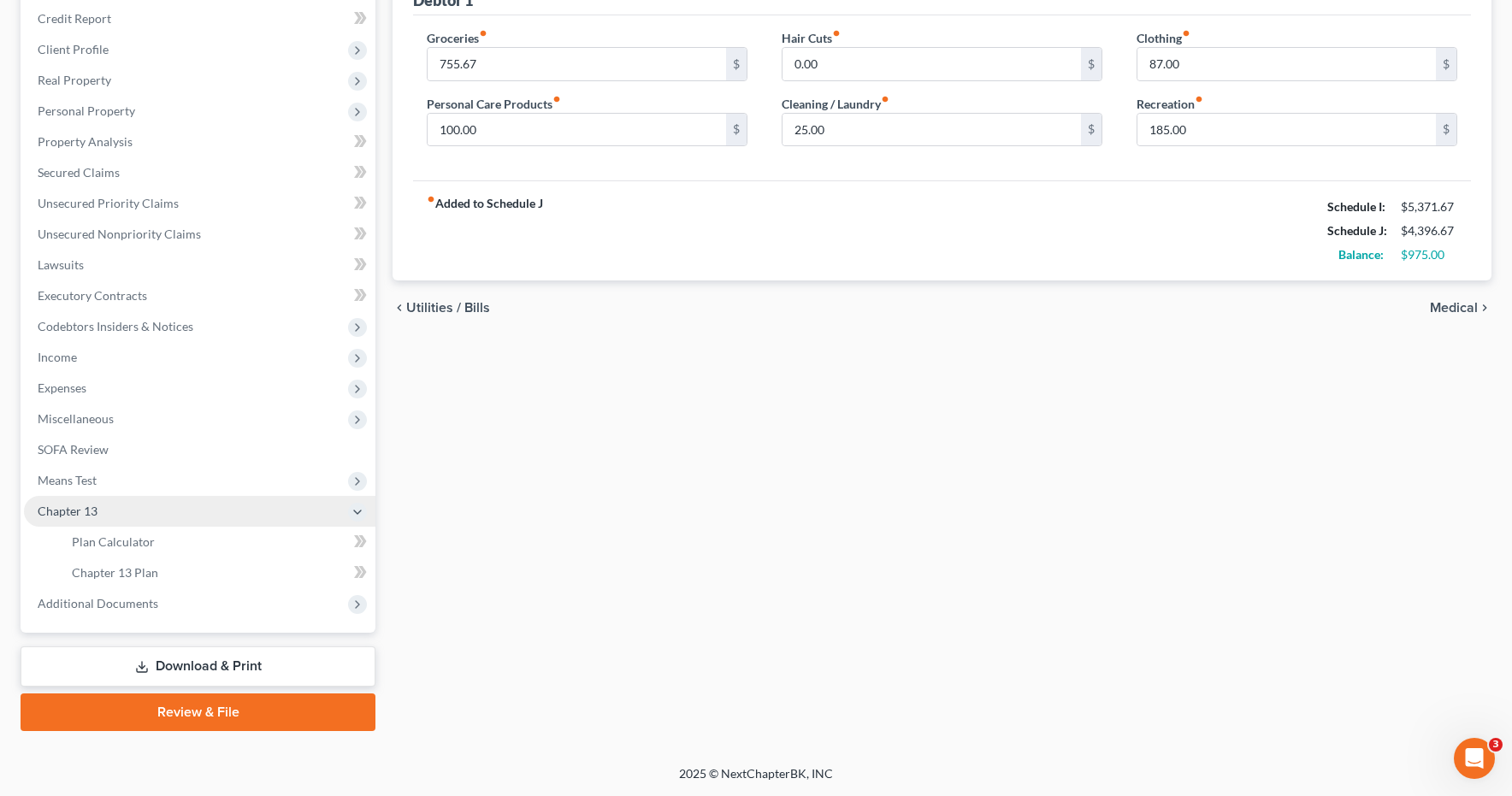
scroll to position [236, 0]
click at [123, 543] on span "Plan Calculator" at bounding box center [112, 542] width 83 height 15
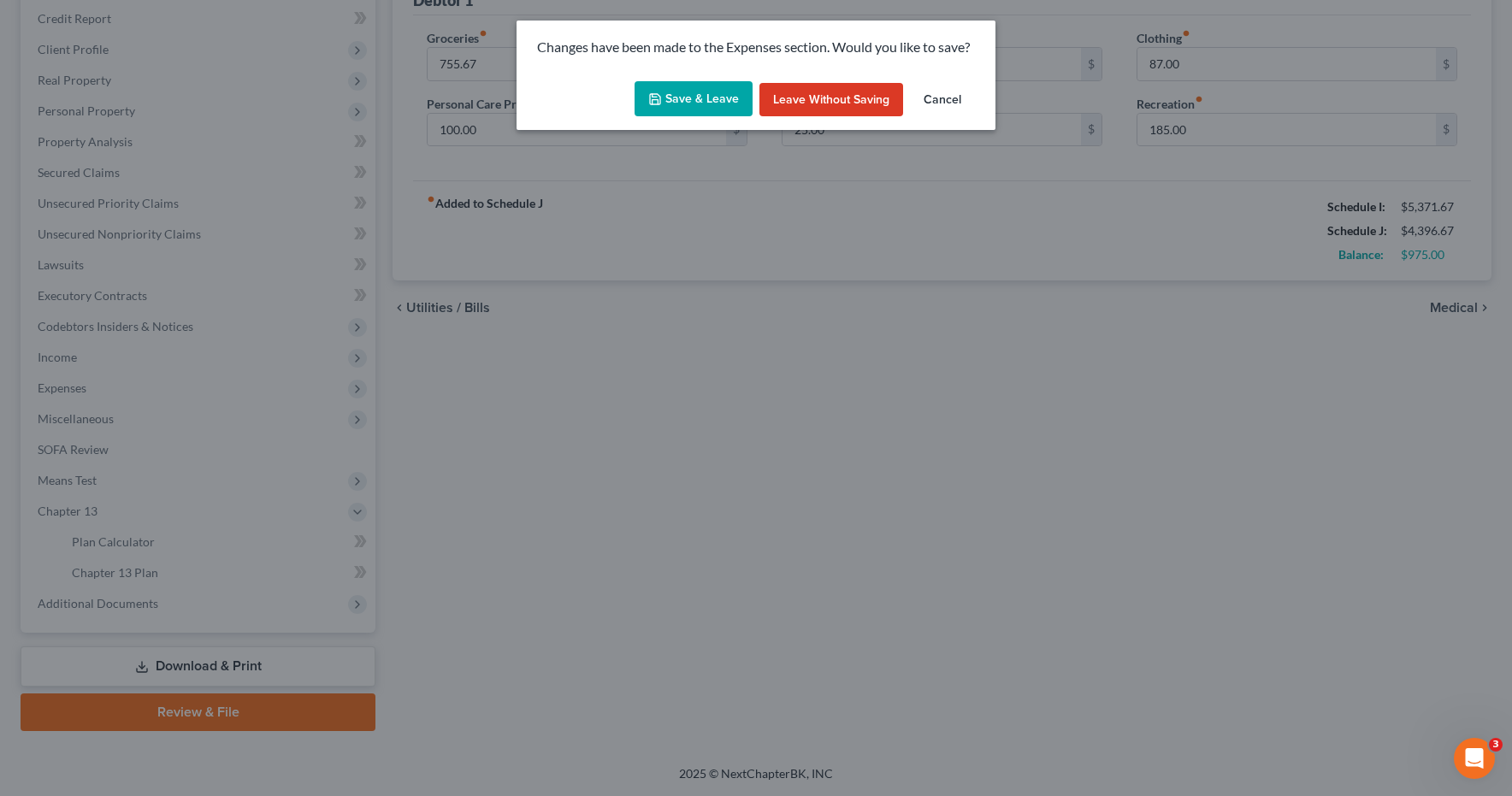
drag, startPoint x: 699, startPoint y: 97, endPoint x: 693, endPoint y: 124, distance: 27.7
click at [699, 98] on button "Save & Leave" at bounding box center [694, 98] width 118 height 36
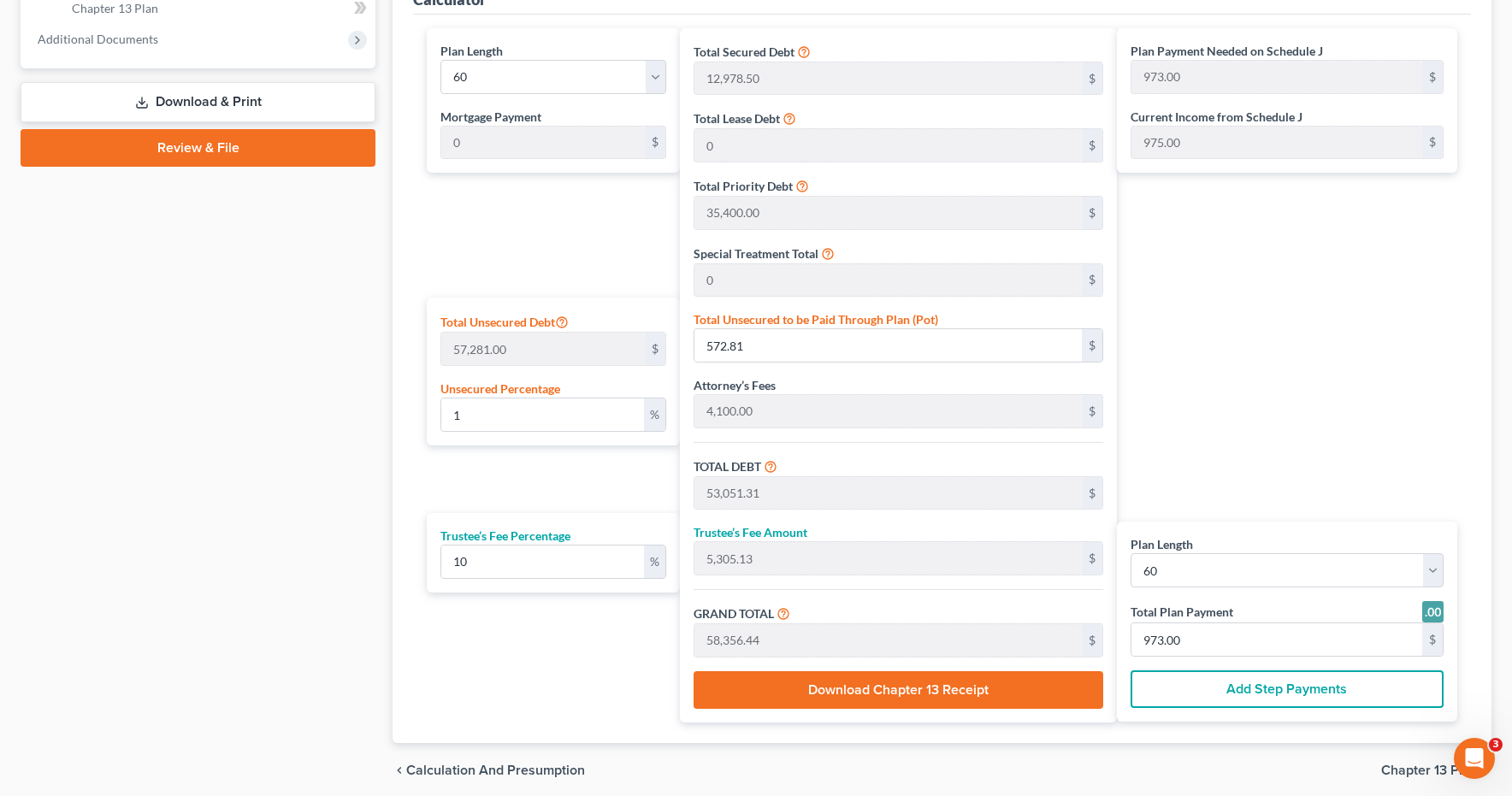
scroll to position [867, 0]
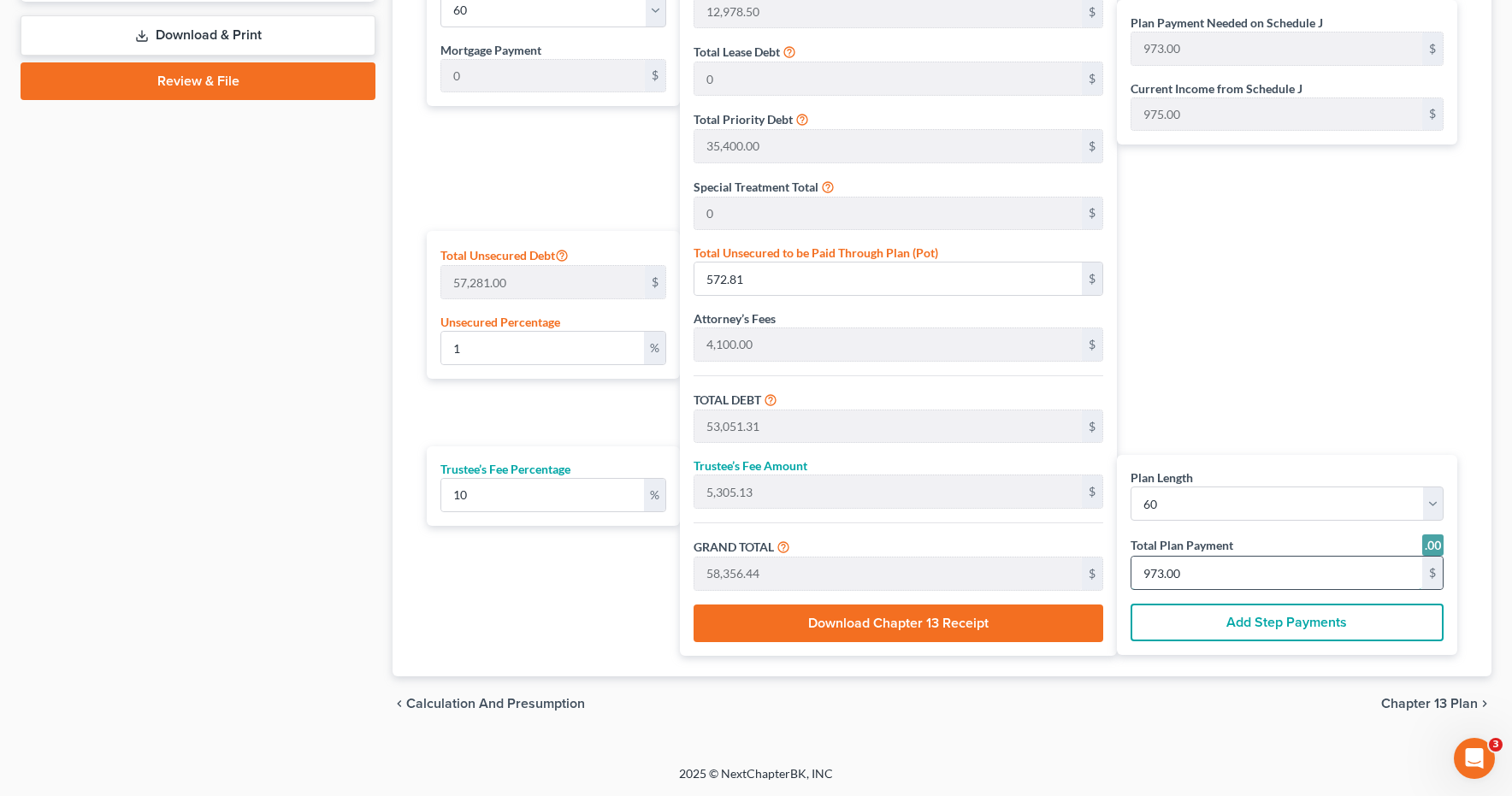
click at [1207, 576] on input "973.00" at bounding box center [1277, 572] width 291 height 32
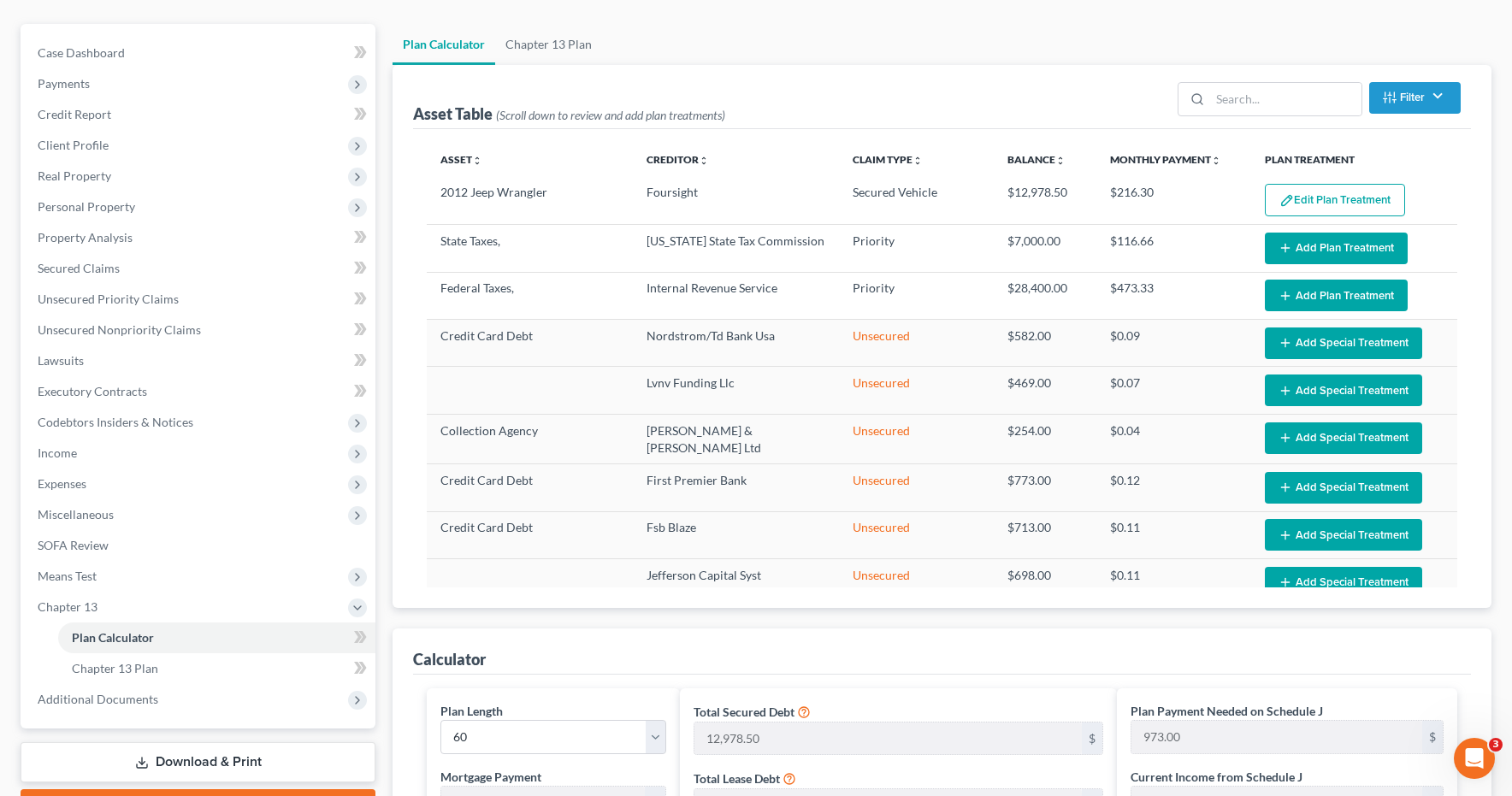
scroll to position [0, 0]
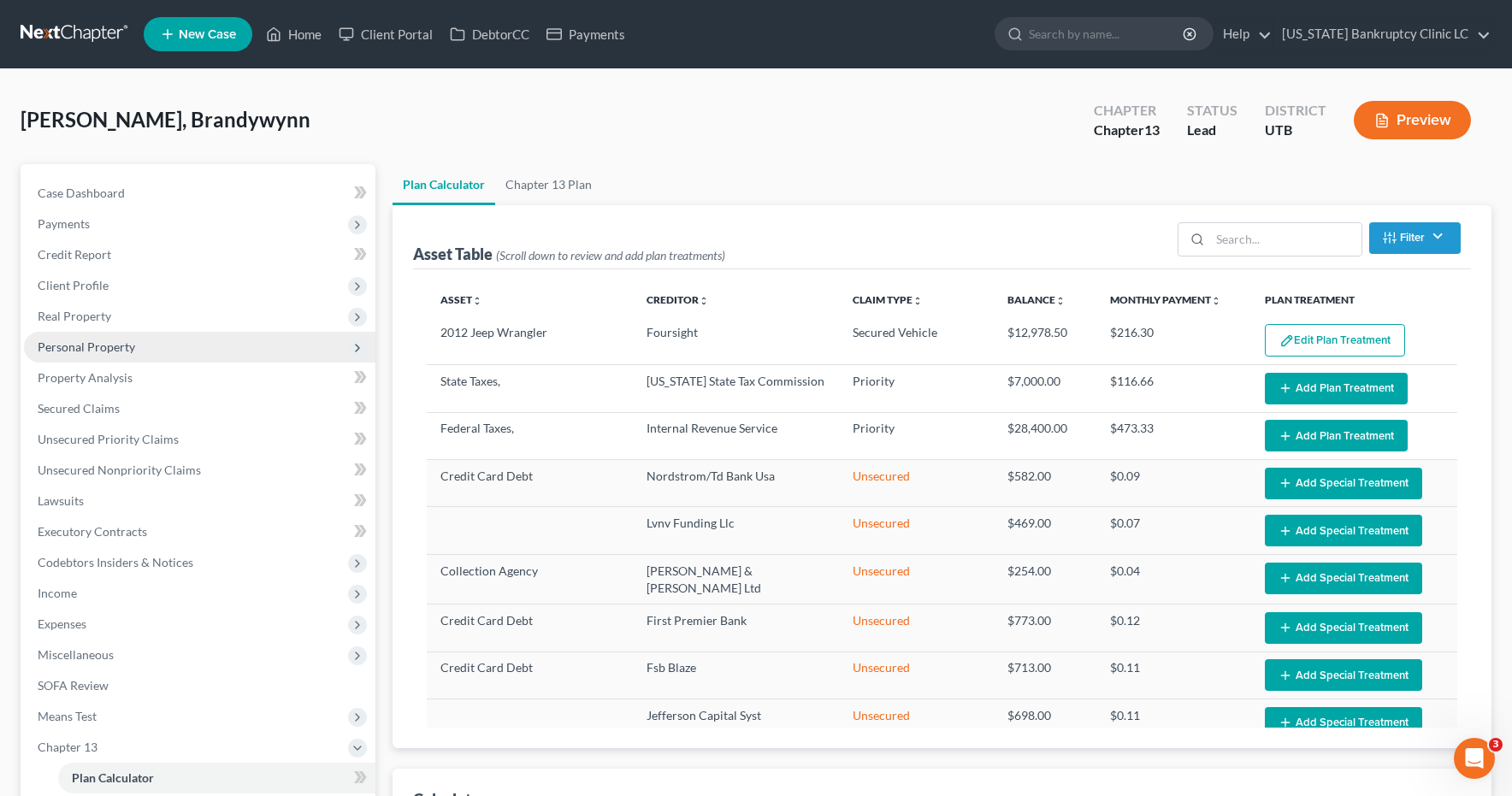
click at [68, 348] on span "Personal Property" at bounding box center [86, 347] width 98 height 15
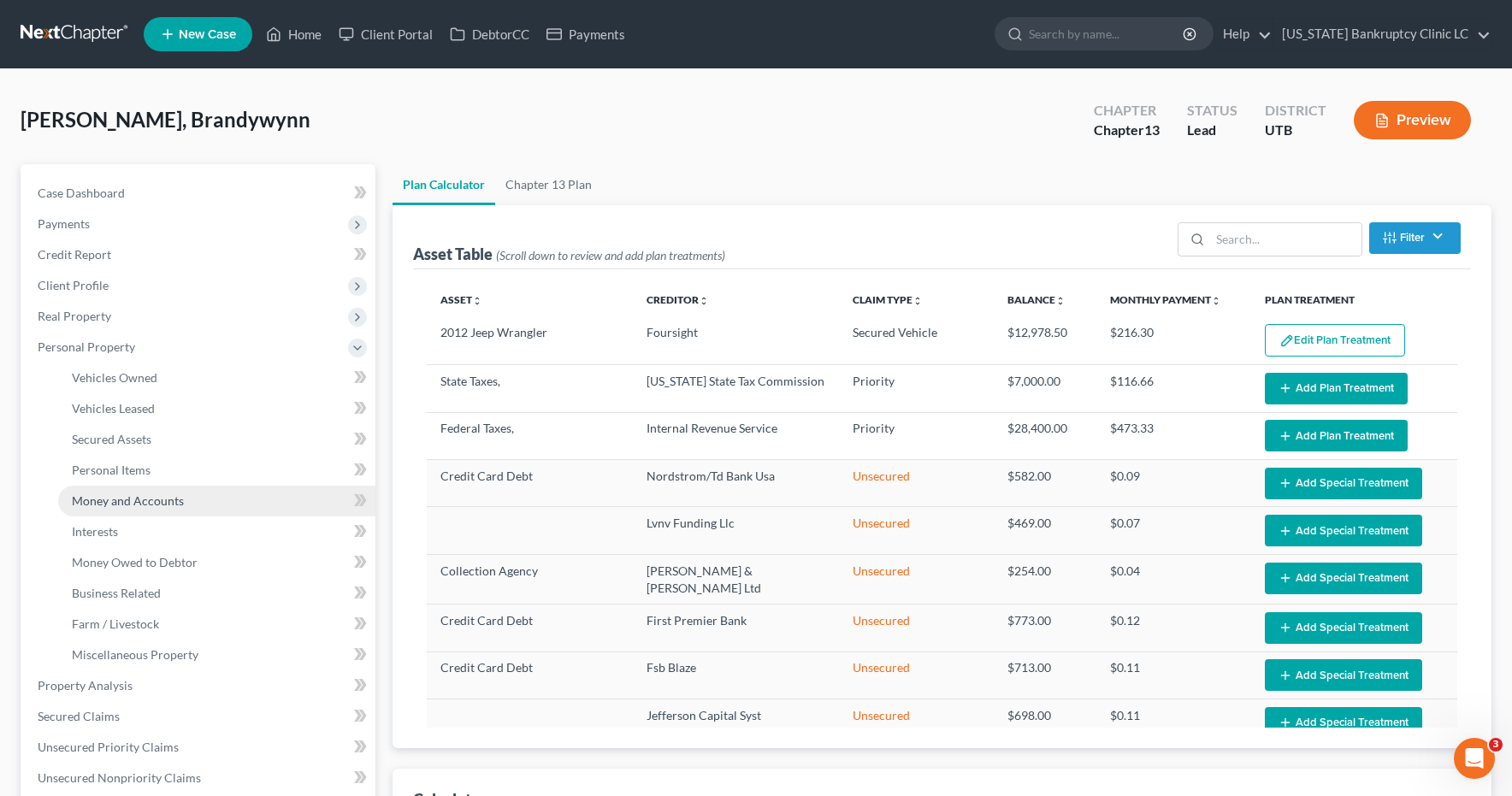
click at [84, 498] on span "Money and Accounts" at bounding box center [127, 501] width 112 height 15
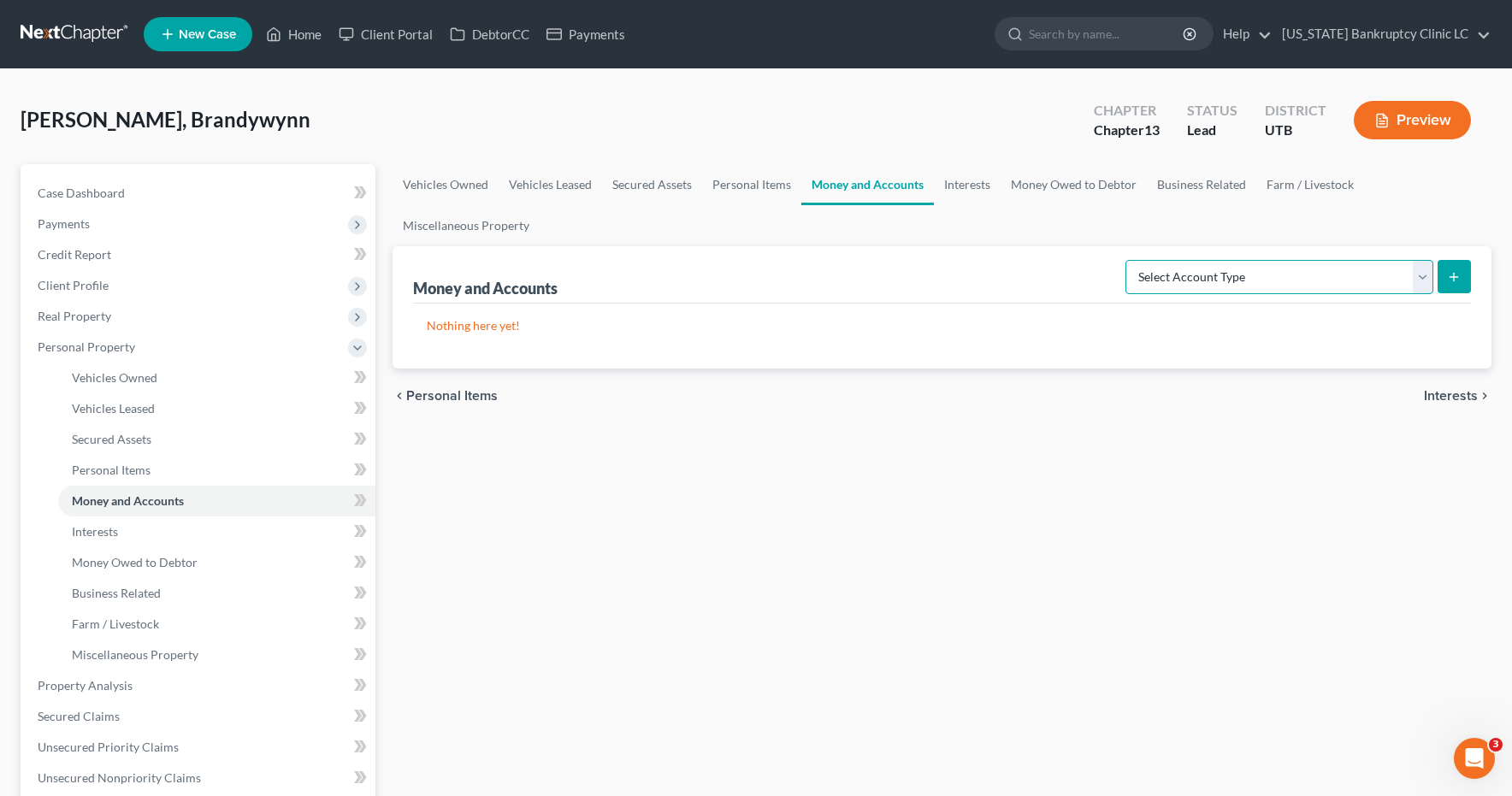
click at [1424, 272] on select "Select Account Type Brokerage Cash on Hand Certificates of Deposit Checking Acc…" at bounding box center [1279, 277] width 308 height 34
click at [1452, 272] on icon "submit" at bounding box center [1455, 277] width 14 height 14
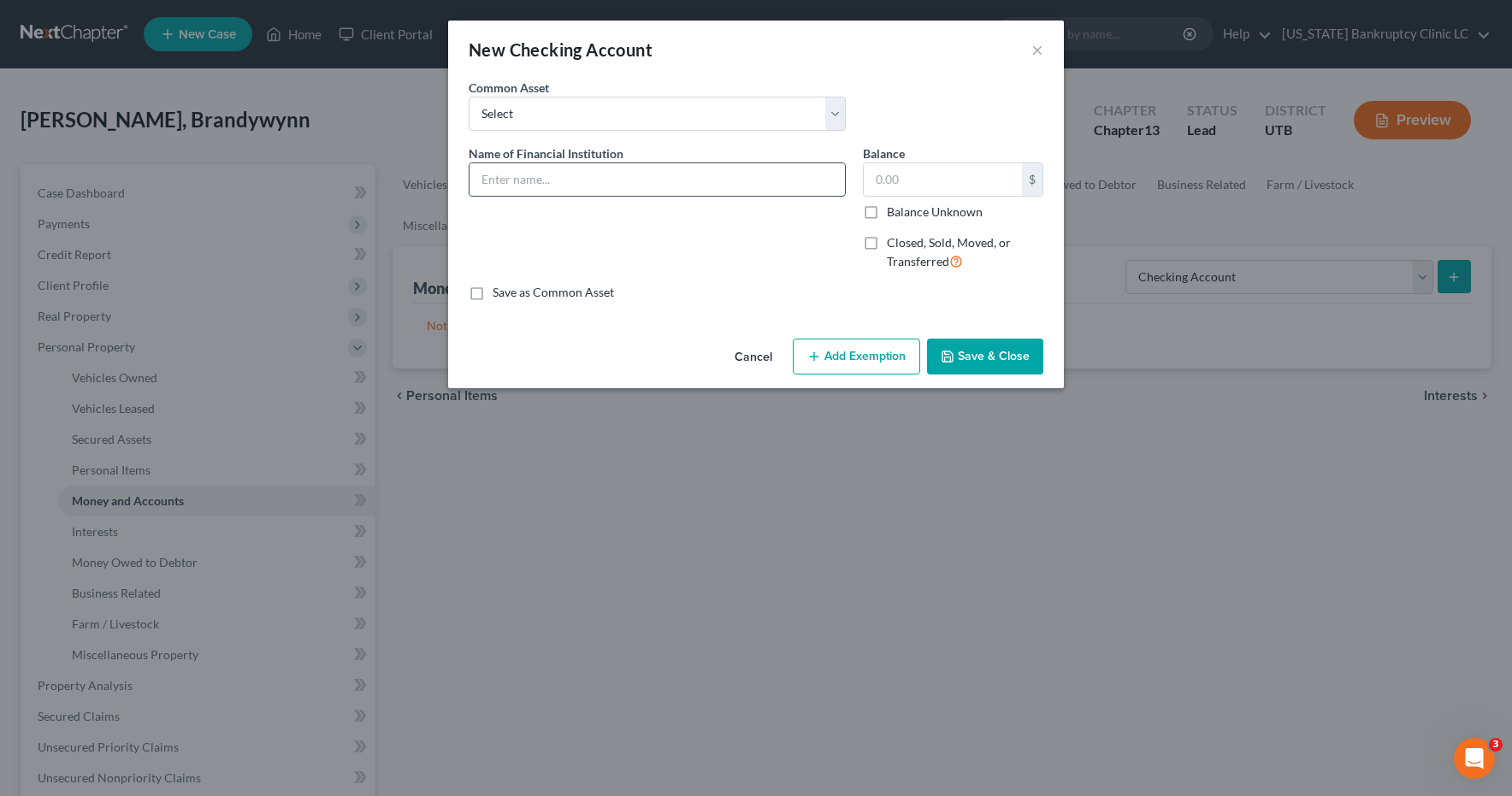
click at [753, 179] on input "text" at bounding box center [657, 179] width 375 height 32
click at [975, 359] on button "Save & Close" at bounding box center [986, 356] width 117 height 36
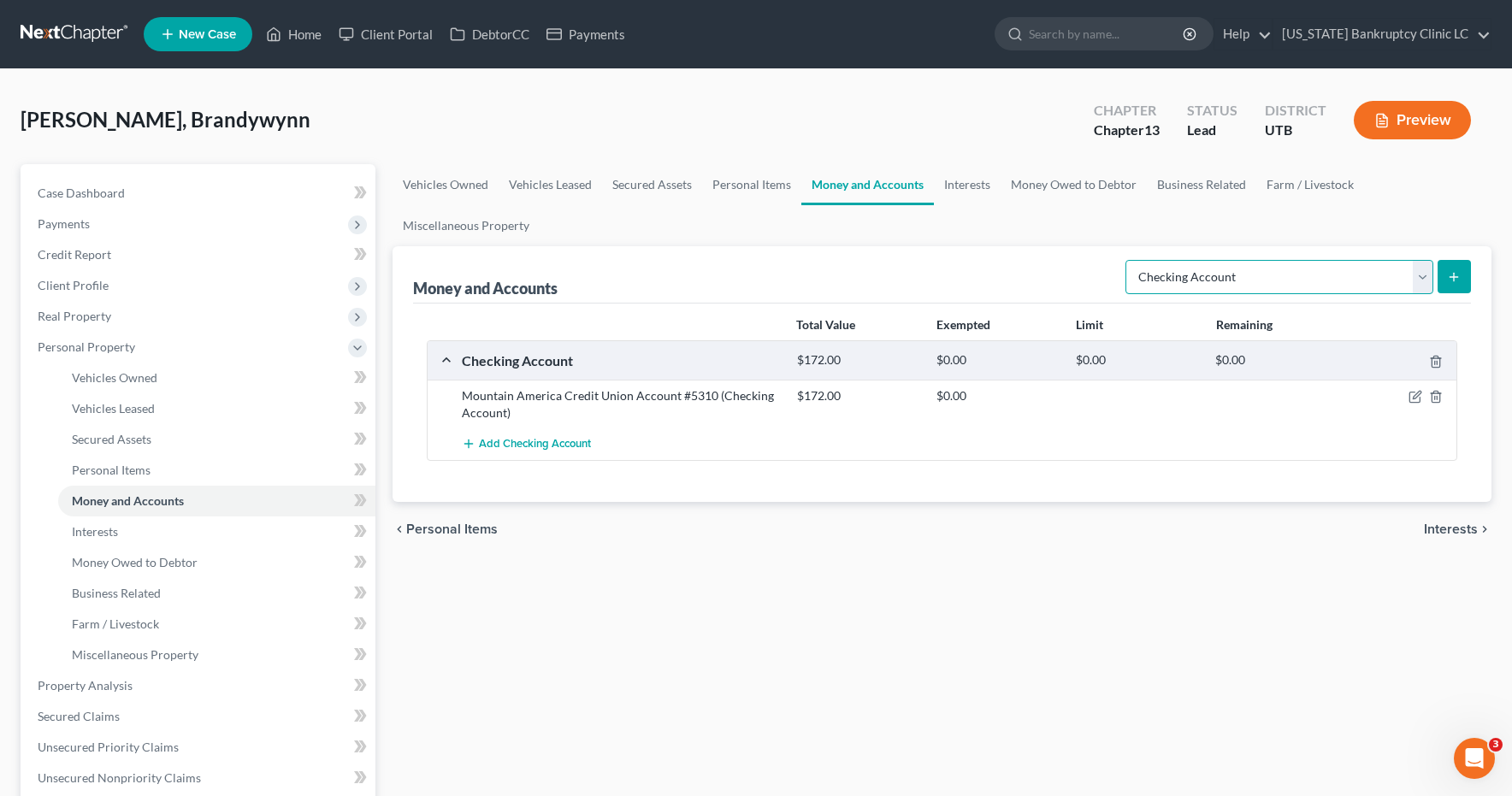
click at [1423, 278] on select "Select Account Type Brokerage Cash on Hand Certificates of Deposit Checking Acc…" at bounding box center [1279, 277] width 308 height 34
click at [1458, 275] on icon "submit" at bounding box center [1455, 277] width 14 height 14
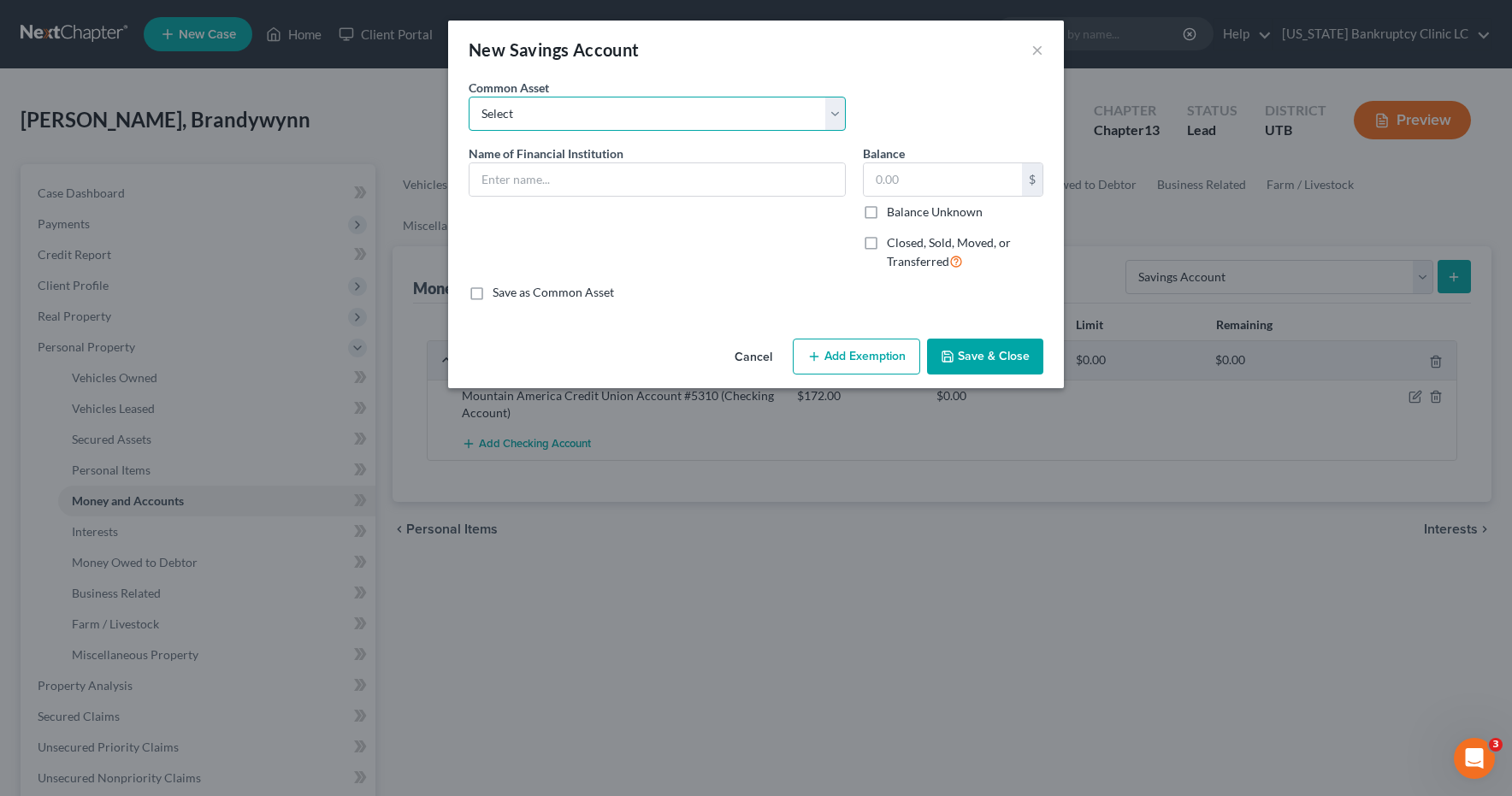
click at [839, 110] on select "Select Jordan Credit Union #7832 America First Credit Union #9615 Chime Bank # …" at bounding box center [657, 113] width 377 height 34
click at [800, 179] on input "text" at bounding box center [657, 179] width 375 height 32
click at [1006, 357] on button "Save & Close" at bounding box center [986, 356] width 117 height 36
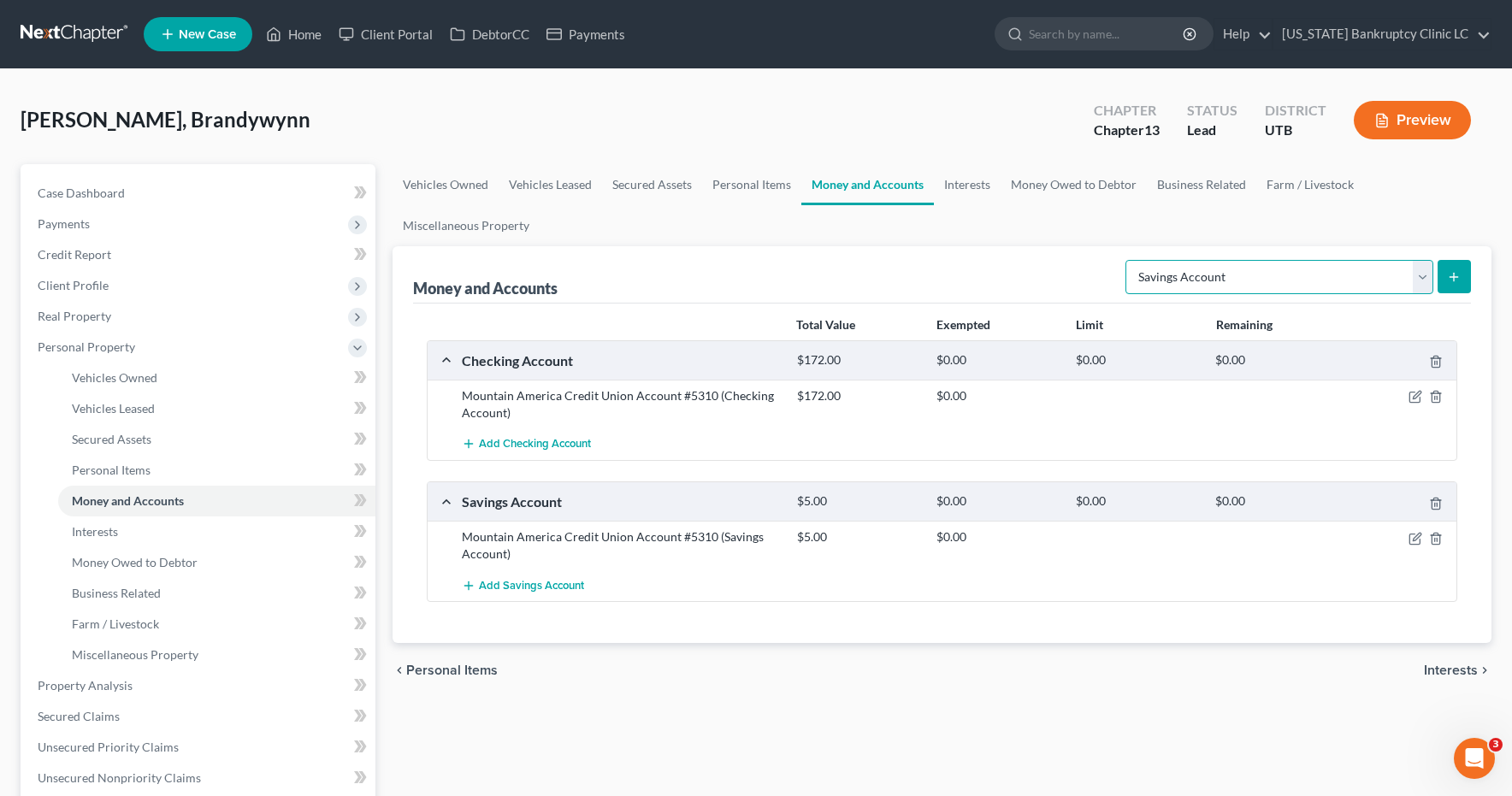
click at [1427, 275] on select "Select Account Type Brokerage Cash on Hand Certificates of Deposit Checking Acc…" at bounding box center [1279, 277] width 308 height 34
click at [1461, 275] on button "submit" at bounding box center [1455, 277] width 33 height 33
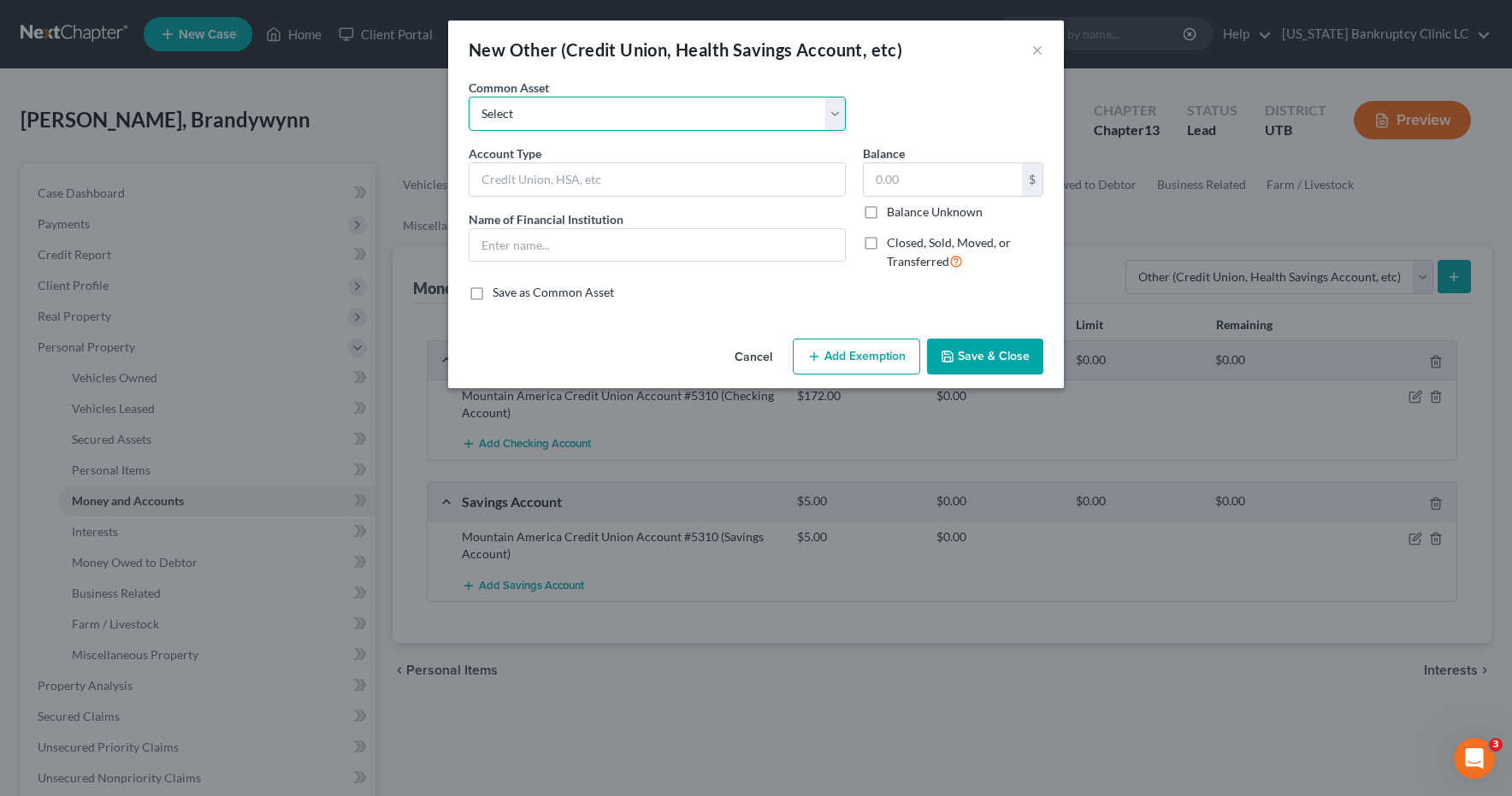
click at [834, 107] on select "Select Dave #7871 Venmo Credit Union Credit Union Venmo PayPal Prepaid Credit U…" at bounding box center [657, 113] width 377 height 34
click at [933, 180] on input "0" at bounding box center [943, 179] width 159 height 32
click at [887, 243] on label "Closed, Sold, Moved, or Transferred" at bounding box center [965, 253] width 157 height 37
click at [894, 243] on input "Closed, Sold, Moved, or Transferred" at bounding box center [899, 239] width 11 height 11
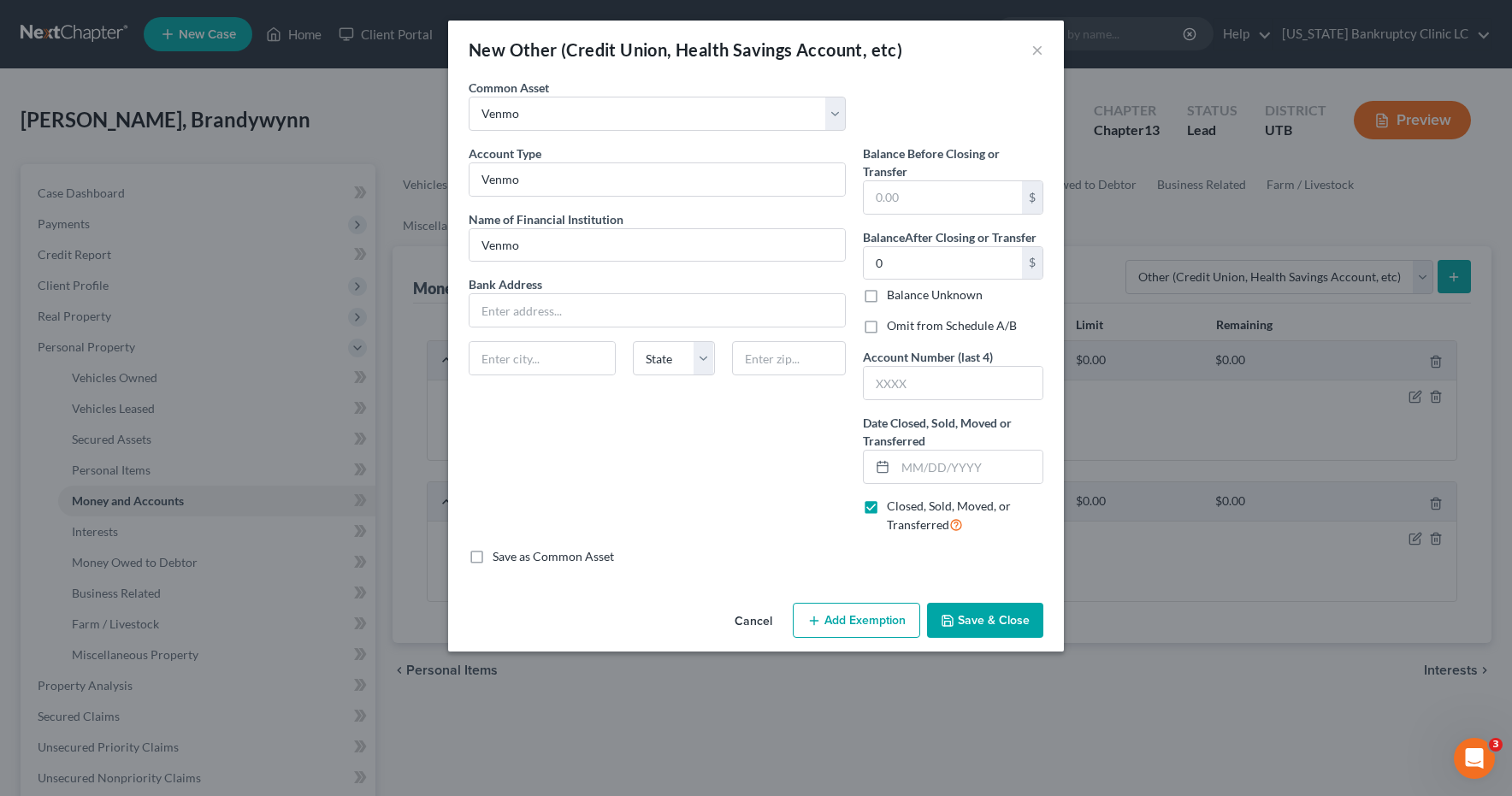
click at [887, 327] on label "Omit from Schedule A/B" at bounding box center [951, 326] width 130 height 17
click at [894, 327] on input "Omit from Schedule A/B" at bounding box center [899, 322] width 11 height 11
click at [927, 466] on input "text" at bounding box center [969, 467] width 147 height 32
click at [970, 616] on button "Save & Close" at bounding box center [986, 620] width 117 height 36
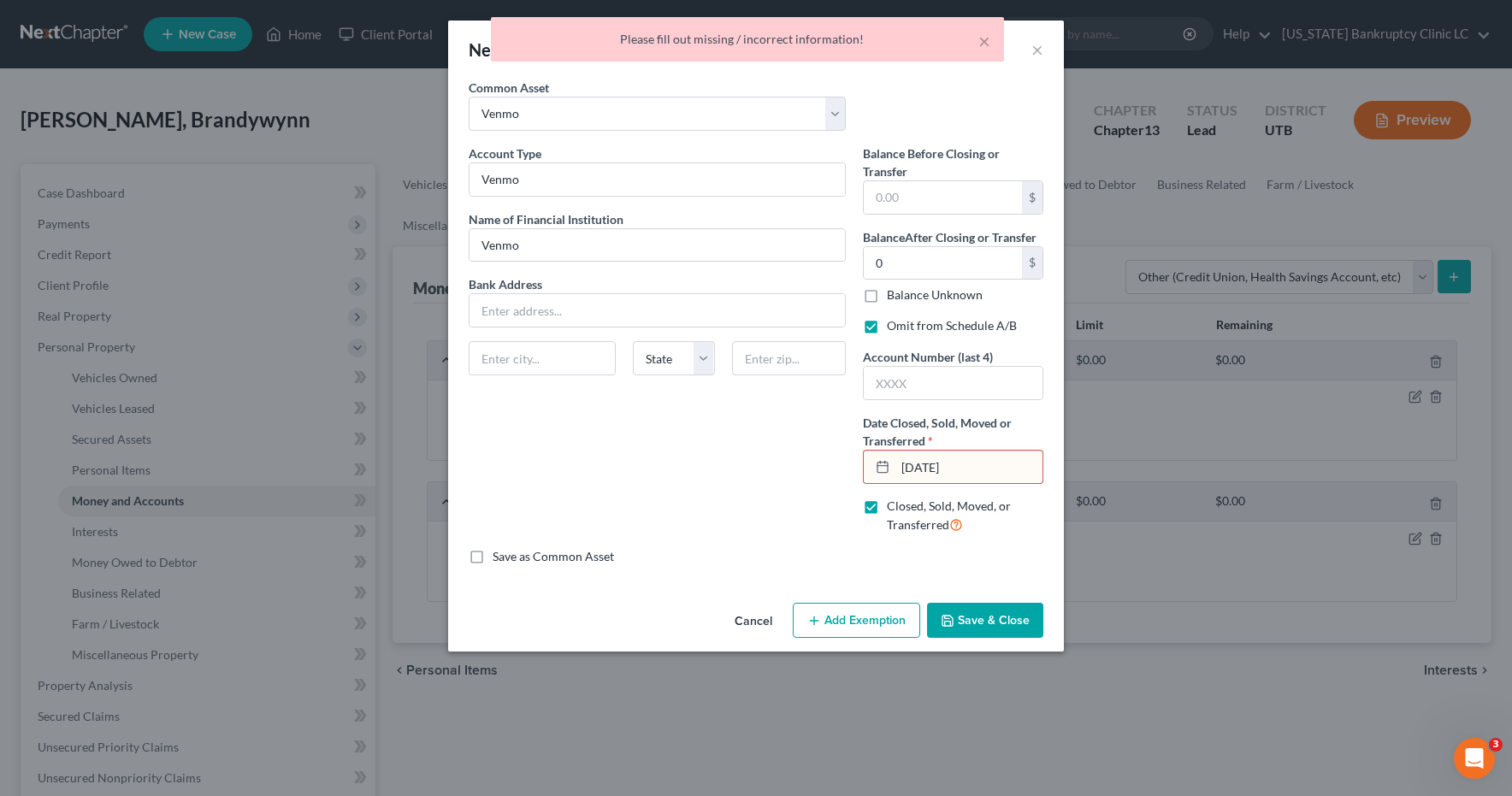
click at [945, 469] on input "08/11/25" at bounding box center [969, 467] width 147 height 32
click at [980, 620] on button "Save & Close" at bounding box center [986, 620] width 117 height 36
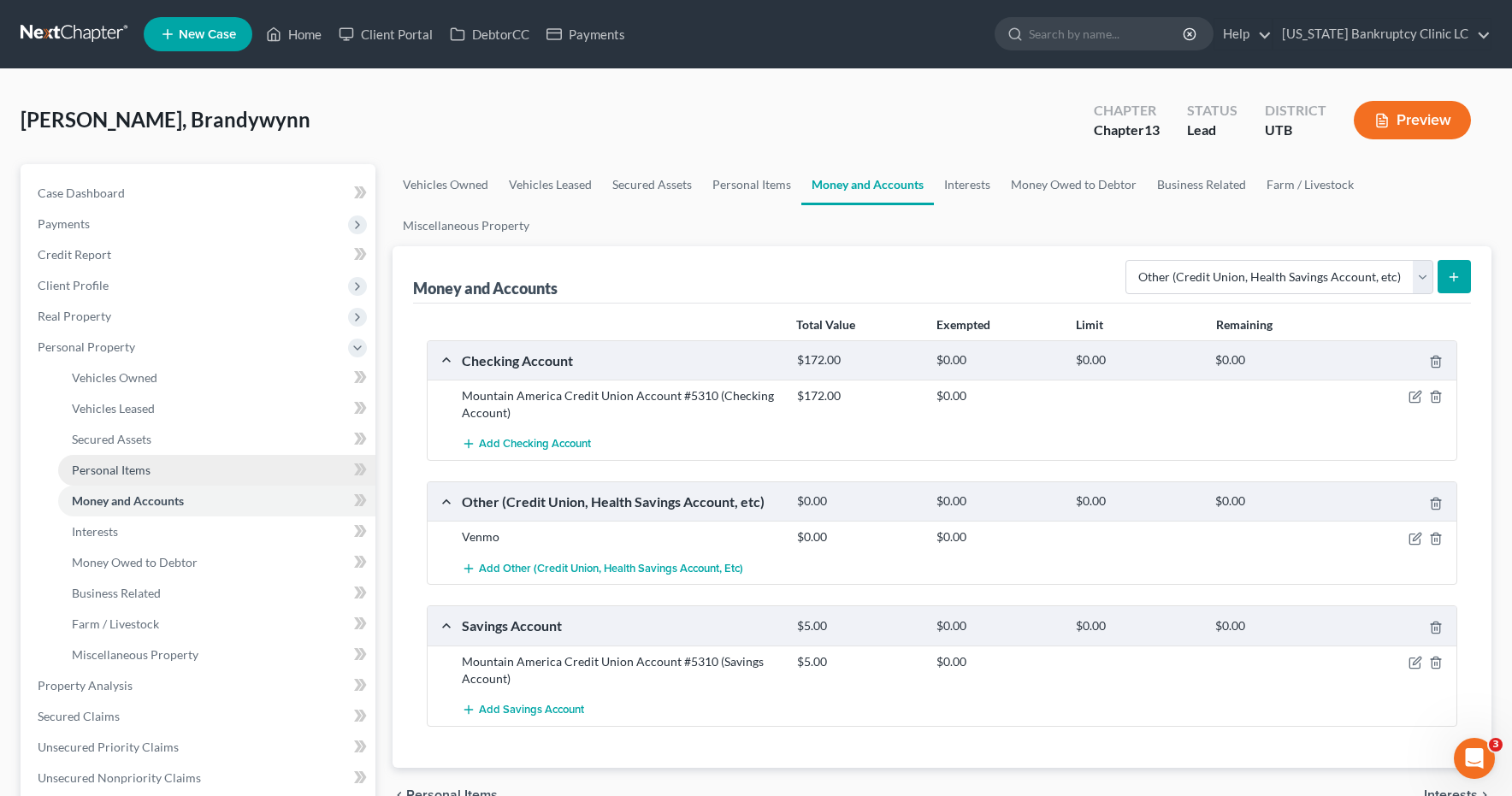
click at [115, 469] on span "Personal Items" at bounding box center [111, 469] width 78 height 15
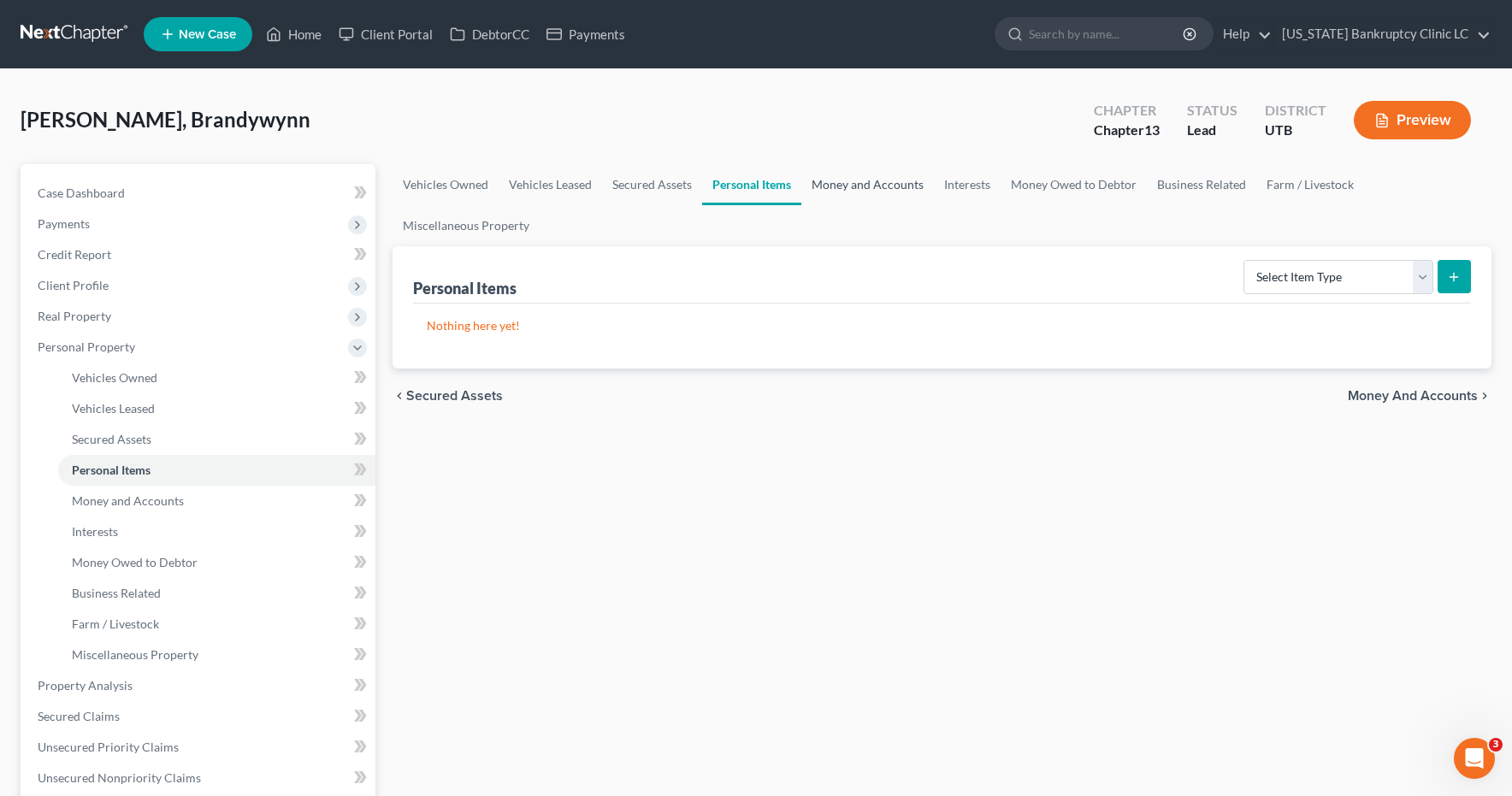
click at [849, 183] on link "Money and Accounts" at bounding box center [867, 185] width 132 height 41
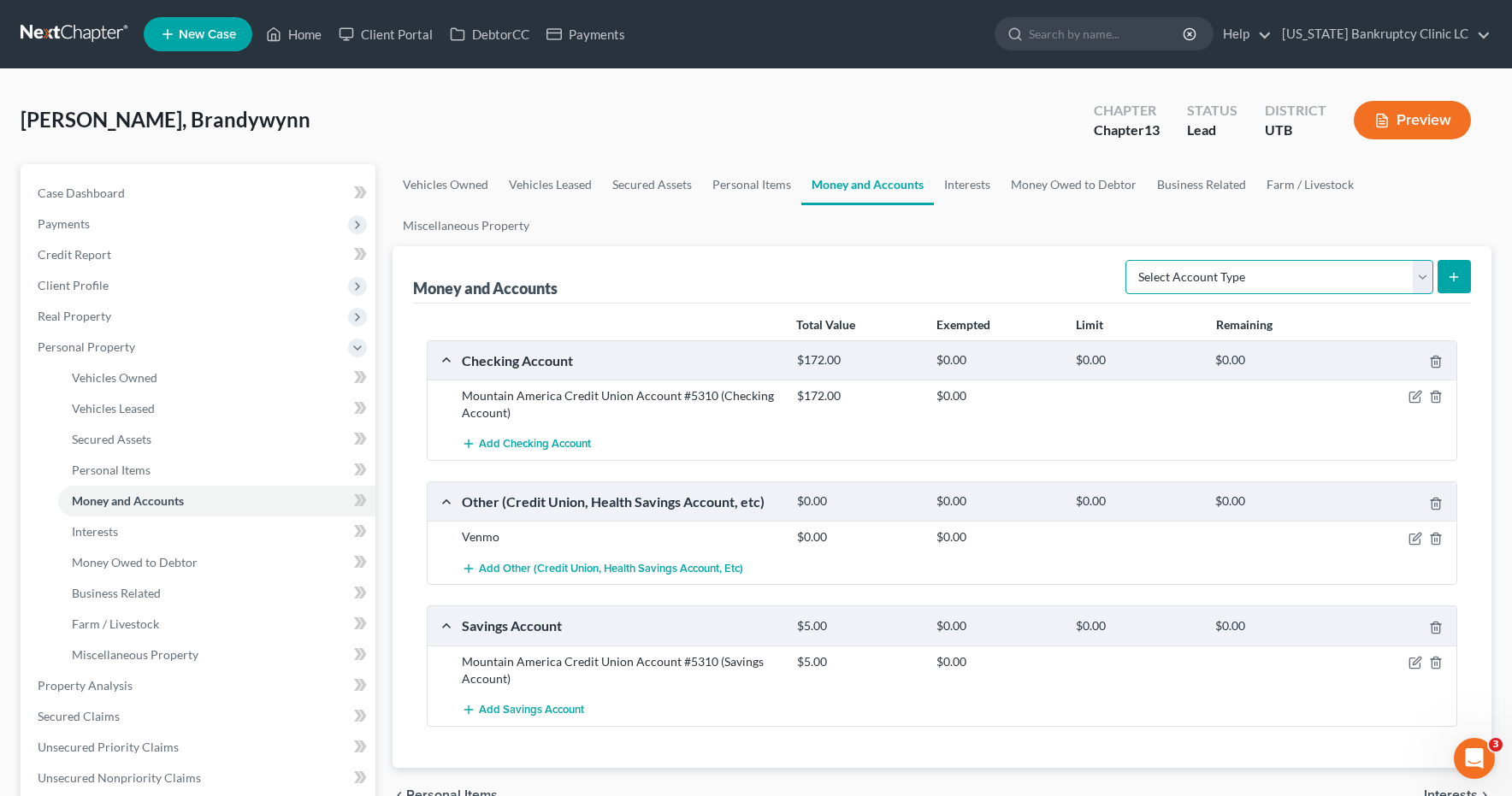
click at [1428, 279] on select "Select Account Type Brokerage Cash on Hand Certificates of Deposit Checking Acc…" at bounding box center [1279, 277] width 308 height 34
click at [1458, 270] on icon "submit" at bounding box center [1455, 277] width 14 height 14
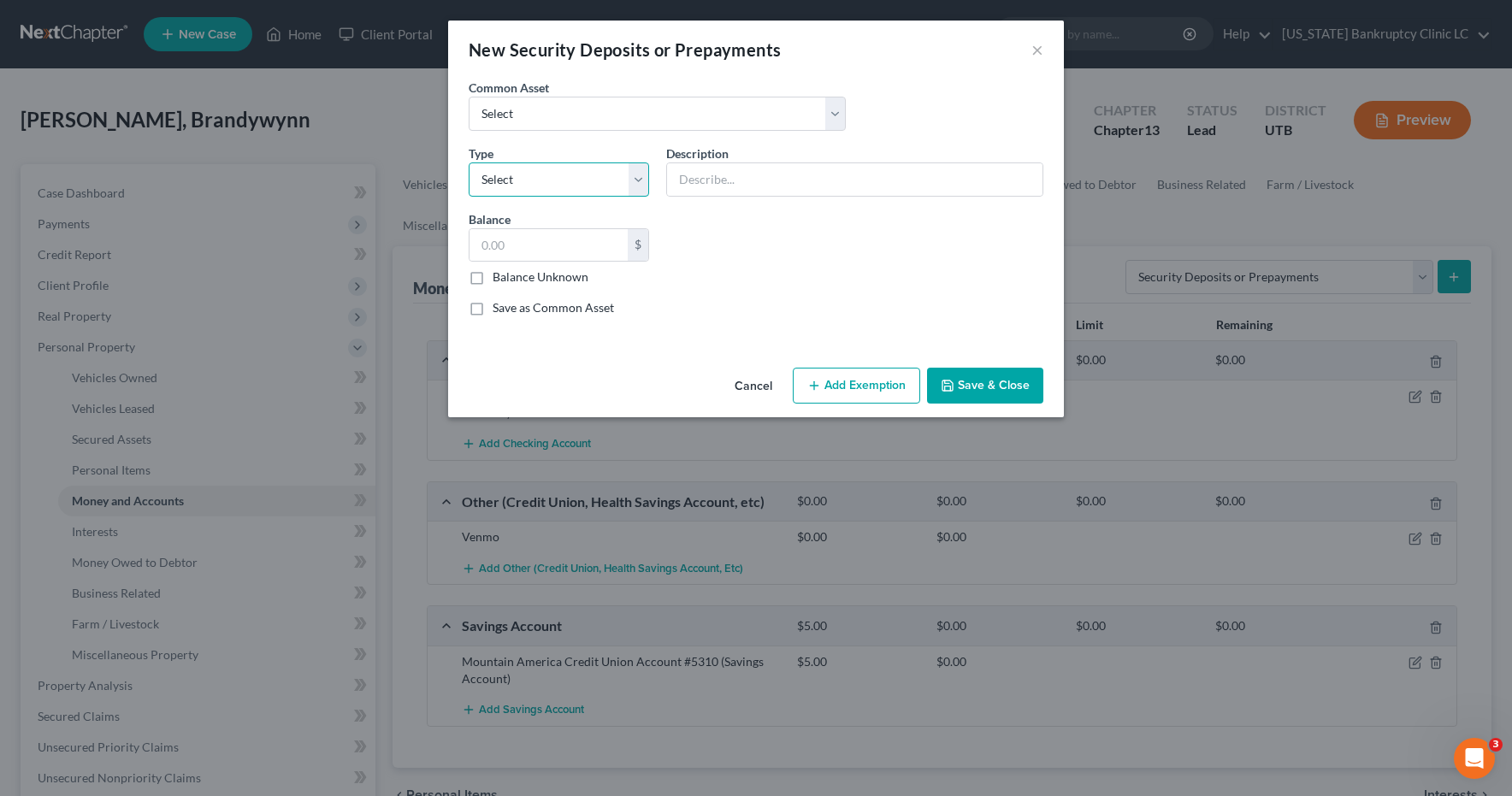
click at [535, 179] on select "Select Electric Gas Heating Oil Security Deposit On Rental Unit Prepaid Rent Te…" at bounding box center [558, 179] width 180 height 34
click at [745, 179] on input "text" at bounding box center [854, 179] width 375 height 32
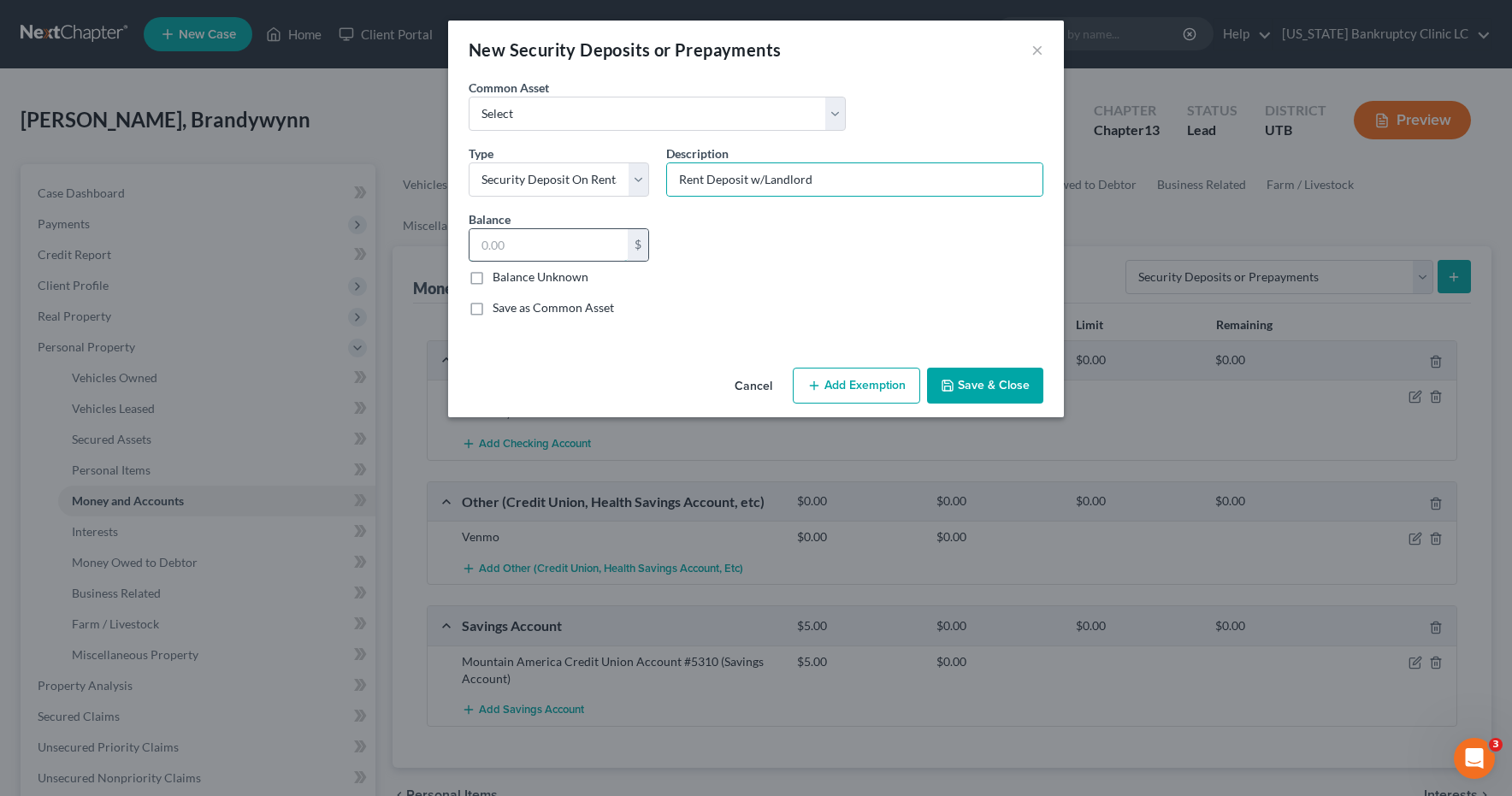
click at [566, 240] on input "text" at bounding box center [549, 245] width 159 height 32
click at [996, 388] on button "Save & Close" at bounding box center [986, 385] width 117 height 36
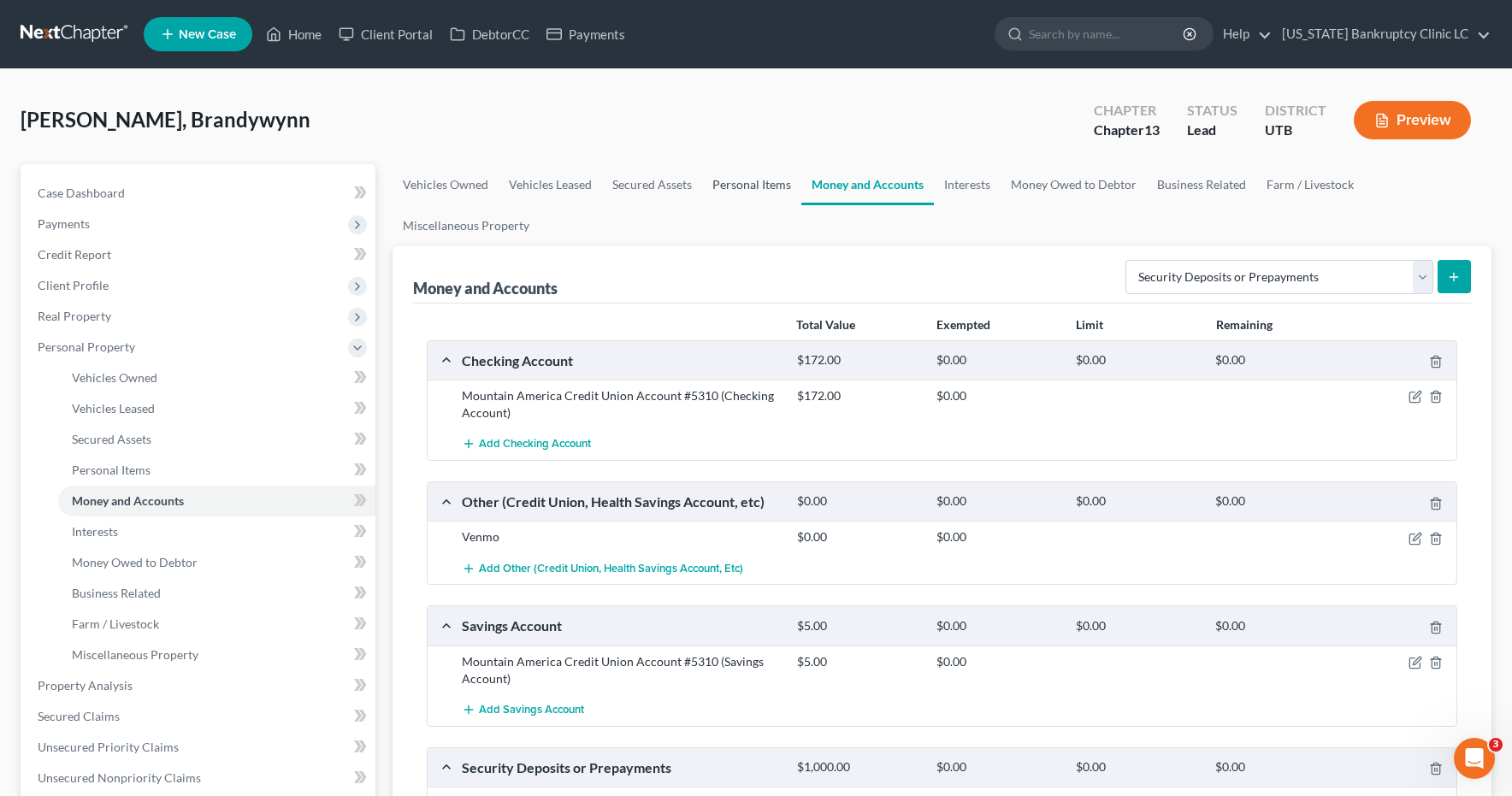
click at [748, 186] on link "Personal Items" at bounding box center [752, 185] width 99 height 41
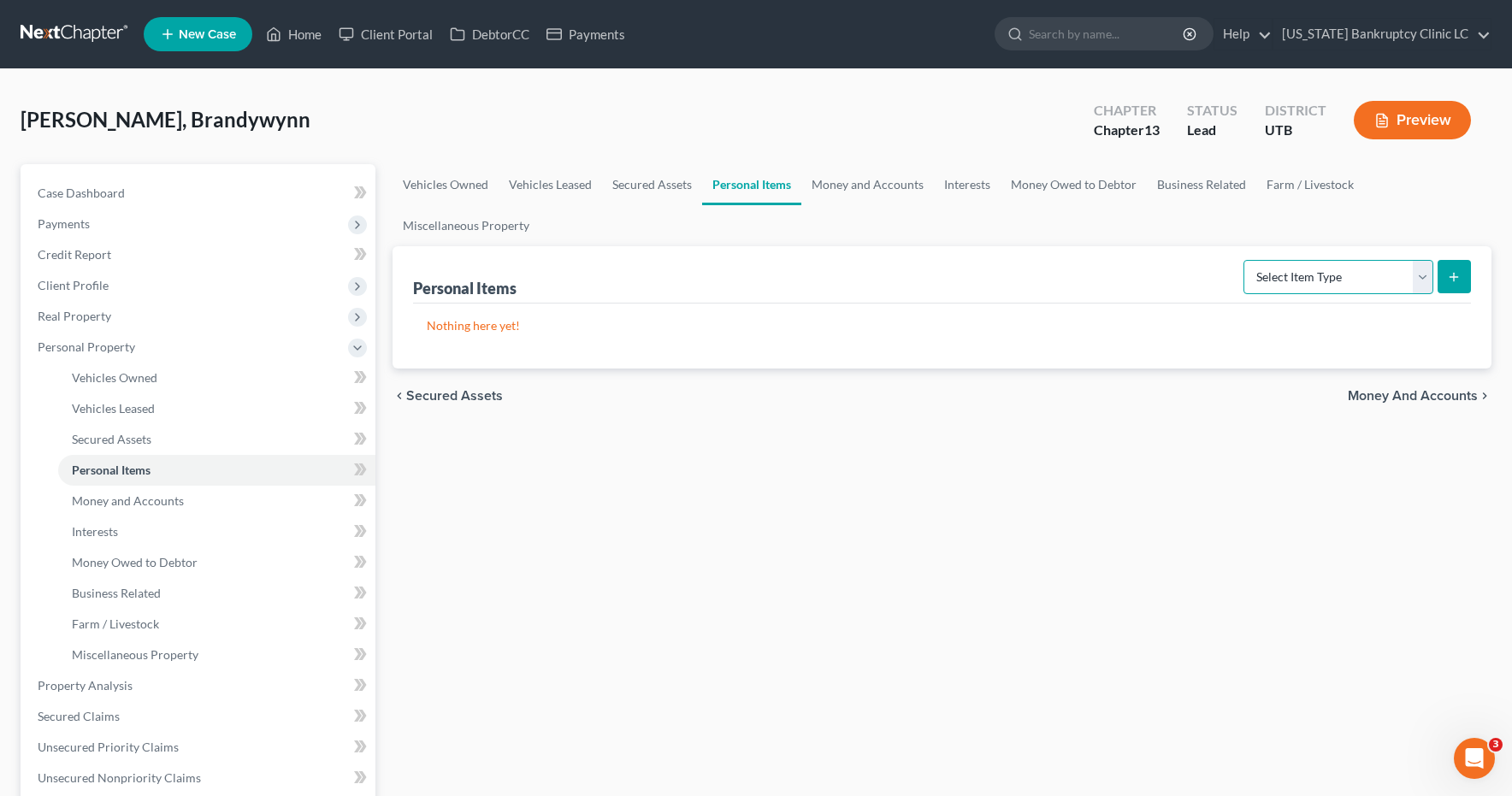
click at [1428, 272] on select "Select Item Type Clothing Collectibles Of Value Electronics Firearms Household …" at bounding box center [1339, 277] width 190 height 34
click at [1451, 278] on icon "submit" at bounding box center [1455, 277] width 14 height 14
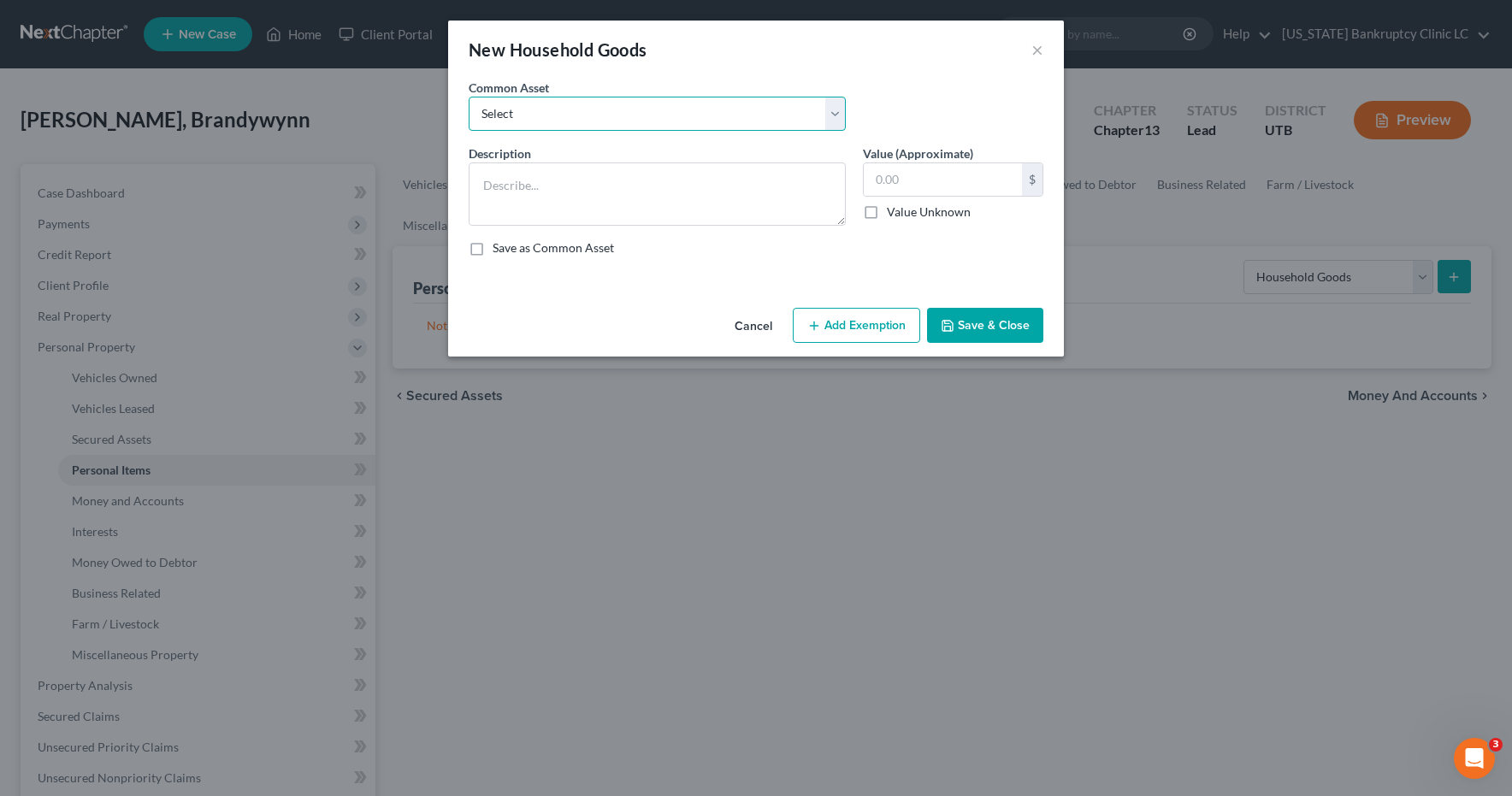
click at [838, 116] on select "Select Couch Chair Entertainment Center End/Coffee Table Stove/Cooking unit Sof…" at bounding box center [657, 113] width 377 height 34
click at [948, 188] on input "70.00" at bounding box center [943, 179] width 159 height 32
click at [877, 329] on button "Add Exemption" at bounding box center [856, 326] width 127 height 36
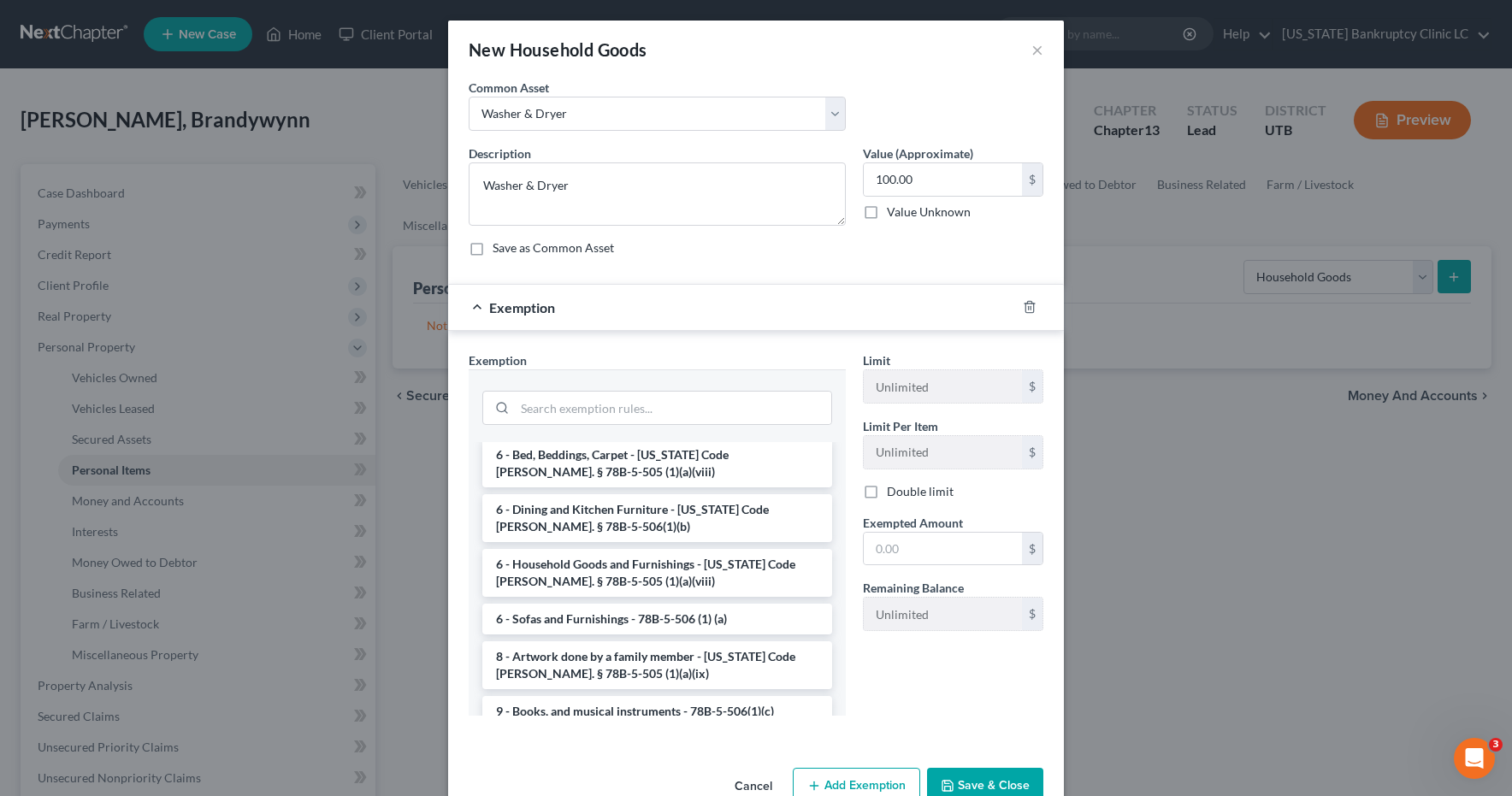
scroll to position [195, 0]
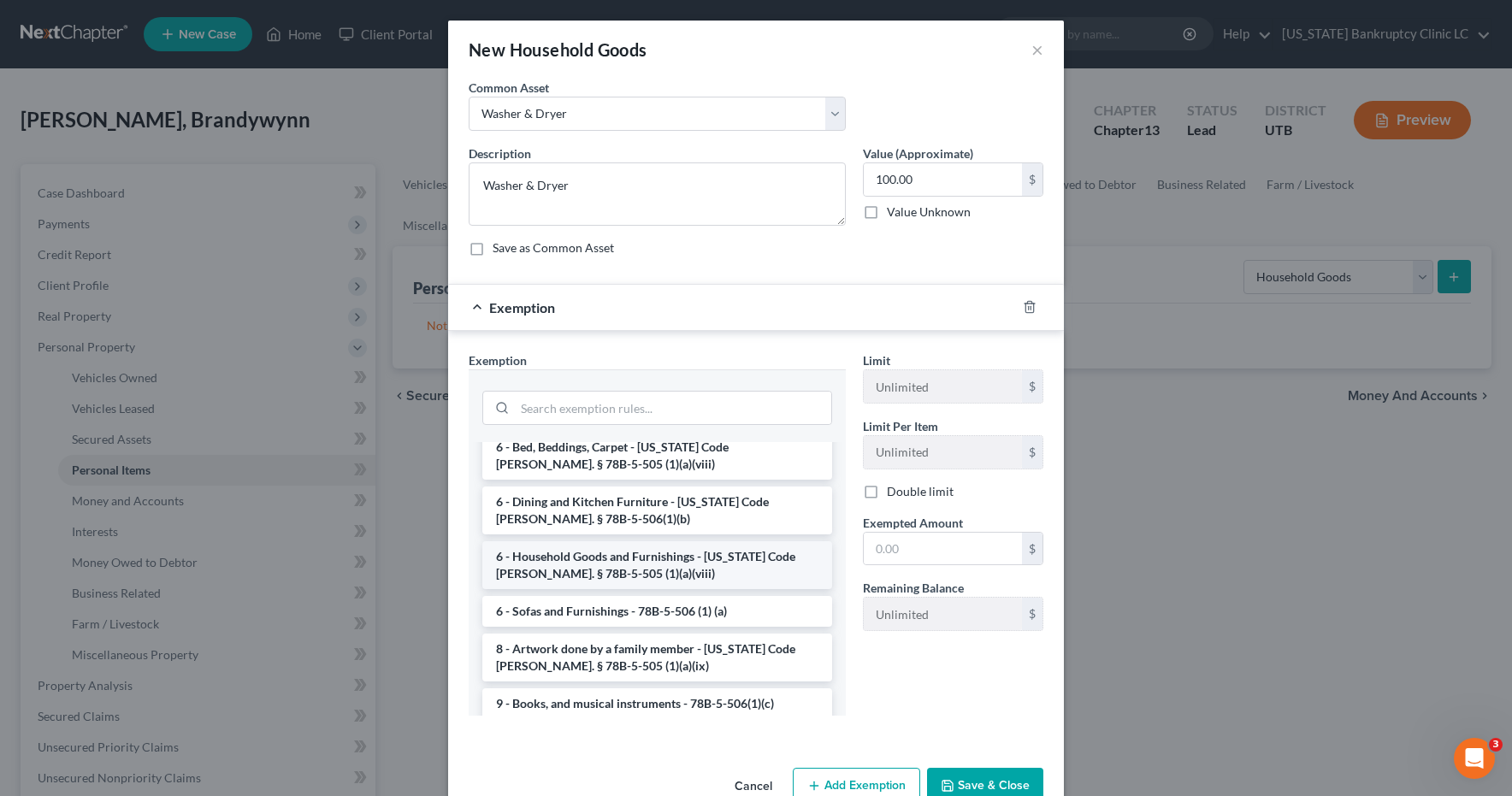
click at [686, 550] on li "6 - Household Goods and Furnishings - Utah Code Ann. § 78B-5-505 (1)(a)(viii)" at bounding box center [658, 565] width 350 height 48
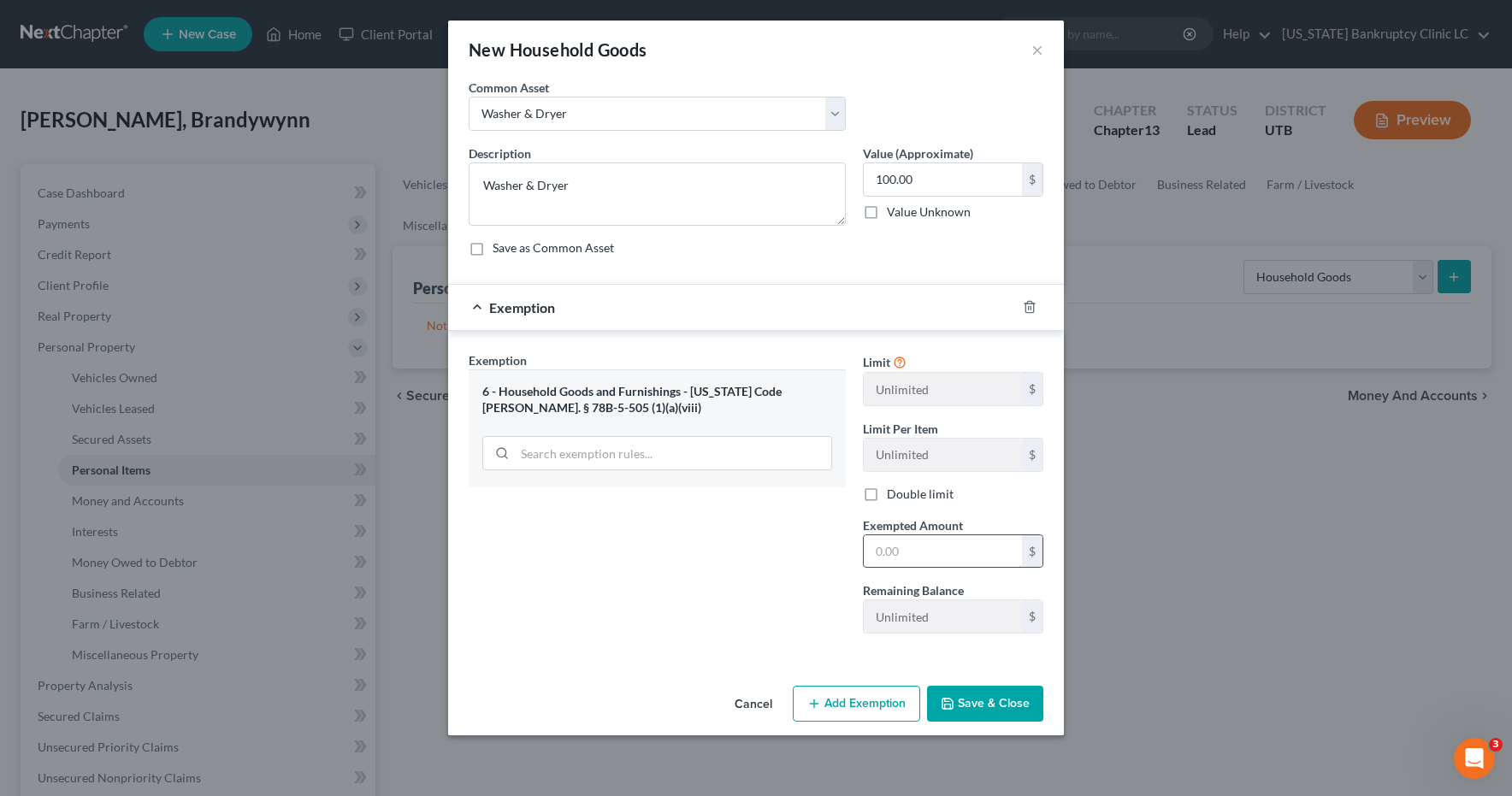
click at [929, 548] on input "text" at bounding box center [943, 551] width 159 height 32
click at [974, 705] on button "Save & Close" at bounding box center [986, 704] width 117 height 36
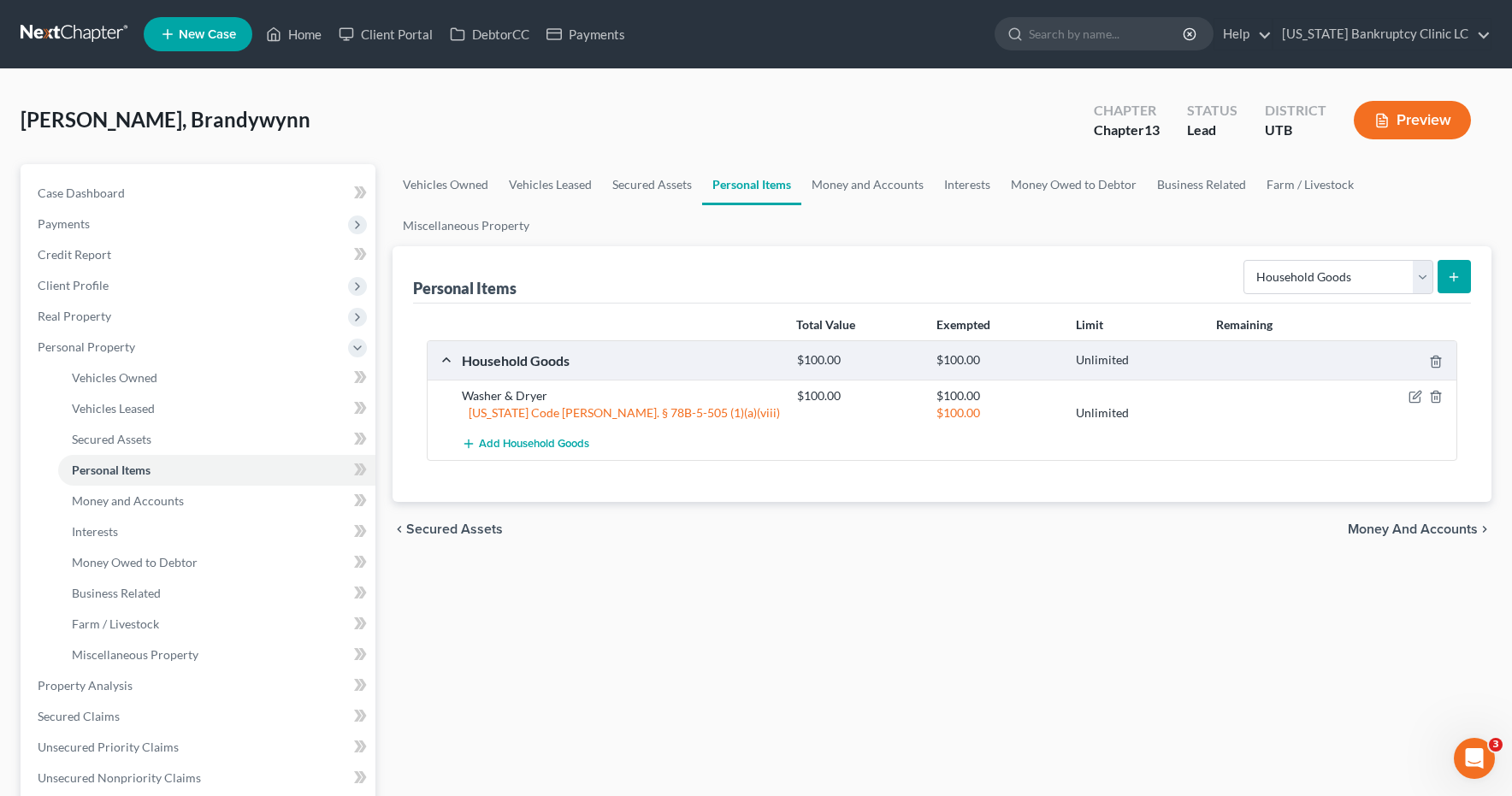
click at [1454, 274] on icon "submit" at bounding box center [1455, 277] width 14 height 14
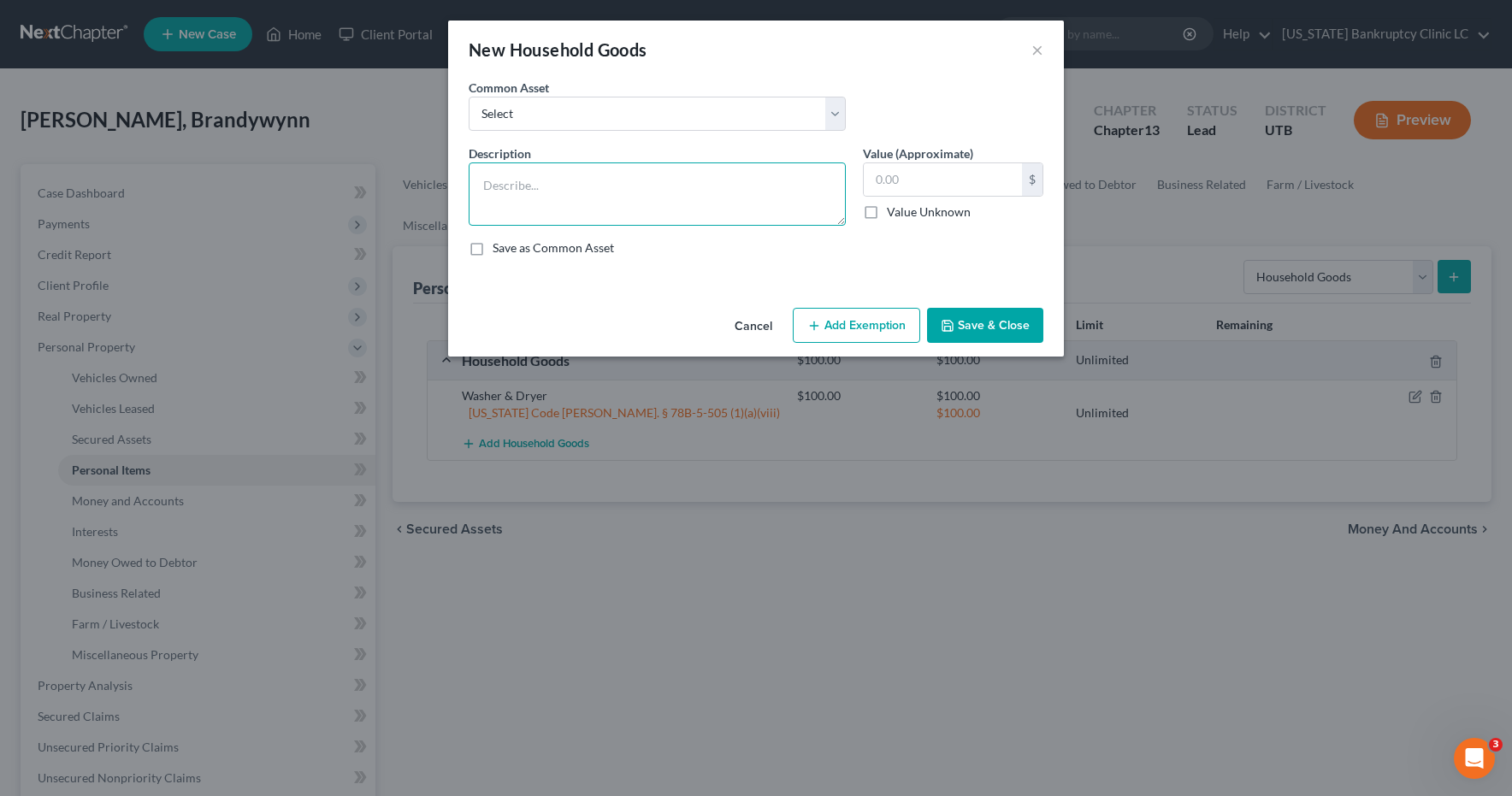
click at [735, 166] on textarea at bounding box center [657, 194] width 377 height 64
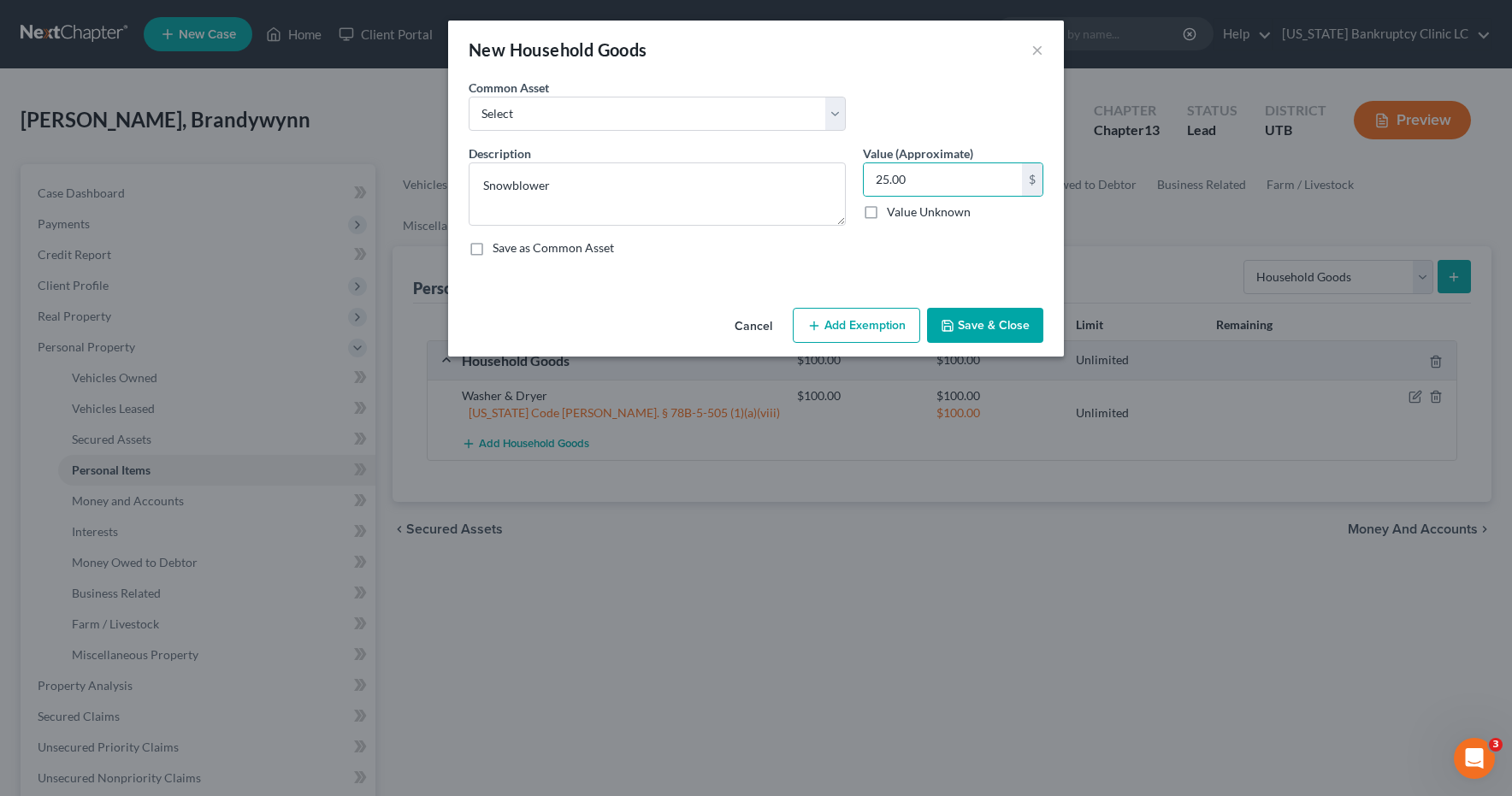
click at [1002, 325] on button "Save & Close" at bounding box center [986, 326] width 117 height 36
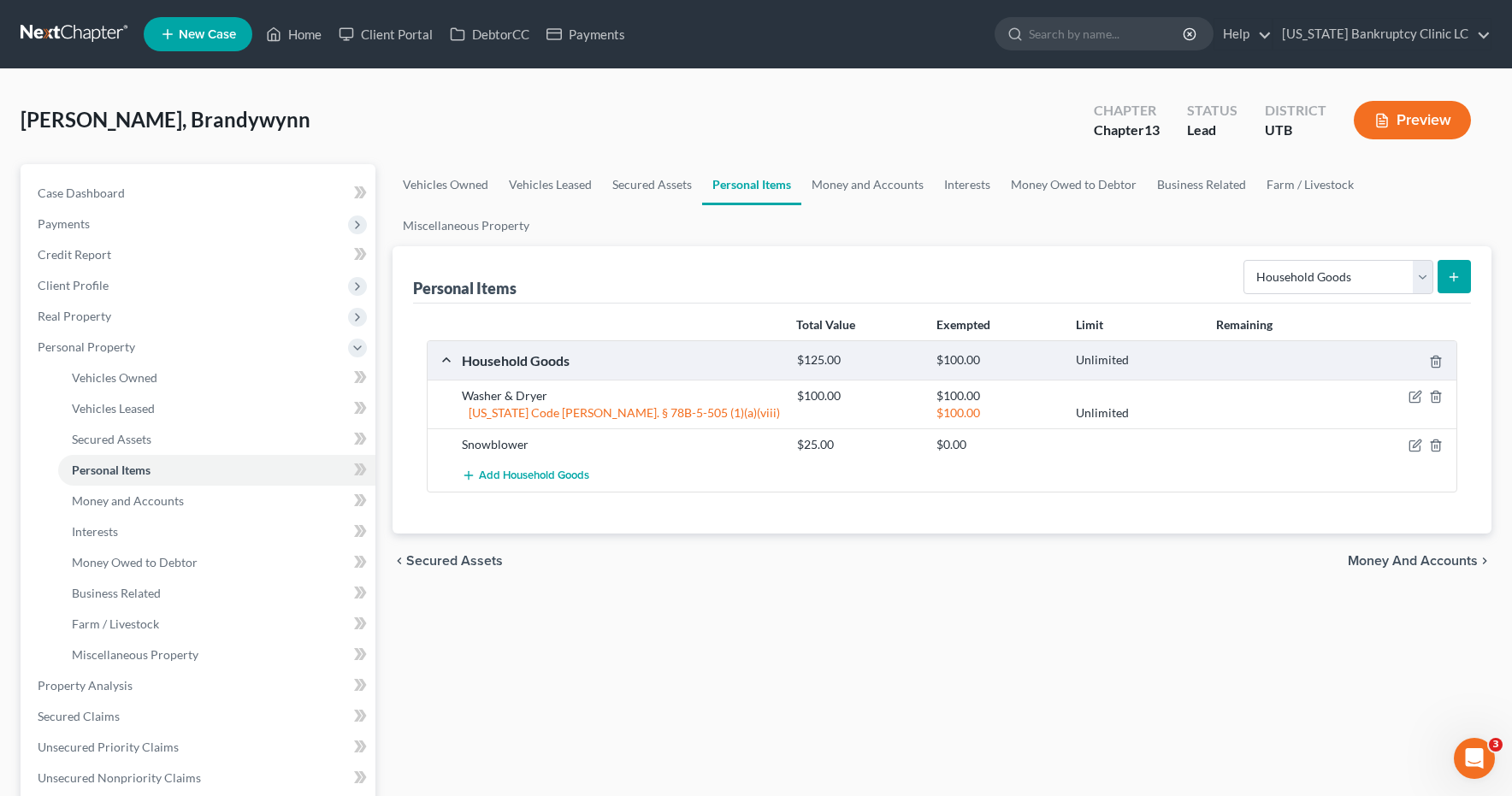
click at [1453, 272] on icon "submit" at bounding box center [1455, 277] width 14 height 14
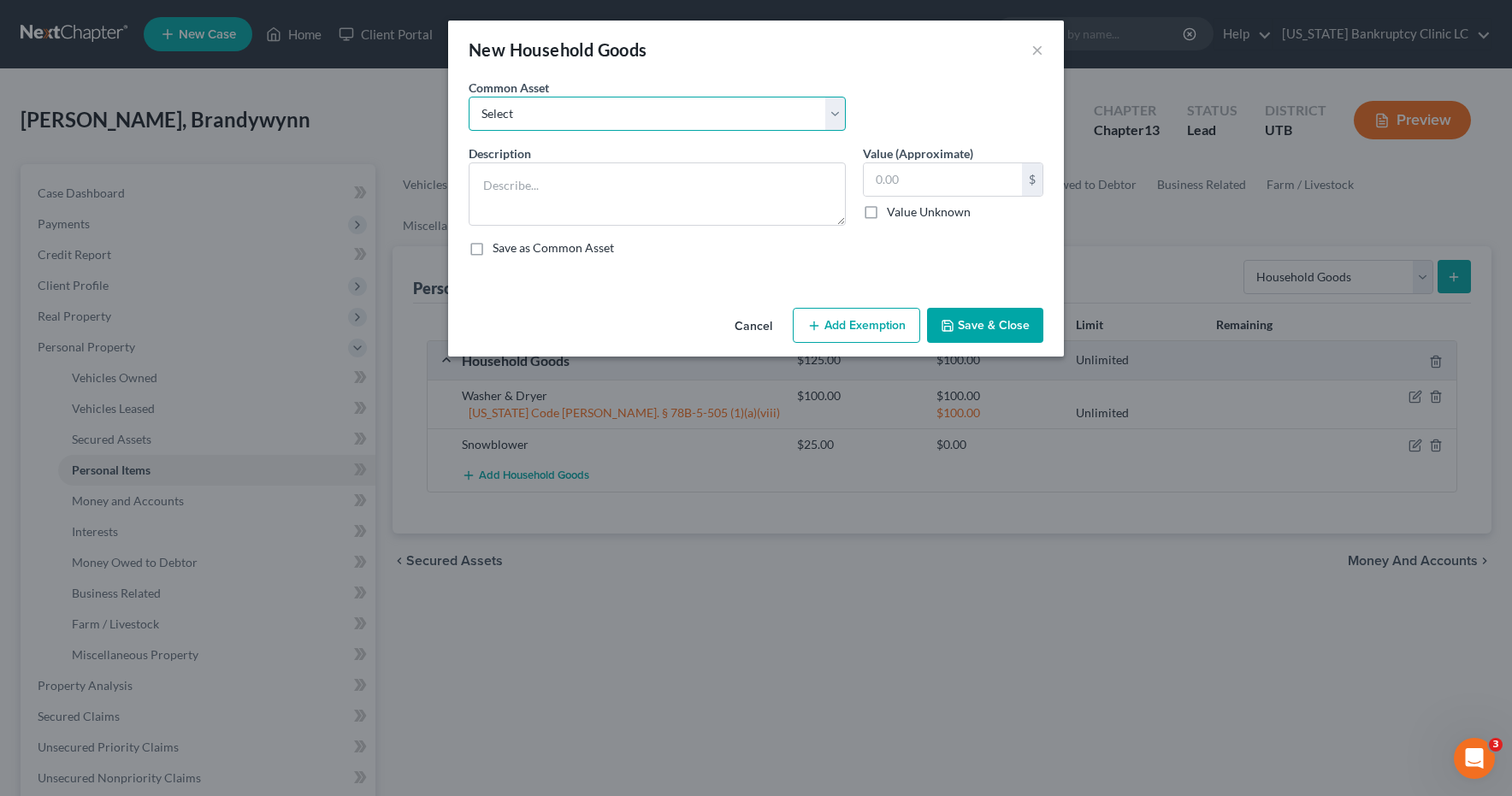
click at [839, 110] on select "Select Couch Chair Entertainment Center End/Coffee Table Stove/Cooking unit Sof…" at bounding box center [657, 113] width 377 height 34
click at [975, 179] on input "550.00" at bounding box center [943, 179] width 159 height 32
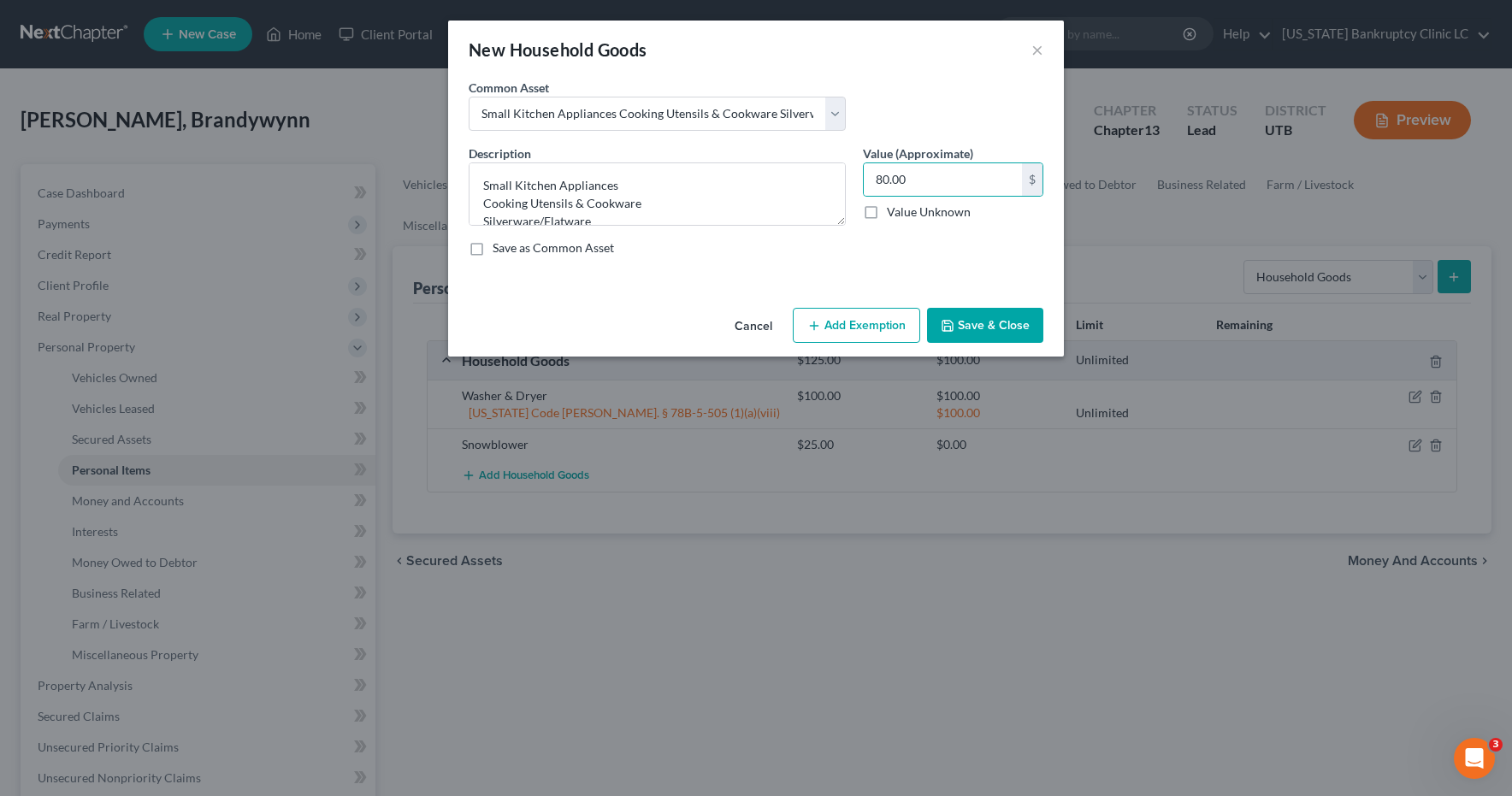
click at [997, 335] on button "Save & Close" at bounding box center [986, 326] width 117 height 36
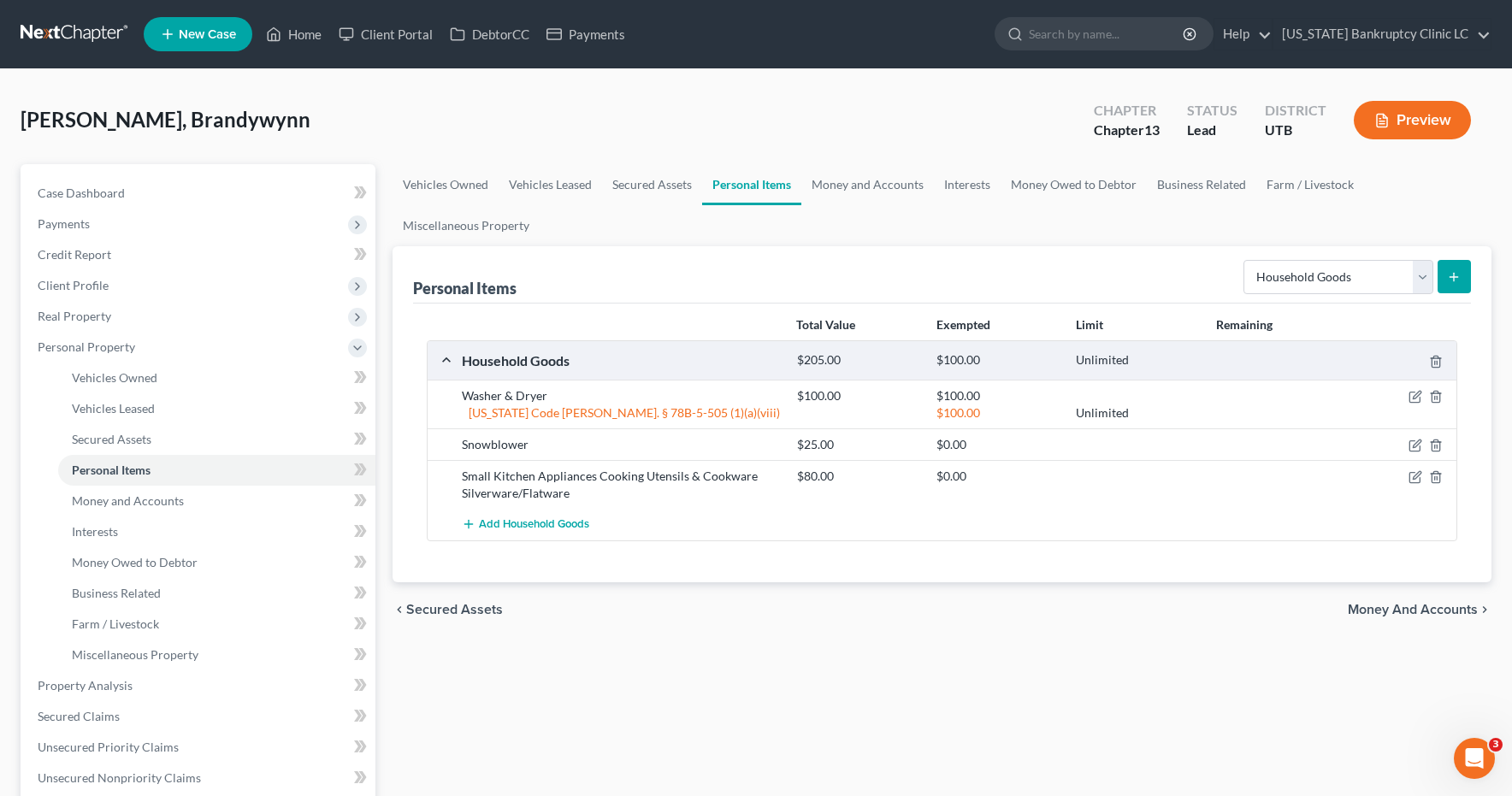
click at [1457, 274] on icon "submit" at bounding box center [1455, 277] width 14 height 14
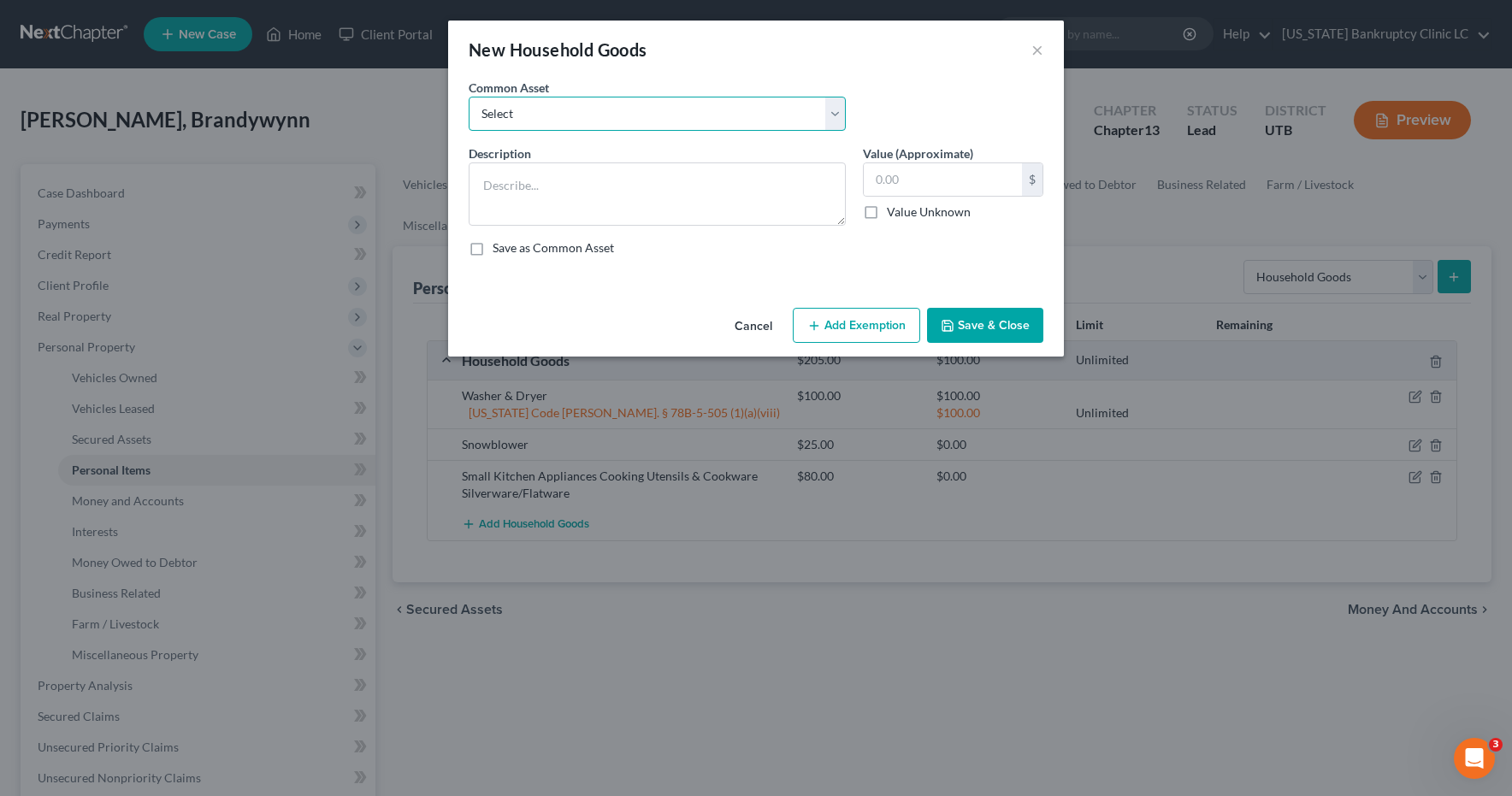
click at [839, 111] on select "Select Couch Chair Entertainment Center End/Coffee Table Stove/Cooking unit Sof…" at bounding box center [657, 113] width 377 height 34
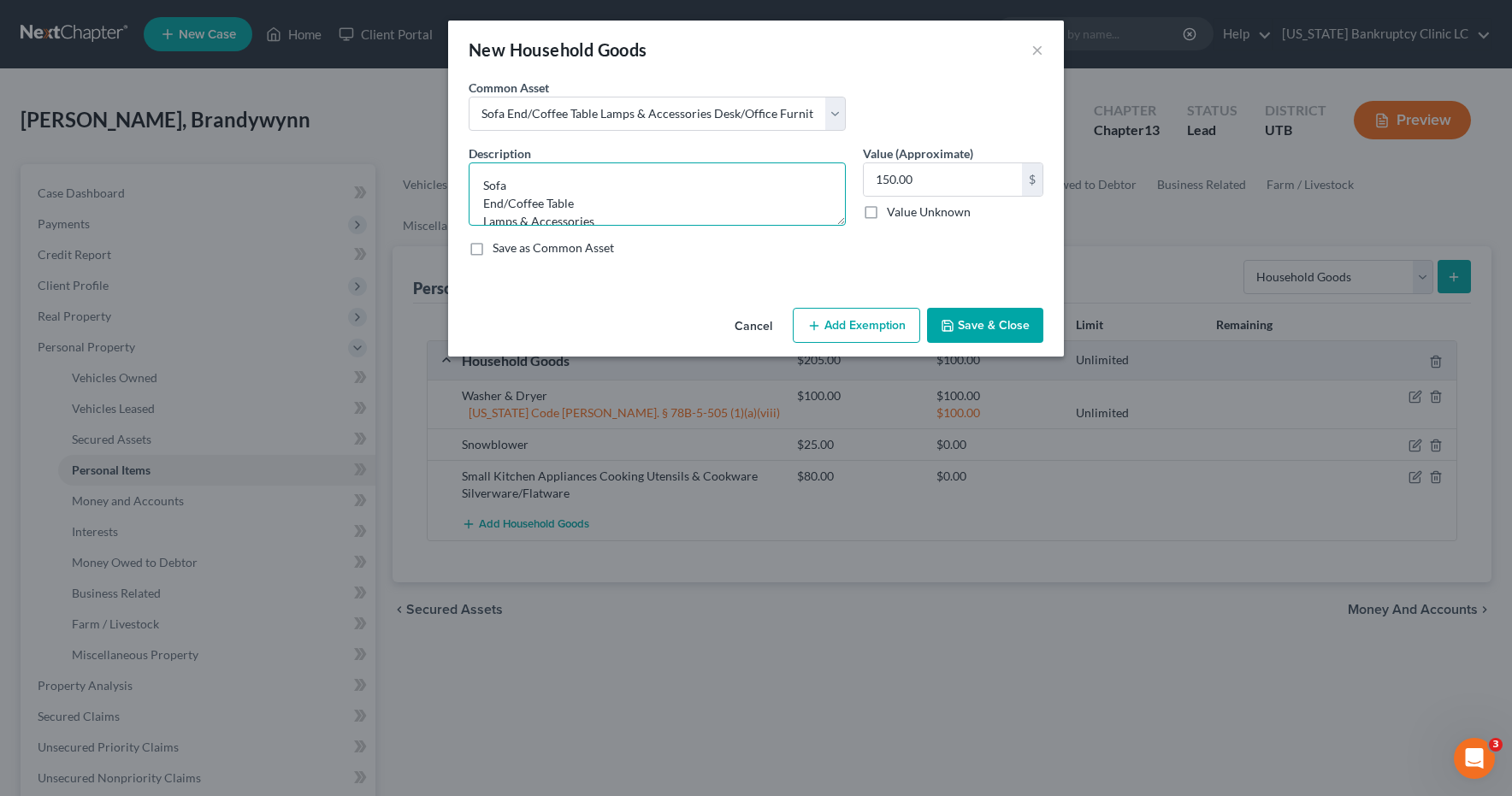
click at [600, 190] on textarea "Sofa End/Coffee Table Lamps & Accessories Desk/Office Furniture" at bounding box center [657, 194] width 377 height 64
click at [594, 167] on textarea "Sofa Chair End/Coffee Table Lamps & Accessories Desk/Office Furniture" at bounding box center [657, 194] width 377 height 64
click at [882, 330] on button "Add Exemption" at bounding box center [856, 326] width 127 height 36
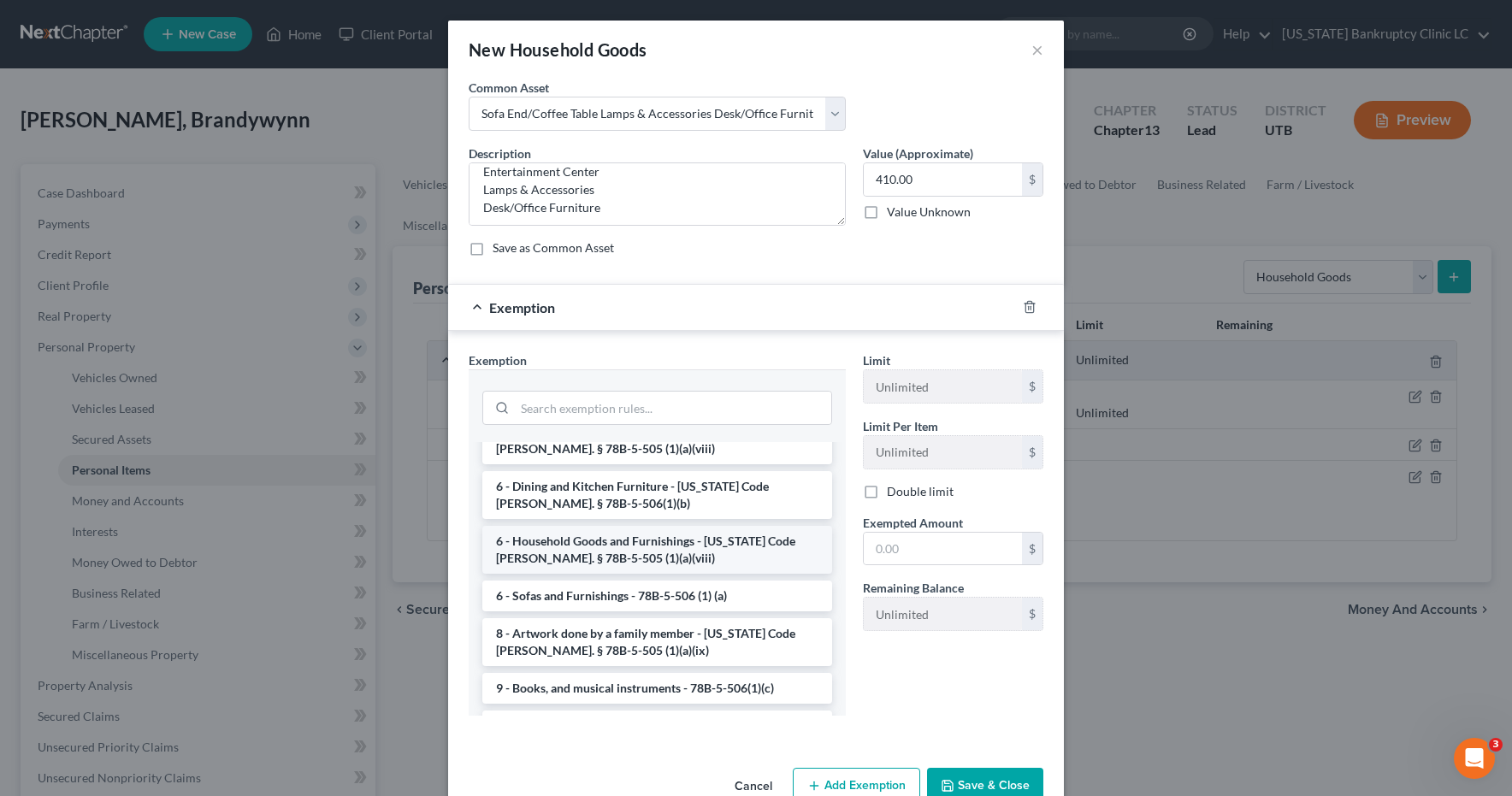
scroll to position [212, 0]
drag, startPoint x: 561, startPoint y: 584, endPoint x: 631, endPoint y: 570, distance: 71.4
click at [562, 584] on li "6 - Sofas and Furnishings - 78B-5-506 (1) (a)" at bounding box center [658, 595] width 350 height 30
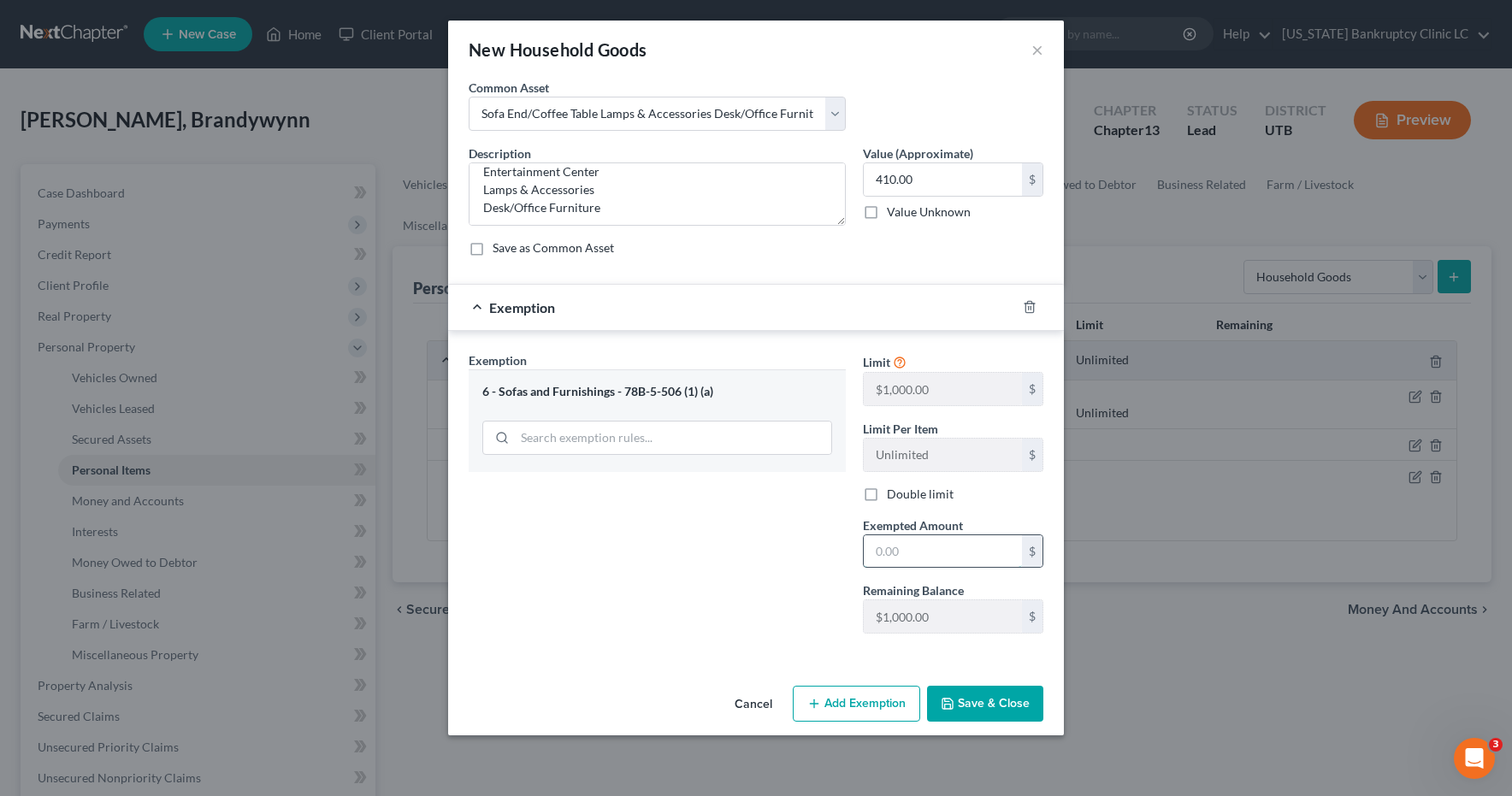
click at [1001, 554] on input "text" at bounding box center [943, 551] width 159 height 32
click at [969, 706] on button "Save & Close" at bounding box center [986, 704] width 117 height 36
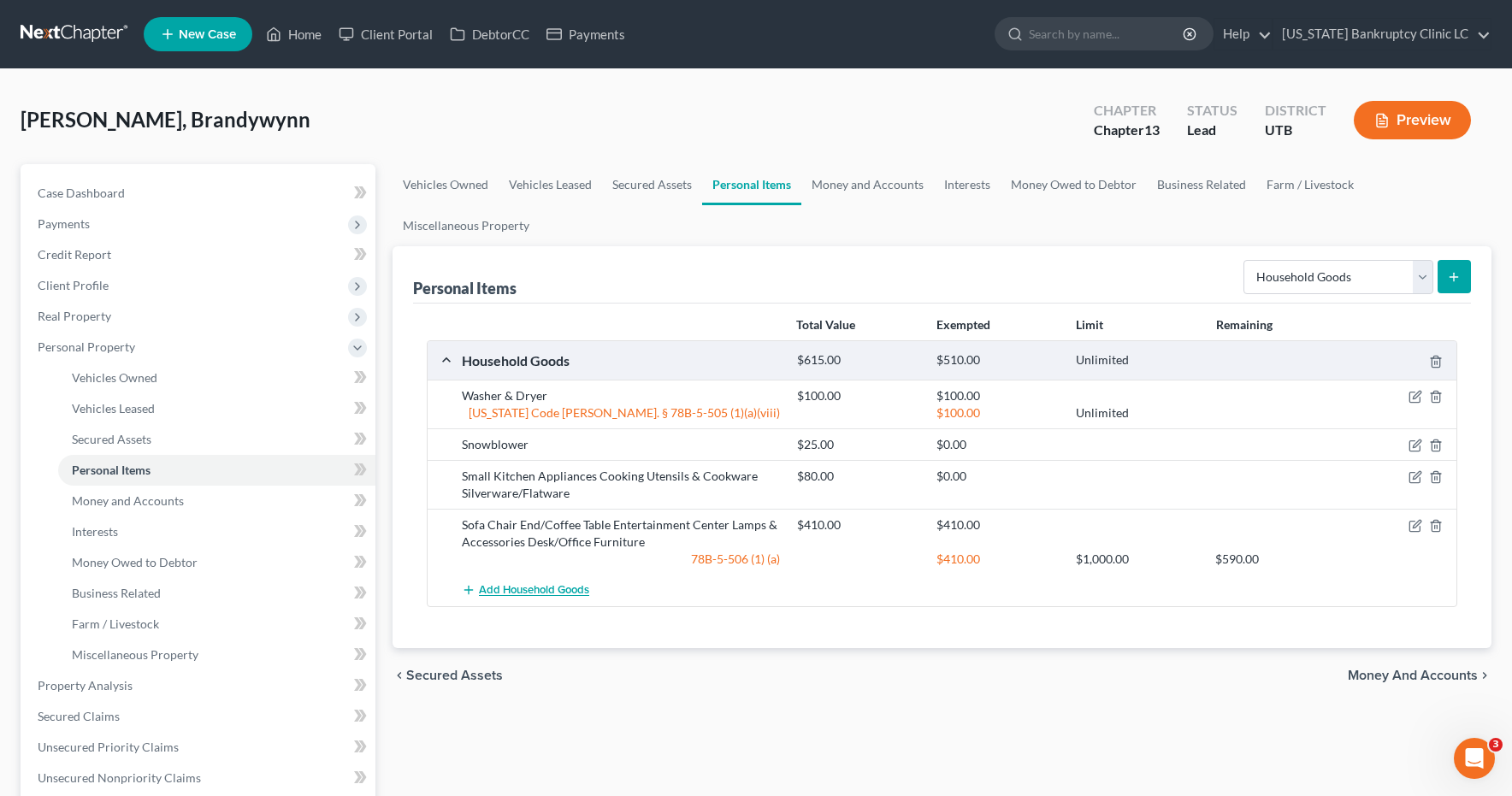
click at [541, 594] on span "Add Household Goods" at bounding box center [534, 591] width 111 height 14
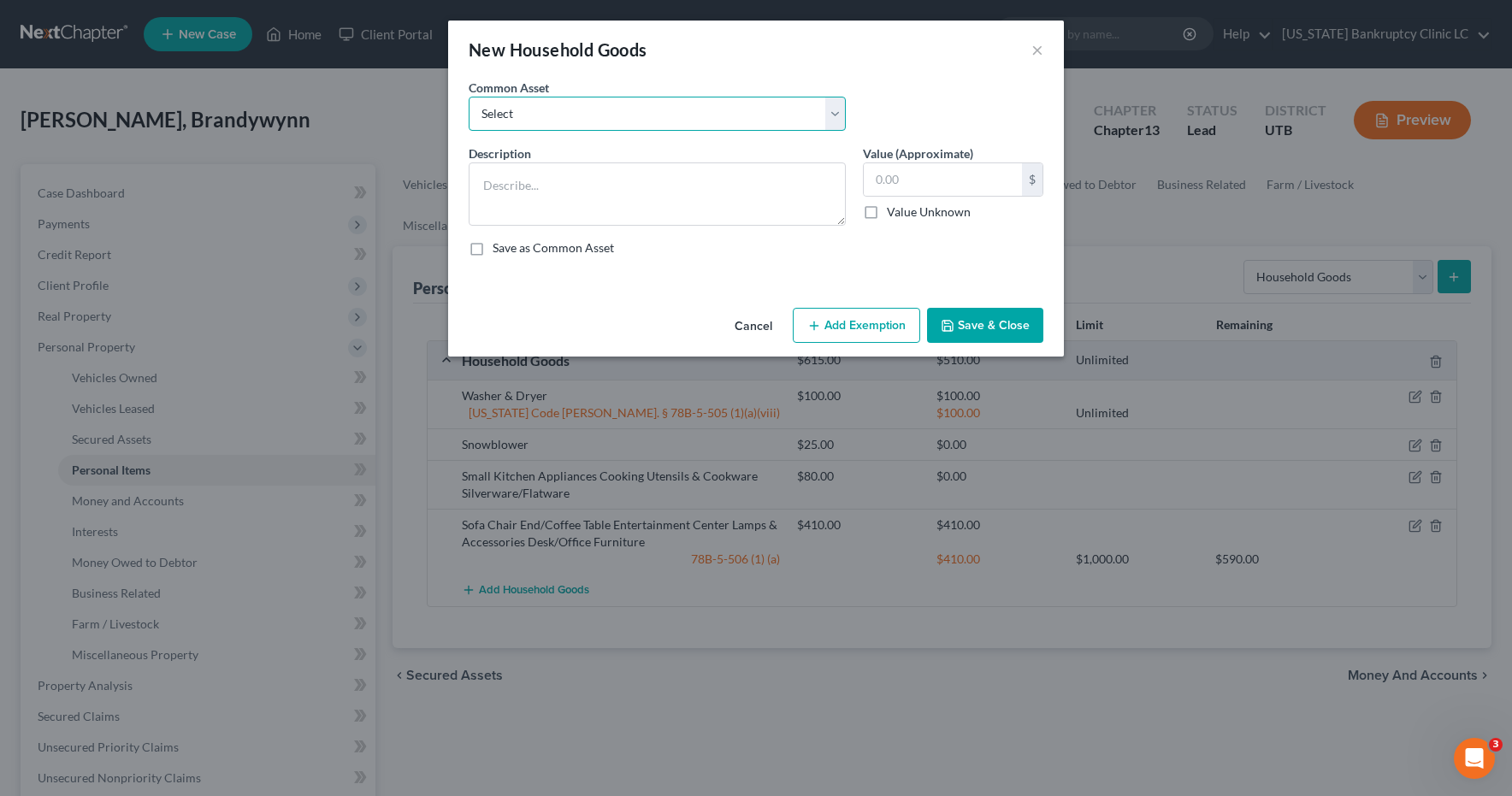
click at [840, 110] on select "Select Couch Chair Entertainment Center End/Coffee Table Stove/Cooking unit Sof…" at bounding box center [657, 113] width 377 height 34
click at [909, 175] on input "550.00" at bounding box center [943, 179] width 159 height 32
click at [842, 327] on button "Add Exemption" at bounding box center [856, 326] width 127 height 36
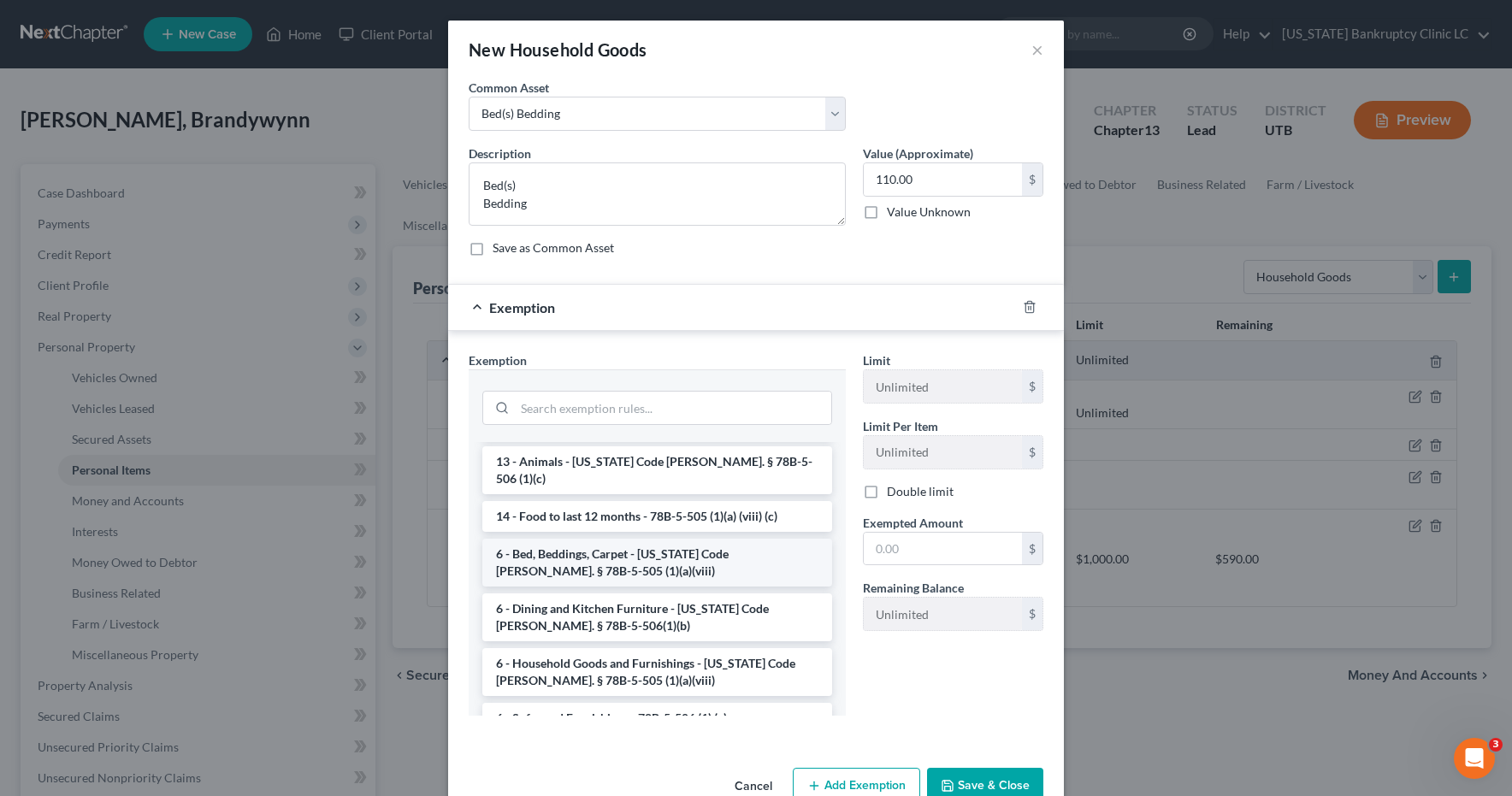
scroll to position [90, 0]
click at [564, 542] on li "6 - Bed, Beddings, Carpet - Utah Code Ann. § 78B-5-505 (1)(a)(viii)" at bounding box center [658, 561] width 350 height 48
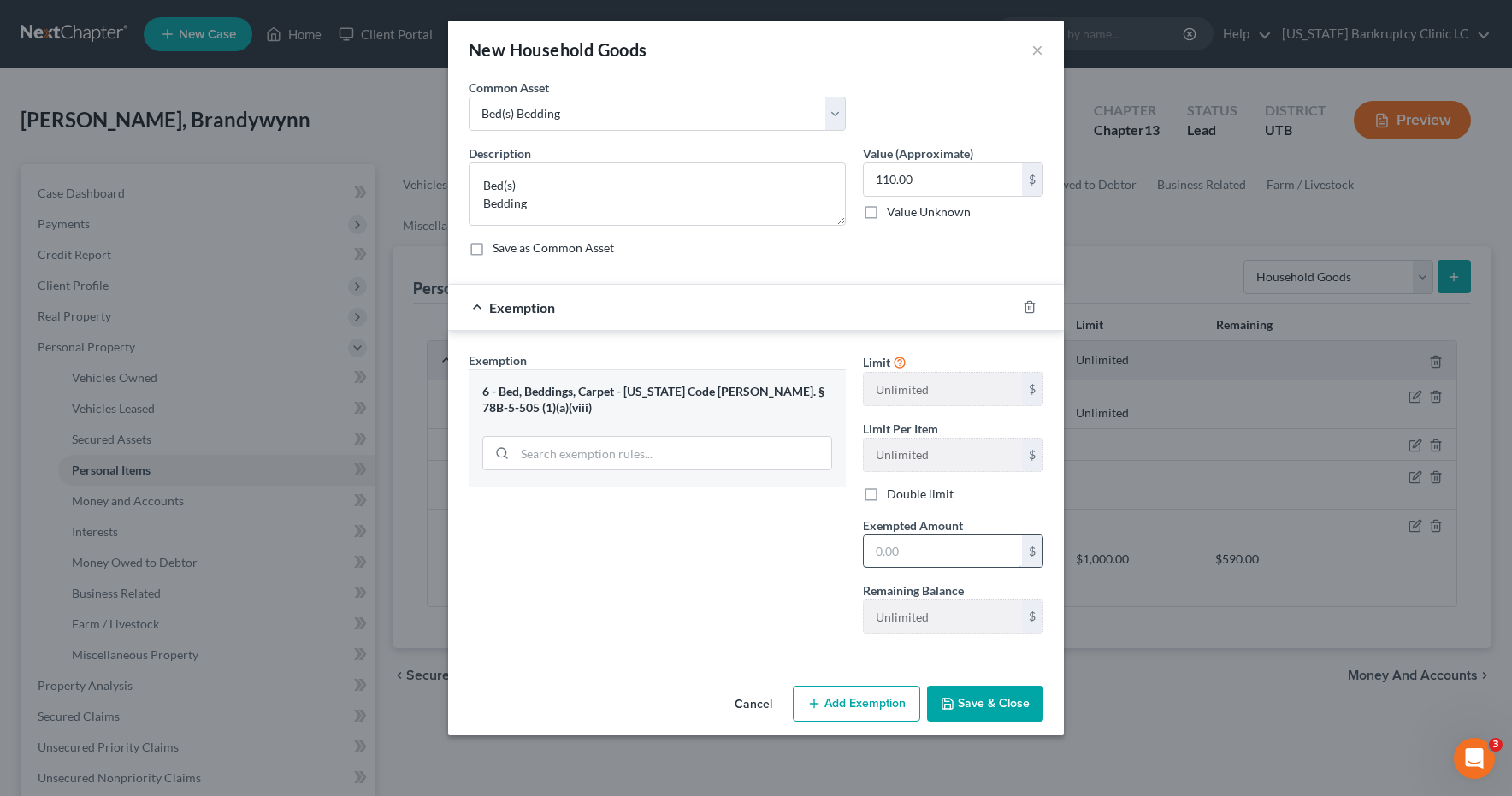
click at [916, 550] on input "text" at bounding box center [943, 551] width 159 height 32
click at [984, 709] on button "Save & Close" at bounding box center [986, 704] width 117 height 36
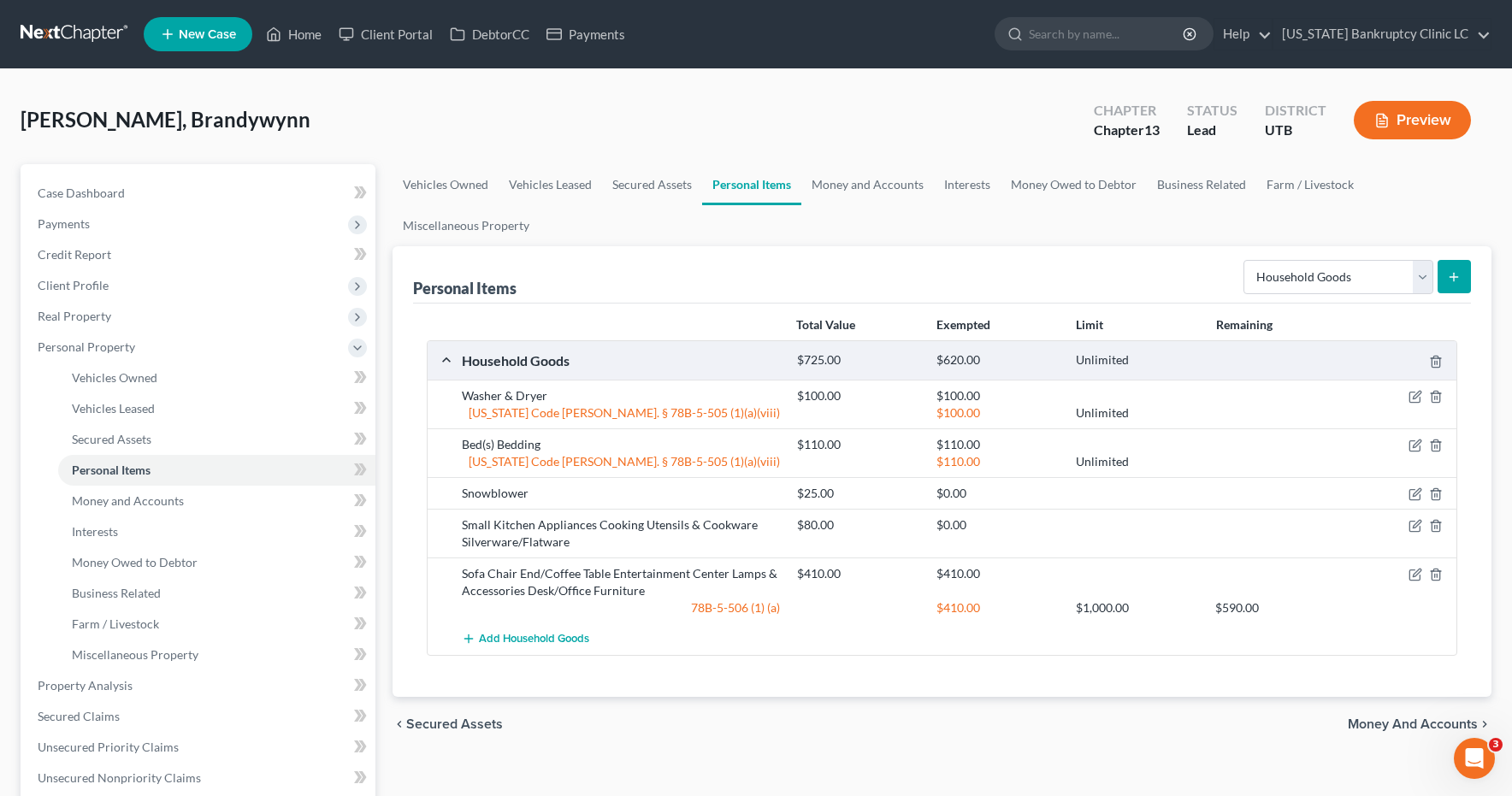
click at [1457, 274] on icon "submit" at bounding box center [1455, 277] width 14 height 14
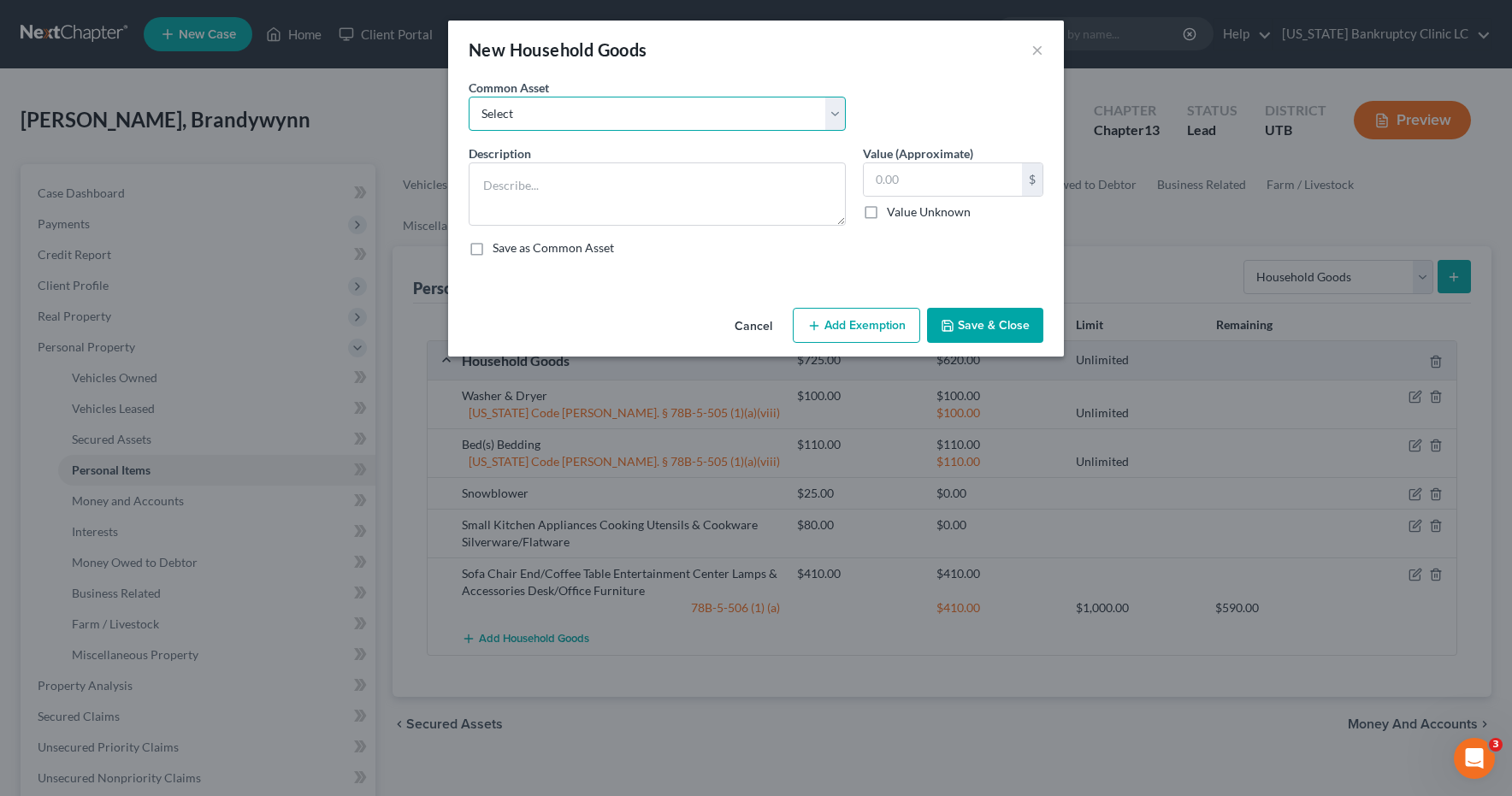
click at [838, 111] on select "Select Couch Chair Entertainment Center End/Coffee Table Stove/Cooking unit Sof…" at bounding box center [657, 113] width 377 height 34
click at [949, 169] on input "210.00" at bounding box center [943, 179] width 159 height 32
click at [856, 321] on button "Add Exemption" at bounding box center [856, 326] width 127 height 36
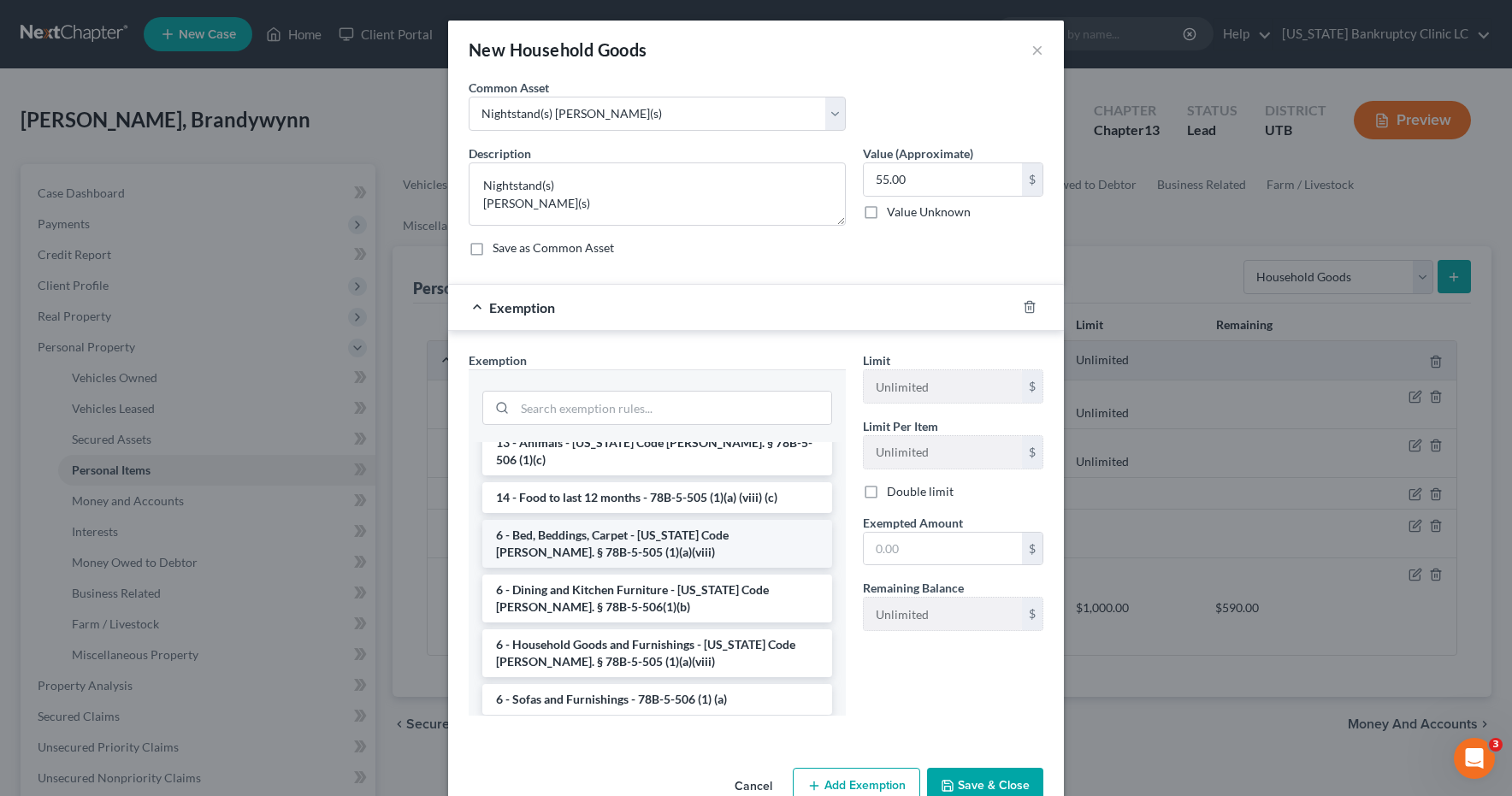
scroll to position [132, 0]
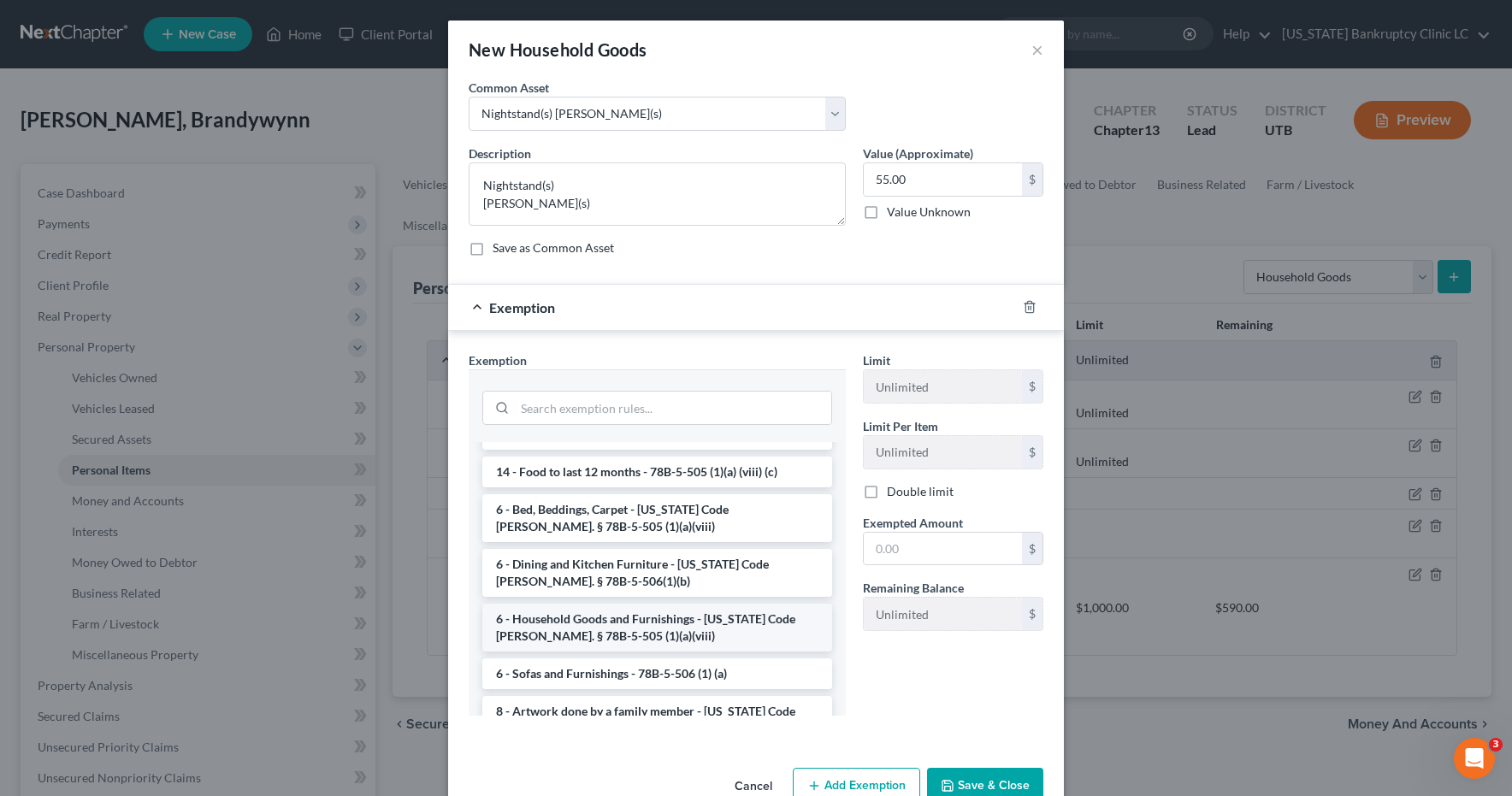
click at [570, 615] on li "6 - Household Goods and Furnishings - Utah Code Ann. § 78B-5-505 (1)(a)(viii)" at bounding box center [658, 627] width 350 height 48
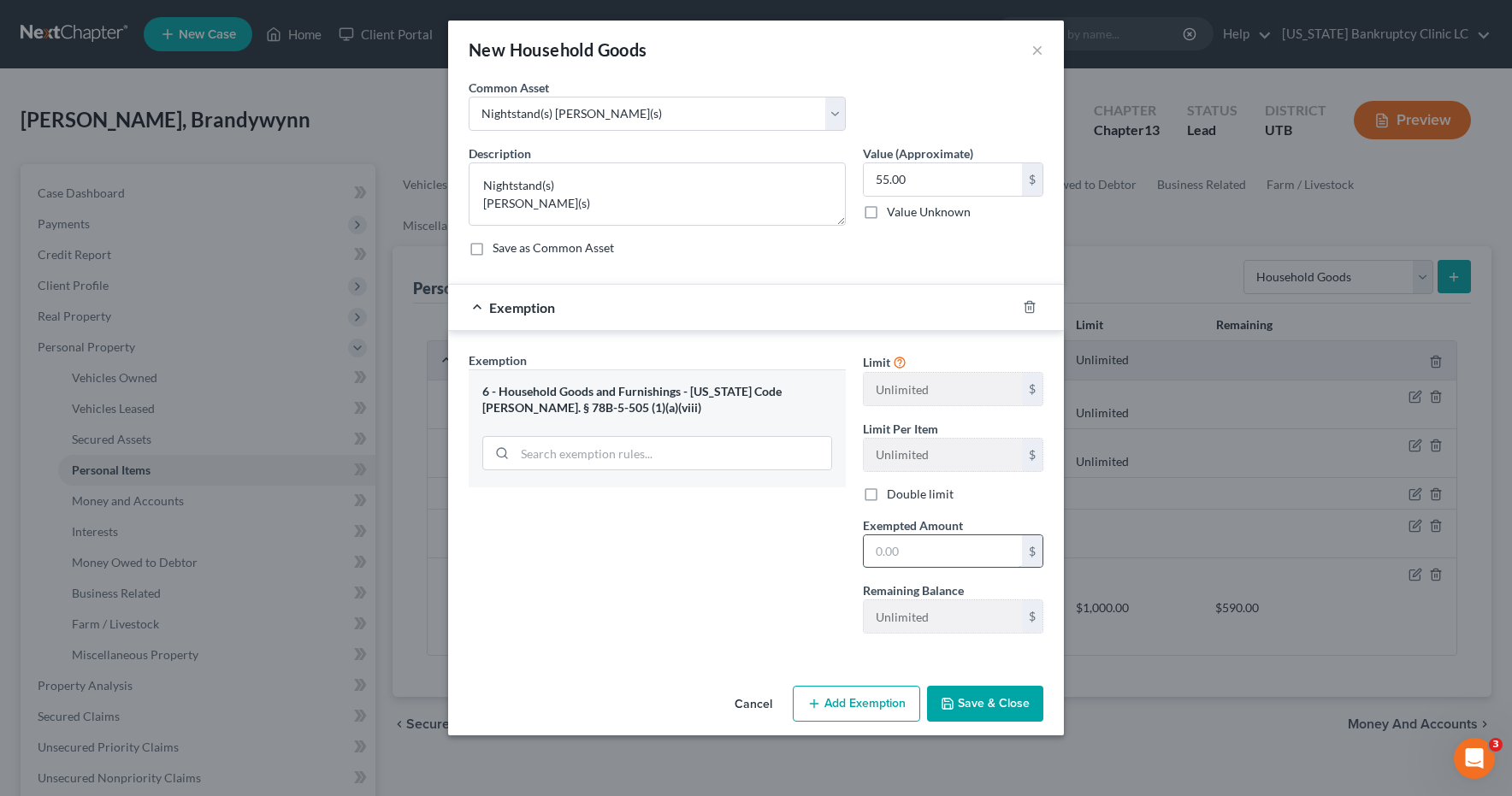
click at [928, 560] on input "text" at bounding box center [943, 551] width 159 height 32
click at [985, 707] on button "Save & Close" at bounding box center [986, 704] width 117 height 36
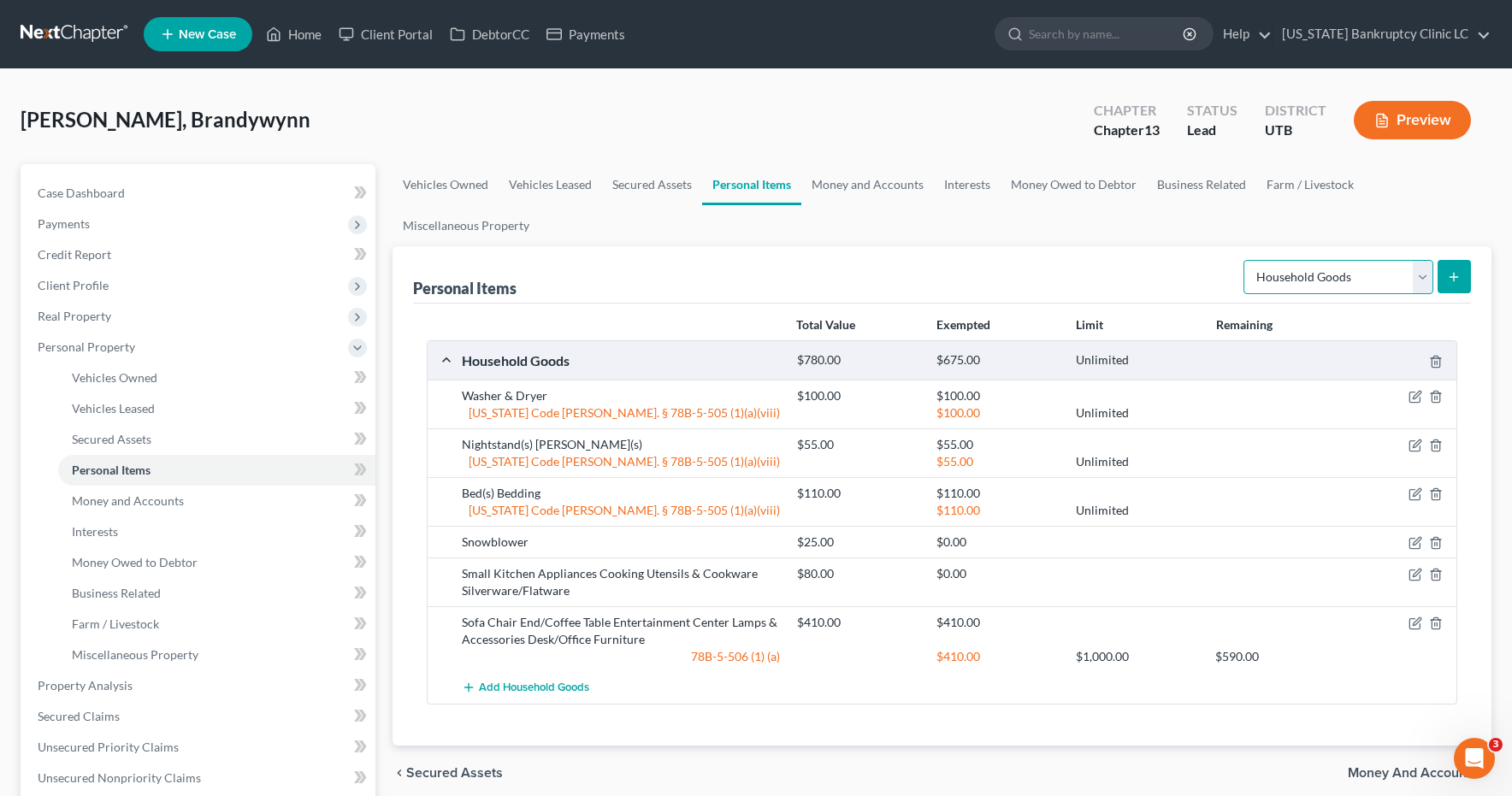
click at [1429, 271] on select "Select Item Type Clothing Collectibles Of Value Electronics Firearms Household …" at bounding box center [1339, 277] width 190 height 34
click at [1455, 279] on line "submit" at bounding box center [1455, 276] width 0 height 8
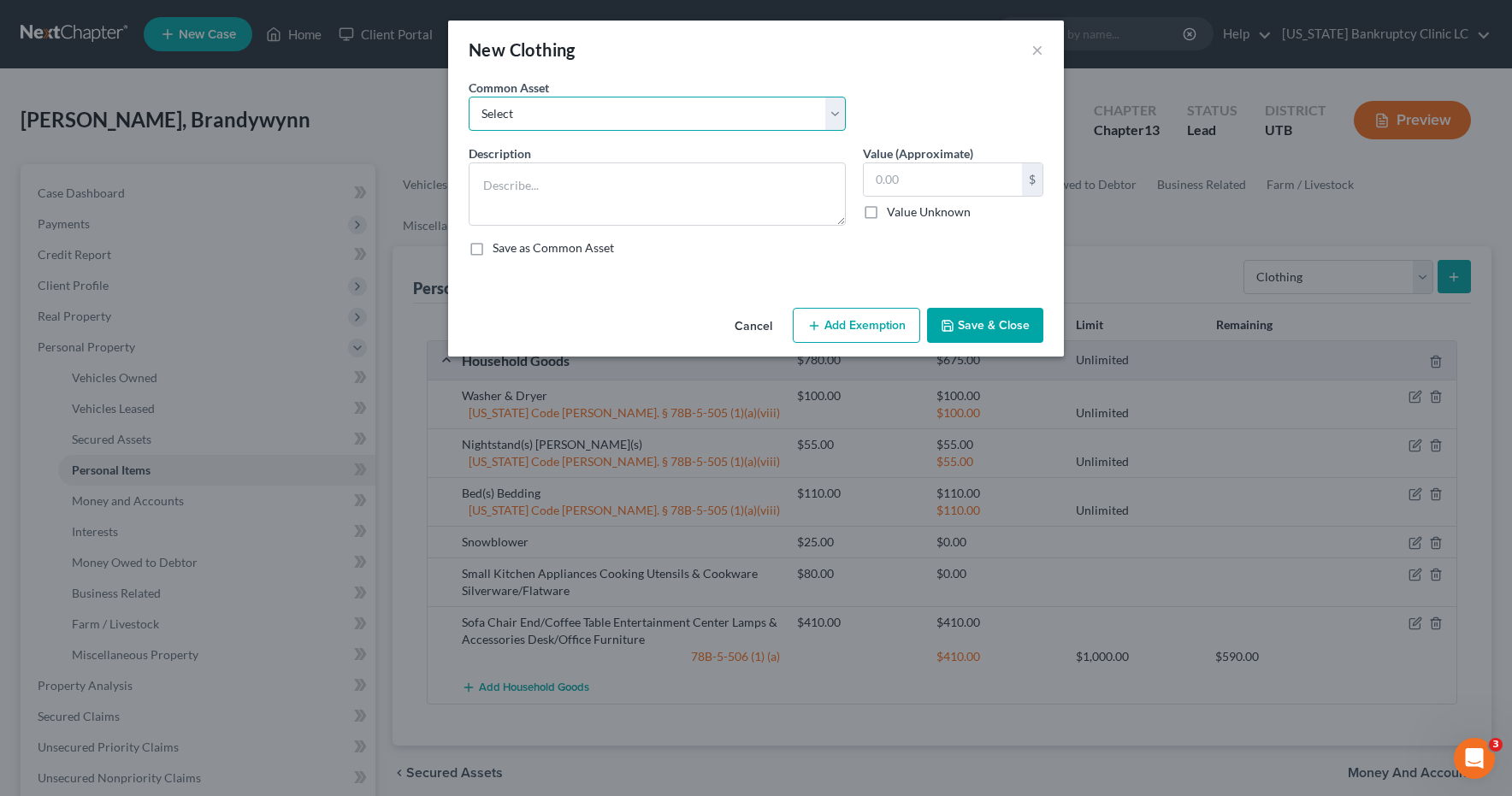
click at [835, 108] on select "Select All Clothing" at bounding box center [657, 113] width 377 height 34
click at [996, 189] on input "500.00" at bounding box center [943, 179] width 159 height 32
click at [851, 328] on button "Add Exemption" at bounding box center [856, 326] width 127 height 36
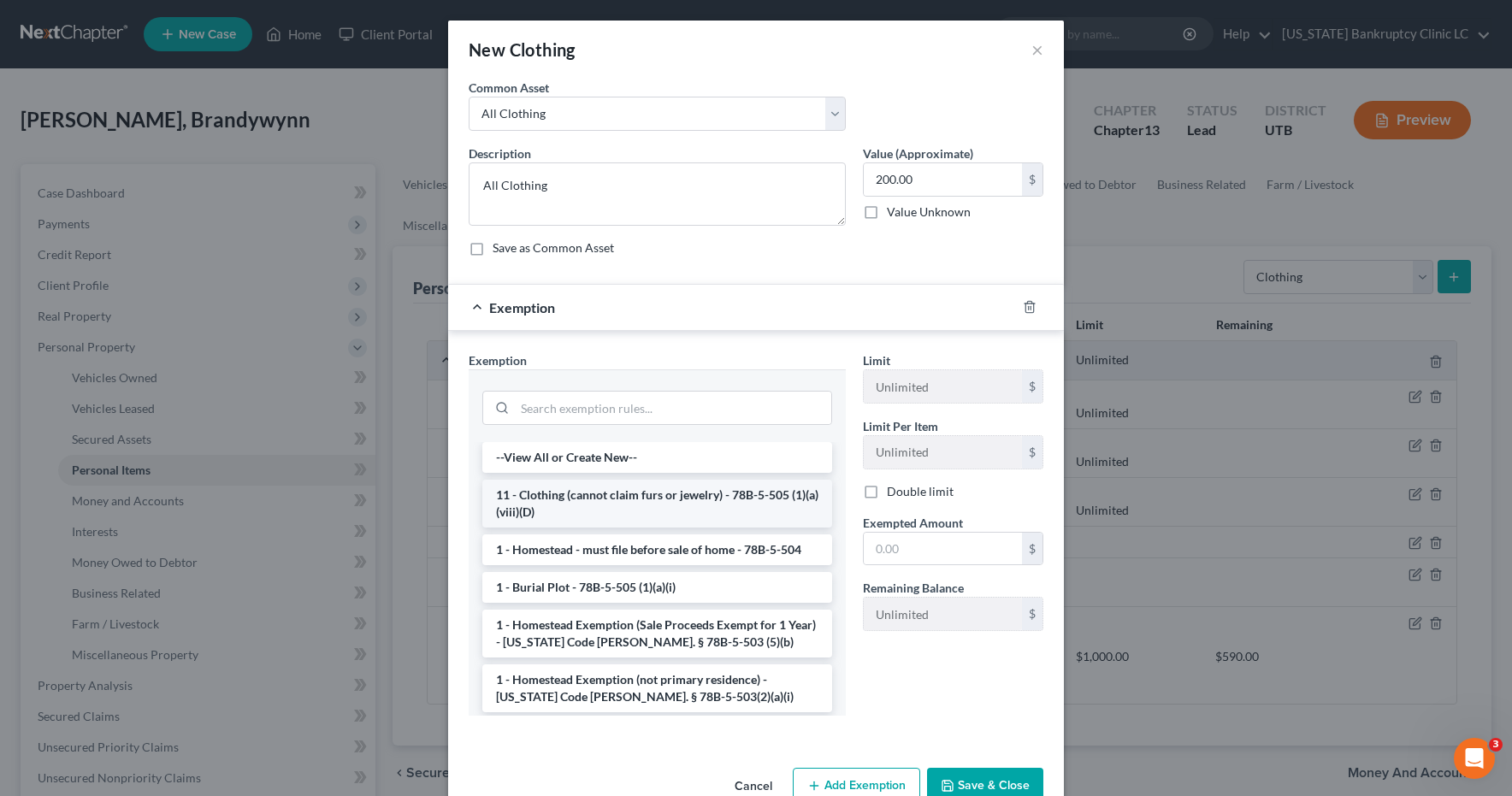
click at [582, 502] on li "11 - Clothing (cannot claim furs or jewelry) - 78B-5-505 (1)(a)(viii)(D)" at bounding box center [658, 503] width 350 height 48
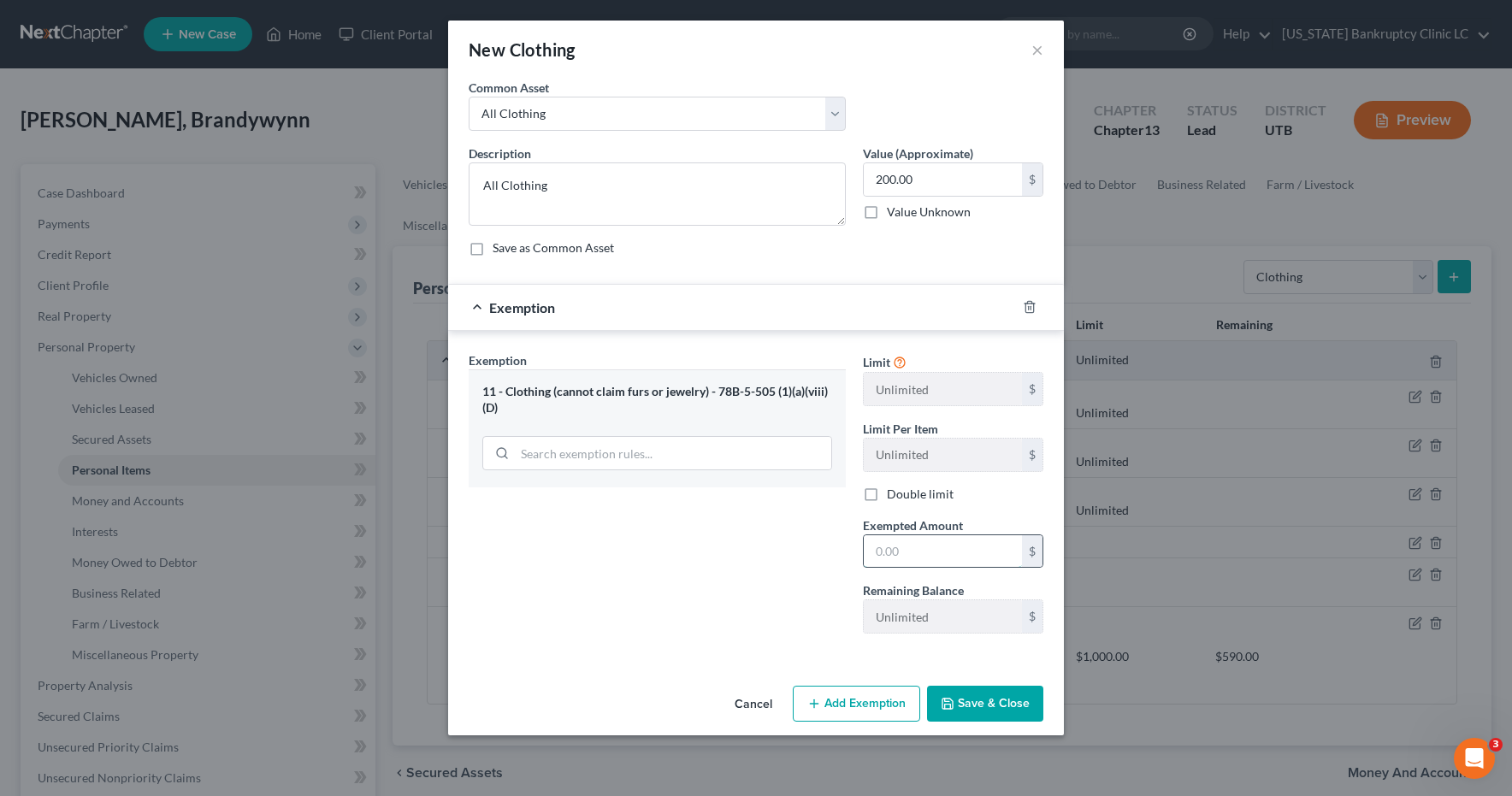
click at [917, 549] on input "text" at bounding box center [943, 551] width 159 height 32
click at [976, 709] on button "Save & Close" at bounding box center [986, 704] width 117 height 36
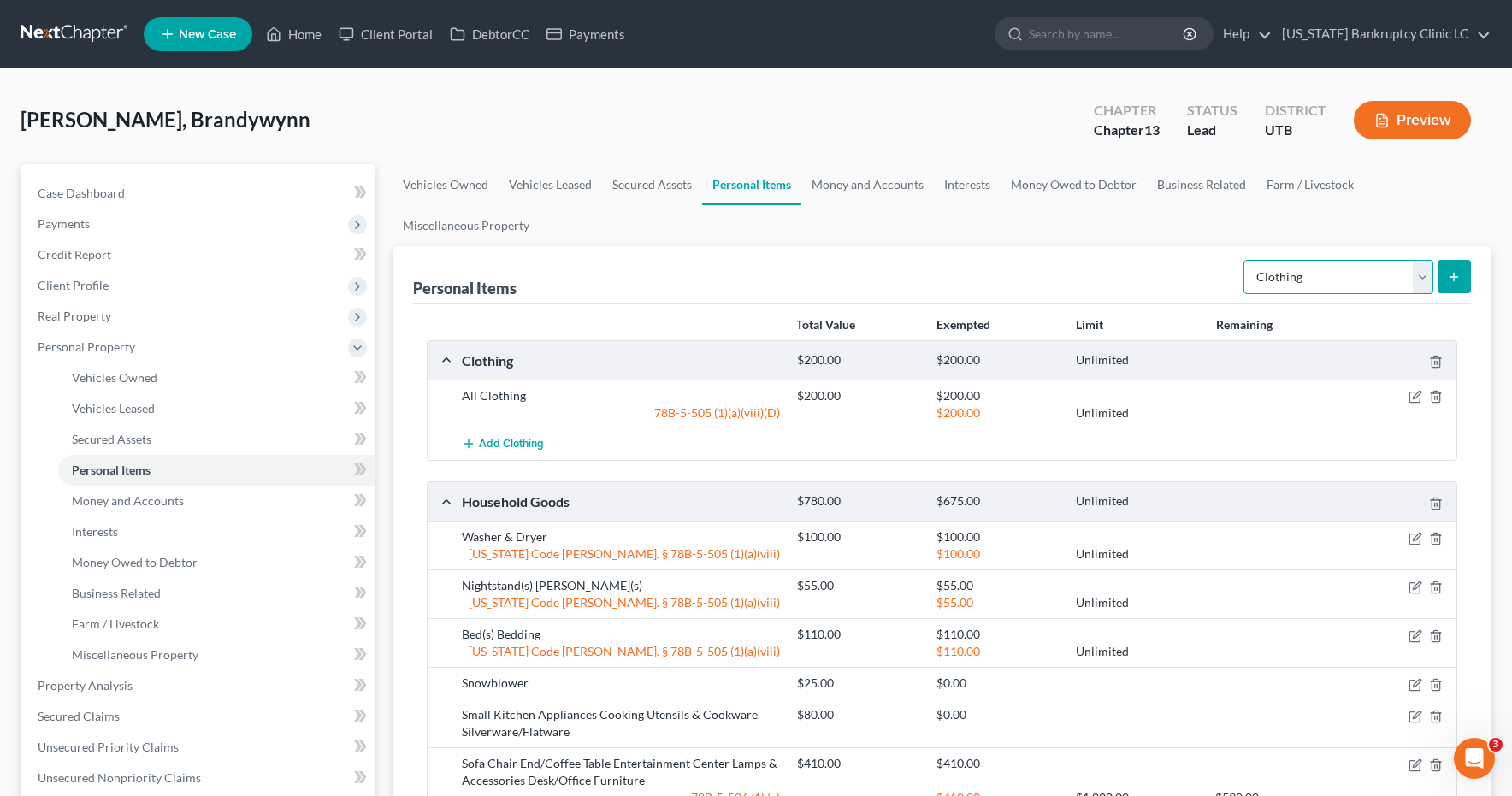
click at [1422, 274] on select "Select Item Type Clothing Collectibles Of Value Electronics Firearms Household …" at bounding box center [1339, 277] width 190 height 34
click at [1462, 276] on button "submit" at bounding box center [1455, 277] width 33 height 33
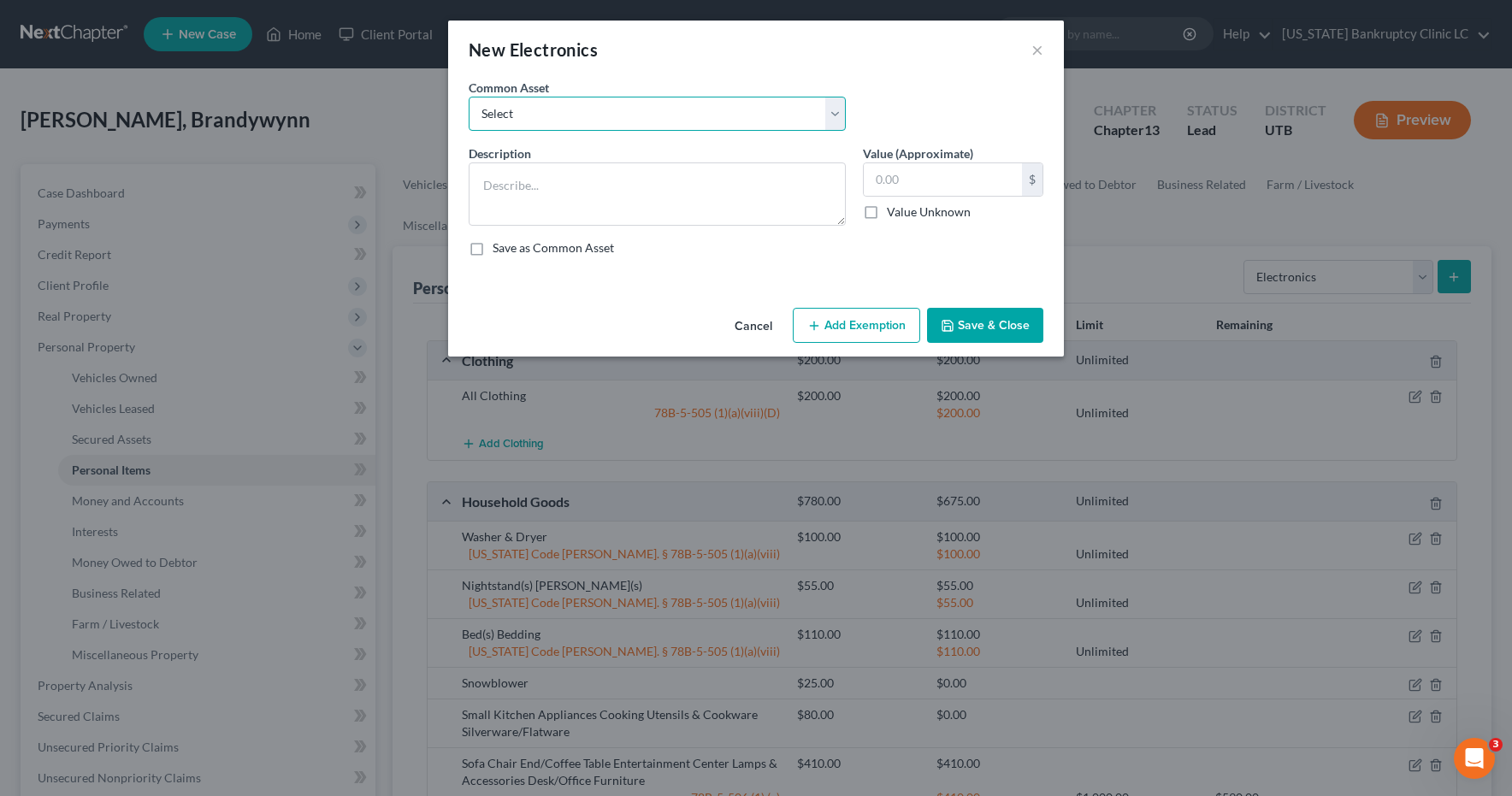
click at [836, 111] on select "Select Television Tablet Computer Printer Cell Phone Gaming Console Smart Watch…" at bounding box center [657, 113] width 377 height 34
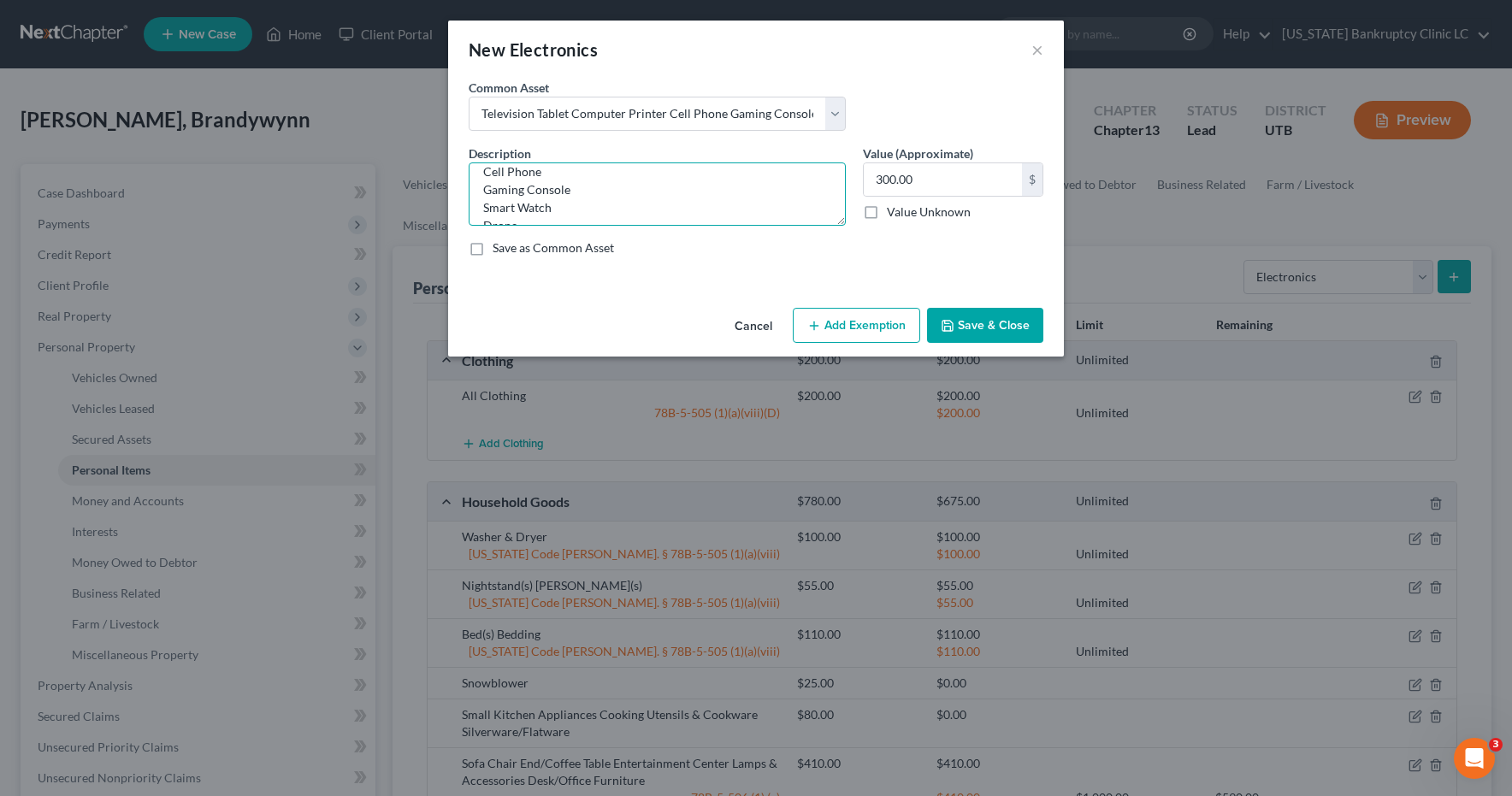
scroll to position [73, 0]
drag, startPoint x: 518, startPoint y: 216, endPoint x: 483, endPoint y: 206, distance: 36.4
click at [483, 206] on textarea "Television Tablet Computer Printer Cell Phone Gaming Console Smart Watch Drone" at bounding box center [657, 194] width 377 height 64
click at [982, 183] on input "300.00" at bounding box center [943, 179] width 159 height 32
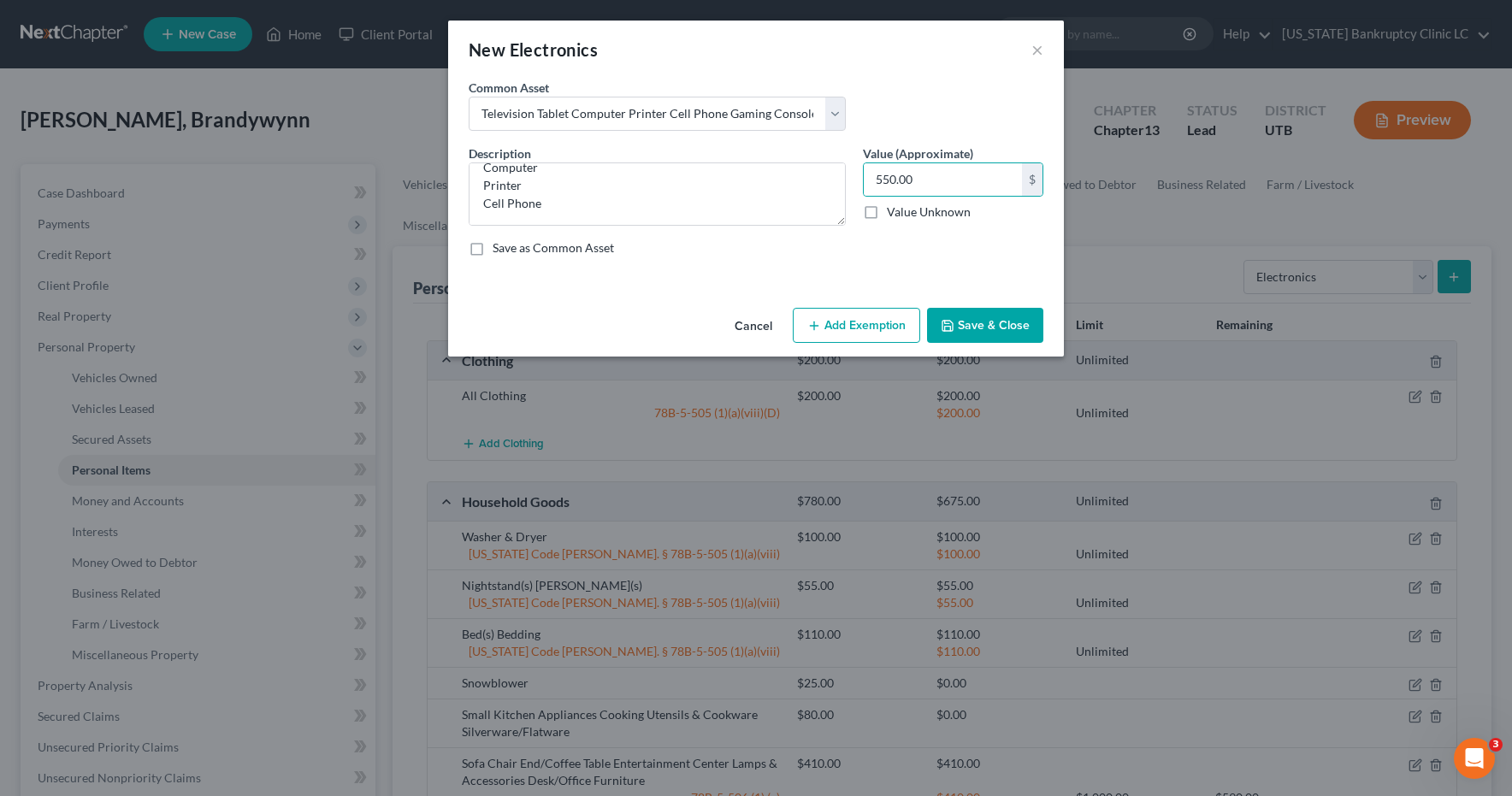
click at [1018, 320] on button "Save & Close" at bounding box center [986, 326] width 117 height 36
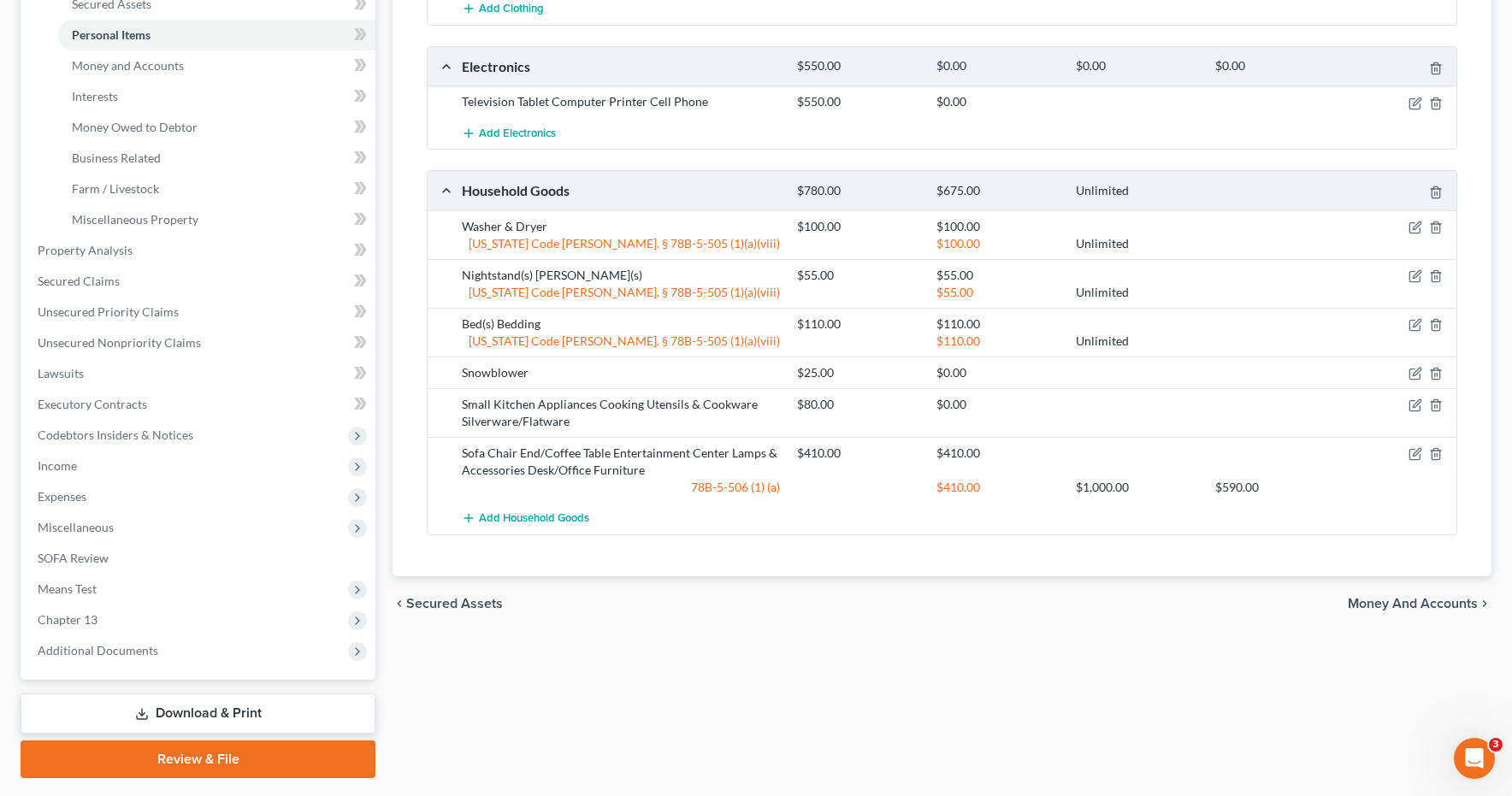
scroll to position [482, 0]
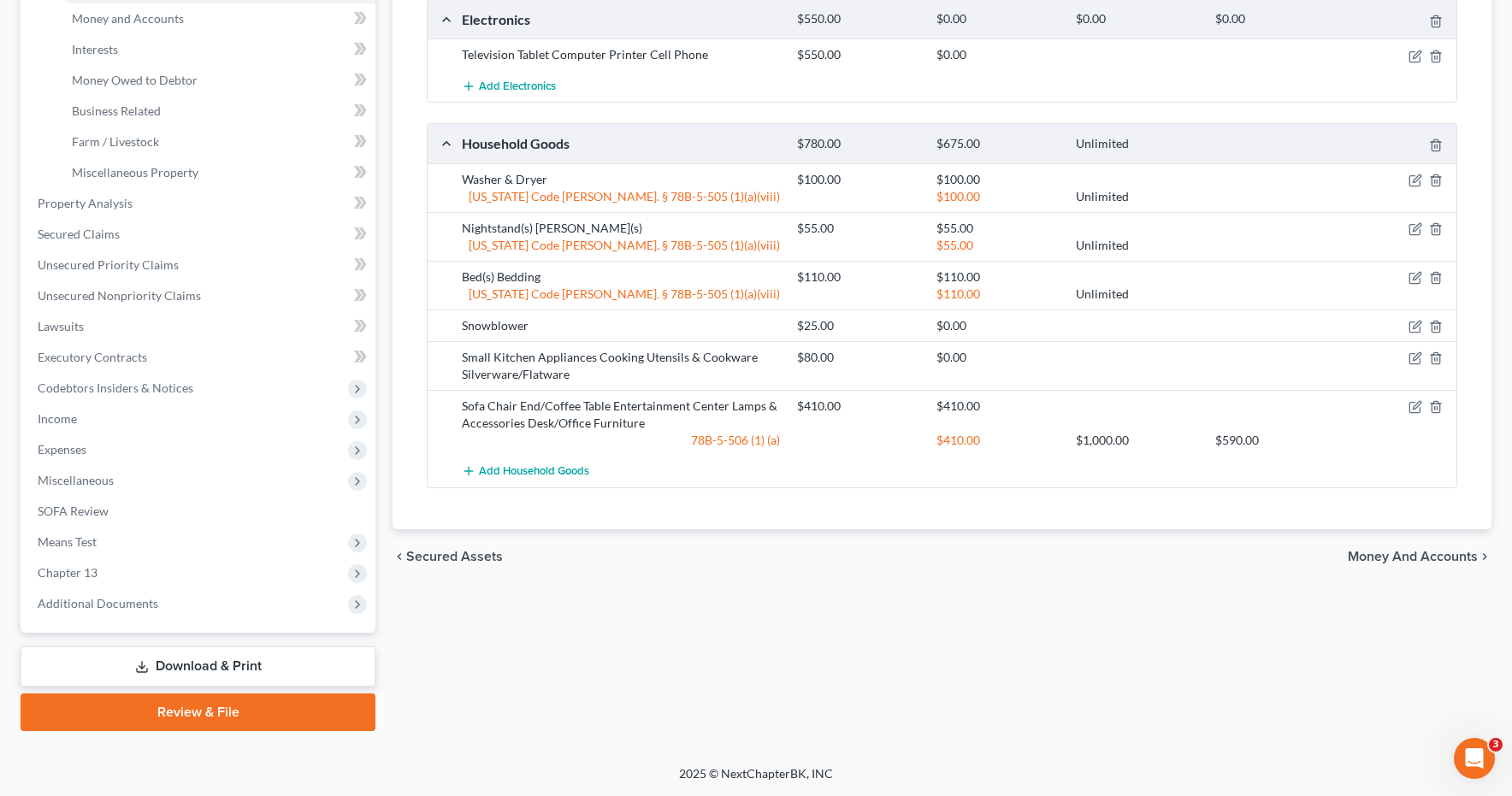
click at [163, 662] on link "Download & Print" at bounding box center [199, 666] width 355 height 40
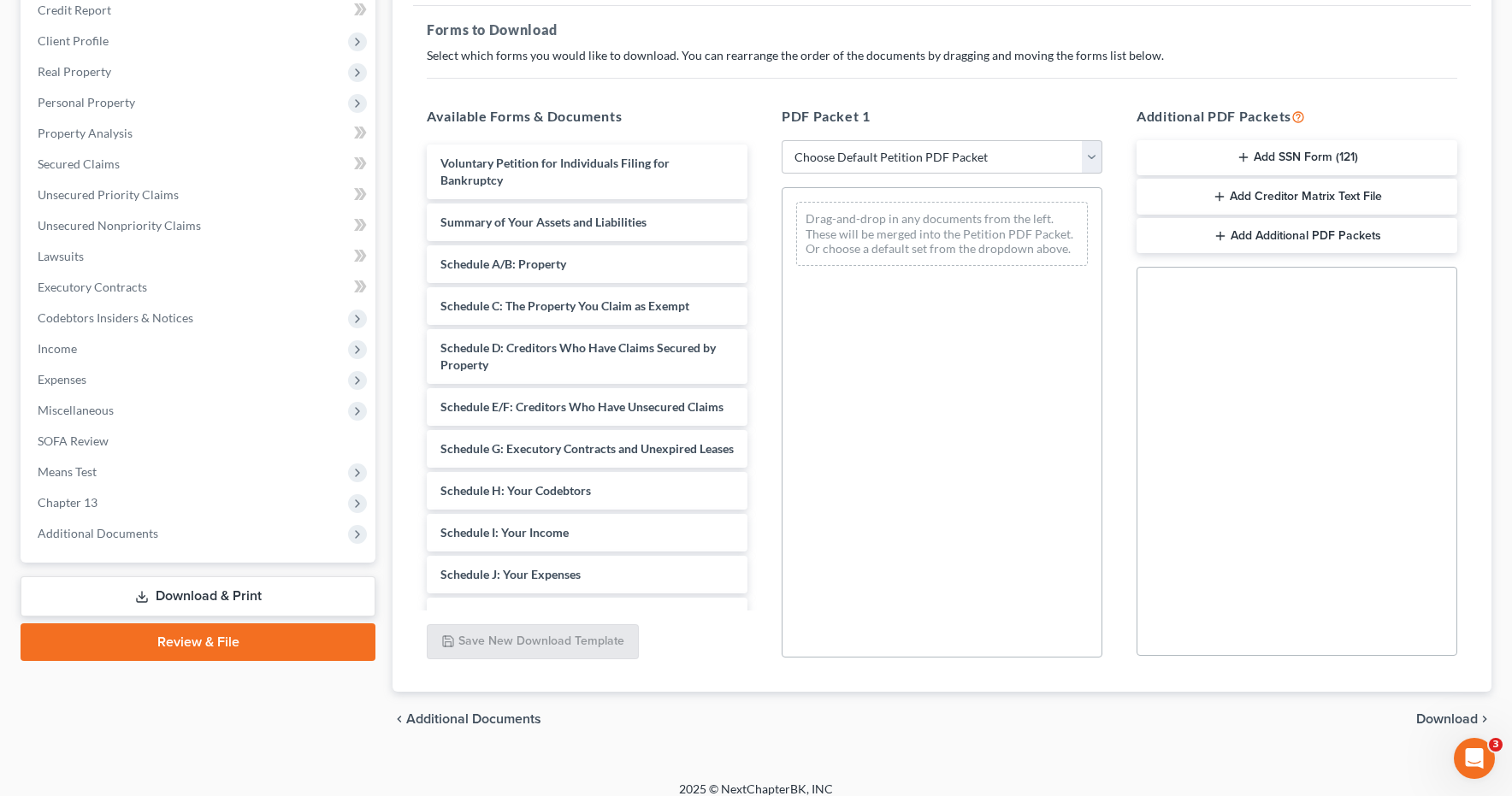
scroll to position [260, 0]
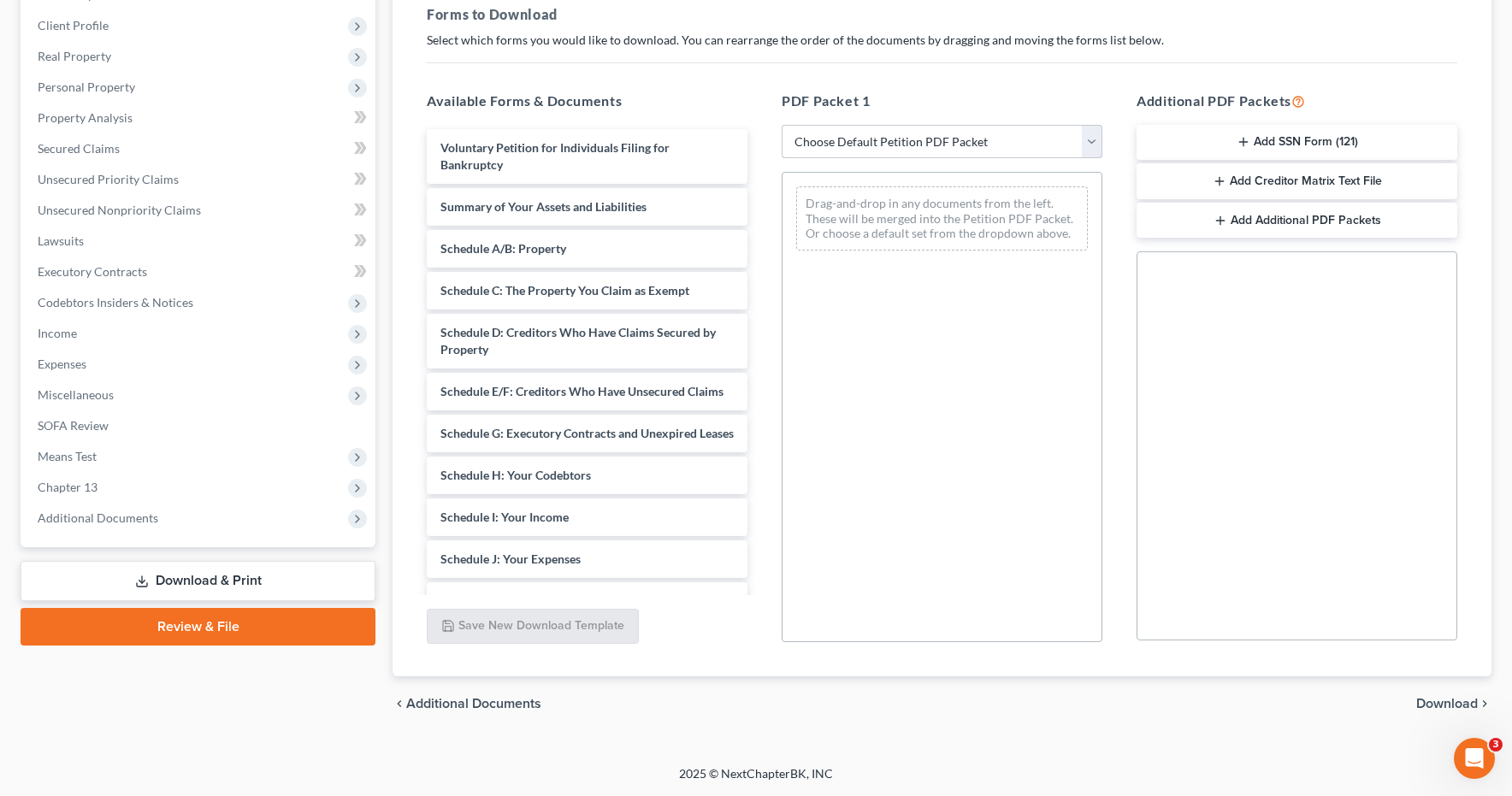
click at [1091, 136] on select "Choose Default Petition PDF Packet Complete Bankruptcy Petition (all forms and …" at bounding box center [942, 141] width 321 height 34
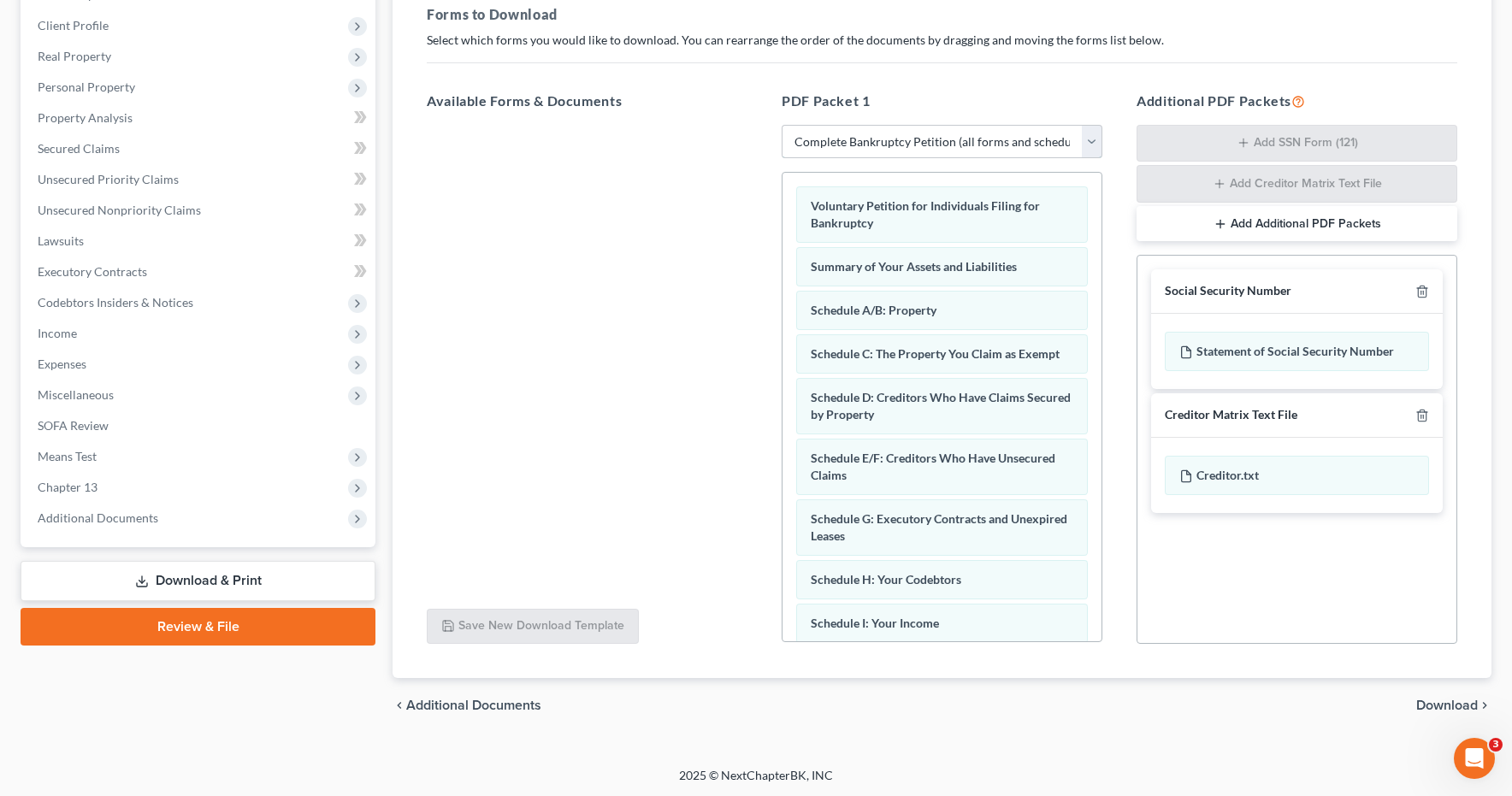
scroll to position [262, 0]
click at [1446, 702] on span "Download" at bounding box center [1447, 704] width 62 height 14
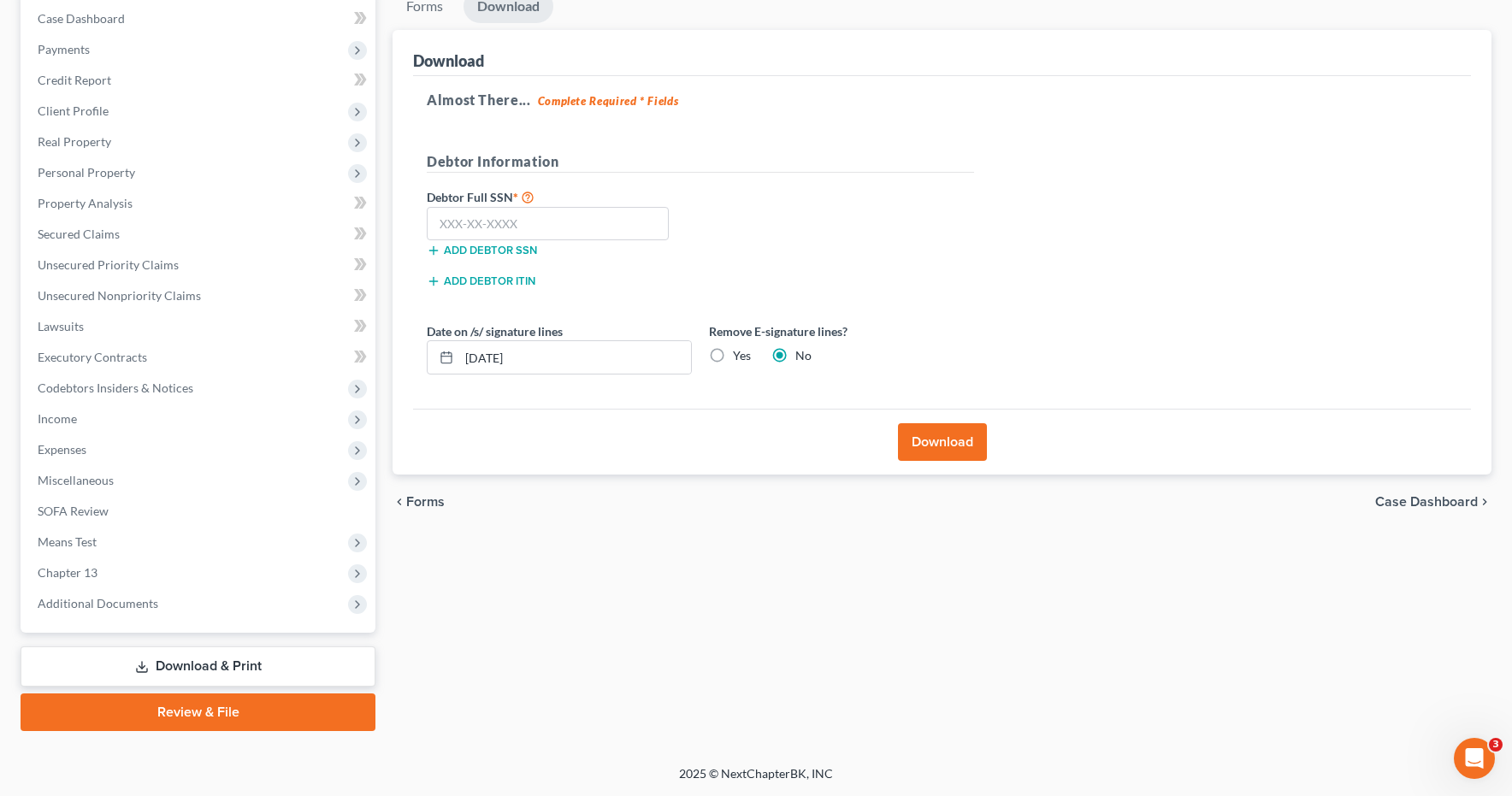
scroll to position [174, 0]
click at [493, 227] on input "text" at bounding box center [548, 224] width 242 height 34
click at [953, 446] on button "Download" at bounding box center [942, 442] width 89 height 37
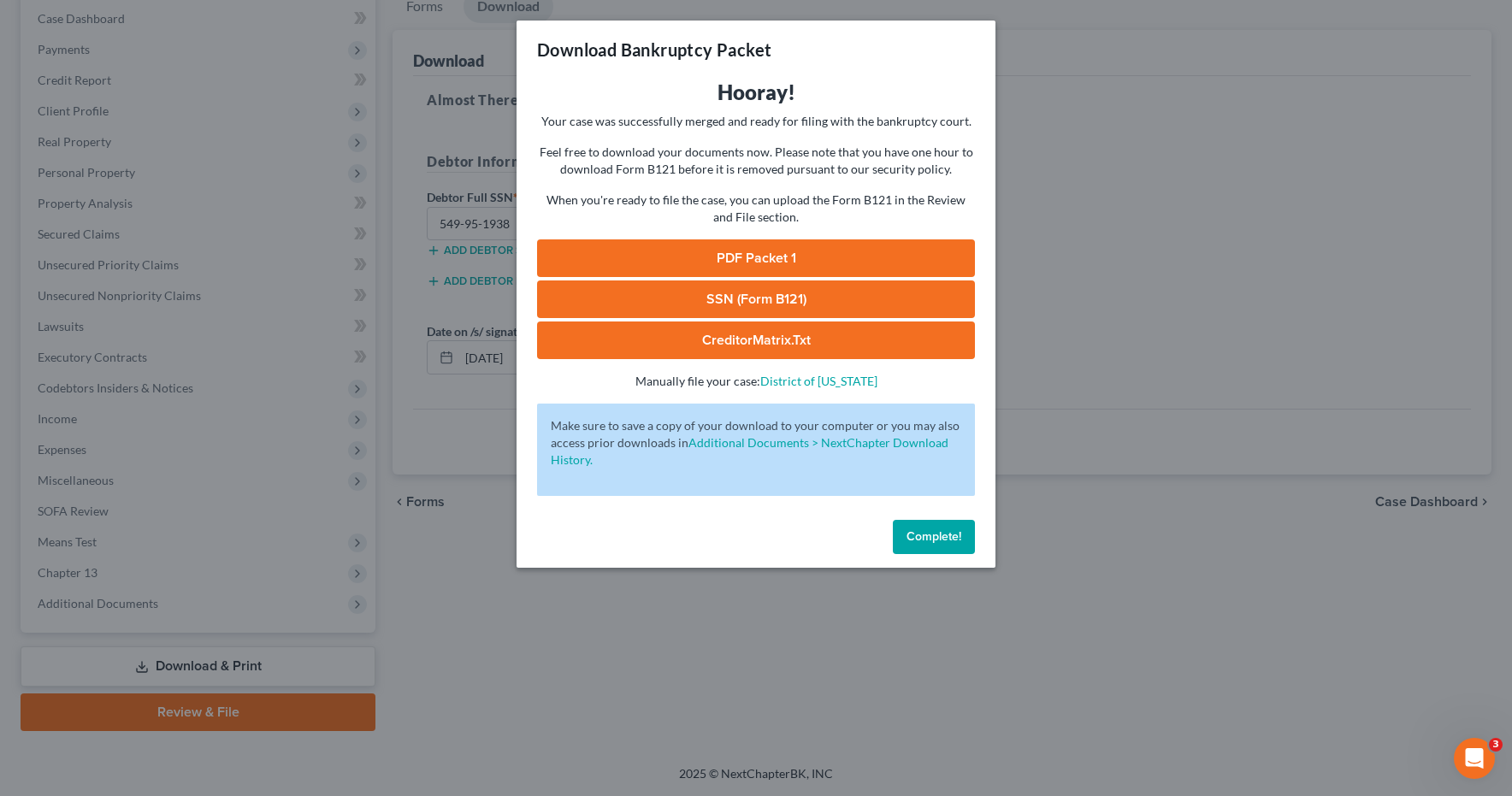
click at [657, 254] on link "PDF Packet 1" at bounding box center [756, 258] width 438 height 37
click at [719, 299] on link "SSN (Form B121)" at bounding box center [756, 299] width 438 height 37
click at [927, 550] on button "Complete!" at bounding box center [934, 536] width 82 height 34
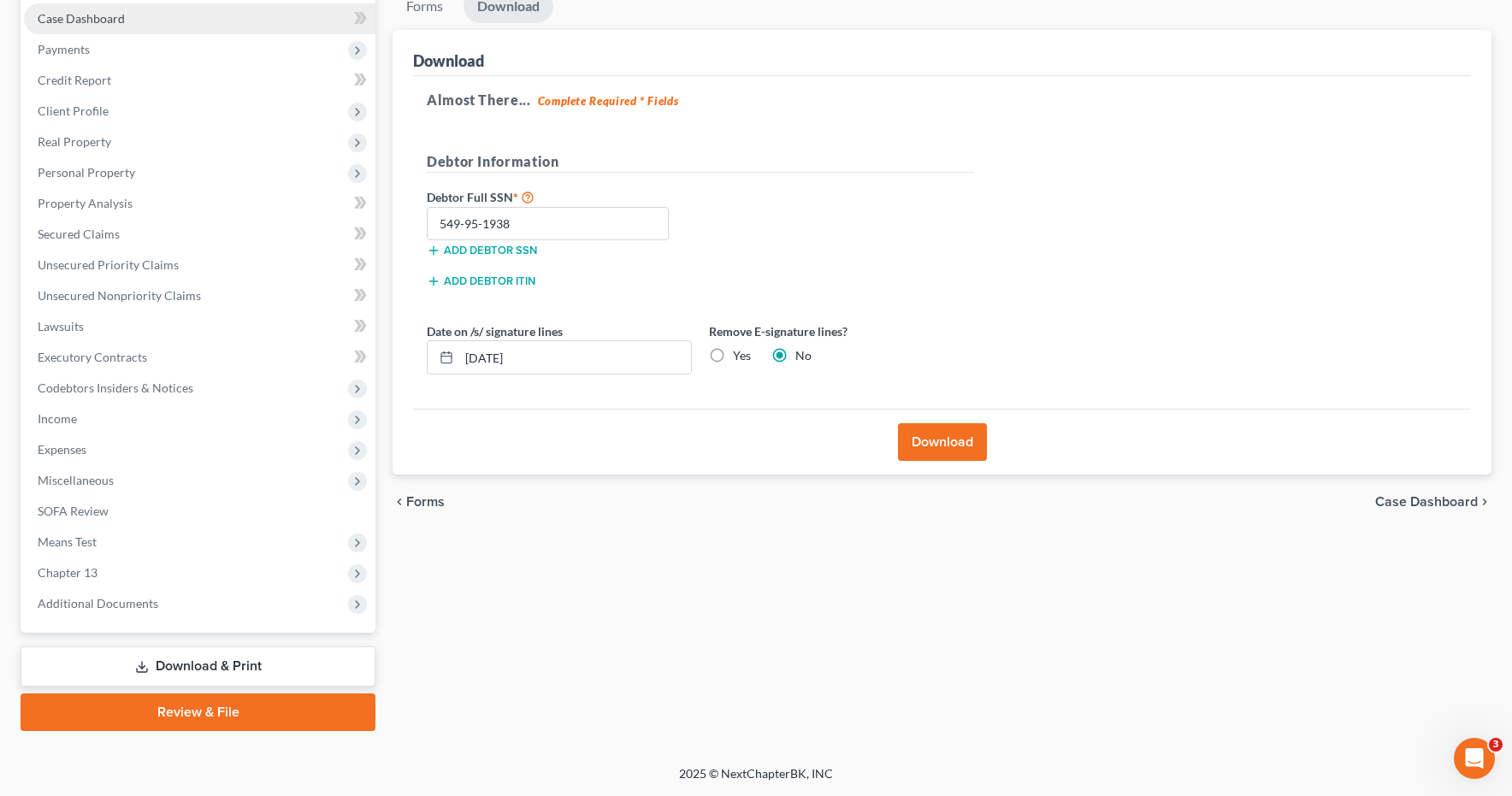
scroll to position [0, 0]
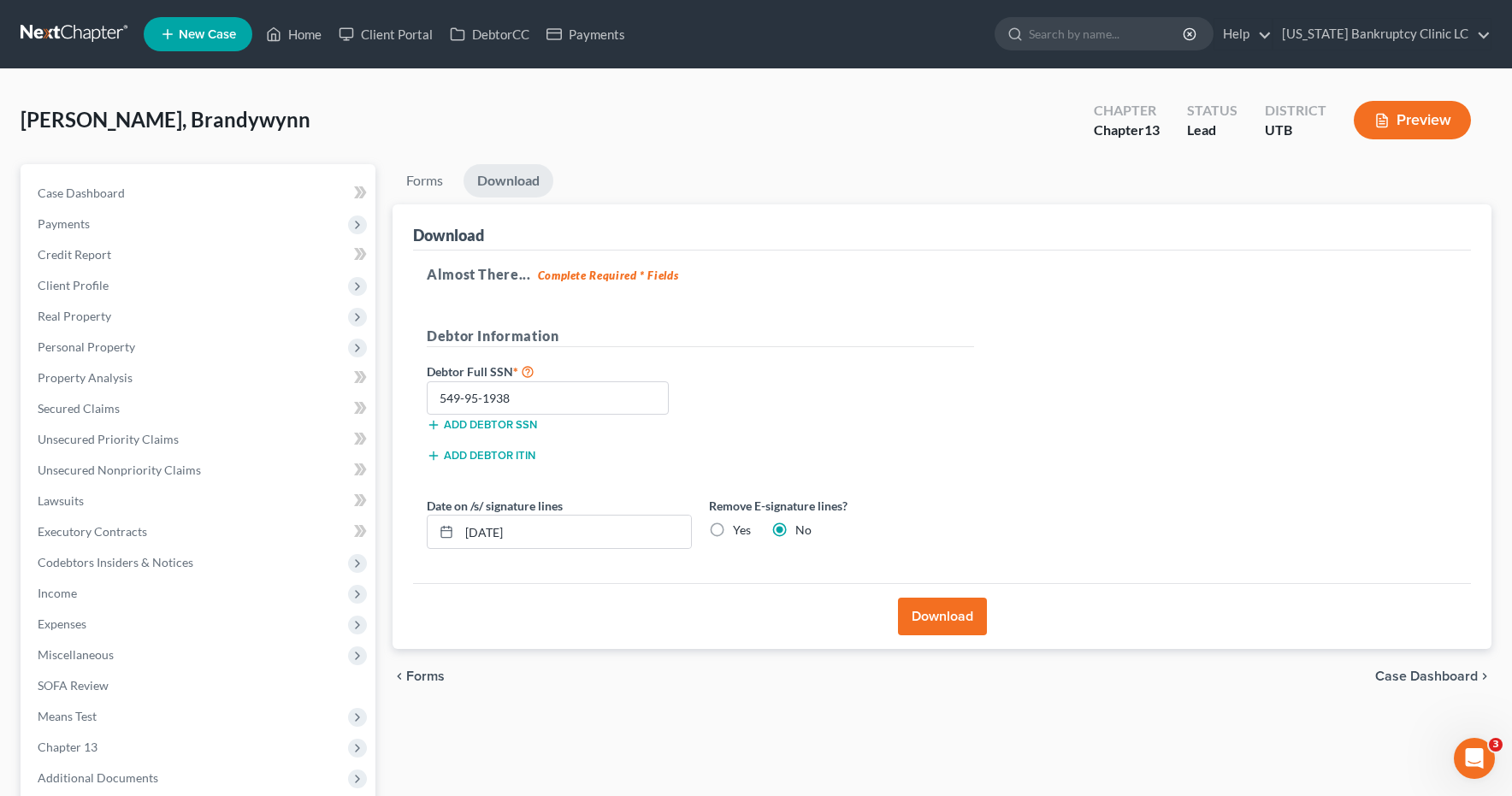
click at [60, 30] on link at bounding box center [76, 34] width 110 height 30
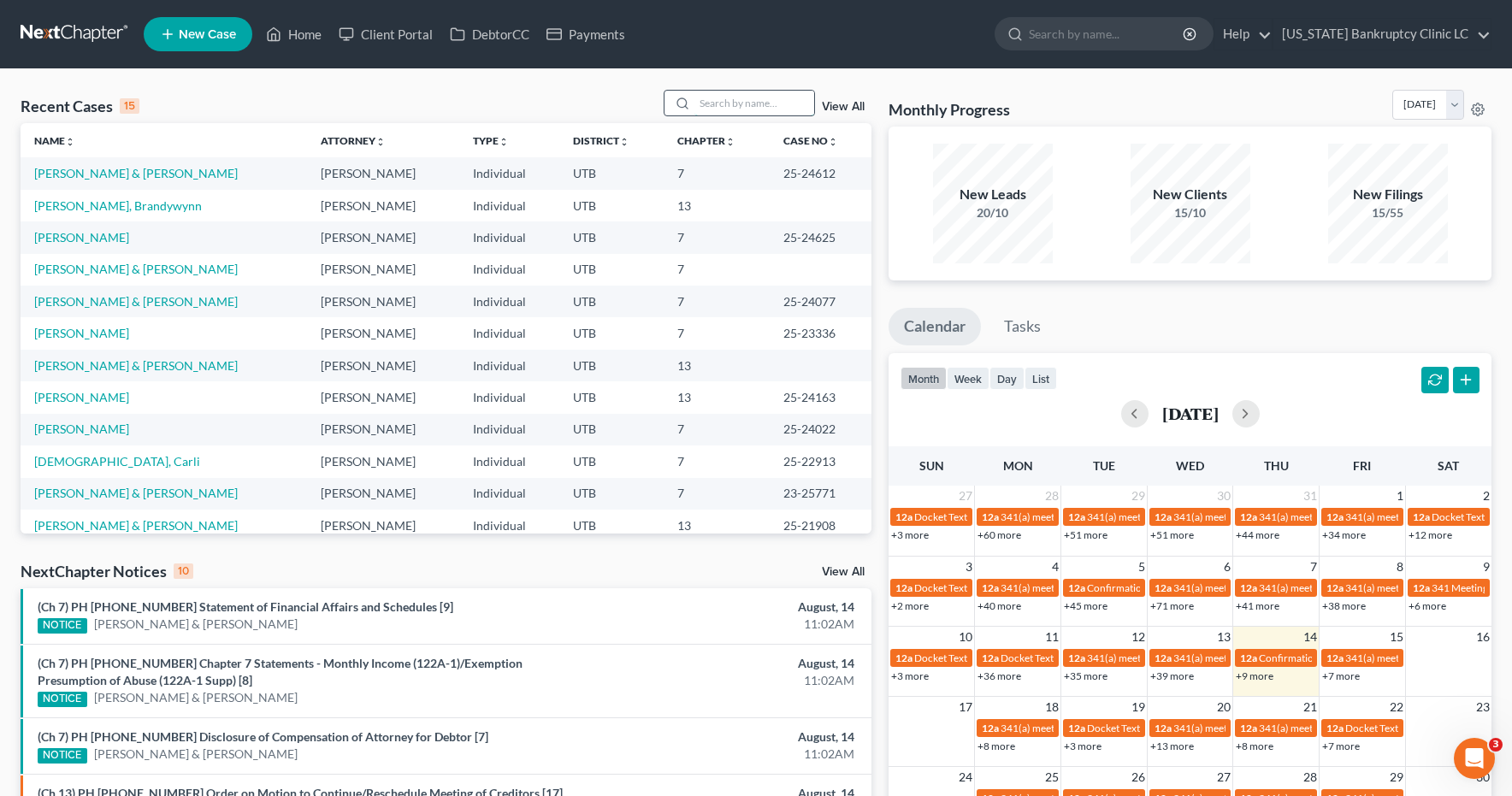
click at [748, 109] on input "search" at bounding box center [753, 103] width 119 height 24
type input "snow"
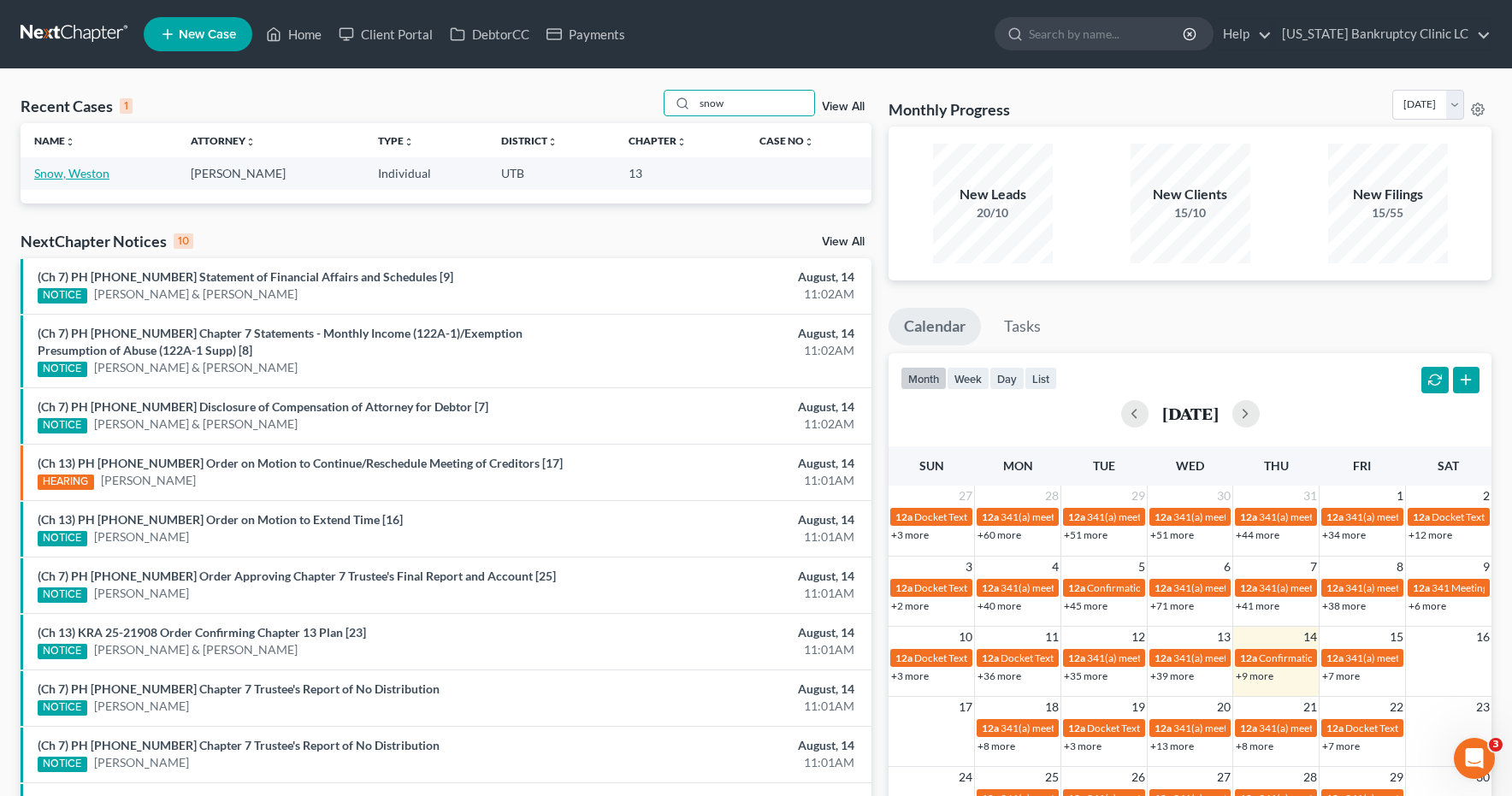
click at [84, 167] on link "Snow, Weston" at bounding box center [71, 173] width 75 height 15
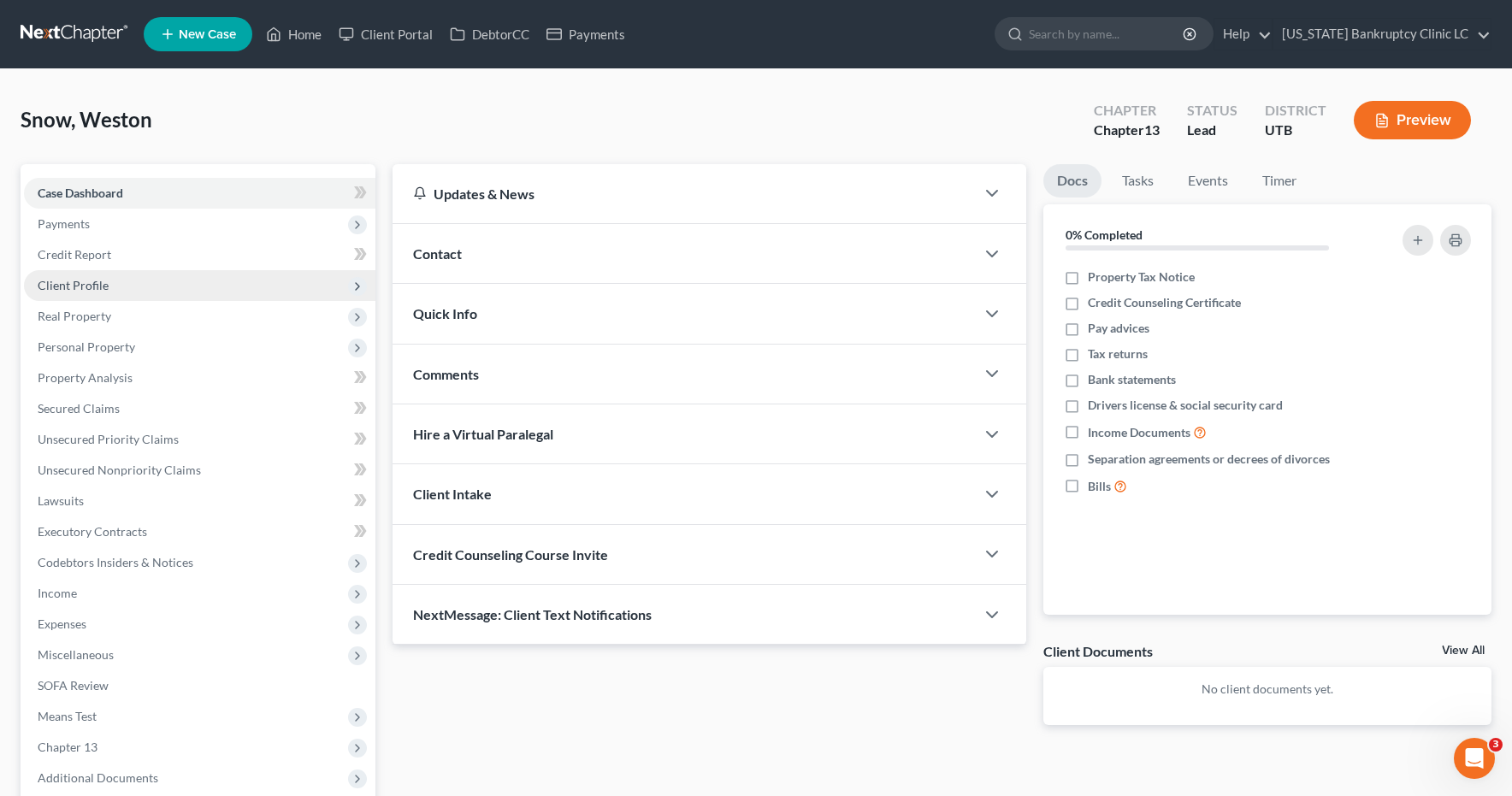
click at [53, 287] on span "Client Profile" at bounding box center [73, 285] width 71 height 15
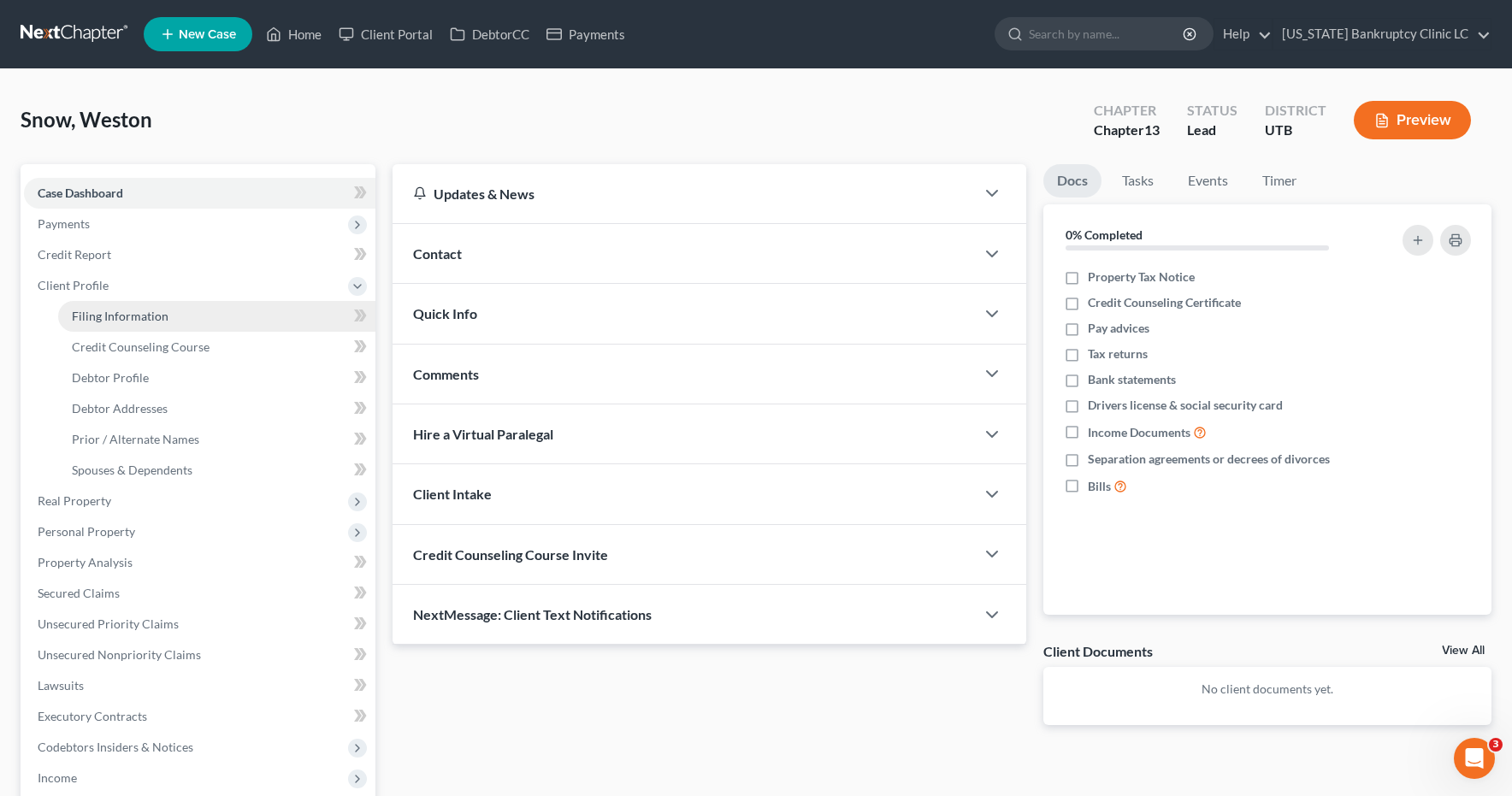
click at [98, 316] on span "Filing Information" at bounding box center [119, 316] width 97 height 15
select select "1"
select select "0"
select select "3"
select select "46"
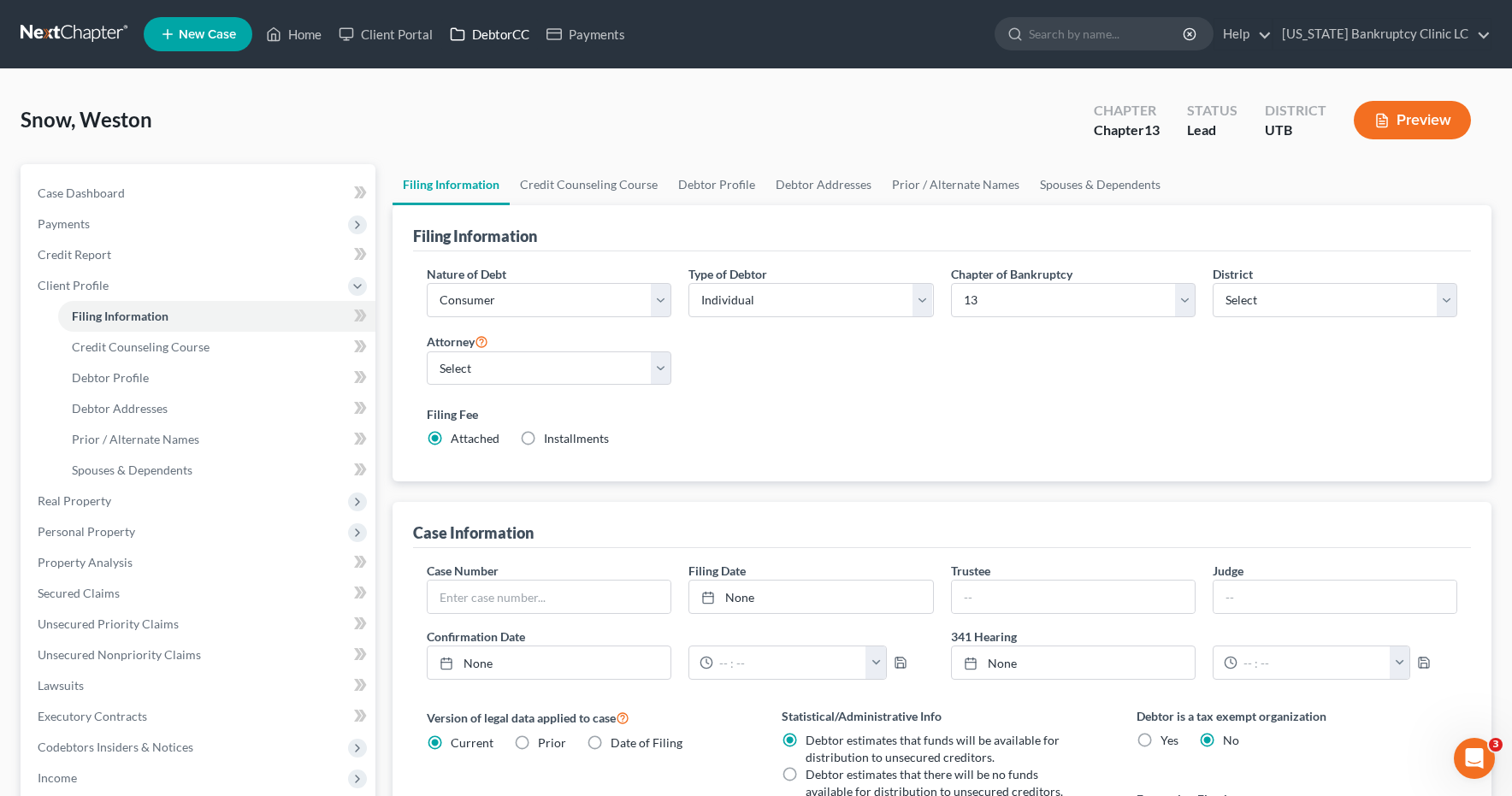
click at [478, 32] on link "DebtorCC" at bounding box center [489, 34] width 97 height 30
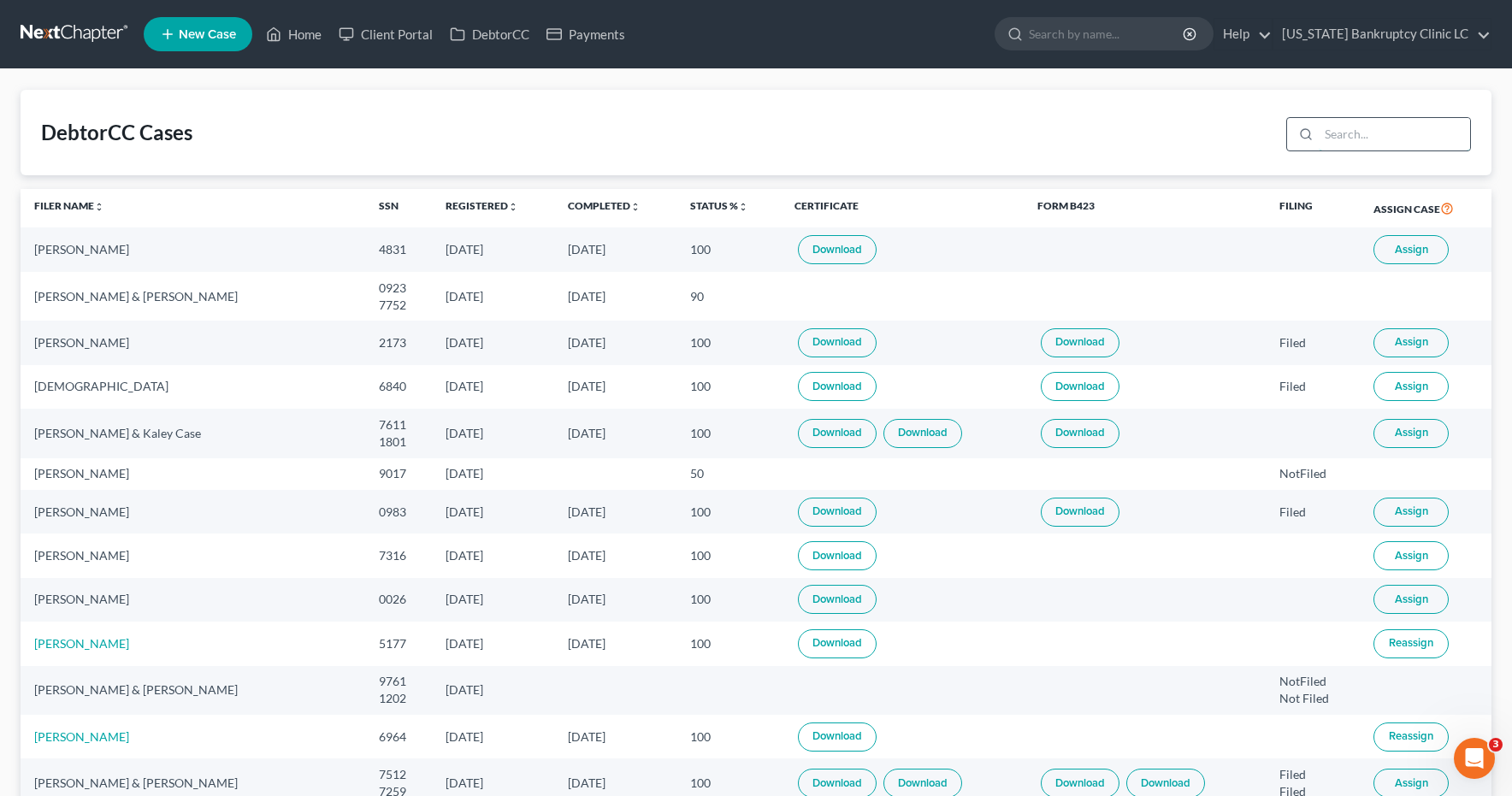
click at [1356, 138] on input "search" at bounding box center [1394, 134] width 152 height 32
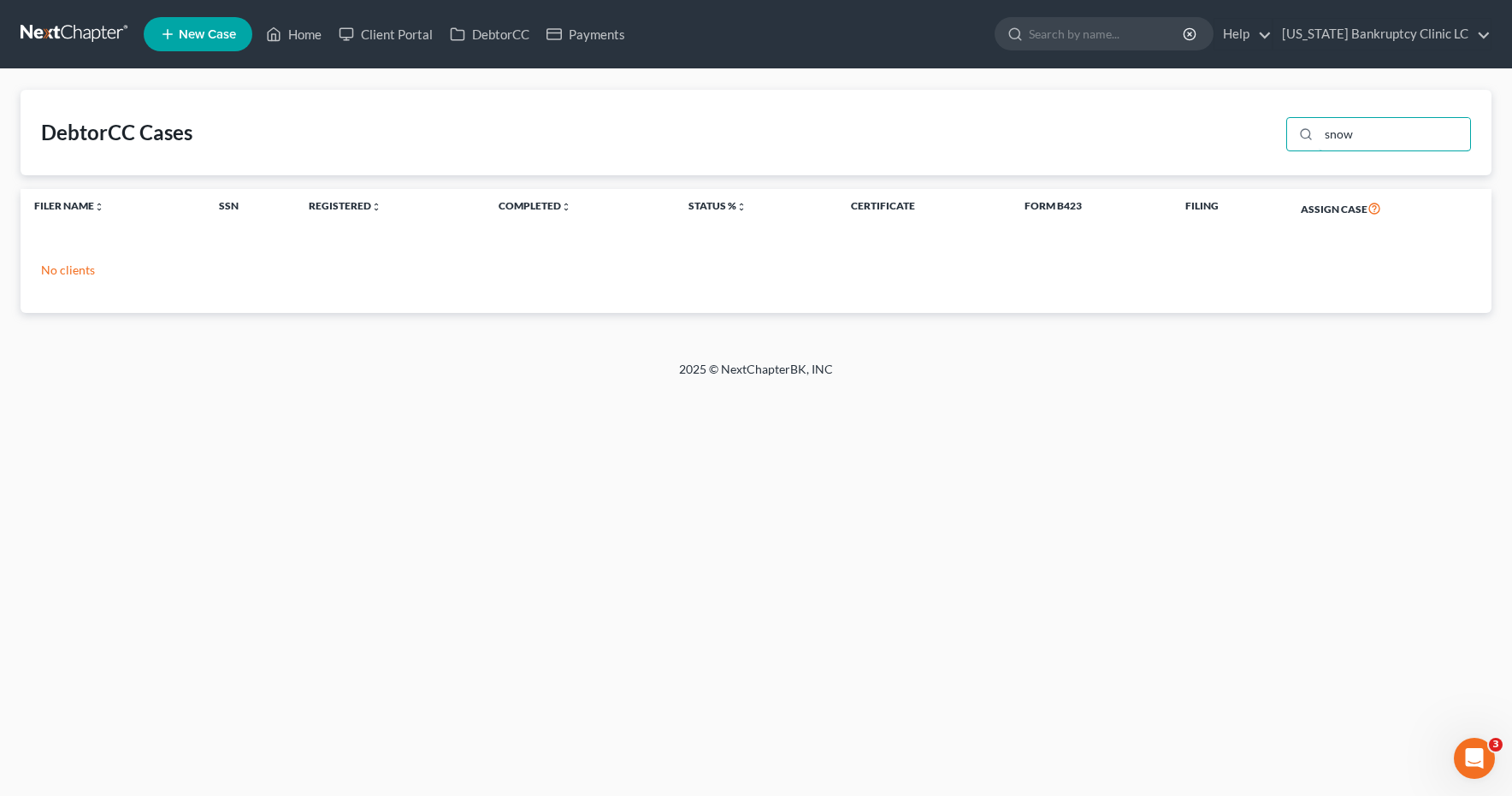
type input "snow"
click at [71, 32] on link at bounding box center [76, 34] width 110 height 30
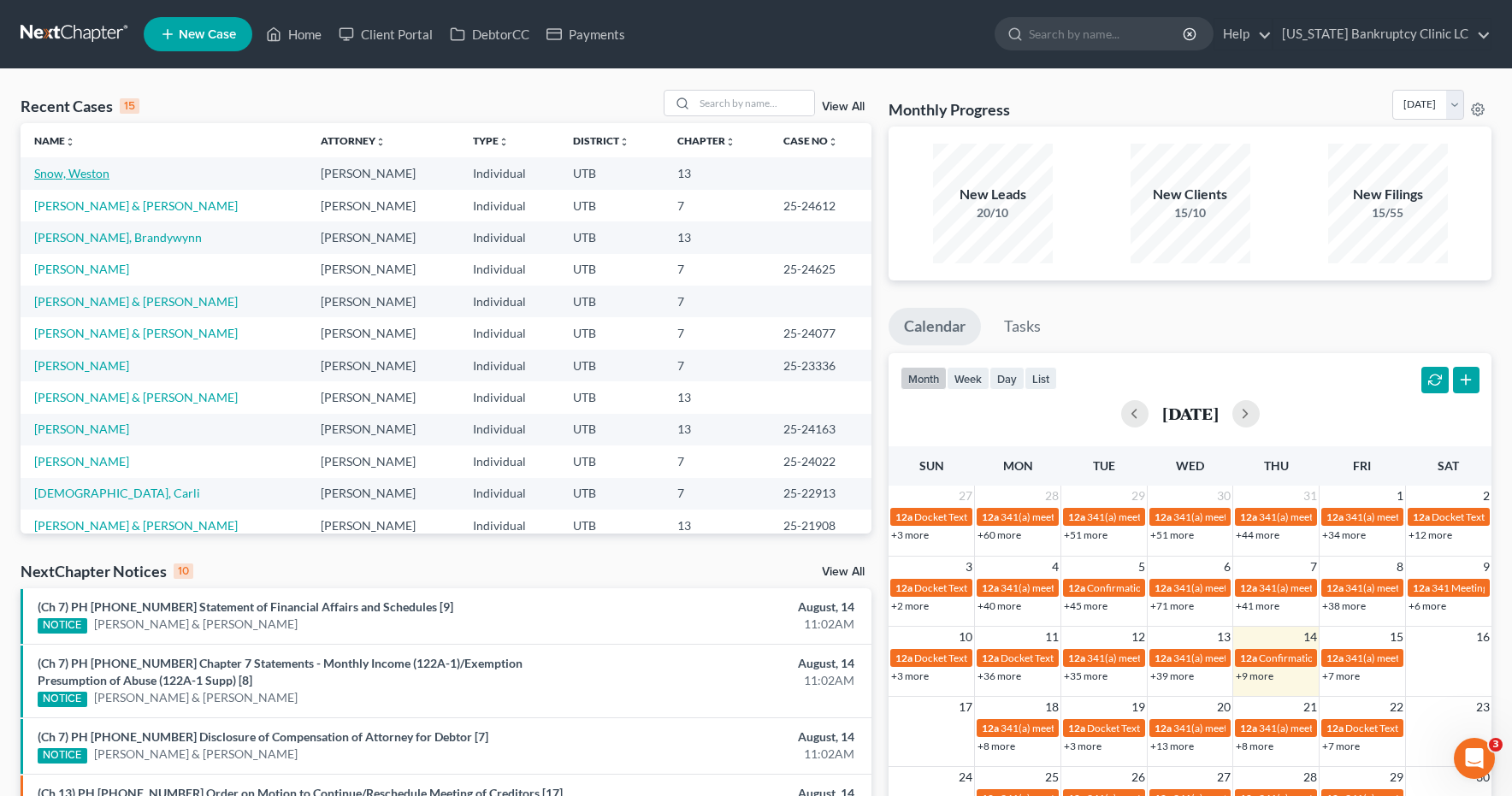
click at [68, 171] on link "Snow, Weston" at bounding box center [71, 173] width 75 height 15
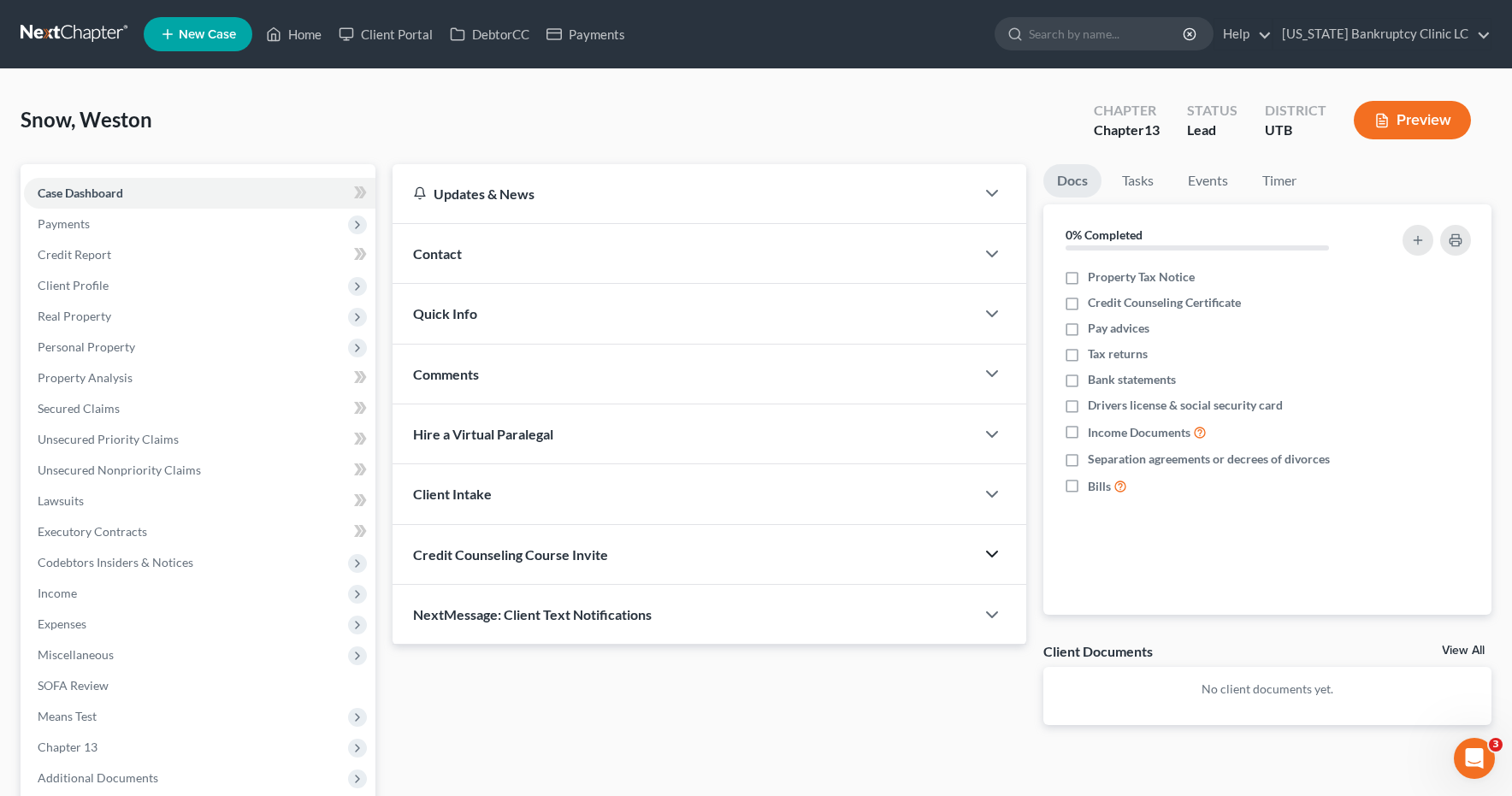
click at [989, 556] on icon "button" at bounding box center [992, 555] width 21 height 21
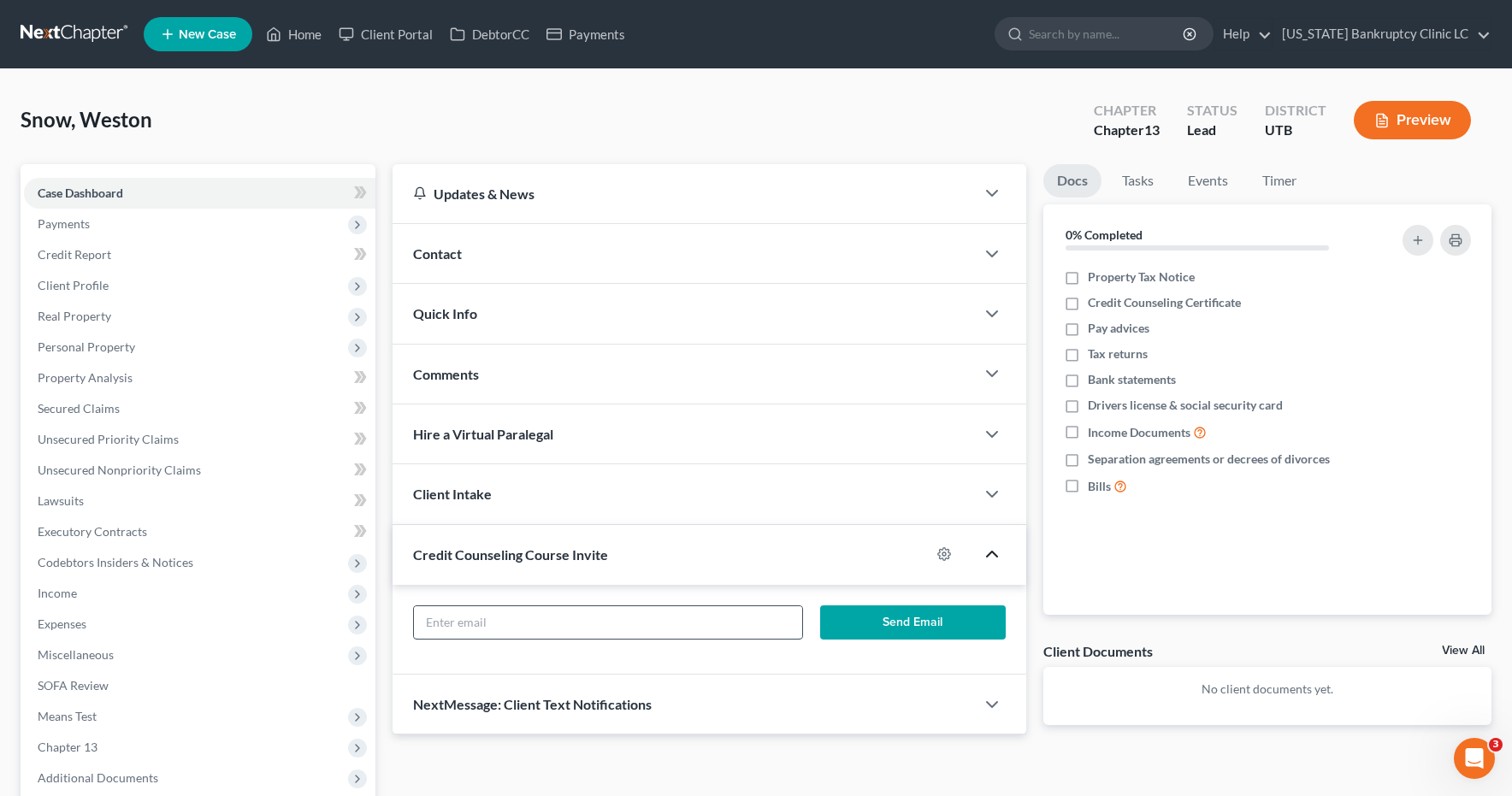
click at [664, 617] on input "text" at bounding box center [608, 622] width 388 height 32
type input "[EMAIL_ADDRESS][DOMAIN_NAME]"
click at [892, 619] on button "Send Email" at bounding box center [914, 622] width 186 height 34
